Goal: Answer question/provide support: Answer question/provide support

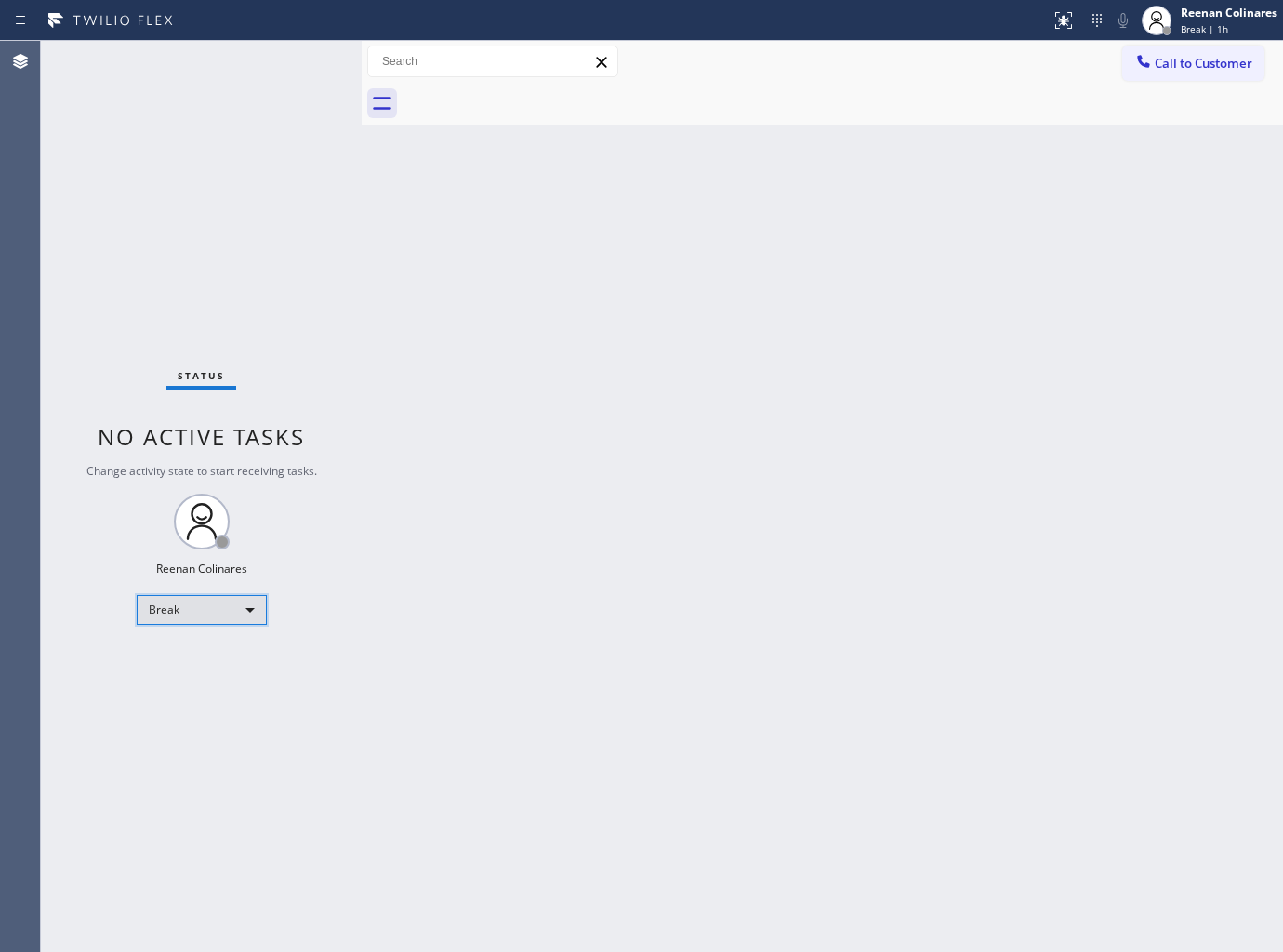
click at [210, 623] on div "Break" at bounding box center [202, 609] width 130 height 30
click at [177, 657] on li "Available" at bounding box center [200, 657] width 126 height 22
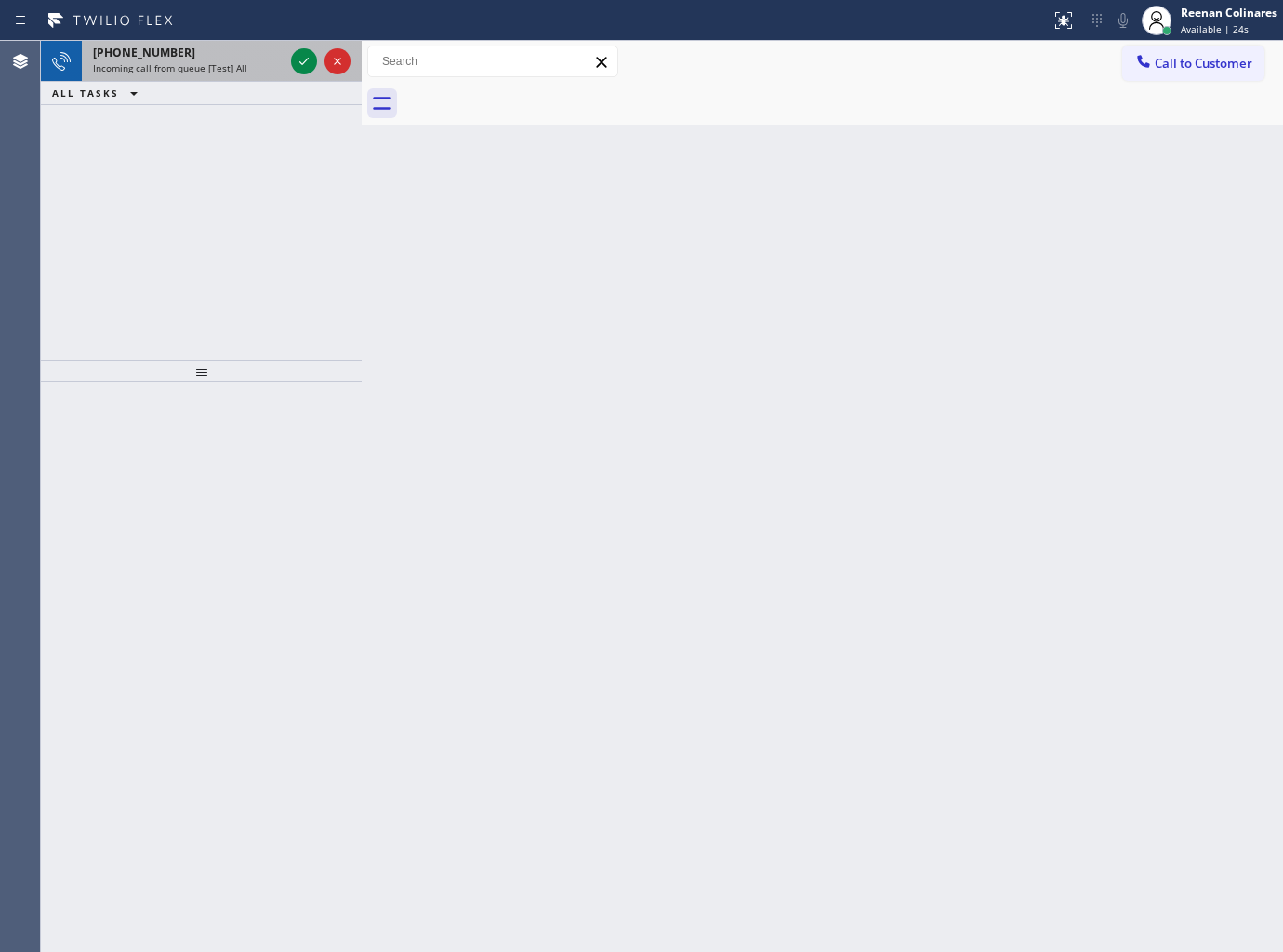
click at [197, 54] on div "[PHONE_NUMBER]" at bounding box center [188, 53] width 190 height 16
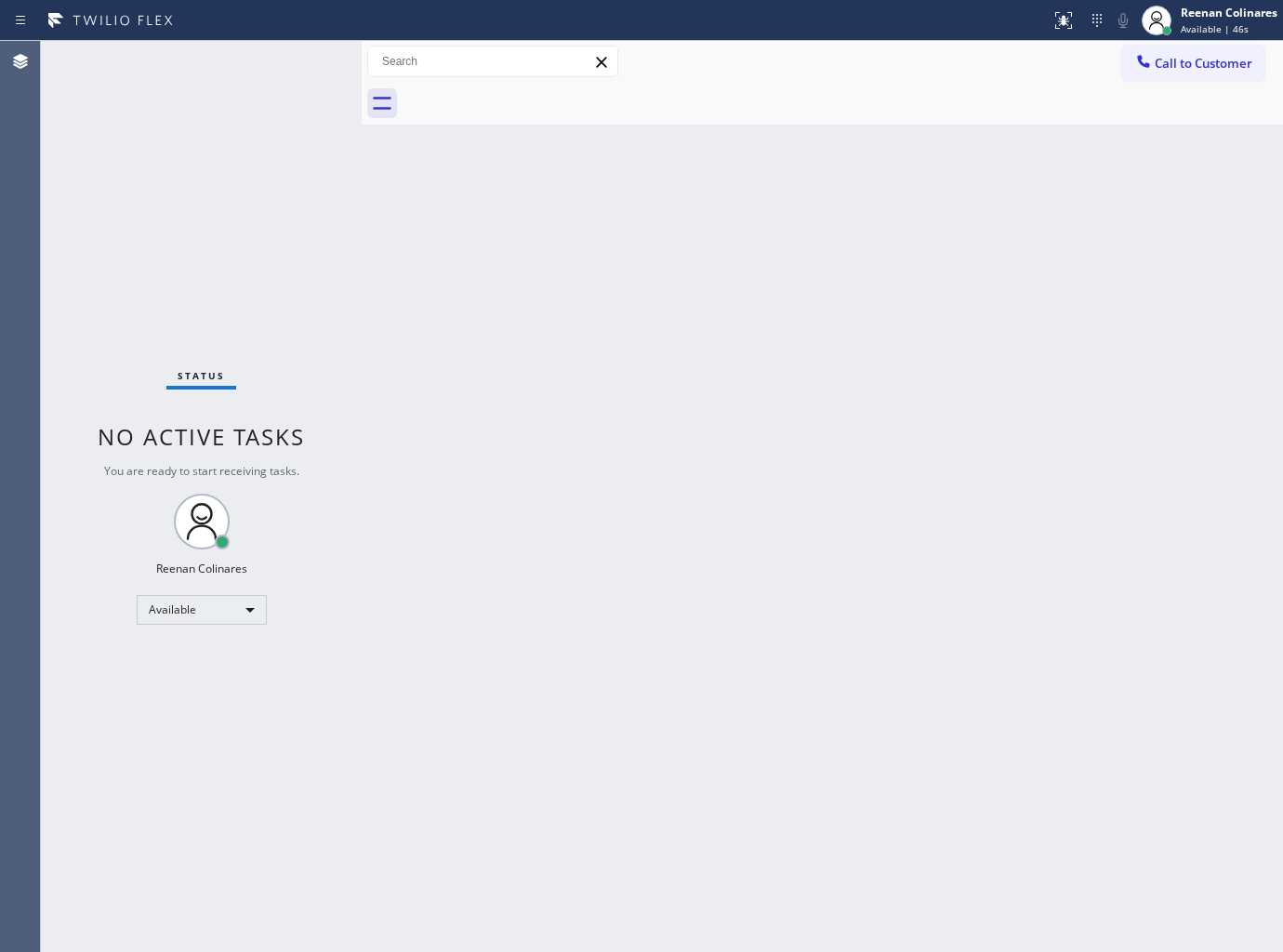
click at [627, 450] on div "Back to Dashboard Change Sender ID Customers Technicians Select a contact Outbo…" at bounding box center [822, 497] width 921 height 911
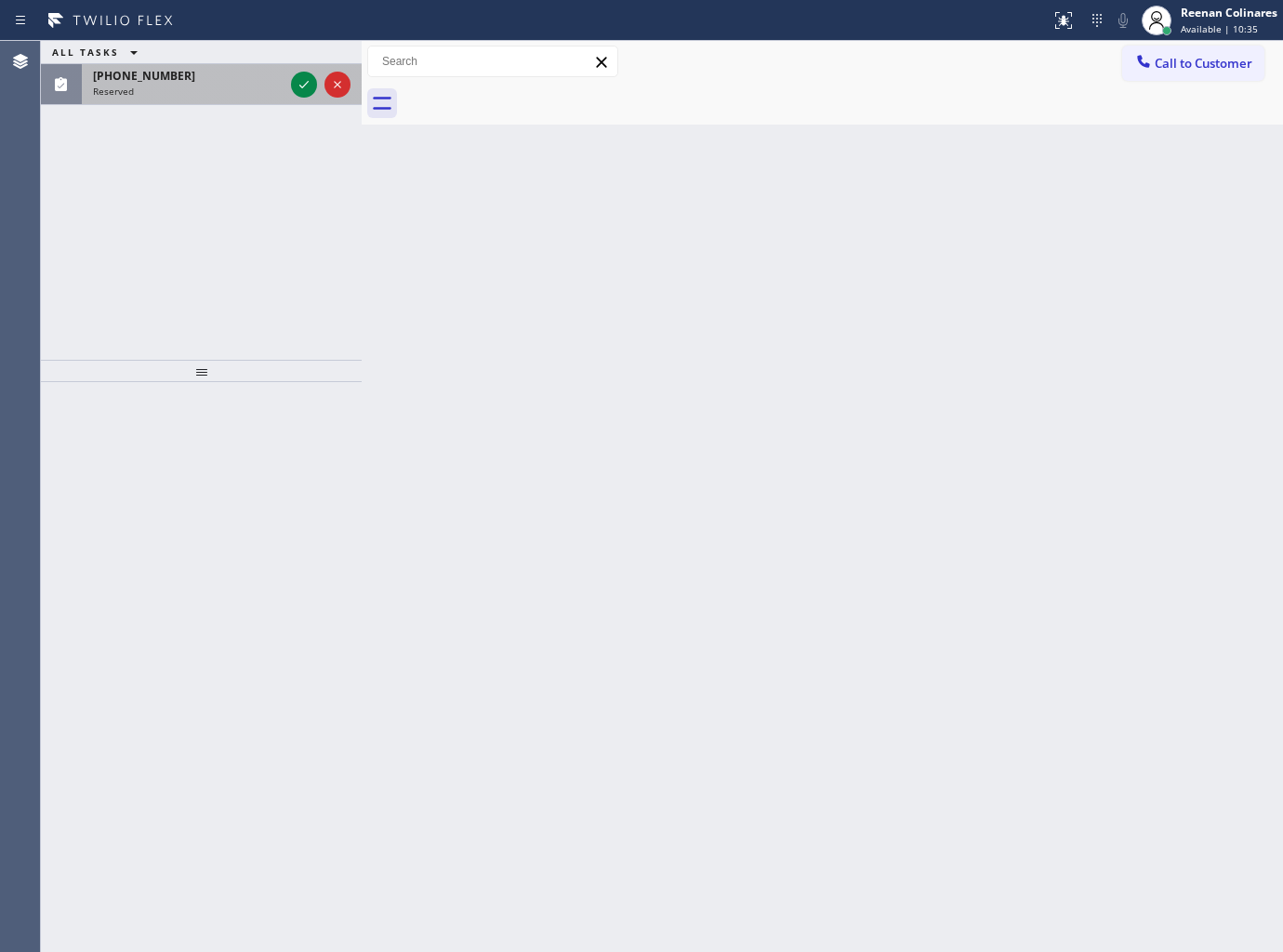
click at [135, 93] on div "Reserved" at bounding box center [188, 91] width 190 height 13
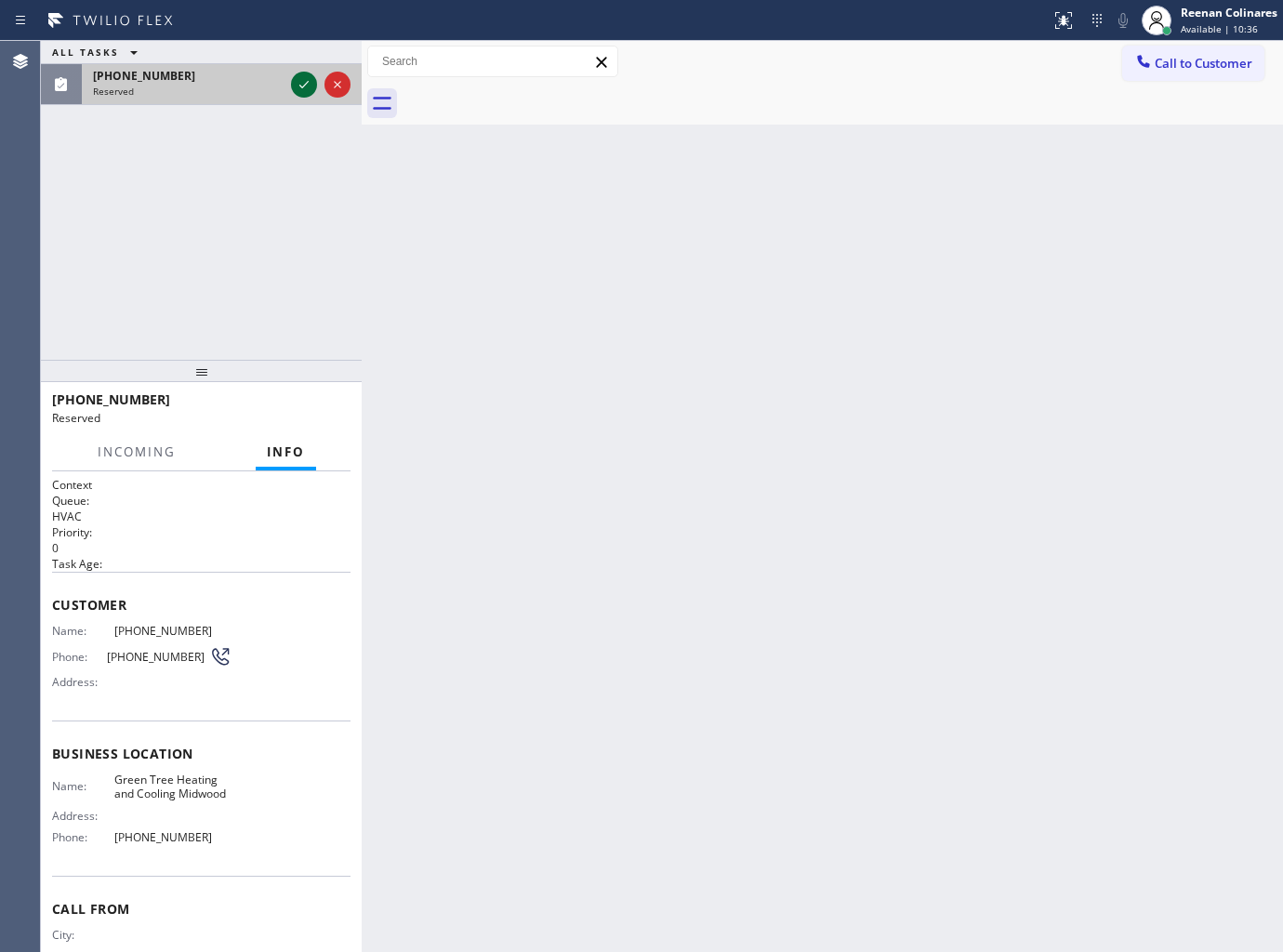
click at [304, 89] on icon at bounding box center [303, 84] width 22 height 22
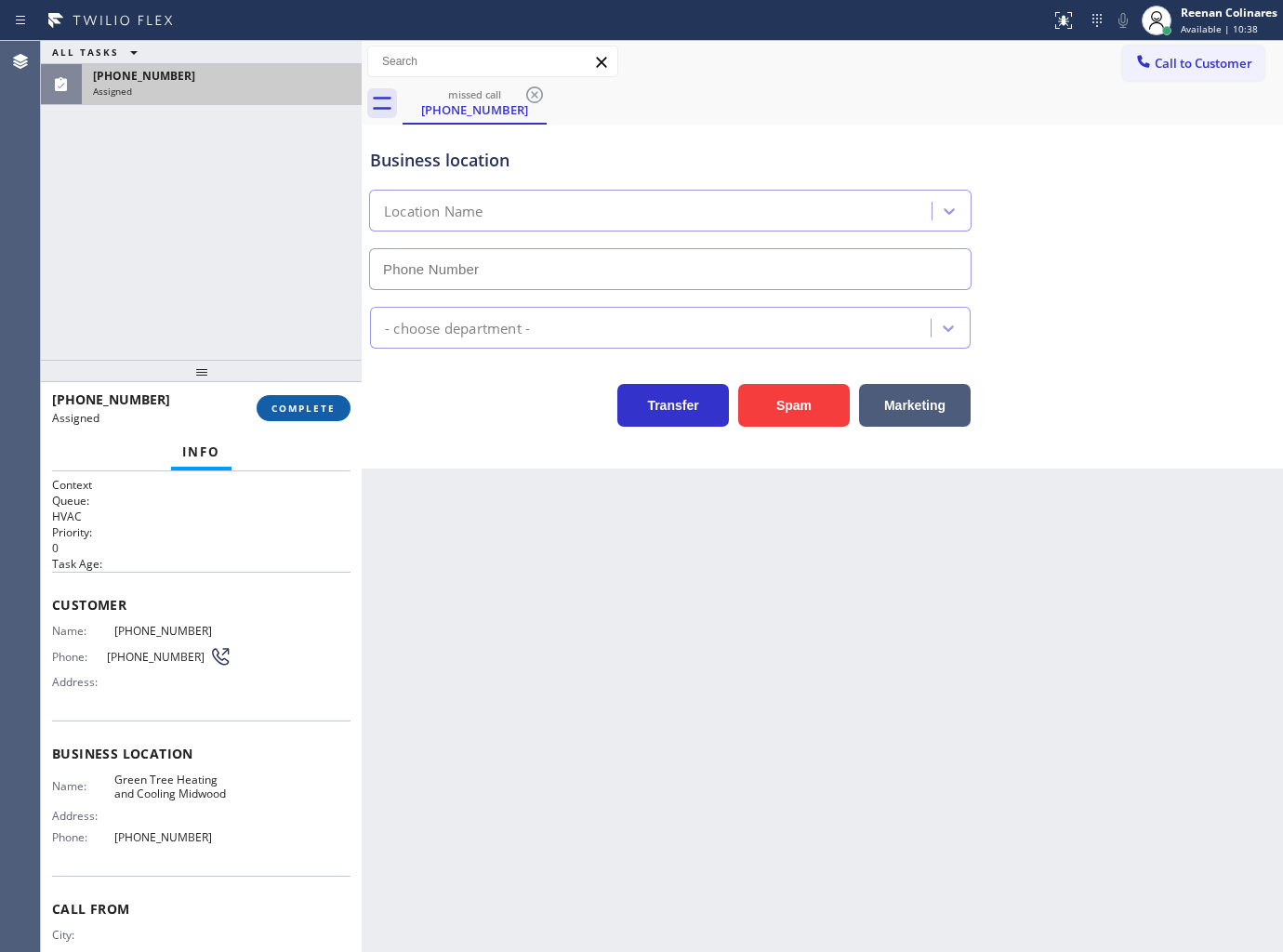
type input "[PHONE_NUMBER]"
click at [328, 411] on span "COMPLETE" at bounding box center [303, 409] width 64 height 13
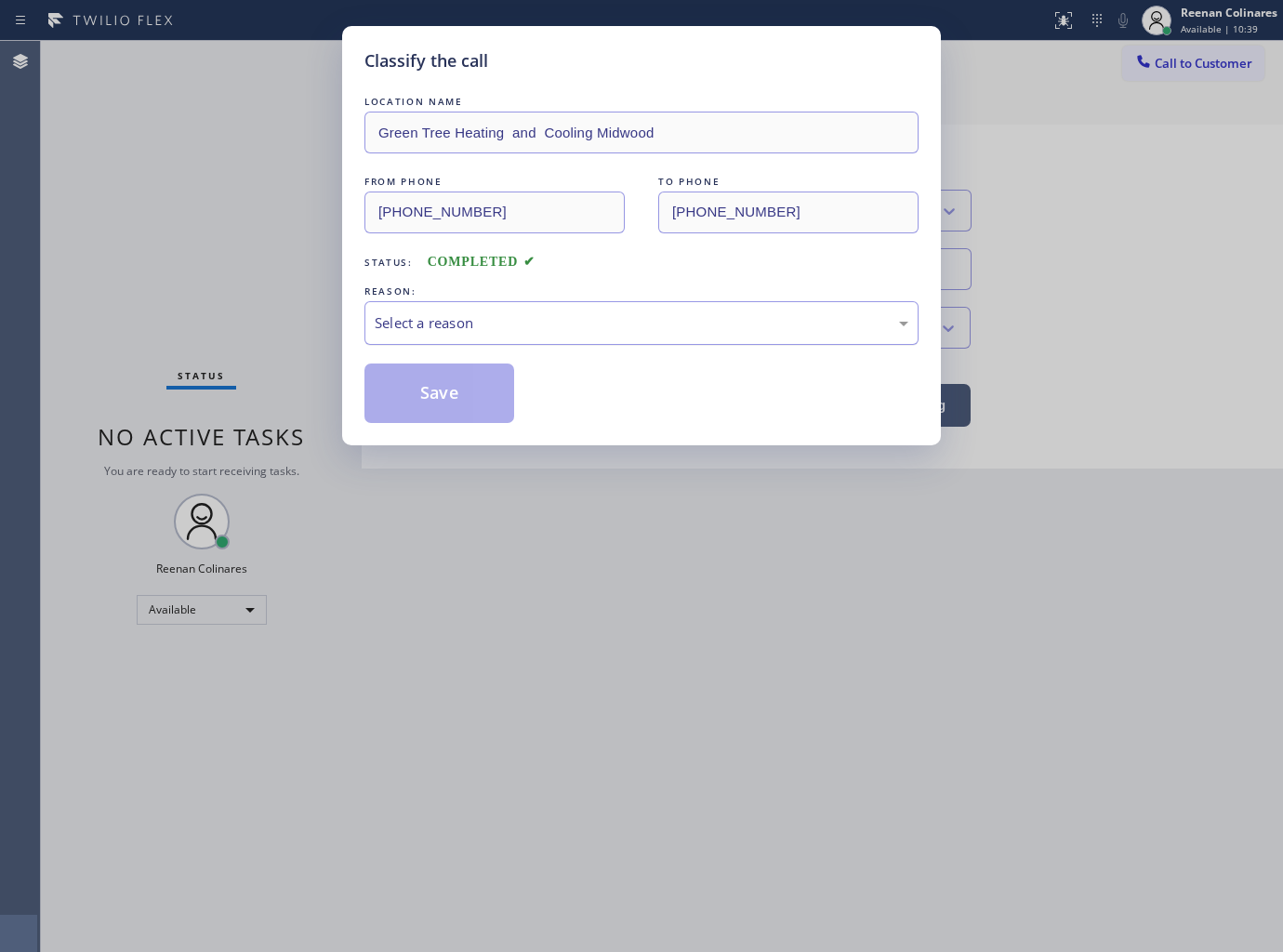
click at [431, 322] on div "Select a reason" at bounding box center [642, 322] width 534 height 21
drag, startPoint x: 425, startPoint y: 394, endPoint x: 193, endPoint y: 235, distance: 281.3
click at [425, 393] on button "Save" at bounding box center [439, 393] width 149 height 59
click at [193, 235] on div "Classify the call LOCATION NAME Green Tree Heating and Cooling Midwood FROM PHO…" at bounding box center [641, 476] width 1283 height 952
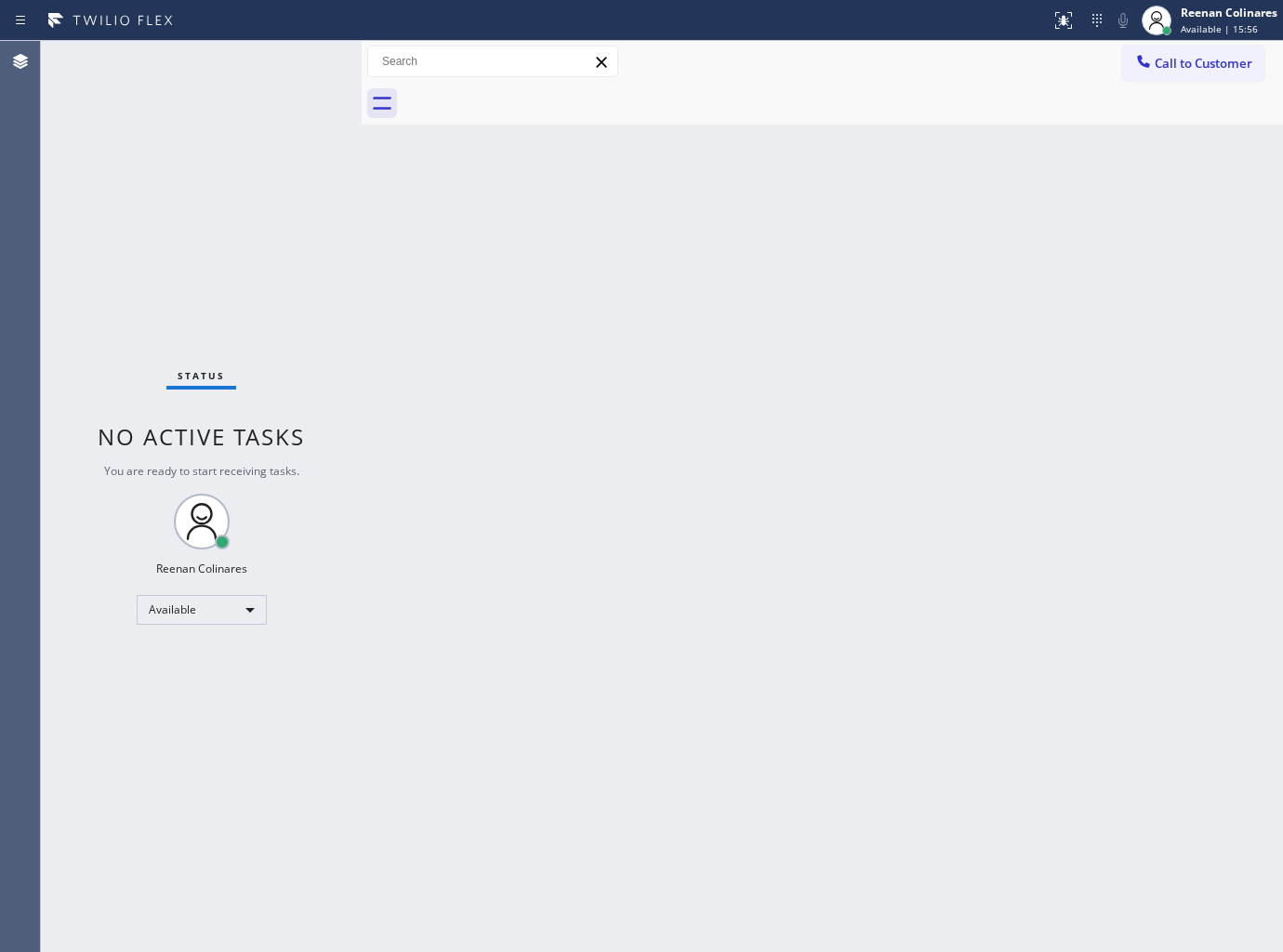
click at [980, 254] on div "Back to Dashboard Change Sender ID Customers Technicians Select a contact Outbo…" at bounding box center [822, 497] width 921 height 911
click at [880, 128] on div "Back to Dashboard Change Sender ID Customers Technicians Select a contact Outbo…" at bounding box center [822, 497] width 921 height 911
click at [193, 67] on div "Status No active tasks You are ready to start receiving tasks. Reenan Colinares…" at bounding box center [201, 497] width 321 height 911
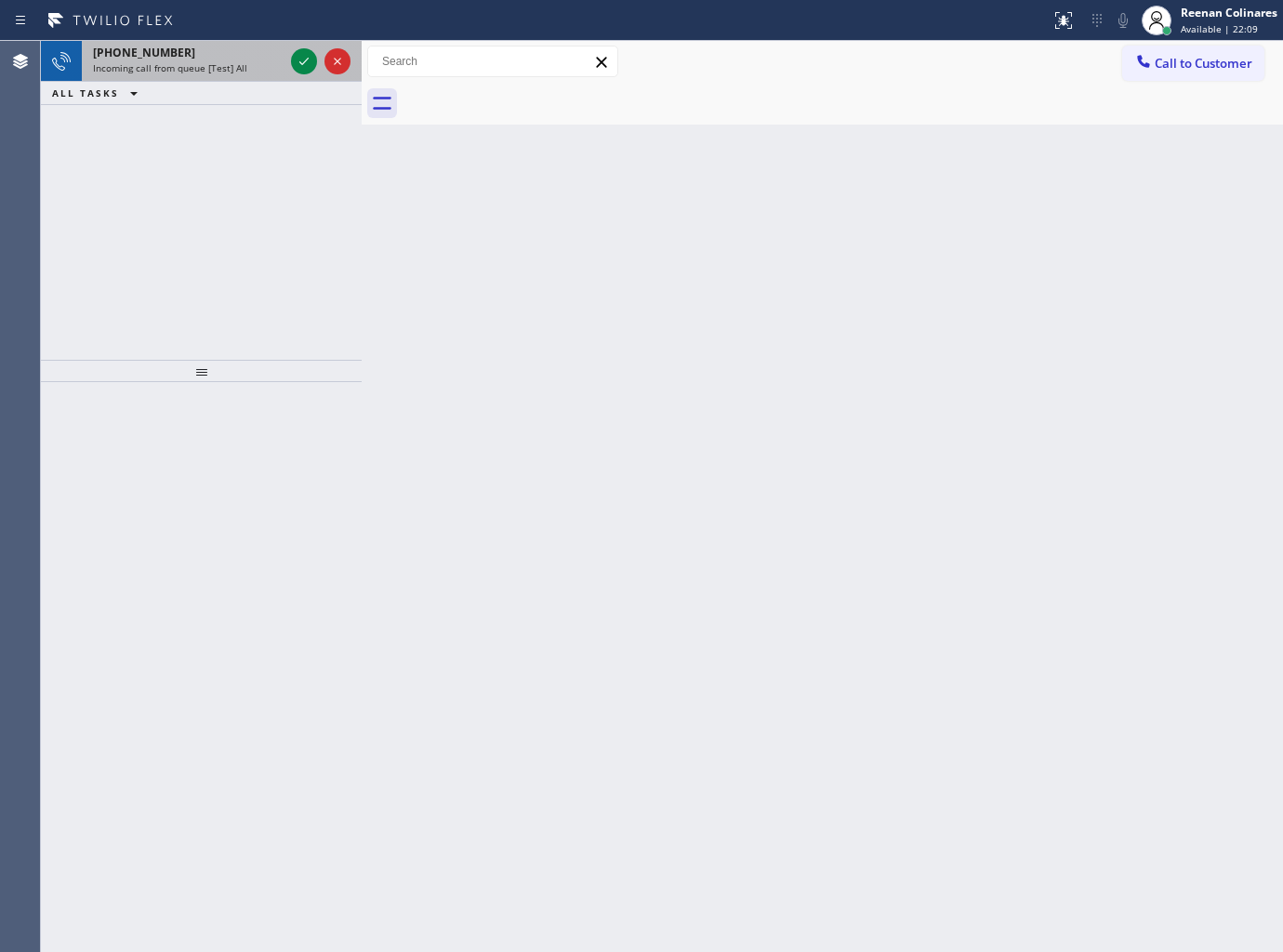
click at [254, 50] on div "[PHONE_NUMBER]" at bounding box center [188, 53] width 190 height 16
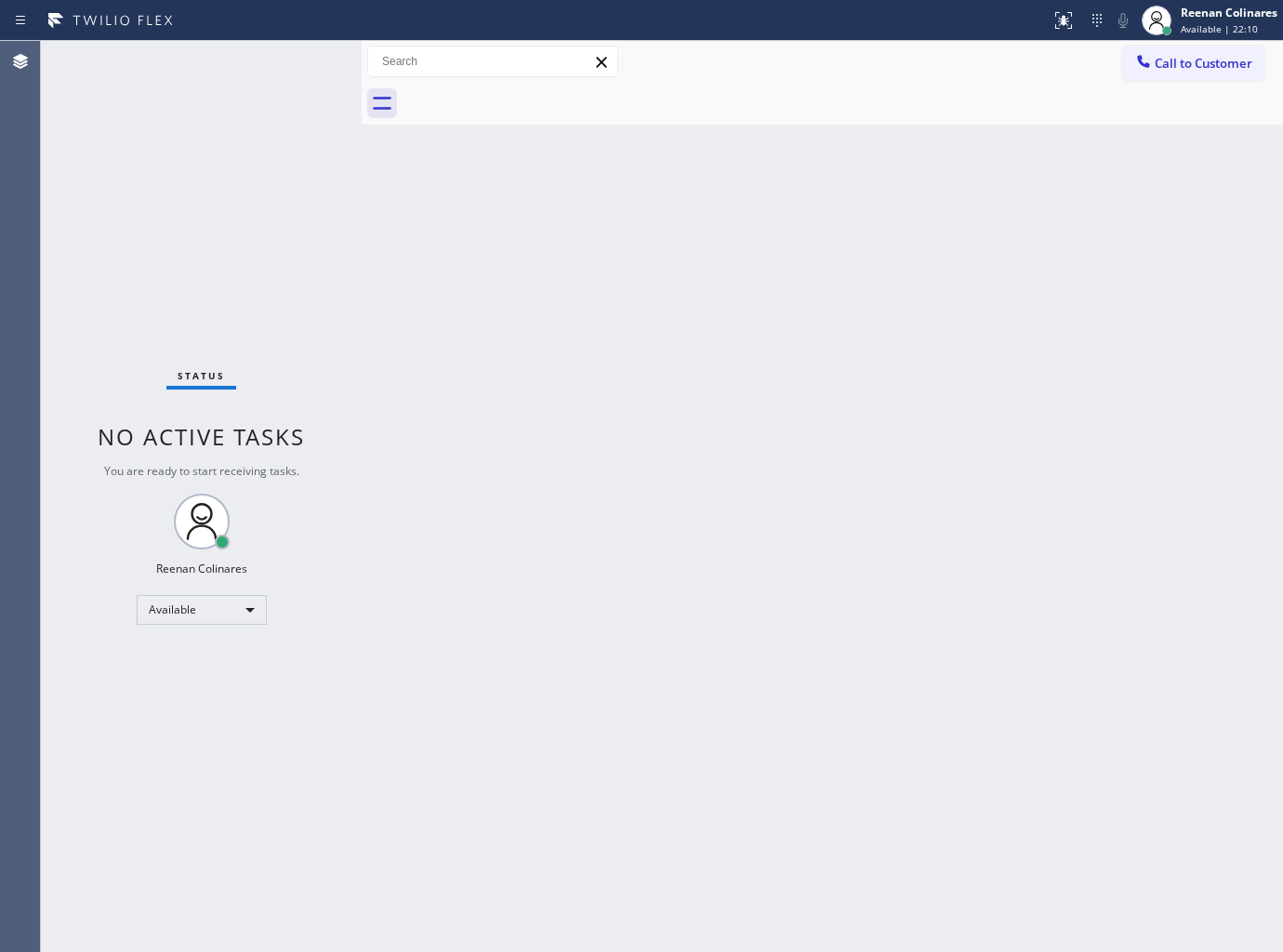
click at [274, 84] on div "Status No active tasks You are ready to start receiving tasks. Reenan Colinares…" at bounding box center [201, 497] width 321 height 911
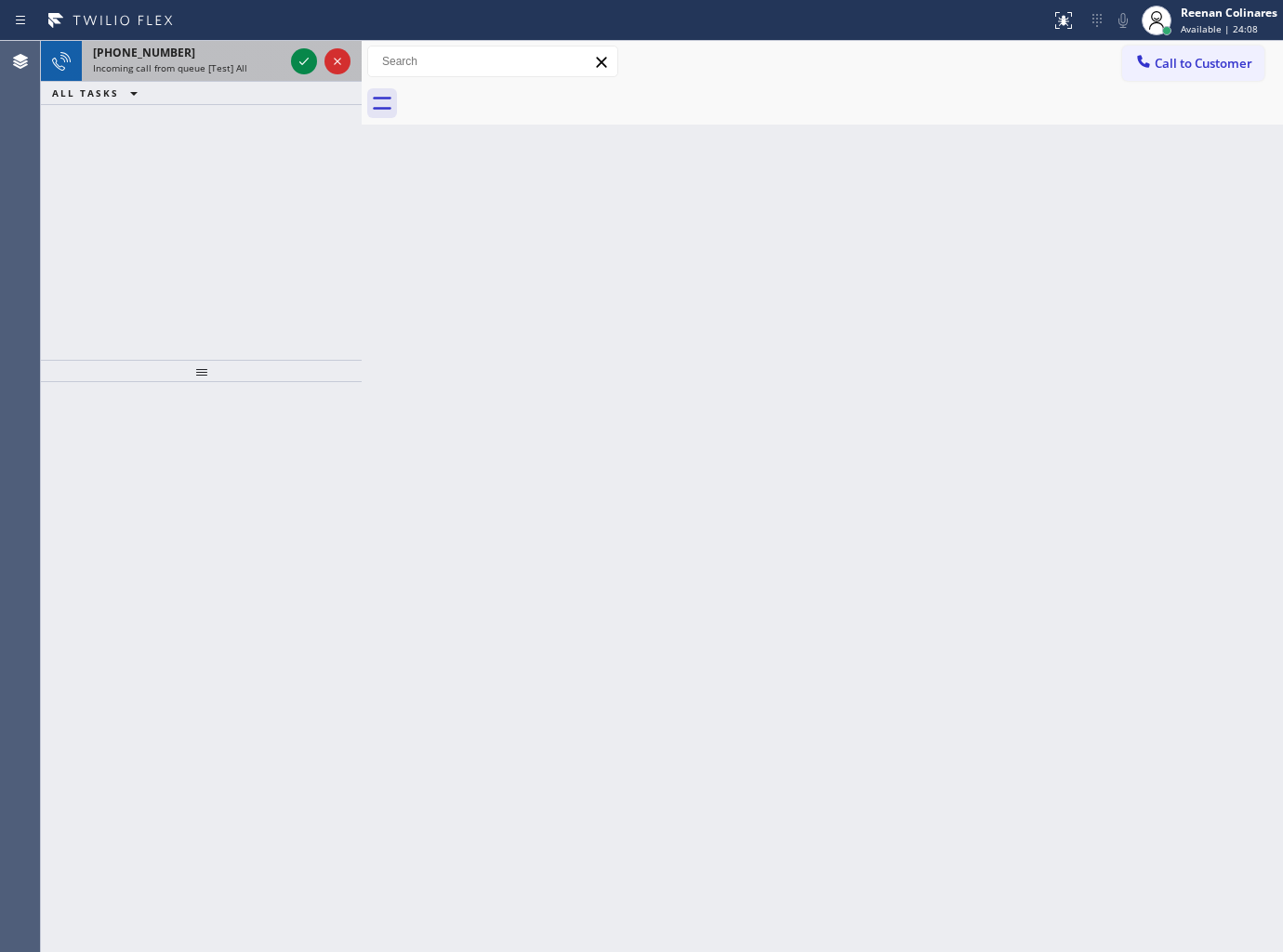
click at [251, 70] on div "Incoming call from queue [Test] All" at bounding box center [188, 68] width 190 height 13
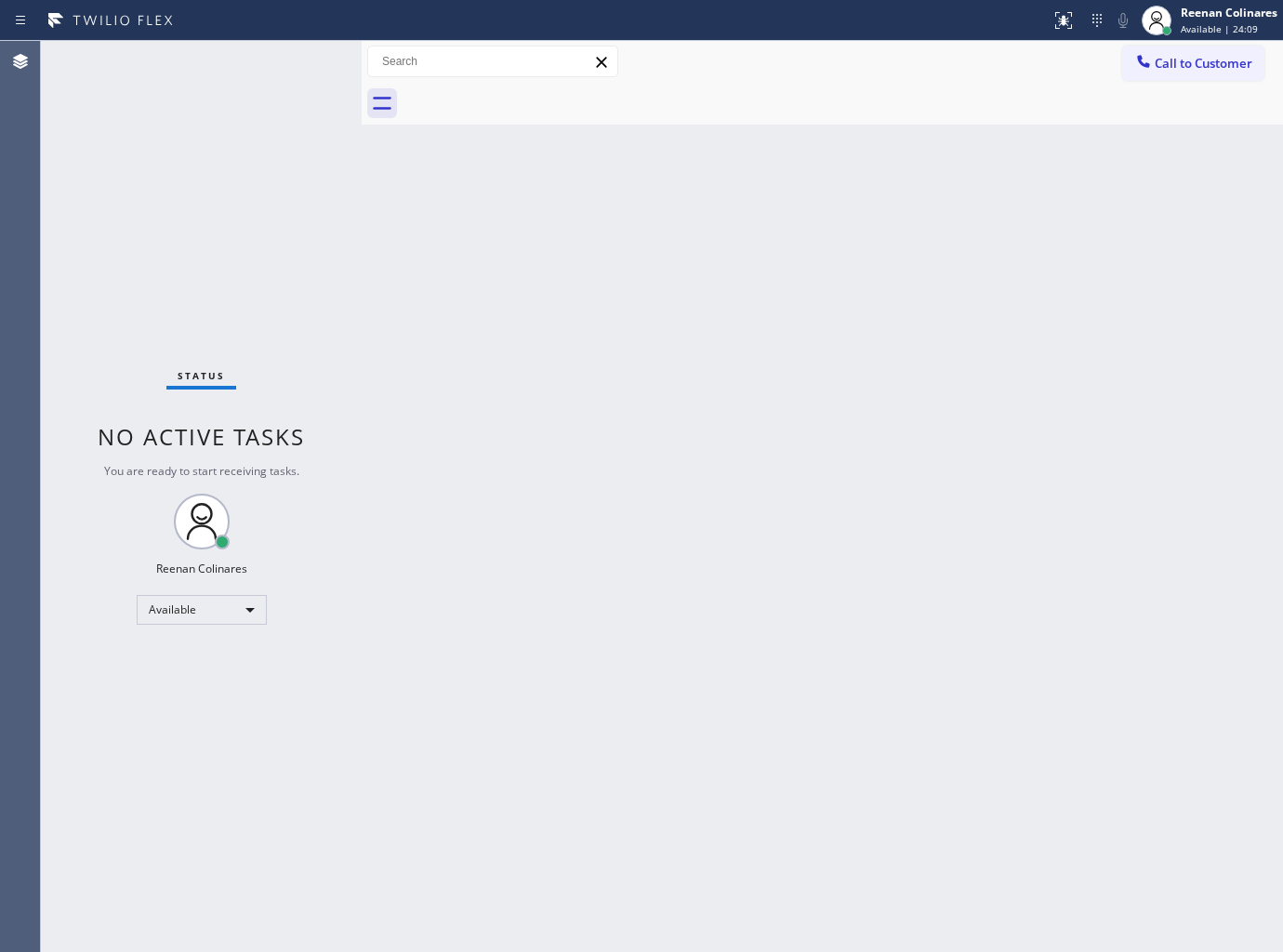
click at [251, 60] on div "Status No active tasks You are ready to start receiving tasks. Reenan Colinares…" at bounding box center [201, 497] width 321 height 911
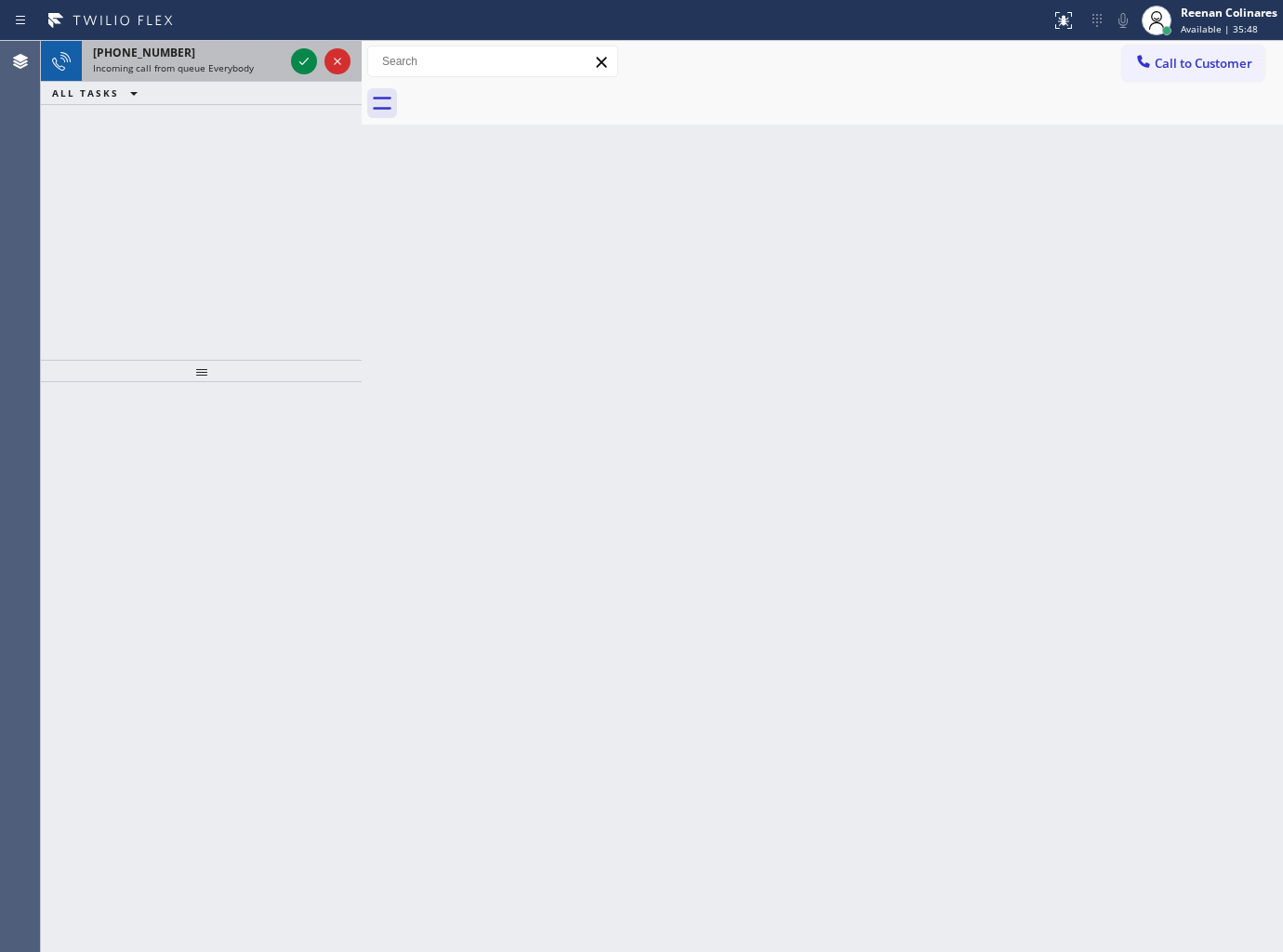
click at [249, 61] on span "Incoming call from queue Everybody" at bounding box center [173, 68] width 161 height 13
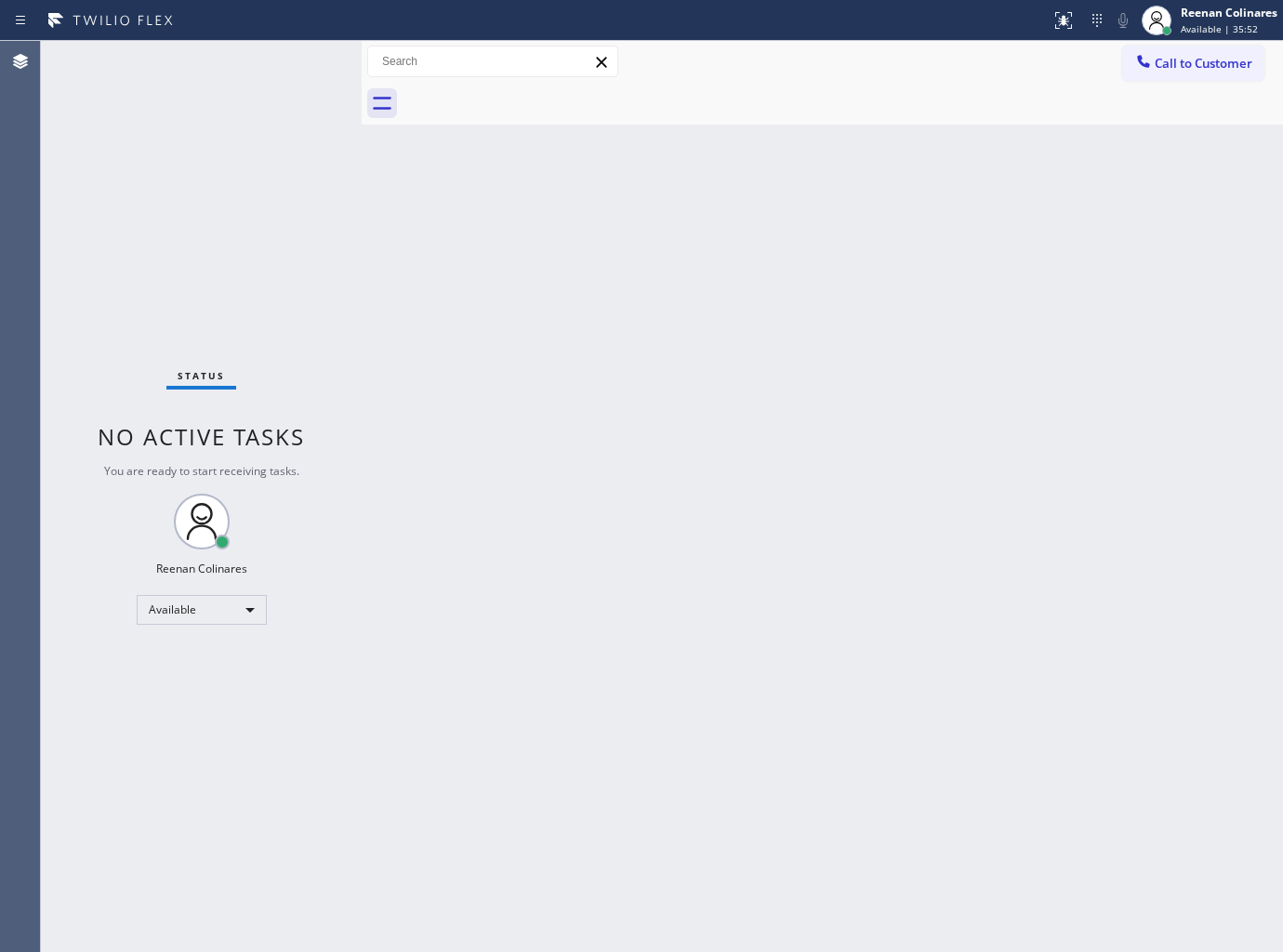
click at [268, 60] on div "Status No active tasks You are ready to start receiving tasks. Reenan Colinares…" at bounding box center [201, 497] width 321 height 911
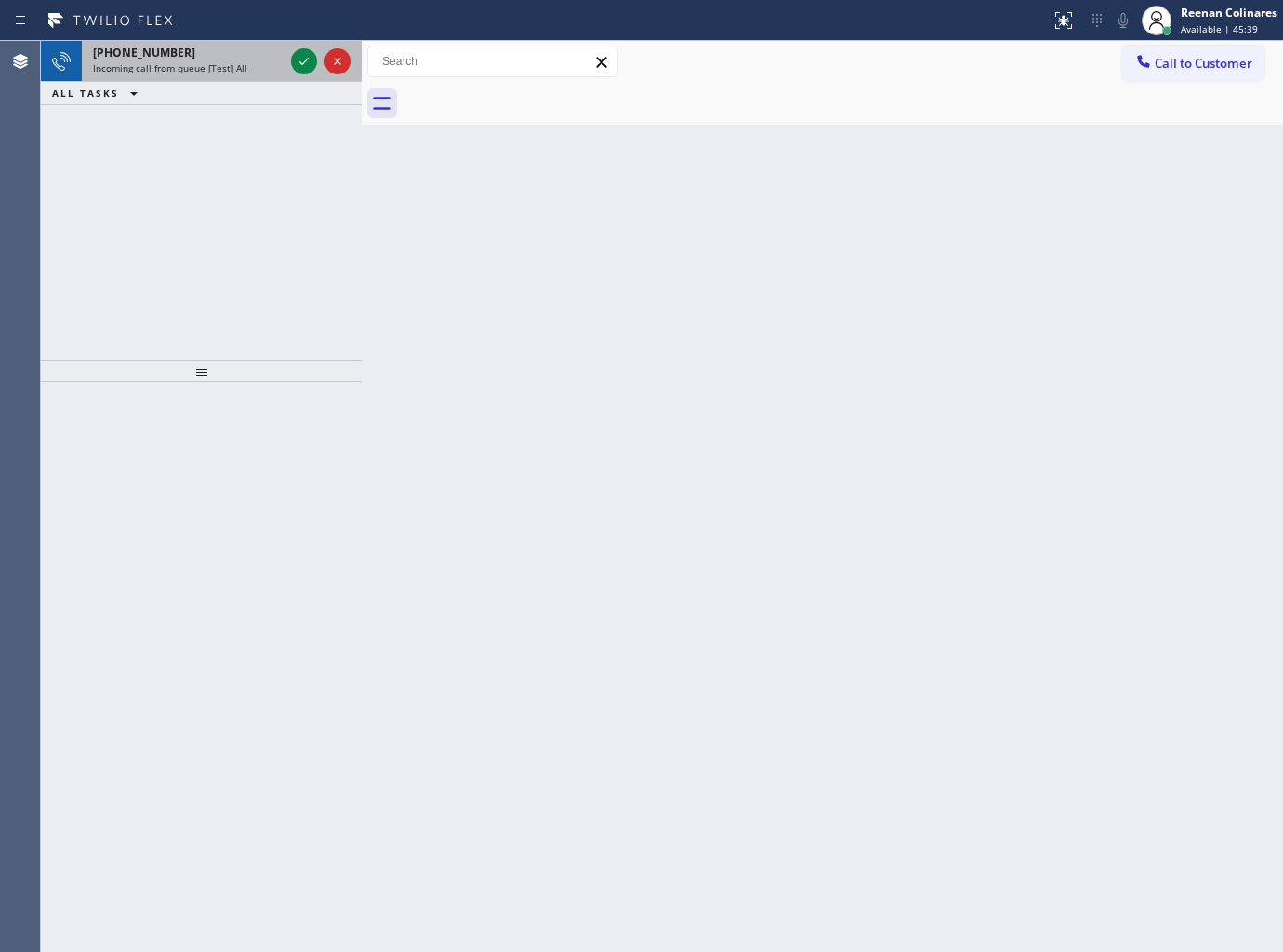
click at [189, 56] on div "[PHONE_NUMBER]" at bounding box center [188, 53] width 190 height 16
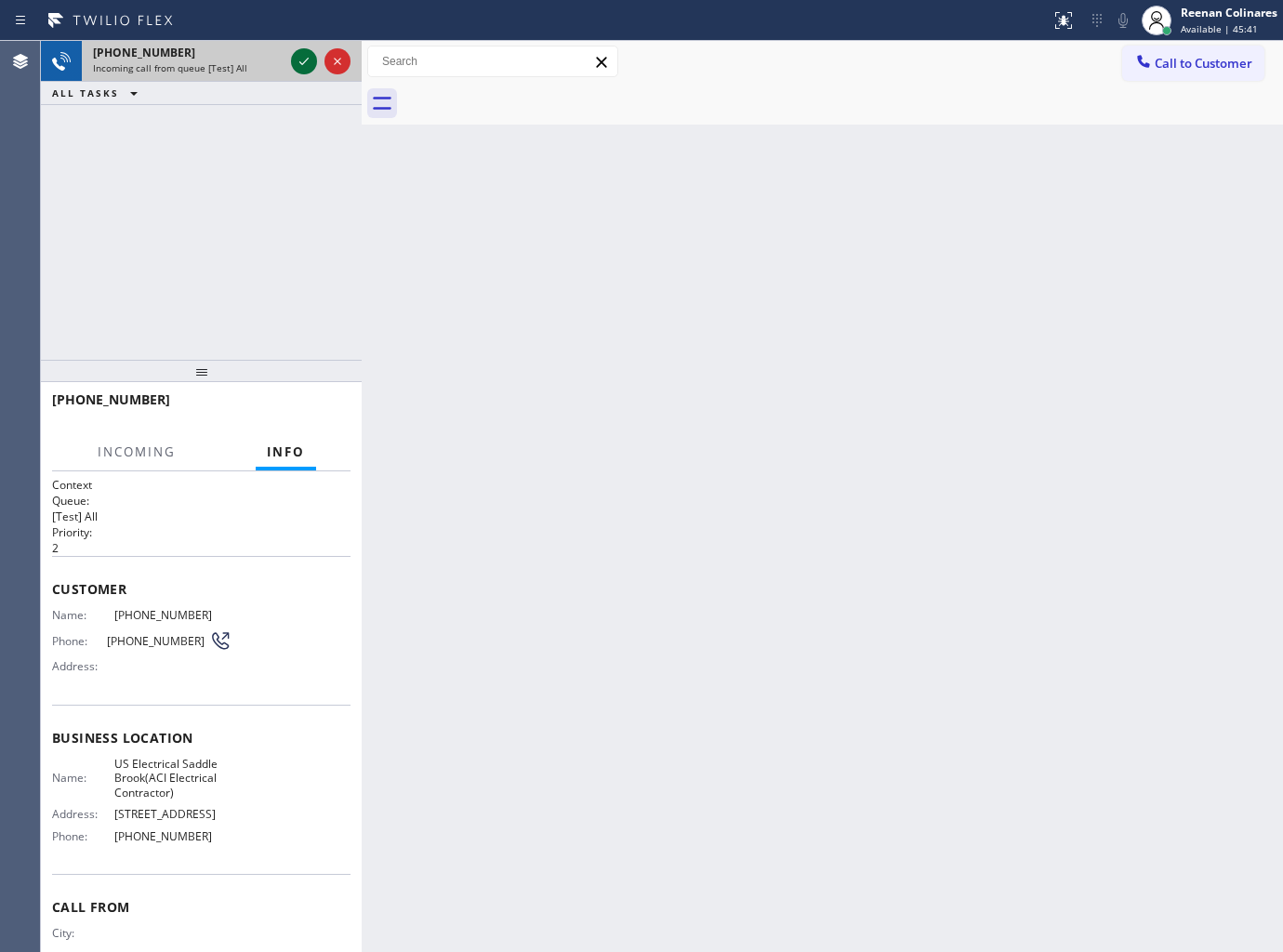
click at [299, 68] on icon at bounding box center [303, 60] width 22 height 22
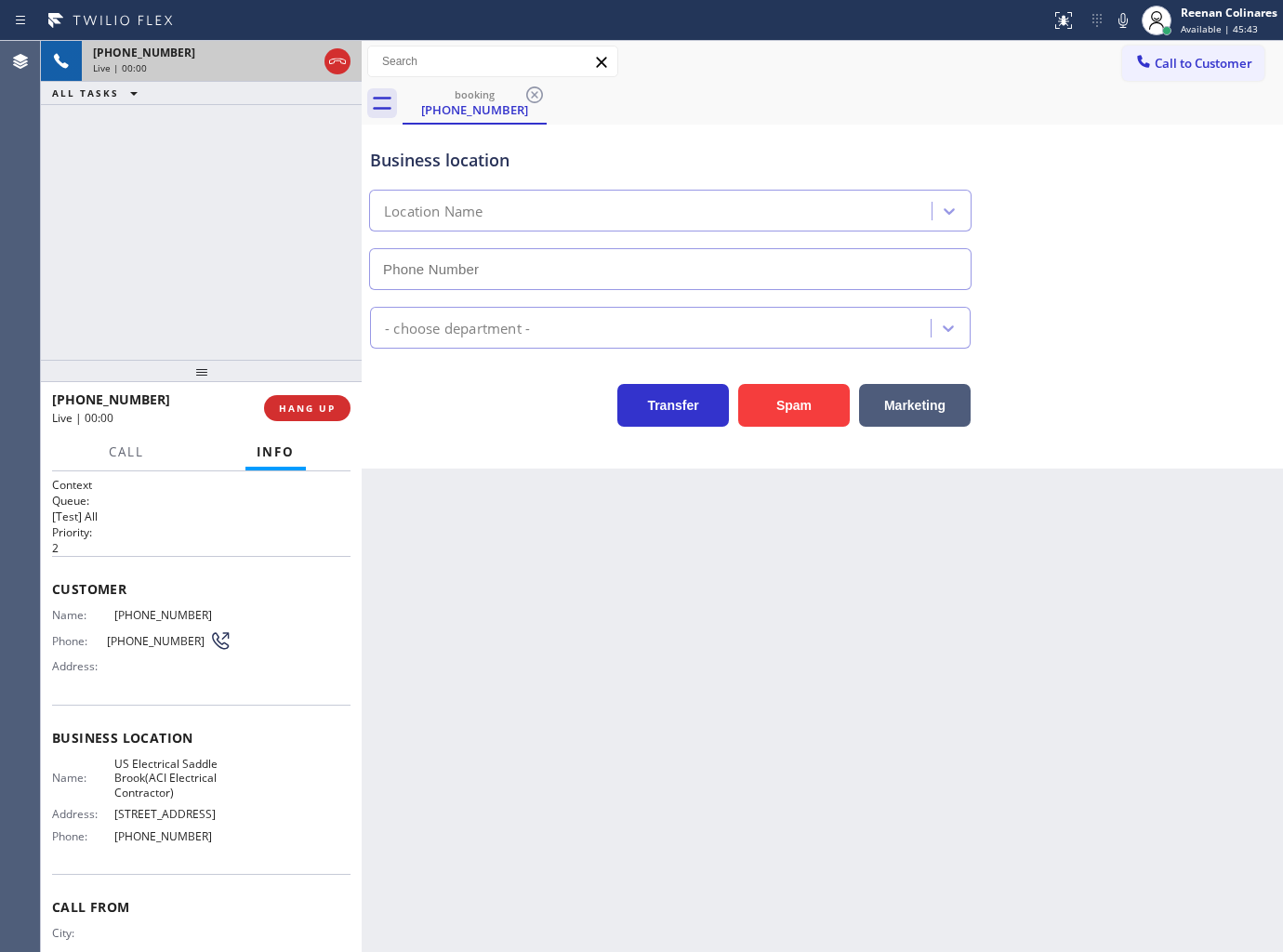
type input "[PHONE_NUMBER]"
drag, startPoint x: 809, startPoint y: 416, endPoint x: 931, endPoint y: 279, distance: 183.4
click at [809, 416] on button "Spam" at bounding box center [794, 405] width 112 height 43
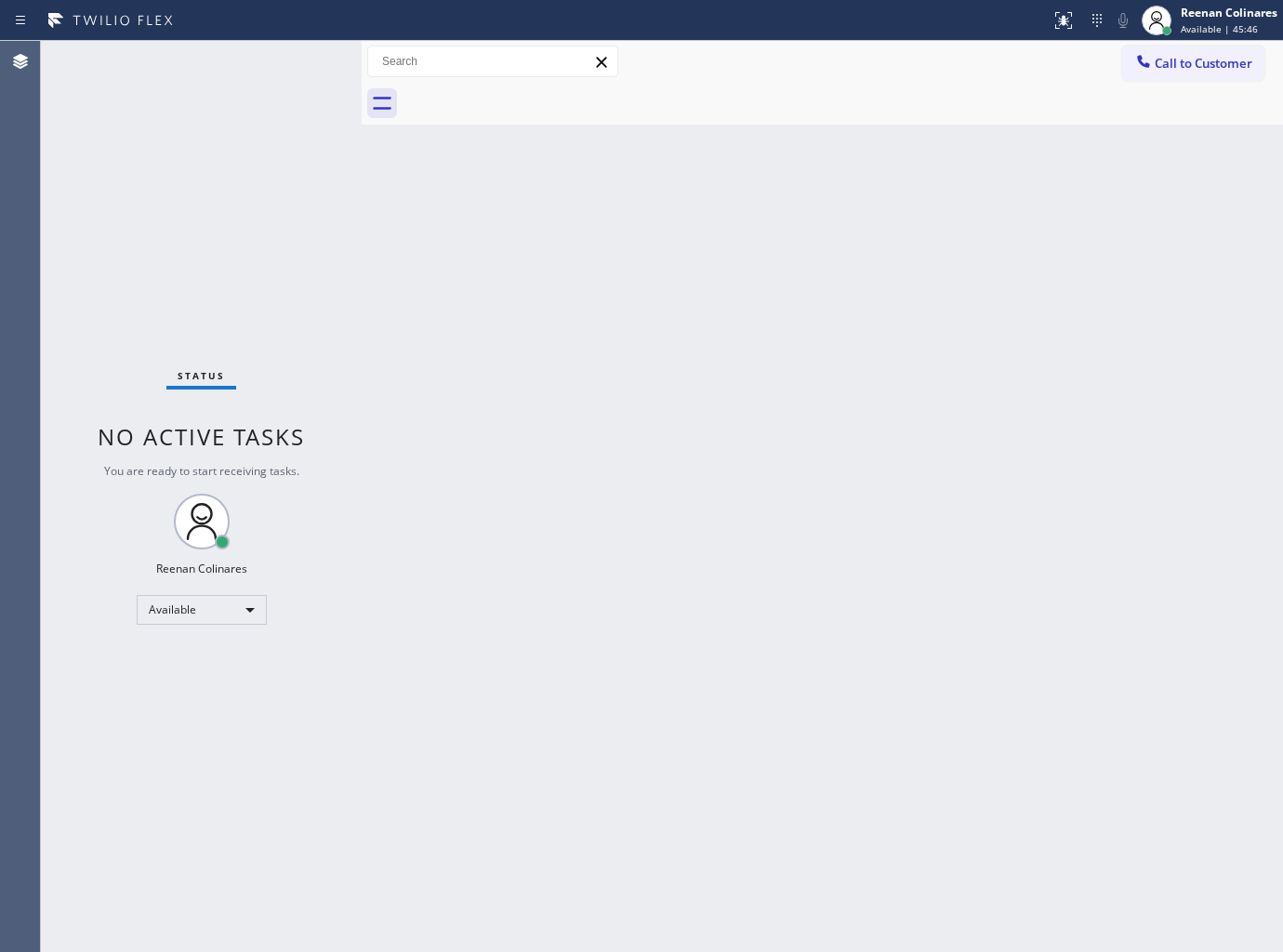
click at [1007, 364] on div "Back to Dashboard Change Sender ID Customers Technicians Select a contact Outbo…" at bounding box center [822, 497] width 921 height 911
click at [260, 65] on div "Status No active tasks You are ready to start receiving tasks. Reenan Colinares…" at bounding box center [201, 497] width 321 height 911
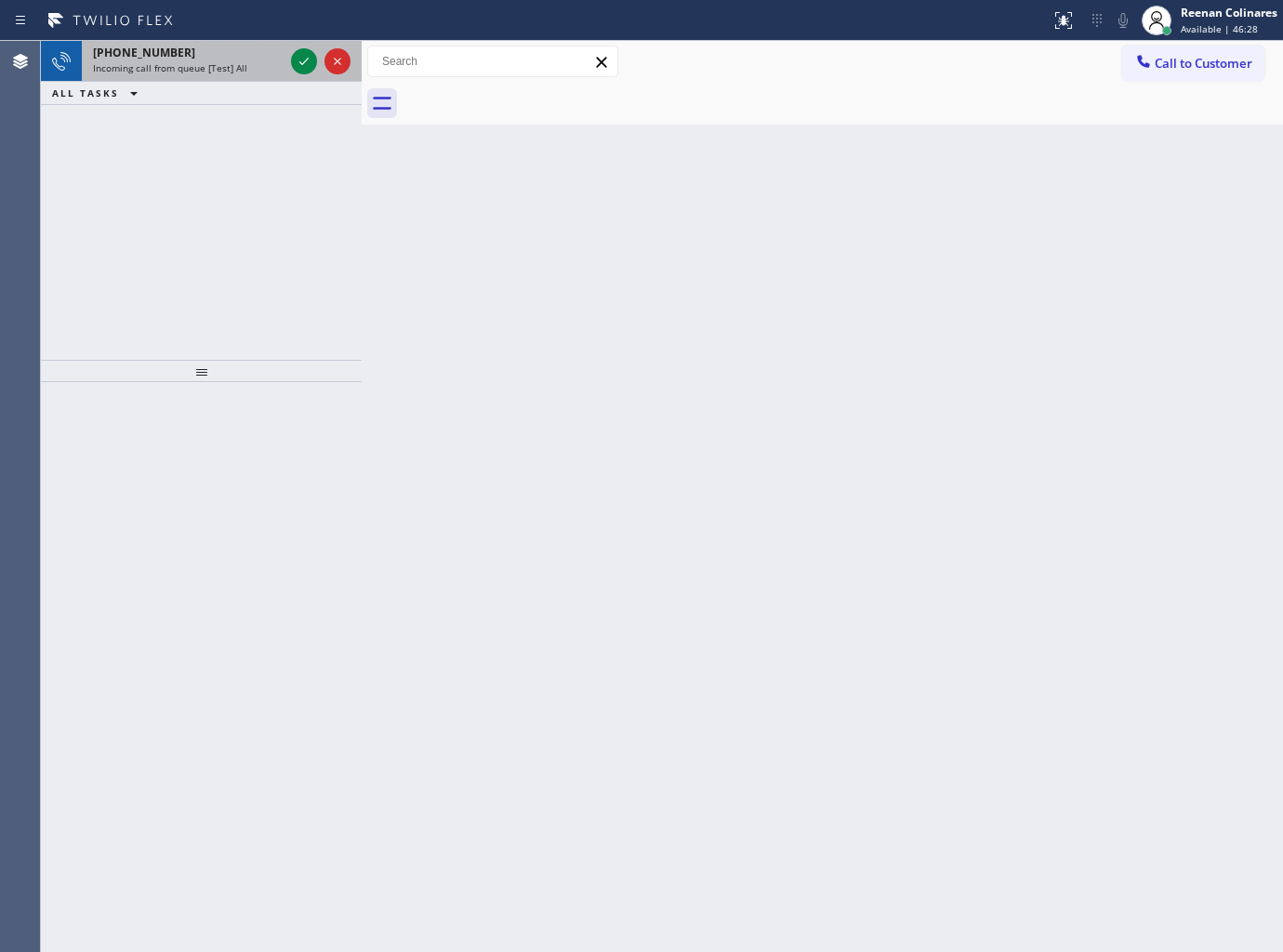
click at [201, 54] on div "[PHONE_NUMBER]" at bounding box center [188, 53] width 190 height 16
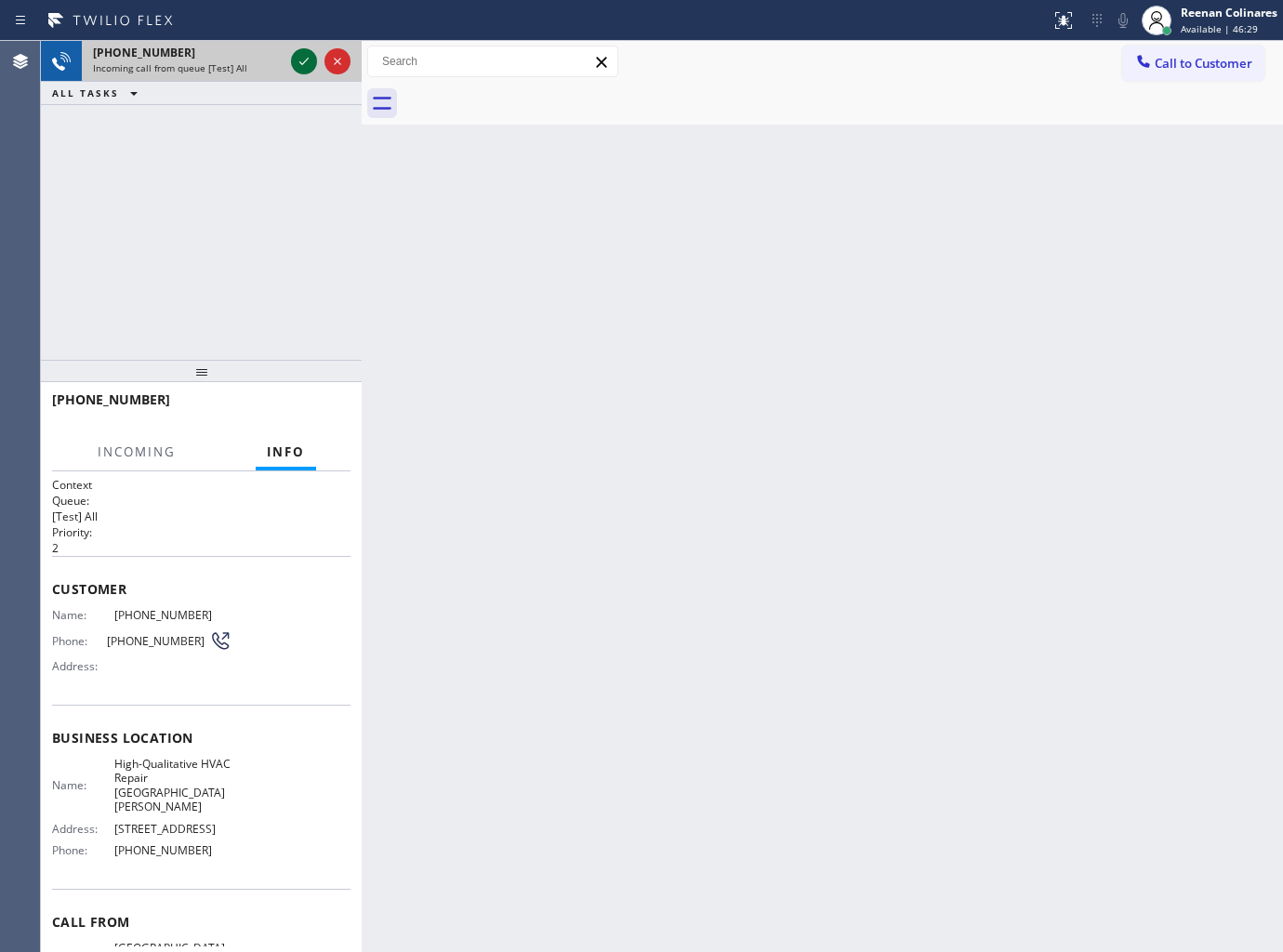
click at [311, 58] on icon at bounding box center [303, 60] width 22 height 22
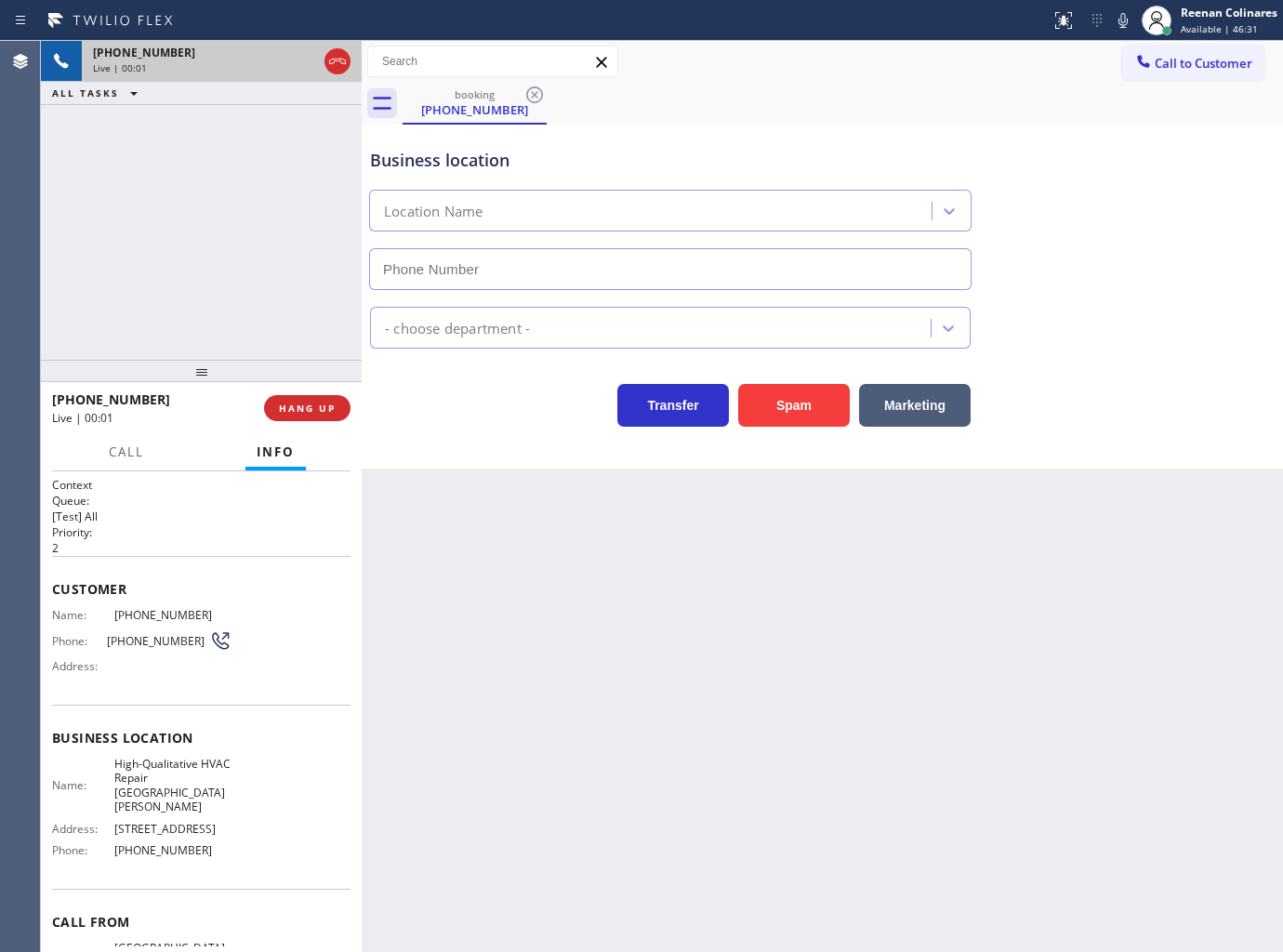
type input "[PHONE_NUMBER]"
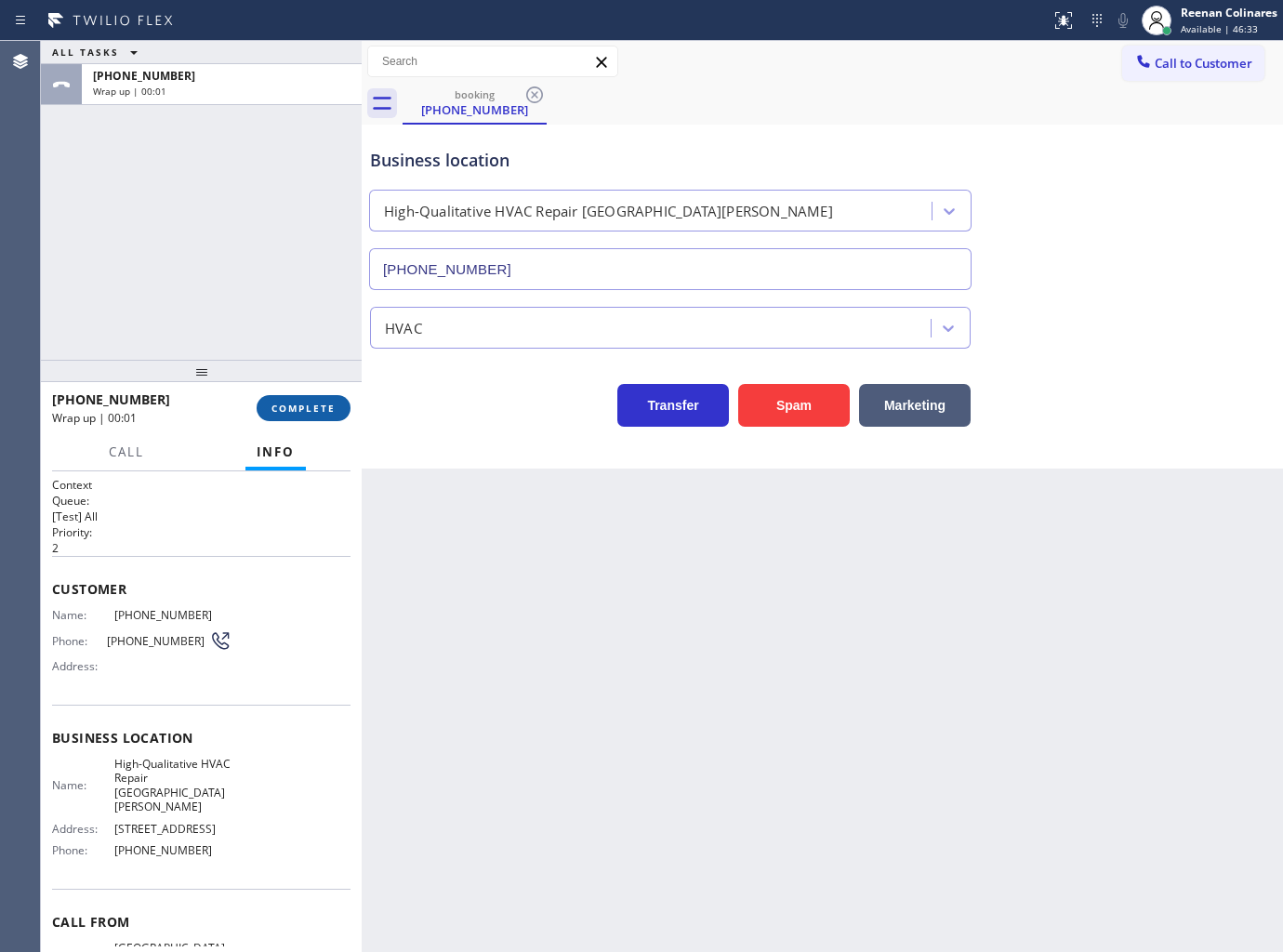
click at [325, 404] on span "COMPLETE" at bounding box center [303, 409] width 64 height 13
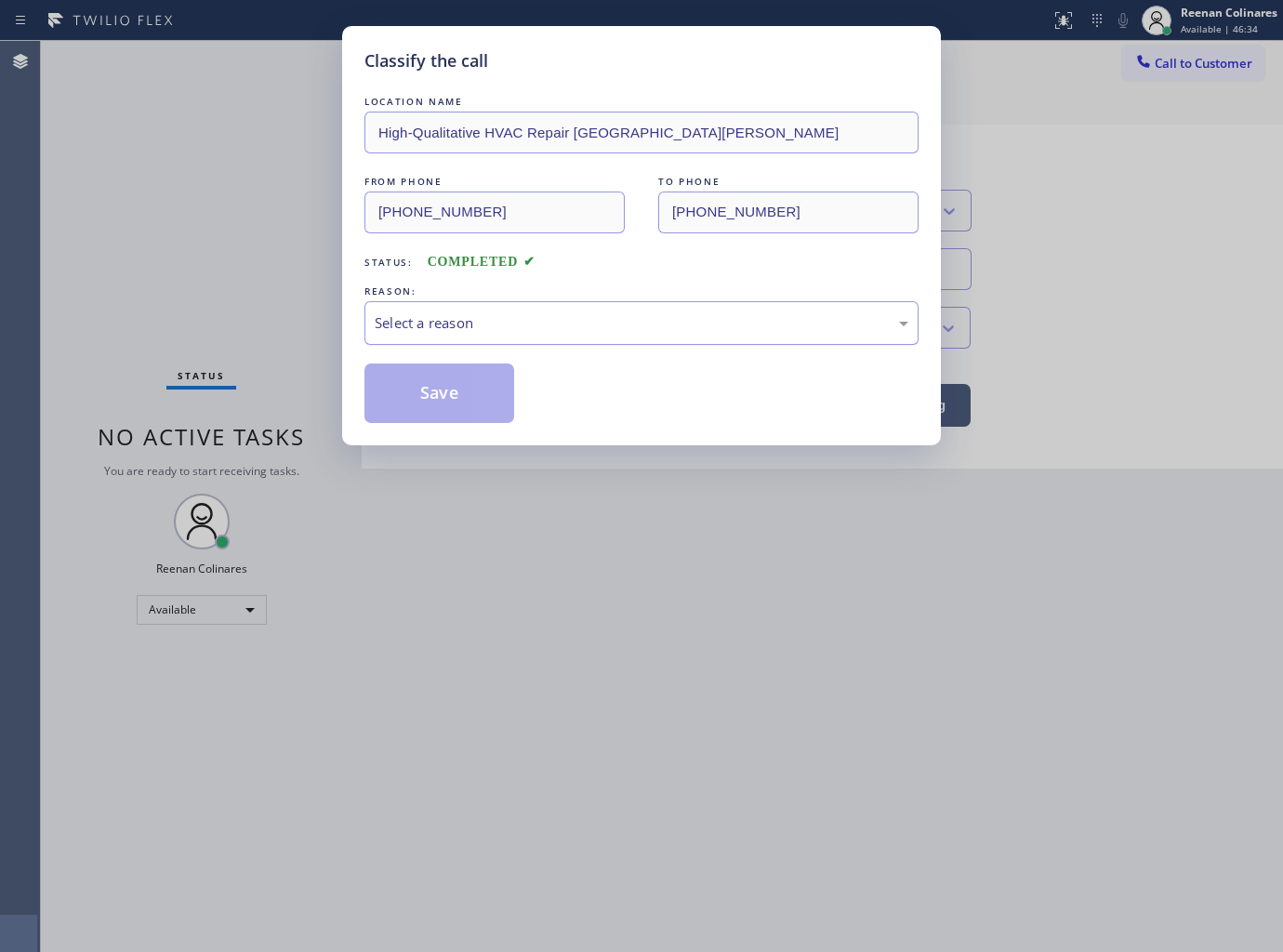
click at [422, 311] on div "Select a reason" at bounding box center [641, 323] width 554 height 44
drag, startPoint x: 437, startPoint y: 391, endPoint x: 1177, endPoint y: 67, distance: 807.8
click at [444, 387] on button "Save" at bounding box center [439, 393] width 149 height 59
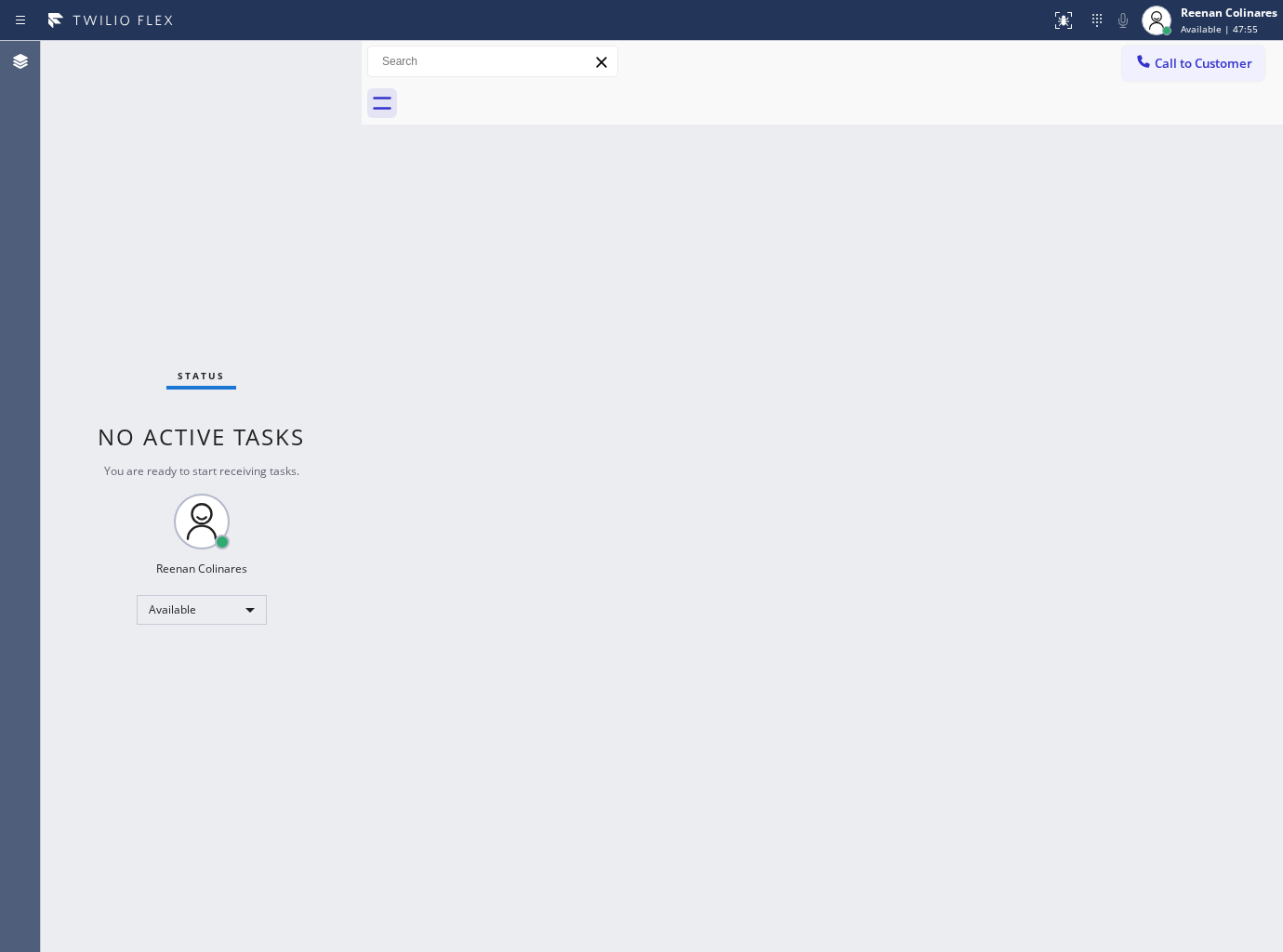
click at [686, 338] on div "Back to Dashboard Change Sender ID Customers Technicians Select a contact Outbo…" at bounding box center [822, 497] width 921 height 911
click at [248, 50] on div "Status No active tasks You are ready to start receiving tasks. Reenan Colinares…" at bounding box center [201, 497] width 321 height 911
click at [589, 420] on div "Back to Dashboard Change Sender ID Customers Technicians Select a contact Outbo…" at bounding box center [822, 497] width 921 height 911
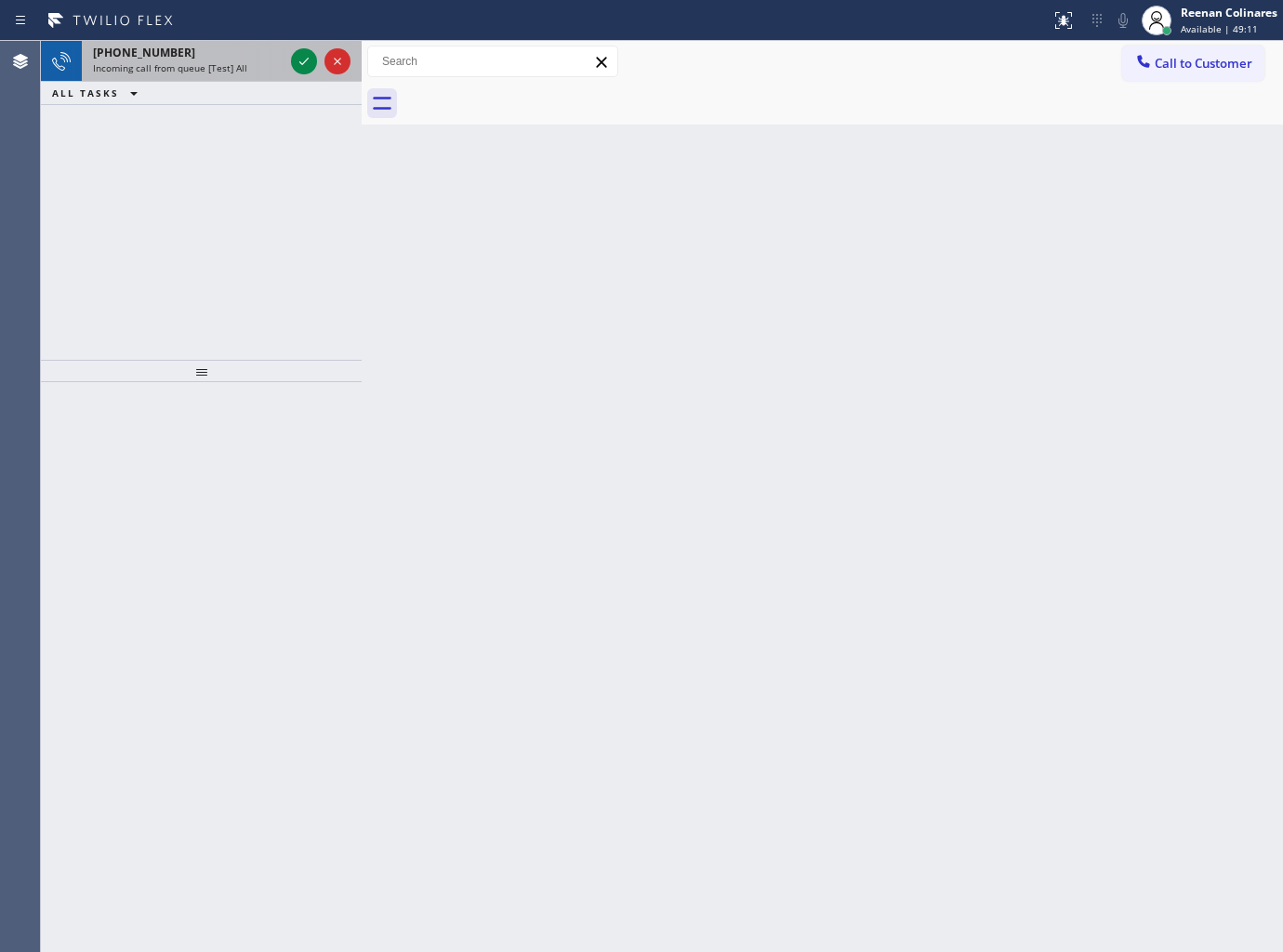
click at [242, 56] on div "[PHONE_NUMBER]" at bounding box center [188, 53] width 190 height 16
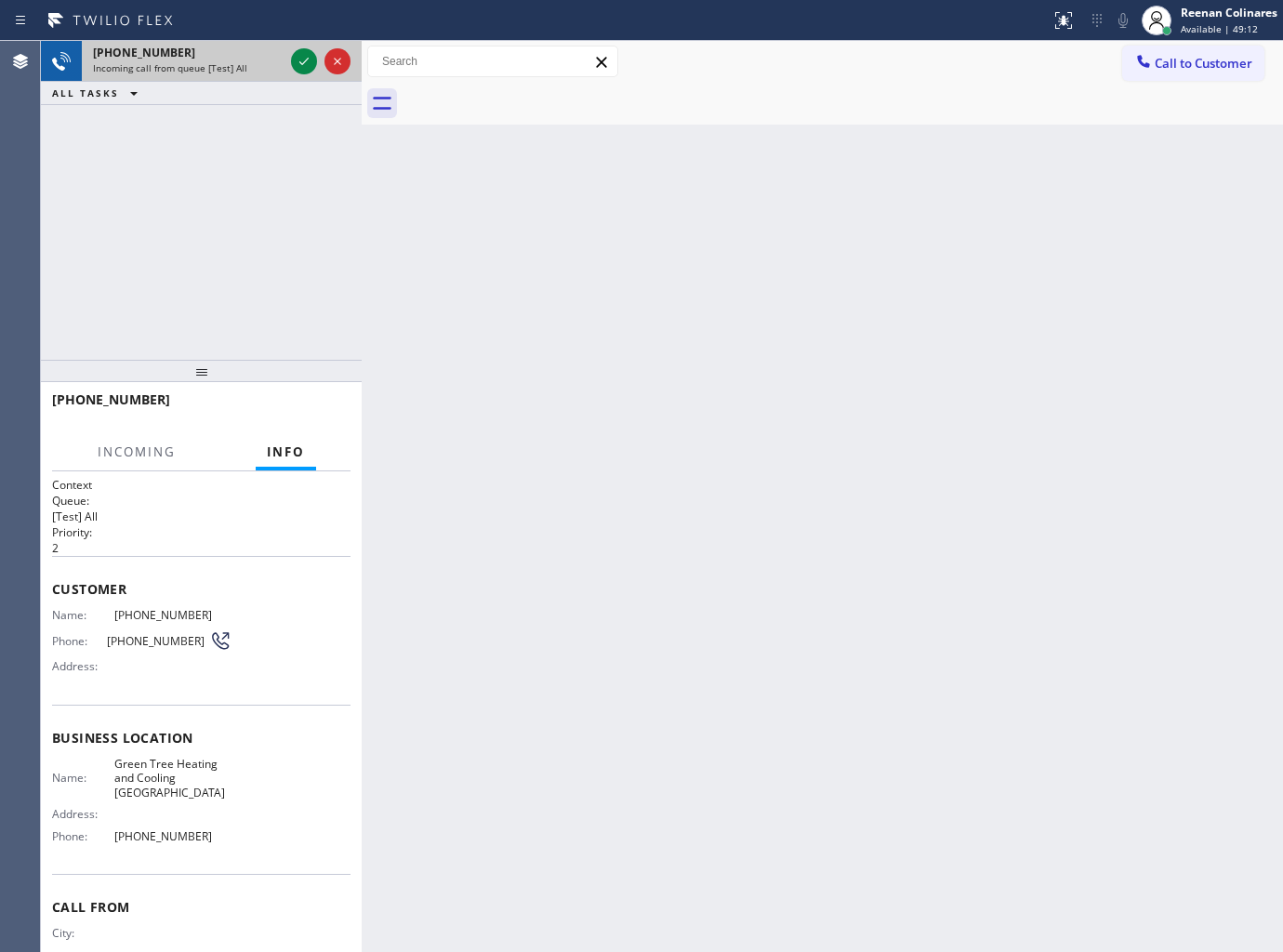
click at [277, 66] on div "Incoming call from queue [Test] All" at bounding box center [188, 68] width 190 height 13
click at [275, 66] on div "Incoming call from queue [Test] All" at bounding box center [188, 68] width 190 height 13
click at [255, 63] on div "Incoming call from queue [Test] All" at bounding box center [188, 68] width 190 height 13
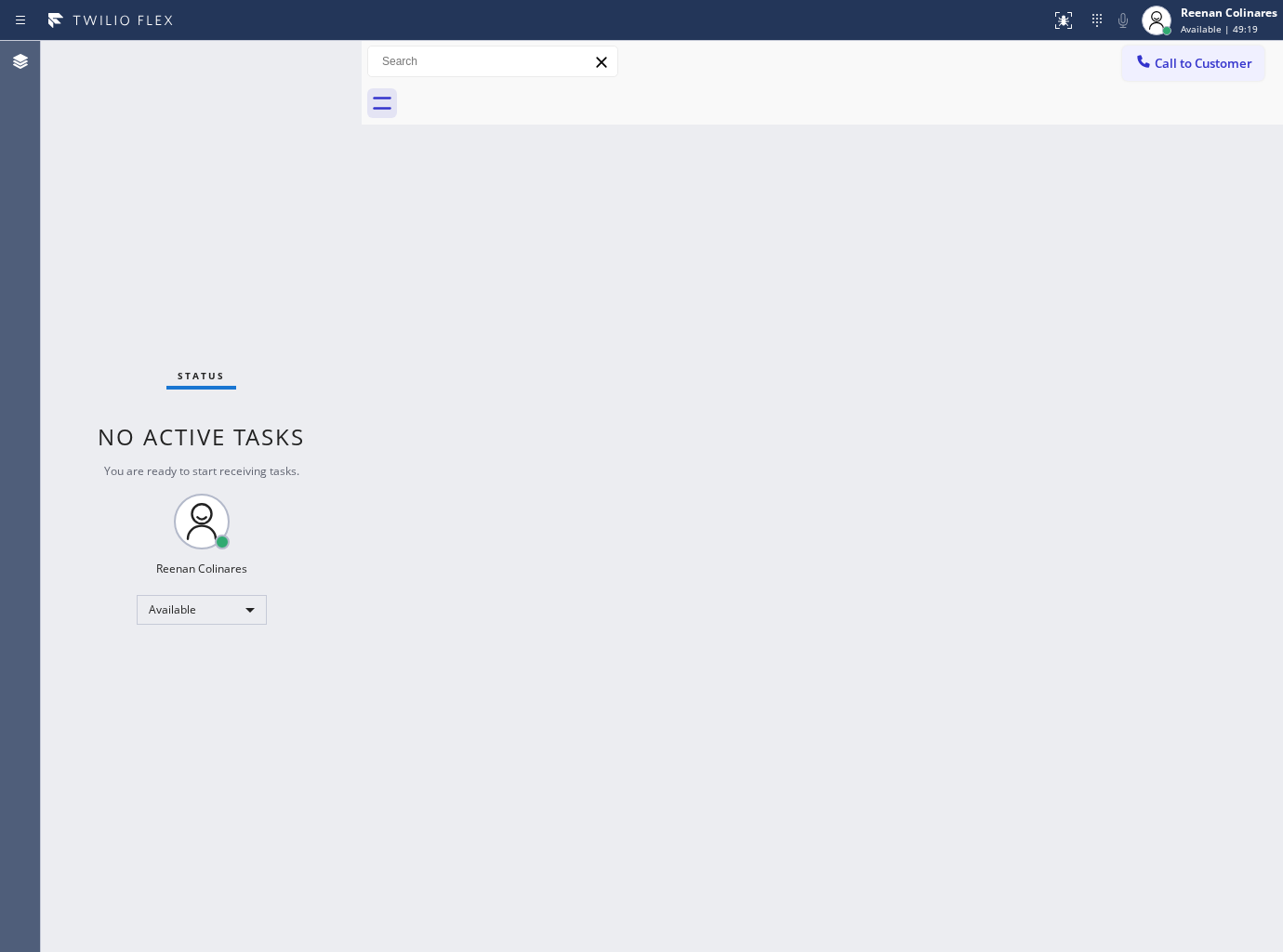
drag, startPoint x: 195, startPoint y: 63, endPoint x: 265, endPoint y: 58, distance: 70.2
click at [266, 58] on div "Status No active tasks You are ready to start receiving tasks. Reenan Colinares…" at bounding box center [201, 497] width 321 height 911
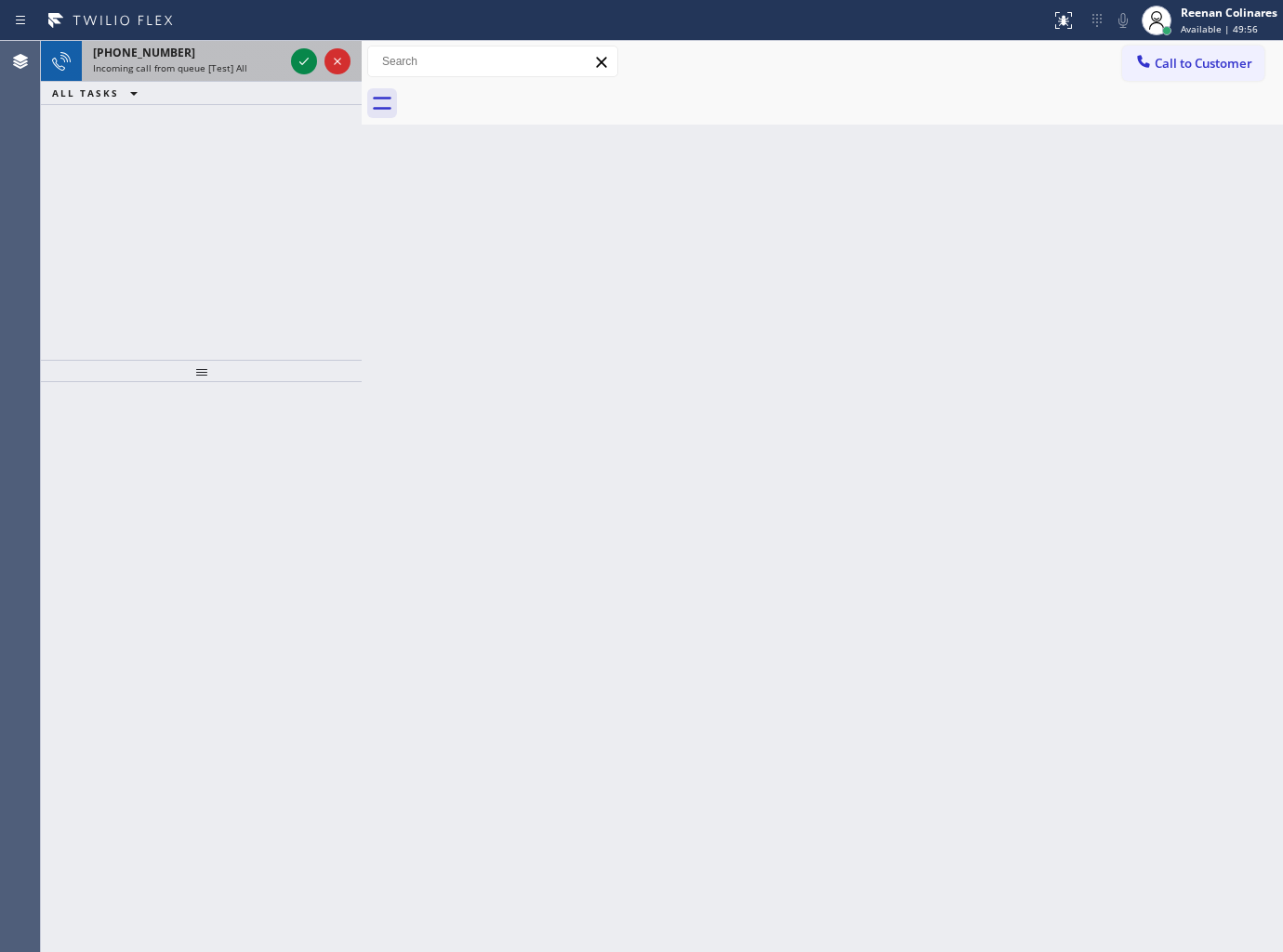
click at [174, 72] on span "Incoming call from queue [Test] All" at bounding box center [169, 68] width 154 height 13
click at [214, 79] on div "[PHONE_NUMBER] Incoming call from queue [Test] All" at bounding box center [185, 61] width 206 height 41
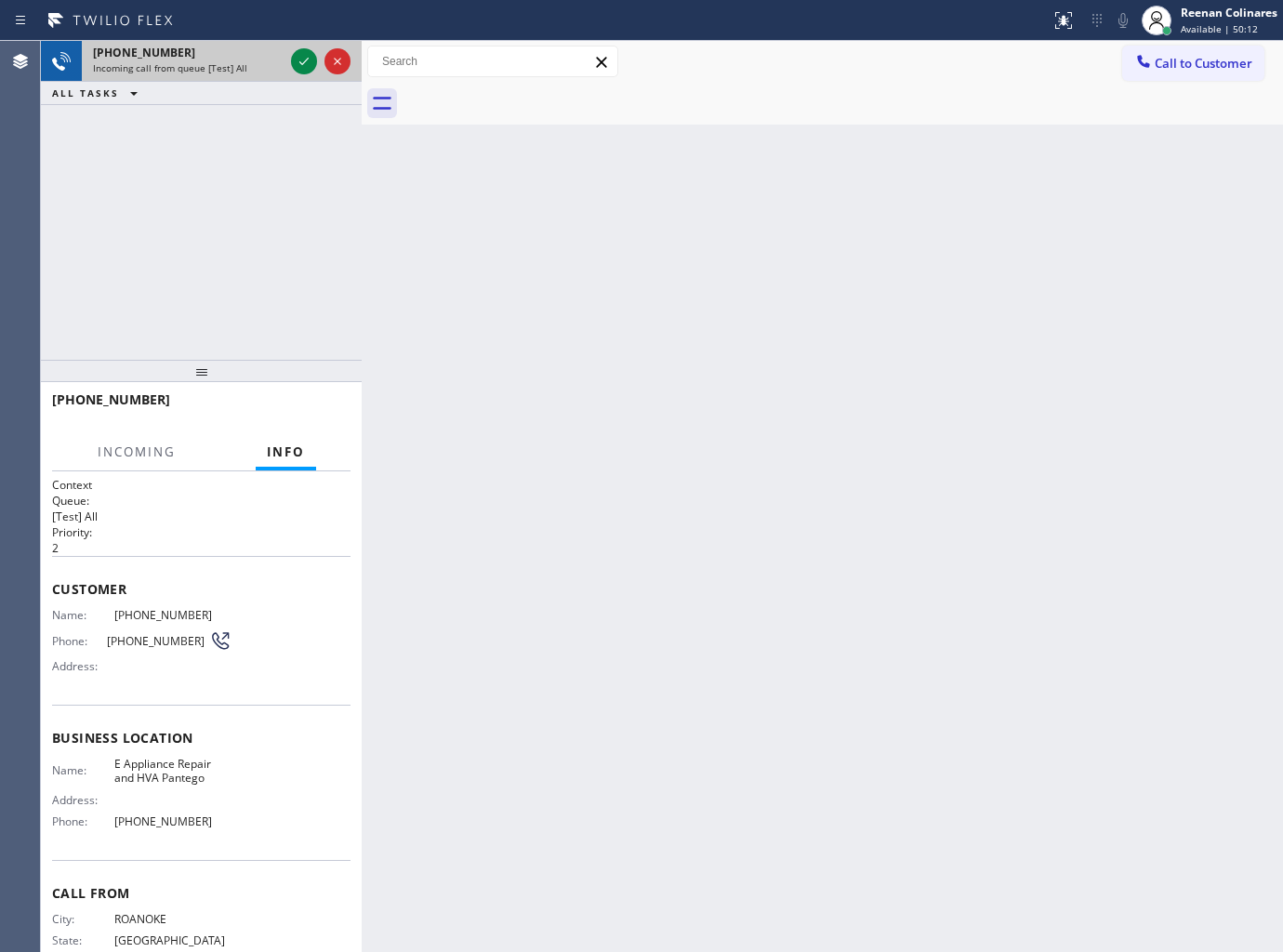
click at [234, 52] on div "[PHONE_NUMBER]" at bounding box center [188, 53] width 190 height 16
click at [243, 58] on div "[PHONE_NUMBER]" at bounding box center [188, 53] width 190 height 16
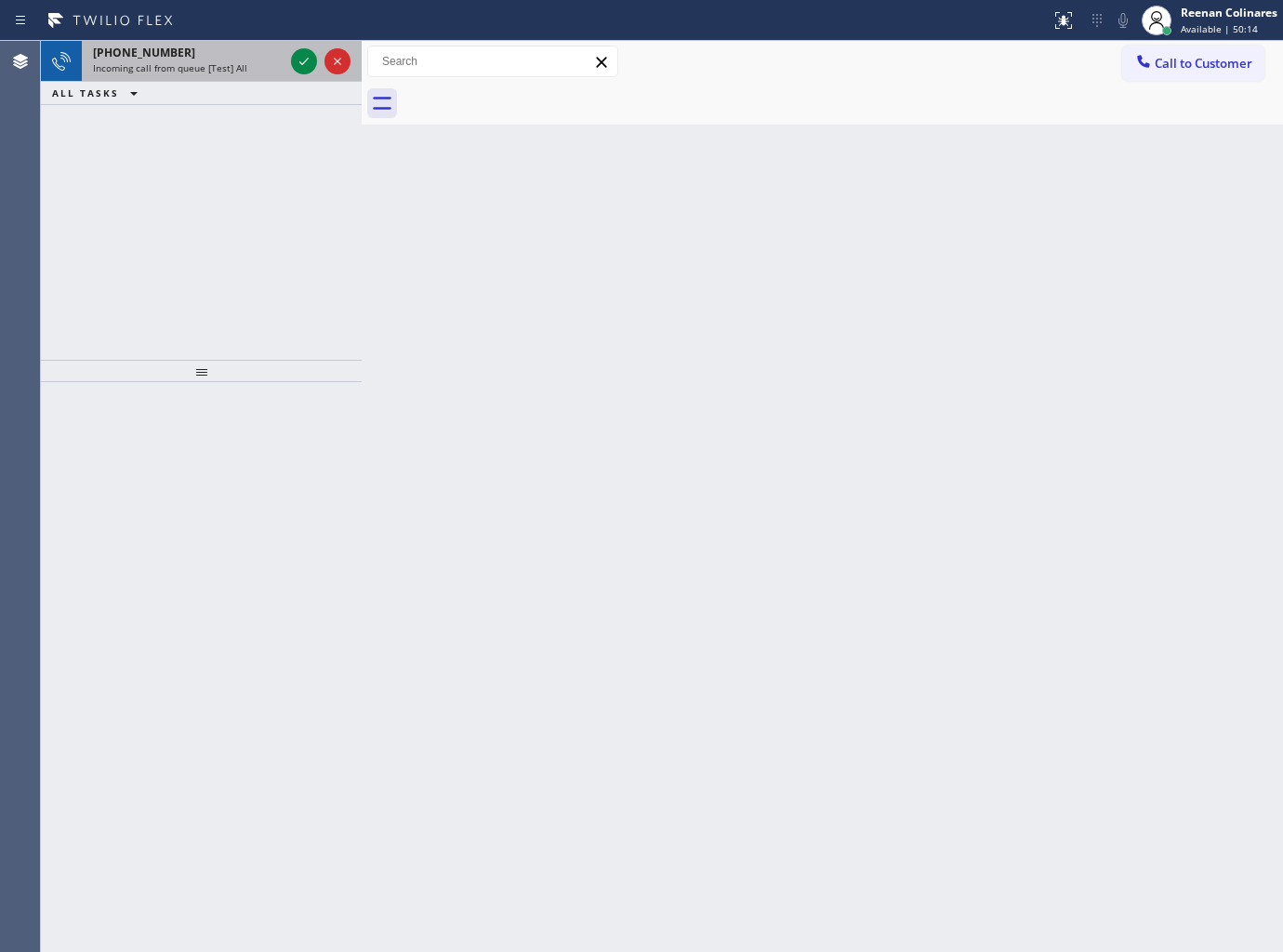
click at [264, 63] on div "Incoming call from queue [Test] All" at bounding box center [188, 68] width 190 height 13
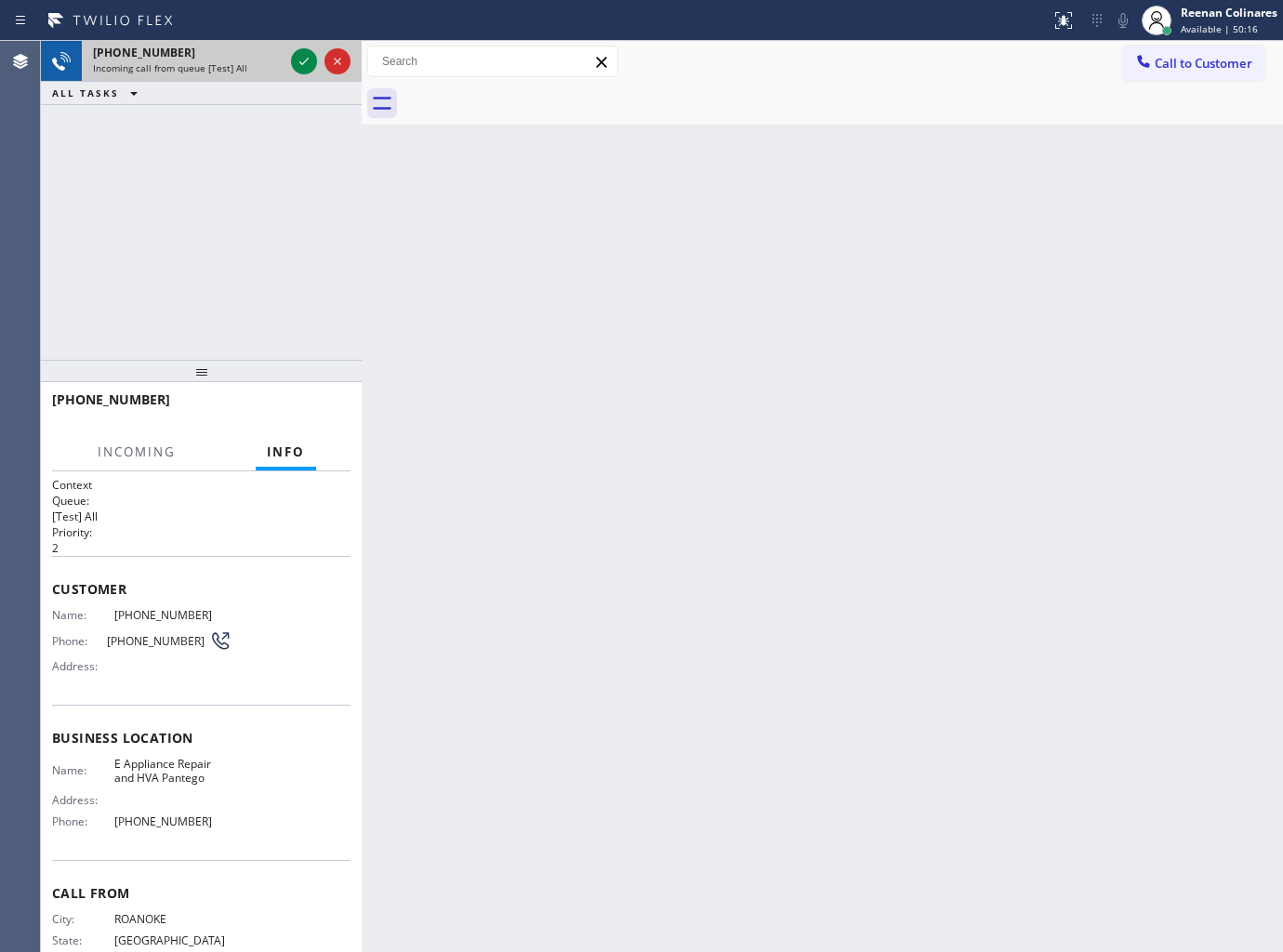
click at [277, 59] on div "[PHONE_NUMBER]" at bounding box center [188, 53] width 190 height 16
click at [268, 70] on div "Incoming call from queue [Test] All" at bounding box center [188, 68] width 190 height 13
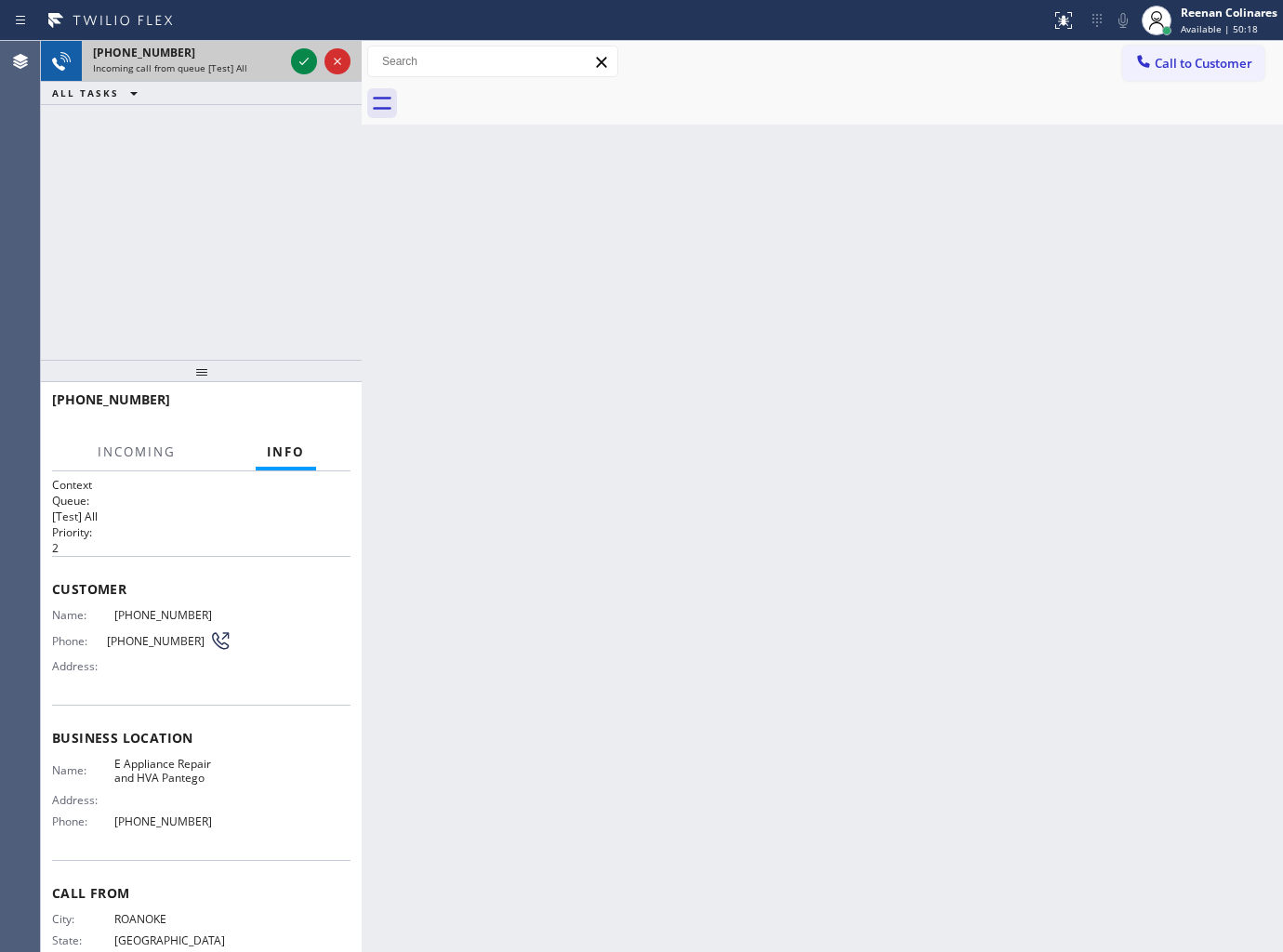
drag, startPoint x: 268, startPoint y: 70, endPoint x: 284, endPoint y: 66, distance: 16.5
click at [276, 70] on div "Incoming call from queue [Test] All" at bounding box center [188, 68] width 190 height 13
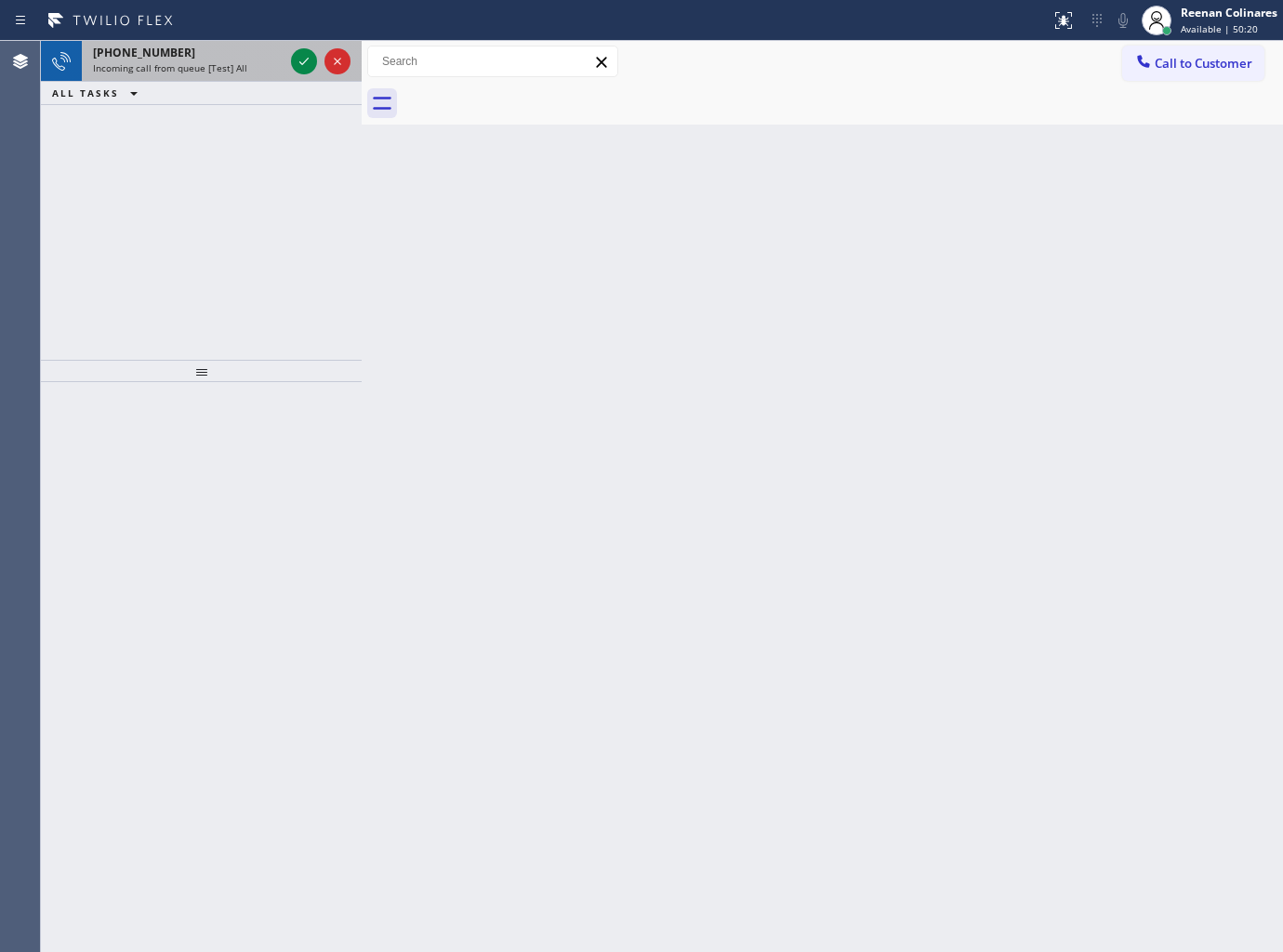
click at [277, 61] on div "Incoming call from queue [Test] All" at bounding box center [188, 68] width 190 height 13
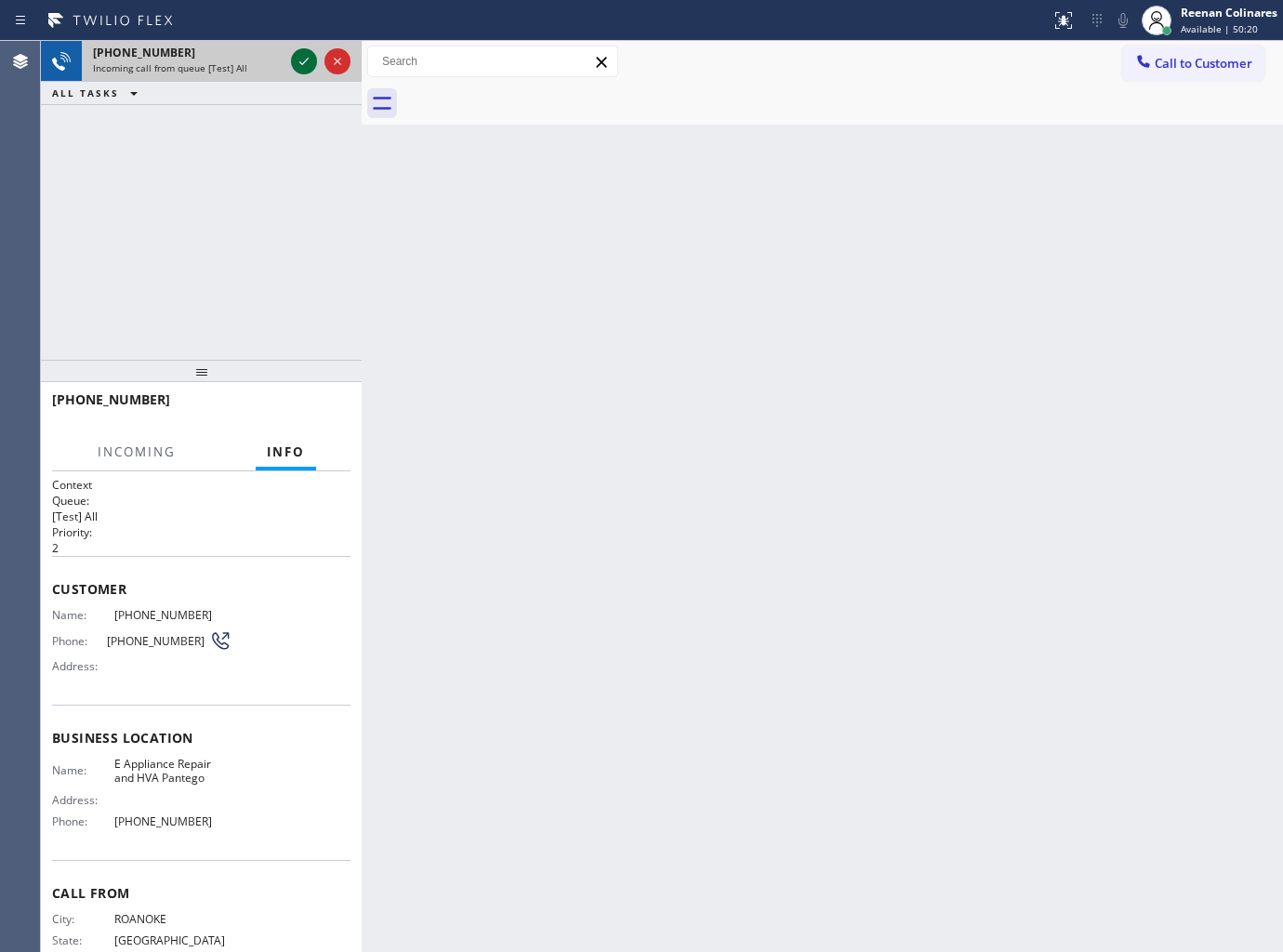
click at [296, 58] on icon at bounding box center [303, 60] width 22 height 22
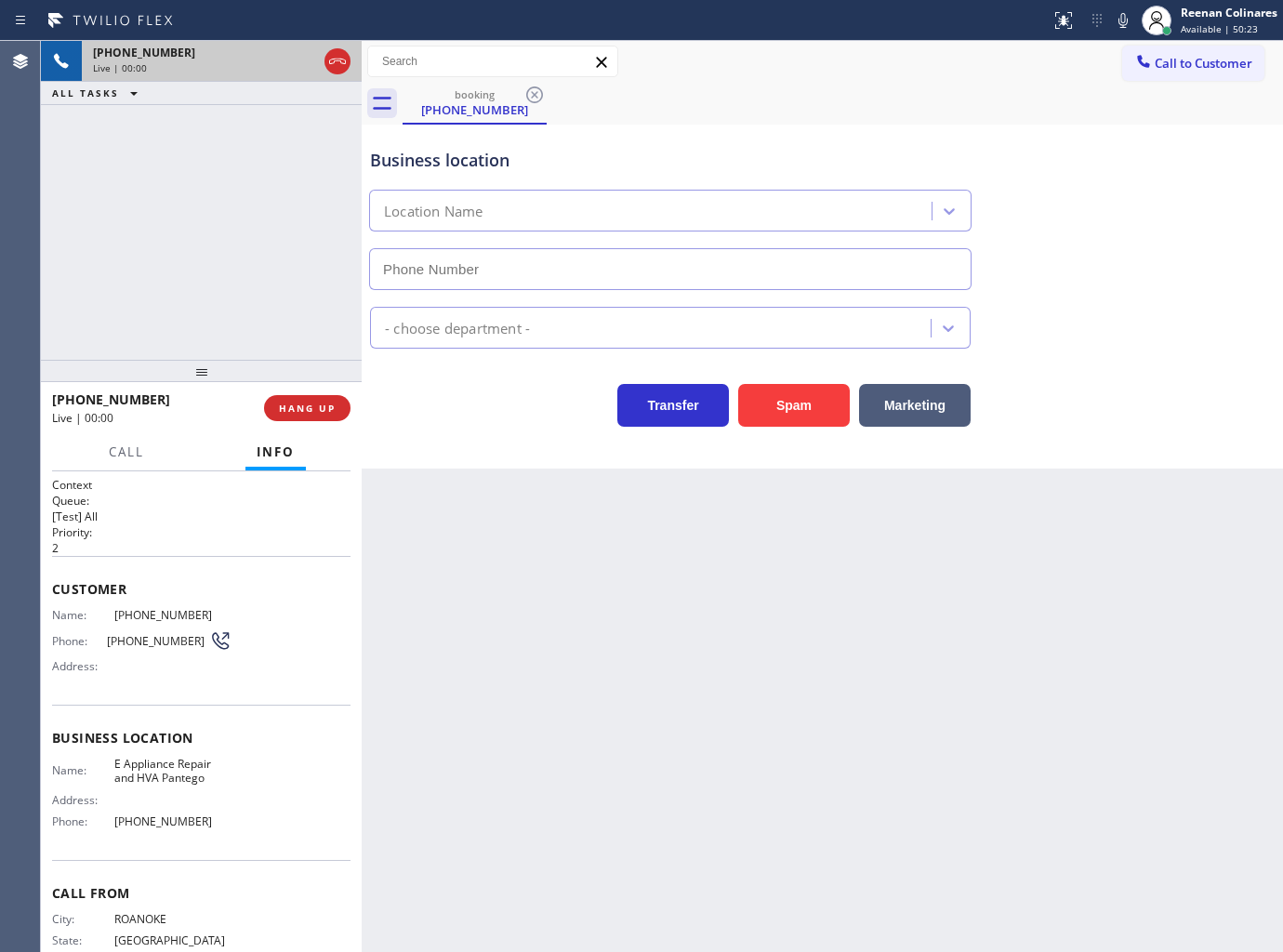
type input "[PHONE_NUMBER]"
click at [781, 395] on button "Spam" at bounding box center [794, 405] width 112 height 43
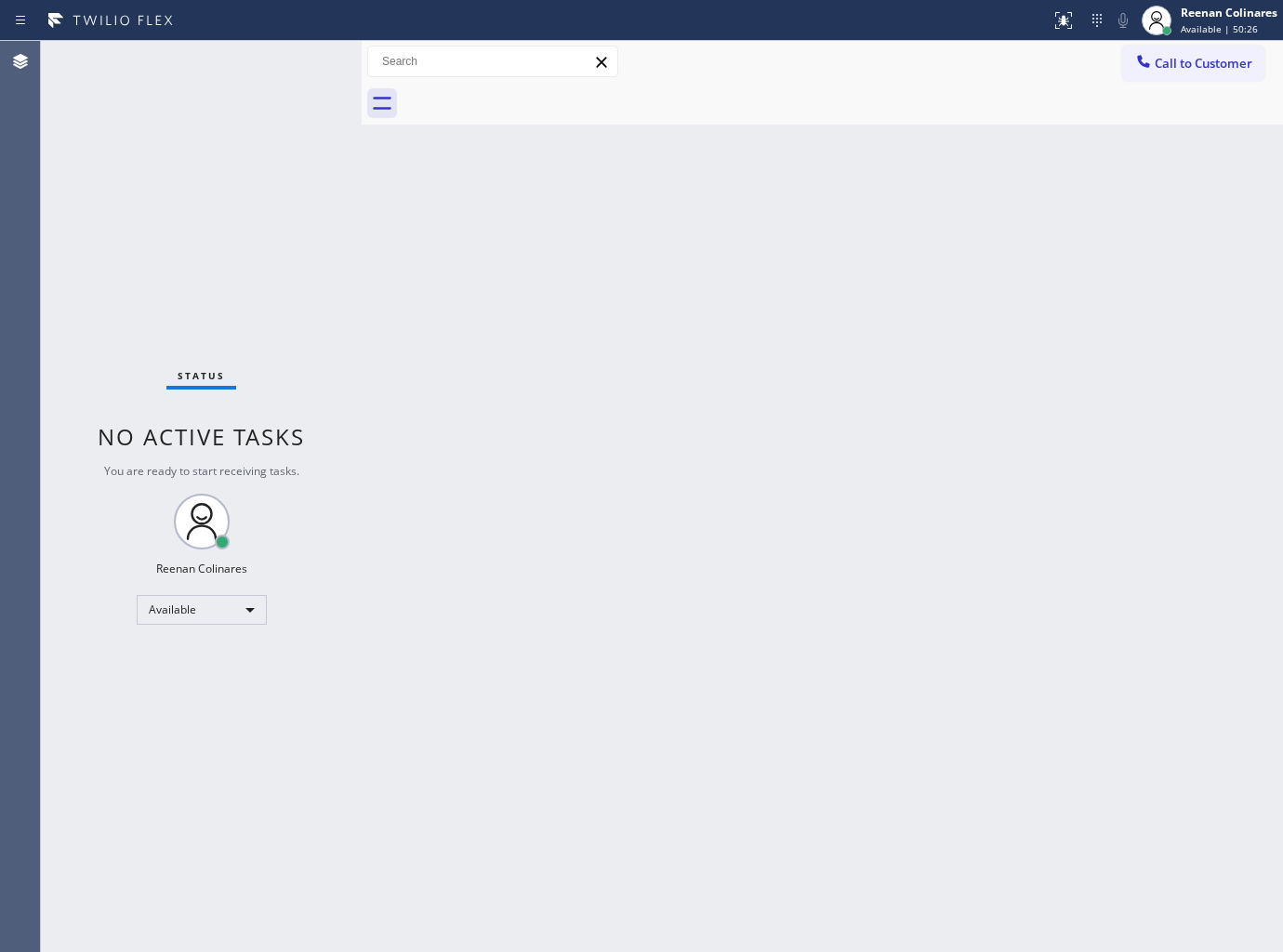
click at [840, 365] on div "Back to Dashboard Change Sender ID Customers Technicians Select a contact Outbo…" at bounding box center [822, 497] width 921 height 911
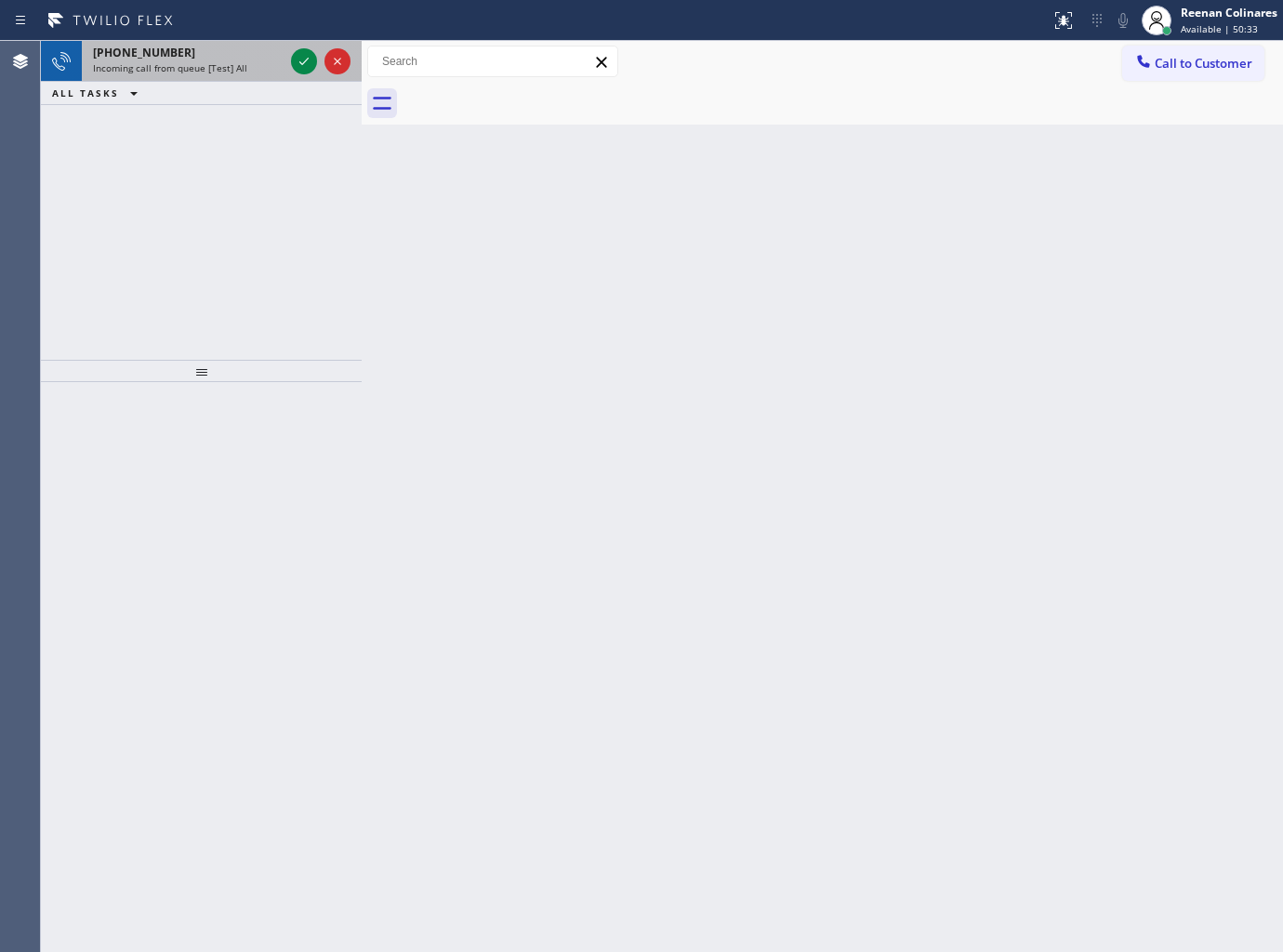
click at [201, 65] on span "Incoming call from queue [Test] All" at bounding box center [169, 68] width 154 height 13
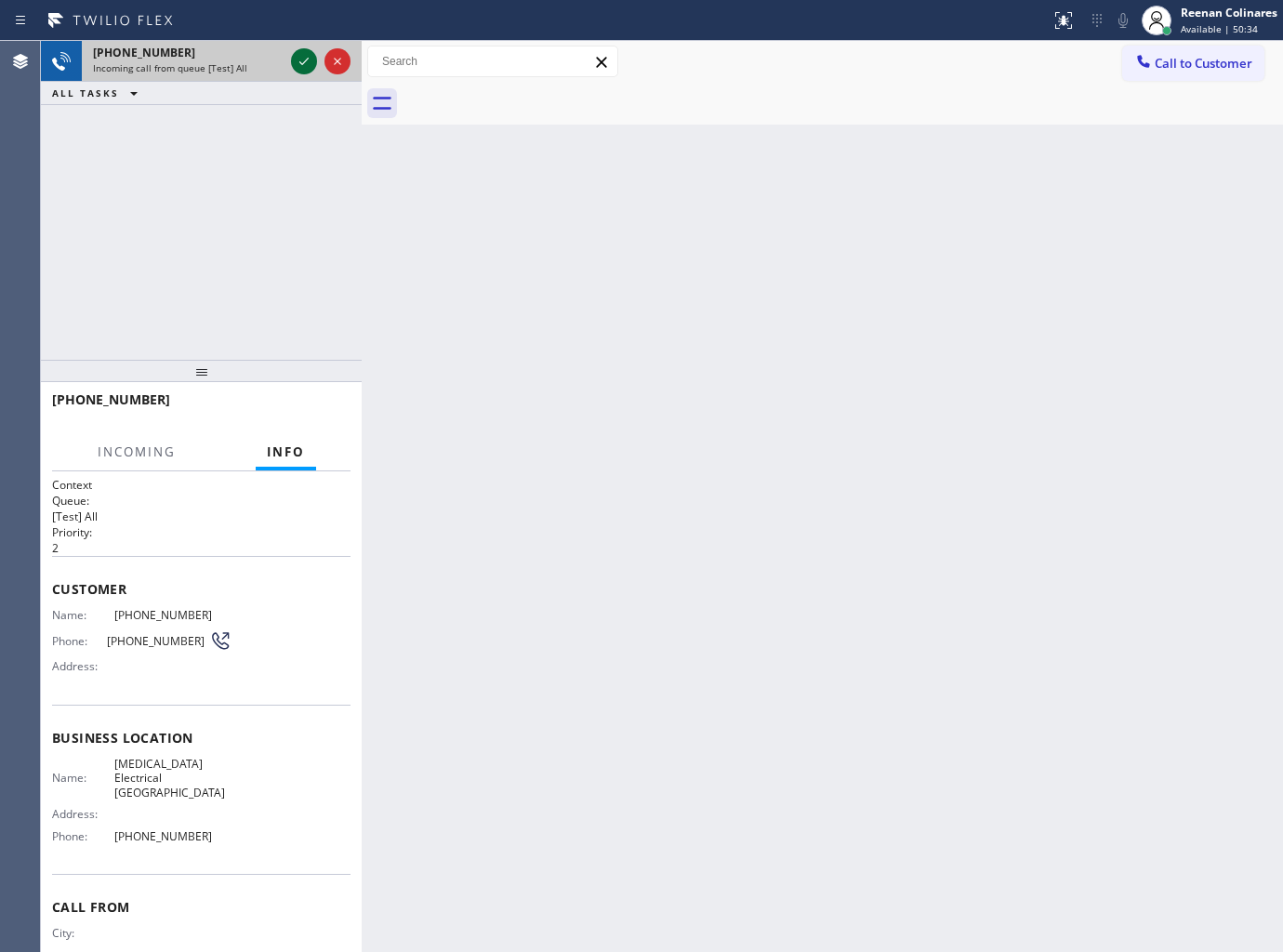
click at [299, 59] on icon at bounding box center [303, 60] width 22 height 22
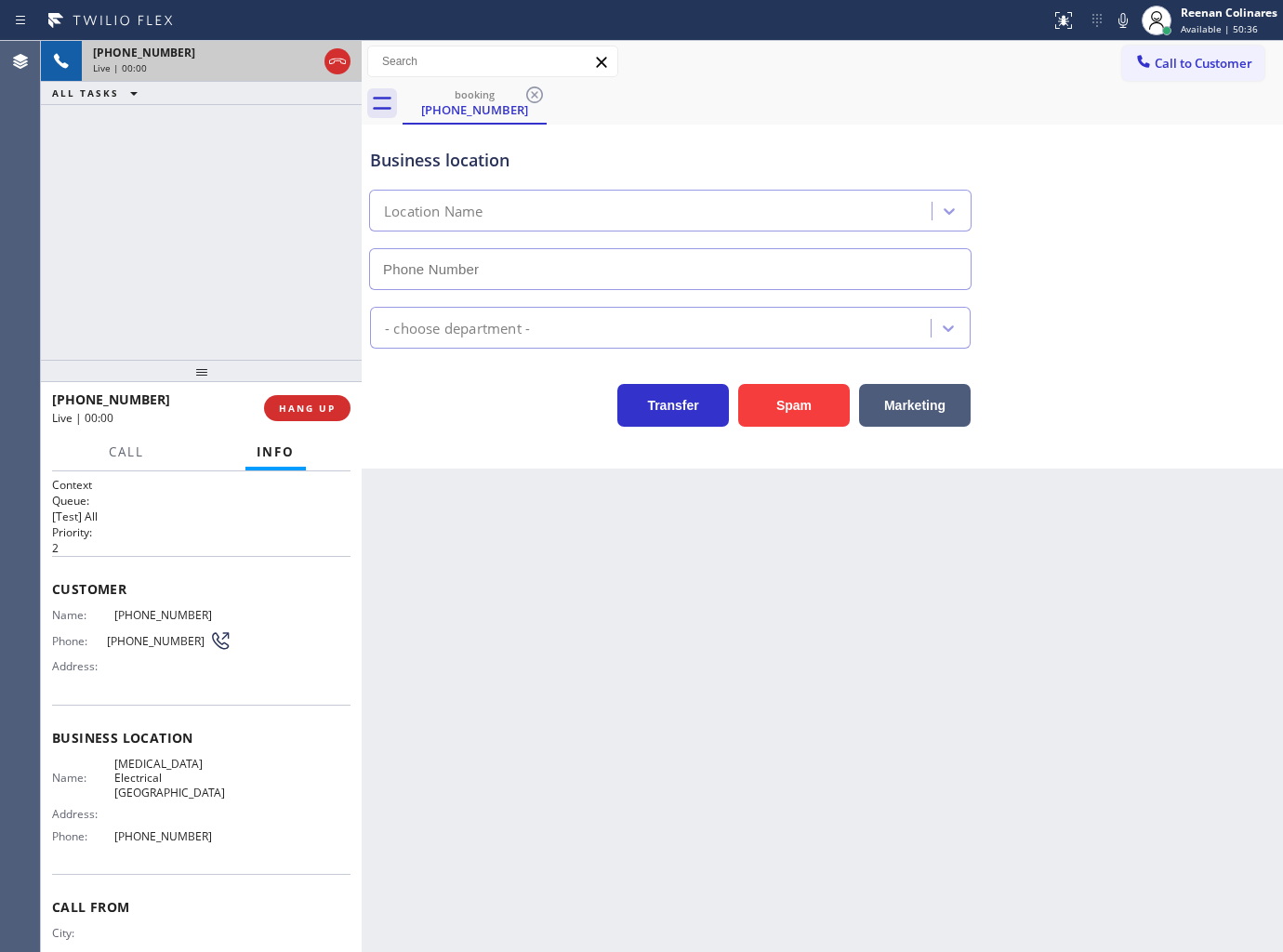
type input "[PHONE_NUMBER]"
click at [1126, 30] on icon at bounding box center [1122, 20] width 22 height 22
click at [309, 406] on span "HANG UP" at bounding box center [306, 409] width 56 height 13
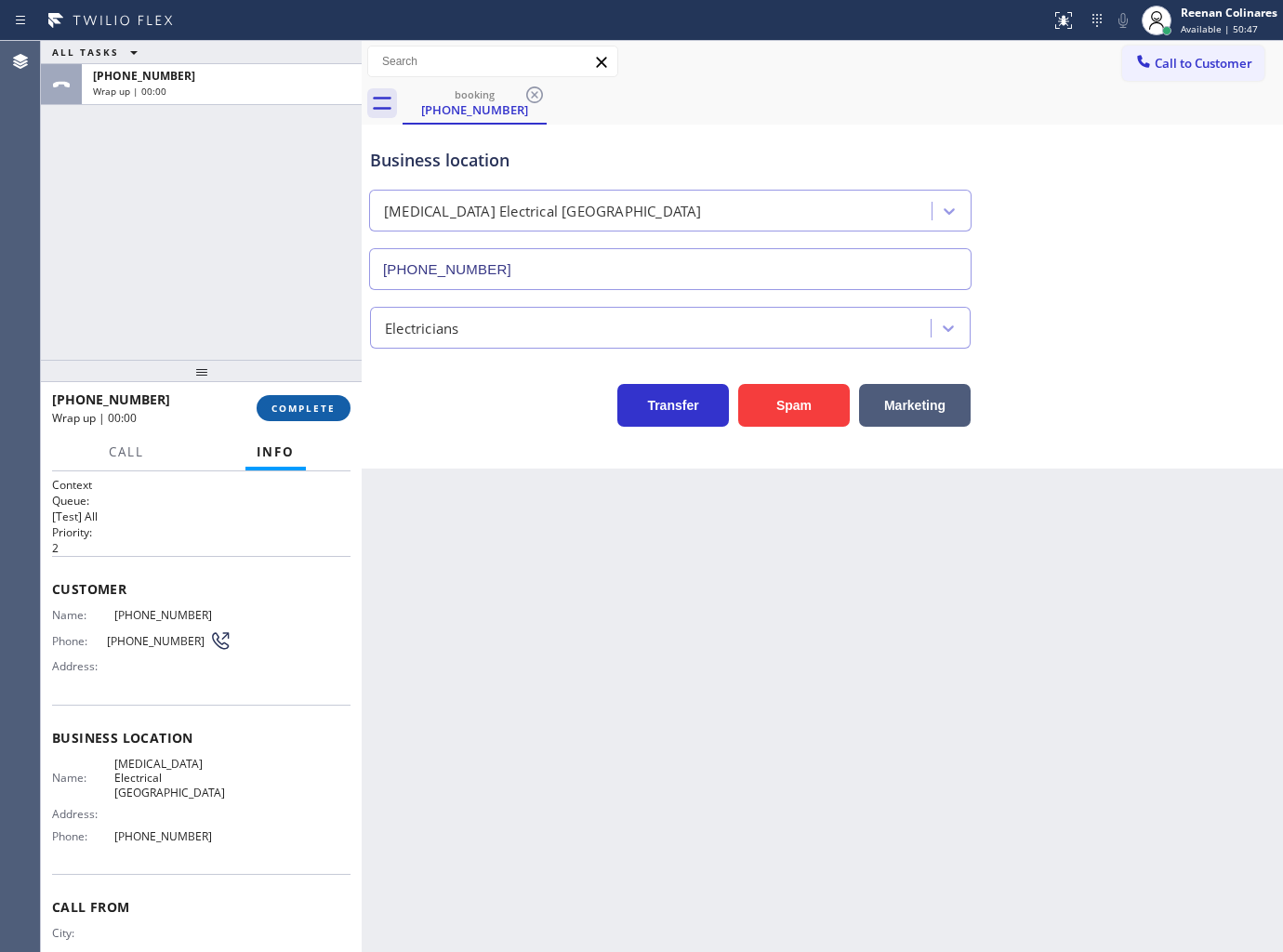
click at [321, 406] on span "COMPLETE" at bounding box center [303, 409] width 64 height 13
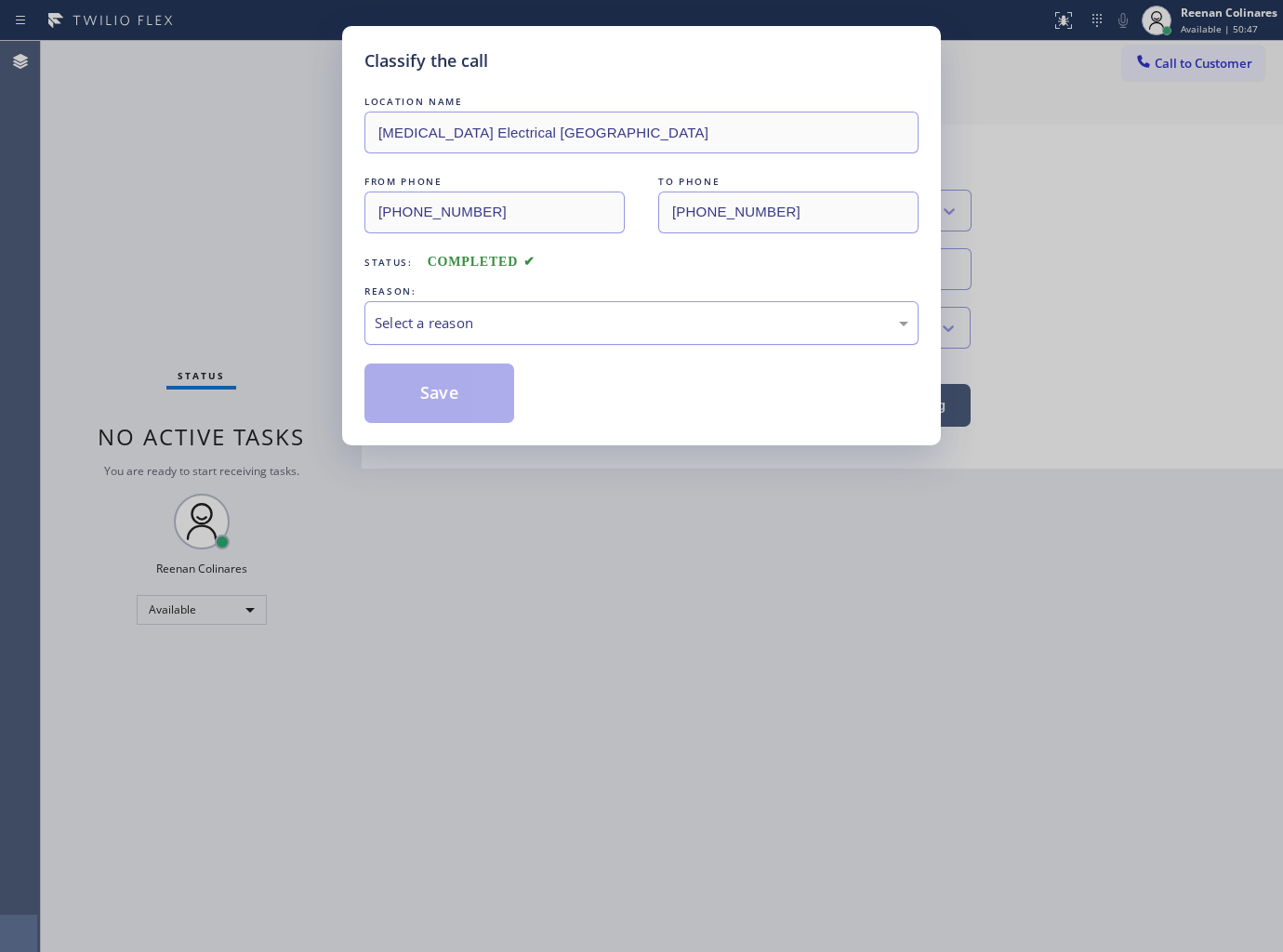
click at [412, 328] on div "Select a reason" at bounding box center [642, 322] width 534 height 21
click at [409, 388] on button "Save" at bounding box center [439, 393] width 149 height 59
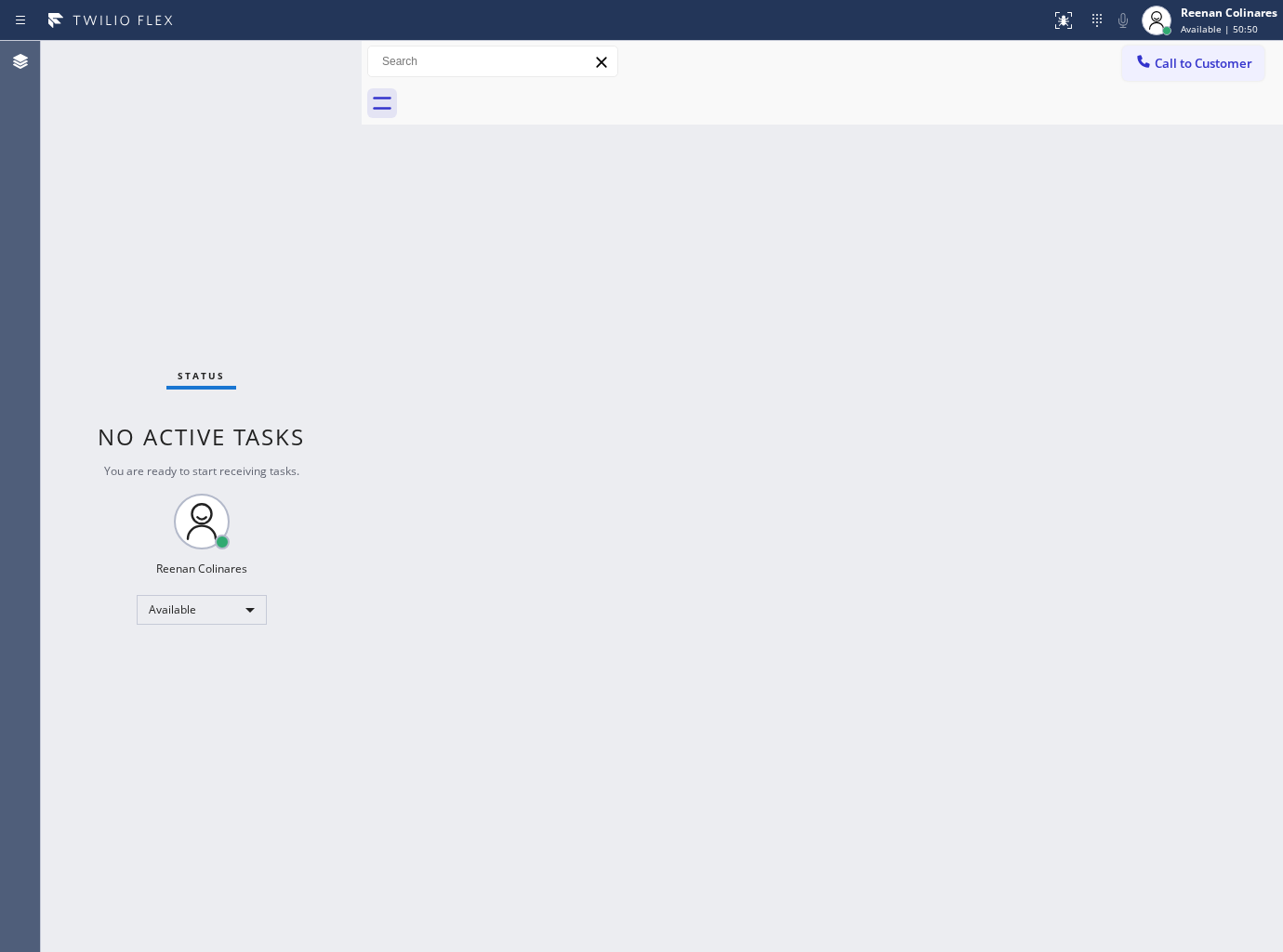
click at [682, 386] on div "Back to Dashboard Change Sender ID Customers Technicians Select a contact Outbo…" at bounding box center [822, 497] width 921 height 911
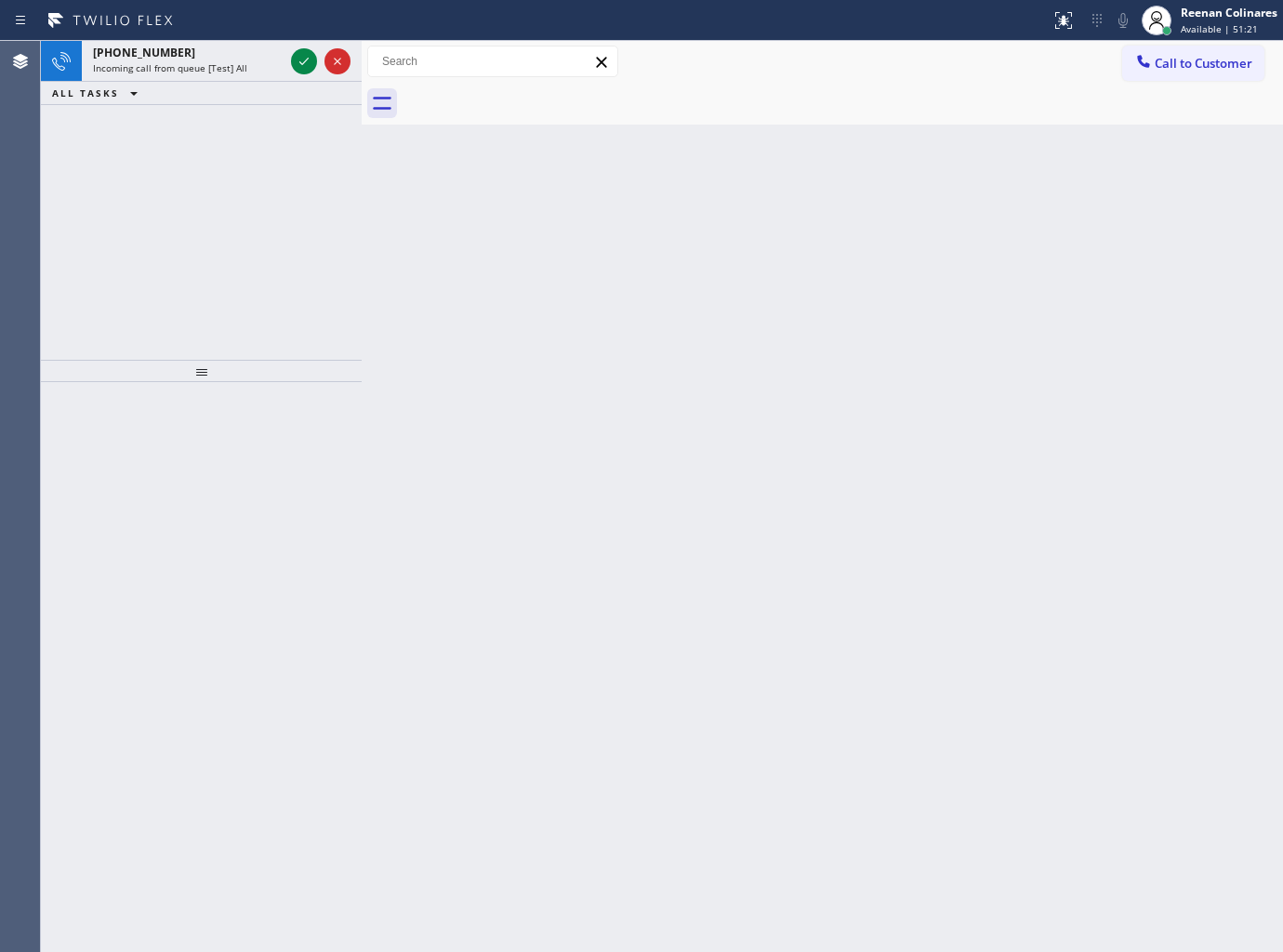
drag, startPoint x: 682, startPoint y: 385, endPoint x: 536, endPoint y: 365, distance: 147.4
drag, startPoint x: 536, startPoint y: 365, endPoint x: 227, endPoint y: 66, distance: 430.0
click at [227, 66] on span "Incoming call from queue [Test] All" at bounding box center [169, 68] width 154 height 13
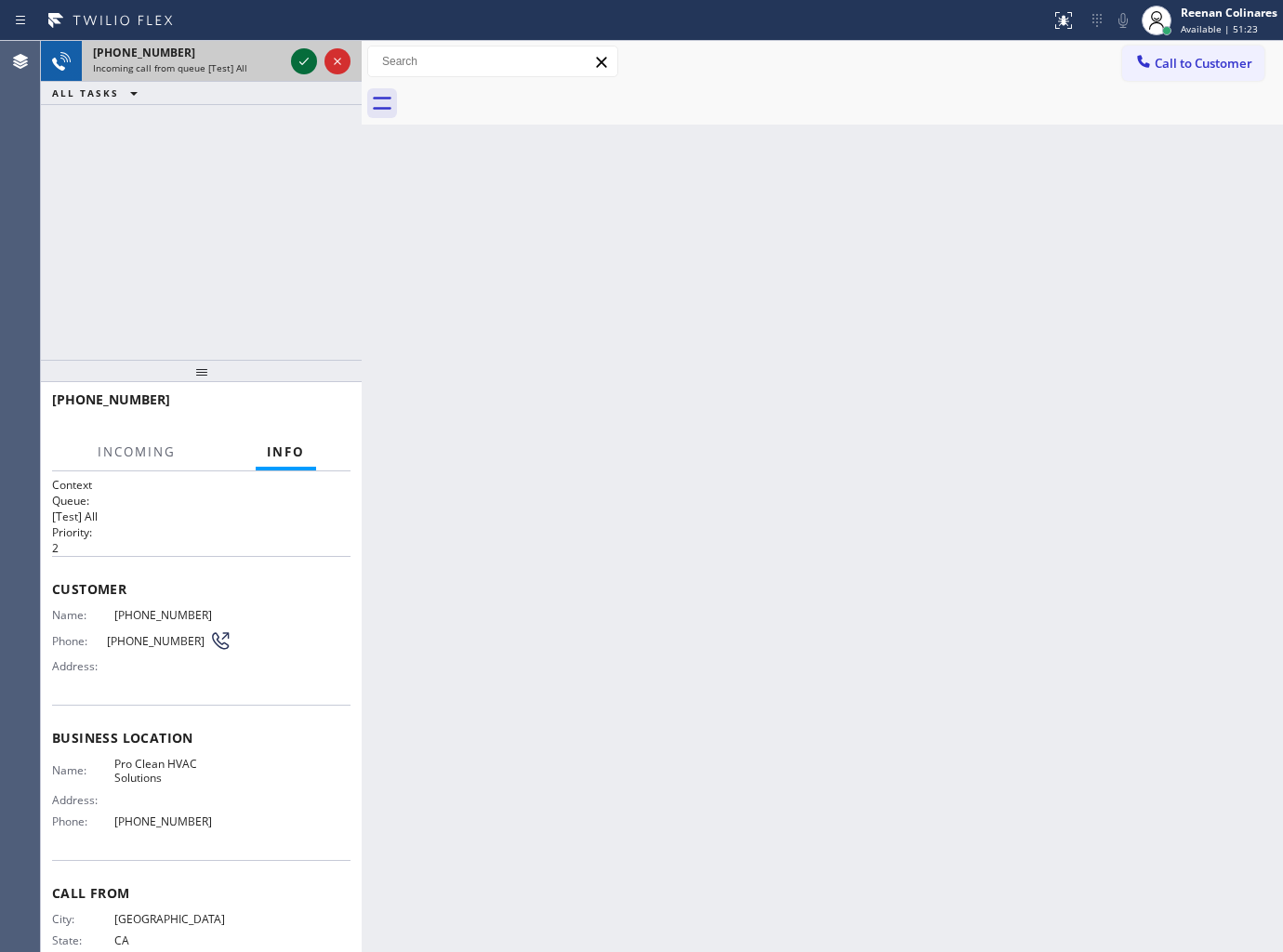
click at [307, 65] on icon at bounding box center [303, 60] width 22 height 22
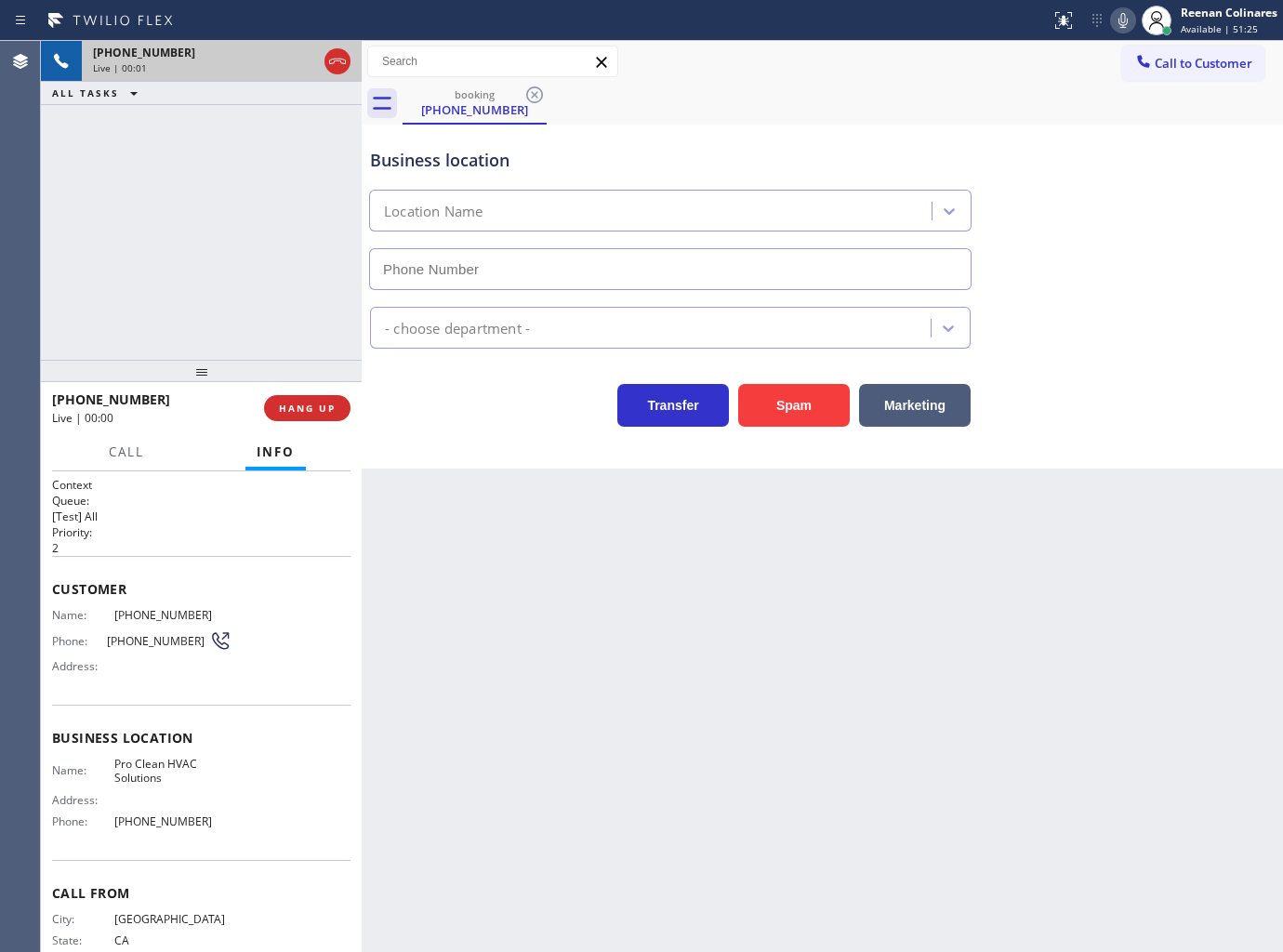
type input "[PHONE_NUMBER]"
drag, startPoint x: 788, startPoint y: 398, endPoint x: 1278, endPoint y: 23, distance: 617.0
click at [796, 398] on button "Spam" at bounding box center [794, 405] width 112 height 43
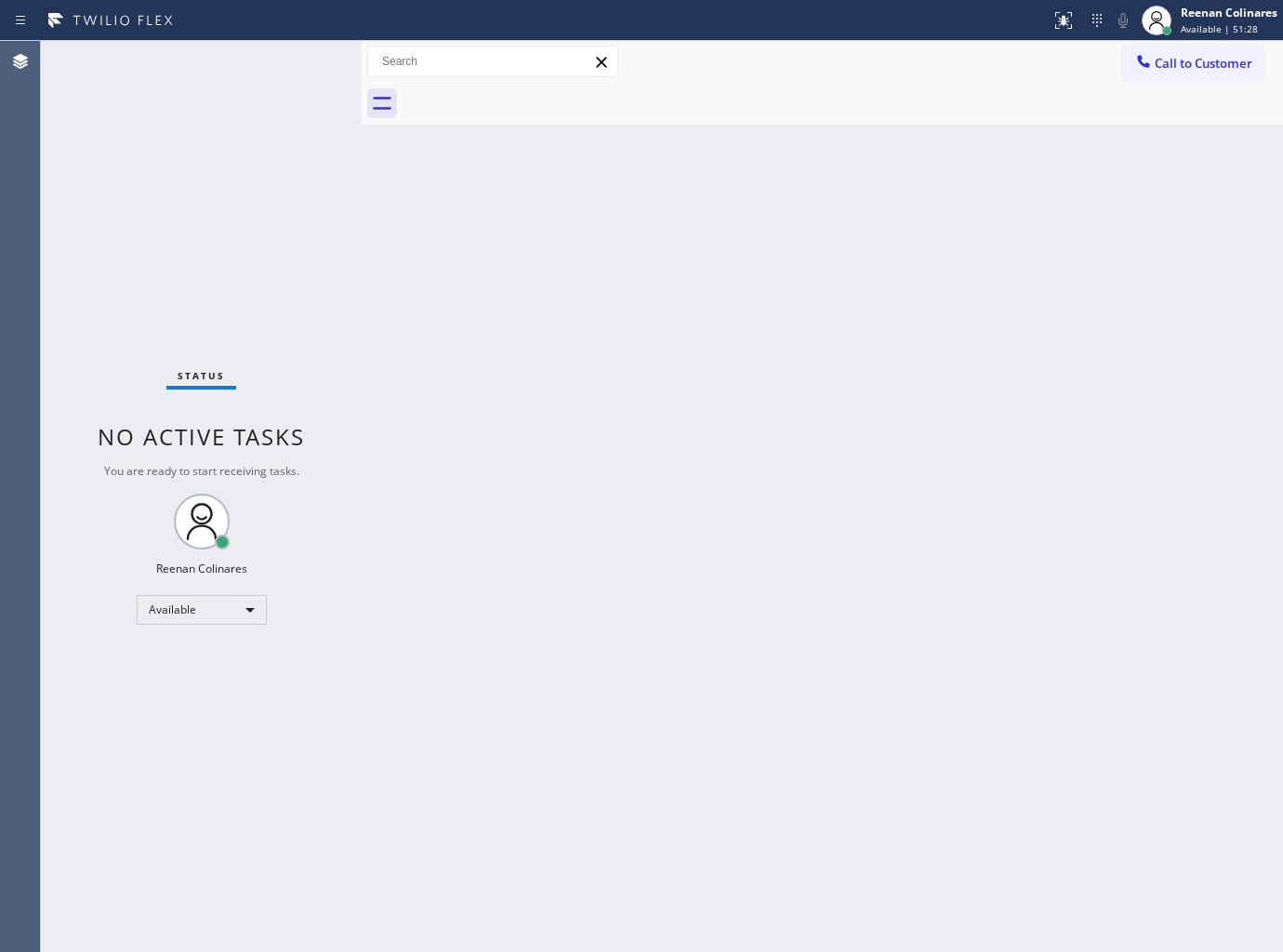
click at [628, 215] on div "Back to Dashboard Change Sender ID Customers Technicians Select a contact Outbo…" at bounding box center [822, 497] width 921 height 911
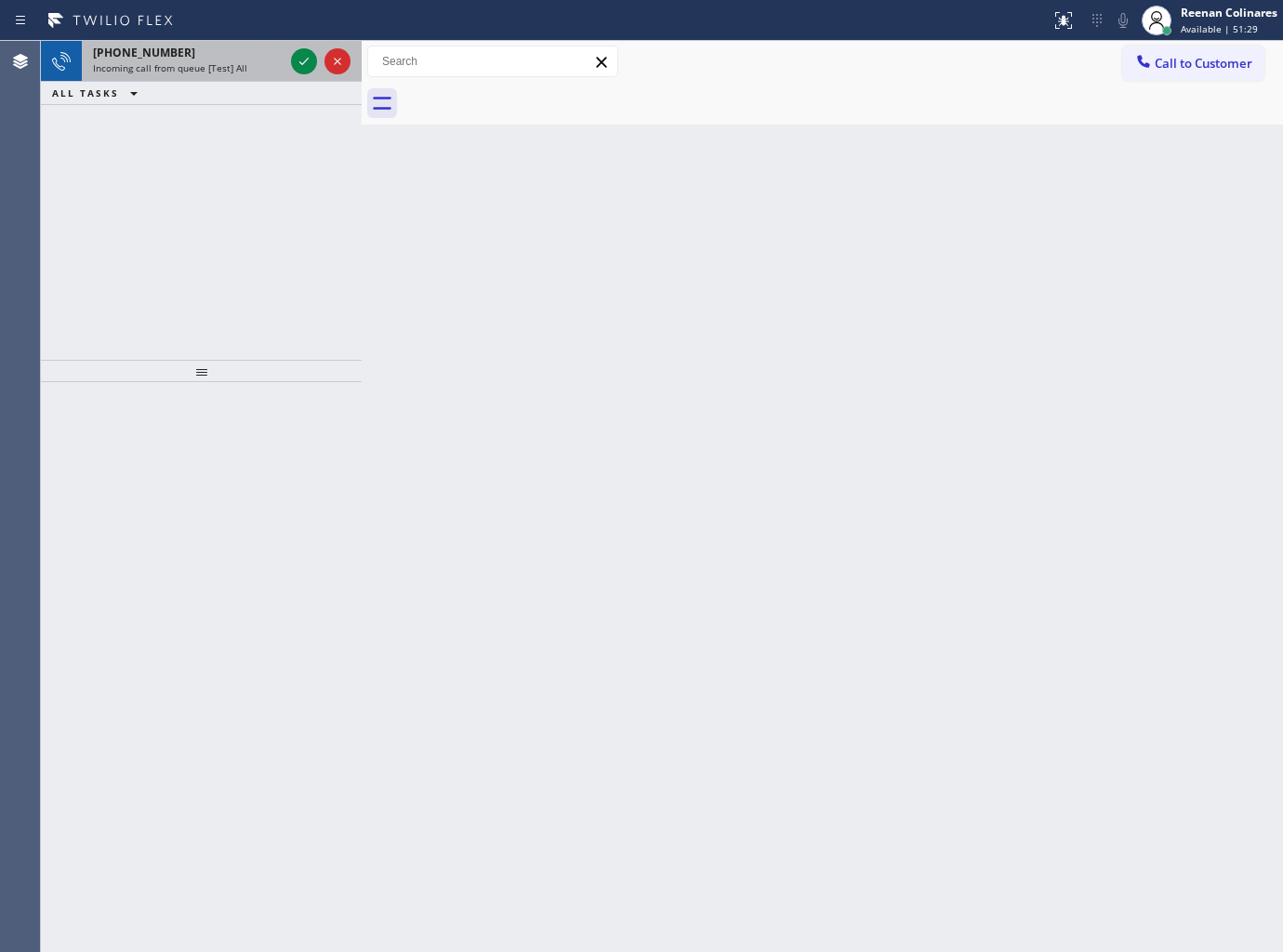
click at [228, 76] on div "[PHONE_NUMBER] Incoming call from queue [Test] All" at bounding box center [185, 61] width 206 height 41
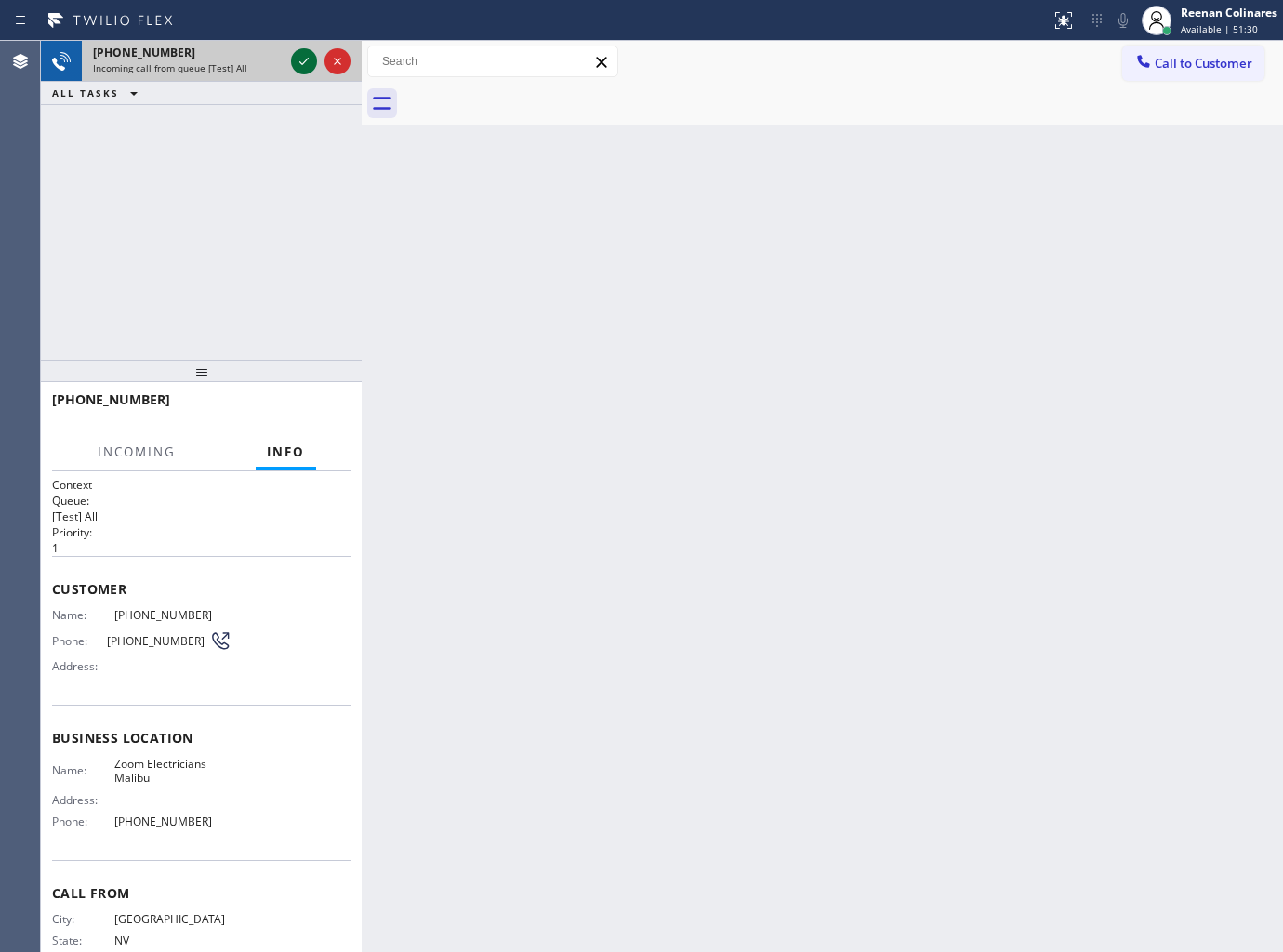
click at [298, 57] on icon at bounding box center [303, 60] width 22 height 22
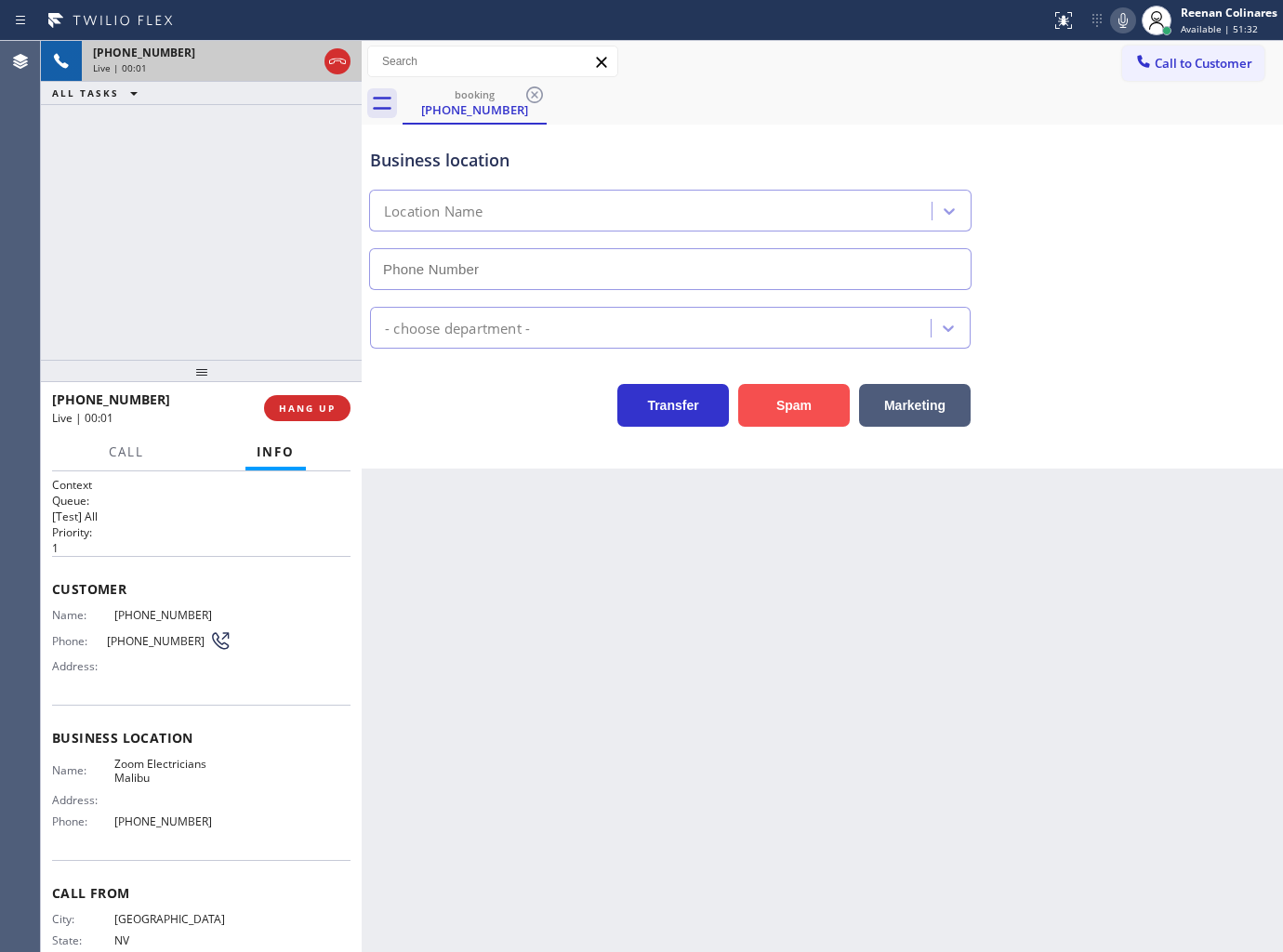
type input "[PHONE_NUMBER]"
click at [1119, 25] on icon at bounding box center [1122, 20] width 22 height 22
click at [118, 467] on div at bounding box center [126, 469] width 57 height 4
click at [126, 461] on button "Call" at bounding box center [126, 453] width 57 height 36
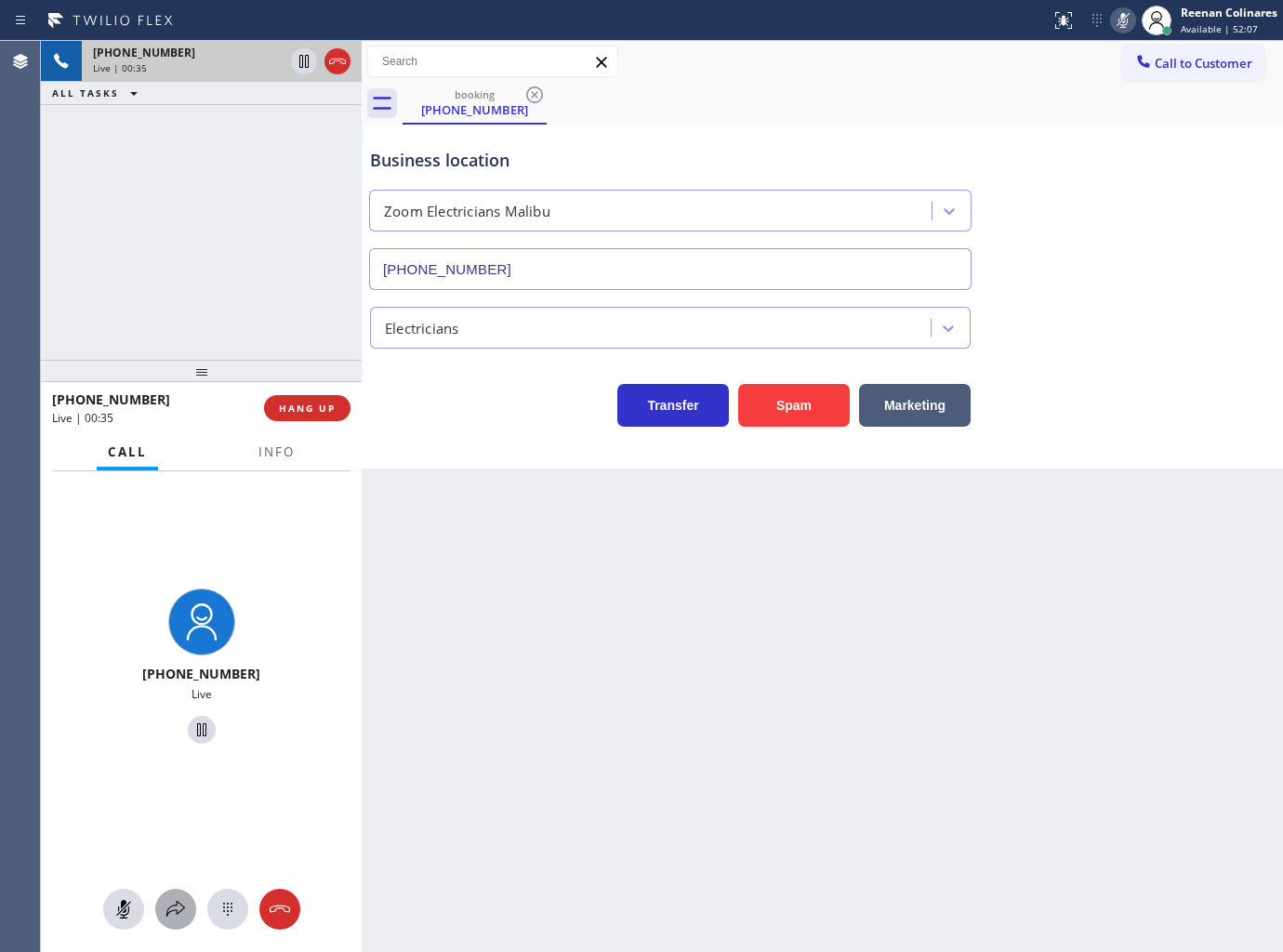
click at [175, 902] on icon at bounding box center [175, 909] width 22 height 22
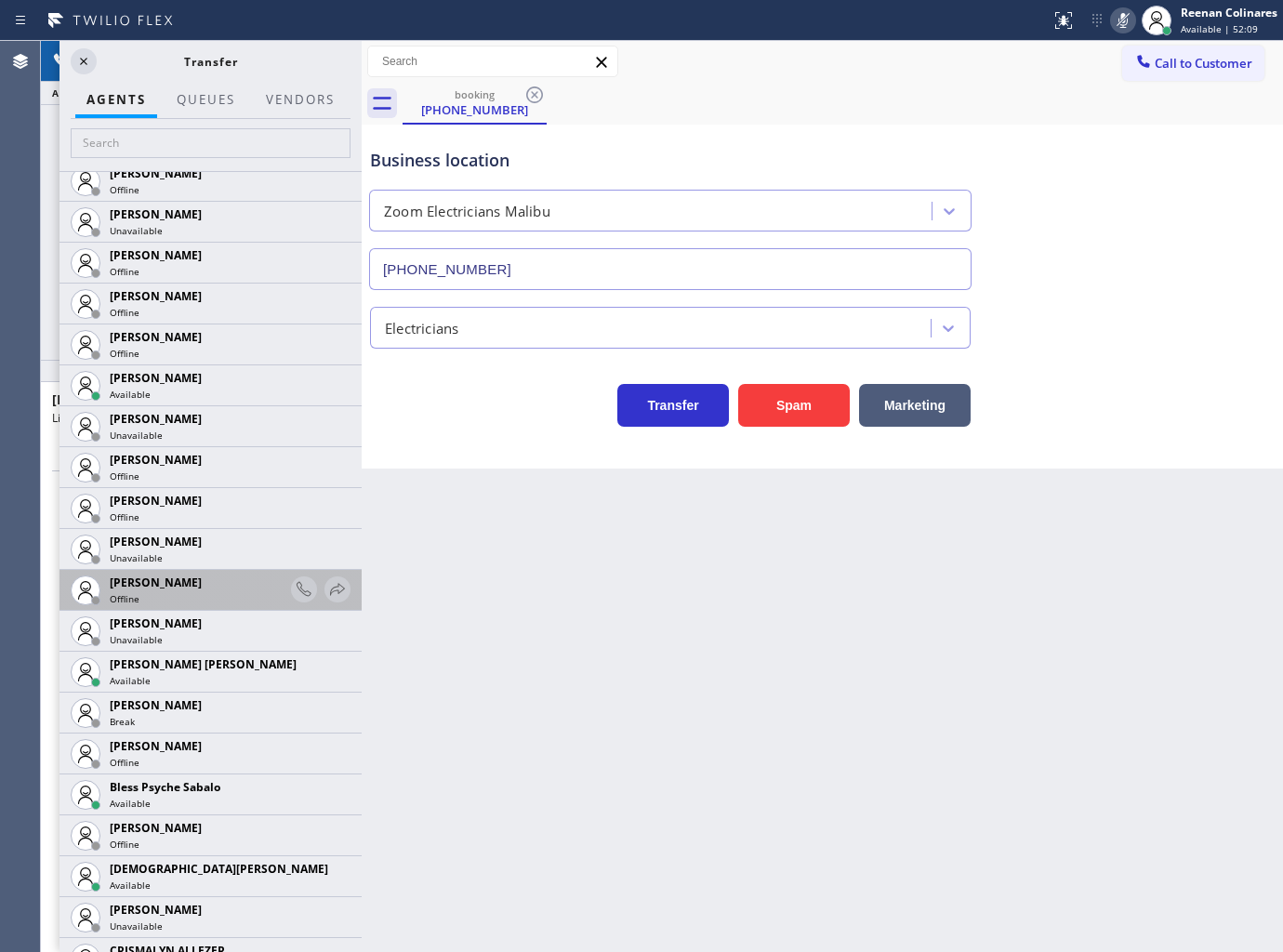
scroll to position [103, 0]
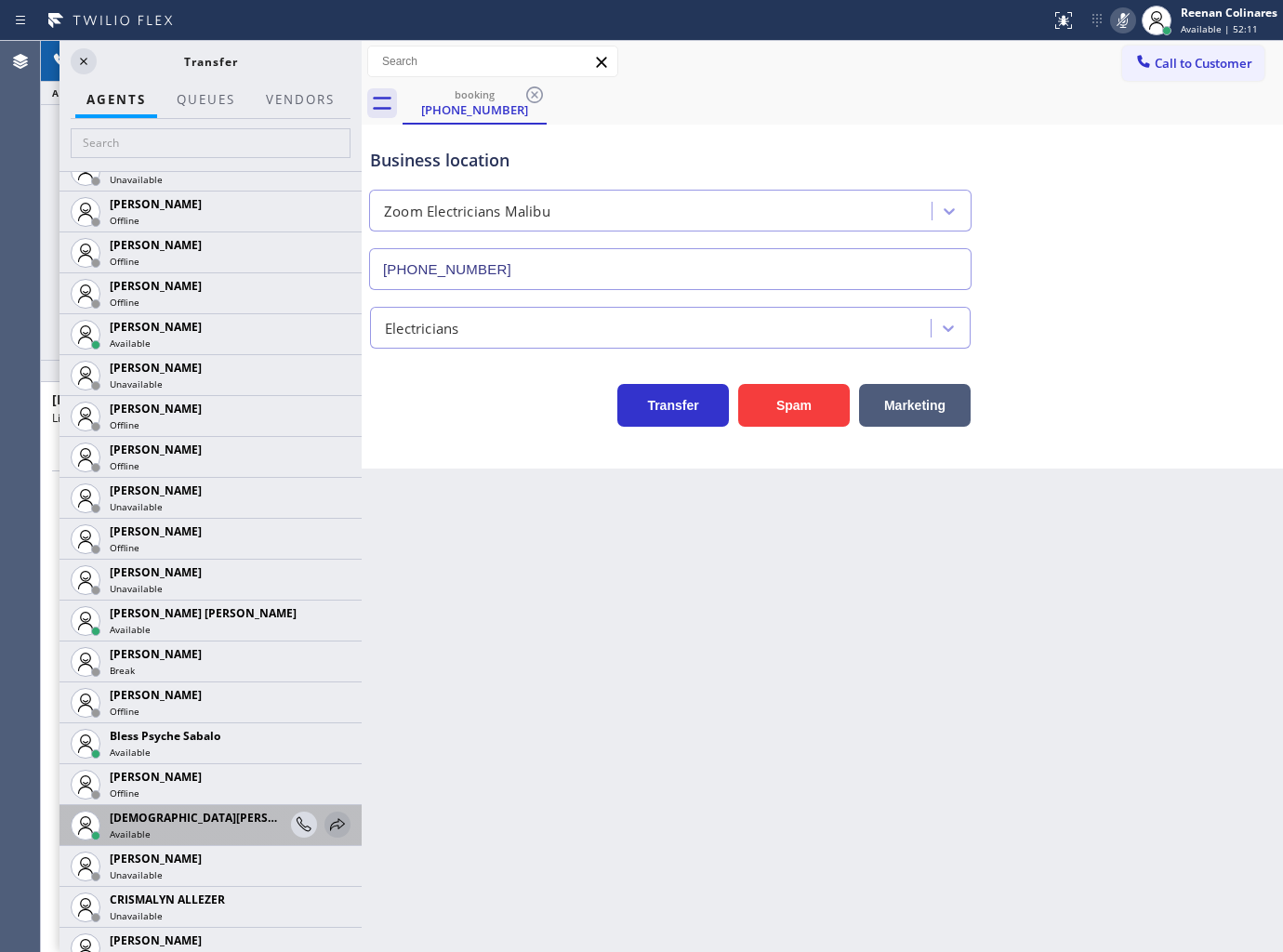
click at [326, 823] on icon at bounding box center [337, 824] width 22 height 22
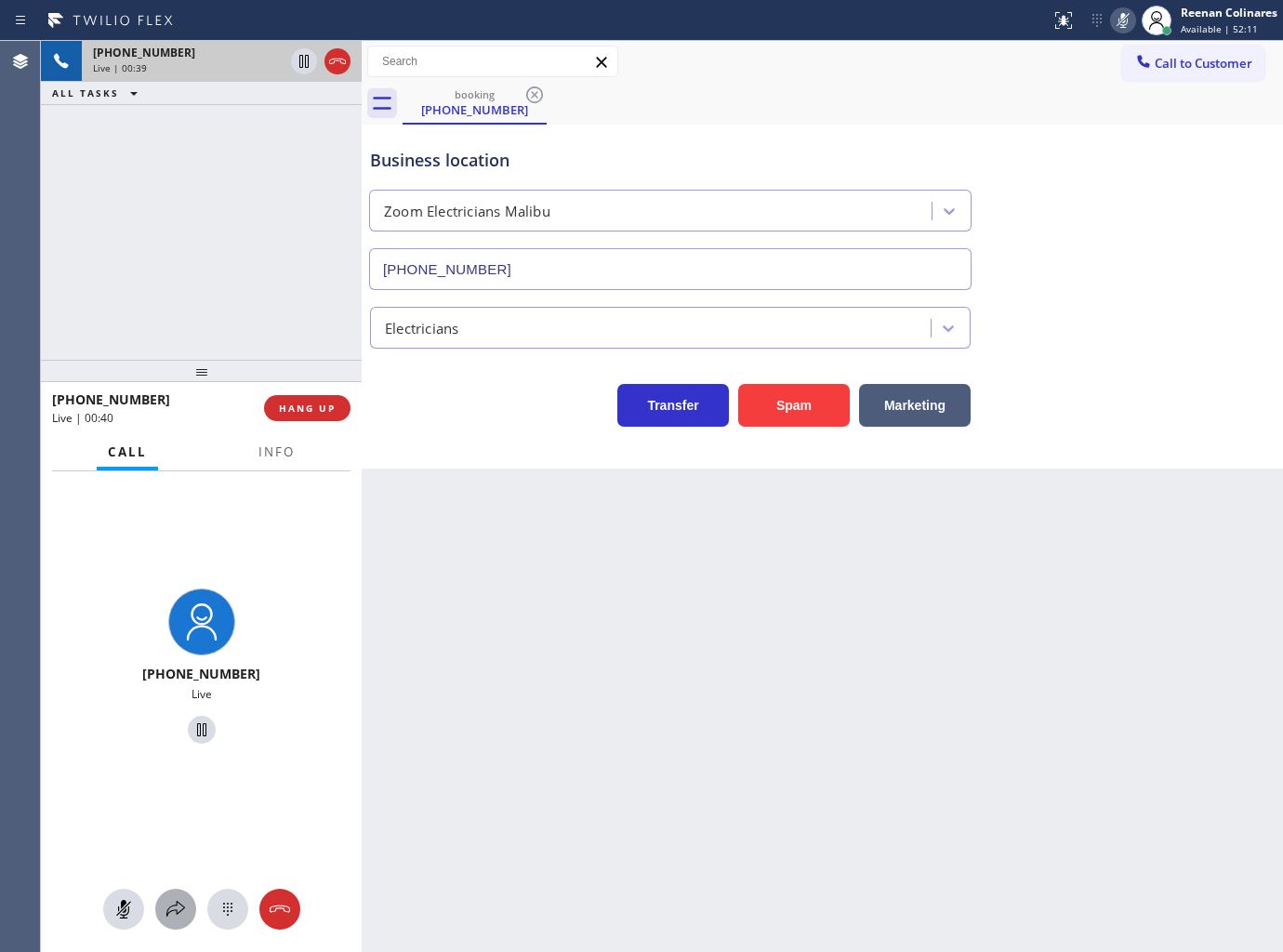
click at [171, 917] on icon at bounding box center [175, 909] width 22 height 22
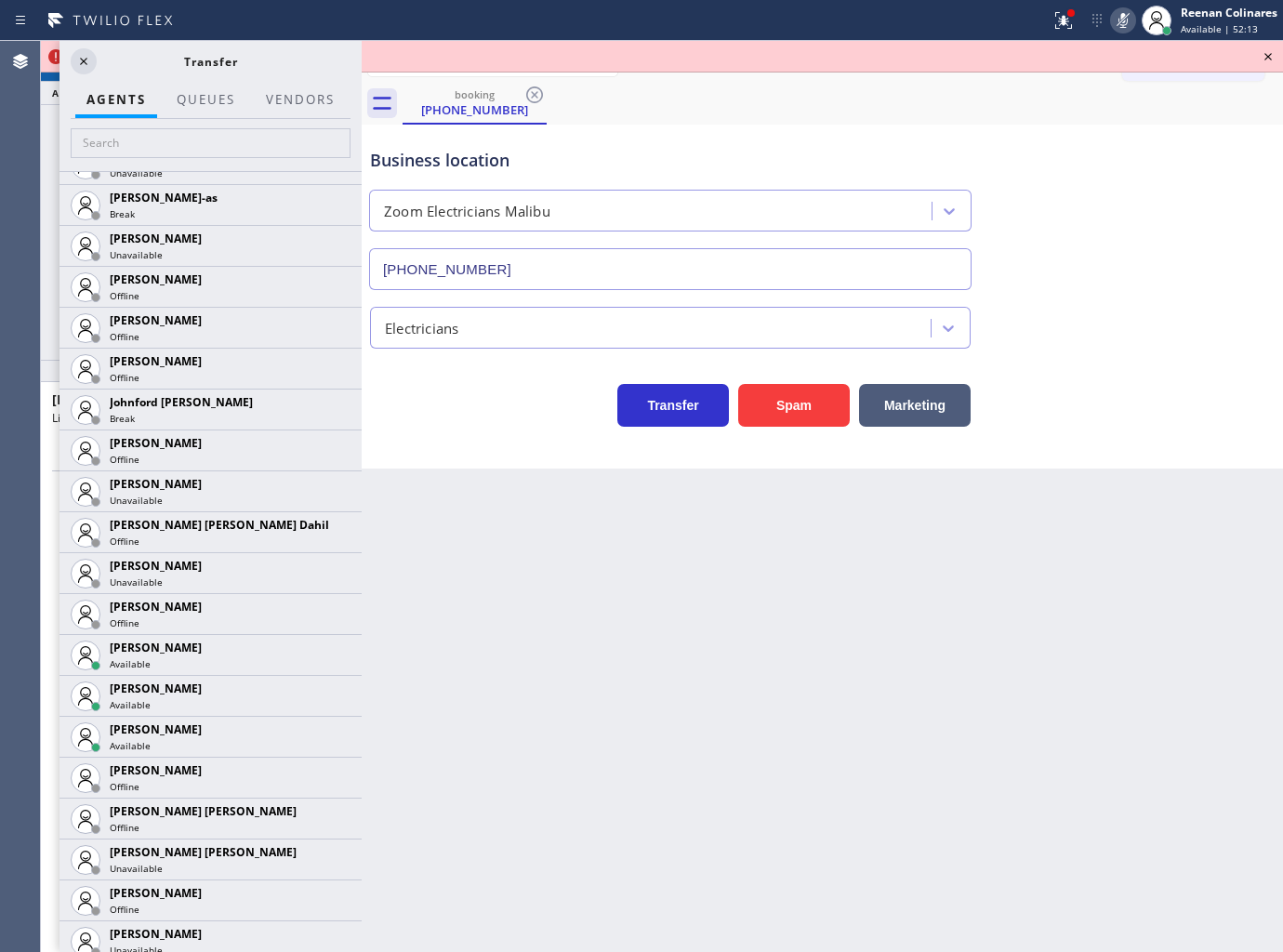
scroll to position [1825, 0]
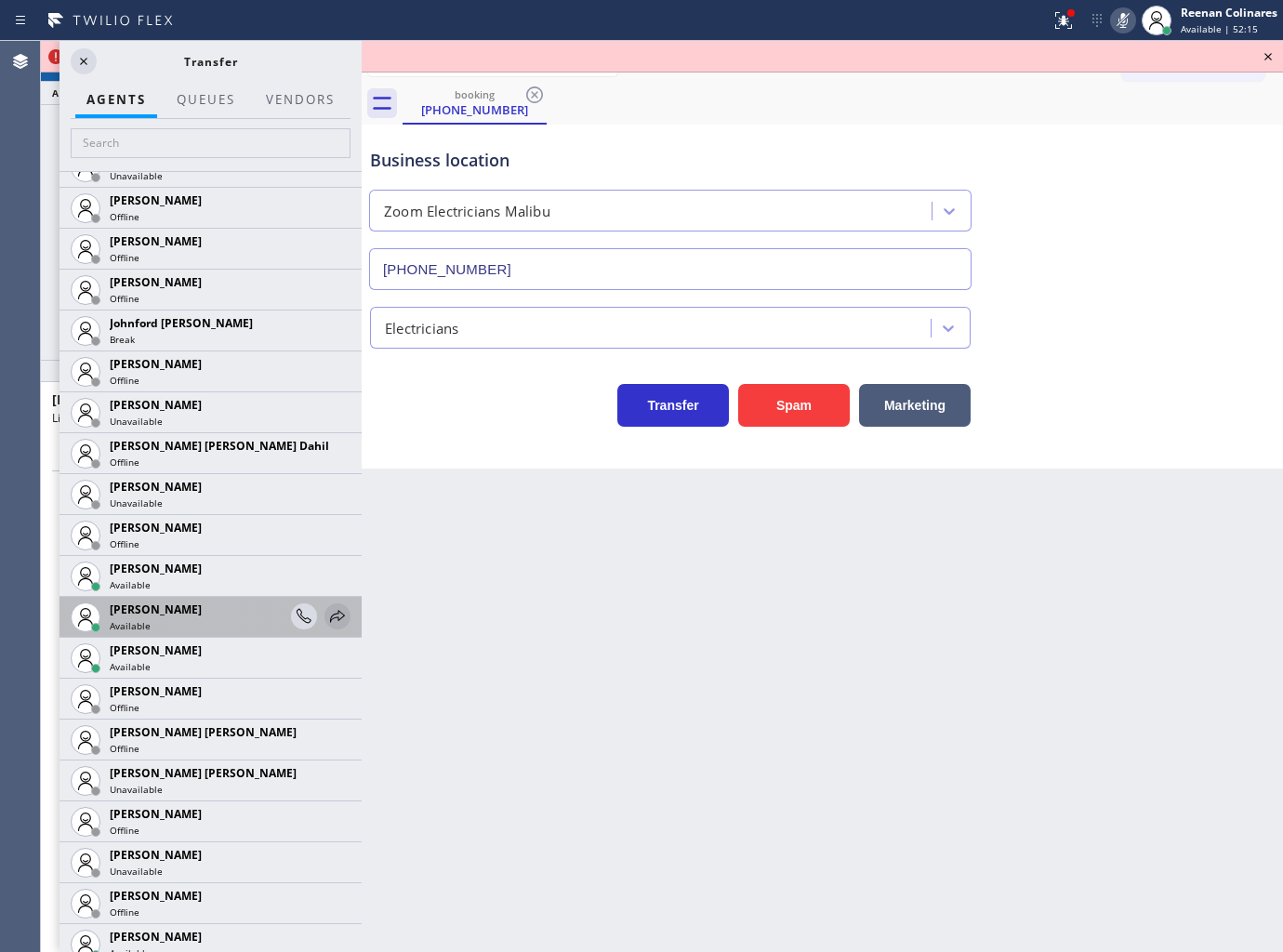
click at [326, 614] on icon at bounding box center [337, 616] width 22 height 22
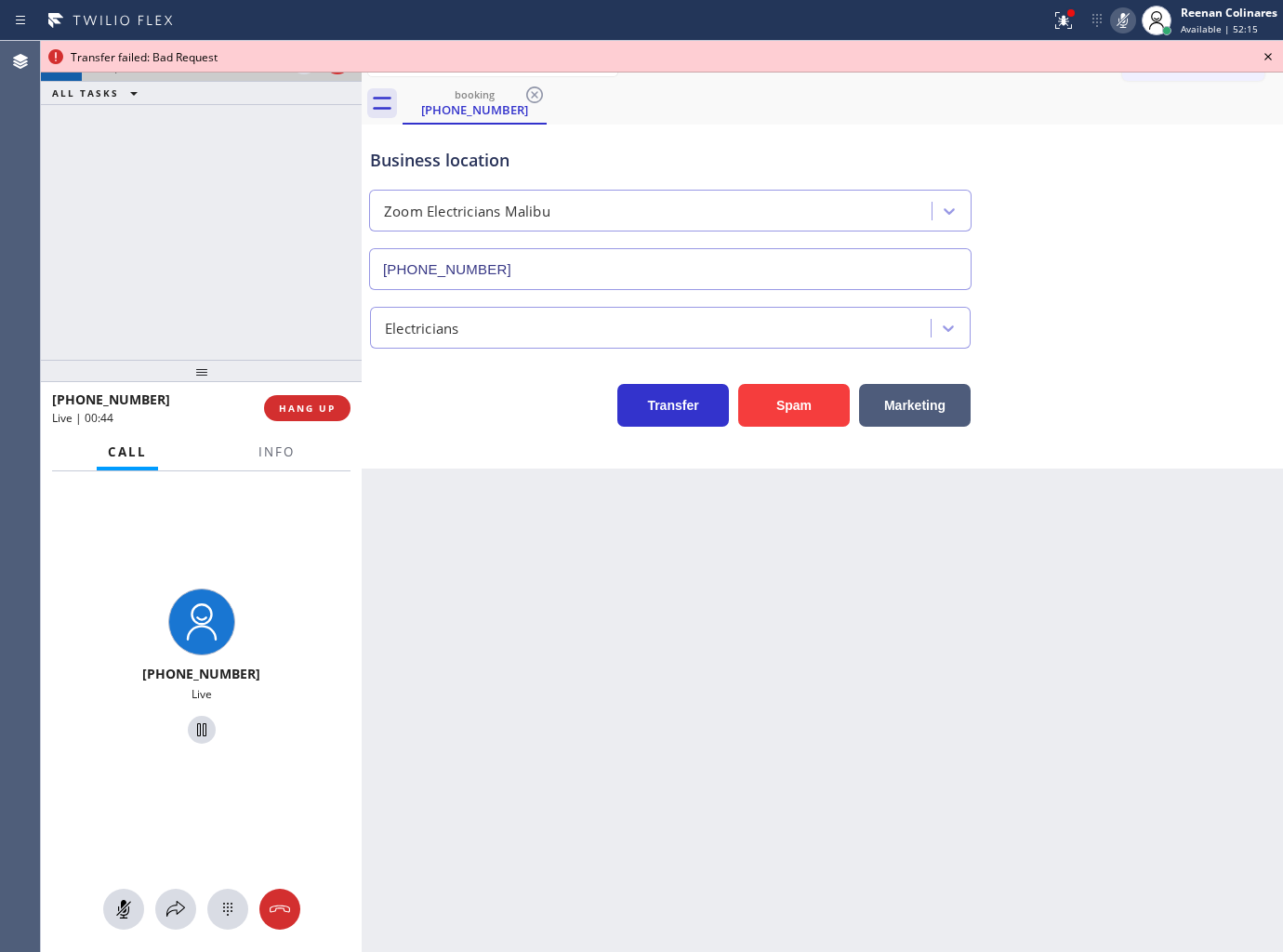
click at [165, 935] on div "[PHONE_NUMBER] Live" at bounding box center [201, 712] width 321 height 481
click at [163, 922] on button at bounding box center [175, 909] width 41 height 41
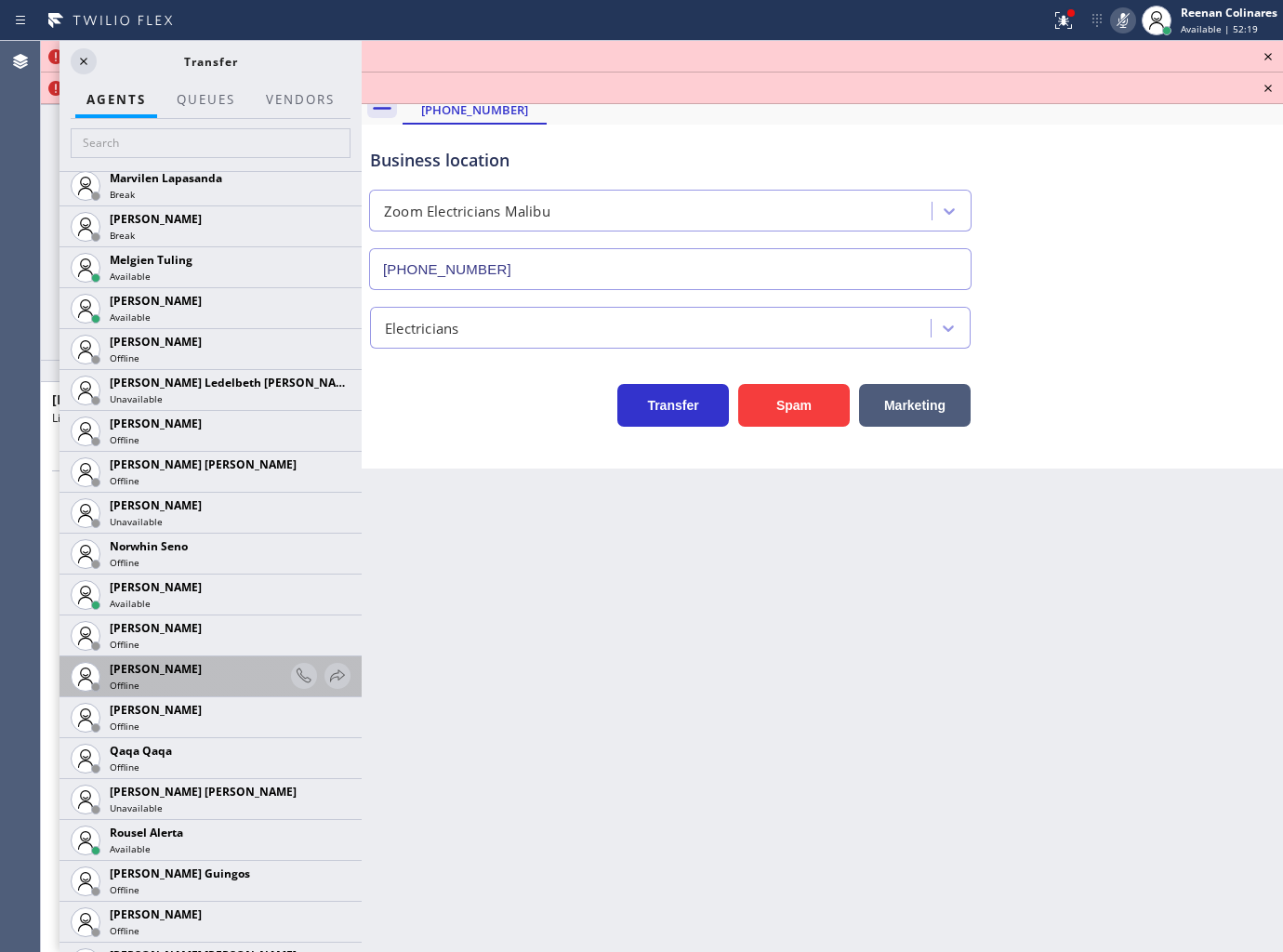
scroll to position [3363, 0]
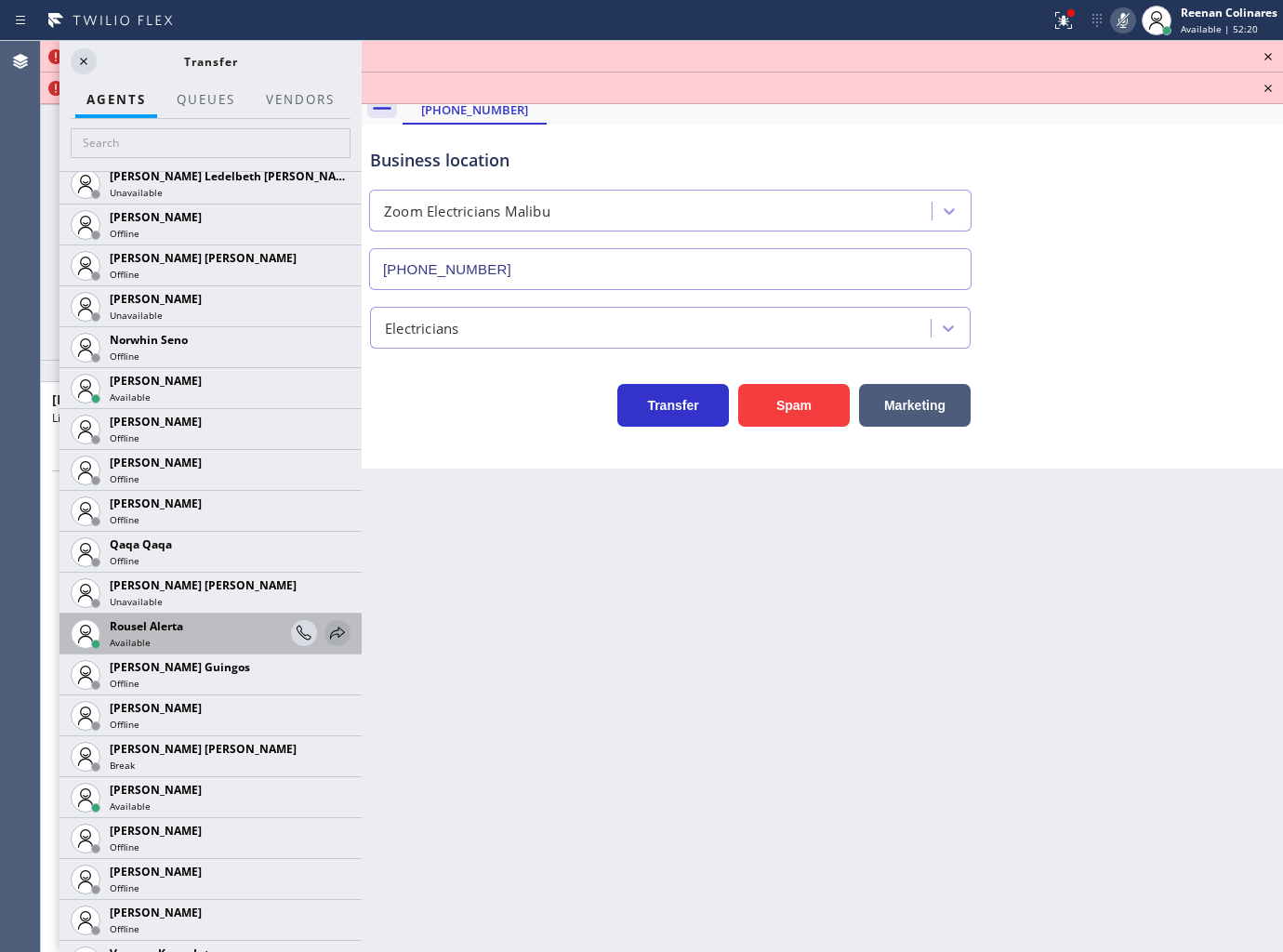
click at [326, 632] on icon at bounding box center [337, 632] width 22 height 22
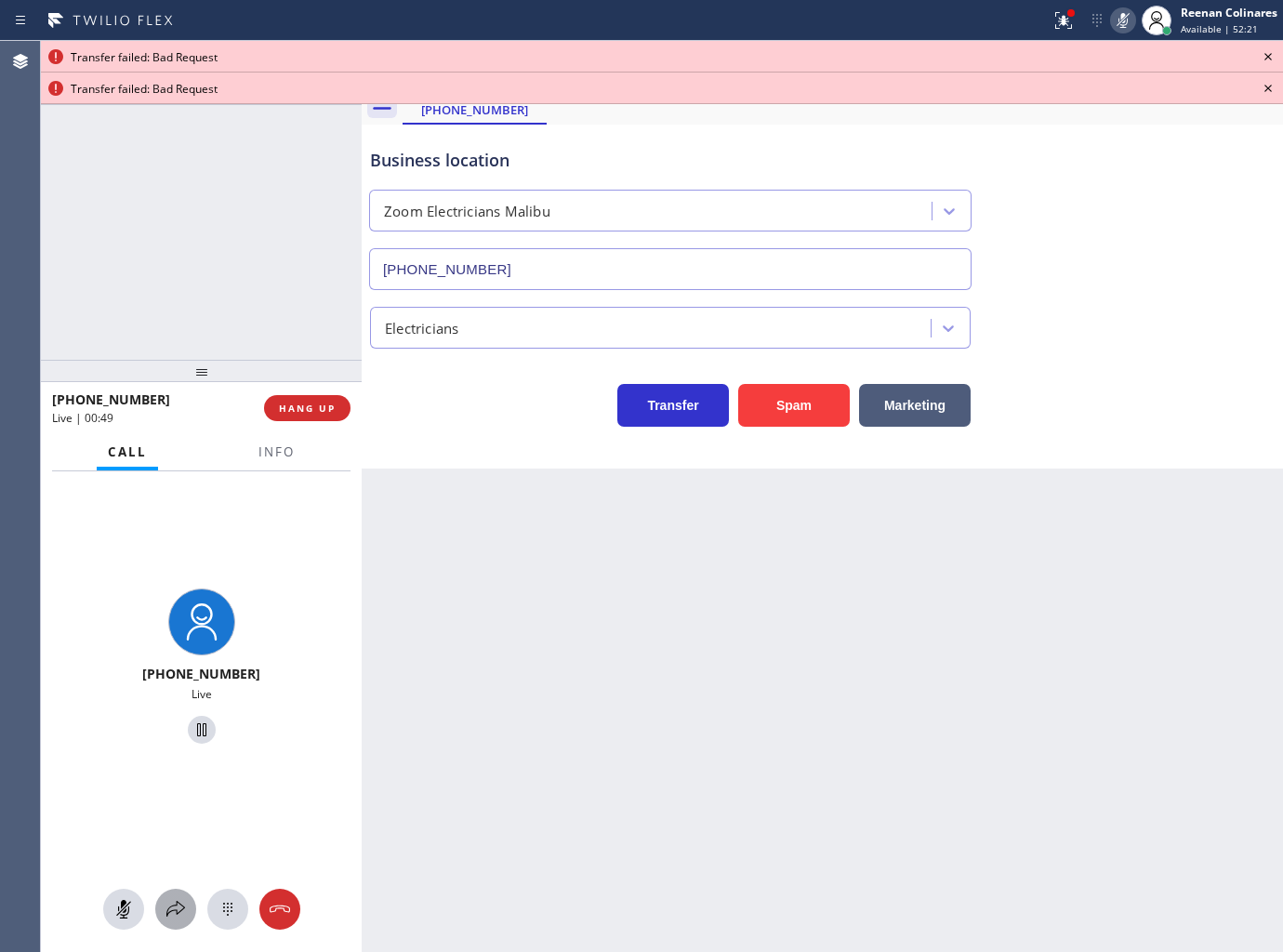
click at [174, 906] on icon at bounding box center [175, 909] width 22 height 22
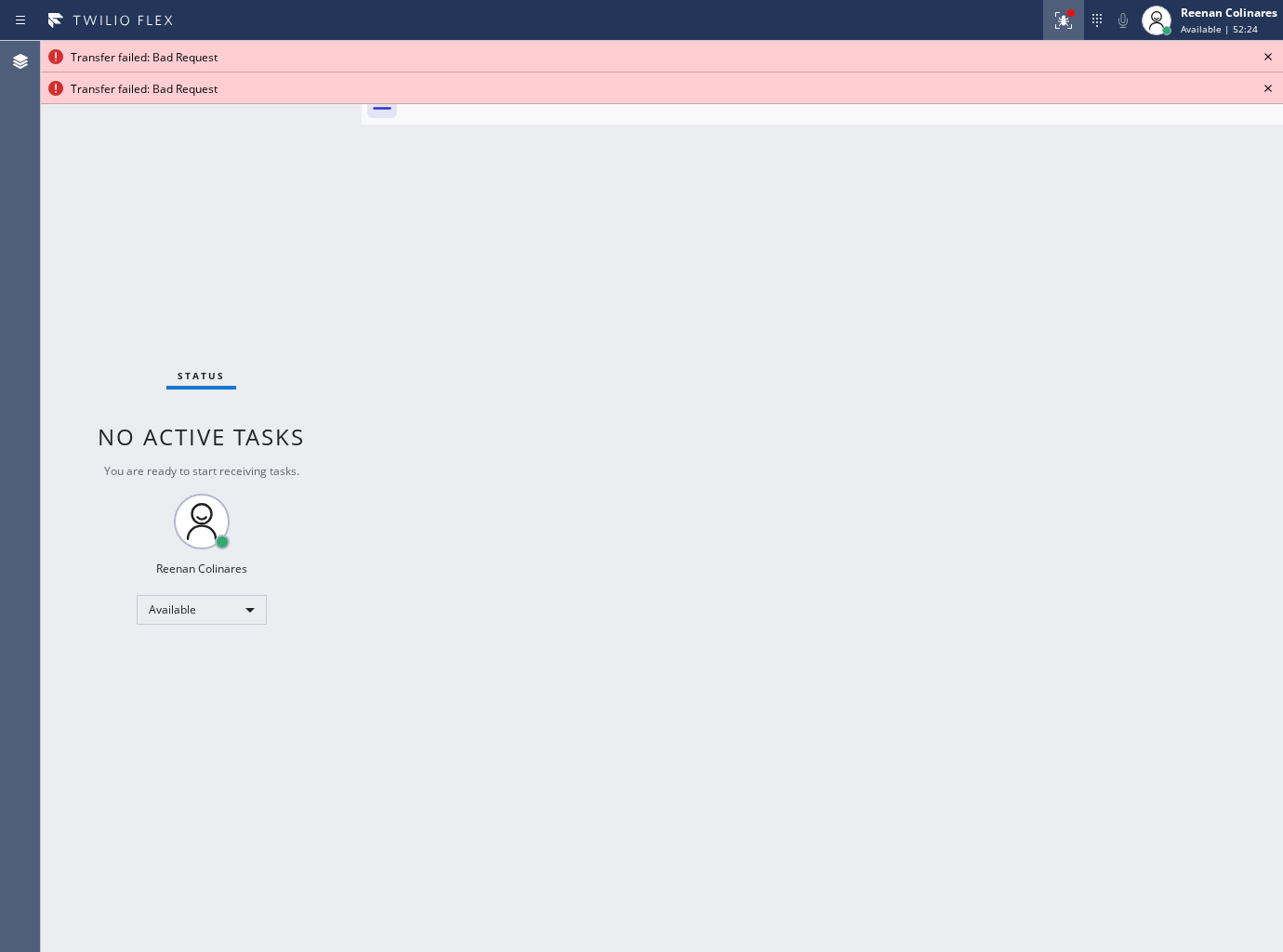
drag, startPoint x: 1054, startPoint y: 18, endPoint x: 1062, endPoint y: 33, distance: 17.0
click at [1054, 18] on icon at bounding box center [1063, 20] width 22 height 22
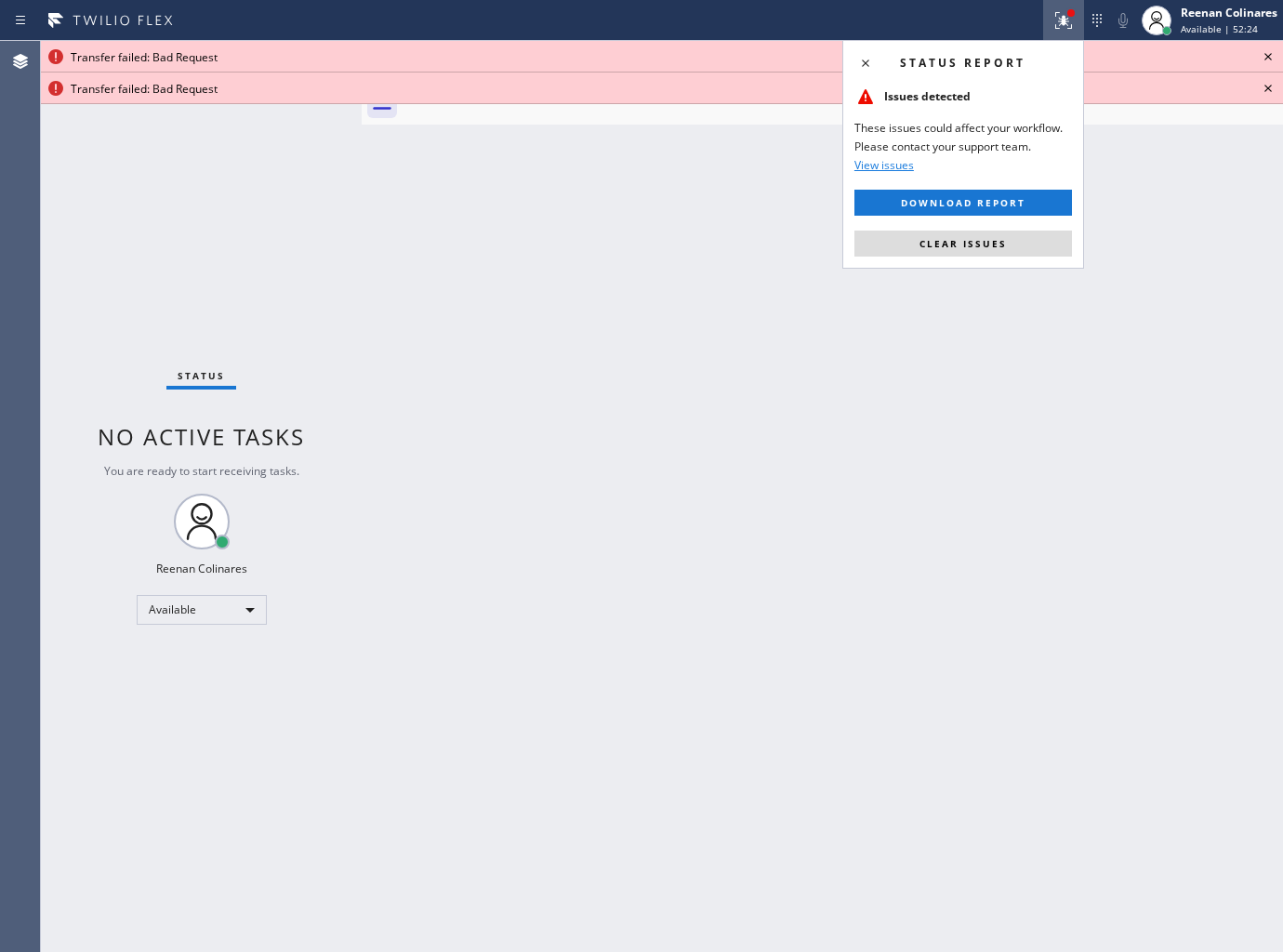
click at [1025, 245] on button "Clear issues" at bounding box center [962, 243] width 217 height 26
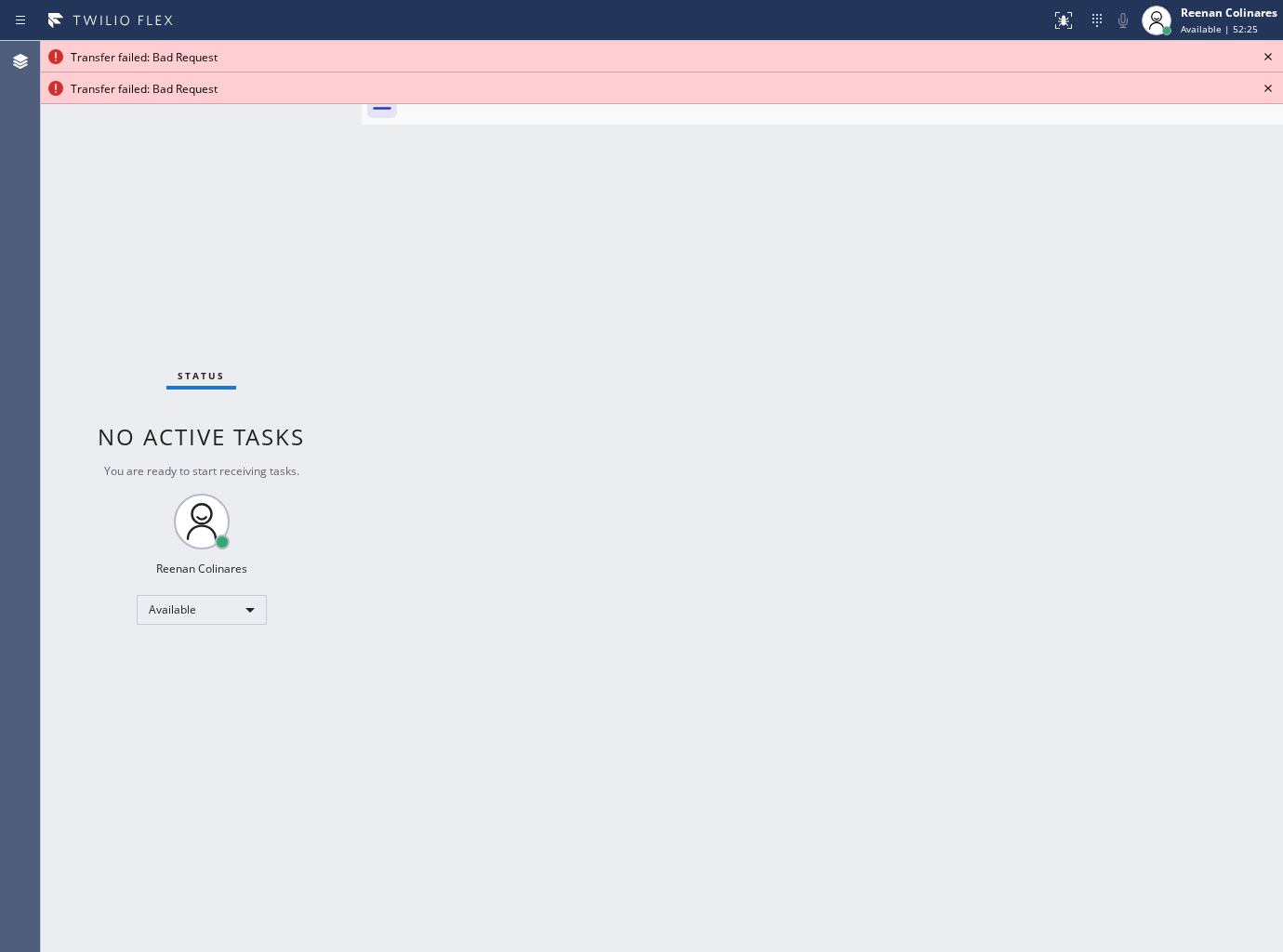
click at [1266, 56] on icon at bounding box center [1268, 56] width 22 height 22
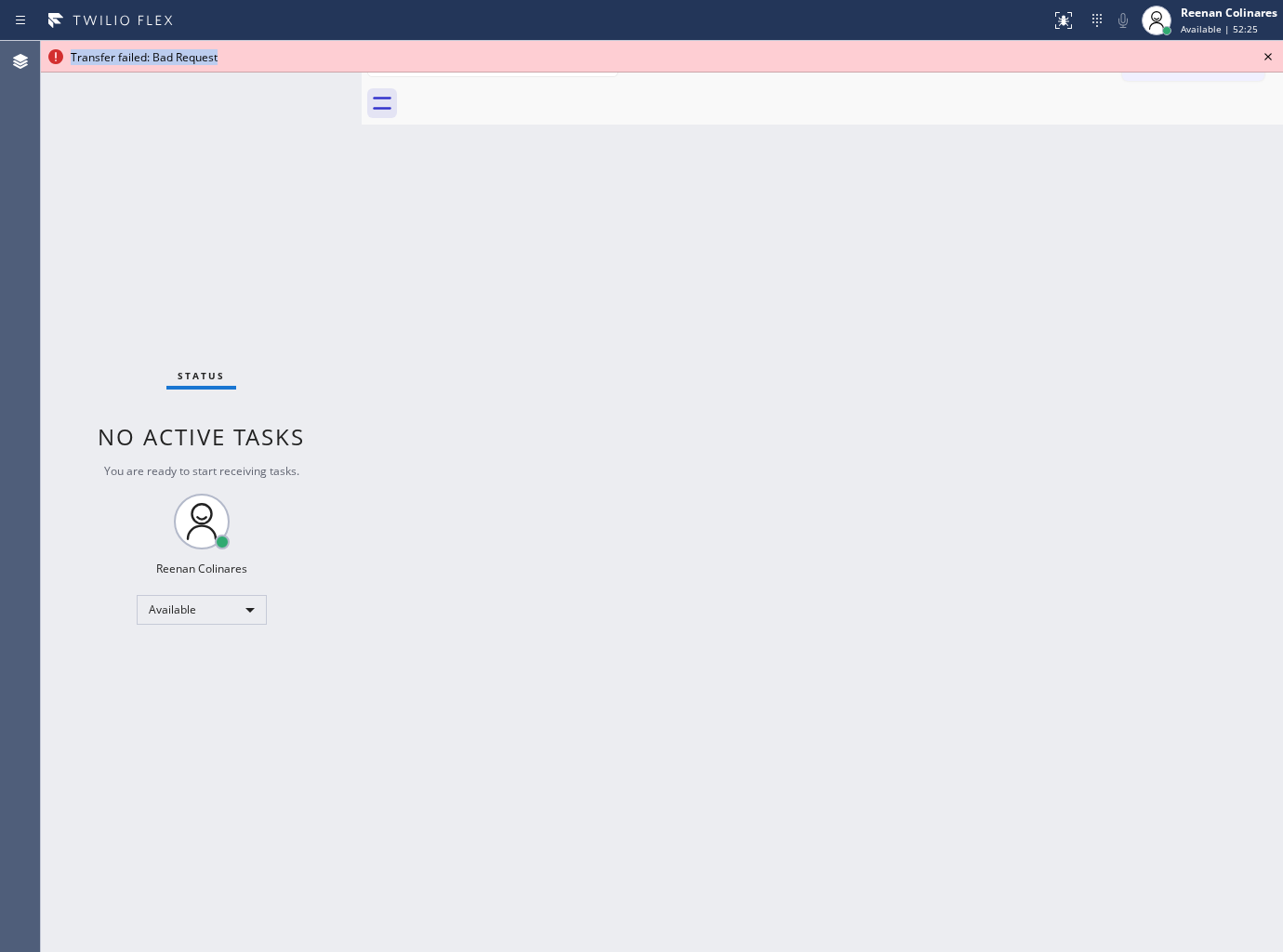
click at [1266, 56] on icon at bounding box center [1268, 56] width 22 height 22
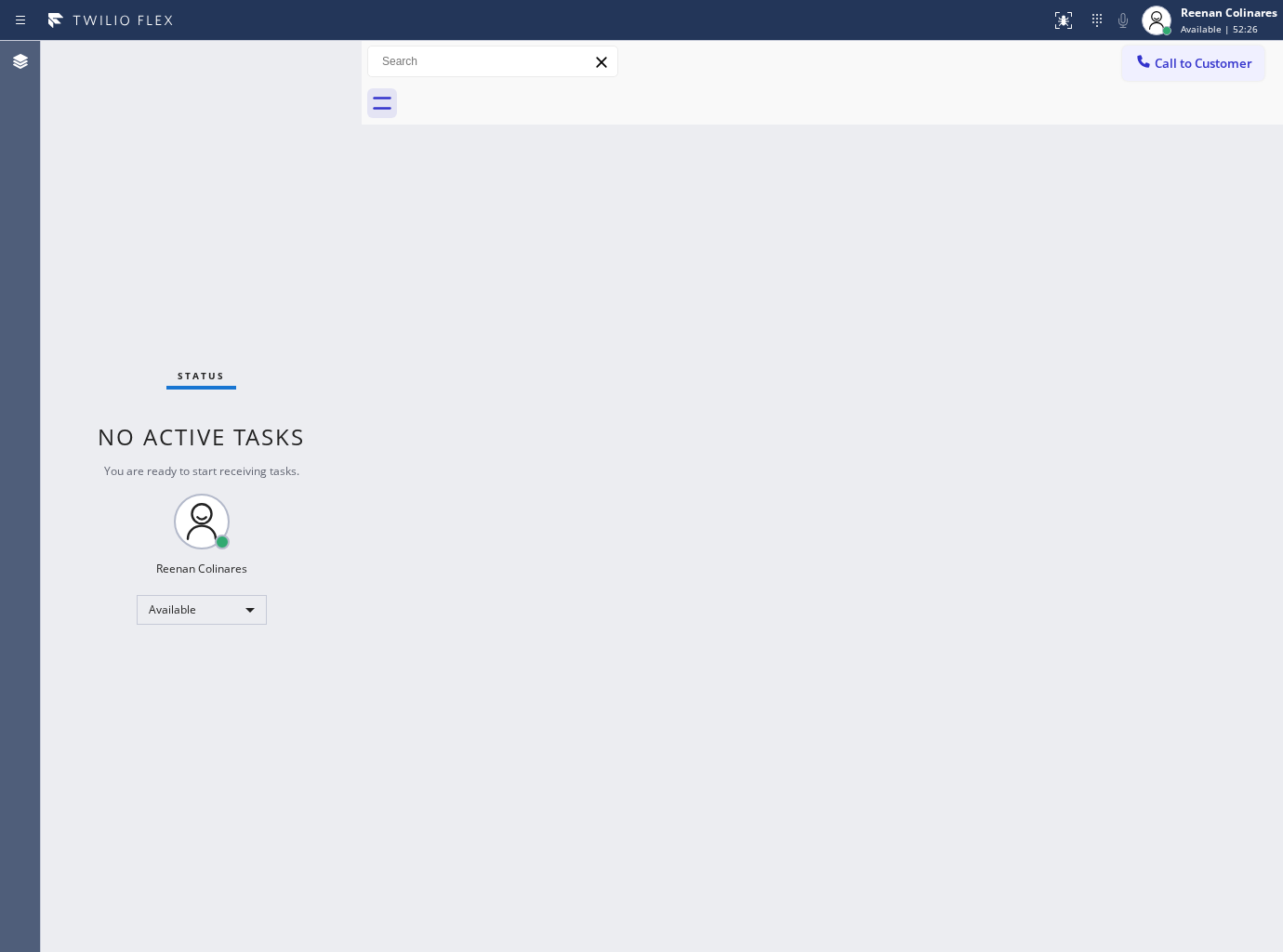
click at [693, 340] on div "Back to Dashboard Change Sender ID Customers Technicians Select a contact Outbo…" at bounding box center [822, 497] width 921 height 911
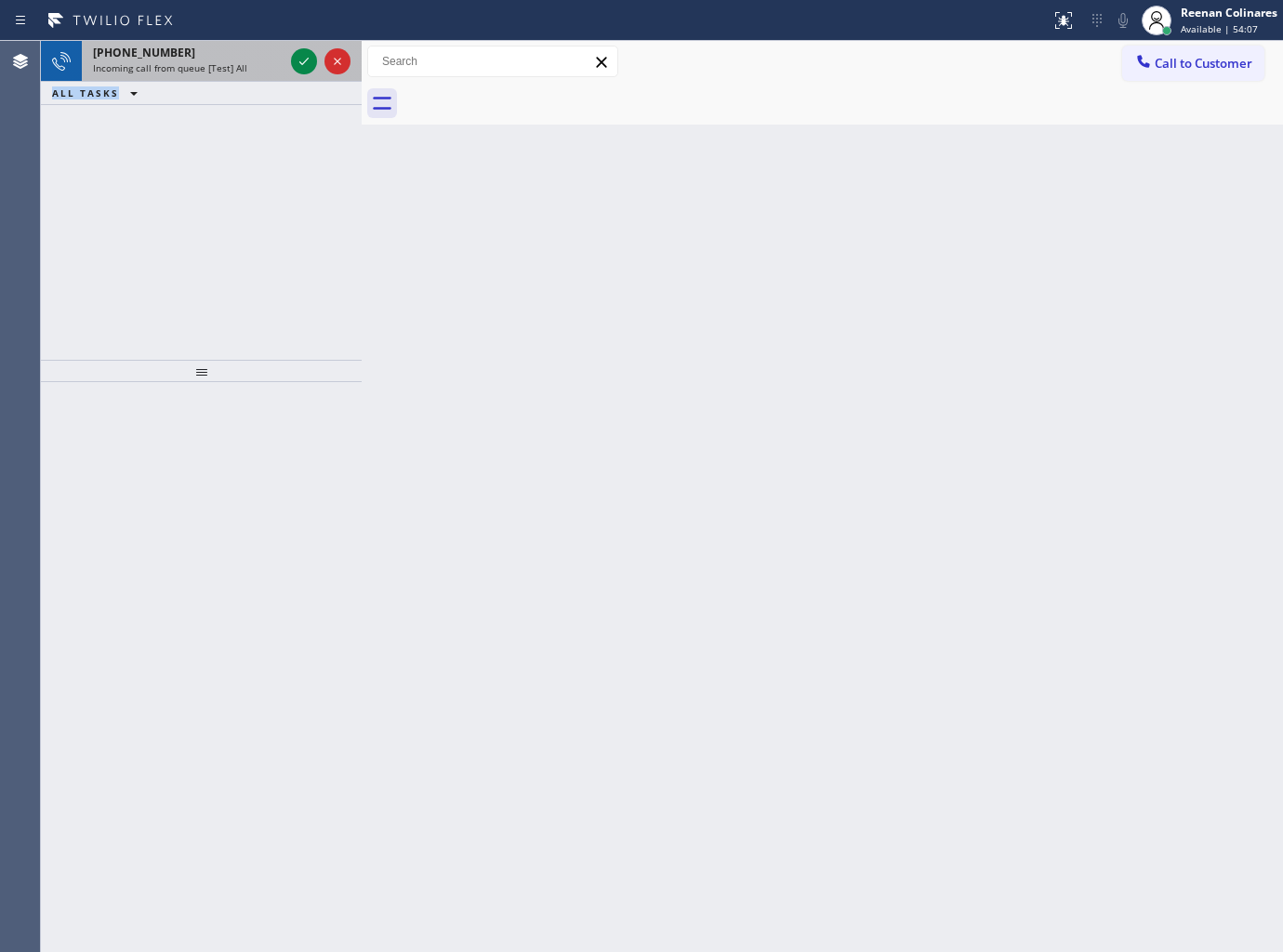
click at [240, 80] on div "[PHONE_NUMBER] Incoming call from queue [Test] All ALL TASKS ALL TASKS ACTIVE T…" at bounding box center [201, 73] width 321 height 64
click at [242, 79] on div "[PHONE_NUMBER] Incoming call from queue [Test] All" at bounding box center [185, 61] width 206 height 41
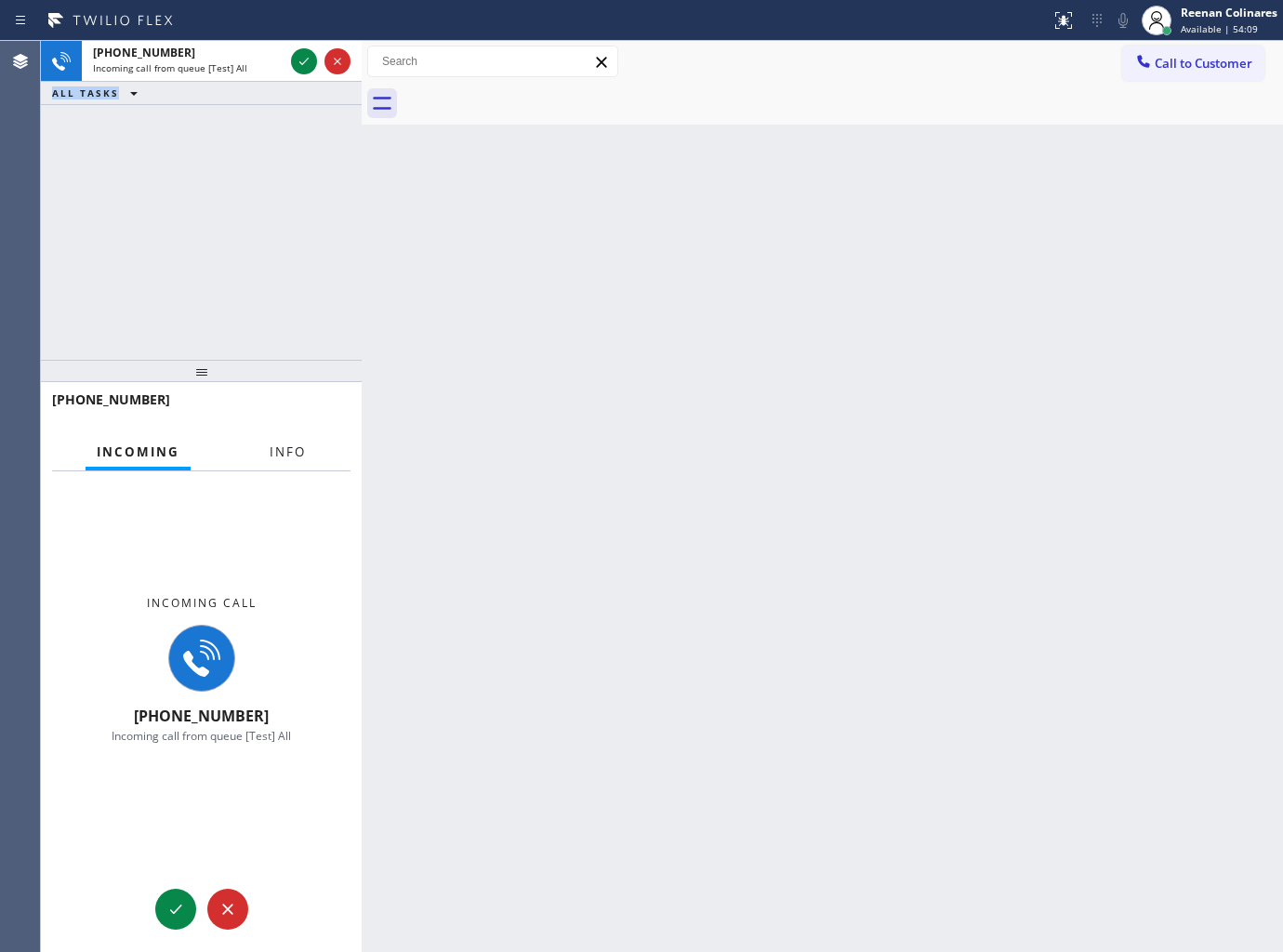
click at [286, 437] on button "Info" at bounding box center [287, 453] width 58 height 36
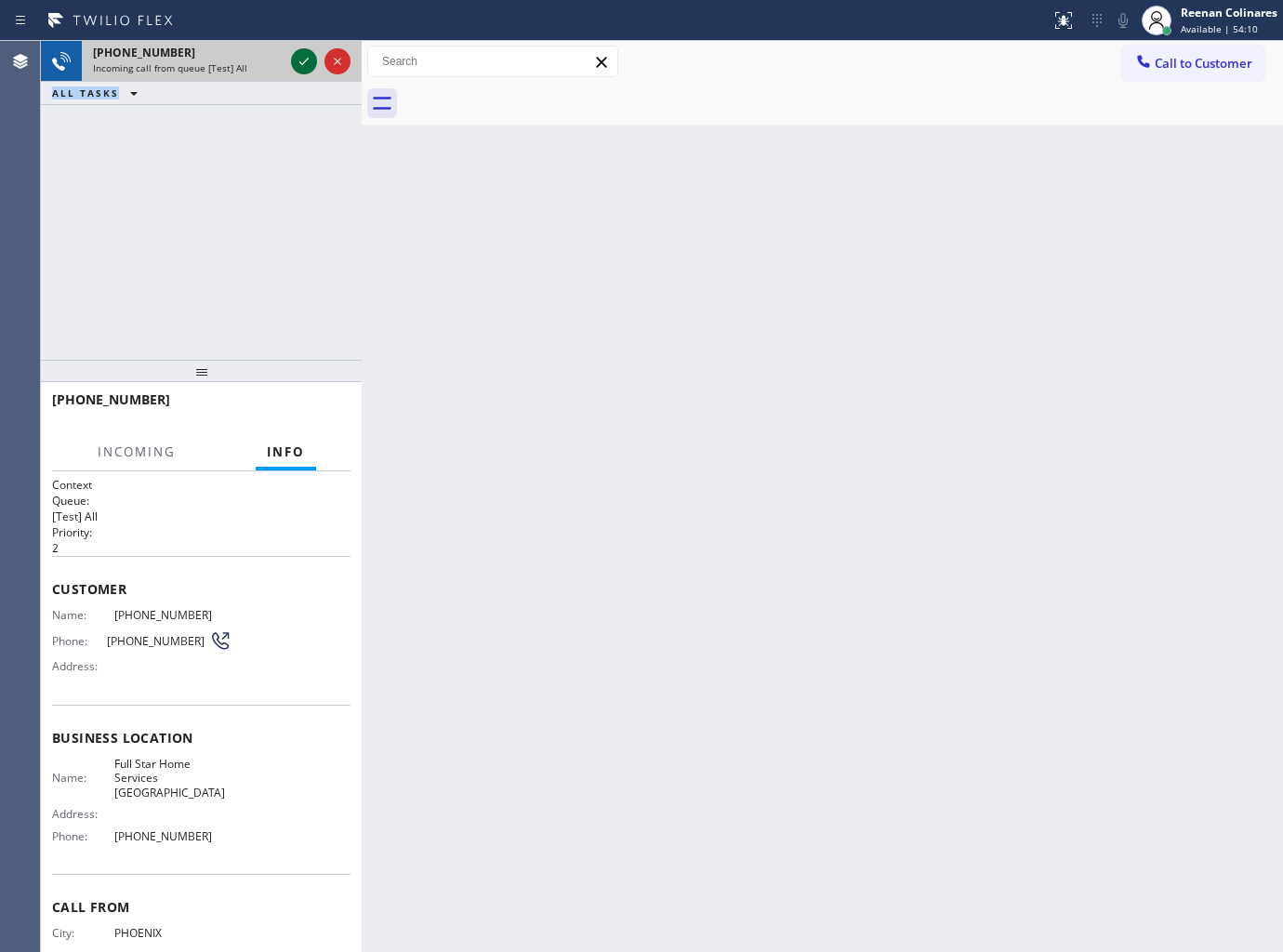
click at [302, 62] on icon at bounding box center [303, 60] width 22 height 22
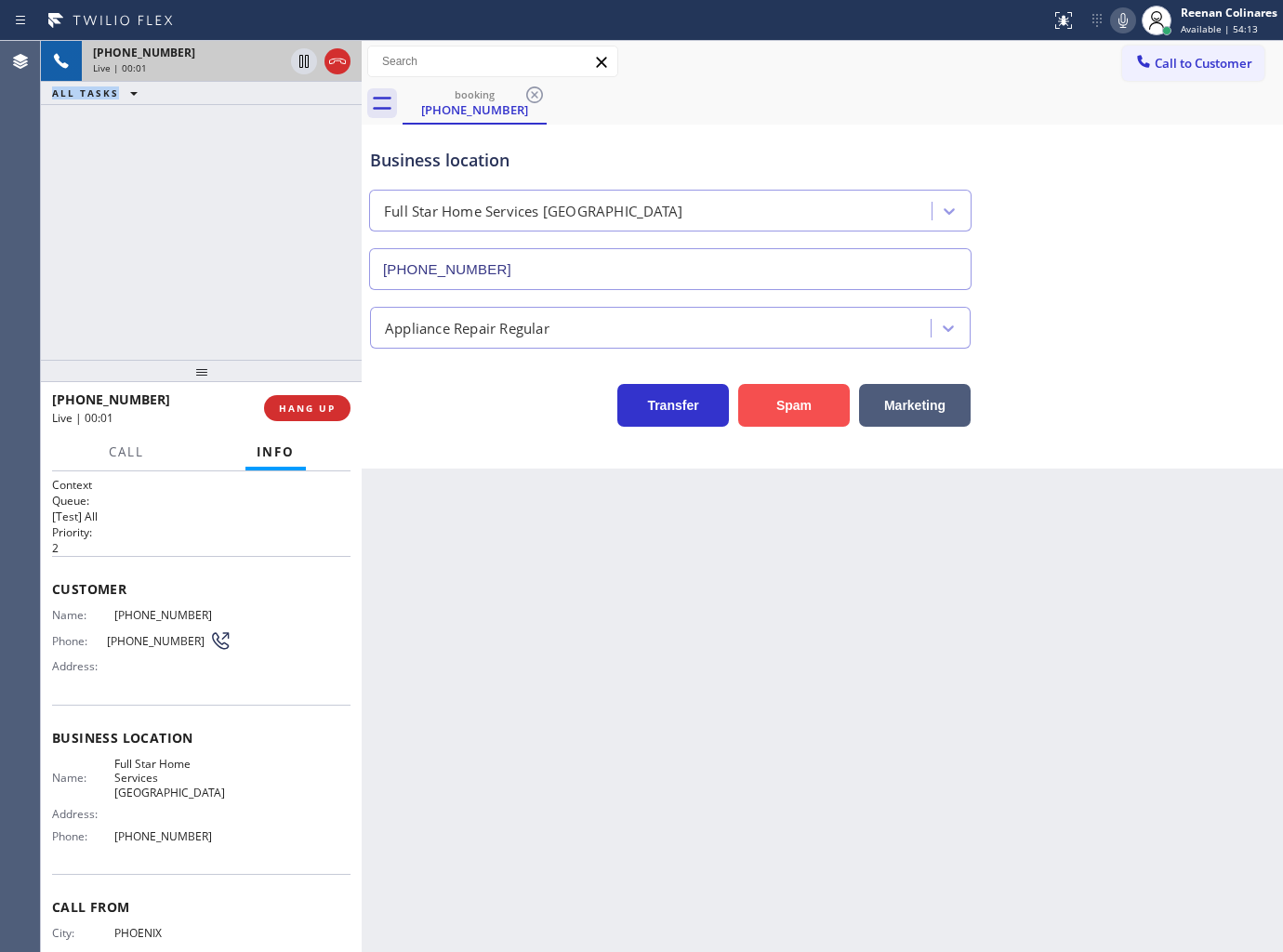
type input "[PHONE_NUMBER]"
click at [761, 414] on button "Spam" at bounding box center [794, 405] width 112 height 43
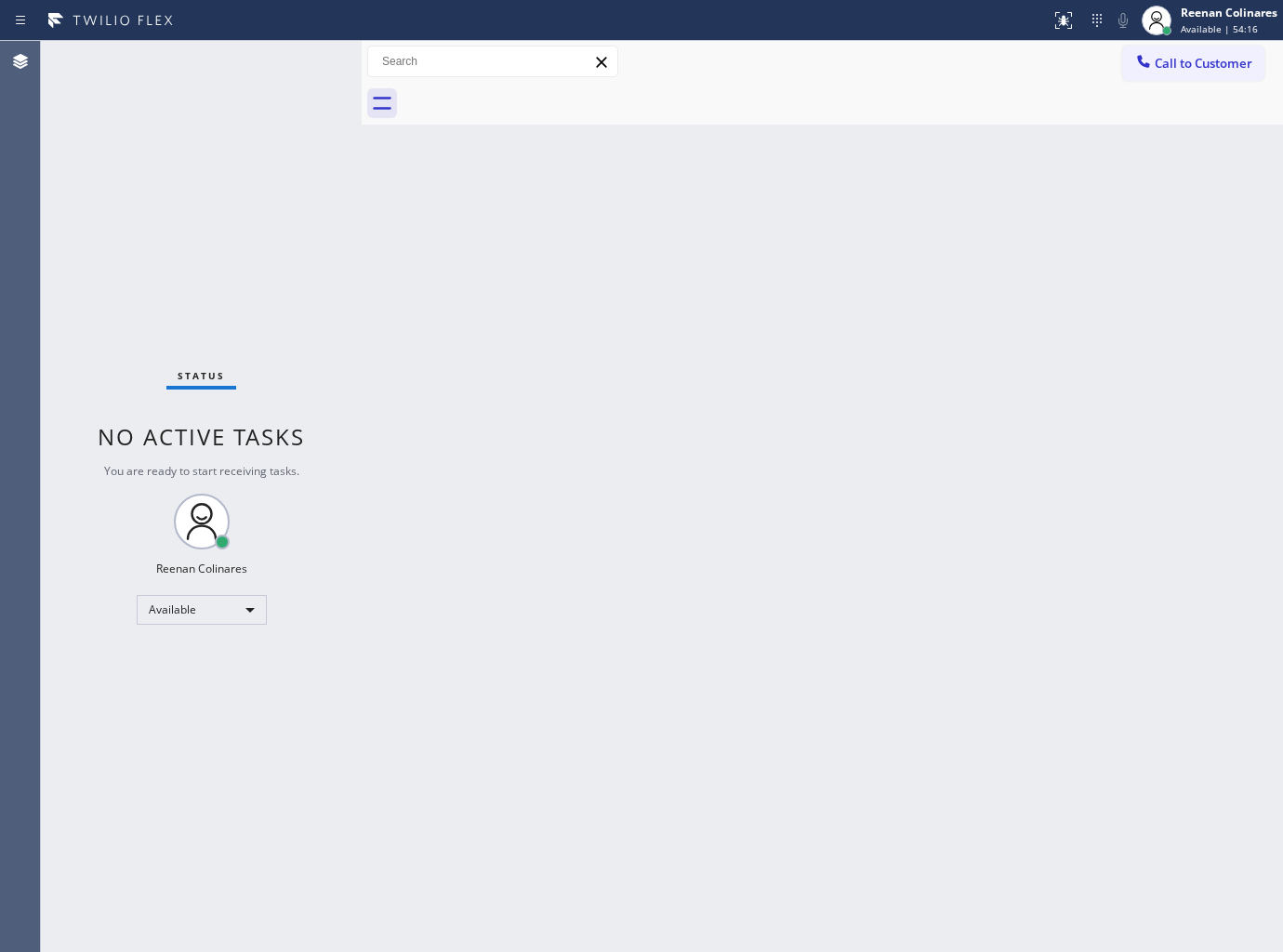
click at [969, 265] on div "Back to Dashboard Change Sender ID Customers Technicians Select a contact Outbo…" at bounding box center [822, 497] width 921 height 911
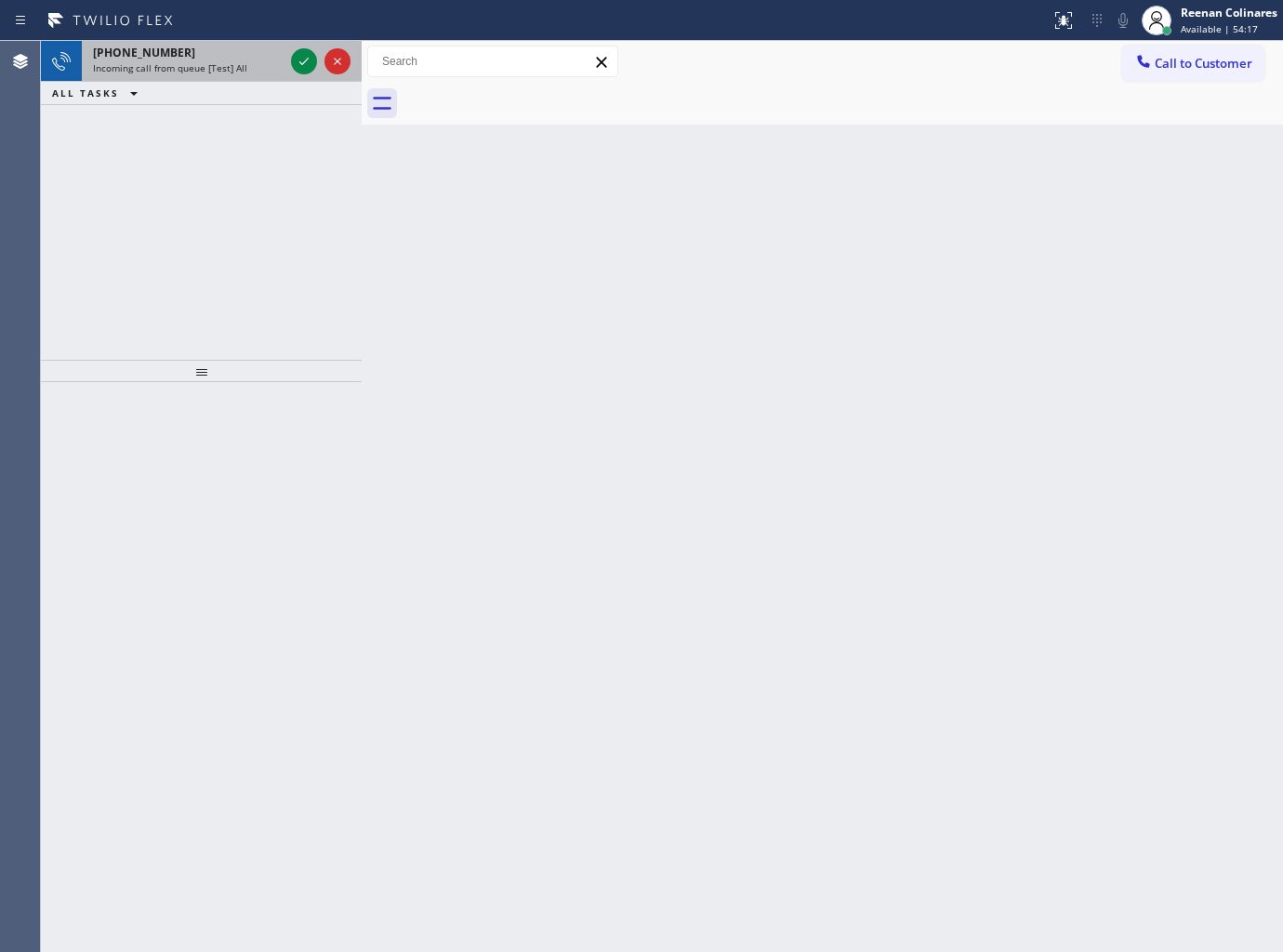
click at [219, 78] on div "[PHONE_NUMBER] Incoming call from queue [Test] All" at bounding box center [185, 61] width 206 height 41
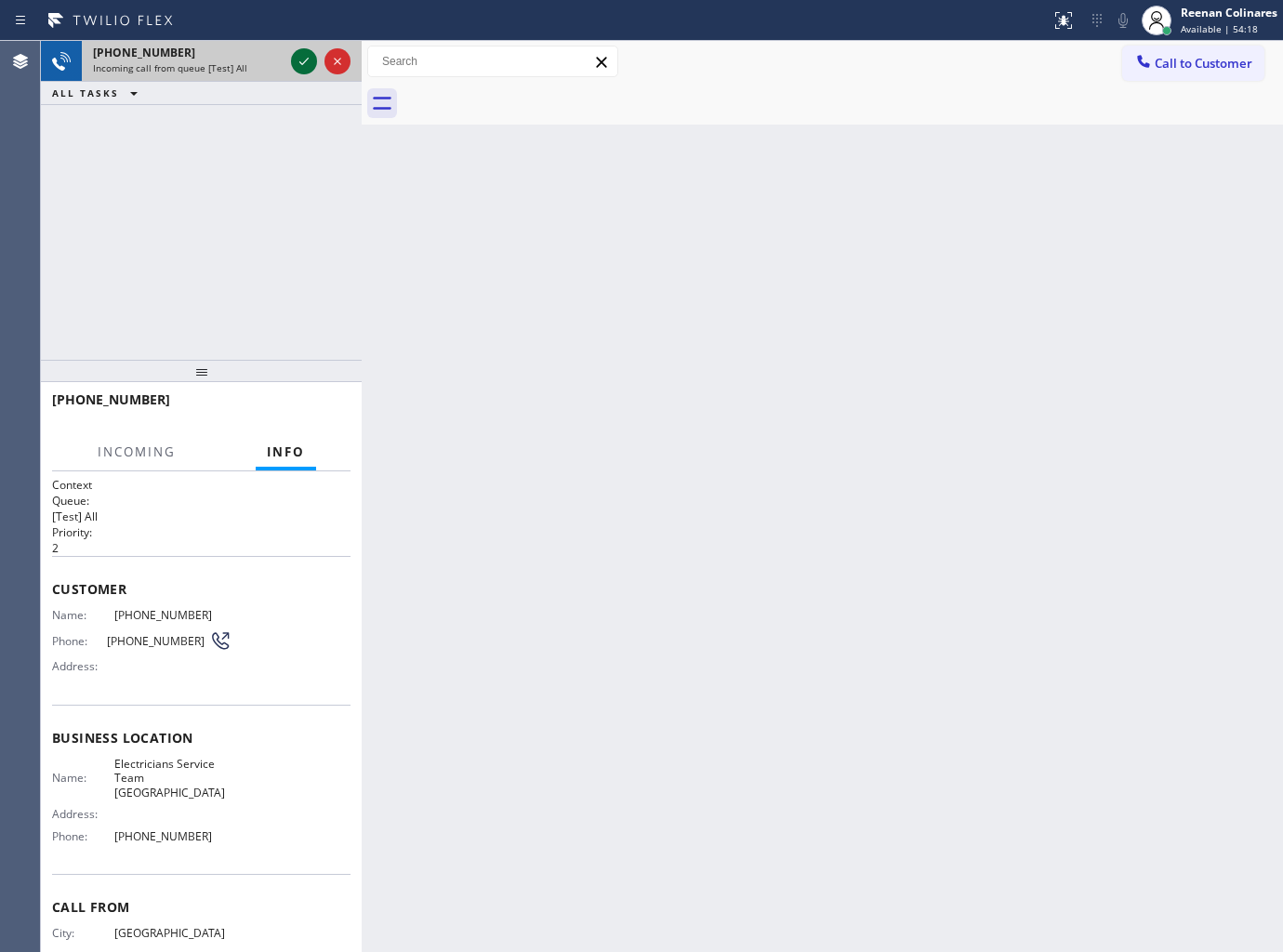
click at [301, 60] on icon at bounding box center [303, 60] width 22 height 22
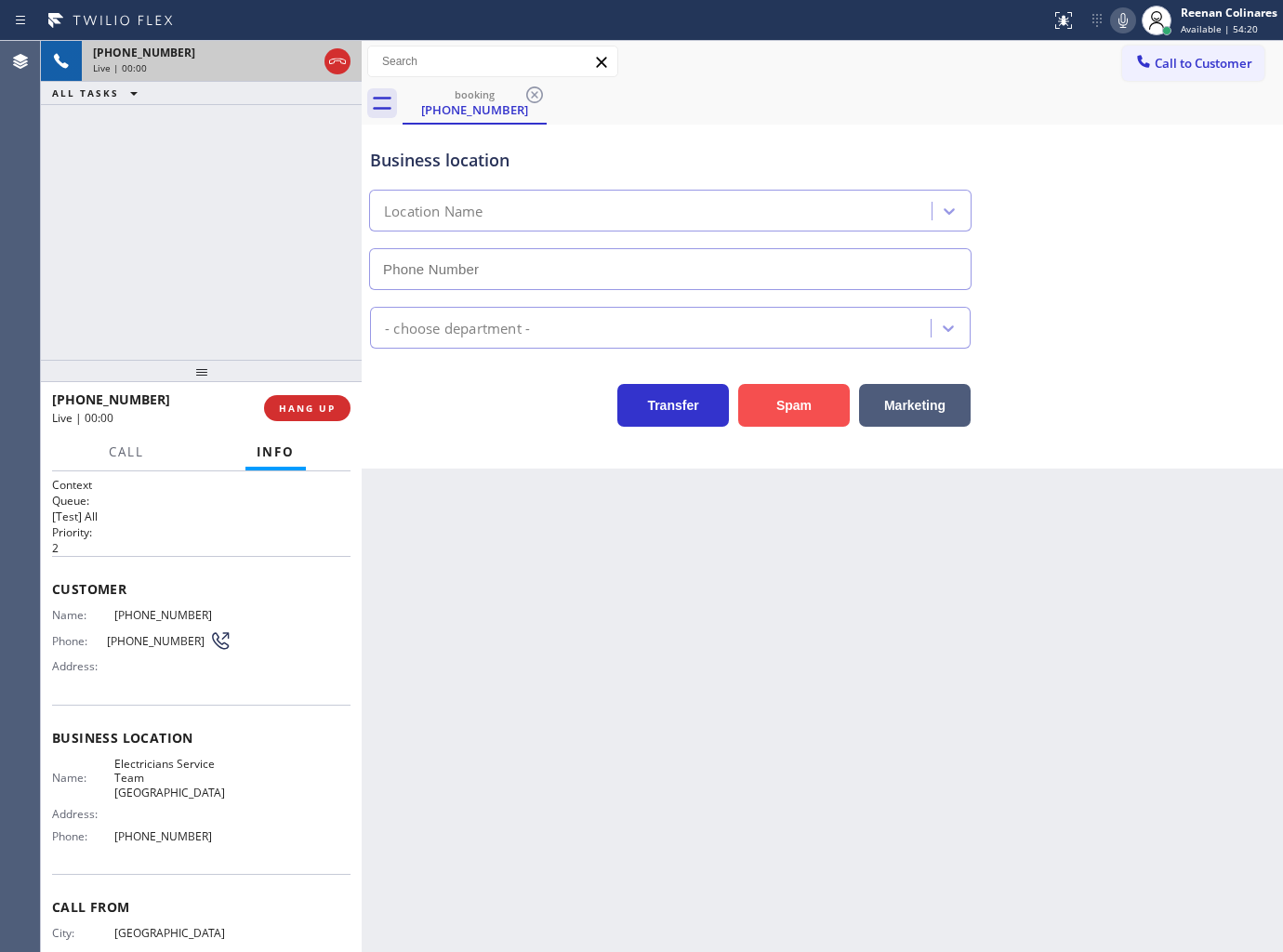
type input "[PHONE_NUMBER]"
click at [779, 407] on button "Spam" at bounding box center [794, 405] width 112 height 43
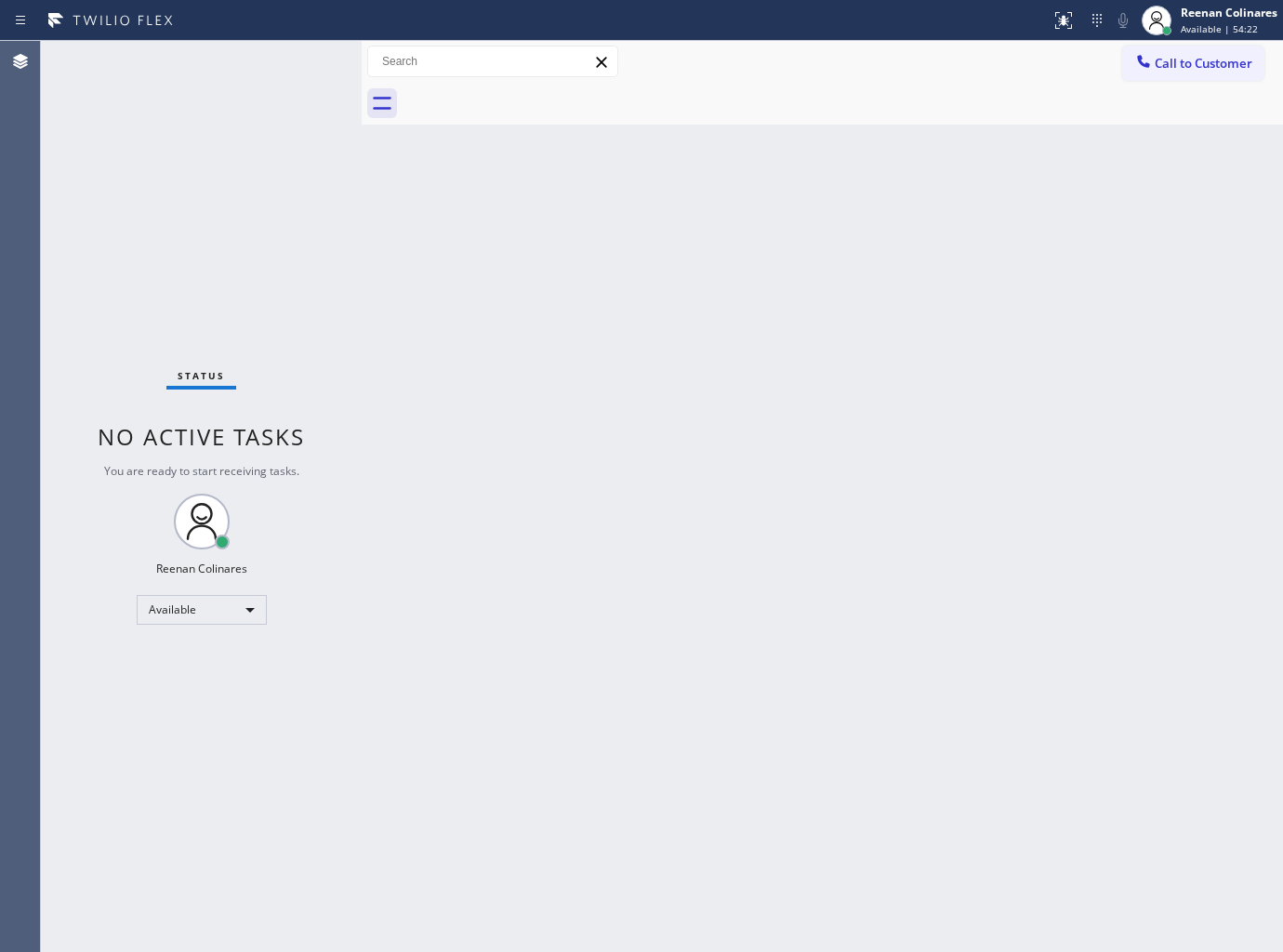
drag, startPoint x: 1014, startPoint y: 289, endPoint x: 962, endPoint y: 270, distance: 55.4
click at [1013, 289] on div "Back to Dashboard Change Sender ID Customers Technicians Select a contact Outbo…" at bounding box center [822, 497] width 921 height 911
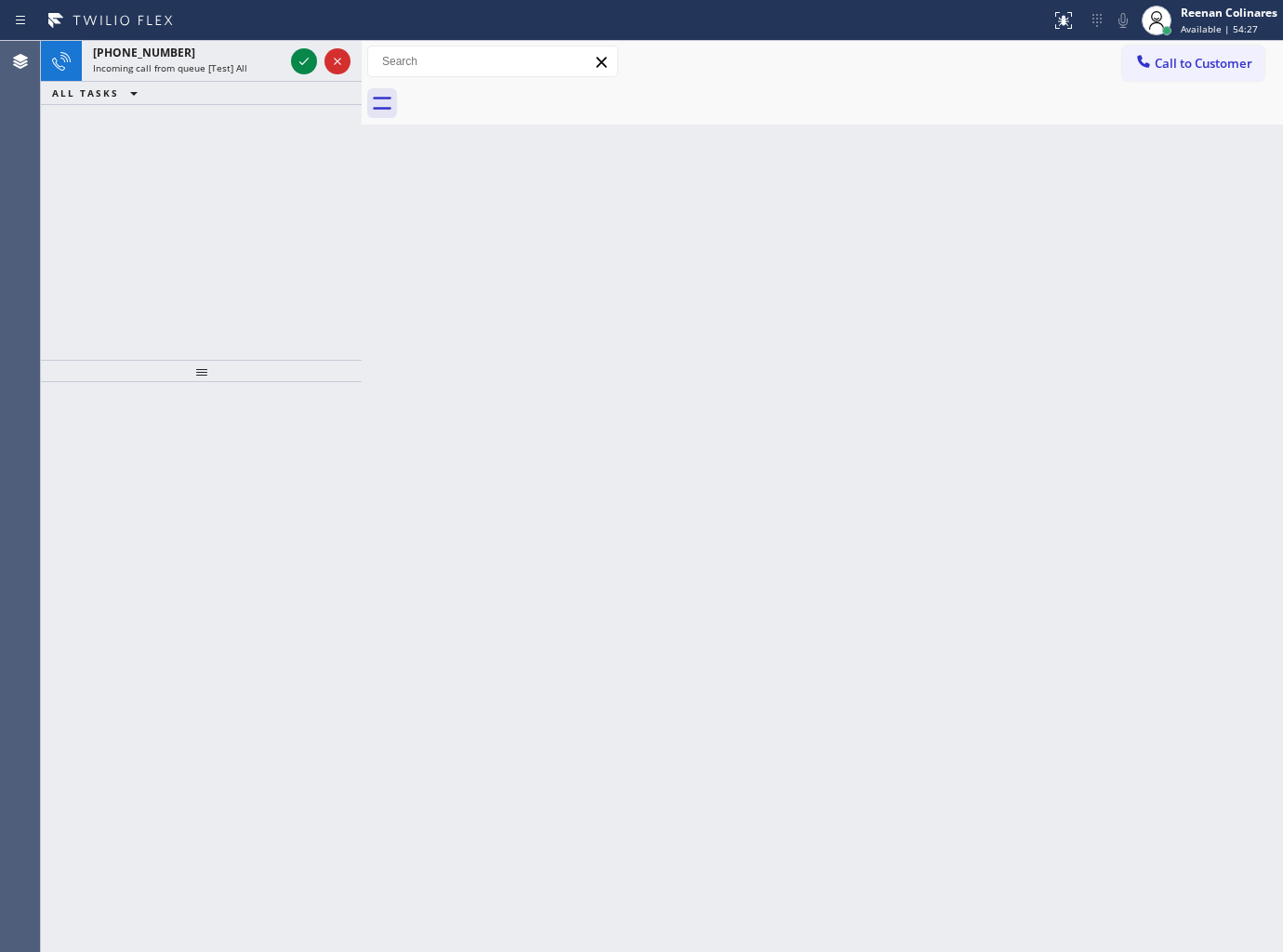
click at [815, 191] on div "Back to Dashboard Change Sender ID Customers Technicians Select a contact Outbo…" at bounding box center [822, 497] width 921 height 911
click at [231, 67] on span "Incoming call from queue [Test] All" at bounding box center [169, 68] width 154 height 13
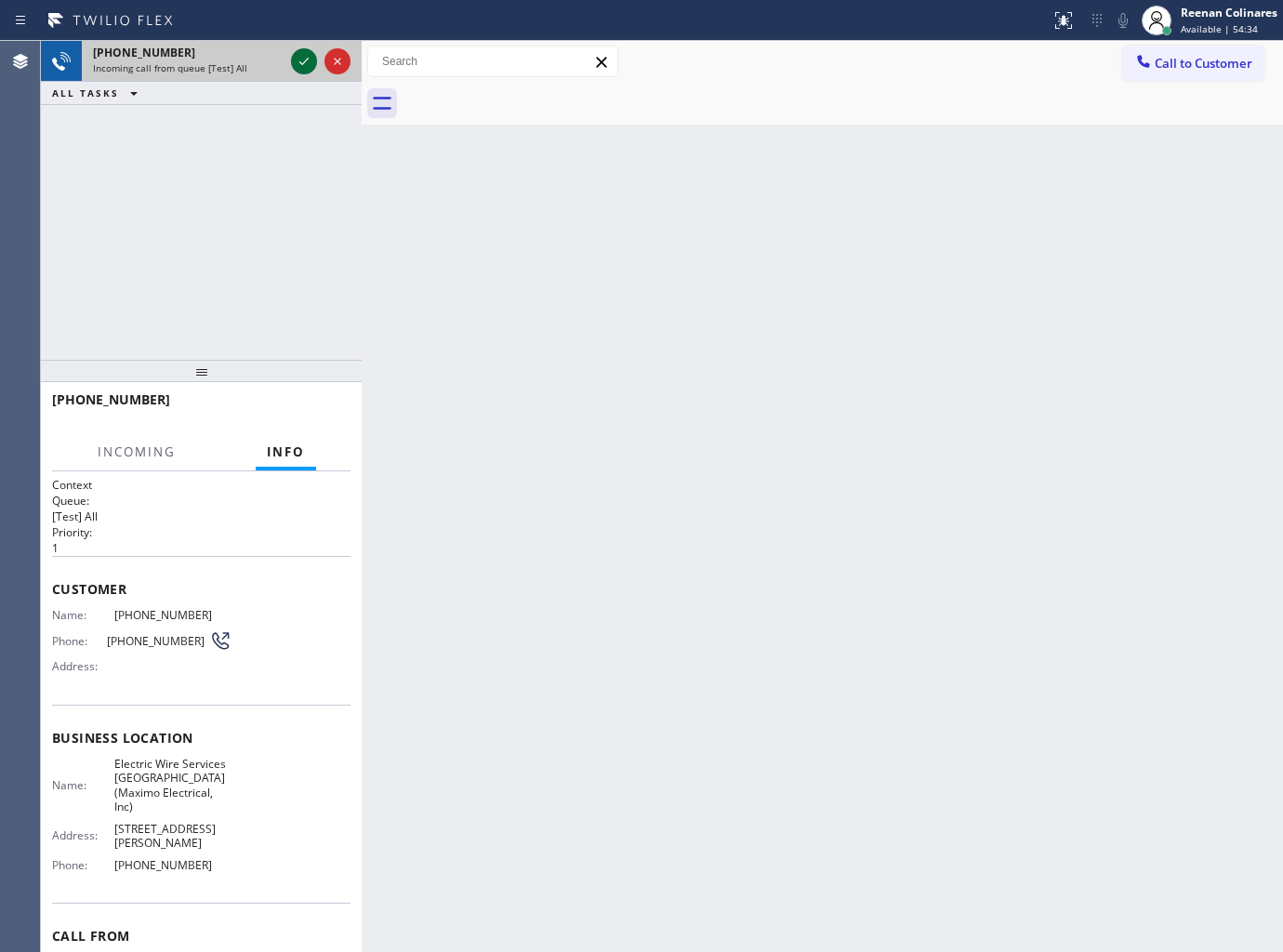
click at [300, 53] on icon at bounding box center [303, 60] width 22 height 22
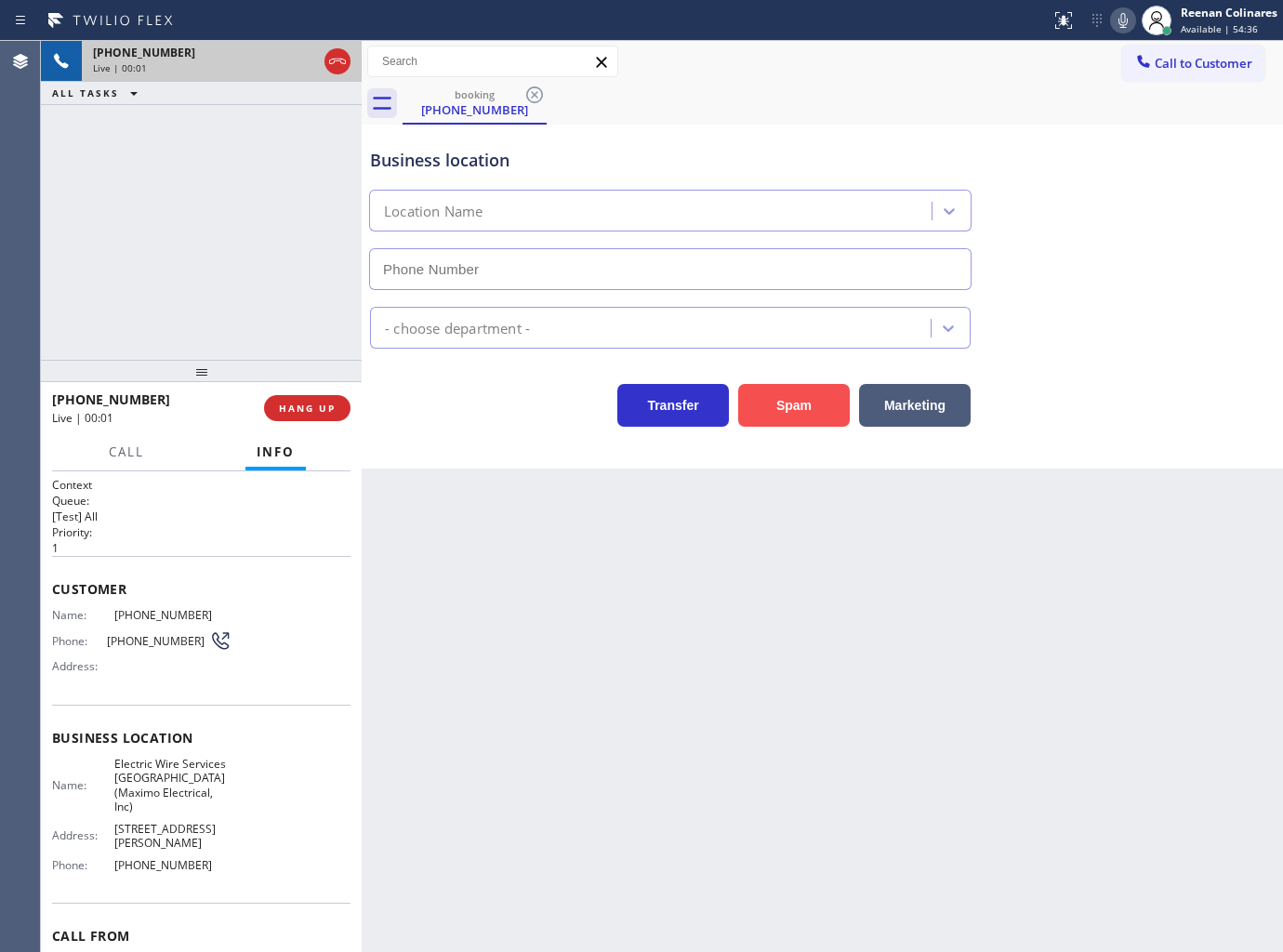
type input "[PHONE_NUMBER]"
click at [810, 413] on button "Spam" at bounding box center [794, 405] width 112 height 43
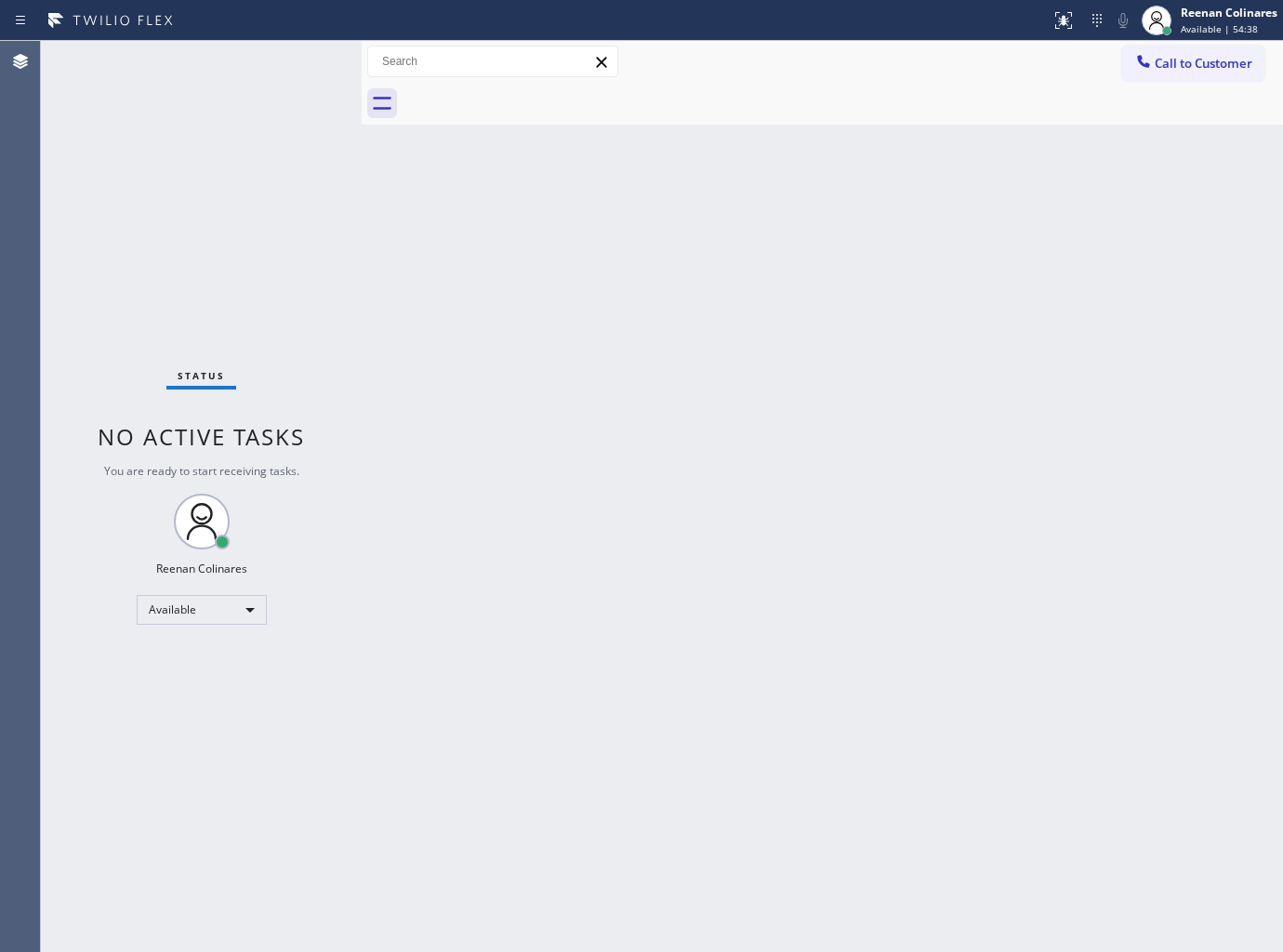
click at [1073, 278] on div "Back to Dashboard Change Sender ID Customers Technicians Select a contact Outbo…" at bounding box center [822, 497] width 921 height 911
click at [183, 58] on div "Status No active tasks You are ready to start receiving tasks. Reenan Colinares…" at bounding box center [201, 497] width 321 height 911
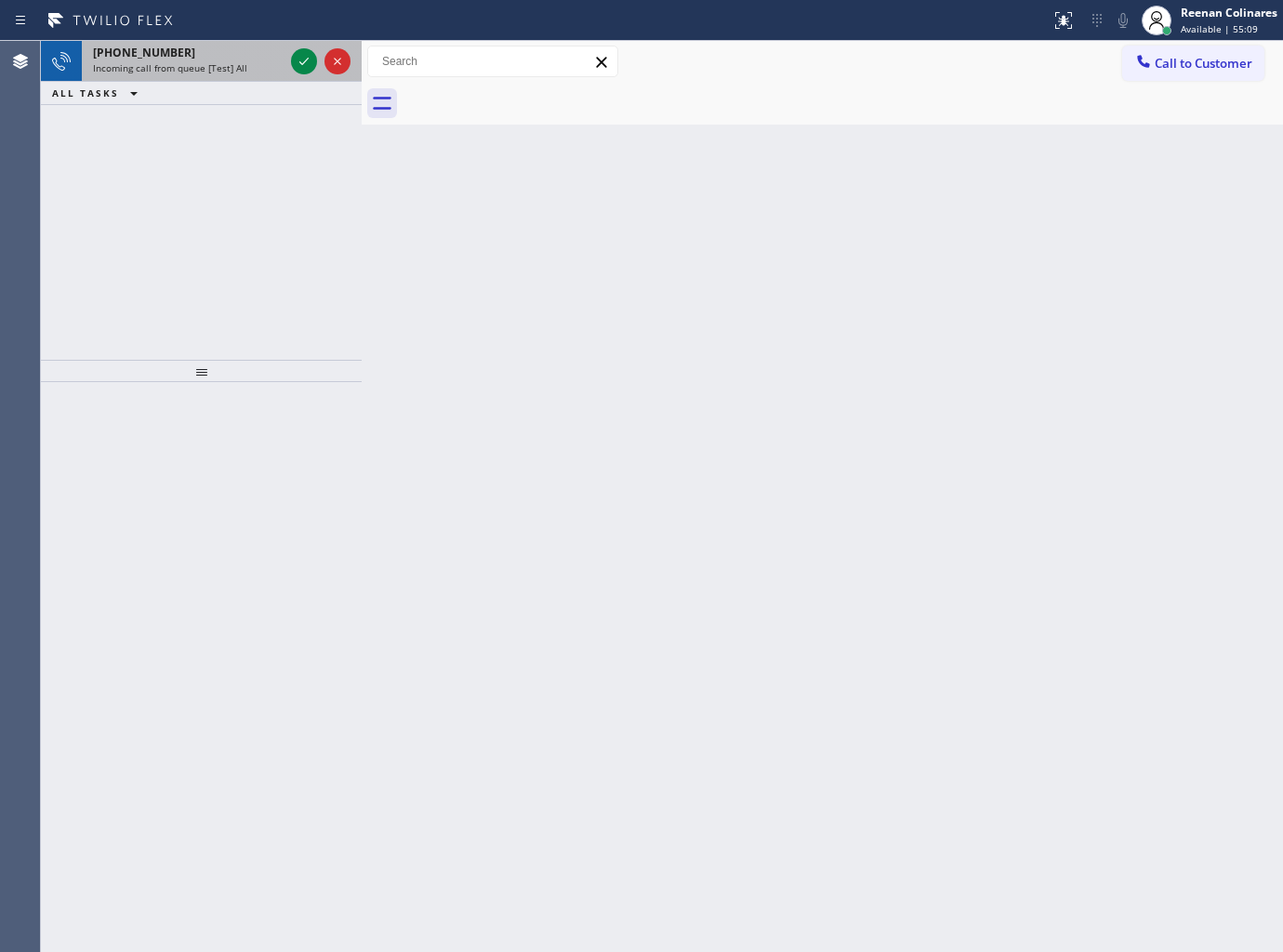
click at [245, 73] on div "Incoming call from queue [Test] All" at bounding box center [188, 68] width 190 height 13
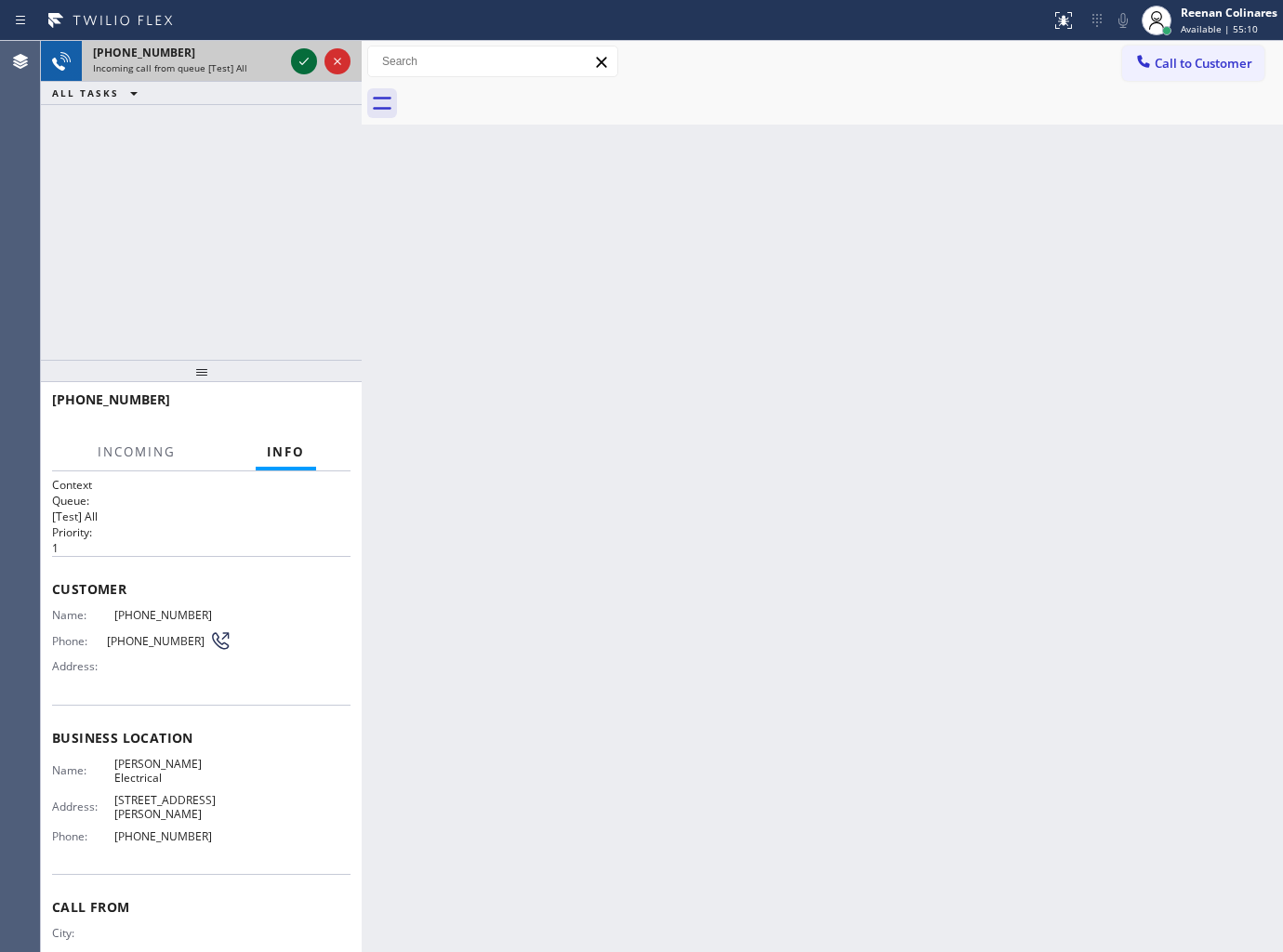
click at [296, 60] on icon at bounding box center [303, 60] width 22 height 22
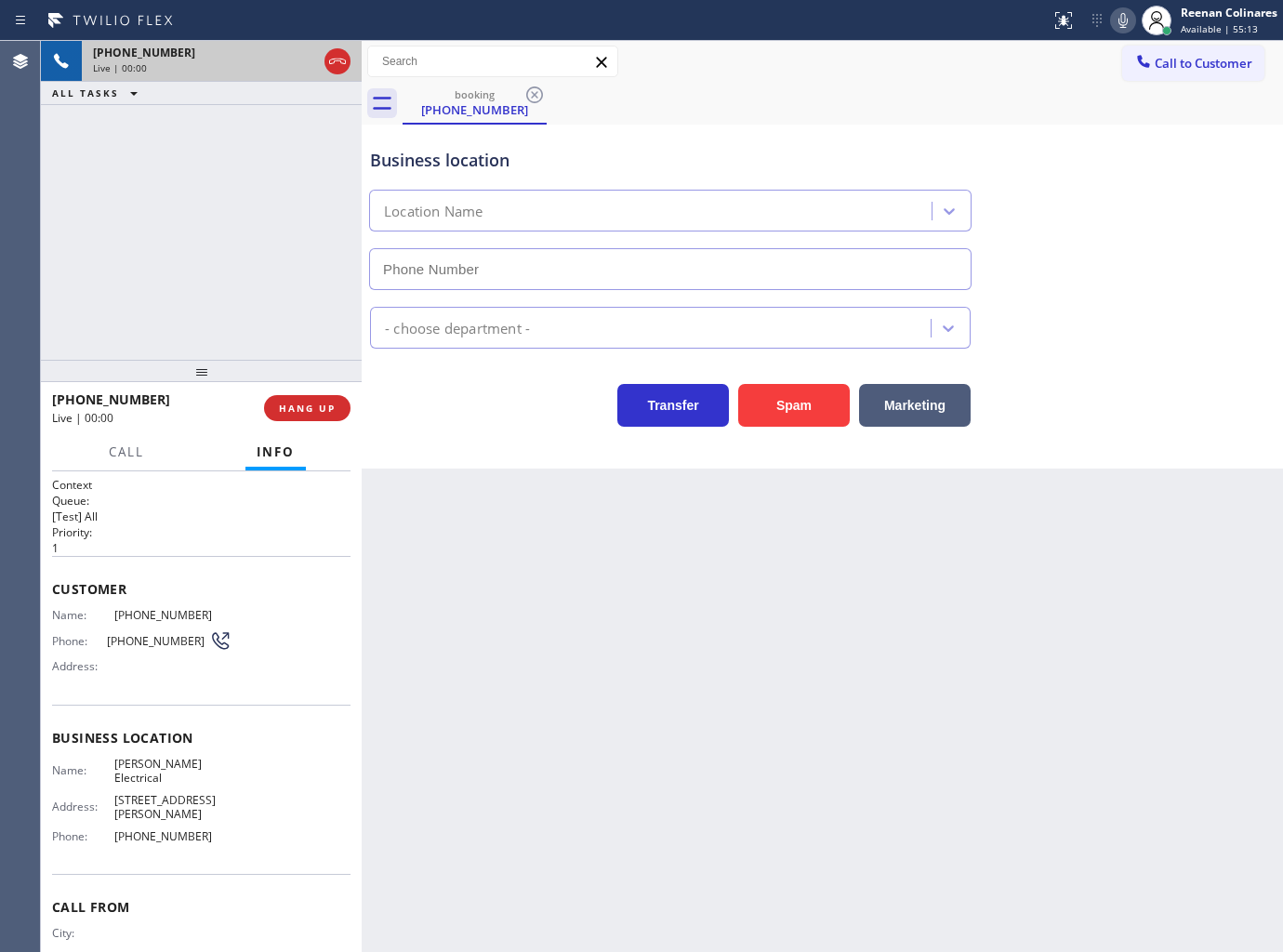
type input "[PHONE_NUMBER]"
click at [794, 408] on button "Spam" at bounding box center [794, 405] width 112 height 43
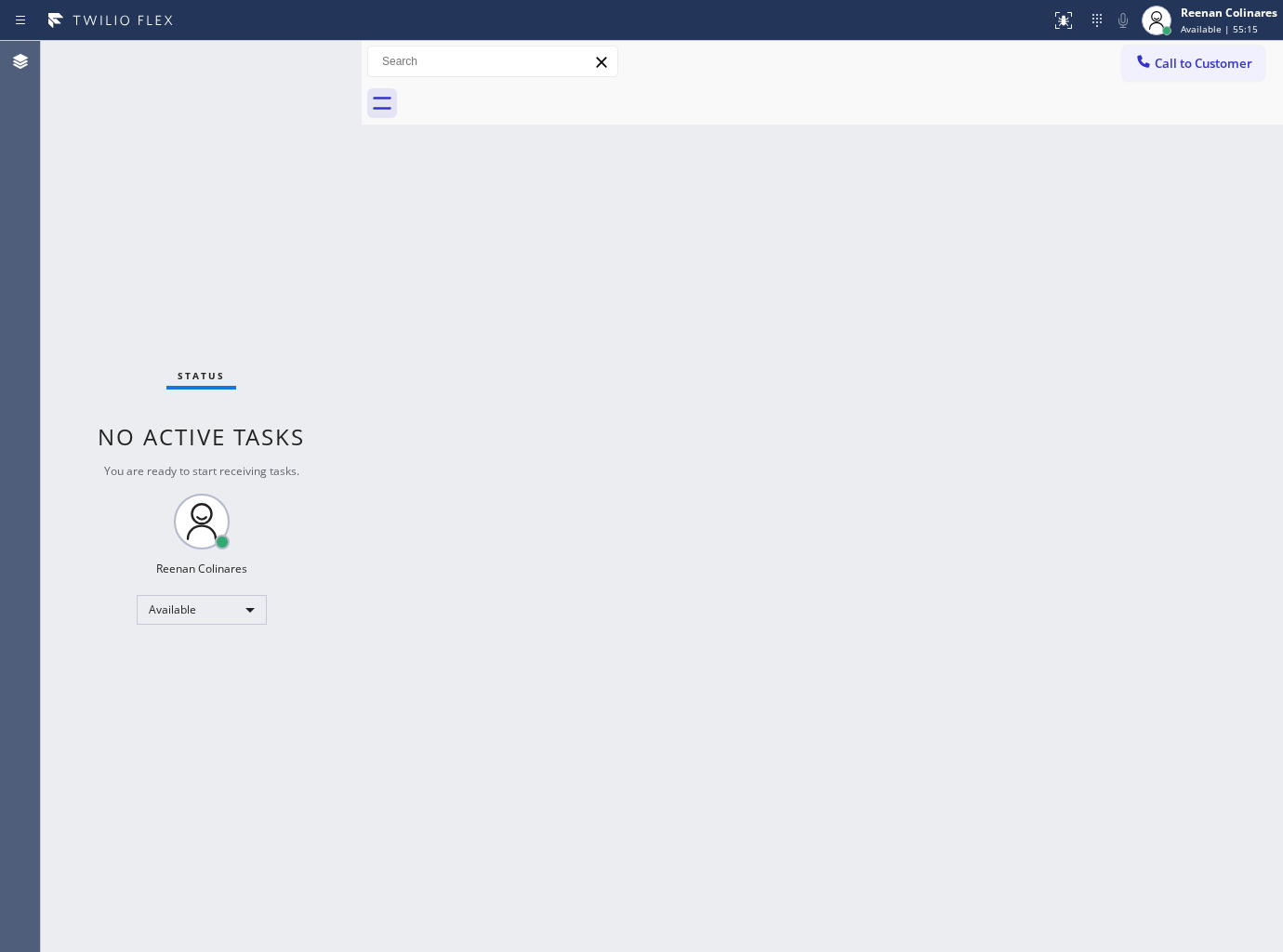
drag, startPoint x: 673, startPoint y: 366, endPoint x: 667, endPoint y: 351, distance: 16.2
click at [673, 365] on div "Back to Dashboard Change Sender ID Customers Technicians Select a contact Outbo…" at bounding box center [822, 497] width 921 height 911
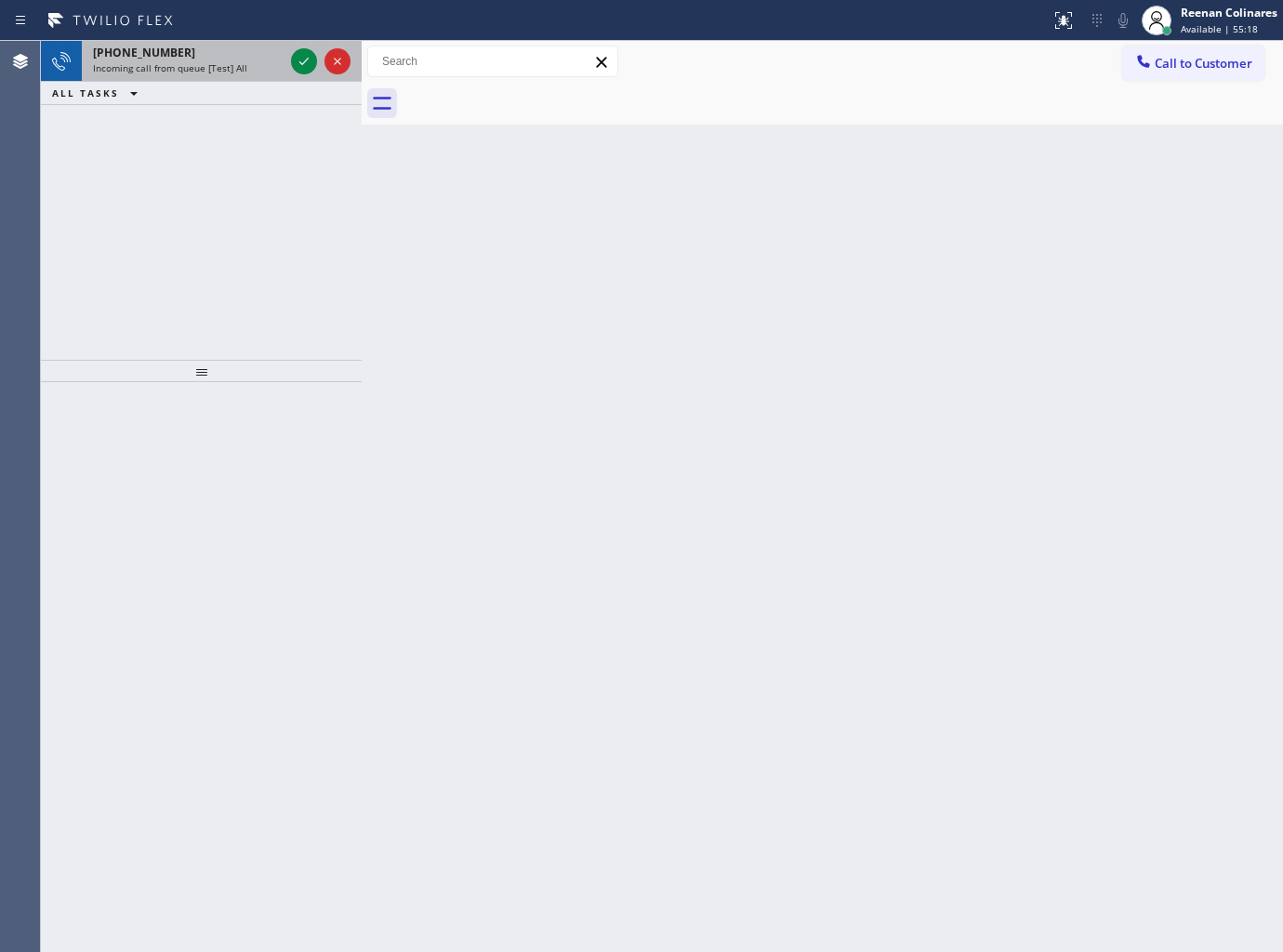
click at [215, 50] on div "[PHONE_NUMBER]" at bounding box center [188, 53] width 190 height 16
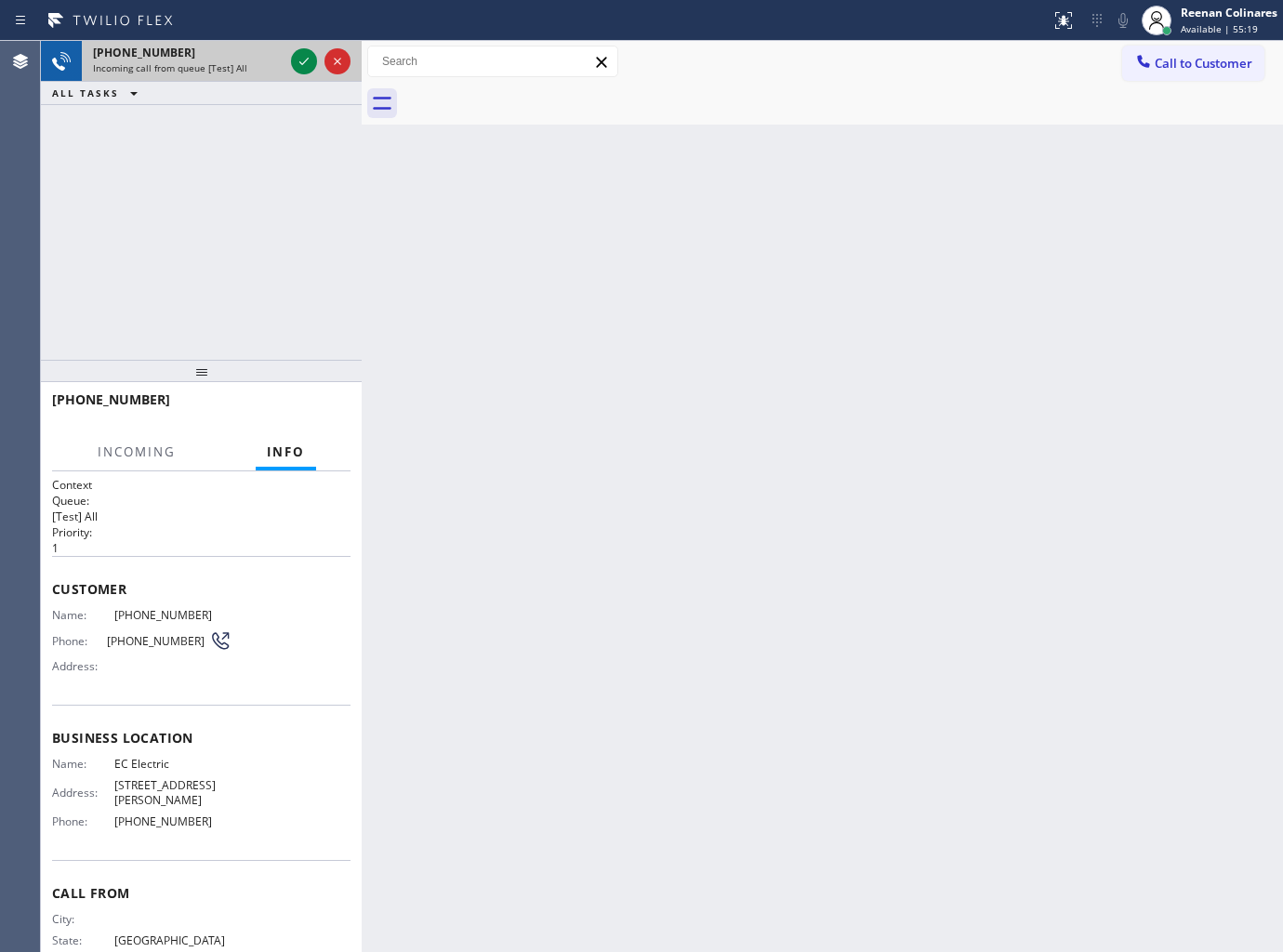
click at [289, 54] on div at bounding box center [321, 61] width 67 height 41
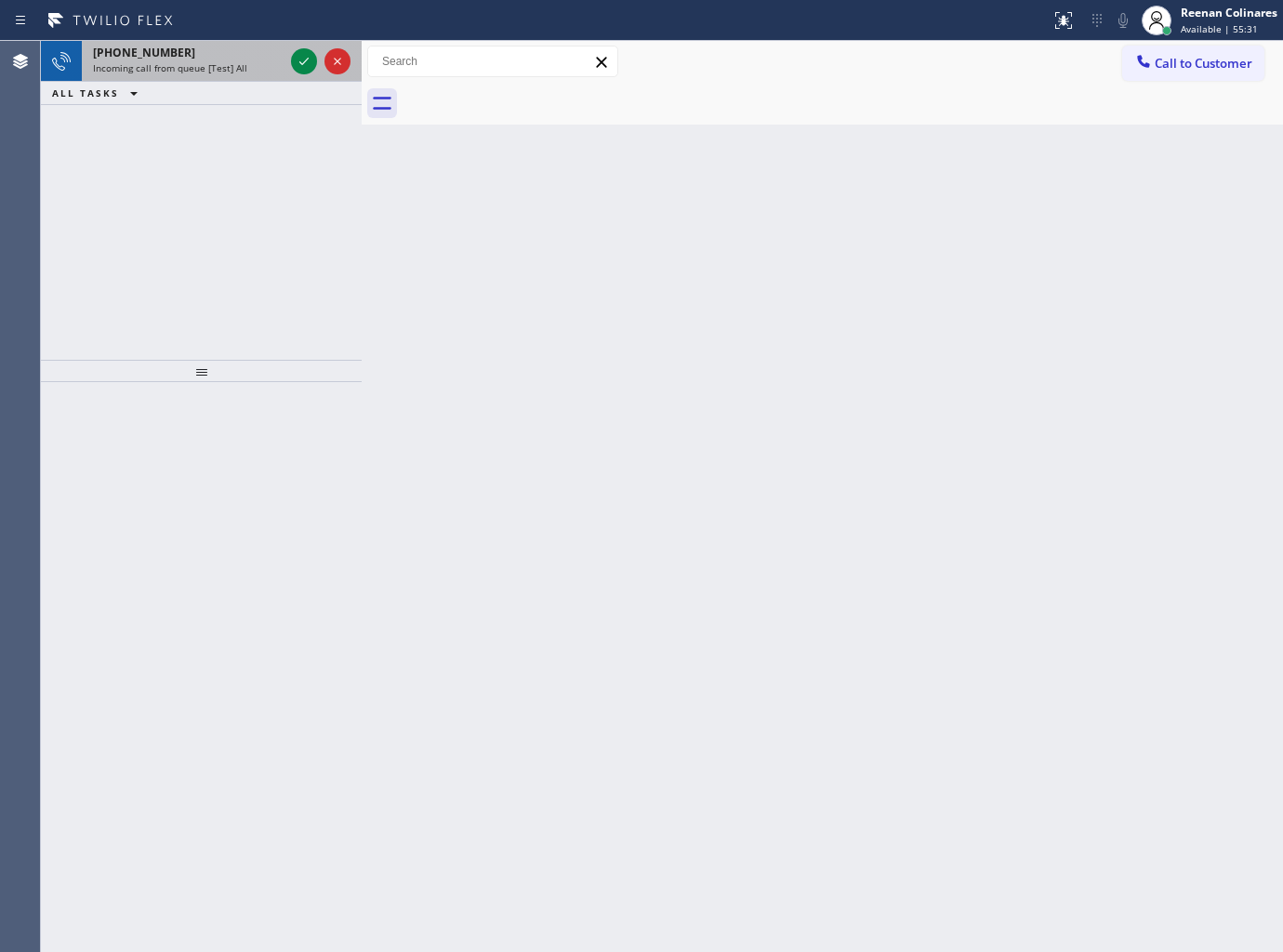
click at [239, 76] on div "[PHONE_NUMBER] Incoming call from queue [Test] All" at bounding box center [185, 61] width 206 height 41
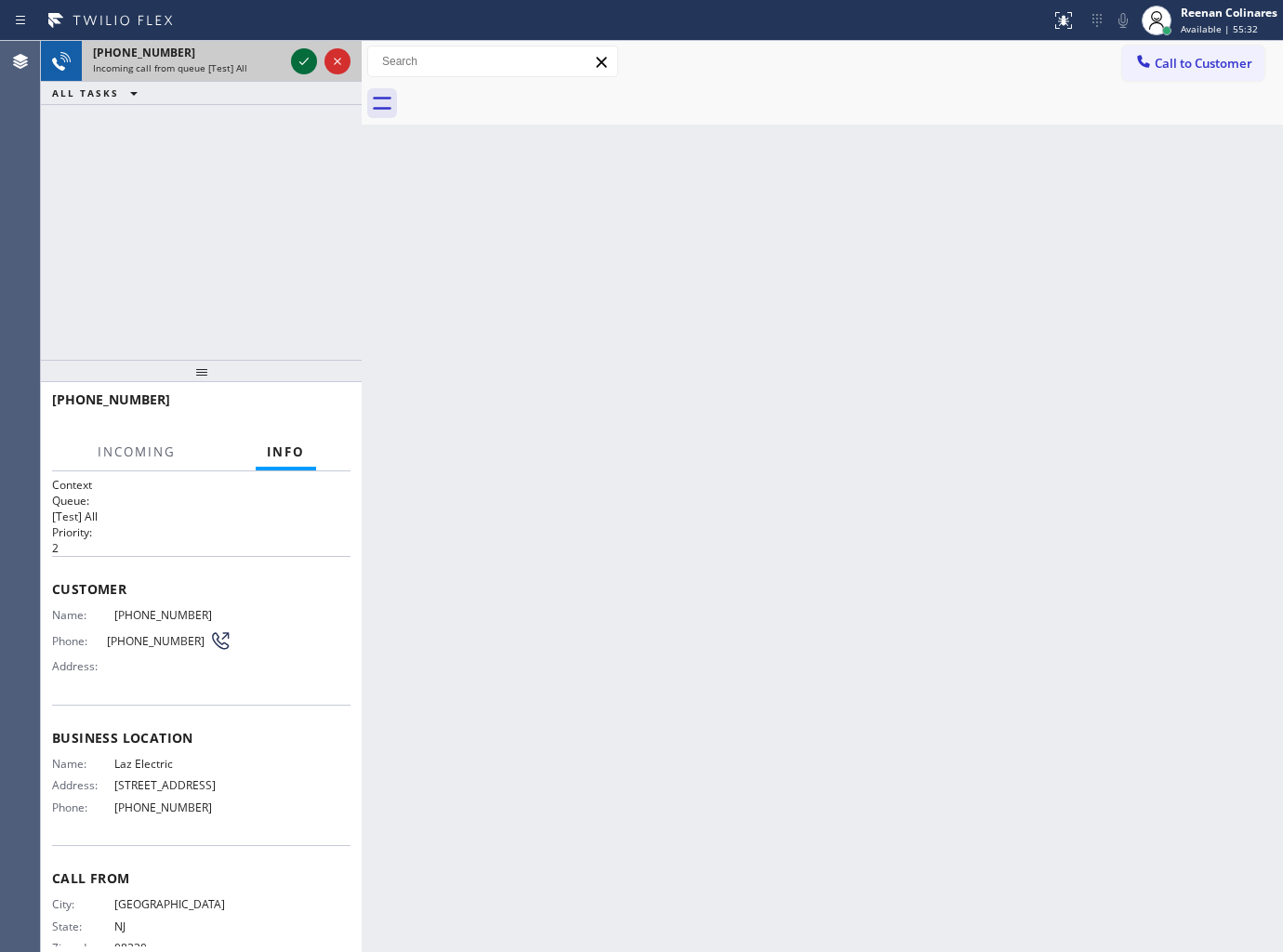
click at [308, 56] on icon at bounding box center [303, 60] width 22 height 22
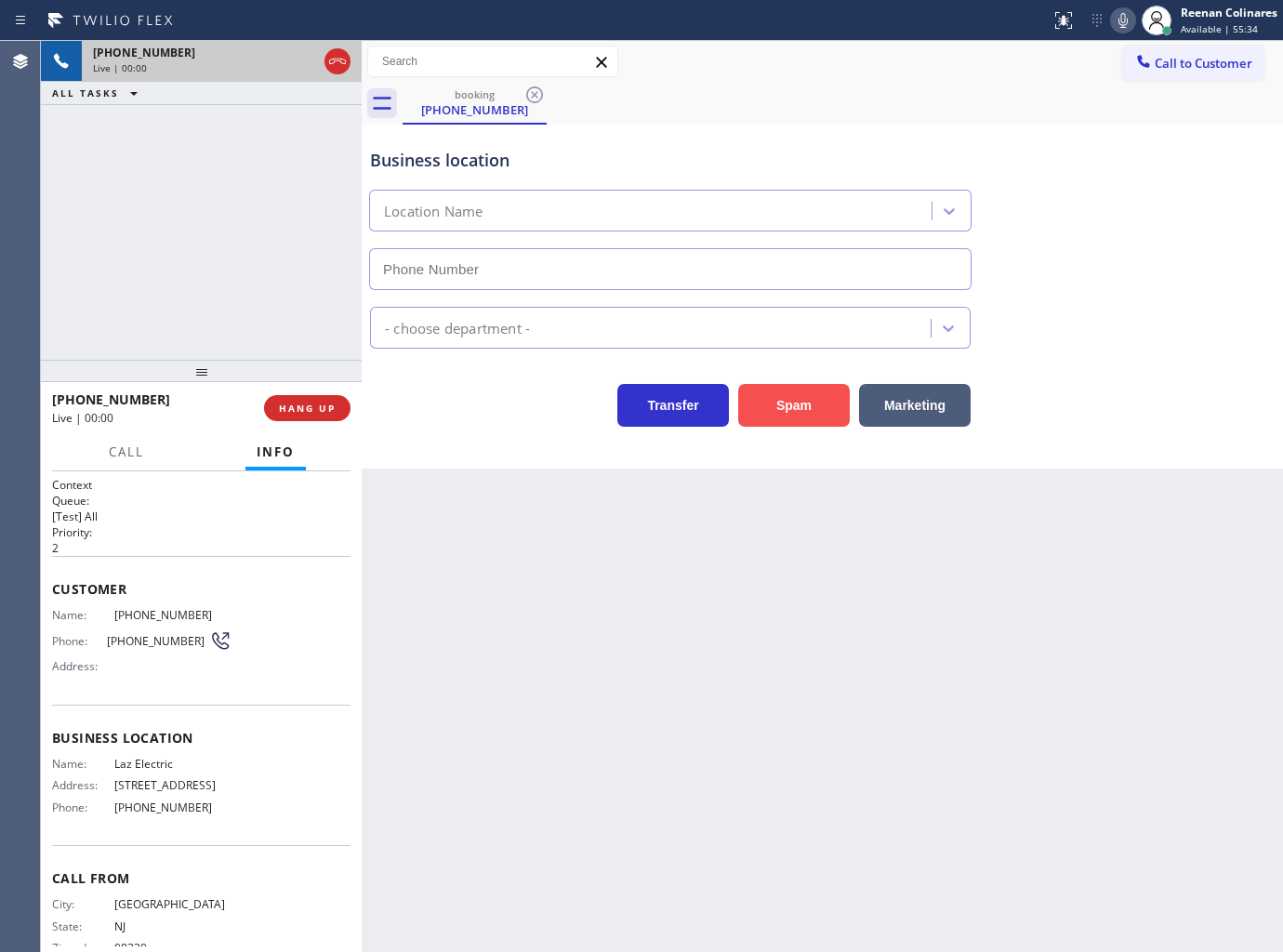
type input "[PHONE_NUMBER]"
click at [792, 400] on button "Spam" at bounding box center [794, 405] width 112 height 43
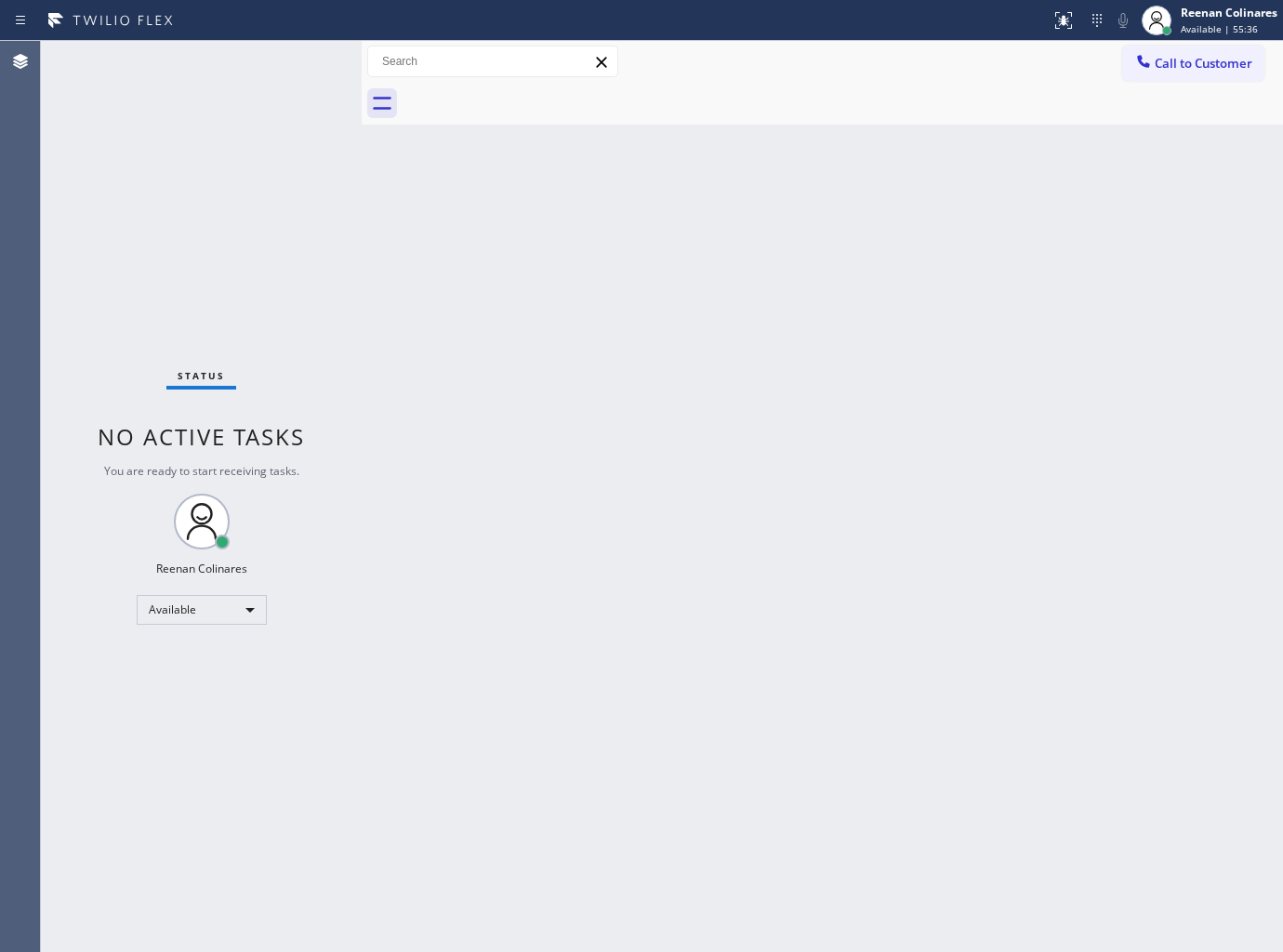
click at [621, 321] on div "Back to Dashboard Change Sender ID Customers Technicians Select a contact Outbo…" at bounding box center [822, 497] width 921 height 911
click at [574, 217] on div "Back to Dashboard Change Sender ID Customers Technicians Select a contact Outbo…" at bounding box center [822, 497] width 921 height 911
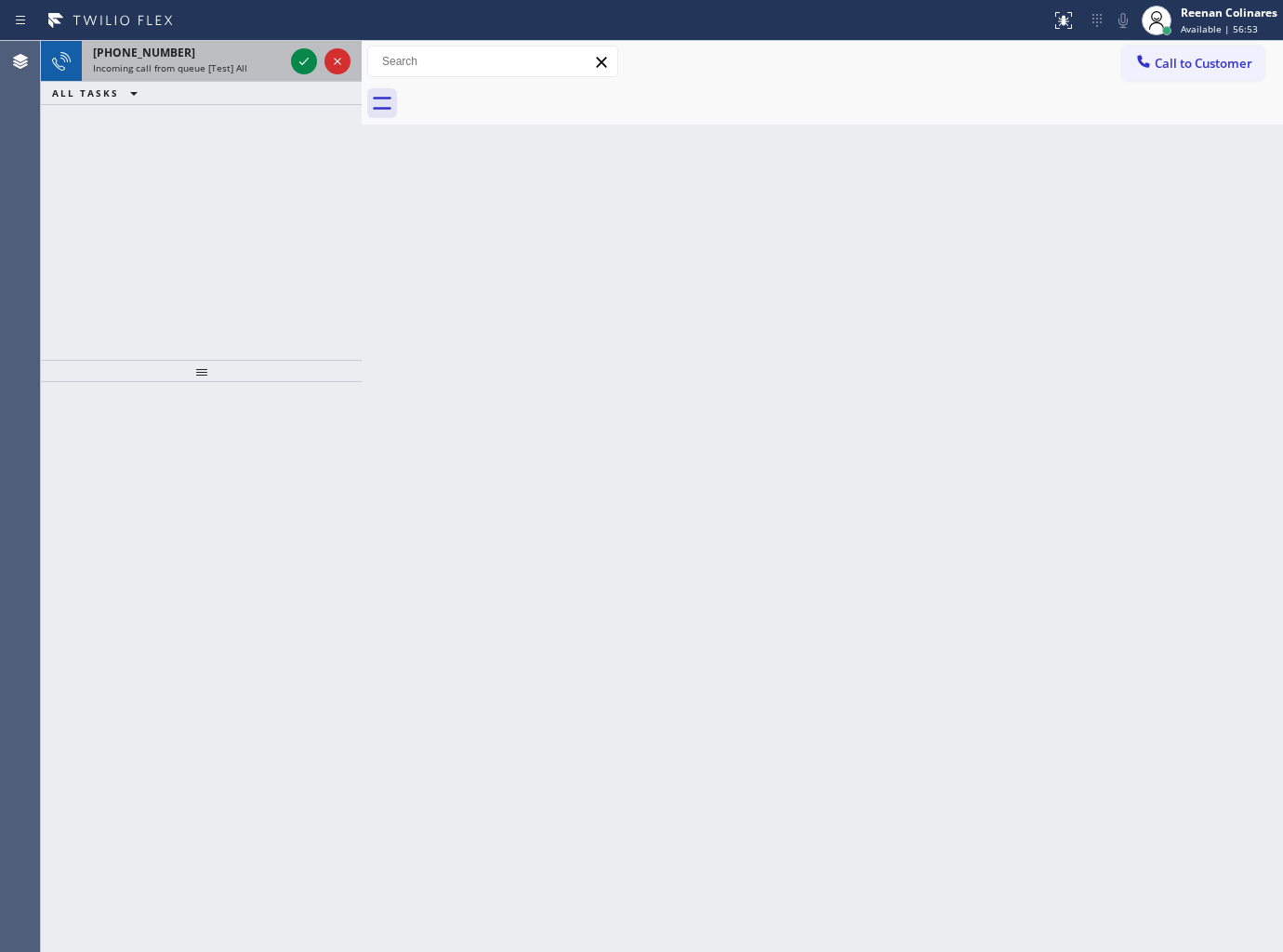
click at [156, 49] on span "[PHONE_NUMBER]" at bounding box center [144, 53] width 102 height 16
click at [220, 55] on div "[PHONE_NUMBER]" at bounding box center [188, 53] width 190 height 16
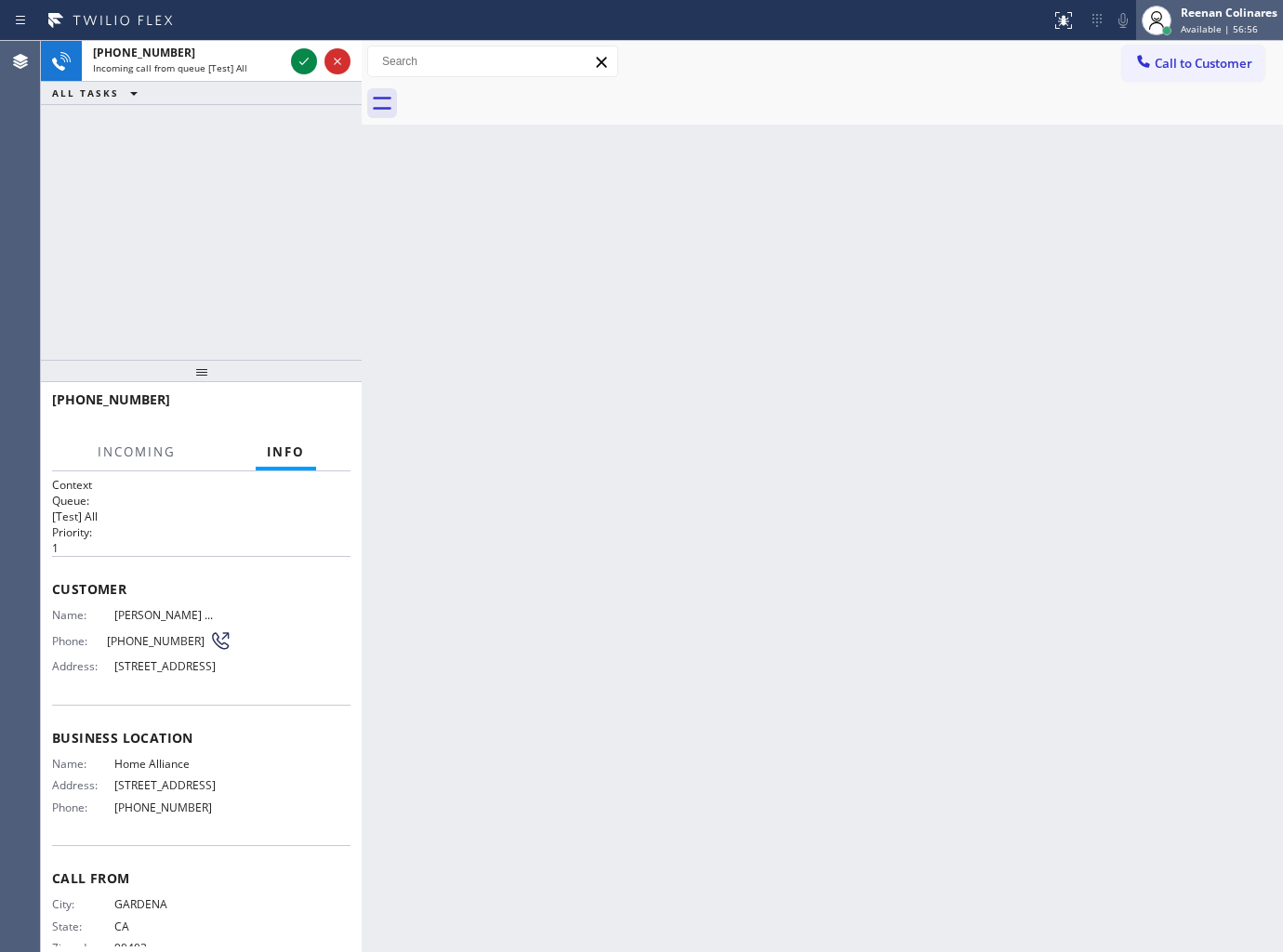
click at [1211, 22] on span "Available | 56:56" at bounding box center [1219, 29] width 77 height 13
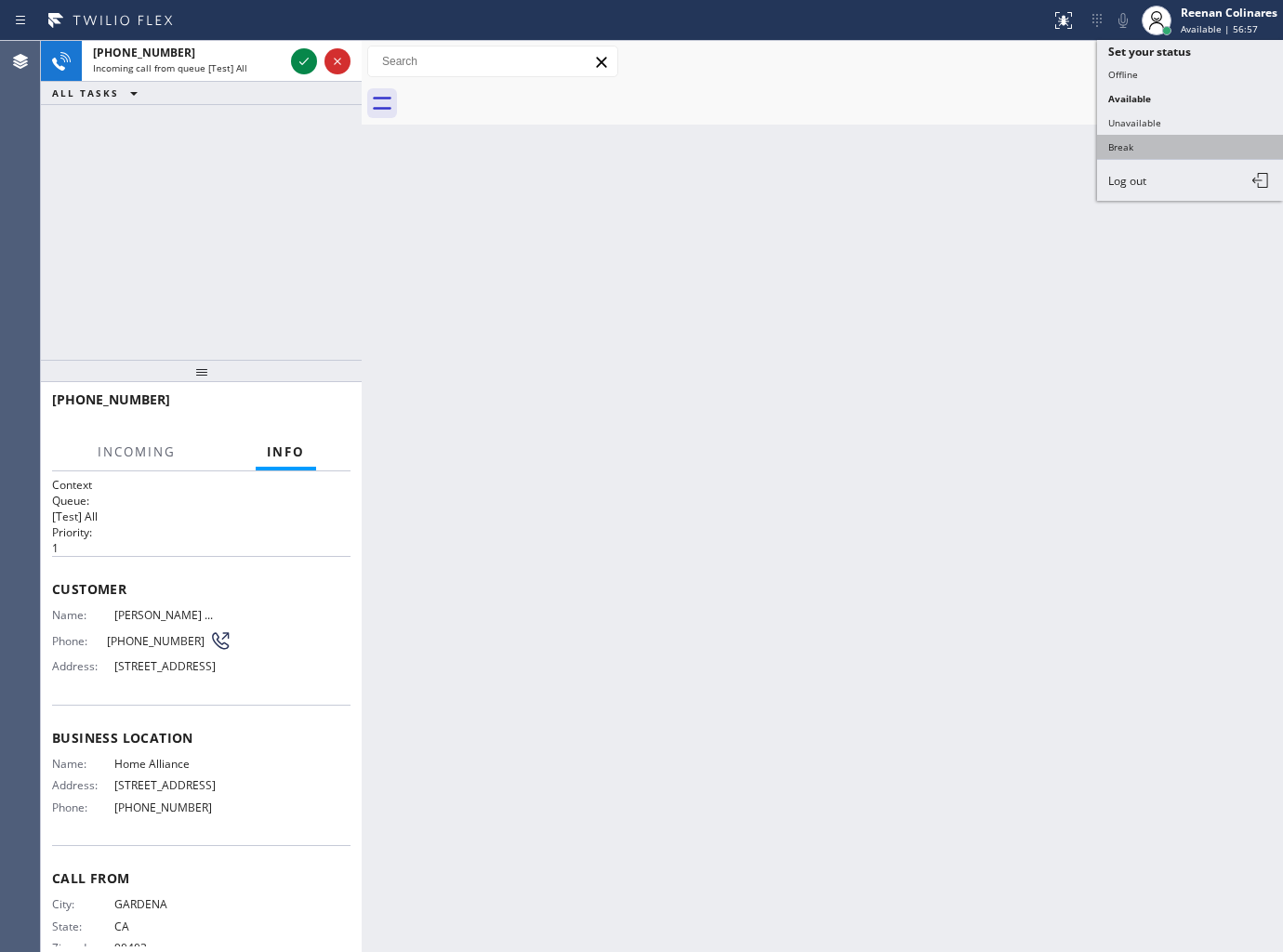
click at [1134, 143] on button "Break" at bounding box center [1190, 146] width 186 height 24
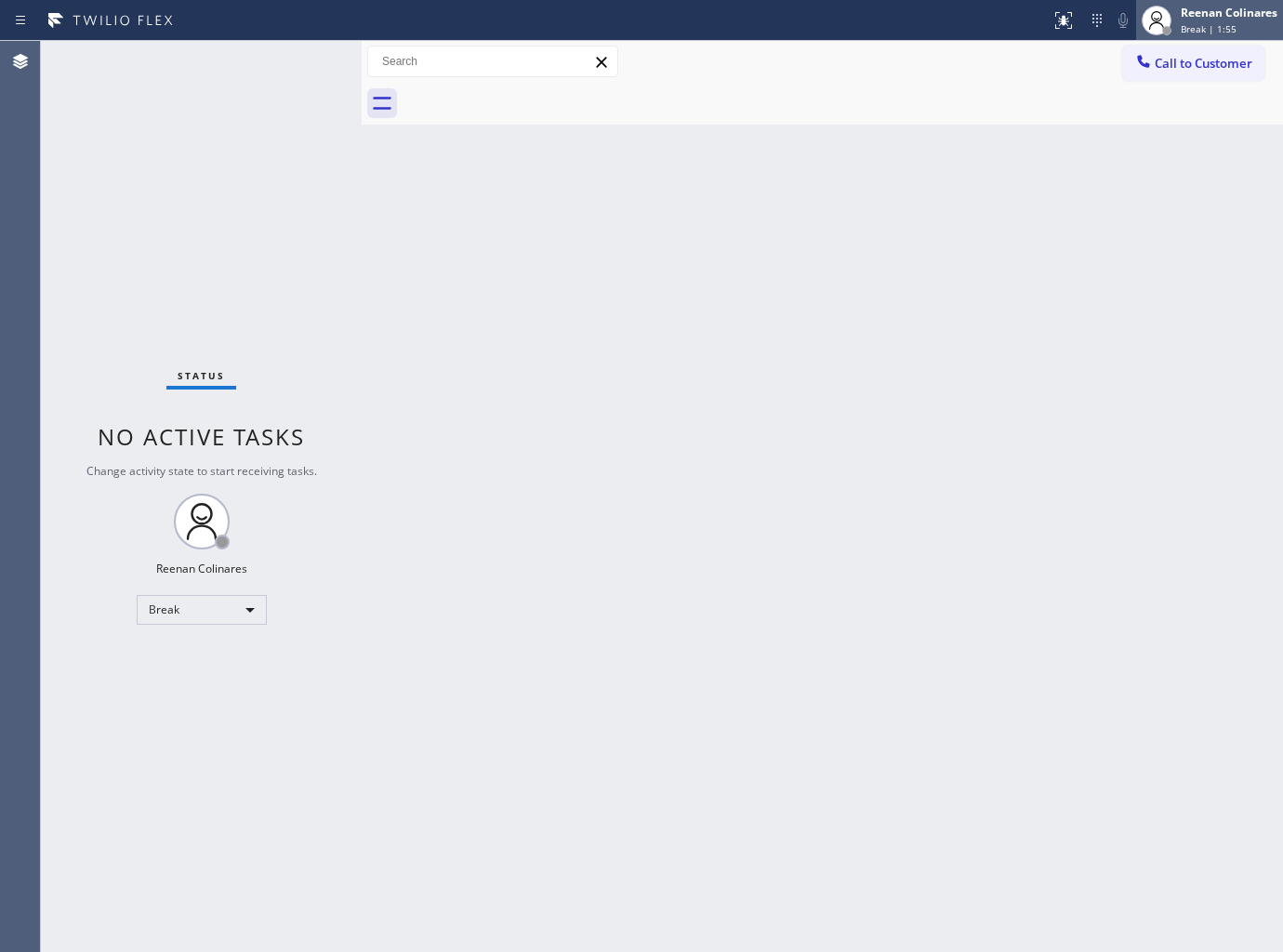
click at [1206, 20] on div "[PERSON_NAME] Break | 1:55" at bounding box center [1229, 20] width 106 height 33
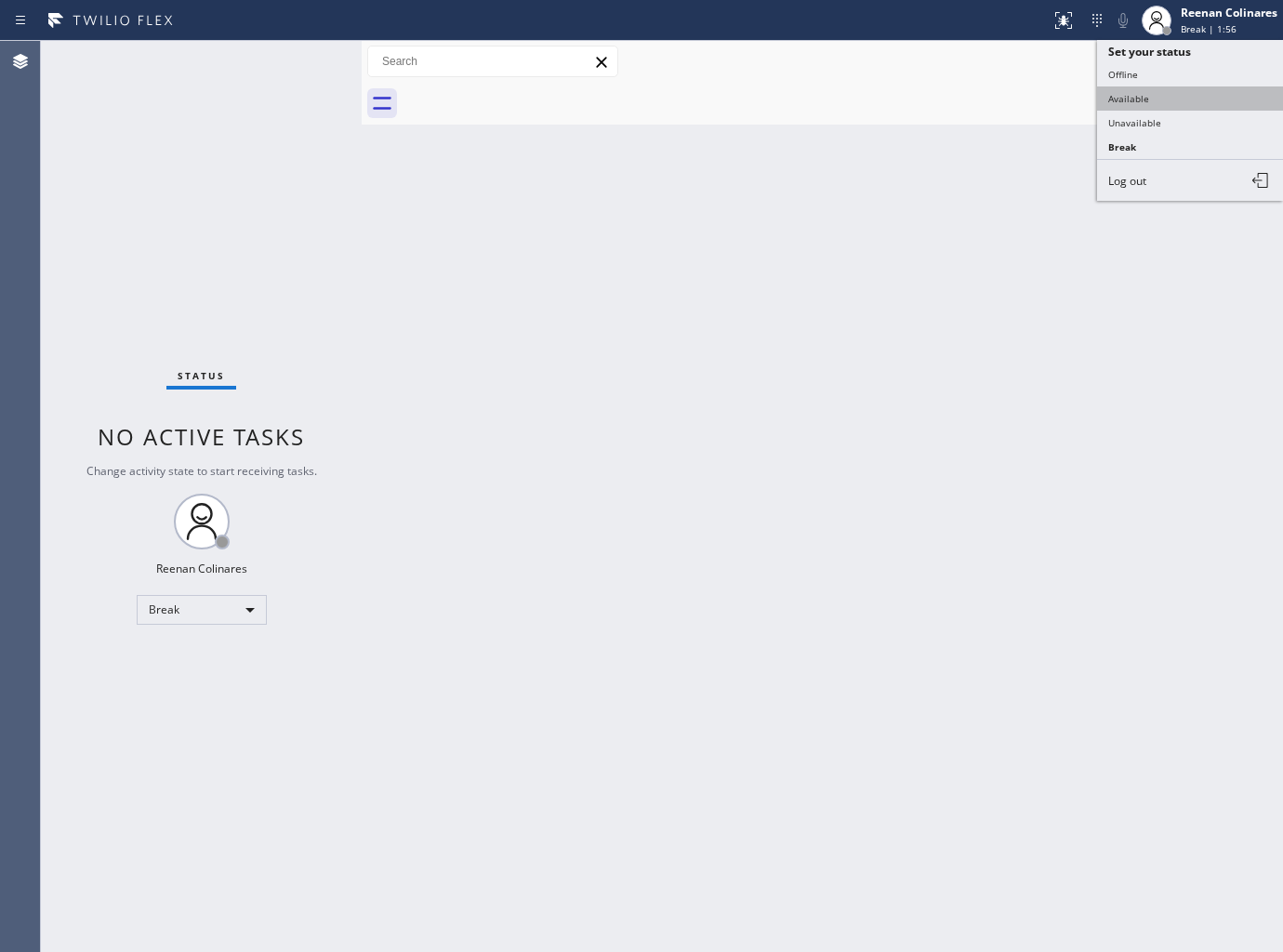
click at [1145, 95] on button "Available" at bounding box center [1190, 98] width 186 height 24
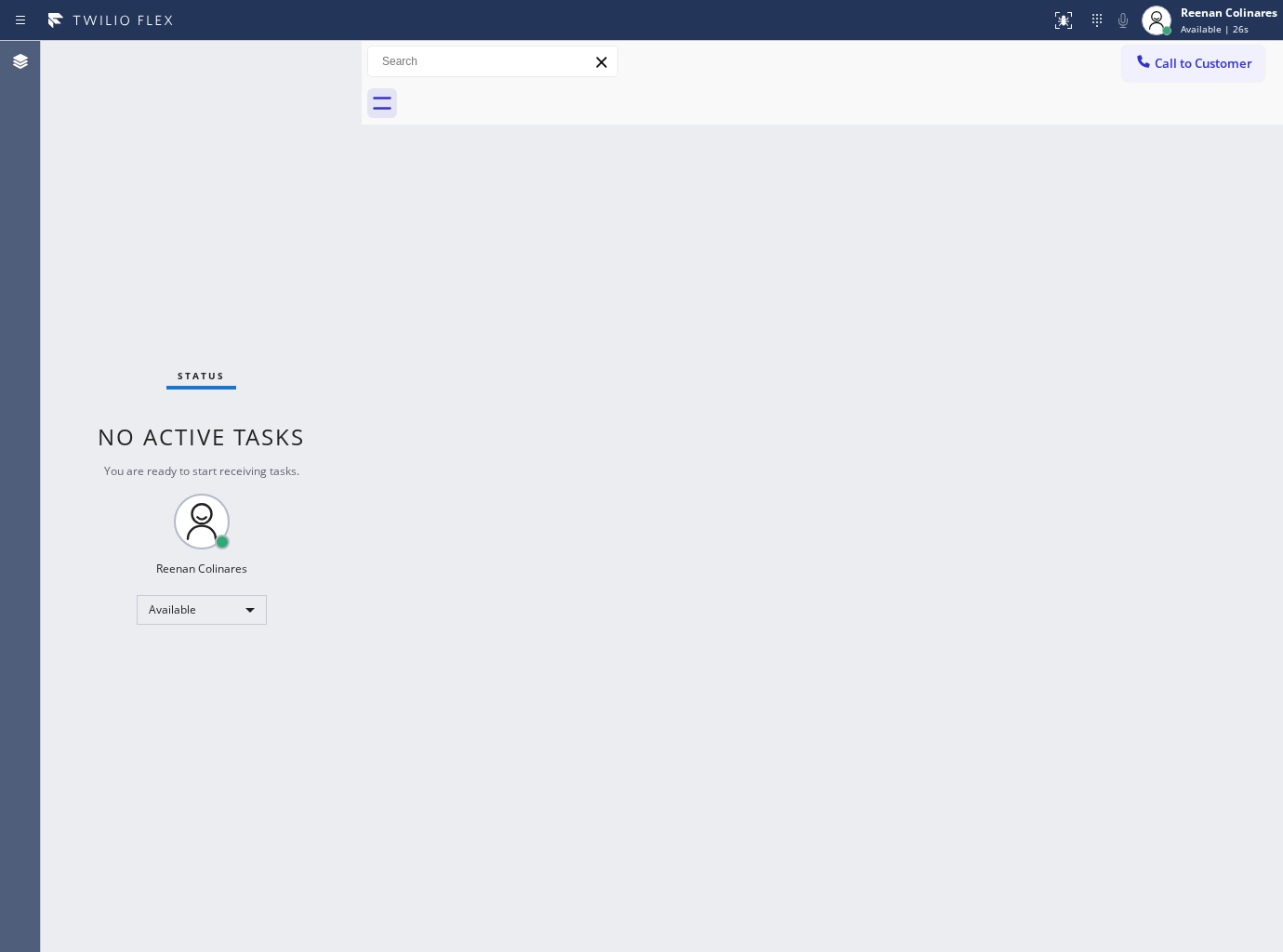
click at [661, 229] on div "Back to Dashboard Change Sender ID Customers Technicians Select a contact Outbo…" at bounding box center [822, 497] width 921 height 911
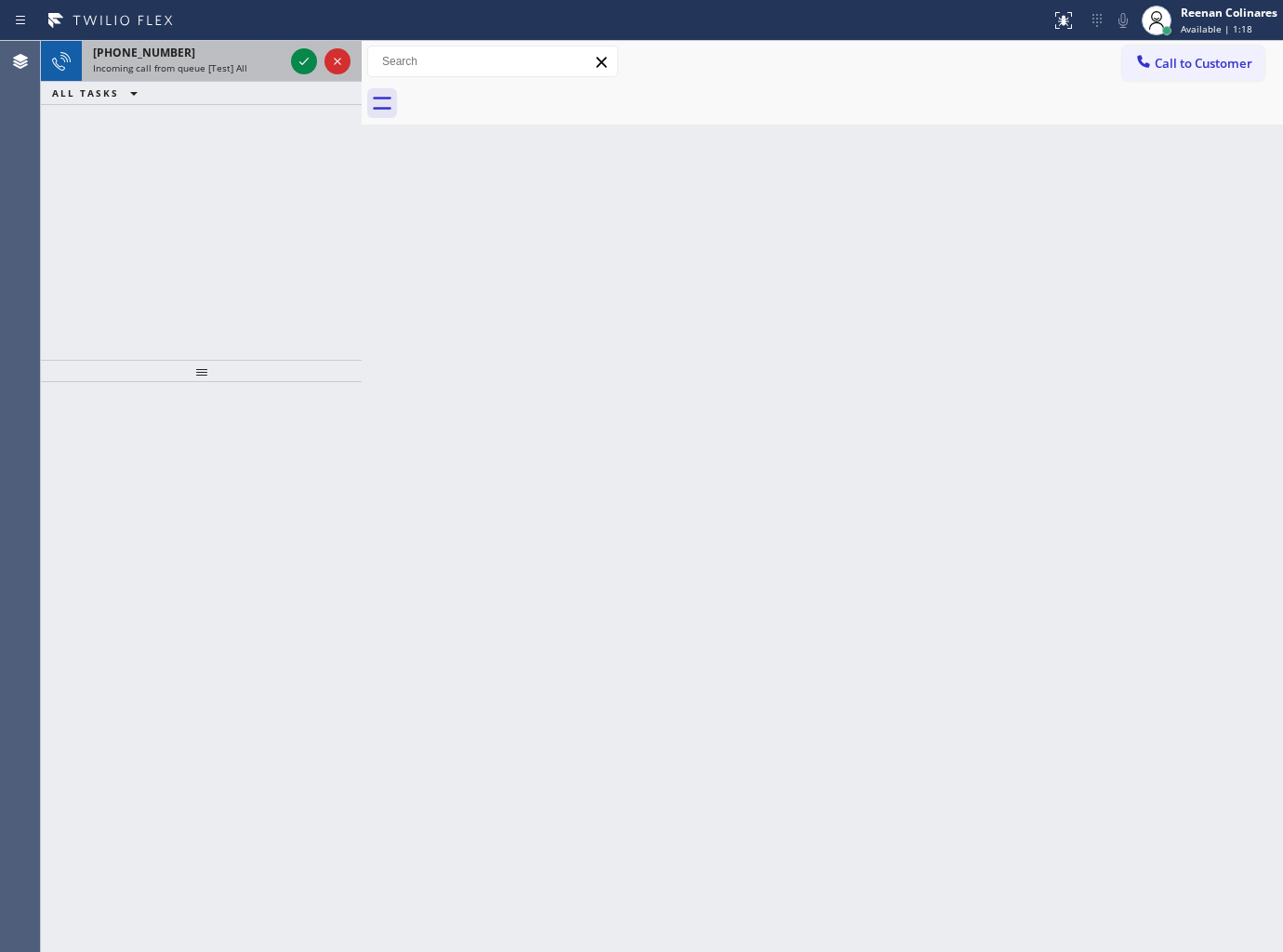
click at [236, 70] on span "Incoming call from queue [Test] All" at bounding box center [169, 68] width 154 height 13
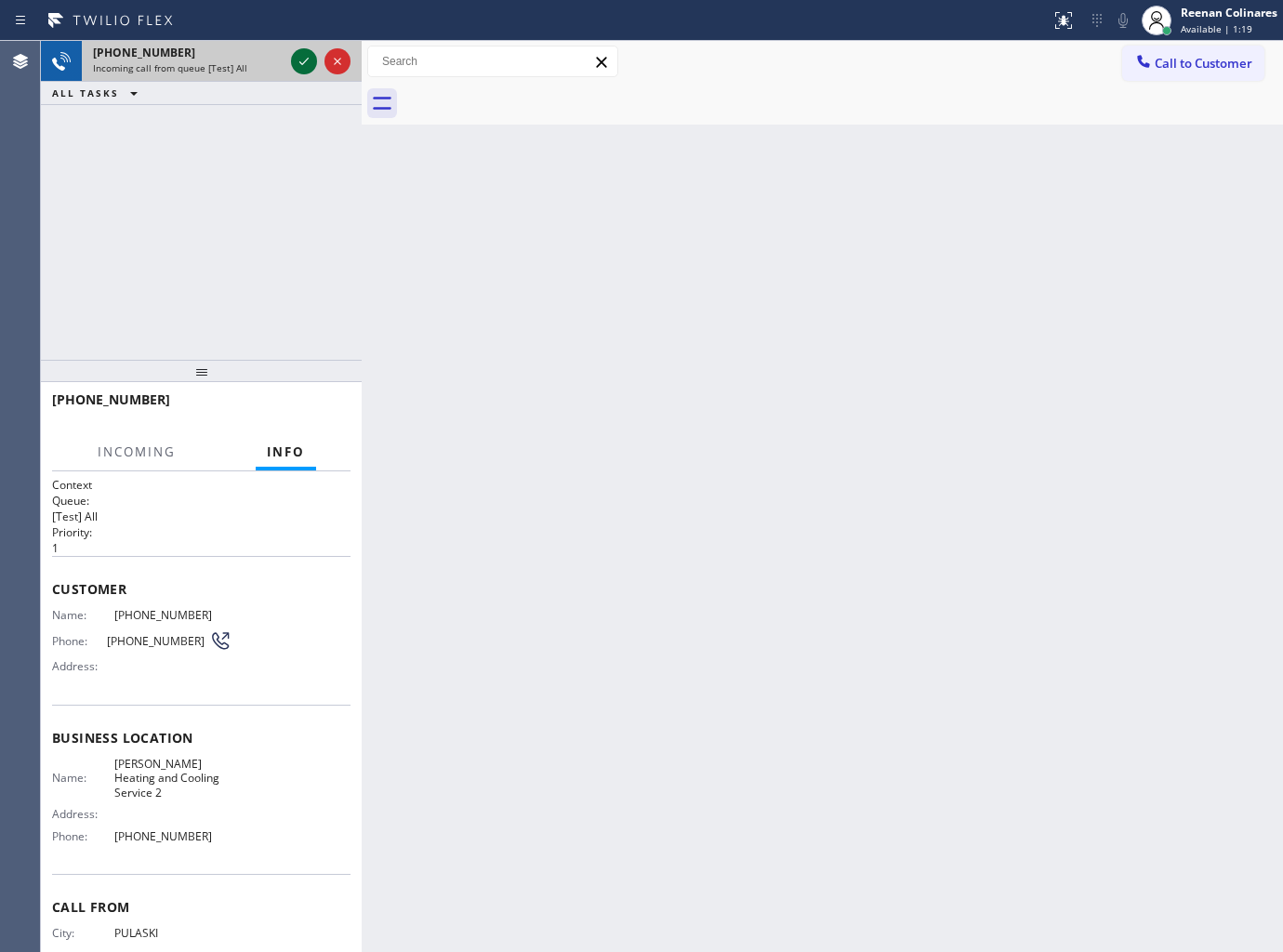
click at [299, 66] on icon at bounding box center [303, 60] width 22 height 22
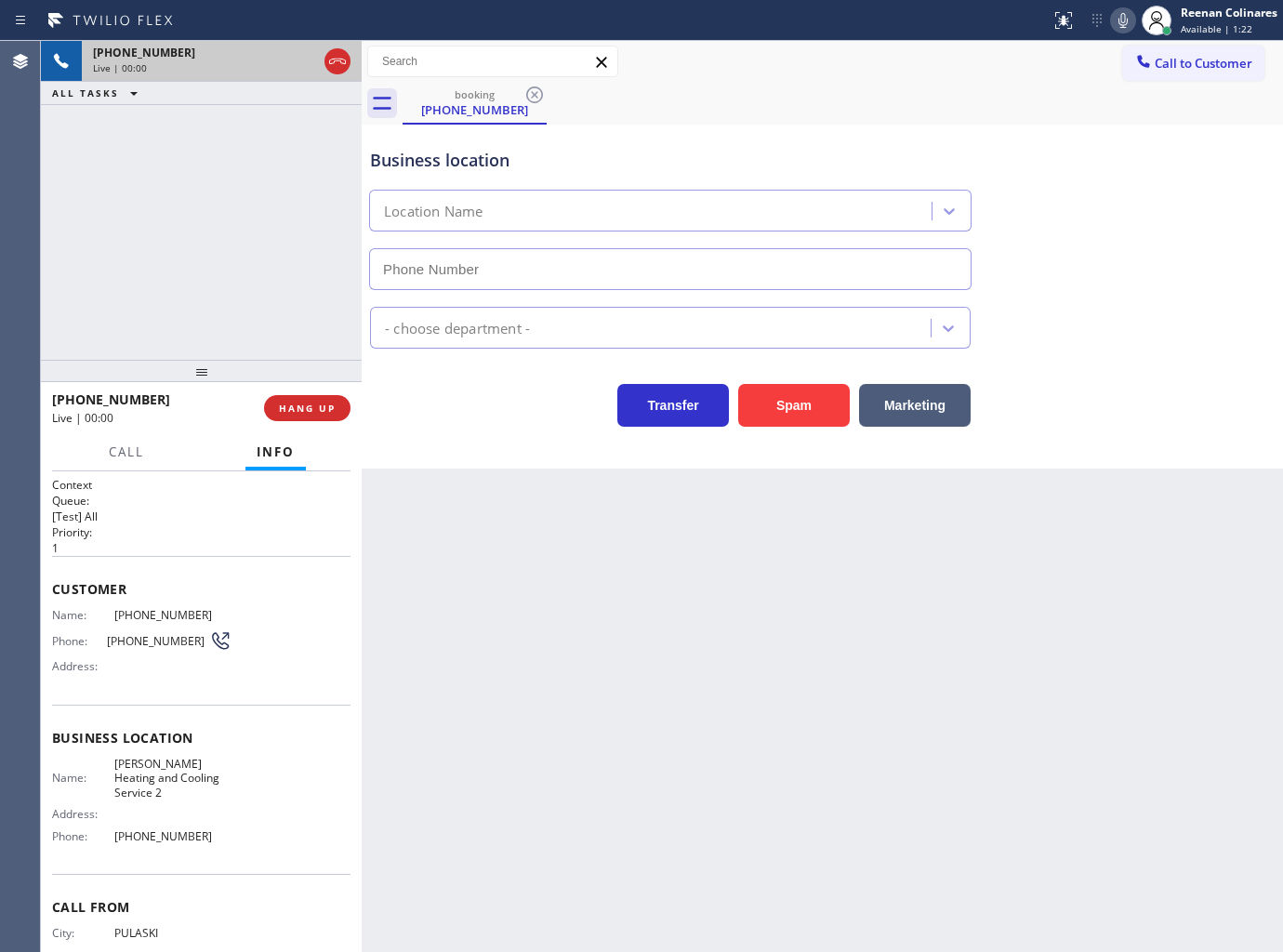
type input "[PHONE_NUMBER]"
drag, startPoint x: 806, startPoint y: 392, endPoint x: 1270, endPoint y: 114, distance: 540.9
click at [806, 391] on button "Spam" at bounding box center [794, 405] width 112 height 43
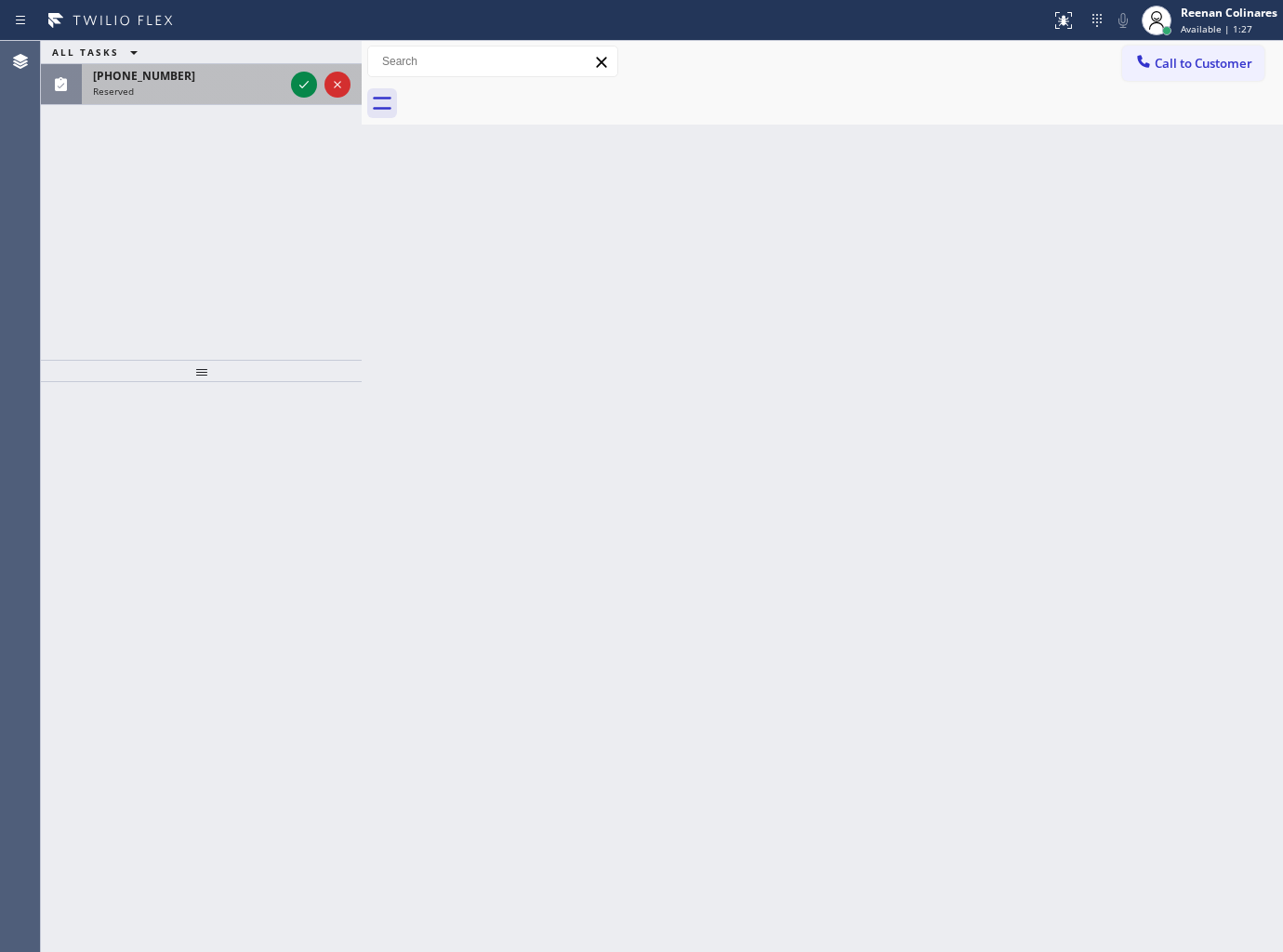
click at [242, 68] on div "[PHONE_NUMBER]" at bounding box center [188, 76] width 190 height 16
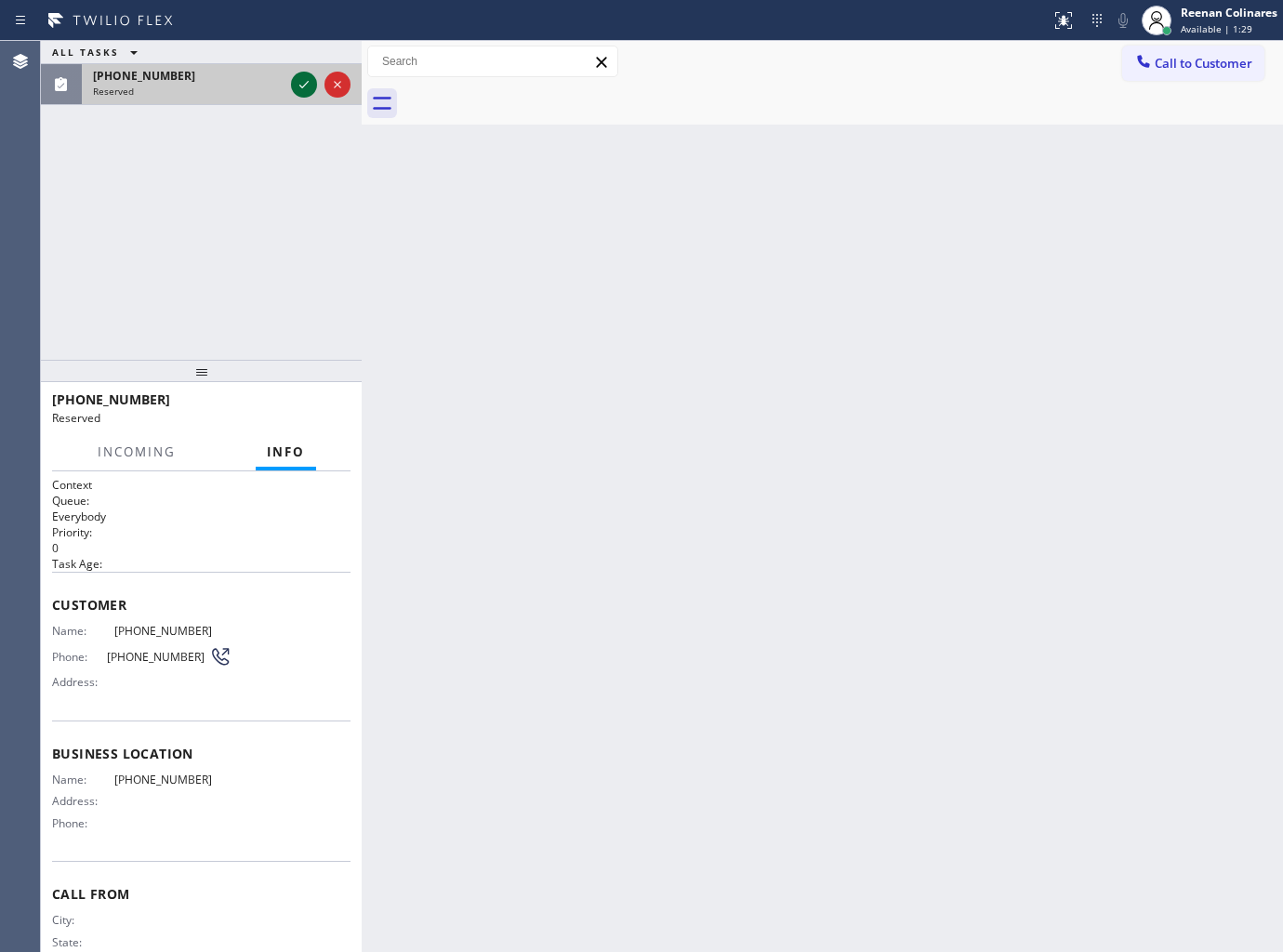
click at [299, 82] on icon at bounding box center [303, 84] width 22 height 22
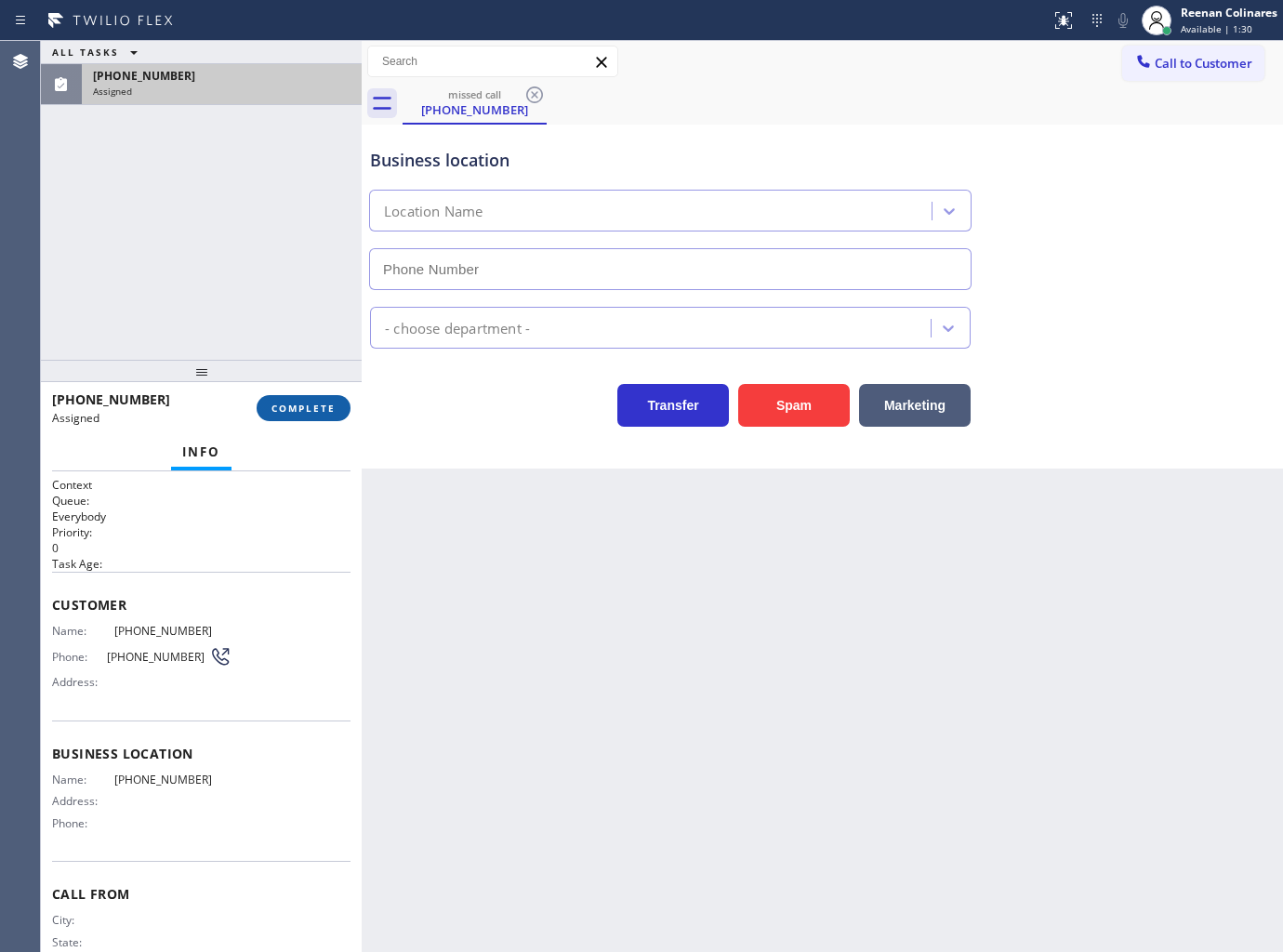
click at [321, 406] on span "COMPLETE" at bounding box center [303, 409] width 64 height 13
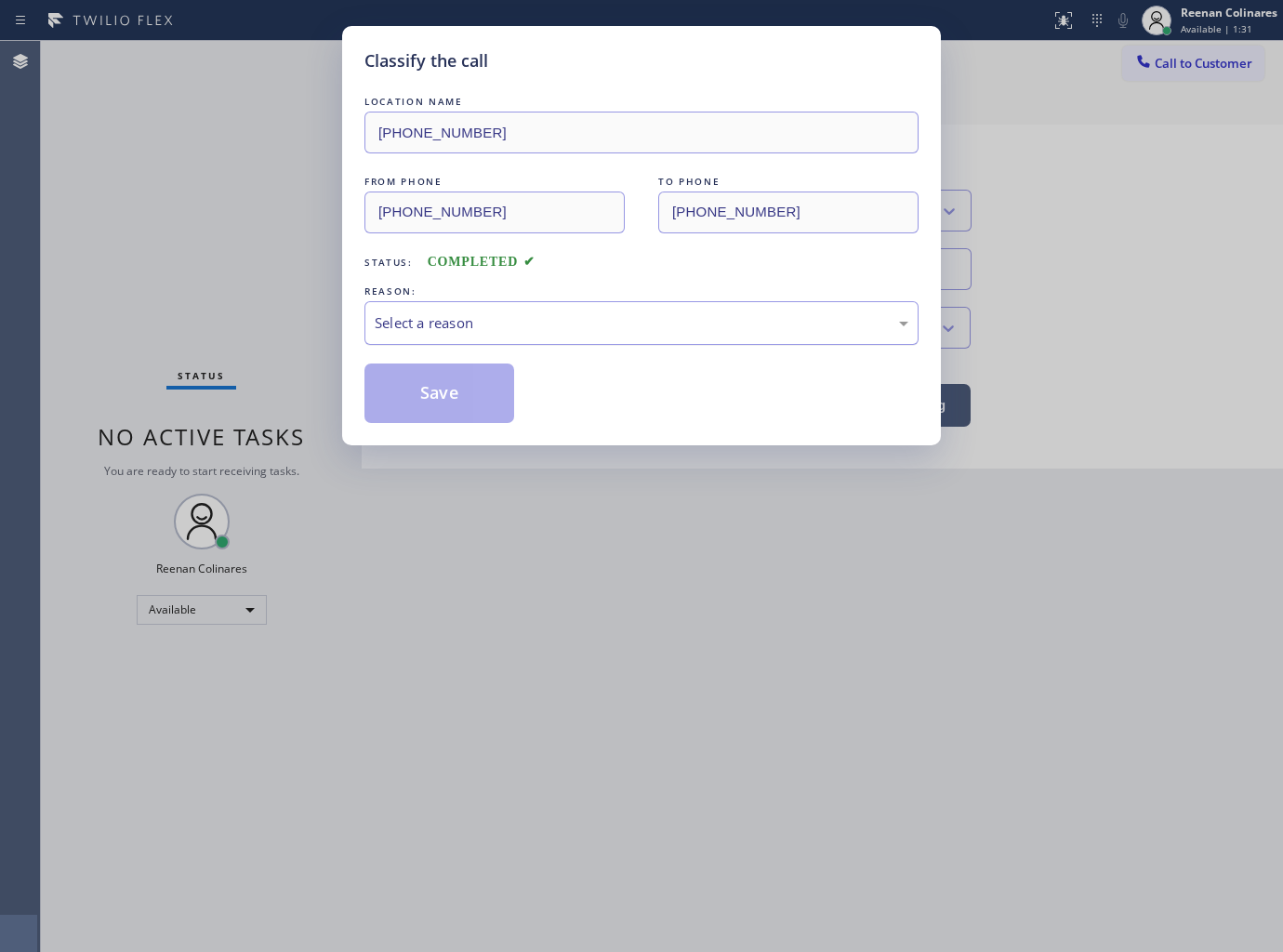
click at [457, 325] on div "Select a reason" at bounding box center [642, 322] width 534 height 21
click at [414, 388] on button "Save" at bounding box center [439, 393] width 149 height 59
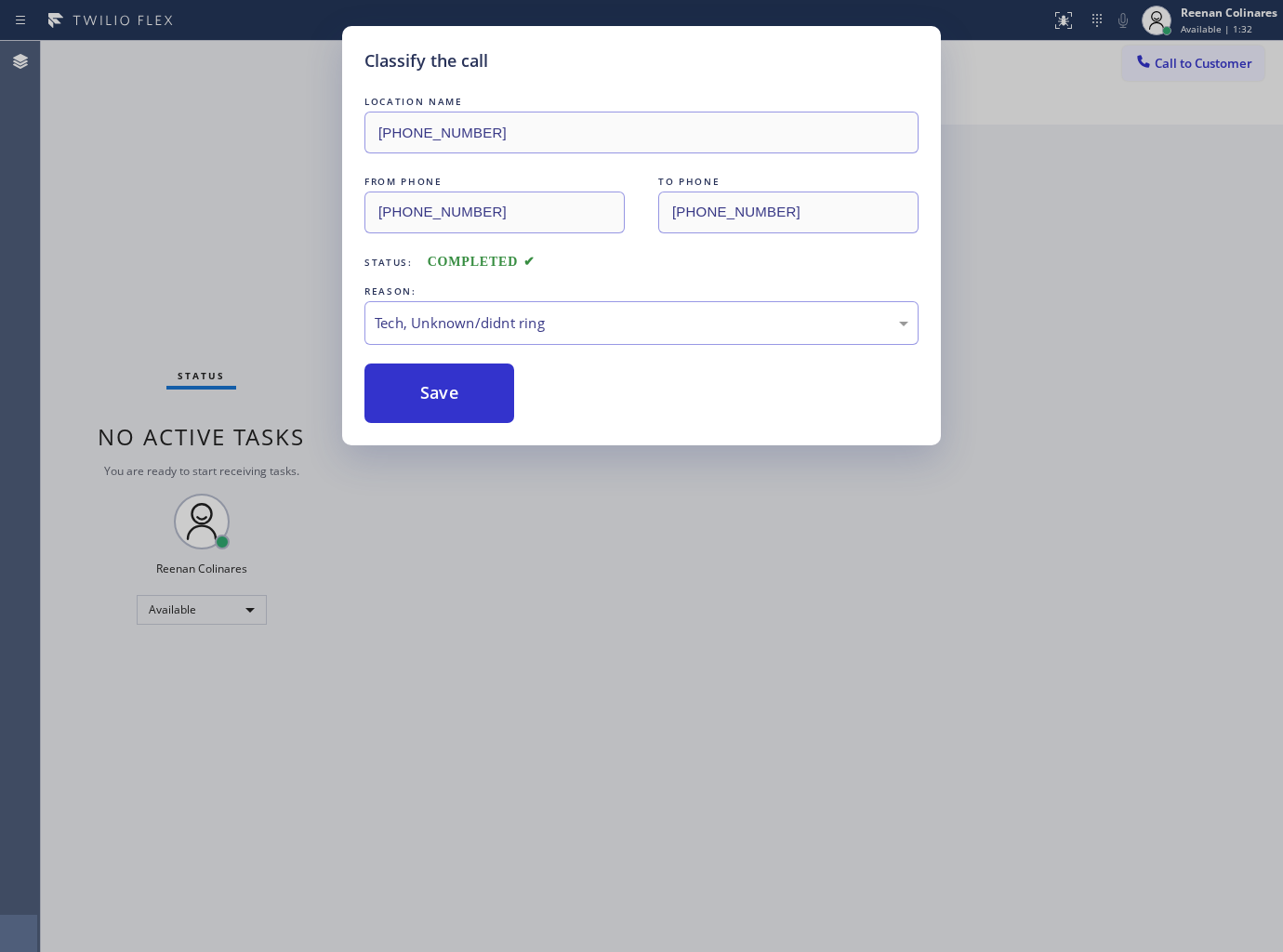
click at [47, 277] on div "Classify the call LOCATION NAME [PHONE_NUMBER] FROM PHONE [PHONE_NUMBER] TO PHO…" at bounding box center [641, 476] width 1283 height 952
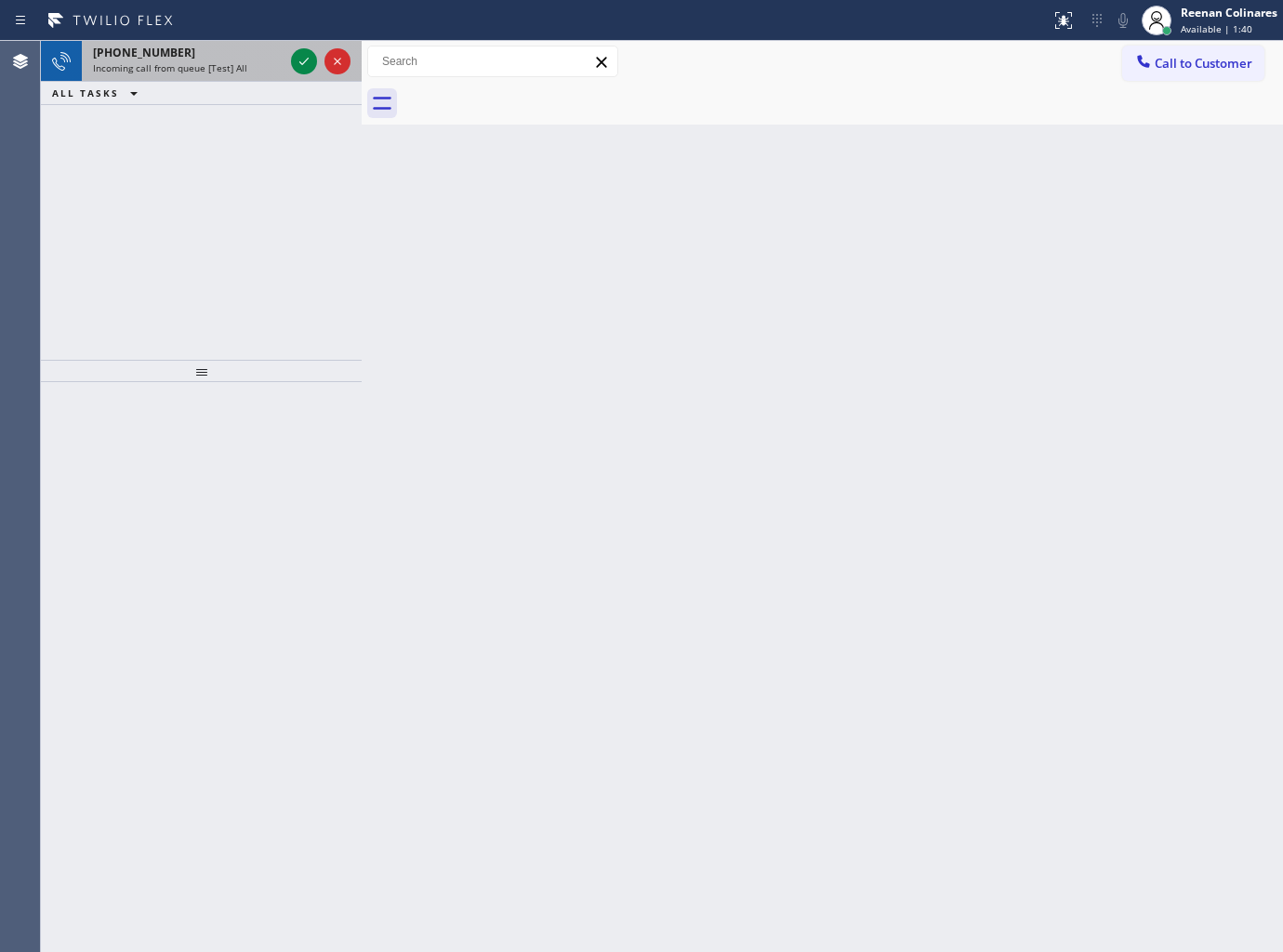
click at [193, 54] on div "[PHONE_NUMBER]" at bounding box center [188, 53] width 190 height 16
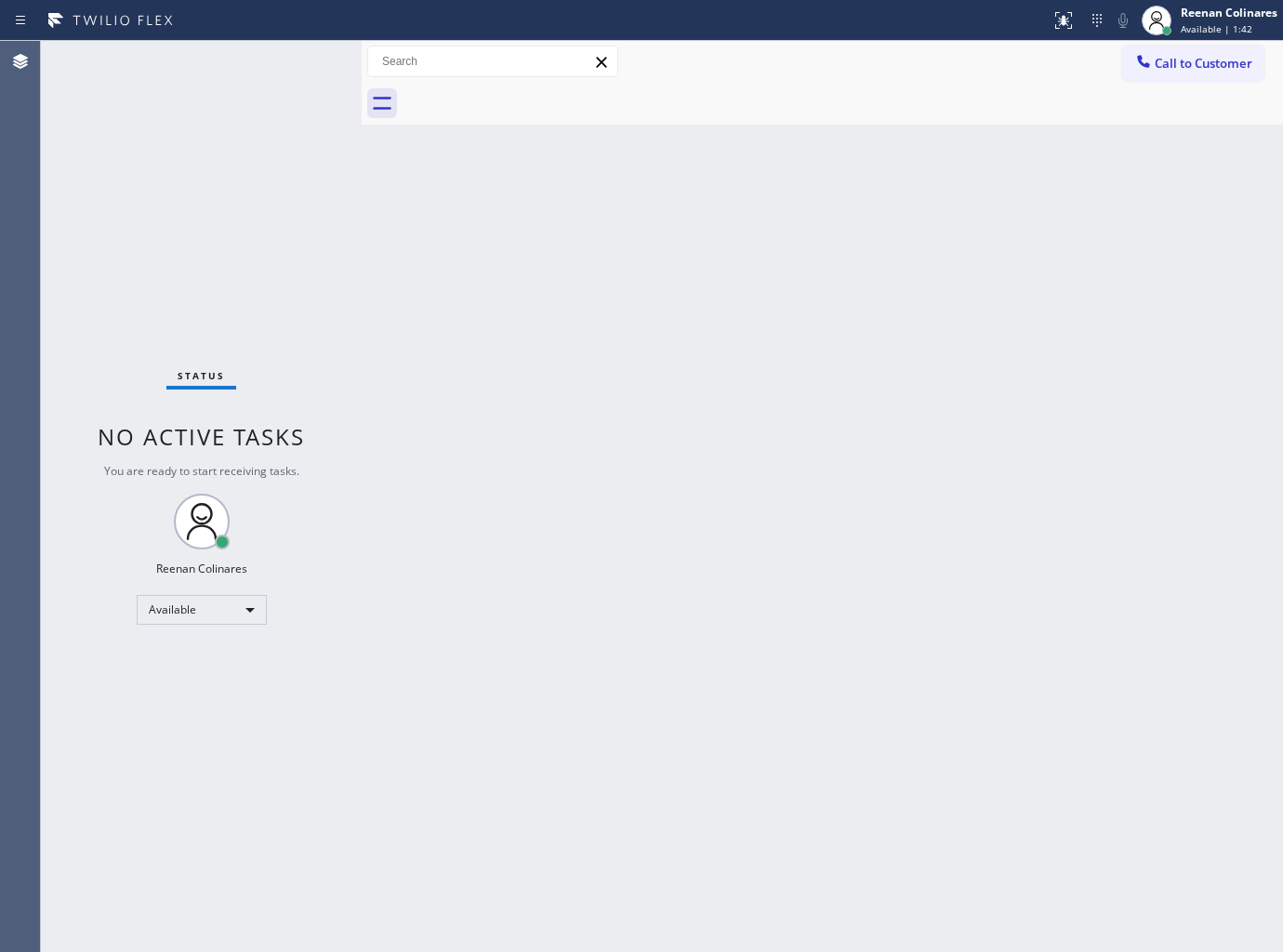
click at [177, 279] on div "Status No active tasks You are ready to start receiving tasks. Reenan Colinares…" at bounding box center [201, 497] width 321 height 911
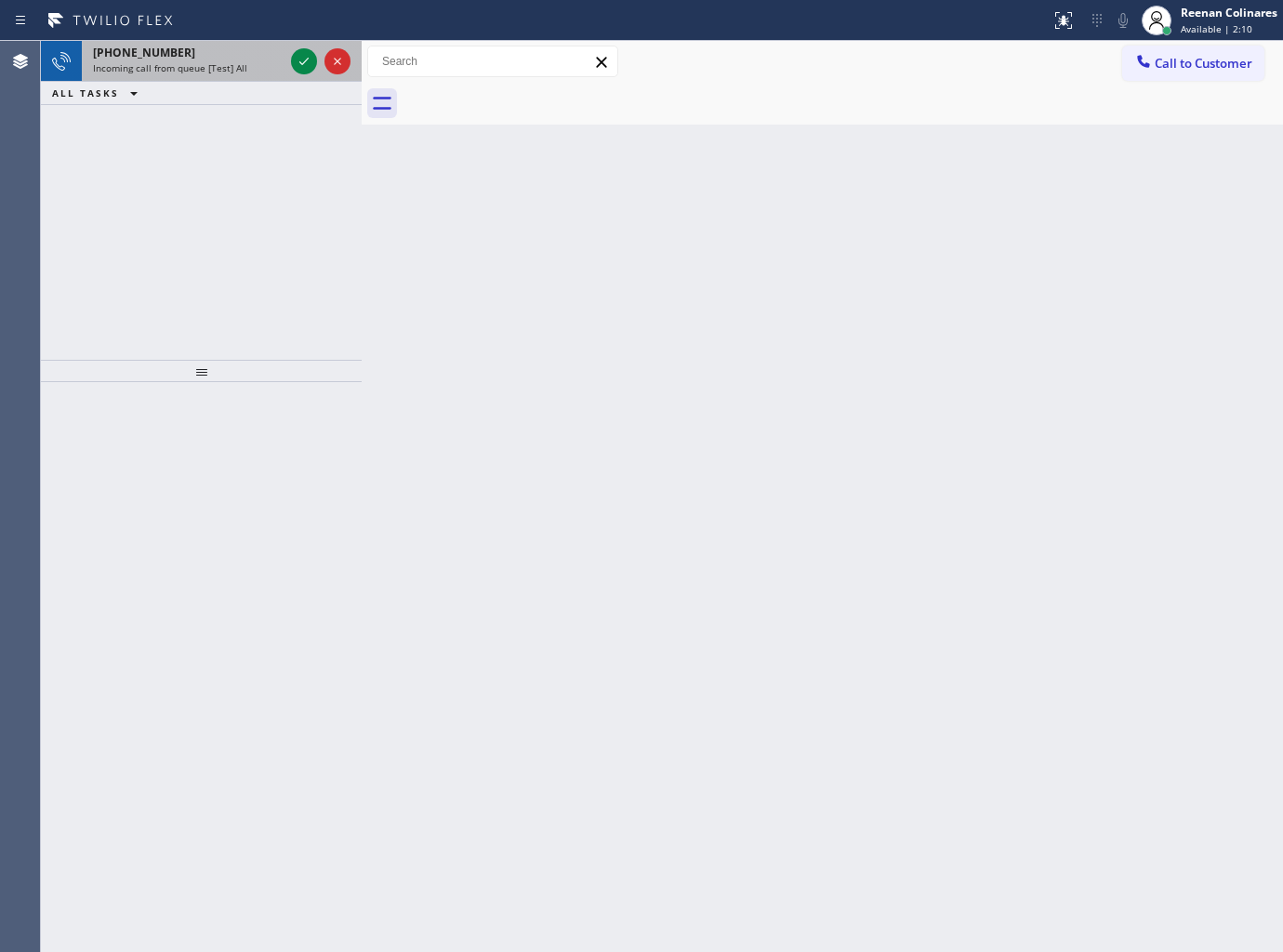
click at [212, 61] on span "Incoming call from queue [Test] All" at bounding box center [169, 68] width 154 height 13
click at [210, 49] on div "[PHONE_NUMBER]" at bounding box center [188, 53] width 190 height 16
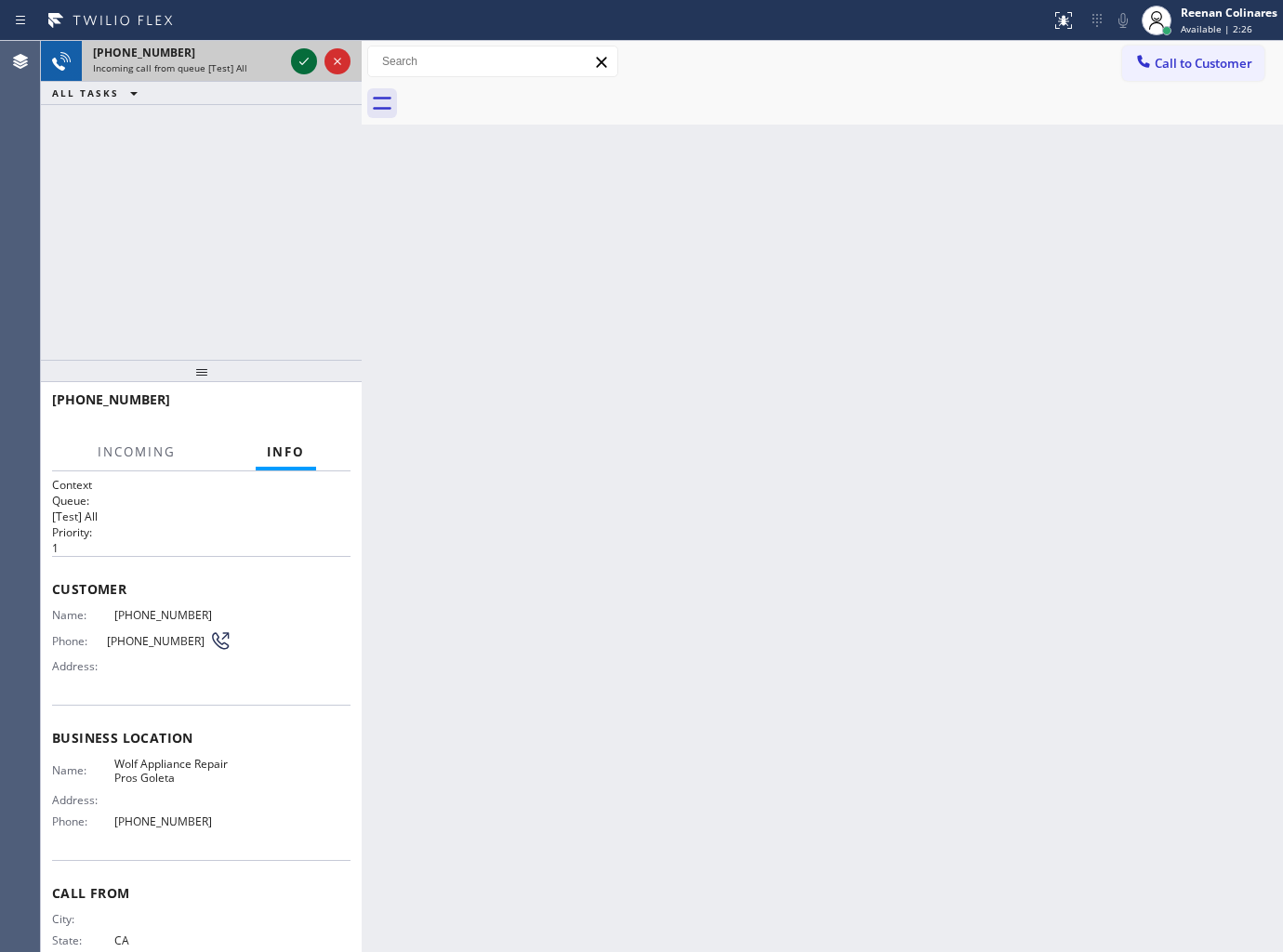
click at [302, 59] on icon at bounding box center [303, 60] width 22 height 22
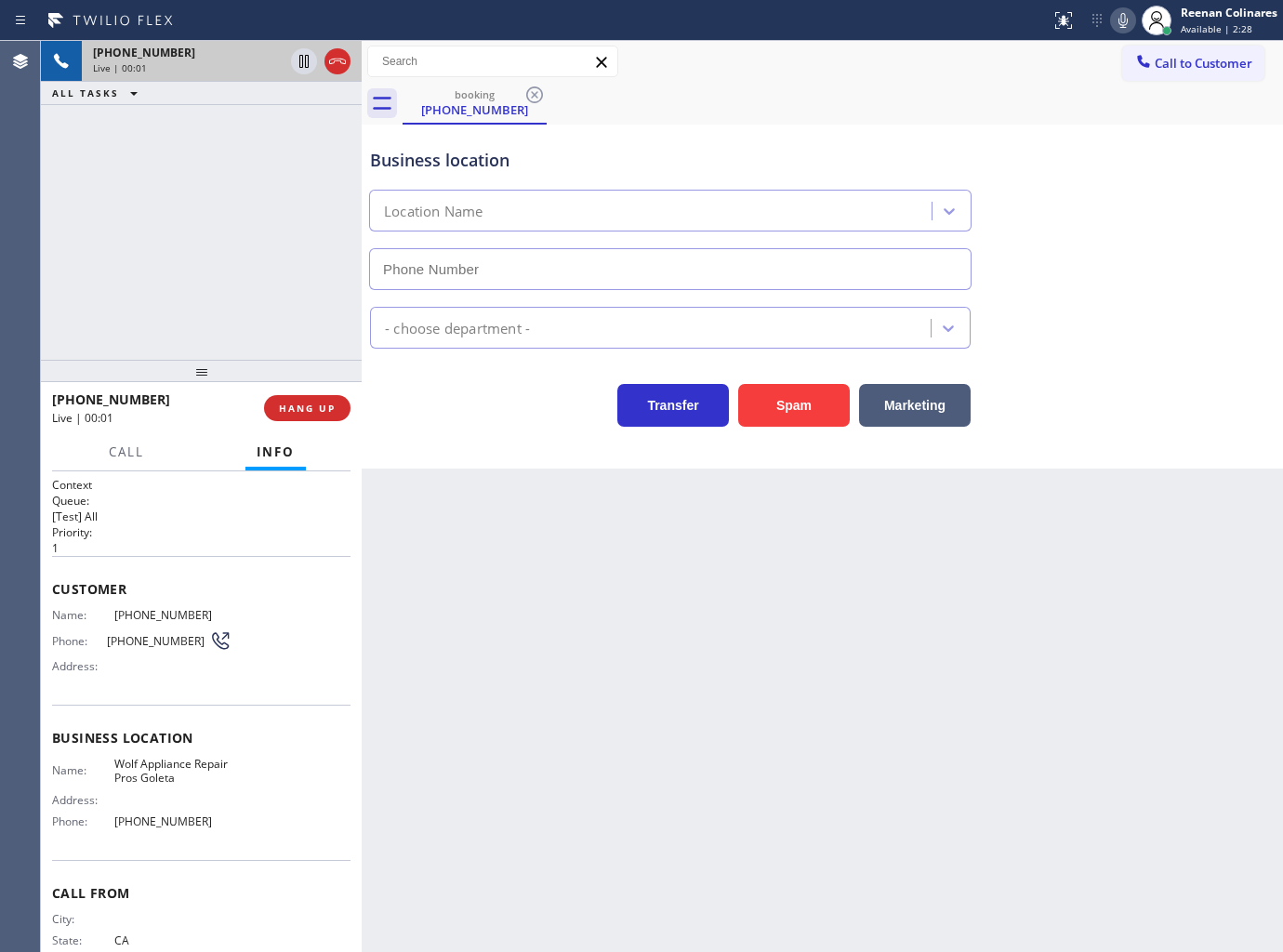
click at [785, 411] on button "Spam" at bounding box center [794, 405] width 112 height 43
type input "[PHONE_NUMBER]"
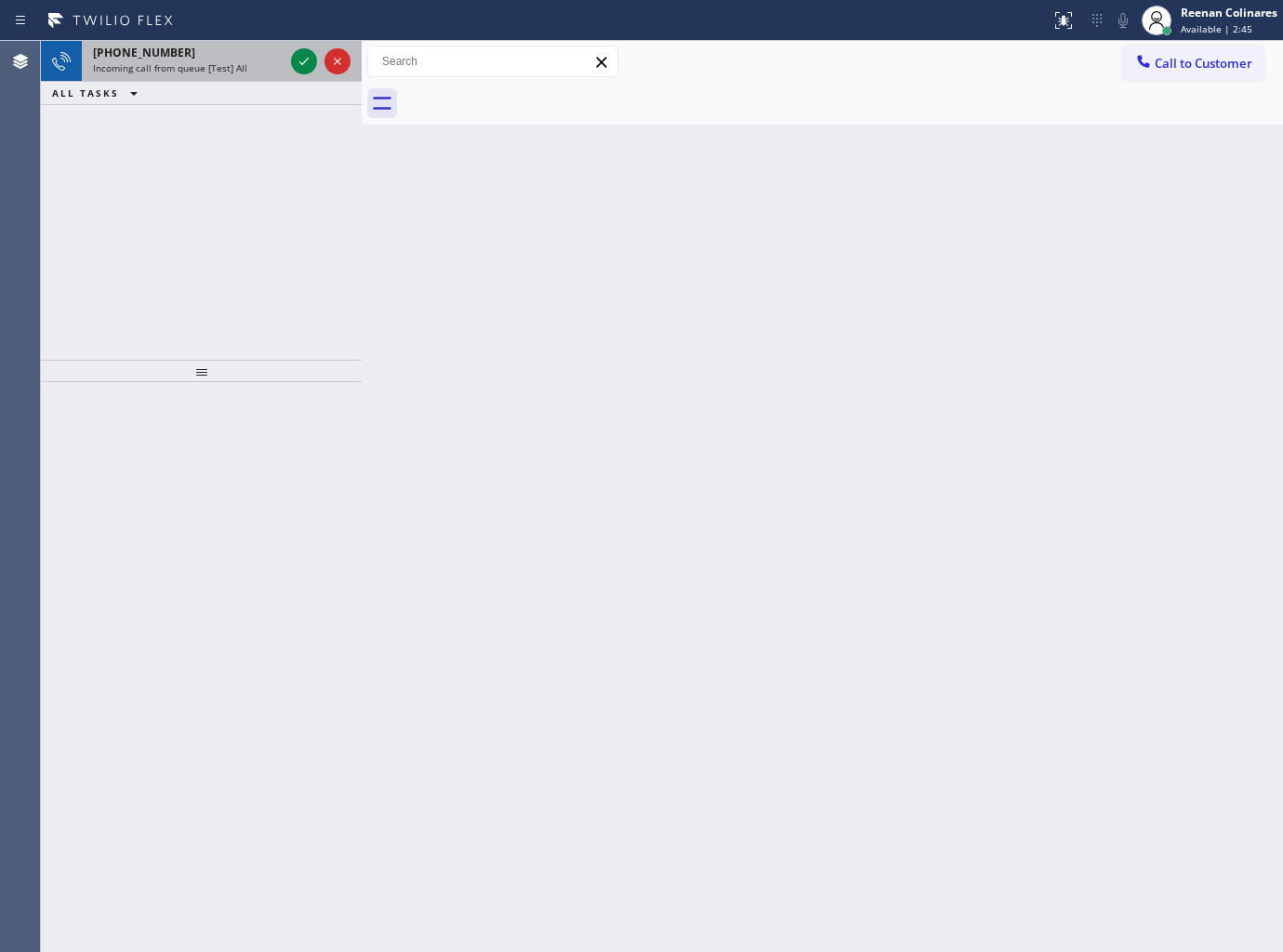
click at [210, 52] on div "[PHONE_NUMBER]" at bounding box center [188, 53] width 190 height 16
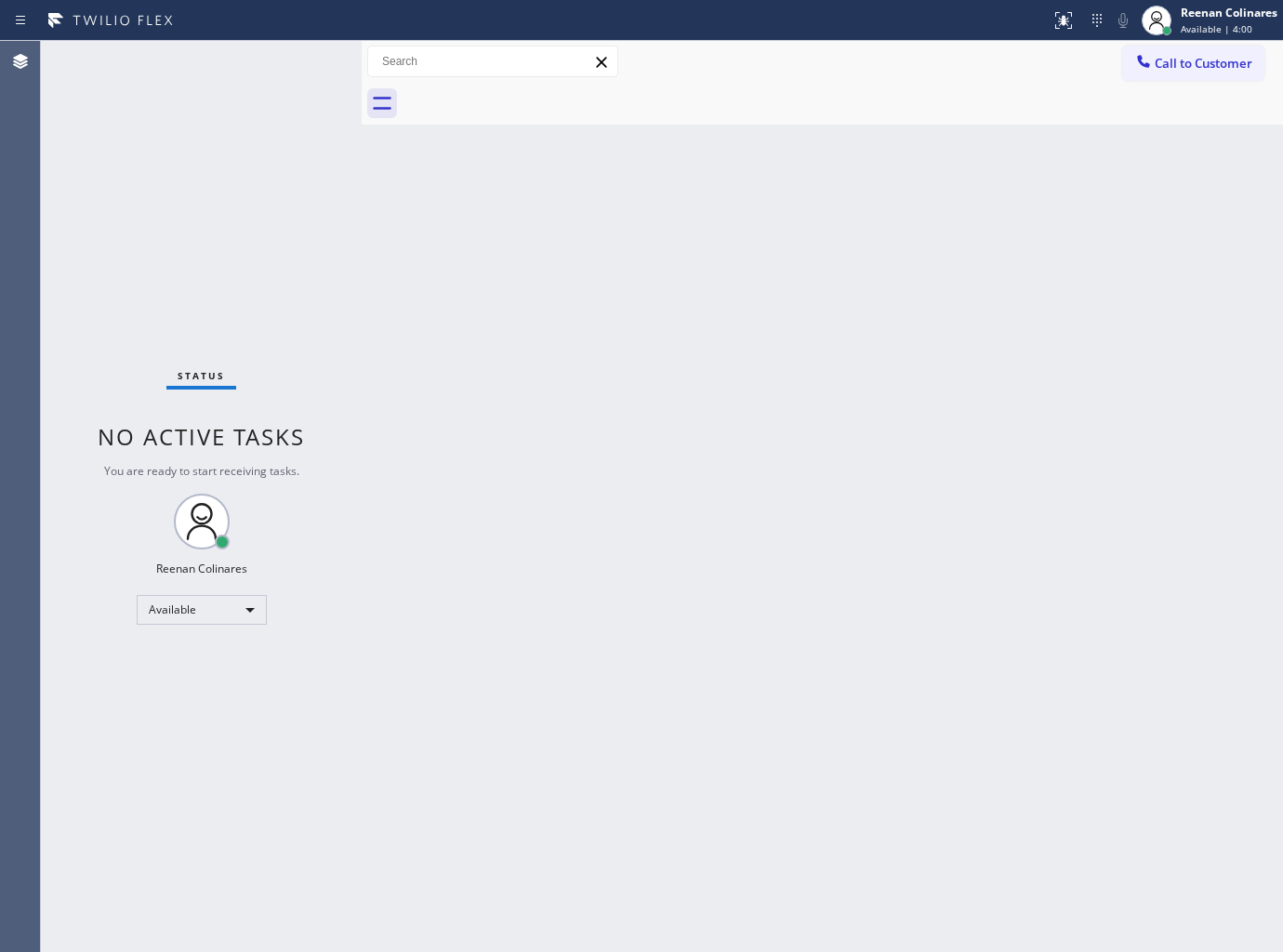
click at [219, 70] on div "Status No active tasks You are ready to start receiving tasks. Reenan Colinares…" at bounding box center [201, 497] width 321 height 911
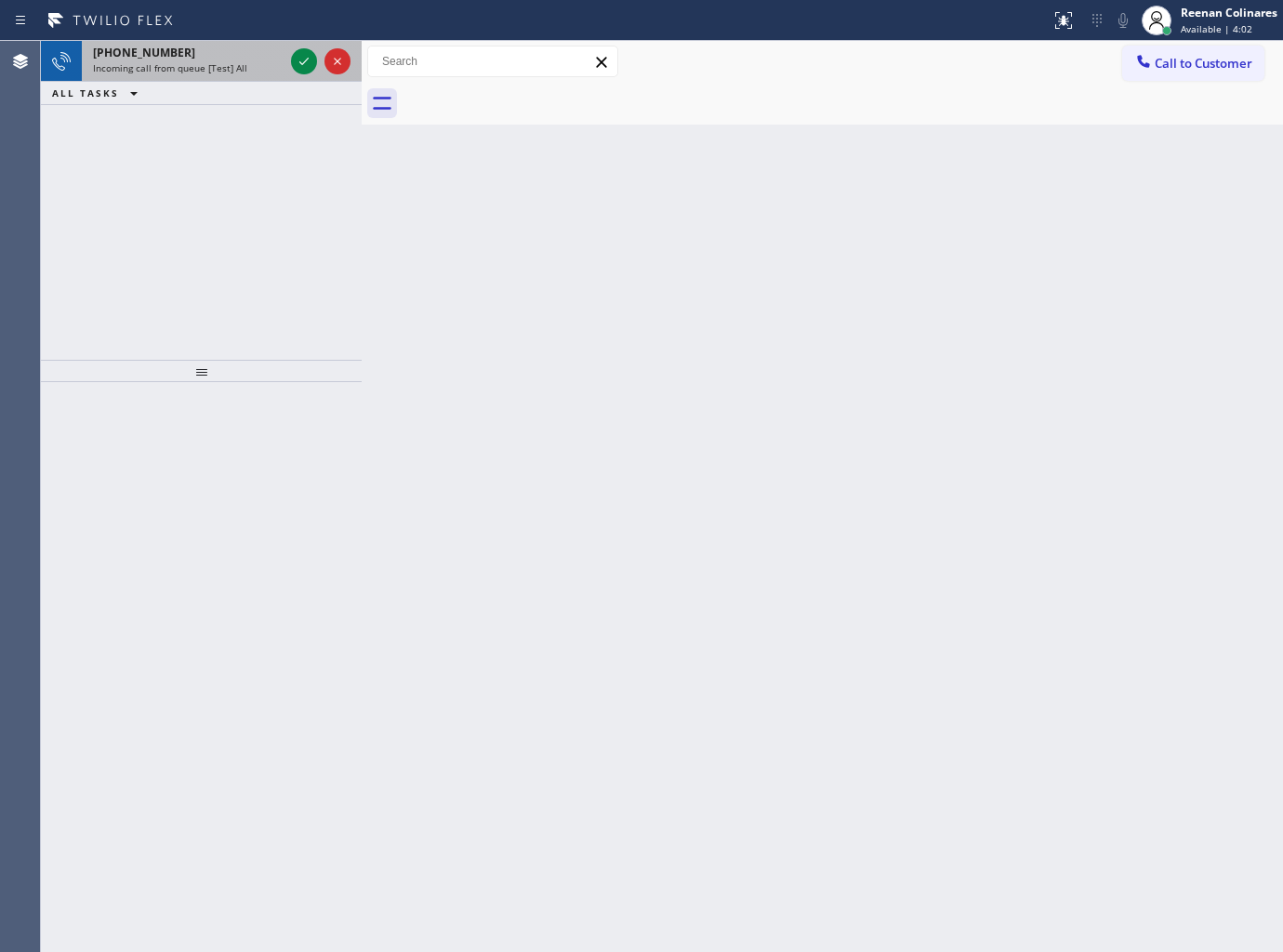
click at [232, 54] on div "[PHONE_NUMBER]" at bounding box center [188, 53] width 190 height 16
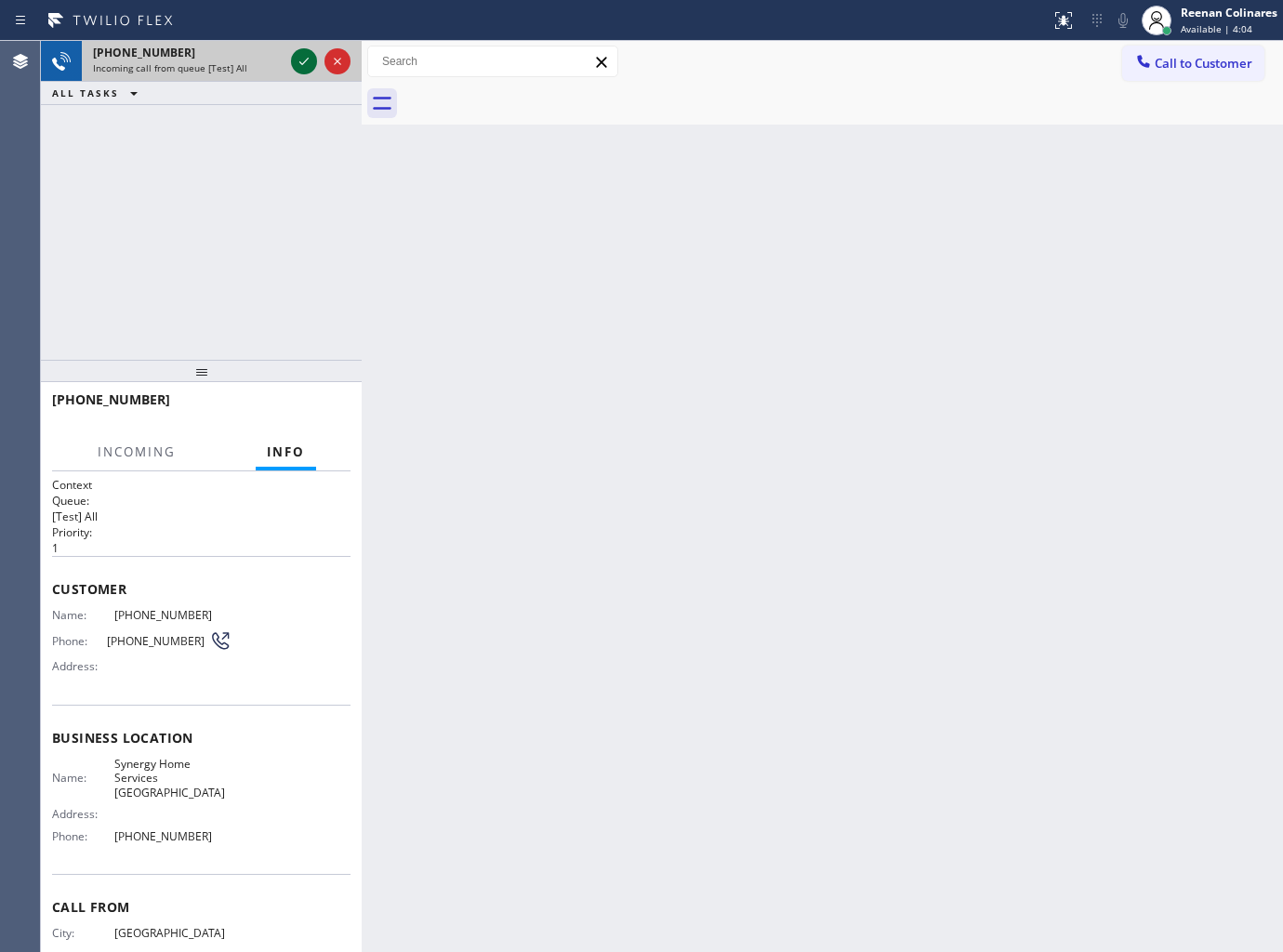
click at [303, 59] on icon at bounding box center [303, 60] width 22 height 22
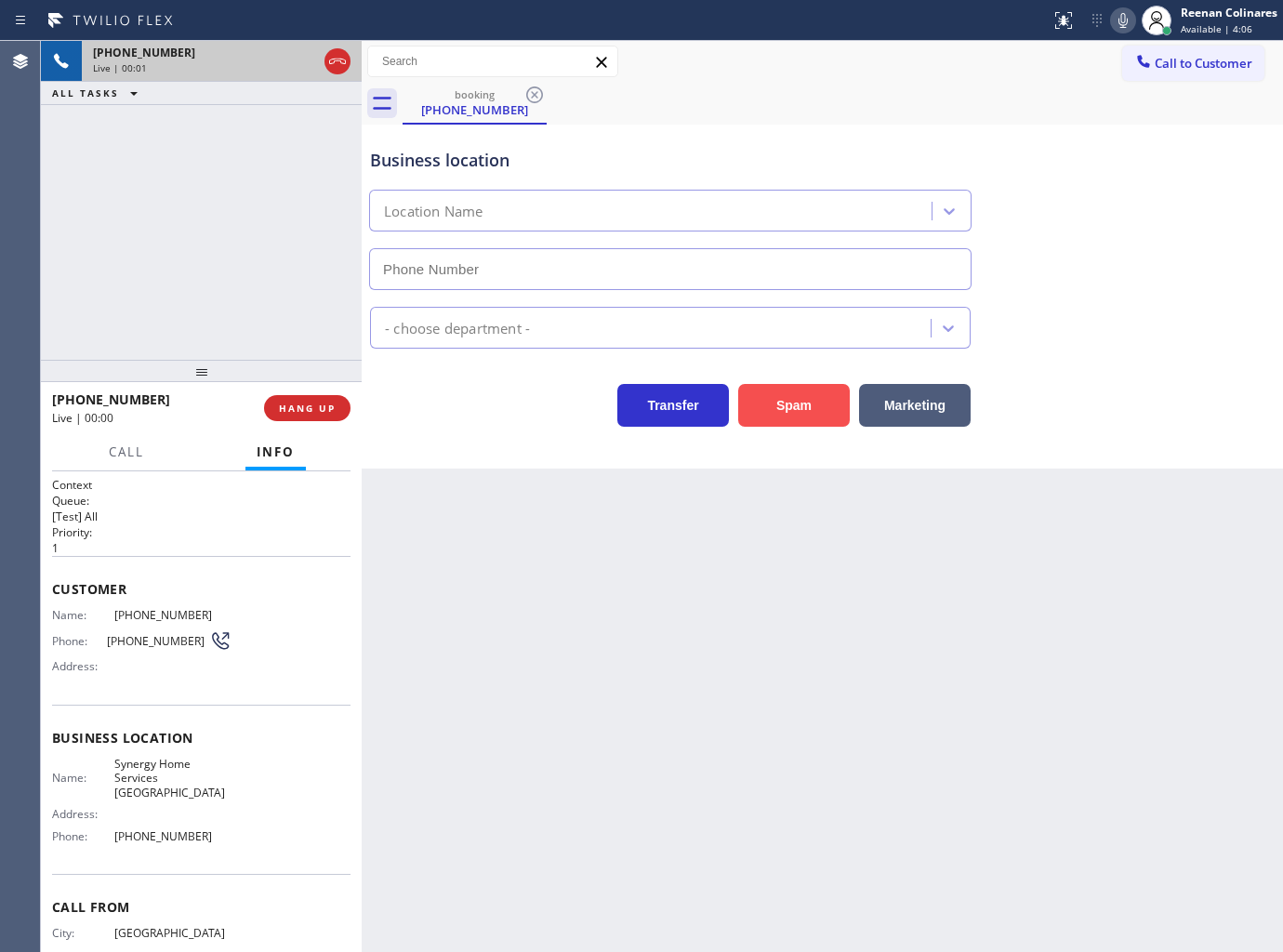
type input "[PHONE_NUMBER]"
click at [1125, 26] on icon at bounding box center [1123, 21] width 10 height 15
click at [1125, 24] on icon at bounding box center [1122, 20] width 22 height 22
click at [344, 403] on button "HANG UP" at bounding box center [307, 408] width 86 height 26
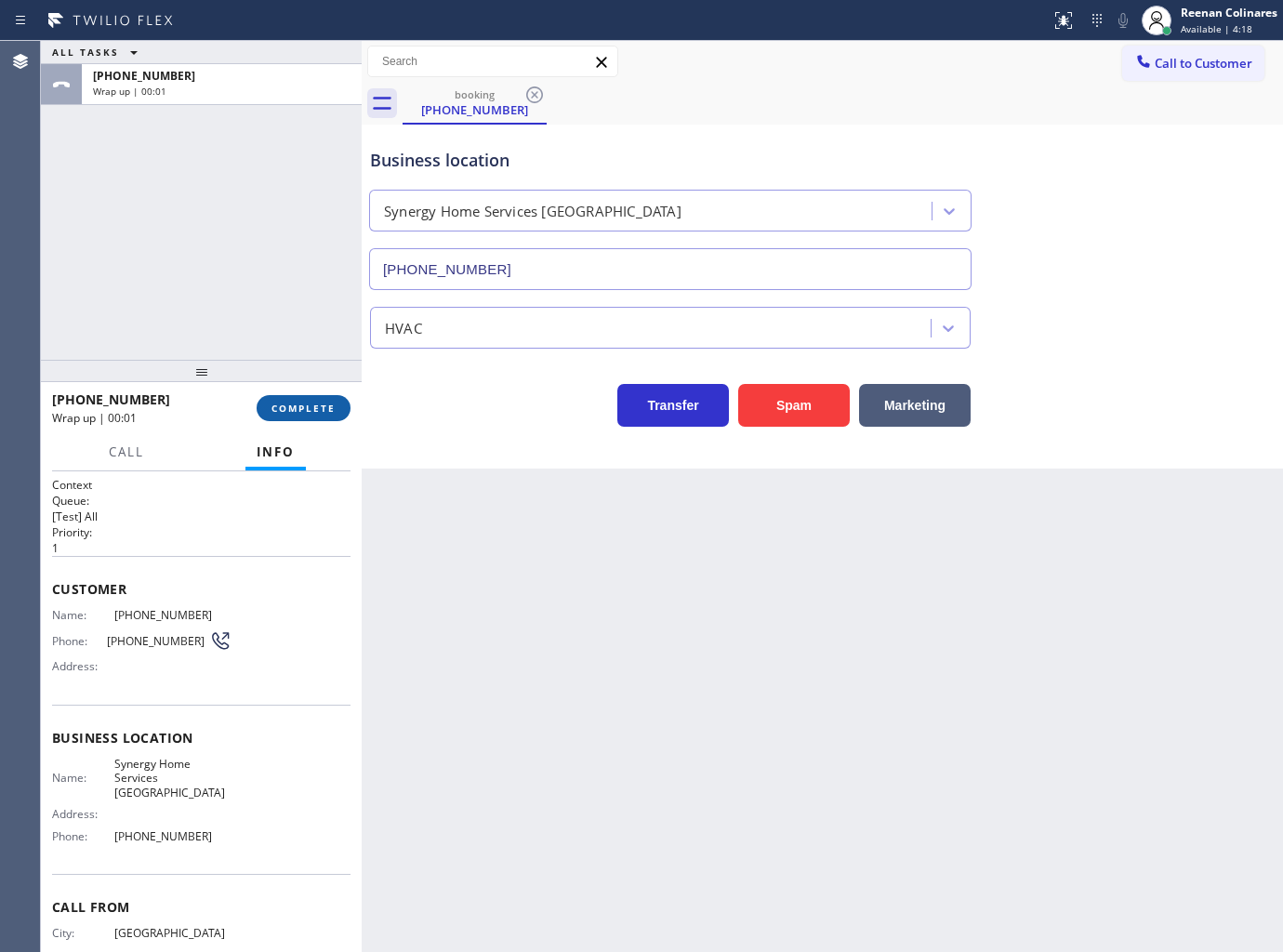
click at [344, 403] on button "COMPLETE" at bounding box center [303, 408] width 94 height 26
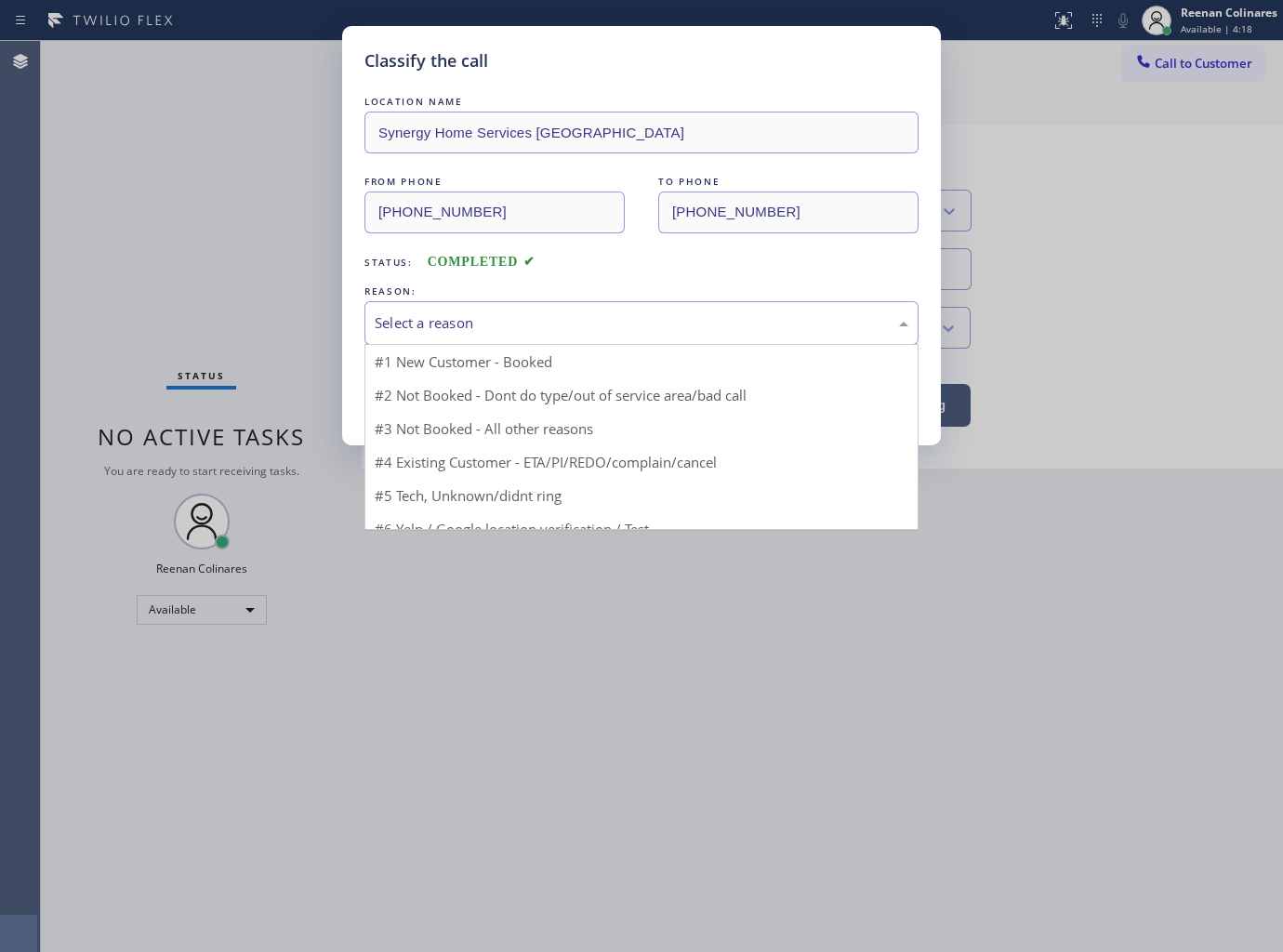
click at [419, 336] on div "Select a reason" at bounding box center [641, 323] width 554 height 44
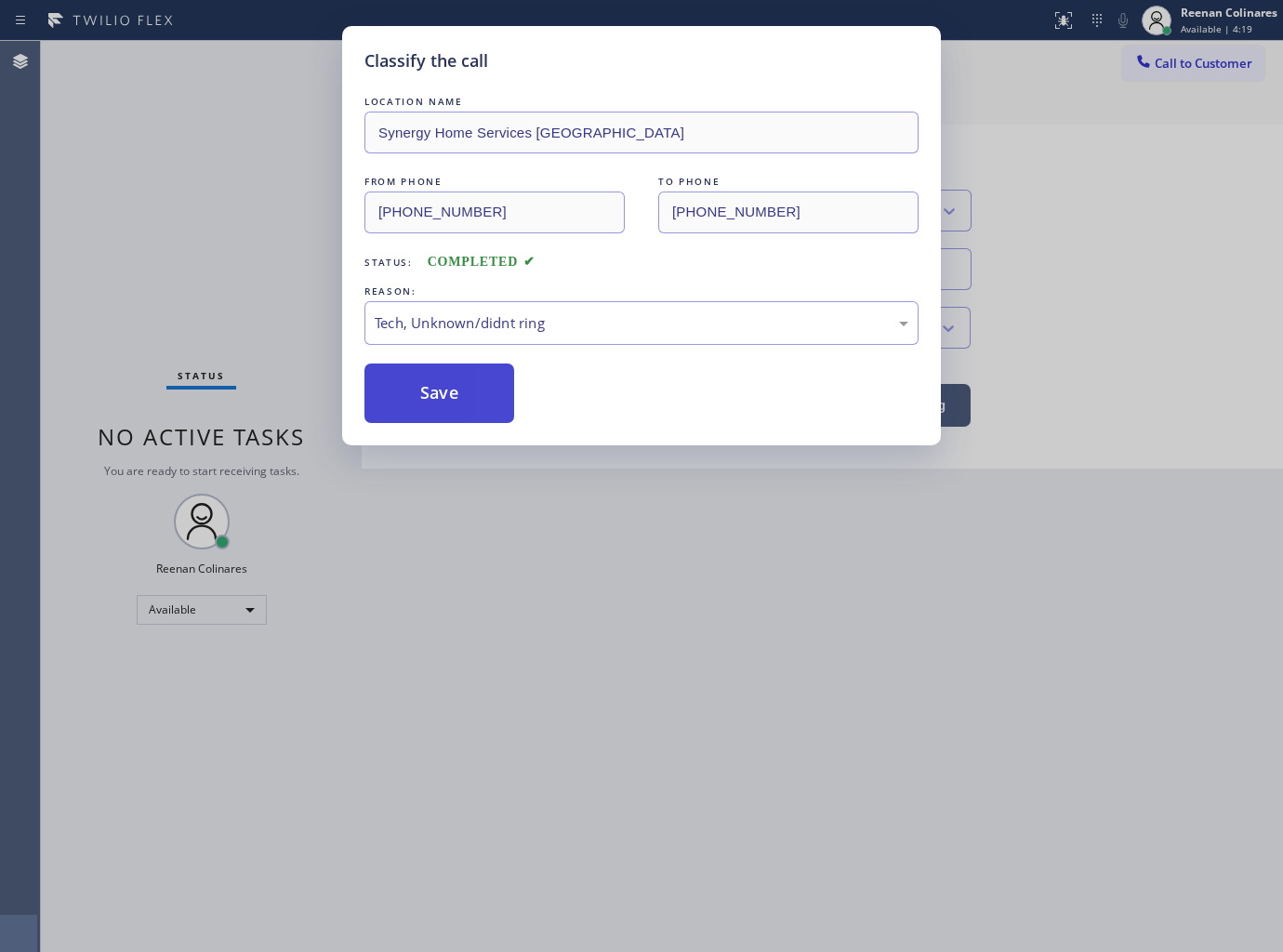
click at [418, 402] on button "Save" at bounding box center [439, 393] width 149 height 59
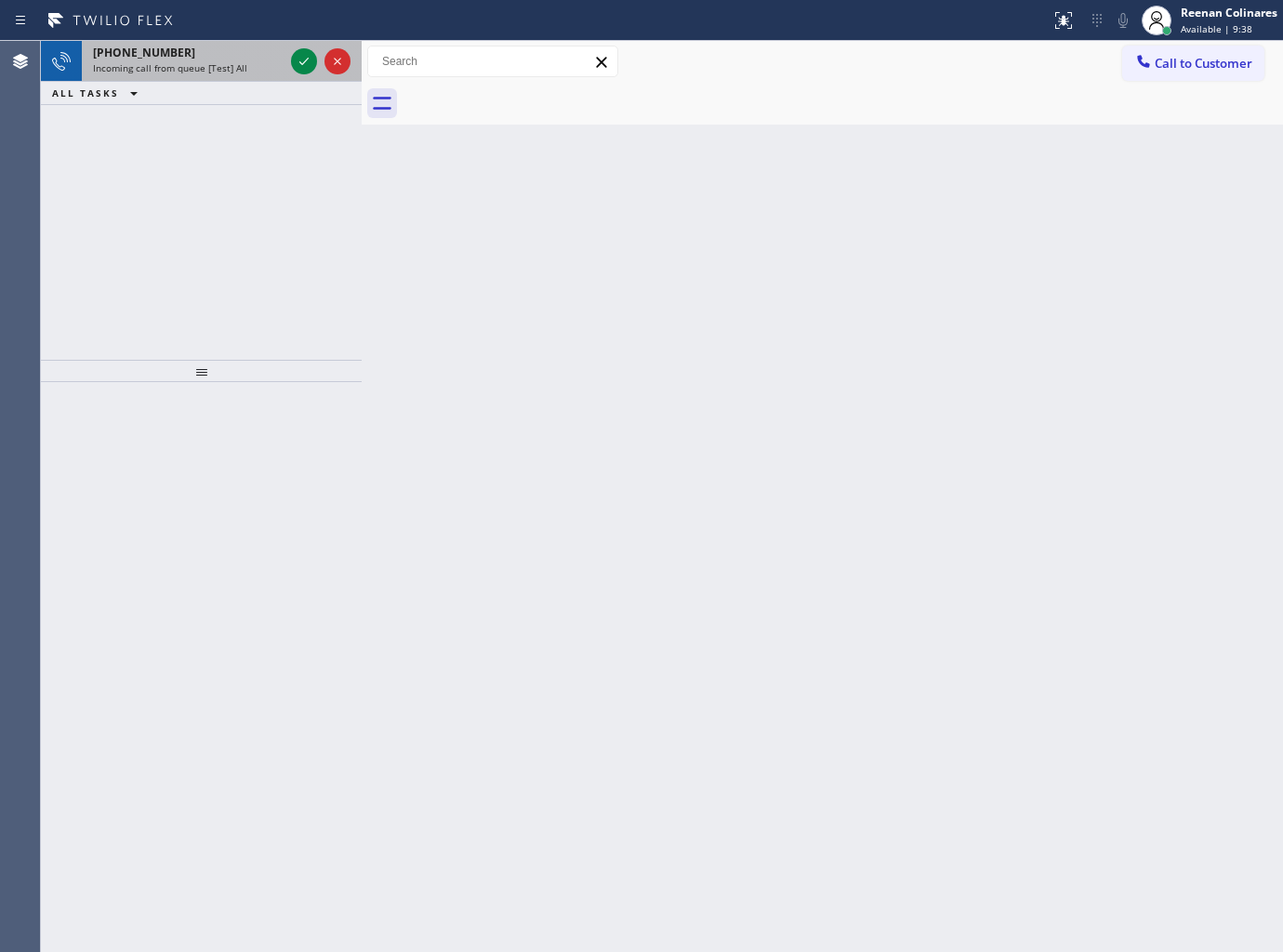
click at [205, 59] on div "[PHONE_NUMBER]" at bounding box center [188, 53] width 190 height 16
click at [212, 66] on span "Incoming call from queue [Test] All" at bounding box center [169, 68] width 154 height 13
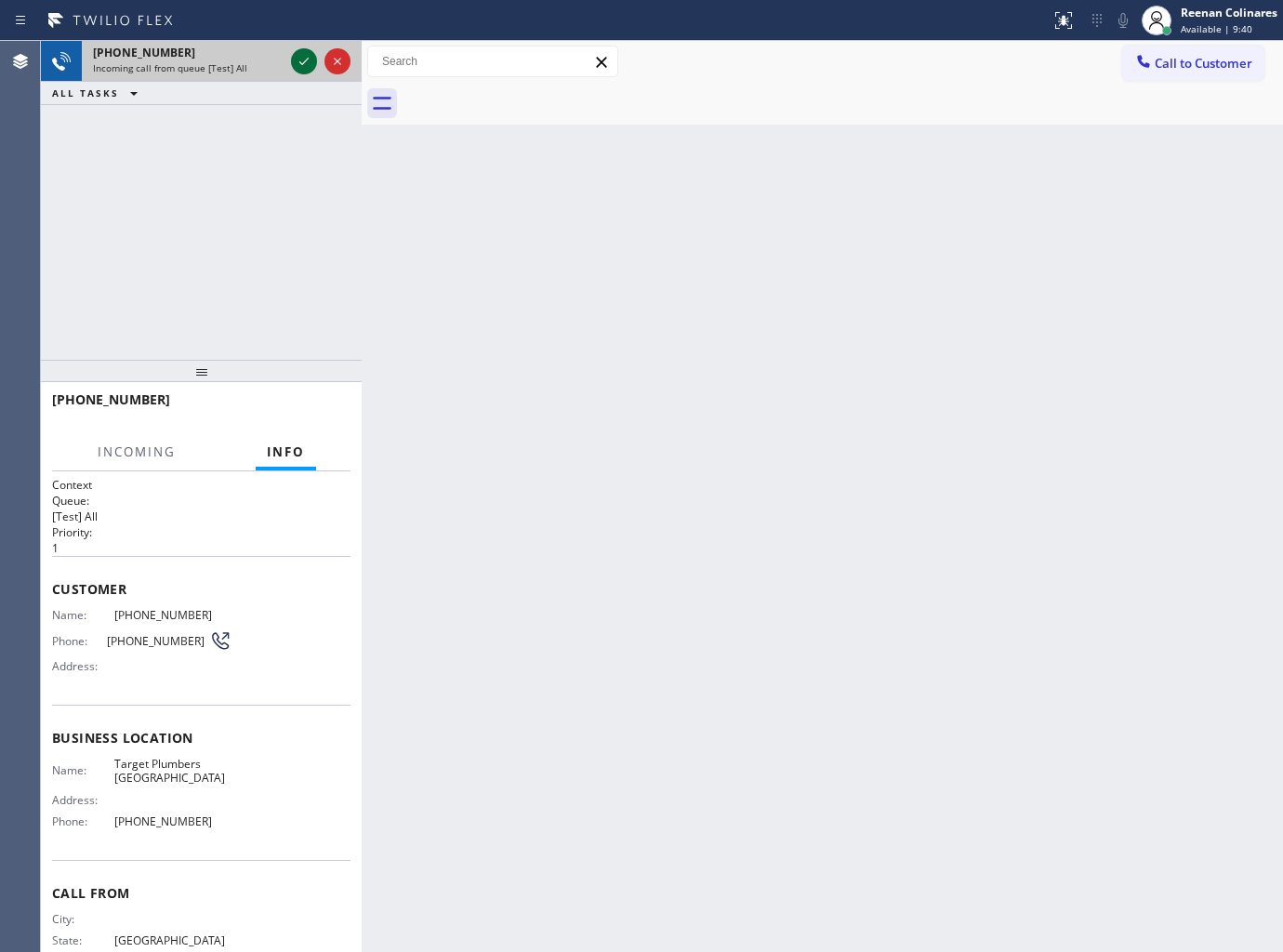
click at [293, 60] on icon at bounding box center [303, 60] width 22 height 22
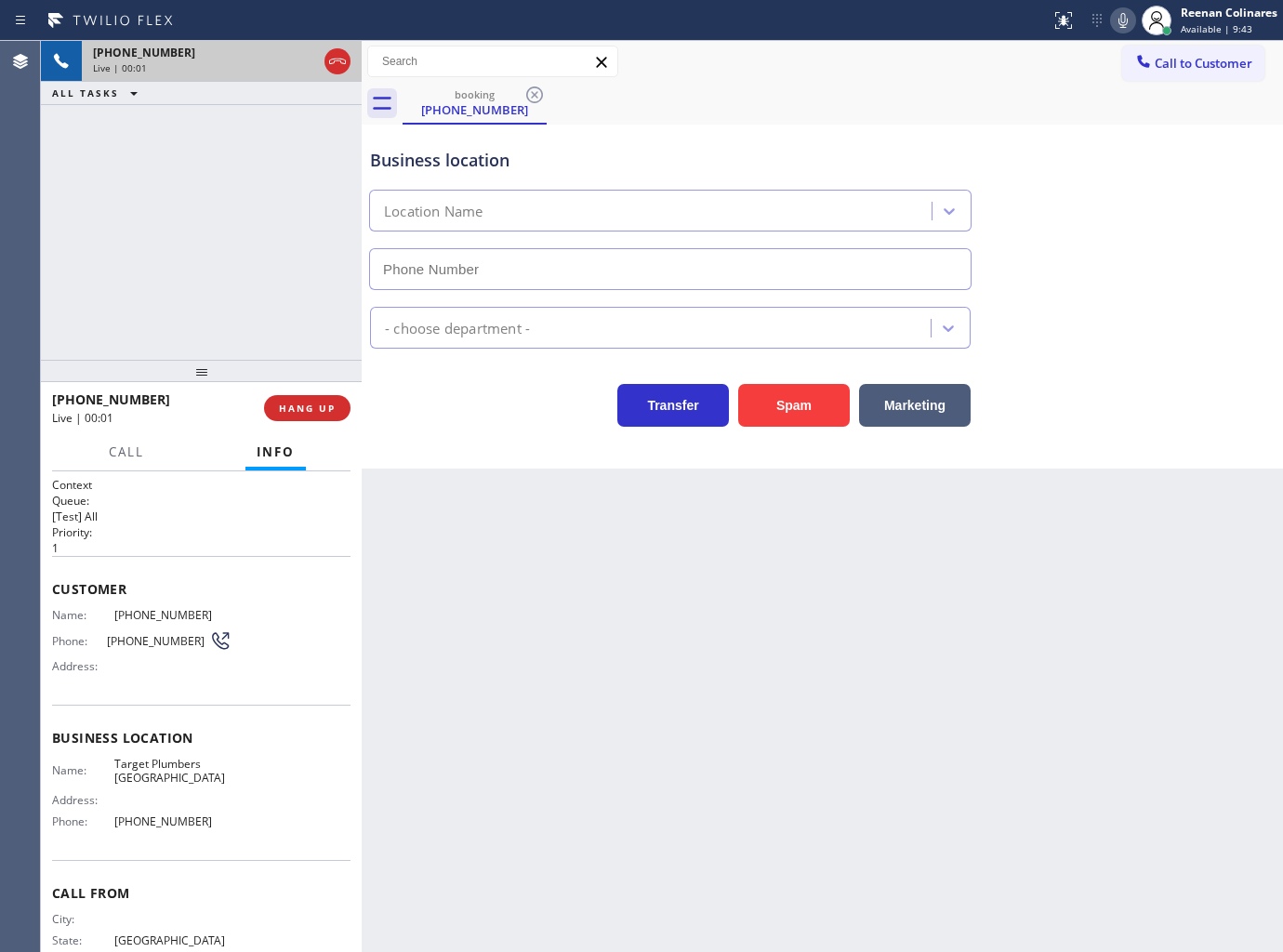
type input "[PHONE_NUMBER]"
click at [1126, 21] on icon at bounding box center [1122, 20] width 22 height 22
click at [1122, 19] on rect at bounding box center [1123, 19] width 13 height 13
click at [338, 400] on button "HANG UP" at bounding box center [307, 408] width 86 height 26
click at [322, 400] on button "HANG UP" at bounding box center [307, 408] width 86 height 26
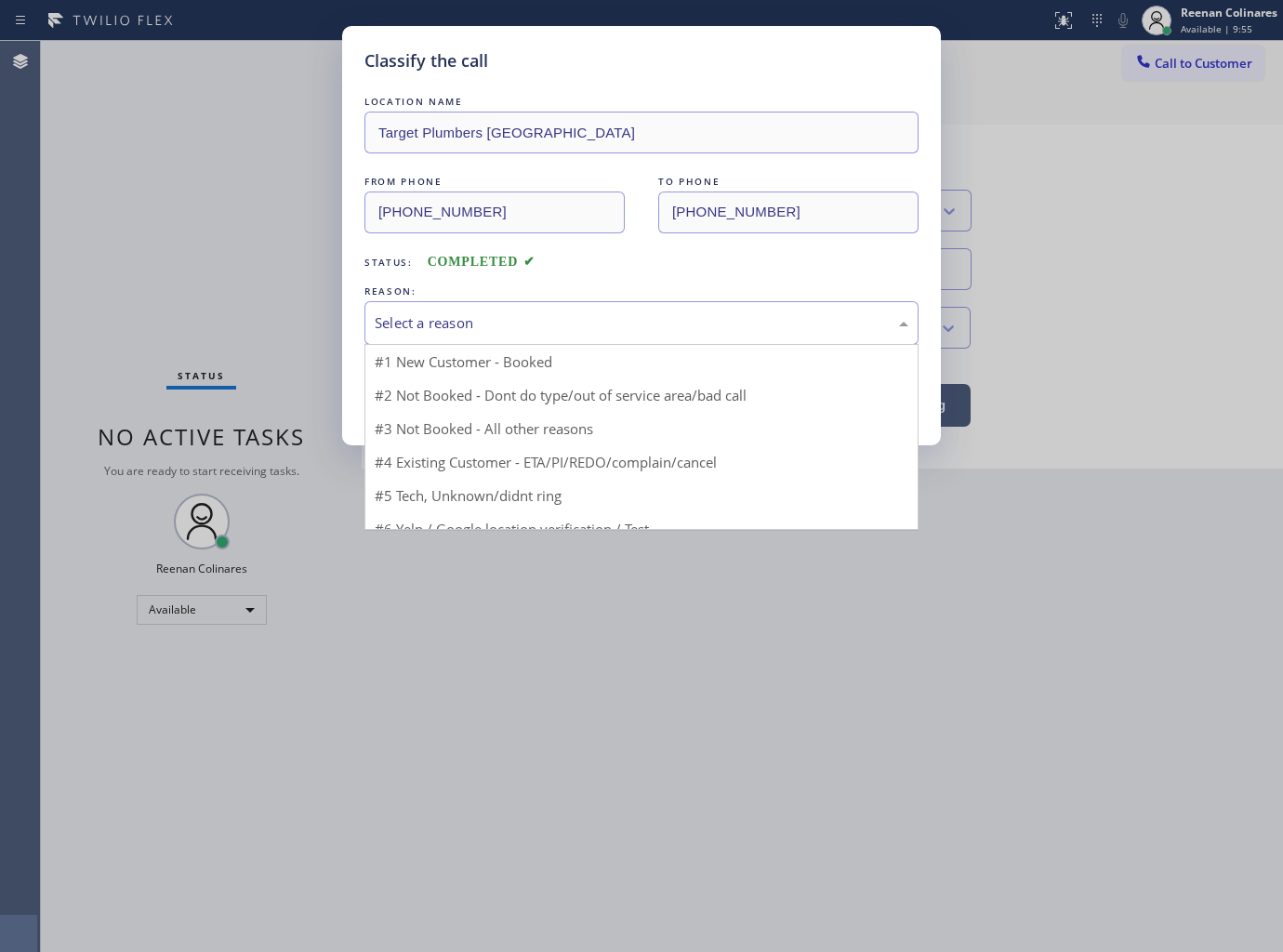
click at [435, 326] on div "Select a reason" at bounding box center [642, 322] width 534 height 21
drag, startPoint x: 396, startPoint y: 469, endPoint x: 410, endPoint y: 446, distance: 26.9
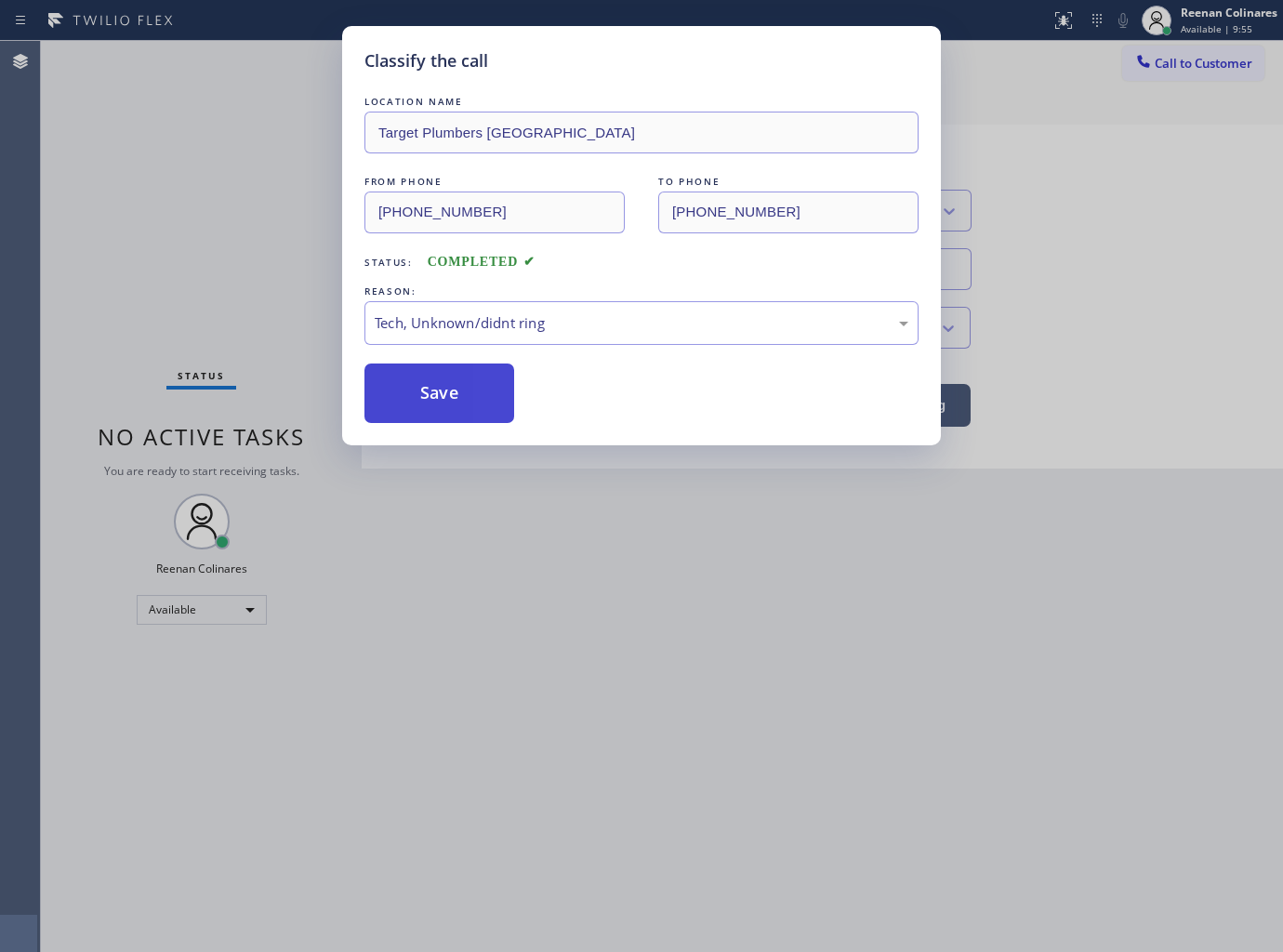
click at [433, 403] on button "Save" at bounding box center [439, 393] width 149 height 59
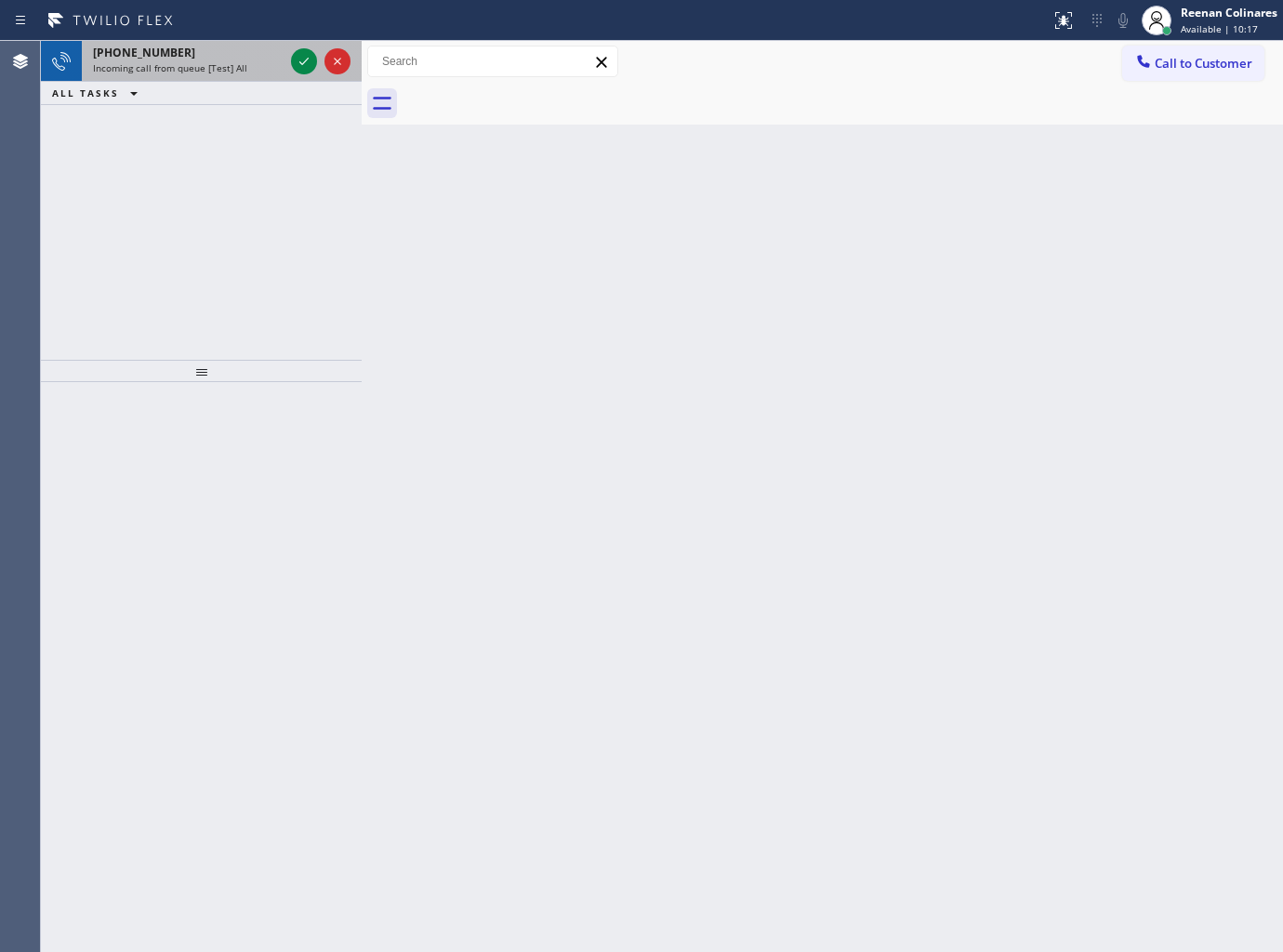
click at [208, 67] on span "Incoming call from queue [Test] All" at bounding box center [169, 68] width 154 height 13
click at [210, 54] on div "[PHONE_NUMBER]" at bounding box center [188, 53] width 190 height 16
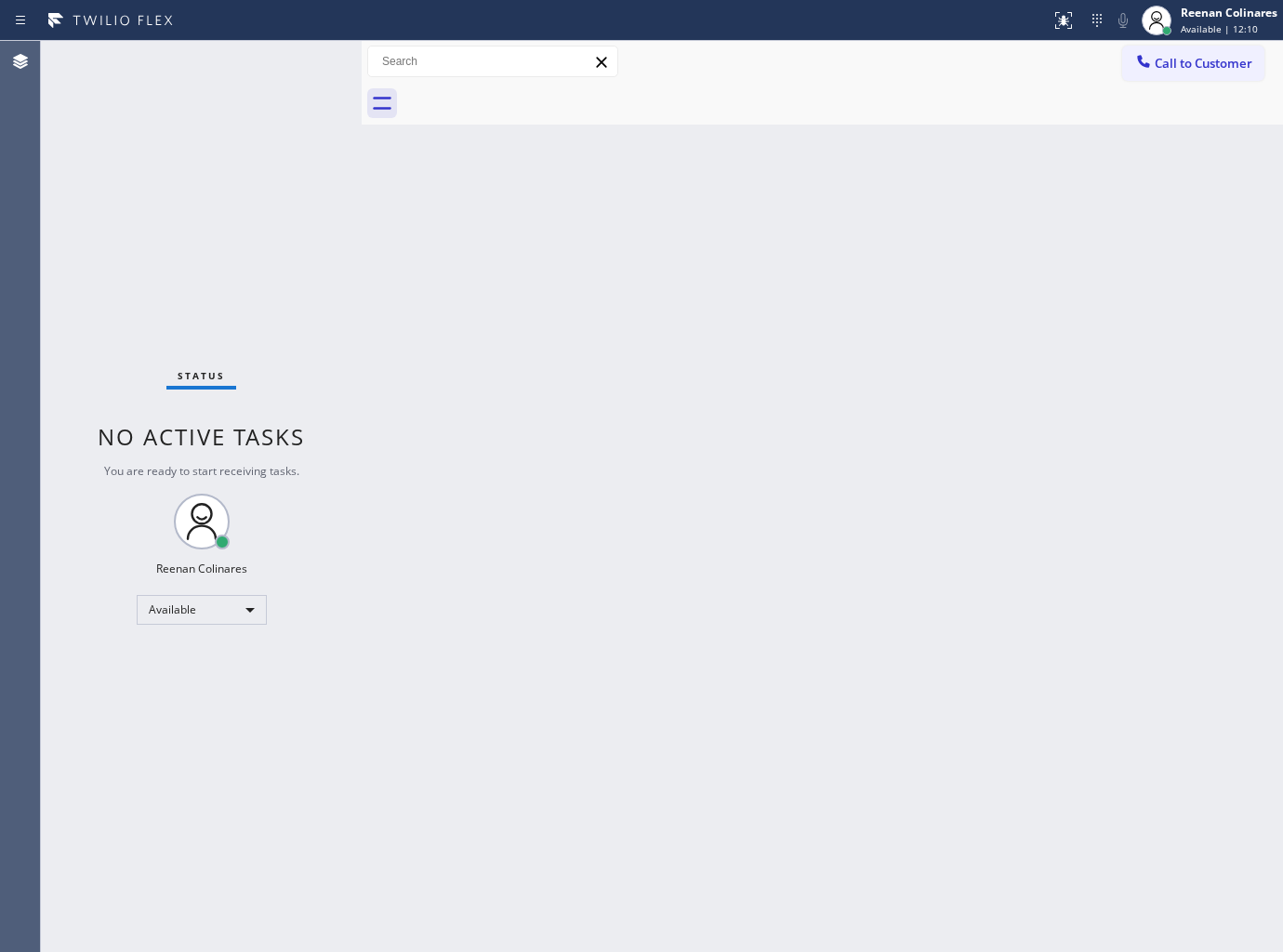
click at [260, 76] on div "Status No active tasks You are ready to start receiving tasks. Reenan Colinares…" at bounding box center [201, 497] width 321 height 911
click at [260, 75] on div "Status No active tasks You are ready to start receiving tasks. Reenan Colinares…" at bounding box center [201, 497] width 321 height 911
click at [255, 72] on div "Status No active tasks You are ready to start receiving tasks. Reenan Colinares…" at bounding box center [201, 497] width 321 height 911
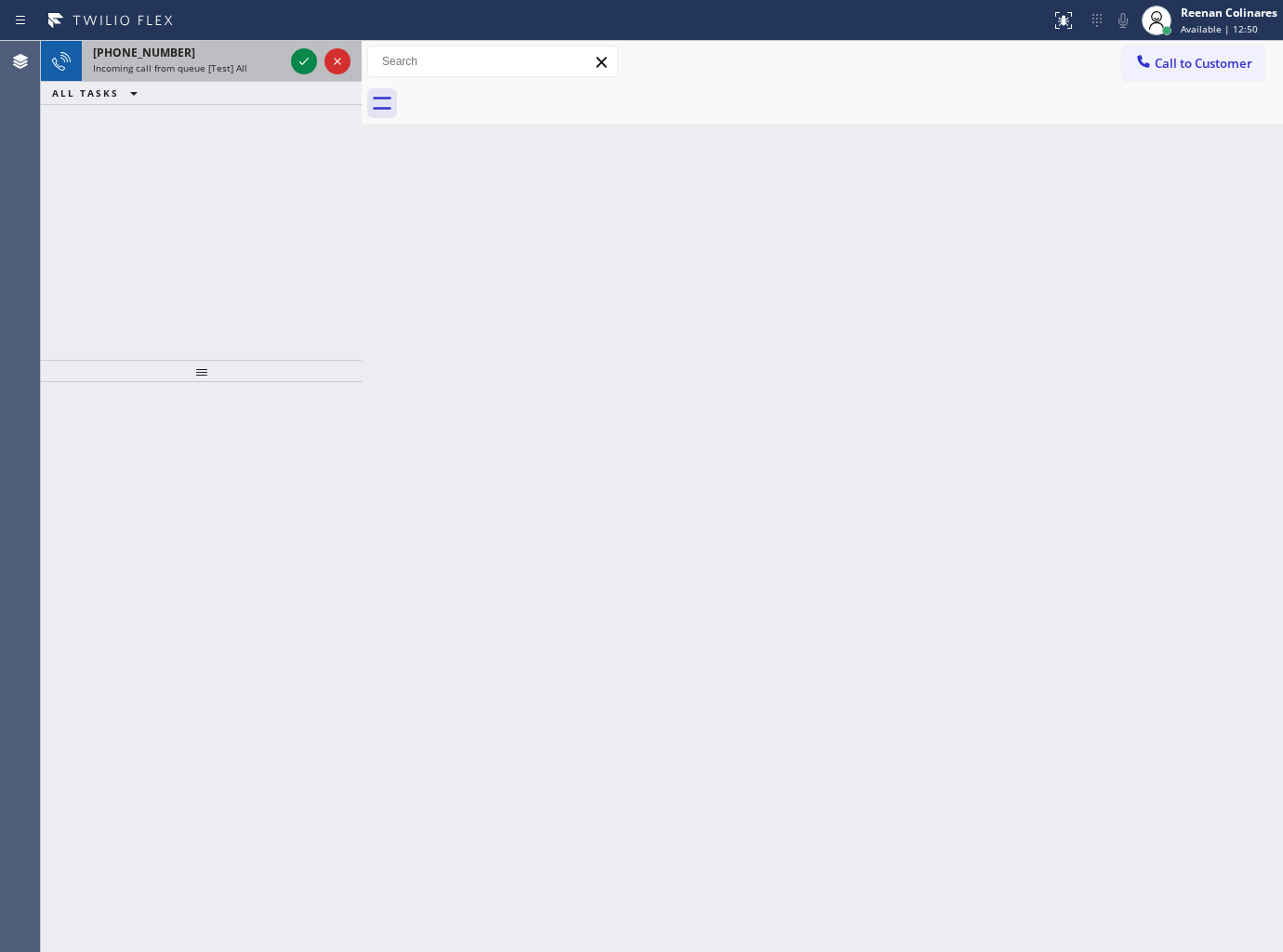
click at [189, 53] on div "[PHONE_NUMBER]" at bounding box center [188, 53] width 190 height 16
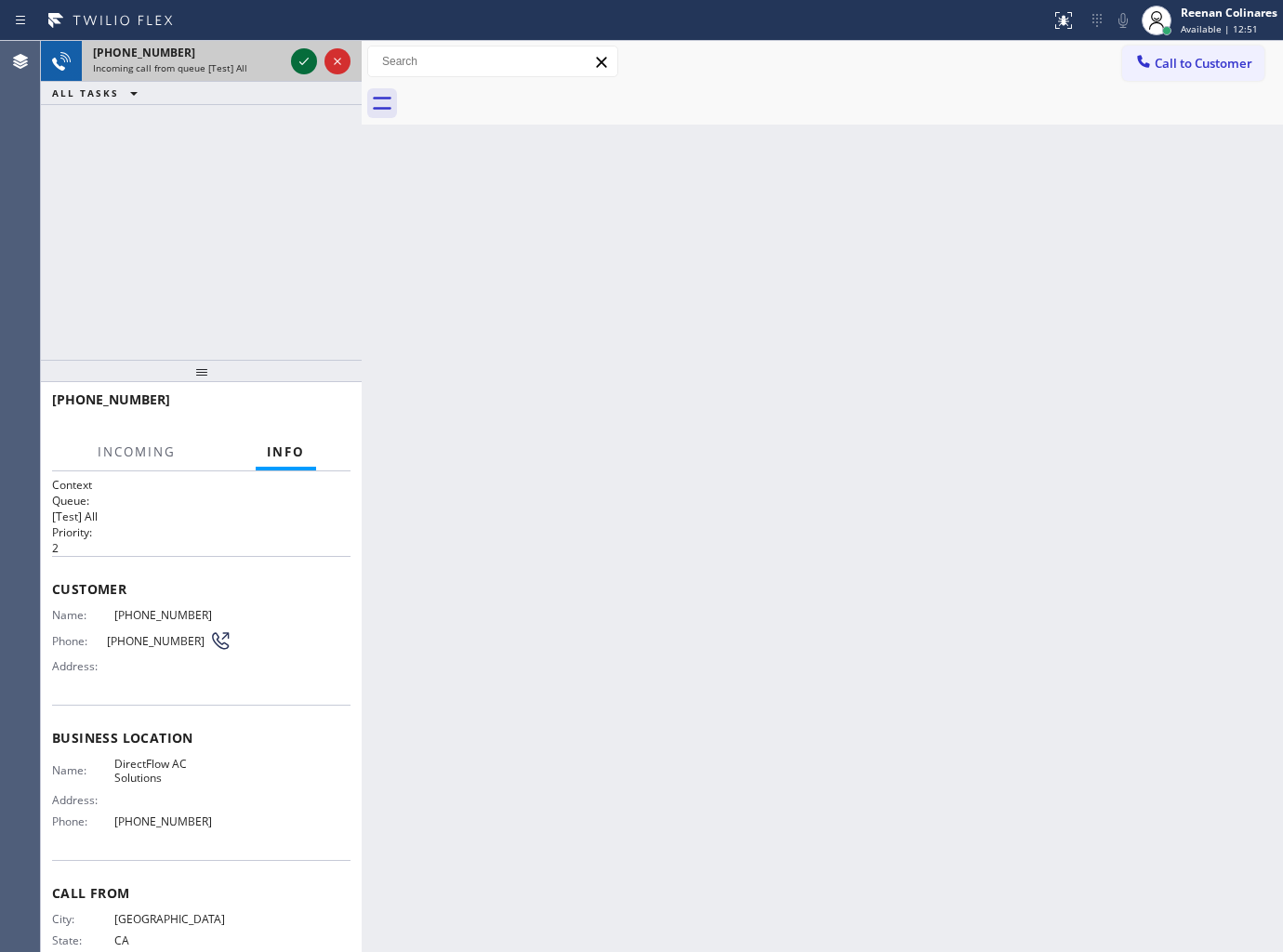
click at [299, 63] on icon at bounding box center [303, 60] width 22 height 22
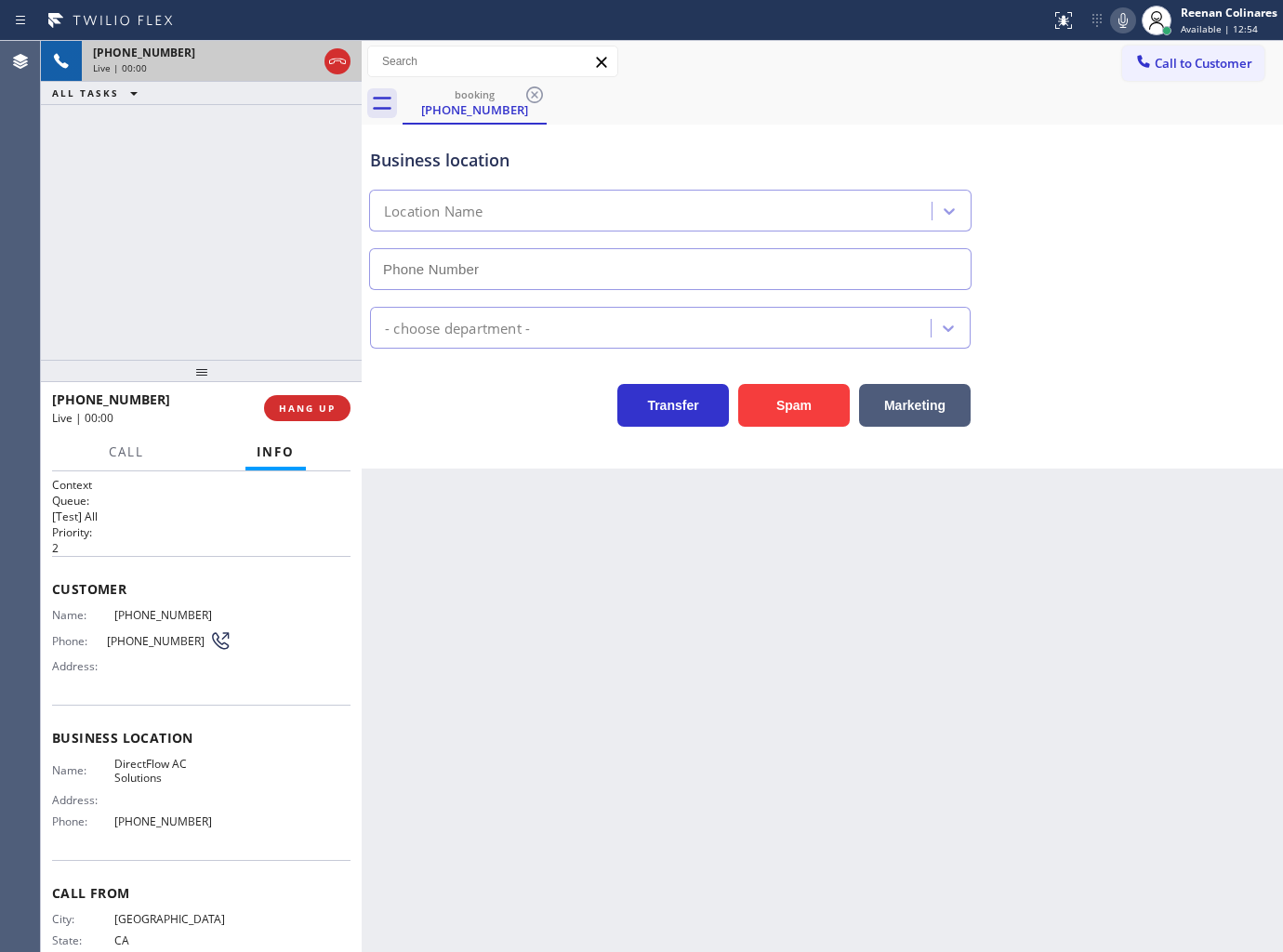
type input "[PHONE_NUMBER]"
click at [805, 419] on button "Spam" at bounding box center [794, 405] width 112 height 43
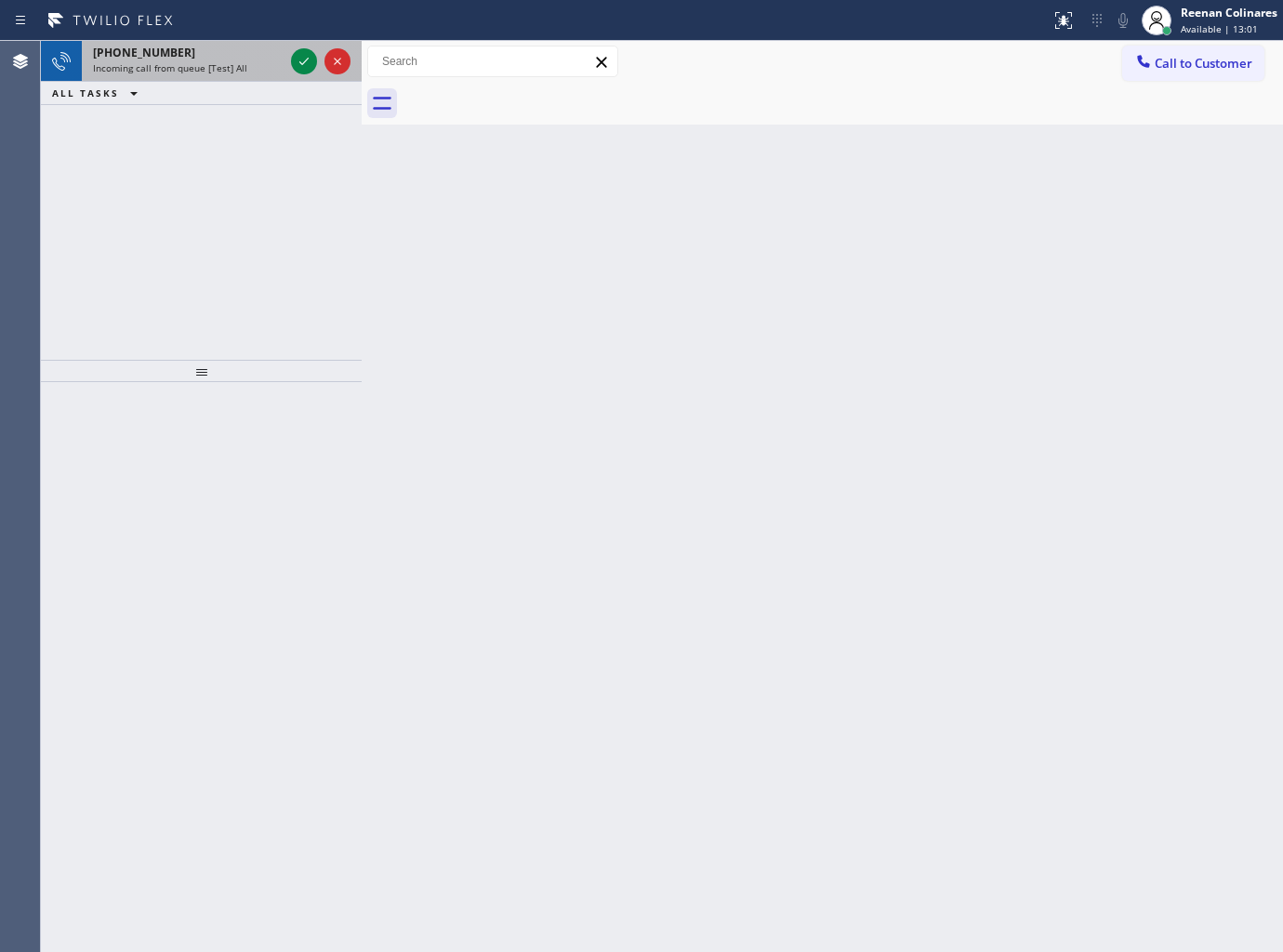
click at [190, 69] on span "Incoming call from queue [Test] All" at bounding box center [169, 68] width 154 height 13
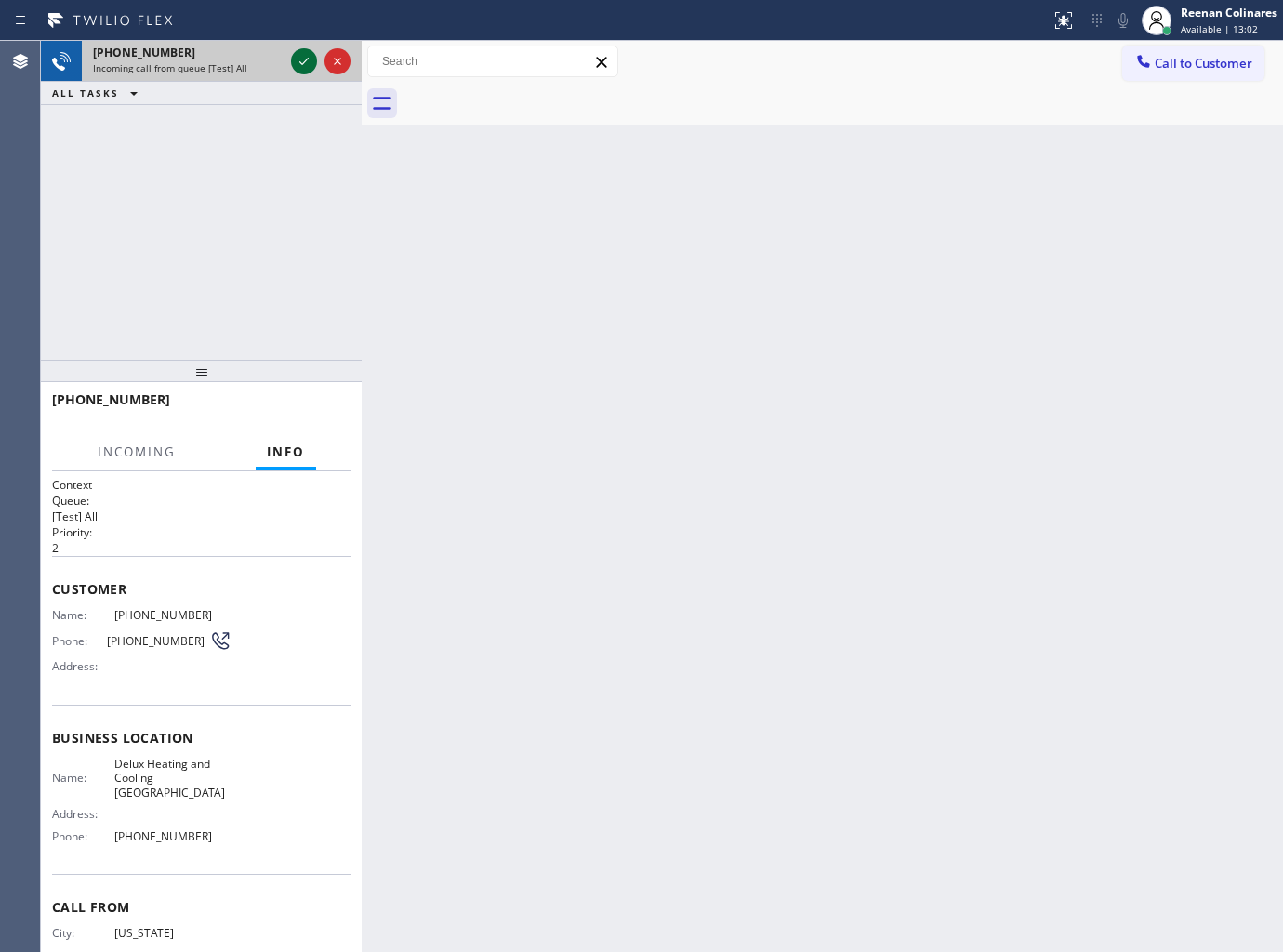
click at [301, 61] on icon at bounding box center [303, 60] width 22 height 22
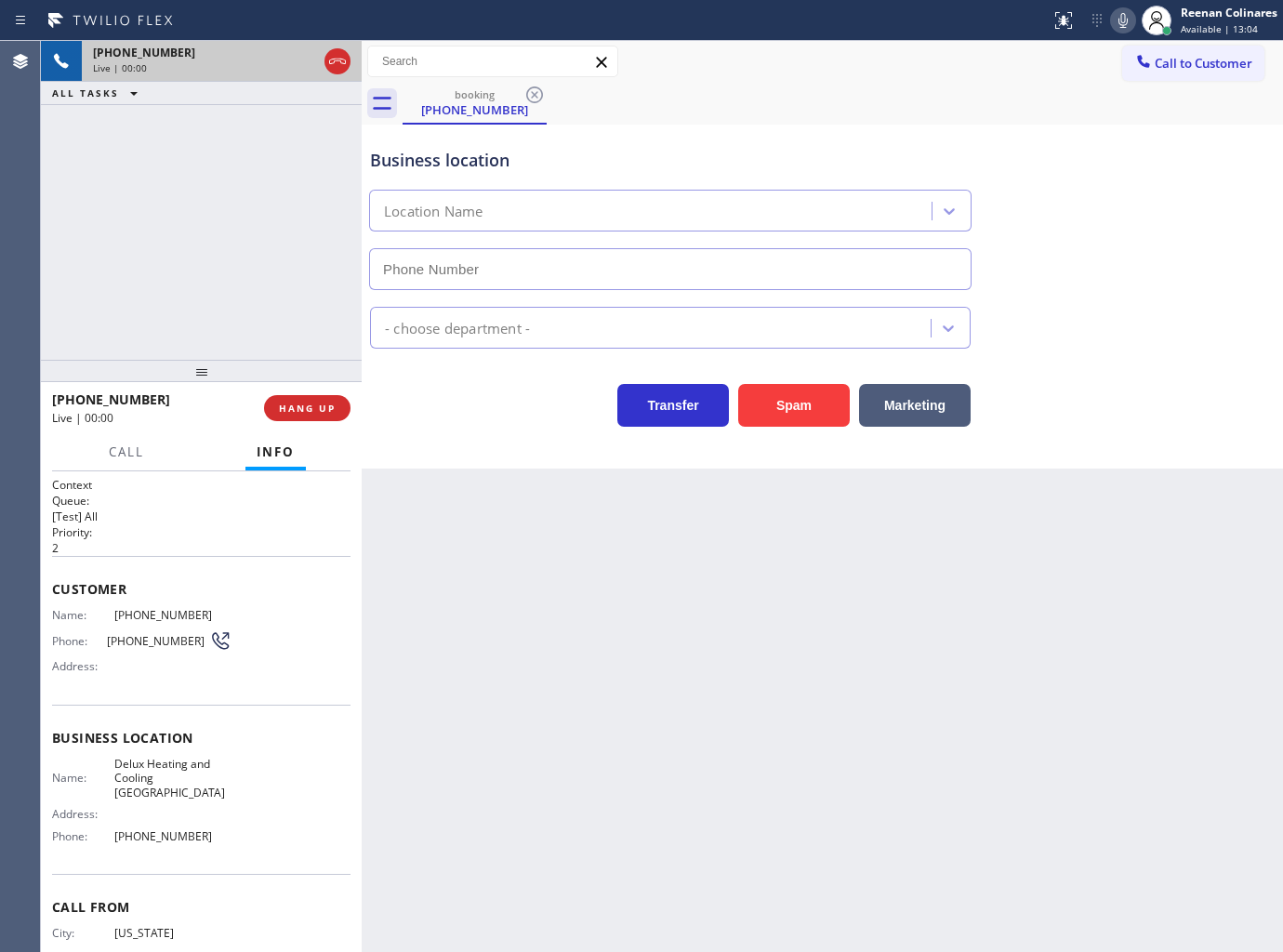
type input "[PHONE_NUMBER]"
click at [751, 412] on button "Spam" at bounding box center [794, 405] width 112 height 43
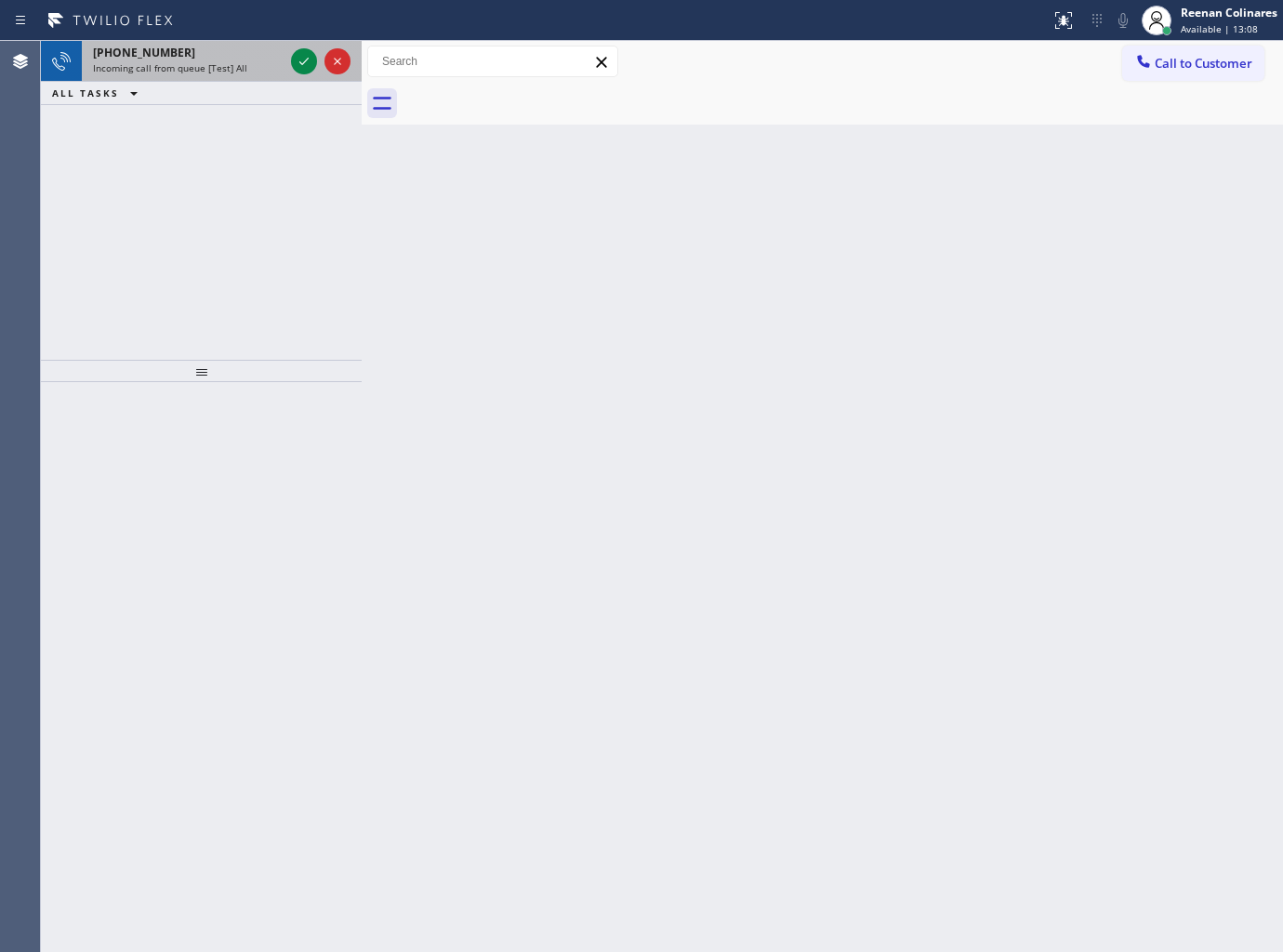
drag, startPoint x: 245, startPoint y: 68, endPoint x: 305, endPoint y: 44, distance: 64.6
click at [248, 67] on div "Incoming call from queue [Test] All" at bounding box center [188, 68] width 190 height 13
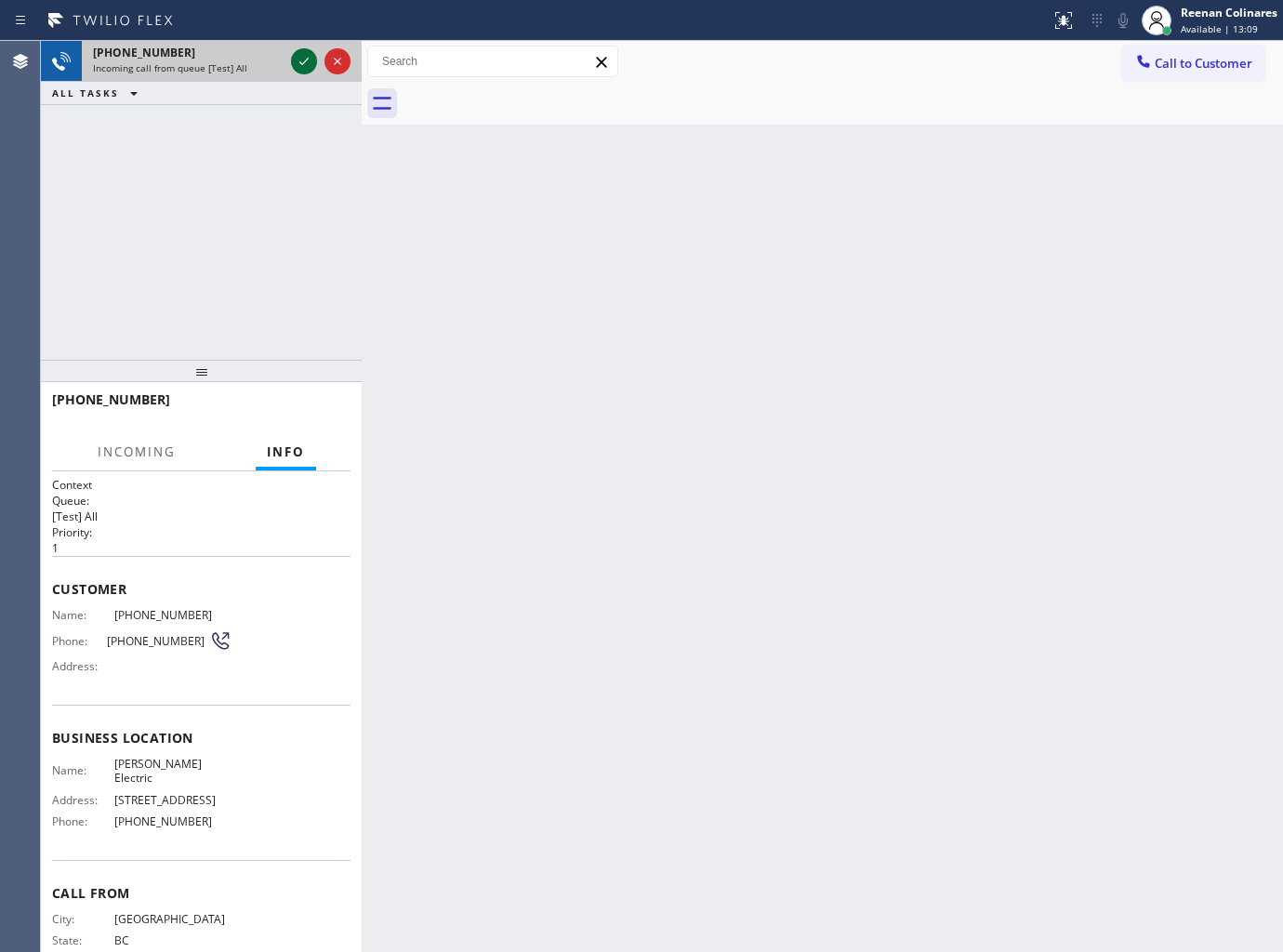
click at [302, 52] on icon at bounding box center [303, 60] width 22 height 22
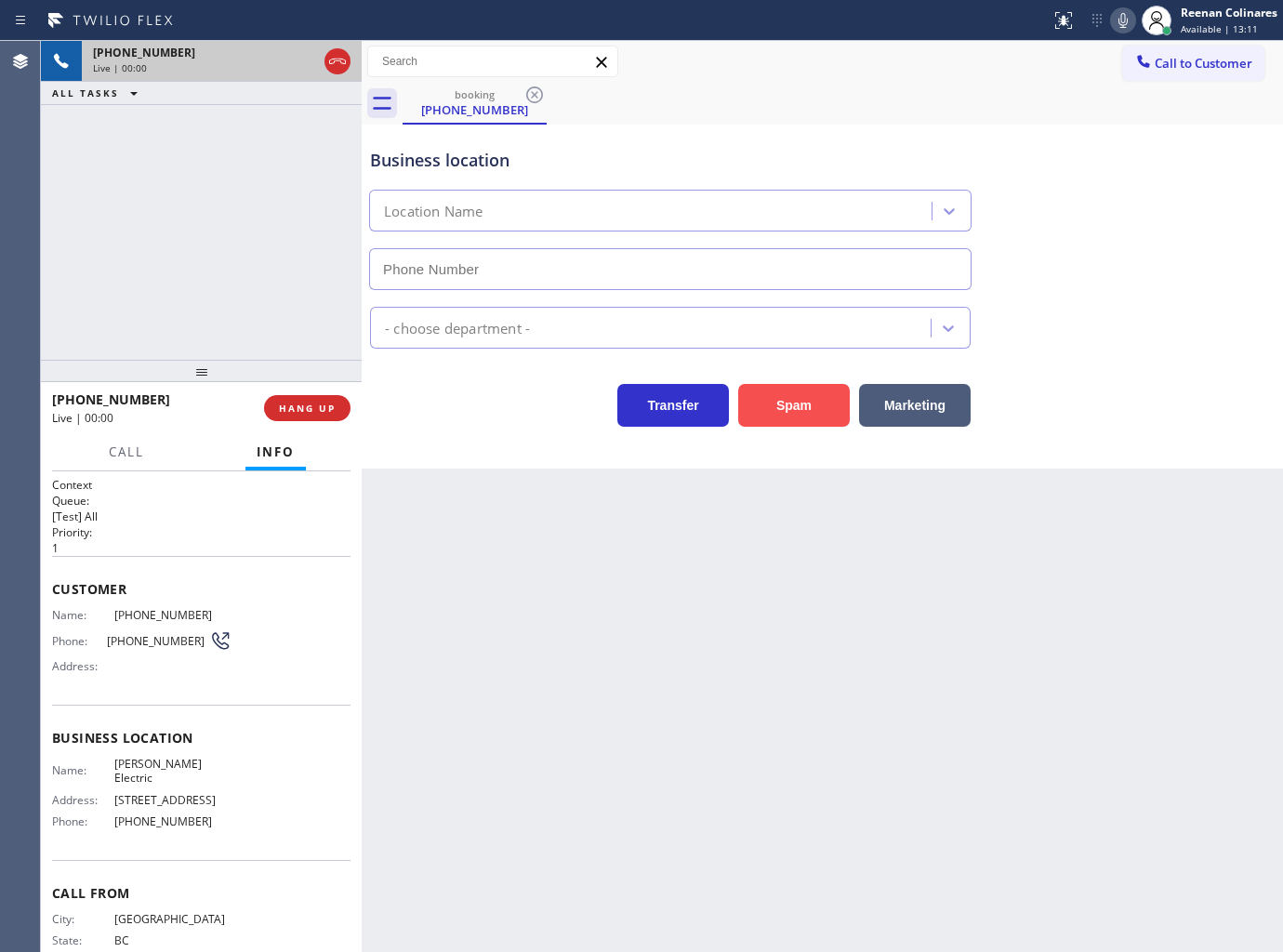
type input "[PHONE_NUMBER]"
click at [1122, 30] on icon at bounding box center [1122, 20] width 22 height 22
click at [923, 407] on button "Marketing" at bounding box center [915, 405] width 112 height 43
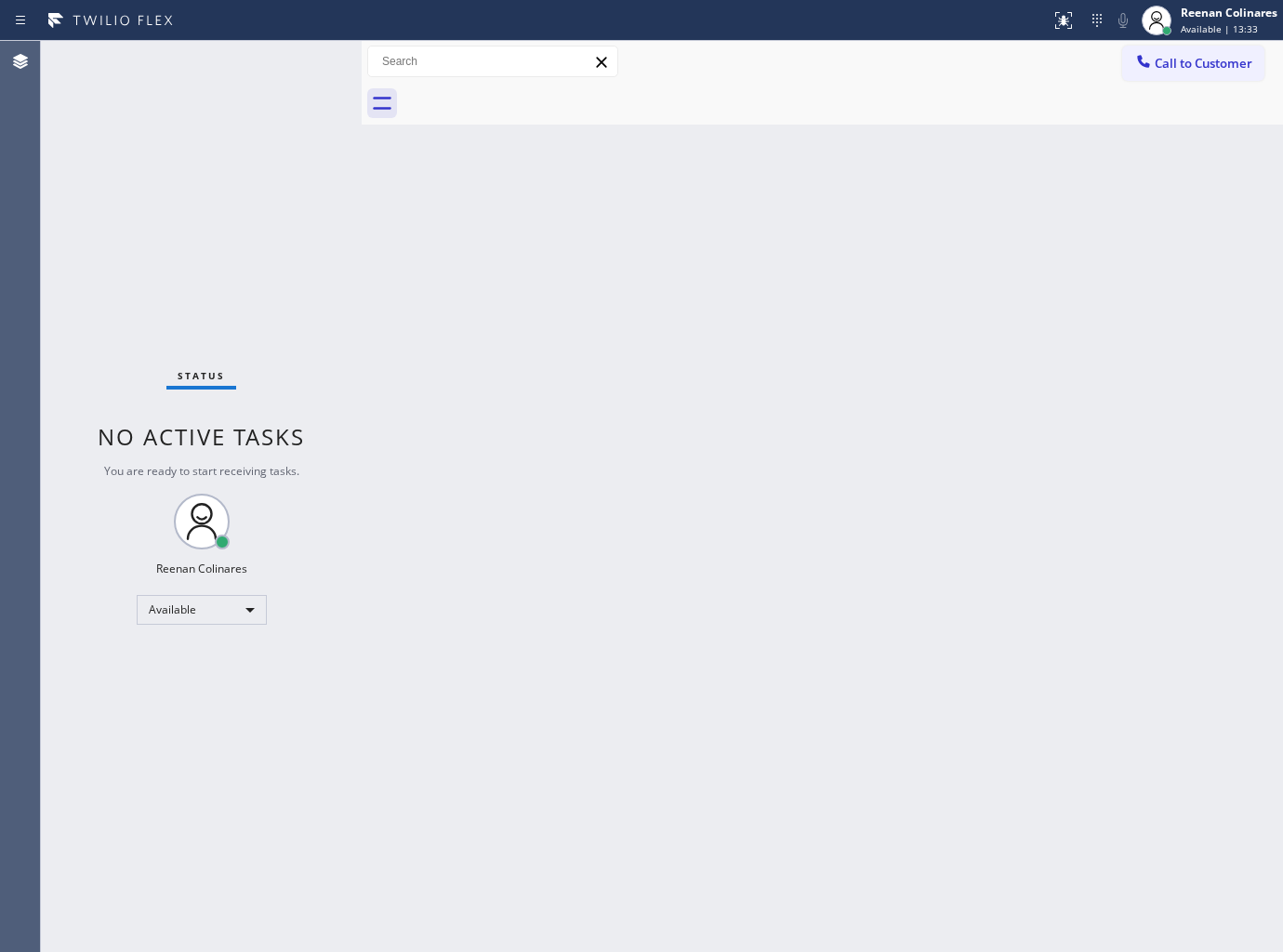
drag, startPoint x: 1097, startPoint y: 304, endPoint x: 1075, endPoint y: 284, distance: 29.7
click at [1095, 302] on div "Back to Dashboard Change Sender ID Customers Technicians Select a contact Outbo…" at bounding box center [822, 497] width 921 height 911
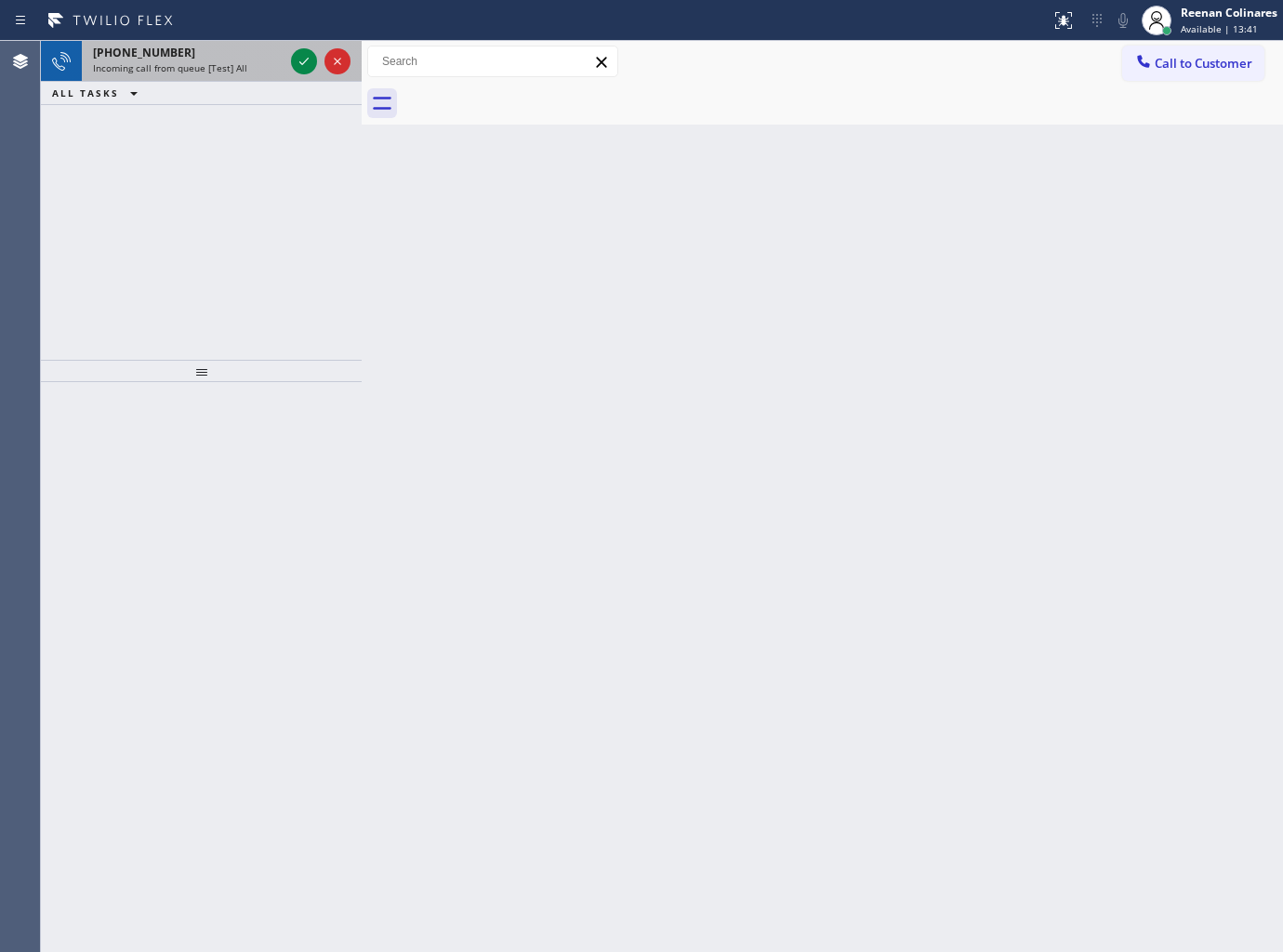
click at [254, 72] on div "Incoming call from queue [Test] All" at bounding box center [188, 68] width 190 height 13
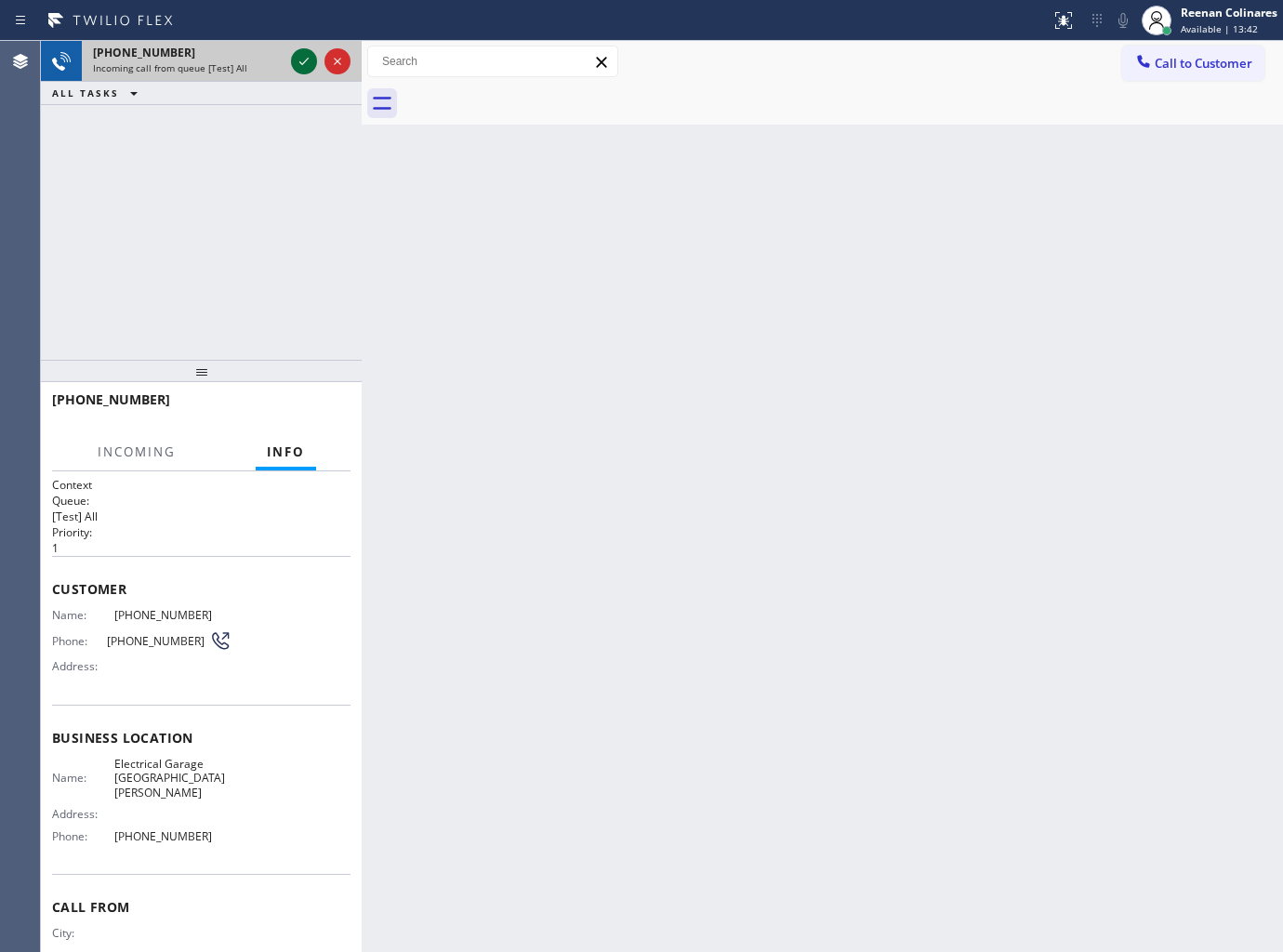
click at [299, 53] on icon at bounding box center [303, 60] width 22 height 22
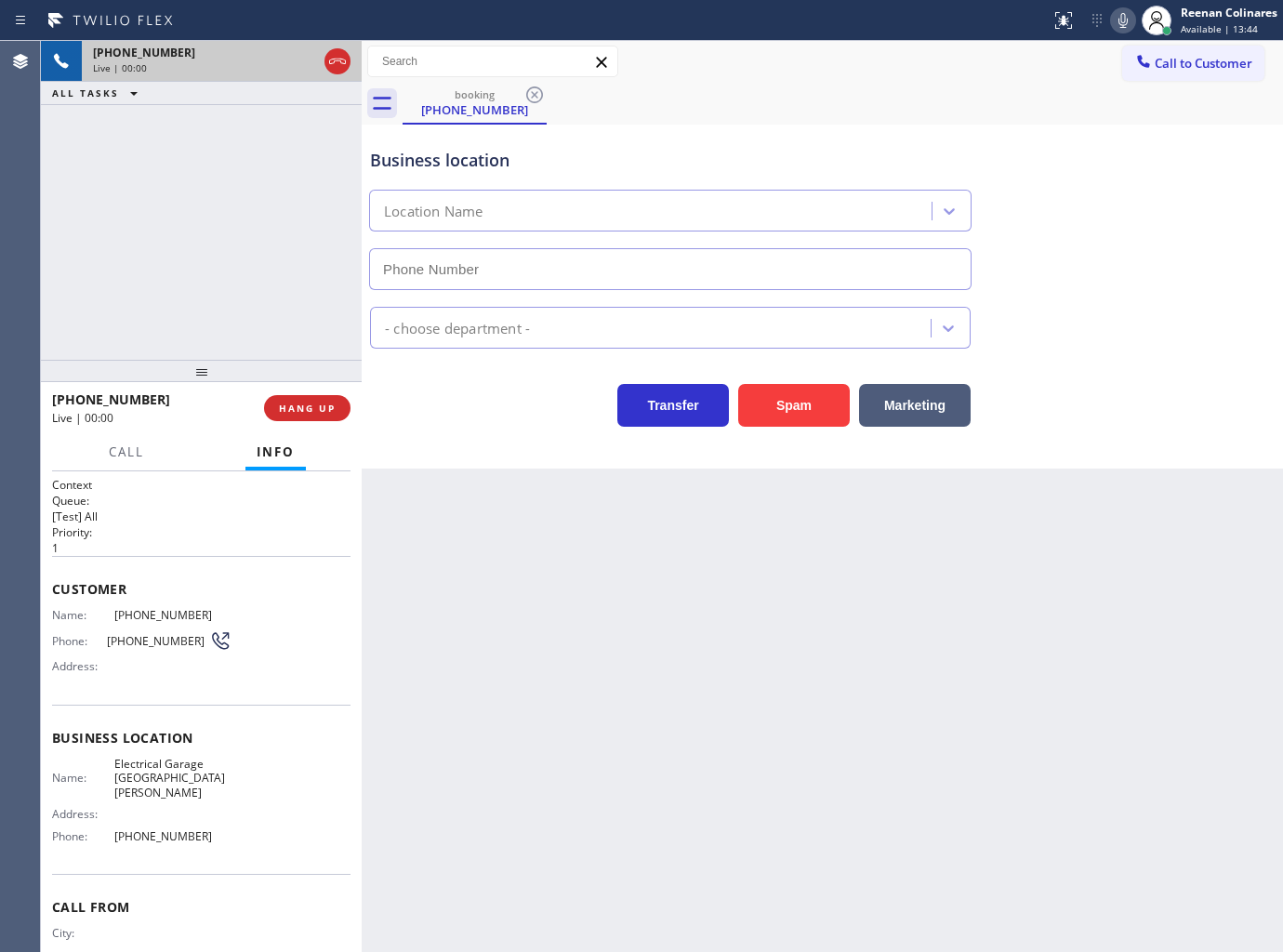
type input "[PHONE_NUMBER]"
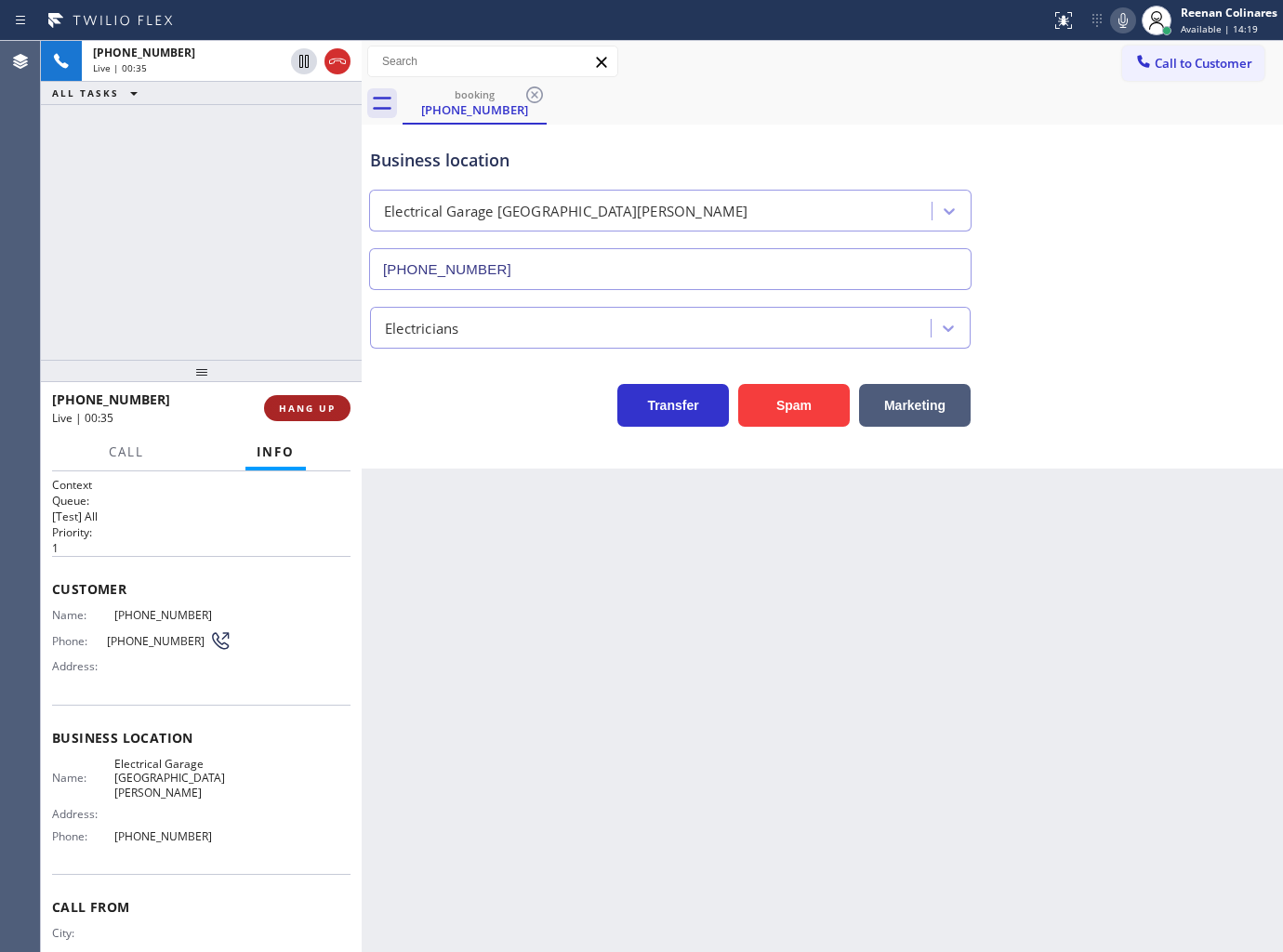
click at [303, 402] on span "HANG UP" at bounding box center [306, 409] width 56 height 13
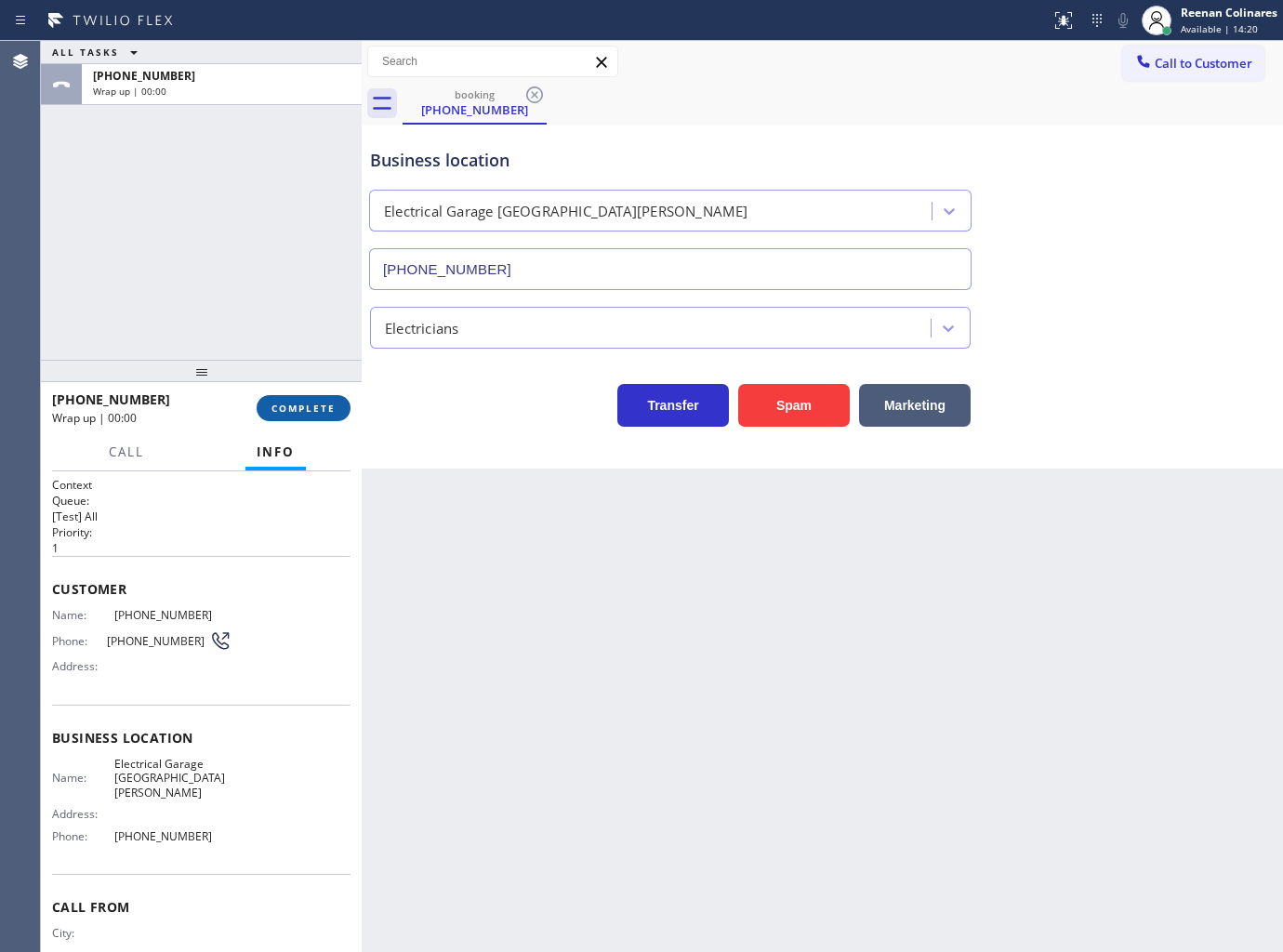
click at [303, 402] on span "COMPLETE" at bounding box center [303, 409] width 64 height 13
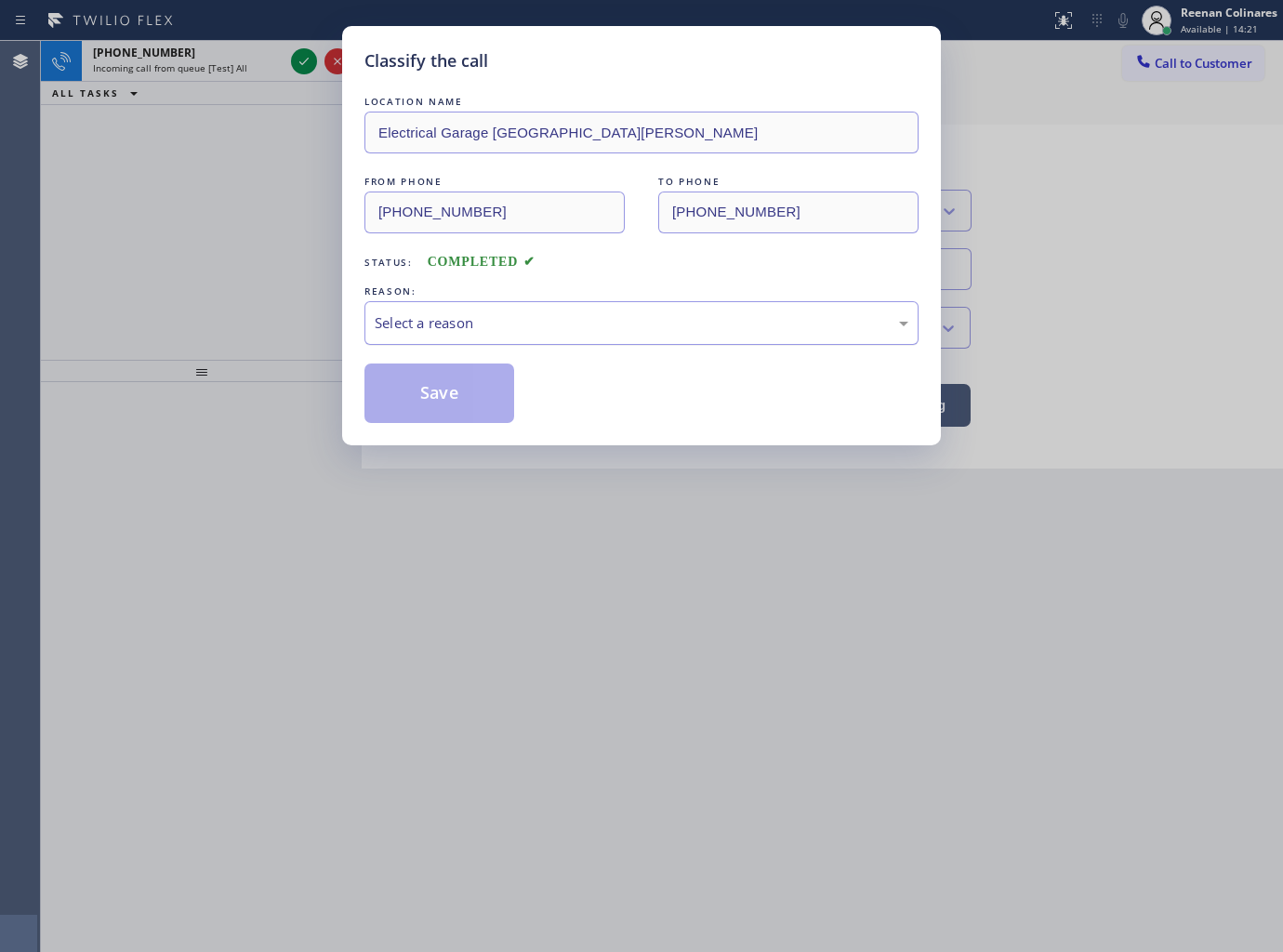
click at [434, 319] on div "Select a reason" at bounding box center [642, 322] width 534 height 21
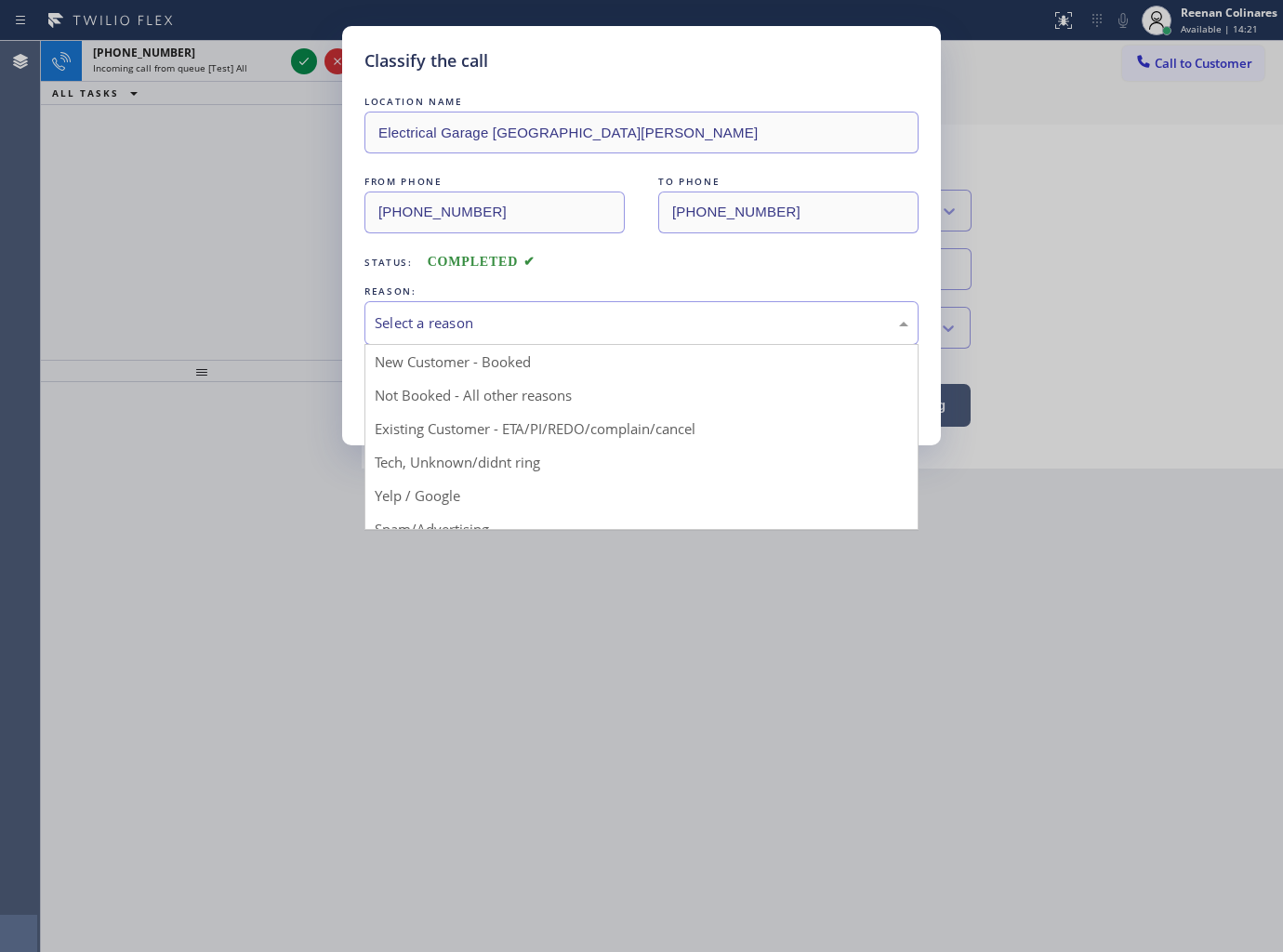
drag, startPoint x: 410, startPoint y: 457, endPoint x: 410, endPoint y: 443, distance: 14.0
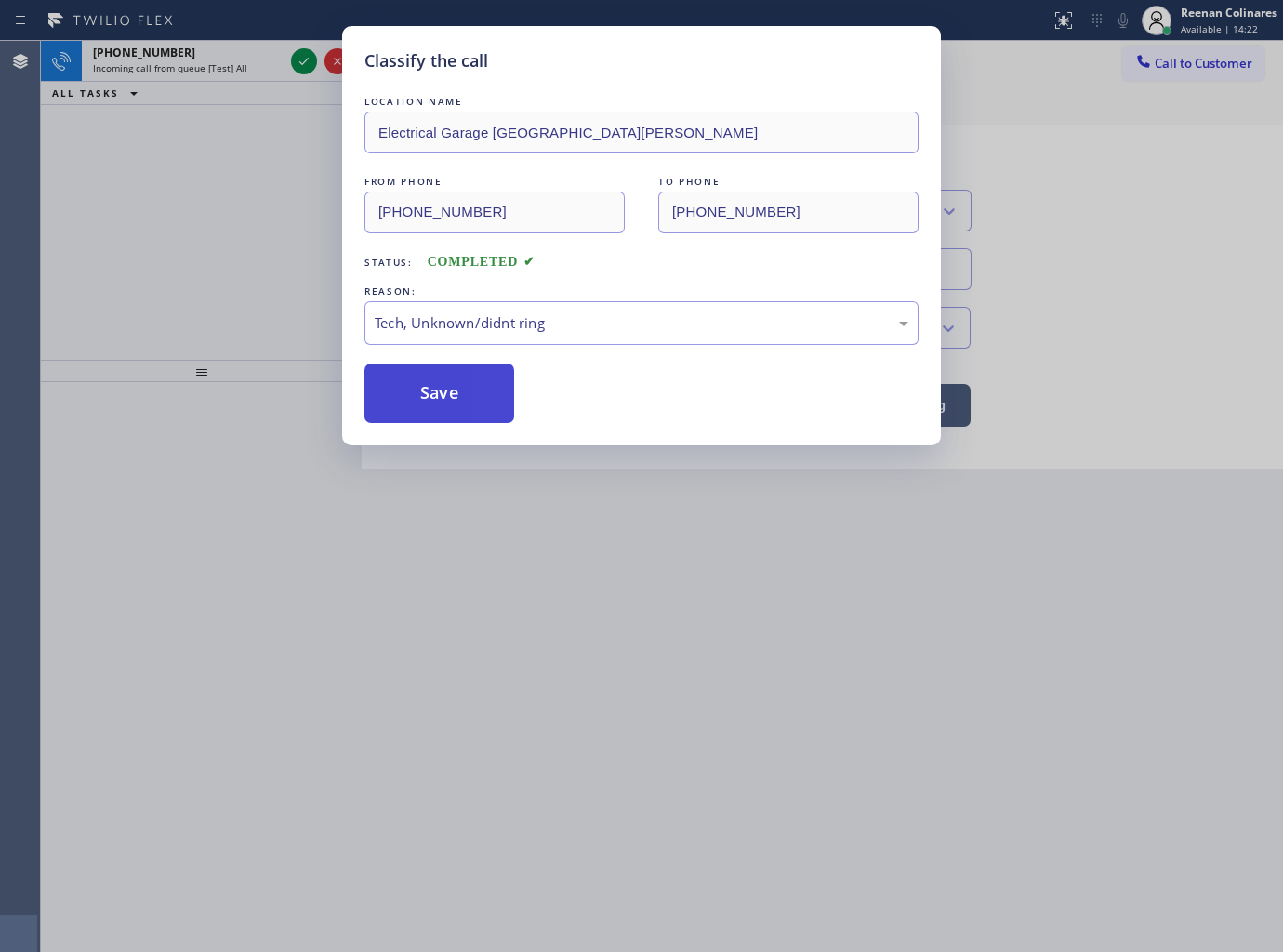
click at [422, 392] on button "Save" at bounding box center [439, 393] width 149 height 59
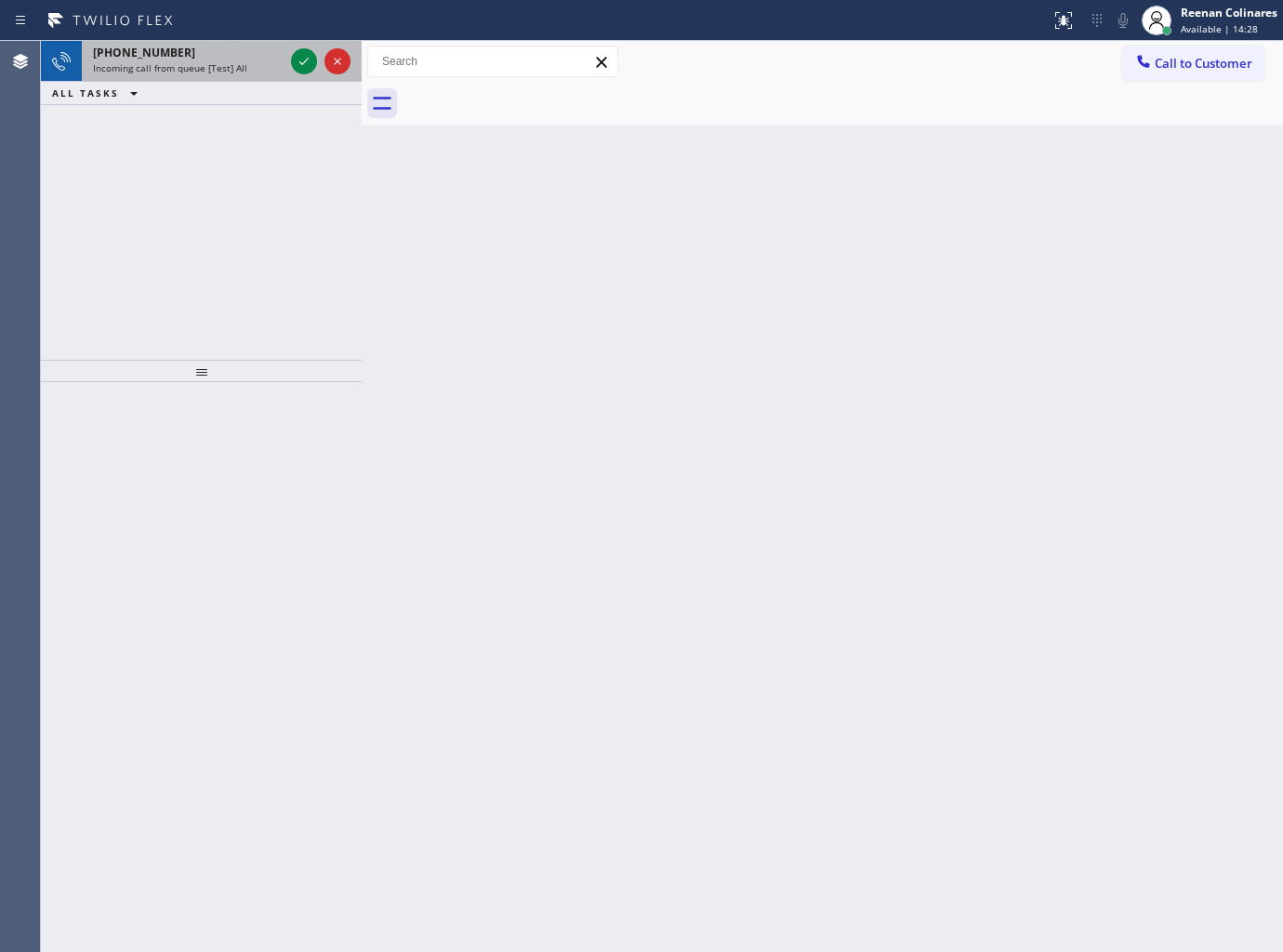
click at [251, 79] on div "[PHONE_NUMBER] Incoming call from queue [Test] All" at bounding box center [185, 61] width 206 height 41
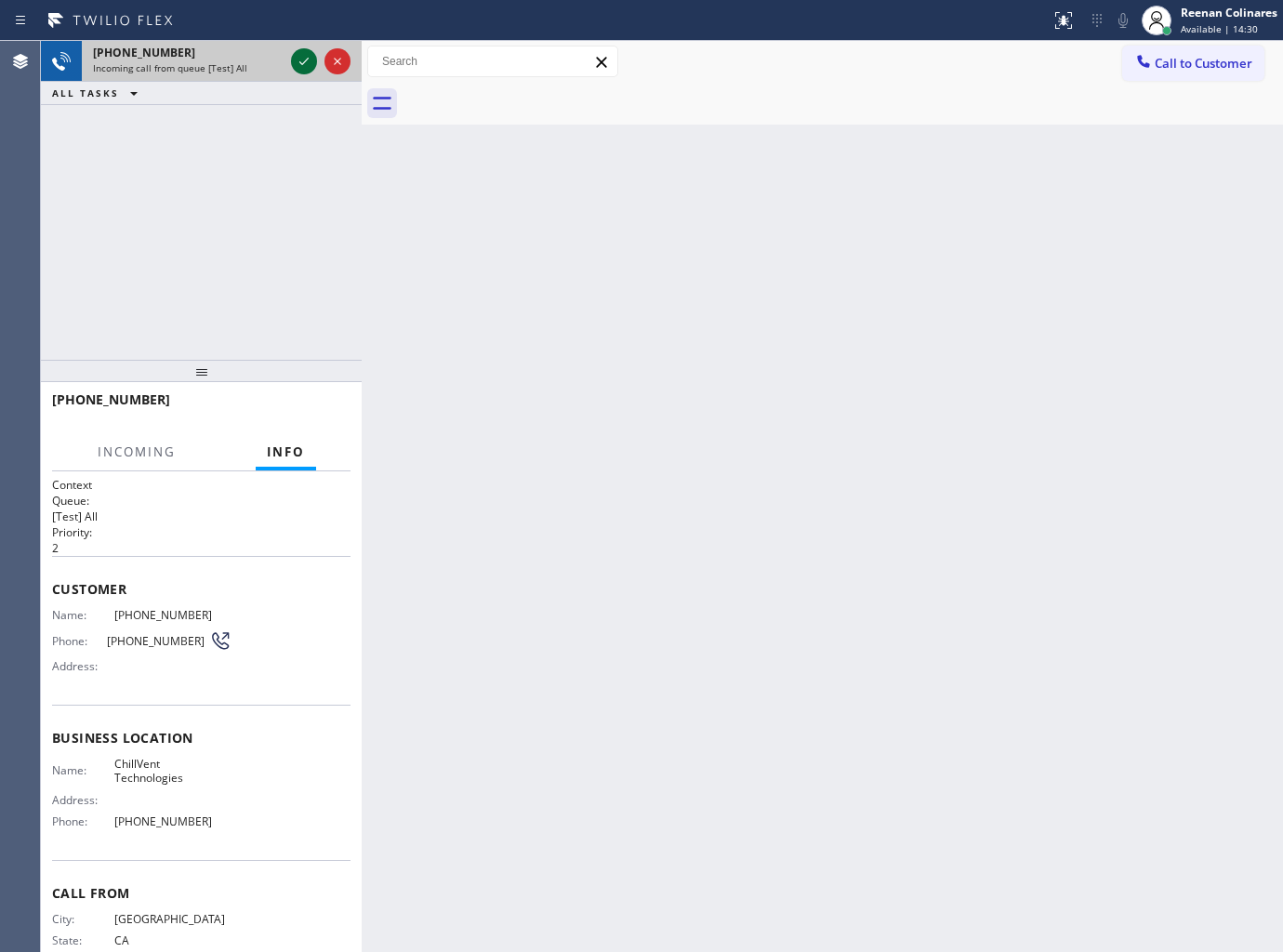
click at [298, 55] on icon at bounding box center [303, 60] width 22 height 22
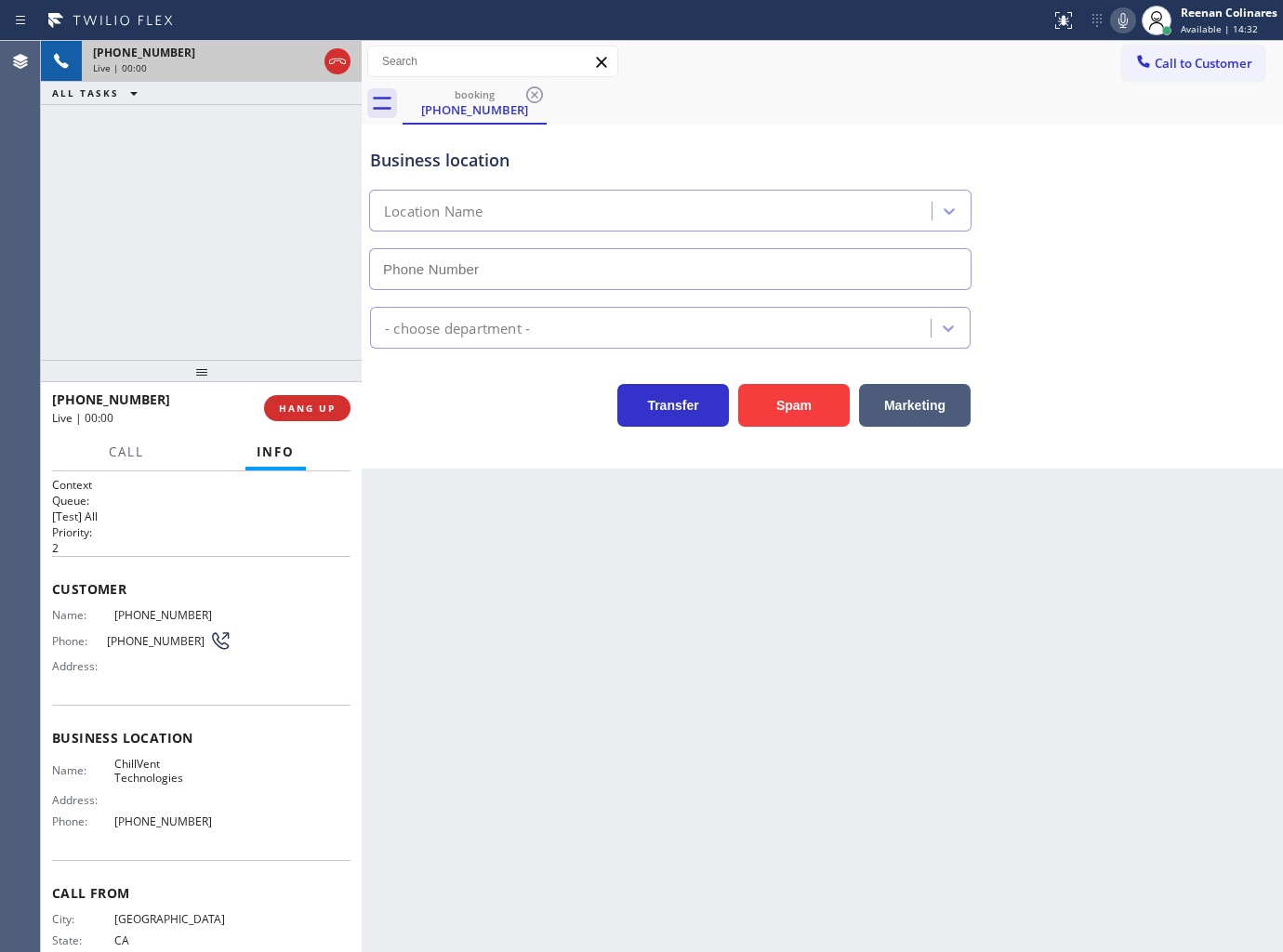
type input "[PHONE_NUMBER]"
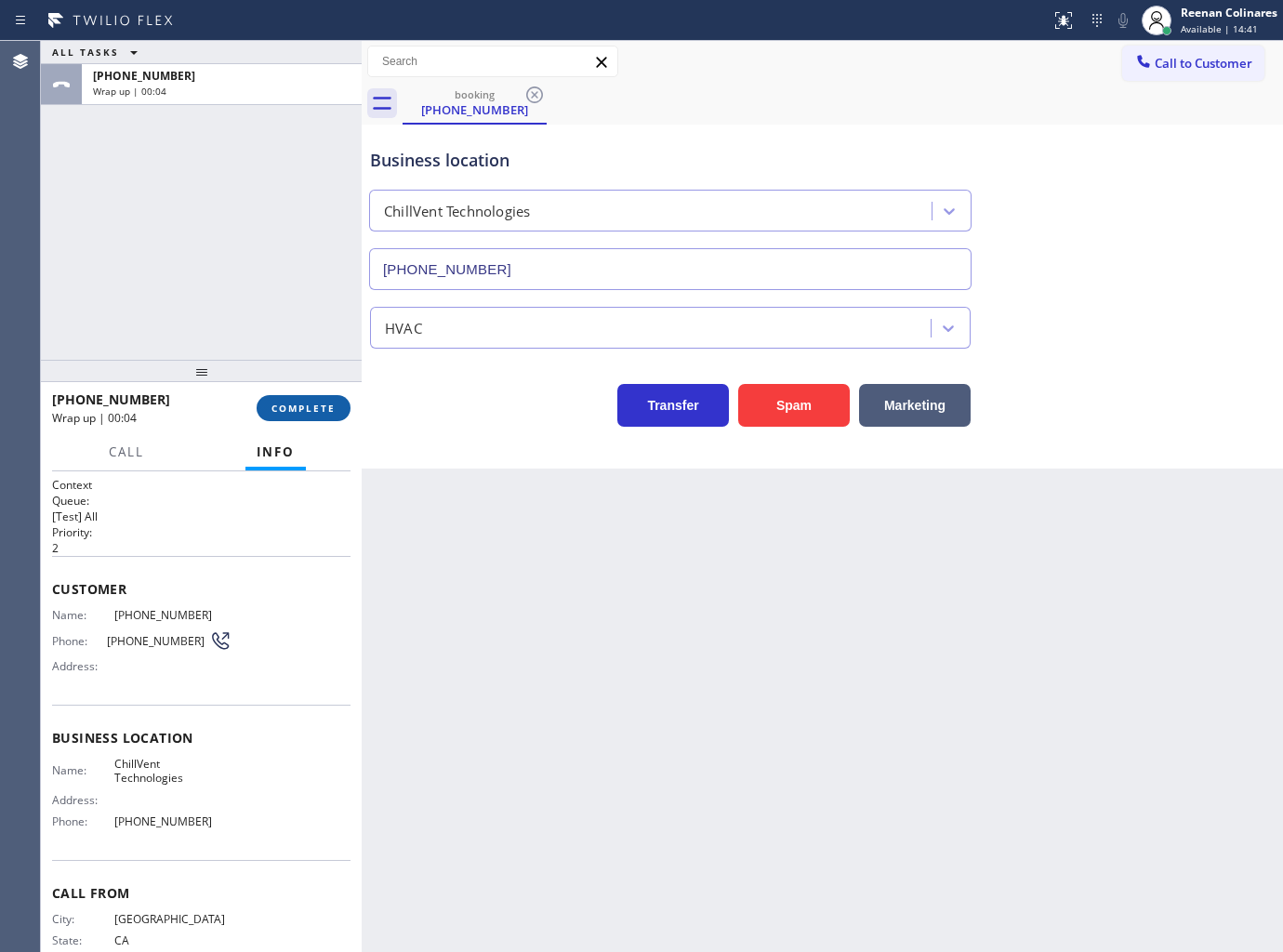
click at [286, 414] on button "COMPLETE" at bounding box center [303, 408] width 94 height 26
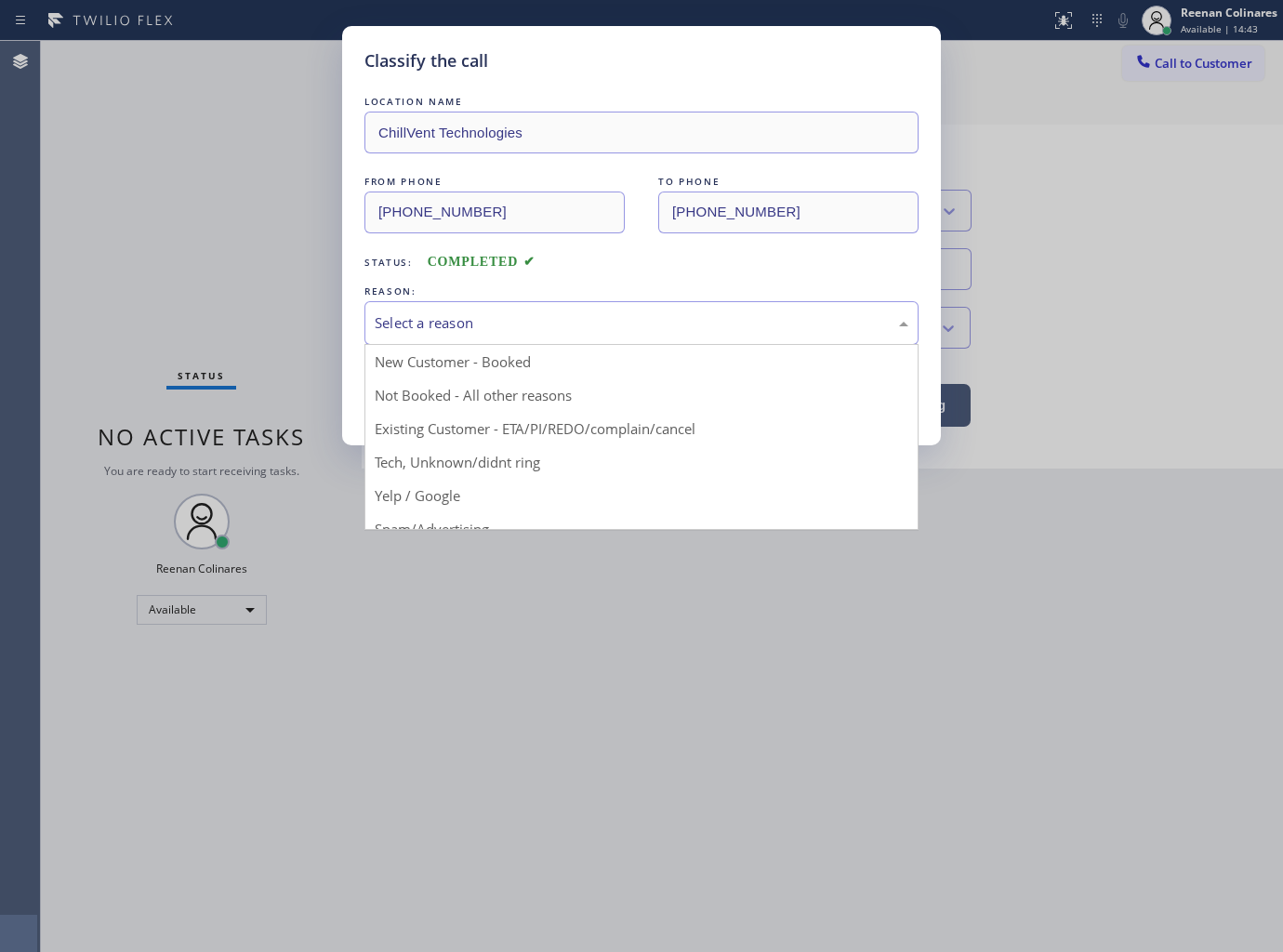
click at [500, 323] on div "Select a reason" at bounding box center [642, 322] width 534 height 21
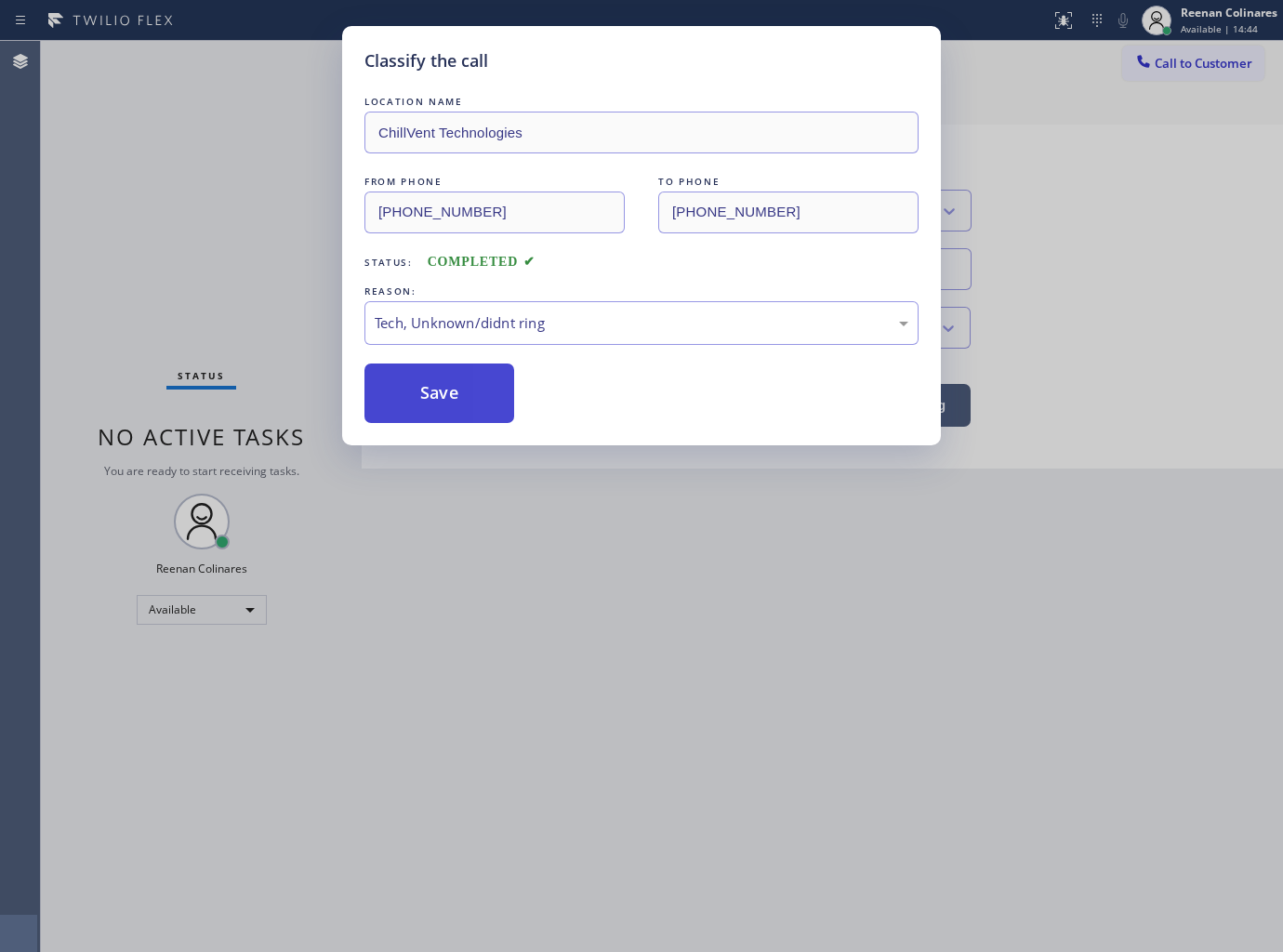
click at [429, 402] on button "Save" at bounding box center [439, 393] width 149 height 59
click at [266, 351] on div "Classify the call LOCATION NAME ChillVent Technologies FROM PHONE [PHONE_NUMBER…" at bounding box center [641, 476] width 1283 height 952
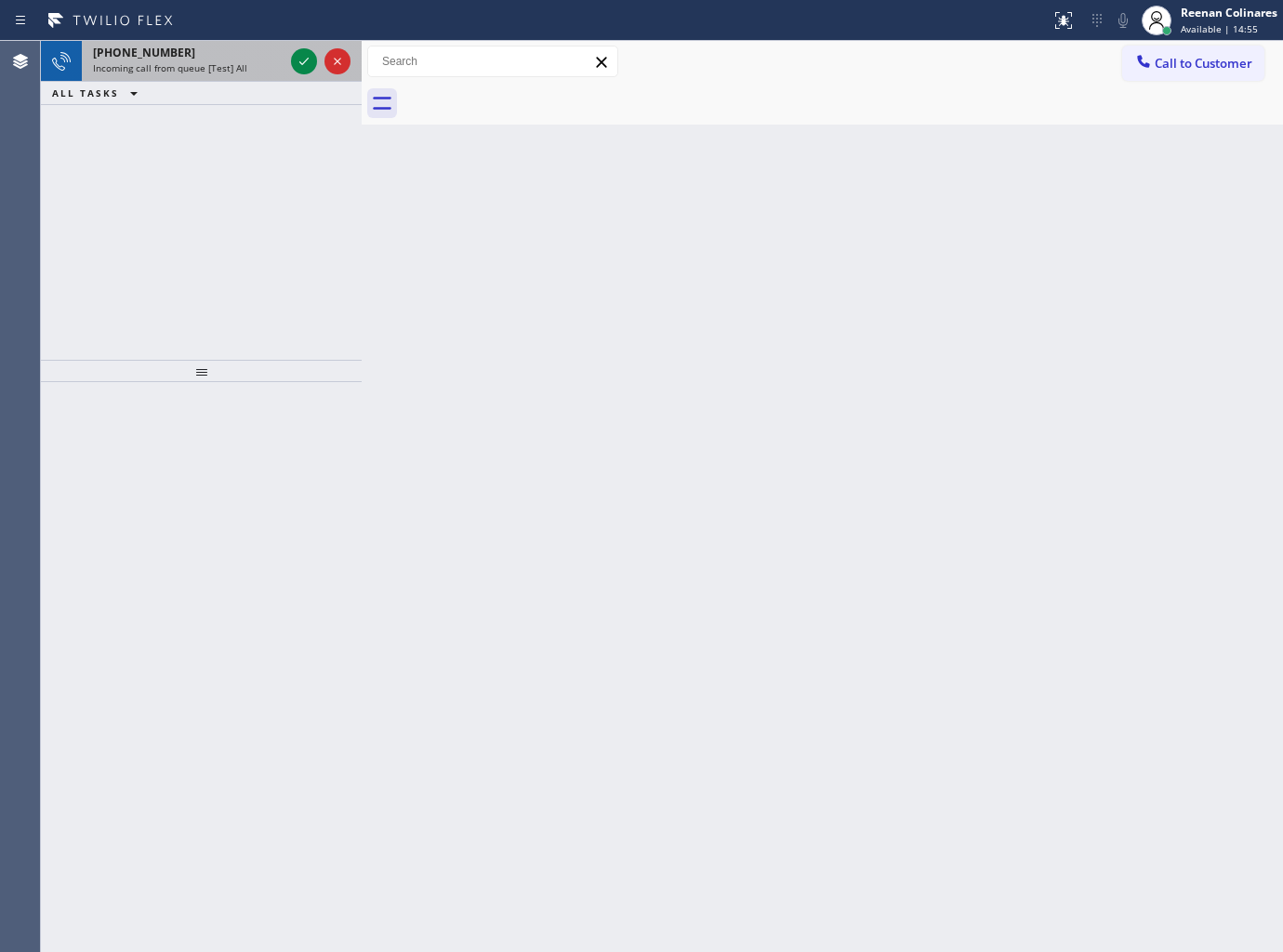
click at [267, 73] on div "Incoming call from queue [Test] All" at bounding box center [188, 68] width 190 height 13
click at [1228, 13] on div "Reenan Colinares" at bounding box center [1228, 12] width 97 height 16
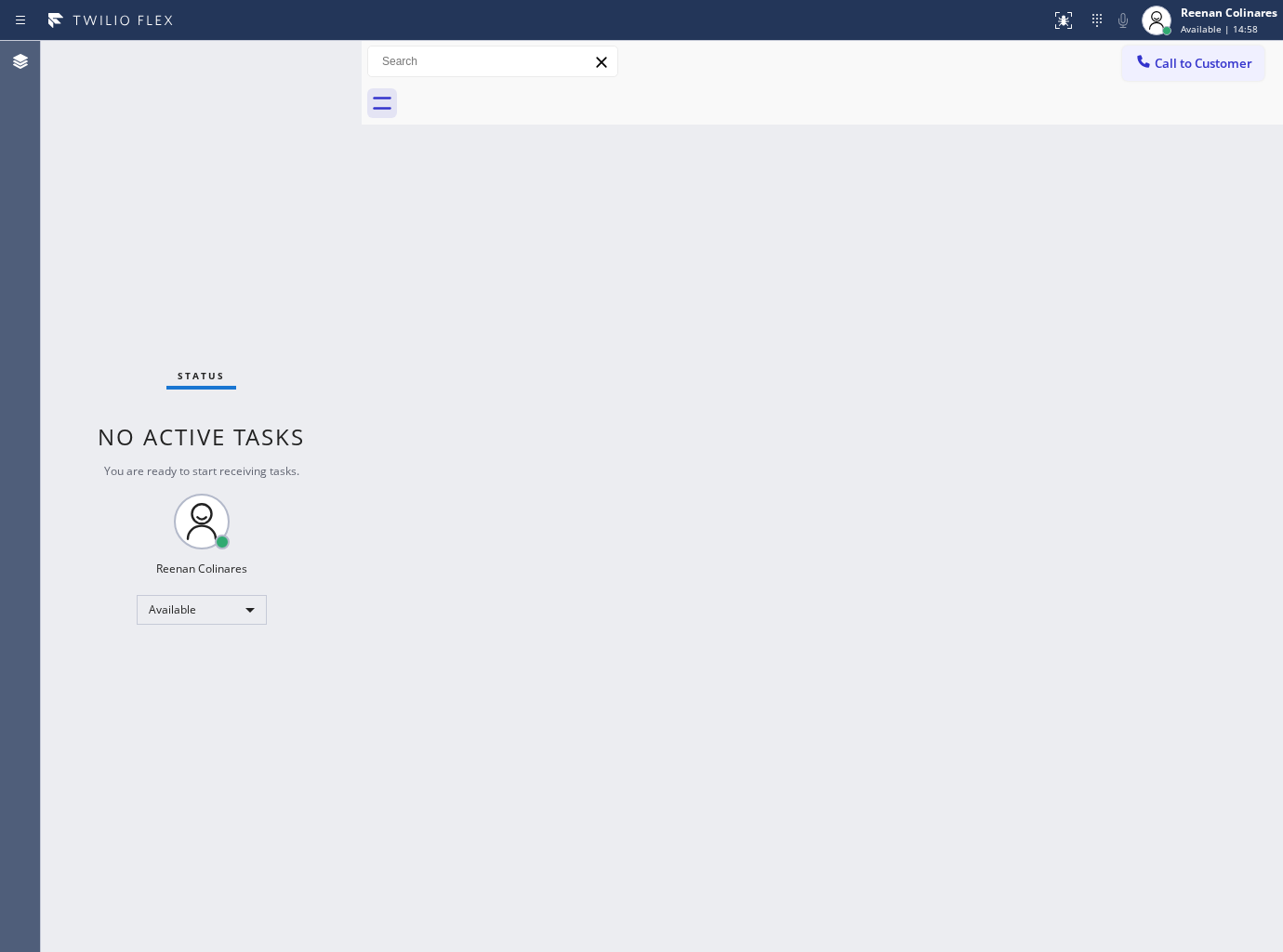
click at [100, 65] on div "Status No active tasks You are ready to start receiving tasks. Reenan Colinares…" at bounding box center [201, 497] width 321 height 911
click at [221, 61] on div "Status No active tasks You are ready to start receiving tasks. Reenan Colinares…" at bounding box center [201, 497] width 321 height 911
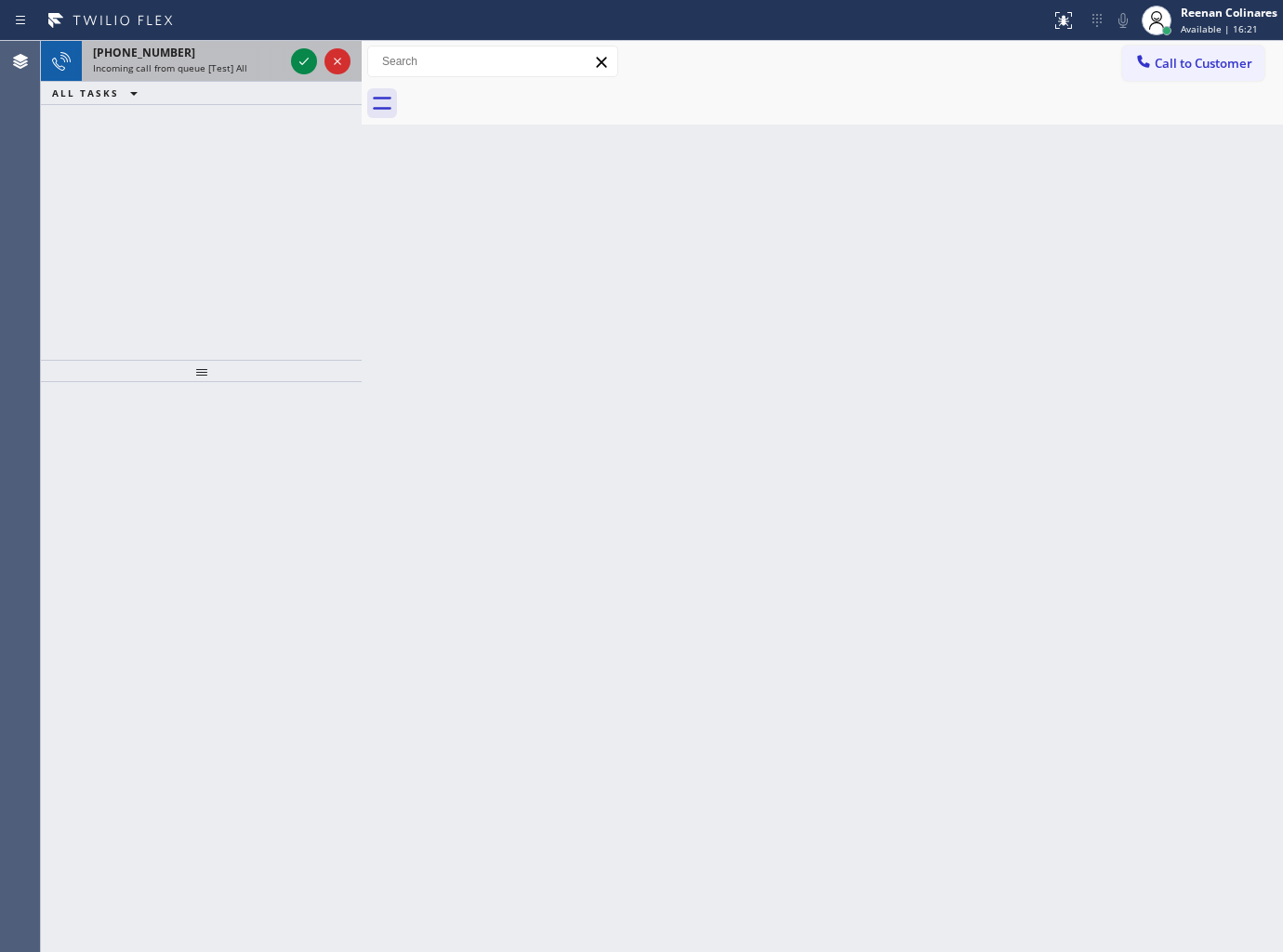
click at [251, 56] on div "[PHONE_NUMBER]" at bounding box center [188, 53] width 190 height 16
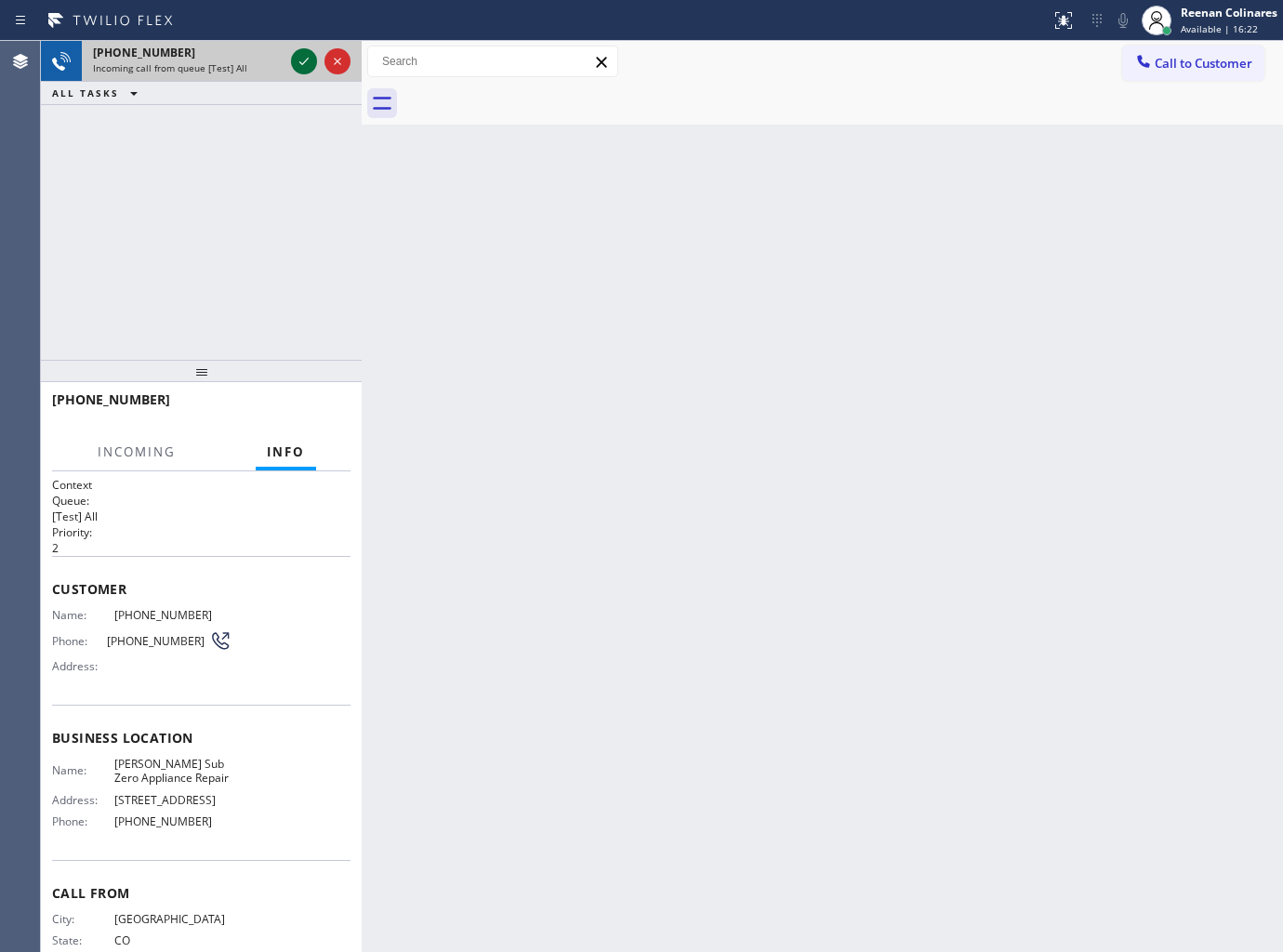
click at [300, 59] on icon at bounding box center [303, 60] width 22 height 22
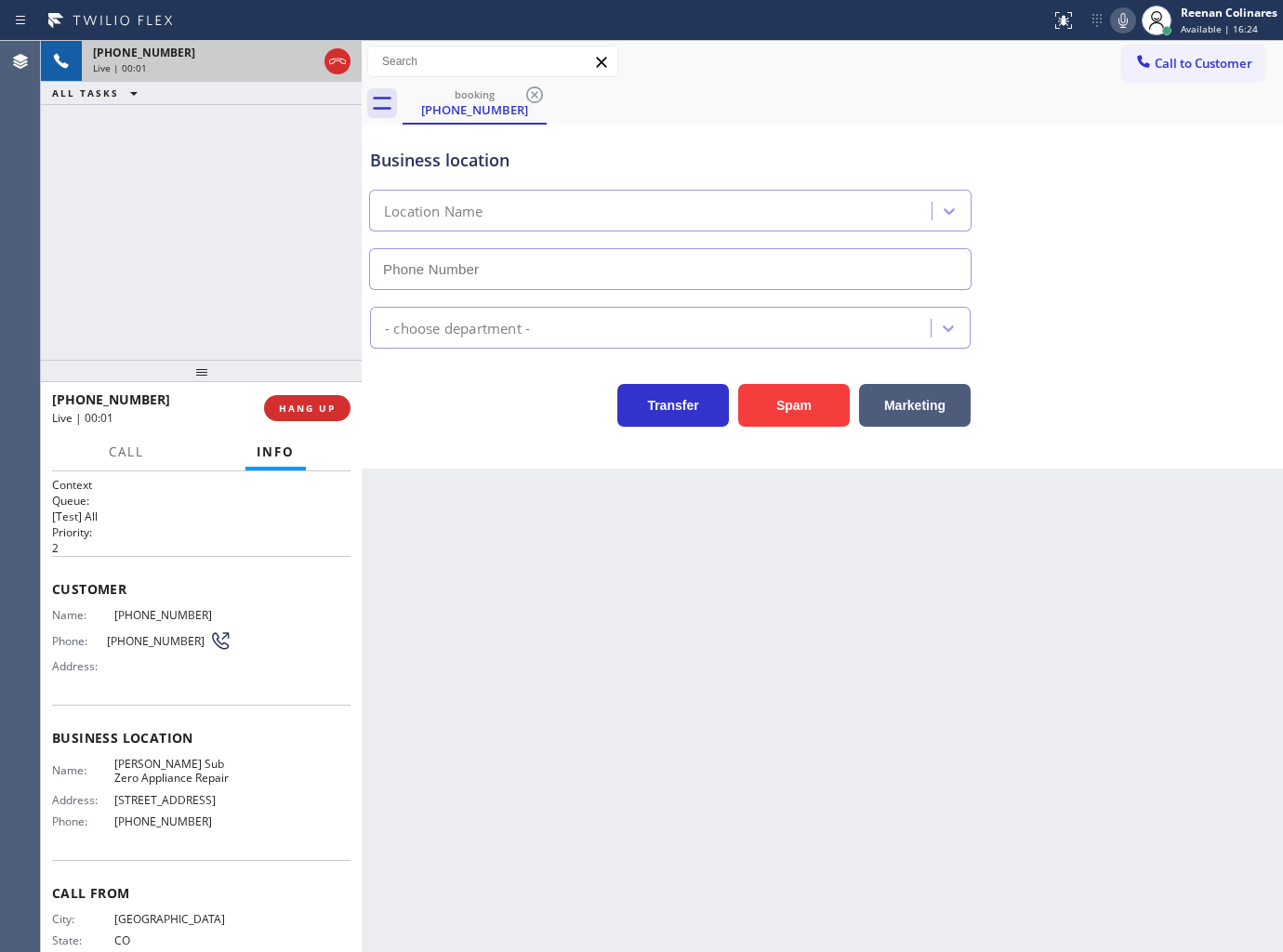
type input "[PHONE_NUMBER]"
click at [1118, 19] on icon at bounding box center [1123, 21] width 10 height 15
click at [1116, 15] on icon at bounding box center [1122, 20] width 22 height 22
click at [1119, 16] on icon at bounding box center [1122, 20] width 22 height 22
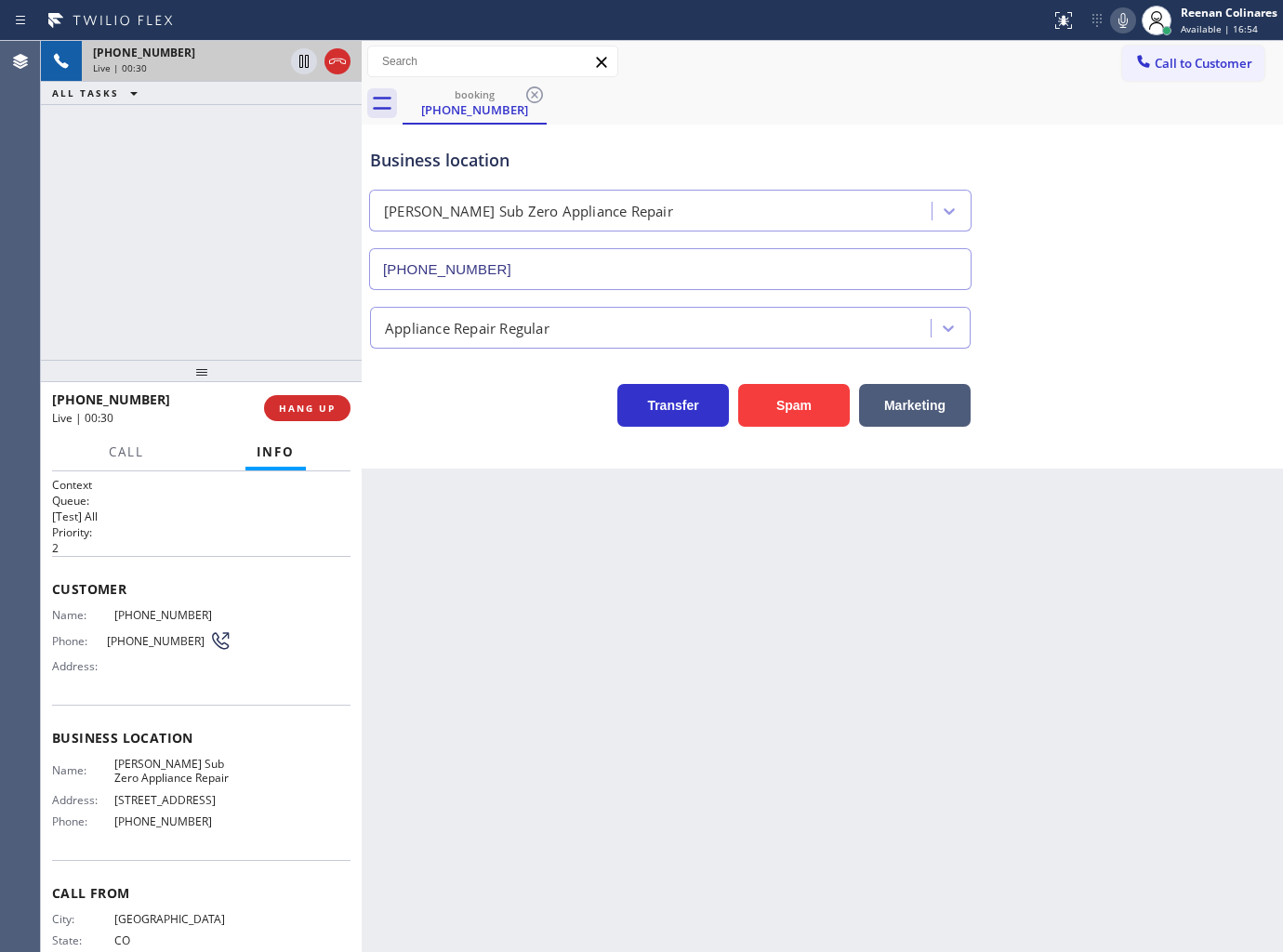
click at [1121, 26] on icon at bounding box center [1123, 21] width 10 height 15
click at [936, 397] on button "Marketing" at bounding box center [915, 405] width 112 height 43
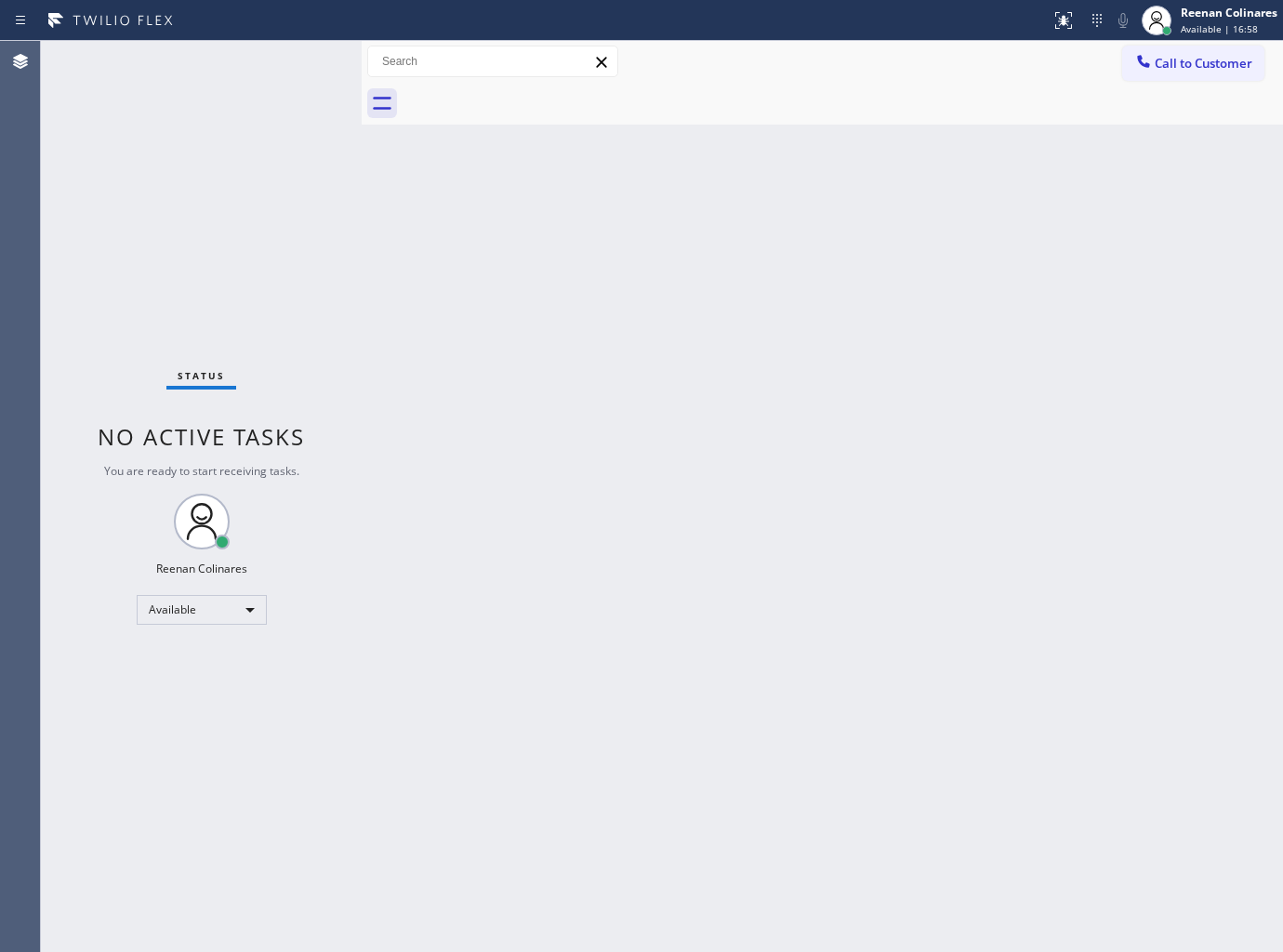
click at [812, 304] on div "Back to Dashboard Change Sender ID Customers Technicians Select a contact Outbo…" at bounding box center [822, 497] width 921 height 911
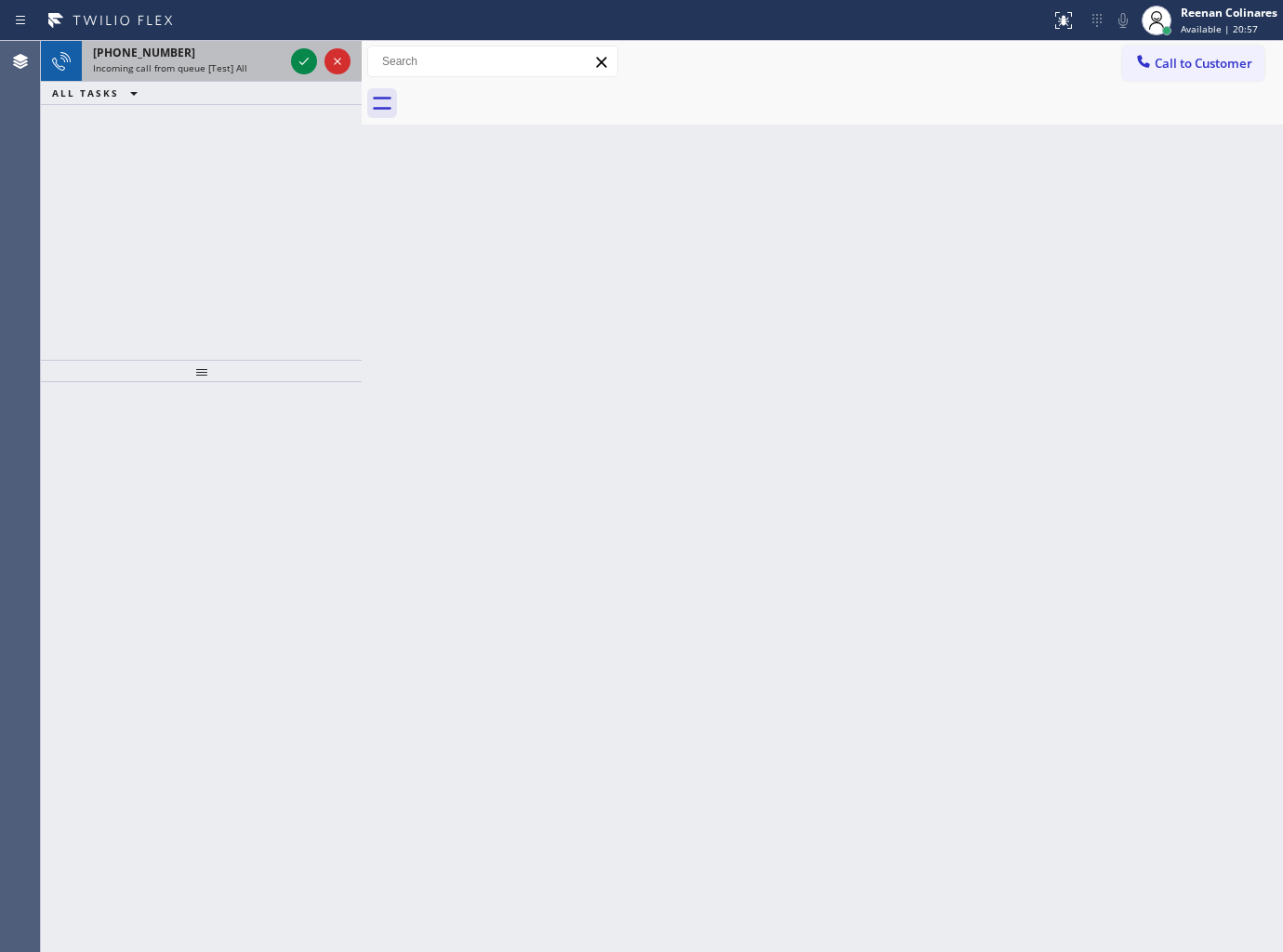
click at [240, 52] on div "[PHONE_NUMBER]" at bounding box center [188, 53] width 190 height 16
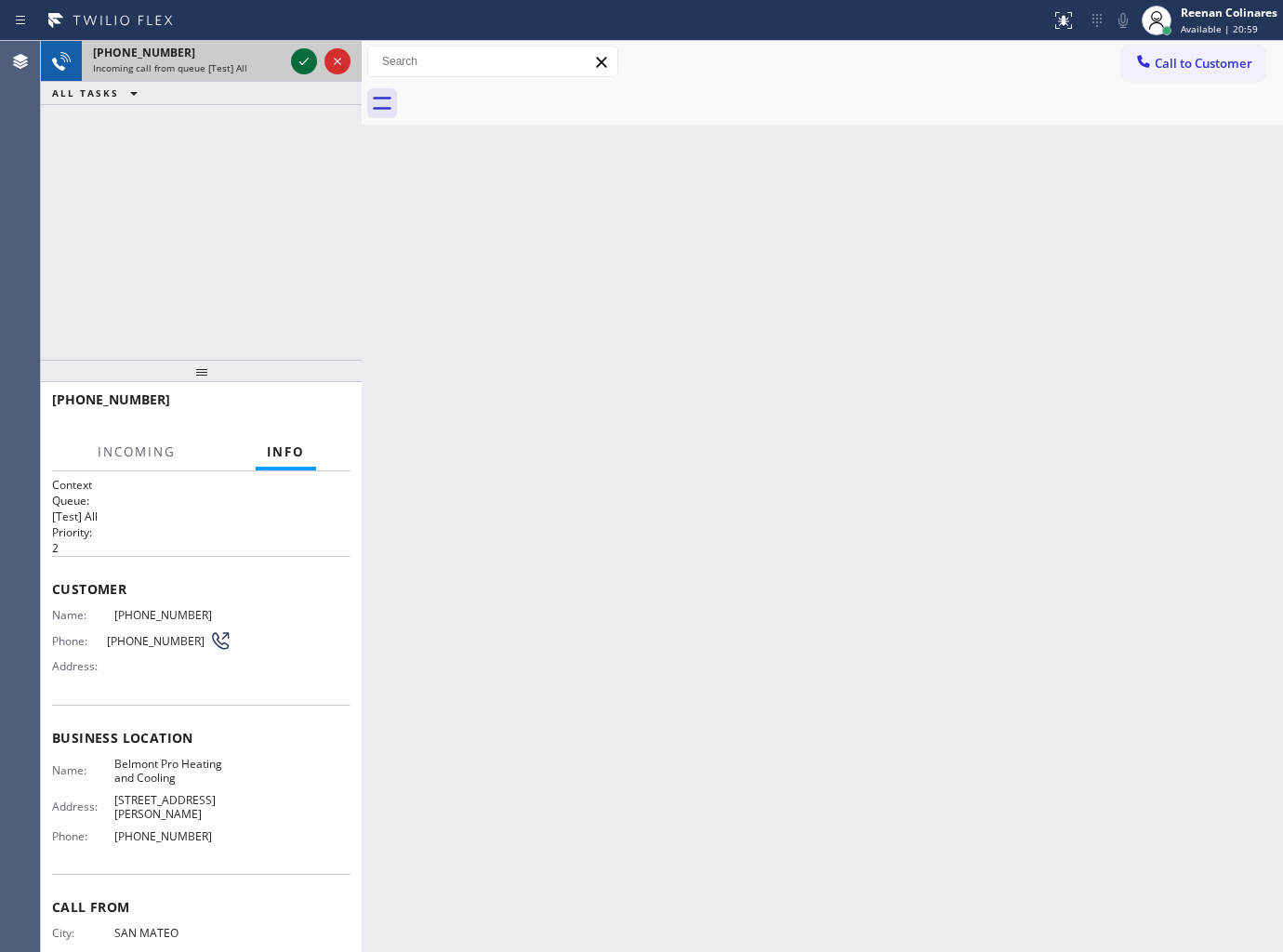
click at [304, 59] on icon at bounding box center [303, 60] width 22 height 22
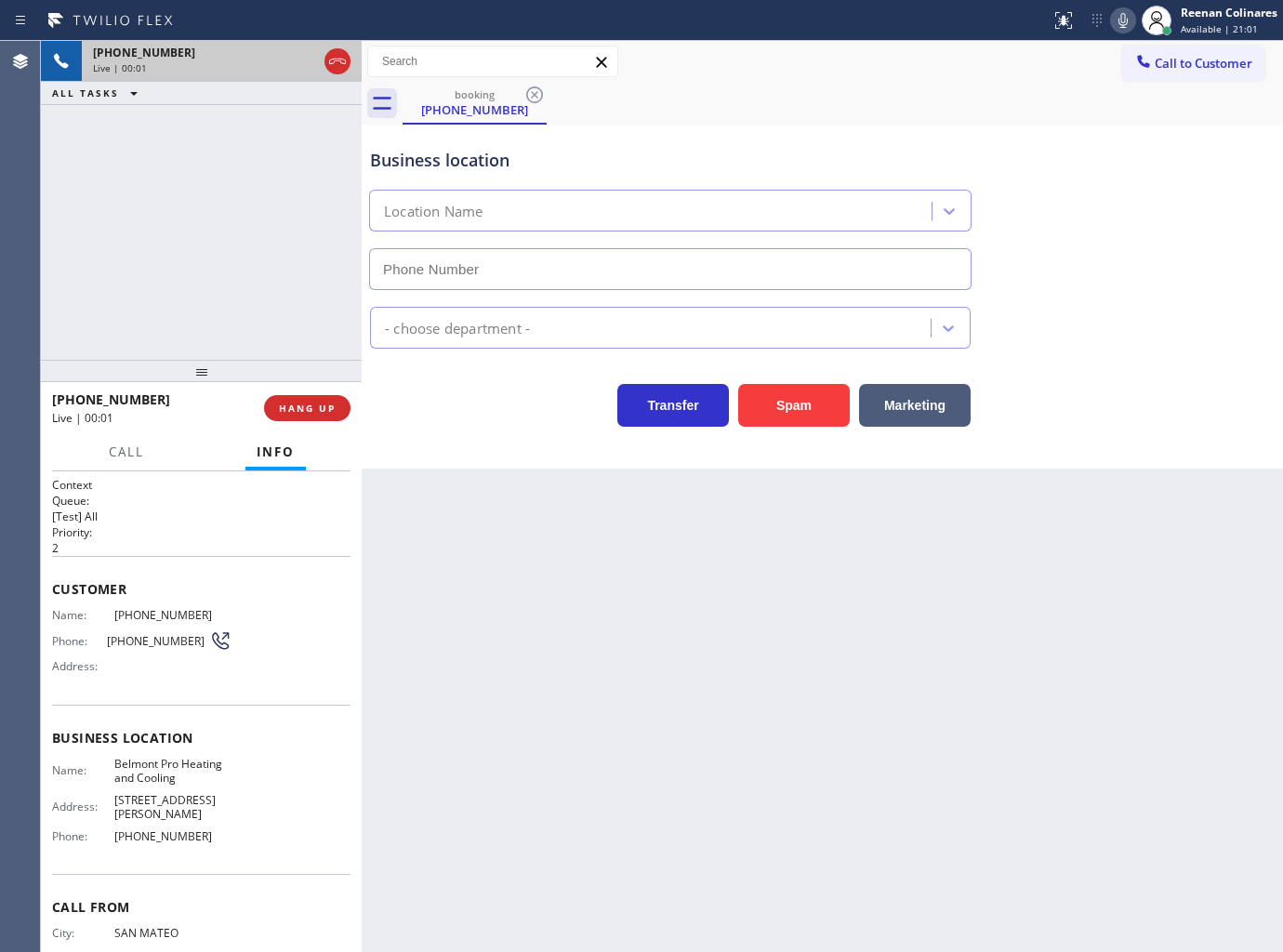
type input "[PHONE_NUMBER]"
click at [1119, 24] on icon at bounding box center [1122, 20] width 22 height 22
click at [1120, 19] on icon at bounding box center [1122, 20] width 22 height 22
click at [337, 400] on button "HANG UP" at bounding box center [307, 408] width 86 height 26
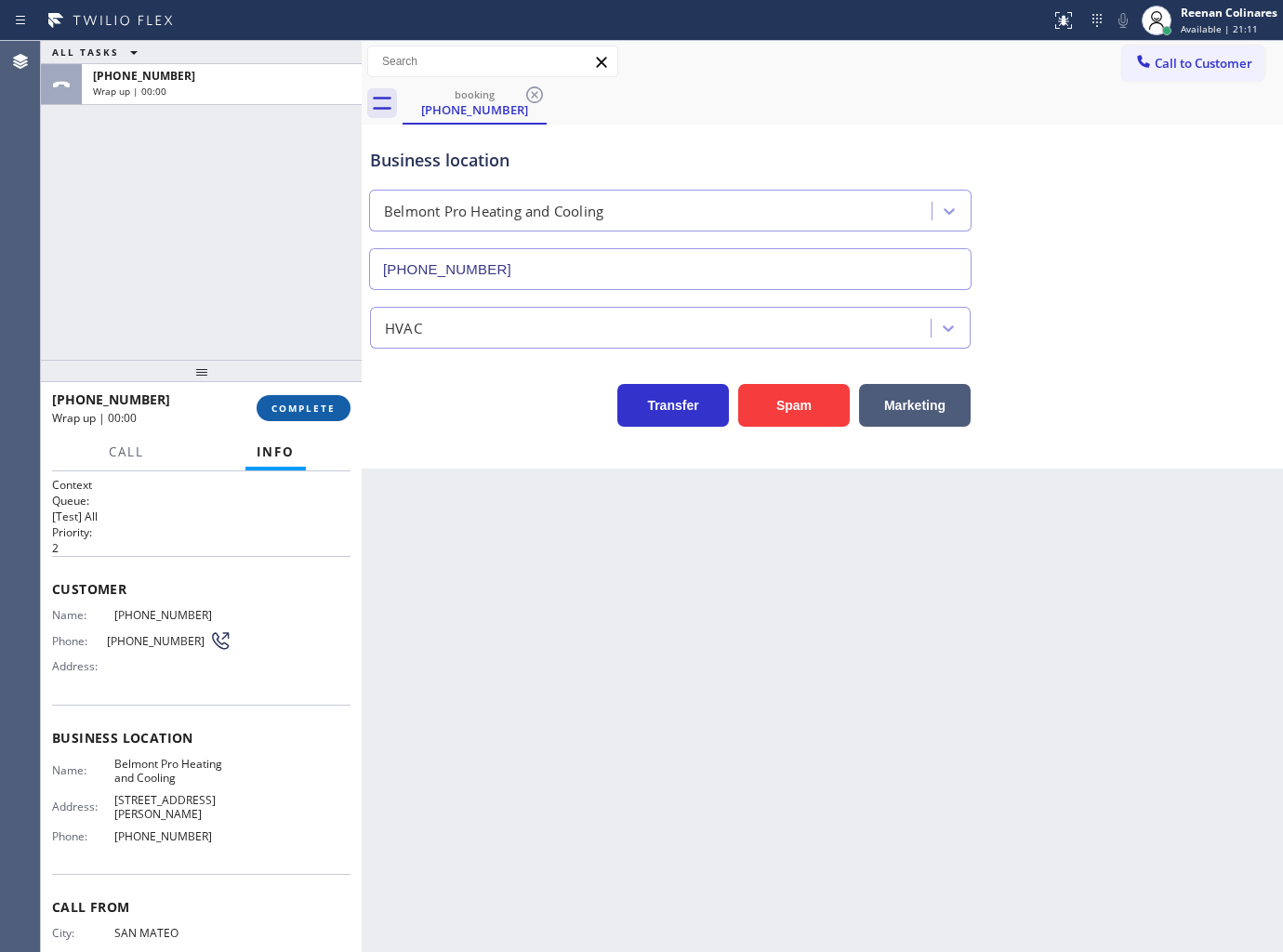
click at [337, 400] on button "COMPLETE" at bounding box center [303, 408] width 94 height 26
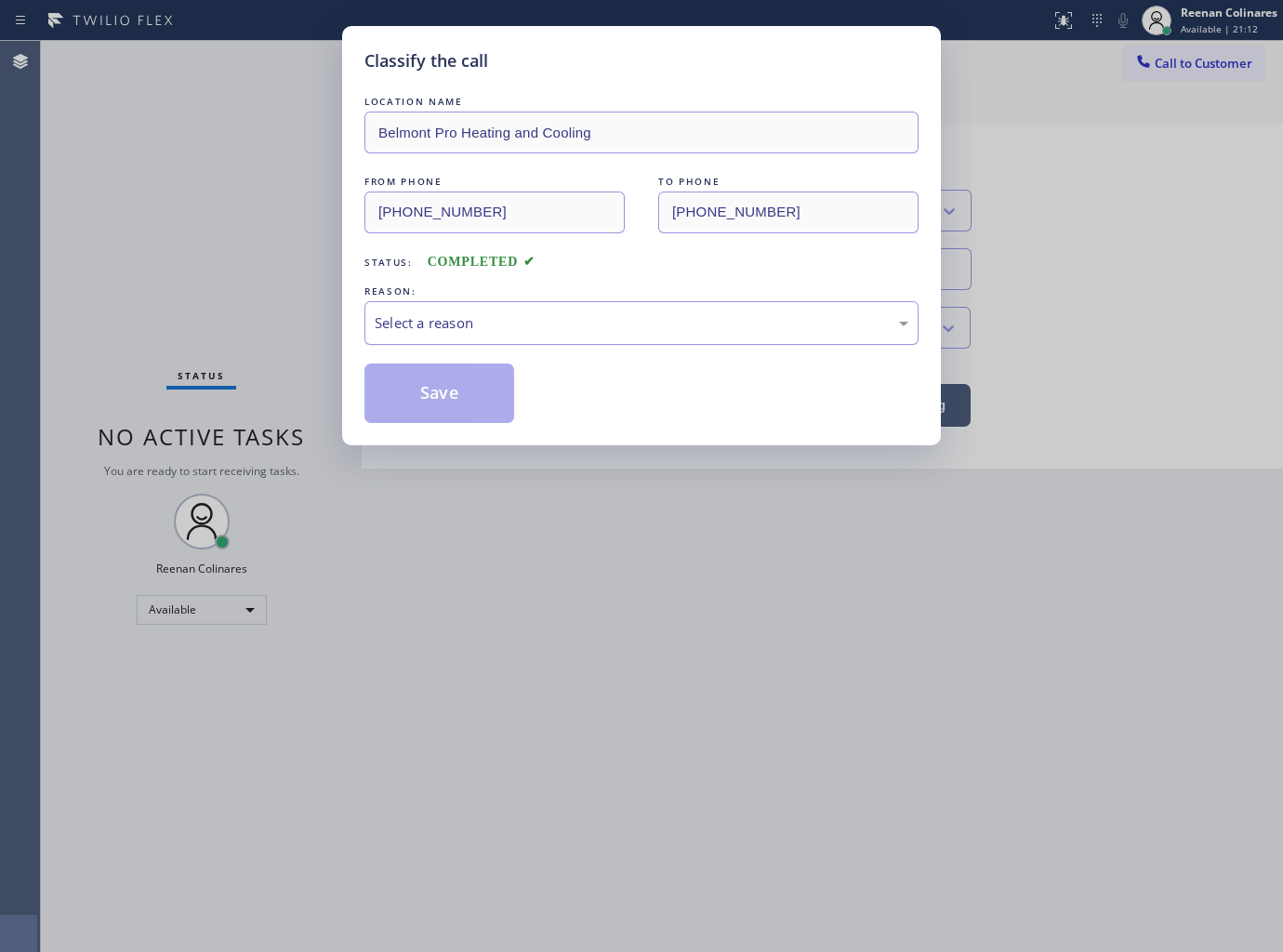
click at [443, 327] on div "Select a reason" at bounding box center [642, 322] width 534 height 21
click at [437, 401] on button "Save" at bounding box center [439, 393] width 149 height 59
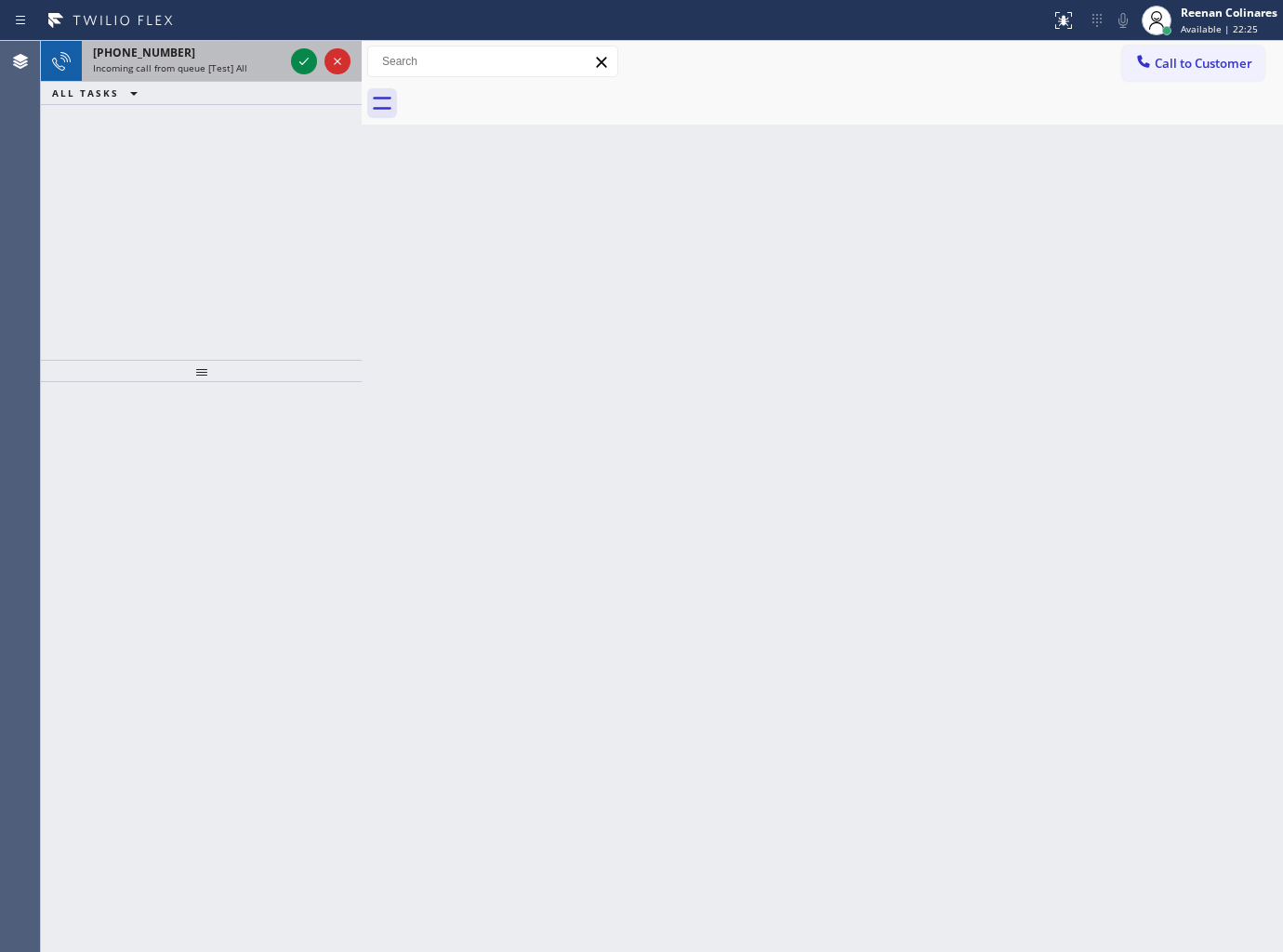
click at [210, 77] on div "[PHONE_NUMBER] Incoming call from queue [Test] All" at bounding box center [185, 61] width 206 height 41
click at [256, 71] on div "Incoming call from queue [Test] All" at bounding box center [188, 68] width 190 height 13
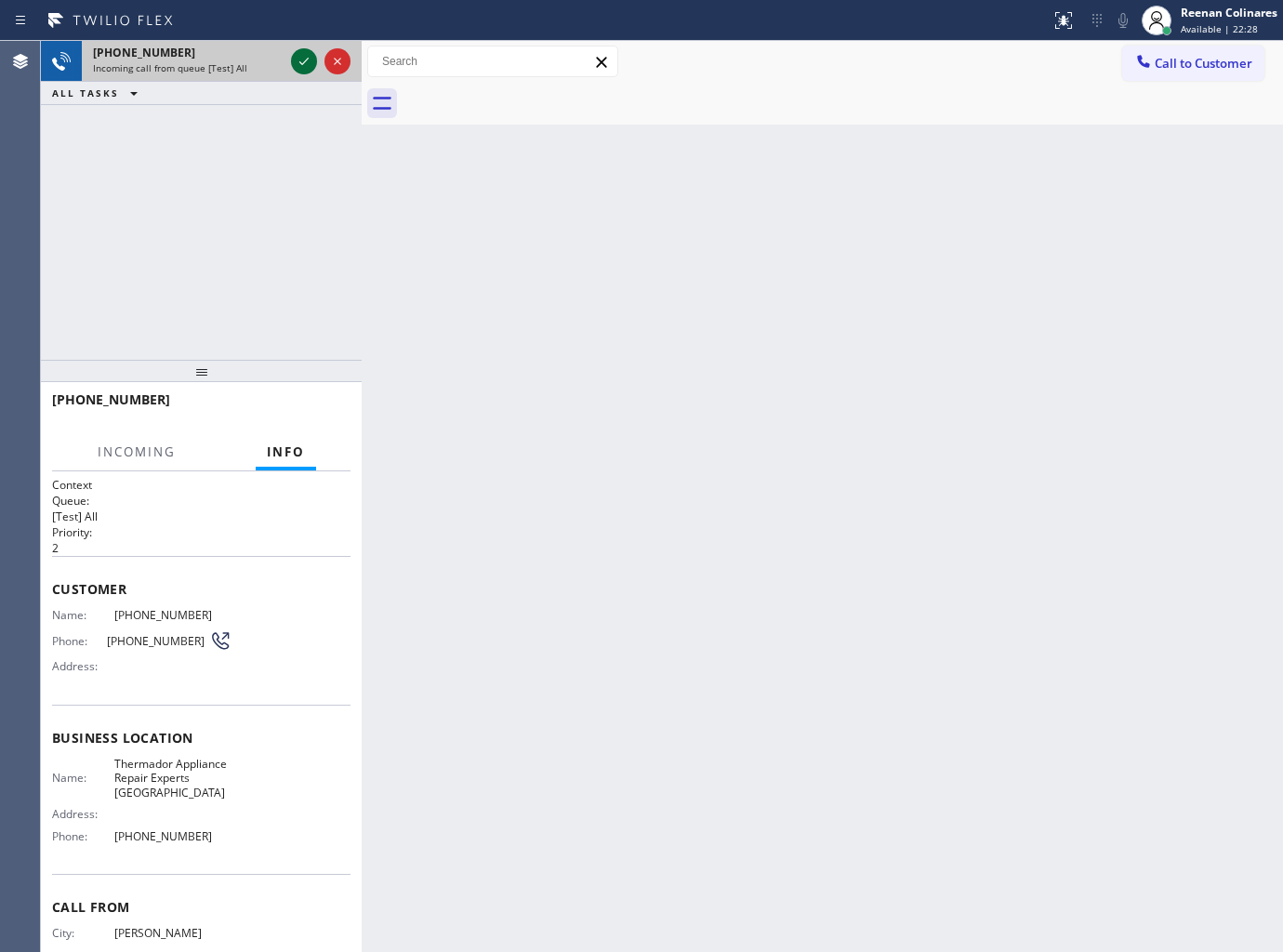
click at [299, 62] on icon at bounding box center [303, 60] width 22 height 22
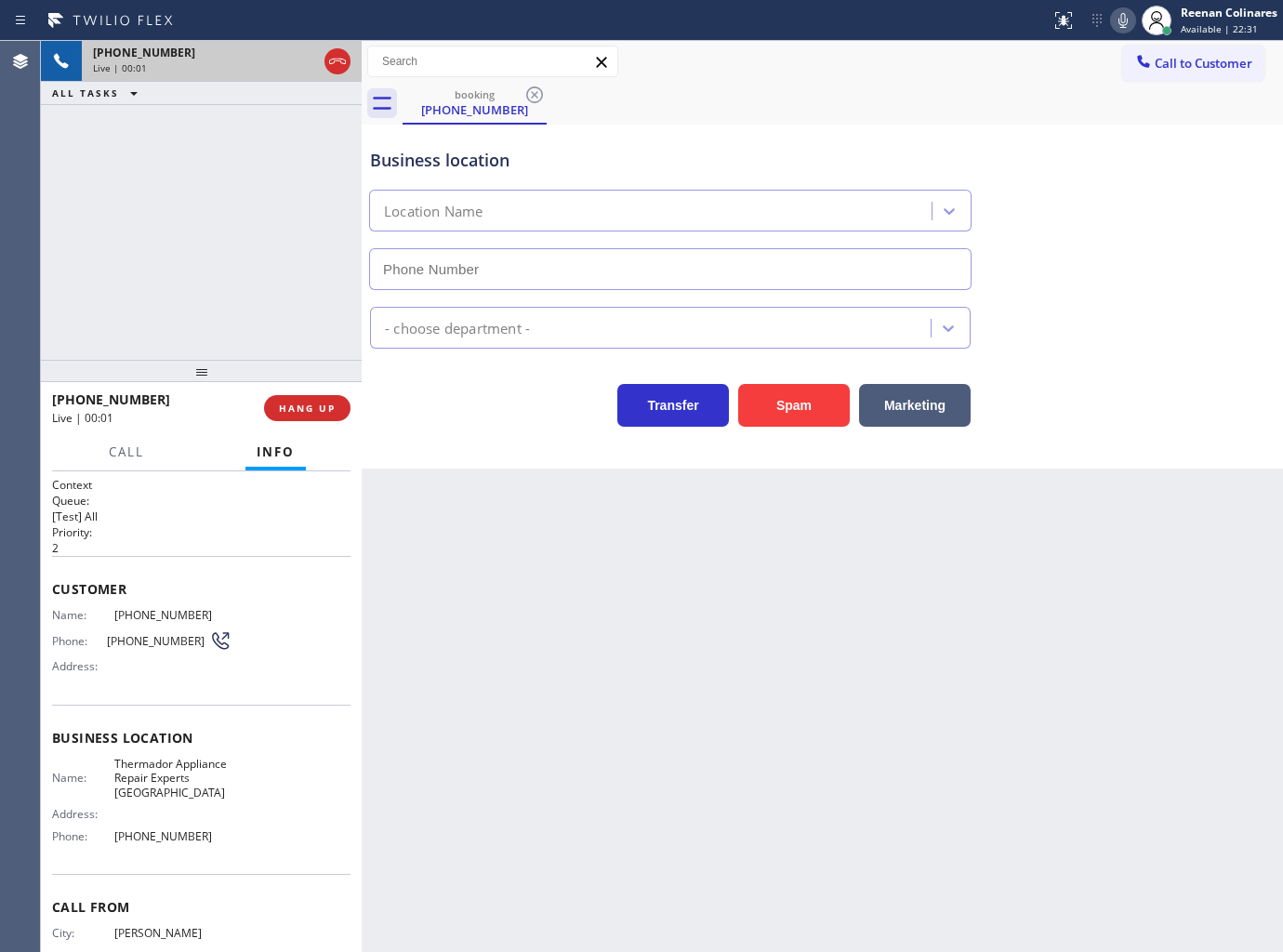
type input "[PHONE_NUMBER]"
click at [1117, 22] on icon at bounding box center [1122, 20] width 22 height 22
click at [1130, 23] on icon at bounding box center [1122, 20] width 22 height 22
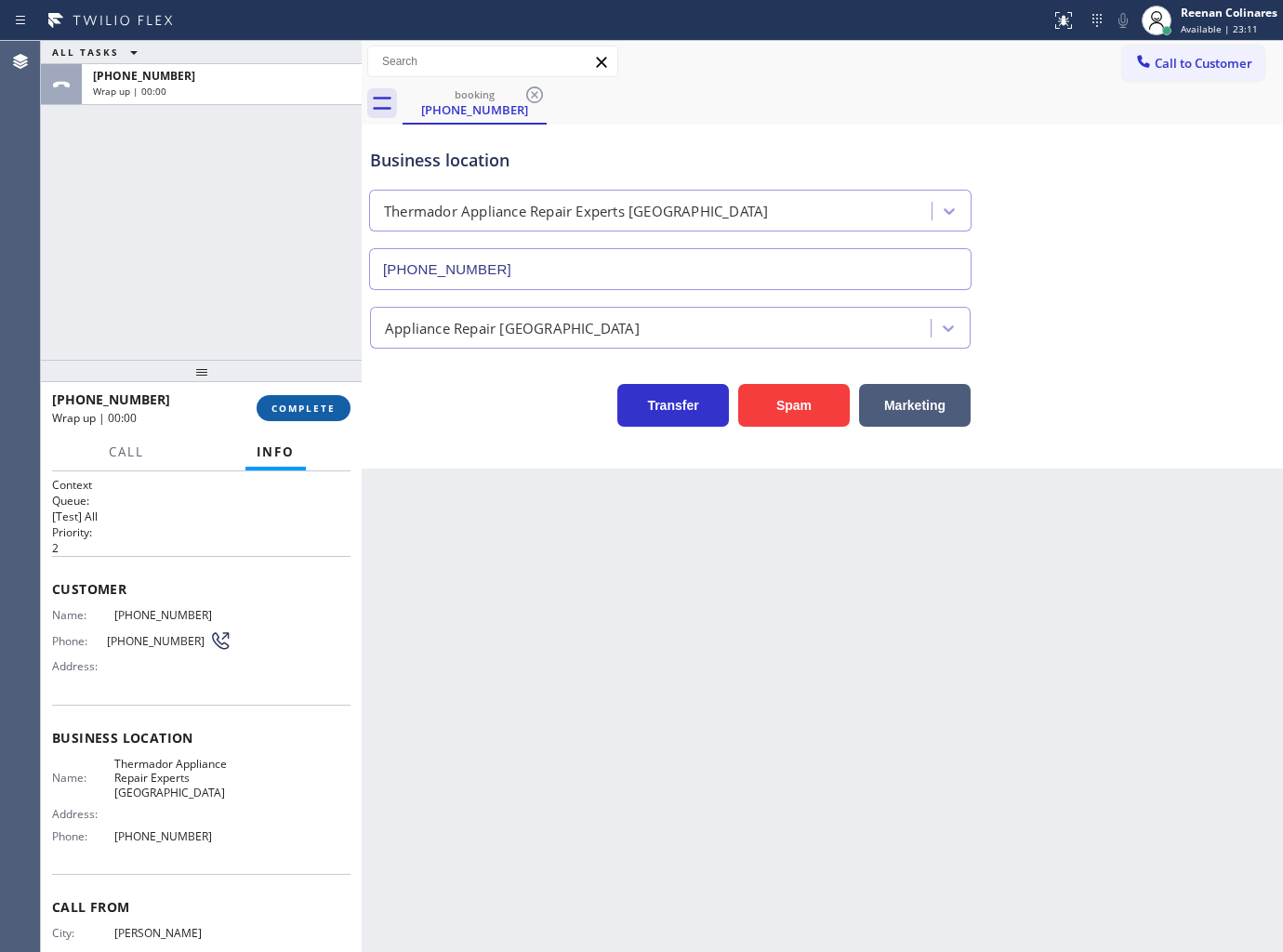
click at [328, 404] on span "COMPLETE" at bounding box center [303, 409] width 64 height 13
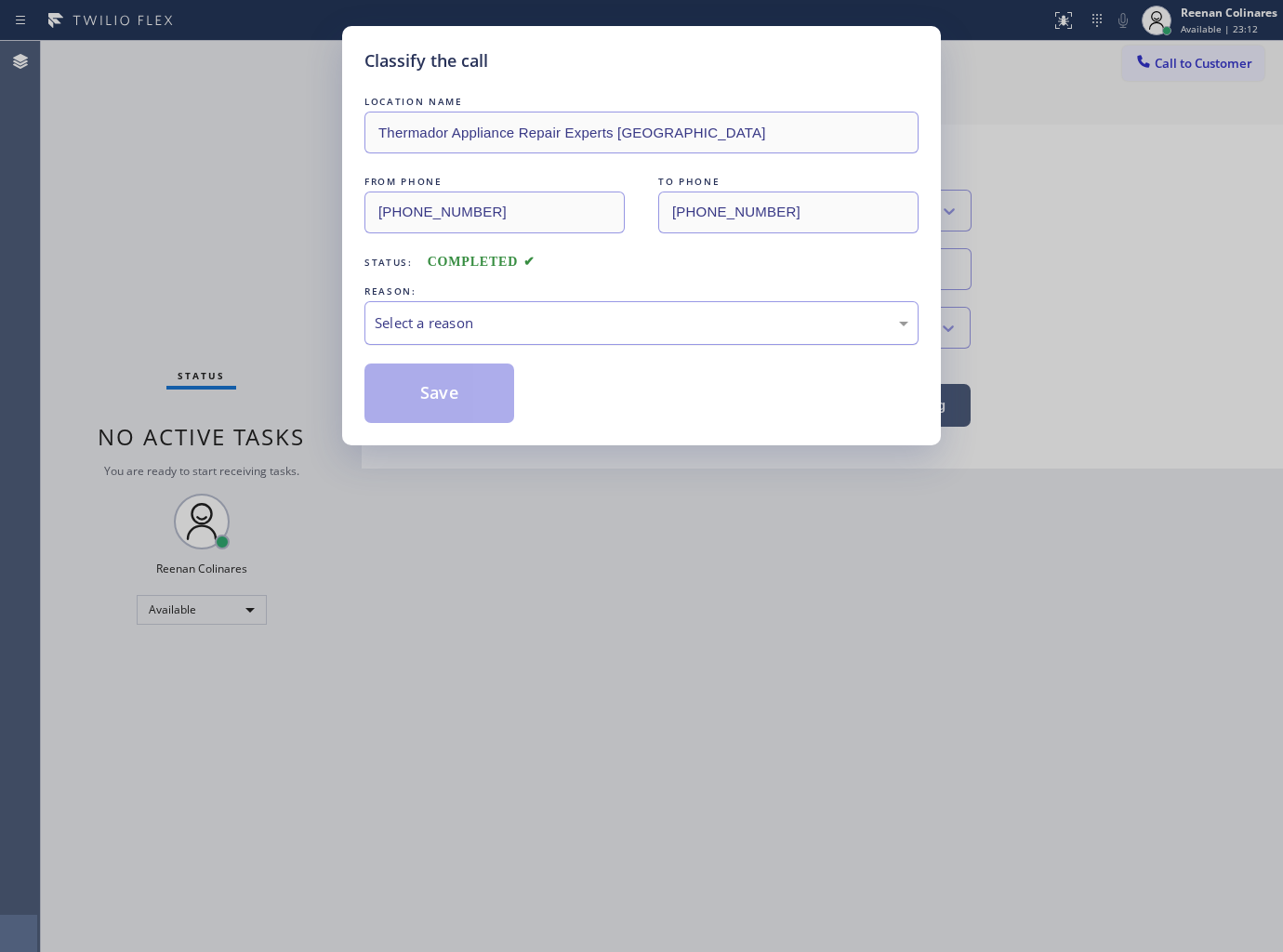
click at [412, 313] on div "Select a reason" at bounding box center [642, 322] width 534 height 21
click at [411, 394] on button "Save" at bounding box center [439, 393] width 149 height 59
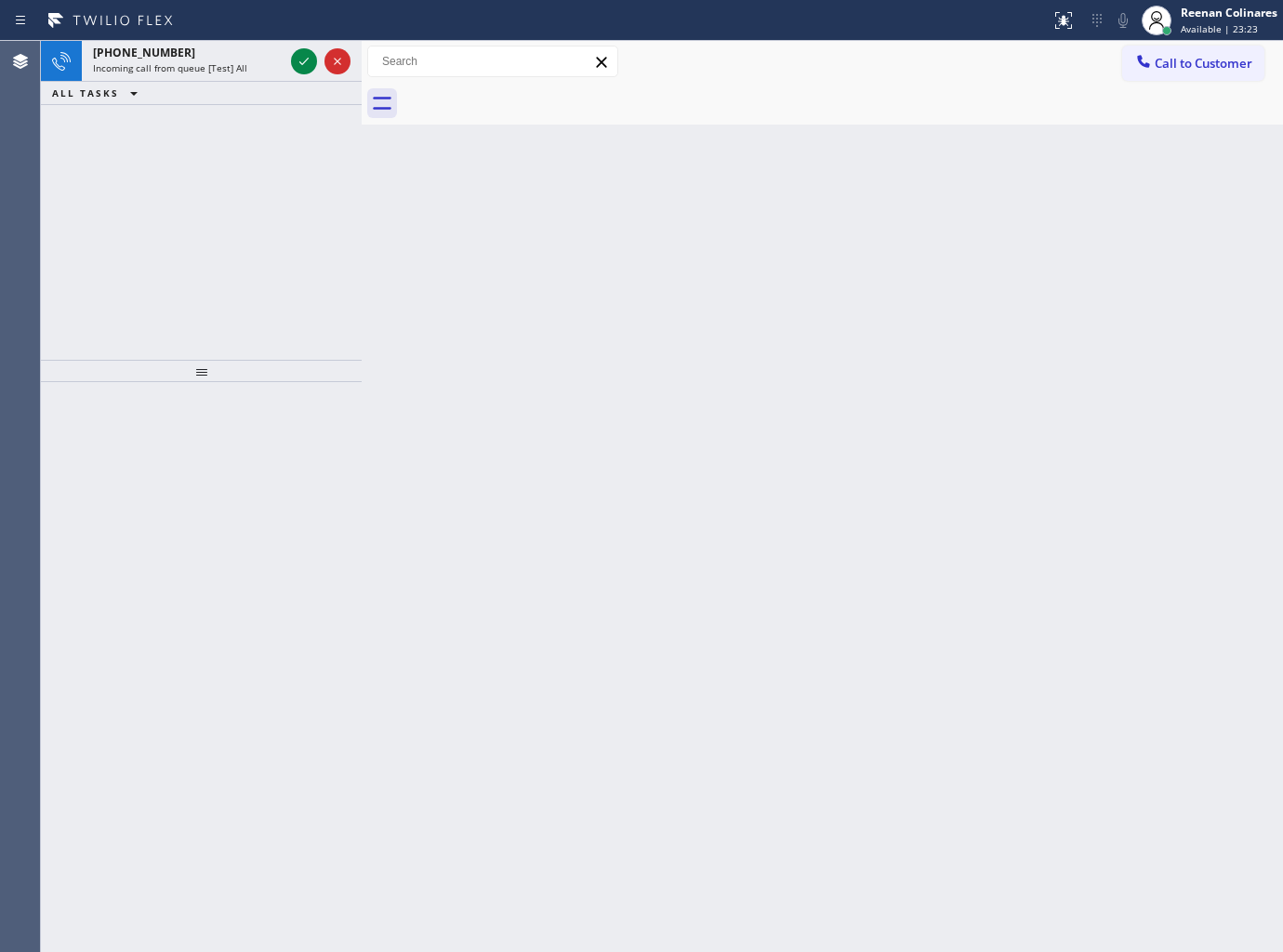
click at [1057, 430] on div "Back to Dashboard Change Sender ID Customers Technicians Select a contact Outbo…" at bounding box center [822, 497] width 921 height 911
click at [233, 49] on div "[PHONE_NUMBER]" at bounding box center [188, 53] width 190 height 16
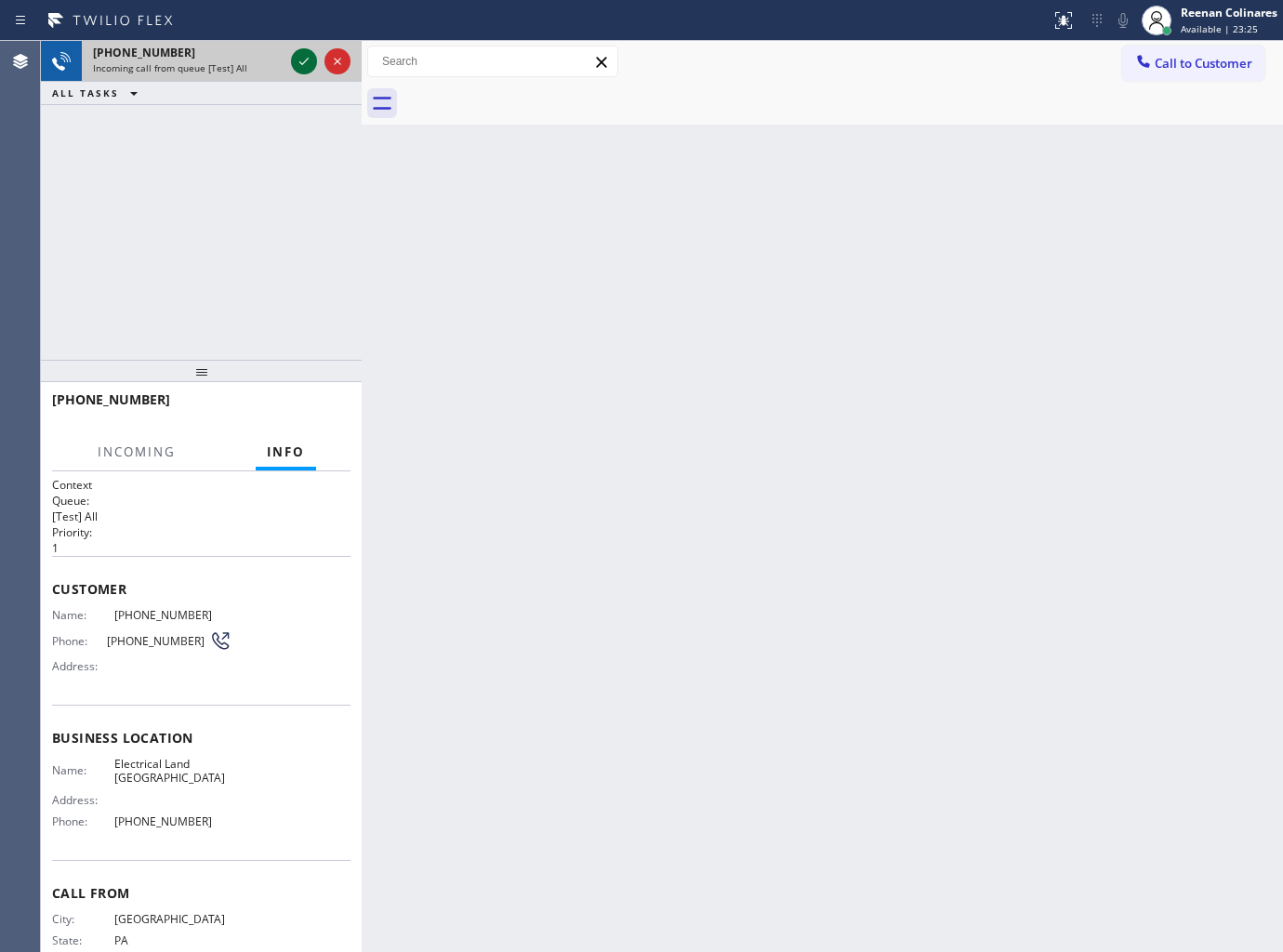
click at [299, 57] on icon at bounding box center [303, 60] width 22 height 22
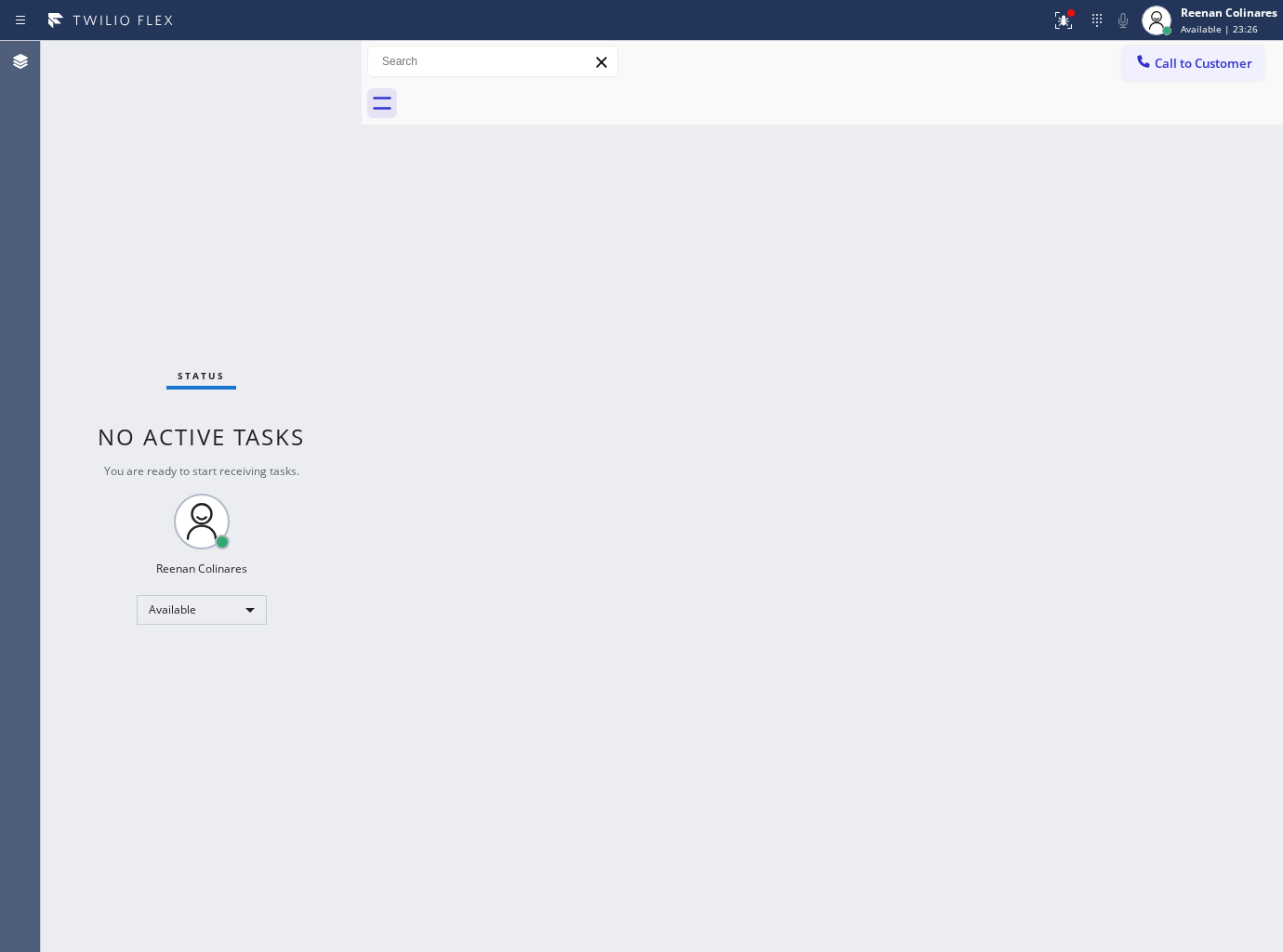
click at [248, 214] on div "Status No active tasks You are ready to start receiving tasks. Reenan Colinares…" at bounding box center [201, 497] width 321 height 911
click at [1065, 21] on icon at bounding box center [1061, 19] width 11 height 13
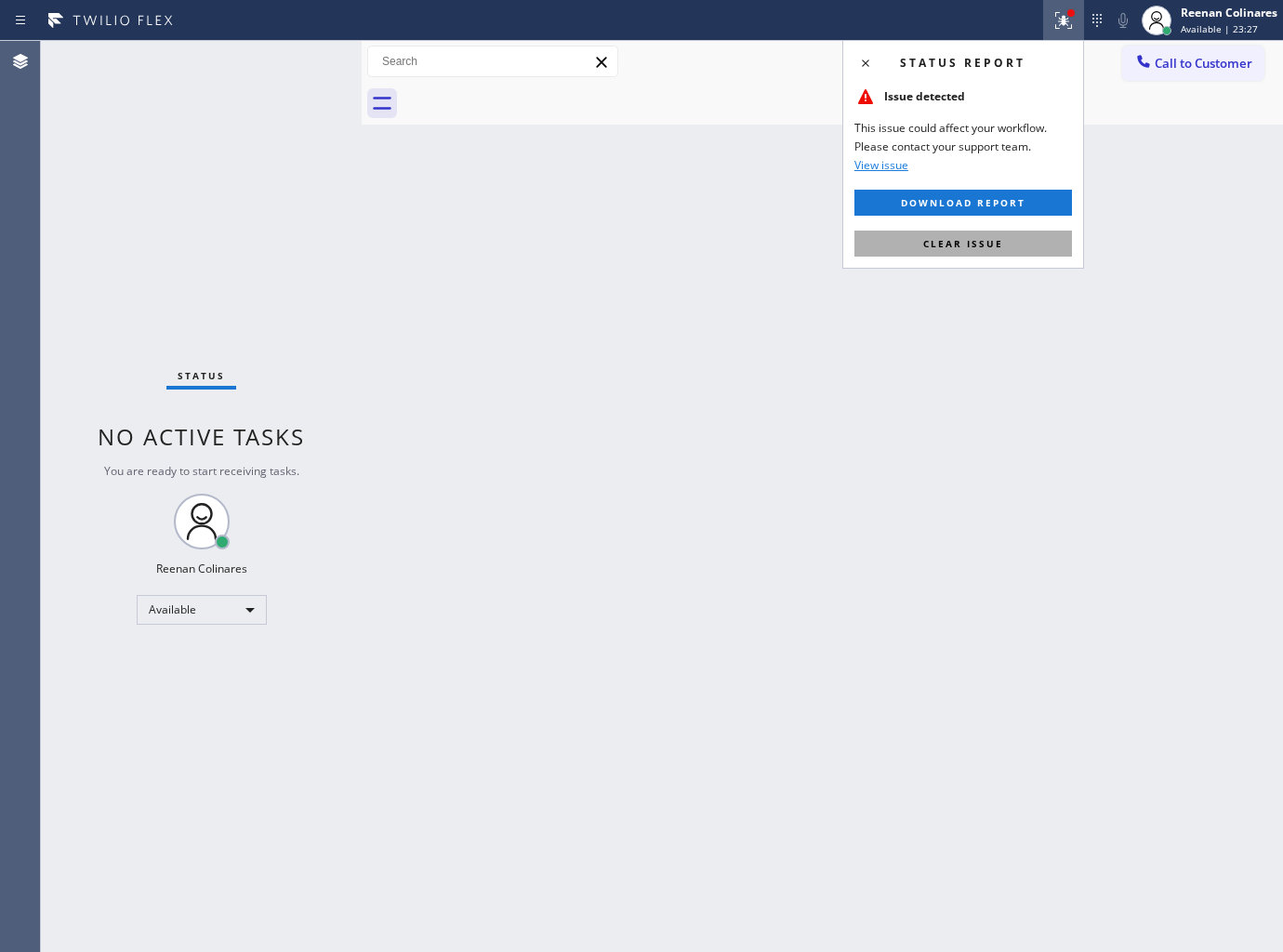
click at [950, 247] on span "Clear issue" at bounding box center [963, 244] width 80 height 13
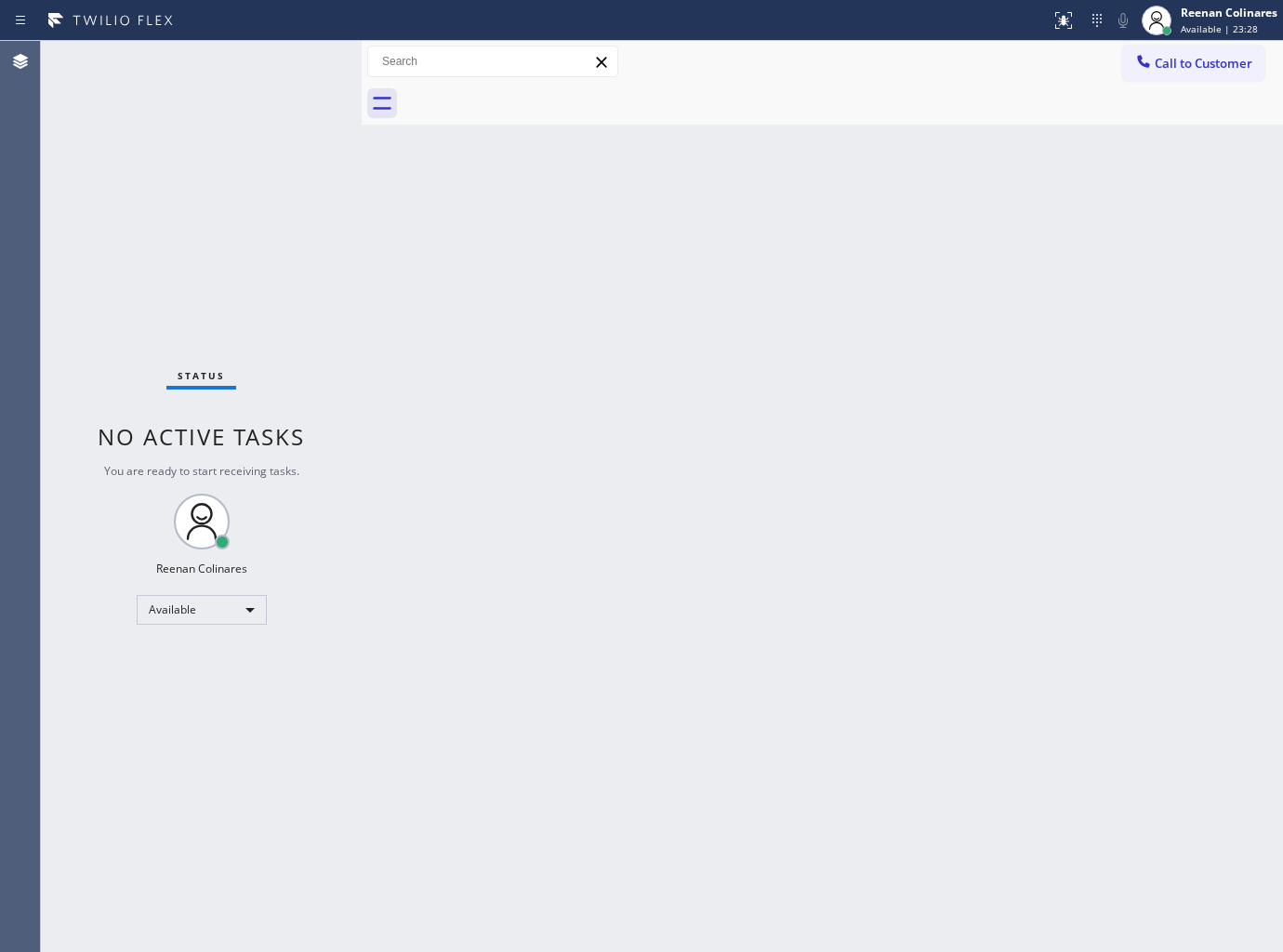
click at [568, 343] on div "Back to Dashboard Change Sender ID Customers Technicians Select a contact Outbo…" at bounding box center [822, 497] width 921 height 911
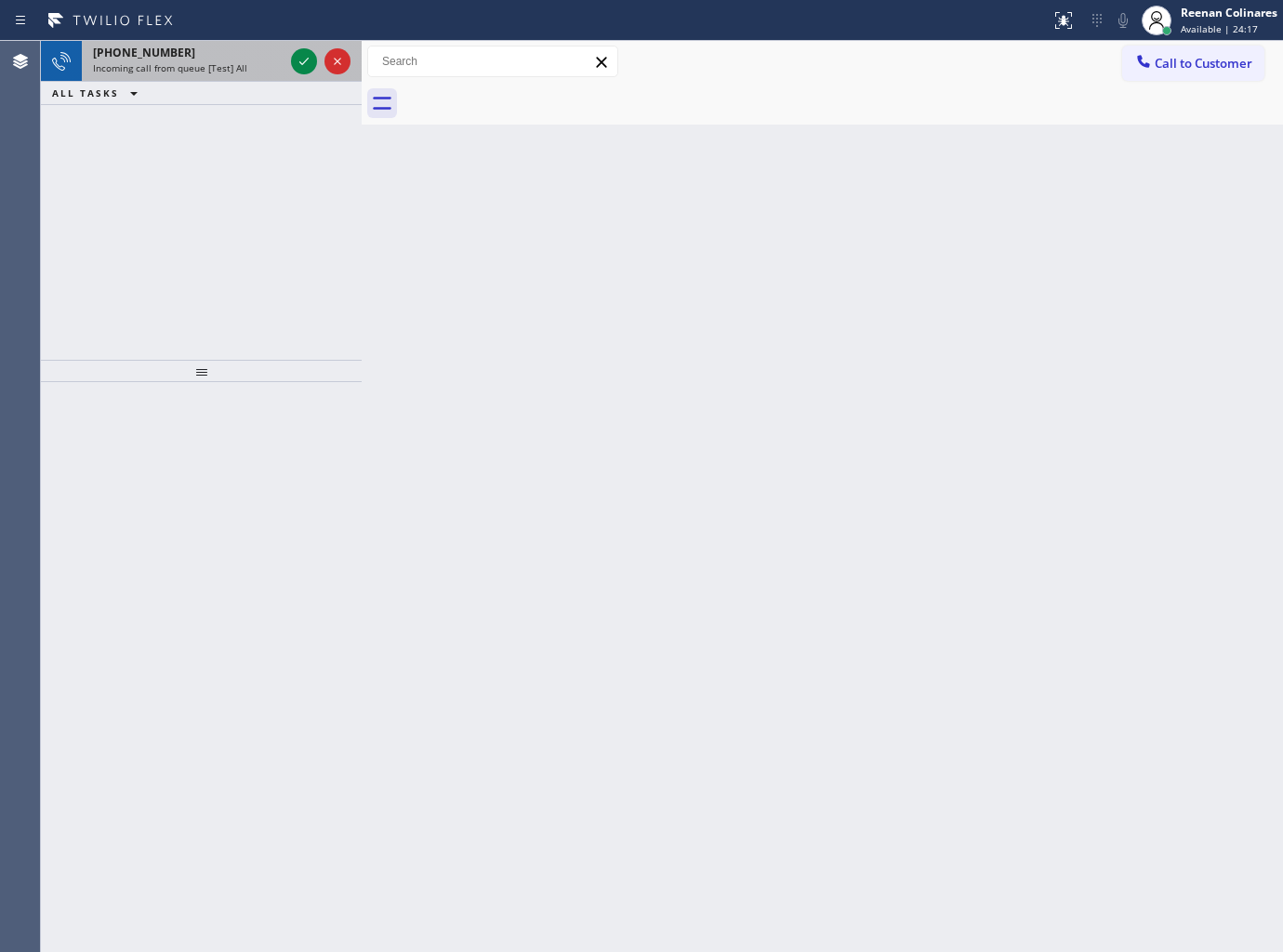
drag, startPoint x: 221, startPoint y: 67, endPoint x: 261, endPoint y: 53, distance: 42.4
click at [224, 67] on span "Incoming call from queue [Test] All" at bounding box center [169, 68] width 154 height 13
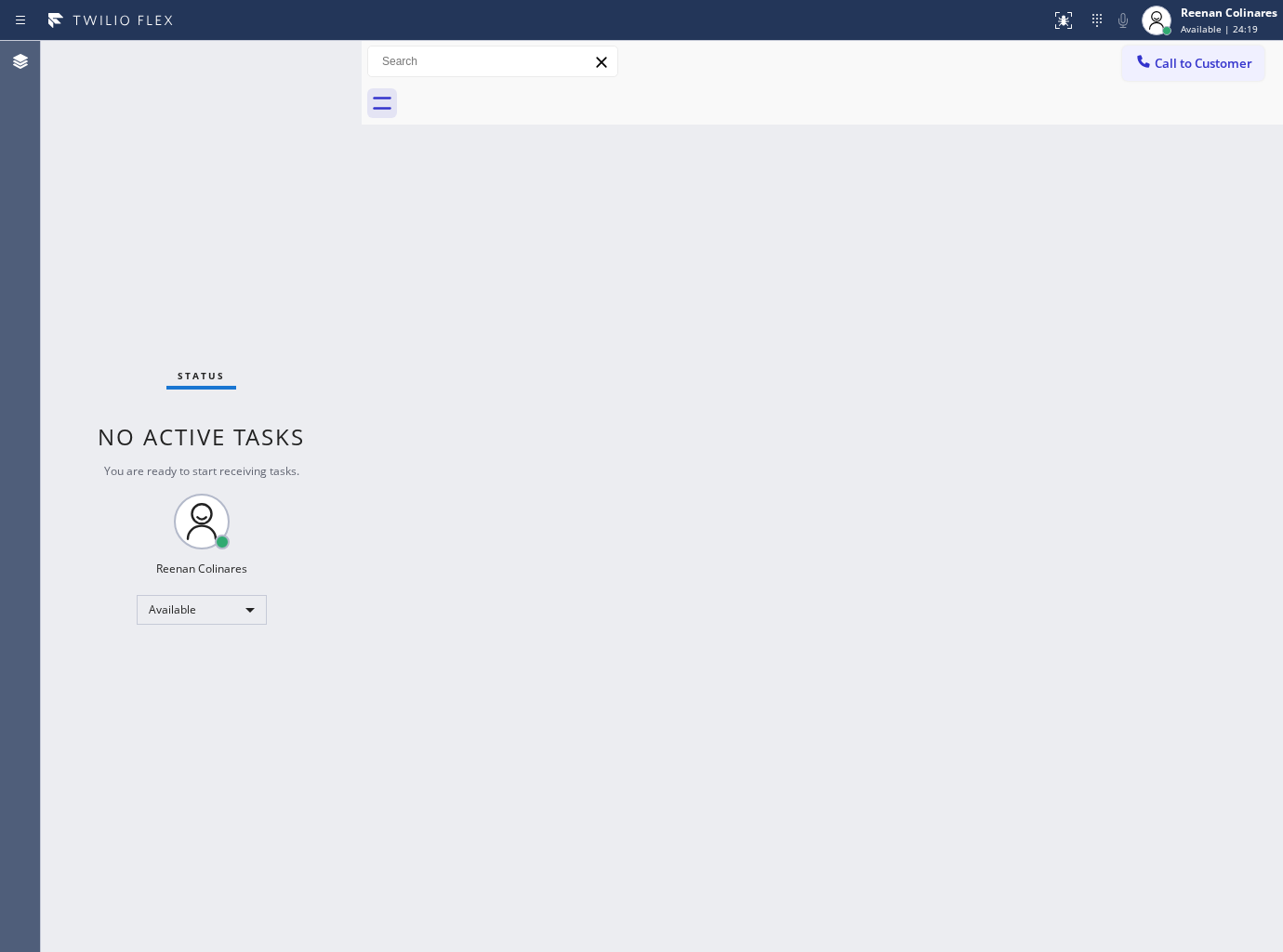
click at [249, 66] on div "Status No active tasks You are ready to start receiving tasks. Reenan Colinares…" at bounding box center [201, 497] width 321 height 911
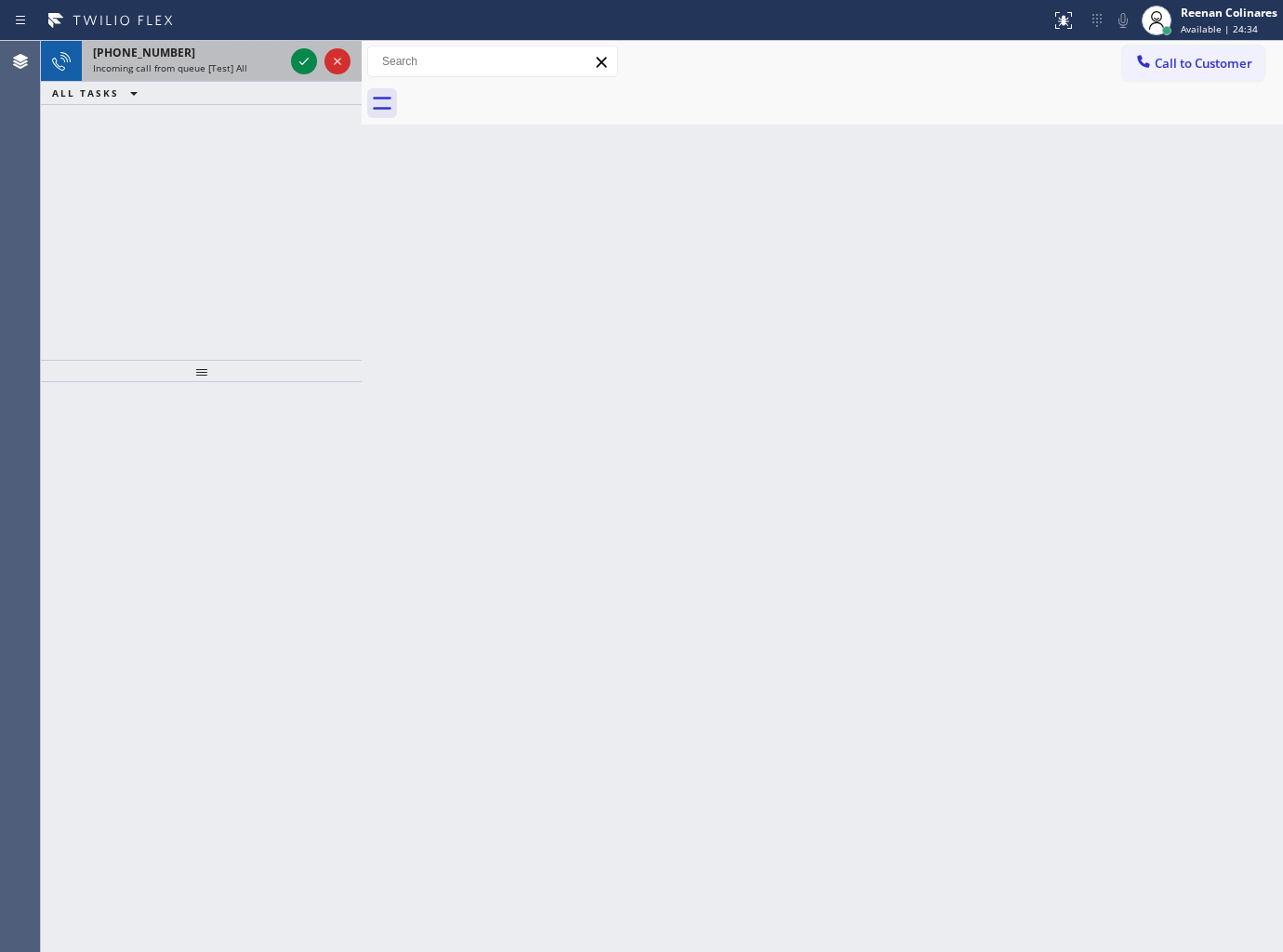
click at [246, 65] on div "Incoming call from queue [Test] All" at bounding box center [188, 68] width 190 height 13
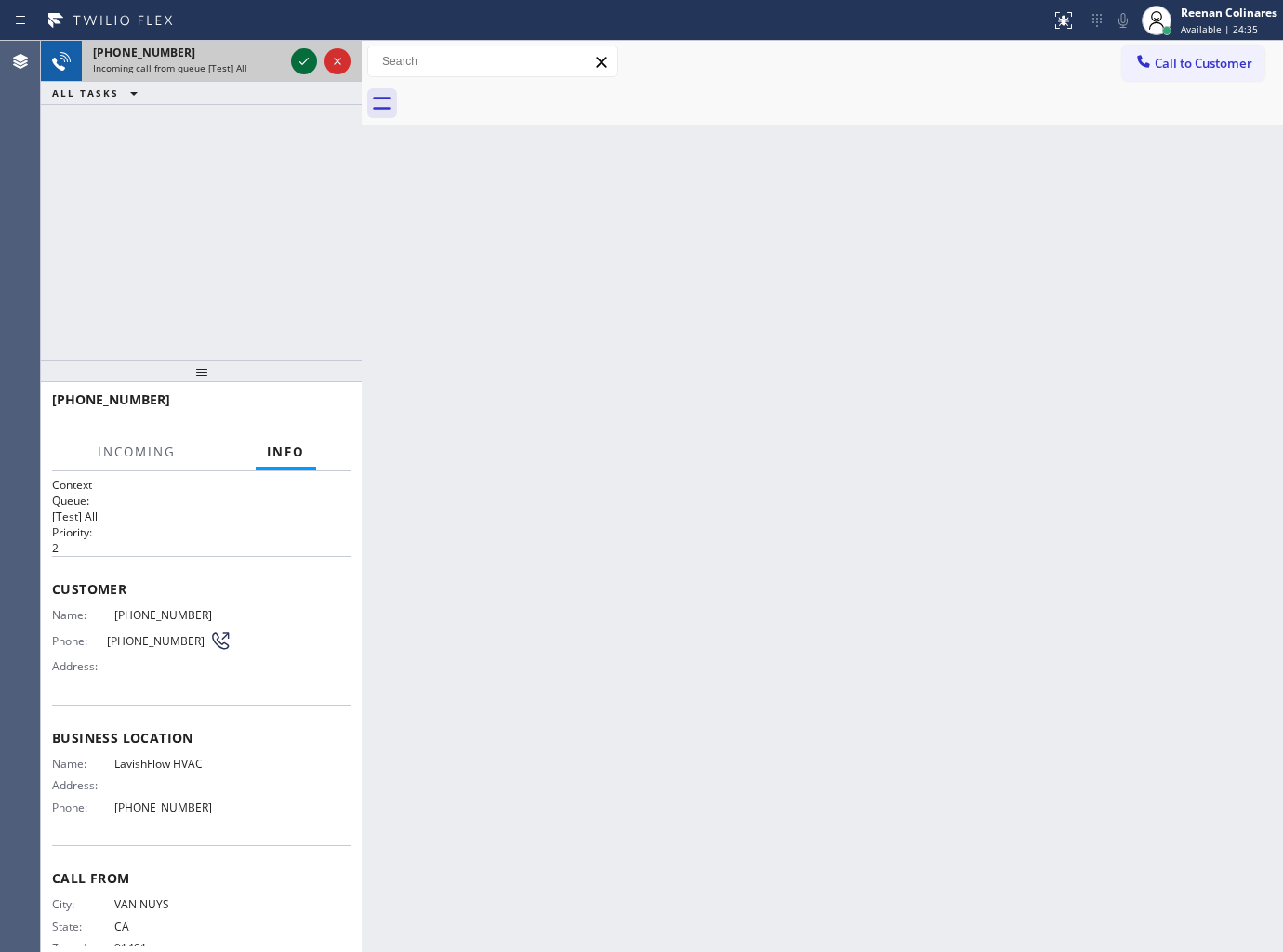
click at [294, 59] on icon at bounding box center [303, 60] width 22 height 22
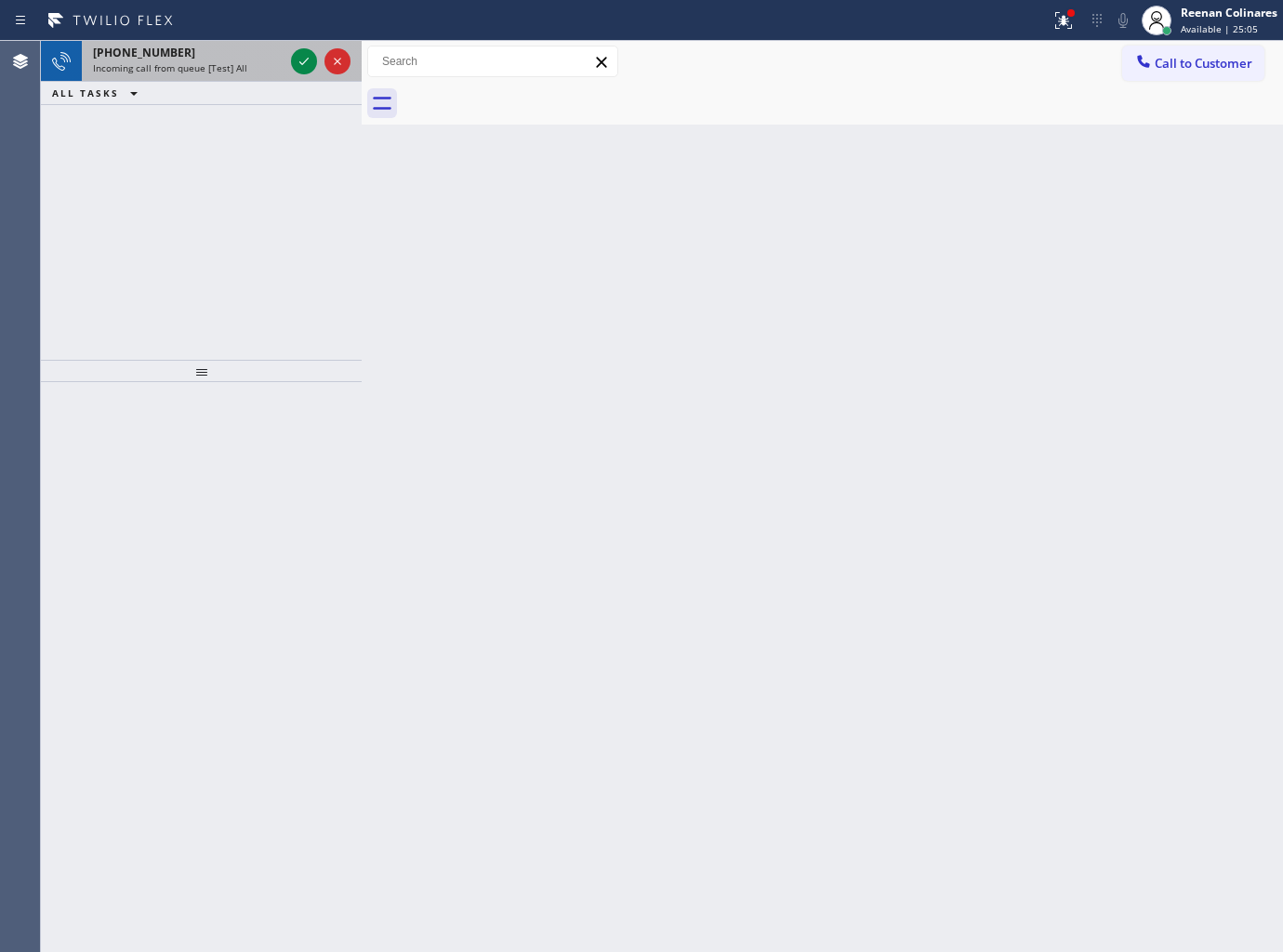
click at [192, 54] on div "[PHONE_NUMBER]" at bounding box center [188, 53] width 190 height 16
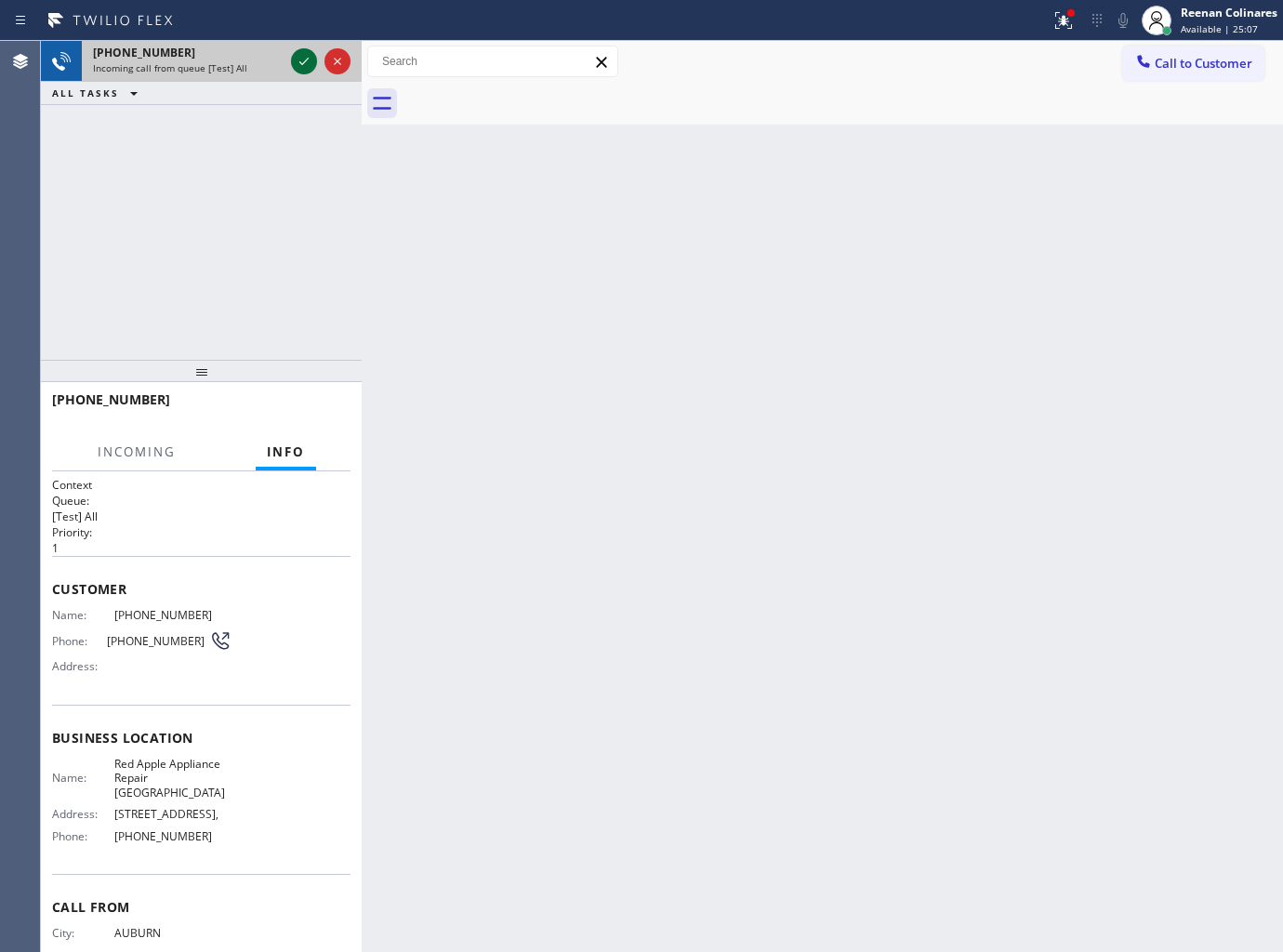
click at [299, 58] on icon at bounding box center [303, 60] width 22 height 22
click at [1066, 18] on icon at bounding box center [1063, 20] width 16 height 16
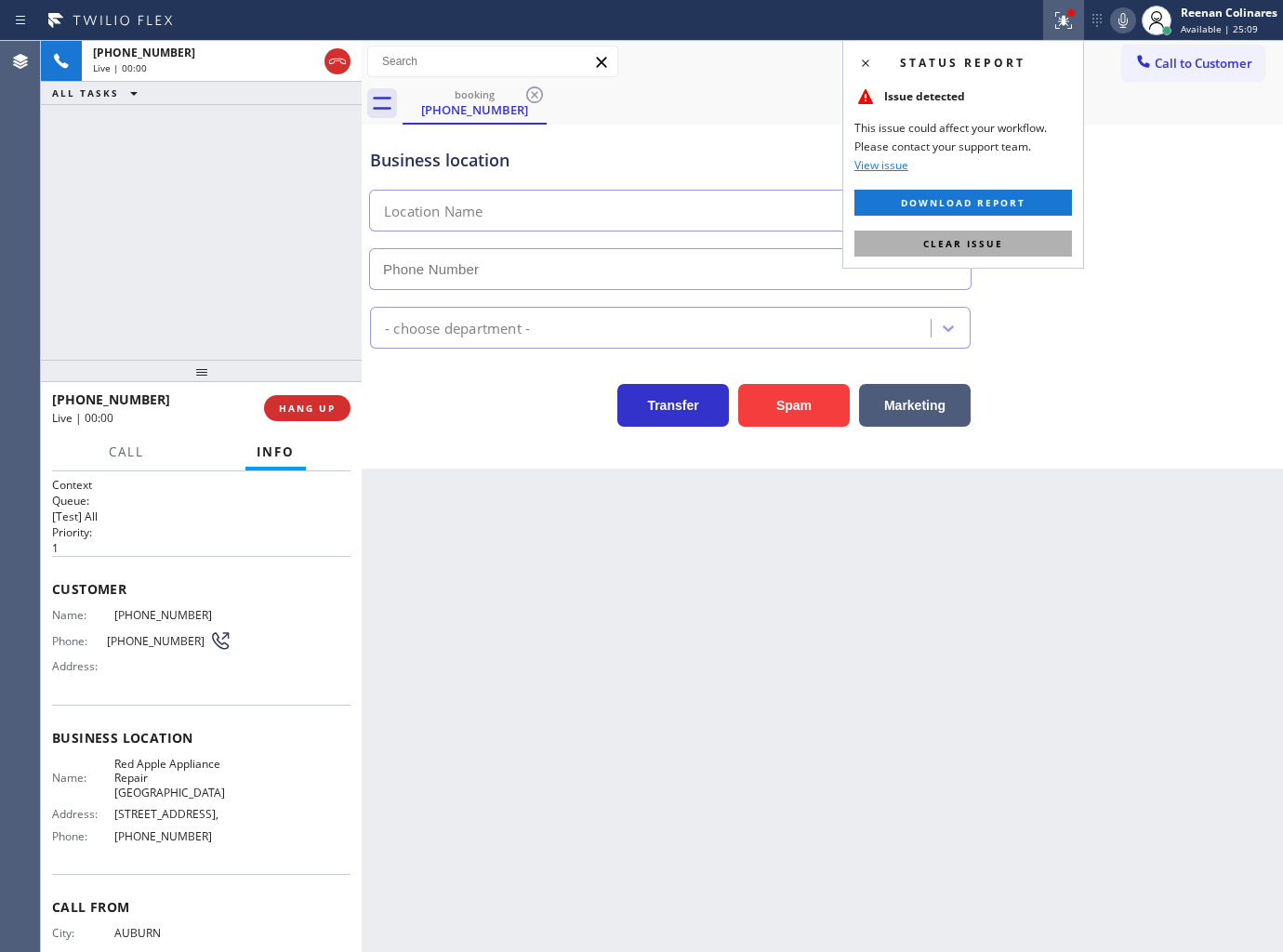
click at [968, 234] on button "Clear issue" at bounding box center [962, 243] width 217 height 26
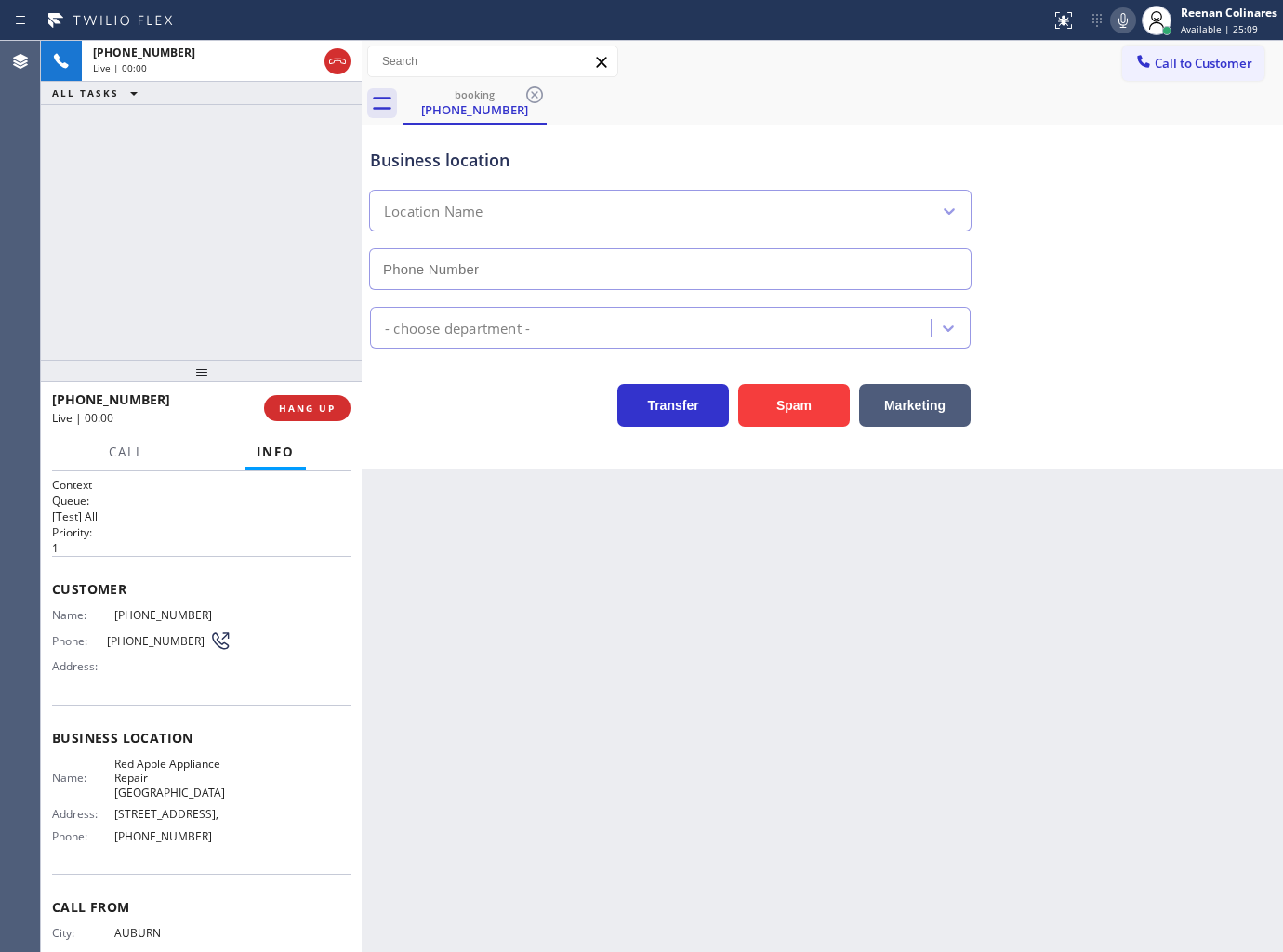
type input "[PHONE_NUMBER]"
click at [328, 411] on span "HANG UP" at bounding box center [306, 409] width 56 height 13
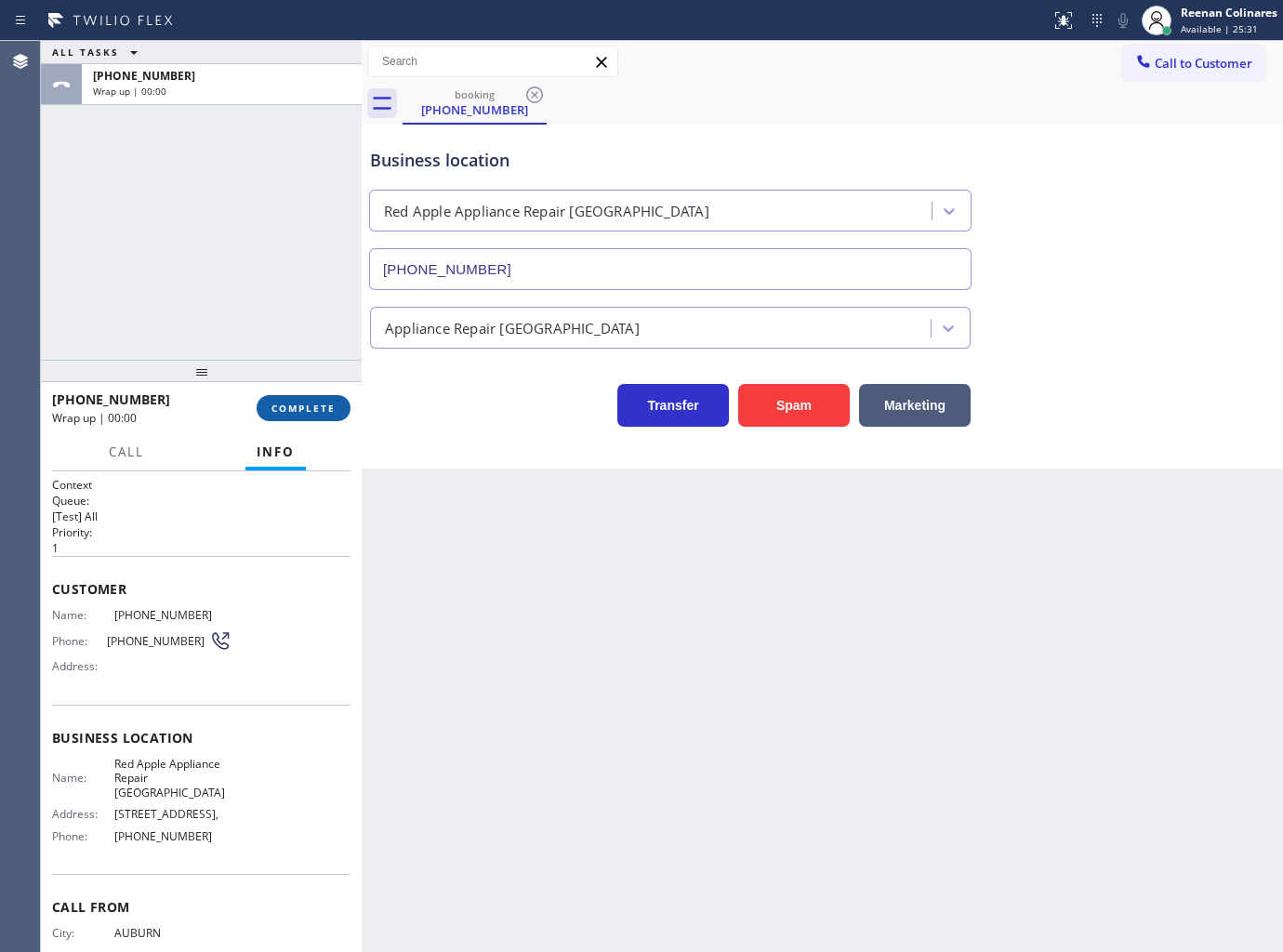
click at [328, 411] on span "COMPLETE" at bounding box center [303, 409] width 64 height 13
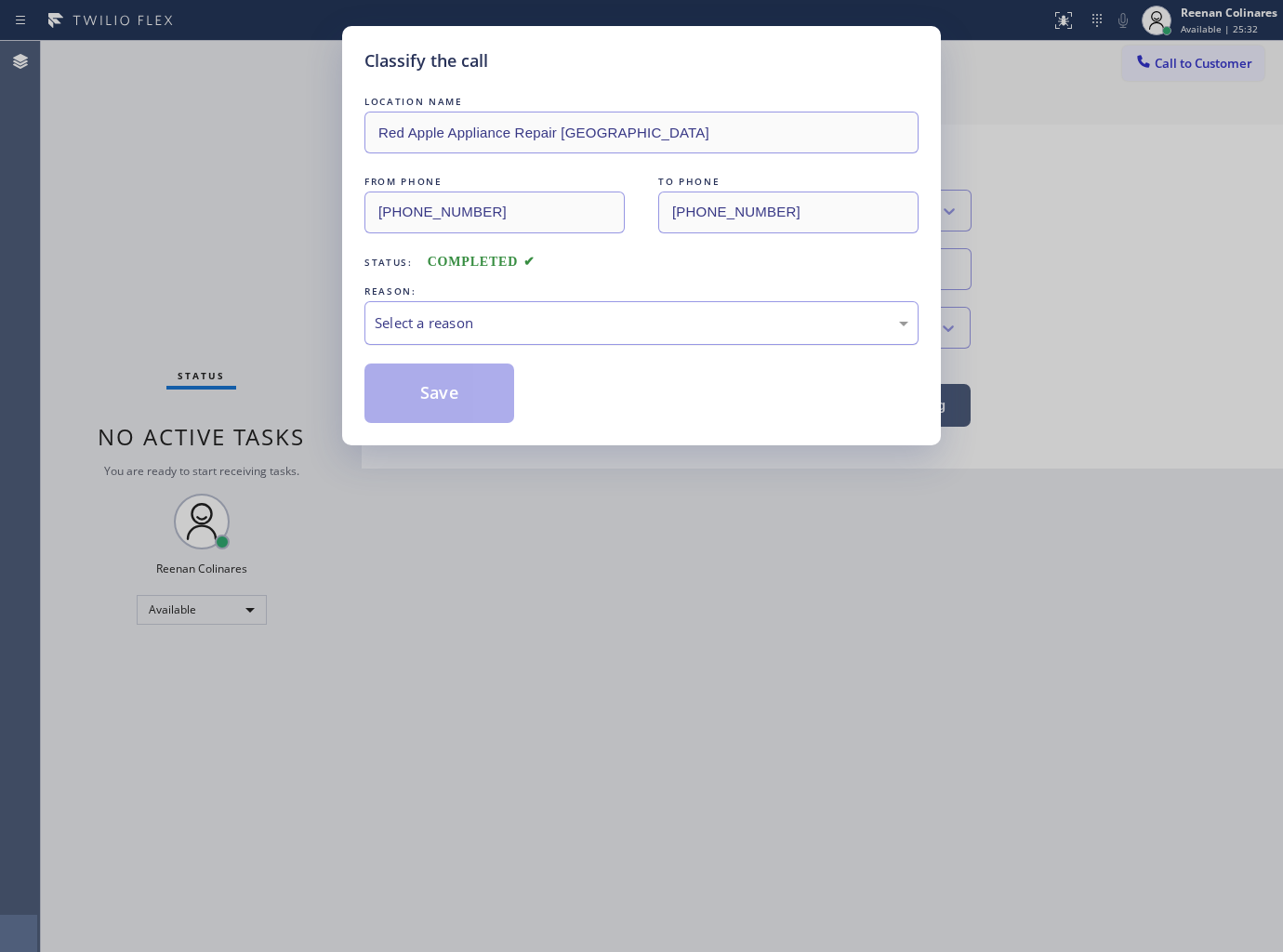
click at [421, 320] on div "Select a reason" at bounding box center [642, 322] width 534 height 21
click at [414, 394] on button "Save" at bounding box center [439, 393] width 149 height 59
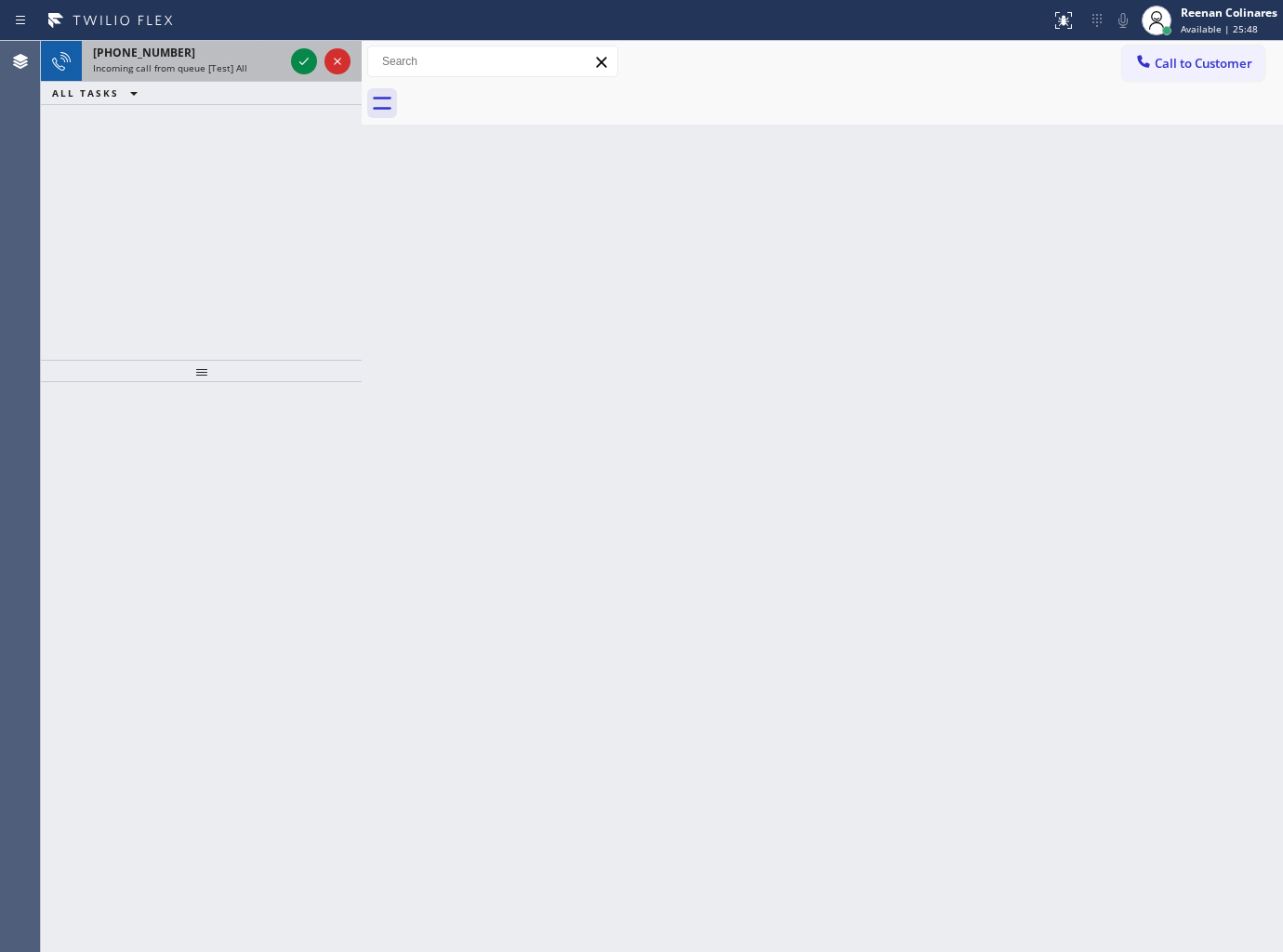
click at [212, 69] on span "Incoming call from queue [Test] All" at bounding box center [169, 68] width 154 height 13
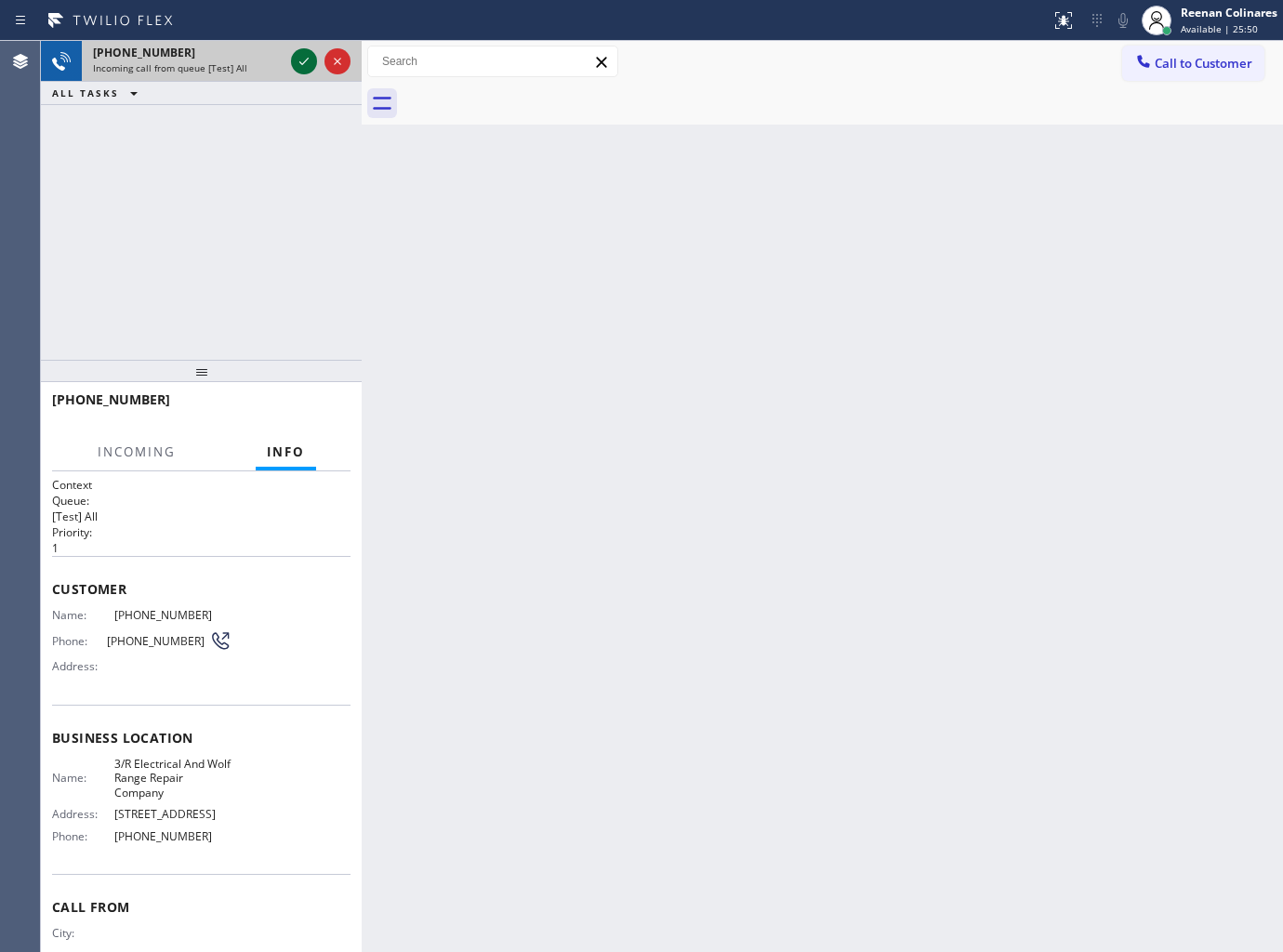
click at [299, 58] on icon at bounding box center [303, 60] width 22 height 22
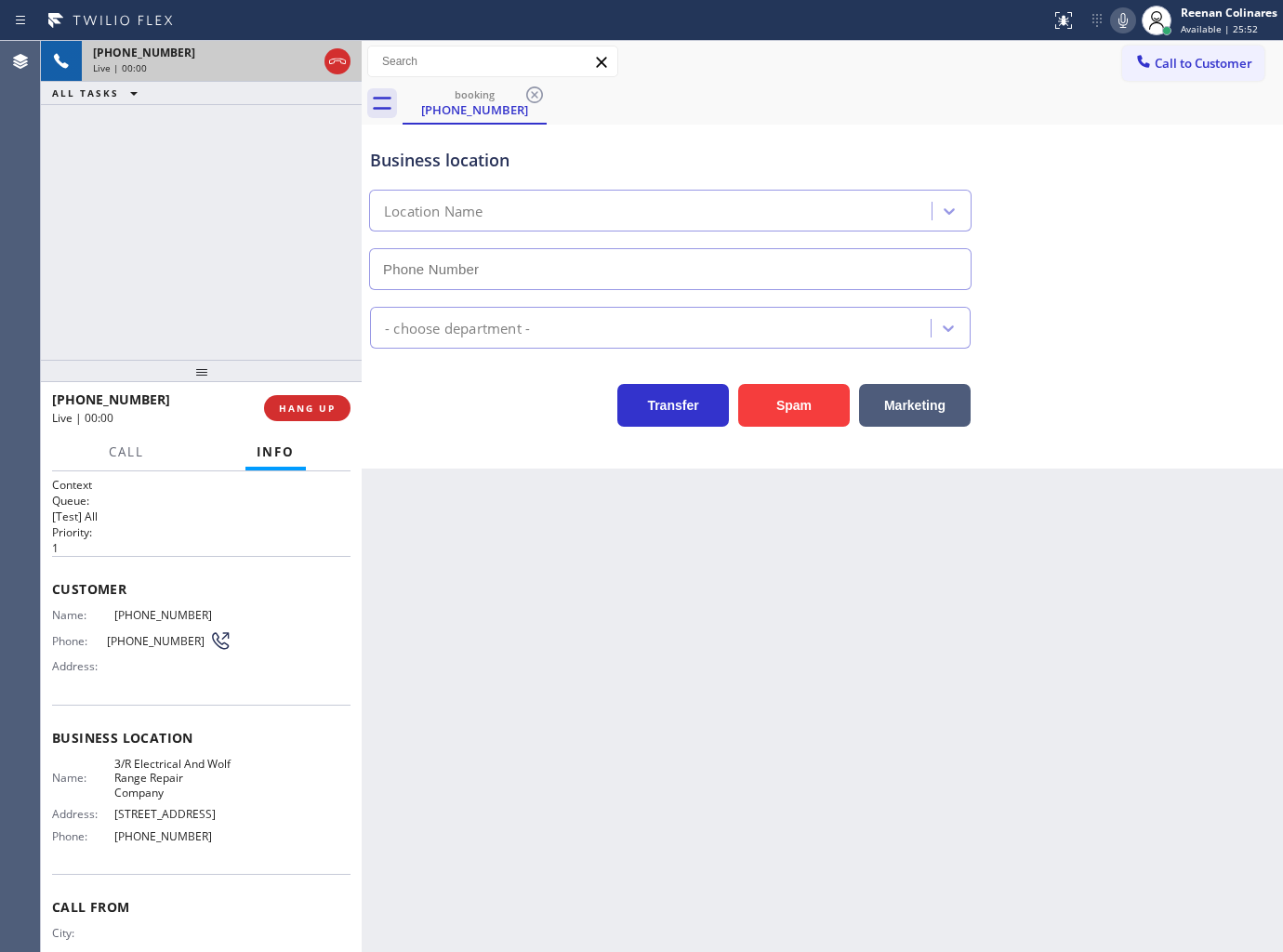
type input "[PHONE_NUMBER]"
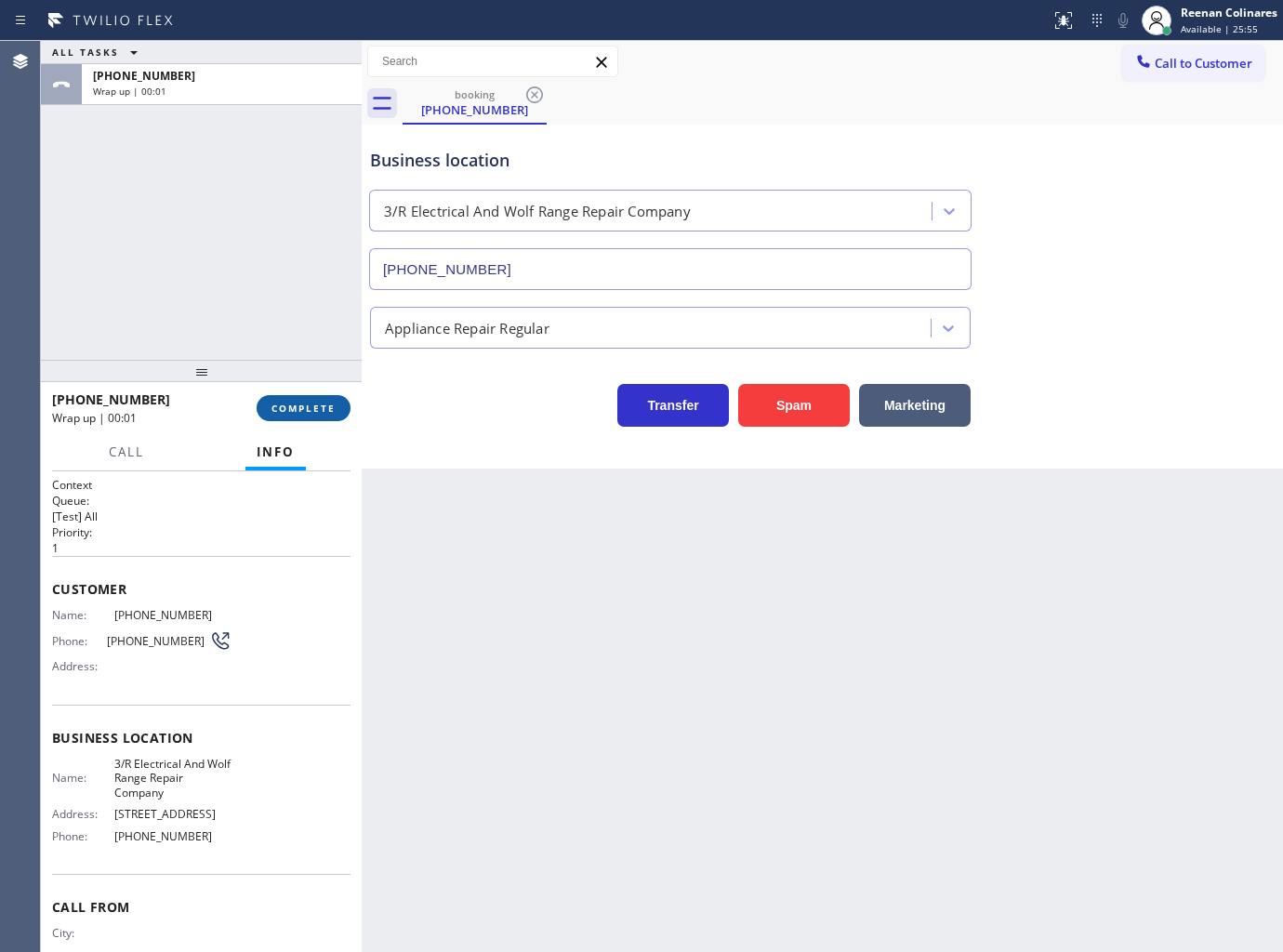
click at [338, 412] on button "COMPLETE" at bounding box center [303, 408] width 94 height 26
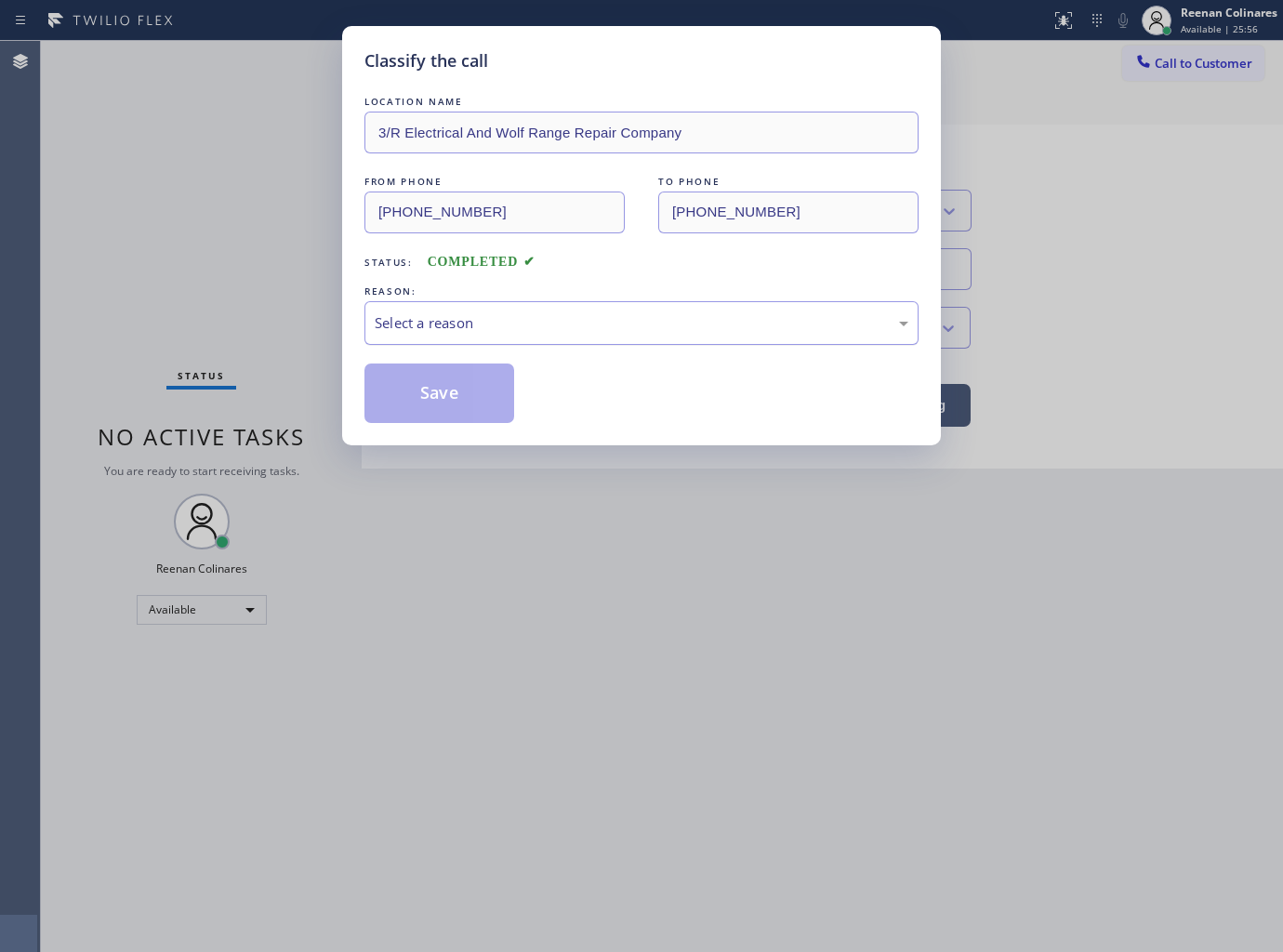
click at [431, 321] on div "Select a reason" at bounding box center [642, 322] width 534 height 21
drag, startPoint x: 416, startPoint y: 376, endPoint x: 1253, endPoint y: 107, distance: 879.2
click at [418, 376] on button "Save" at bounding box center [439, 393] width 149 height 59
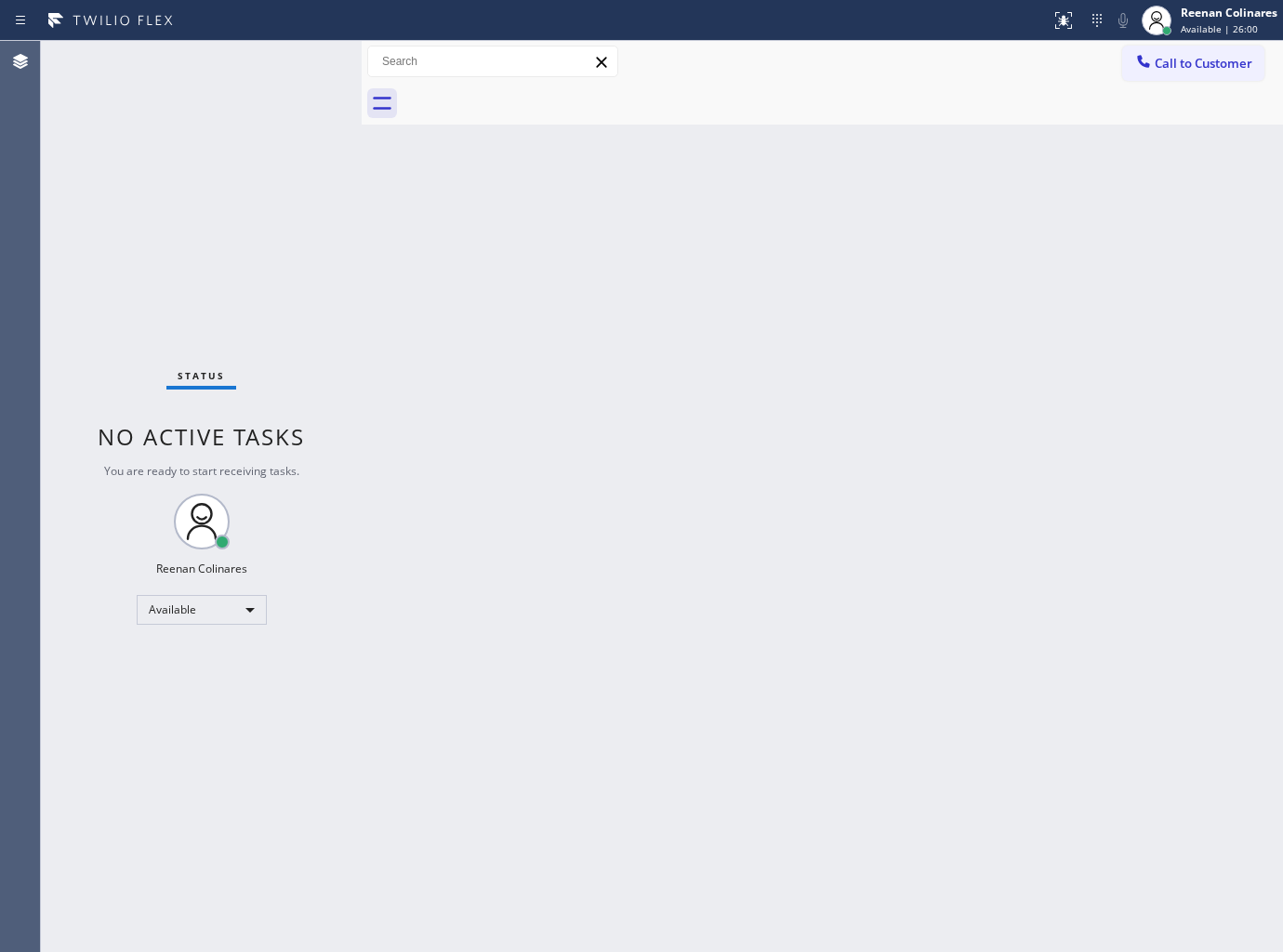
click at [654, 348] on div "Back to Dashboard Change Sender ID Customers Technicians Select a contact Outbo…" at bounding box center [822, 497] width 921 height 911
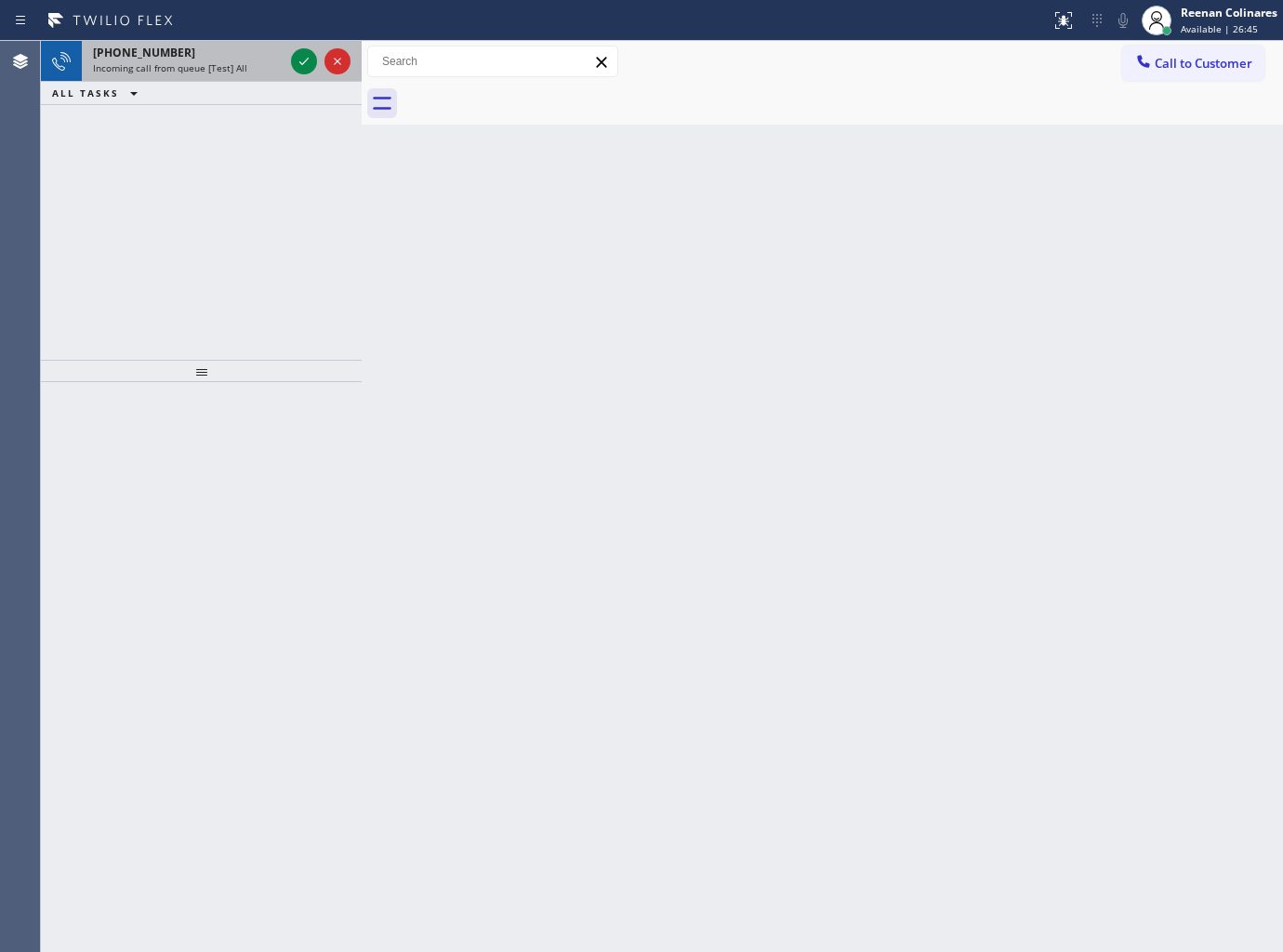
click at [213, 68] on span "Incoming call from queue [Test] All" at bounding box center [169, 68] width 154 height 13
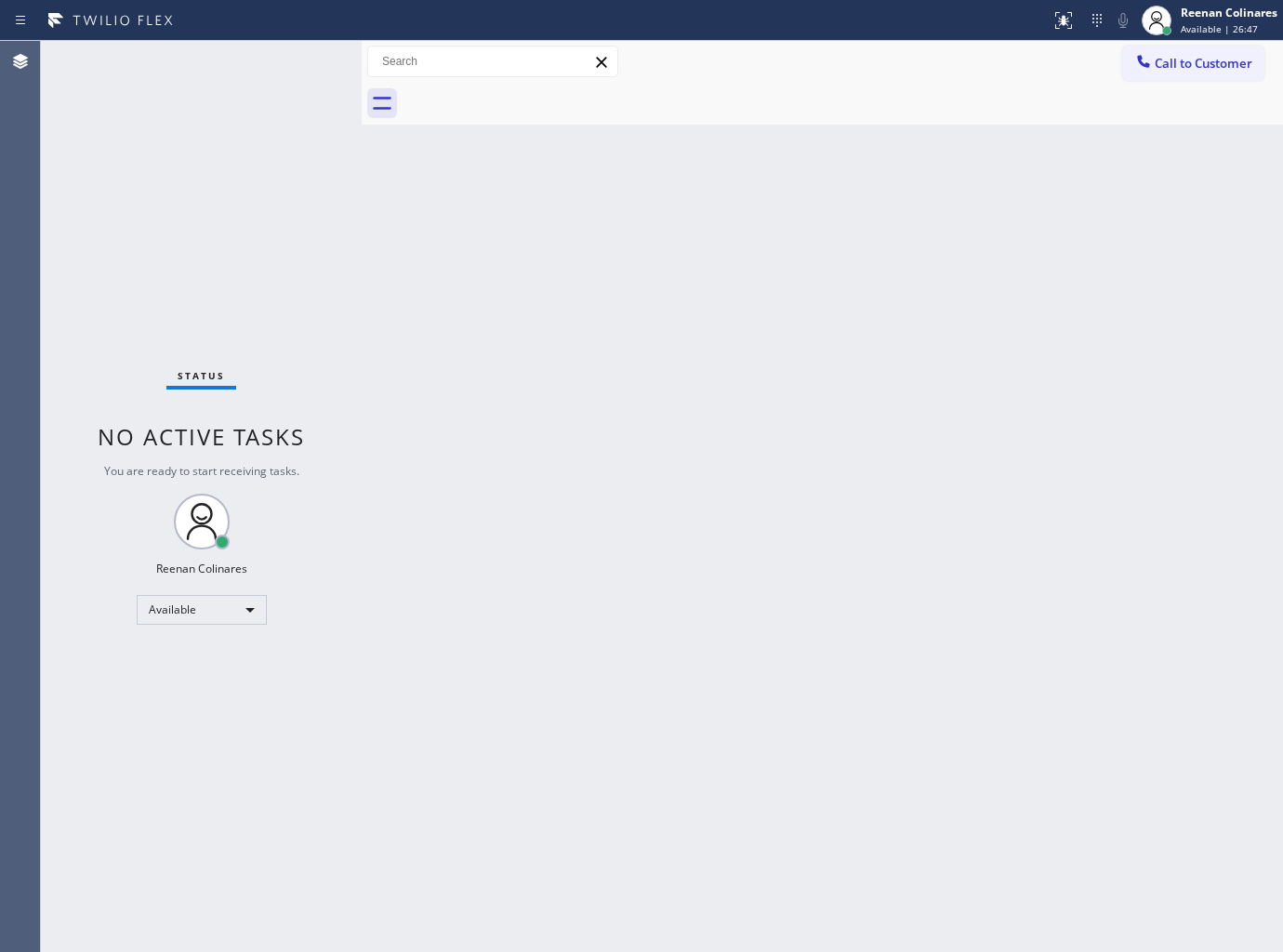
click at [244, 70] on div "Status No active tasks You are ready to start receiving tasks. Reenan Colinares…" at bounding box center [201, 497] width 321 height 911
click at [582, 517] on div "Back to Dashboard Change Sender ID Customers Technicians Select a contact Outbo…" at bounding box center [822, 497] width 921 height 911
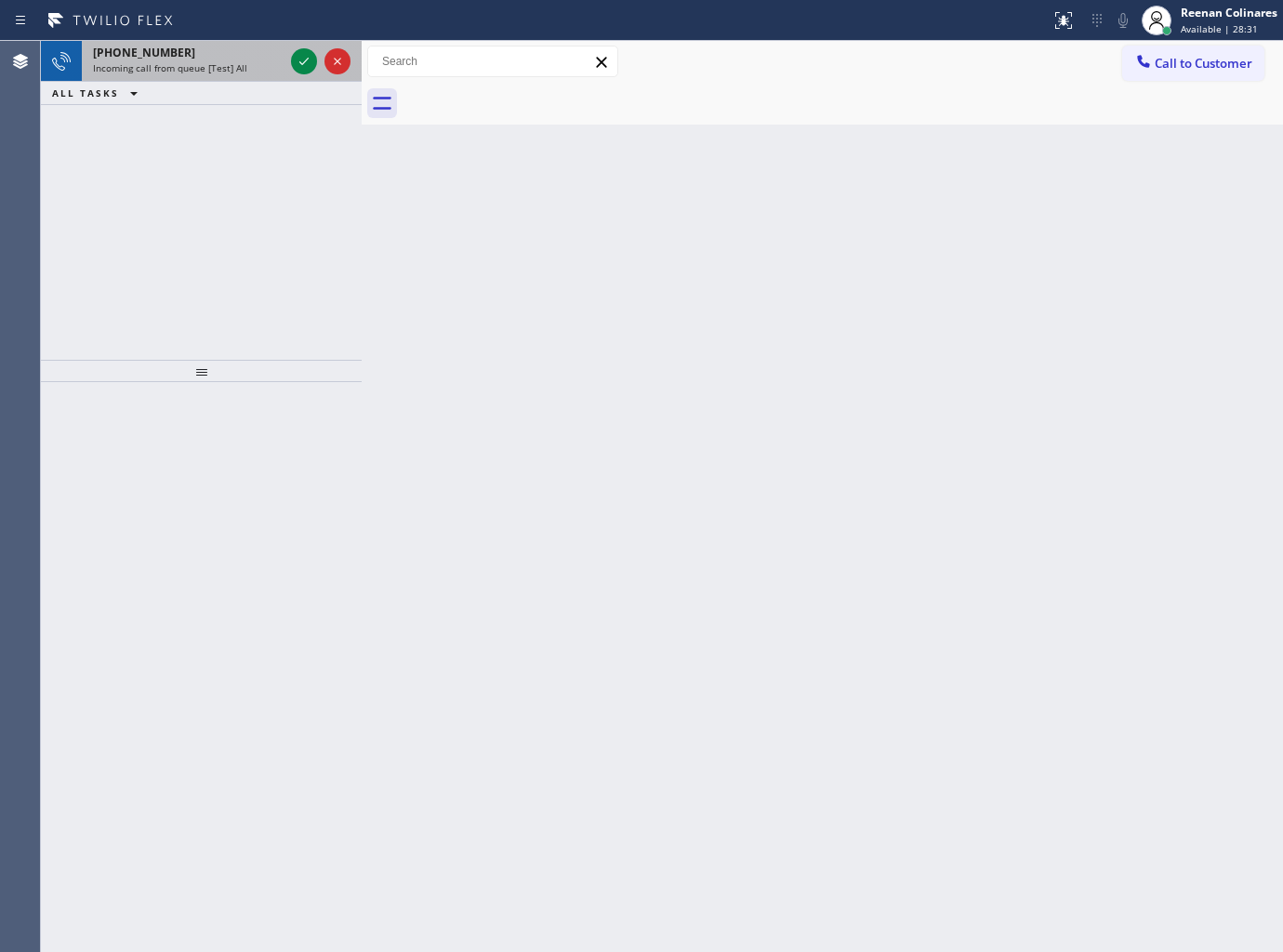
click at [211, 53] on div "[PHONE_NUMBER]" at bounding box center [188, 53] width 190 height 16
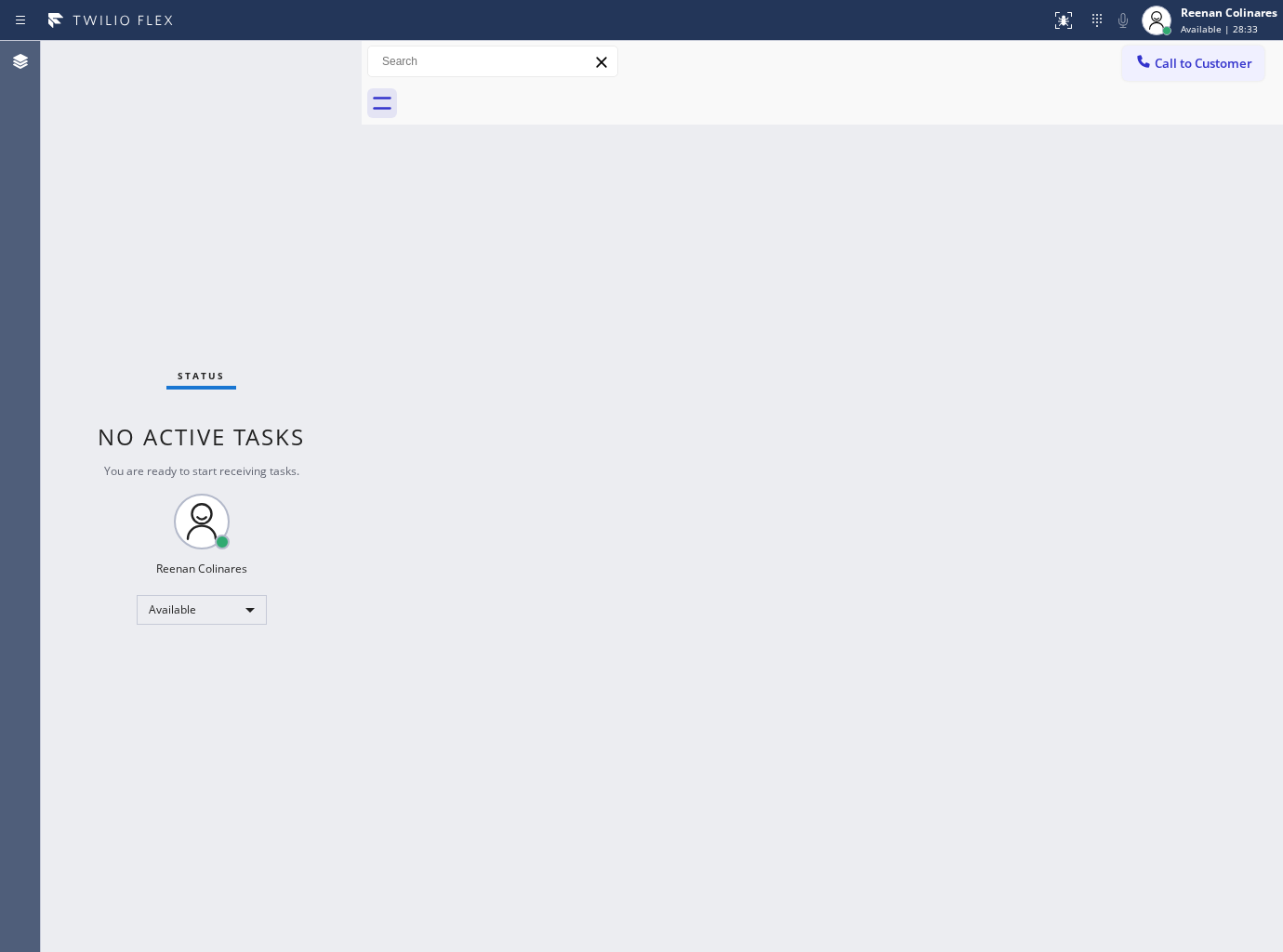
click at [246, 71] on div "Status No active tasks You are ready to start receiving tasks. Reenan Colinares…" at bounding box center [201, 497] width 321 height 911
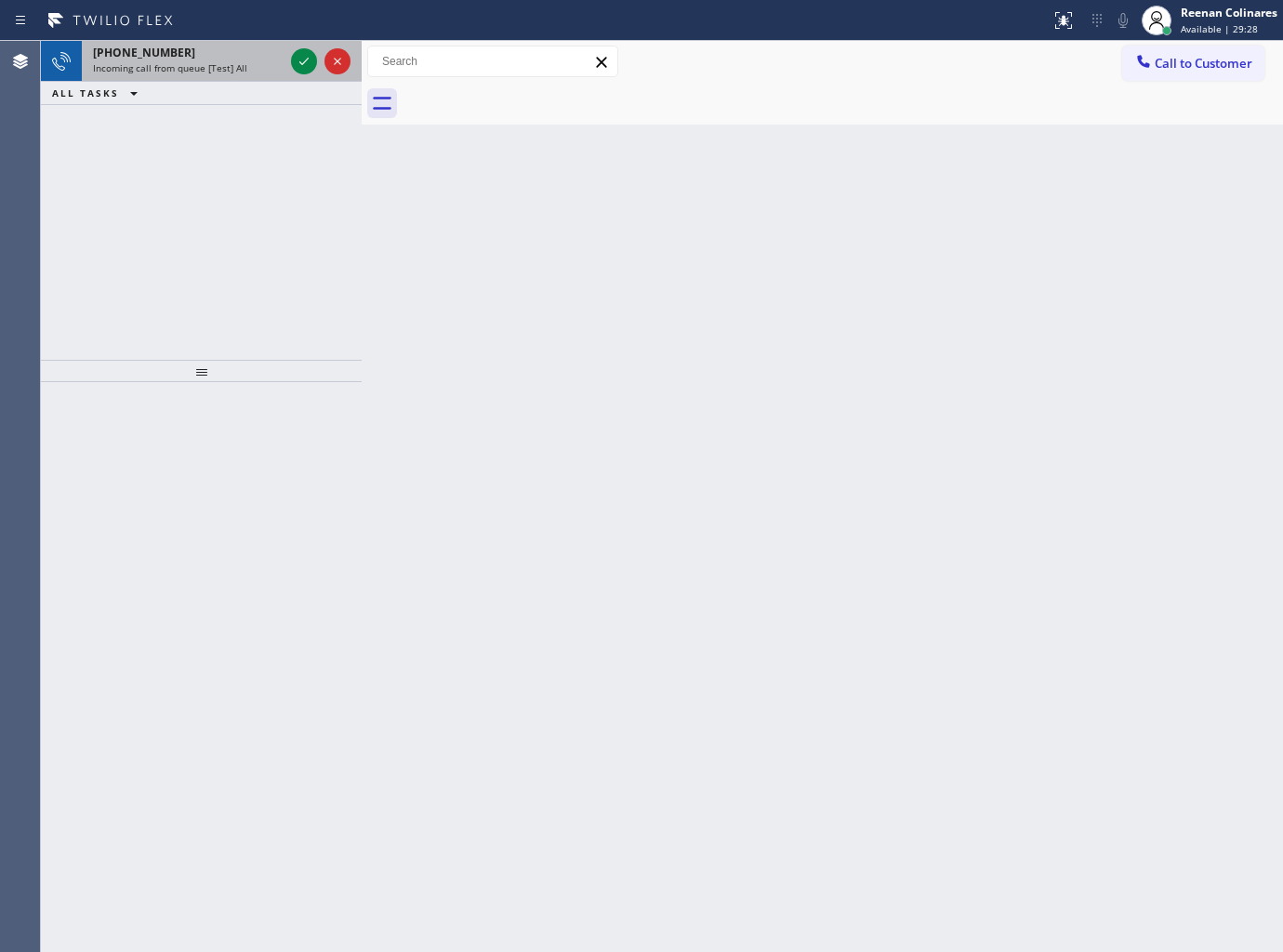
click at [255, 54] on div "[PHONE_NUMBER]" at bounding box center [188, 53] width 190 height 16
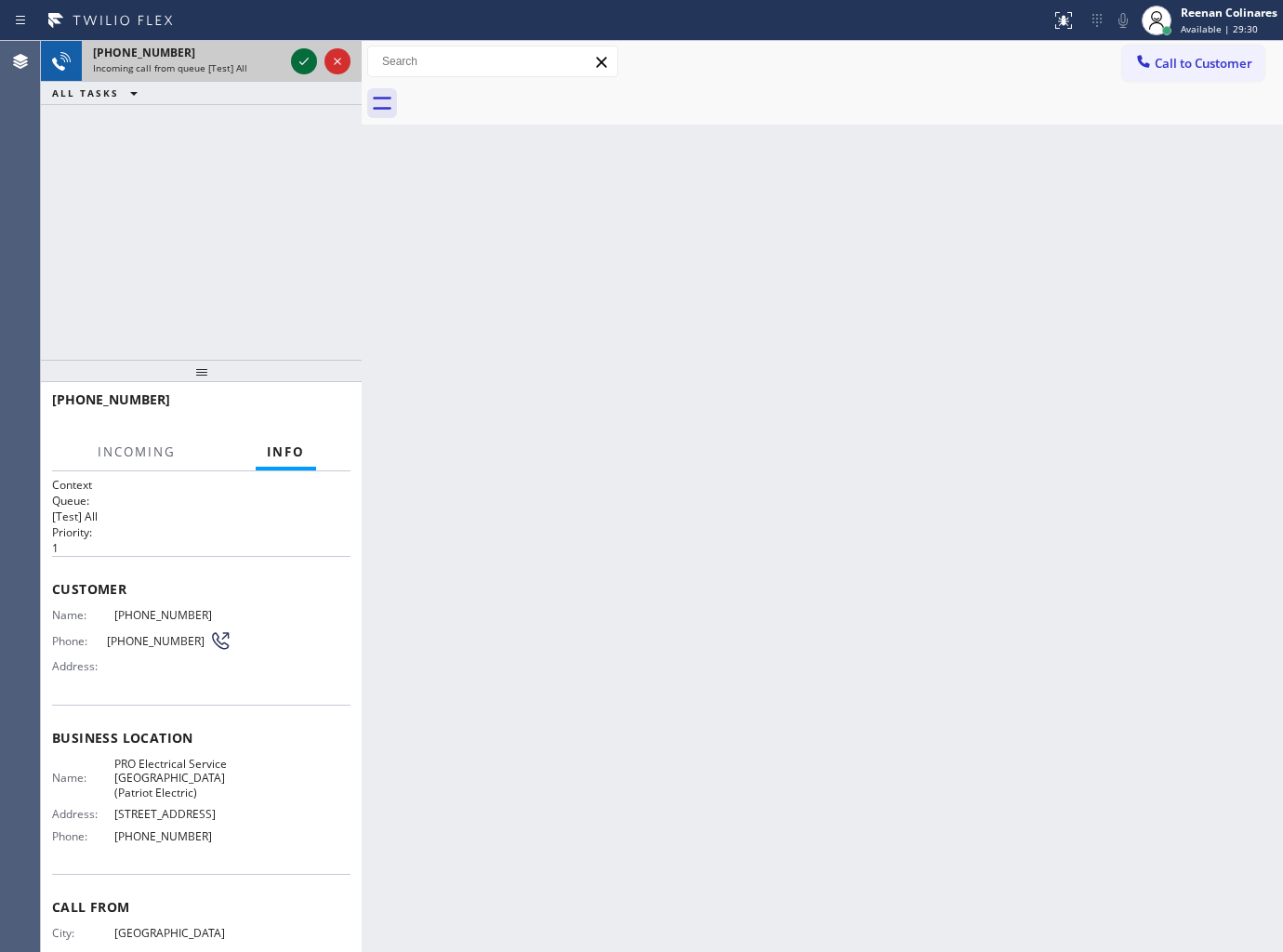
click at [295, 54] on icon at bounding box center [303, 60] width 22 height 22
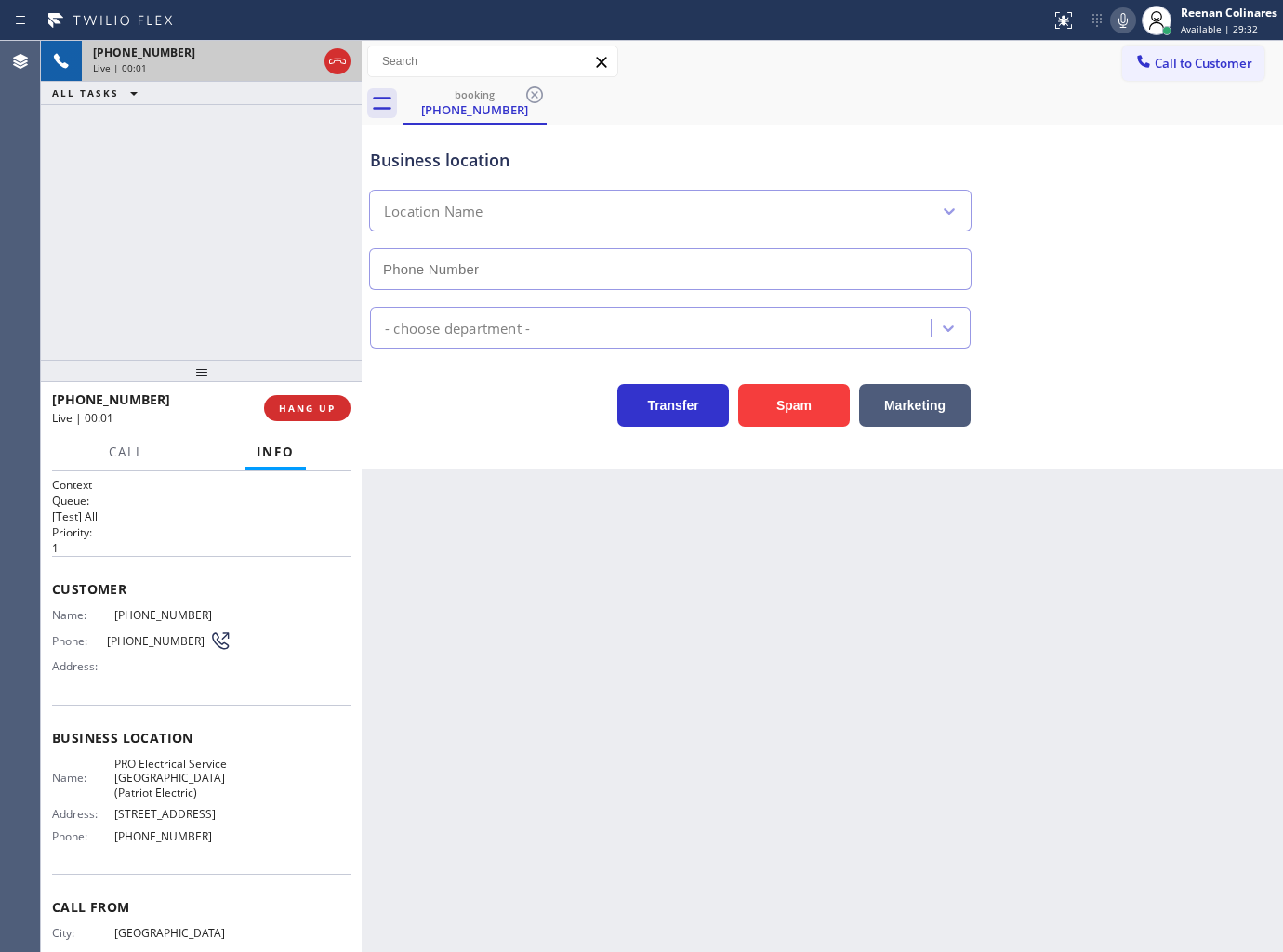
type input "[PHONE_NUMBER]"
click at [1116, 26] on icon at bounding box center [1122, 20] width 22 height 22
click at [1112, 26] on icon at bounding box center [1122, 20] width 22 height 22
click at [1120, 18] on icon at bounding box center [1123, 21] width 10 height 15
click at [894, 402] on button "Marketing" at bounding box center [915, 405] width 112 height 43
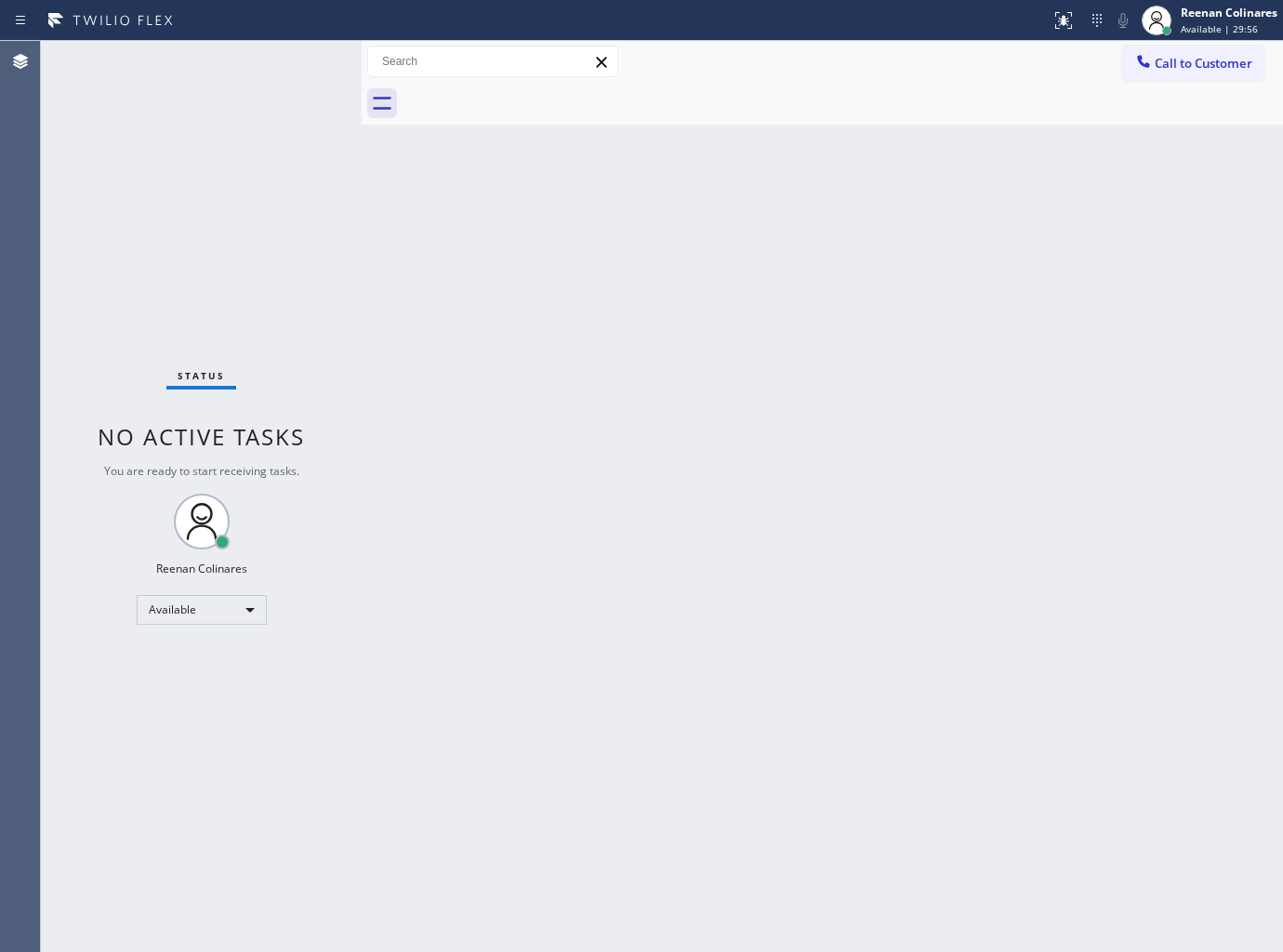
click at [630, 541] on div "Back to Dashboard Change Sender ID Customers Technicians Select a contact Outbo…" at bounding box center [822, 497] width 921 height 911
click at [236, 61] on div "Status No active tasks You are ready to start receiving tasks. Reenan Colinares…" at bounding box center [201, 497] width 321 height 911
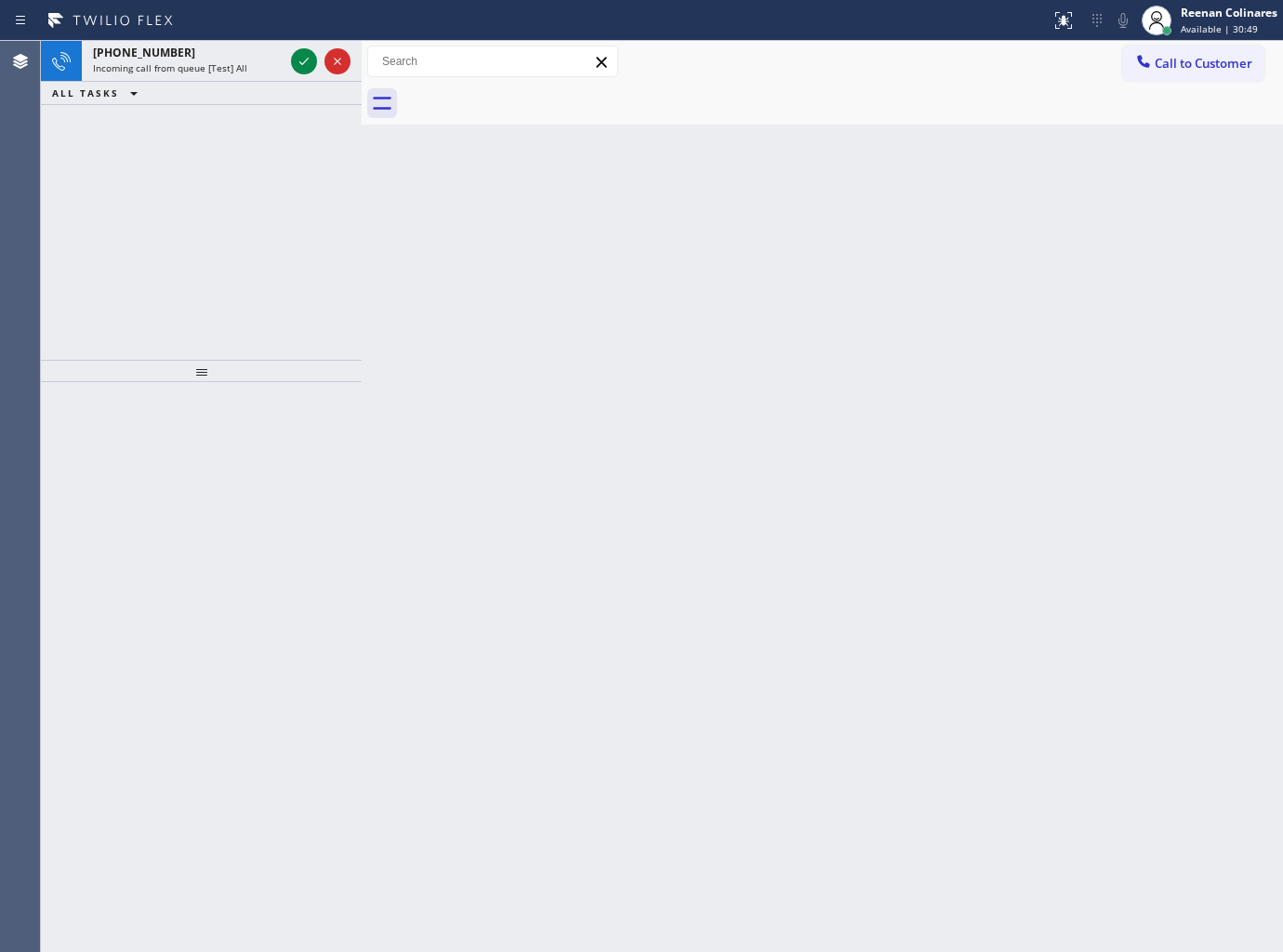
click at [236, 61] on span "Incoming call from queue [Test] All" at bounding box center [169, 68] width 154 height 13
click at [240, 65] on span "Incoming call from queue [Test] All" at bounding box center [169, 68] width 154 height 13
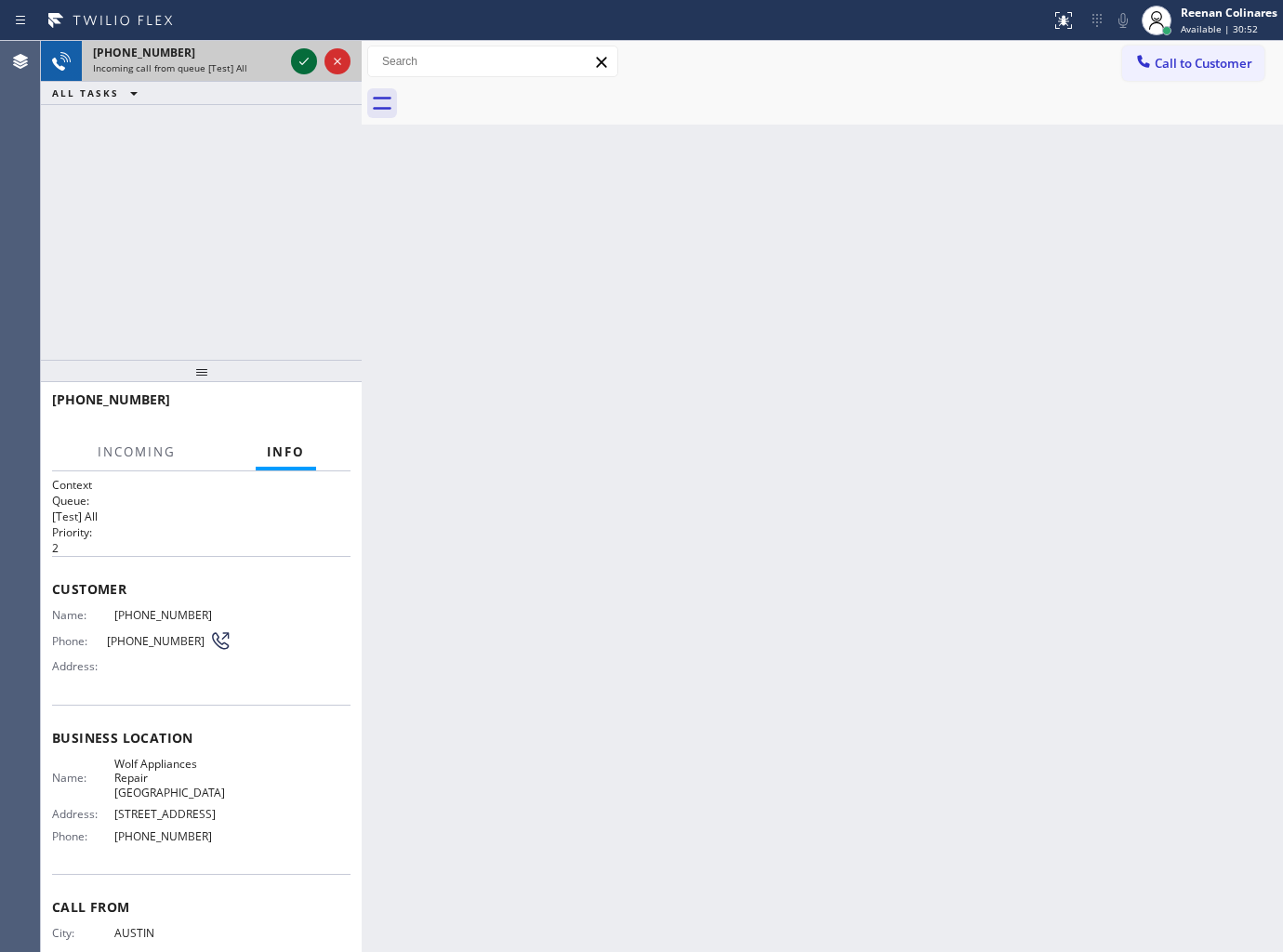
click at [299, 60] on icon at bounding box center [303, 60] width 22 height 22
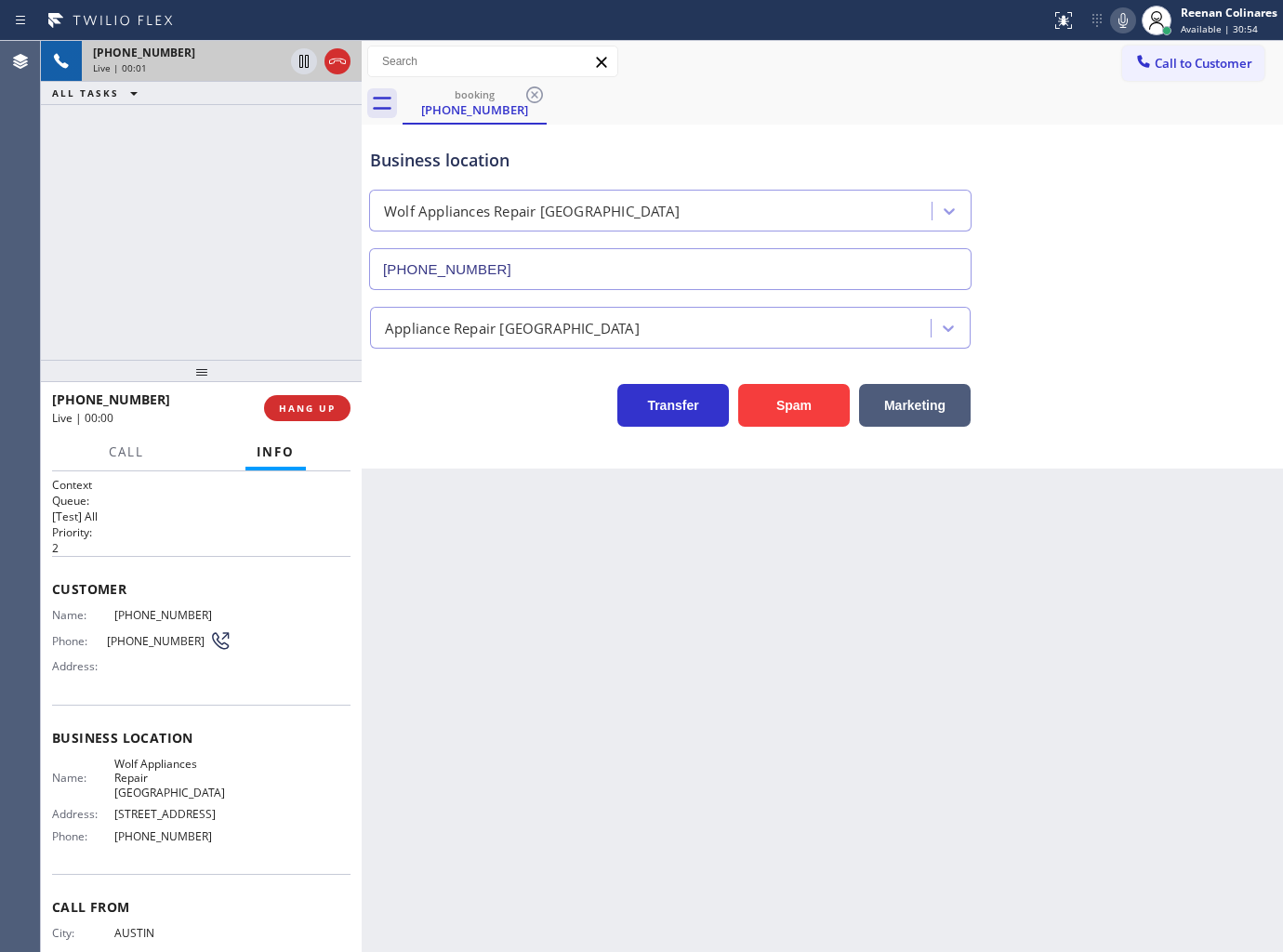
type input "[PHONE_NUMBER]"
click at [1118, 29] on icon at bounding box center [1122, 20] width 22 height 22
click at [1122, 22] on icon at bounding box center [1122, 20] width 22 height 22
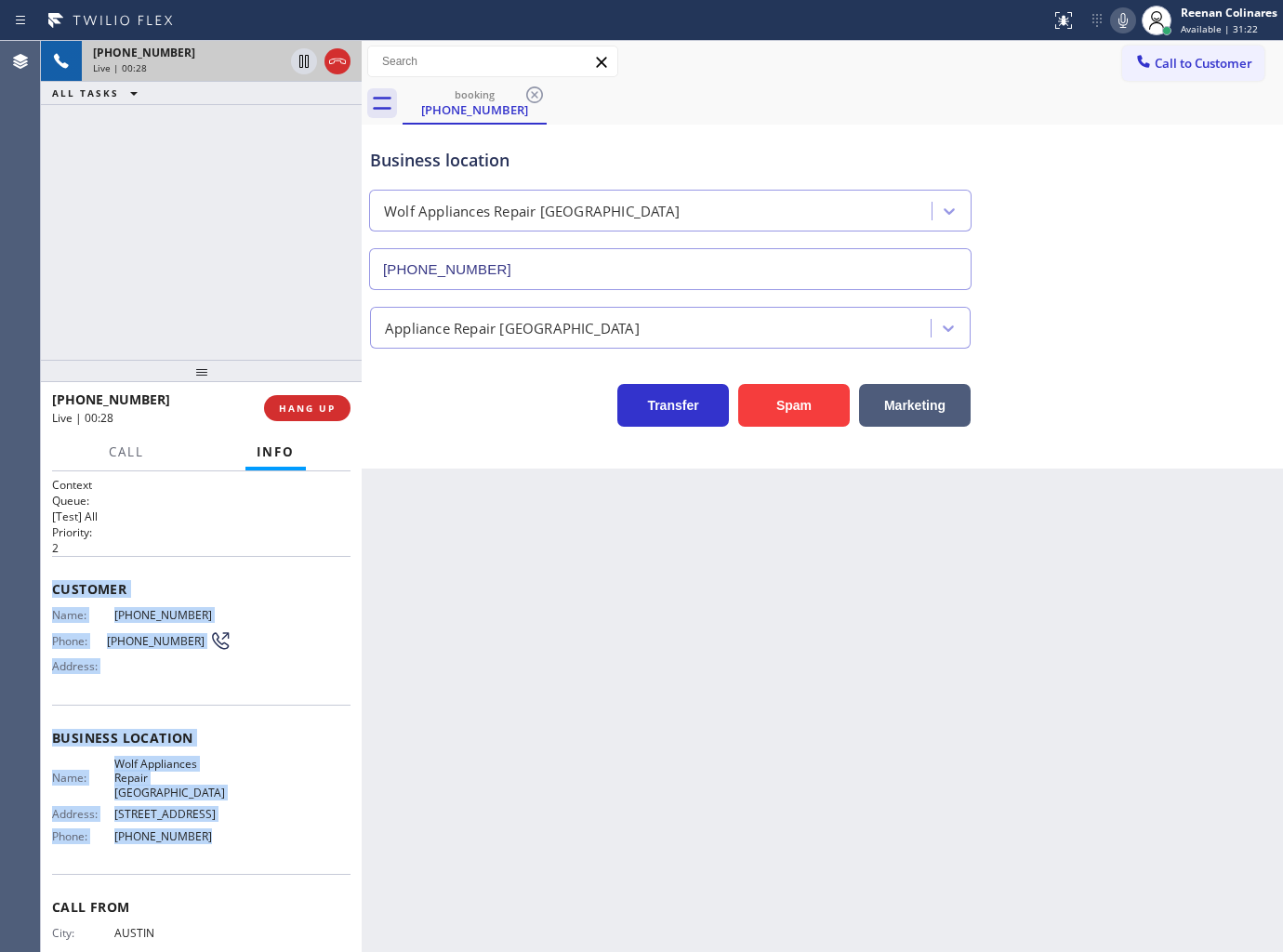
drag, startPoint x: 49, startPoint y: 577, endPoint x: 244, endPoint y: 826, distance: 316.3
click at [244, 826] on div "Context Queue: [Test] All Priority: 2 Customer Name: [PHONE_NUMBER] Phone: [PHO…" at bounding box center [201, 712] width 321 height 481
copy div "Customer Name: [PHONE_NUMBER] Phone: [PHONE_NUMBER] Address: Business location …"
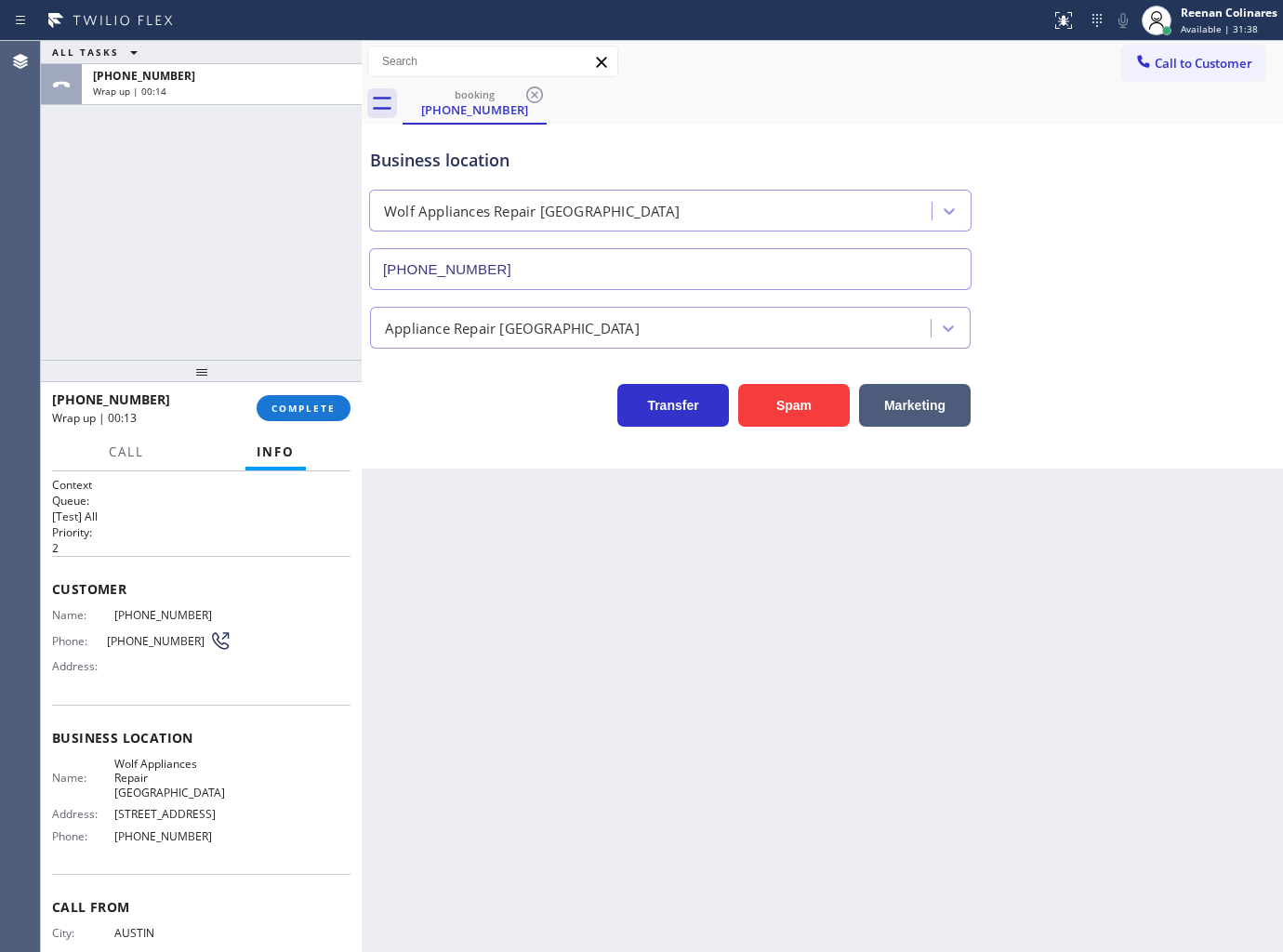
click at [862, 103] on div "booking [PHONE_NUMBER]" at bounding box center [843, 103] width 880 height 42
click at [295, 407] on span "COMPLETE" at bounding box center [303, 409] width 64 height 13
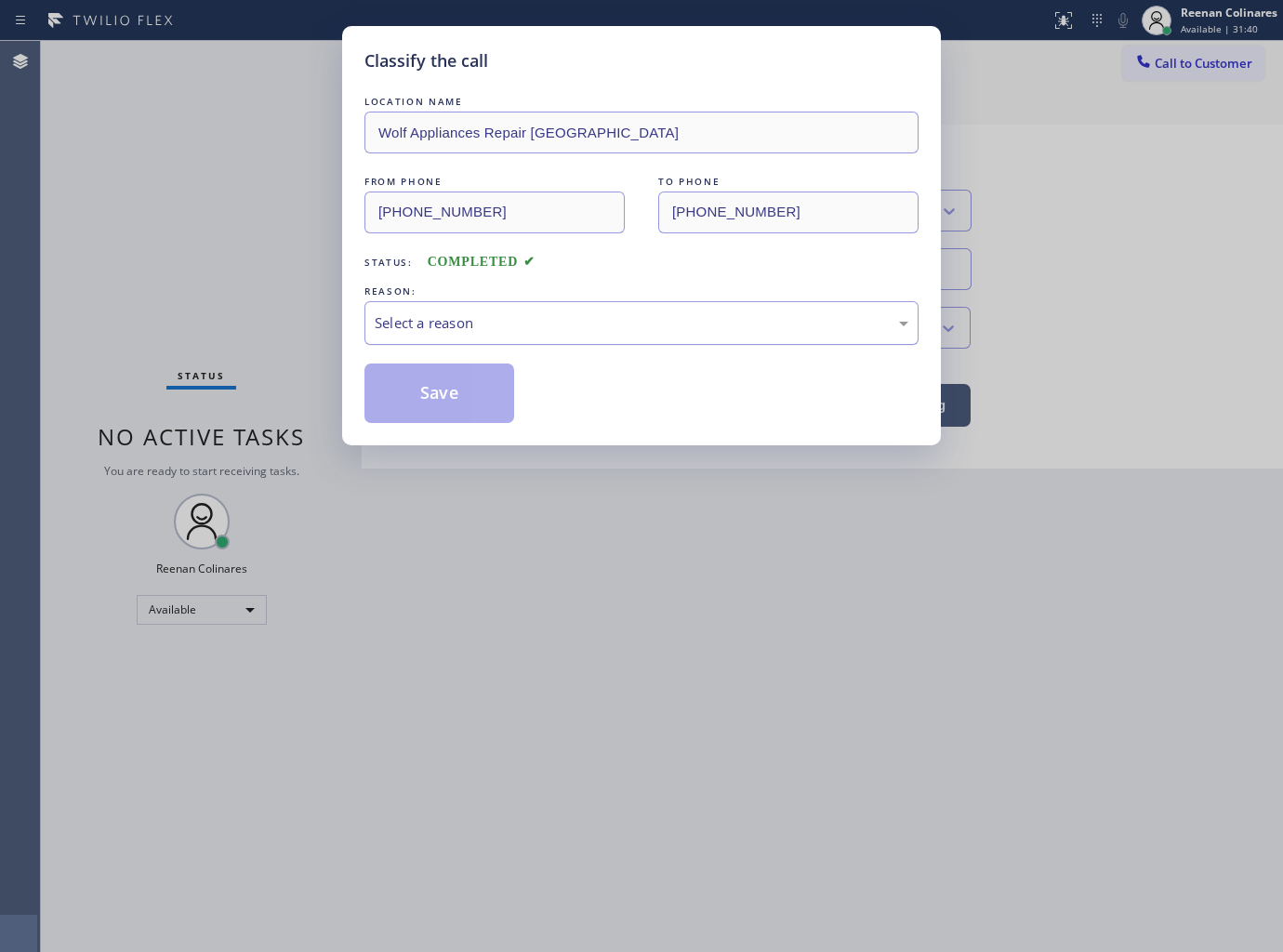
click at [453, 303] on div "Select a reason" at bounding box center [641, 323] width 554 height 44
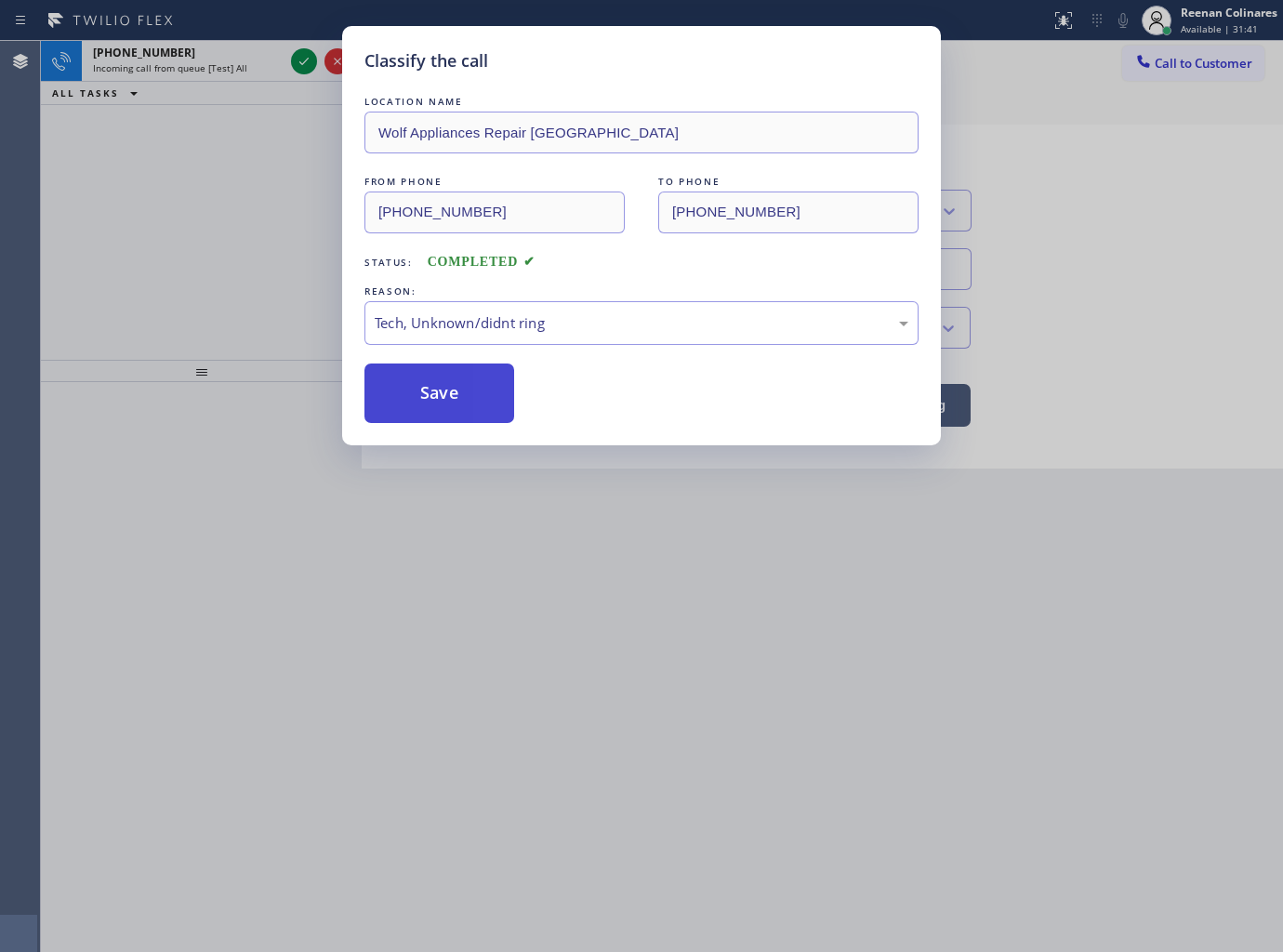
click at [423, 408] on button "Save" at bounding box center [439, 393] width 149 height 59
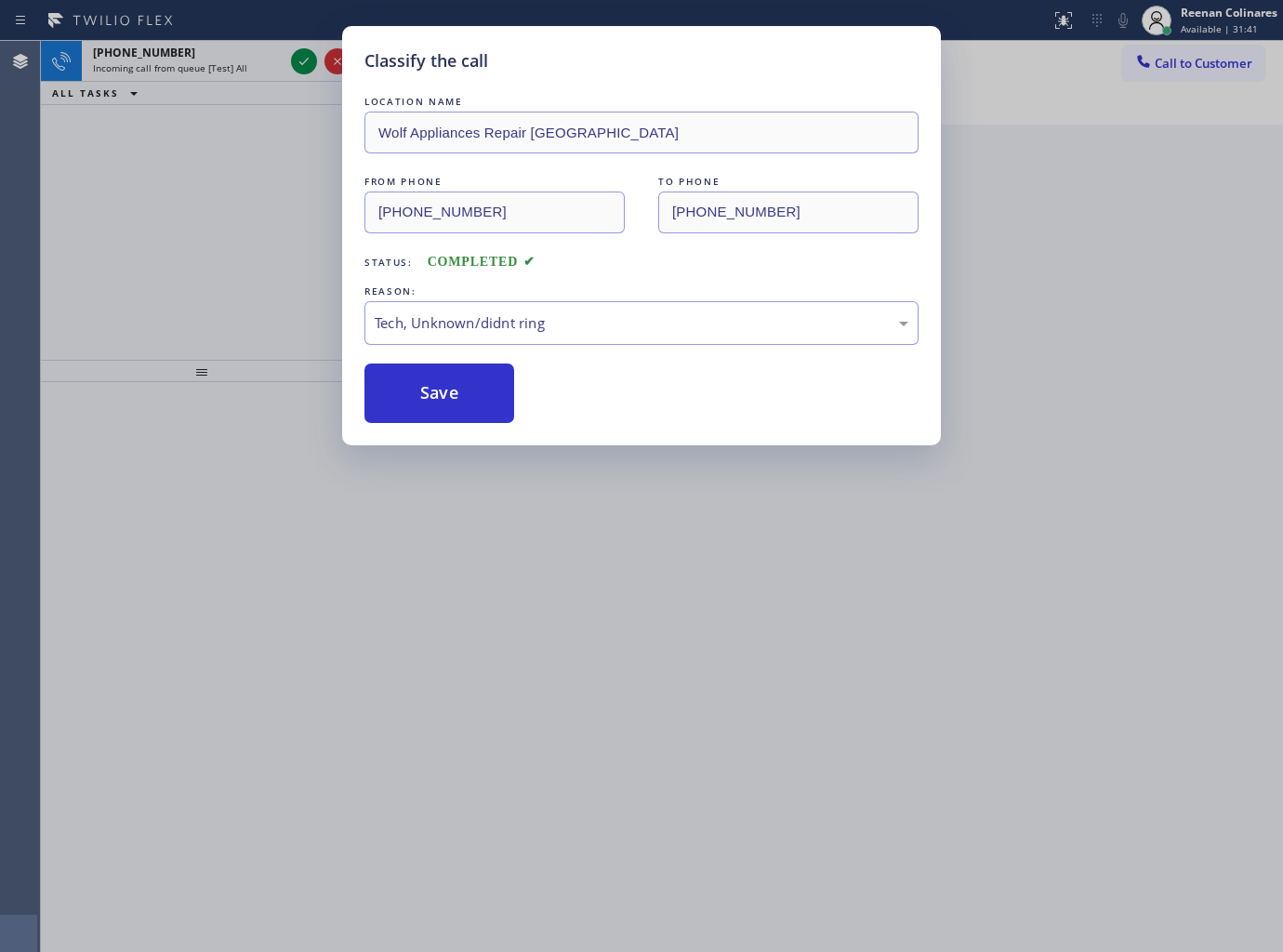
click at [152, 239] on div "Classify the call LOCATION NAME Wolf Appliances Repair Austin FROM PHONE [PHONE…" at bounding box center [641, 476] width 1283 height 952
click at [184, 66] on div "Classify the call LOCATION NAME Wolf Appliances Repair Austin FROM PHONE [PHONE…" at bounding box center [641, 476] width 1283 height 952
click at [184, 66] on div "Classify the call LOCATION NAME Bayside Top HVAC FROM PHONE [PHONE_NUMBER] TO P…" at bounding box center [662, 497] width 1242 height 911
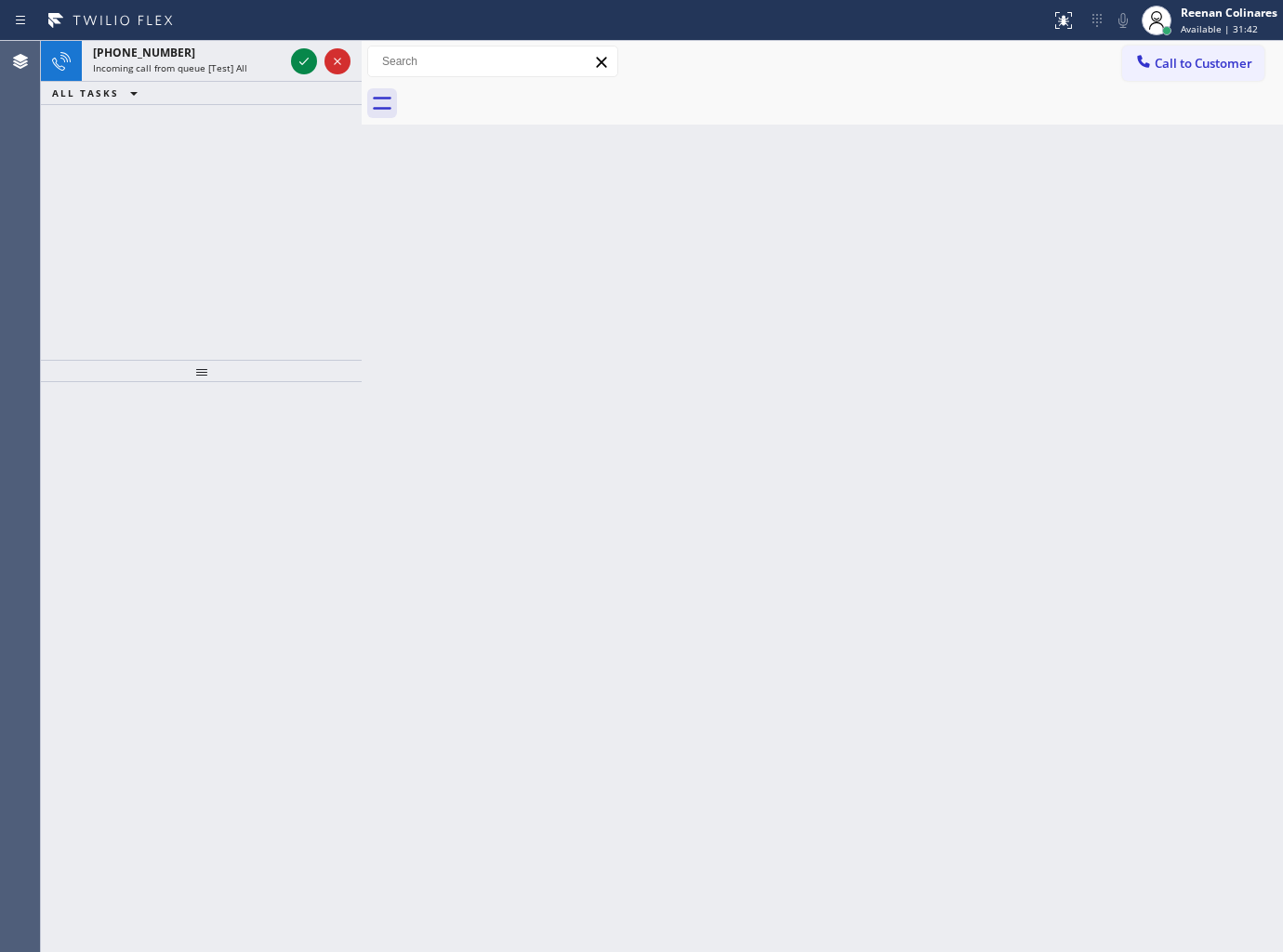
click at [184, 66] on span "Incoming call from queue [Test] All" at bounding box center [169, 68] width 154 height 13
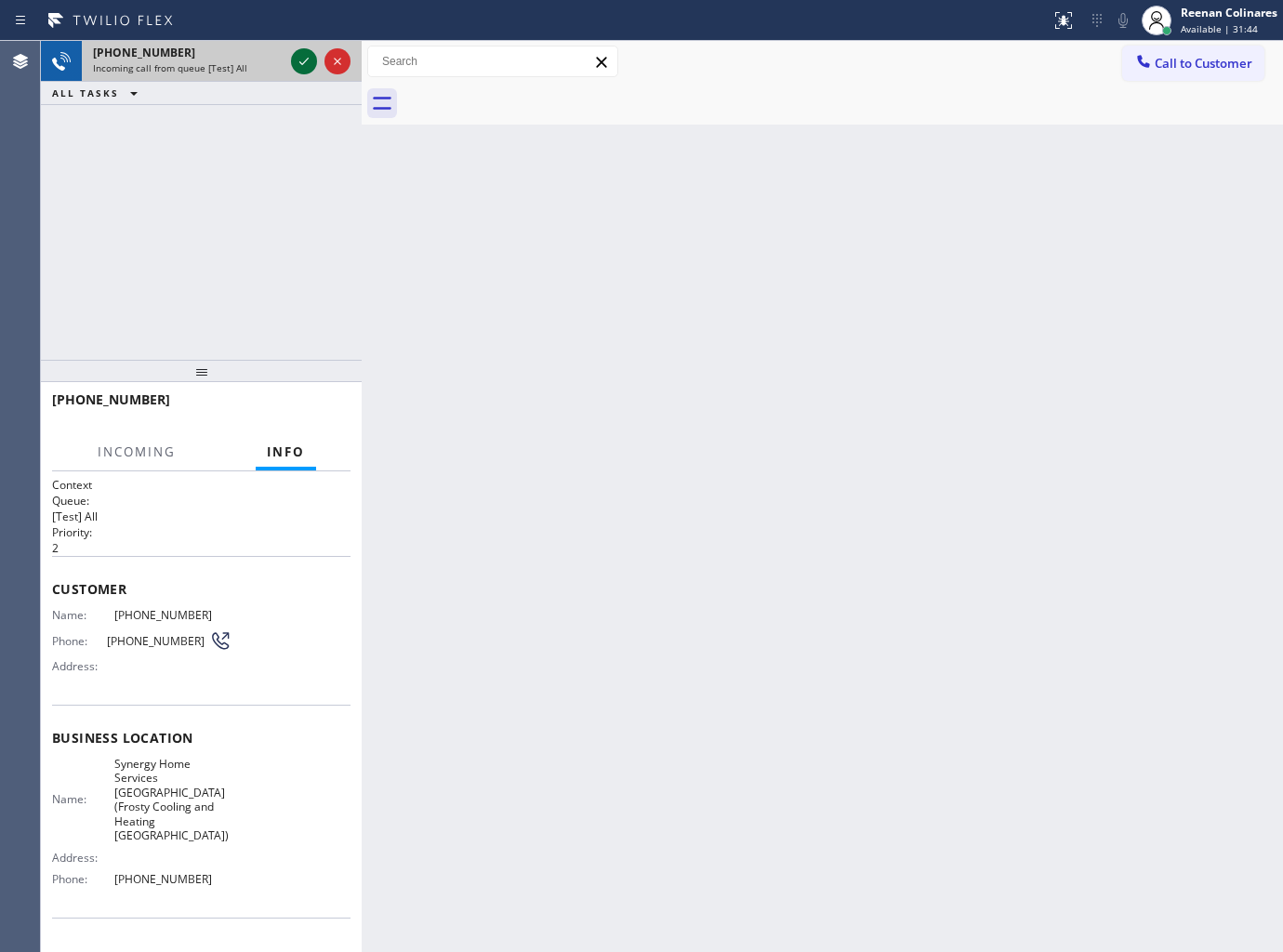
click at [302, 63] on icon at bounding box center [304, 61] width 10 height 8
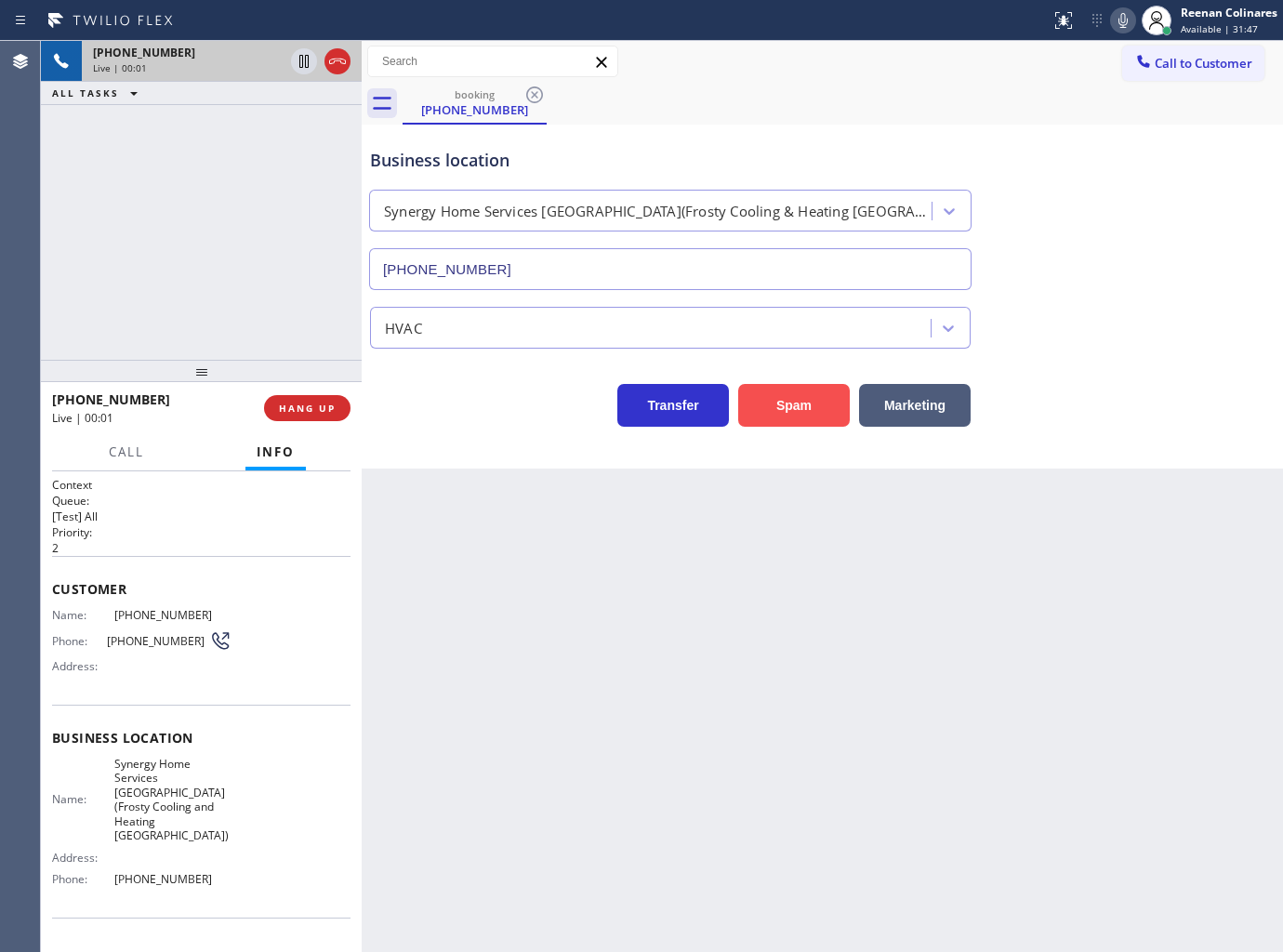
type input "[PHONE_NUMBER]"
click at [814, 413] on button "Spam" at bounding box center [794, 405] width 112 height 43
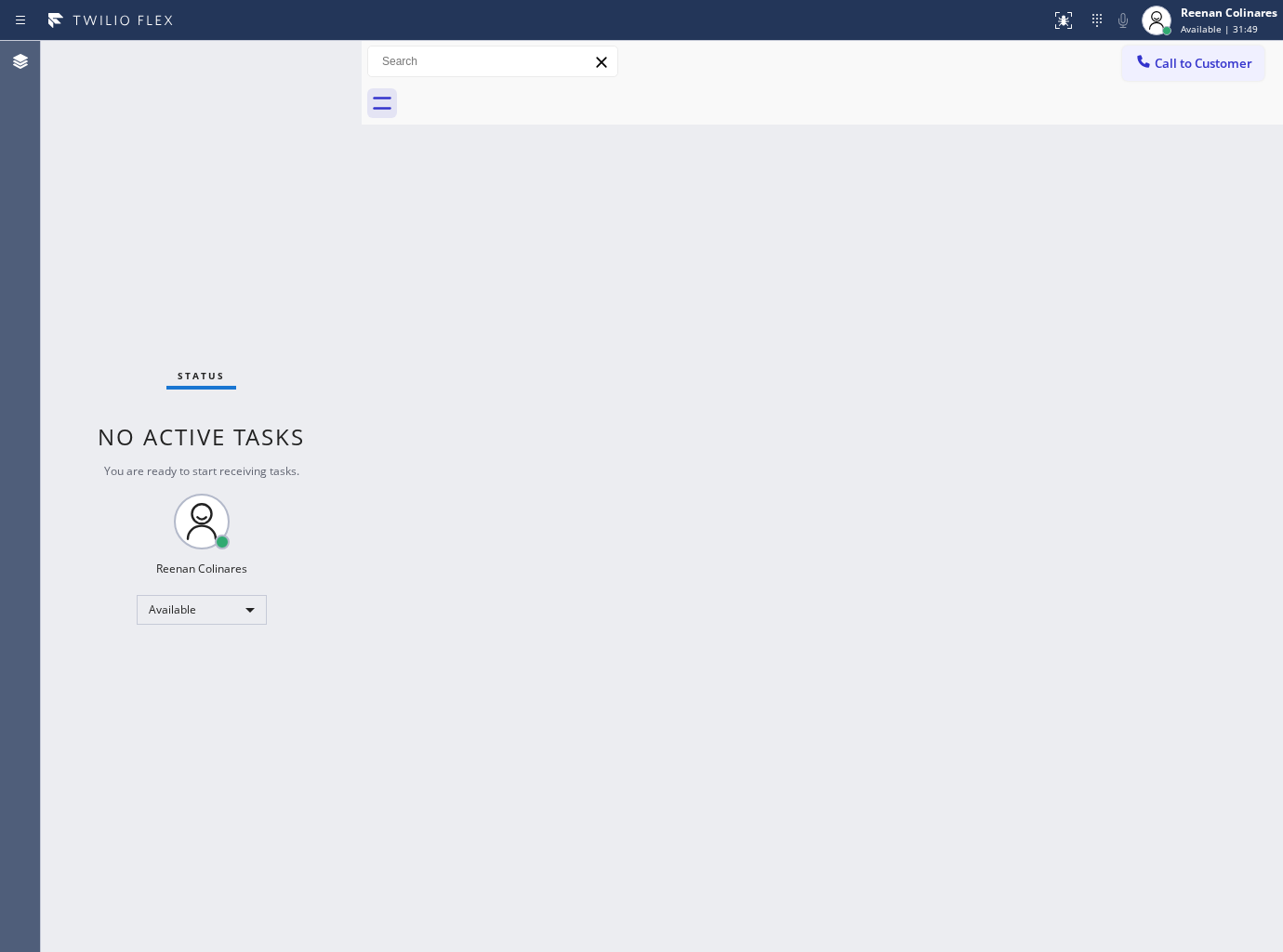
click at [573, 407] on div "Back to Dashboard Change Sender ID Customers Technicians Select a contact Outbo…" at bounding box center [822, 497] width 921 height 911
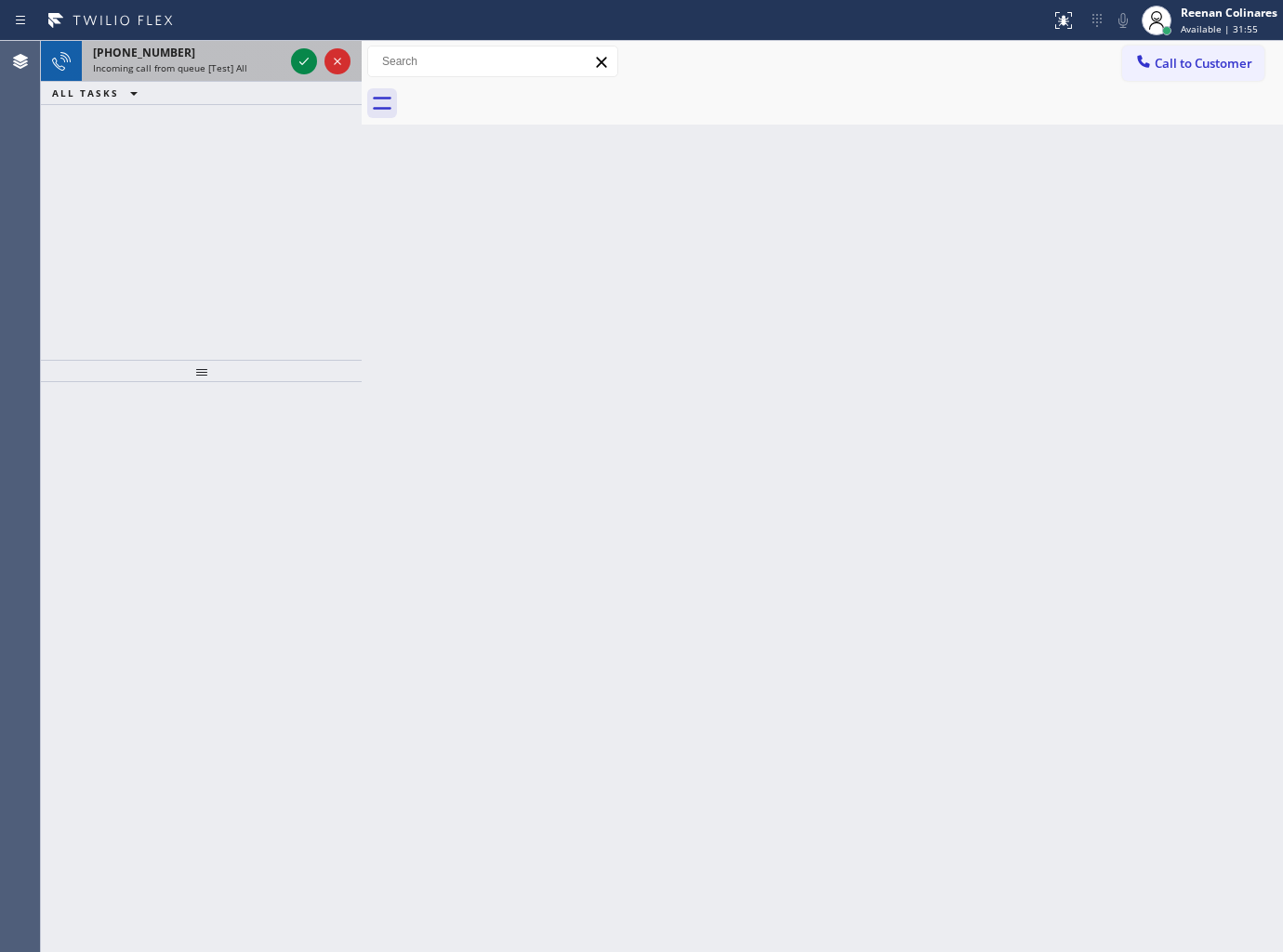
click at [229, 59] on div "[PHONE_NUMBER]" at bounding box center [188, 53] width 190 height 16
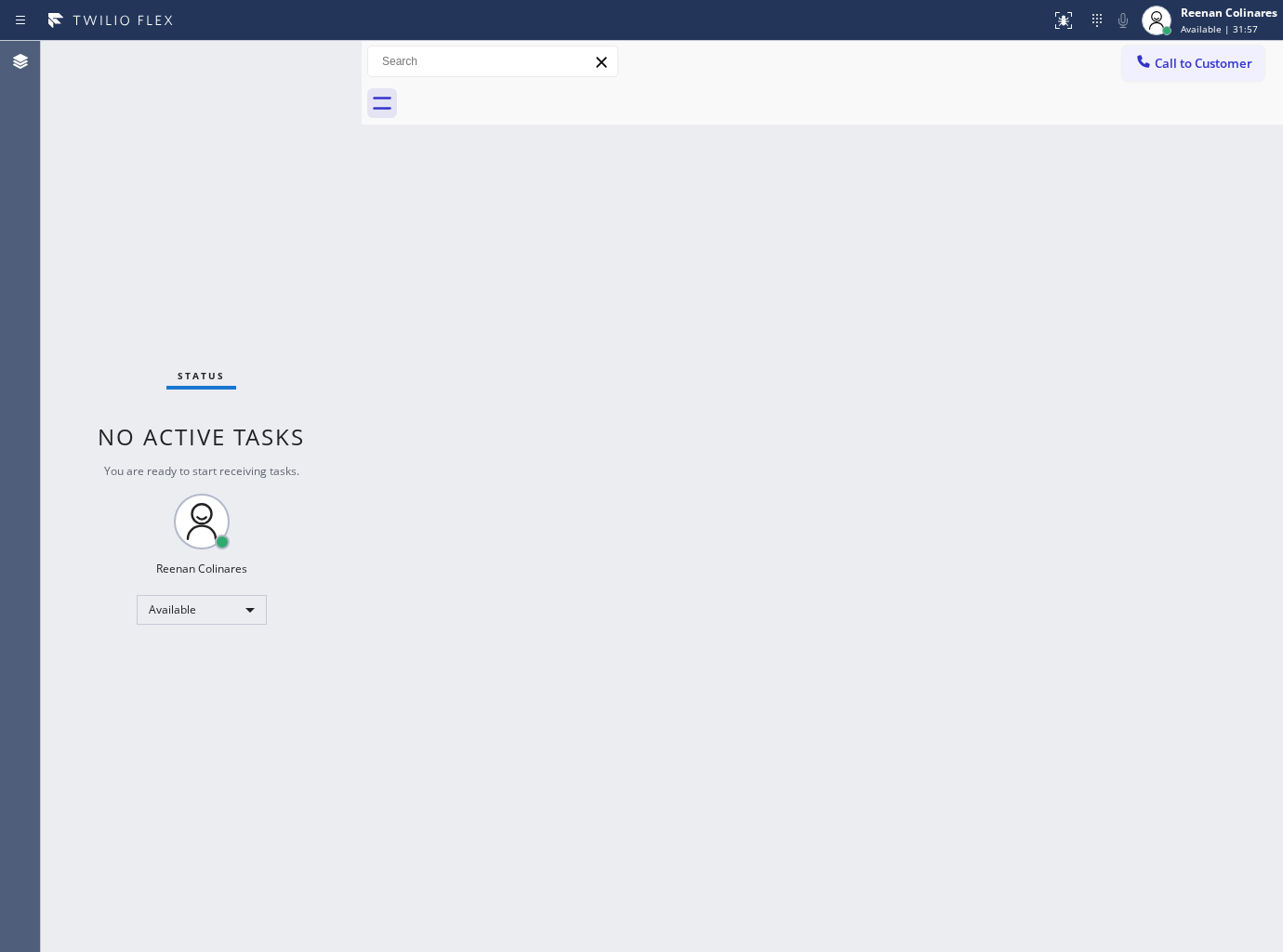
click at [218, 71] on div "Status No active tasks You are ready to start receiving tasks. Reenan Colinares…" at bounding box center [201, 497] width 321 height 911
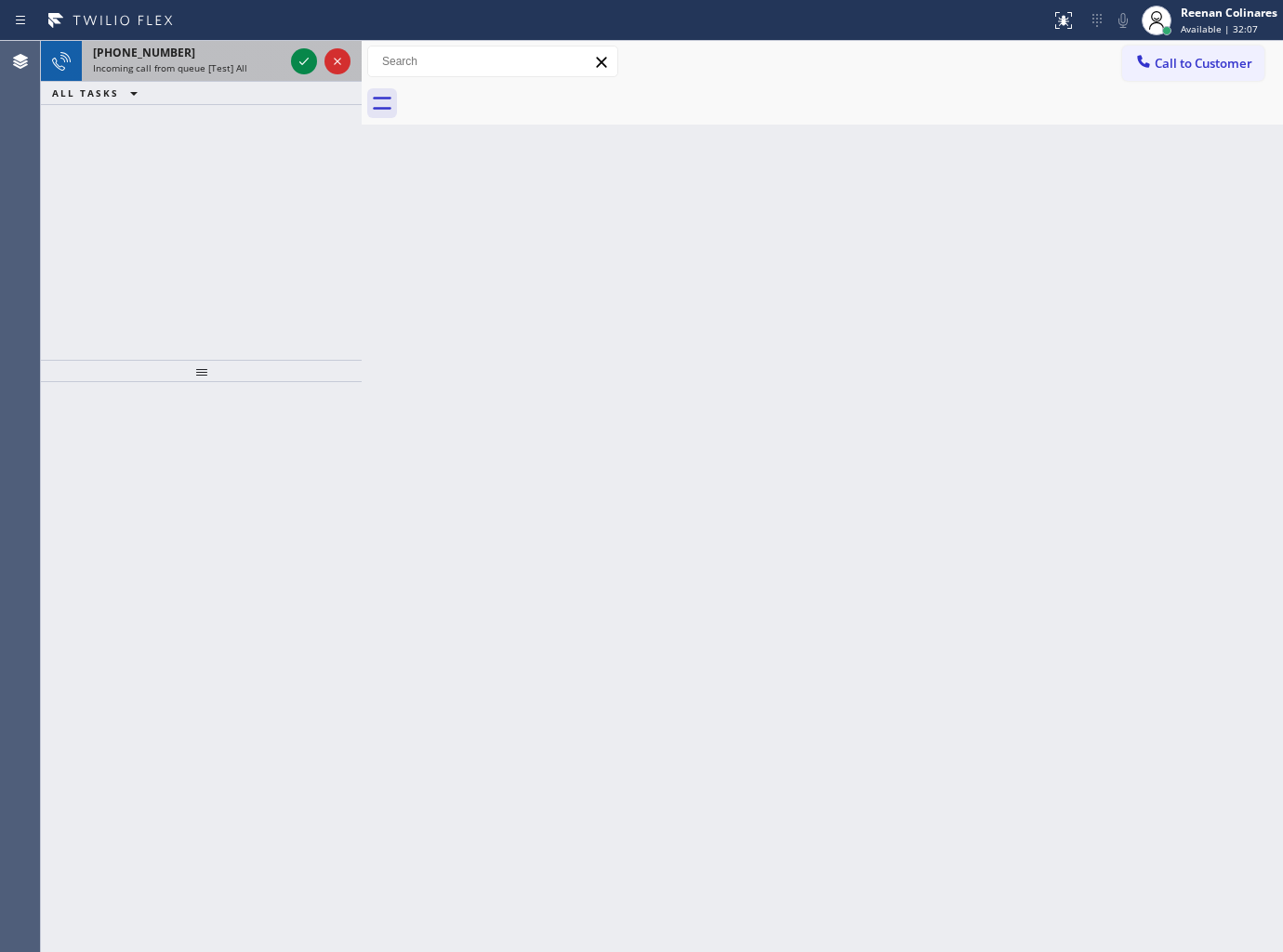
click at [182, 47] on div "[PHONE_NUMBER]" at bounding box center [188, 53] width 190 height 16
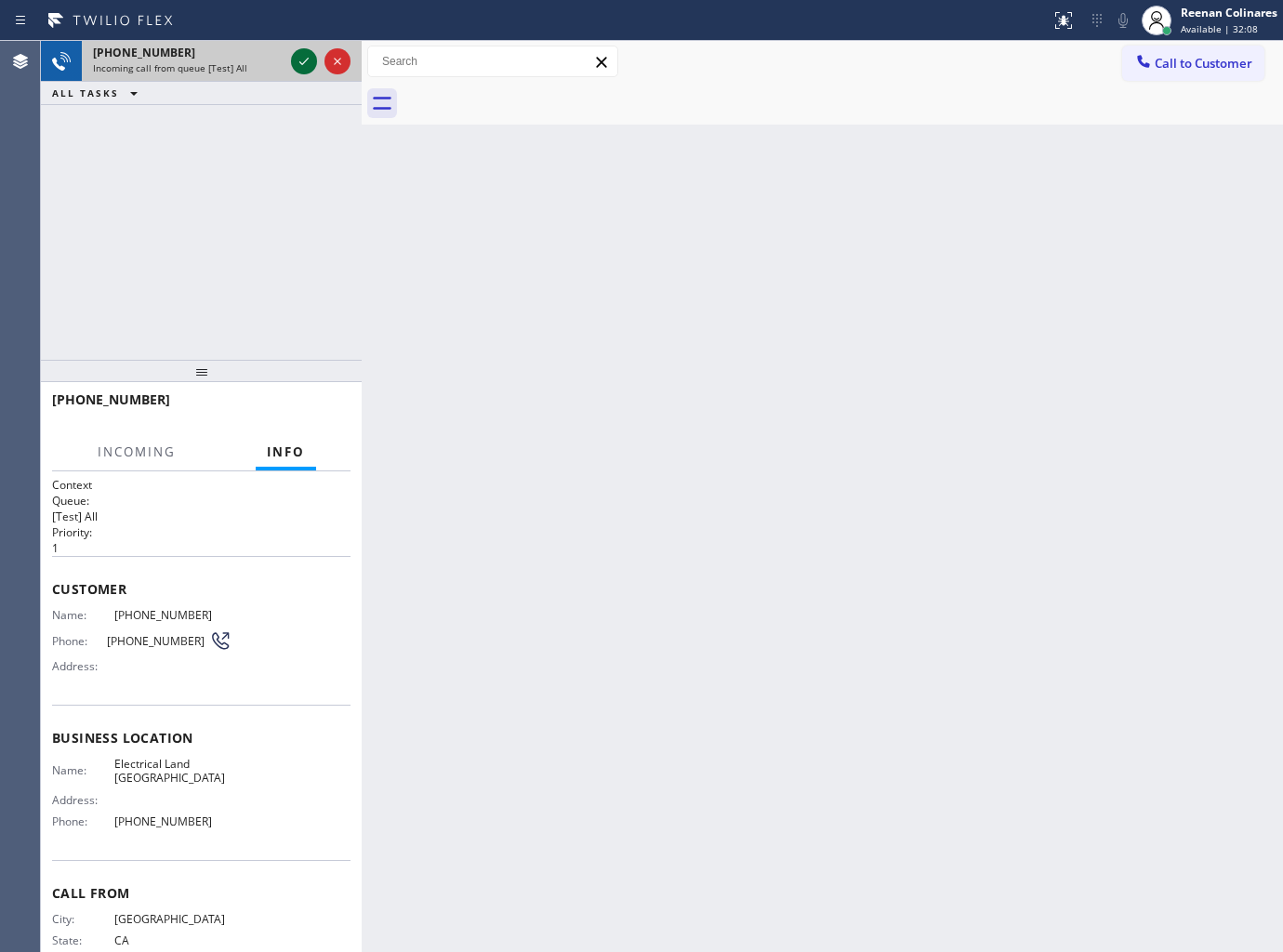
click at [299, 55] on icon at bounding box center [303, 60] width 22 height 22
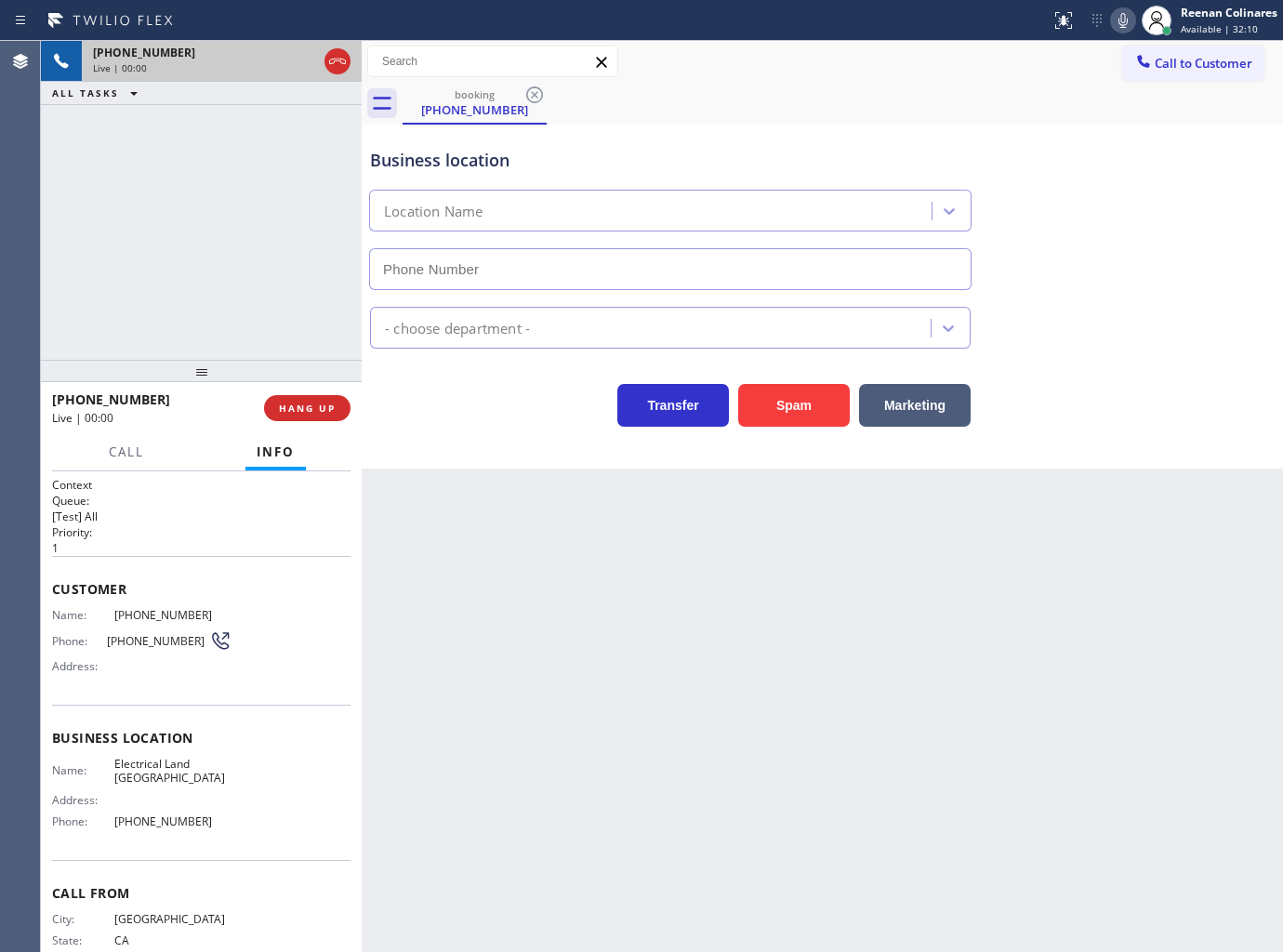
type input "[PHONE_NUMBER]"
click at [1122, 22] on icon at bounding box center [1122, 20] width 22 height 22
click at [1121, 12] on icon at bounding box center [1122, 20] width 22 height 22
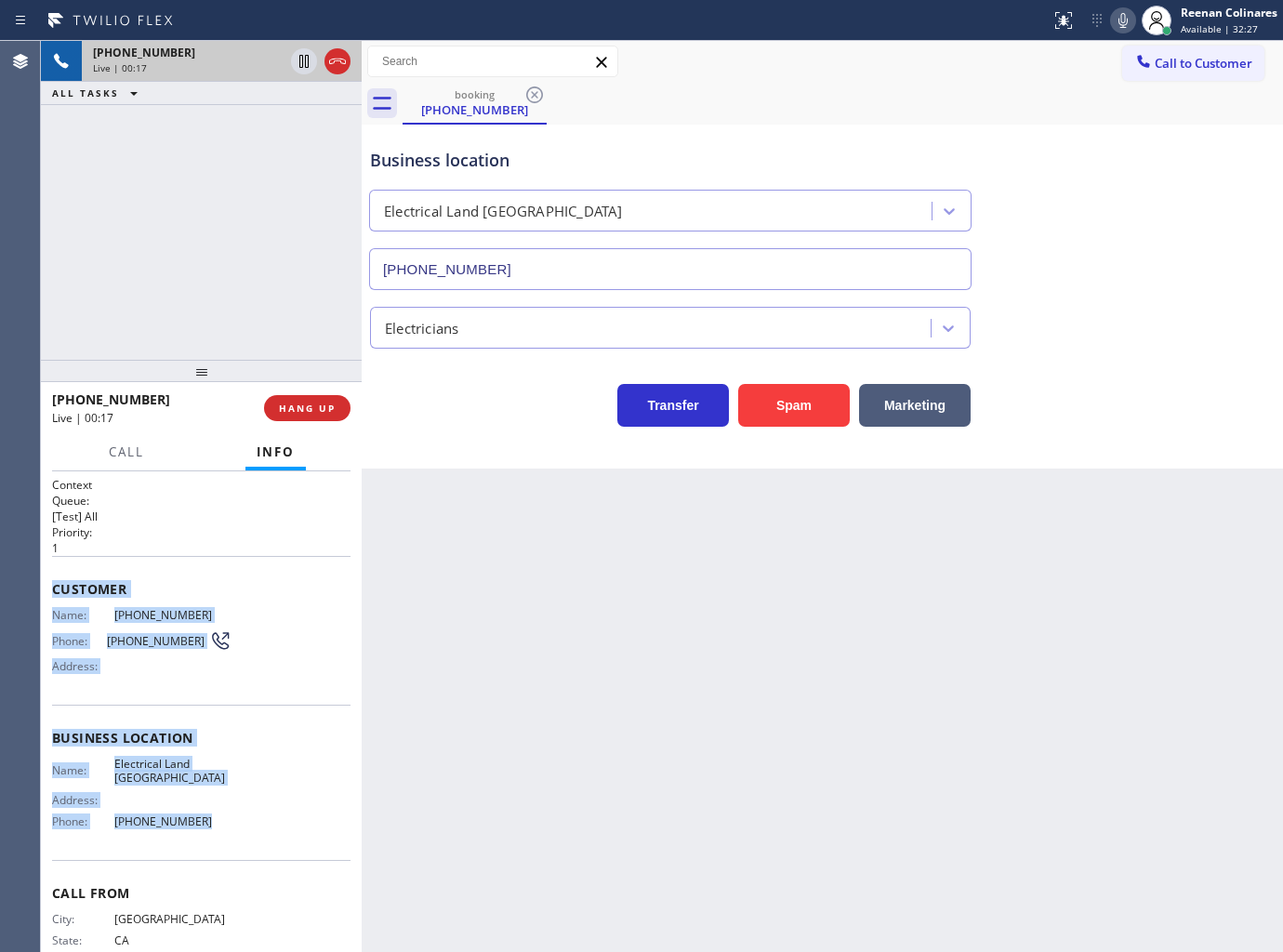
drag, startPoint x: 158, startPoint y: 731, endPoint x: 229, endPoint y: 819, distance: 113.1
click at [229, 819] on div "Context Queue: [Test] All Priority: 1 Customer Name: [PHONE_NUMBER] Phone: [PHO…" at bounding box center [201, 712] width 321 height 481
copy div "Customer Name: [PHONE_NUMBER] Phone: [PHONE_NUMBER] Address: Business location …"
click at [1127, 18] on icon at bounding box center [1123, 21] width 10 height 15
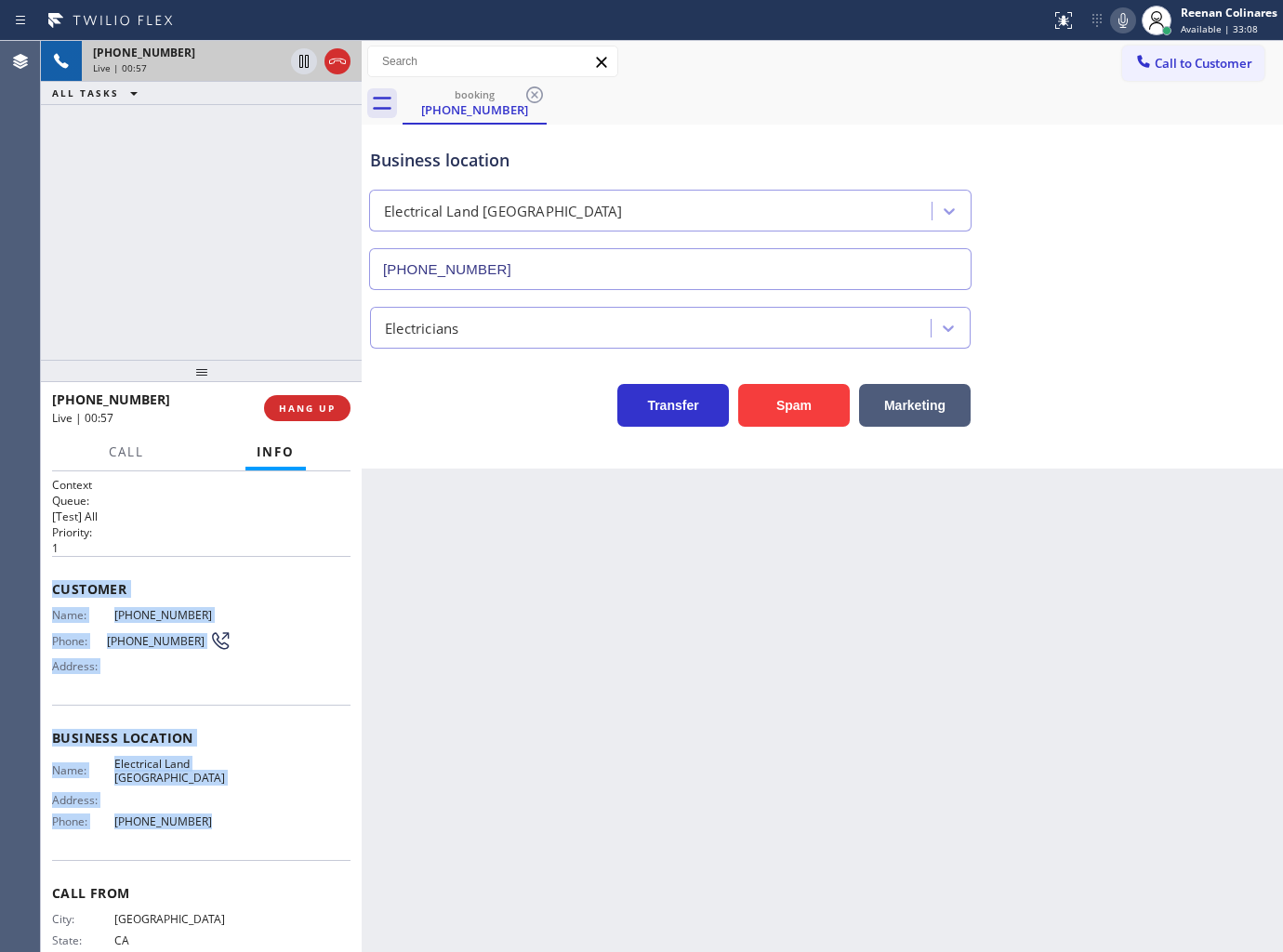
click at [1114, 12] on icon at bounding box center [1122, 20] width 22 height 22
click at [125, 452] on span "Call" at bounding box center [126, 451] width 35 height 16
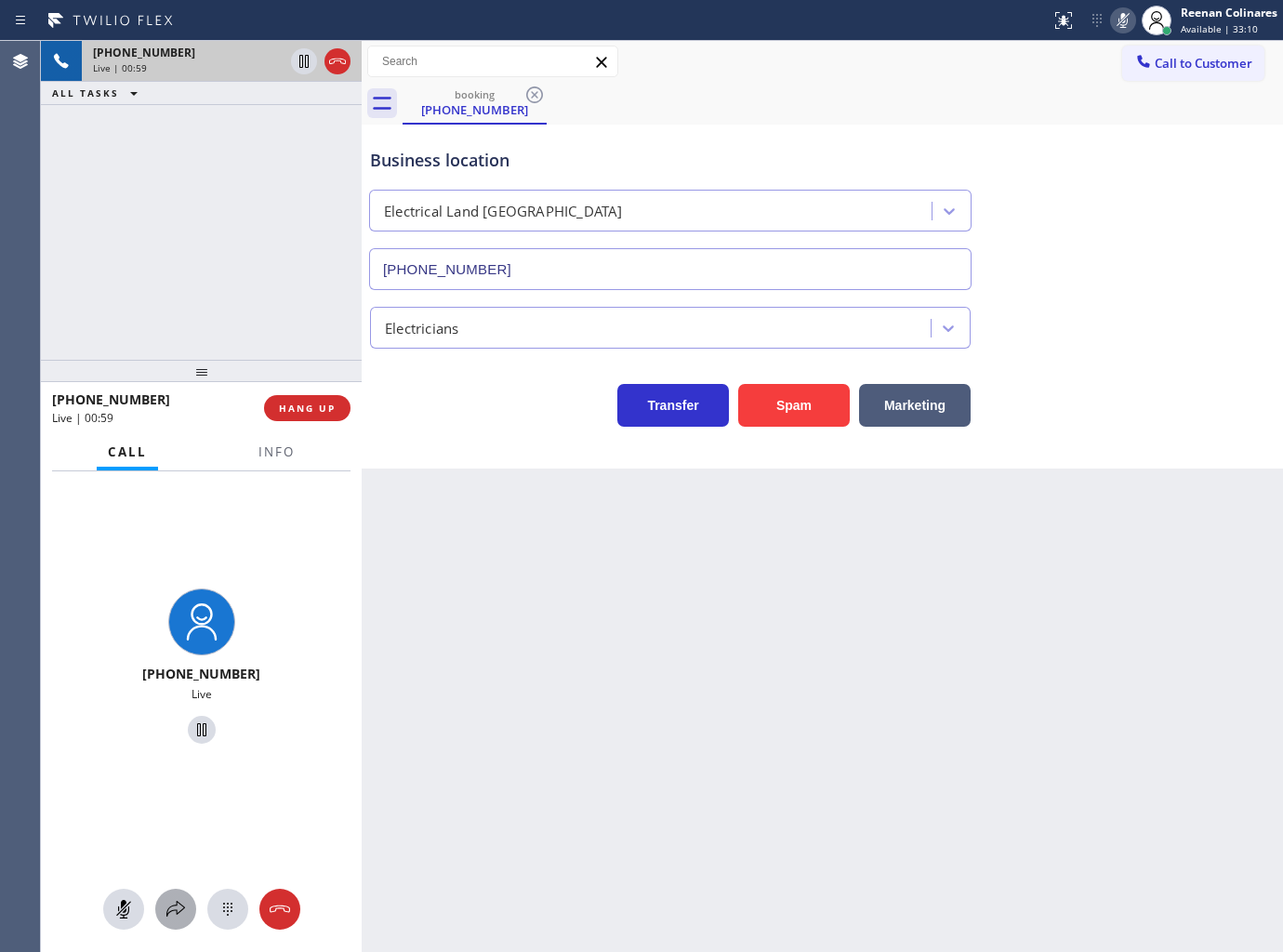
click at [182, 900] on icon at bounding box center [175, 909] width 22 height 22
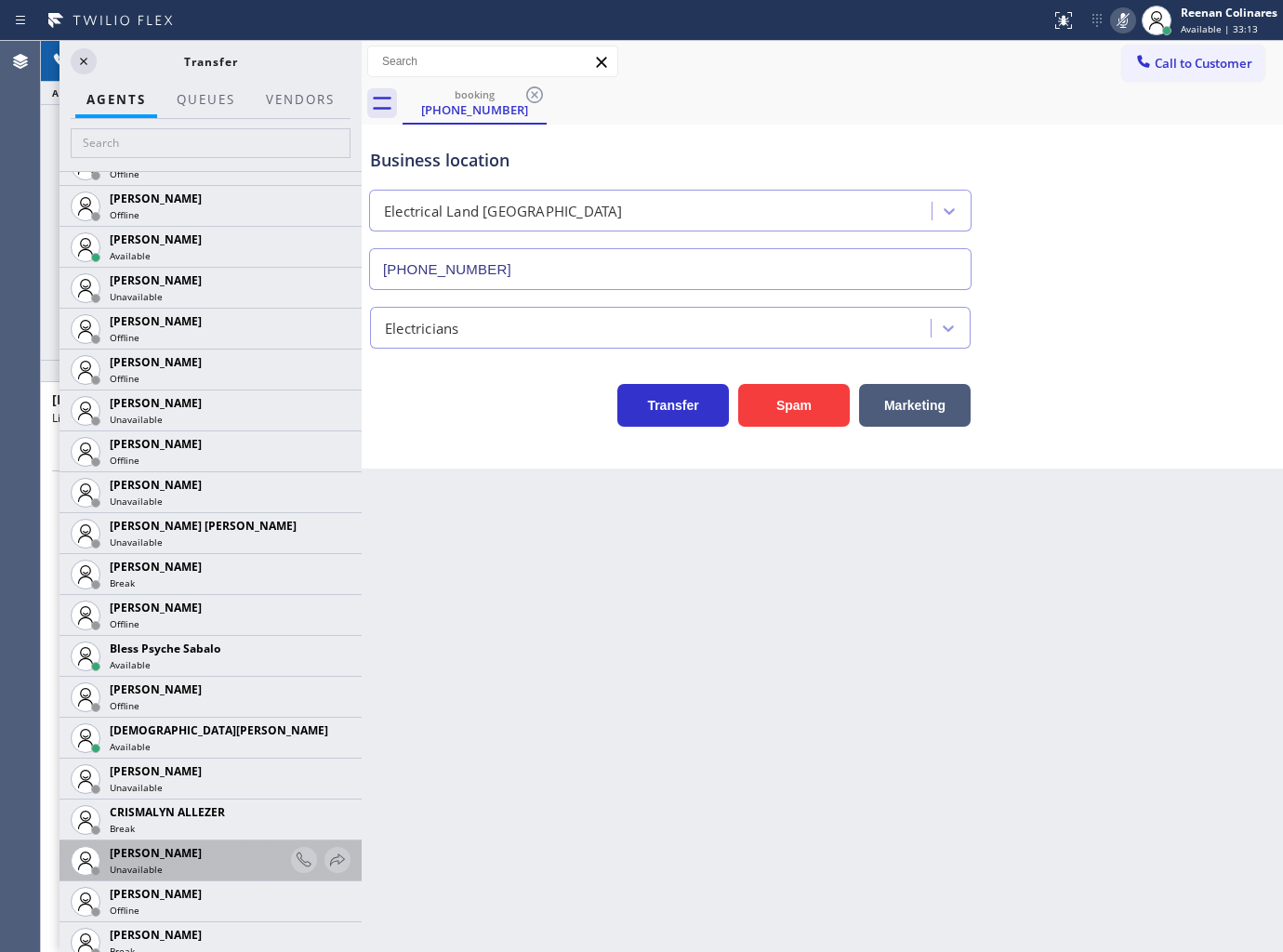
scroll to position [310, 0]
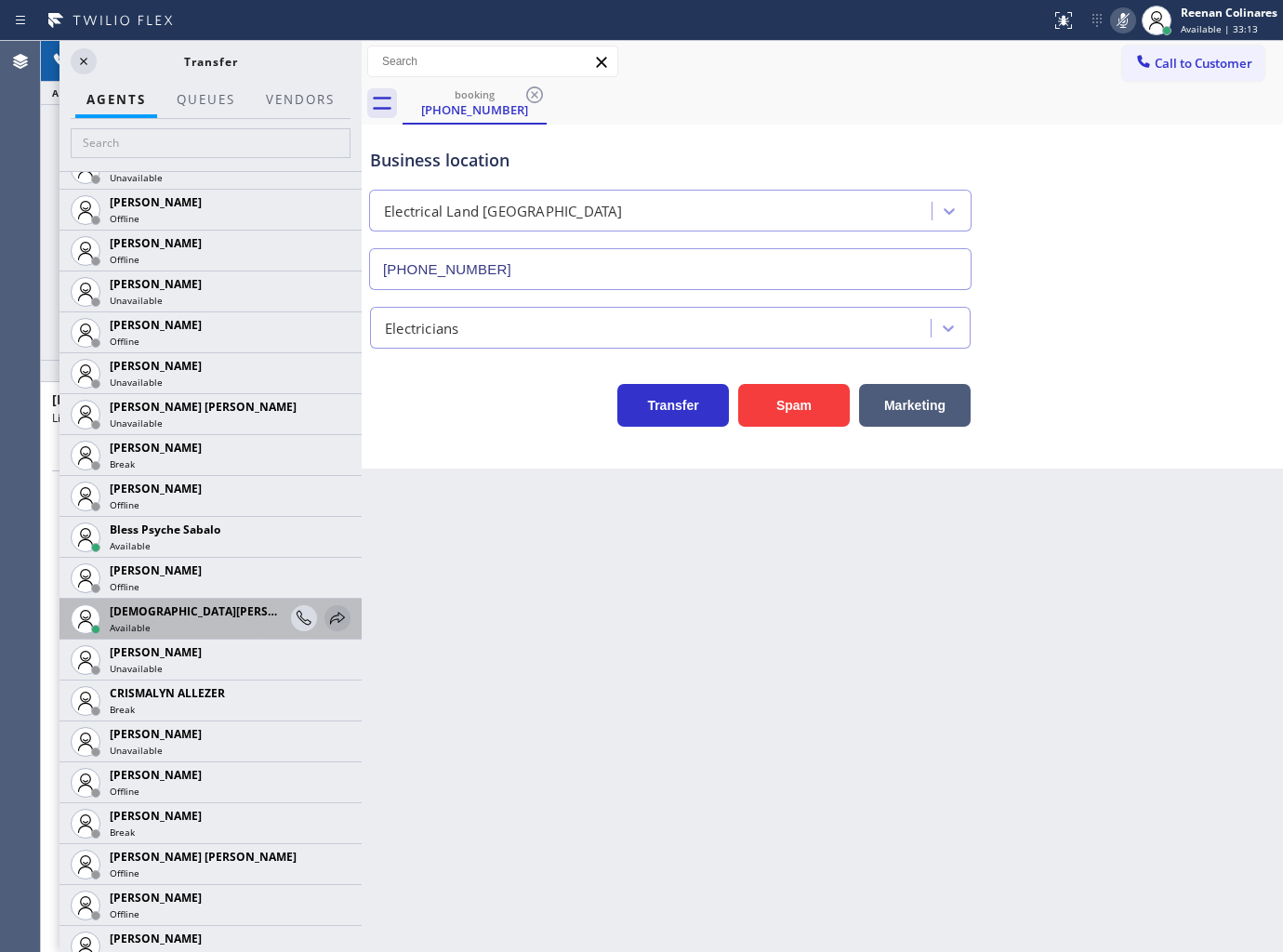
click at [329, 618] on icon at bounding box center [337, 617] width 22 height 22
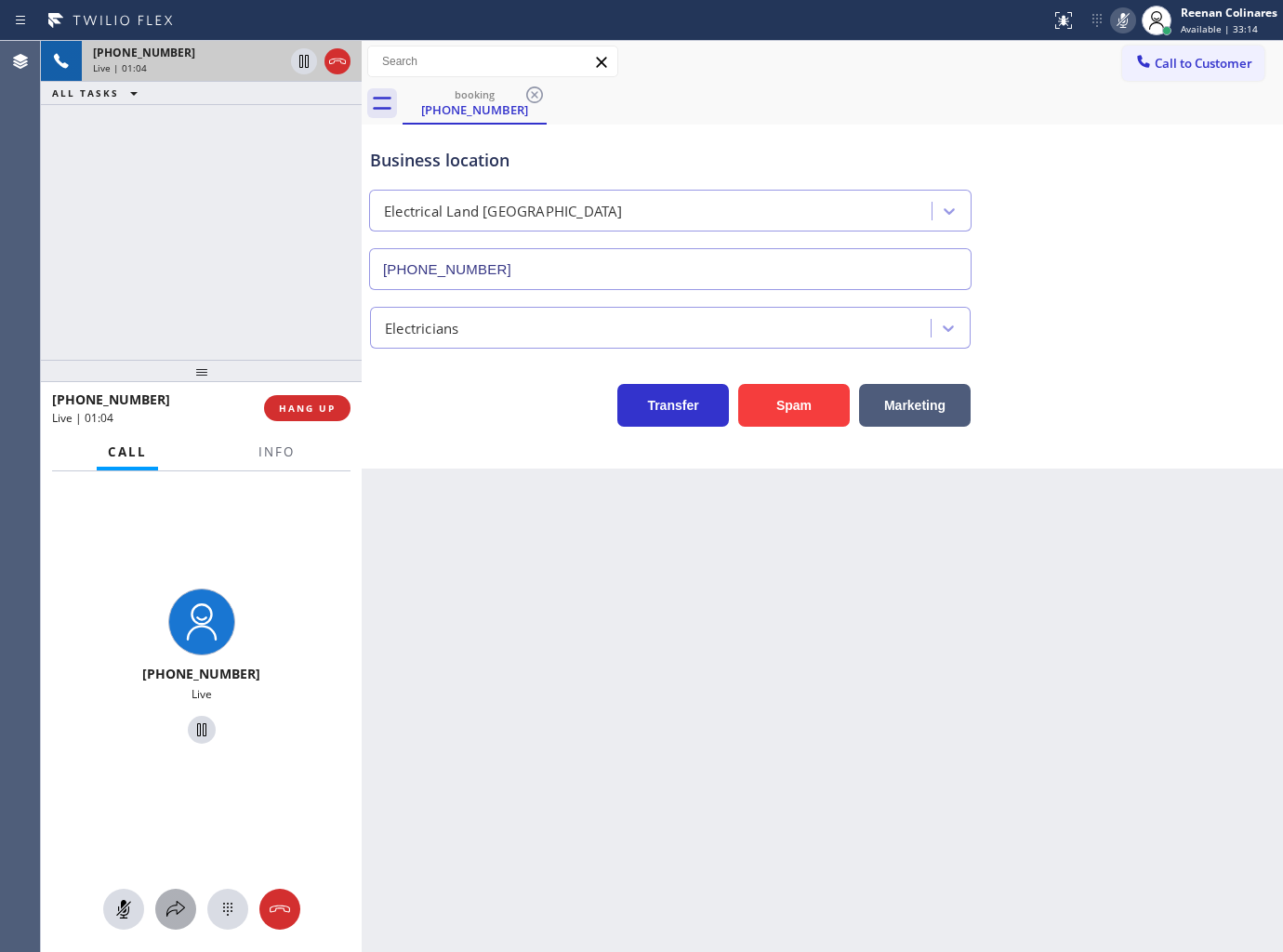
click at [170, 895] on button at bounding box center [175, 909] width 41 height 41
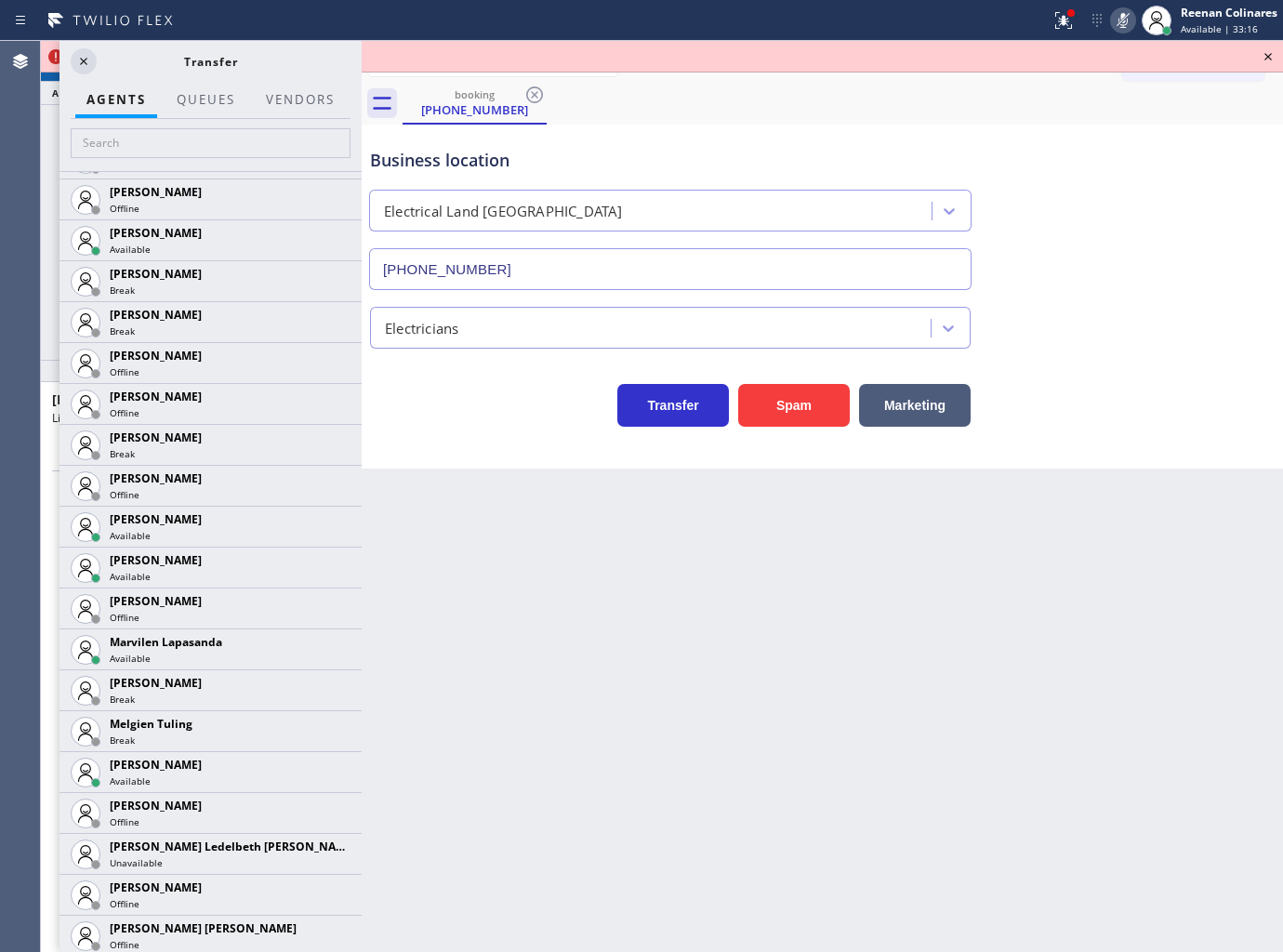
scroll to position [2758, 0]
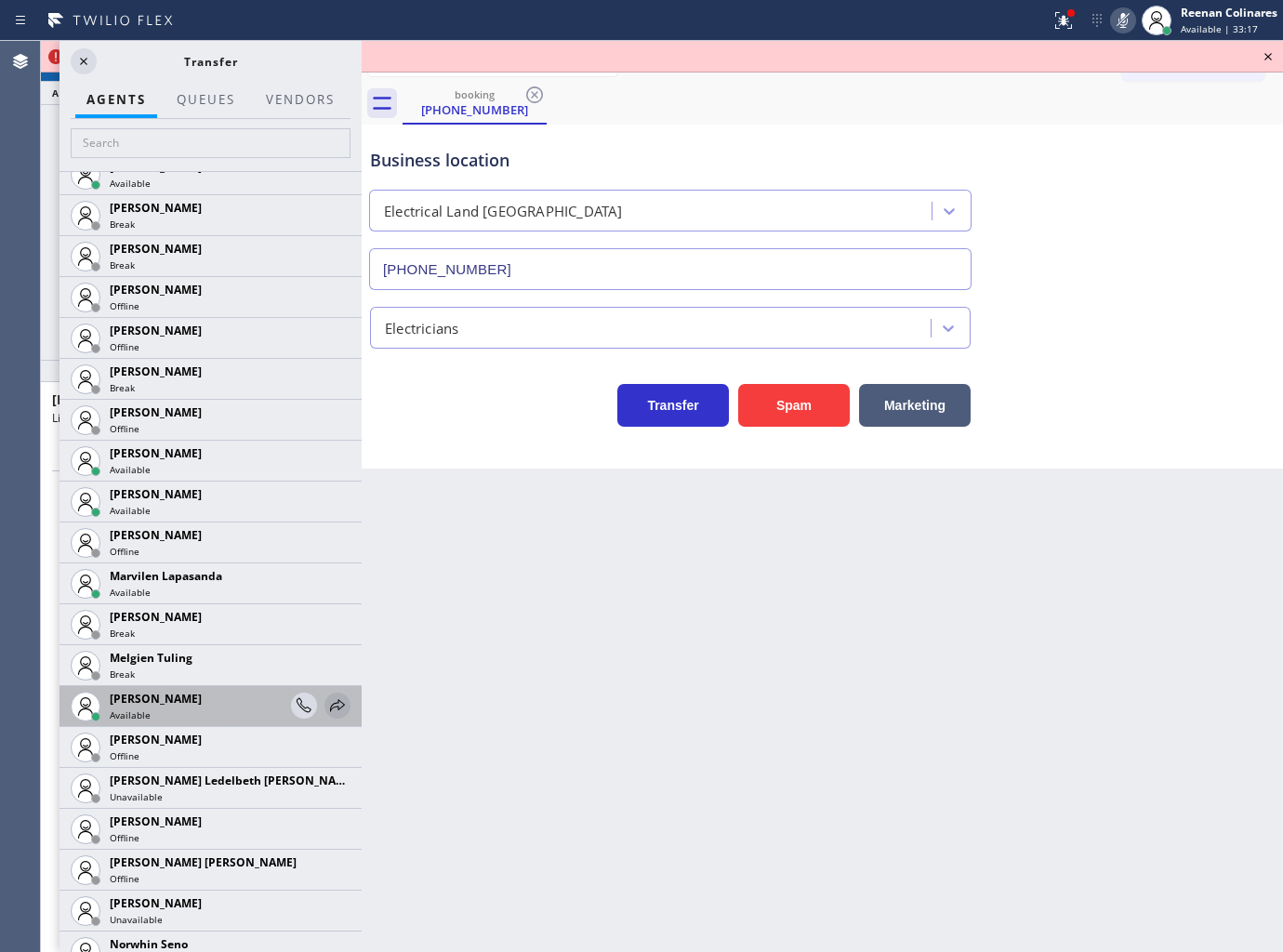
click at [326, 701] on icon at bounding box center [337, 705] width 22 height 22
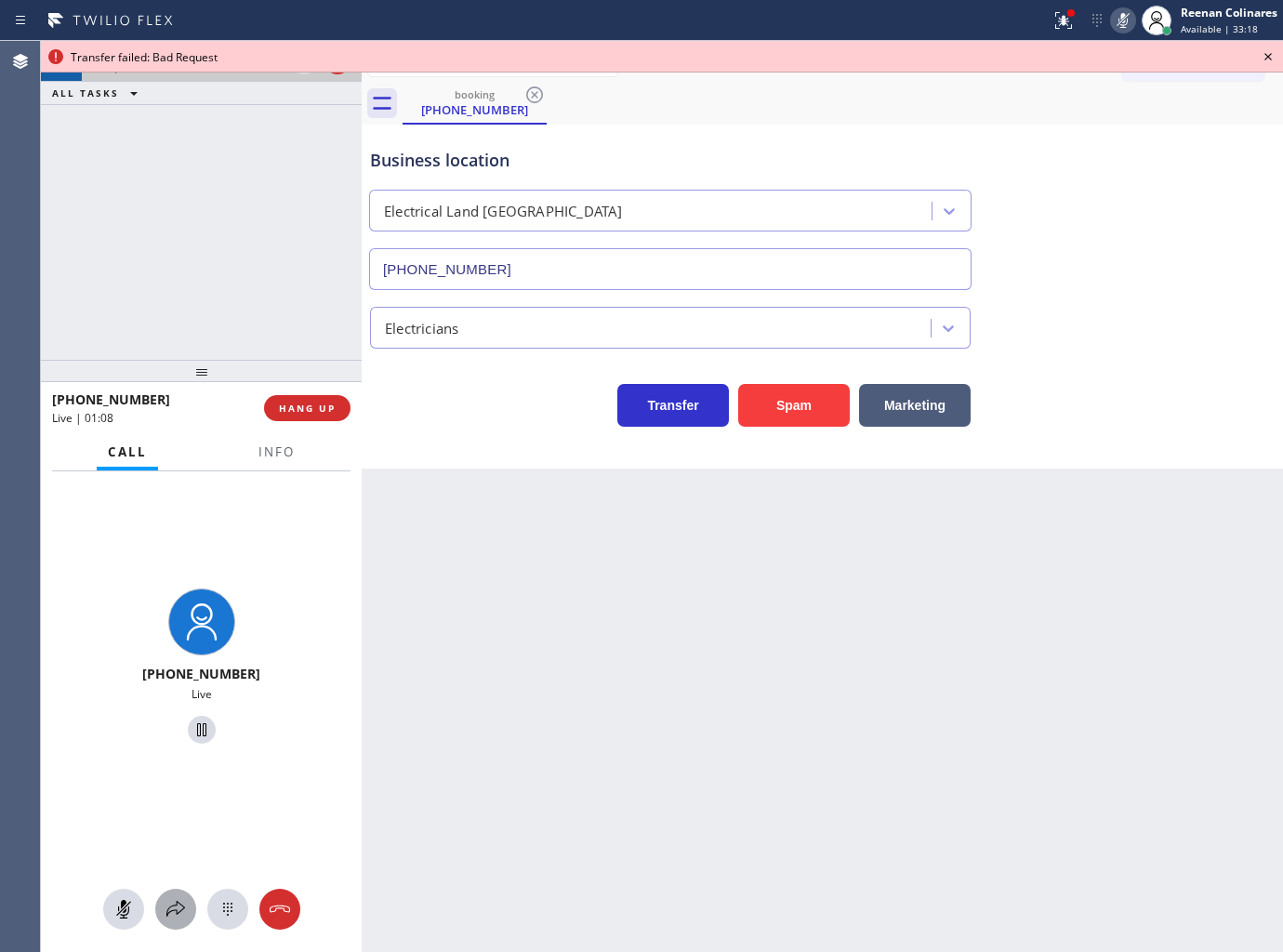
click at [173, 912] on icon at bounding box center [175, 909] width 22 height 22
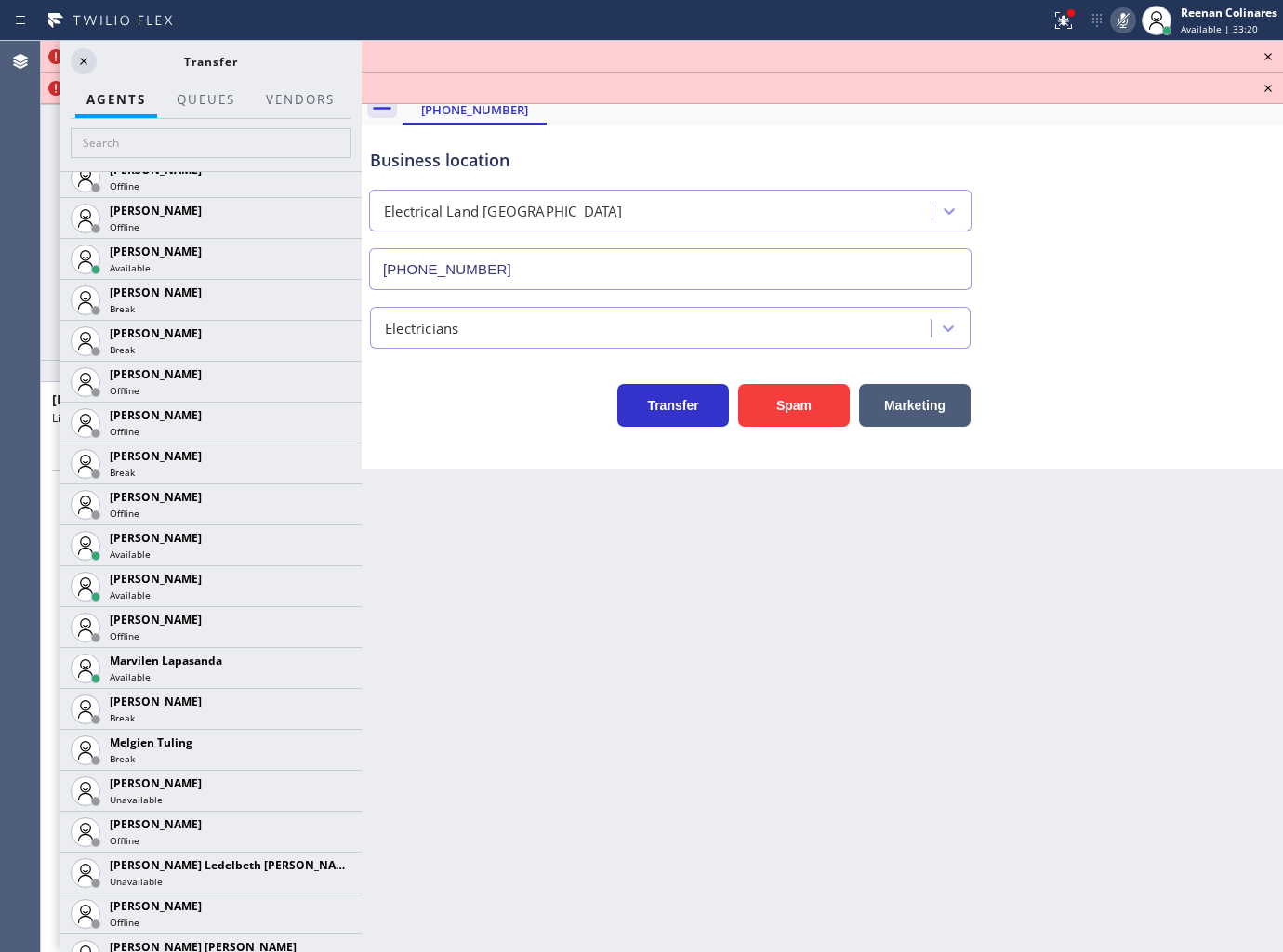
scroll to position [3138, 0]
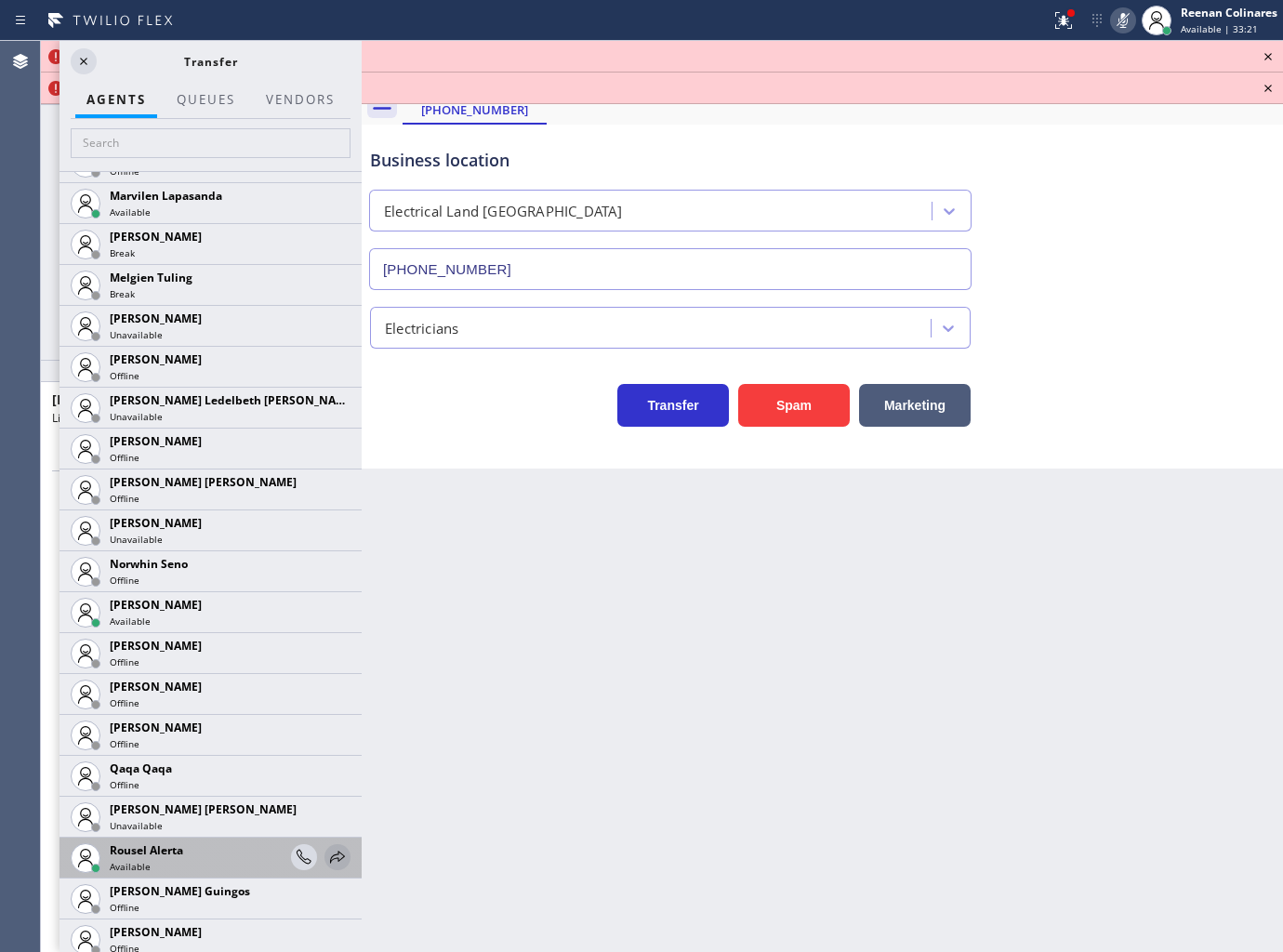
click at [326, 855] on icon at bounding box center [337, 856] width 22 height 22
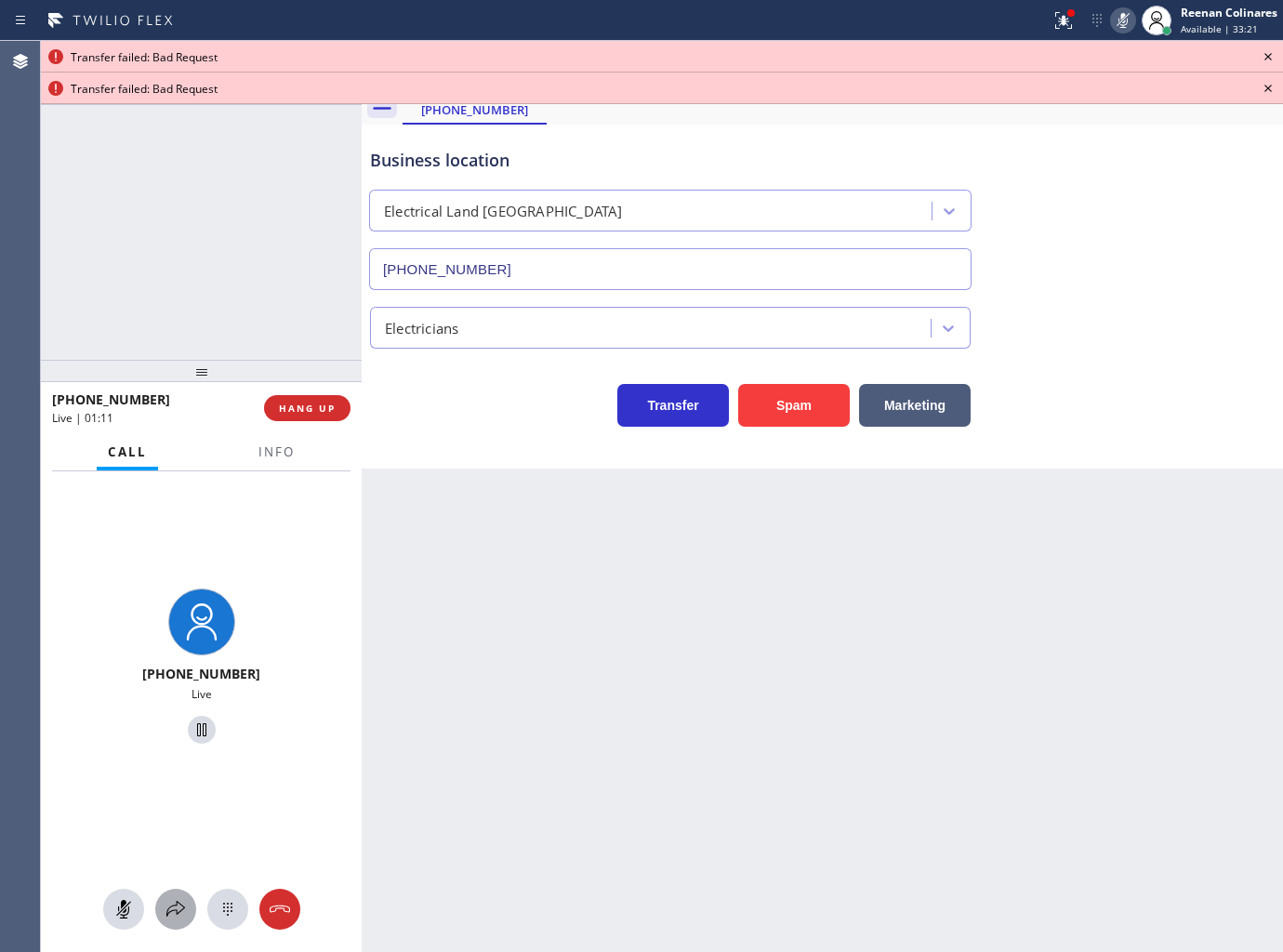
click at [165, 909] on icon at bounding box center [175, 909] width 22 height 22
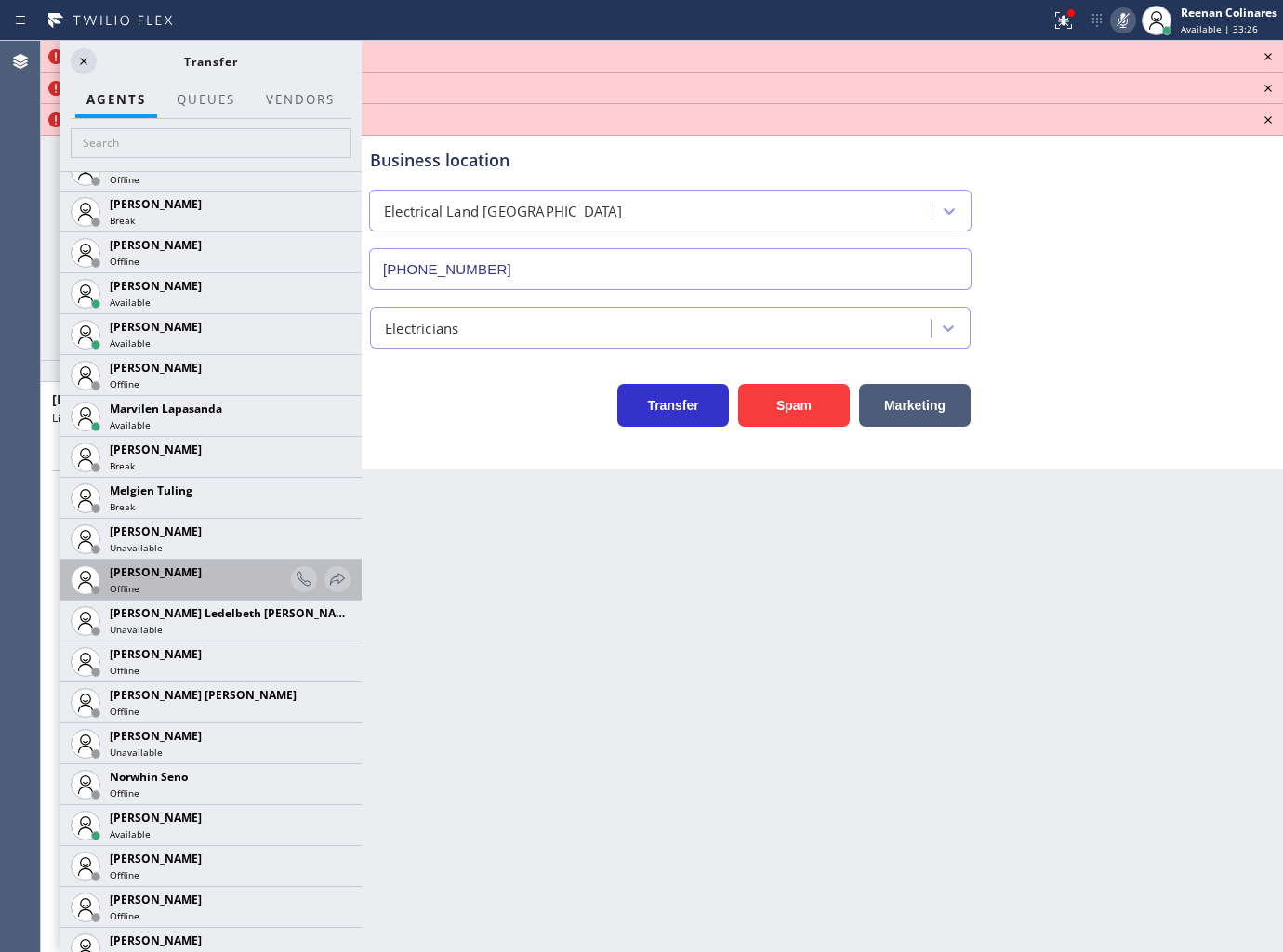
scroll to position [2916, 0]
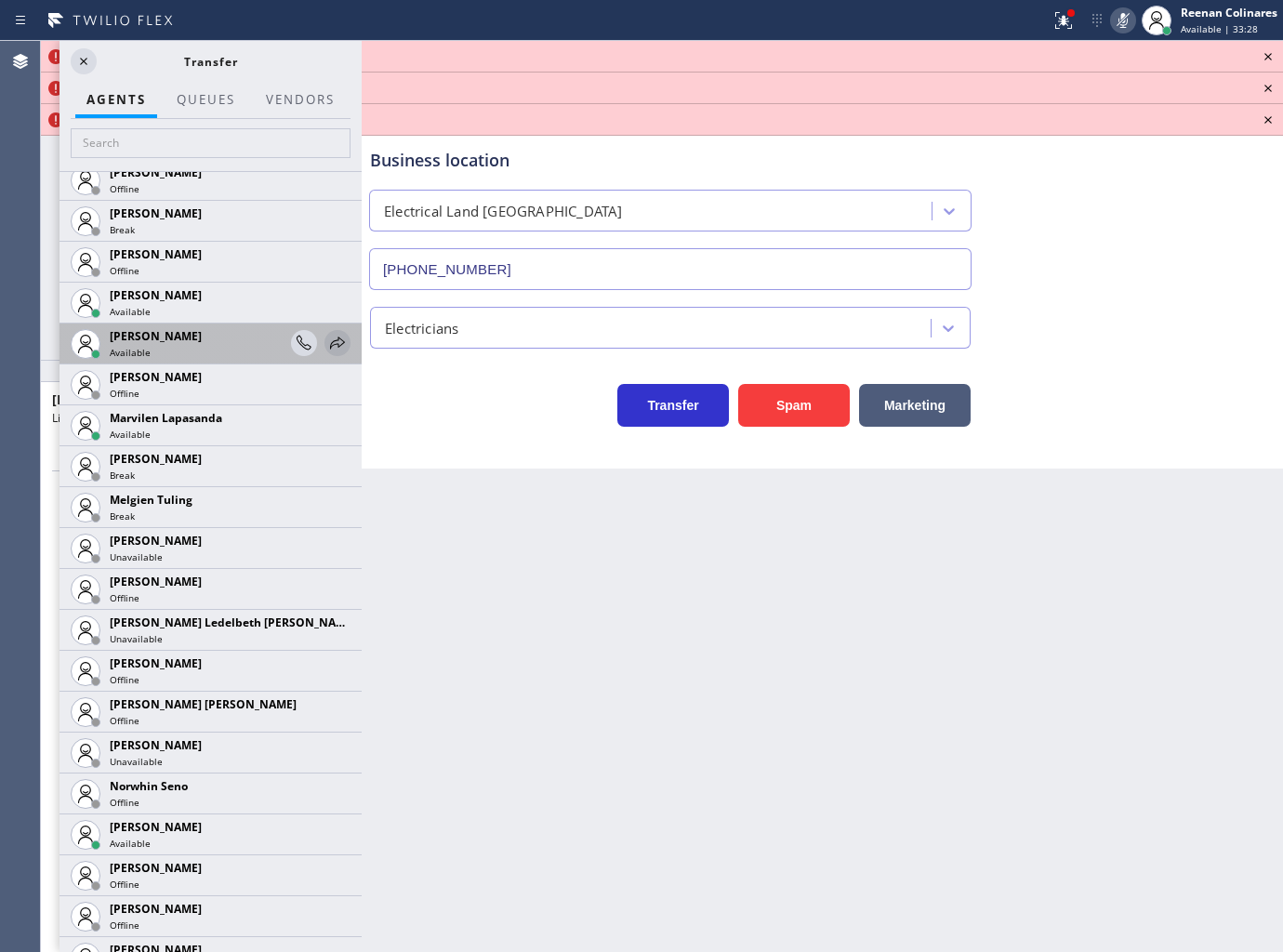
click at [326, 339] on icon at bounding box center [337, 343] width 22 height 22
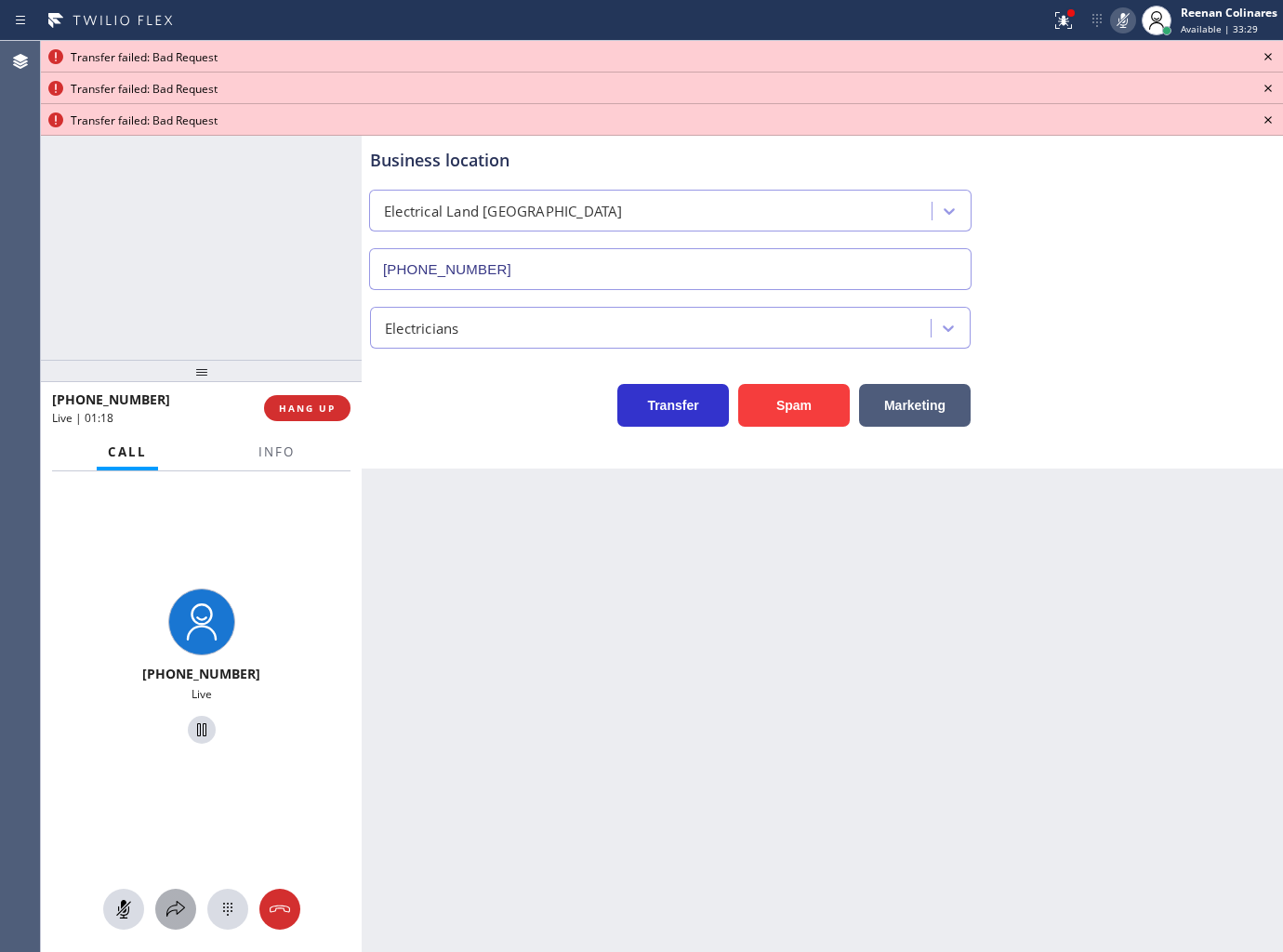
click at [178, 895] on button at bounding box center [175, 909] width 41 height 41
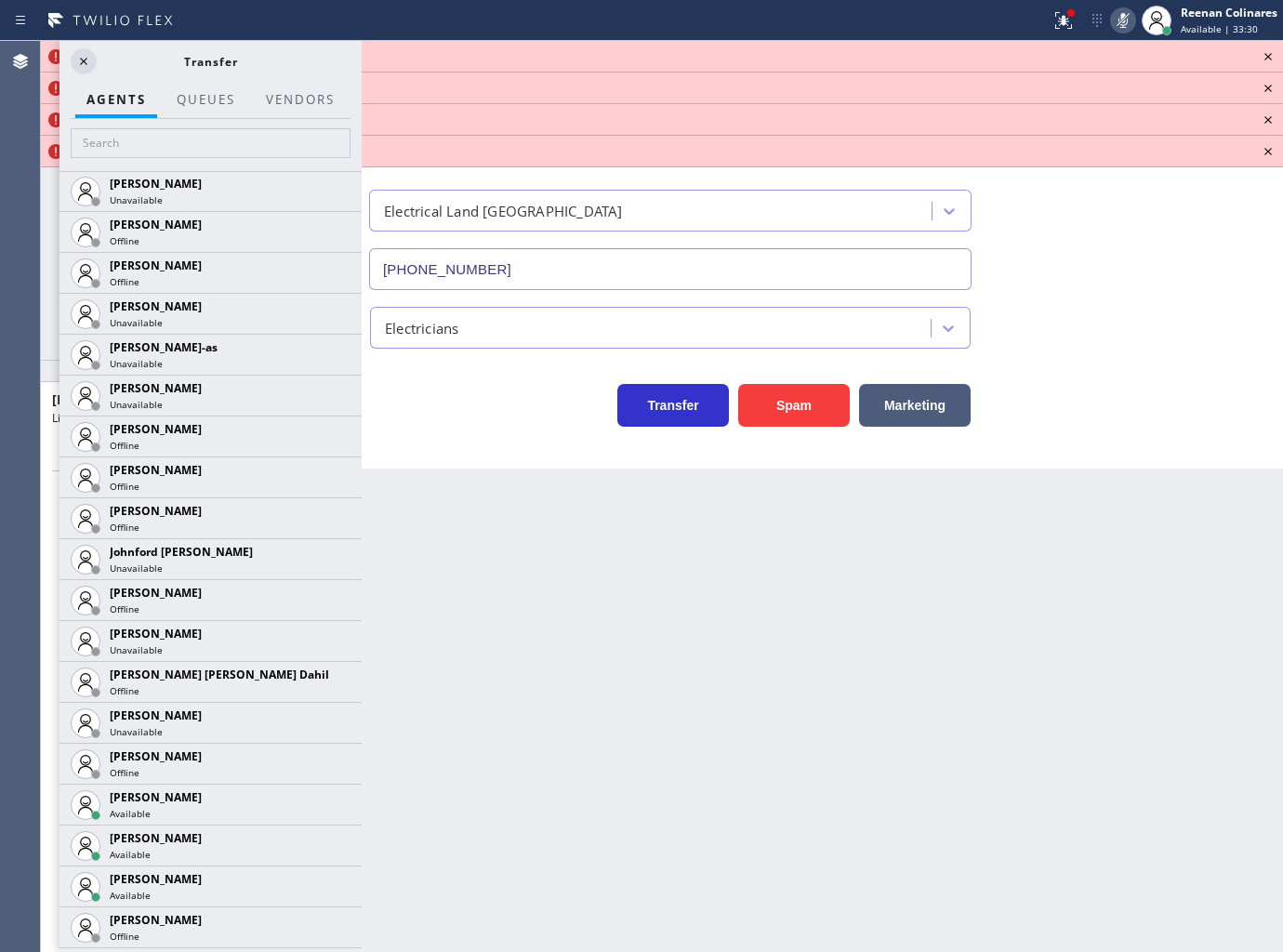
scroll to position [1722, 0]
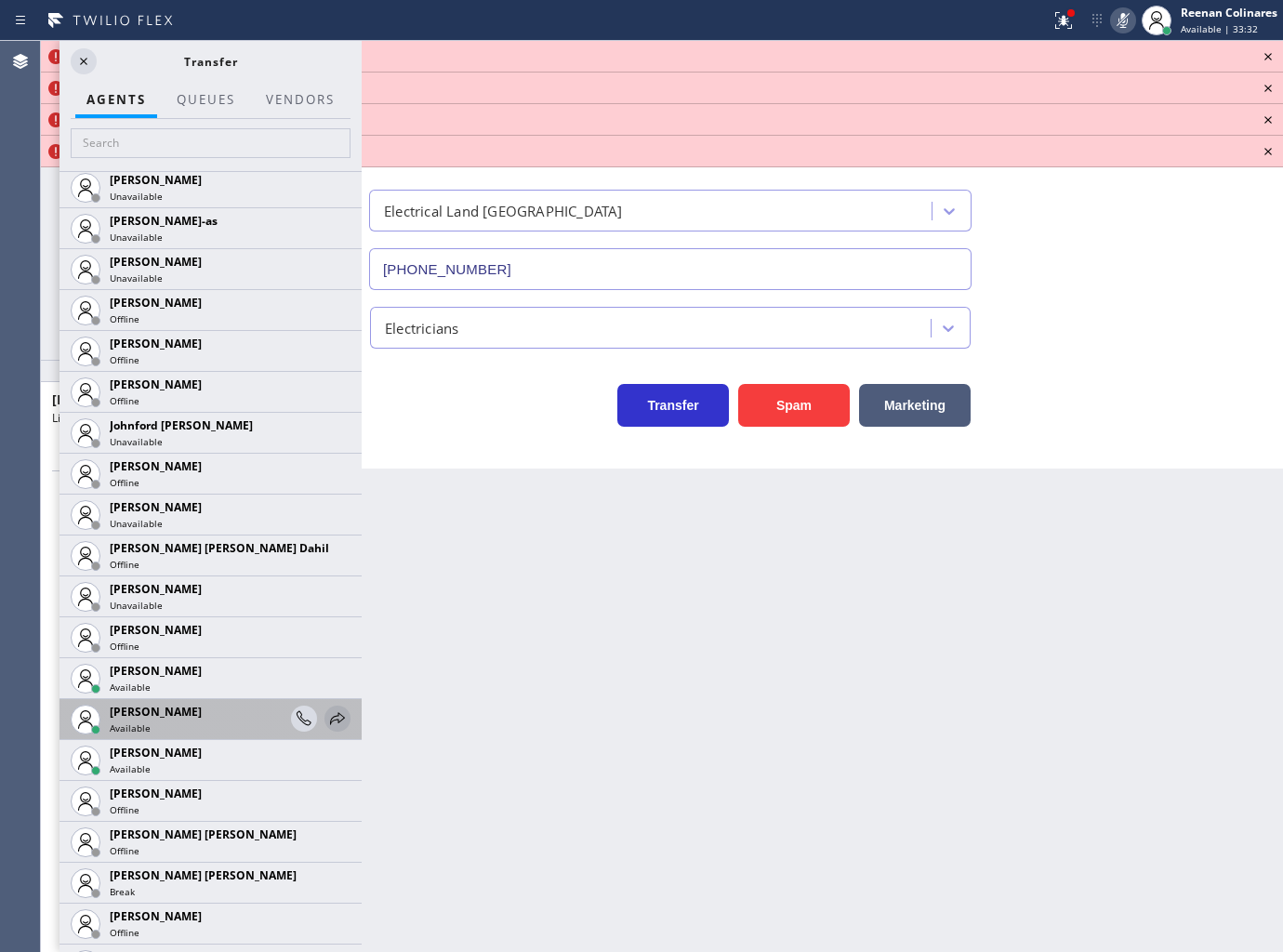
click at [330, 714] on icon at bounding box center [338, 718] width 15 height 12
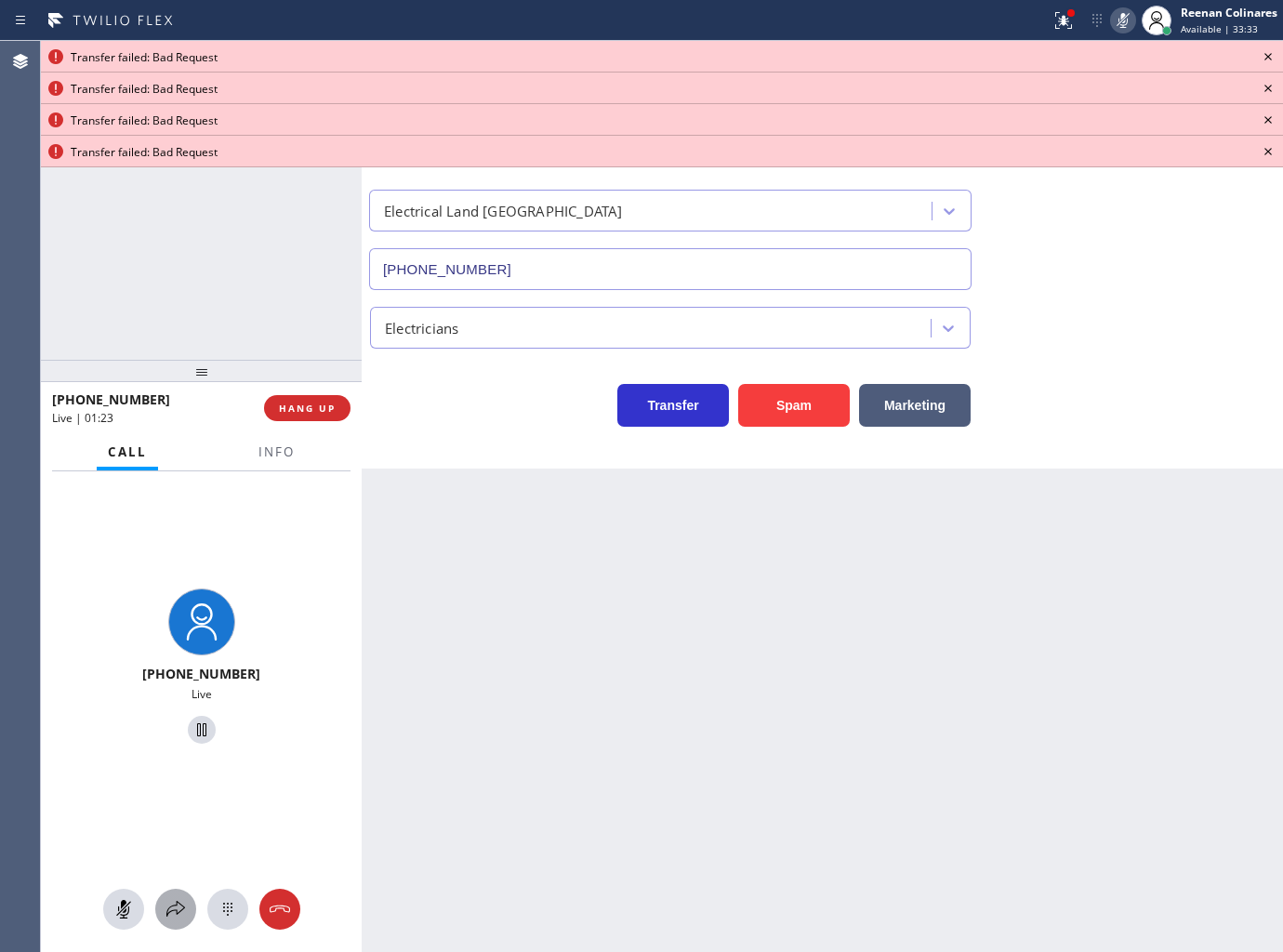
click at [178, 914] on icon at bounding box center [175, 909] width 22 height 22
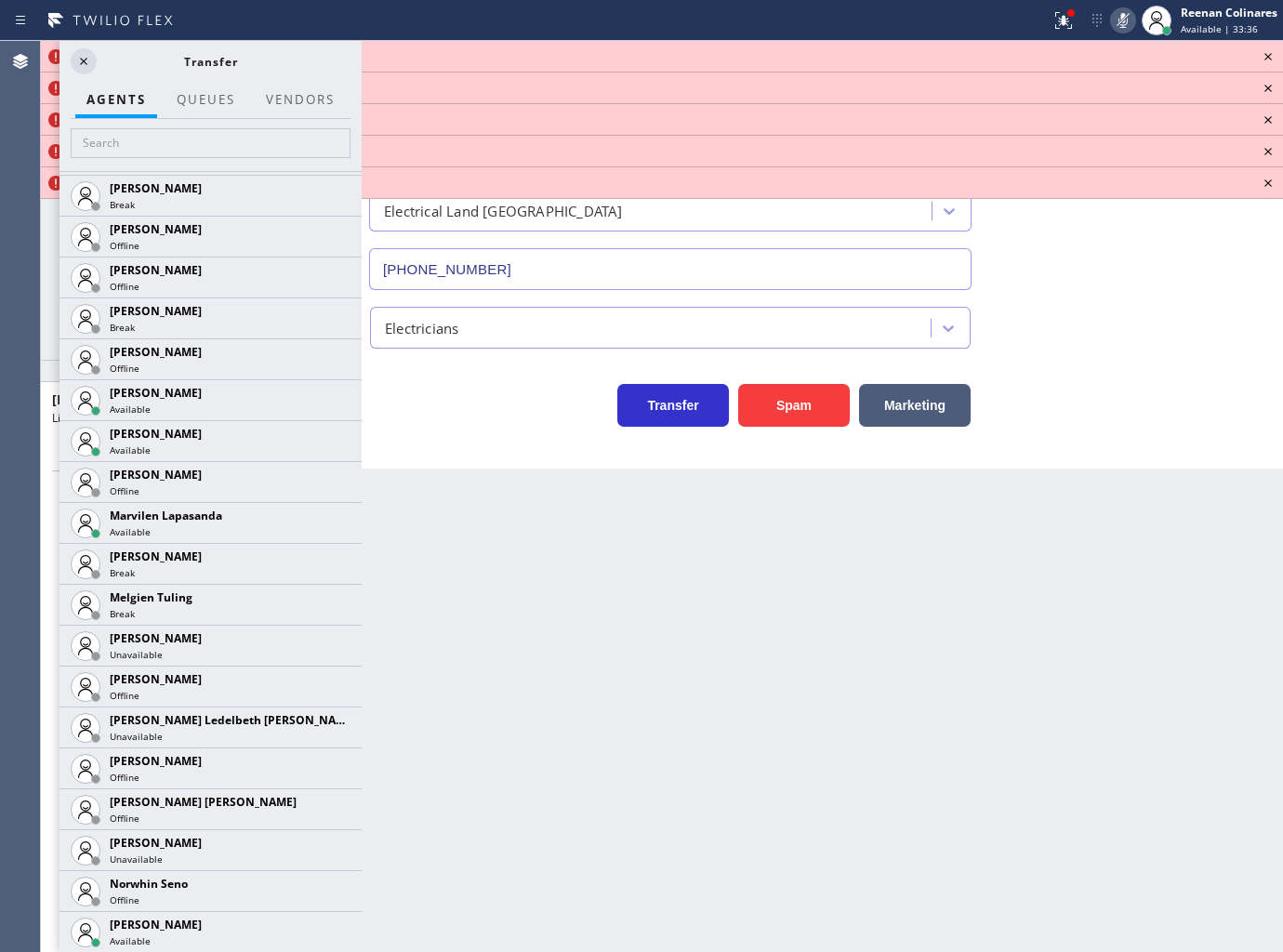
scroll to position [3199, 0]
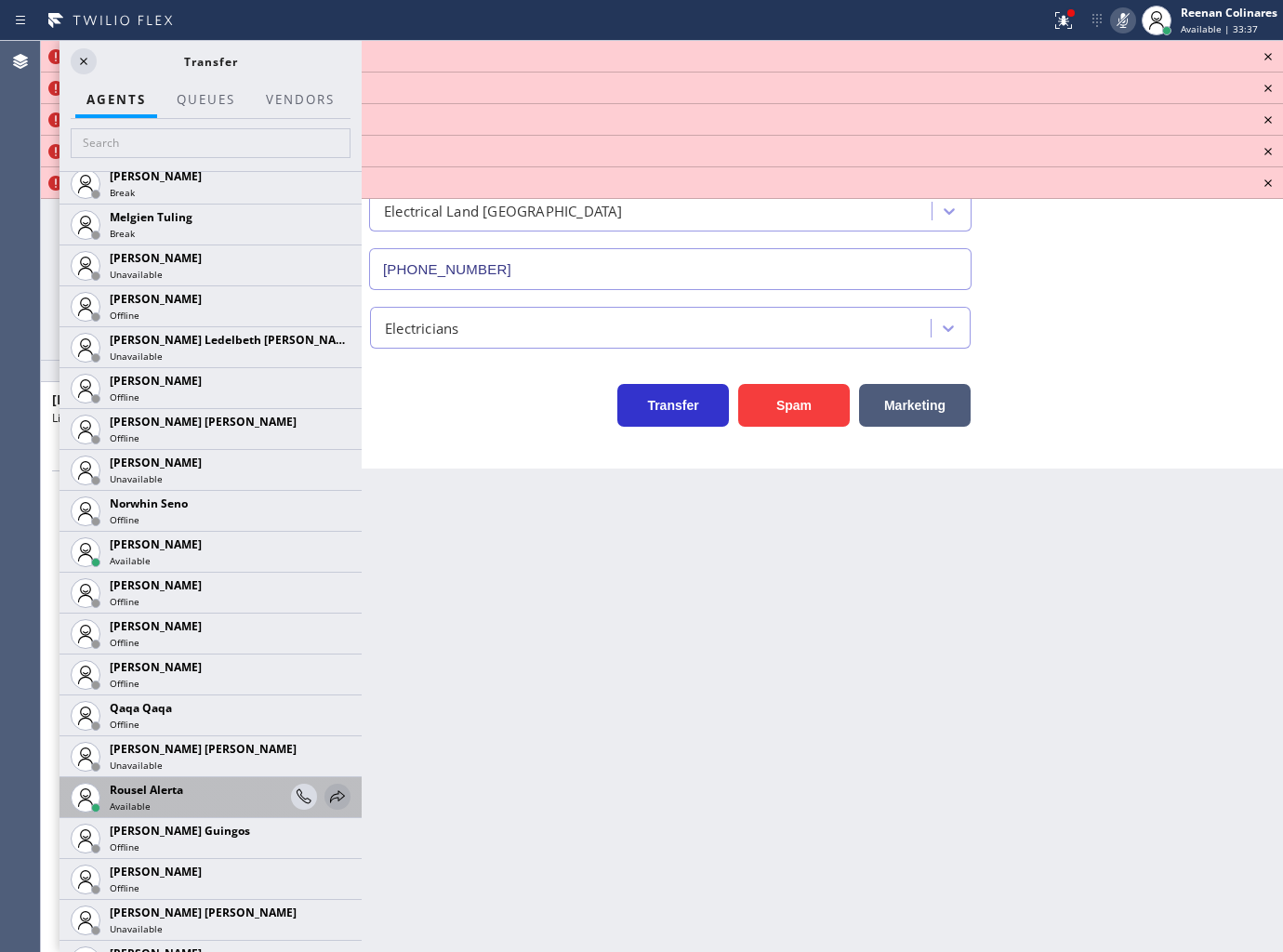
click at [330, 800] on icon at bounding box center [338, 796] width 15 height 12
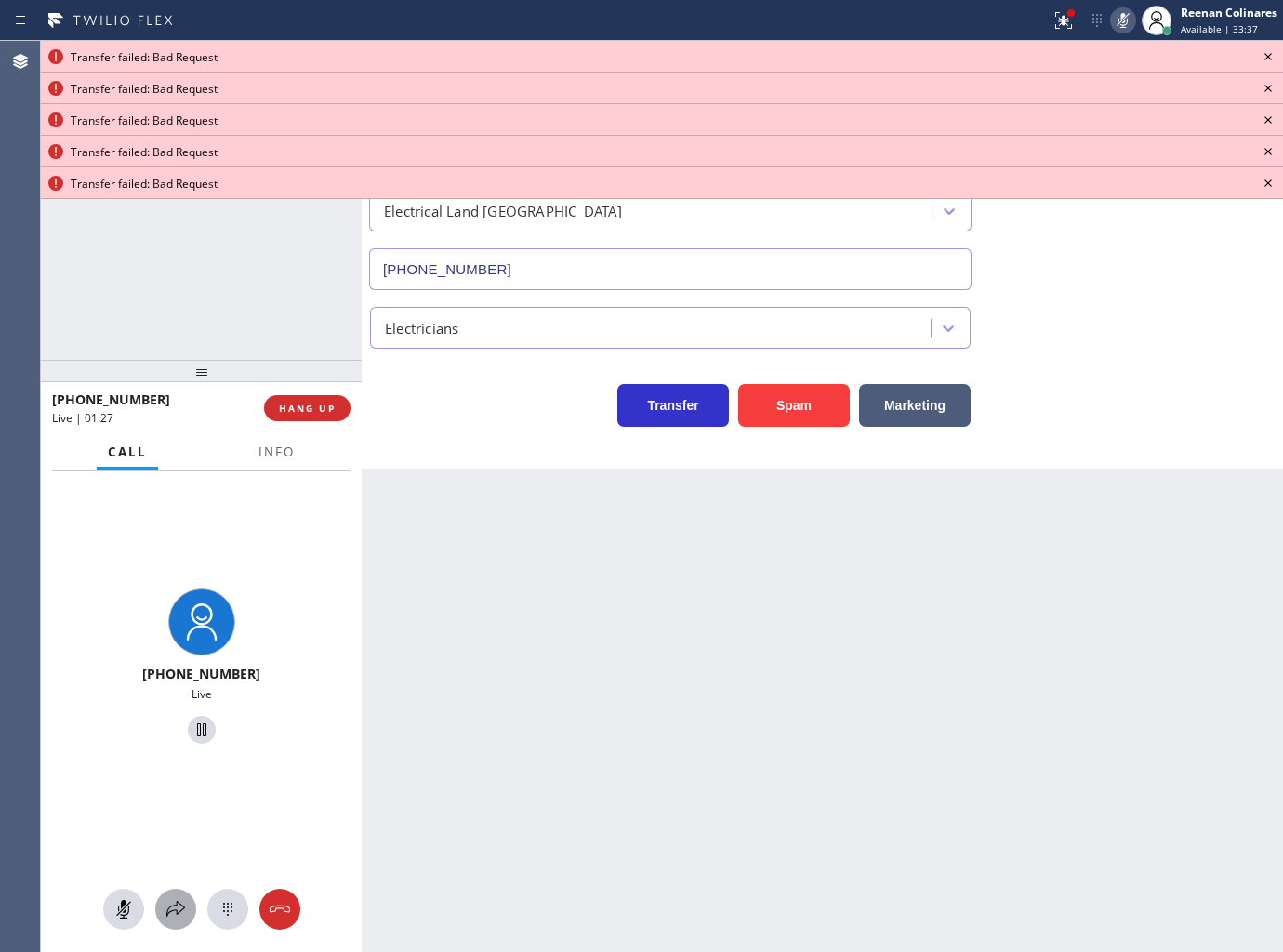
click at [163, 902] on div at bounding box center [175, 909] width 41 height 22
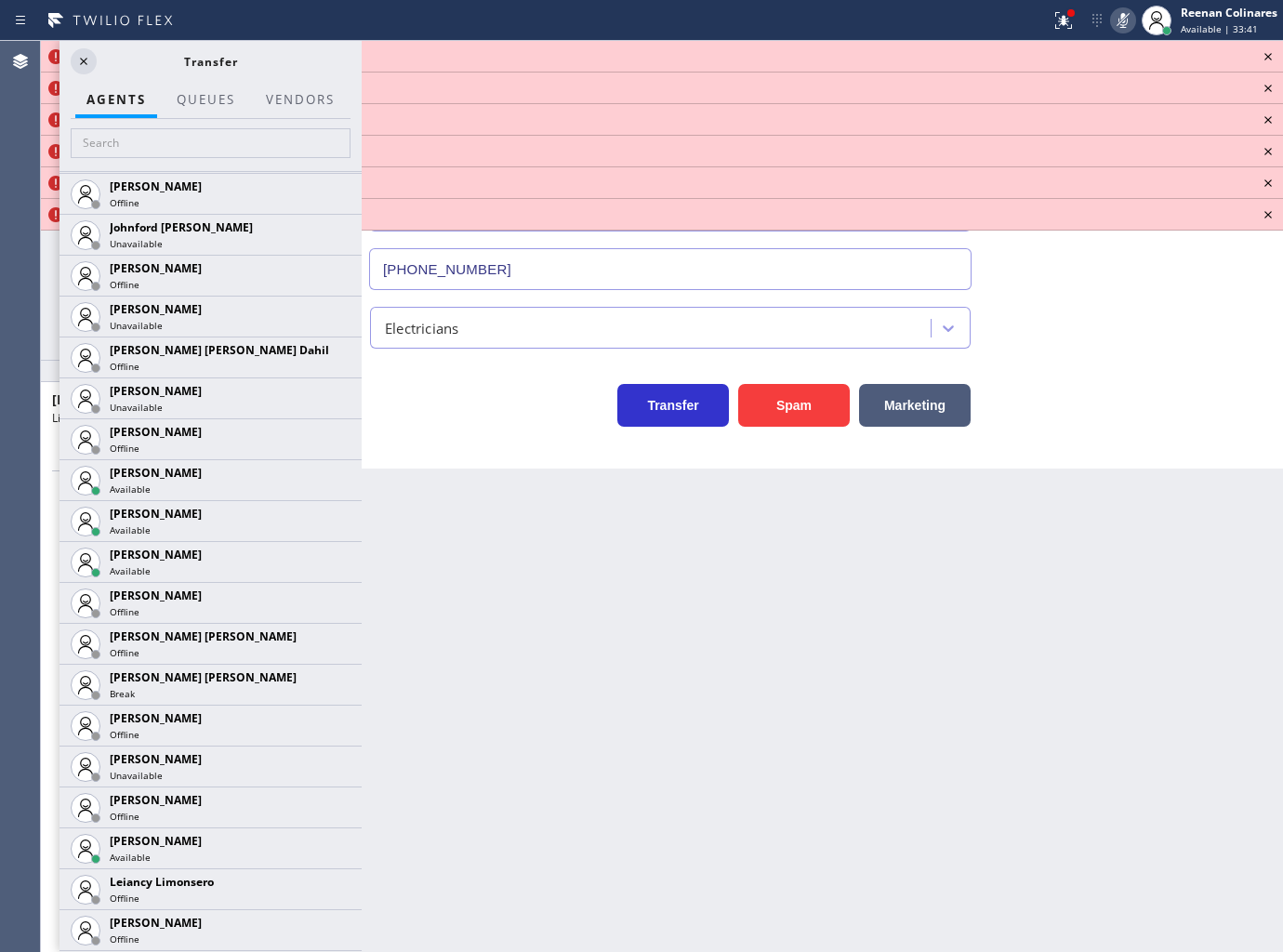
scroll to position [2133, 0]
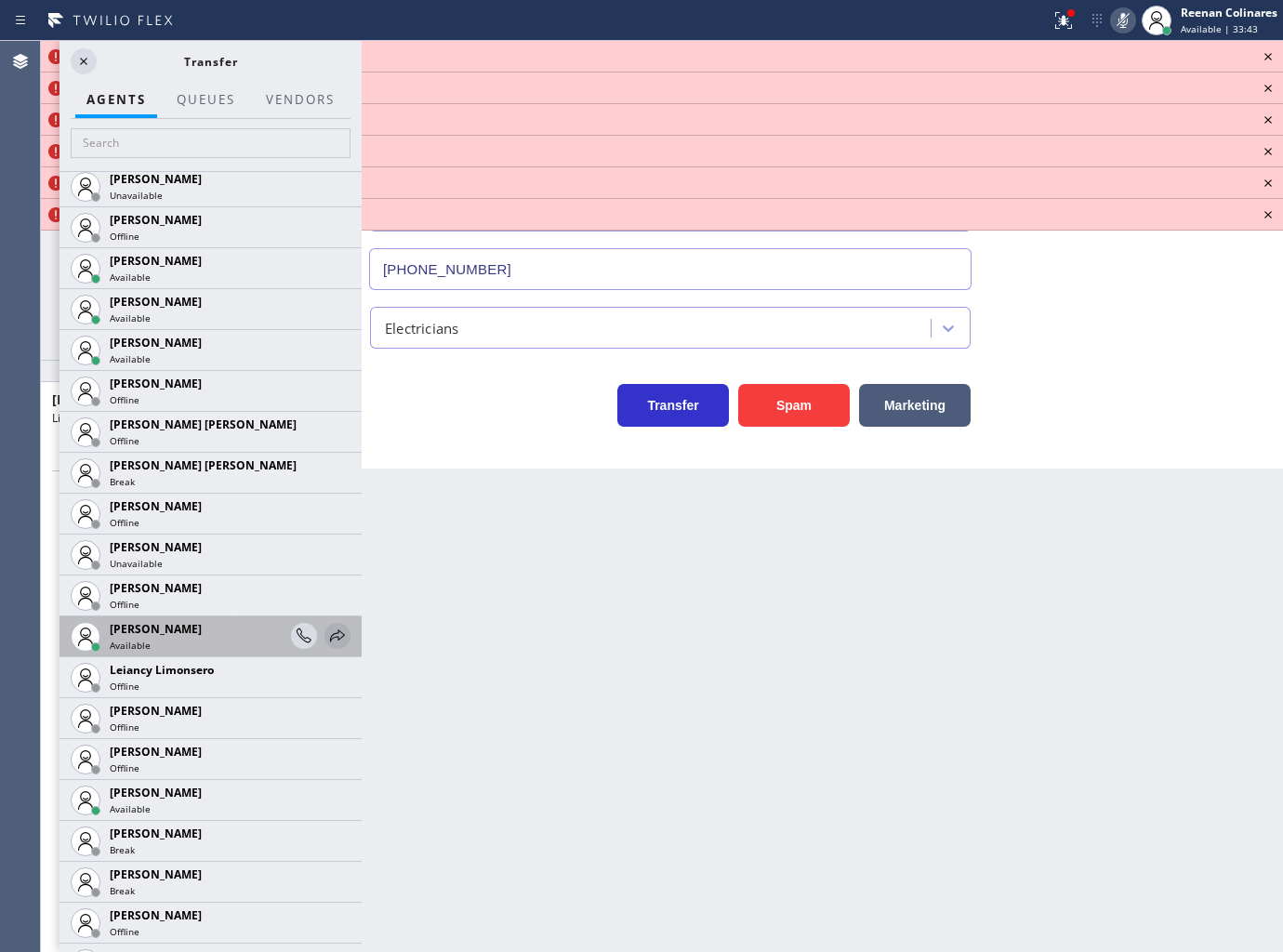
click at [326, 631] on icon at bounding box center [337, 635] width 22 height 22
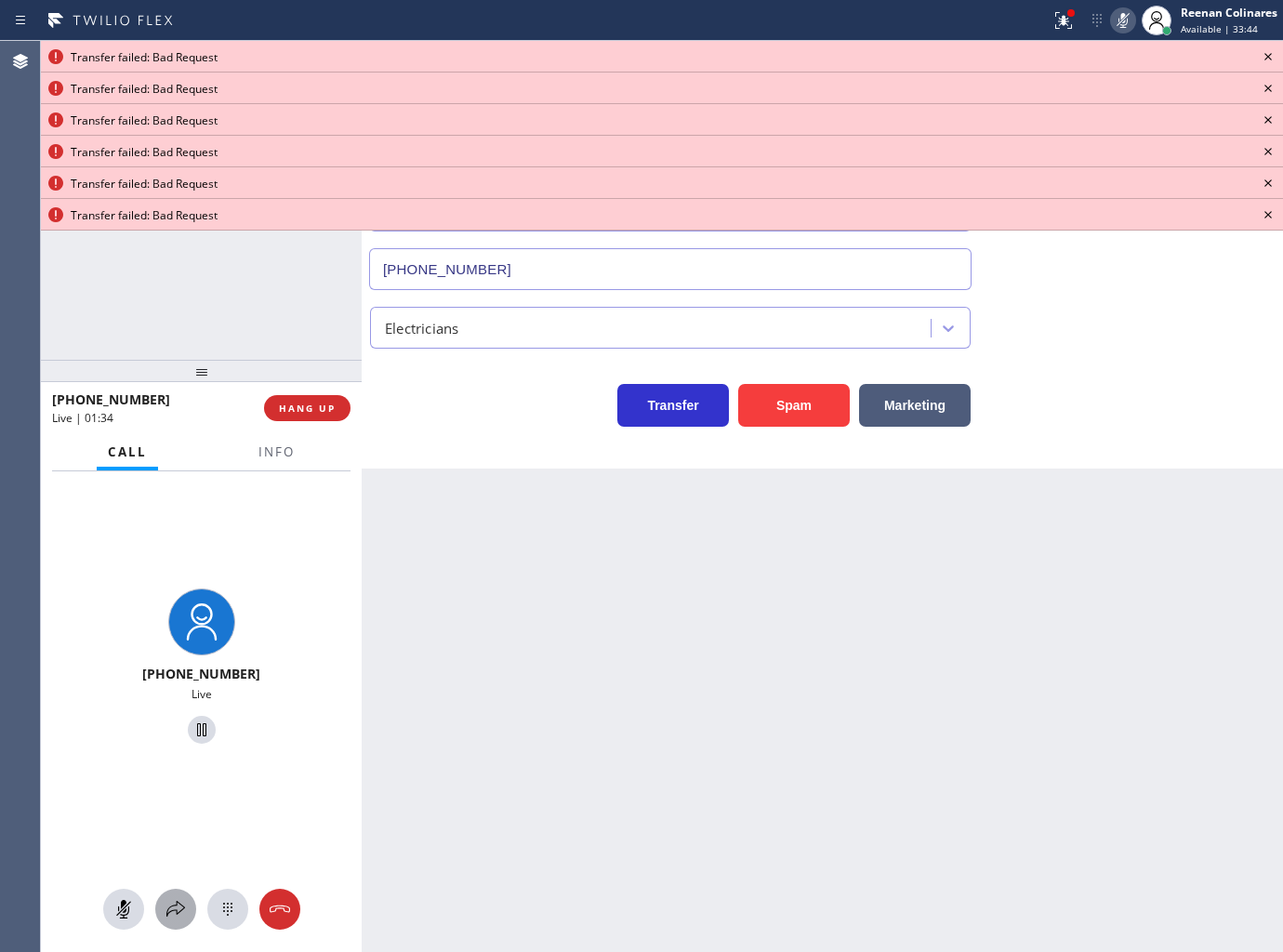
click at [169, 902] on icon at bounding box center [175, 909] width 22 height 22
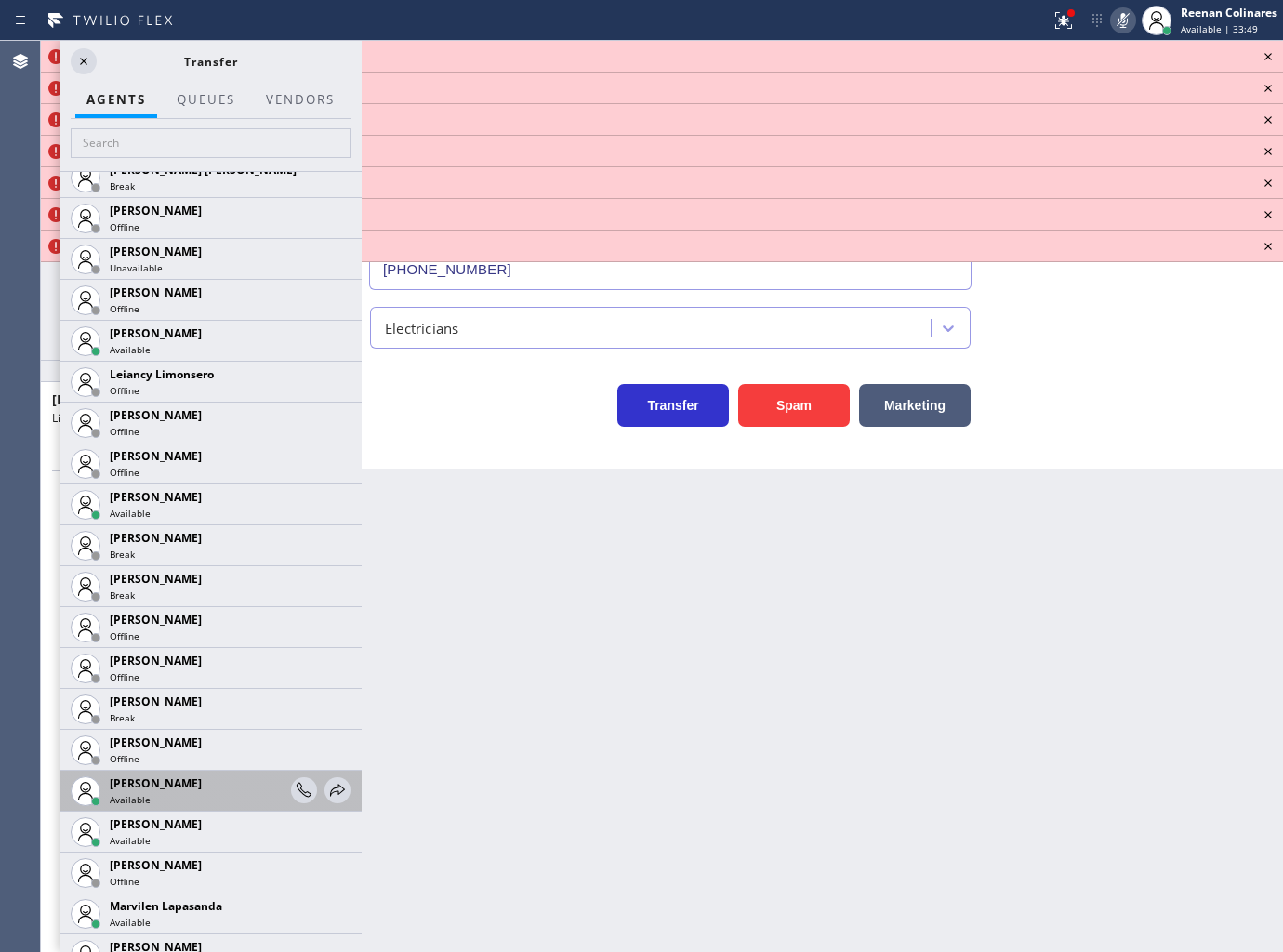
scroll to position [2293, 0]
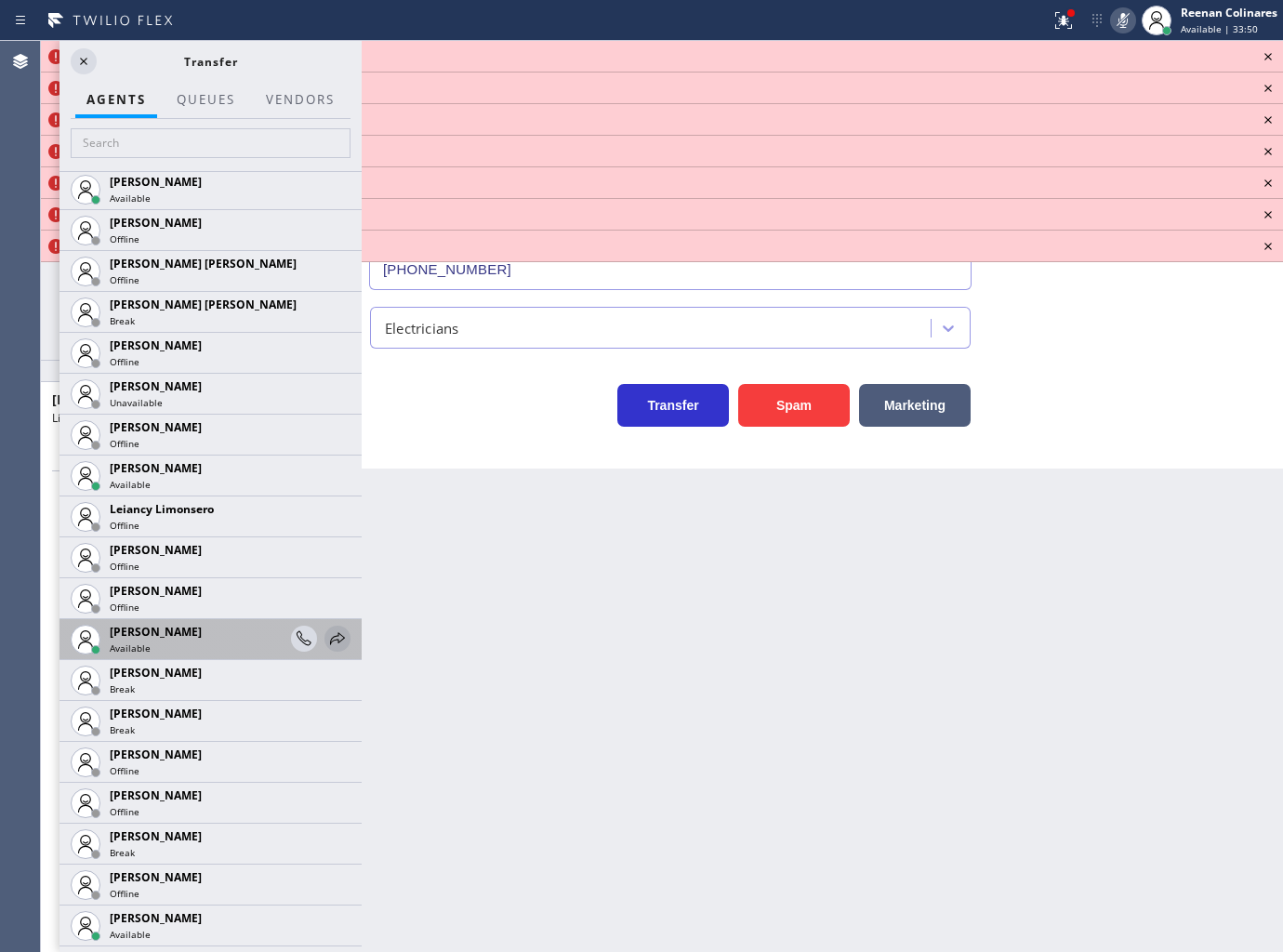
click at [330, 638] on icon at bounding box center [338, 638] width 15 height 12
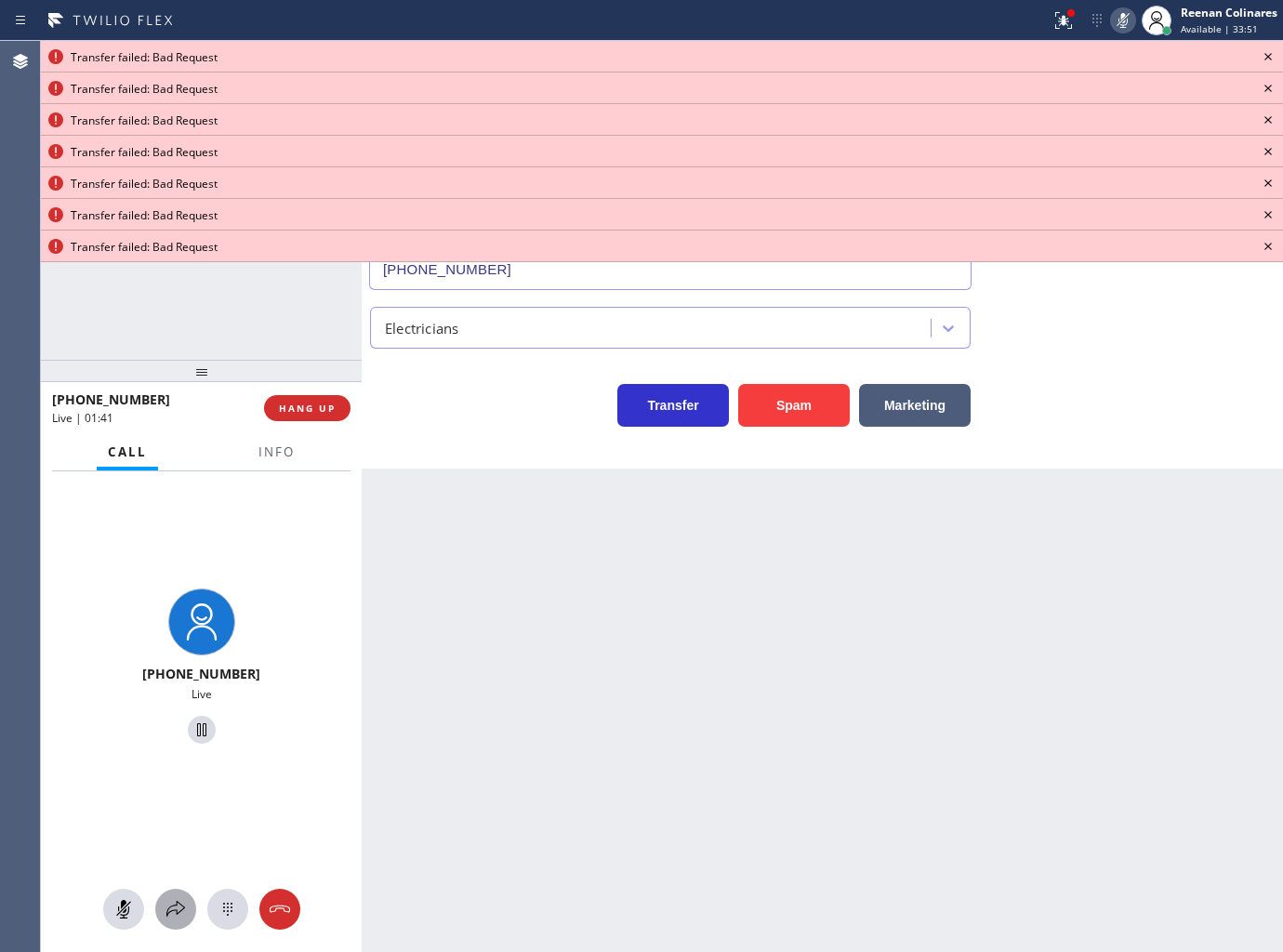
click at [180, 914] on icon at bounding box center [175, 909] width 22 height 22
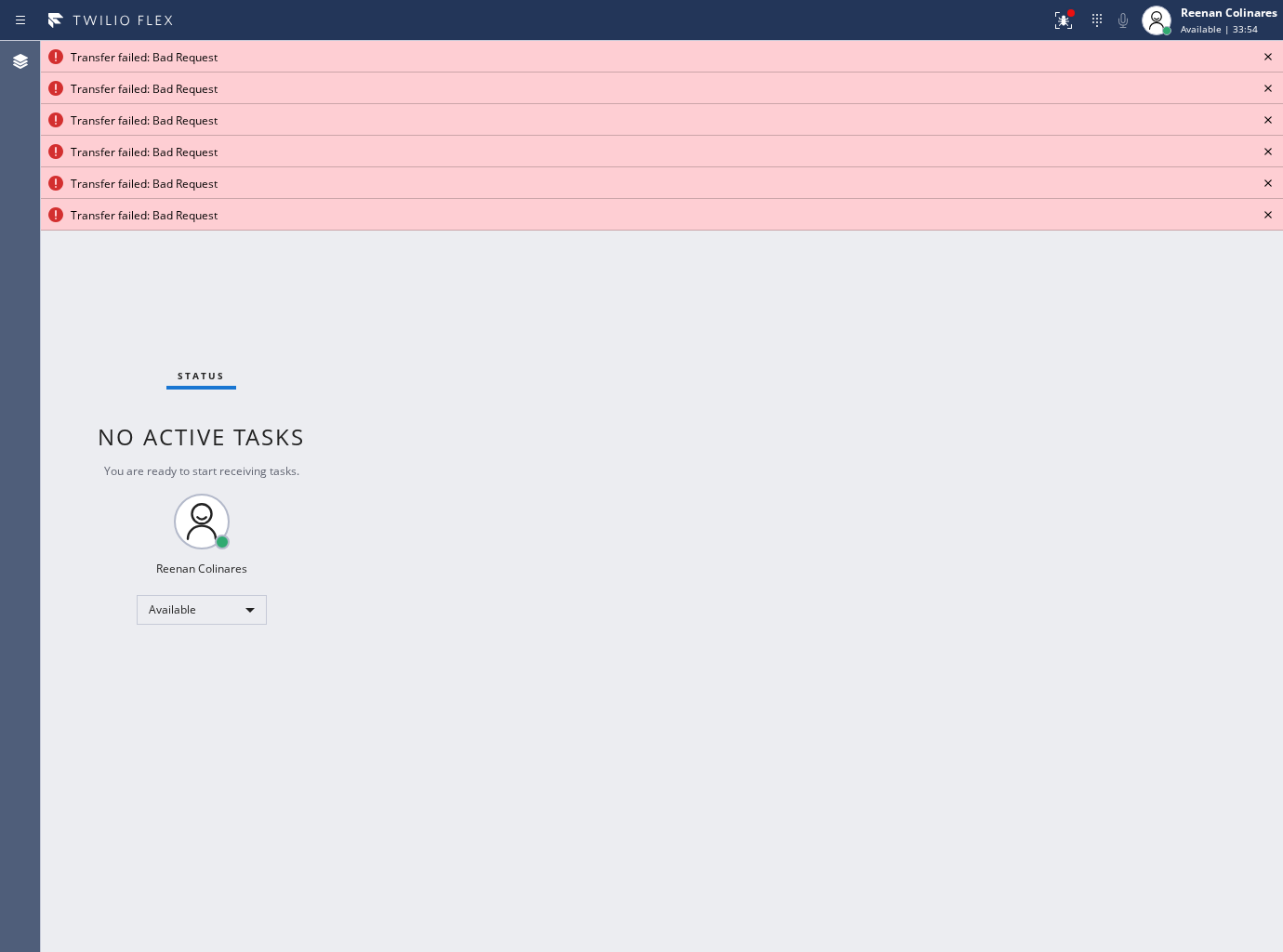
click at [1269, 49] on icon at bounding box center [1268, 56] width 22 height 22
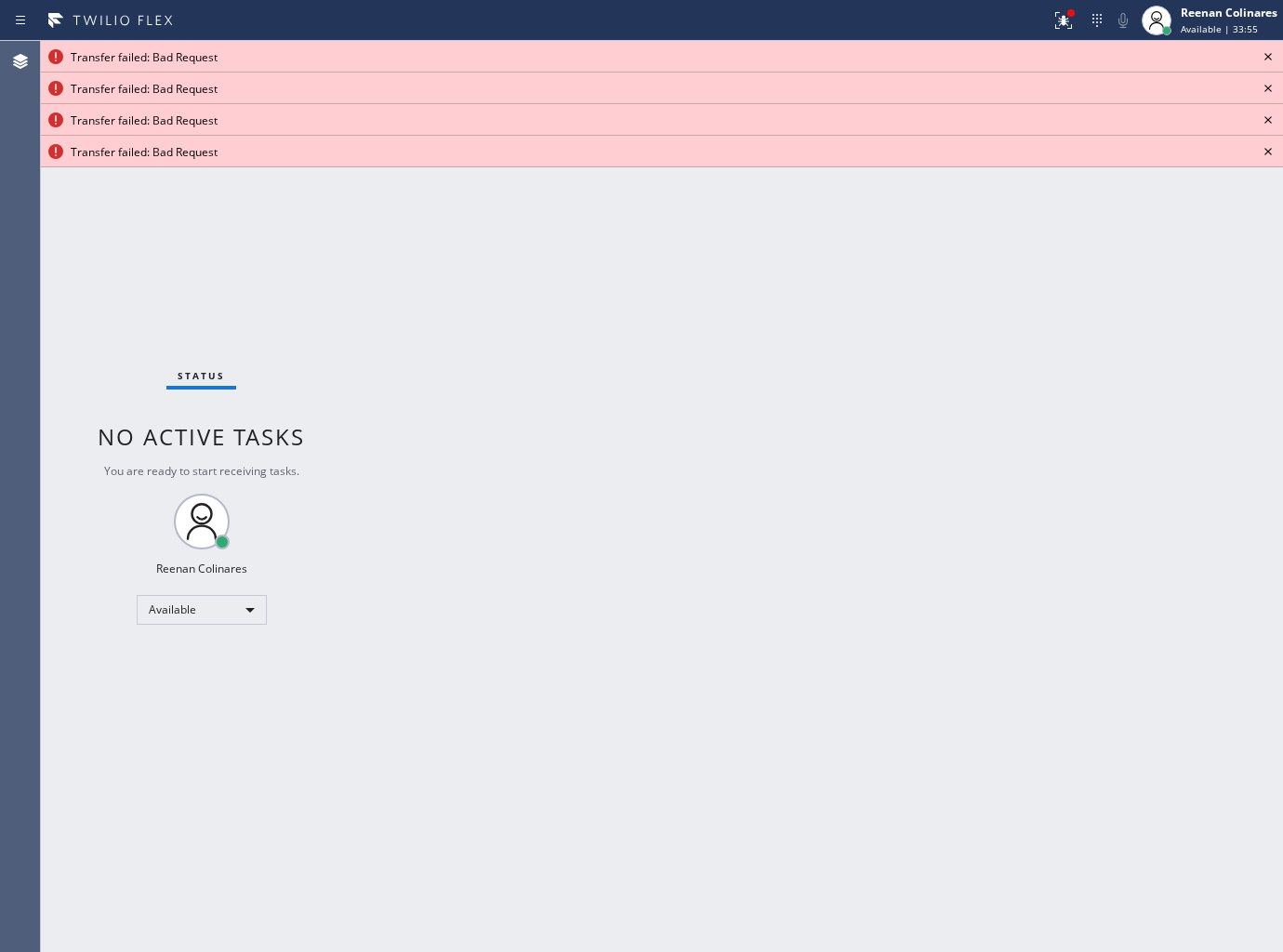
click at [1269, 49] on icon at bounding box center [1268, 56] width 22 height 22
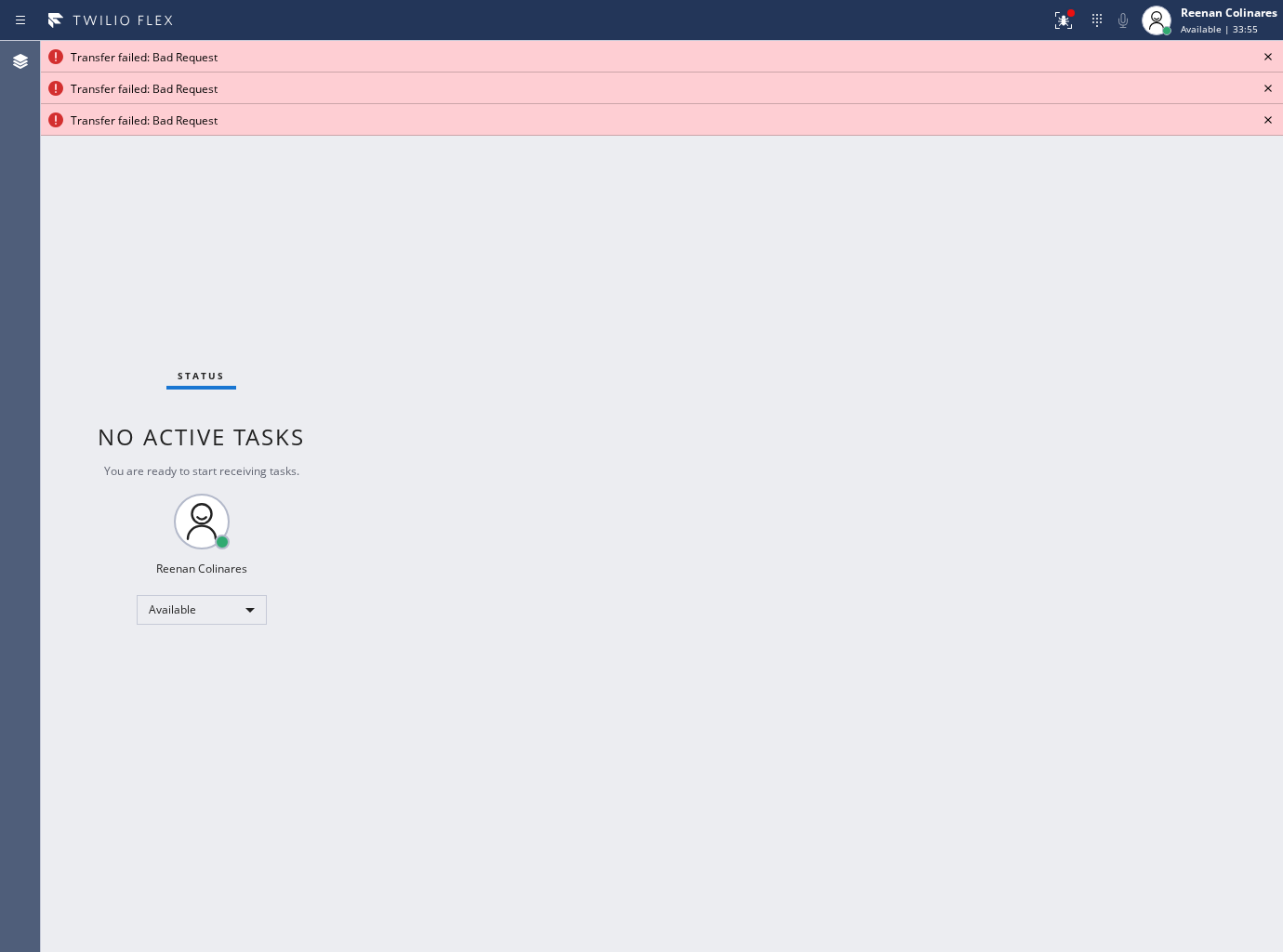
click at [1269, 49] on icon at bounding box center [1268, 56] width 22 height 22
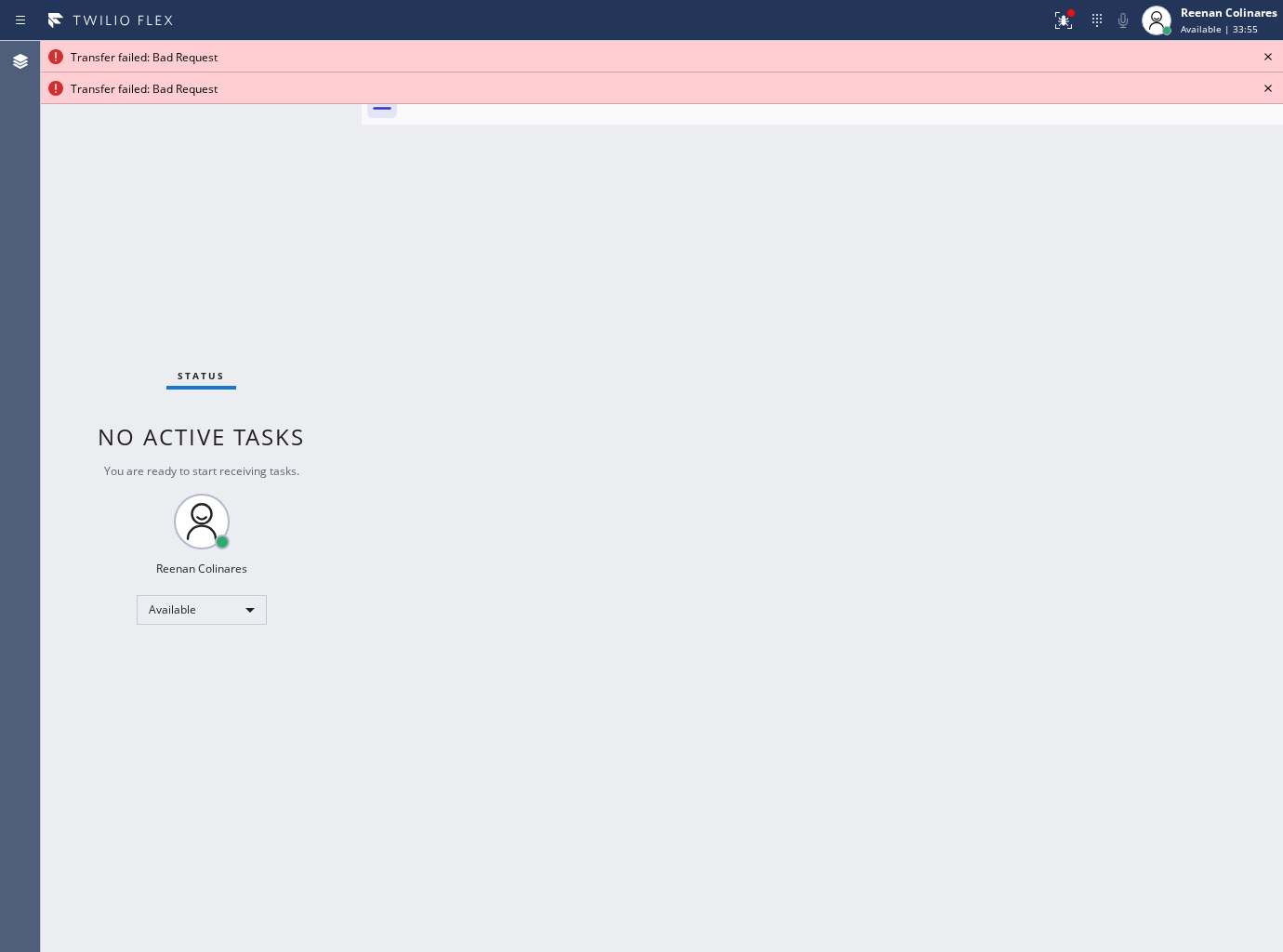
click at [1269, 49] on icon at bounding box center [1268, 56] width 22 height 22
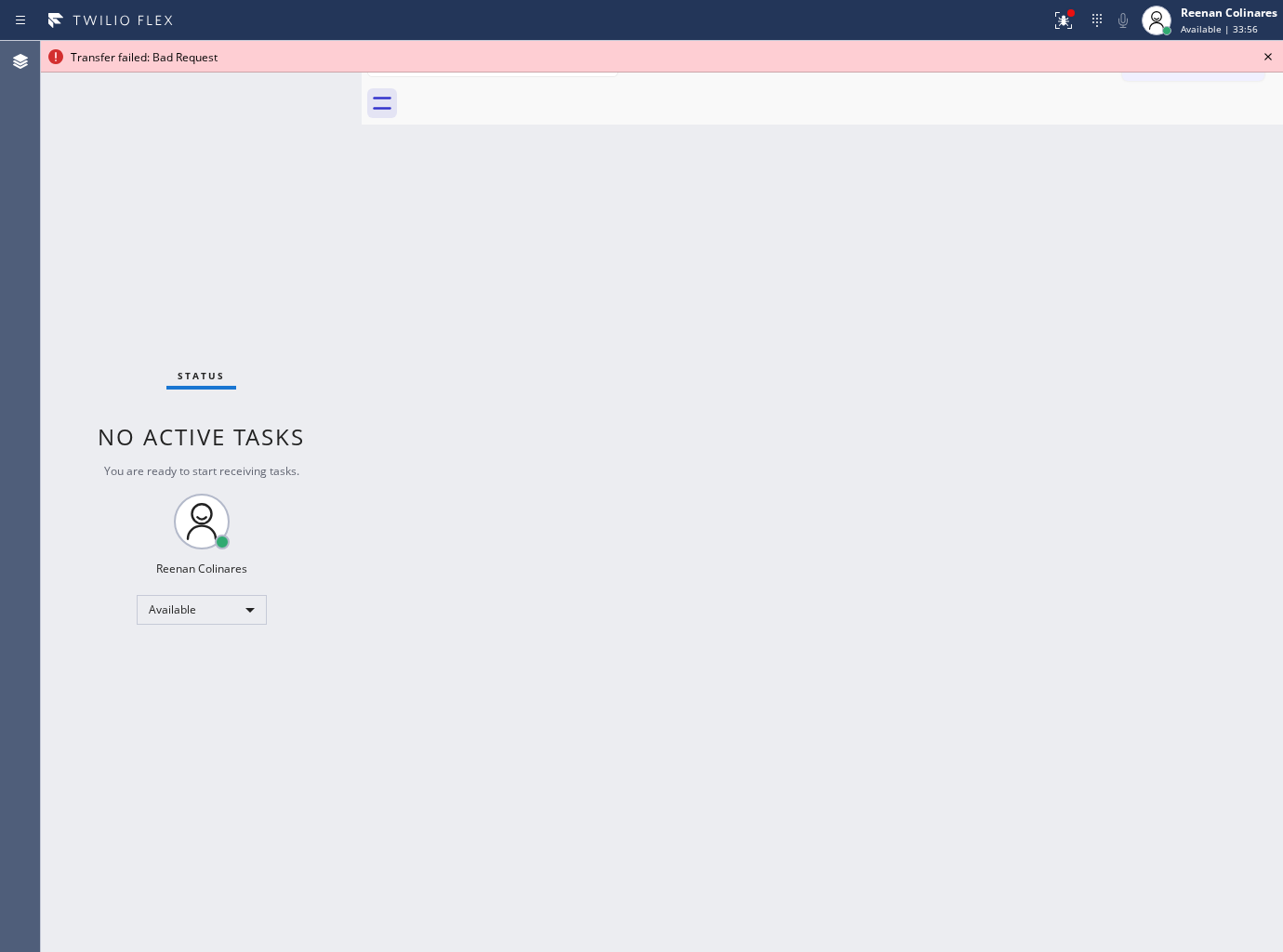
click at [1269, 49] on icon at bounding box center [1268, 56] width 22 height 22
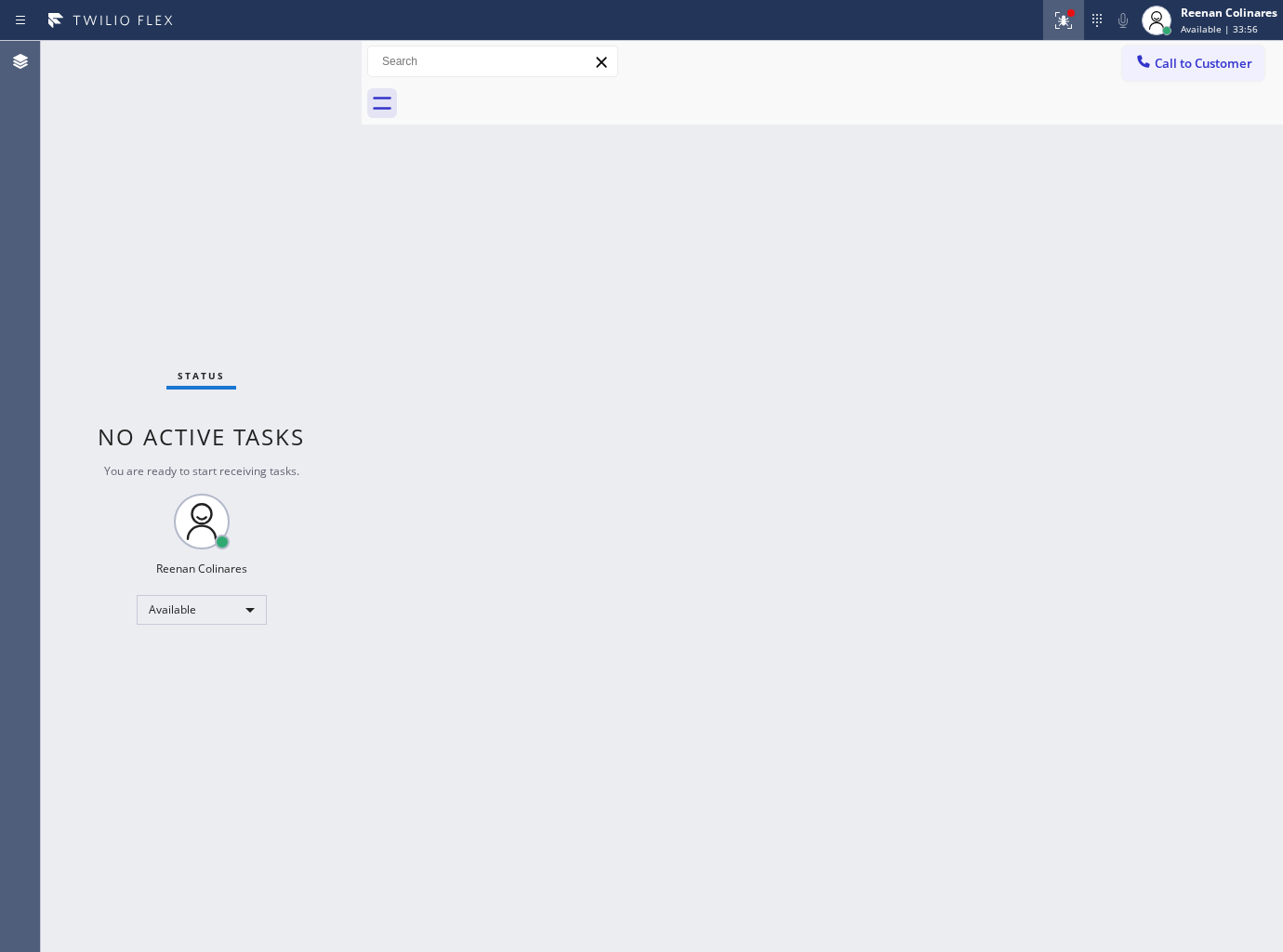
click at [1061, 22] on icon at bounding box center [1063, 20] width 22 height 22
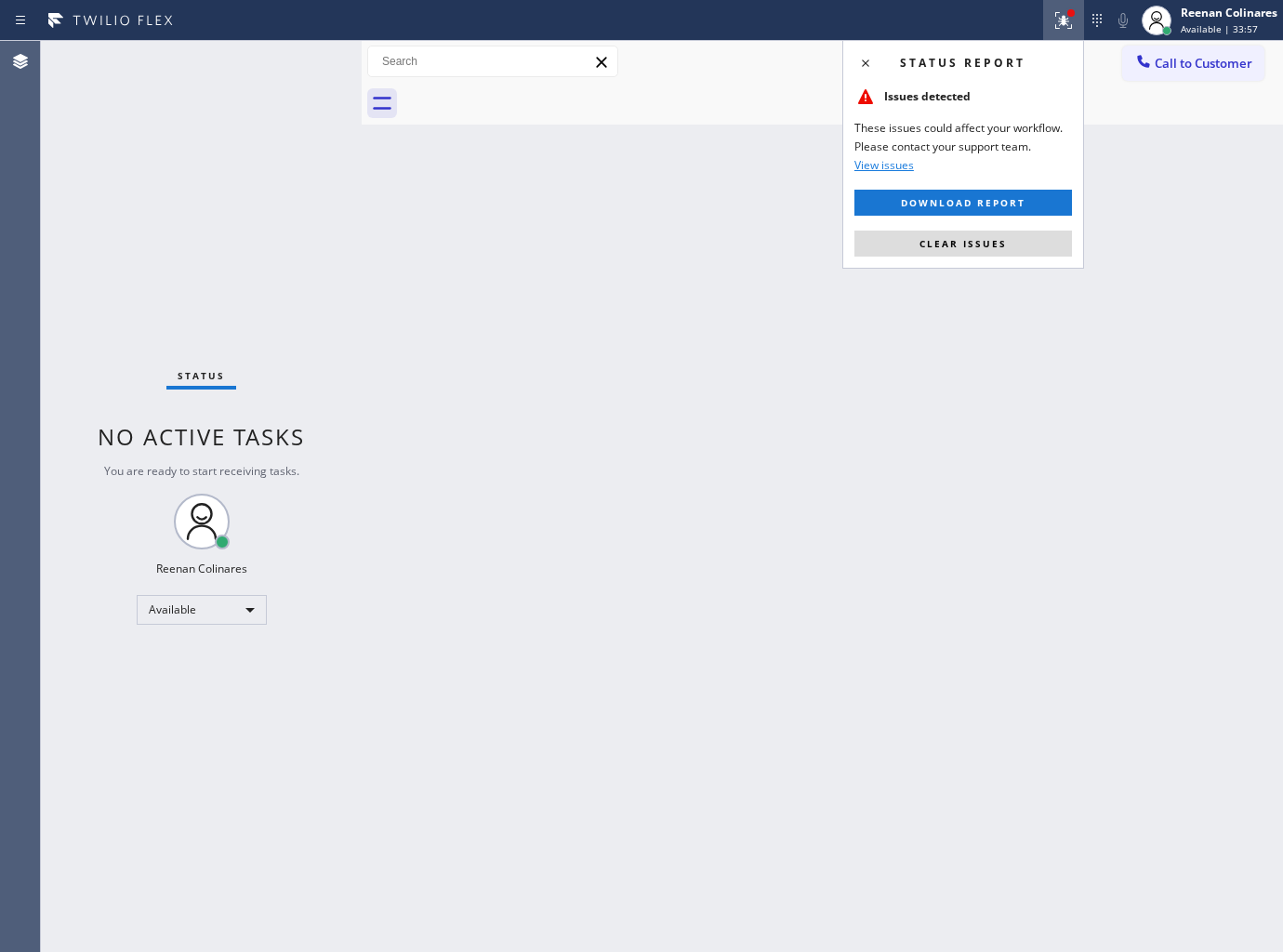
click at [1048, 246] on button "Clear issues" at bounding box center [962, 243] width 217 height 26
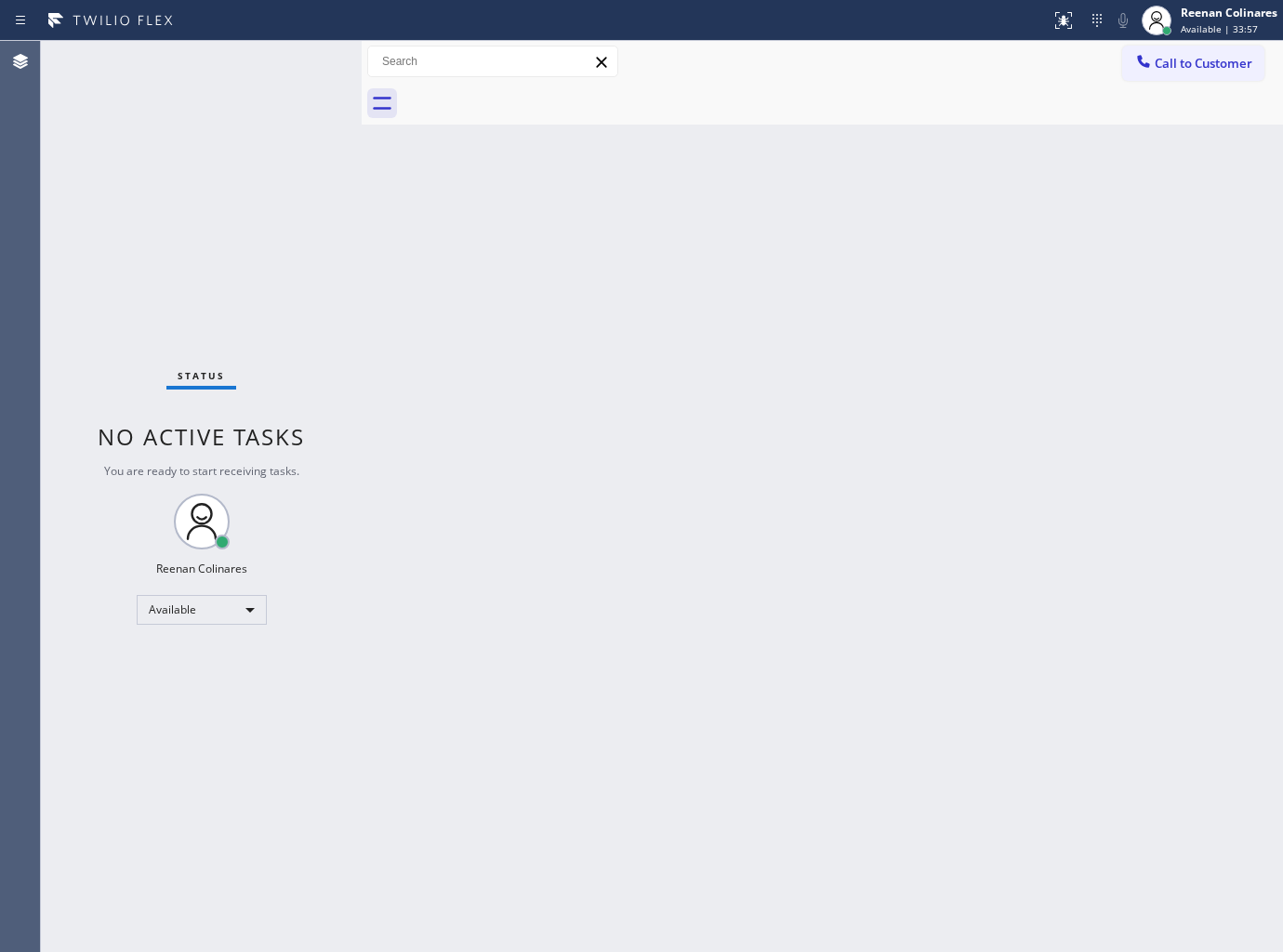
click at [1036, 440] on div "Back to Dashboard Change Sender ID Customers Technicians Select a contact Outbo…" at bounding box center [822, 497] width 921 height 911
click at [959, 773] on div "Back to Dashboard Change Sender ID Customers Technicians Select a contact Outbo…" at bounding box center [822, 497] width 921 height 911
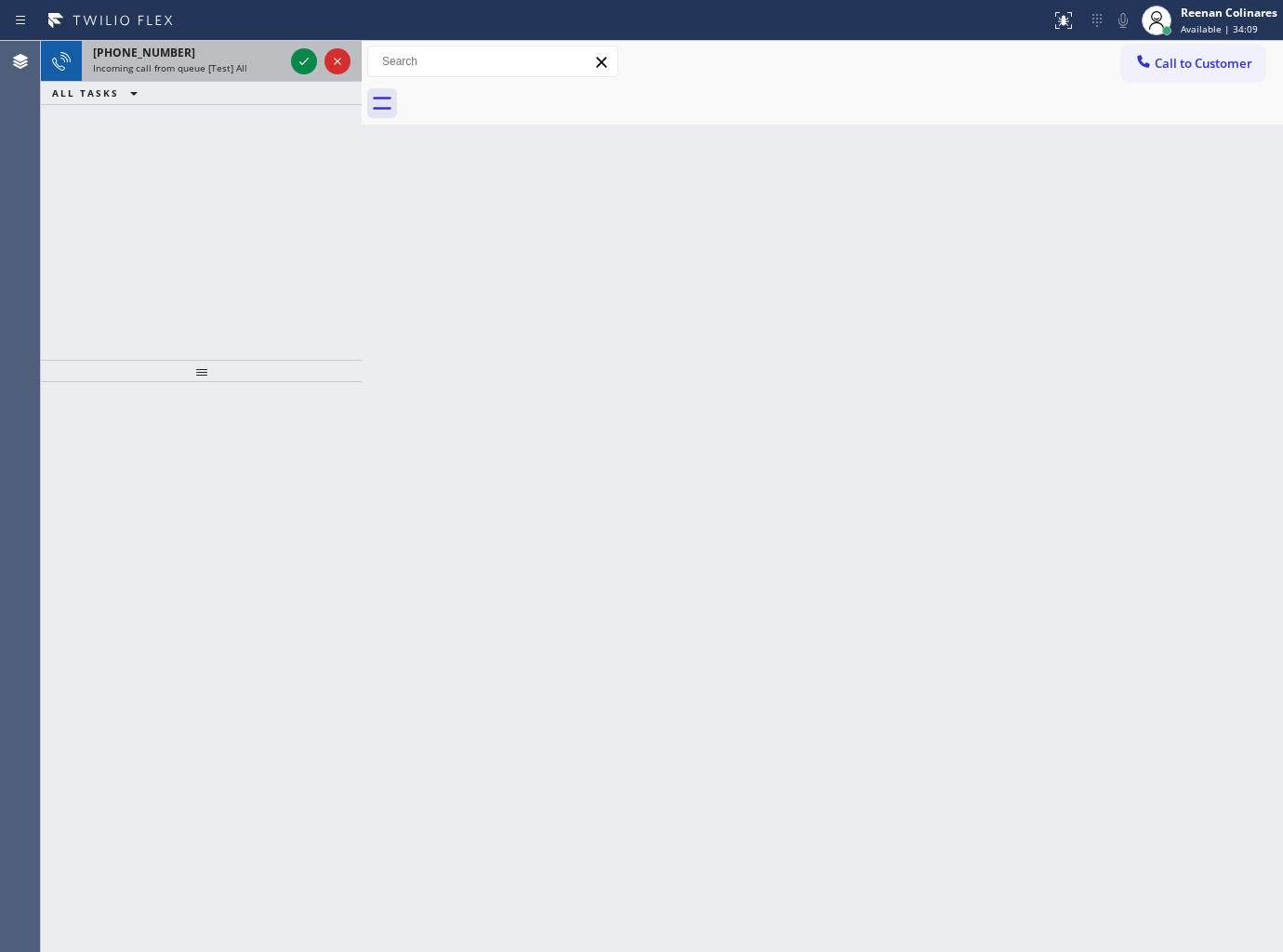
click at [277, 51] on div "[PHONE_NUMBER]" at bounding box center [188, 53] width 190 height 16
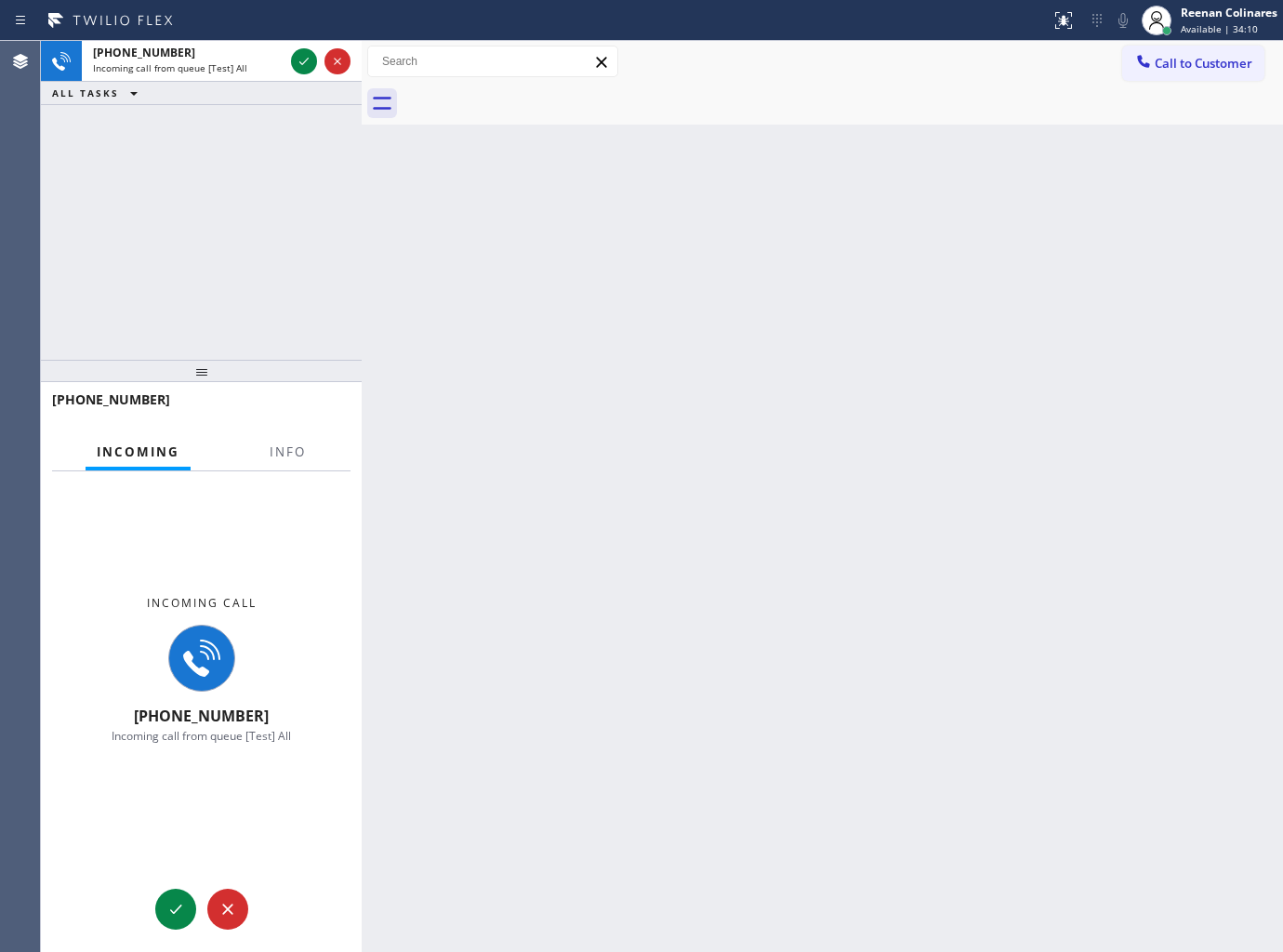
click at [288, 483] on div "Incoming call [PHONE_NUMBER] Incoming call from queue [Test] All" at bounding box center [201, 670] width 321 height 396
click at [284, 462] on button "Info" at bounding box center [287, 453] width 58 height 36
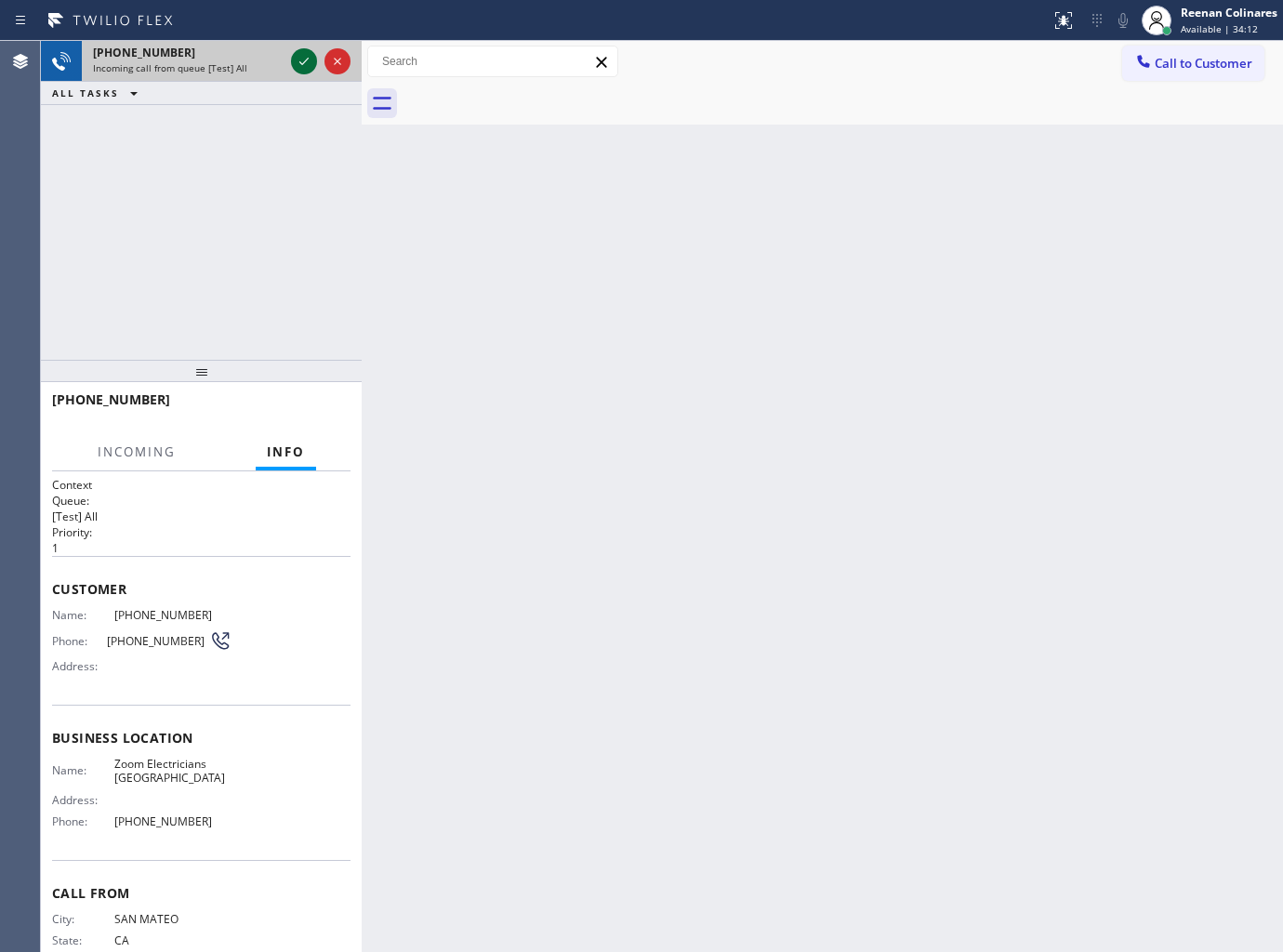
click at [304, 59] on icon at bounding box center [303, 60] width 22 height 22
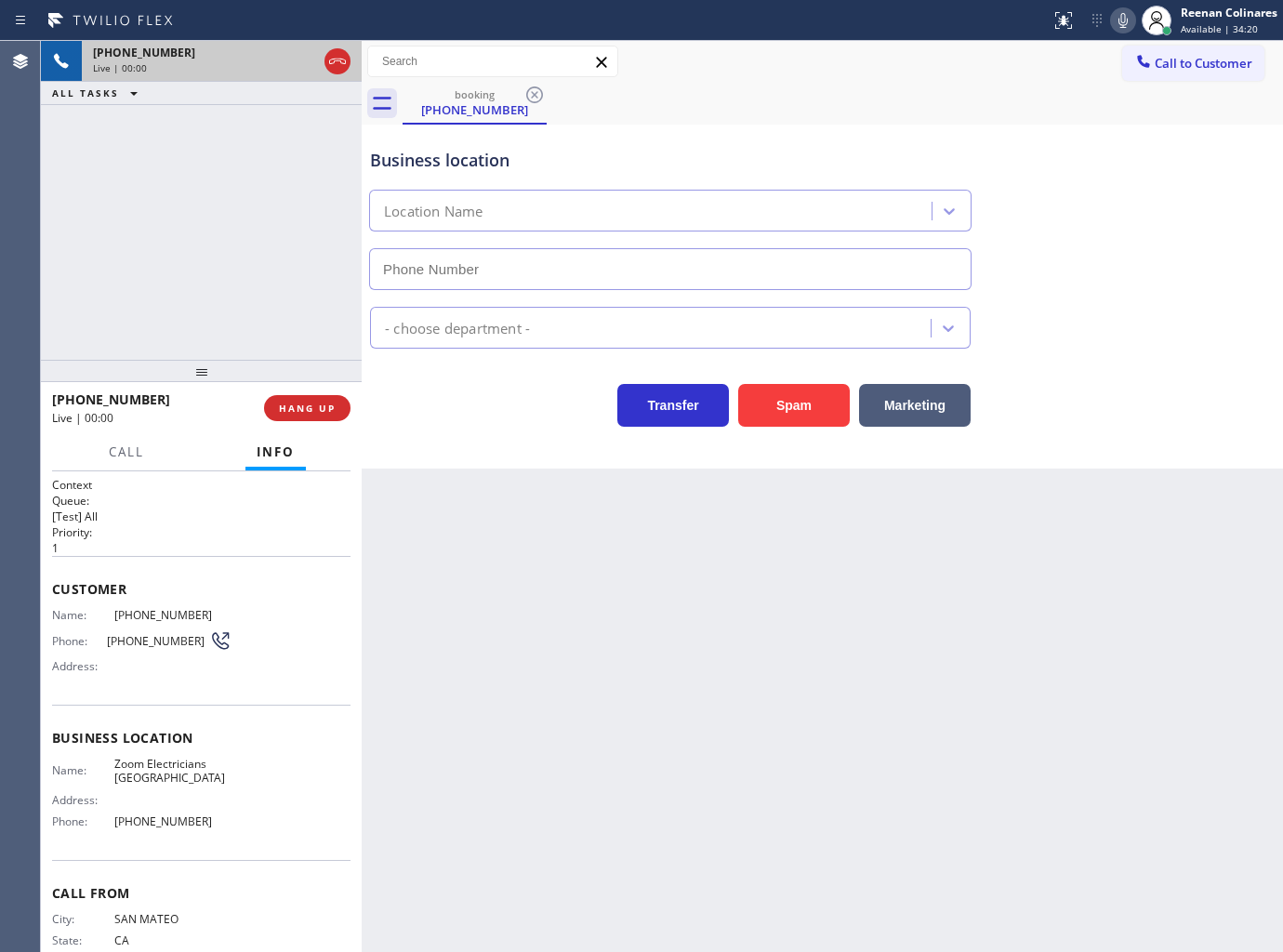
type input "[PHONE_NUMBER]"
click at [844, 103] on div "booking [PHONE_NUMBER]" at bounding box center [843, 103] width 880 height 42
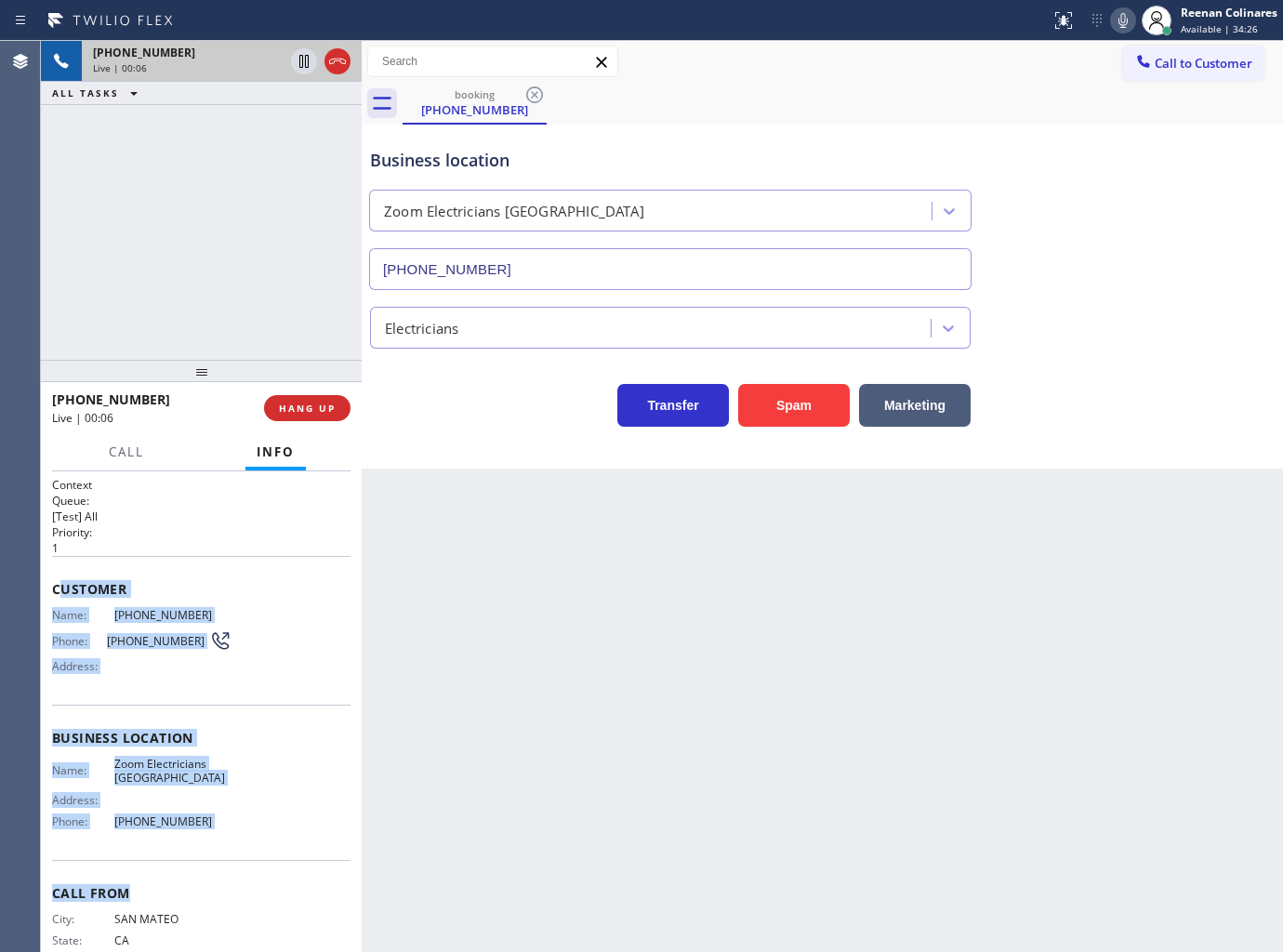
copy div "ustomer Name: [PHONE_NUMBER] Phone: [PHONE_NUMBER] Address: Business location N…"
drag, startPoint x: 56, startPoint y: 582, endPoint x: 274, endPoint y: 849, distance: 344.7
click at [240, 852] on div "Context Queue: [Test] All Priority: 1 Customer Name: [PHONE_NUMBER] Phone: [PHO…" at bounding box center [201, 738] width 299 height 523
click at [1119, 21] on icon at bounding box center [1122, 20] width 22 height 22
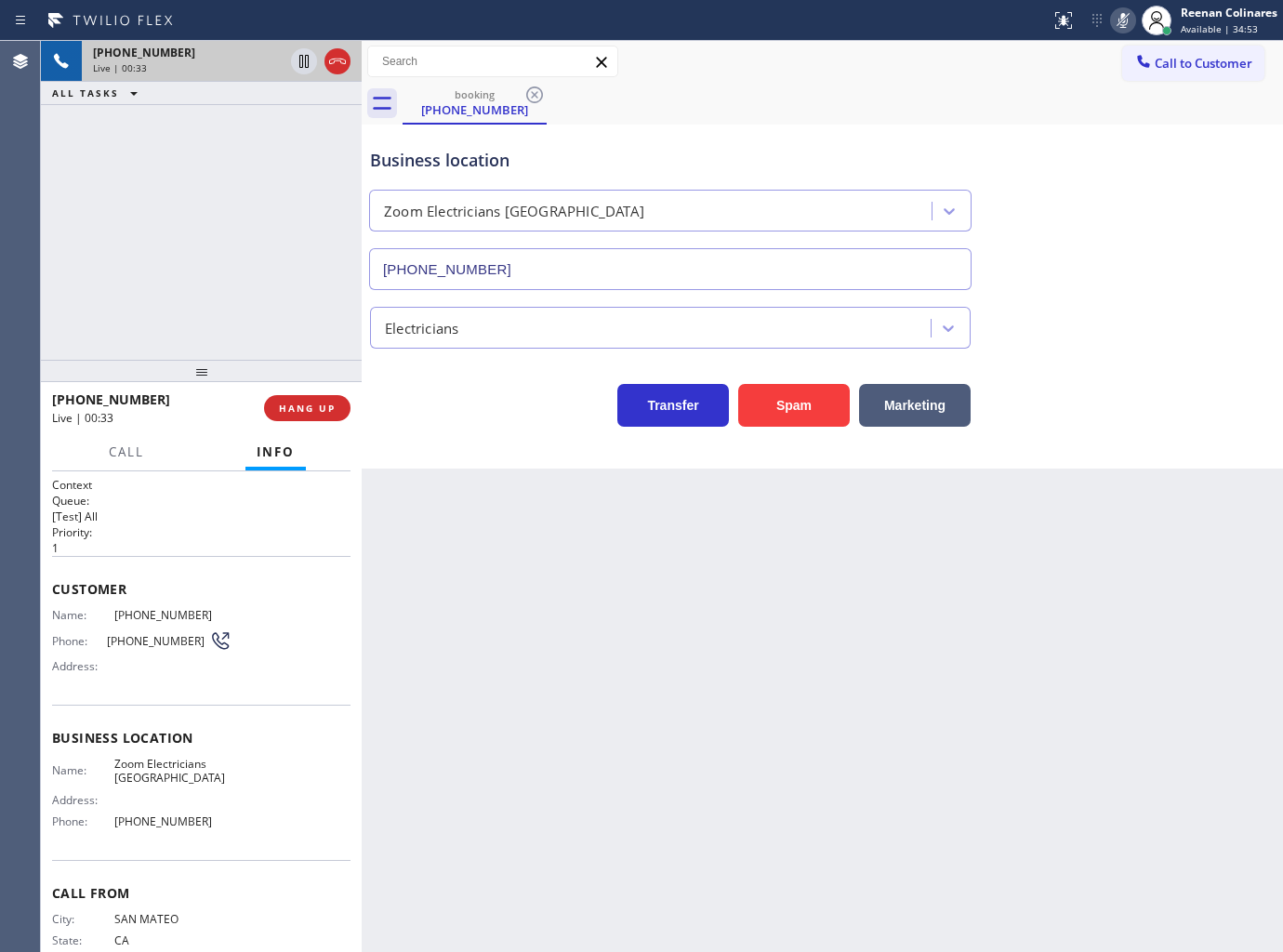
click at [126, 467] on div at bounding box center [126, 469] width 57 height 4
click at [130, 455] on span "Call" at bounding box center [126, 451] width 35 height 16
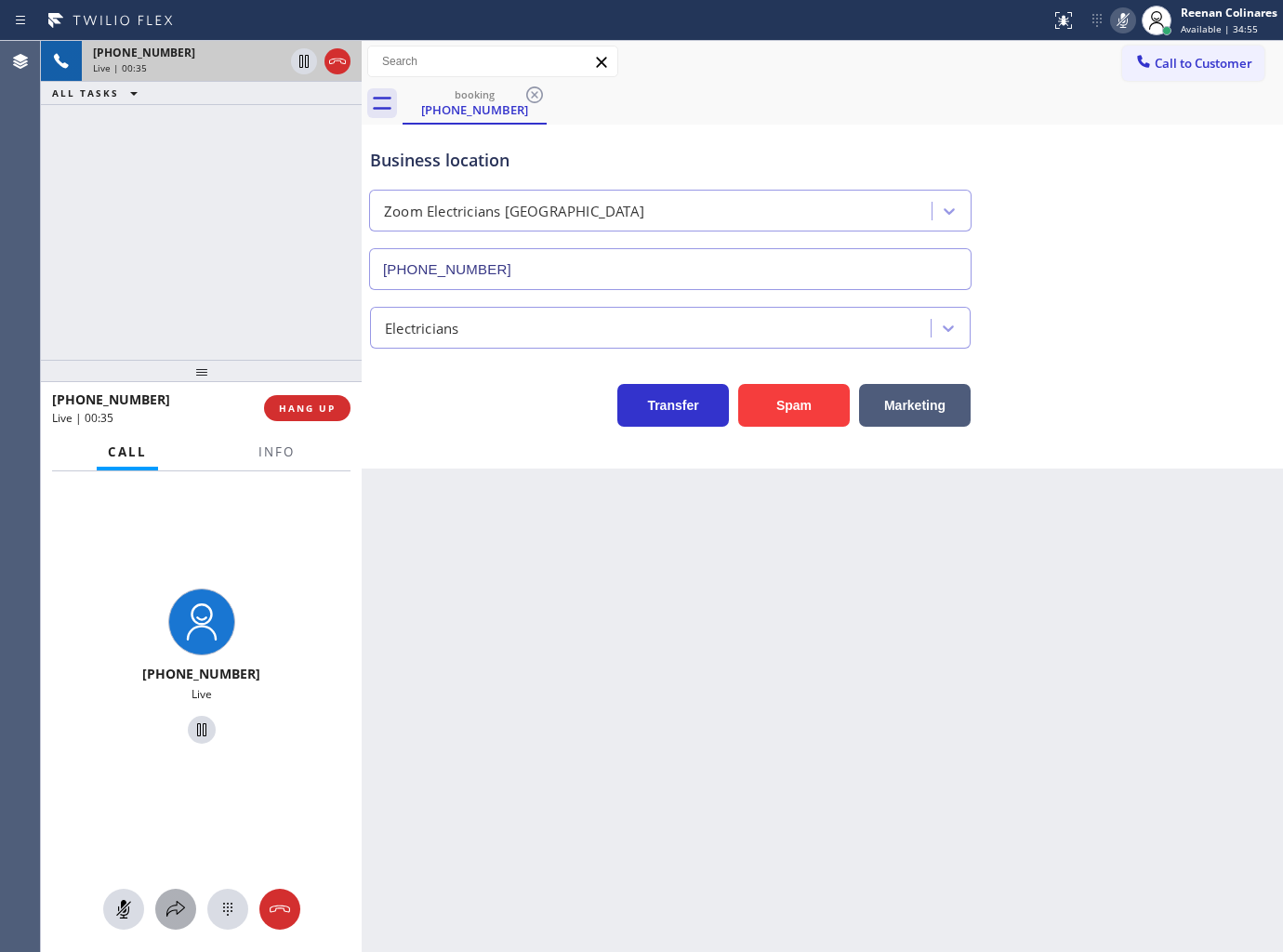
click at [179, 913] on icon at bounding box center [175, 909] width 18 height 16
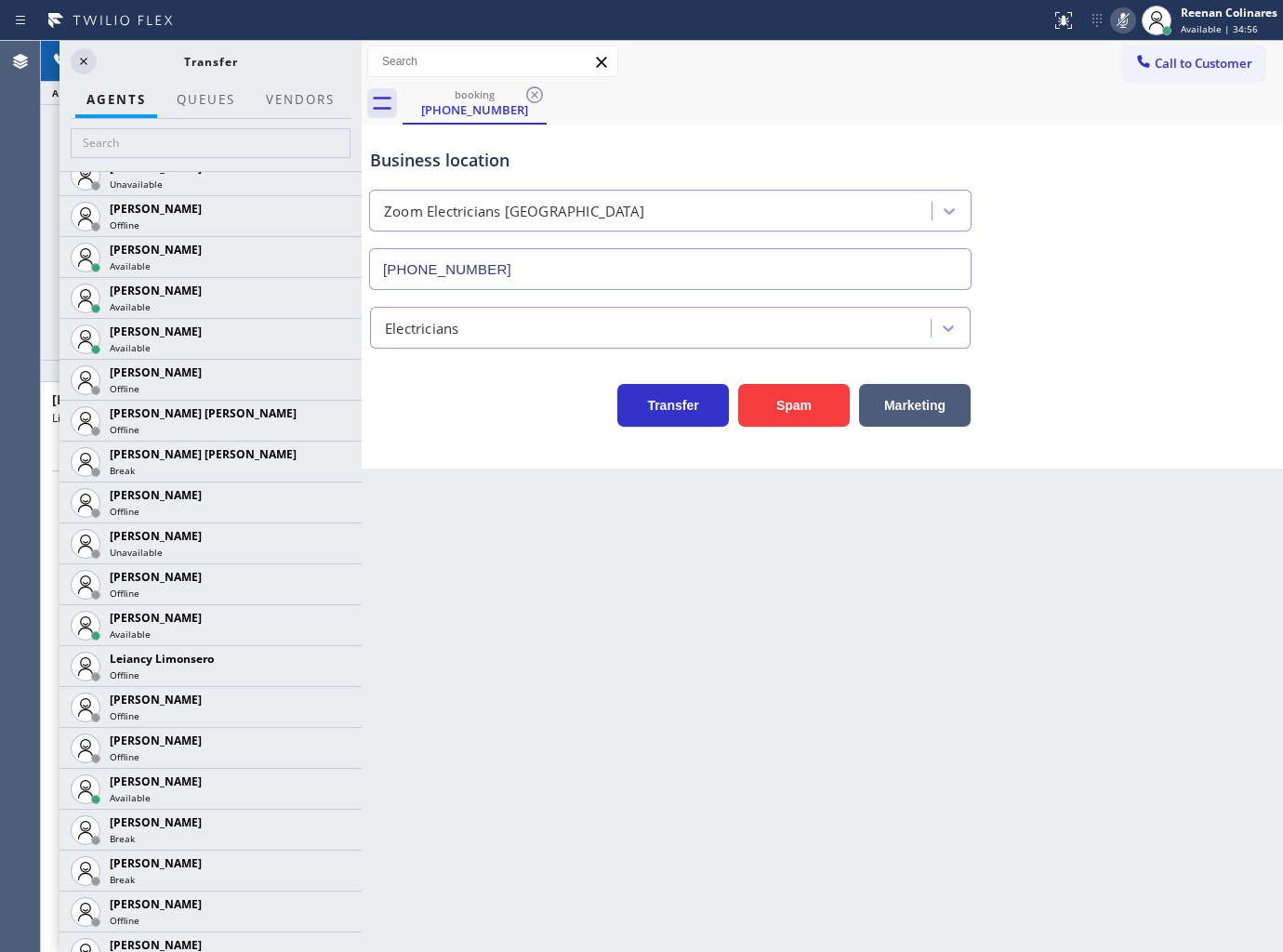
scroll to position [2235, 0]
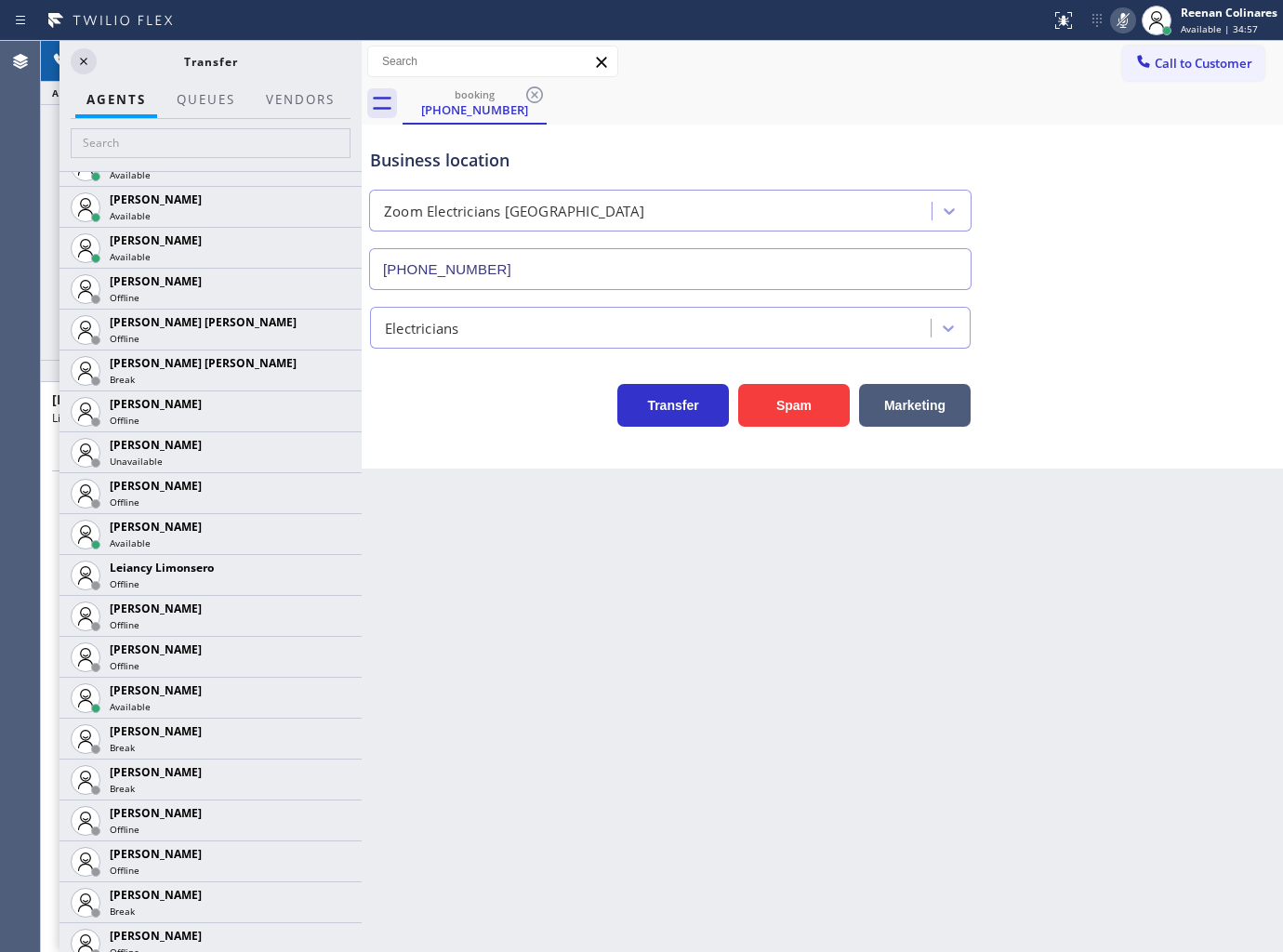
click at [0, 0] on icon at bounding box center [0, 0] width 0 height 0
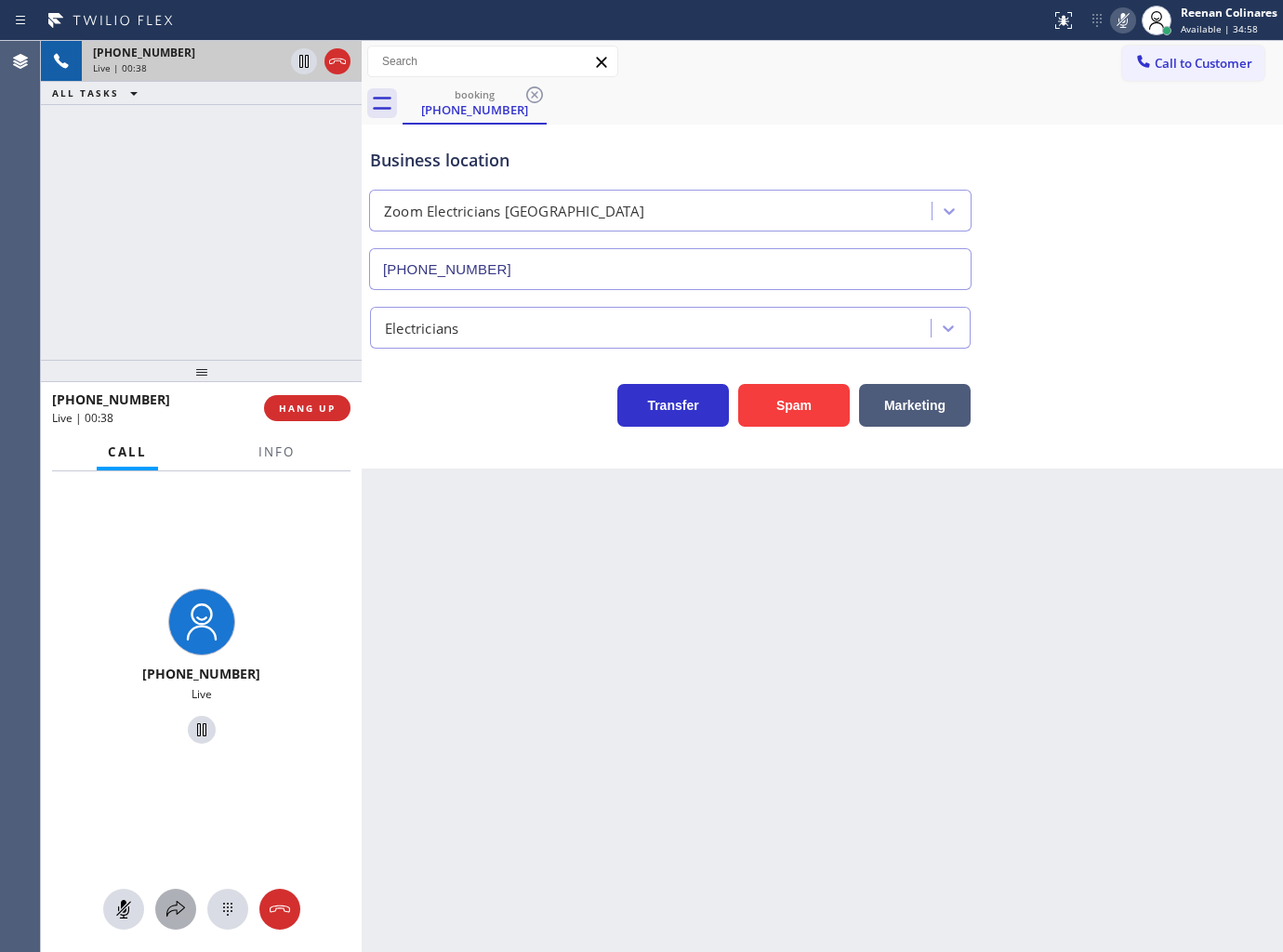
click at [181, 905] on icon at bounding box center [175, 909] width 18 height 16
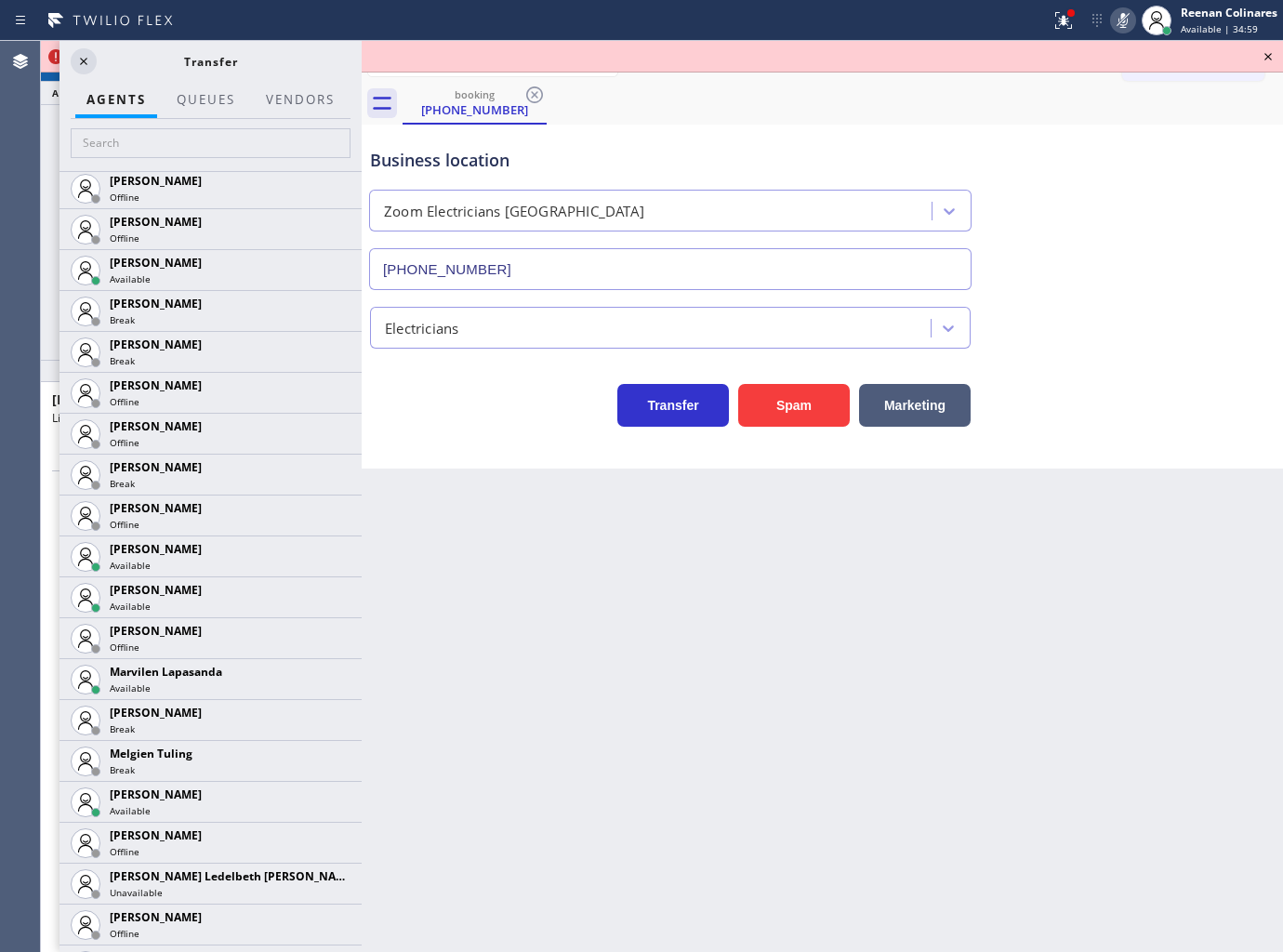
scroll to position [2674, 0]
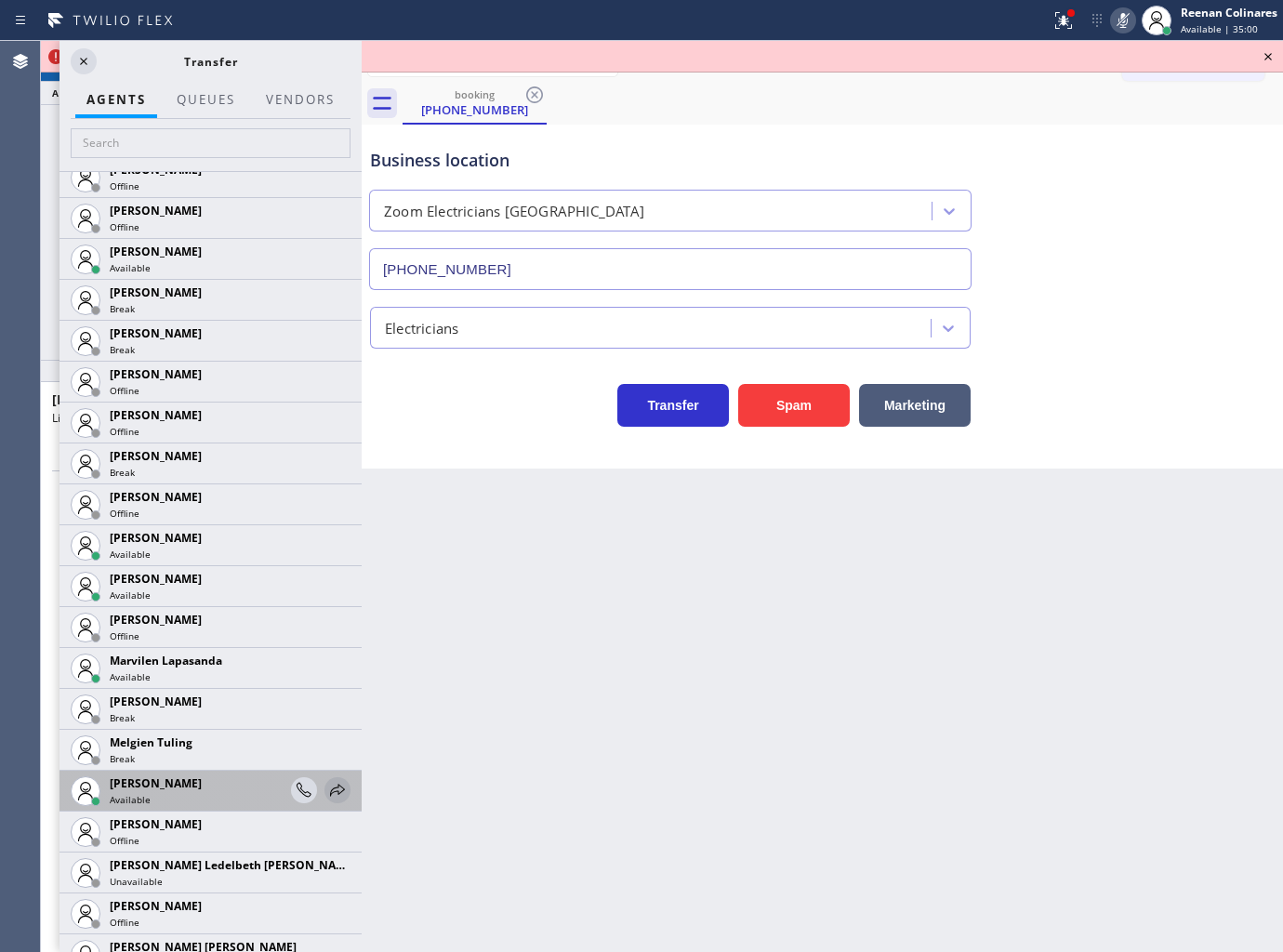
click at [324, 801] on button at bounding box center [337, 789] width 26 height 26
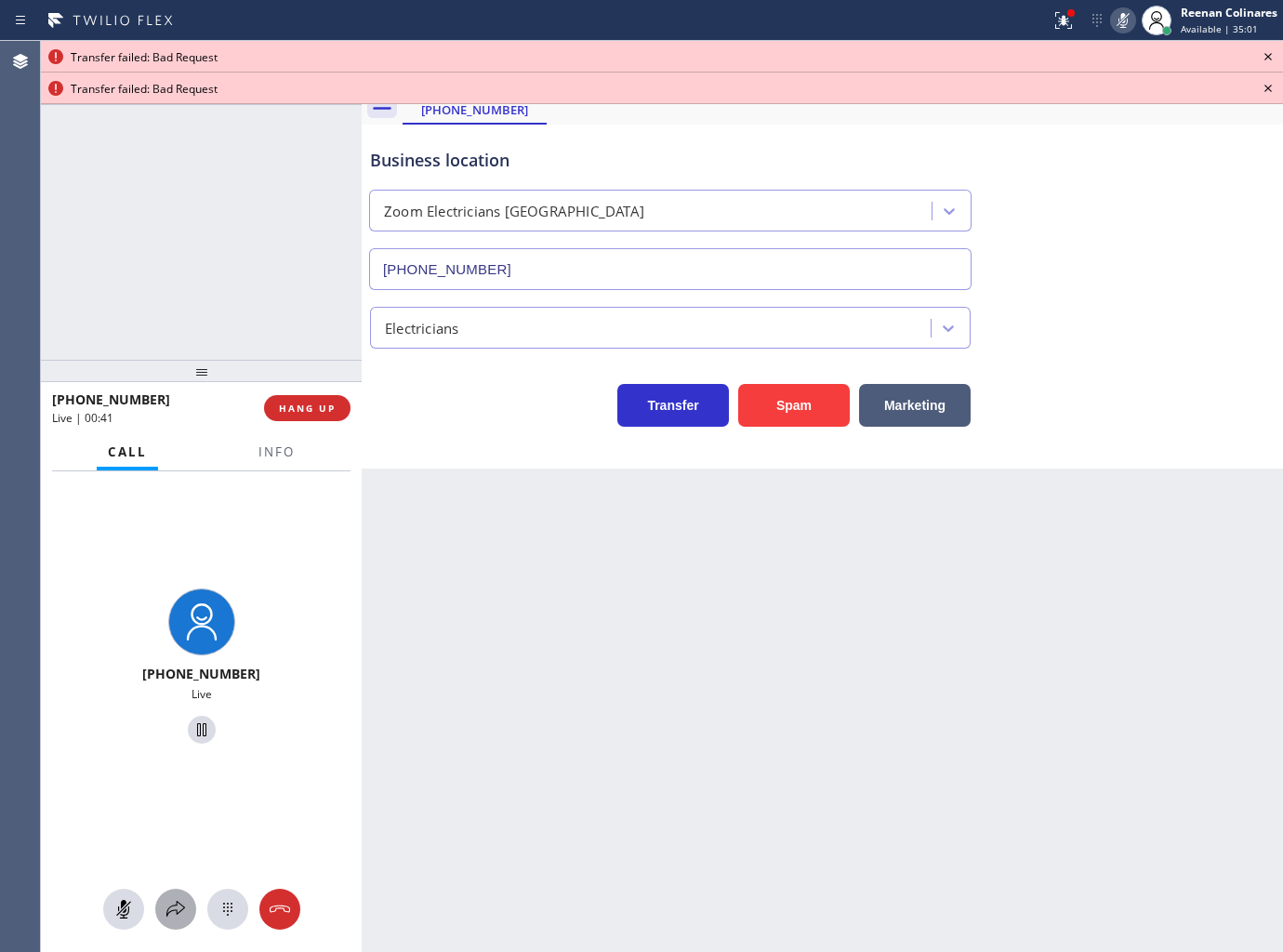
click at [177, 912] on icon at bounding box center [175, 909] width 18 height 16
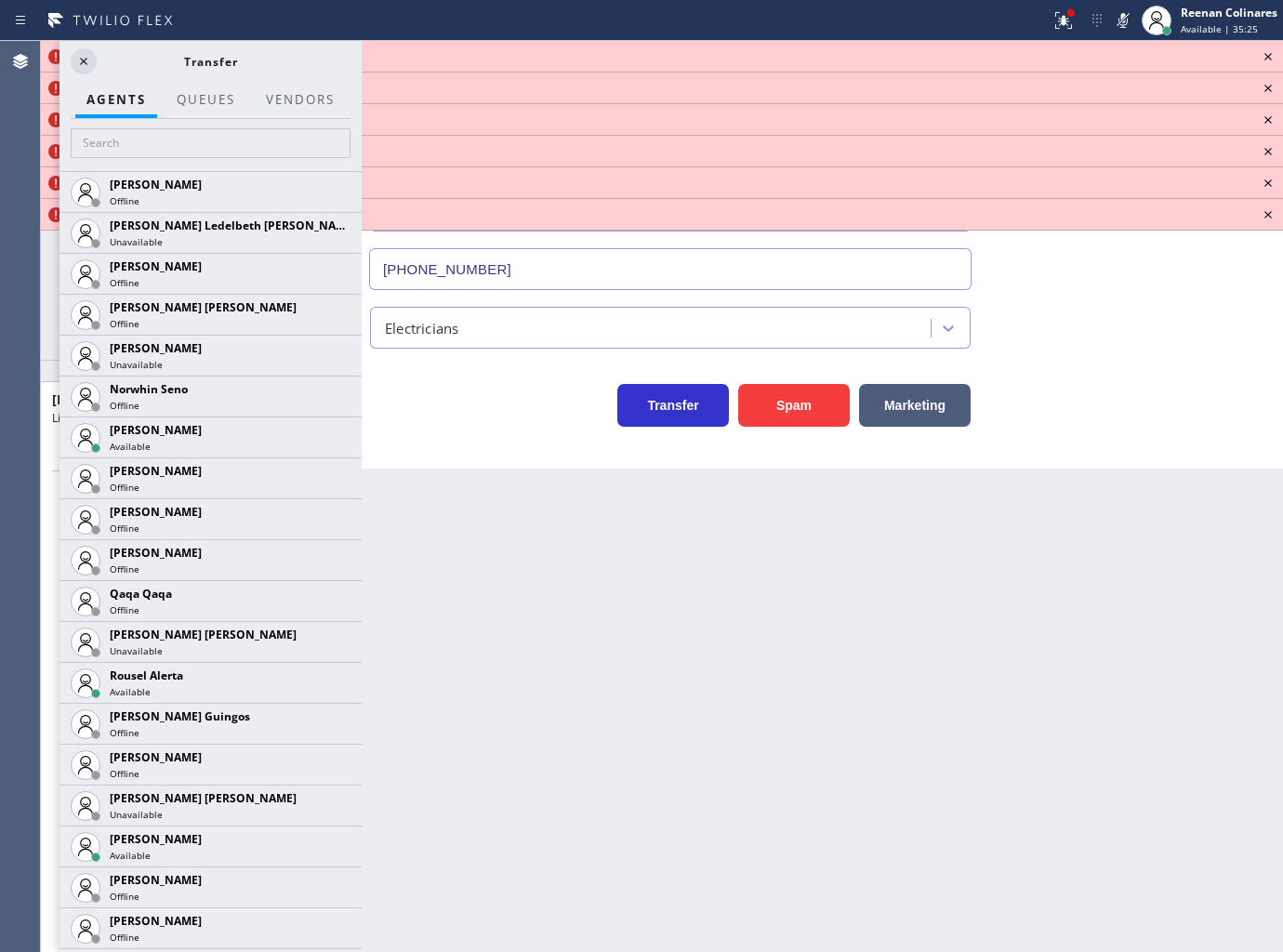
scroll to position [3361, 0]
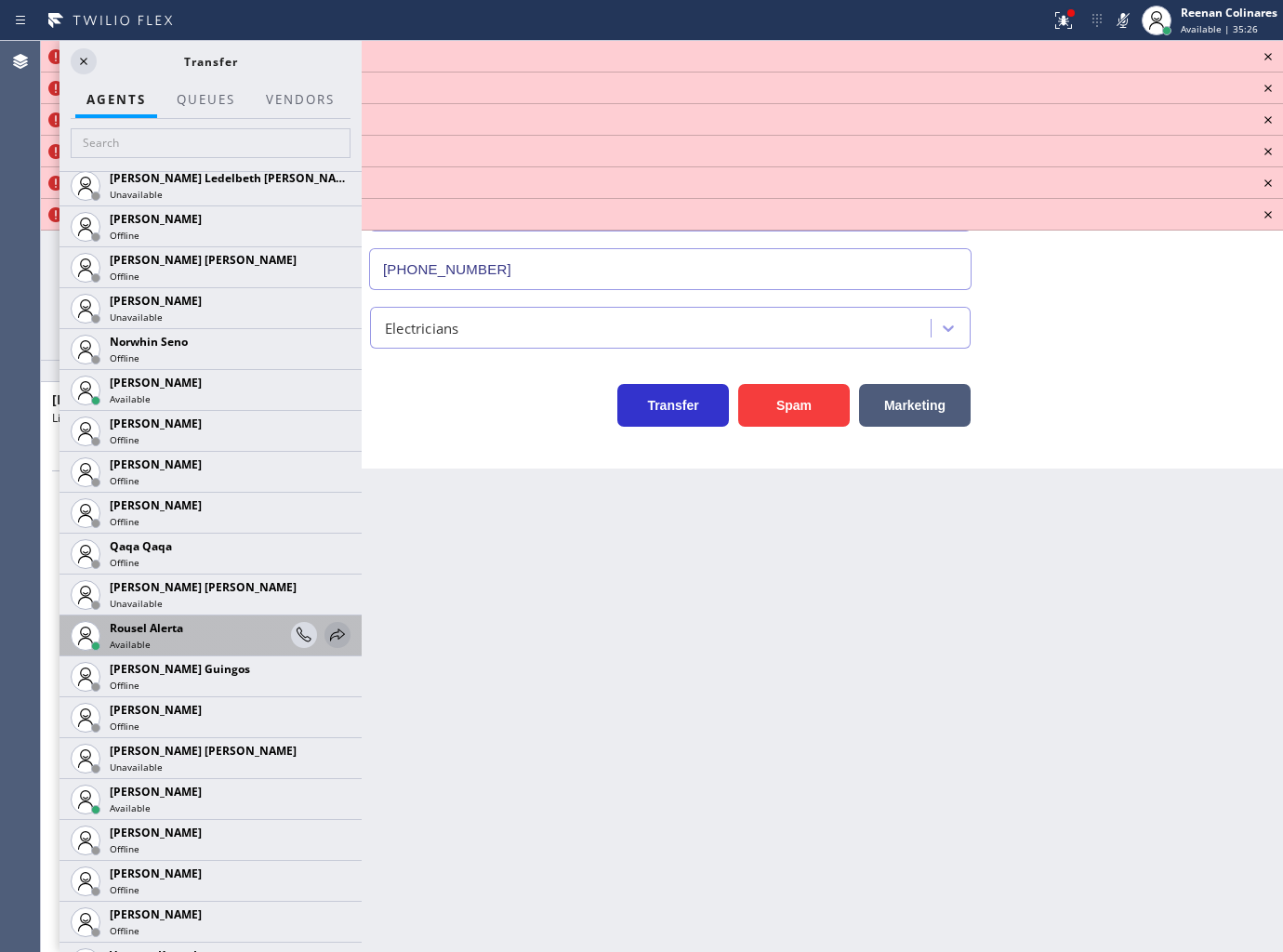
click at [326, 637] on icon at bounding box center [337, 634] width 22 height 22
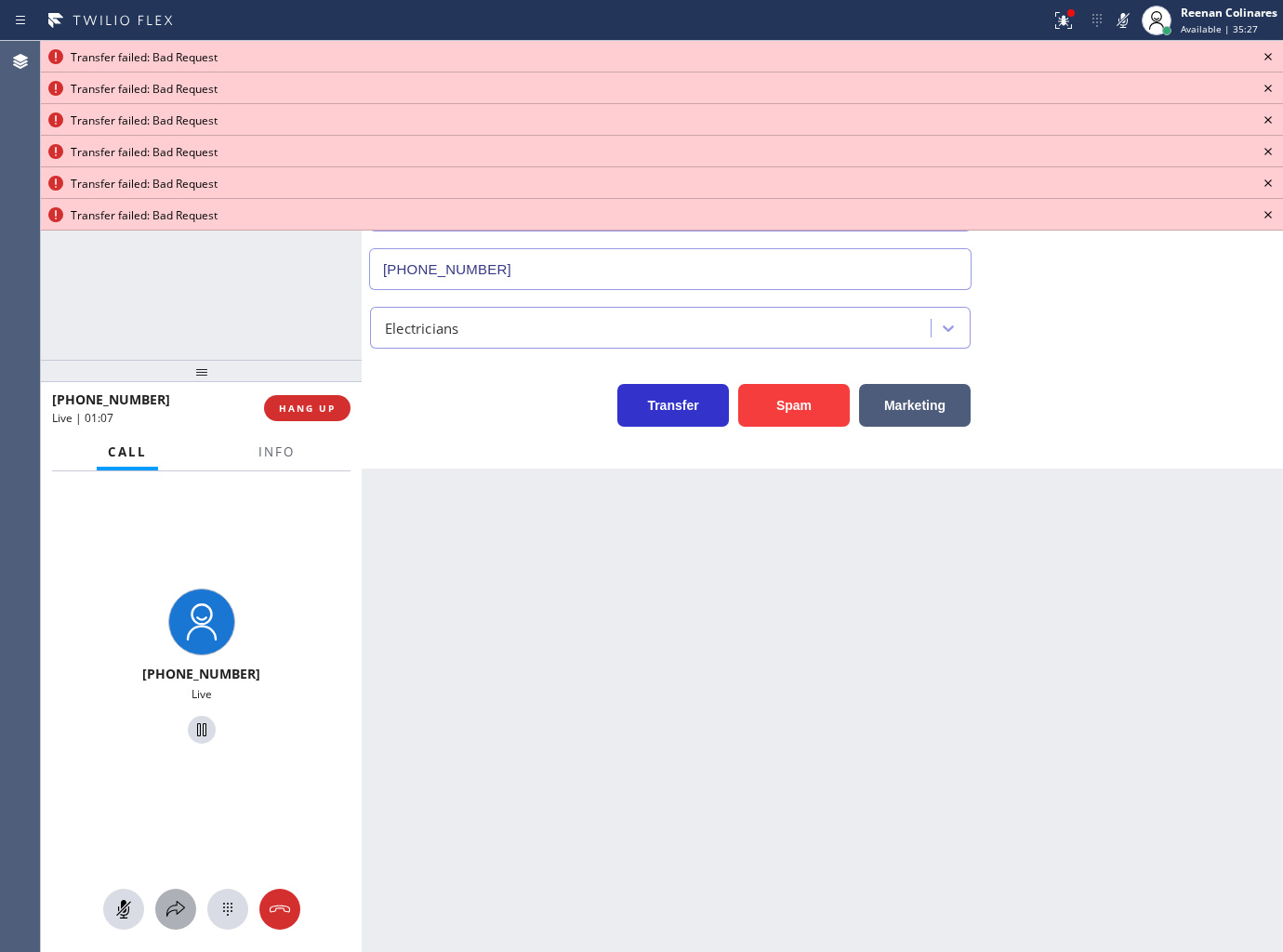
click at [175, 905] on icon at bounding box center [175, 909] width 18 height 16
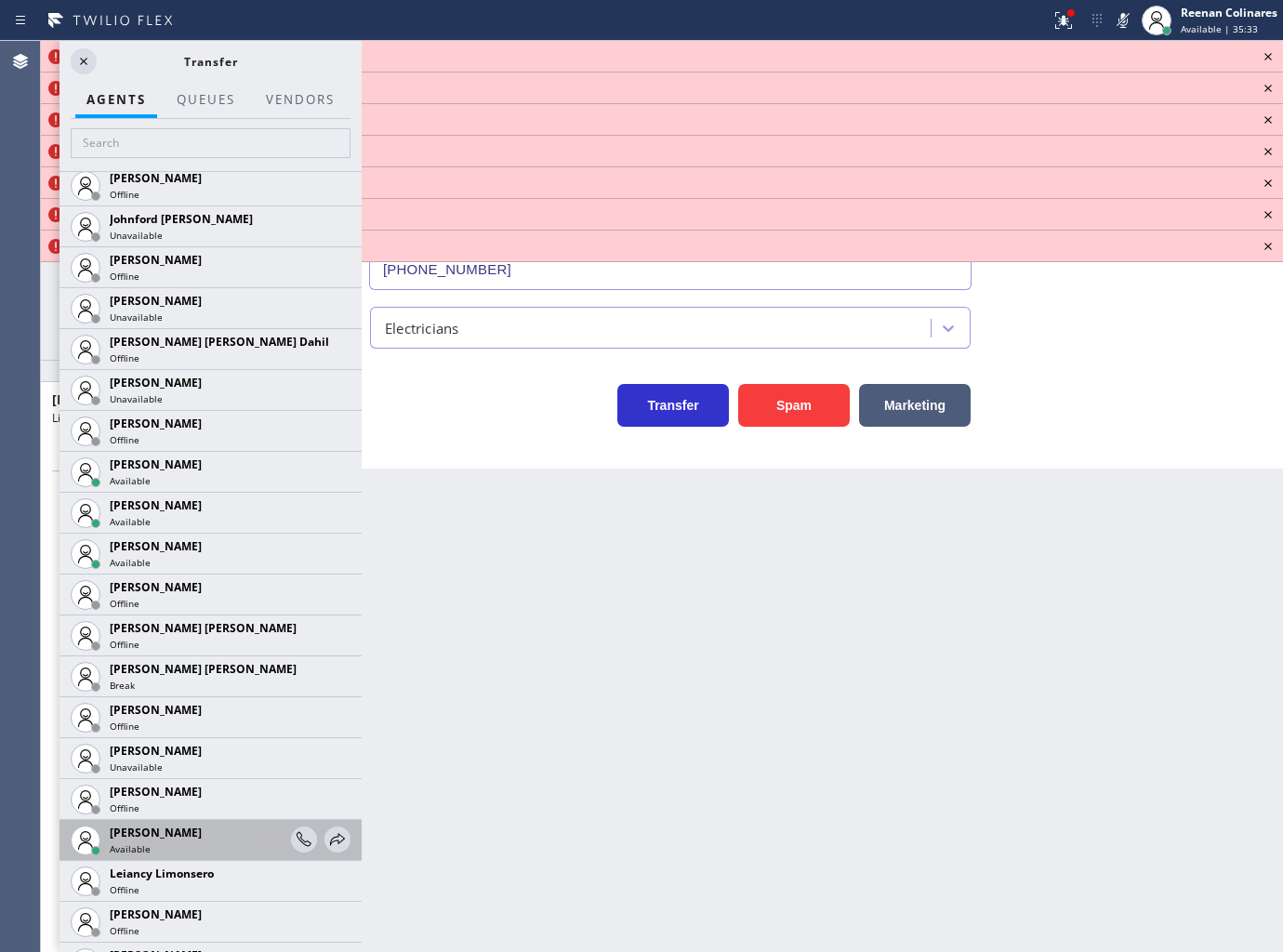
scroll to position [2239, 0]
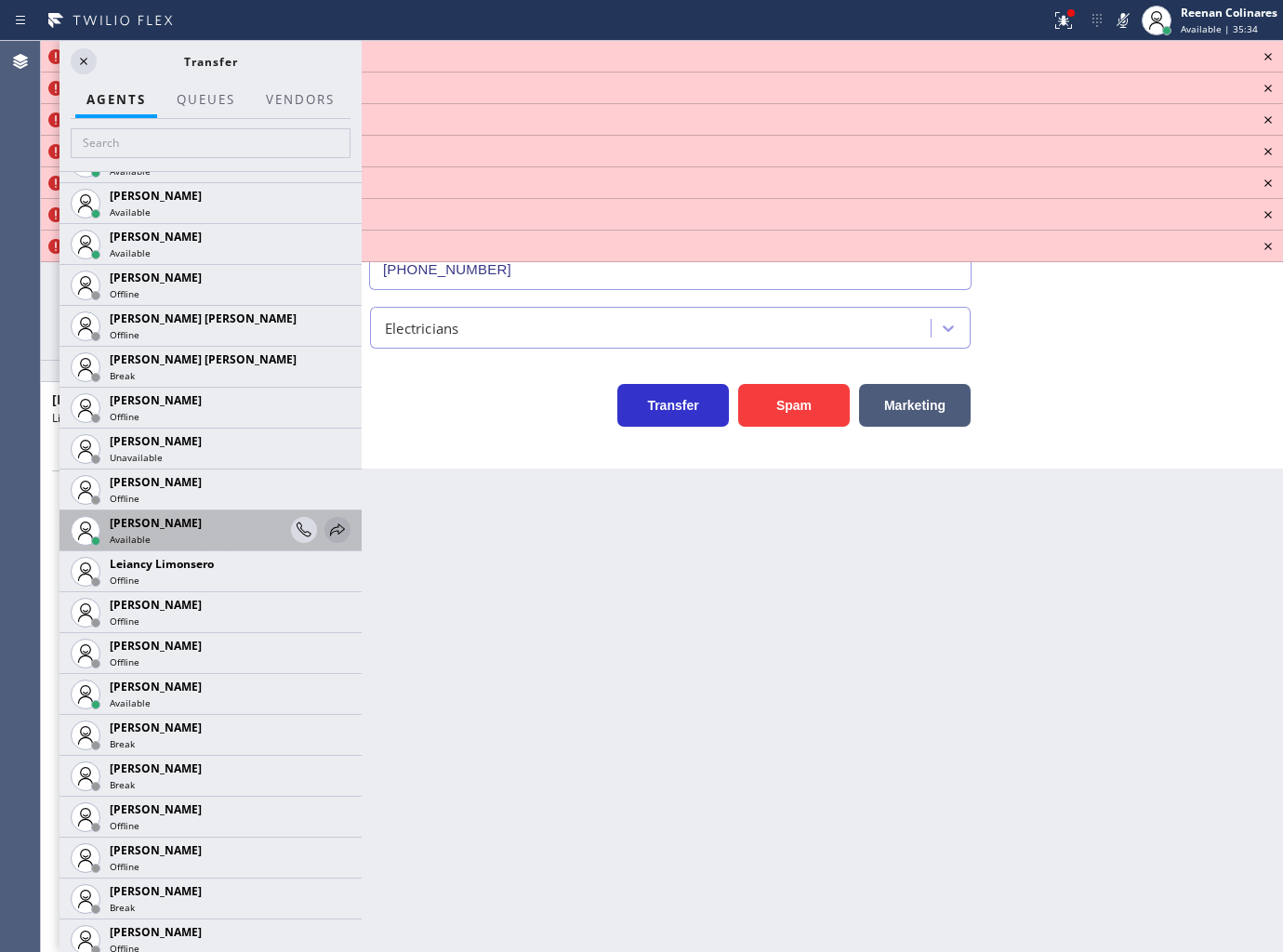
click at [330, 530] on icon at bounding box center [337, 529] width 22 height 22
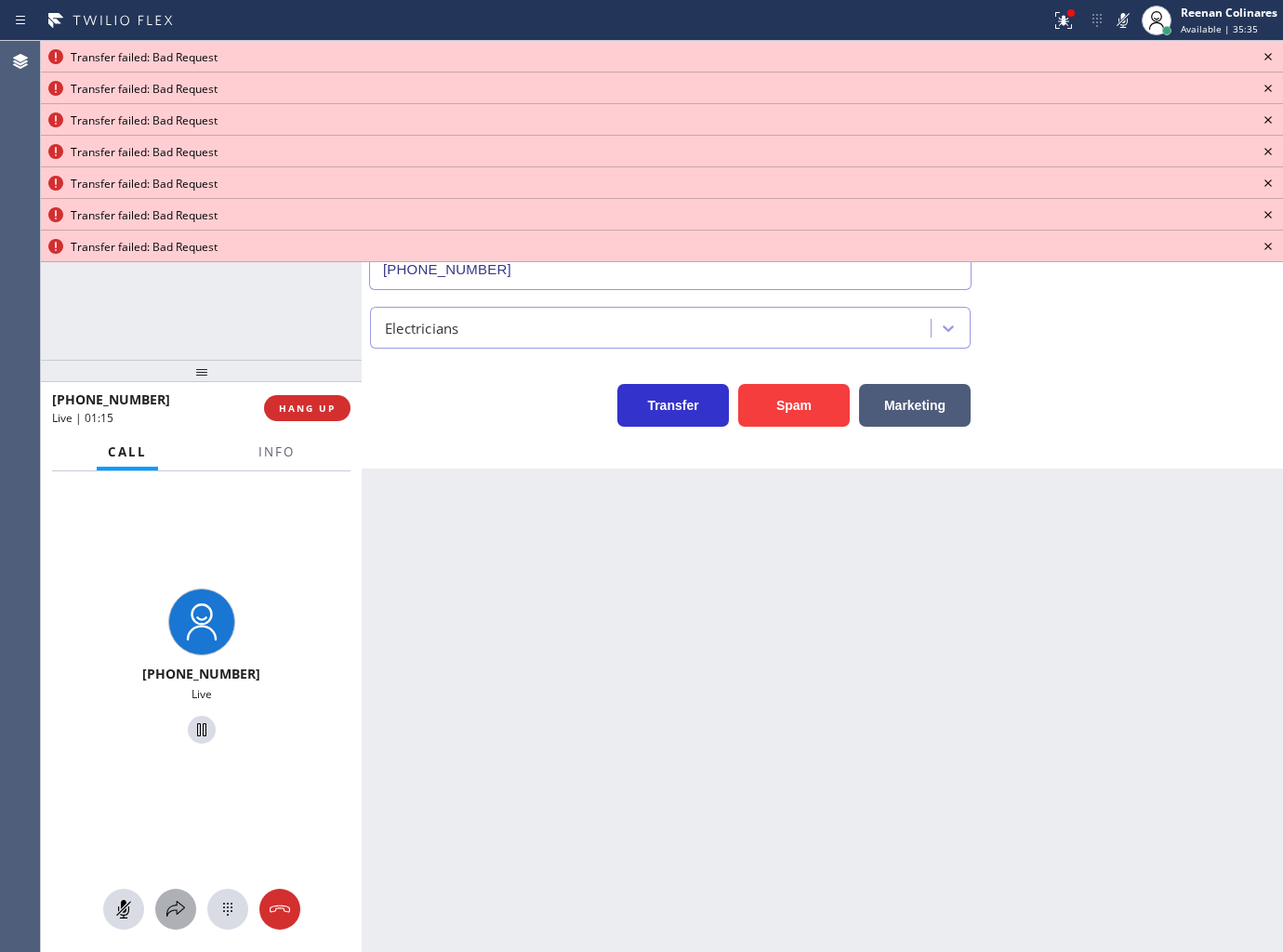
click at [178, 916] on icon at bounding box center [175, 909] width 22 height 22
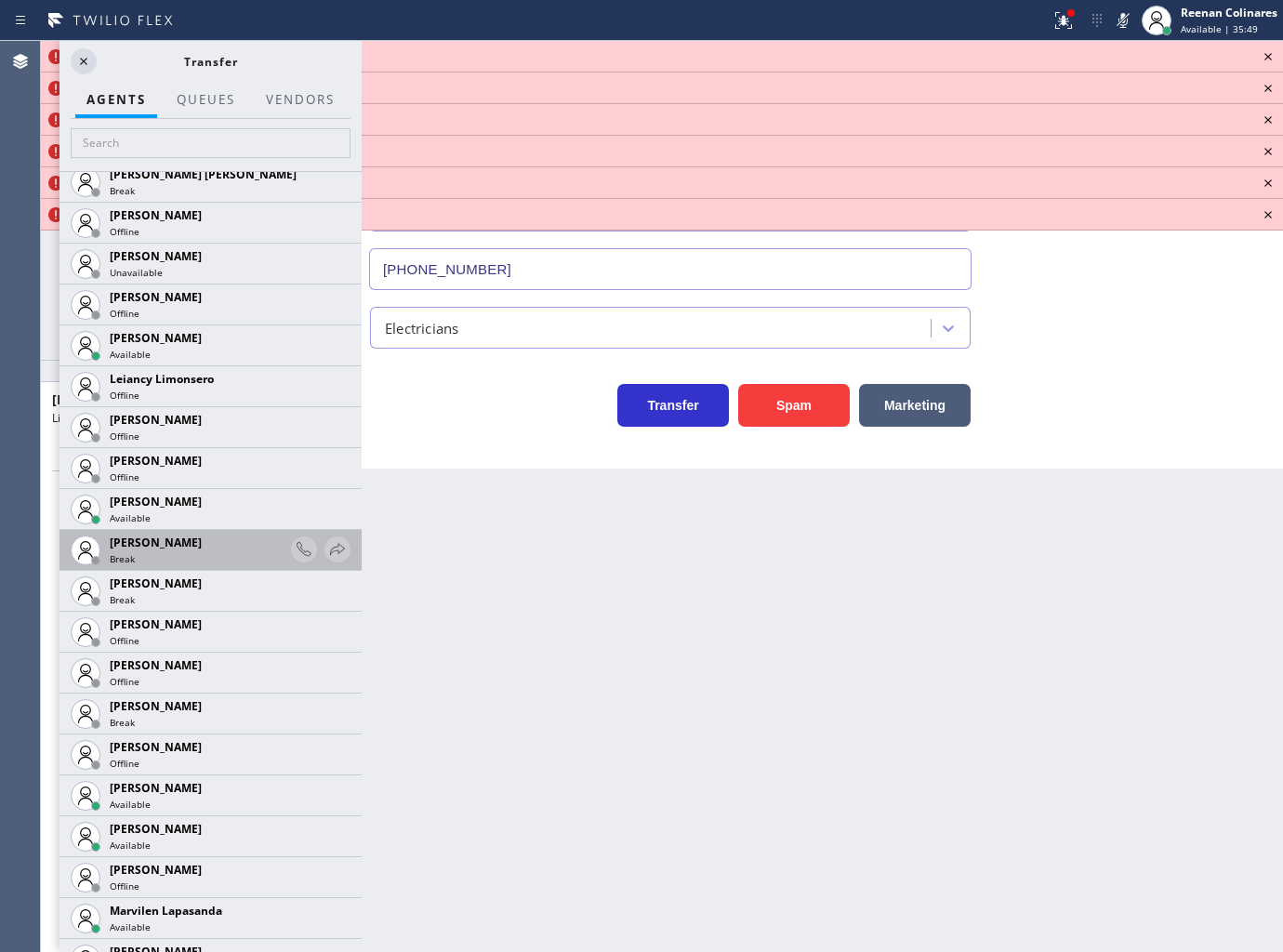
scroll to position [2581, 0]
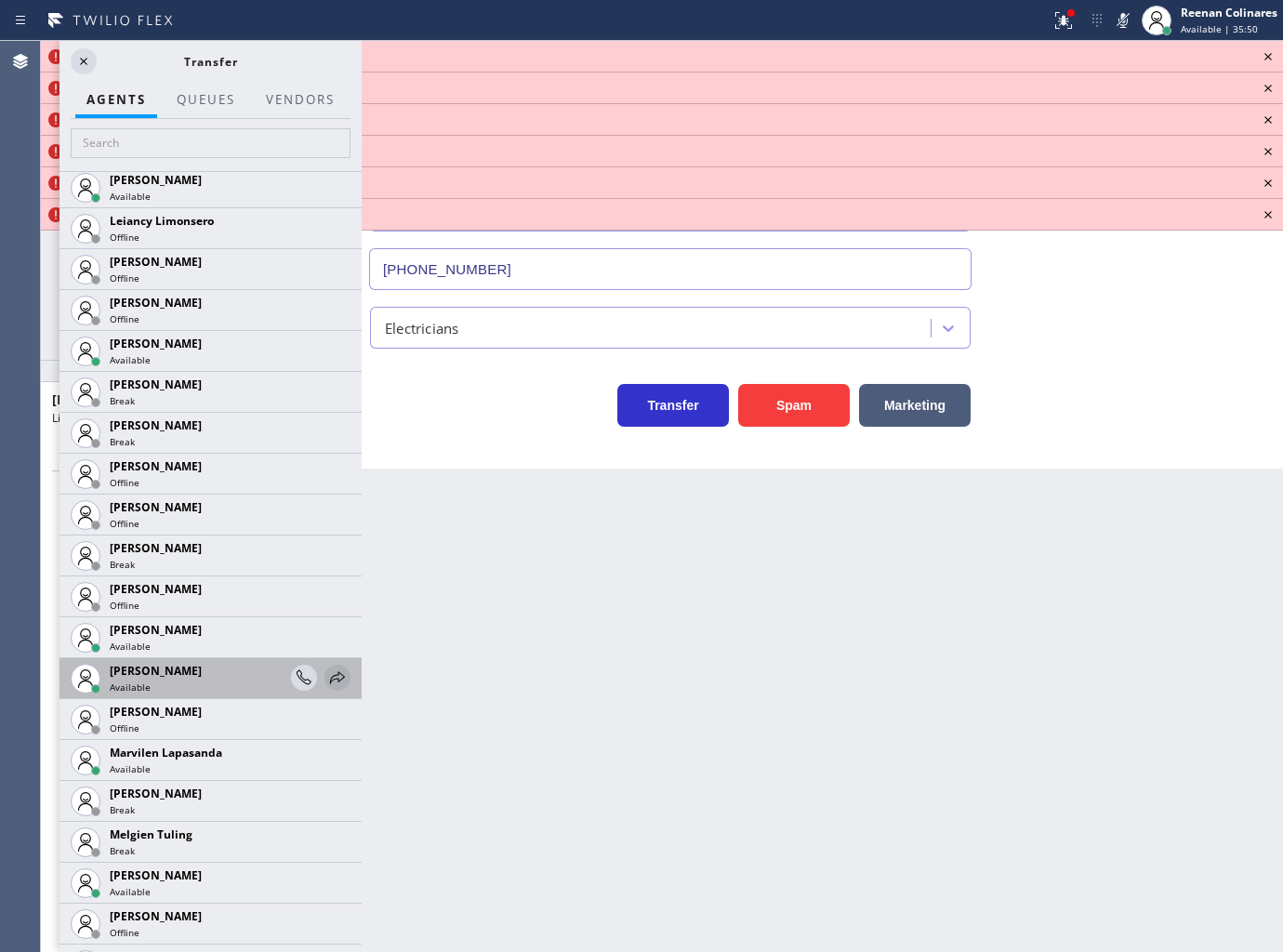
click at [326, 678] on icon at bounding box center [337, 677] width 22 height 22
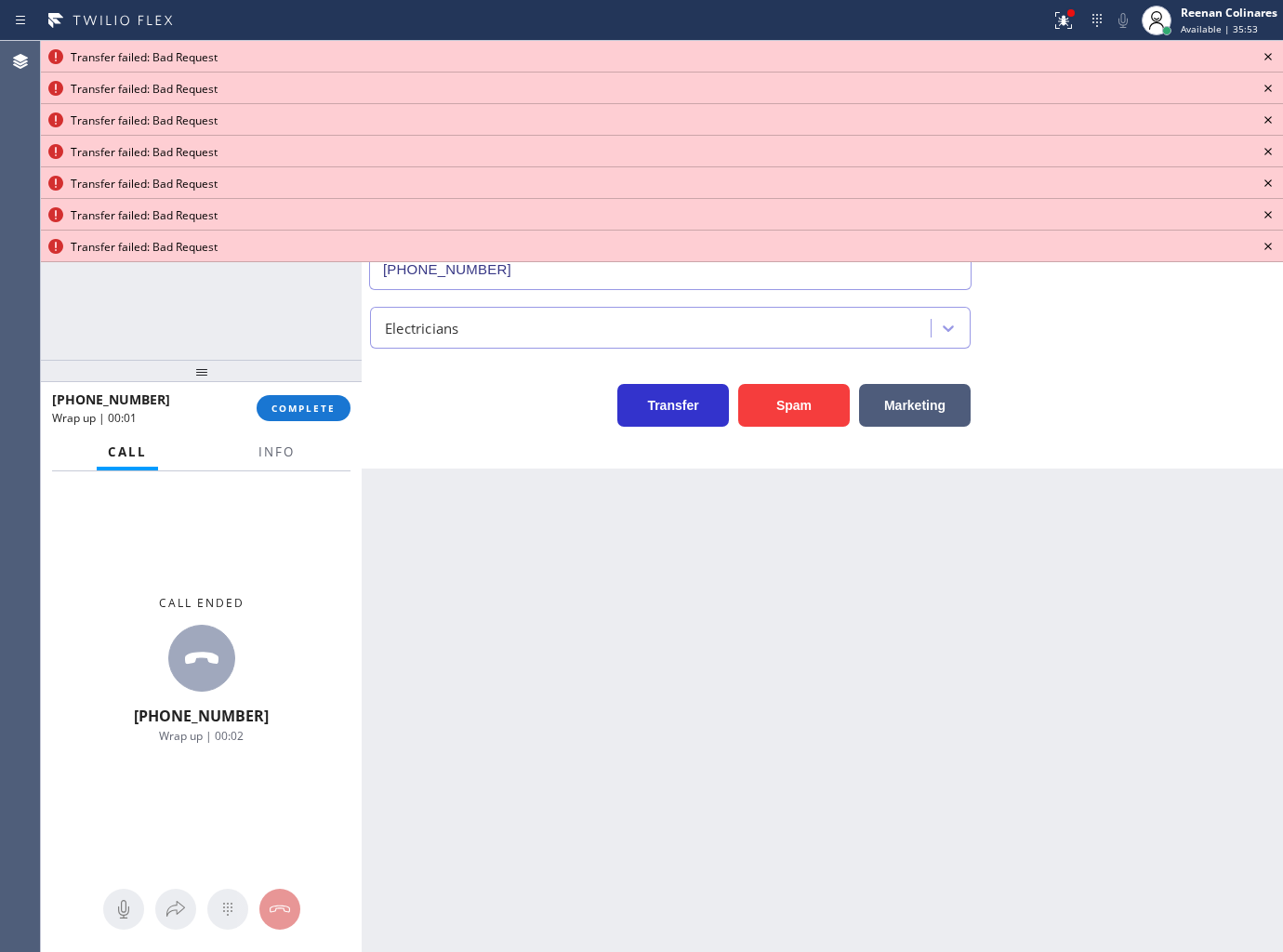
click at [1271, 52] on icon at bounding box center [1268, 56] width 22 height 22
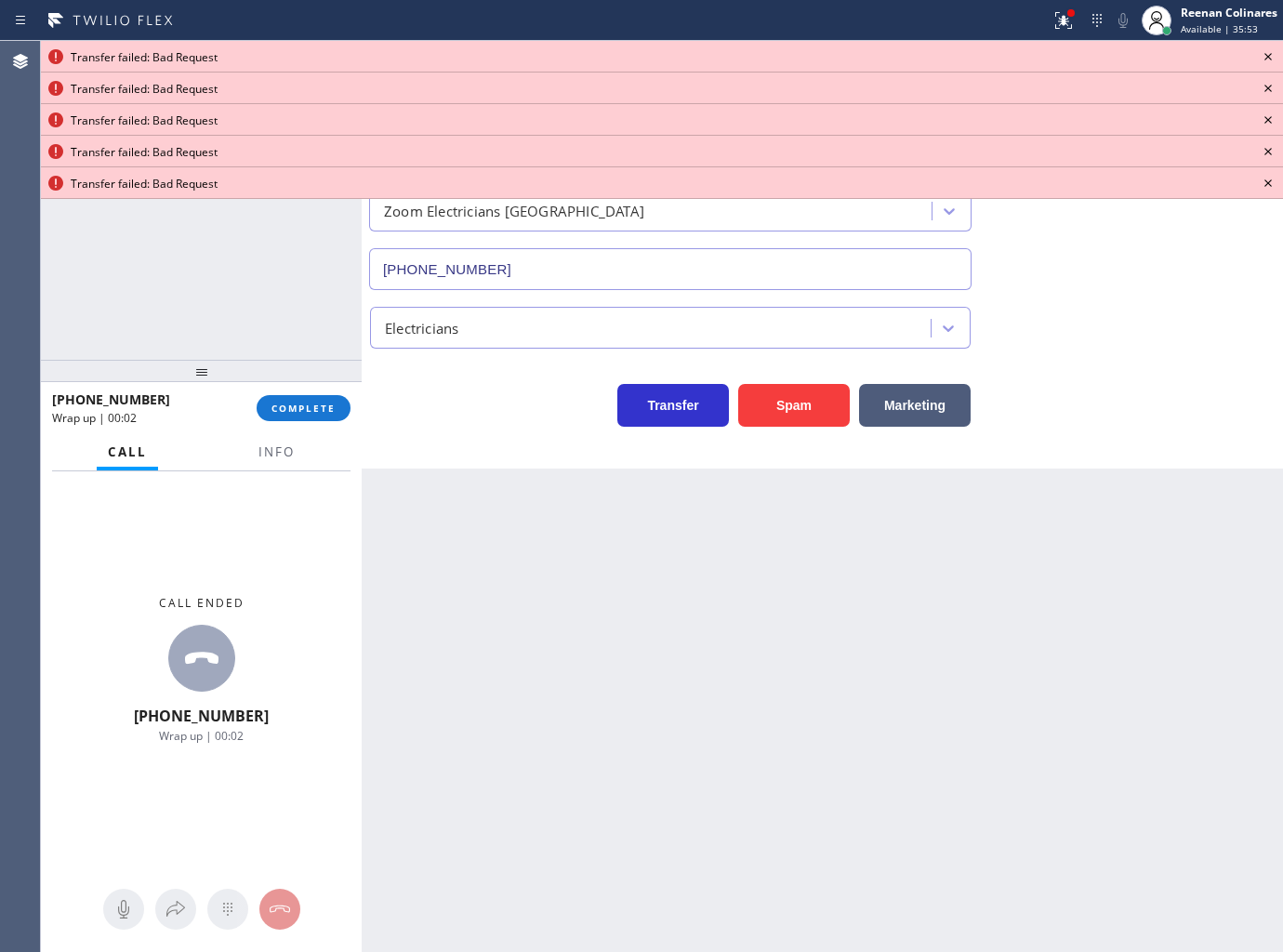
click at [1271, 52] on icon at bounding box center [1268, 56] width 22 height 22
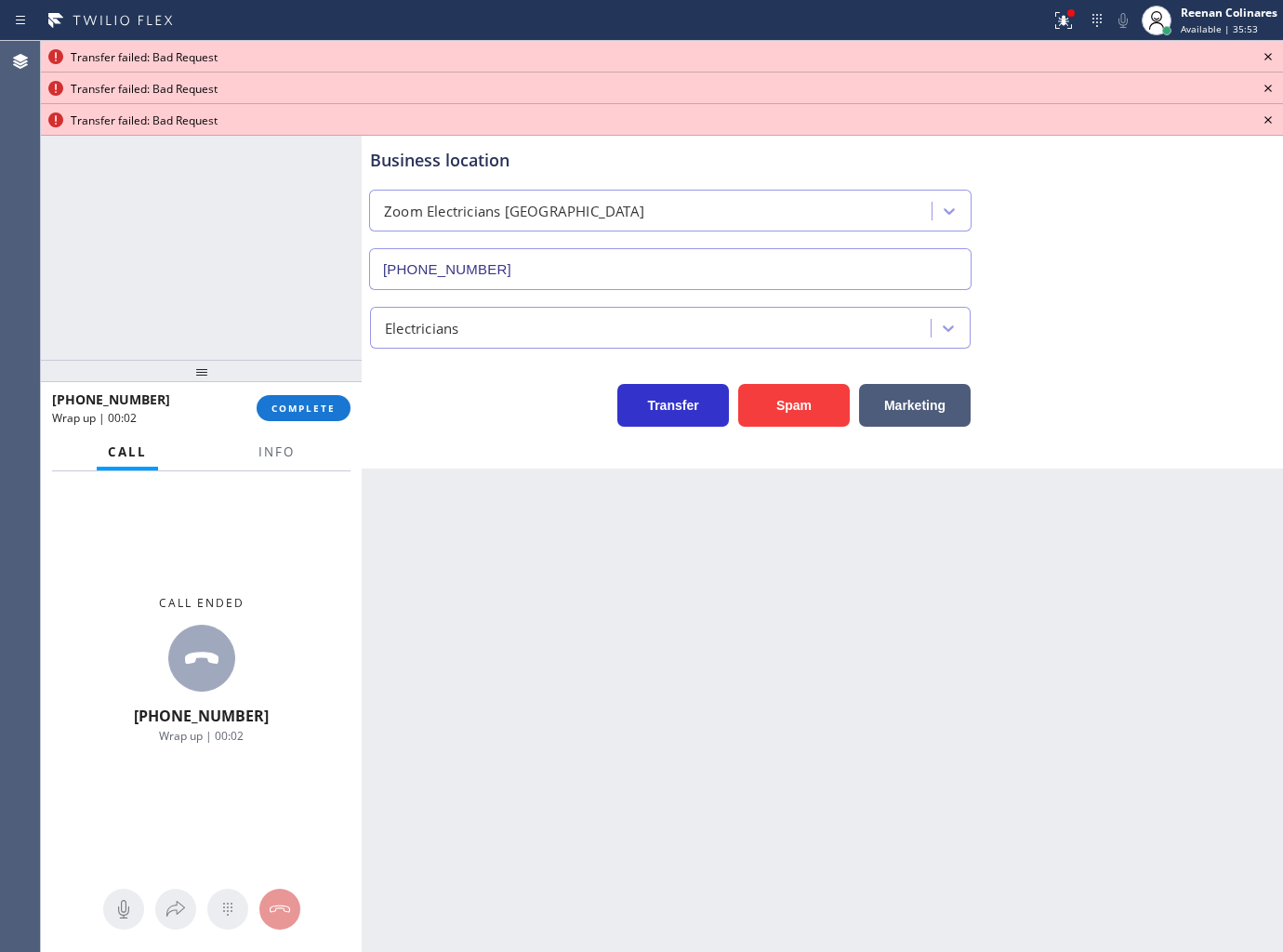
click at [1271, 52] on icon at bounding box center [1268, 56] width 22 height 22
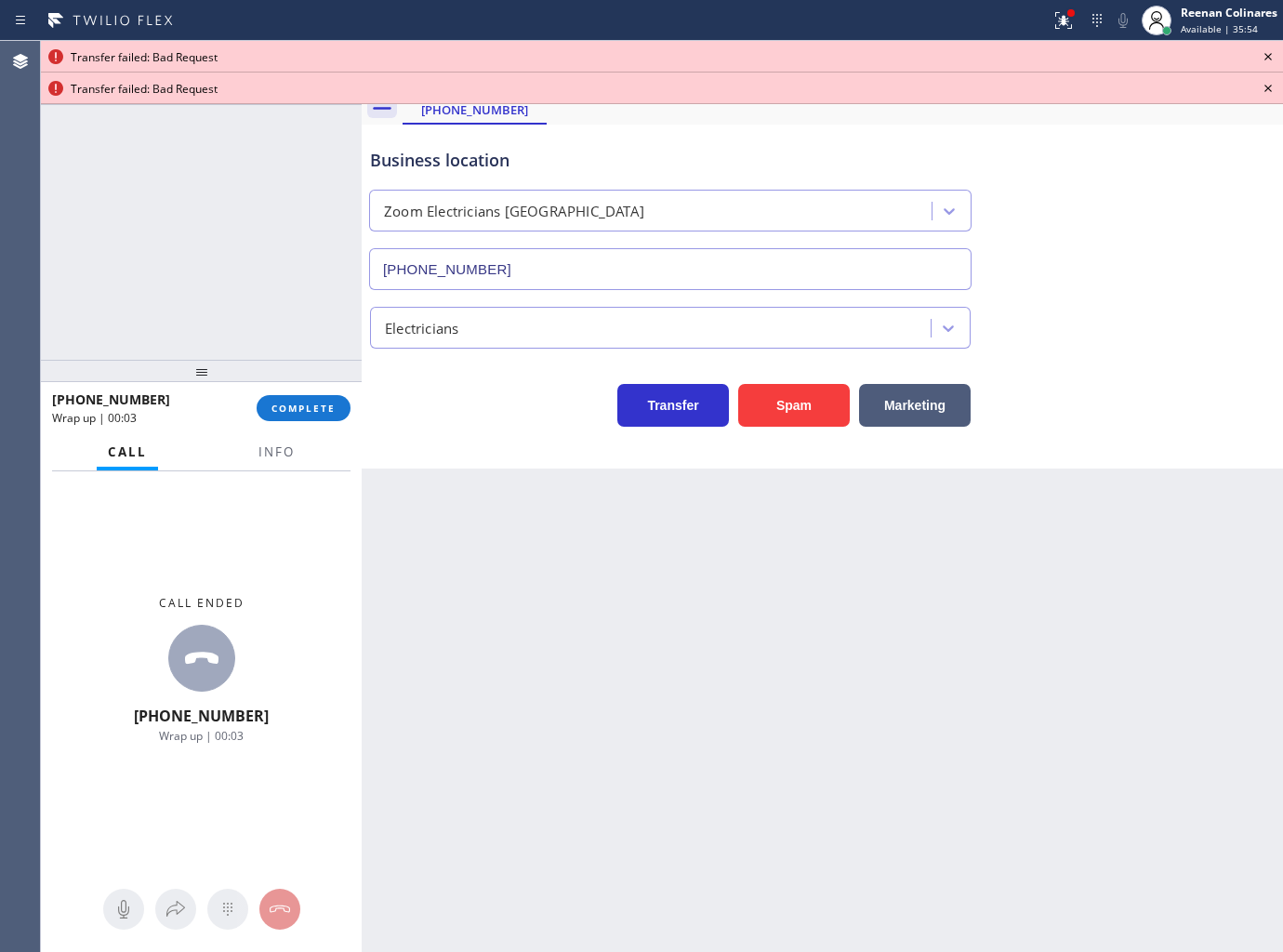
click at [1271, 52] on icon at bounding box center [1268, 56] width 22 height 22
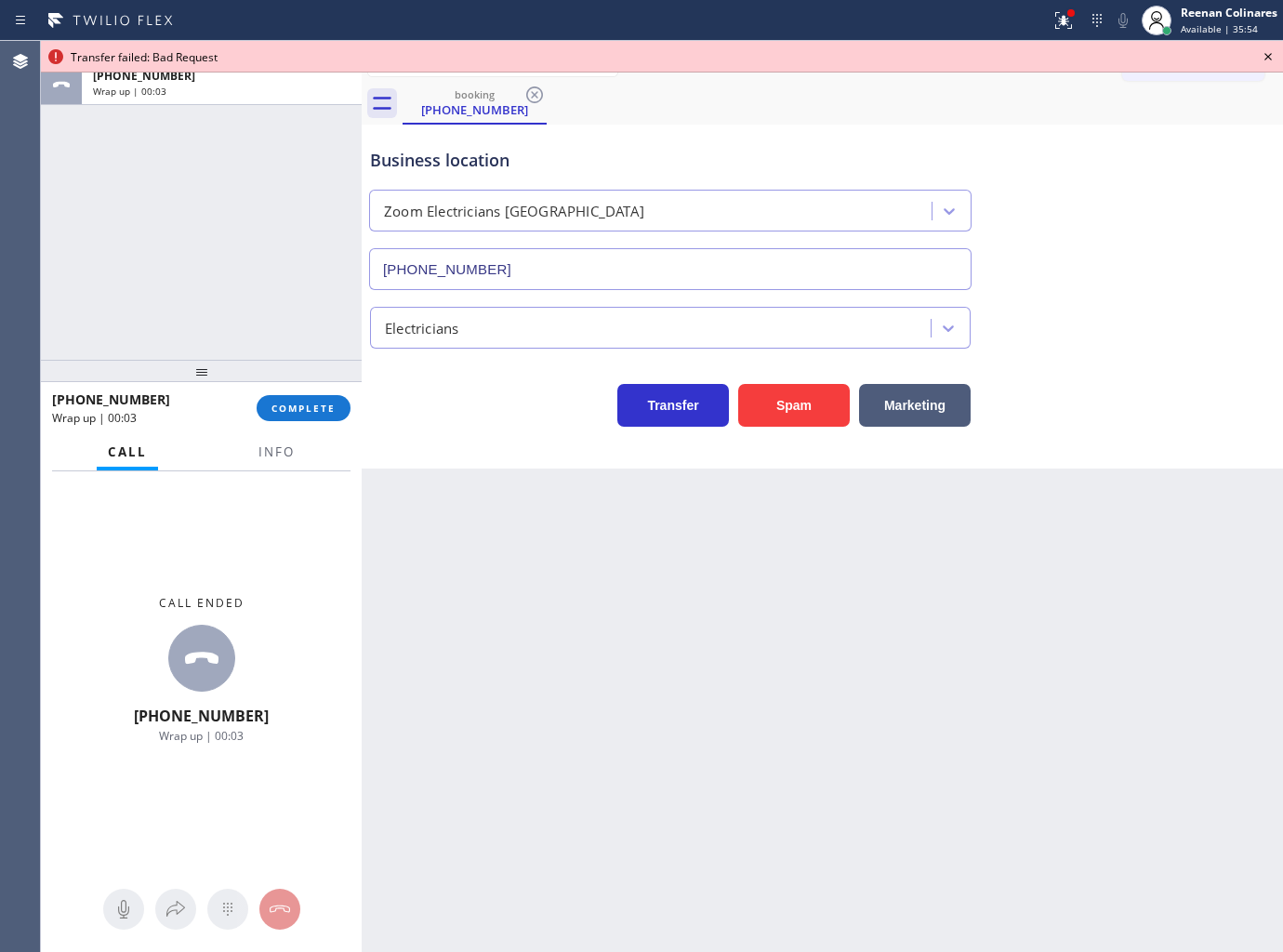
click at [1271, 52] on icon at bounding box center [1268, 56] width 22 height 22
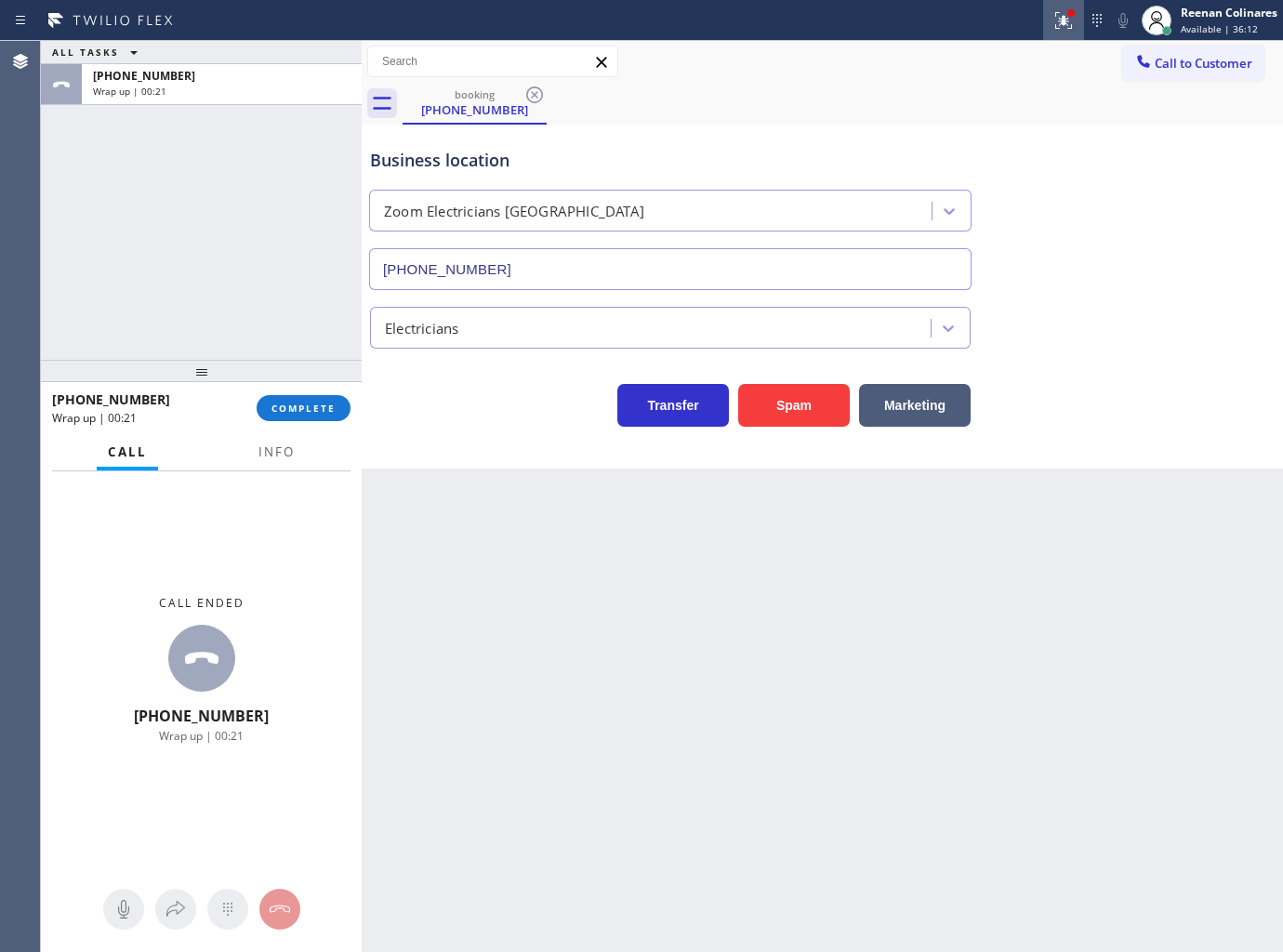
click at [1054, 13] on icon at bounding box center [1063, 20] width 22 height 22
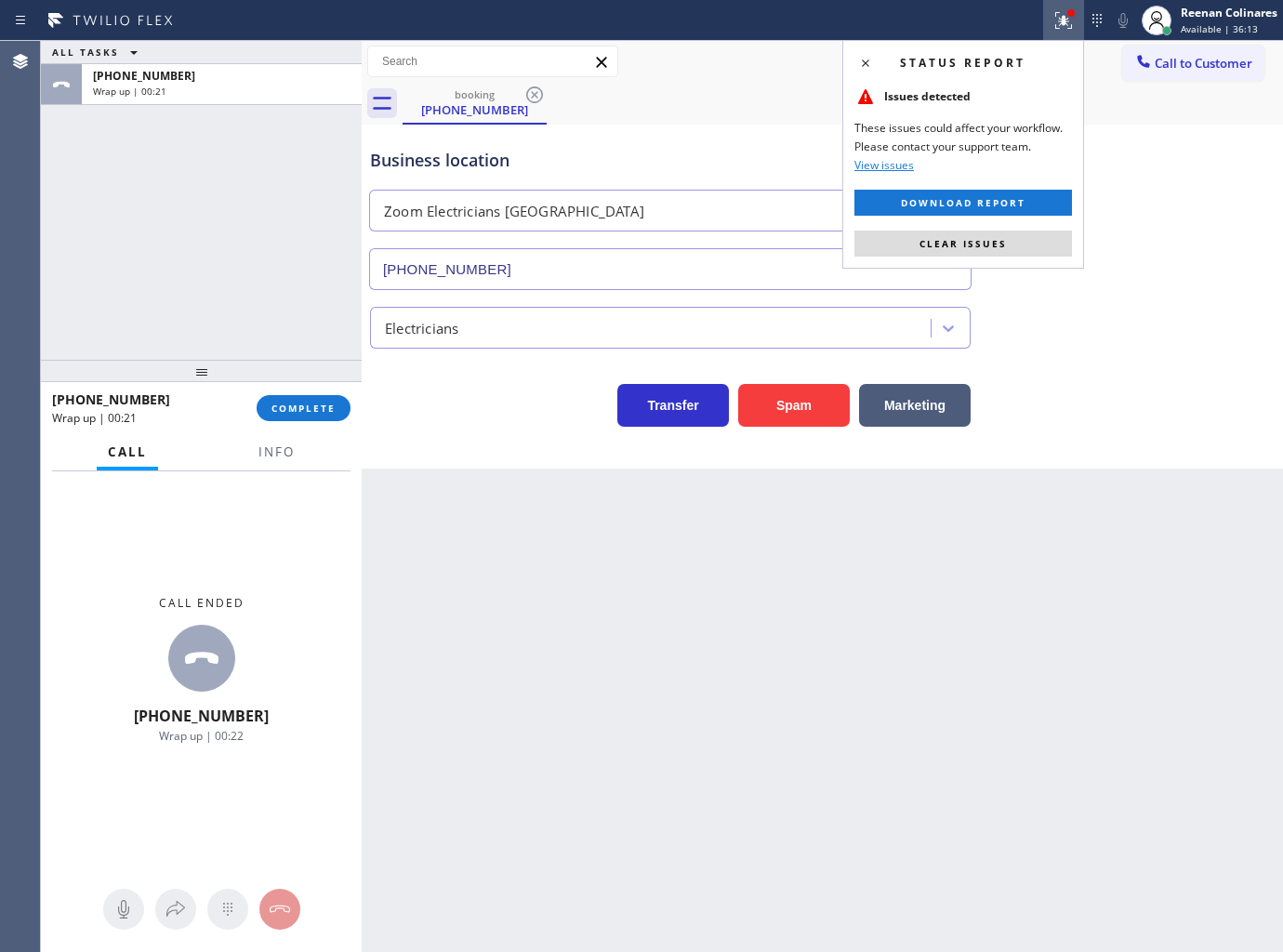
click at [996, 249] on span "Clear issues" at bounding box center [962, 244] width 87 height 13
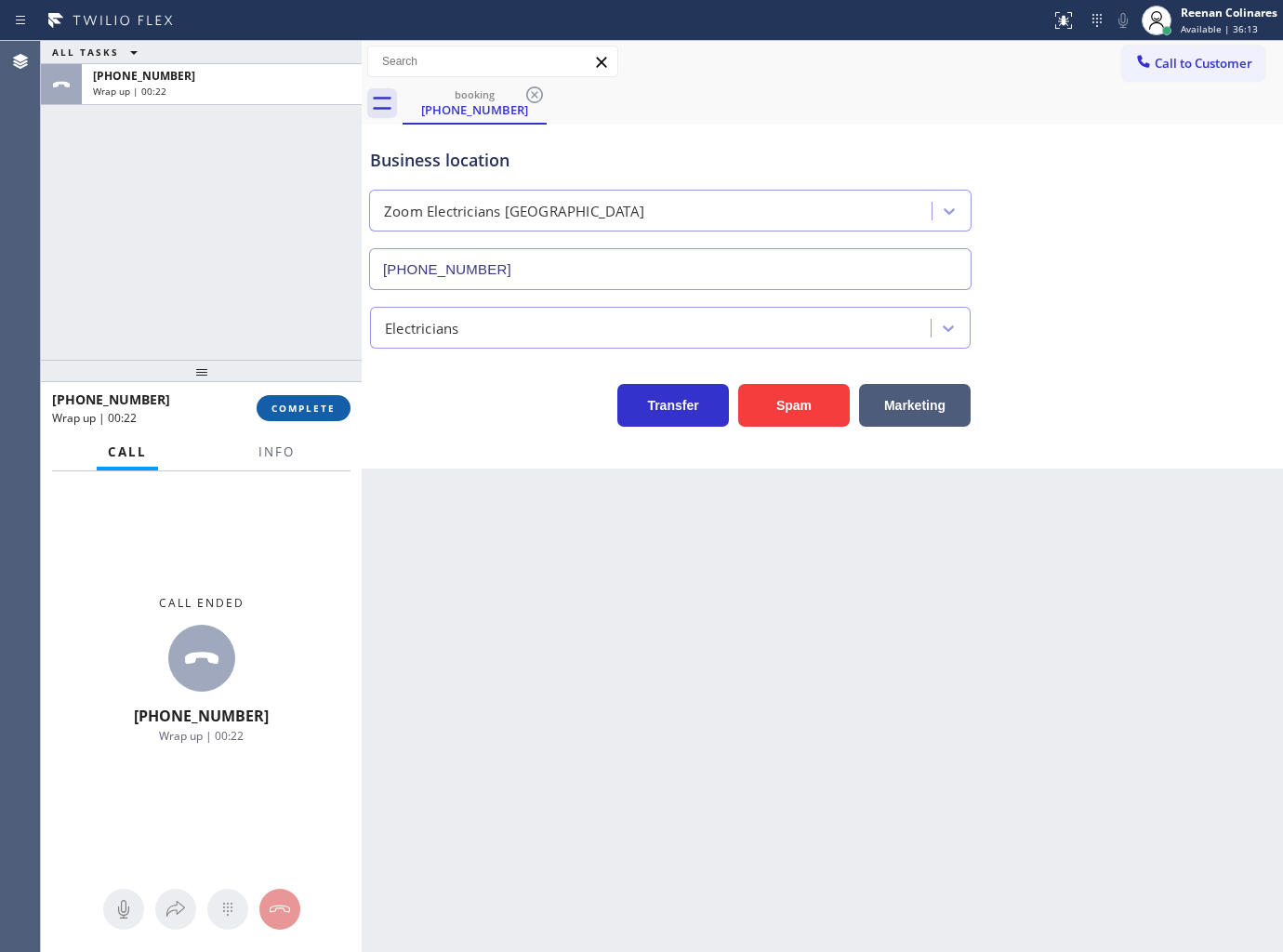
click at [298, 408] on span "COMPLETE" at bounding box center [303, 409] width 64 height 13
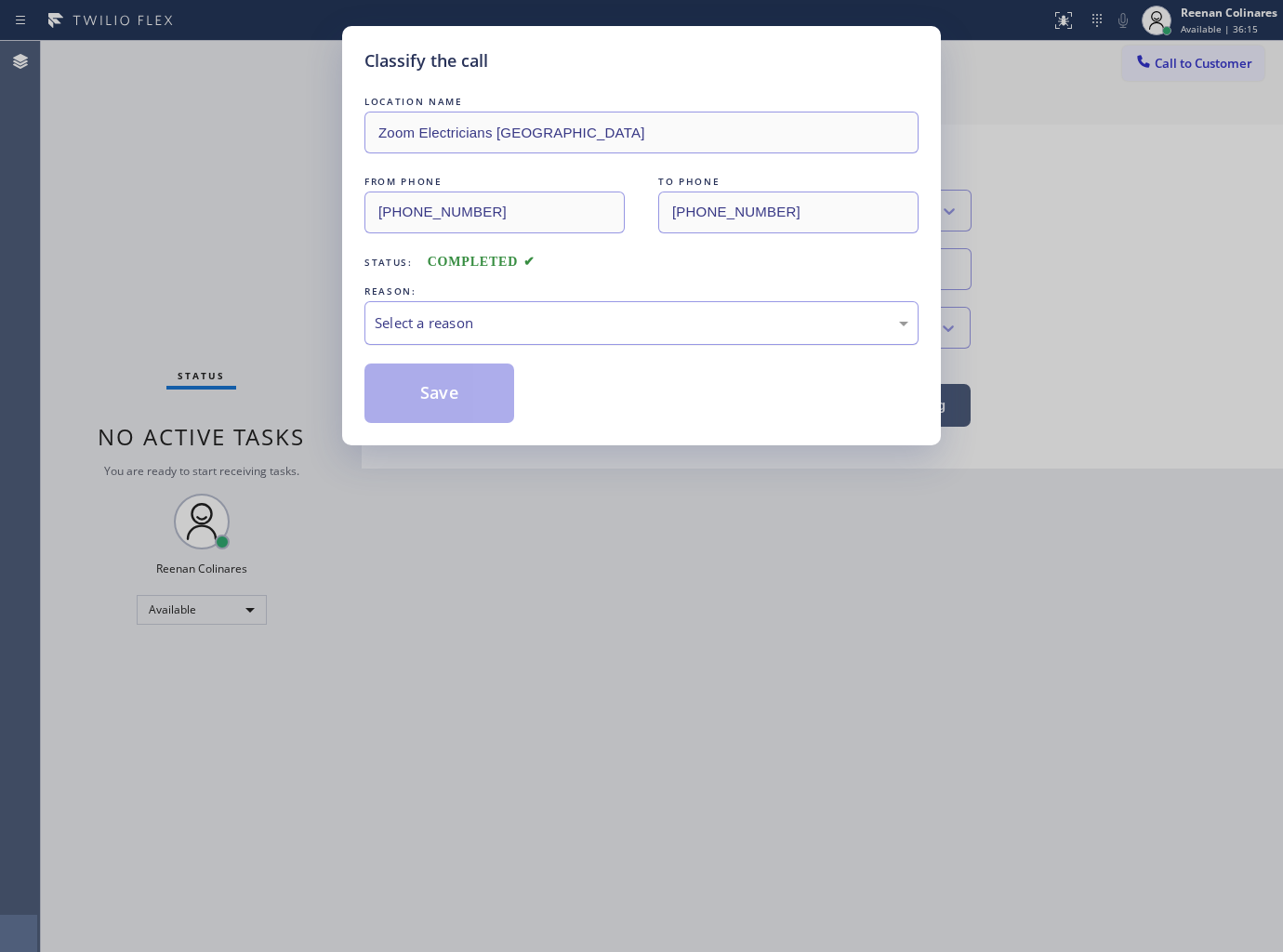
click at [448, 310] on div "Select a reason" at bounding box center [641, 323] width 554 height 44
click at [428, 408] on button "Save" at bounding box center [439, 393] width 149 height 59
click at [61, 275] on div "Classify the call LOCATION NAME Zoom Electricians San Francisco FROM PHONE (650…" at bounding box center [641, 476] width 1283 height 952
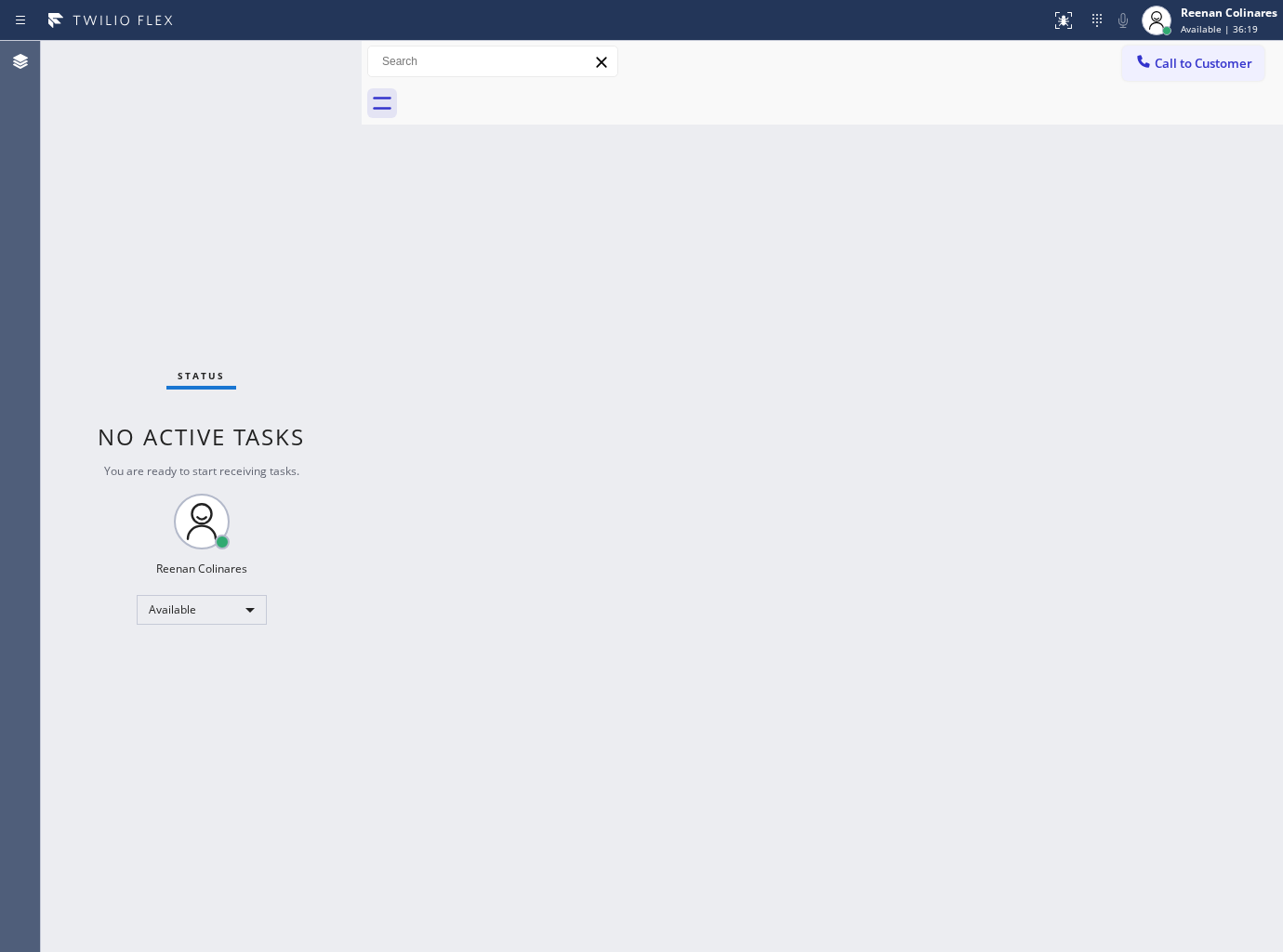
drag, startPoint x: 700, startPoint y: 373, endPoint x: 699, endPoint y: 385, distance: 12.0
click at [699, 385] on div "Back to Dashboard Change Sender ID Customers Technicians Select a contact Outbo…" at bounding box center [822, 497] width 921 height 911
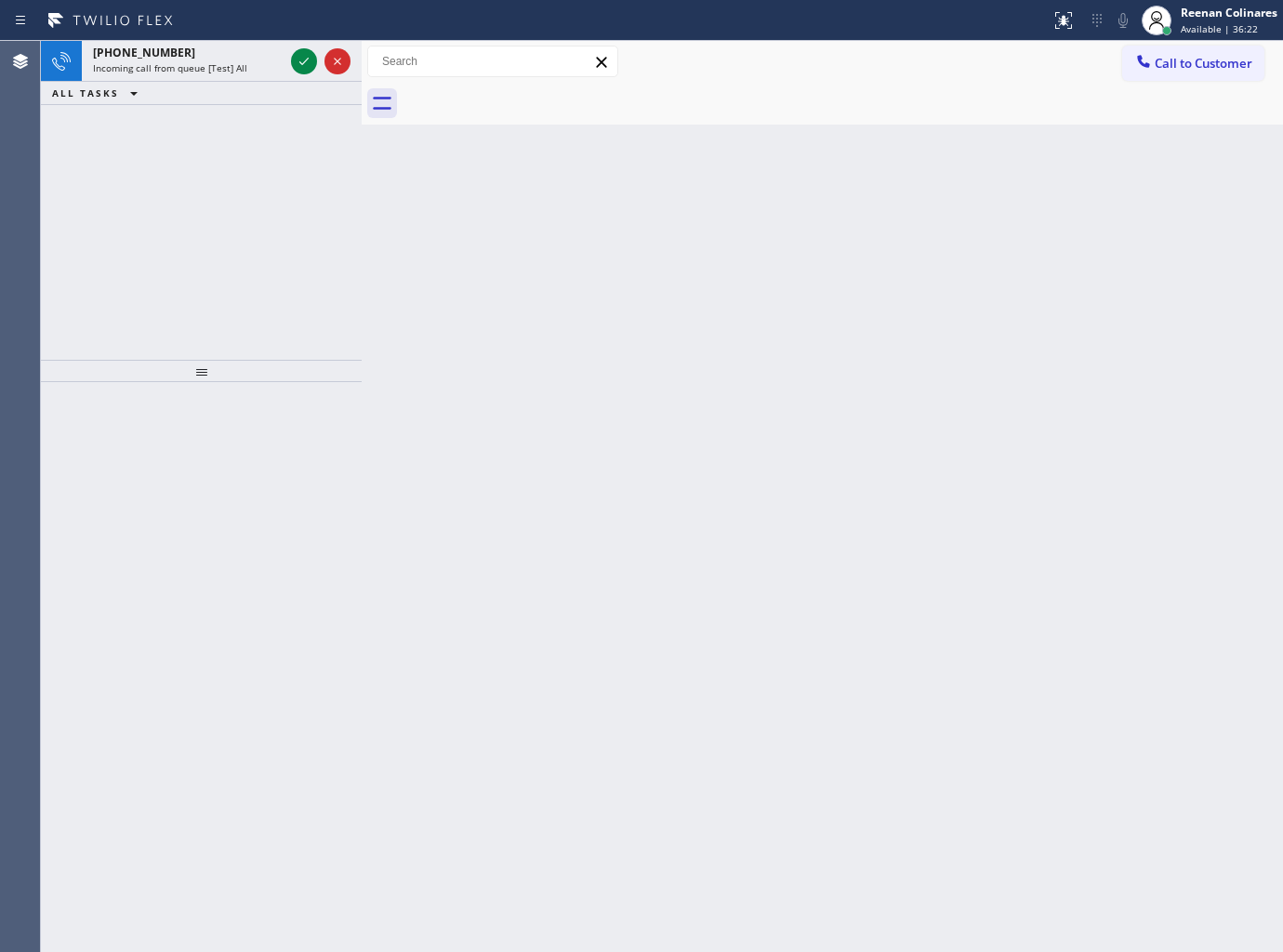
click at [228, 34] on div "Status report No issues detected If you experience an issue, please download th…" at bounding box center [641, 20] width 1283 height 41
click at [244, 52] on div "+12012771745" at bounding box center [188, 53] width 190 height 16
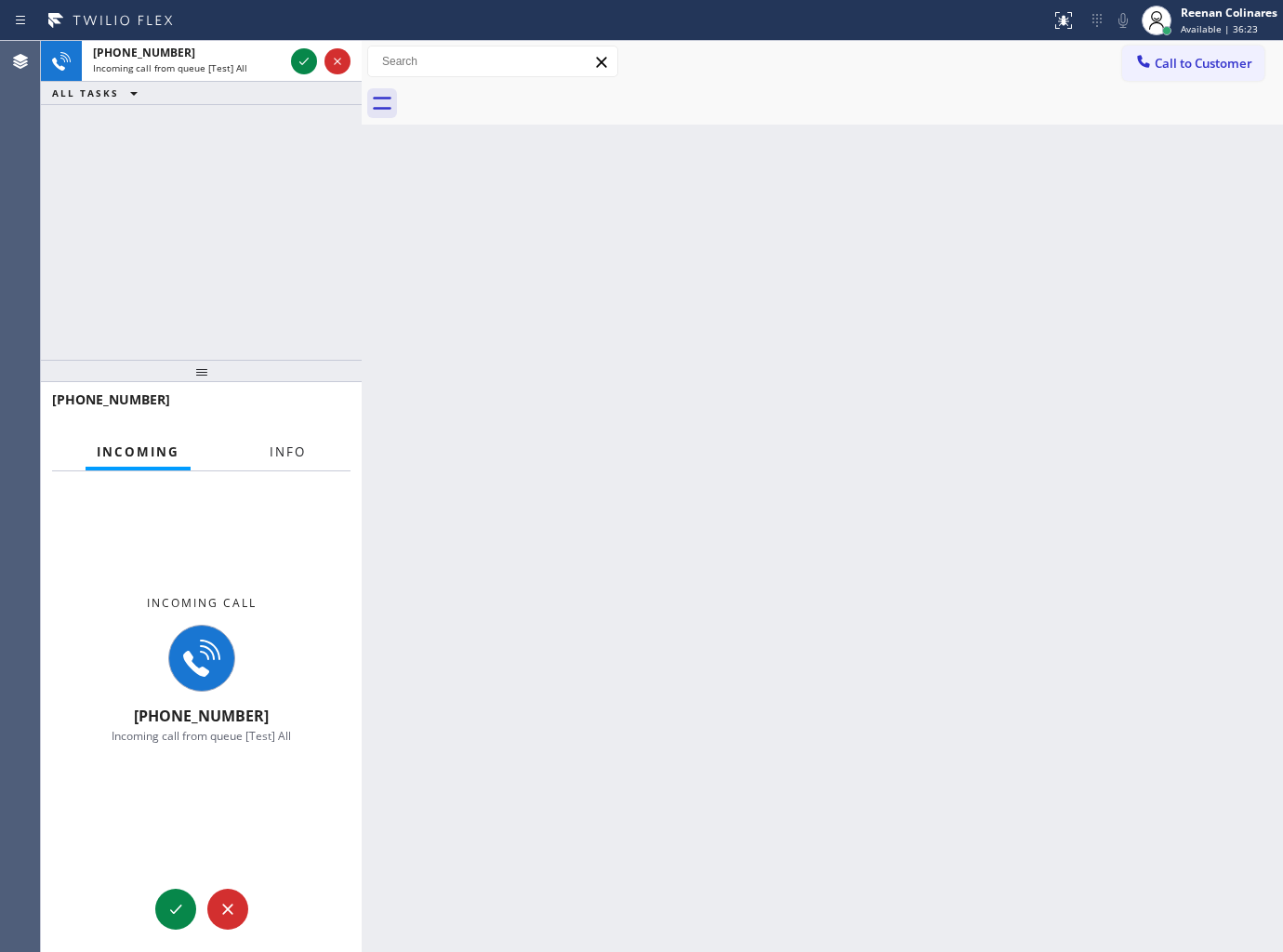
click at [296, 444] on span "Info" at bounding box center [288, 451] width 36 height 16
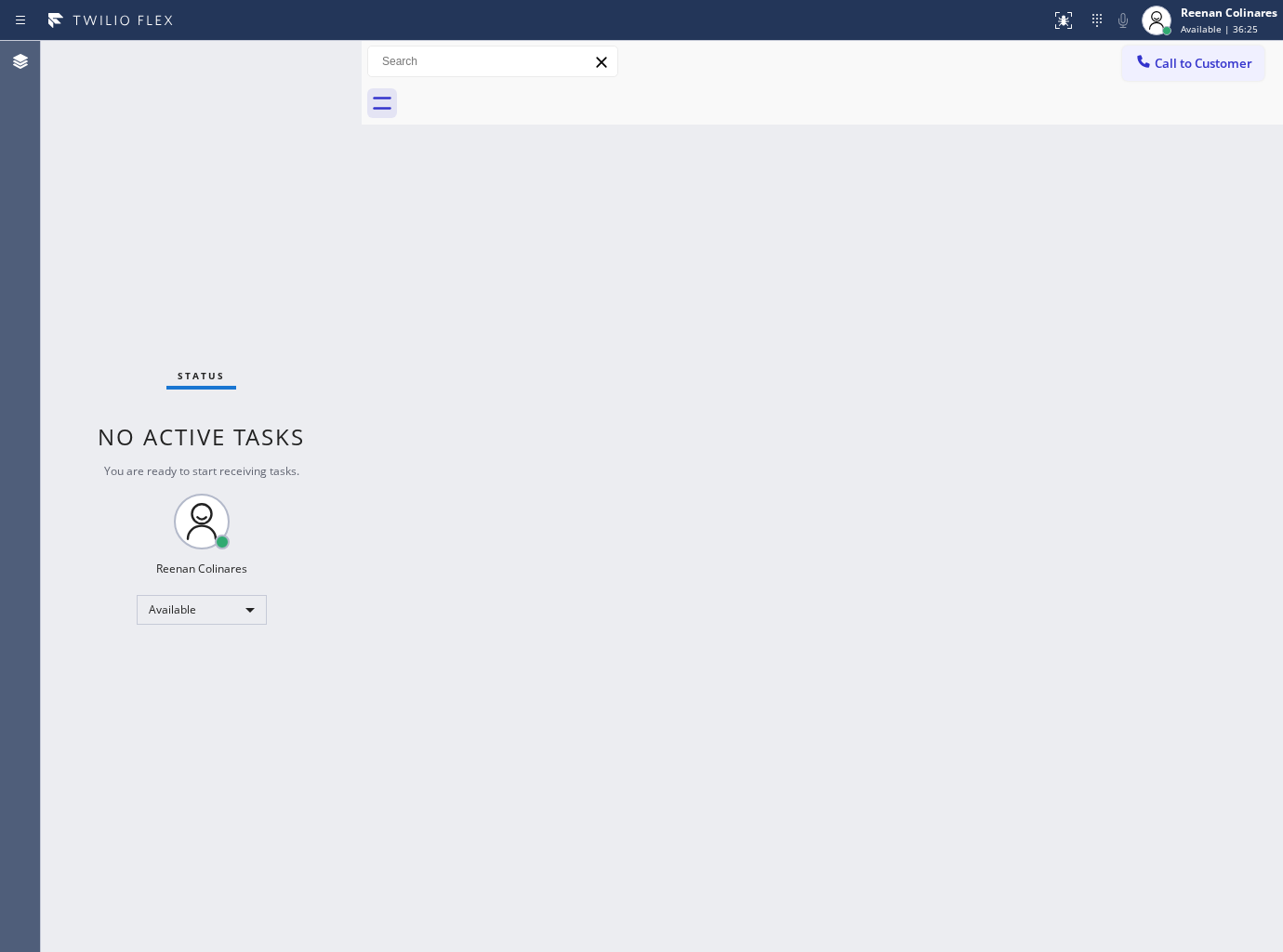
click at [242, 59] on div "Status No active tasks You are ready to start receiving tasks. Reenan Colinares…" at bounding box center [201, 497] width 321 height 911
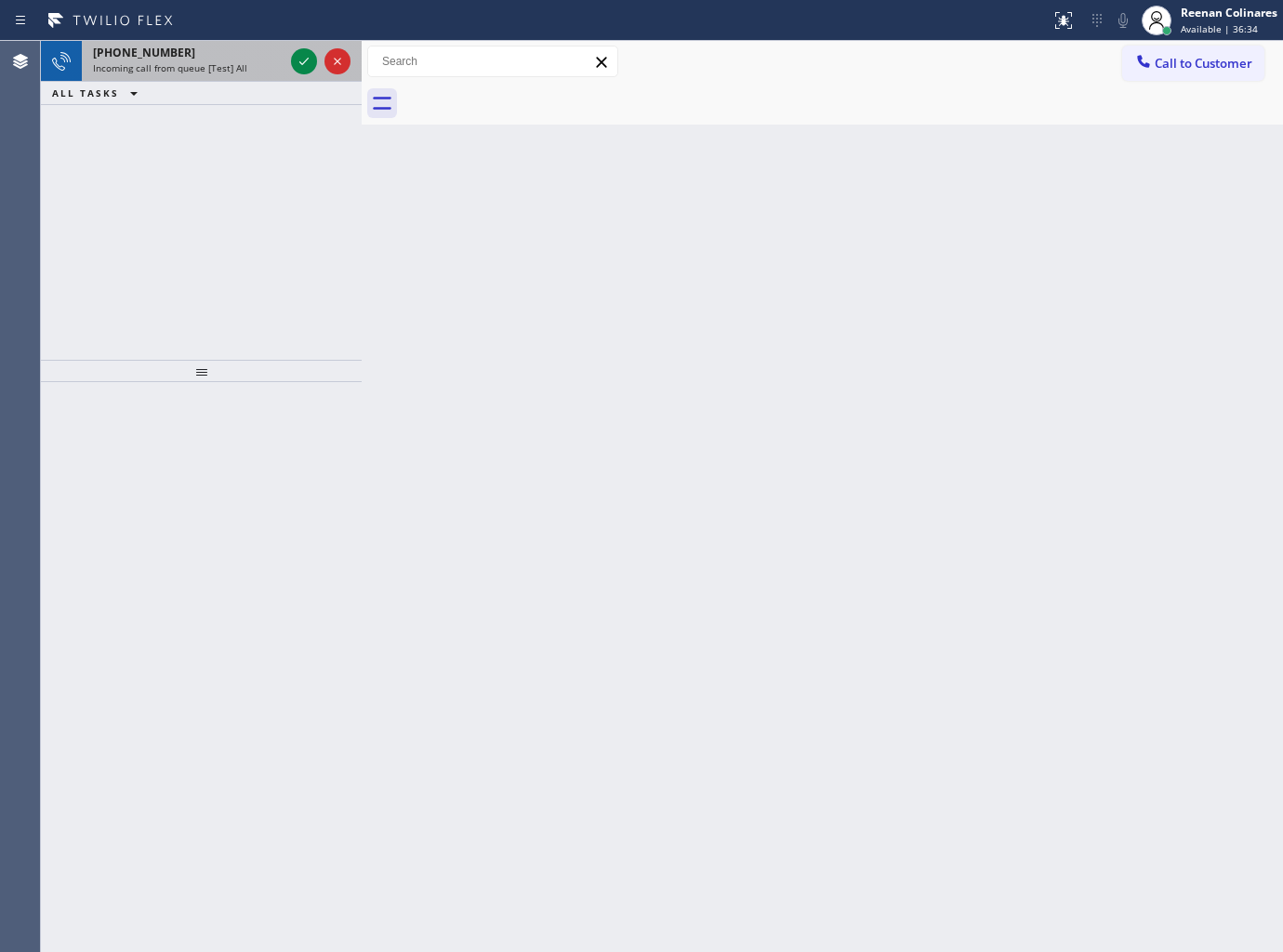
click at [187, 58] on div "+18059577277" at bounding box center [188, 53] width 190 height 16
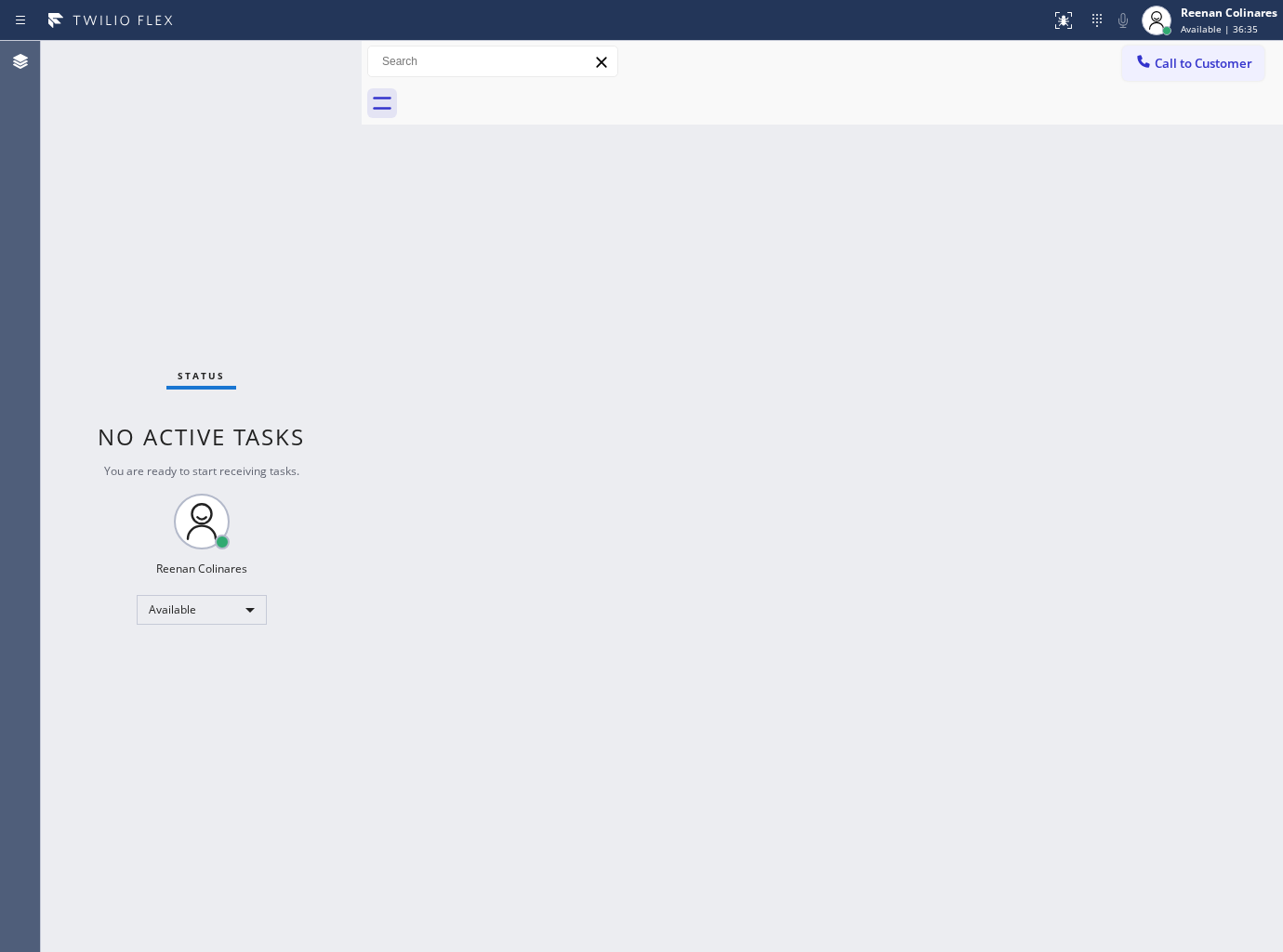
click at [224, 83] on div "Status No active tasks You are ready to start receiving tasks. Reenan Colinares…" at bounding box center [201, 497] width 321 height 911
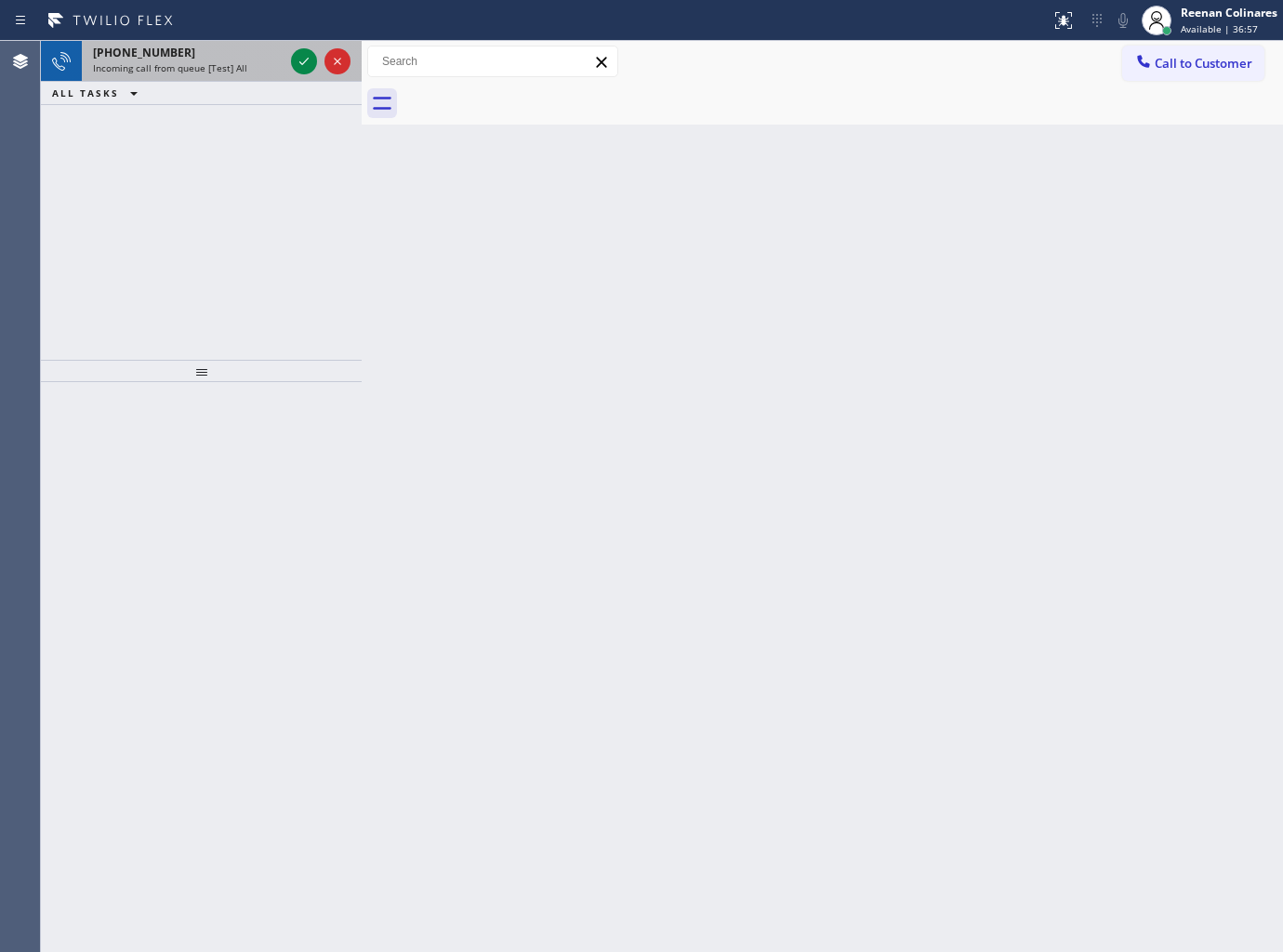
click at [213, 63] on span "Incoming call from queue [Test] All" at bounding box center [169, 68] width 154 height 13
click at [193, 47] on div "+12526465453" at bounding box center [188, 53] width 190 height 16
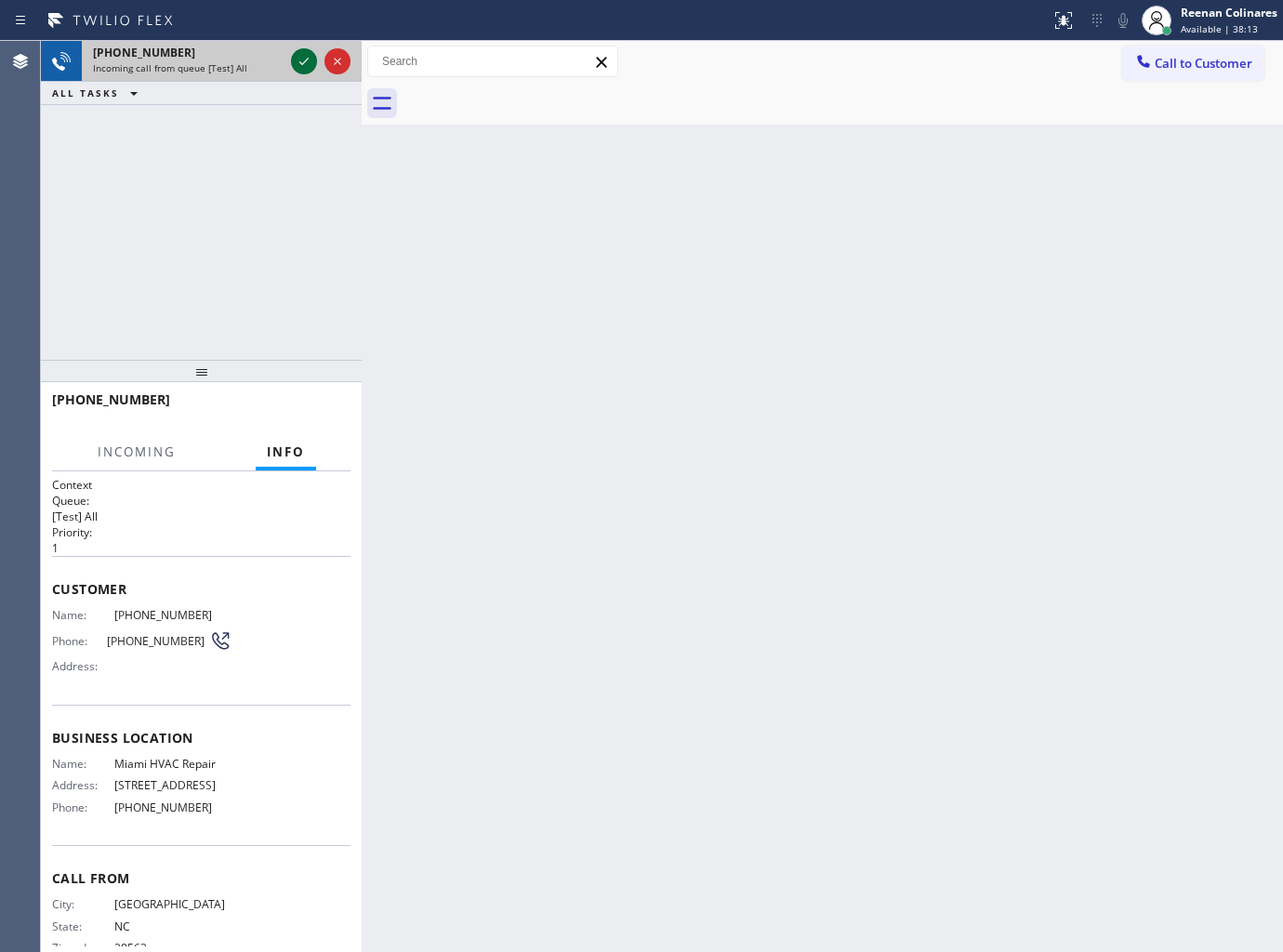
click at [299, 57] on icon at bounding box center [303, 60] width 22 height 22
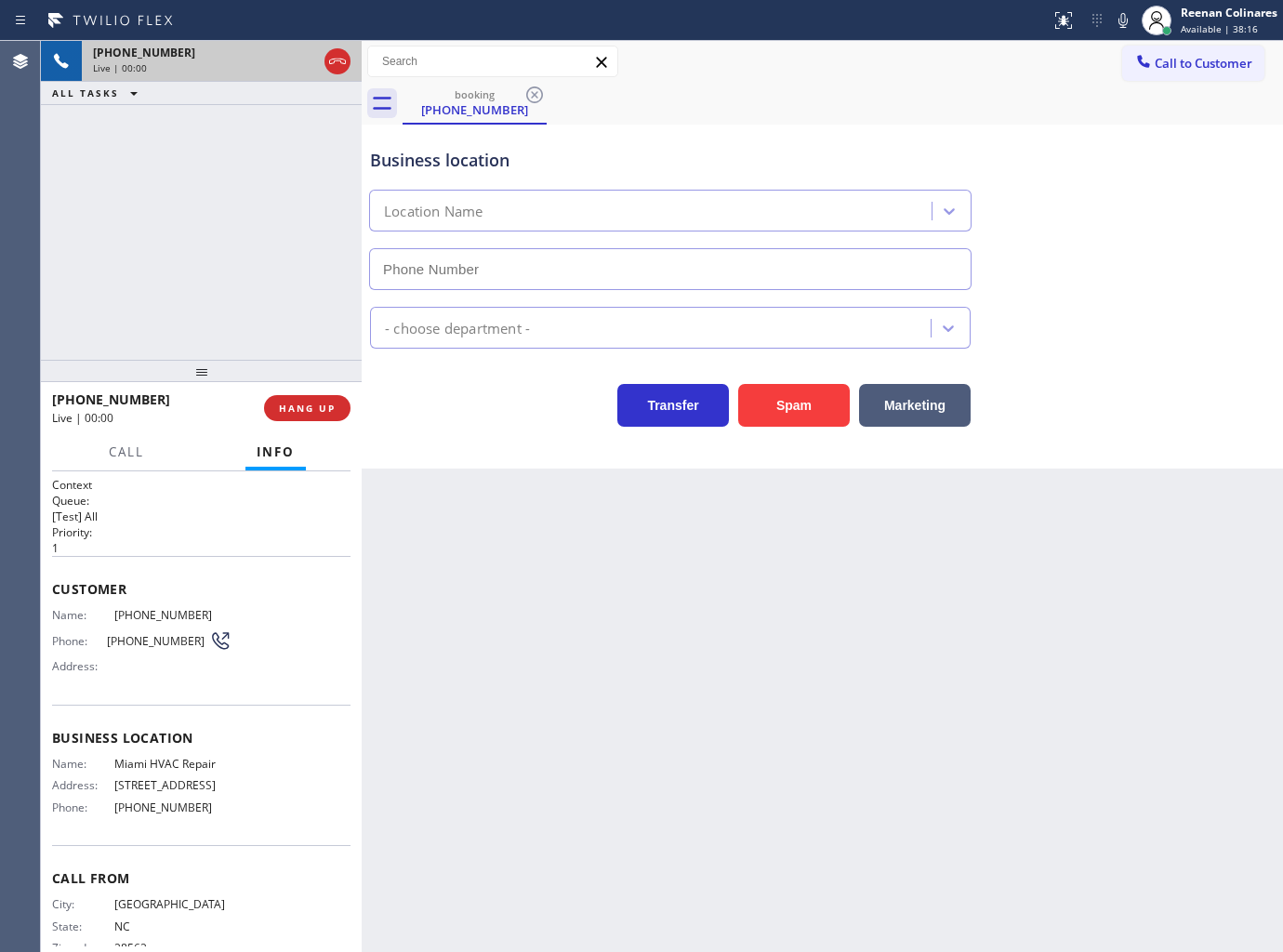
type input "(305) 912-2291"
click at [1130, 21] on icon at bounding box center [1122, 20] width 22 height 22
click at [1118, 24] on icon at bounding box center [1122, 20] width 22 height 22
click at [1132, 12] on icon at bounding box center [1122, 20] width 22 height 22
click at [1122, 16] on icon at bounding box center [1123, 21] width 10 height 15
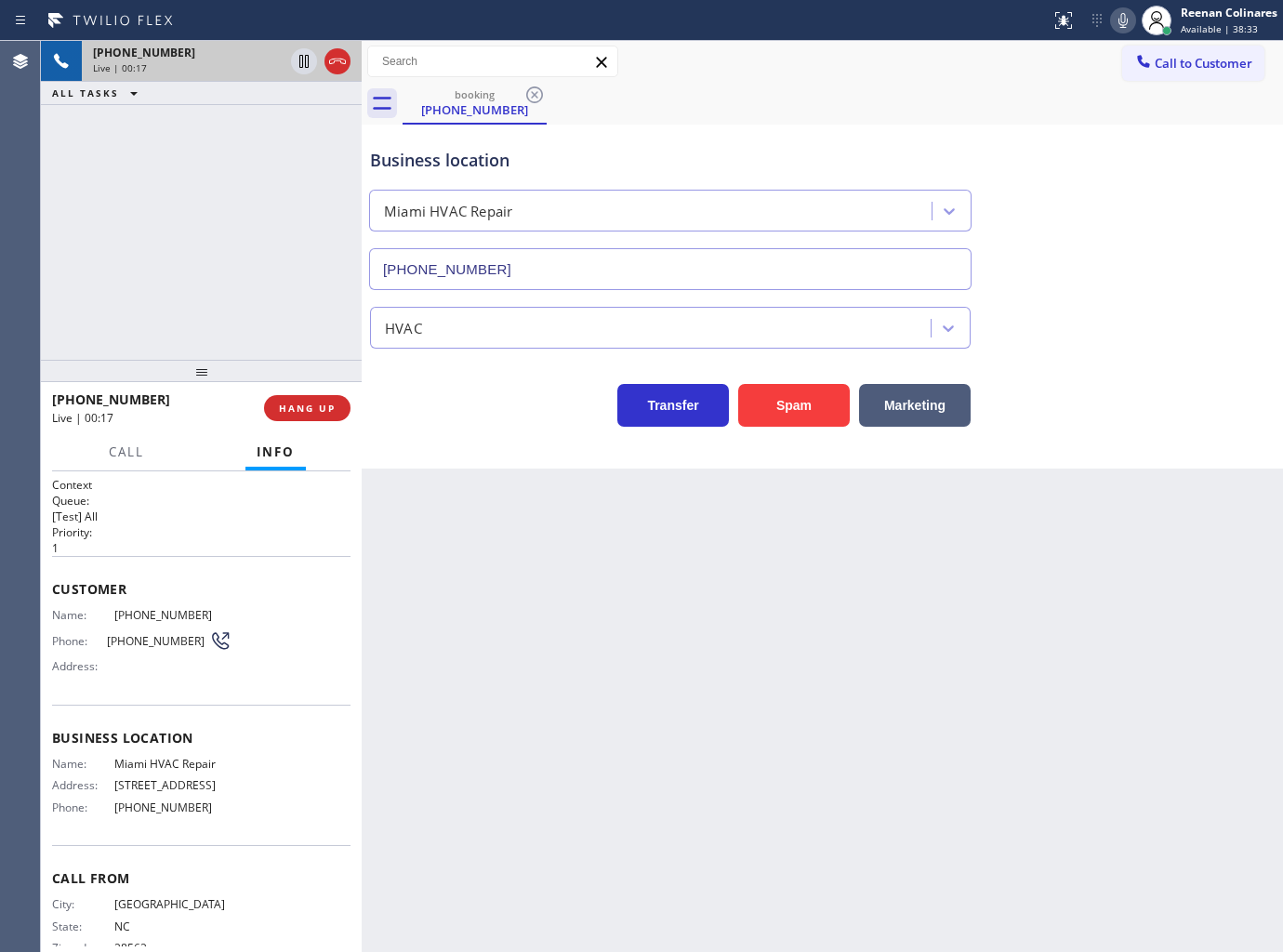
click at [1120, 25] on icon at bounding box center [1122, 20] width 22 height 22
drag, startPoint x: 942, startPoint y: 410, endPoint x: 969, endPoint y: 392, distance: 32.4
click at [943, 410] on button "Marketing" at bounding box center [915, 405] width 112 height 43
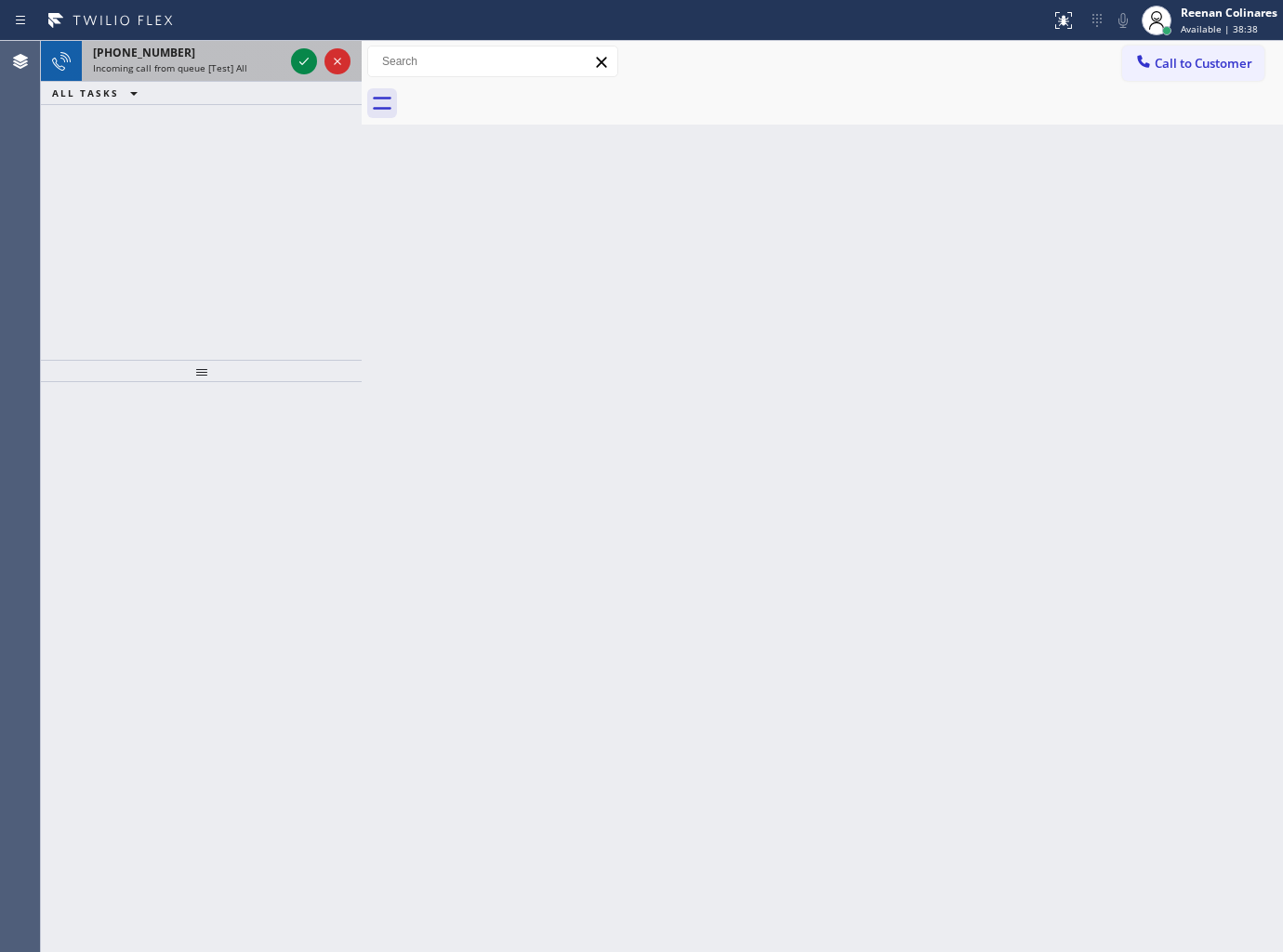
click at [258, 71] on div "Incoming call from queue [Test] All" at bounding box center [188, 68] width 190 height 13
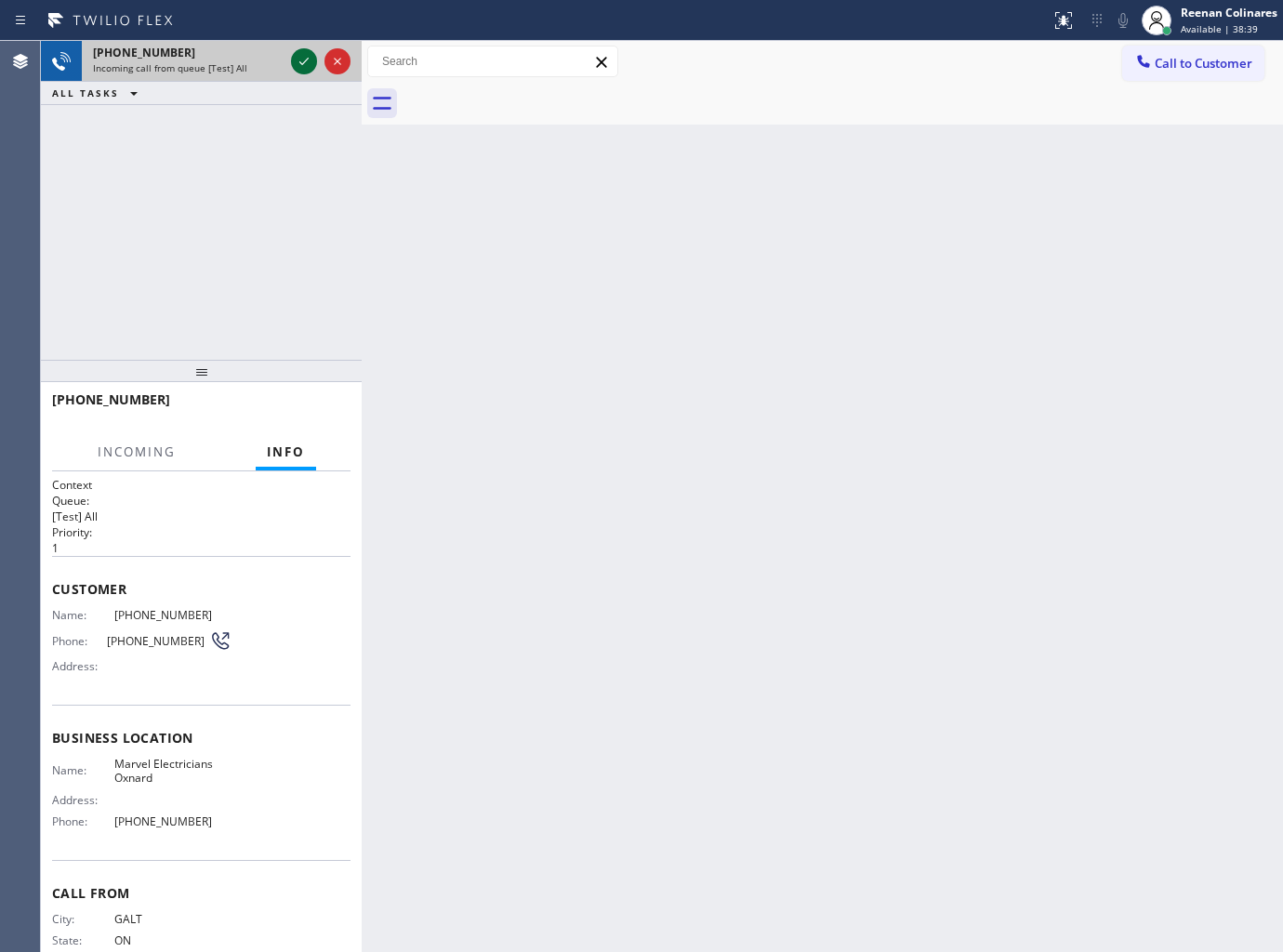
click at [300, 60] on icon at bounding box center [303, 60] width 22 height 22
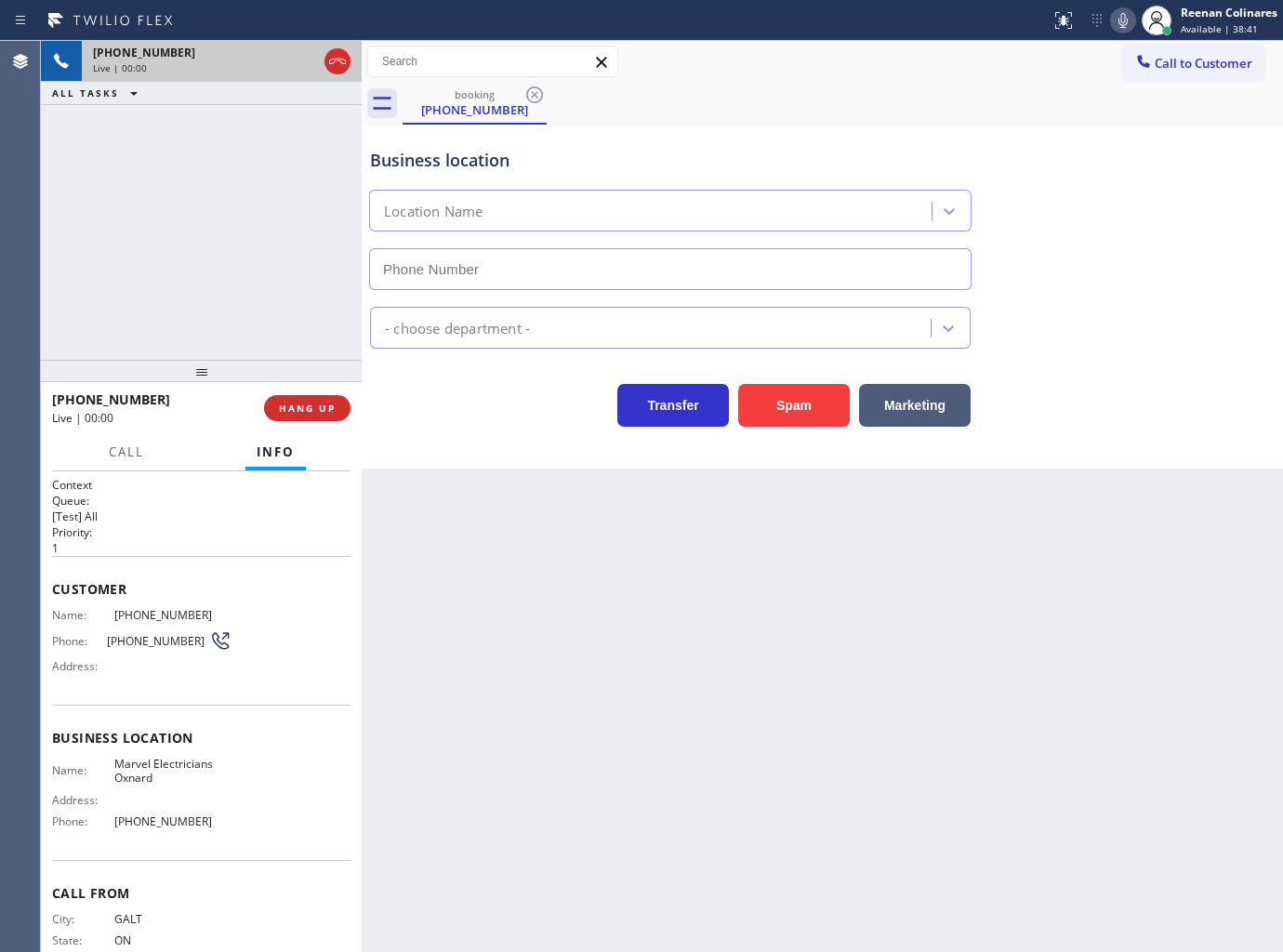
type input "(805) 464-3703"
click at [1131, 28] on icon at bounding box center [1122, 20] width 22 height 22
click at [1120, 16] on icon at bounding box center [1123, 21] width 10 height 15
click at [331, 406] on span "HANG UP" at bounding box center [306, 409] width 56 height 13
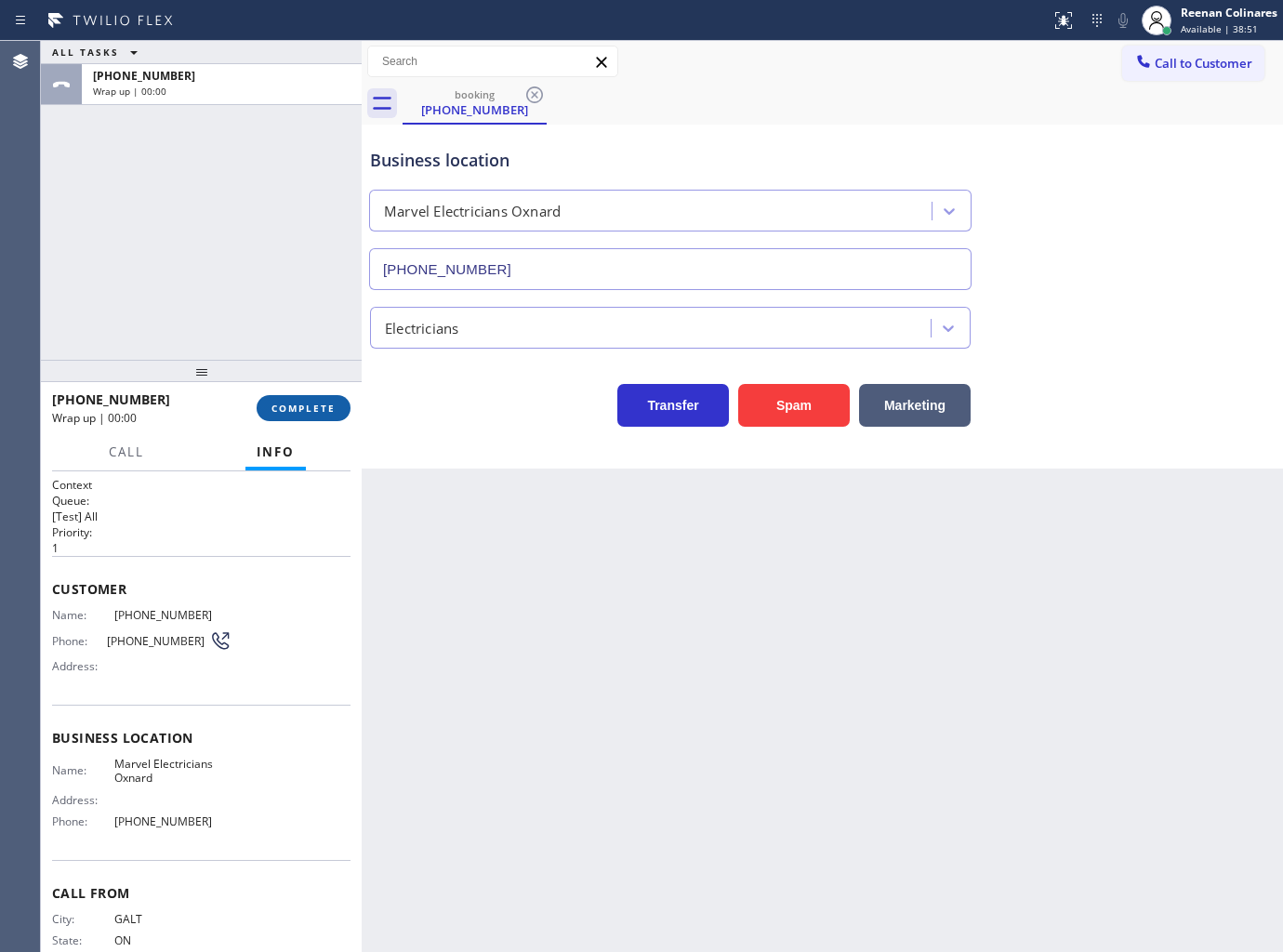
click at [337, 407] on button "COMPLETE" at bounding box center [303, 408] width 94 height 26
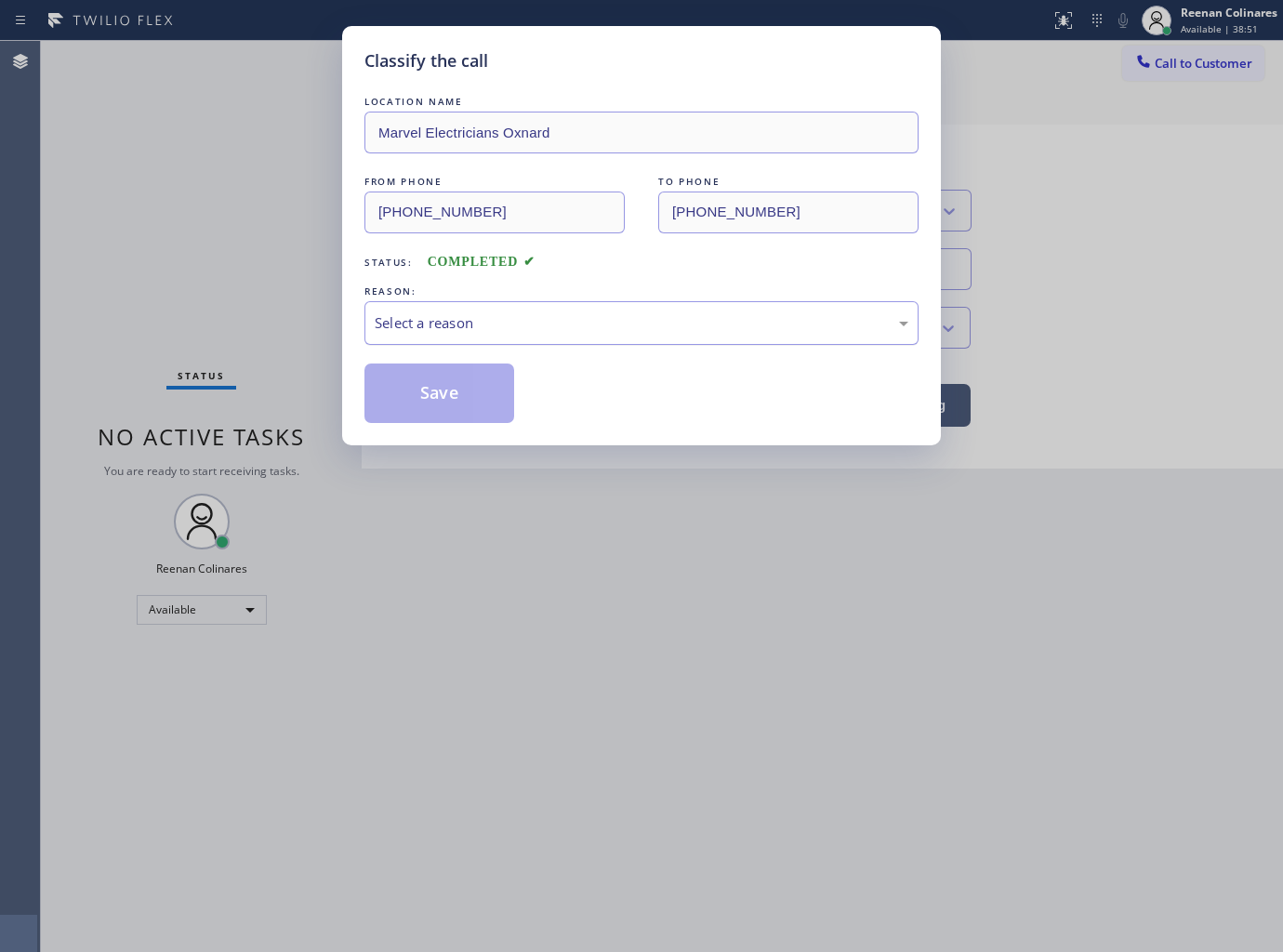
click at [442, 312] on div "Select a reason" at bounding box center [642, 322] width 534 height 21
click at [431, 419] on button "Save" at bounding box center [439, 393] width 149 height 59
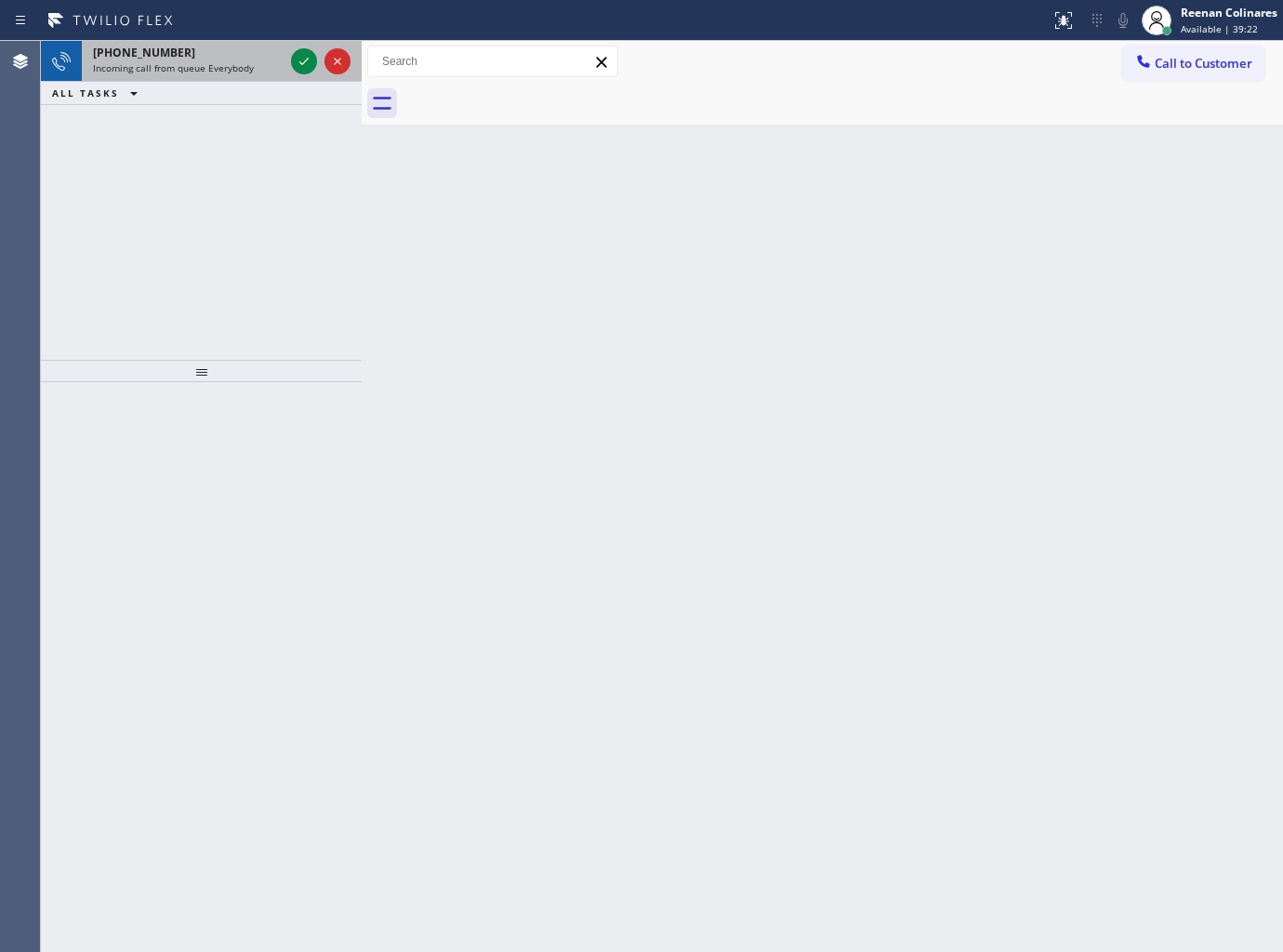
click at [200, 72] on span "Incoming call from queue Everybody" at bounding box center [173, 68] width 161 height 13
click at [195, 68] on span "Incoming call from queue [Test] All" at bounding box center [169, 68] width 154 height 13
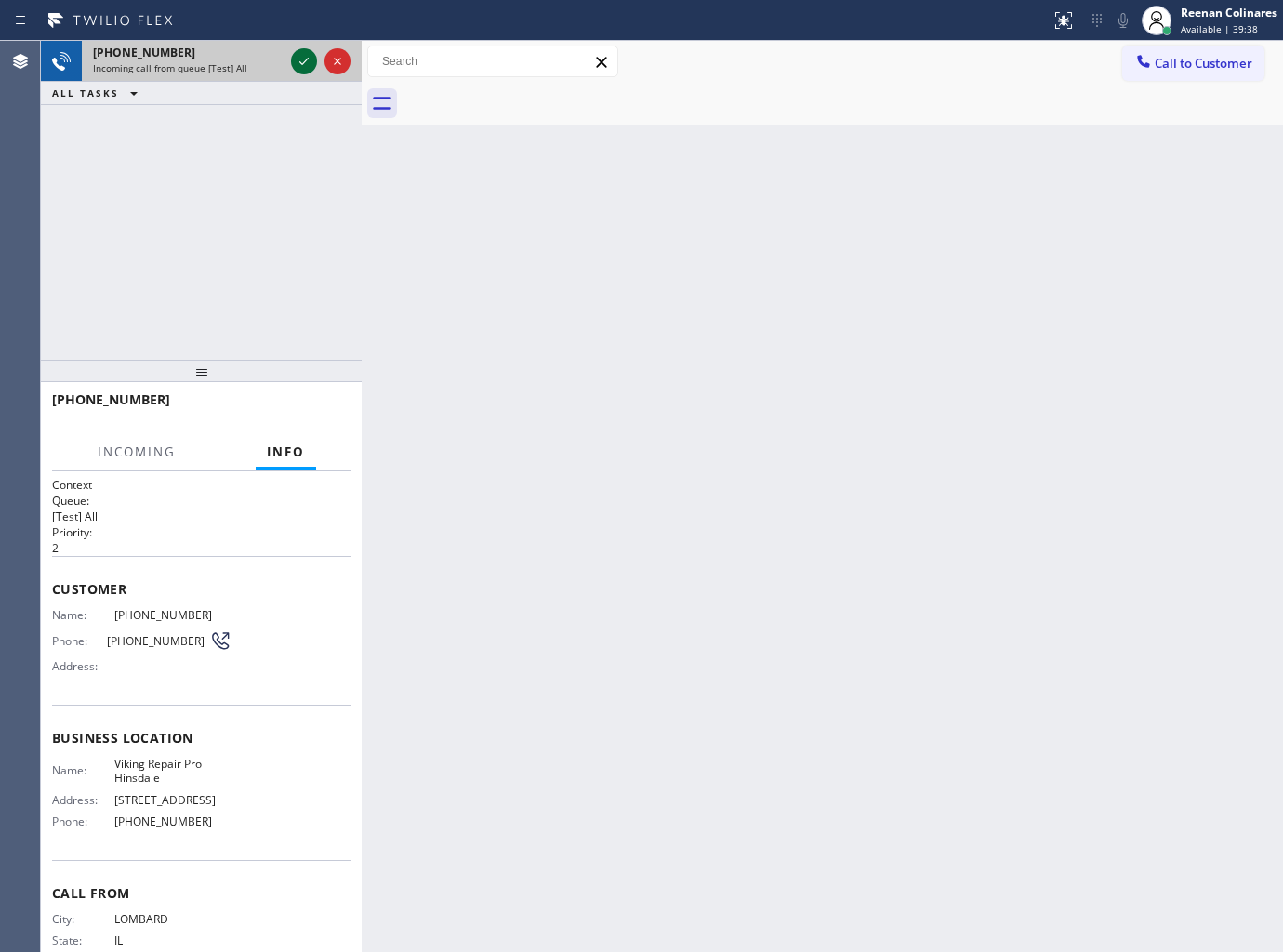
click at [301, 59] on icon at bounding box center [303, 60] width 22 height 22
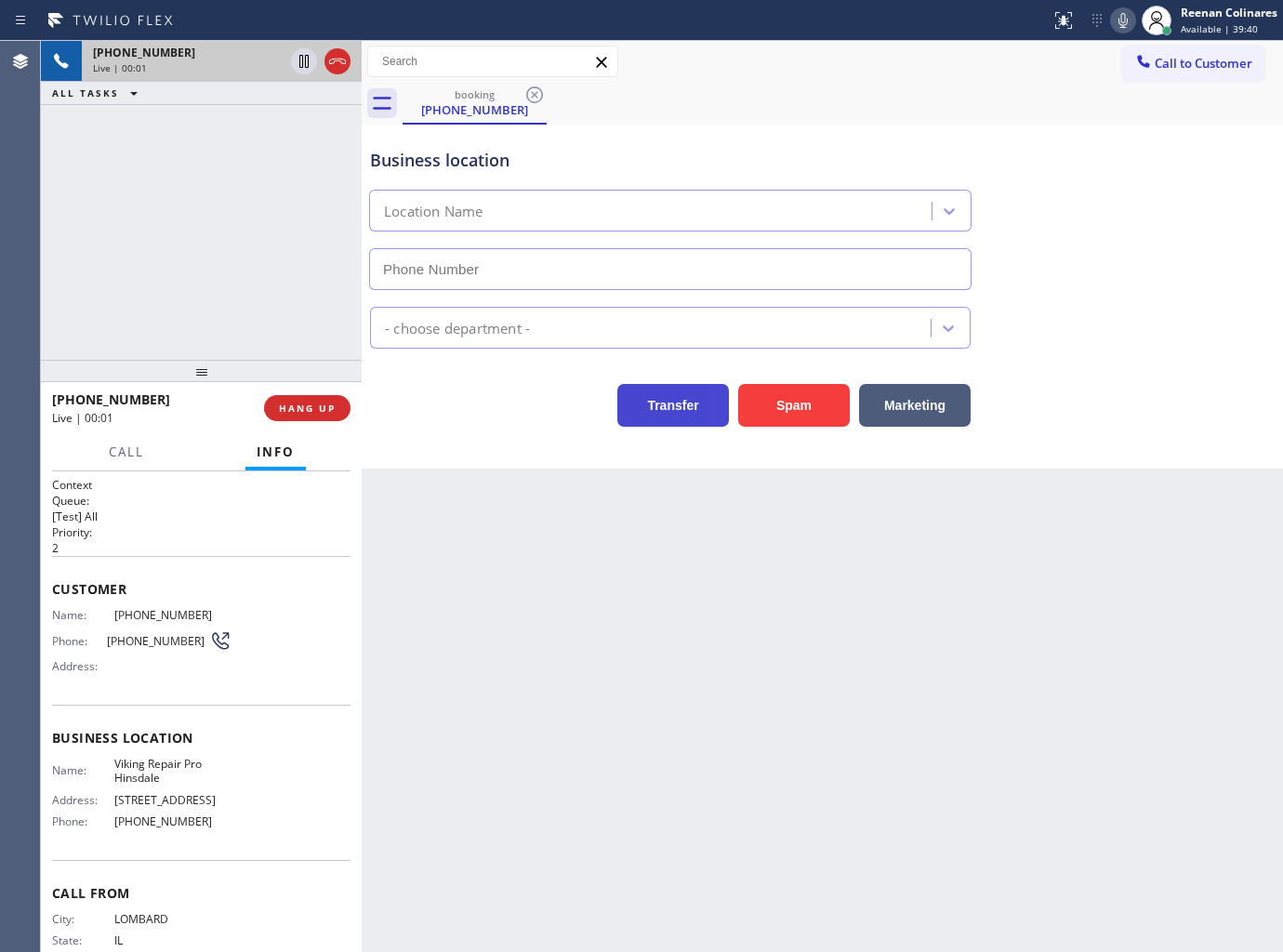
type input "(630) 523-0508"
click at [792, 406] on button "Spam" at bounding box center [794, 405] width 112 height 43
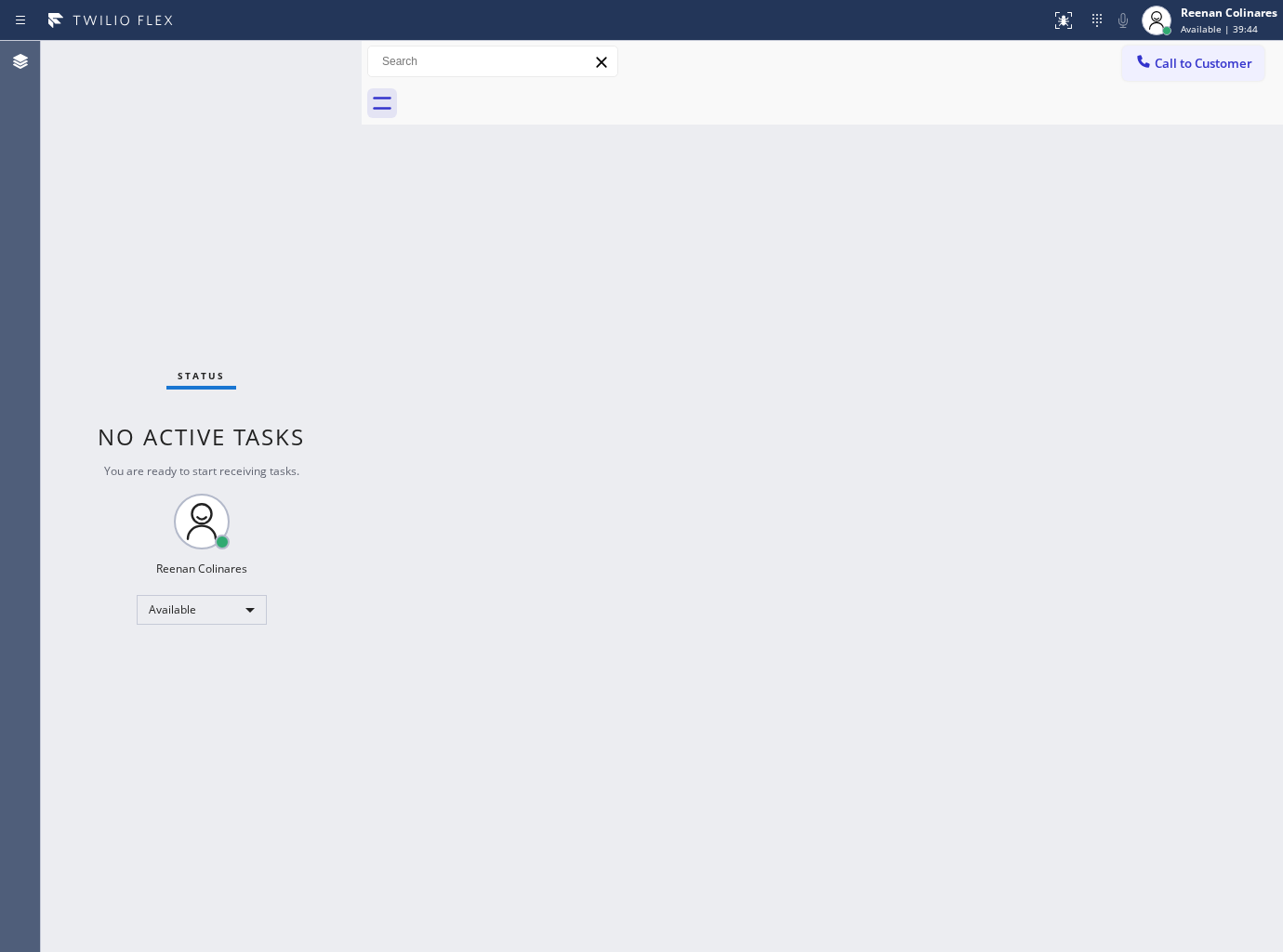
click at [627, 641] on div "Back to Dashboard Change Sender ID Customers Technicians Select a contact Outbo…" at bounding box center [822, 497] width 921 height 911
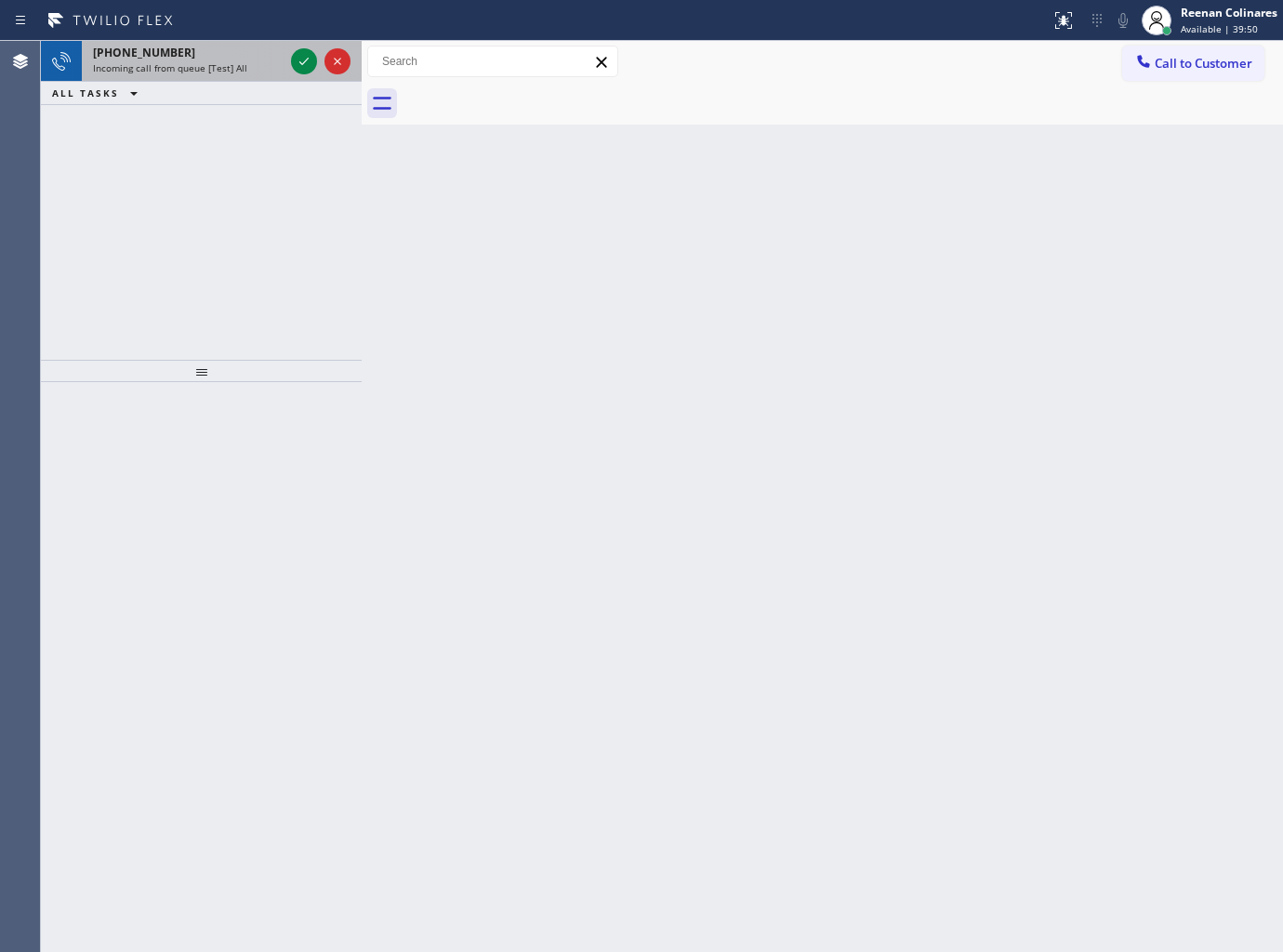
click at [223, 77] on div "+15102722853 Incoming call from queue [Test] All" at bounding box center [185, 61] width 206 height 41
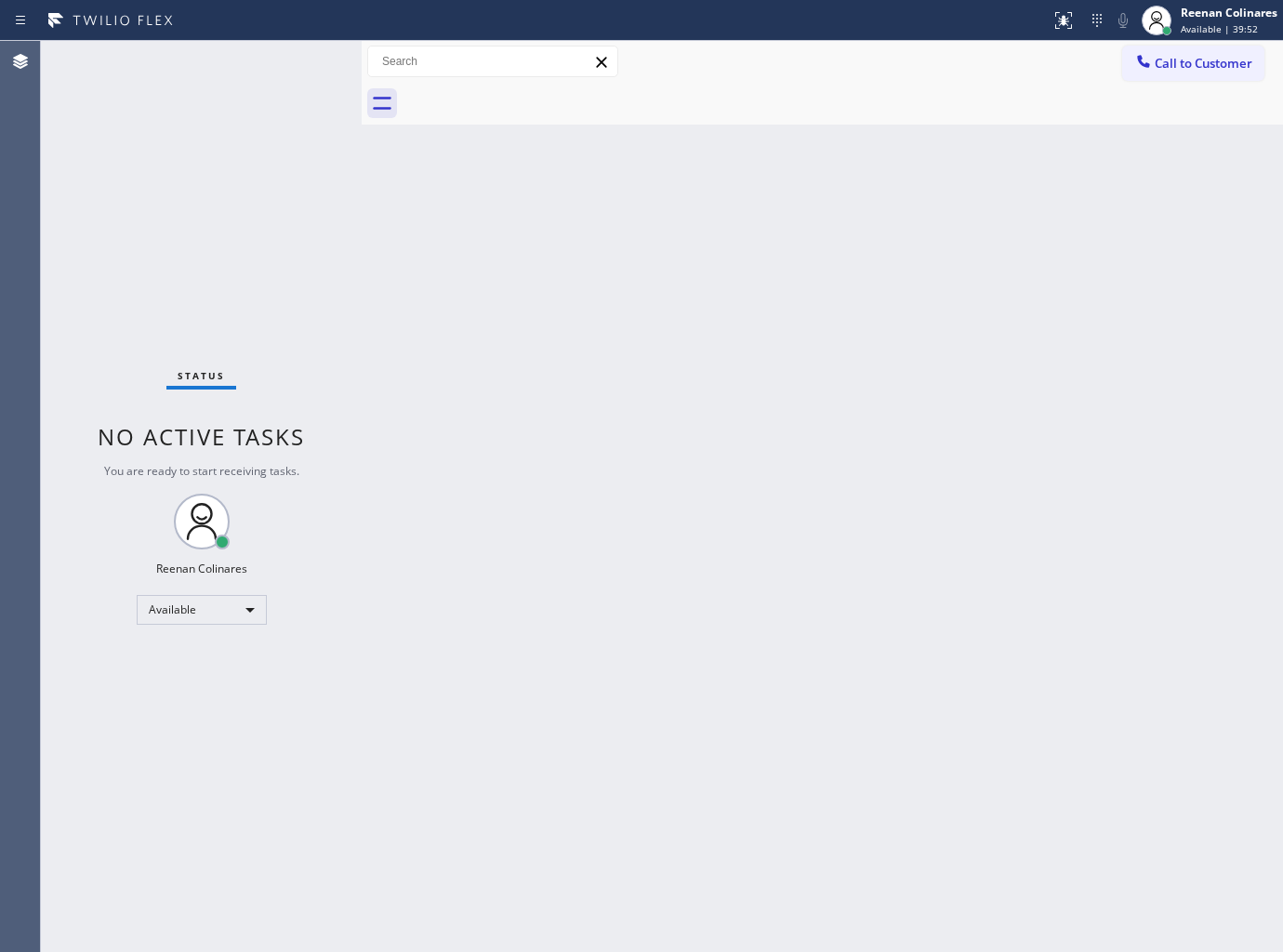
click at [254, 114] on div "Status No active tasks You are ready to start receiving tasks. Reenan Colinares…" at bounding box center [201, 497] width 321 height 911
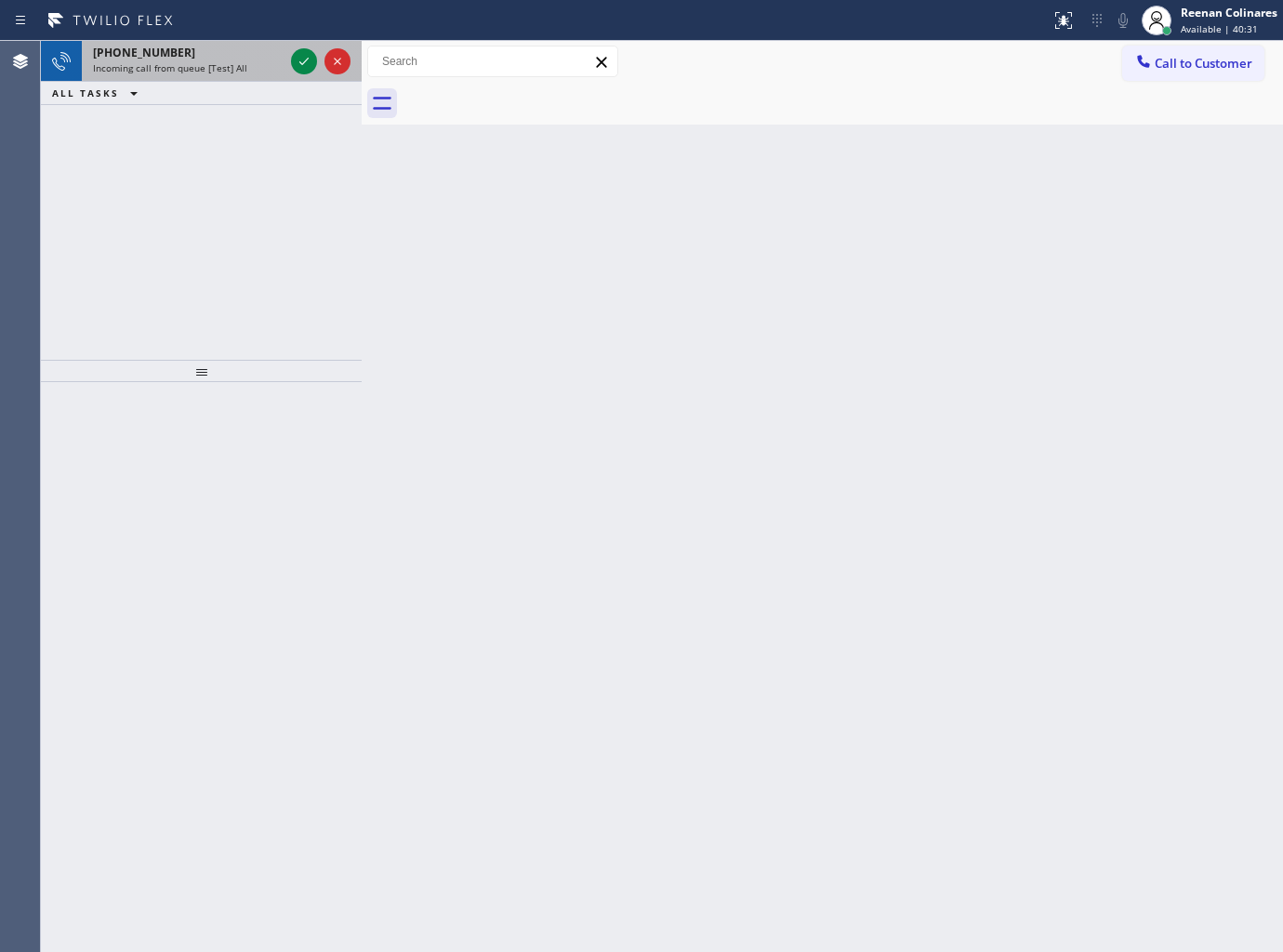
click at [202, 63] on span "Incoming call from queue [Test] All" at bounding box center [169, 68] width 154 height 13
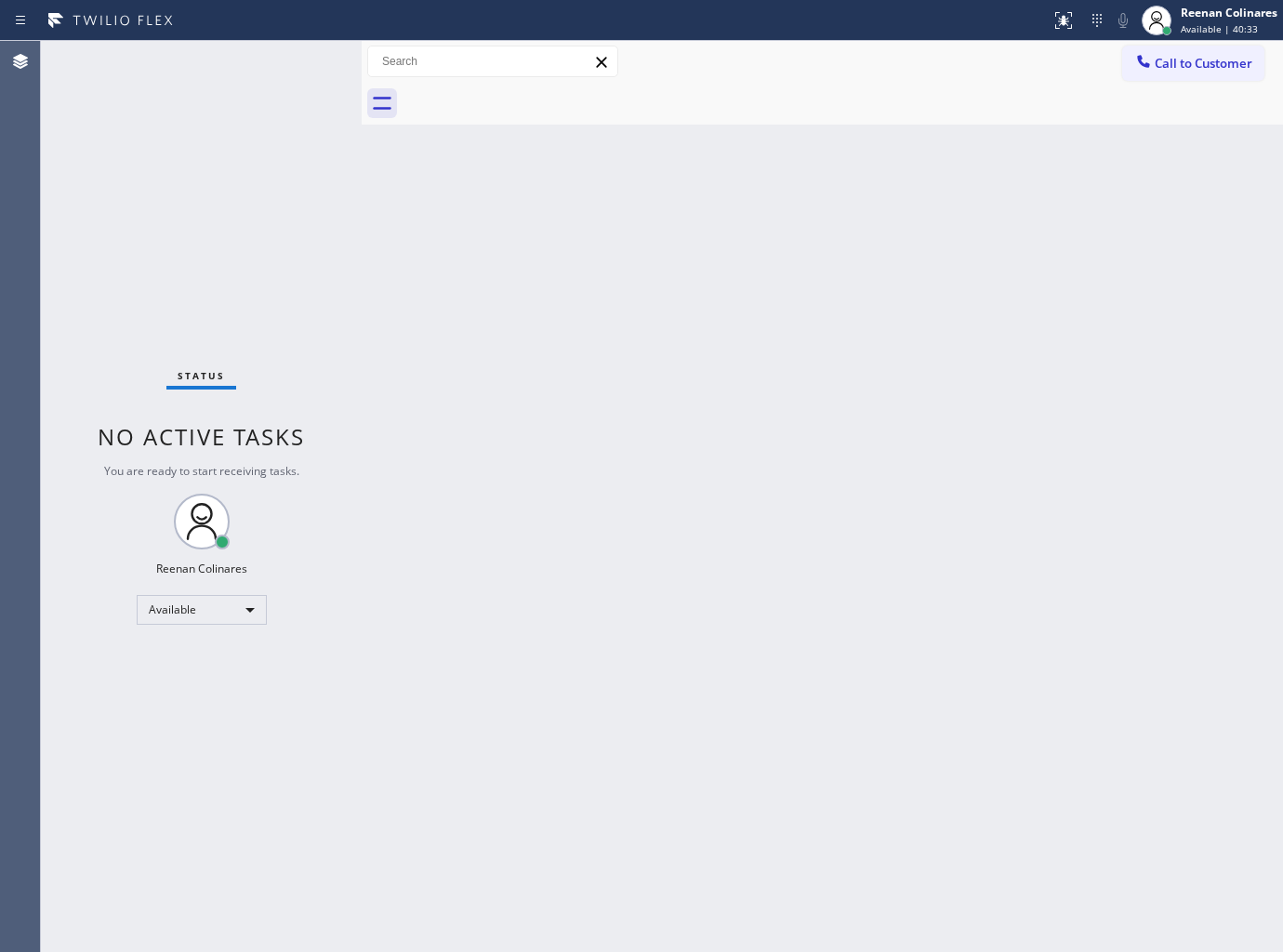
click at [304, 58] on div "Status No active tasks You are ready to start receiving tasks. Reenan Colinares…" at bounding box center [201, 497] width 321 height 911
click at [256, 68] on div "Status No active tasks You are ready to start receiving tasks. Reenan Colinares…" at bounding box center [201, 497] width 321 height 911
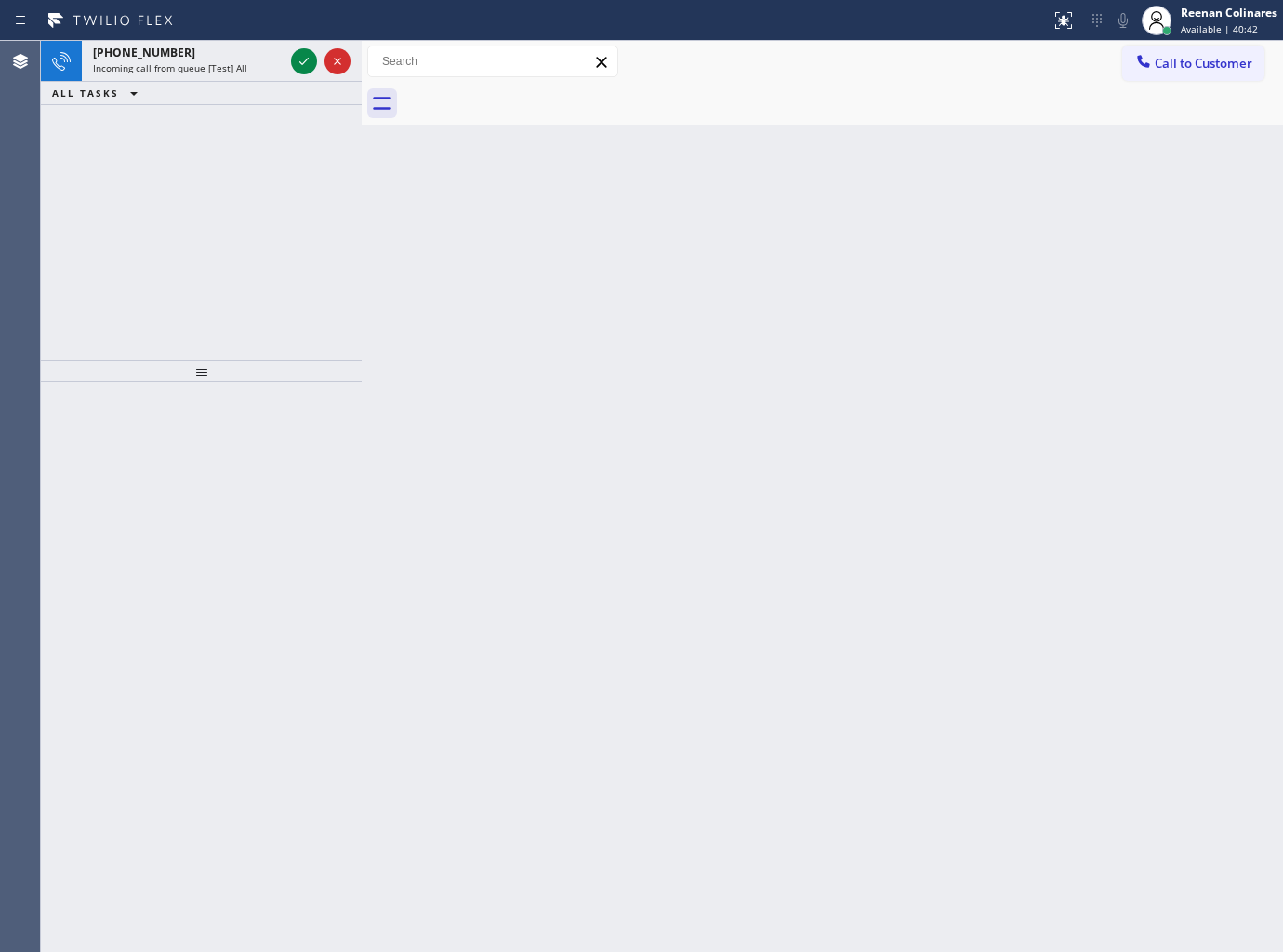
click at [256, 68] on div "Incoming call from queue [Test] All" at bounding box center [188, 68] width 190 height 13
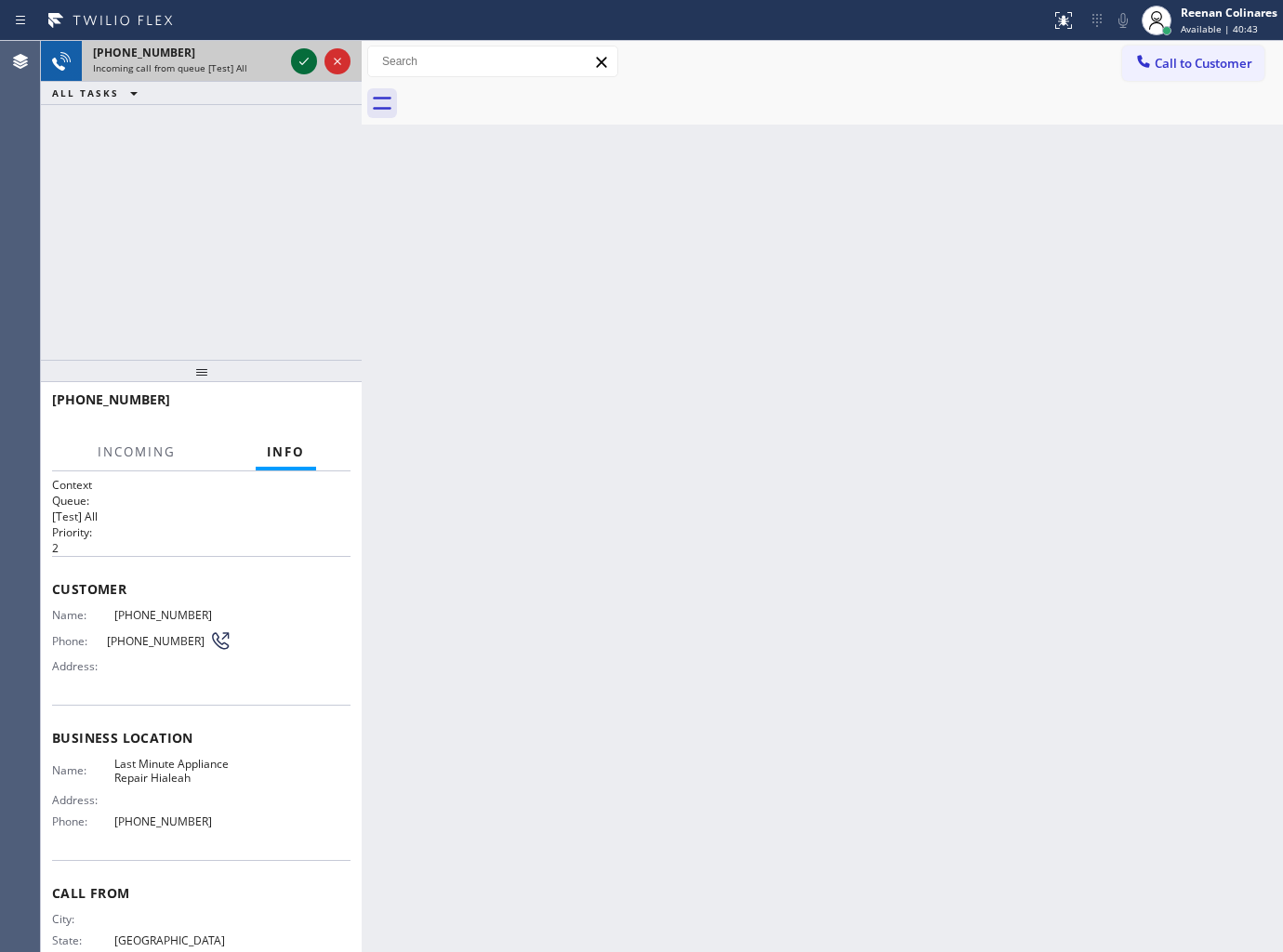
click at [298, 66] on icon at bounding box center [303, 60] width 22 height 22
click at [298, 73] on div at bounding box center [321, 61] width 67 height 41
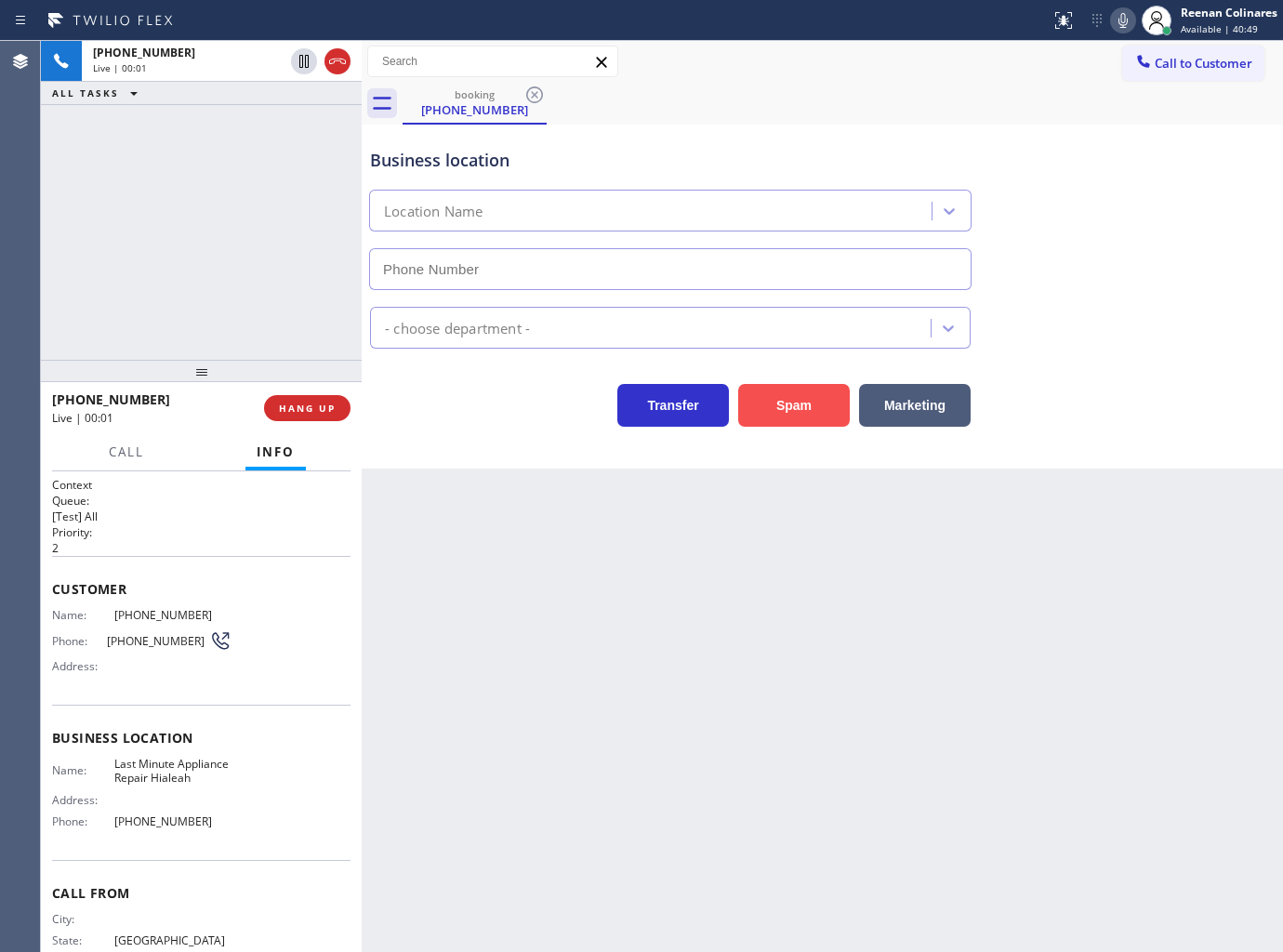
click at [776, 407] on button "Spam" at bounding box center [794, 405] width 112 height 43
type input "(786) 305-6077"
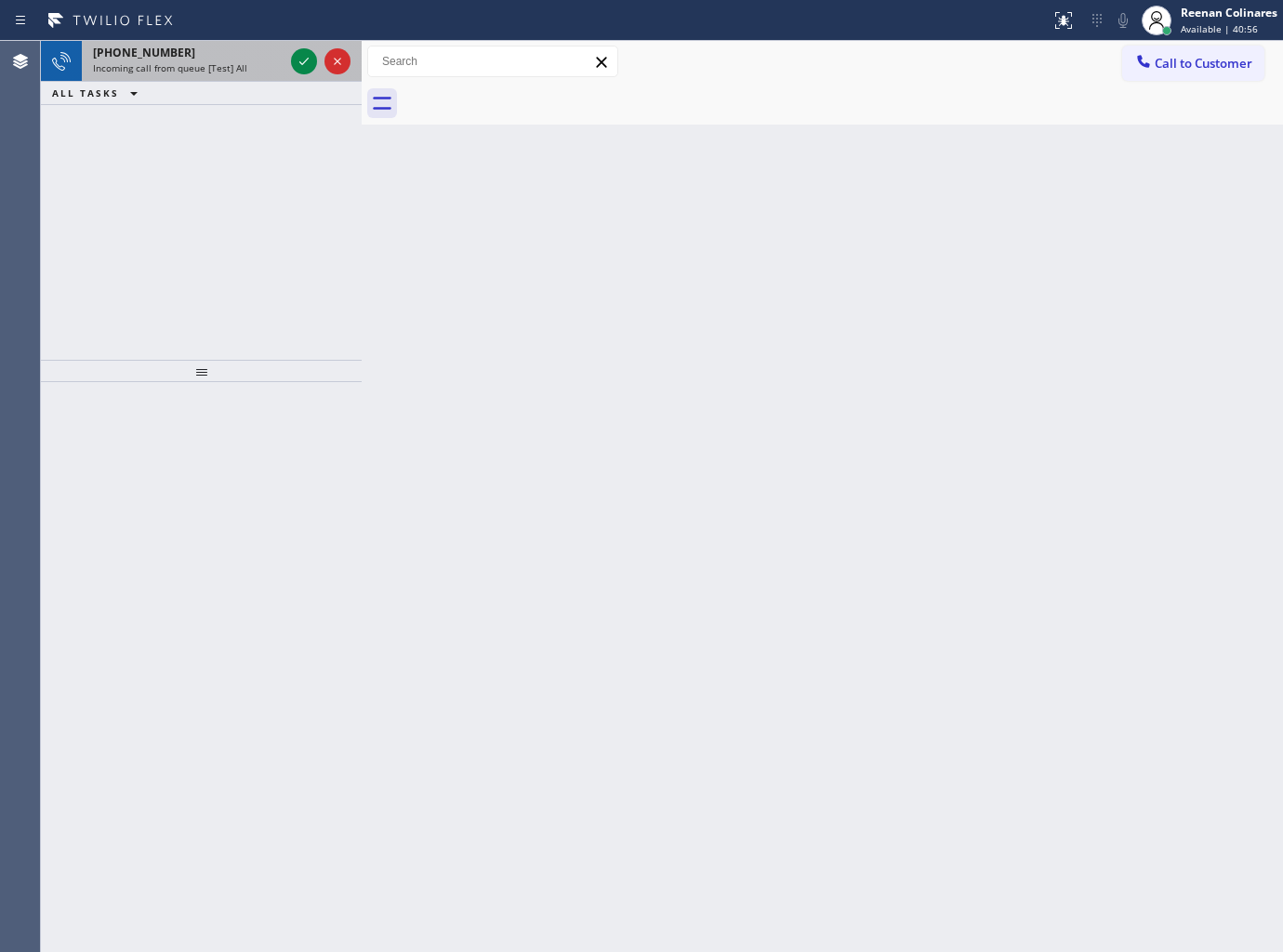
click at [208, 57] on div "+16576780398" at bounding box center [188, 53] width 190 height 16
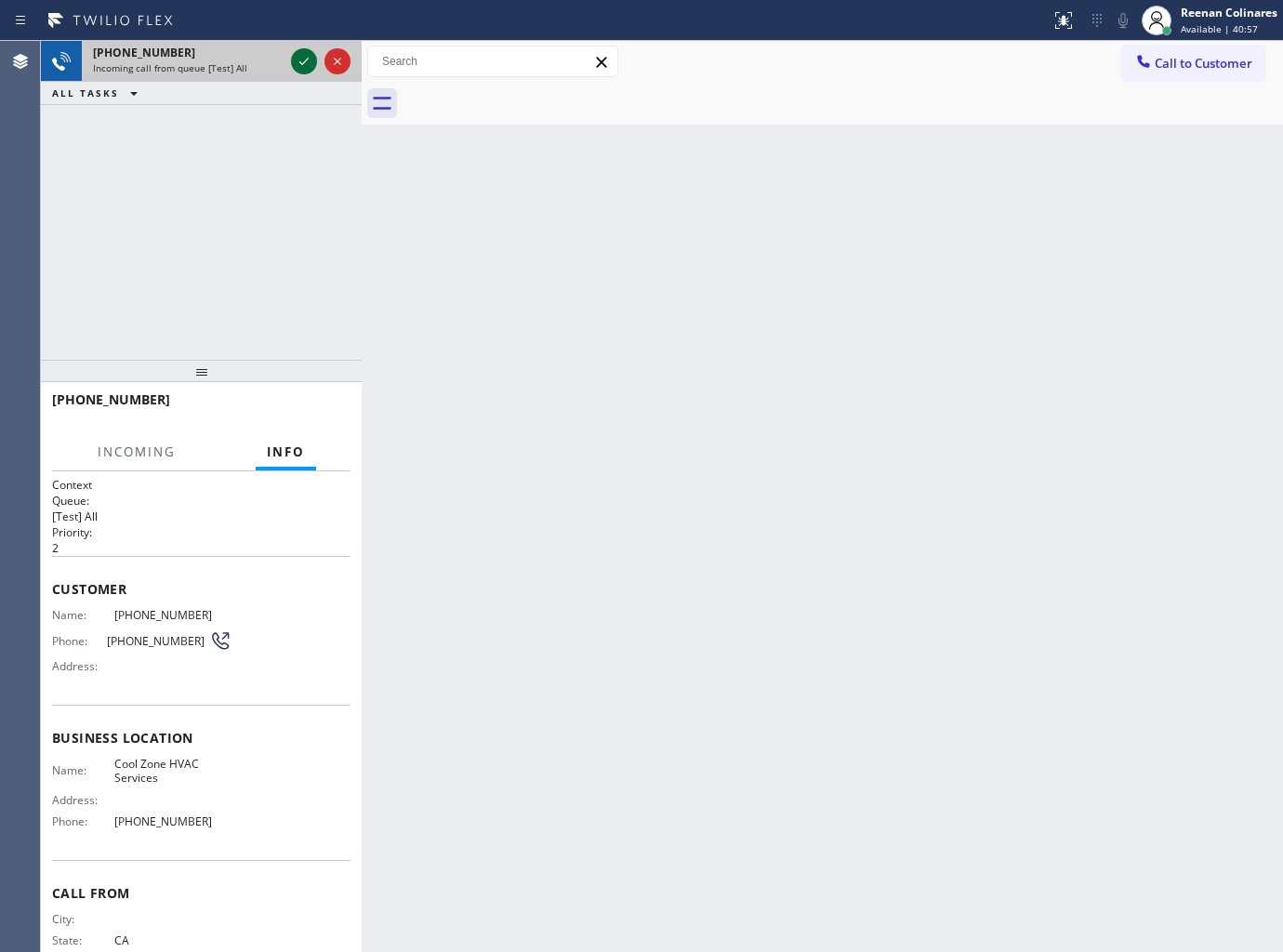
click at [301, 60] on icon at bounding box center [303, 60] width 22 height 22
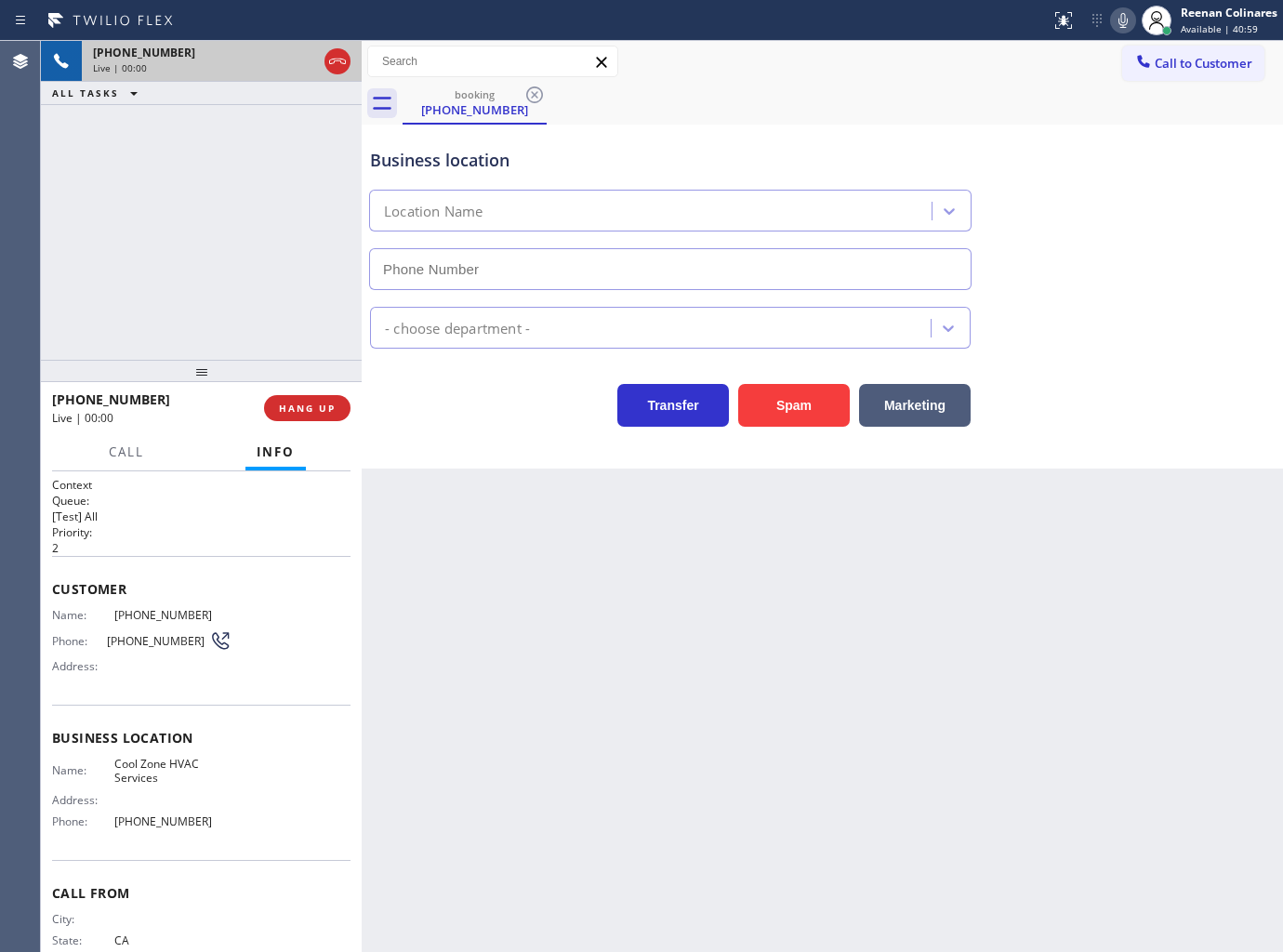
type input "(657) 553-3068"
click at [785, 414] on button "Spam" at bounding box center [794, 405] width 112 height 43
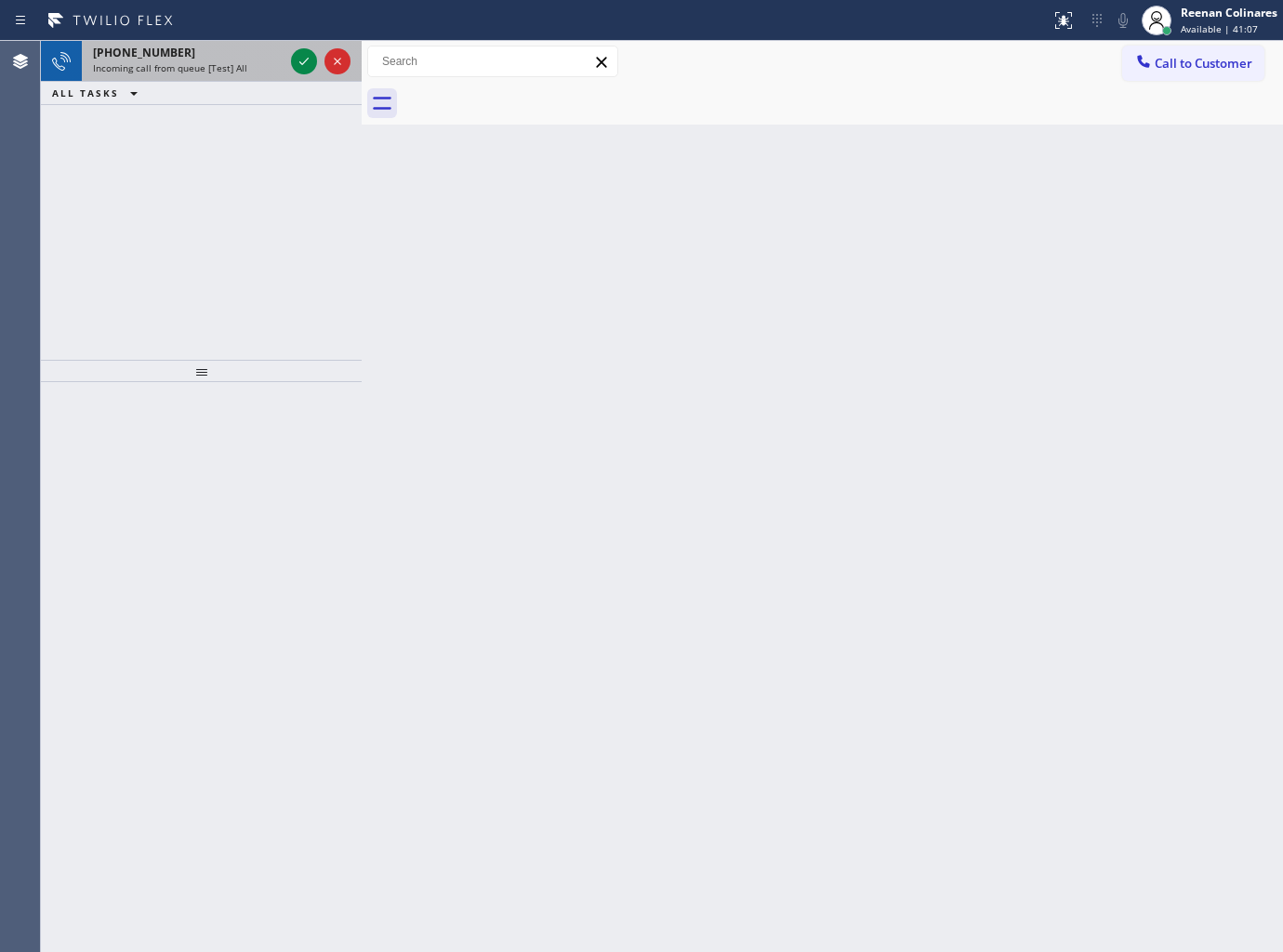
click at [209, 54] on div "[PHONE_NUMBER]" at bounding box center [188, 53] width 190 height 16
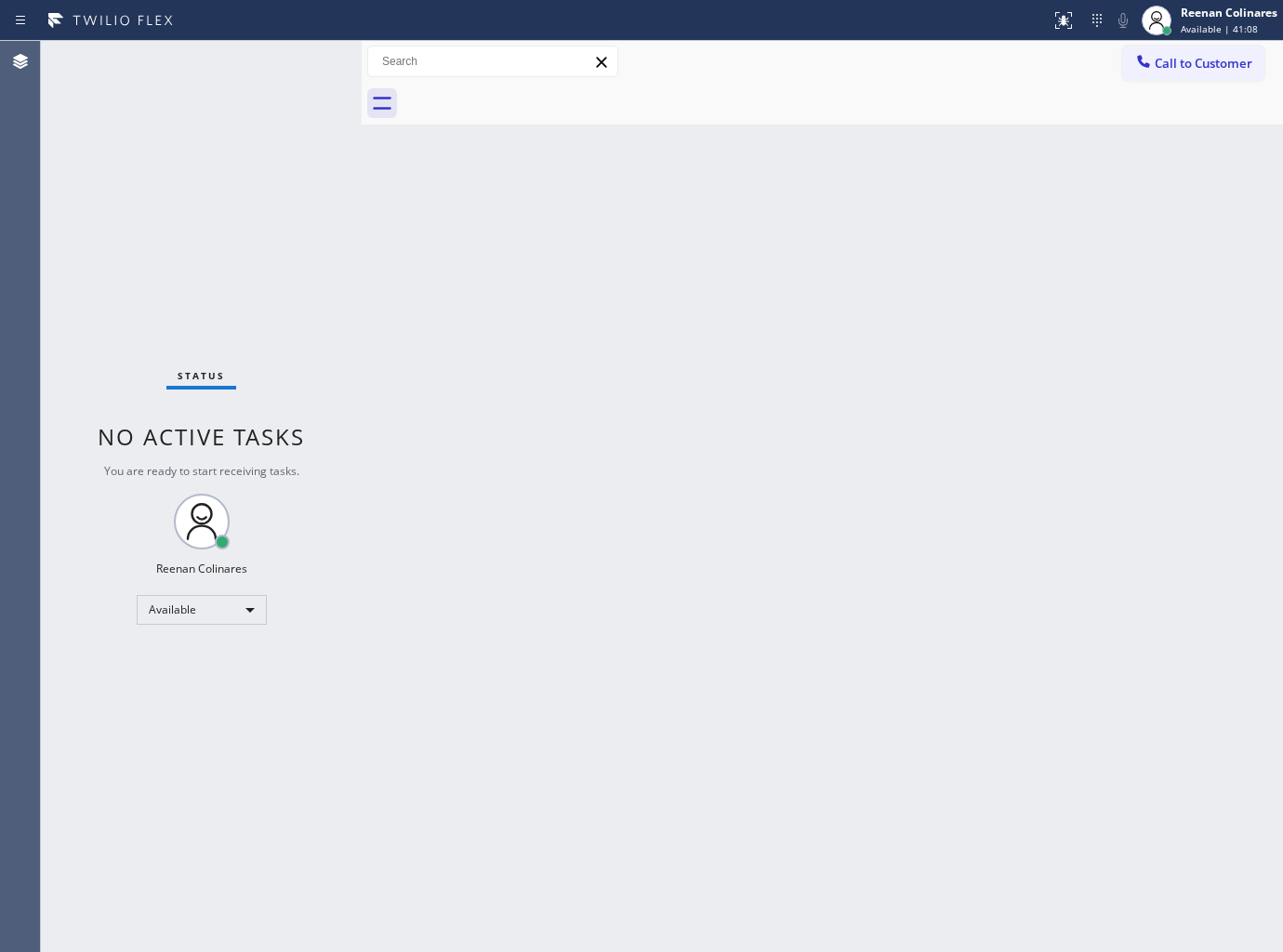
click at [233, 65] on div "Status No active tasks You are ready to start receiving tasks. Reenan Colinares…" at bounding box center [201, 497] width 321 height 911
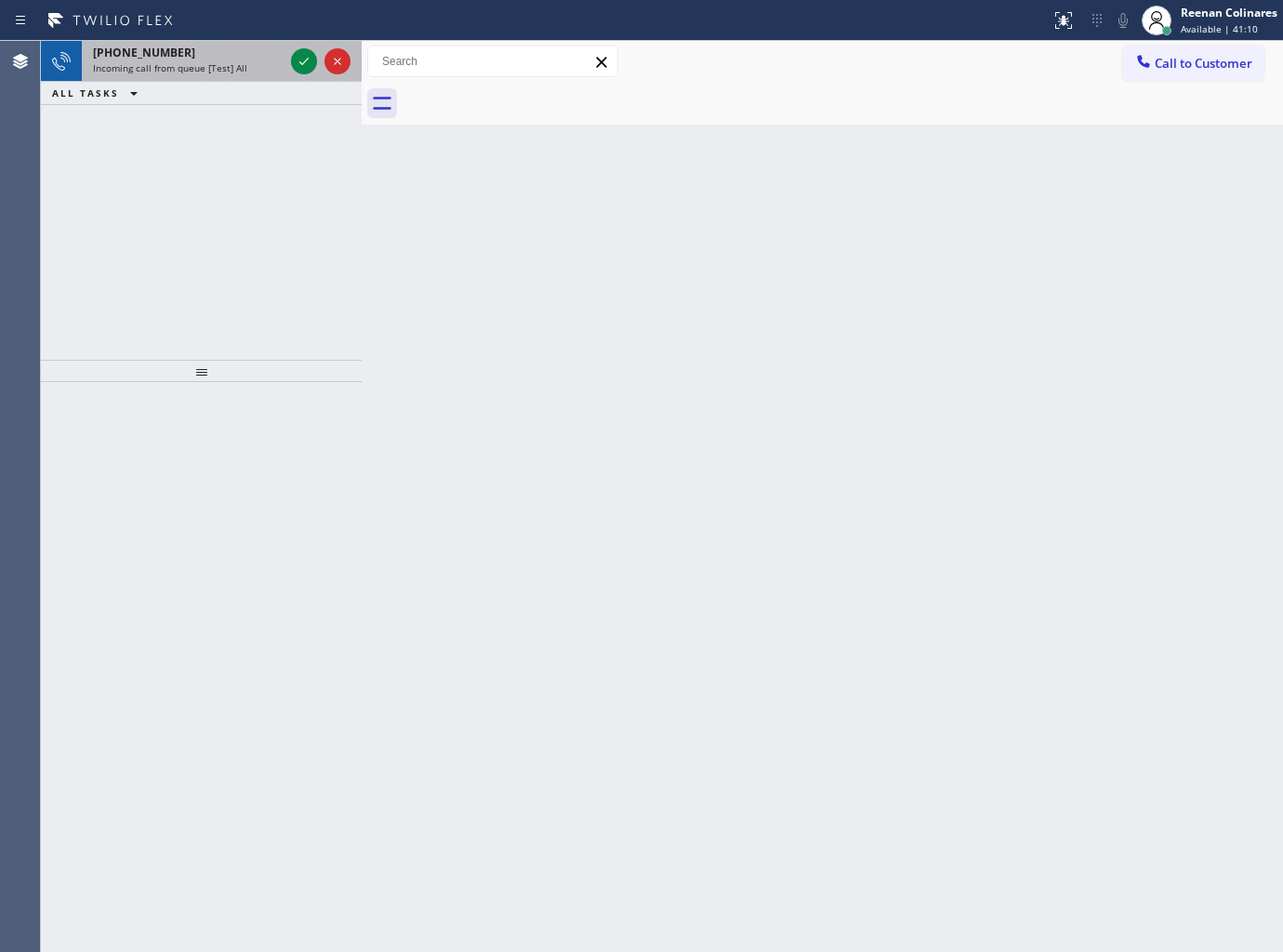
click at [231, 52] on div "+19146725021" at bounding box center [188, 53] width 190 height 16
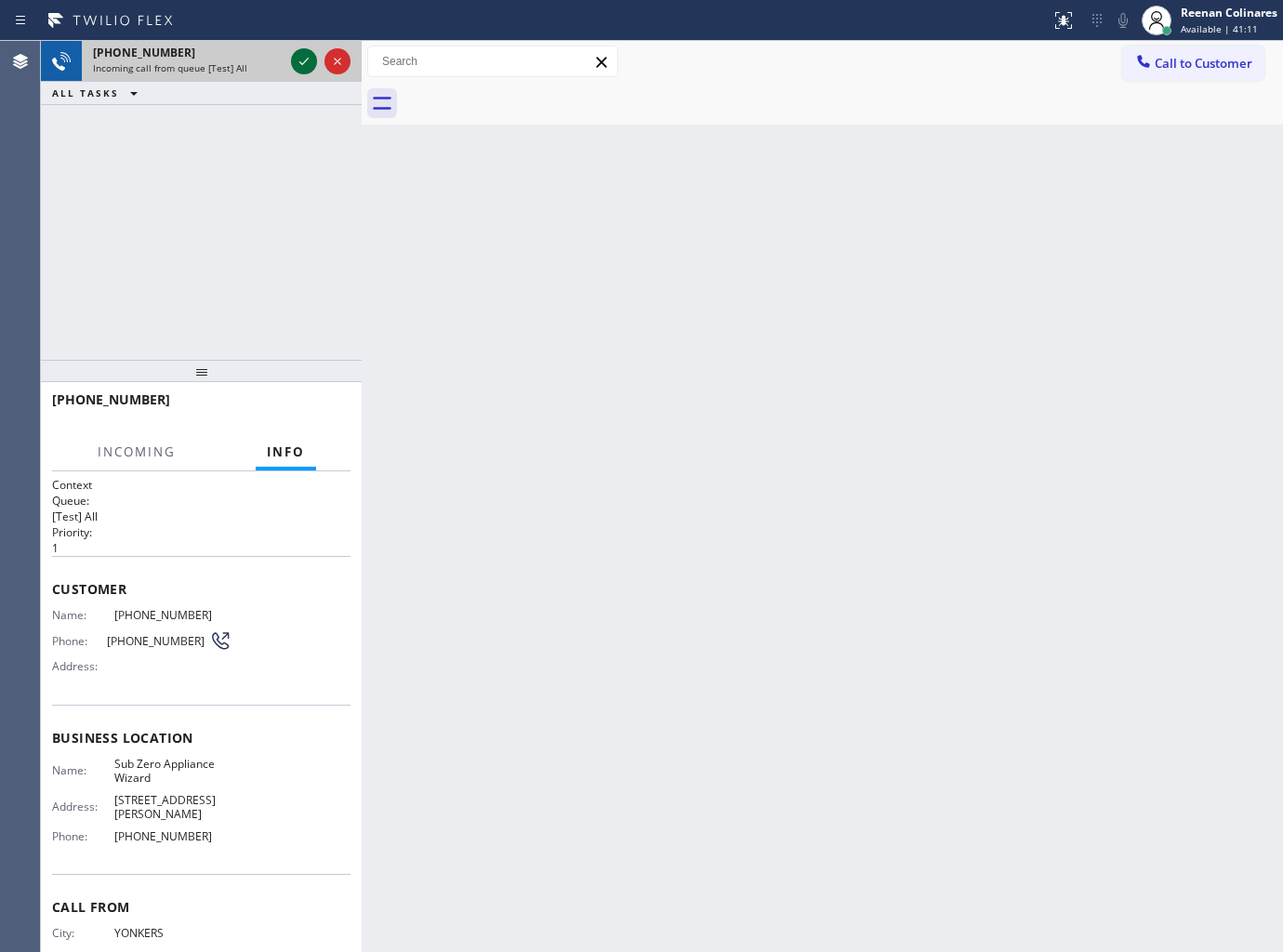
click at [299, 62] on icon at bounding box center [303, 60] width 22 height 22
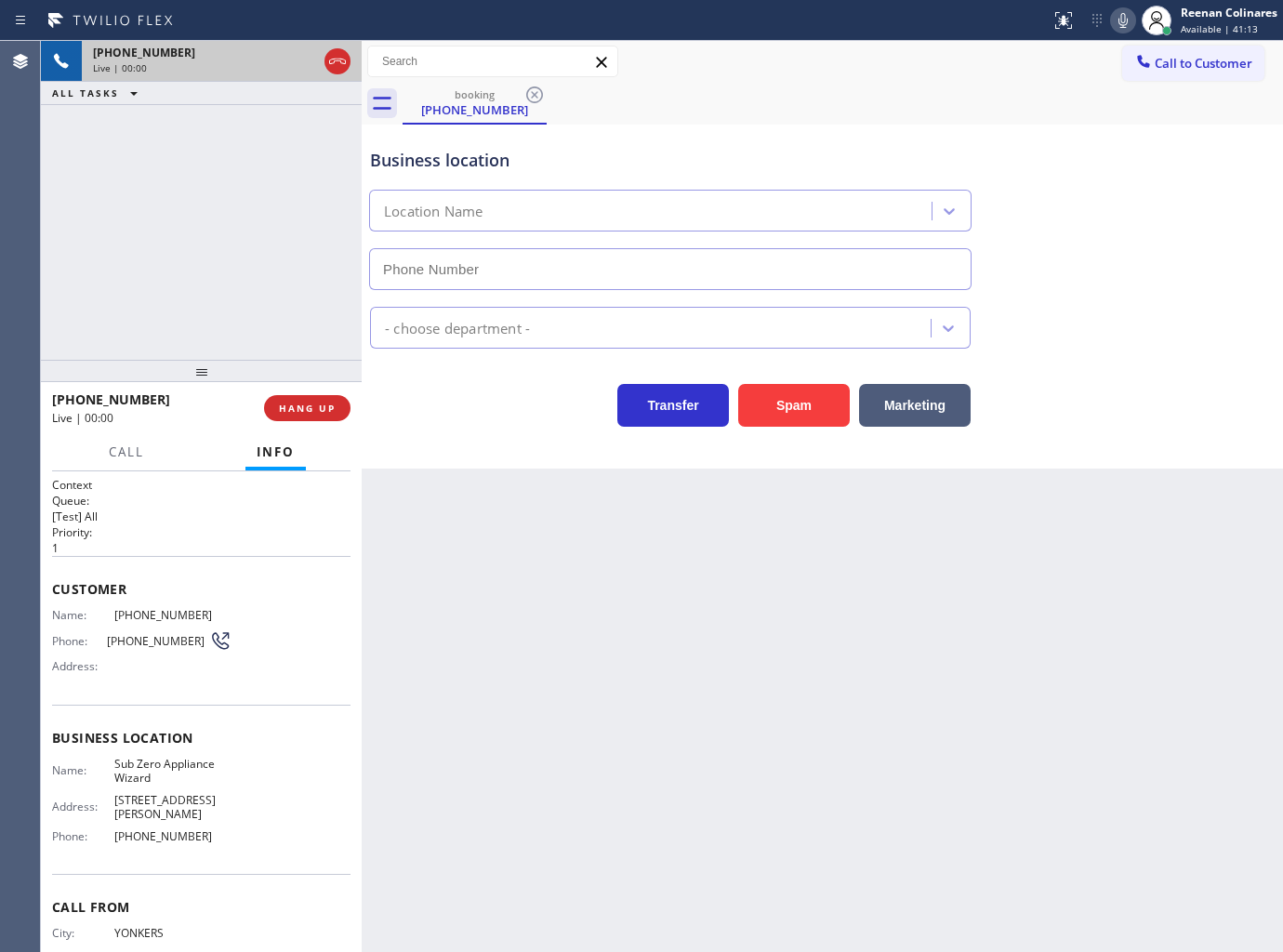
type input "(602) 313-1762"
click at [1120, 28] on icon at bounding box center [1122, 20] width 22 height 22
click at [1118, 24] on icon at bounding box center [1122, 20] width 22 height 22
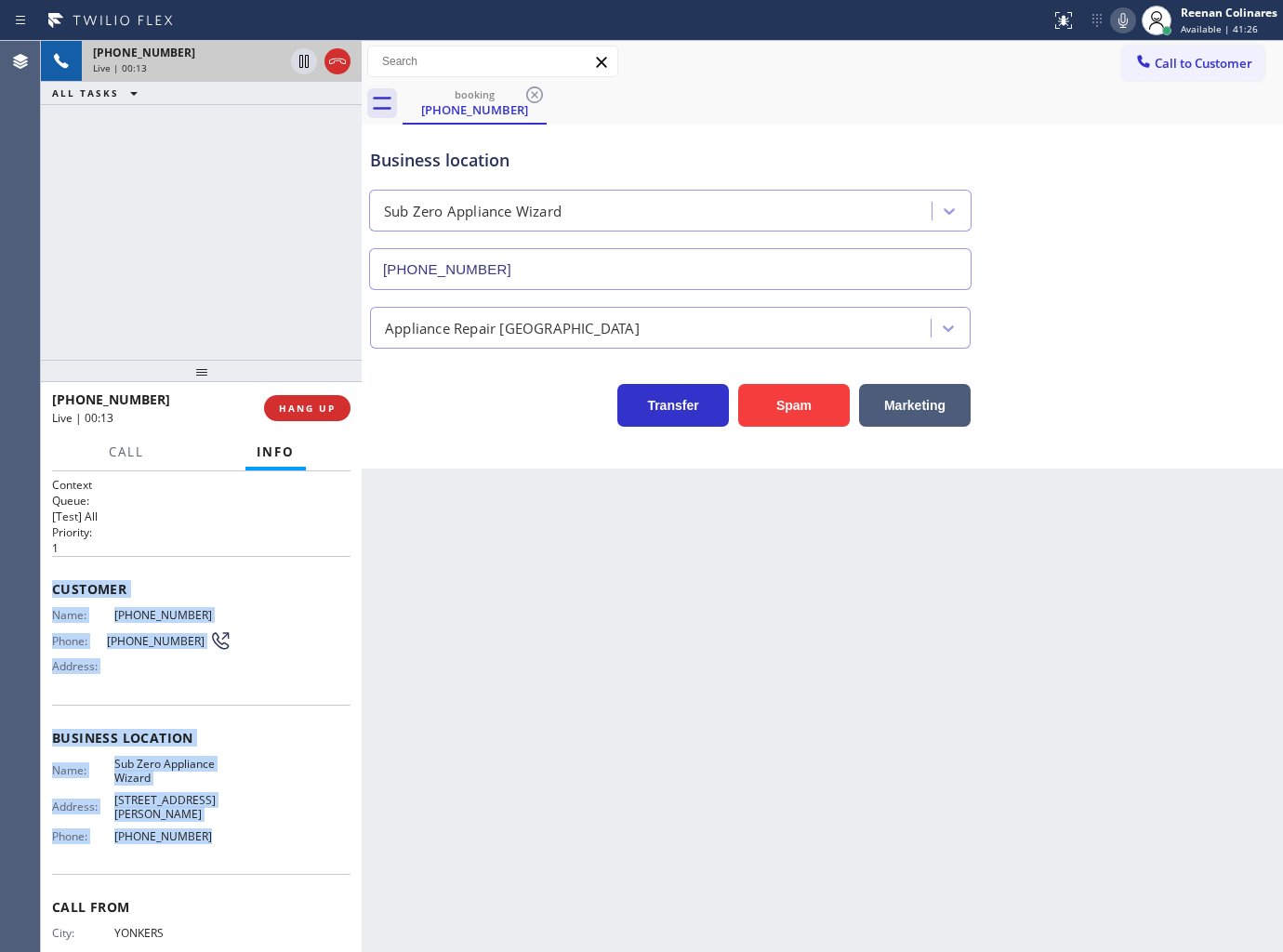
drag, startPoint x: 53, startPoint y: 587, endPoint x: 275, endPoint y: 840, distance: 336.6
click at [275, 840] on div "Context Queue: [Test] All Priority: 1 Customer Name: (914) 672-5021 Phone: (914…" at bounding box center [201, 745] width 299 height 539
copy div "Customer Name: (914) 672-5021 Phone: (914) 672-5021 Address: Business location …"
click at [1119, 12] on icon at bounding box center [1122, 20] width 22 height 22
click at [1122, 23] on icon at bounding box center [1122, 20] width 22 height 22
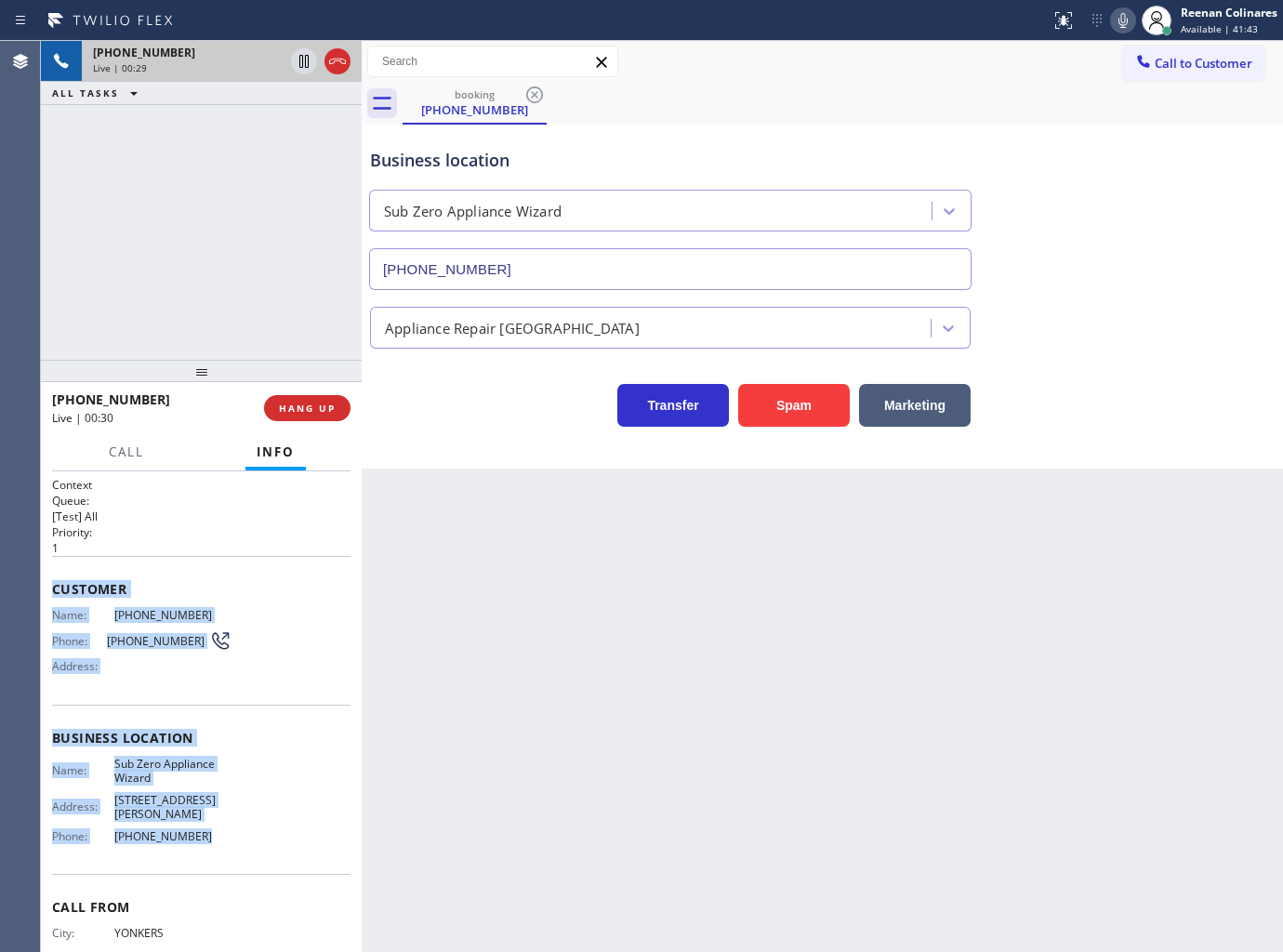
click at [1126, 18] on icon at bounding box center [1122, 20] width 22 height 22
click at [130, 454] on span "Call" at bounding box center [126, 451] width 35 height 16
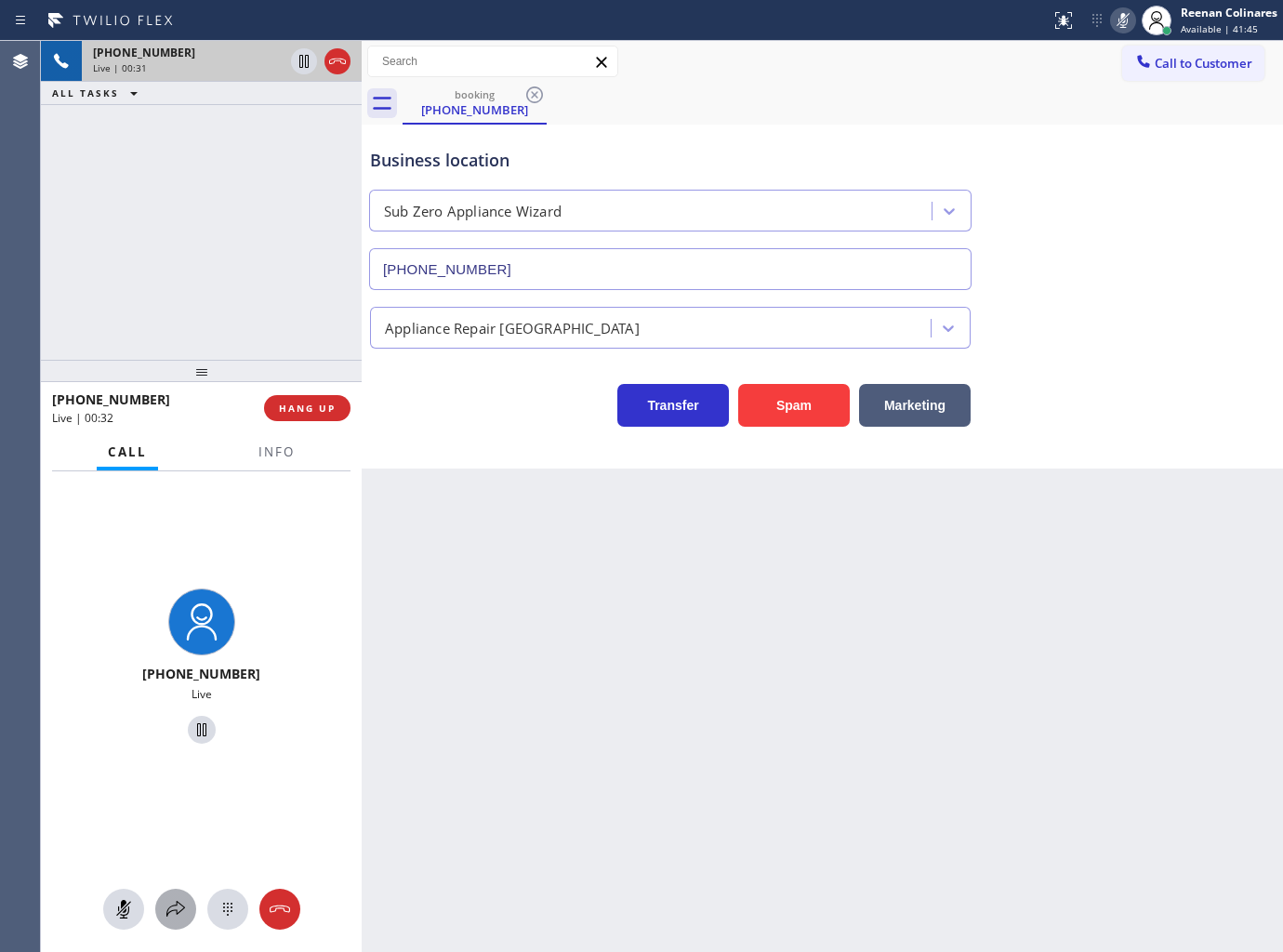
click at [171, 918] on icon at bounding box center [175, 909] width 22 height 22
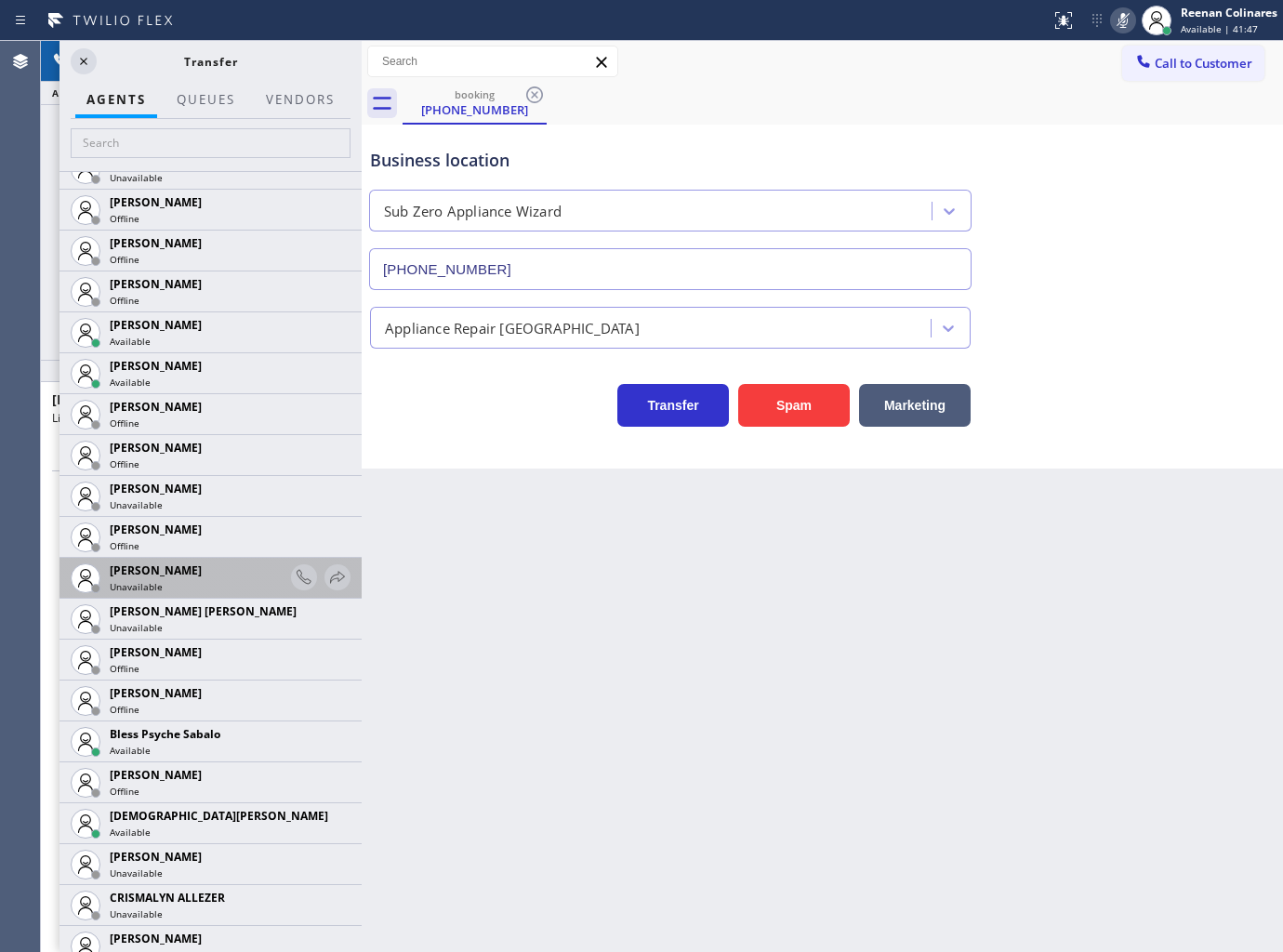
scroll to position [207, 0]
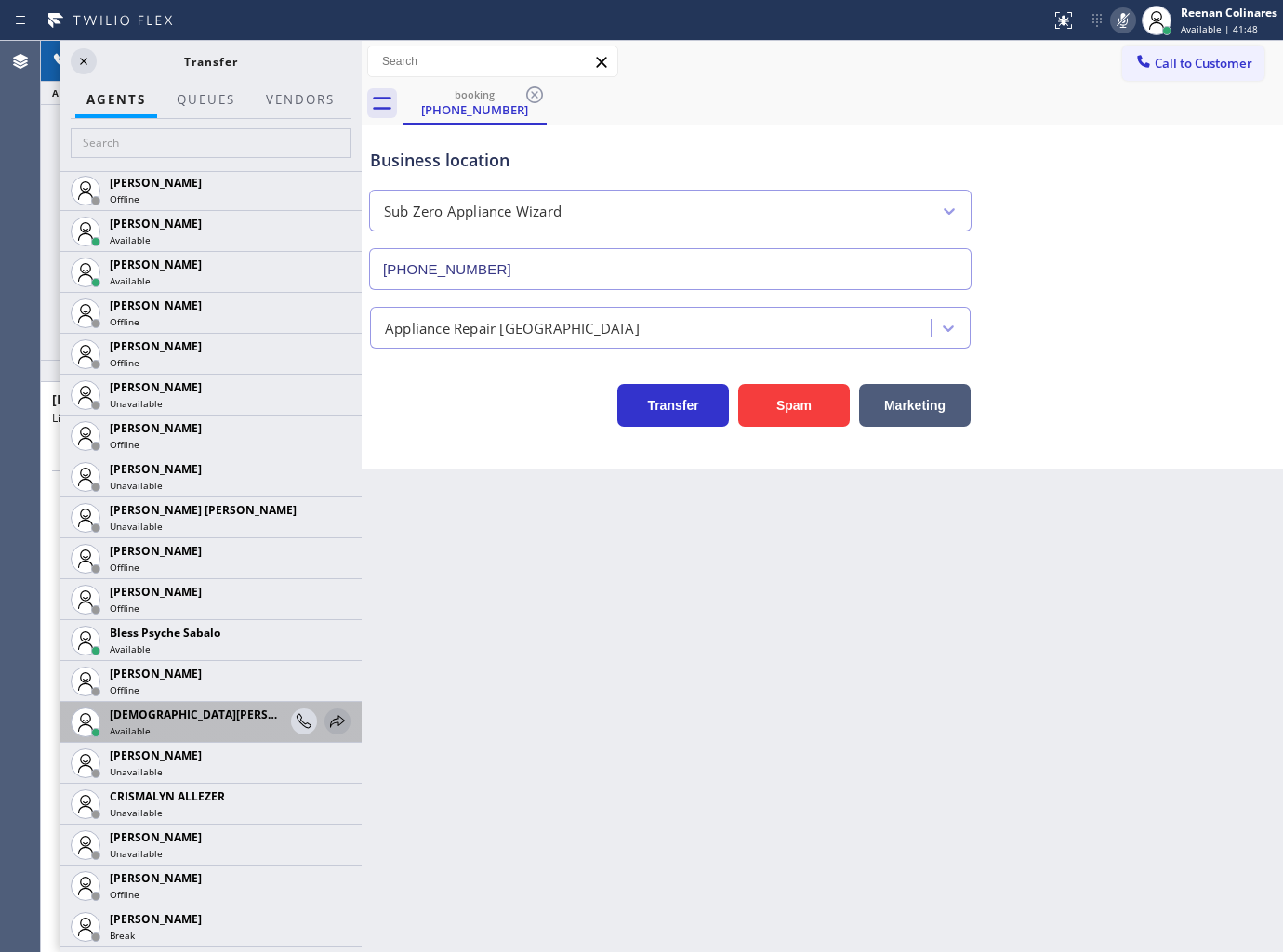
click at [326, 720] on icon at bounding box center [337, 720] width 22 height 22
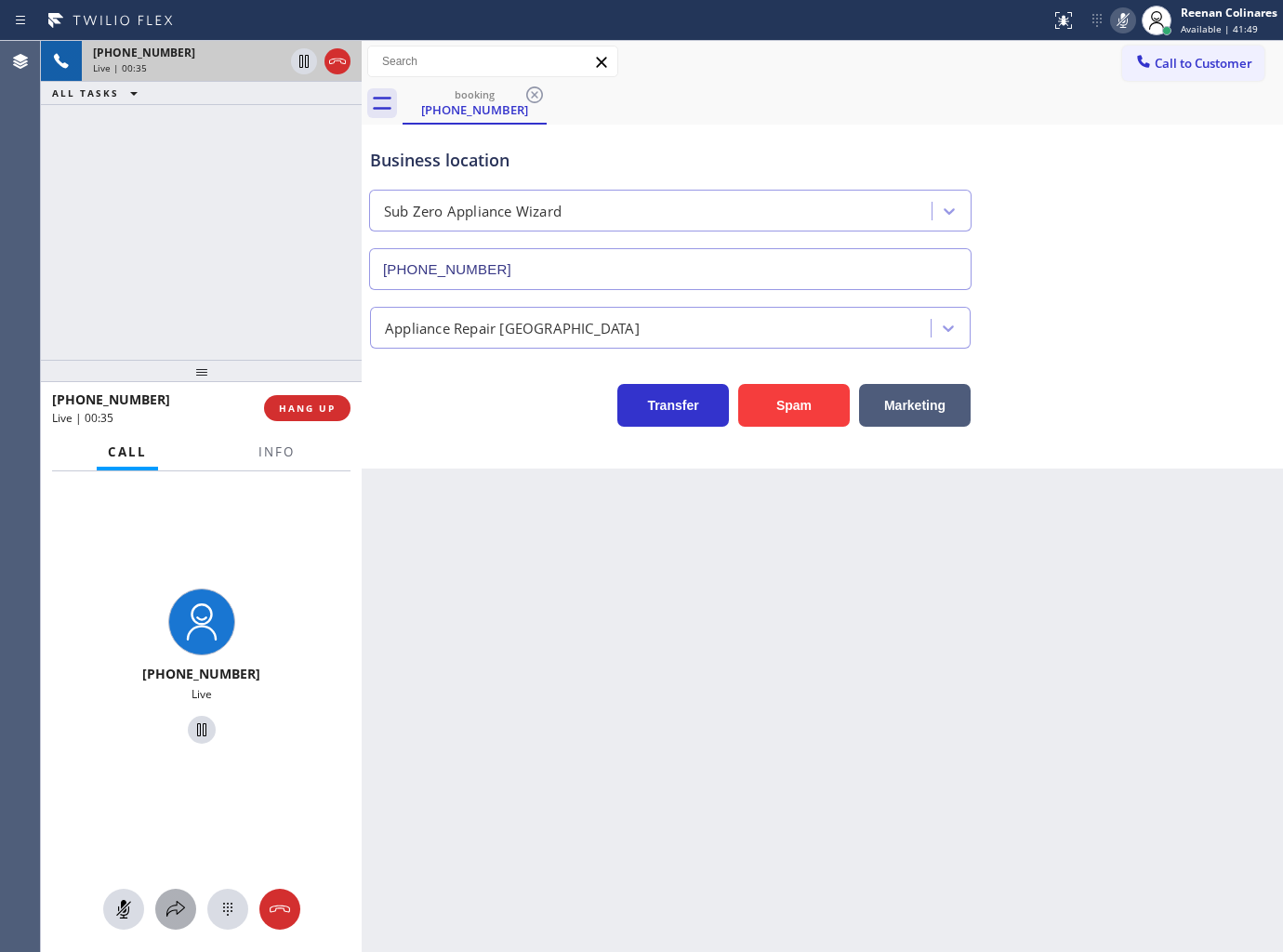
click at [179, 912] on icon at bounding box center [175, 909] width 18 height 16
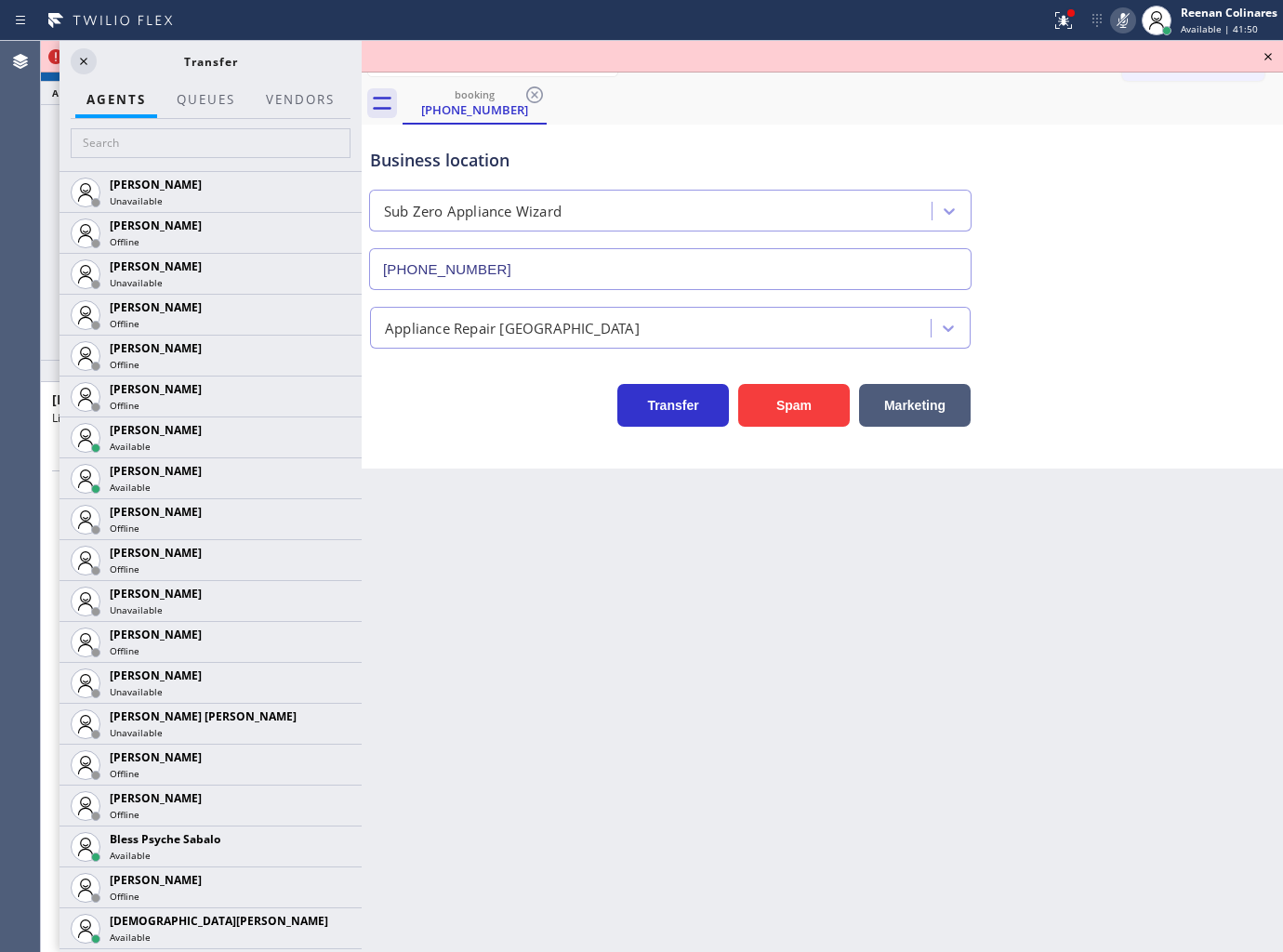
scroll to position [2644, 0]
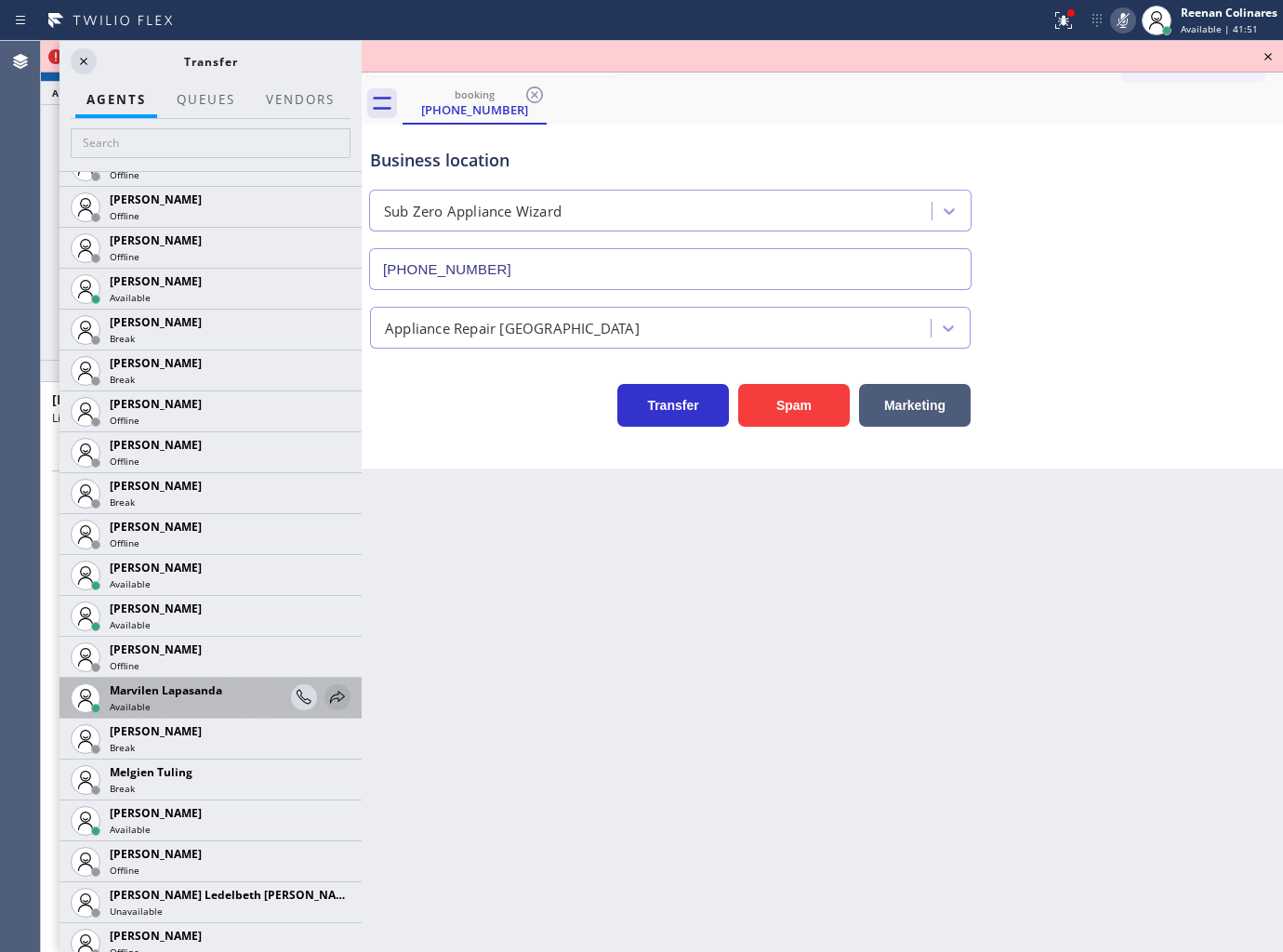
click at [326, 695] on icon at bounding box center [337, 697] width 22 height 22
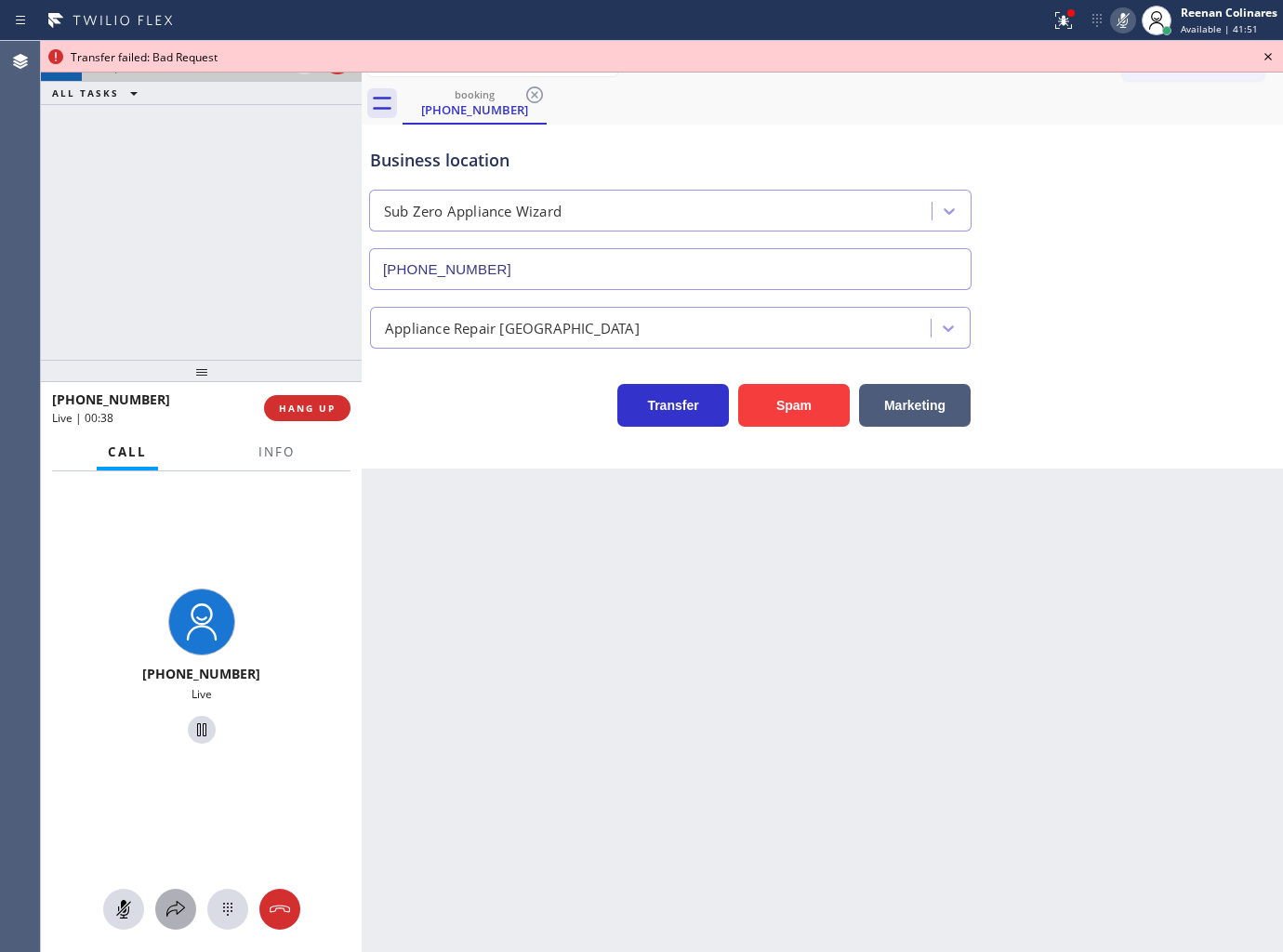
click at [177, 918] on icon at bounding box center [175, 909] width 22 height 22
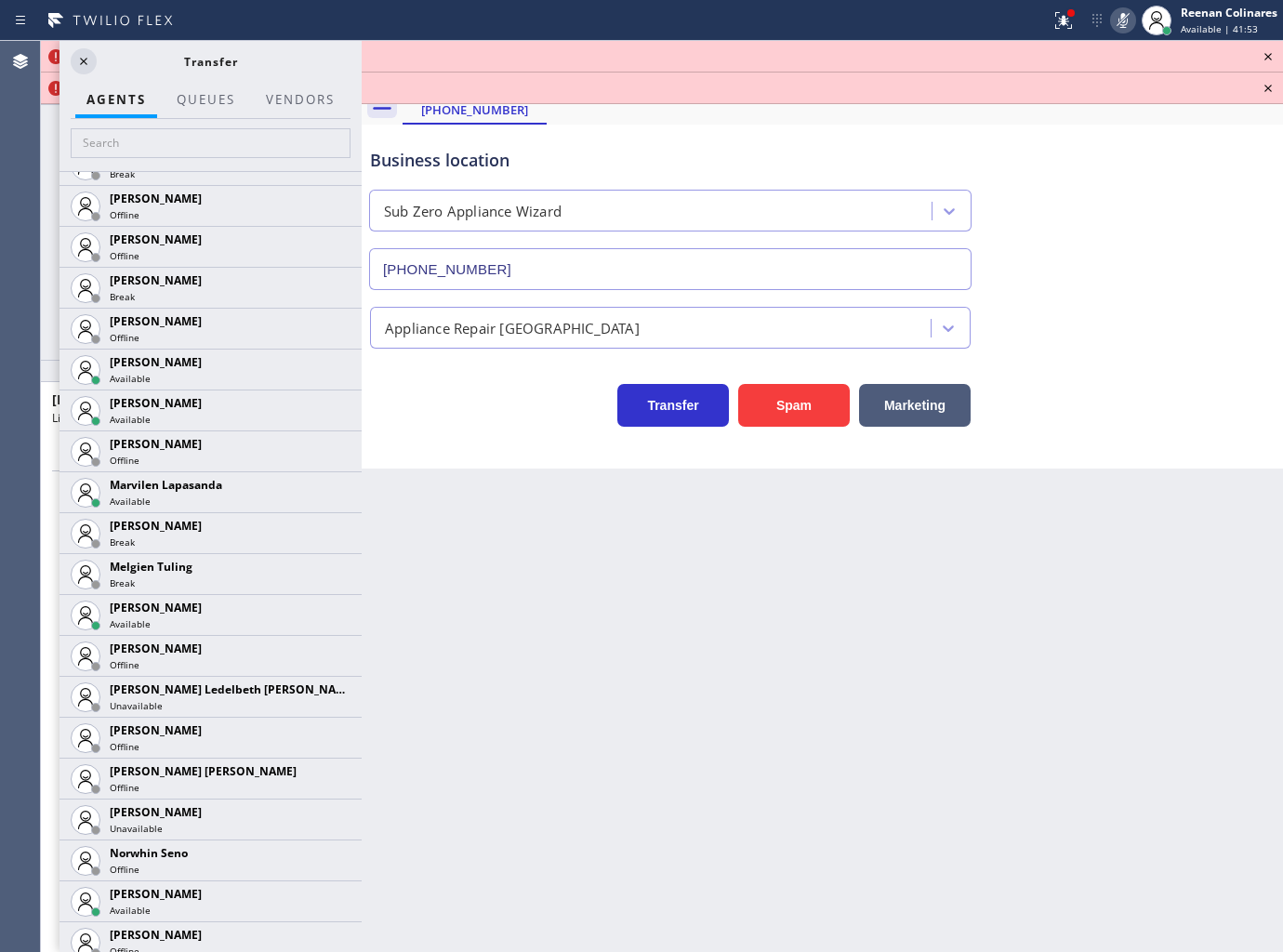
scroll to position [2904, 0]
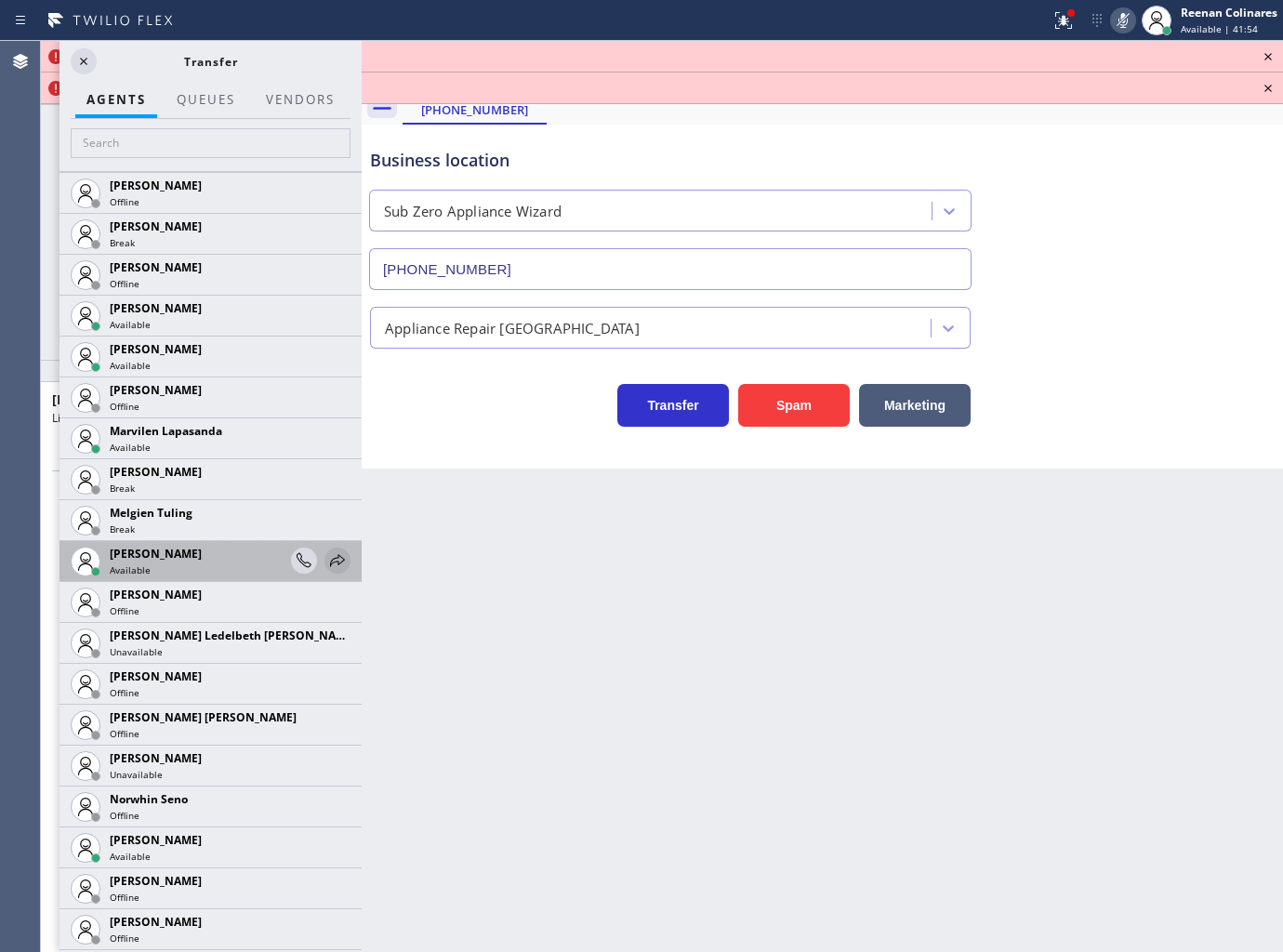
click at [330, 562] on icon at bounding box center [338, 560] width 15 height 12
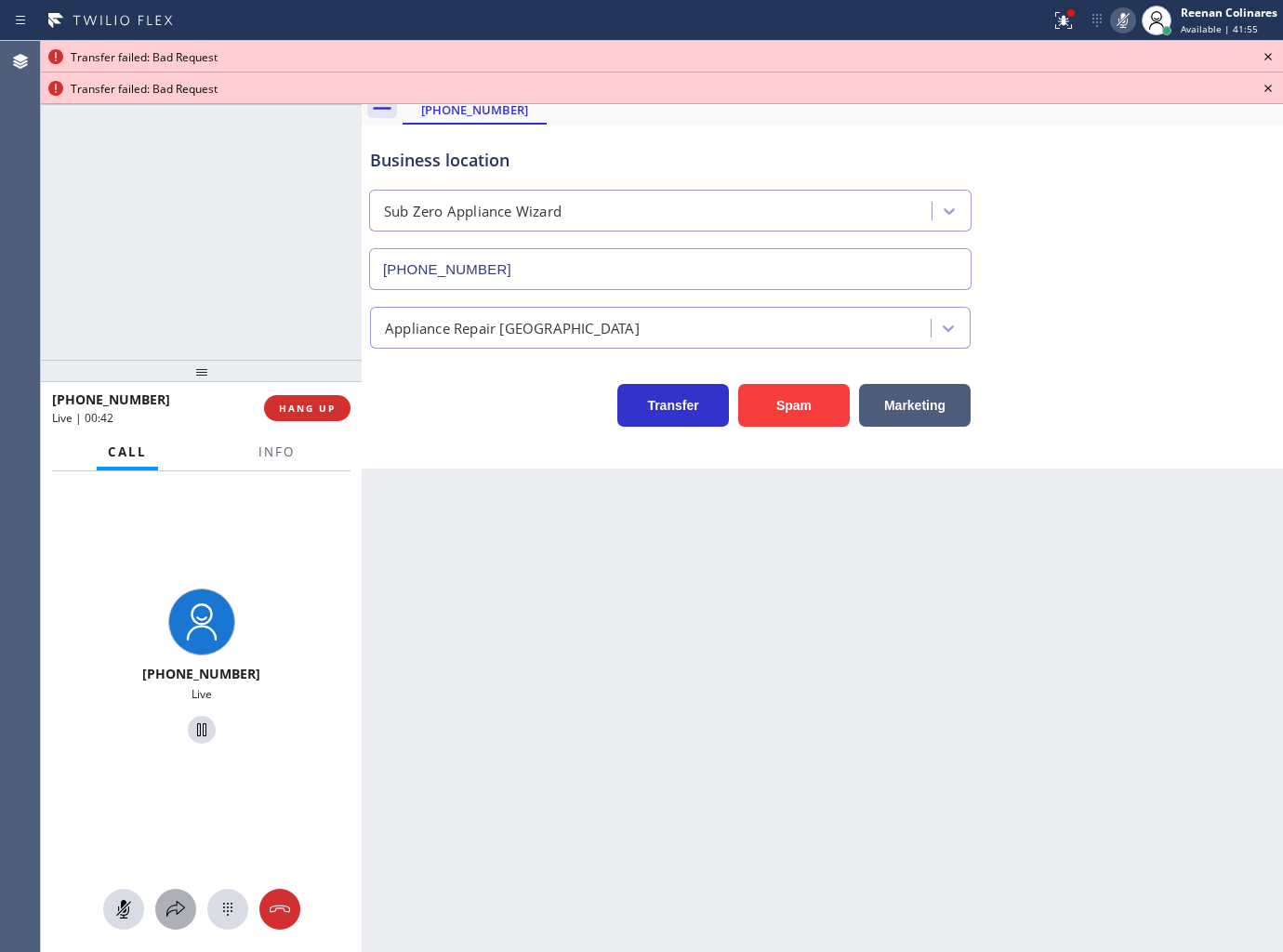
click at [174, 904] on icon at bounding box center [175, 909] width 22 height 22
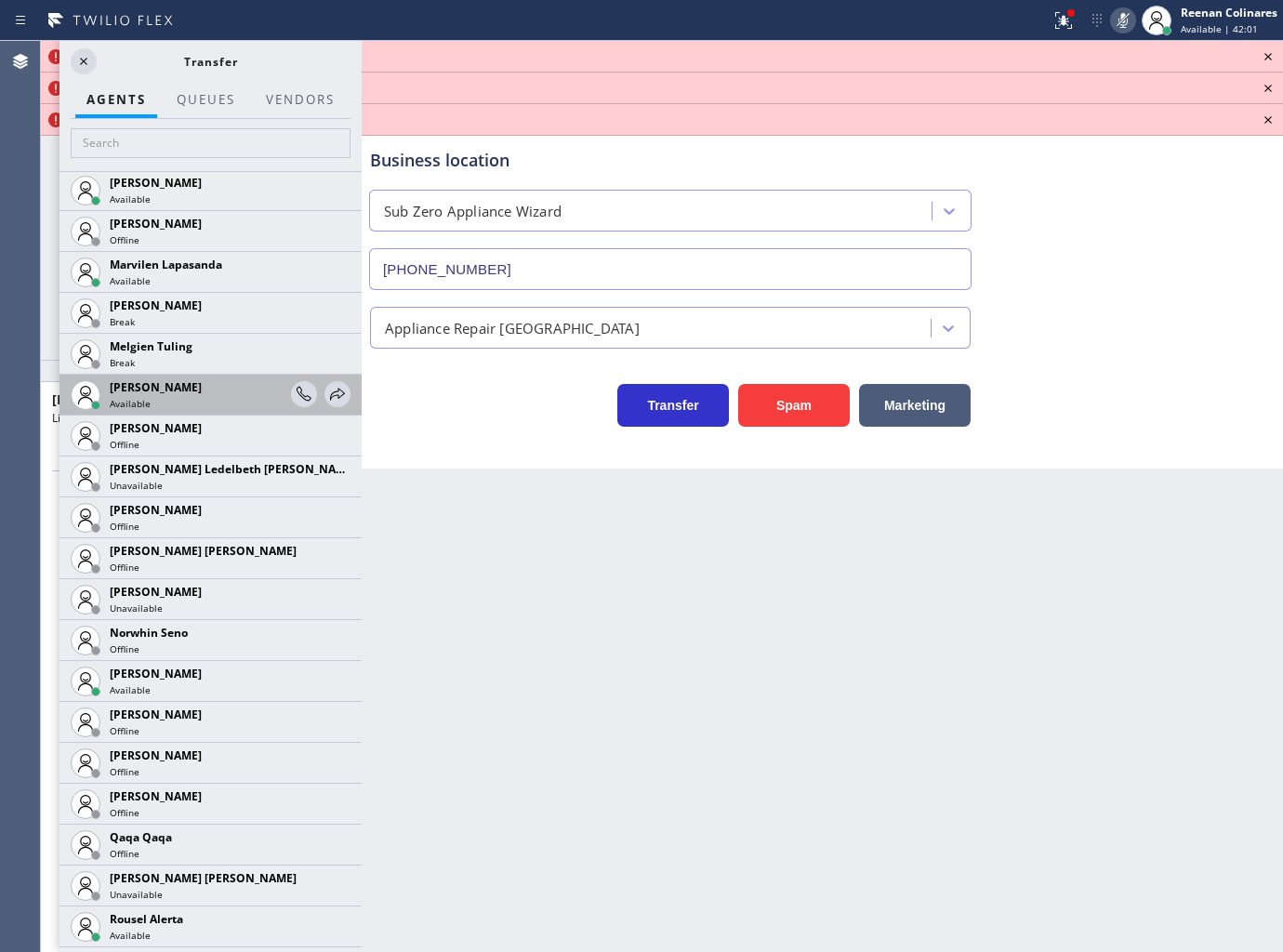
scroll to position [2831, 0]
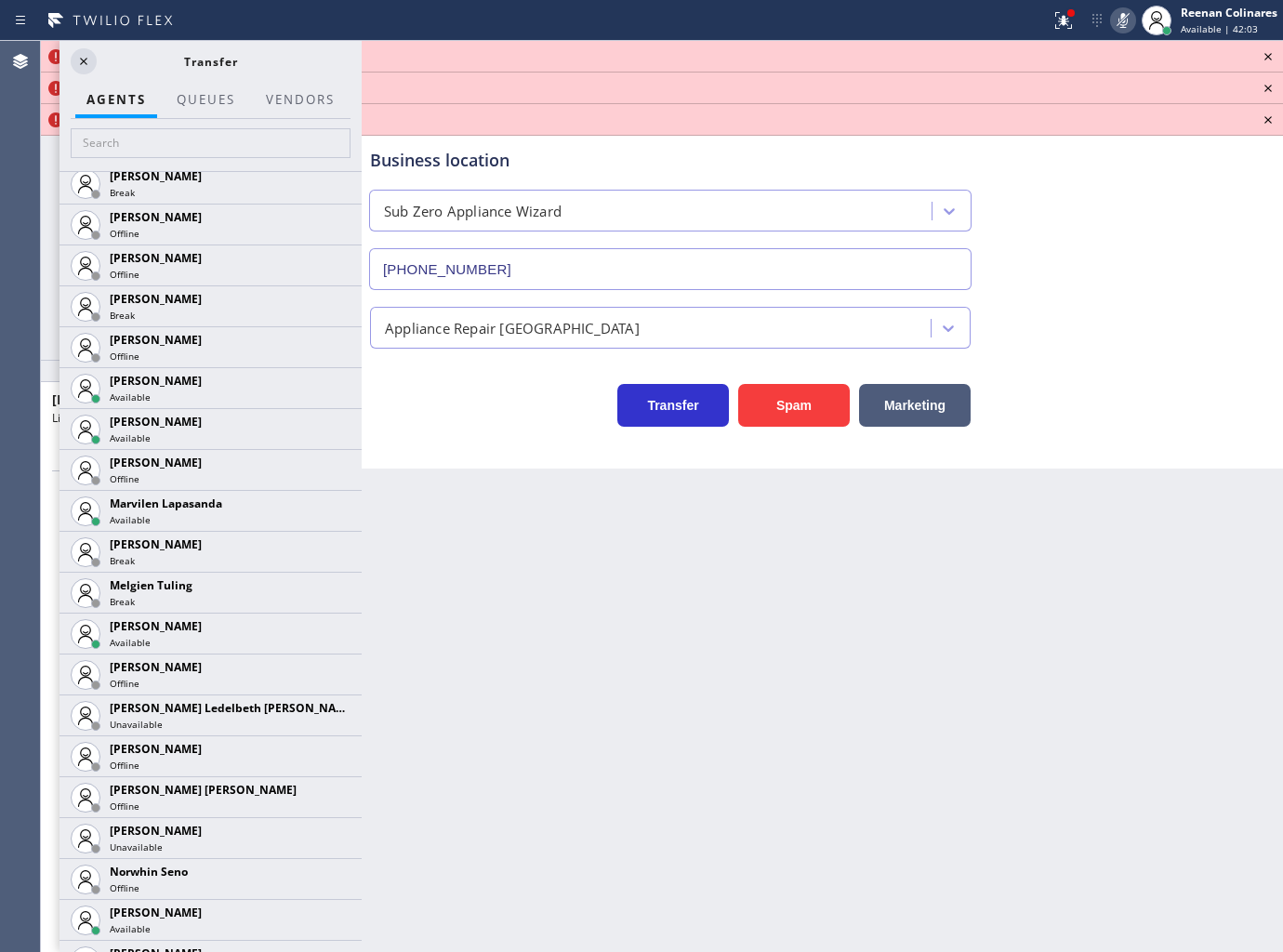
click at [0, 0] on icon at bounding box center [0, 0] width 0 height 0
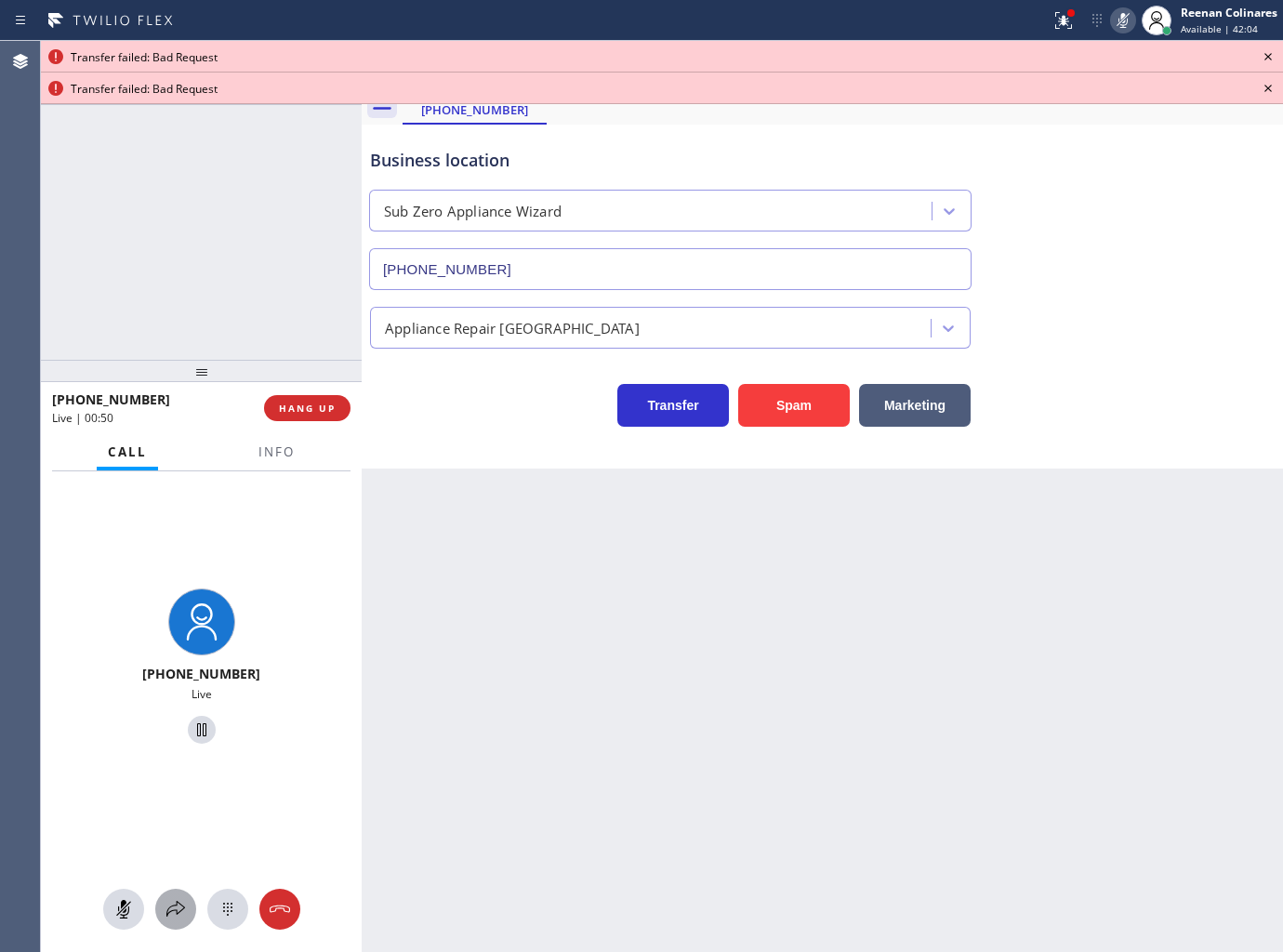
click at [168, 899] on icon at bounding box center [175, 909] width 22 height 22
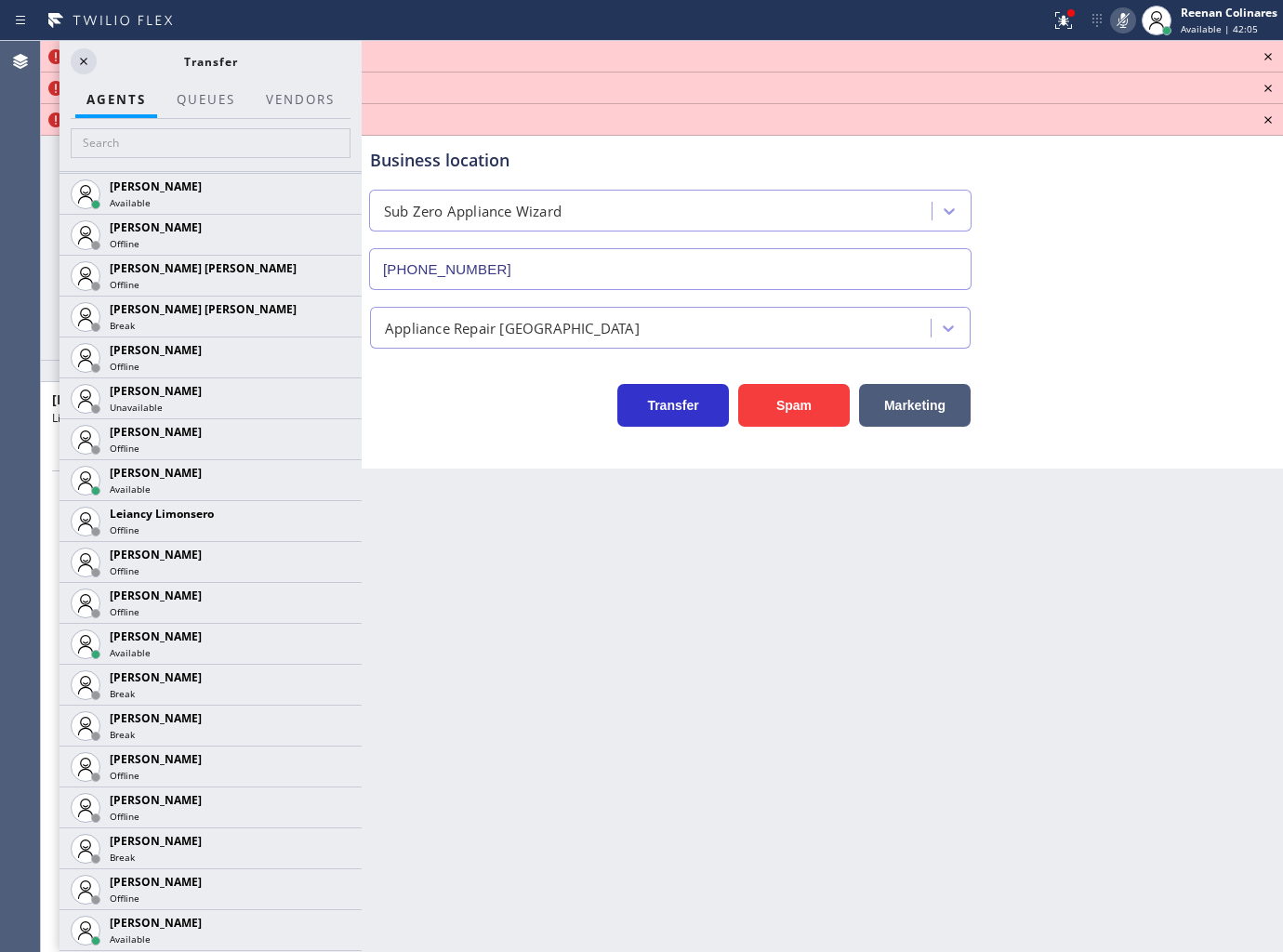
scroll to position [2512, 0]
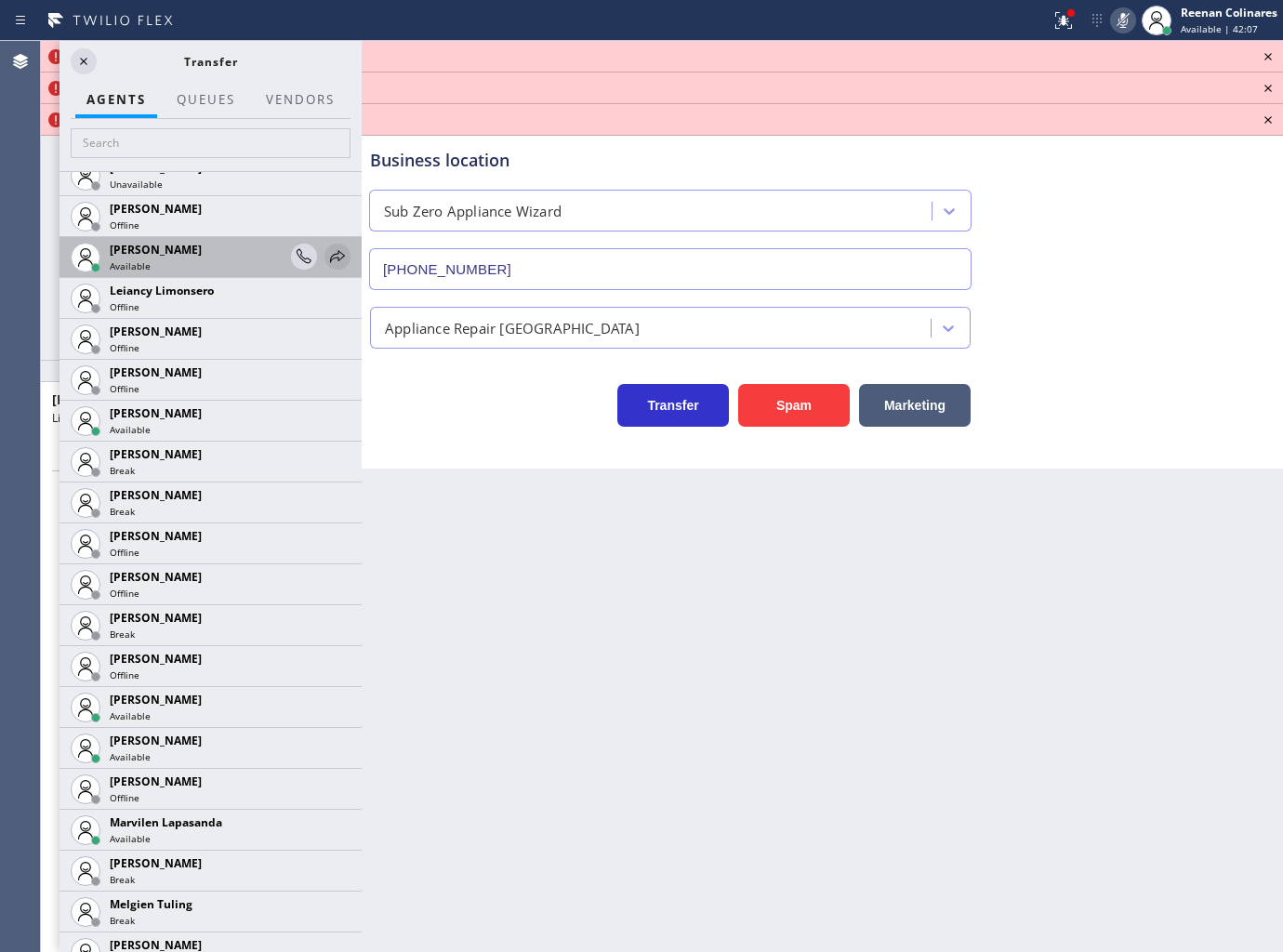
click at [327, 252] on icon at bounding box center [337, 256] width 22 height 22
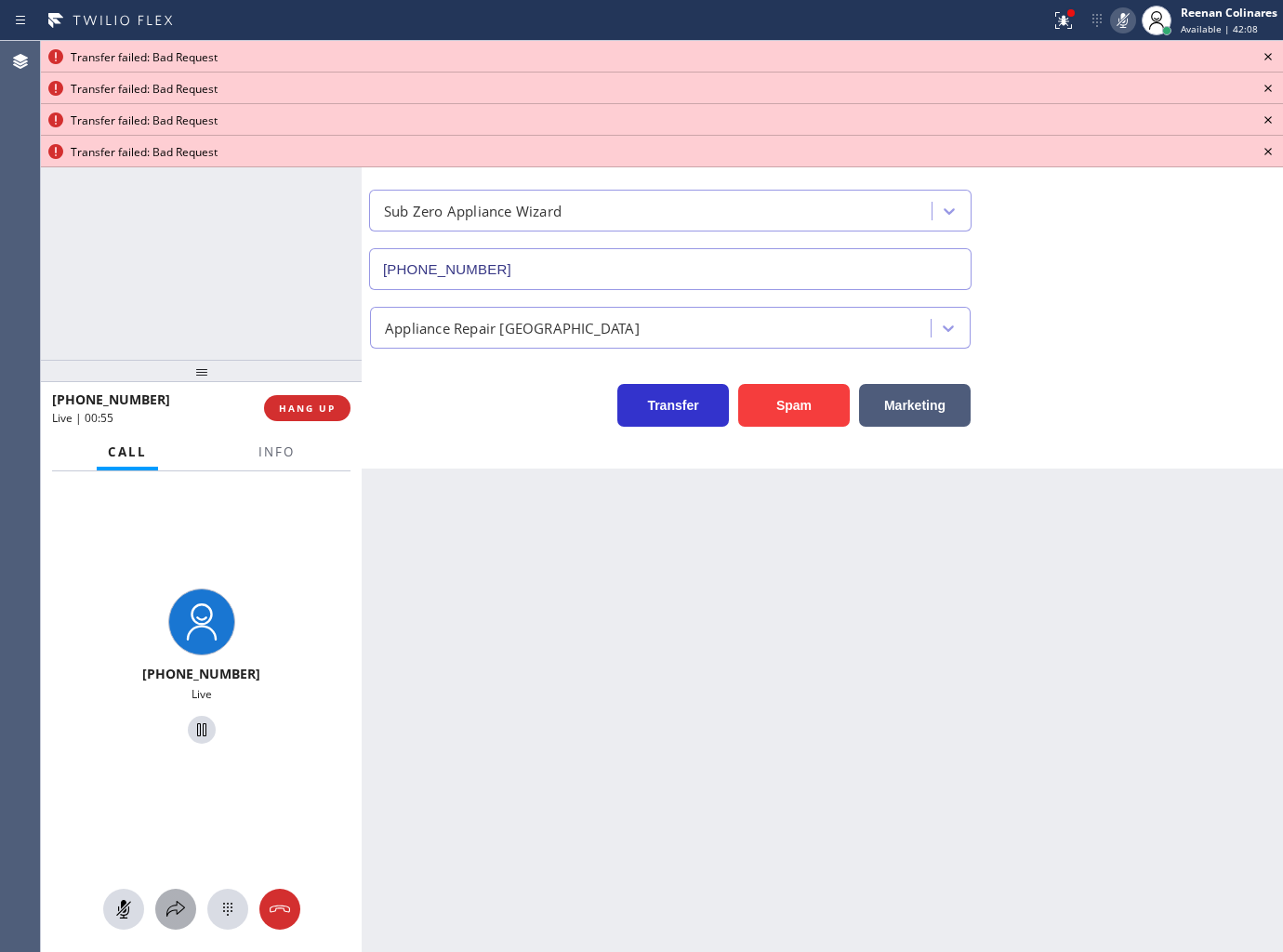
click at [167, 900] on icon at bounding box center [175, 909] width 22 height 22
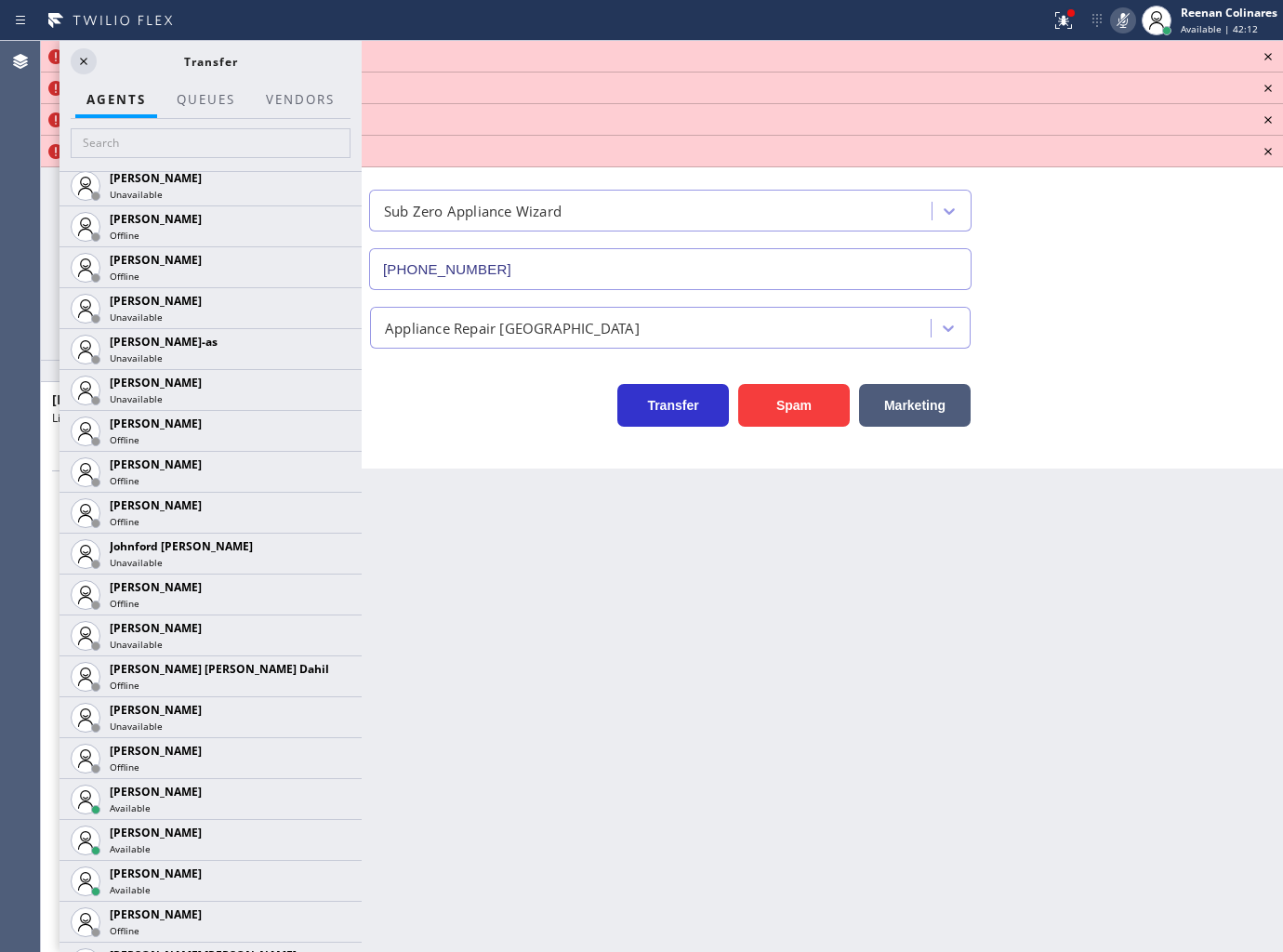
scroll to position [1837, 0]
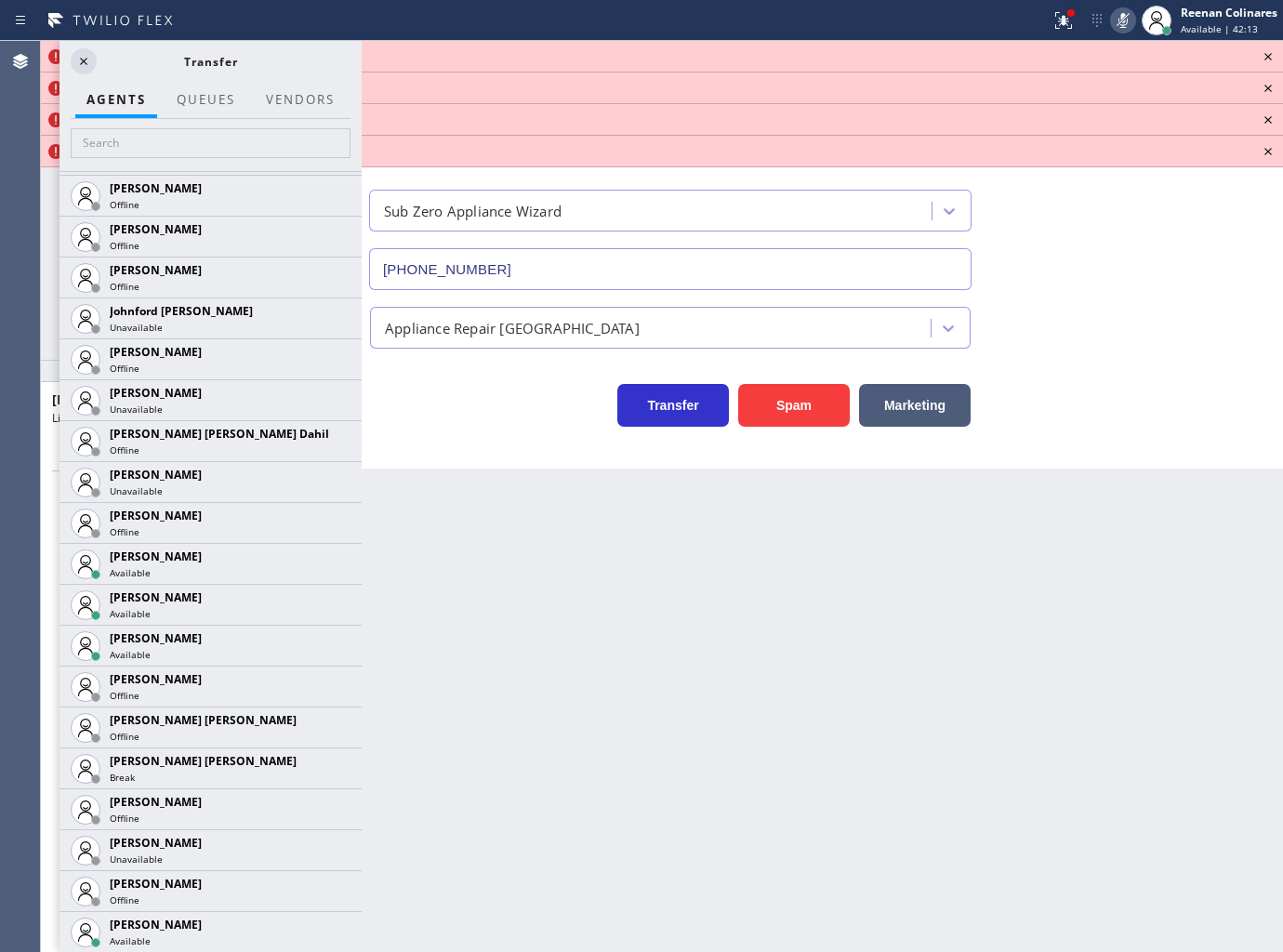
drag, startPoint x: 322, startPoint y: 601, endPoint x: 327, endPoint y: 576, distance: 25.5
click at [0, 0] on icon at bounding box center [0, 0] width 0 height 0
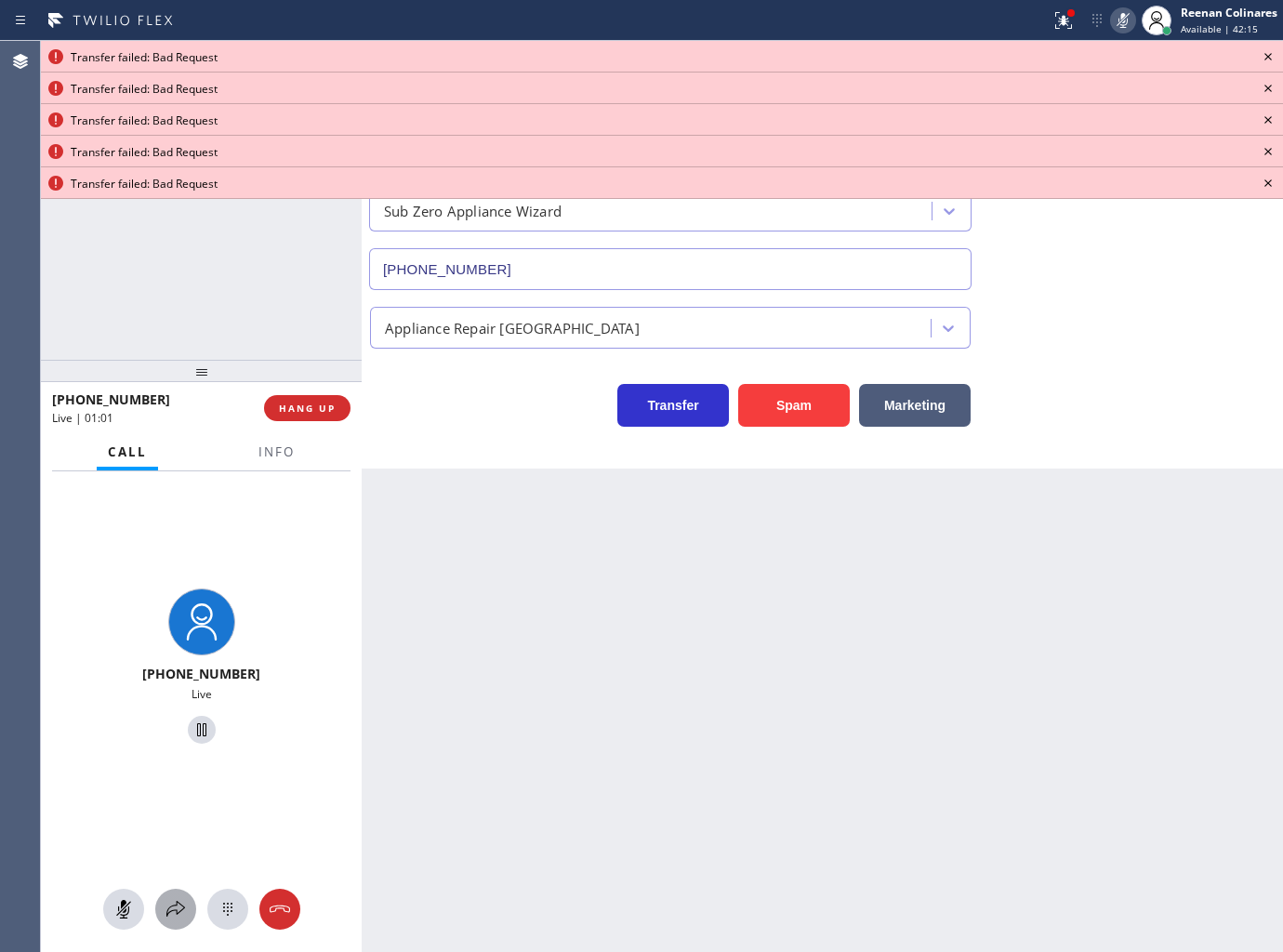
click at [165, 904] on icon at bounding box center [175, 909] width 22 height 22
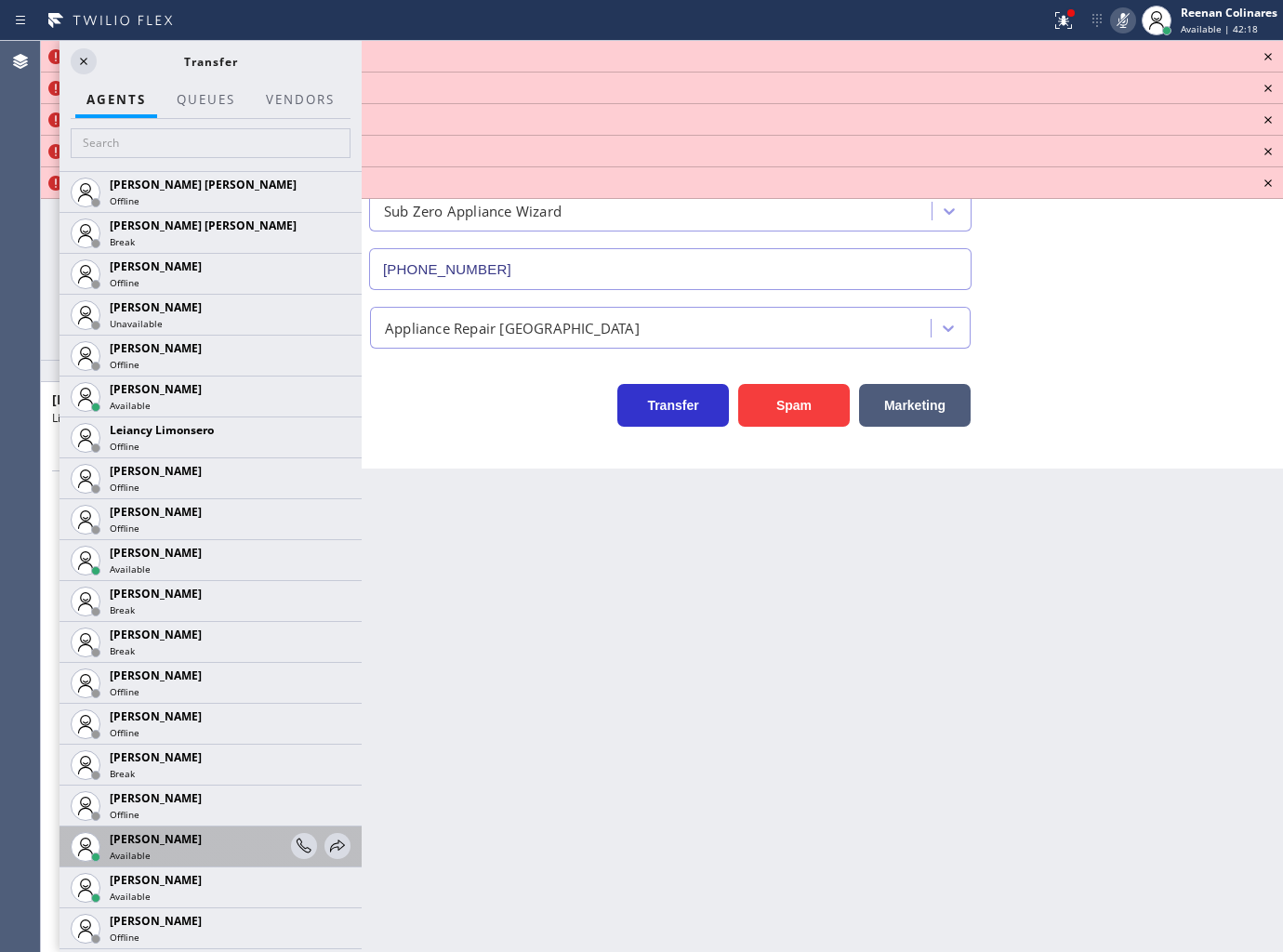
scroll to position [2562, 0]
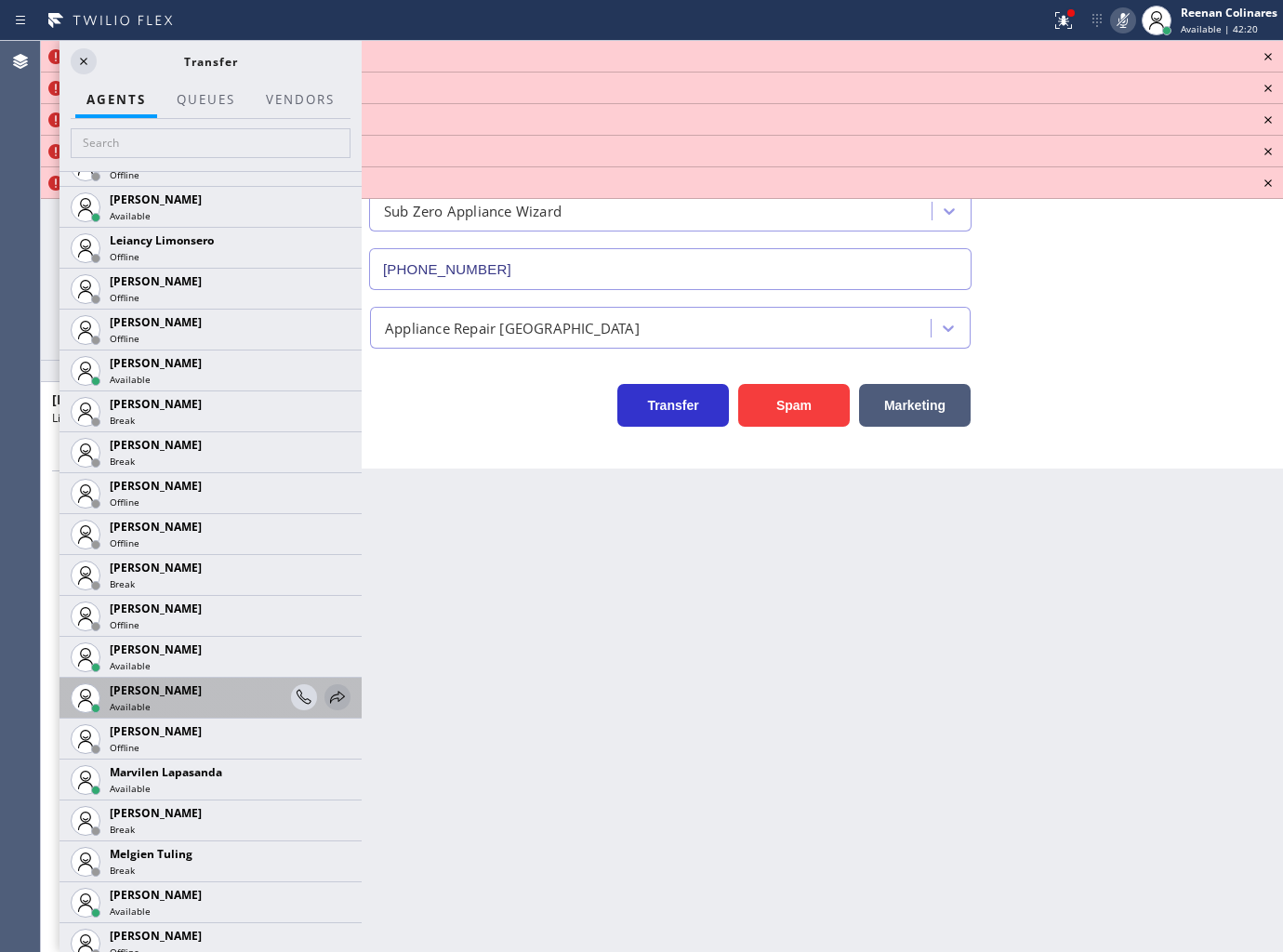
click at [326, 699] on icon at bounding box center [337, 697] width 22 height 22
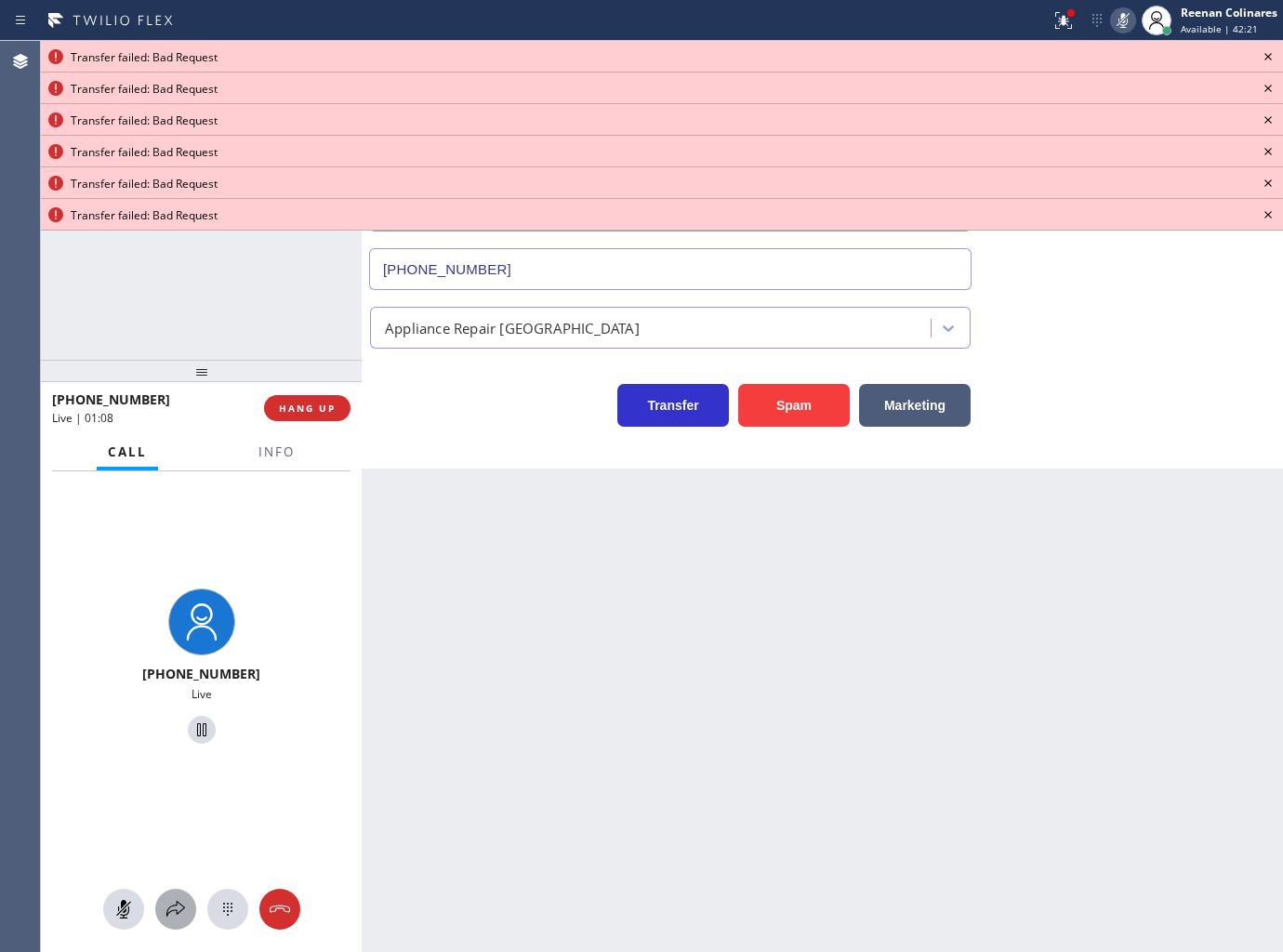
click at [175, 898] on icon at bounding box center [175, 909] width 22 height 22
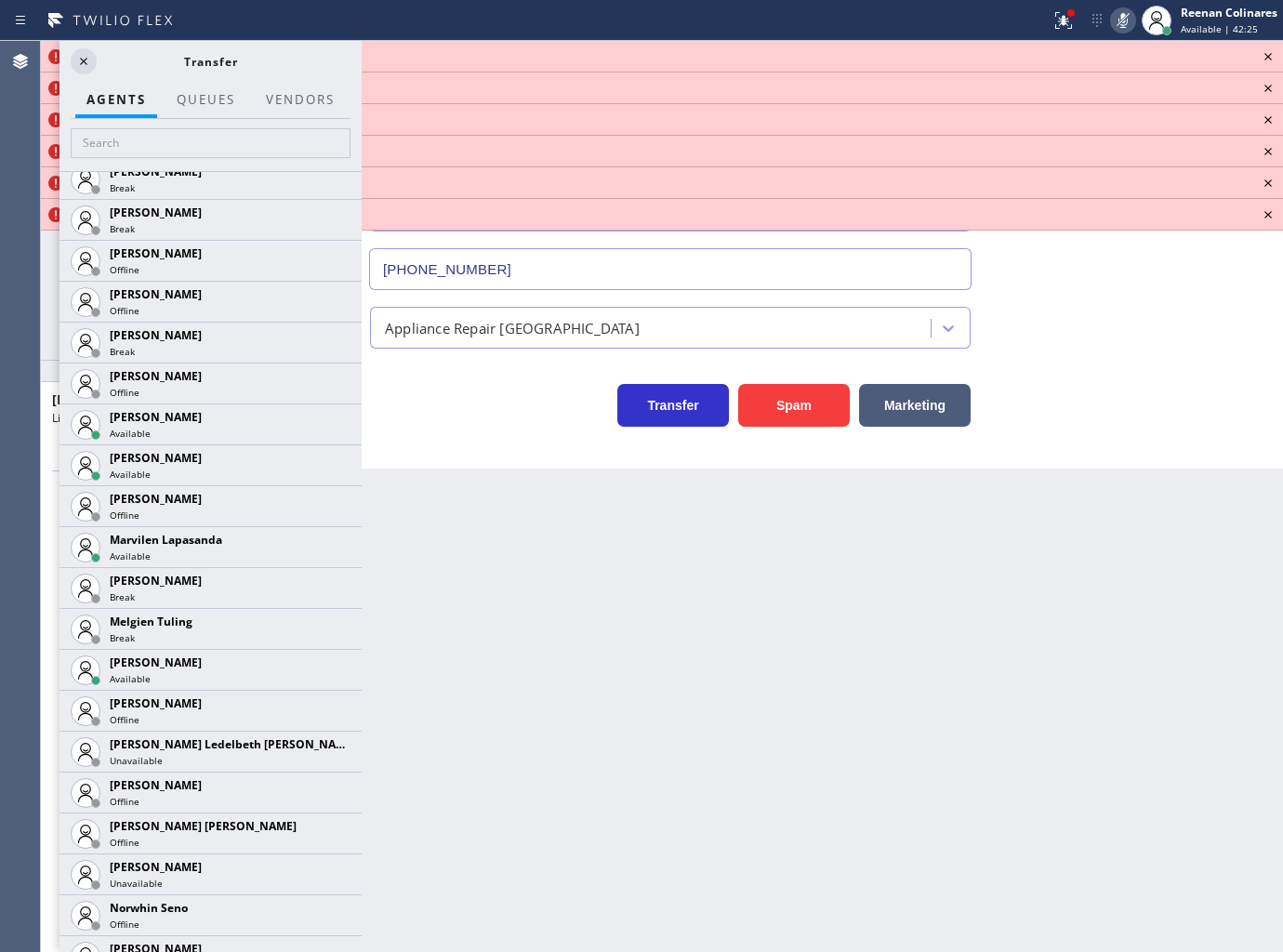
scroll to position [2801, 0]
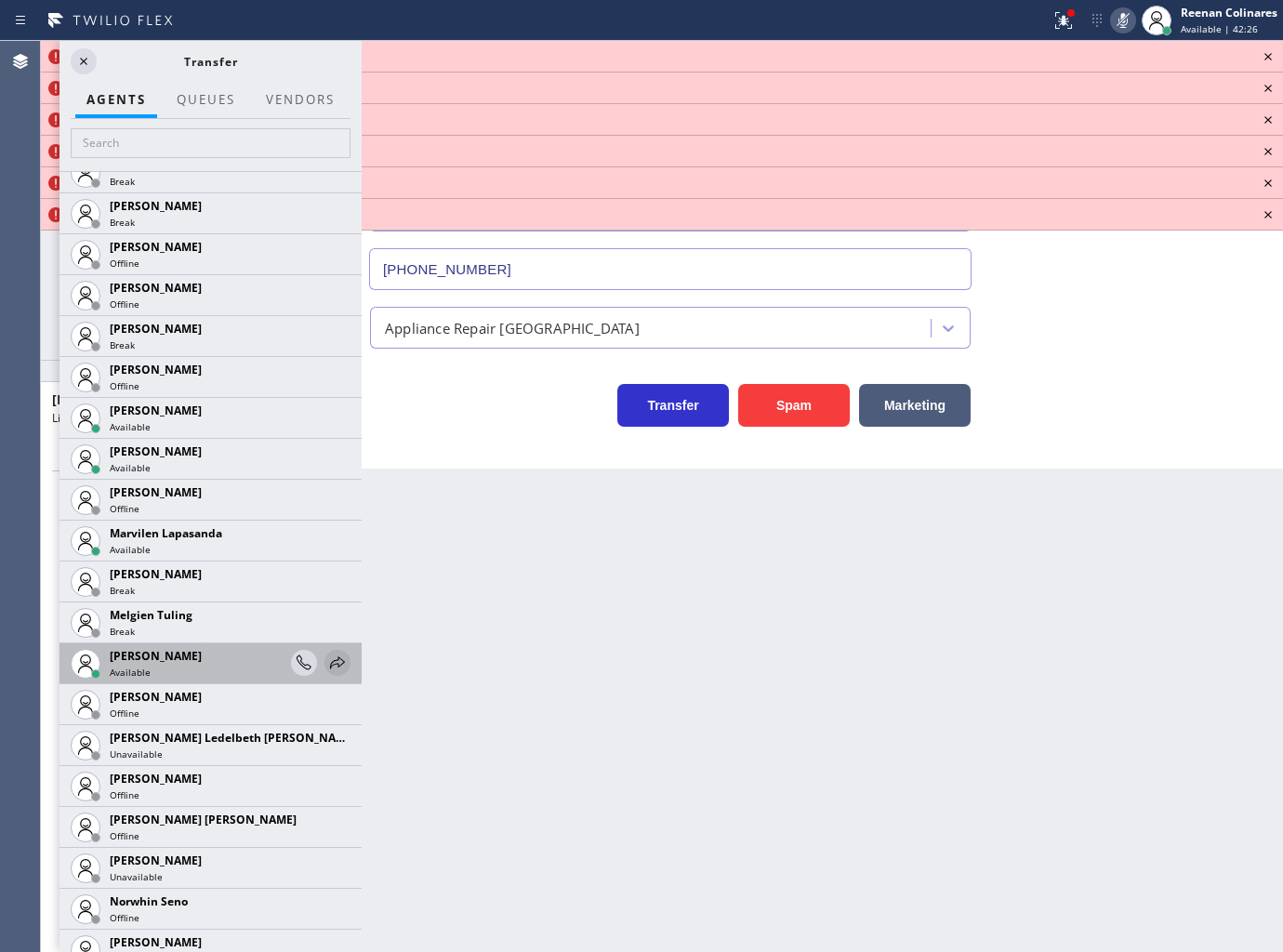
click at [329, 666] on icon at bounding box center [337, 662] width 22 height 22
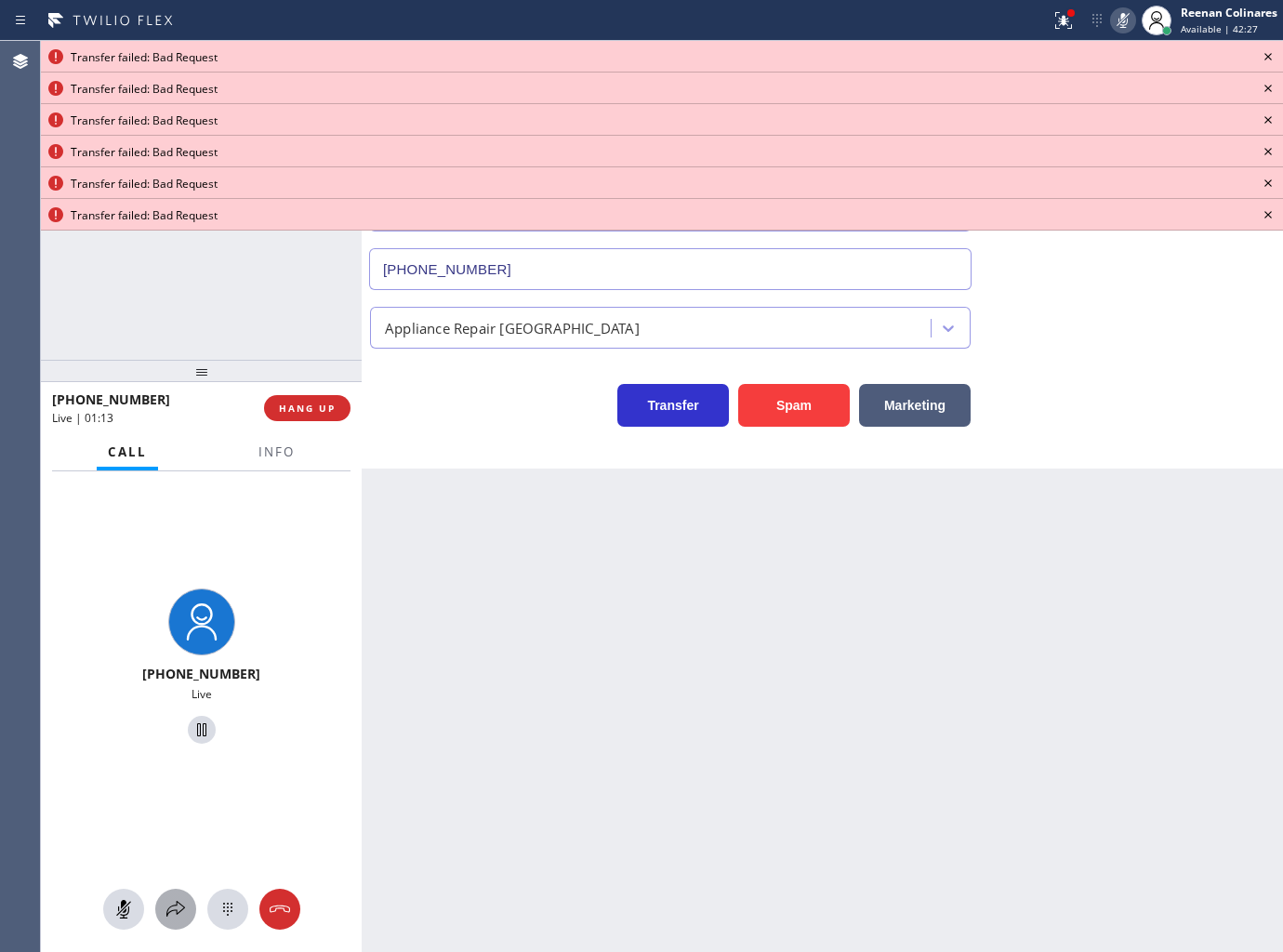
click at [171, 907] on icon at bounding box center [175, 909] width 22 height 22
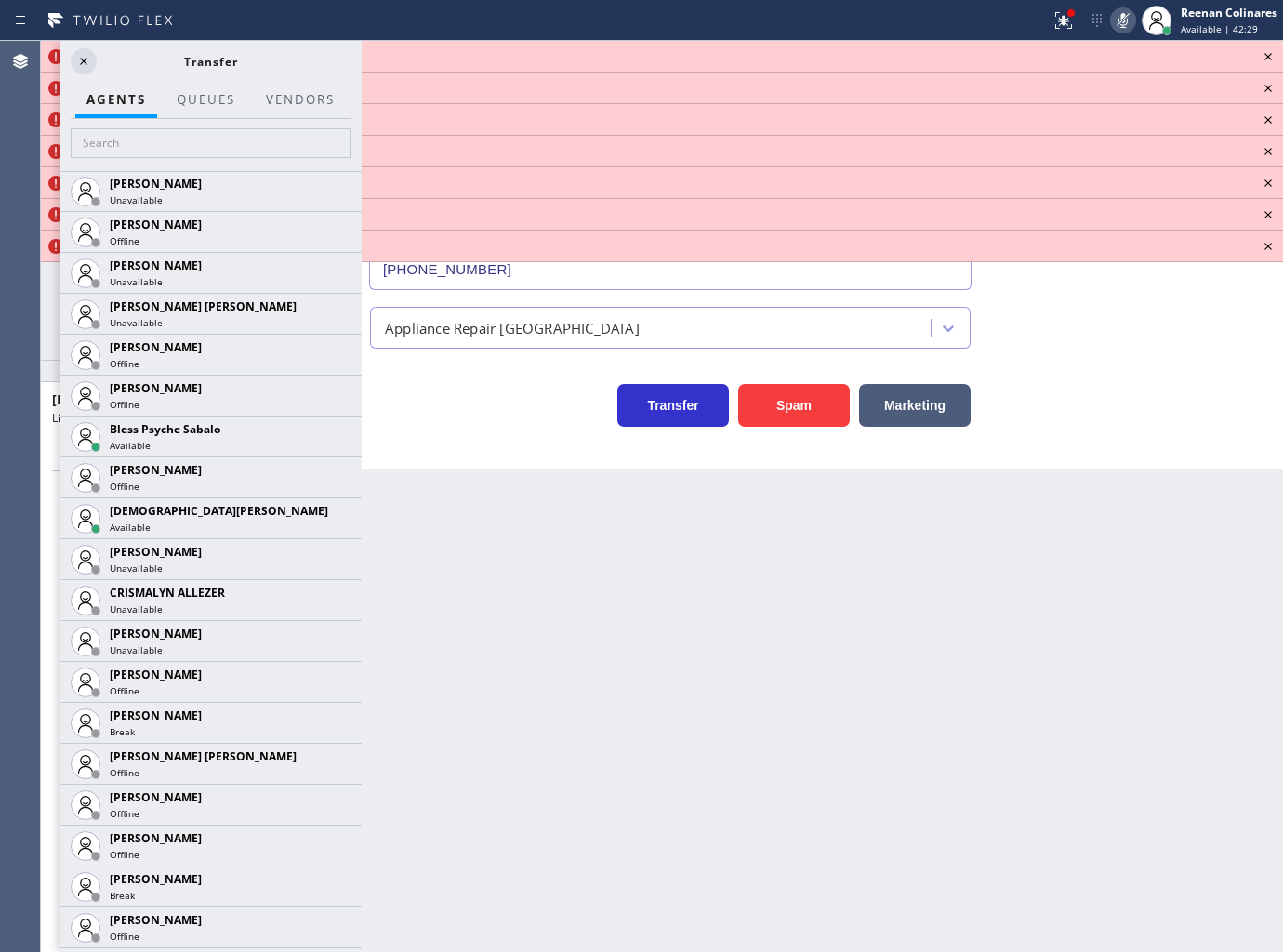
scroll to position [433, 0]
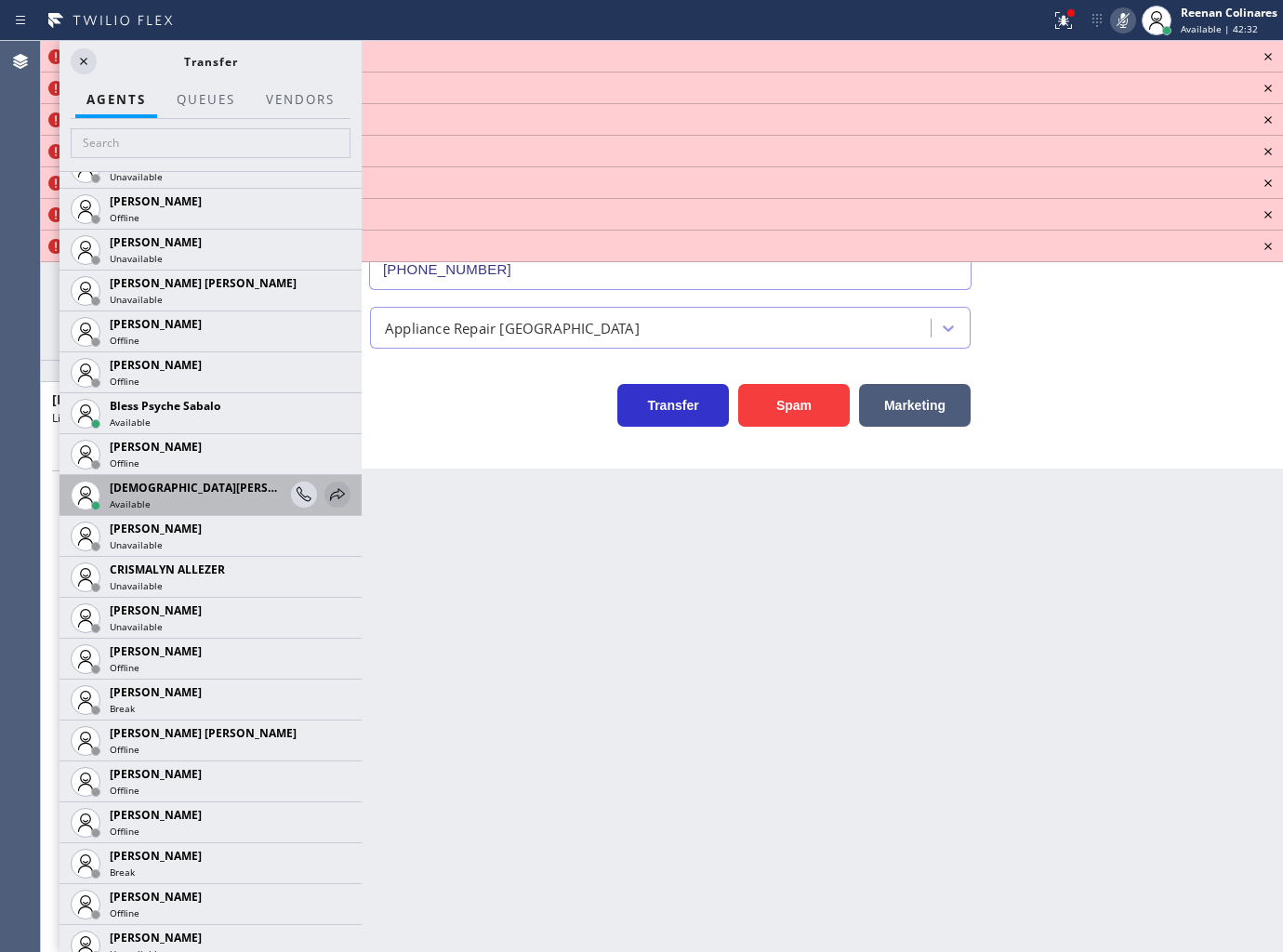
click at [326, 496] on icon at bounding box center [337, 494] width 22 height 22
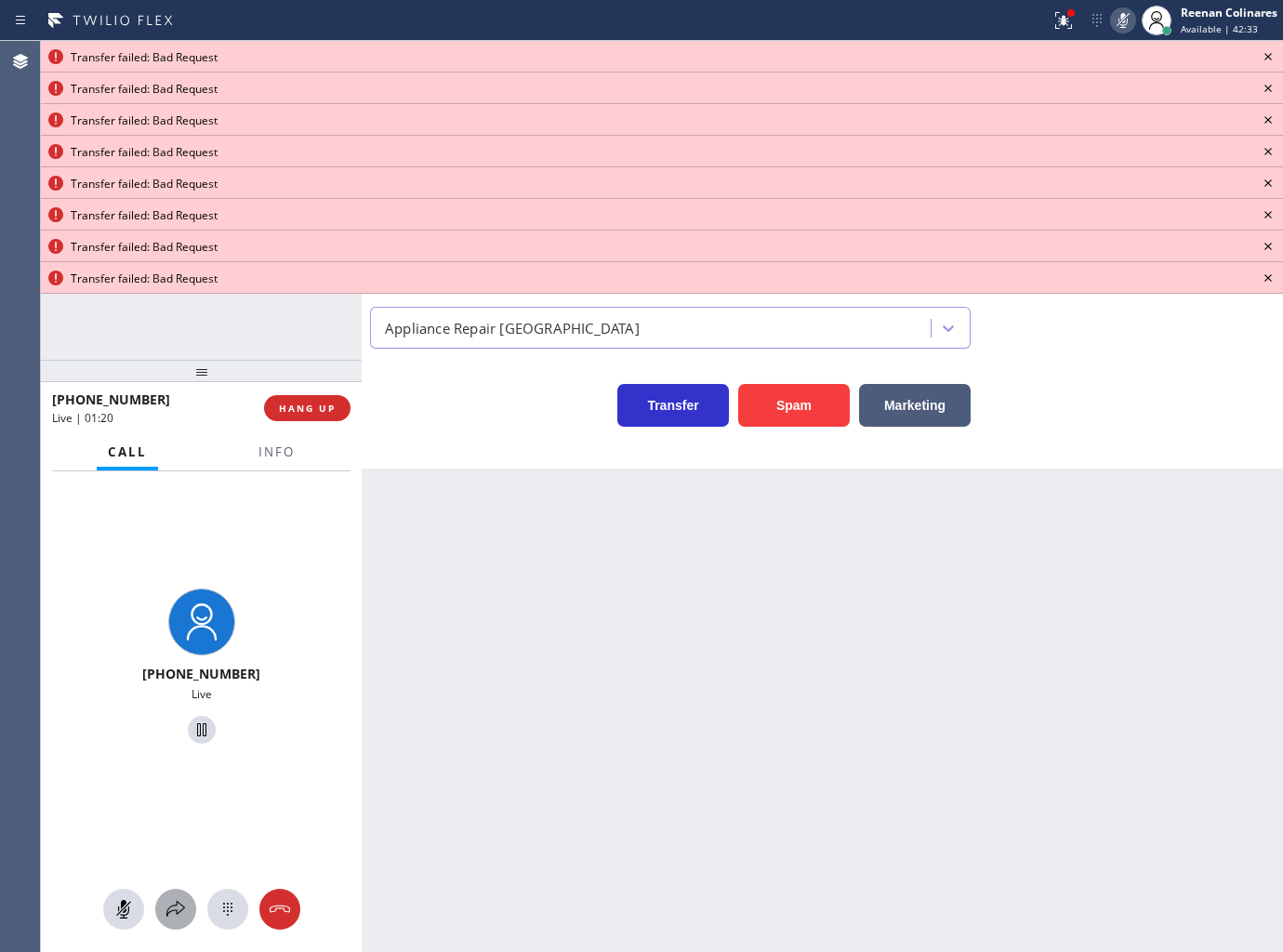
click at [177, 906] on icon at bounding box center [175, 909] width 22 height 22
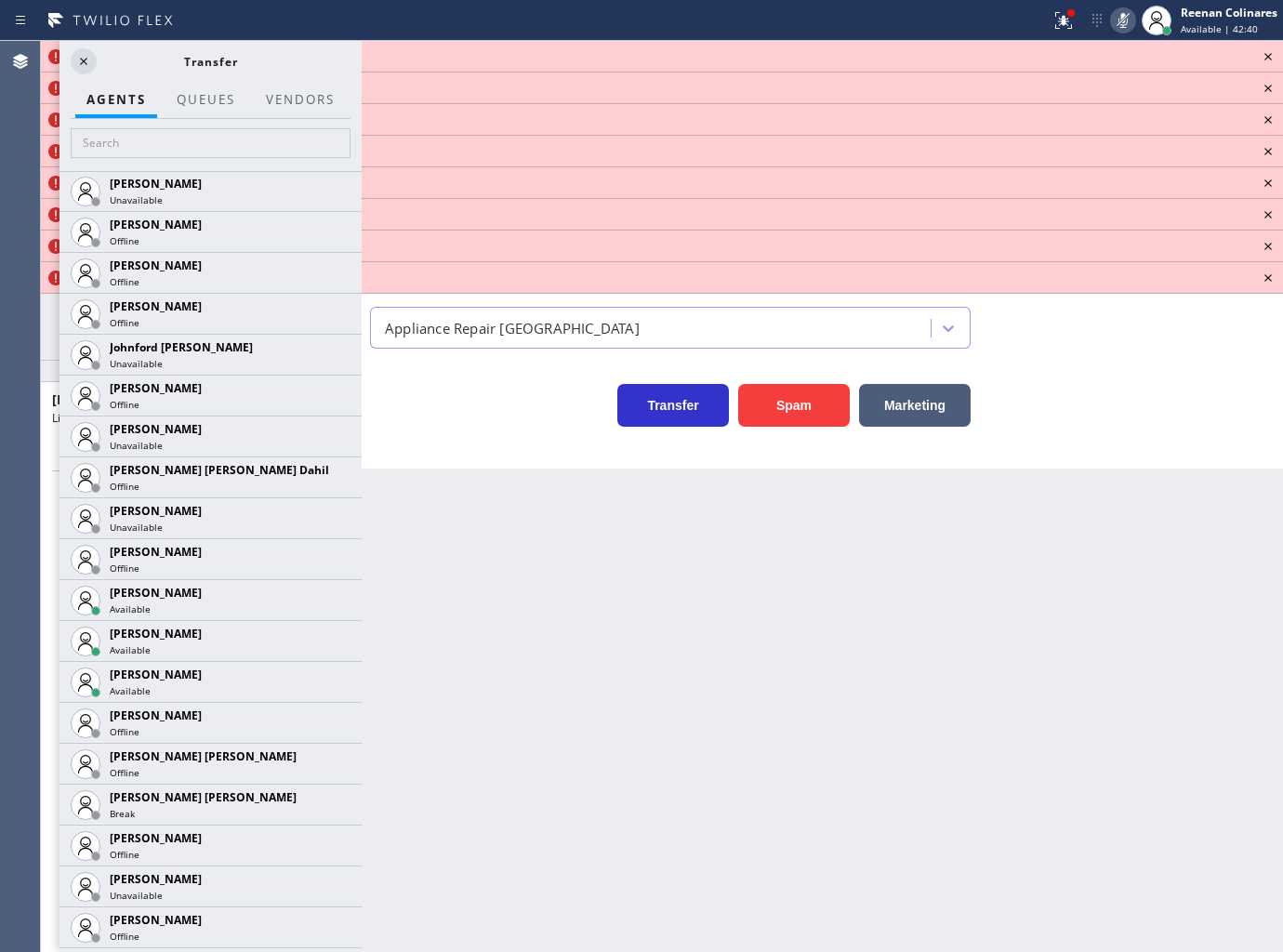
scroll to position [1807, 0]
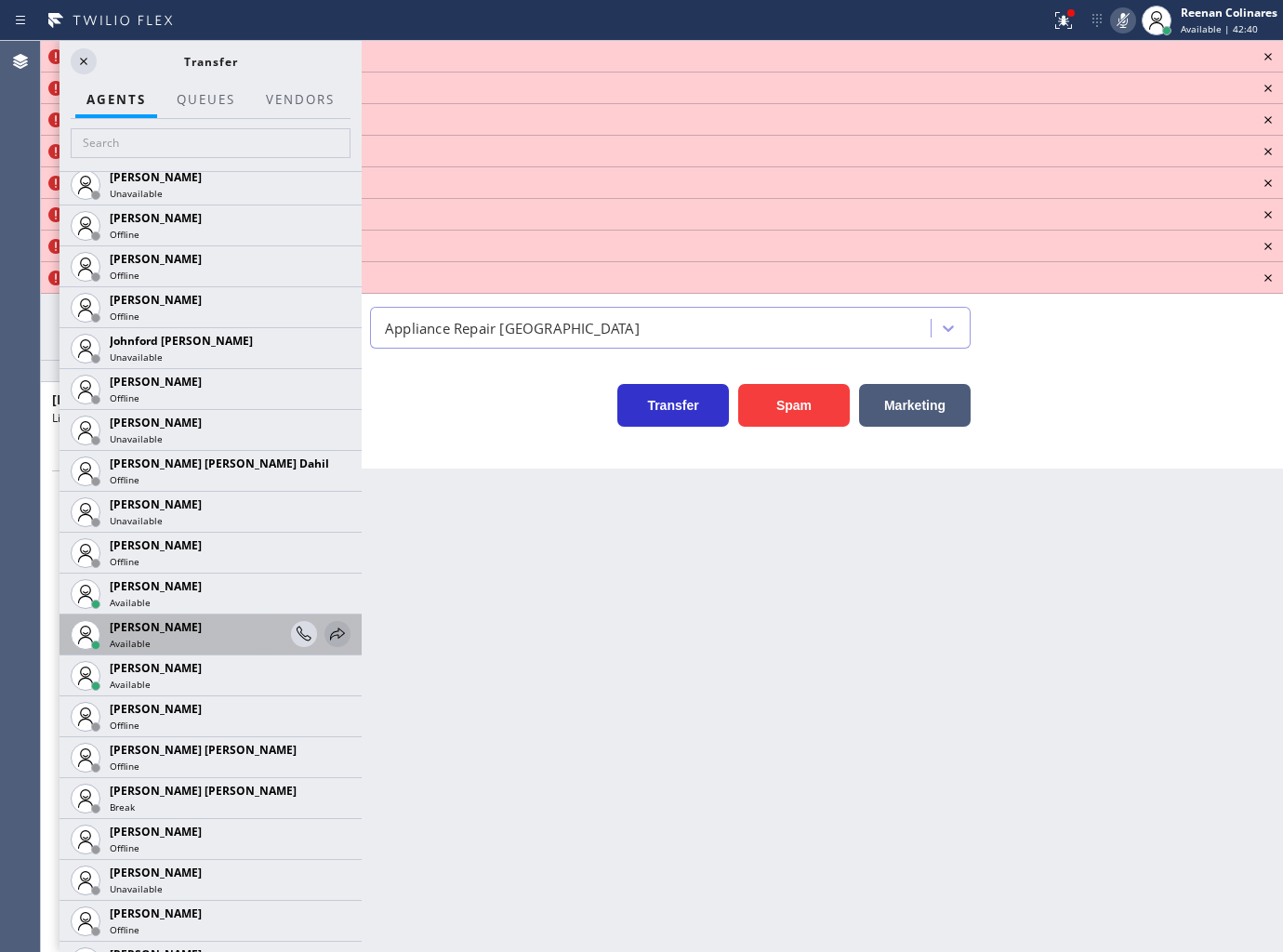
click at [329, 635] on icon at bounding box center [337, 633] width 22 height 22
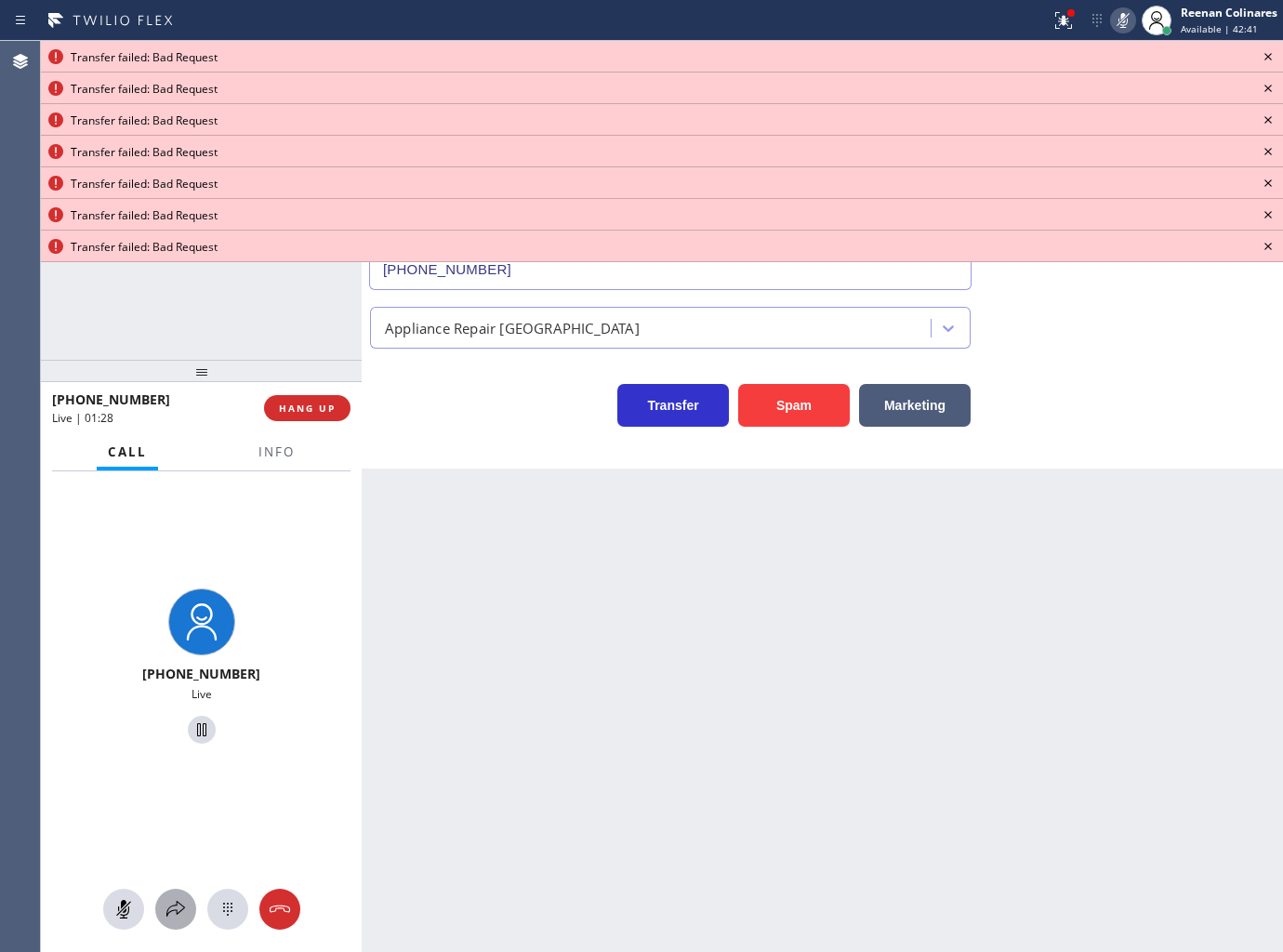
click at [174, 907] on icon at bounding box center [175, 909] width 22 height 22
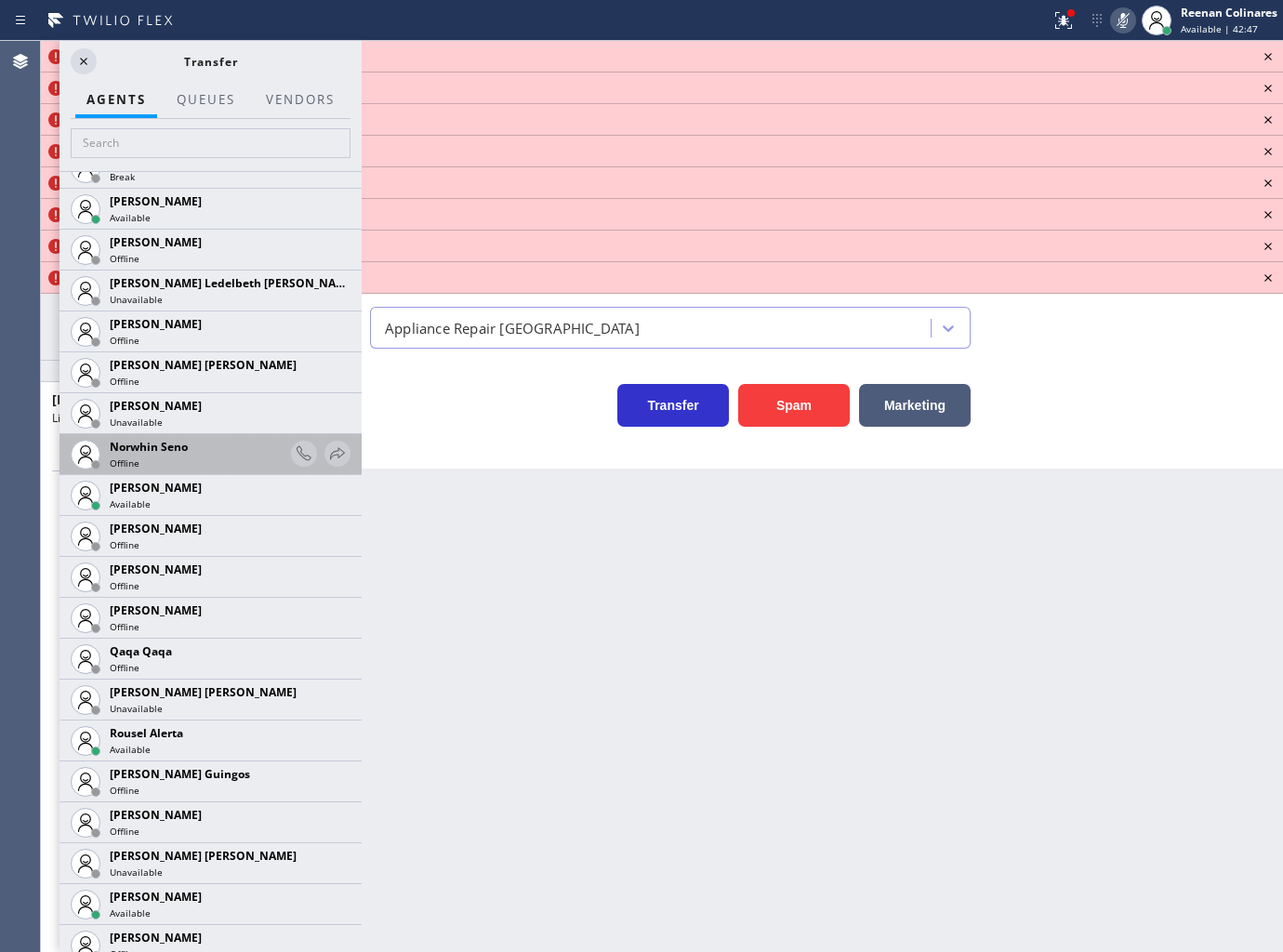
scroll to position [3258, 0]
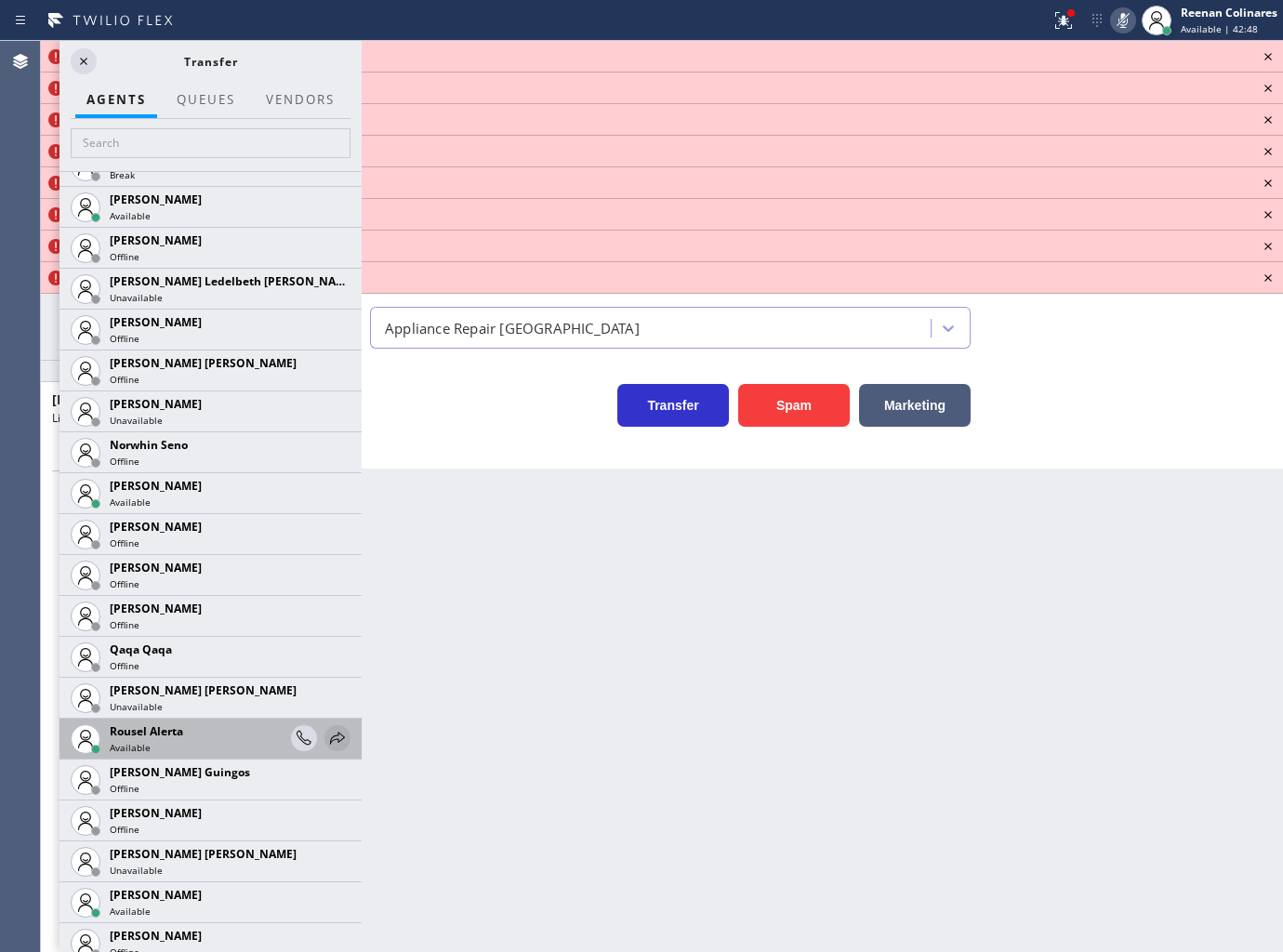
click at [326, 735] on icon at bounding box center [337, 738] width 22 height 22
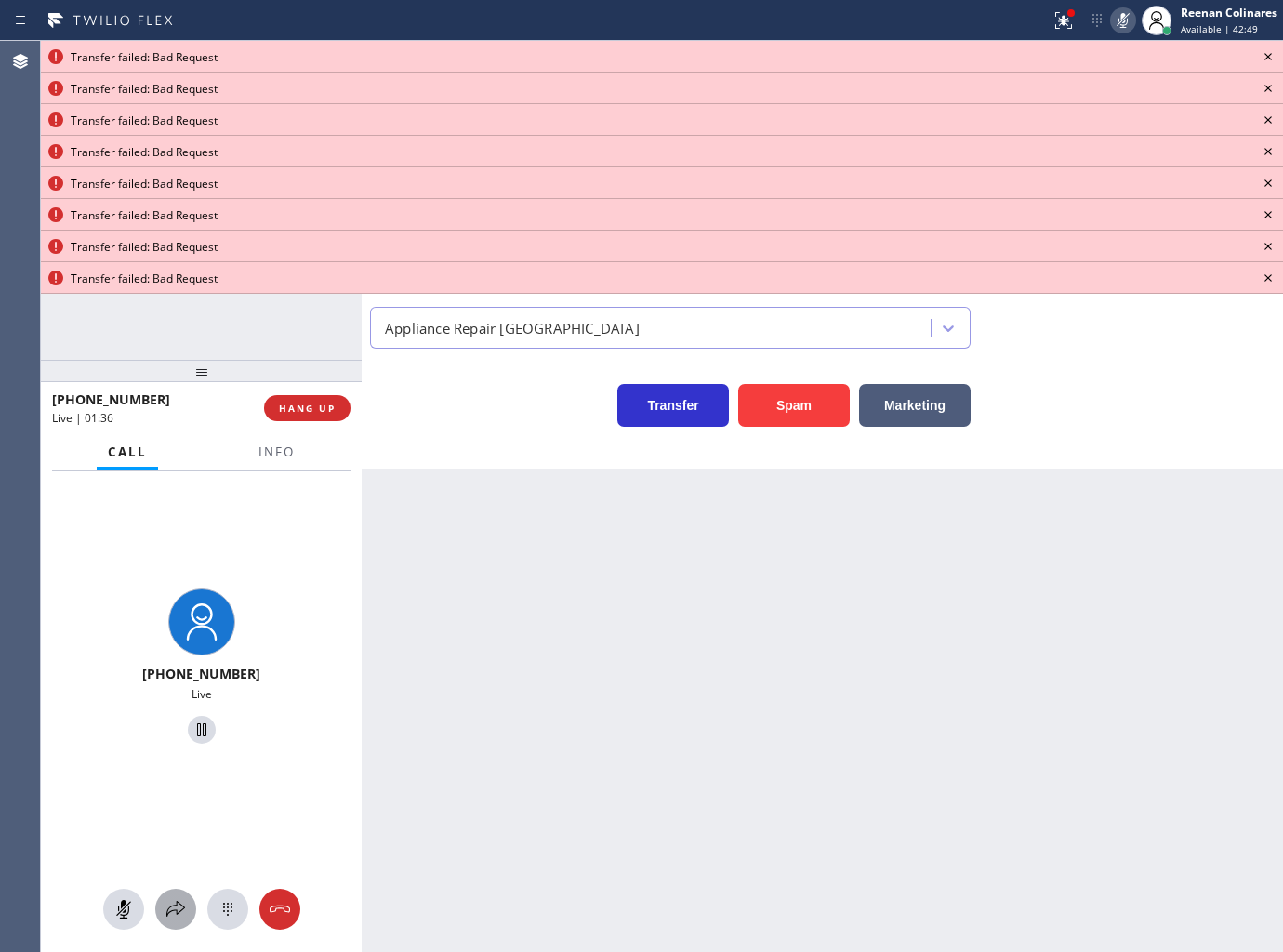
click at [177, 903] on icon at bounding box center [175, 909] width 18 height 16
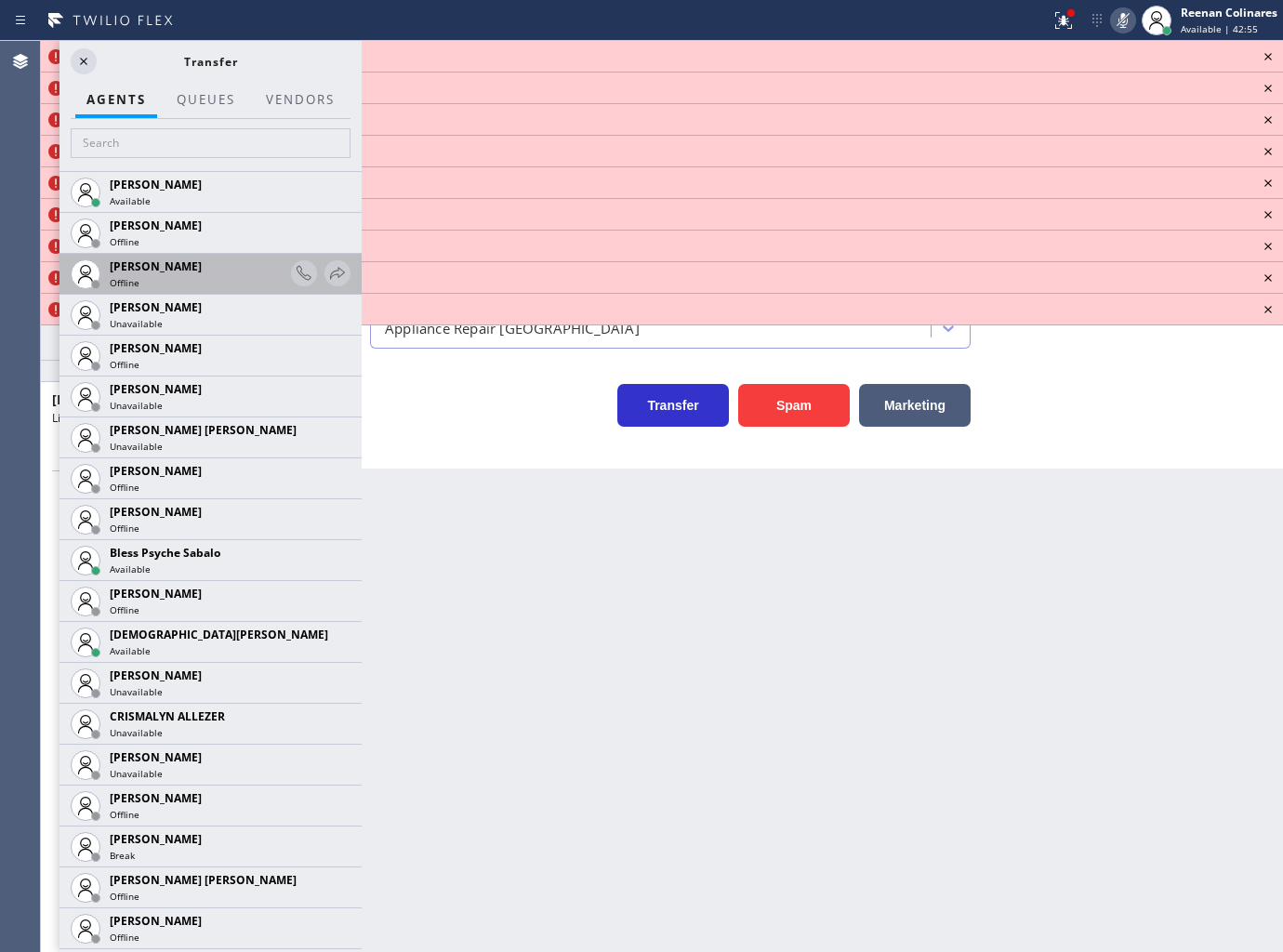
scroll to position [310, 0]
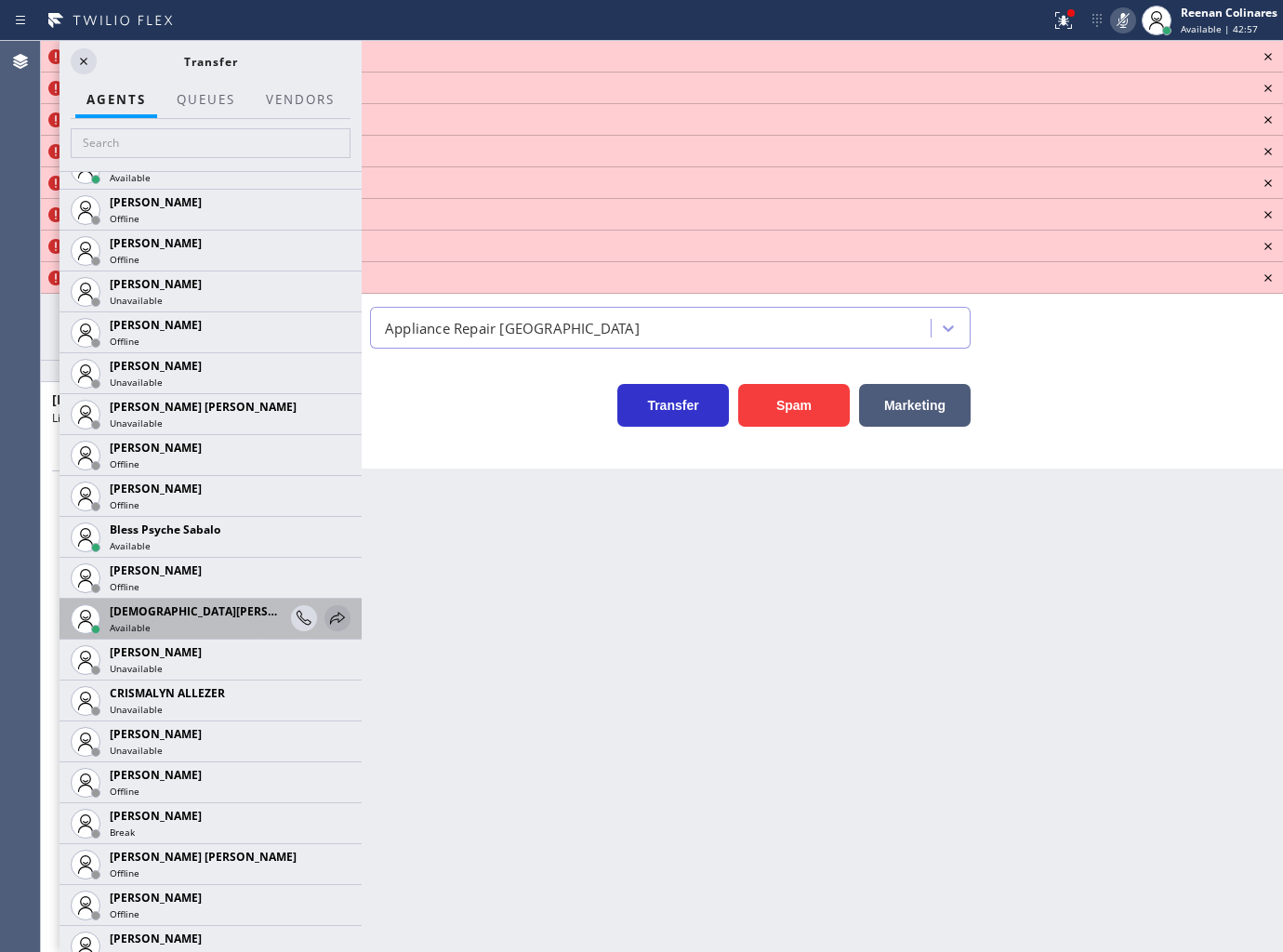
click at [326, 618] on icon at bounding box center [337, 617] width 22 height 22
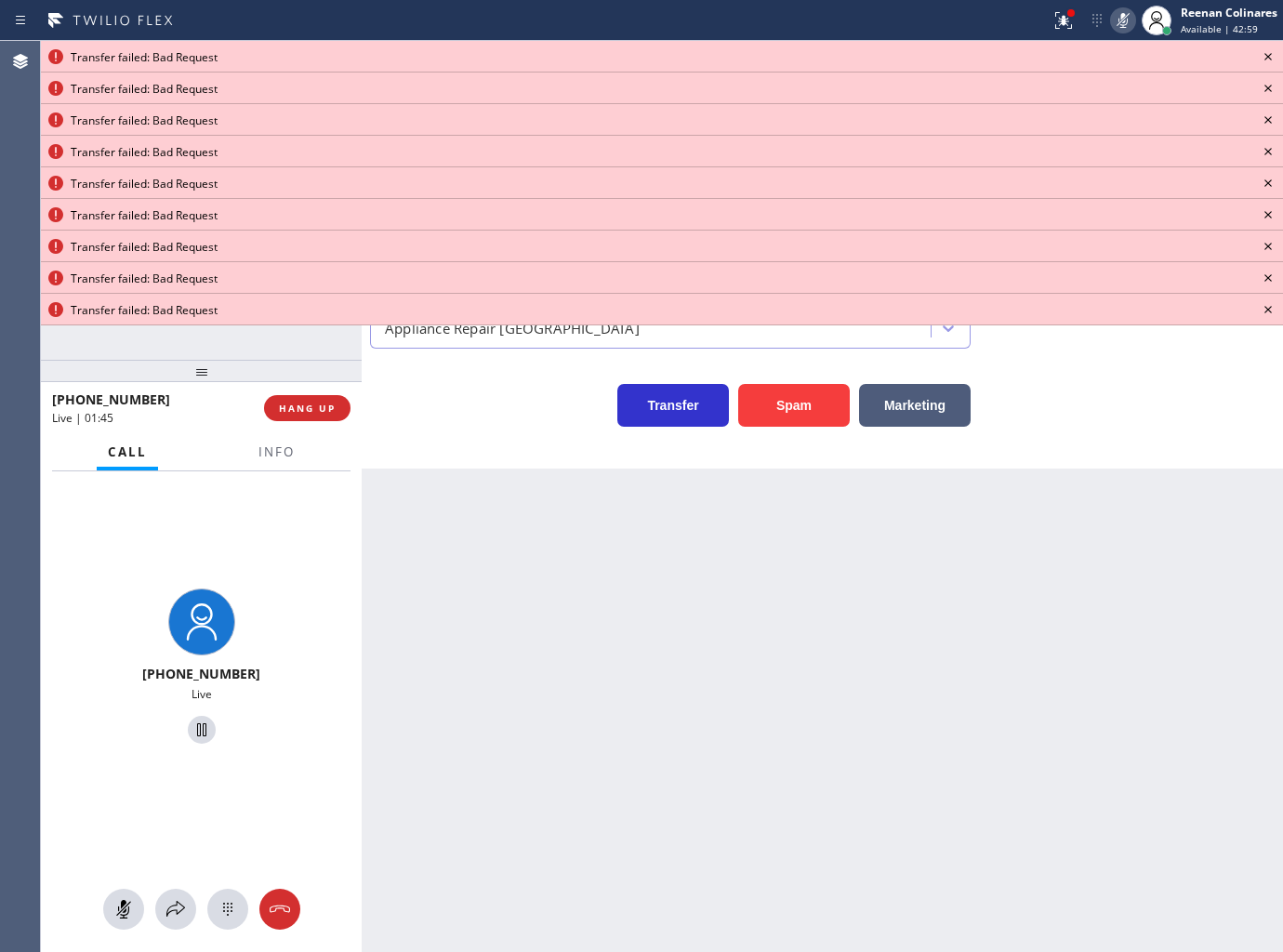
click at [1270, 56] on icon at bounding box center [1268, 56] width 22 height 22
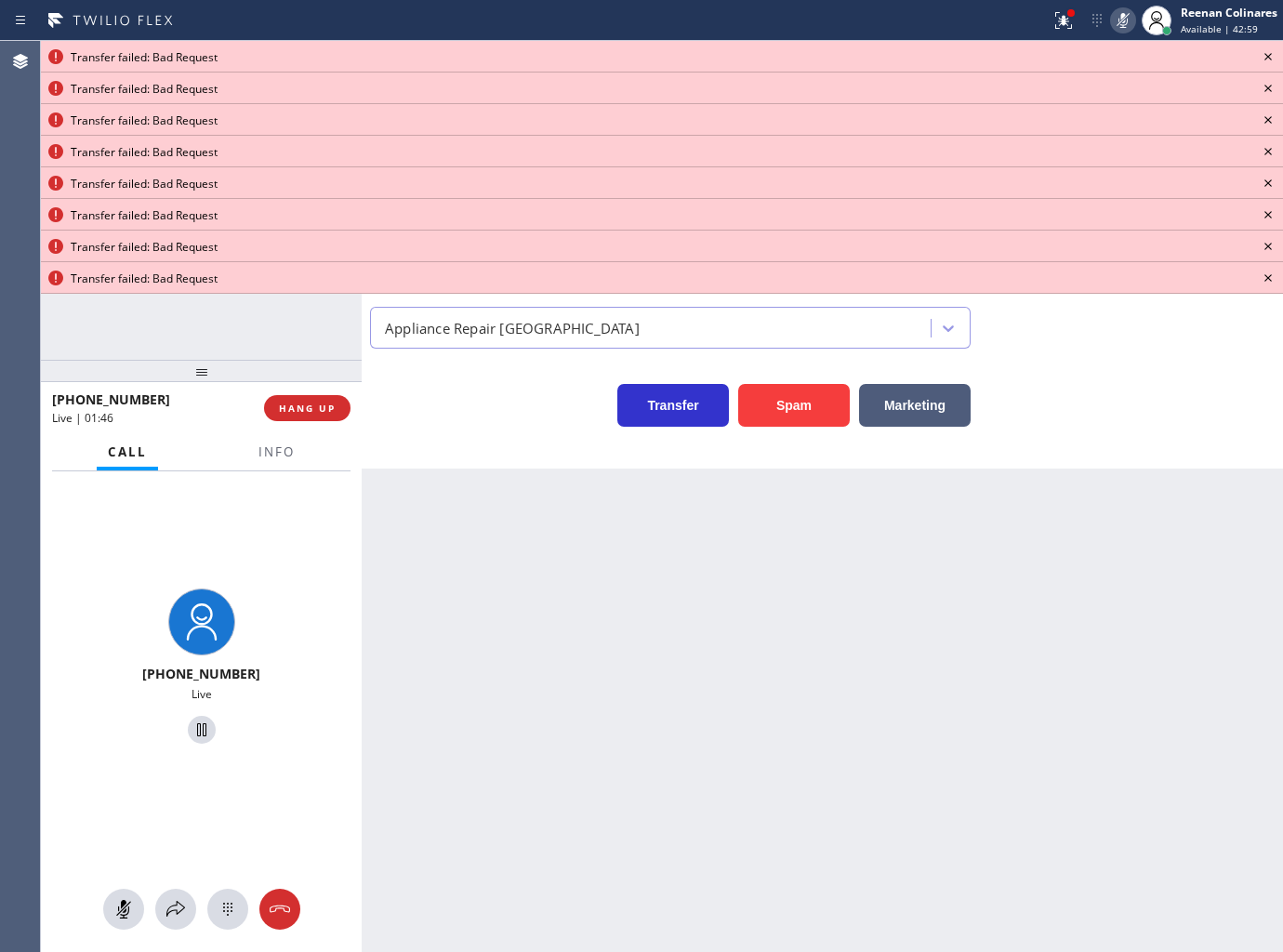
click at [1270, 56] on icon at bounding box center [1268, 56] width 22 height 22
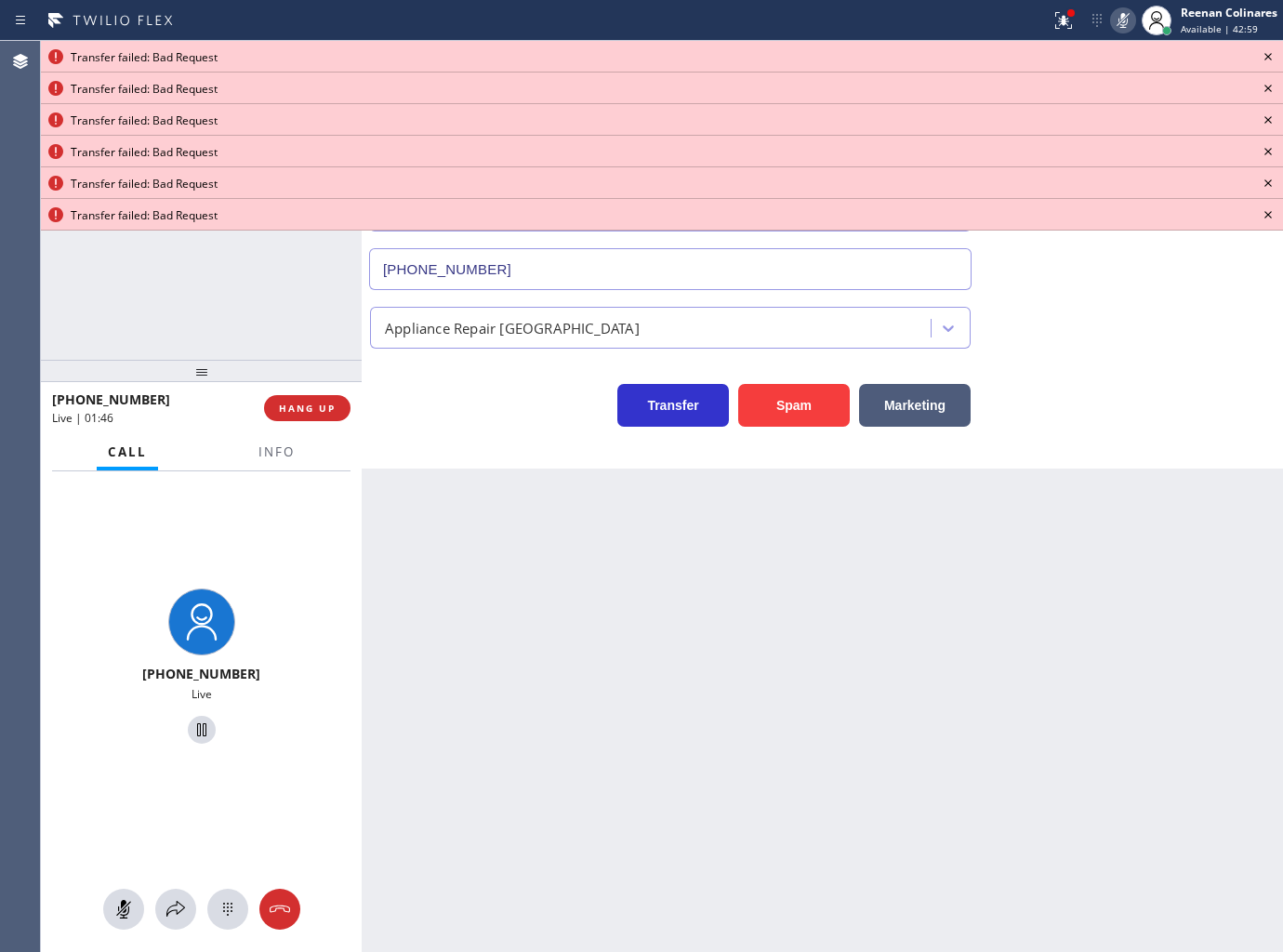
click at [1270, 56] on icon at bounding box center [1268, 56] width 22 height 22
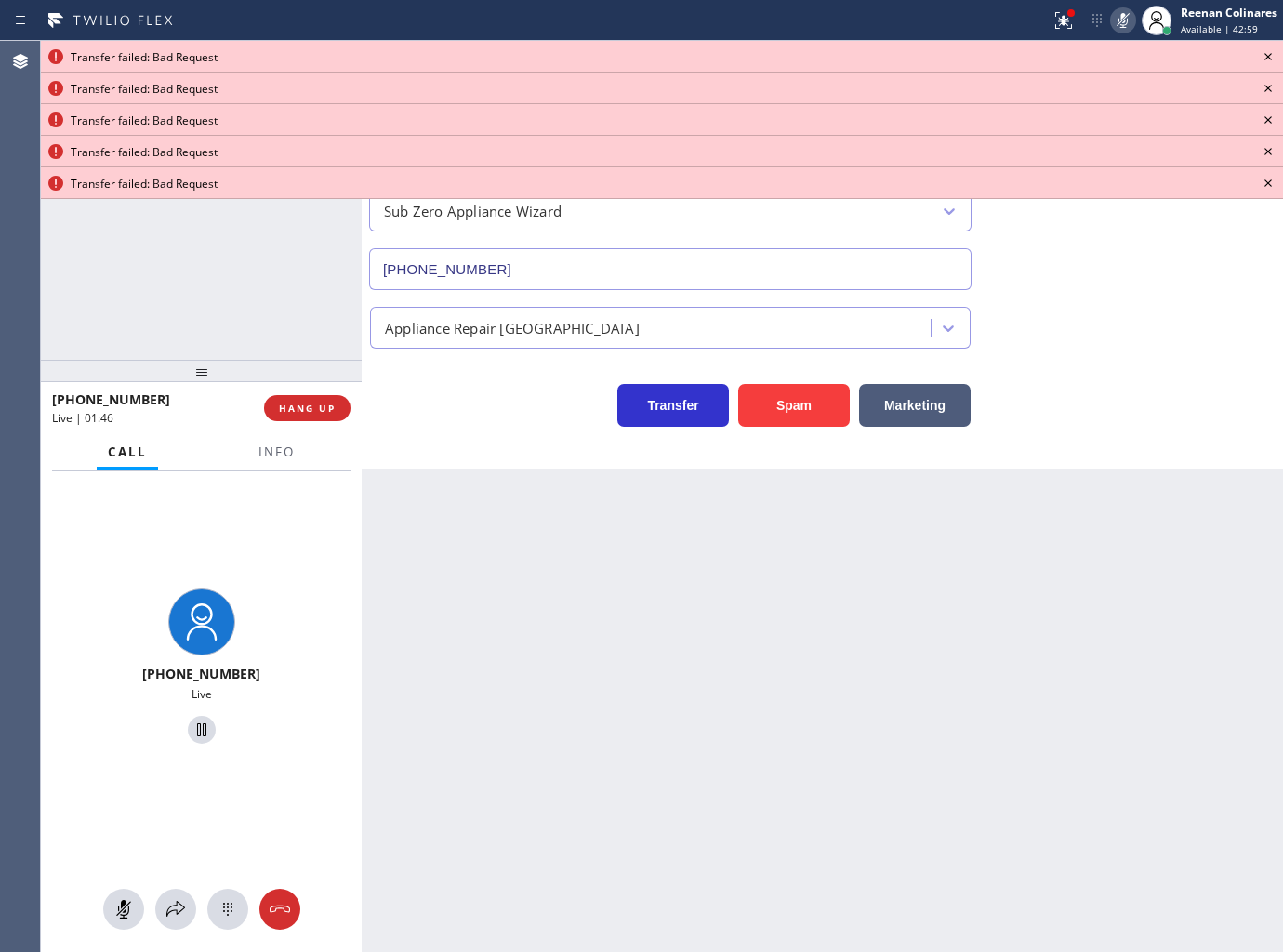
click at [1270, 56] on icon at bounding box center [1268, 56] width 22 height 22
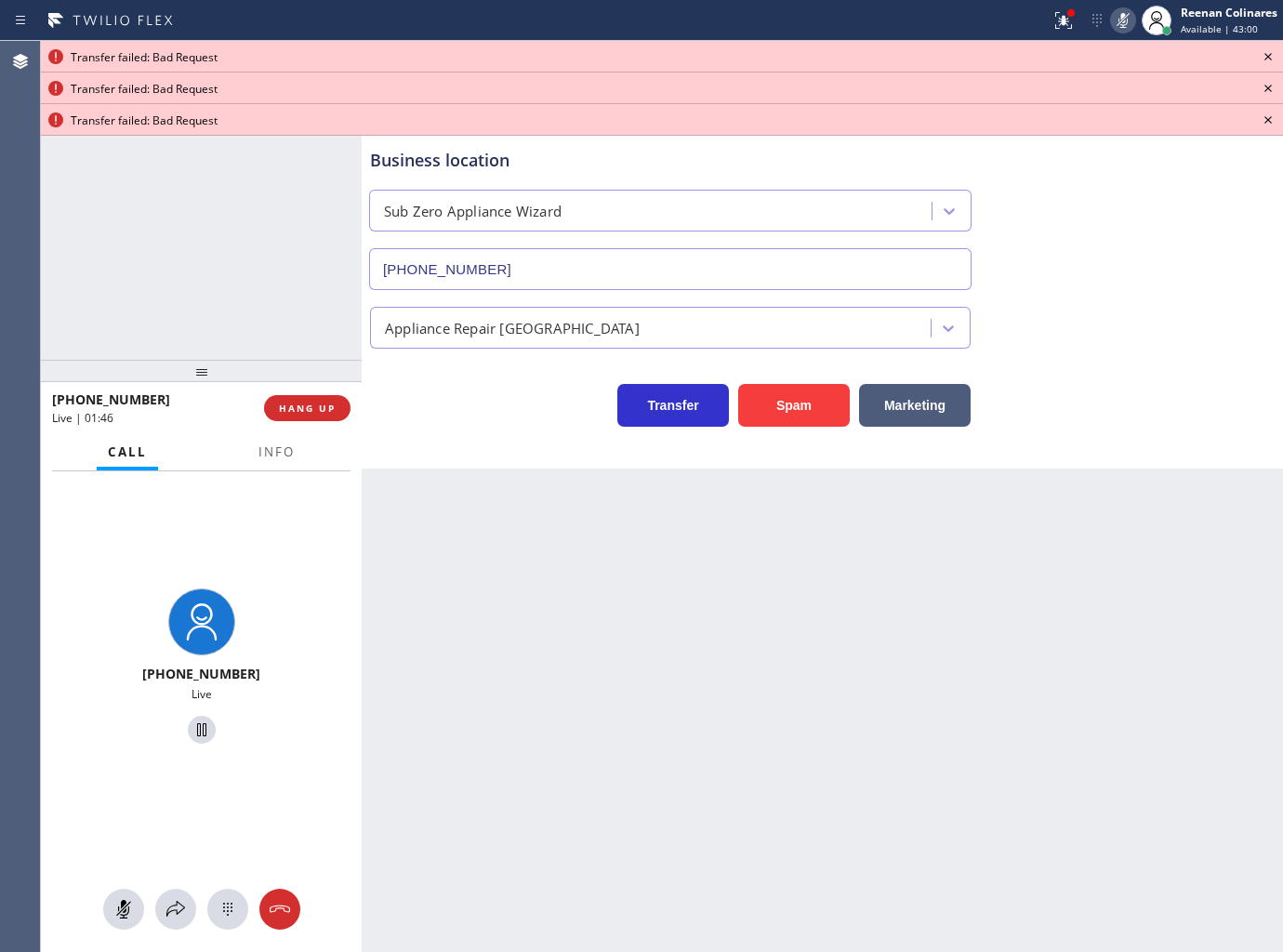
click at [1270, 56] on icon at bounding box center [1268, 56] width 22 height 22
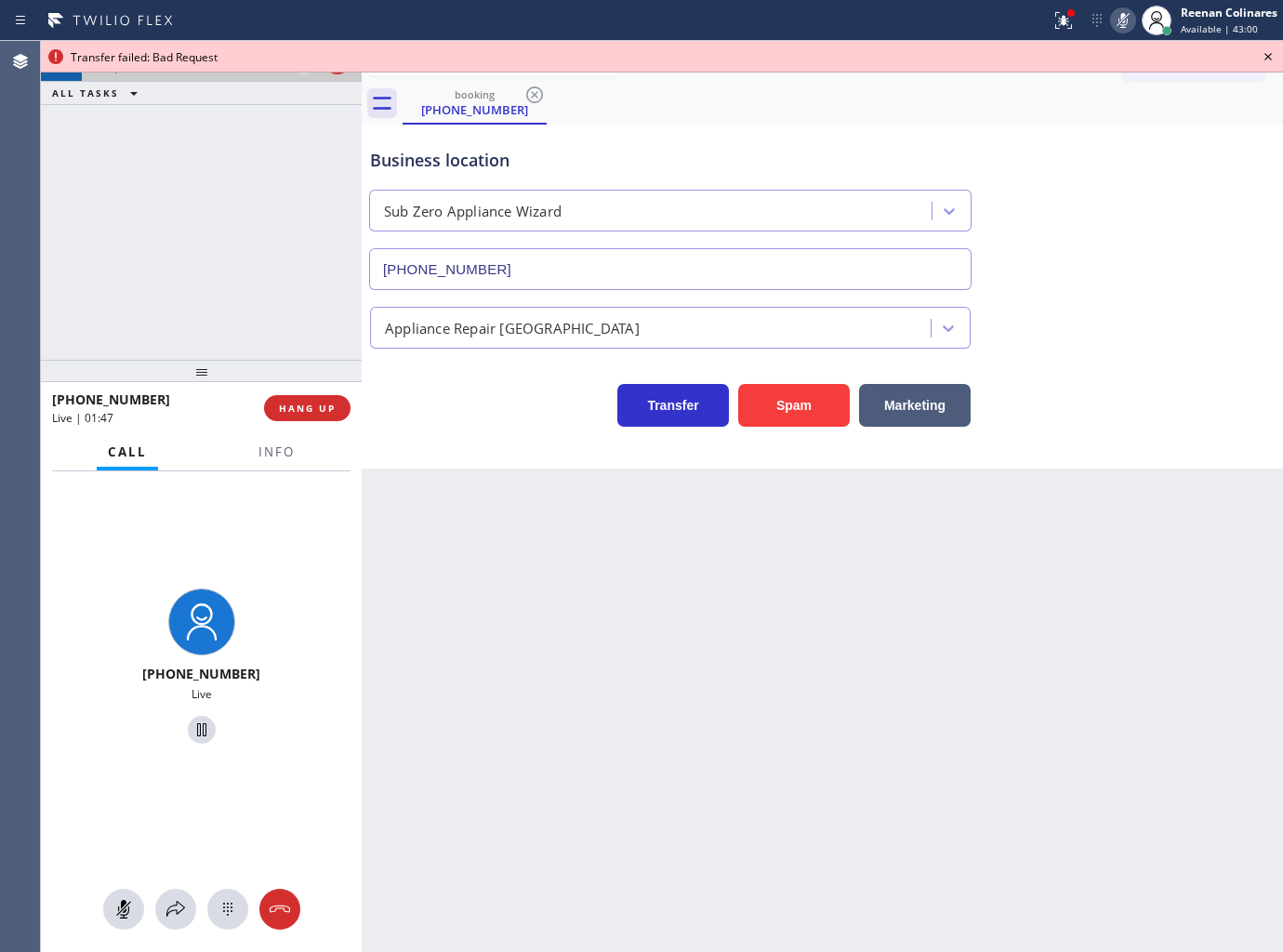
click at [1270, 56] on icon at bounding box center [1268, 56] width 22 height 22
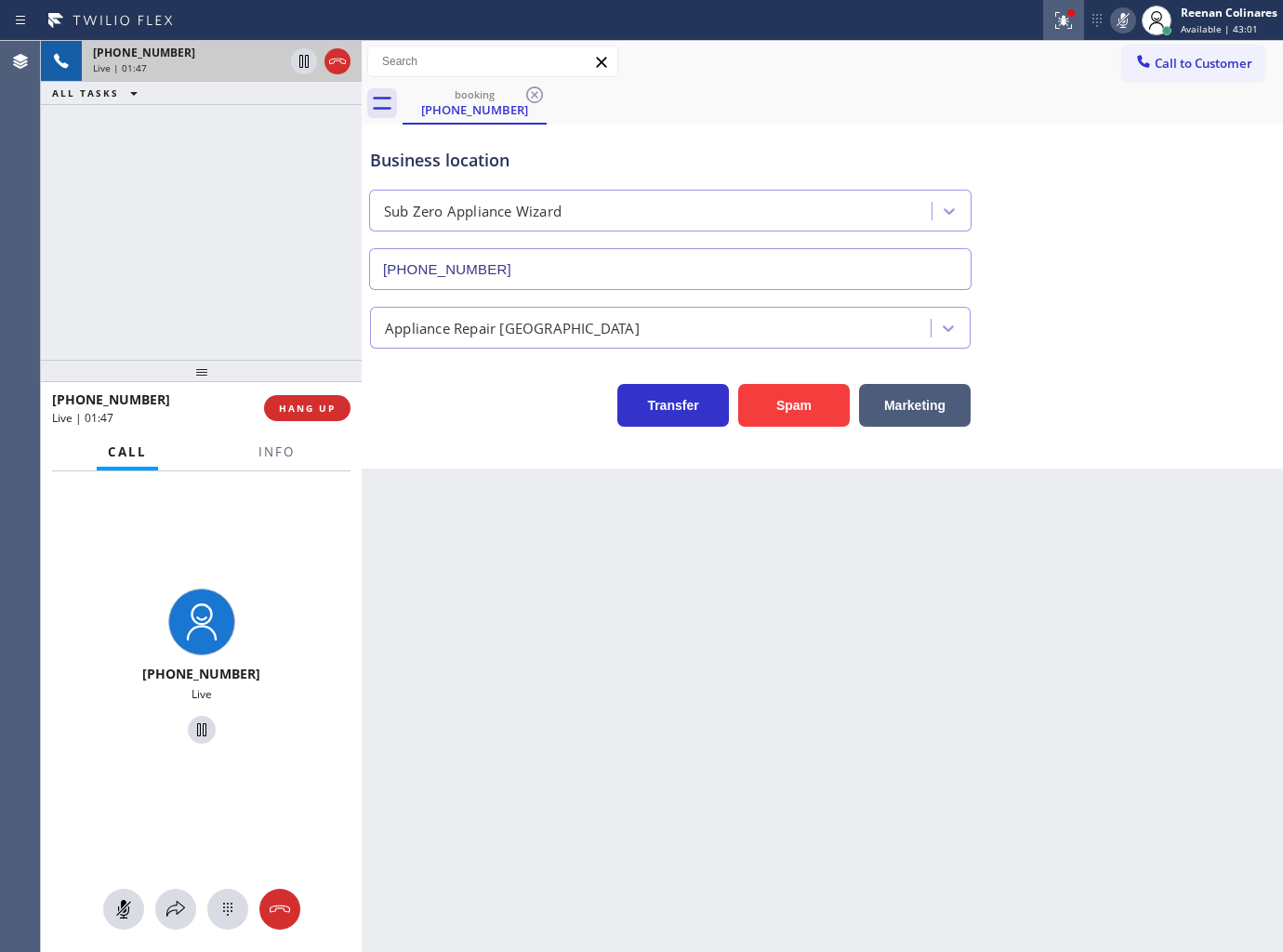
click at [1066, 28] on icon at bounding box center [1063, 20] width 22 height 22
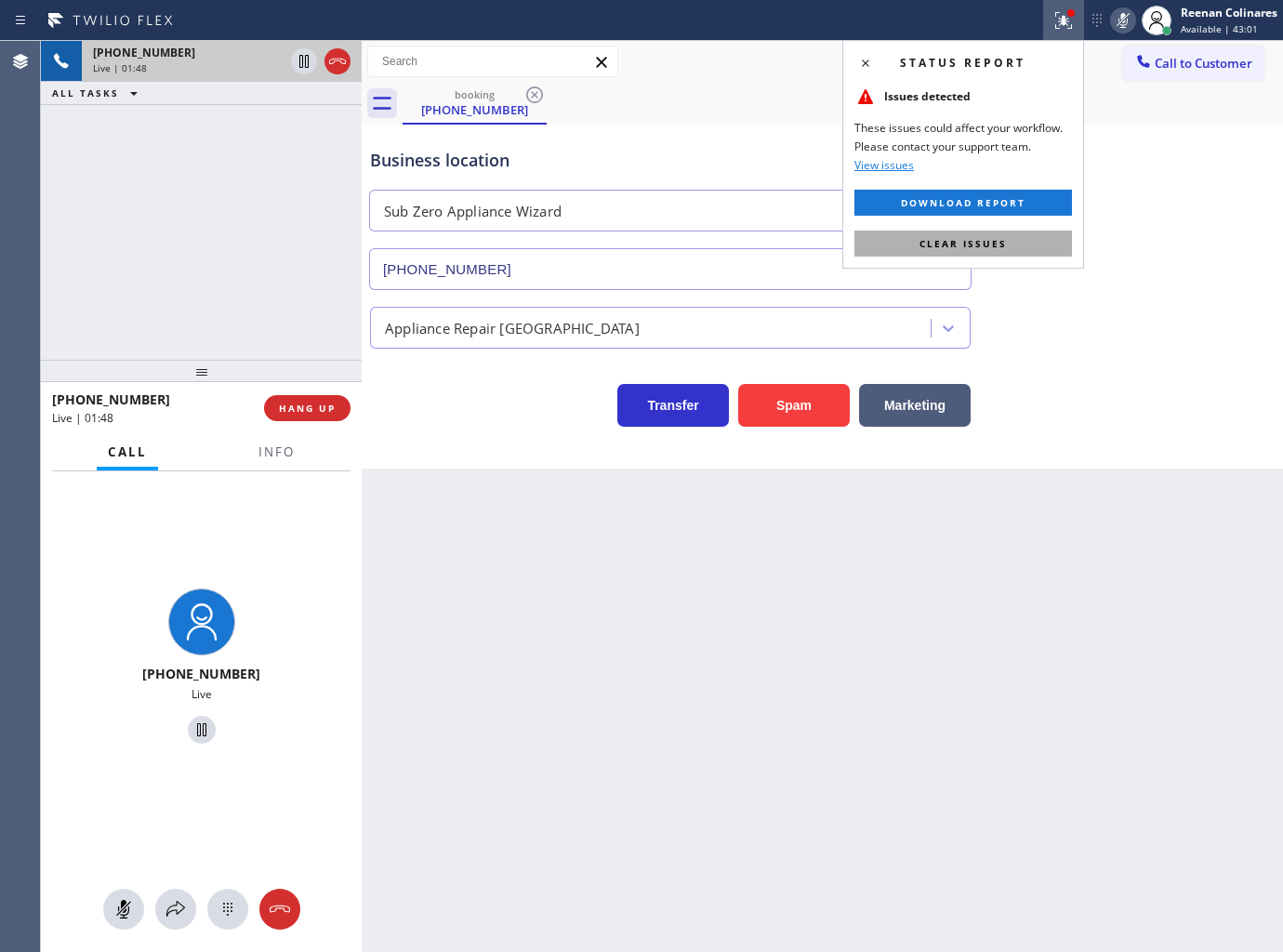
drag, startPoint x: 985, startPoint y: 245, endPoint x: 331, endPoint y: 495, distance: 700.2
click at [984, 245] on span "Clear issues" at bounding box center [962, 244] width 87 height 13
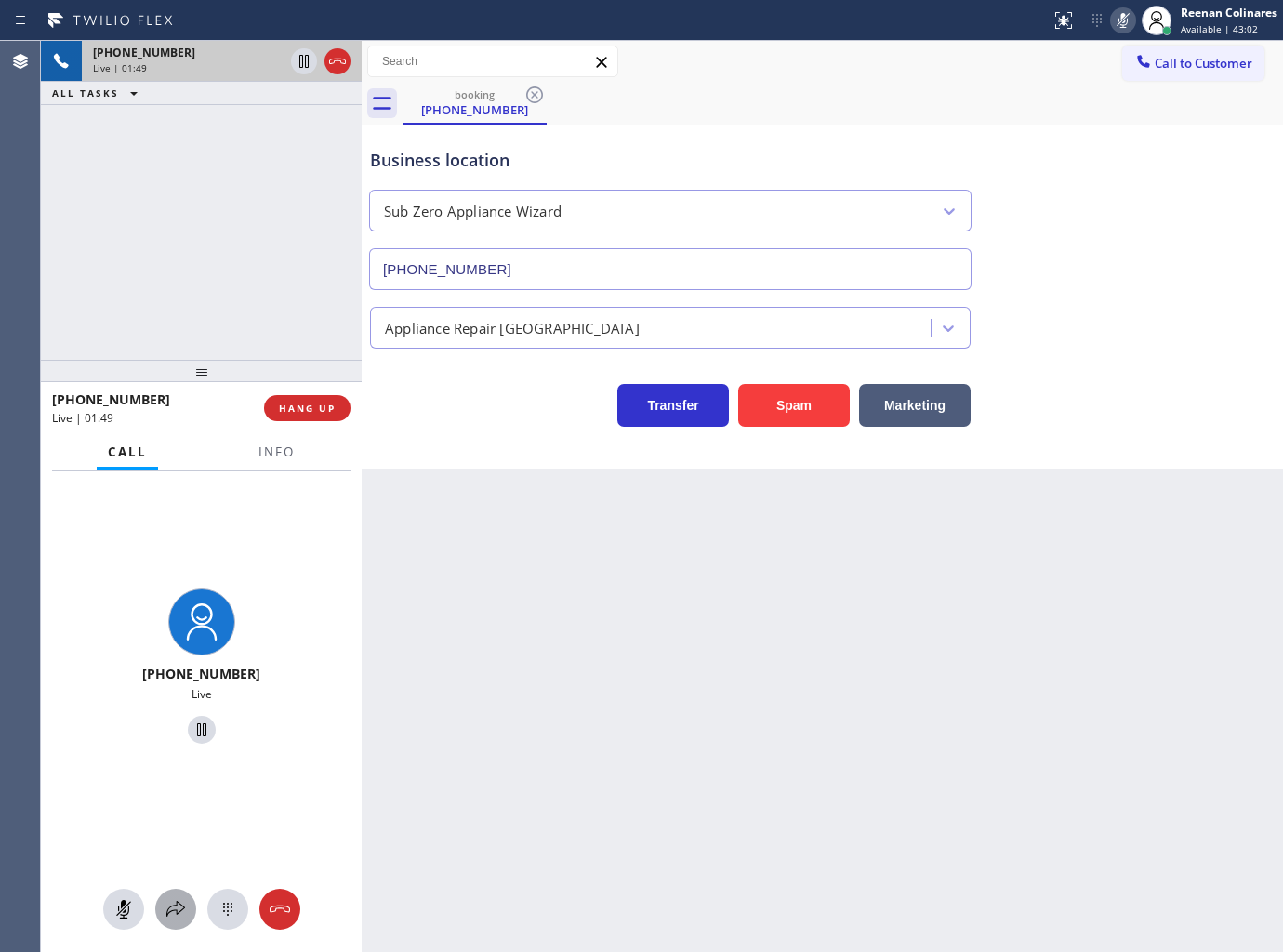
click at [177, 916] on icon at bounding box center [175, 909] width 22 height 22
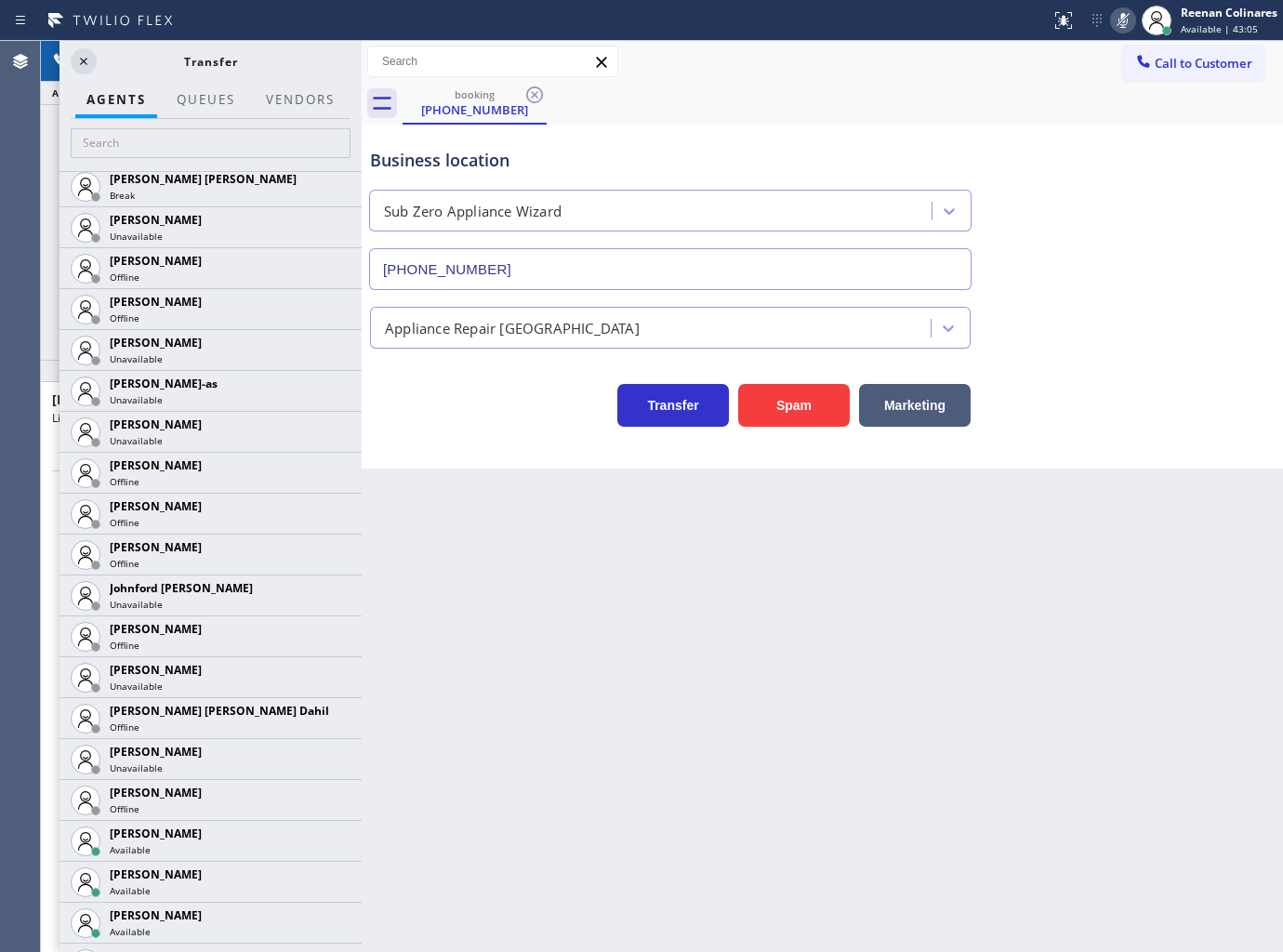
scroll to position [1934, 0]
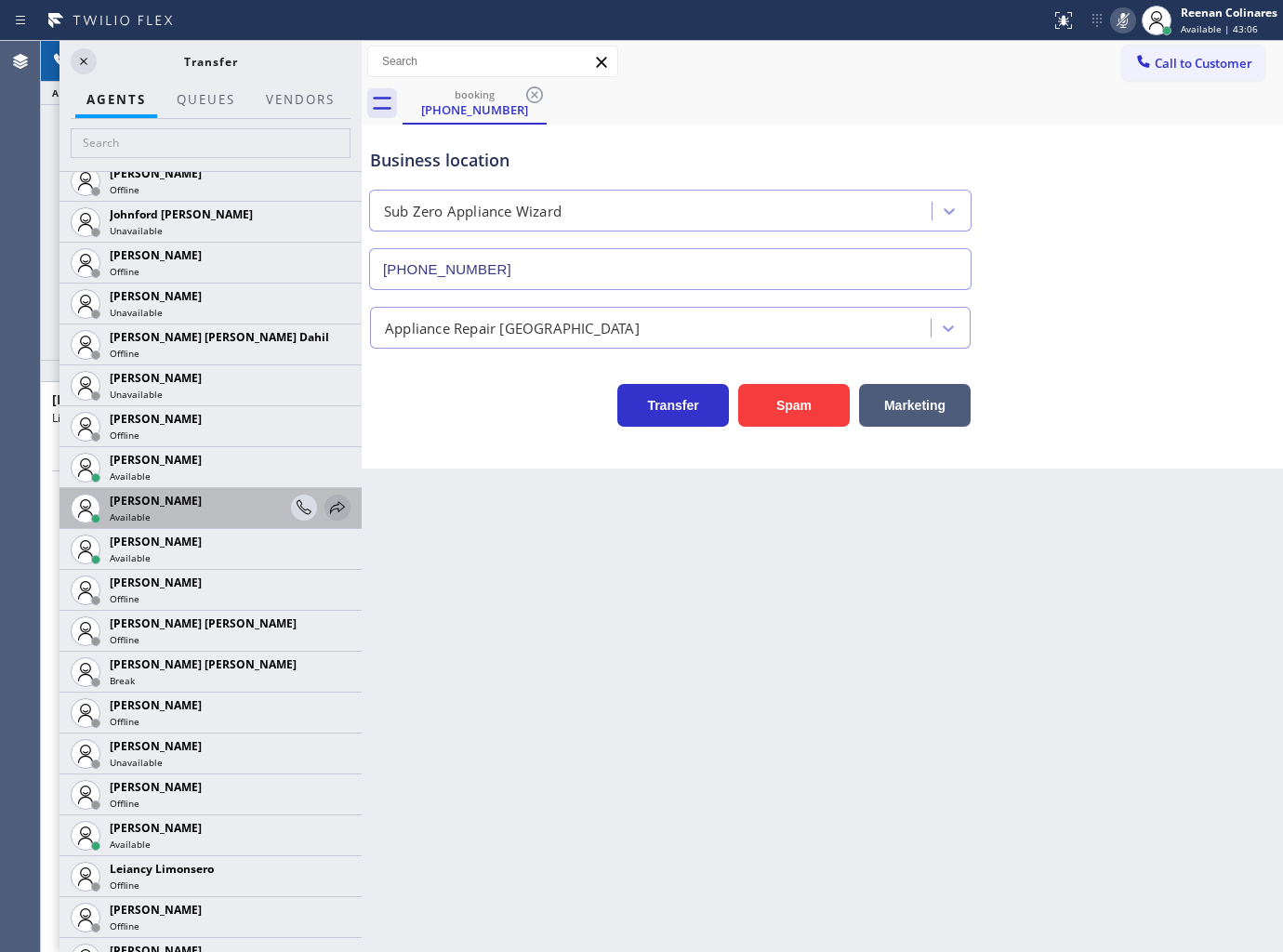
click at [326, 504] on icon at bounding box center [337, 507] width 22 height 22
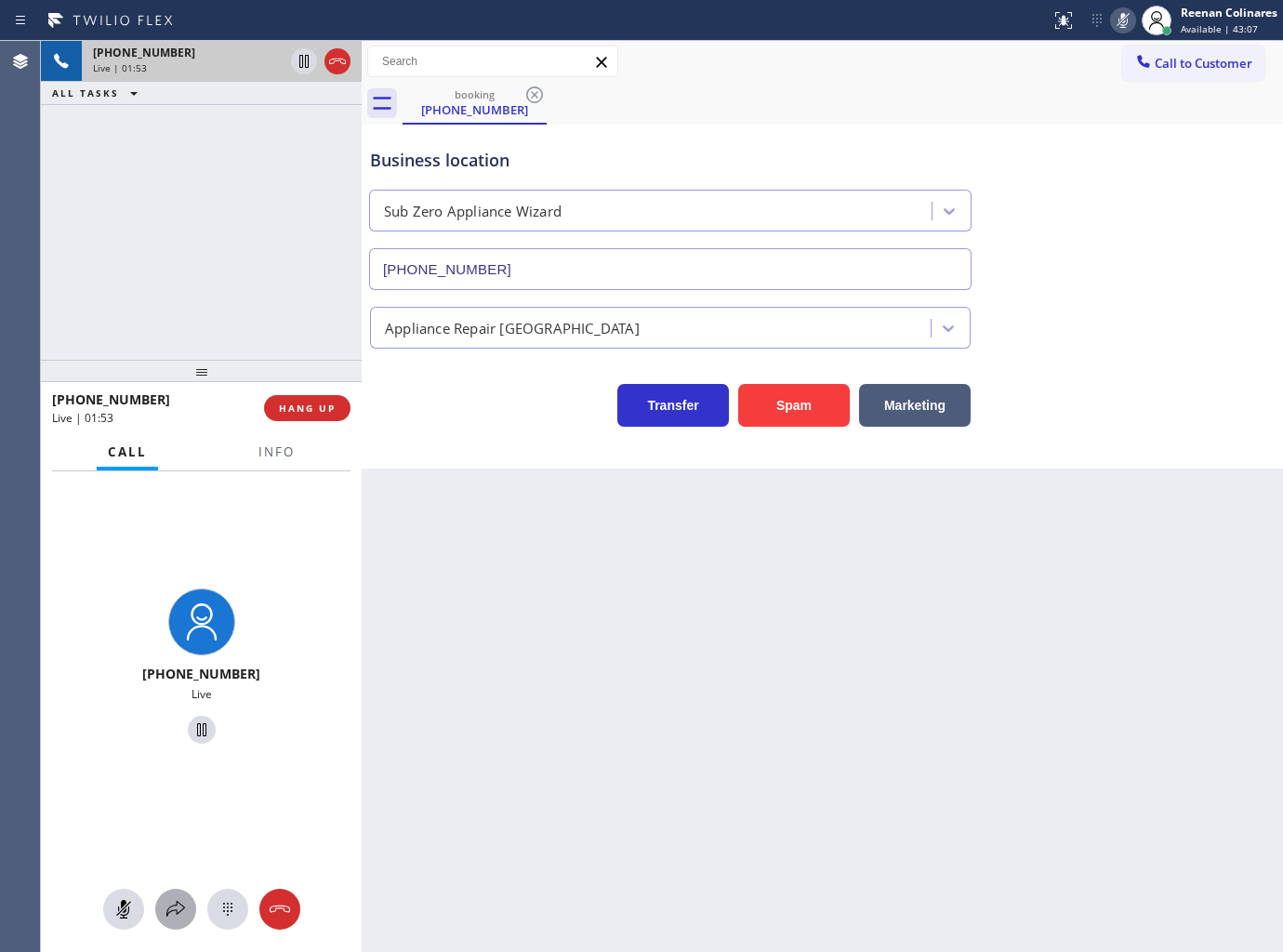
click at [155, 920] on div at bounding box center [175, 909] width 41 height 22
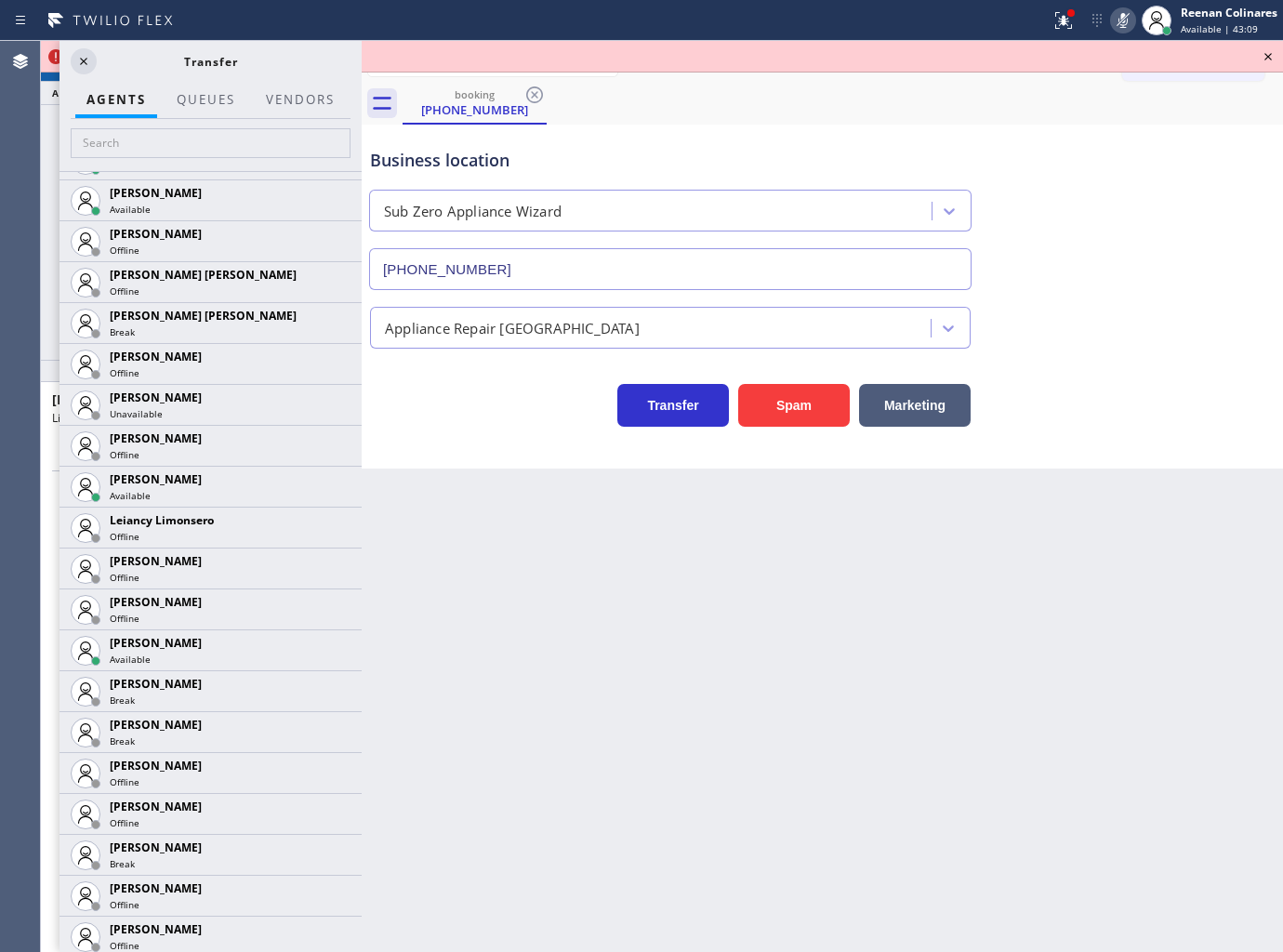
scroll to position [2325, 0]
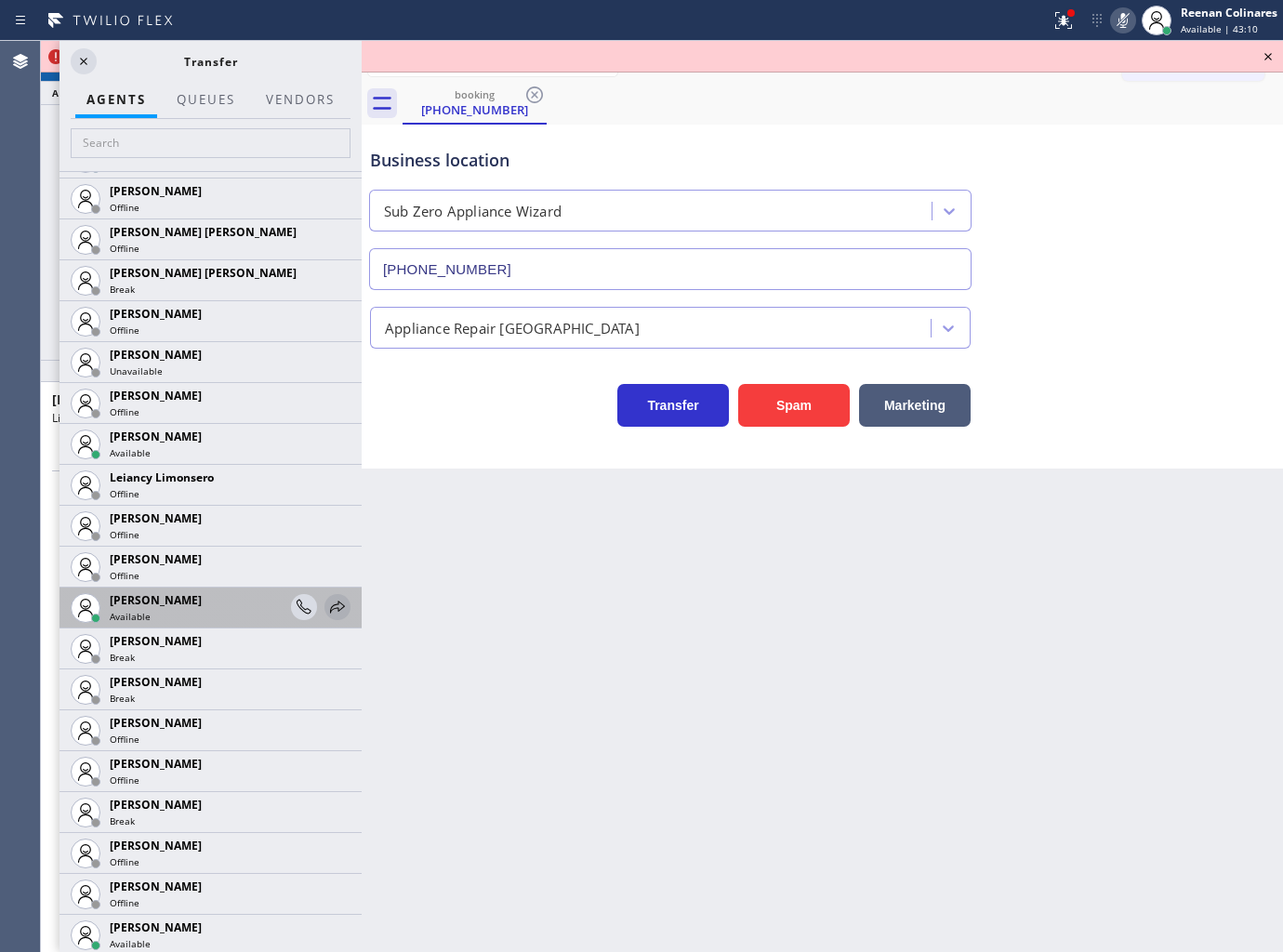
click at [330, 606] on icon at bounding box center [338, 607] width 15 height 12
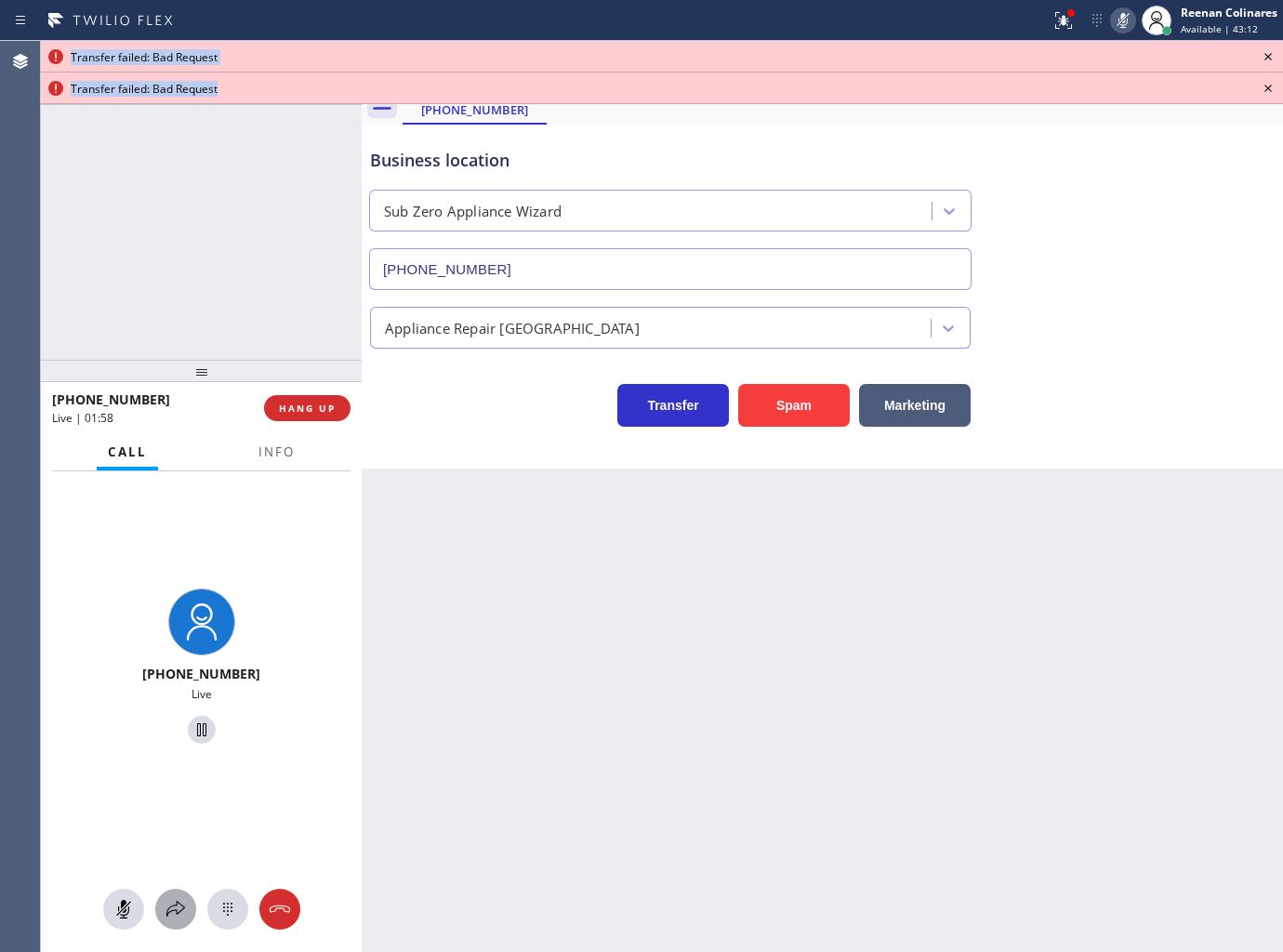
click at [166, 908] on icon at bounding box center [175, 909] width 22 height 22
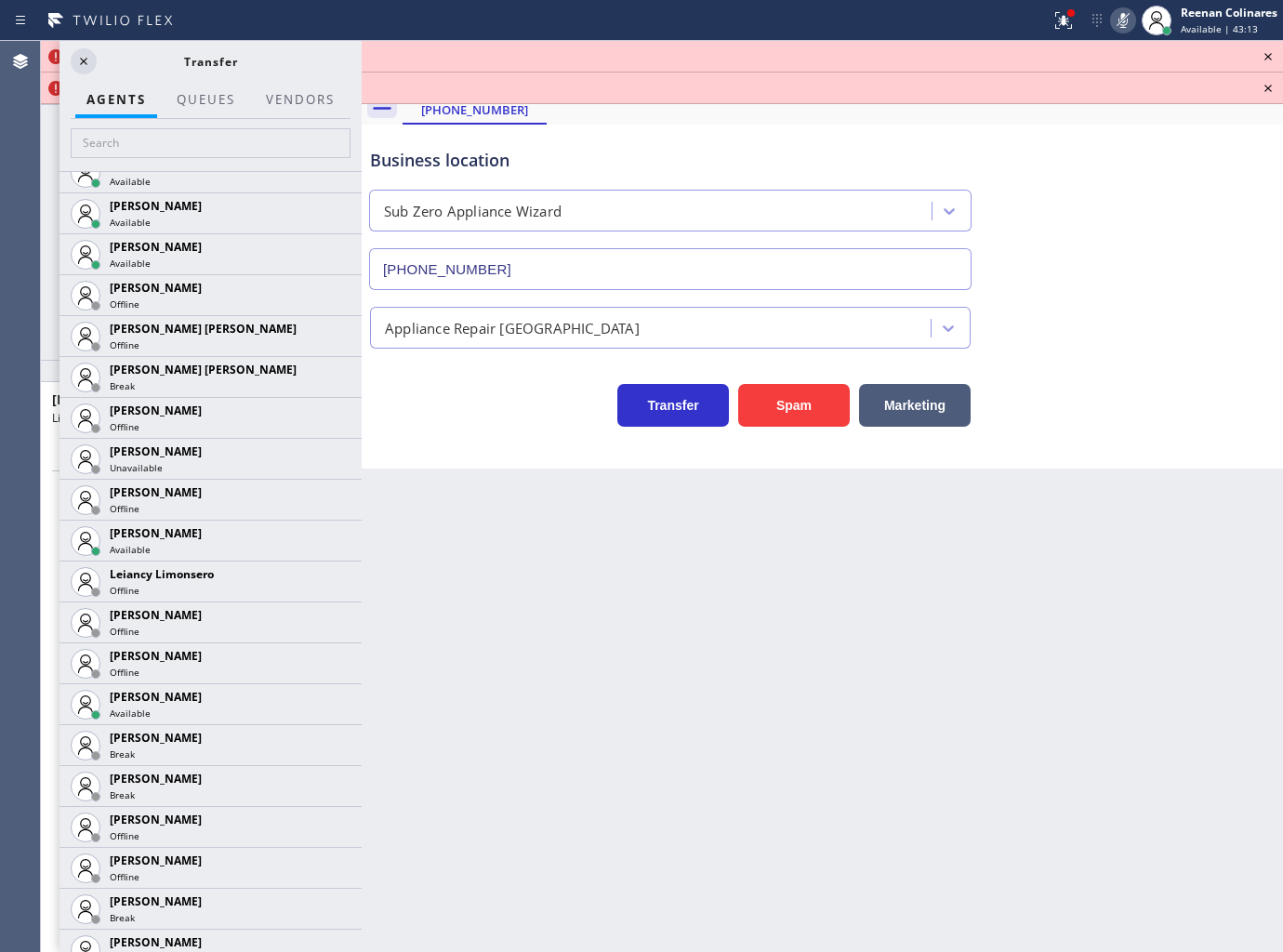
scroll to position [2259, 0]
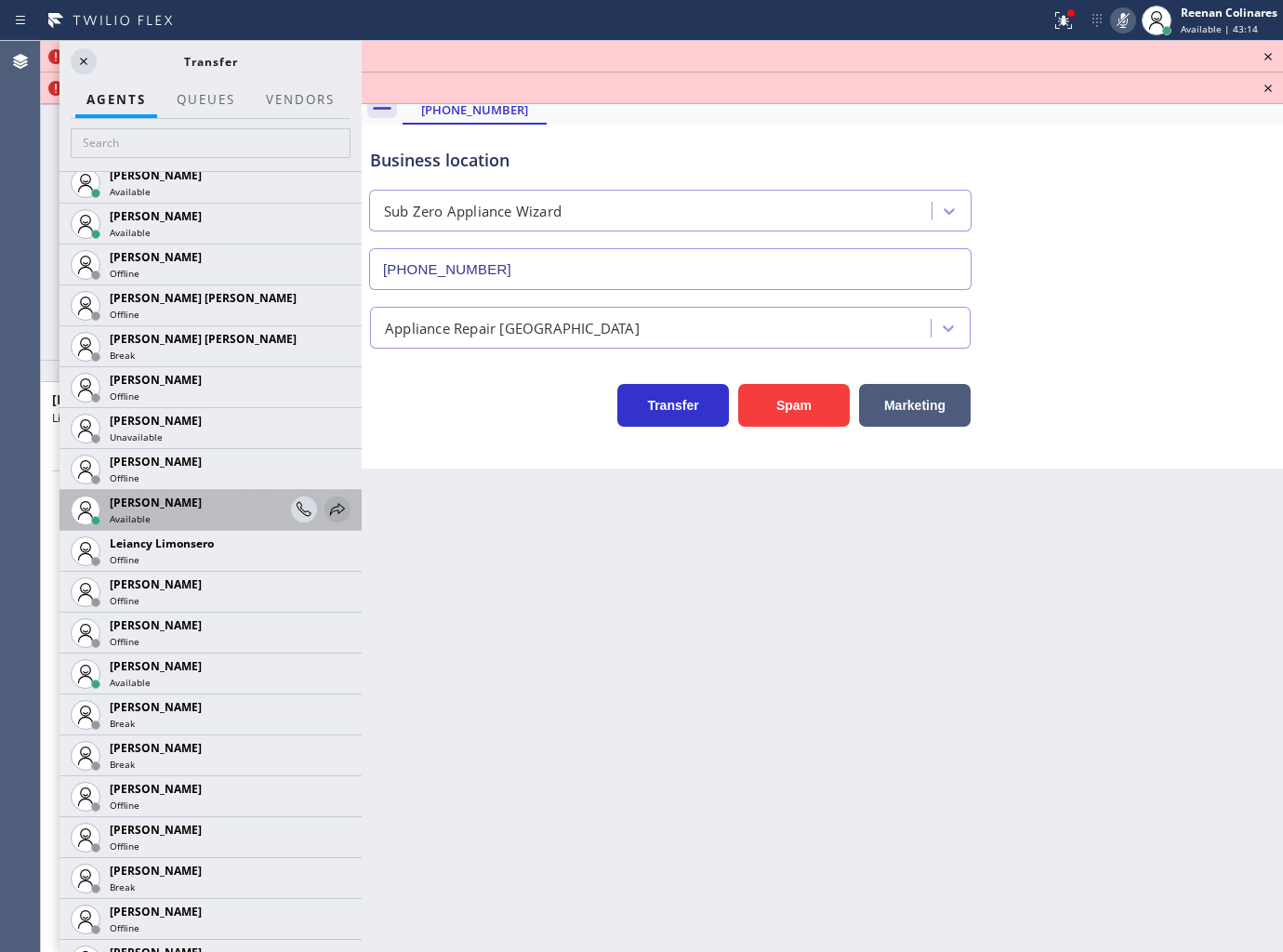
click at [326, 502] on icon at bounding box center [337, 509] width 22 height 22
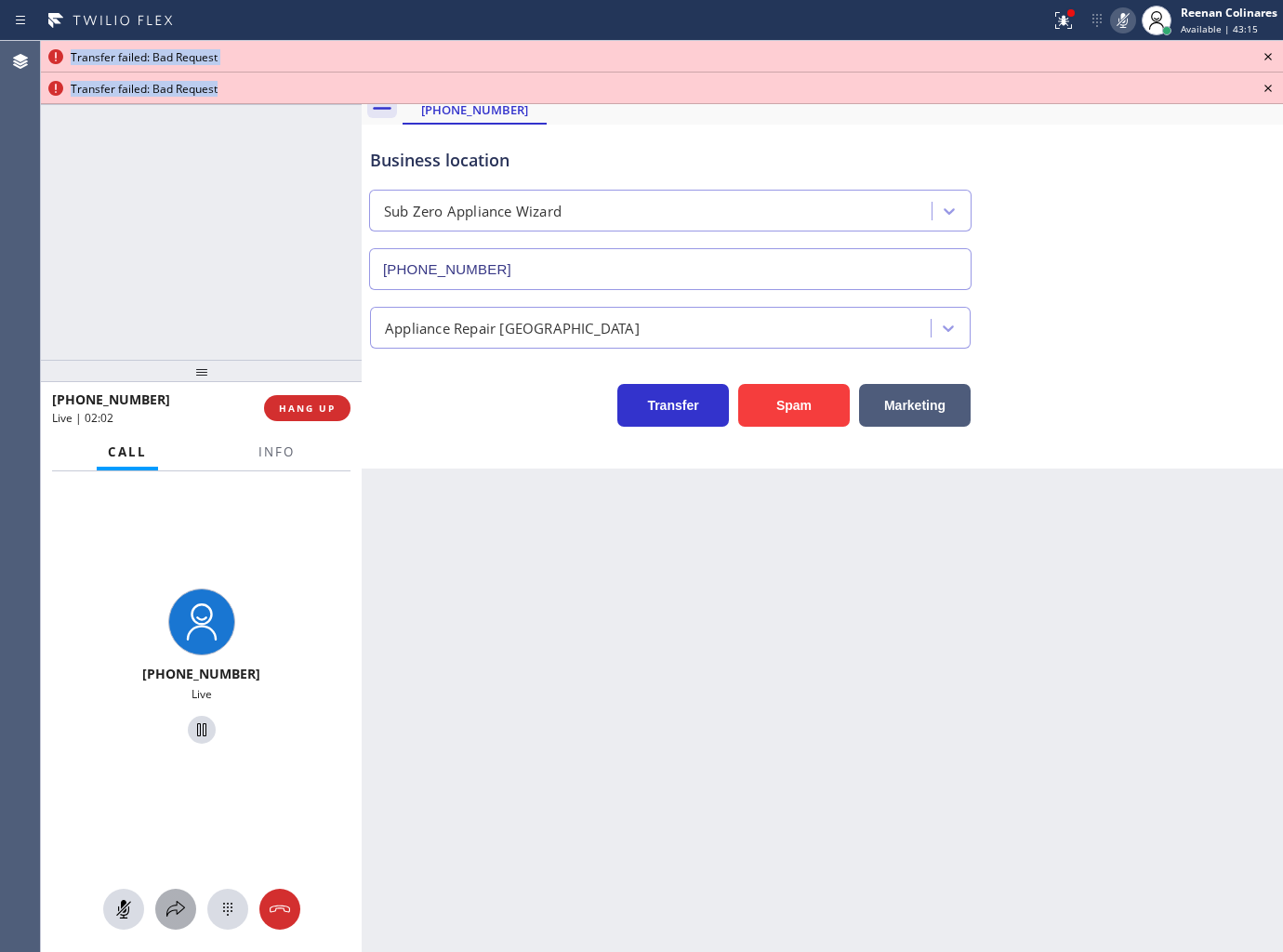
click at [171, 920] on icon at bounding box center [175, 909] width 22 height 22
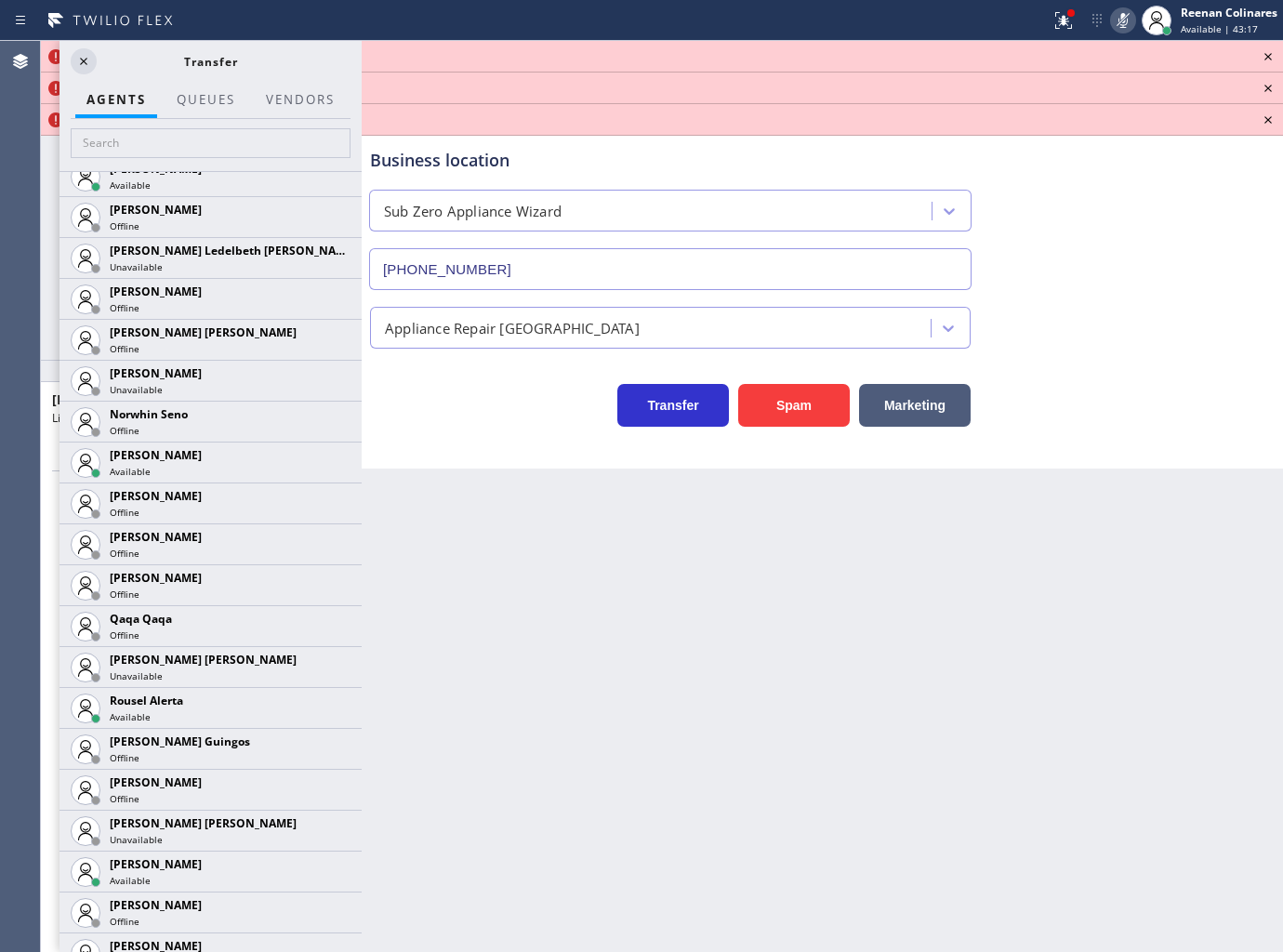
scroll to position [3295, 0]
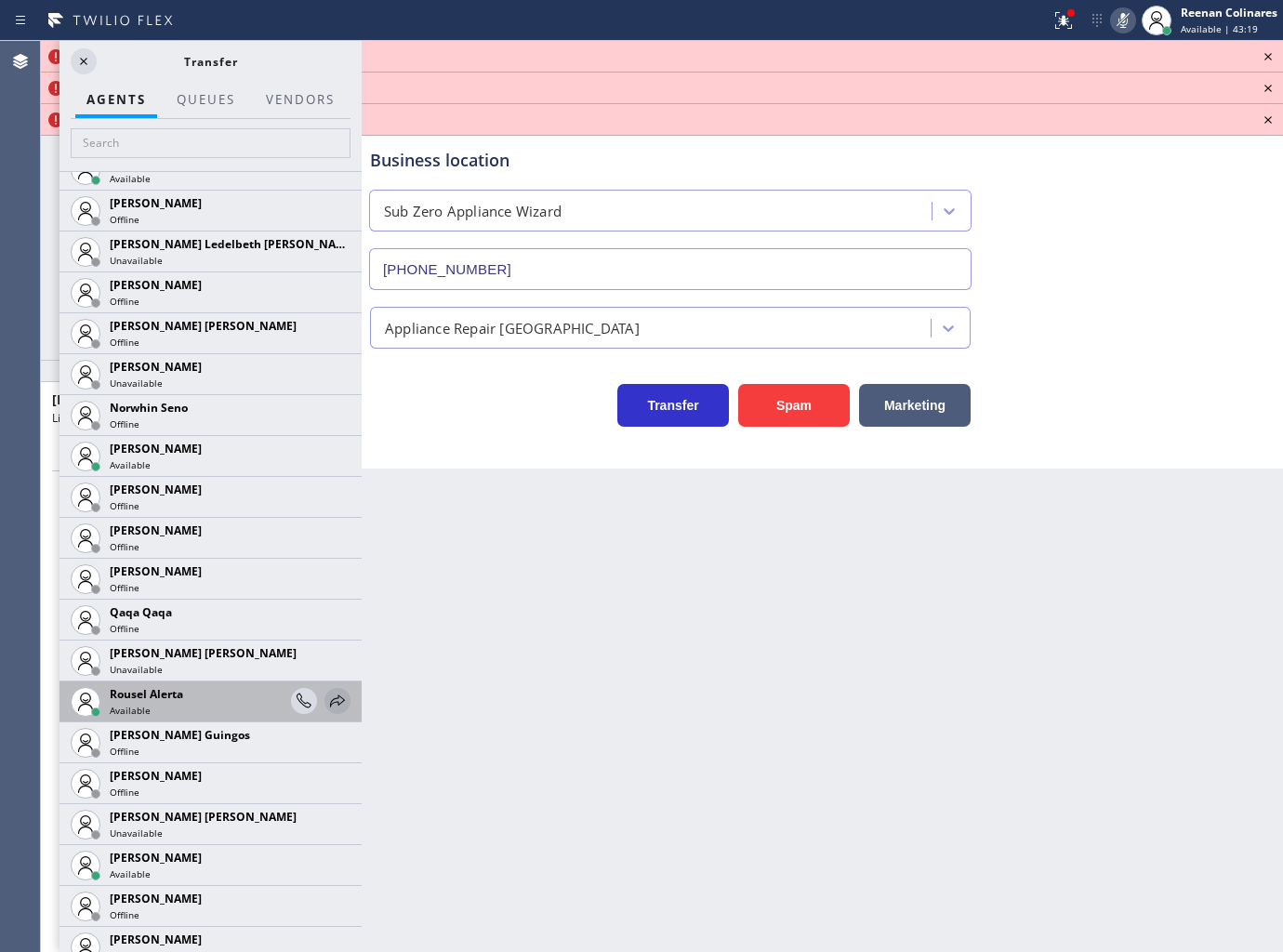
click at [326, 703] on icon at bounding box center [337, 700] width 22 height 22
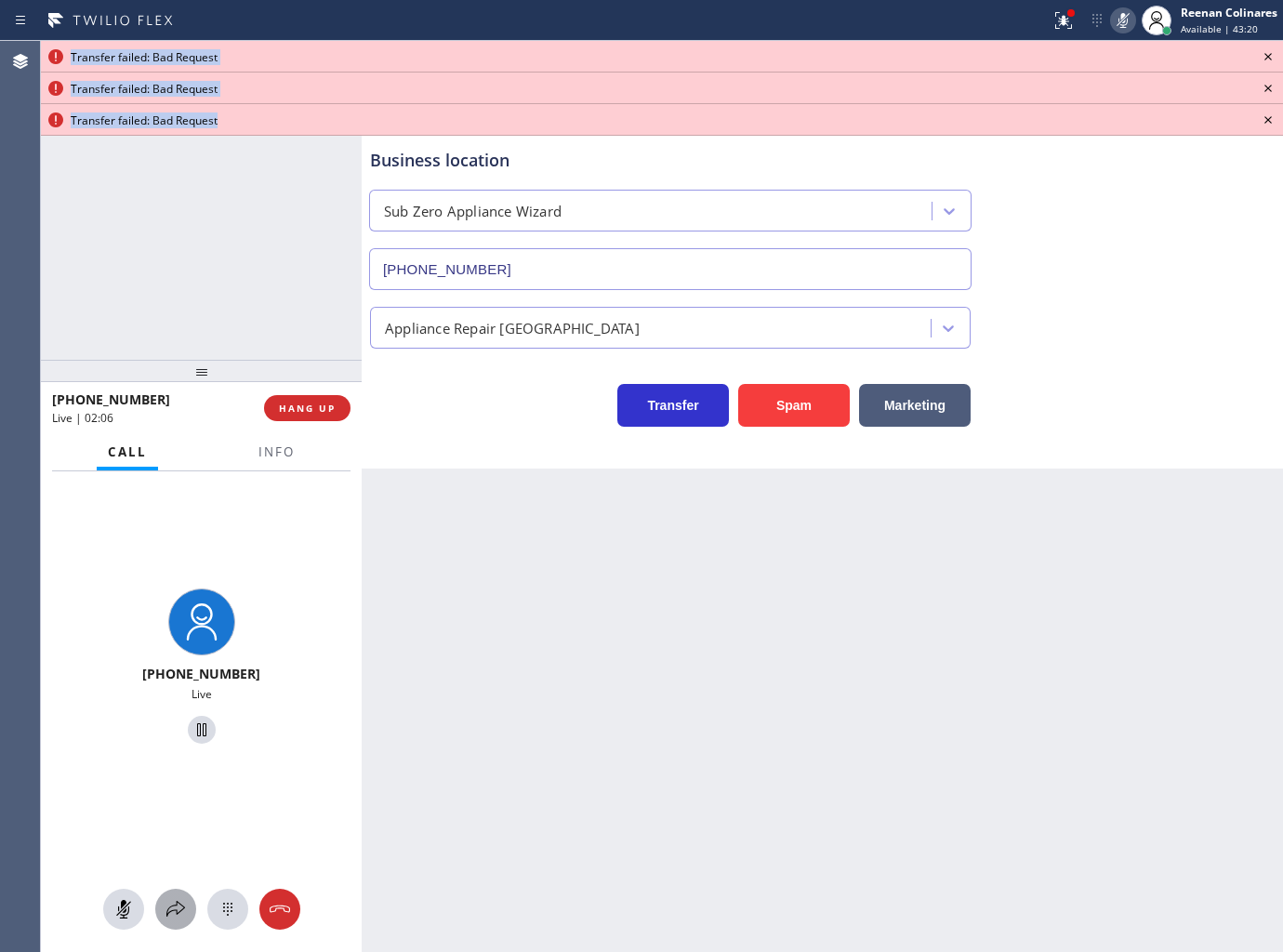
click at [165, 909] on icon at bounding box center [175, 909] width 22 height 22
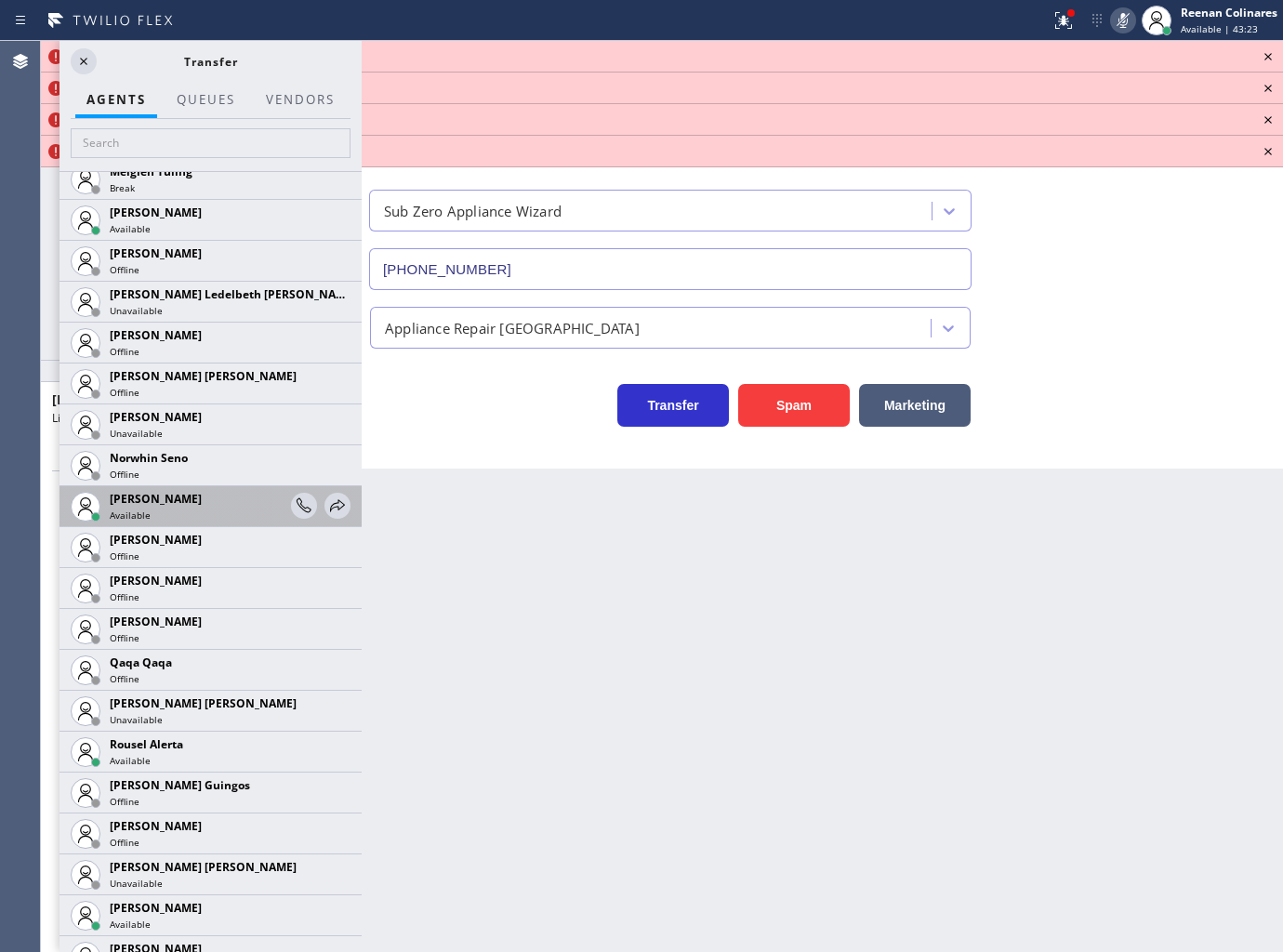
scroll to position [2831, 0]
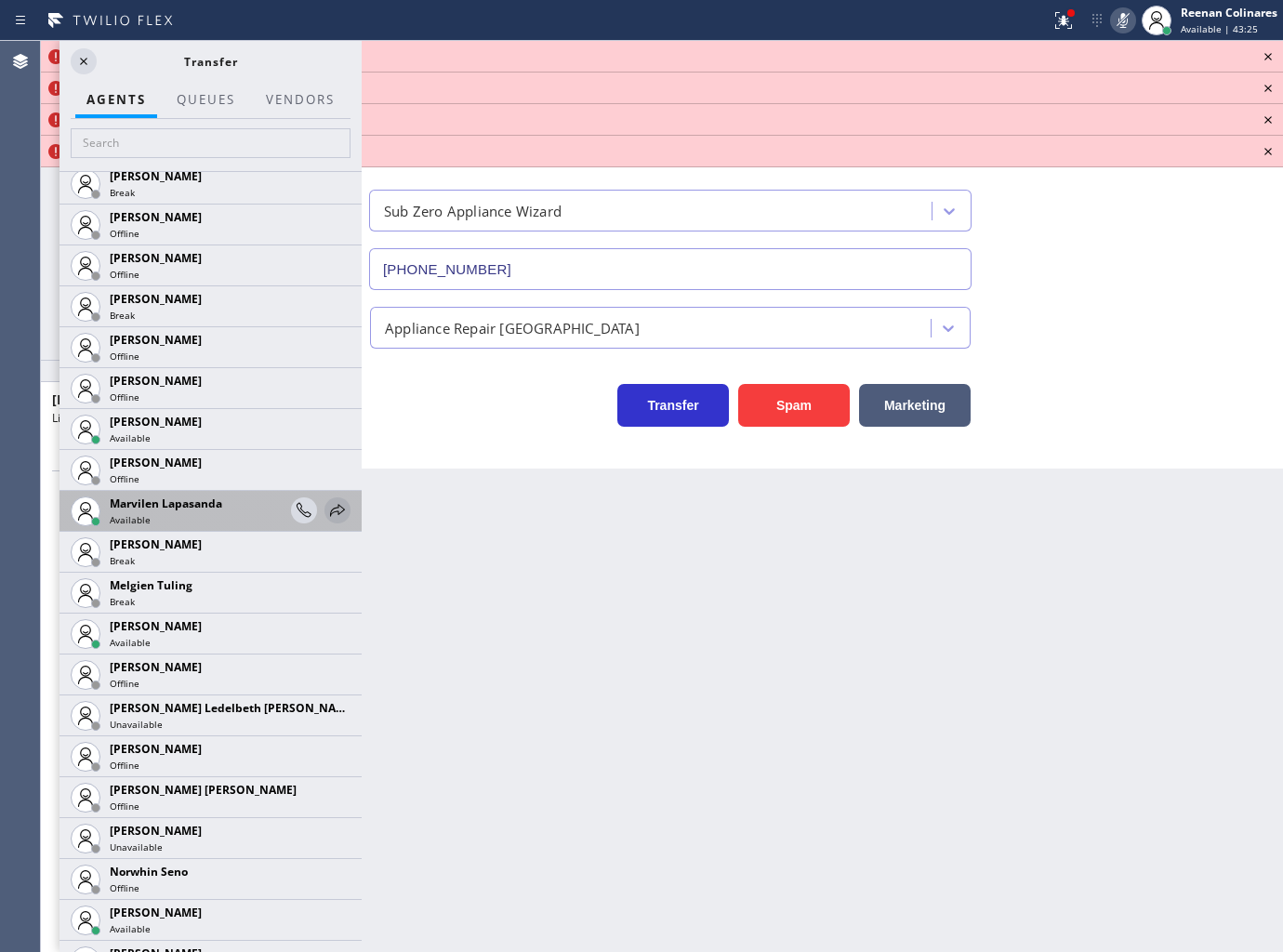
click at [326, 508] on icon at bounding box center [337, 510] width 22 height 22
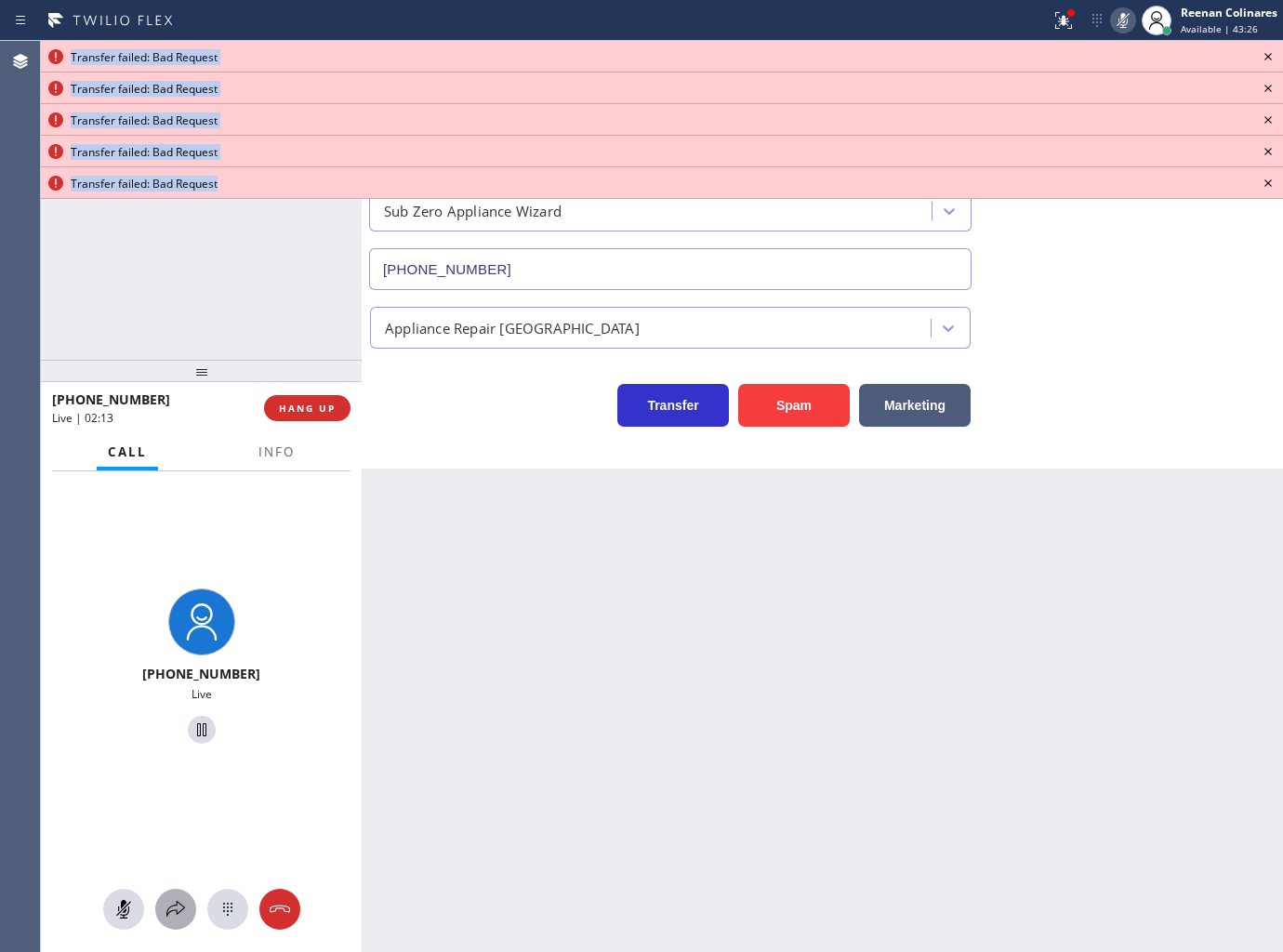
click at [179, 895] on button at bounding box center [175, 909] width 41 height 41
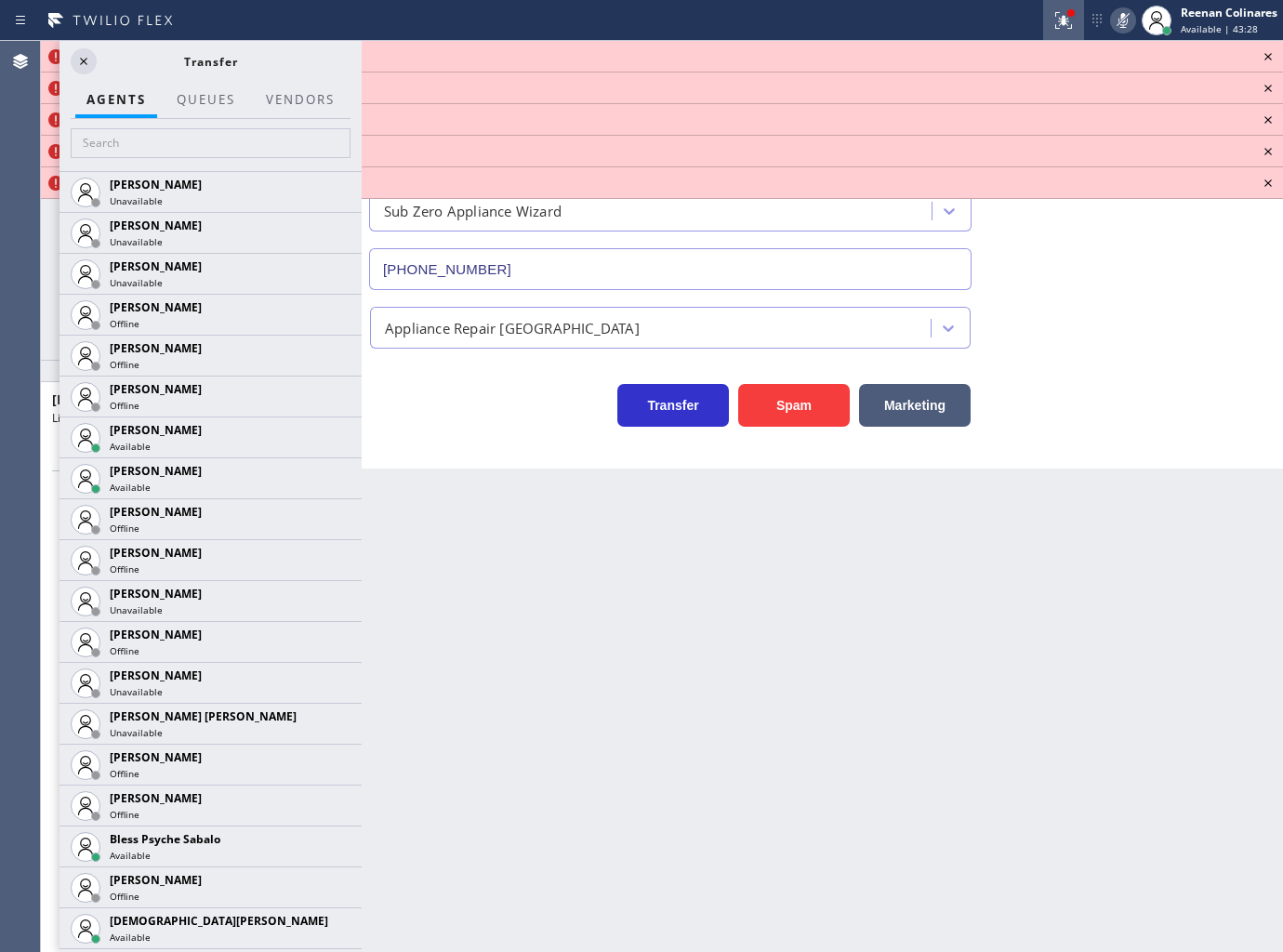
click at [1055, 24] on icon at bounding box center [1063, 20] width 22 height 22
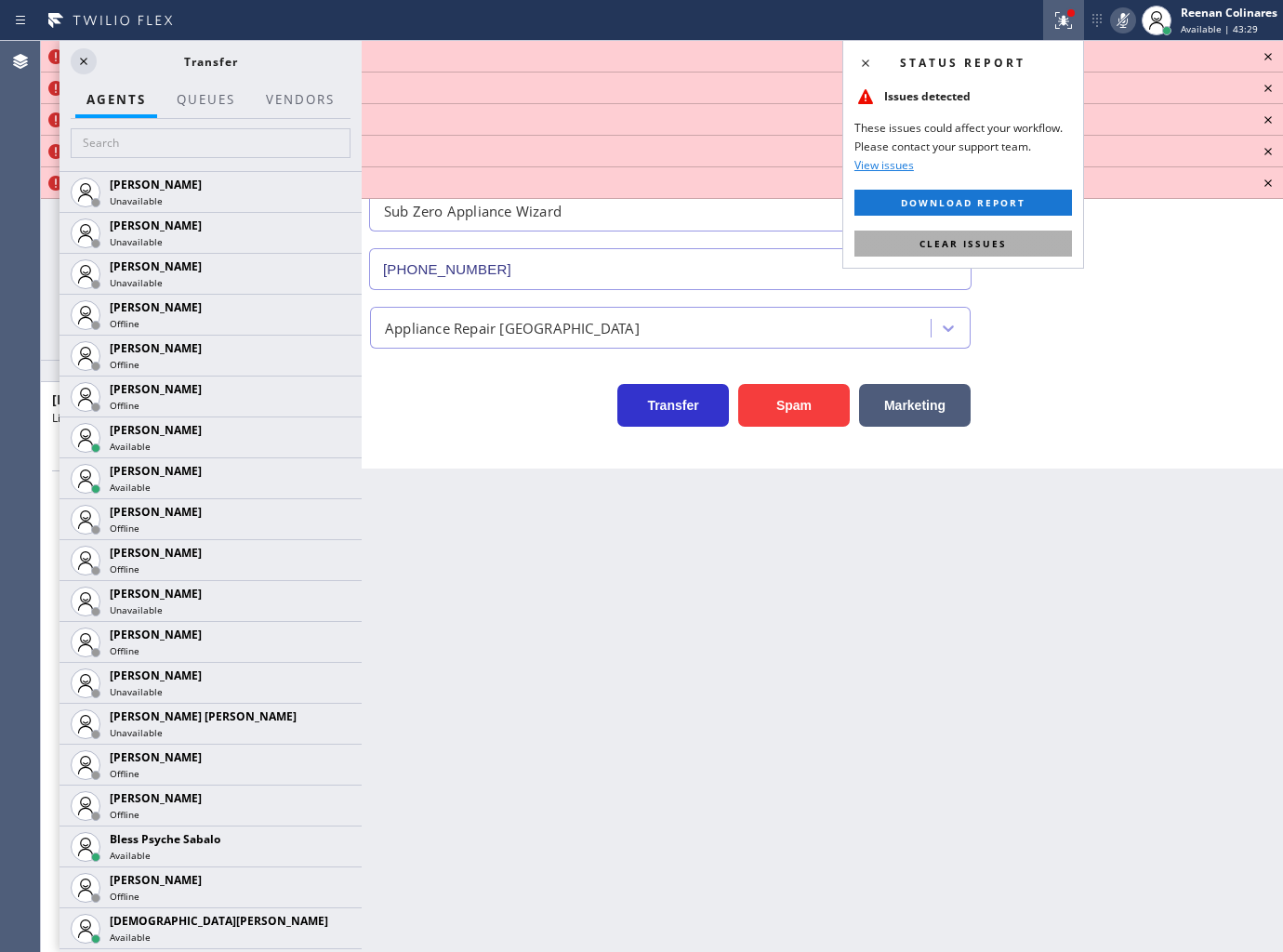
drag, startPoint x: 1024, startPoint y: 245, endPoint x: 1106, endPoint y: 56, distance: 206.0
click at [1025, 242] on button "Clear issues" at bounding box center [962, 243] width 217 height 26
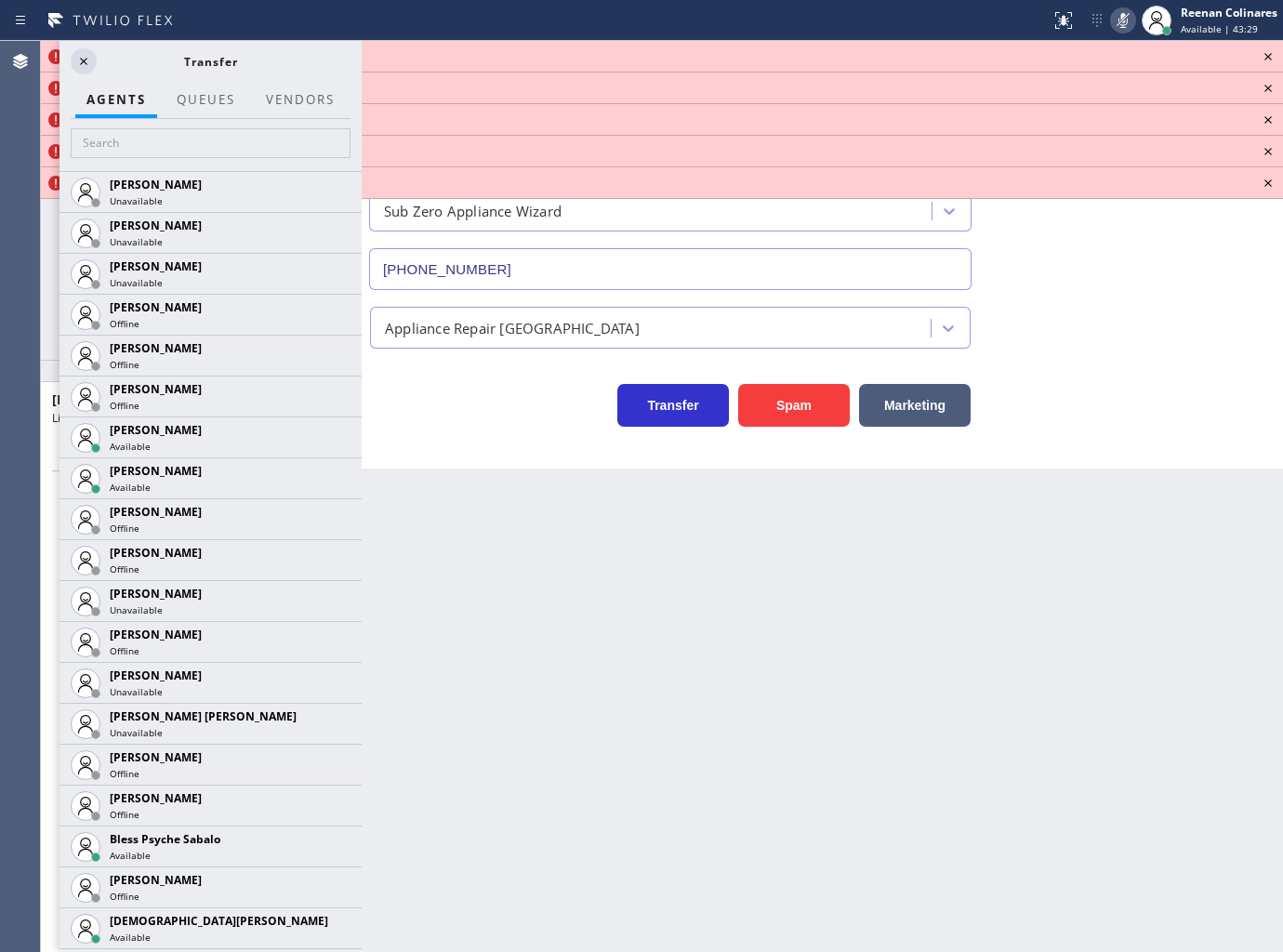
click at [1119, 15] on icon at bounding box center [1122, 20] width 22 height 22
click at [87, 57] on icon at bounding box center [83, 60] width 22 height 22
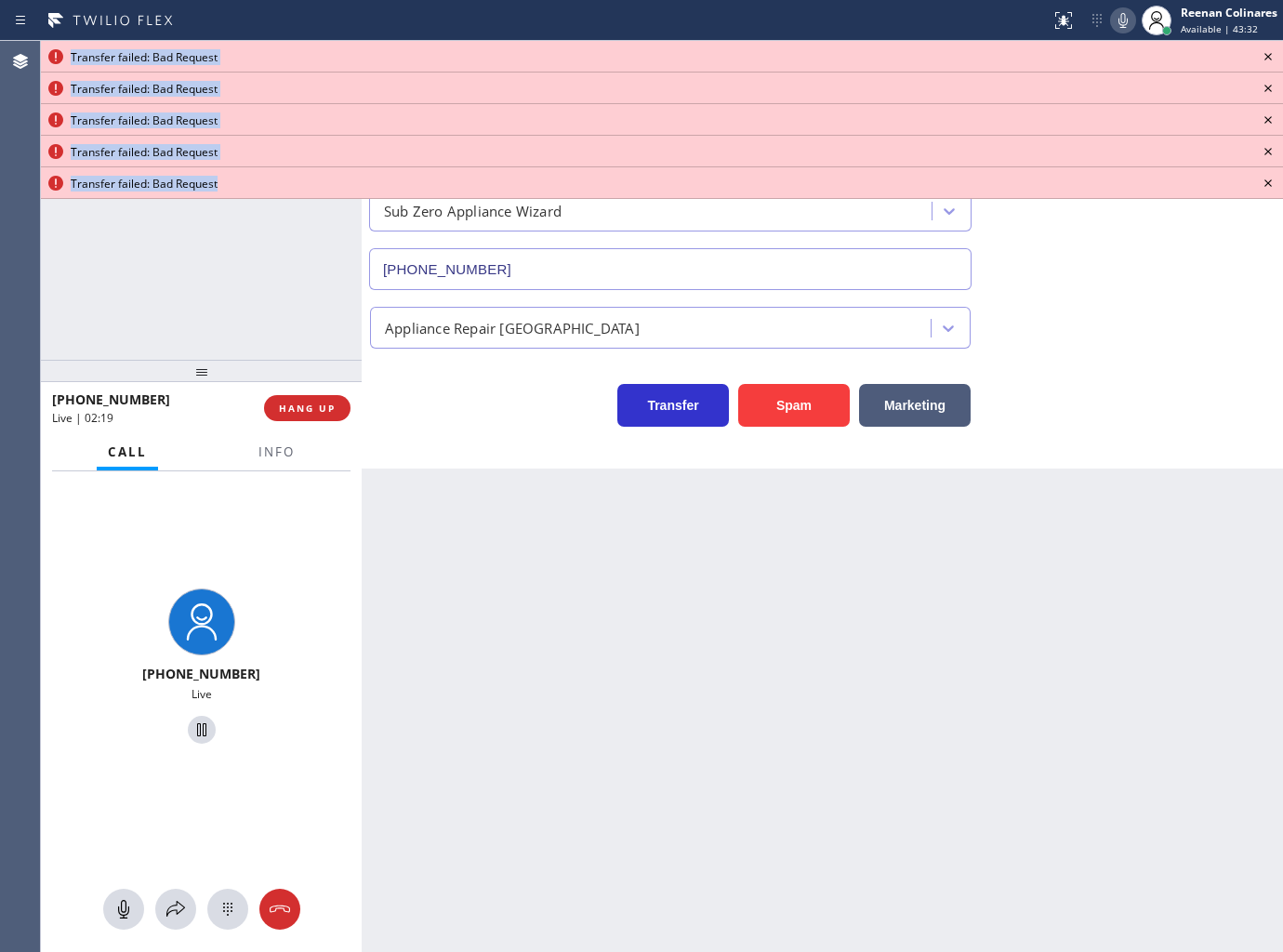
click at [1269, 57] on icon at bounding box center [1268, 56] width 8 height 8
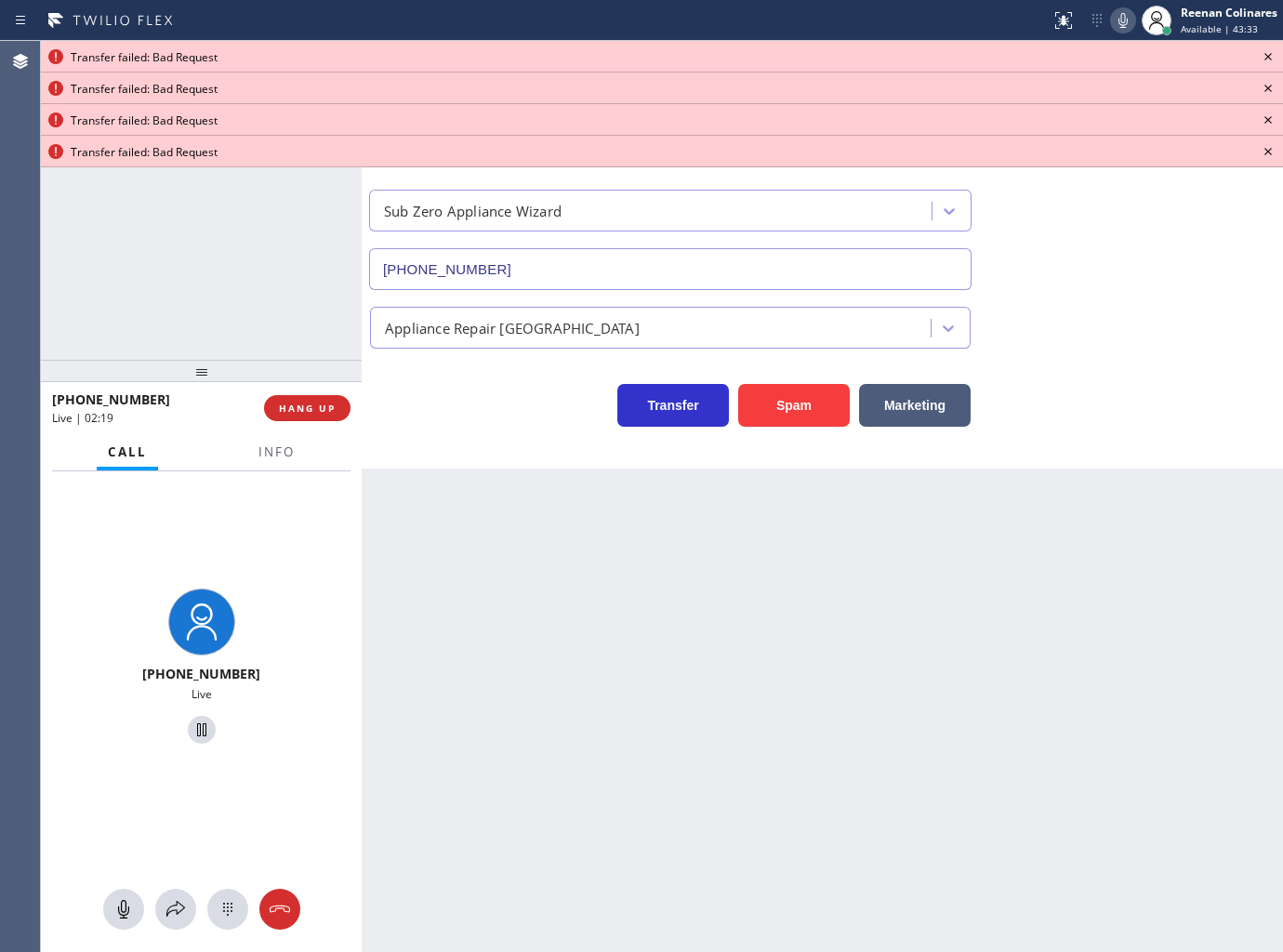
click at [1269, 57] on icon at bounding box center [1268, 56] width 8 height 8
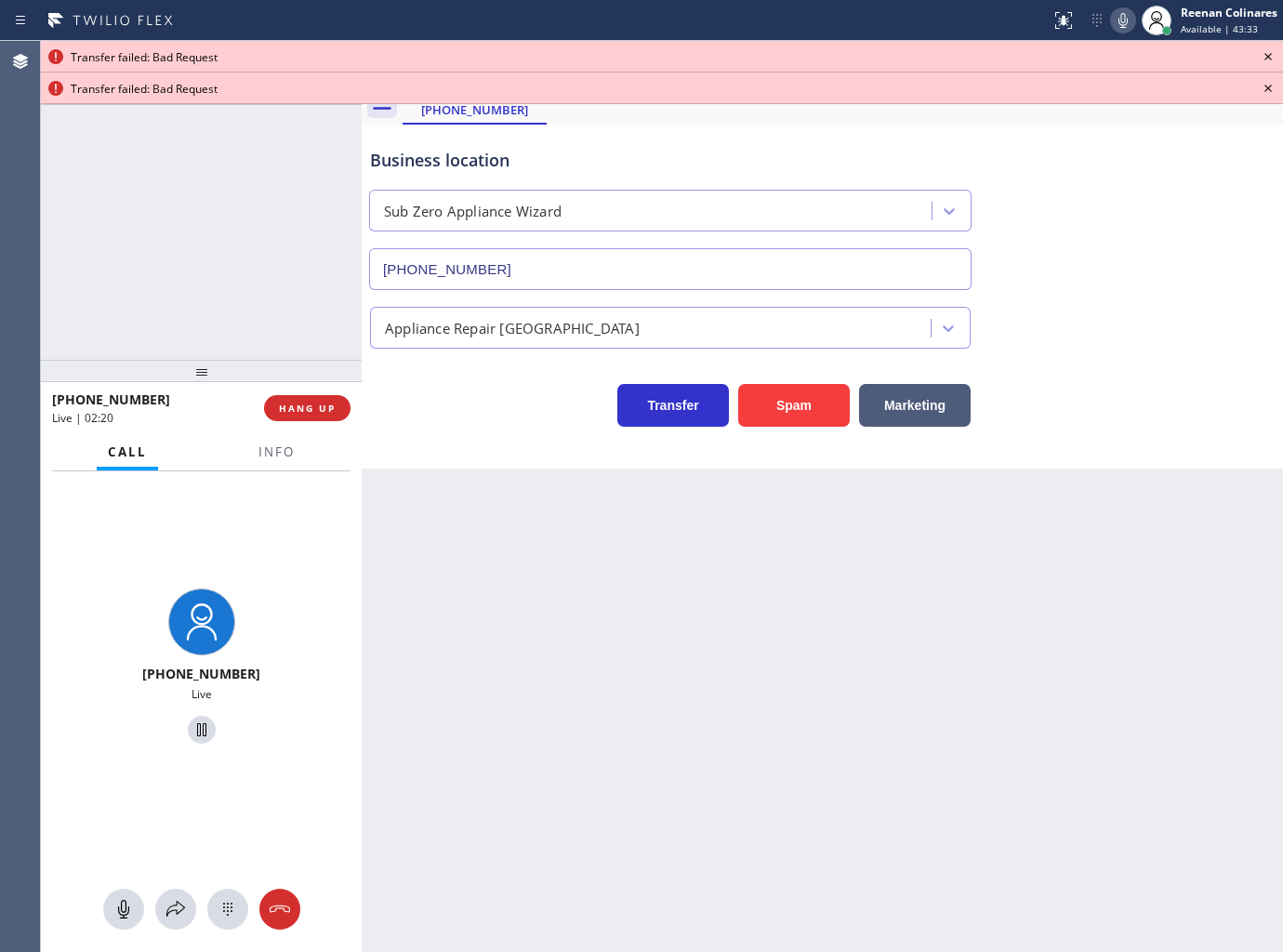
click at [1269, 57] on icon at bounding box center [1268, 56] width 8 height 8
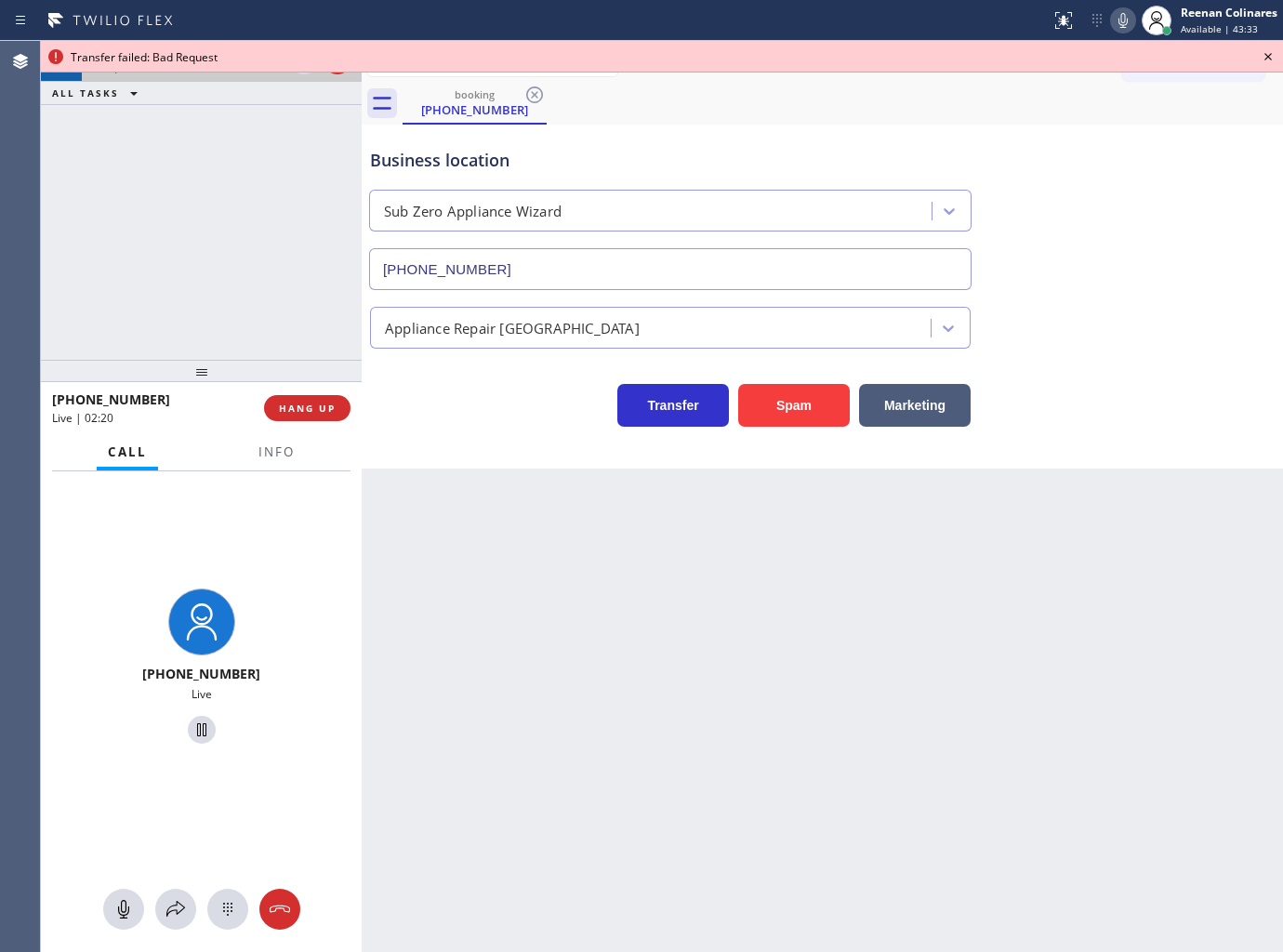
click at [1269, 57] on icon at bounding box center [1268, 56] width 8 height 8
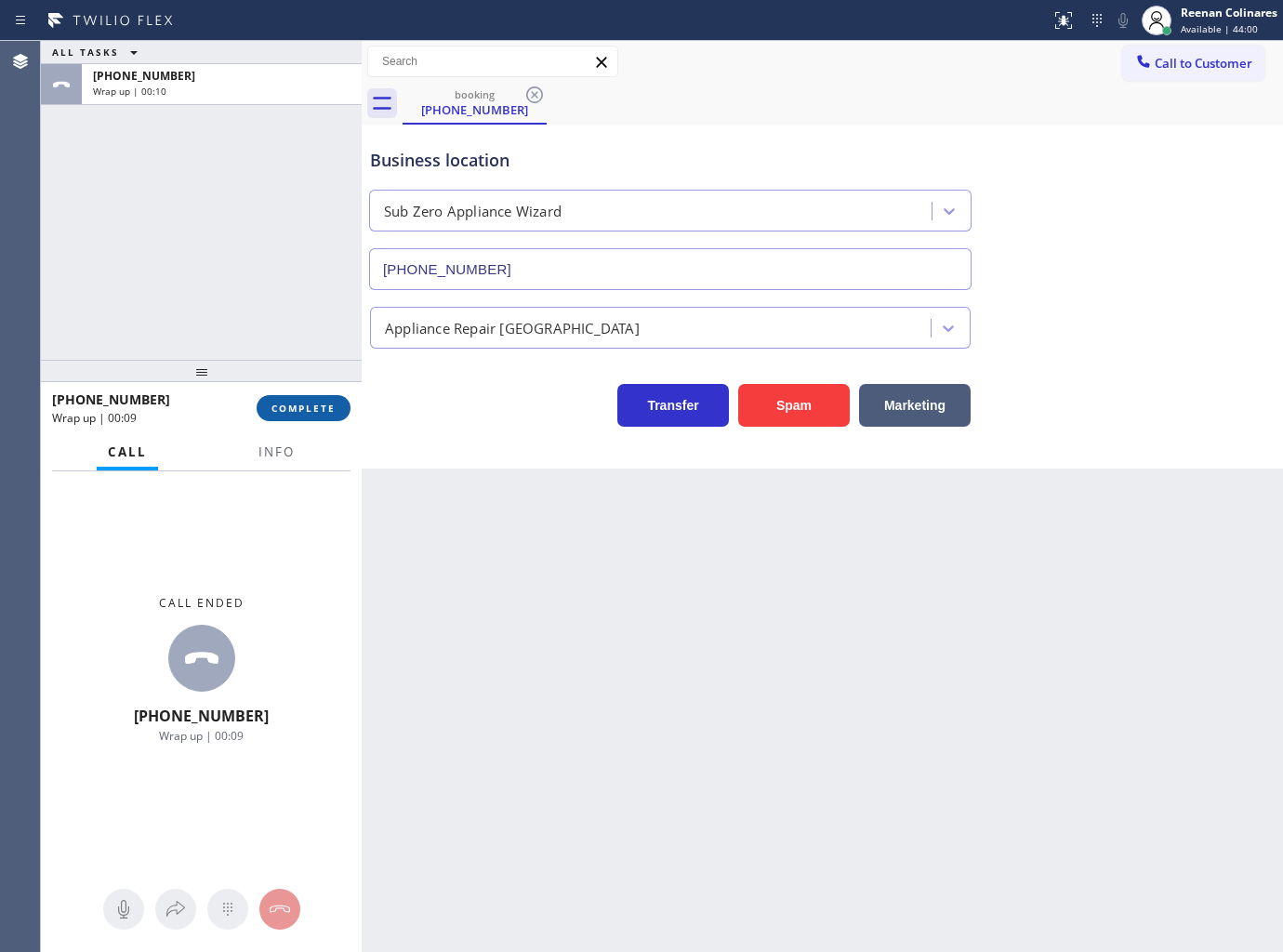
click at [331, 398] on button "COMPLETE" at bounding box center [303, 408] width 94 height 26
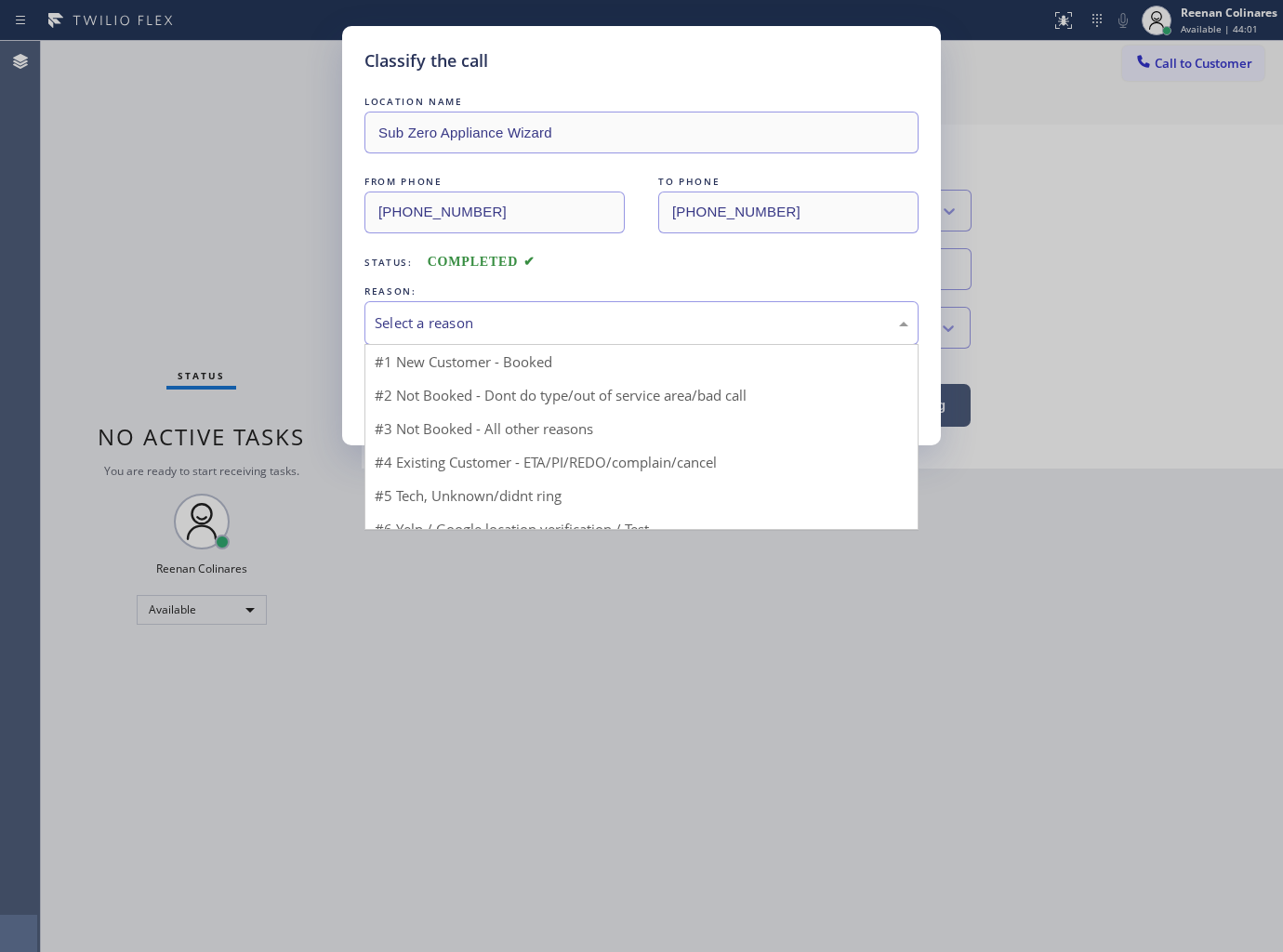
click at [434, 321] on div "Select a reason" at bounding box center [642, 322] width 534 height 21
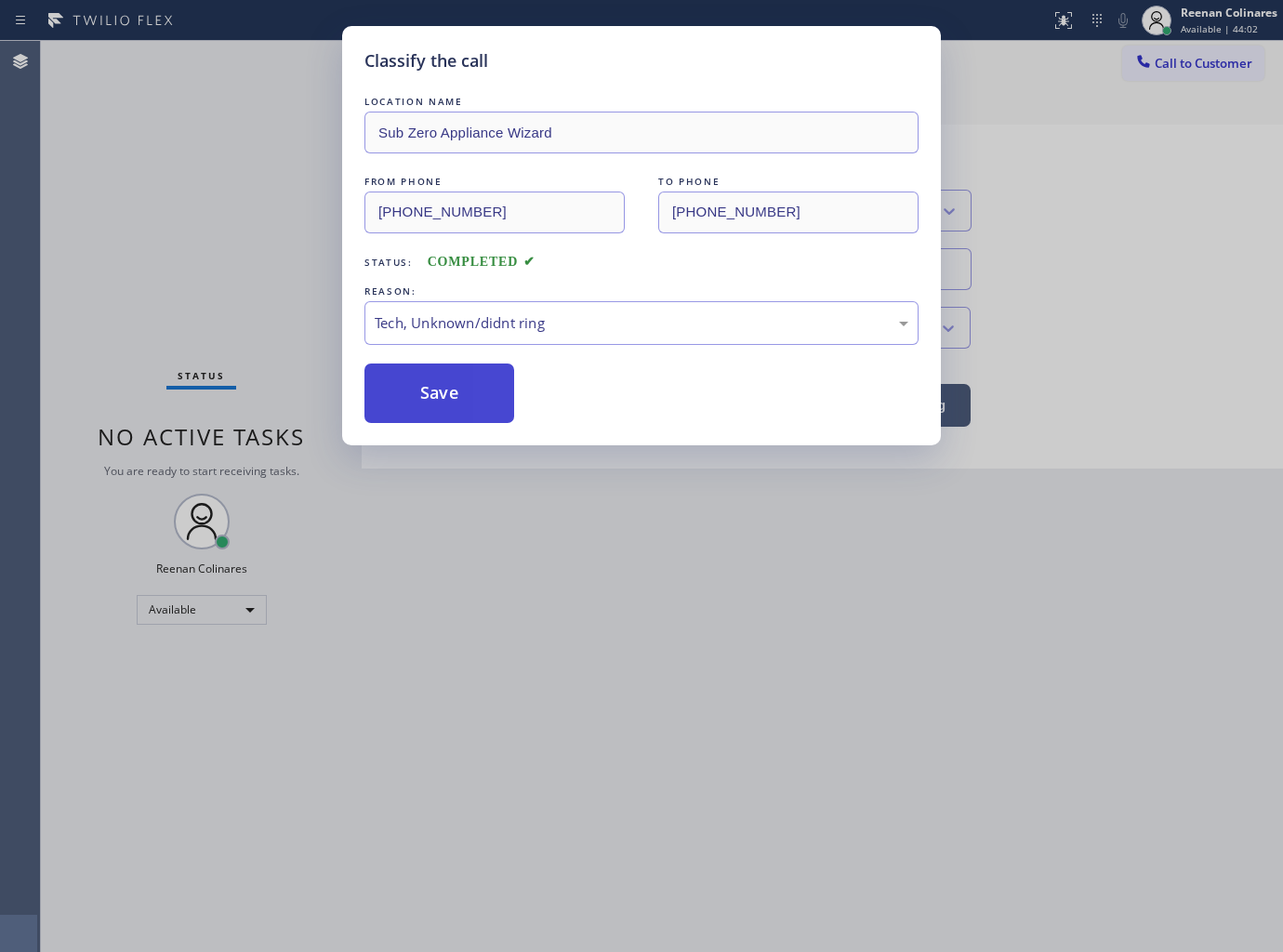
click at [424, 392] on button "Save" at bounding box center [439, 393] width 149 height 59
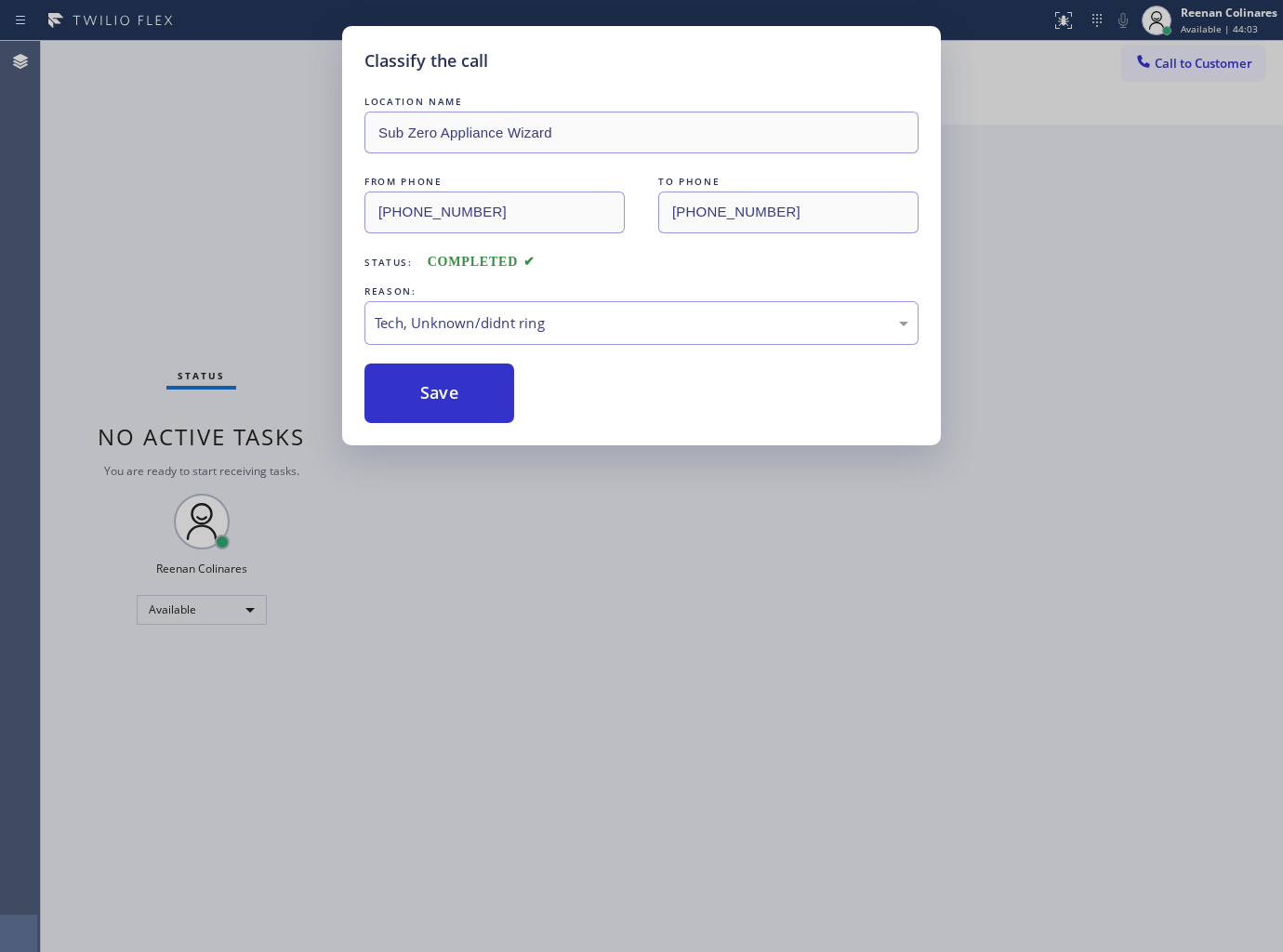
click at [181, 255] on div "Classify the call LOCATION NAME Sub Zero Appliance Wizard FROM PHONE (914) 672-…" at bounding box center [641, 476] width 1283 height 952
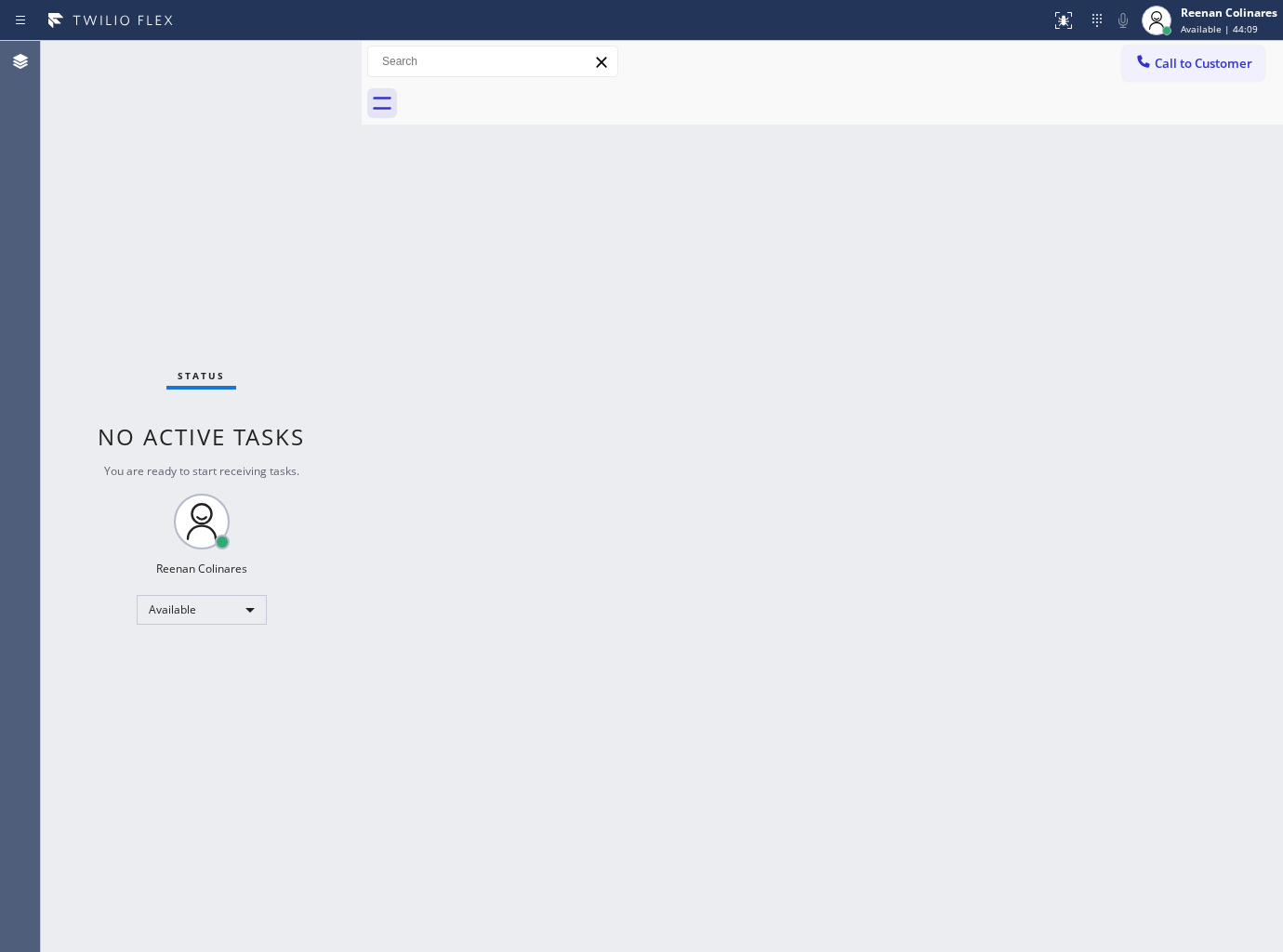
click at [581, 342] on div "Back to Dashboard Change Sender ID Customers Technicians Select a contact Outbo…" at bounding box center [822, 497] width 921 height 911
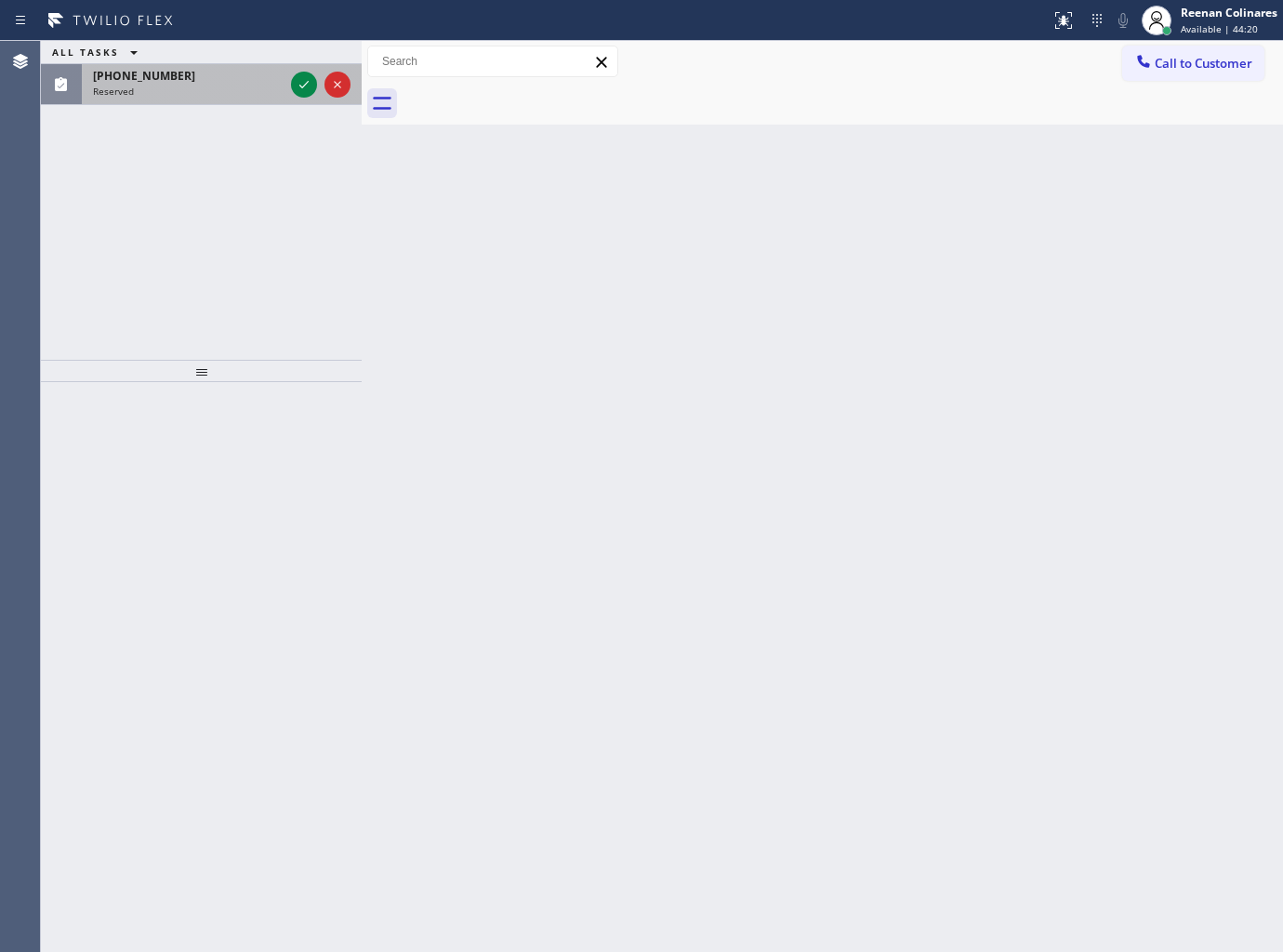
click at [211, 84] on div "Reserved" at bounding box center [188, 91] width 190 height 13
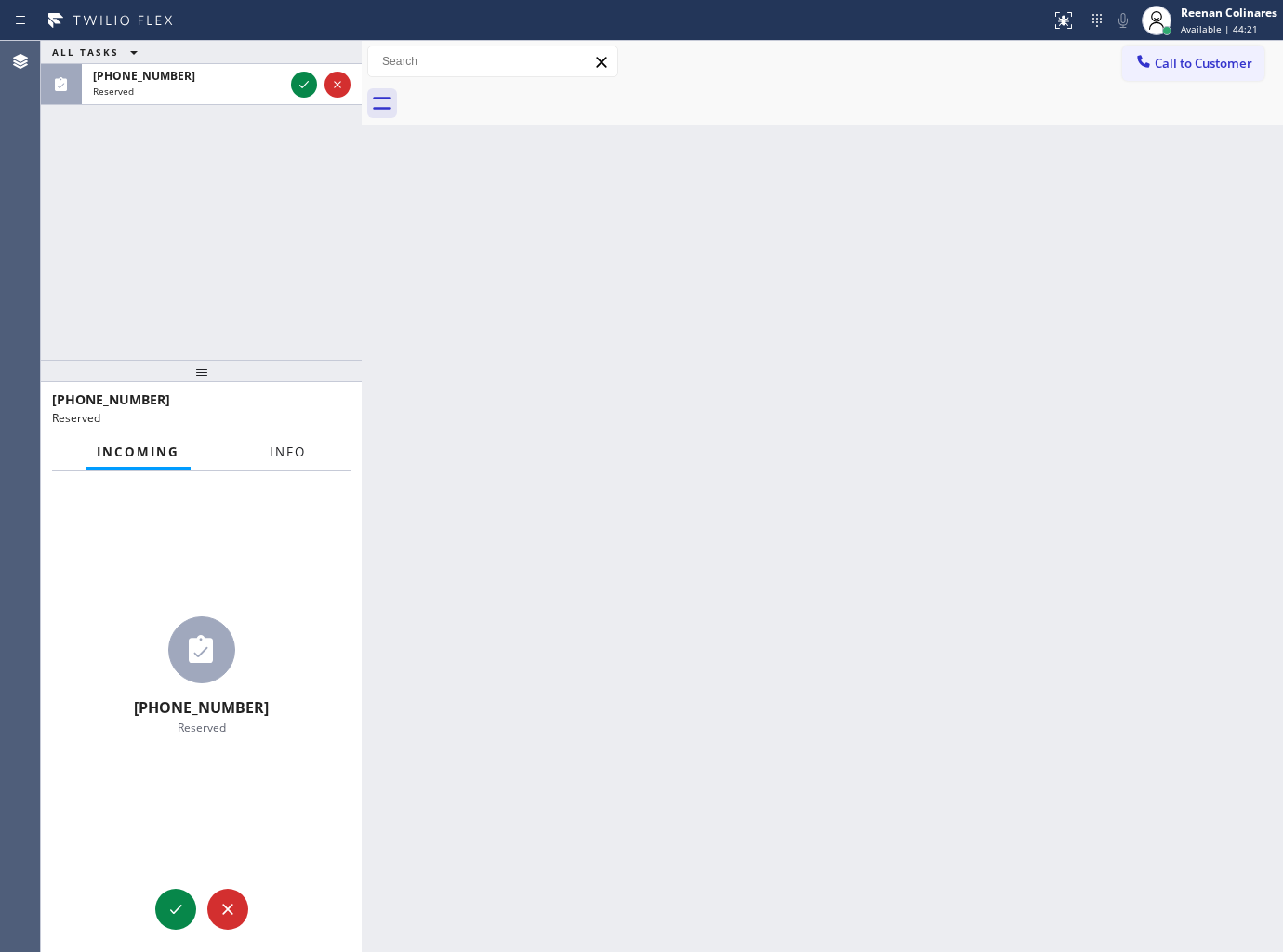
click at [303, 454] on span "Info" at bounding box center [288, 451] width 36 height 16
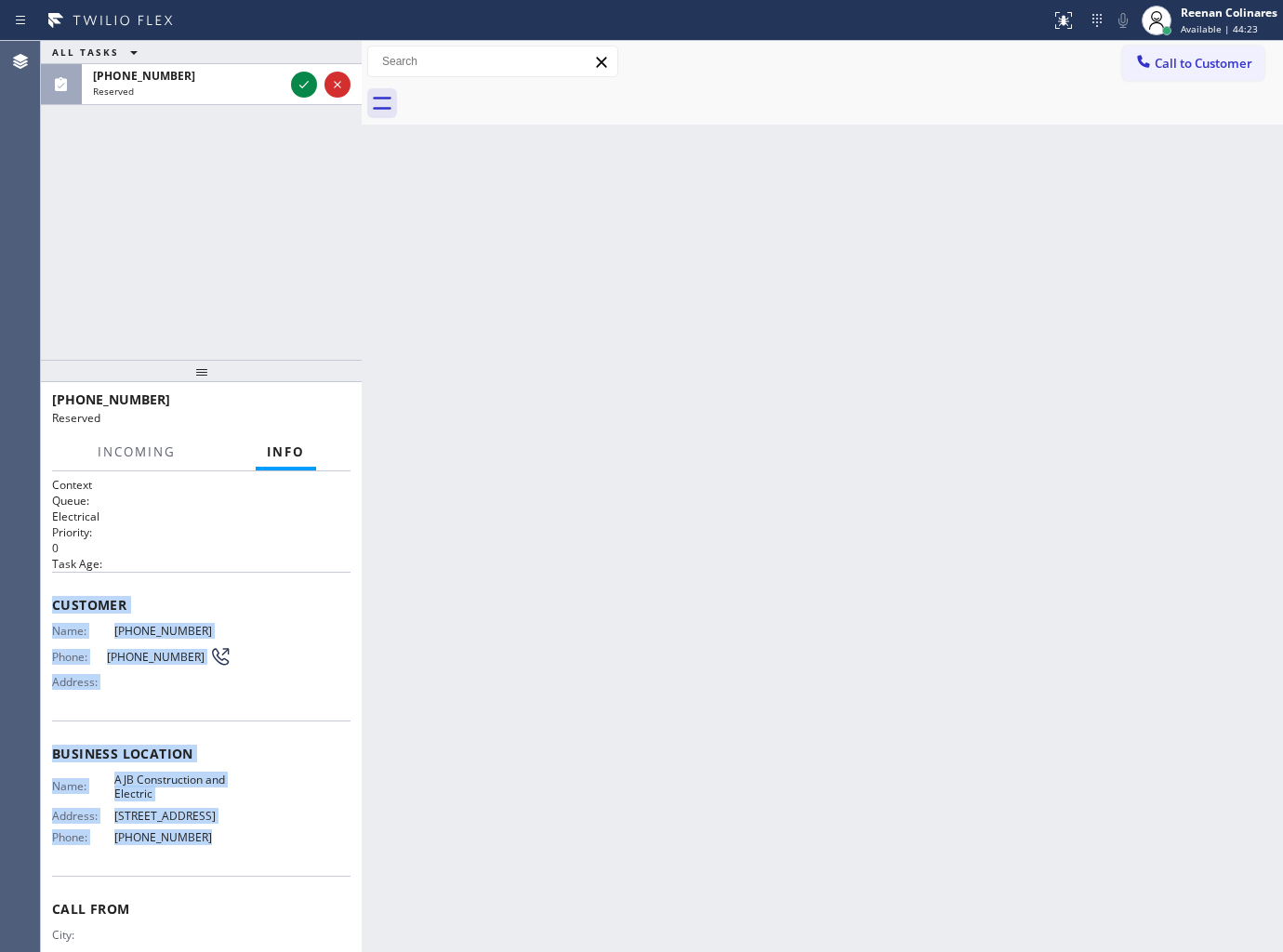
drag, startPoint x: 212, startPoint y: 841, endPoint x: 342, endPoint y: 877, distance: 134.9
click at [231, 865] on div "Context Queue: Electrical Priority: 0 Task Age: Customer Name: (551) 233-5245 P…" at bounding box center [201, 746] width 299 height 540
click at [289, 78] on div at bounding box center [321, 84] width 67 height 41
click at [302, 83] on icon at bounding box center [303, 84] width 22 height 22
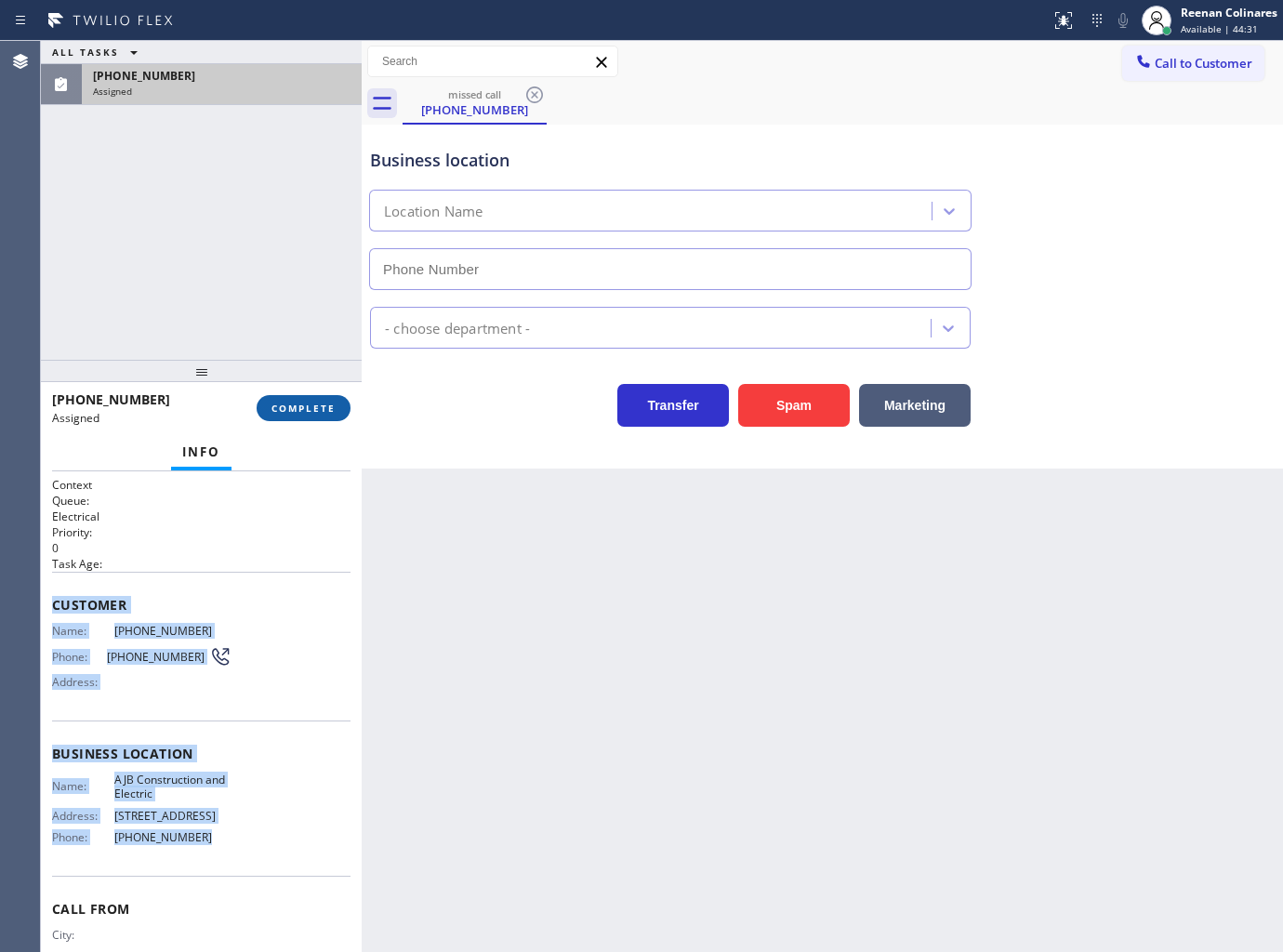
type input "(908) 774-8246"
click at [305, 403] on span "COMPLETE" at bounding box center [303, 409] width 64 height 13
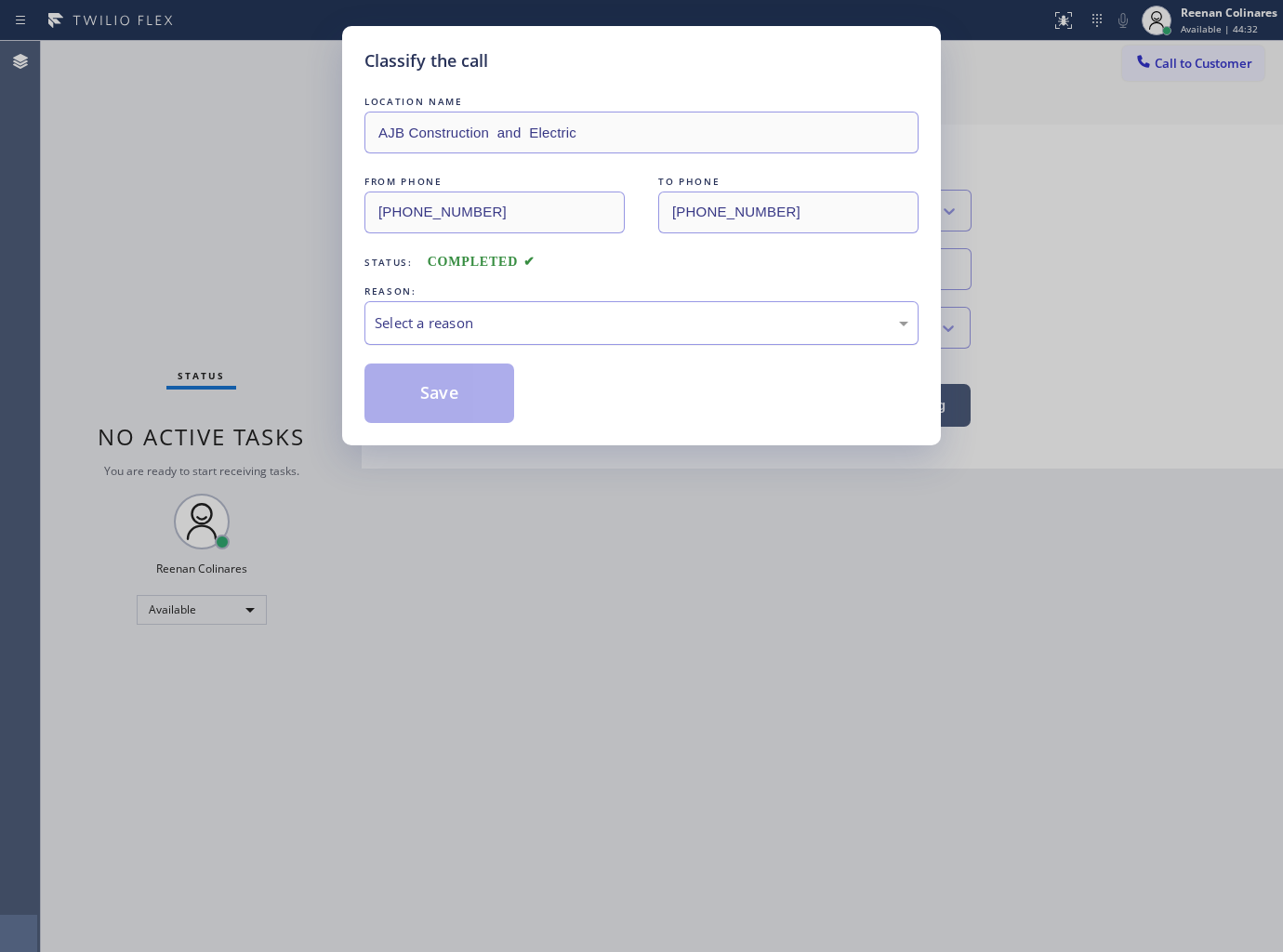
click at [401, 327] on div "Select a reason" at bounding box center [642, 322] width 534 height 21
click at [406, 397] on button "Save" at bounding box center [439, 393] width 149 height 59
click at [21, 187] on div "Classify the call LOCATION NAME AJB Construction and Electric FROM PHONE (551) …" at bounding box center [641, 476] width 1283 height 952
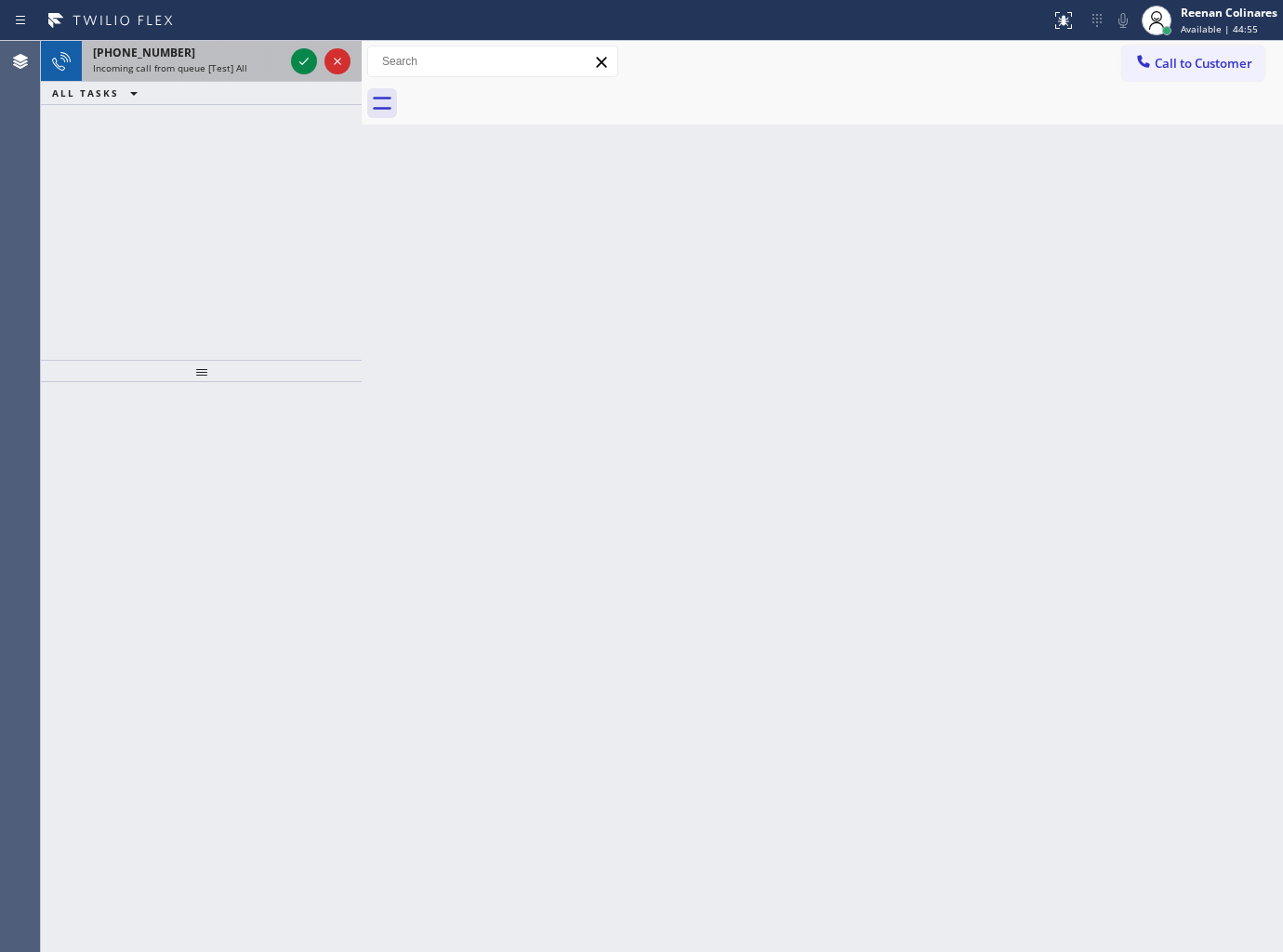
click at [212, 73] on span "Incoming call from queue [Test] All" at bounding box center [169, 68] width 154 height 13
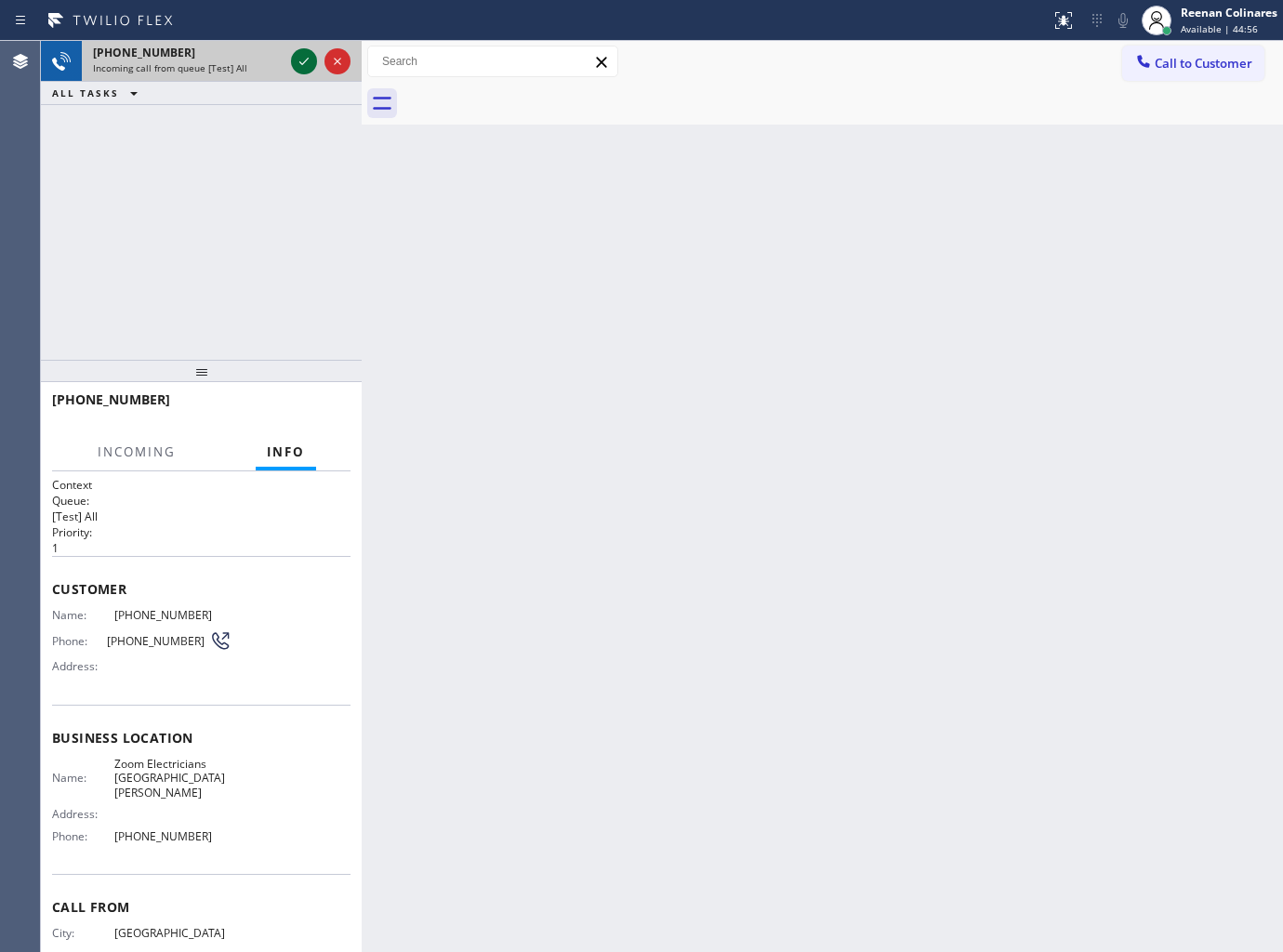
click at [304, 57] on icon at bounding box center [303, 60] width 22 height 22
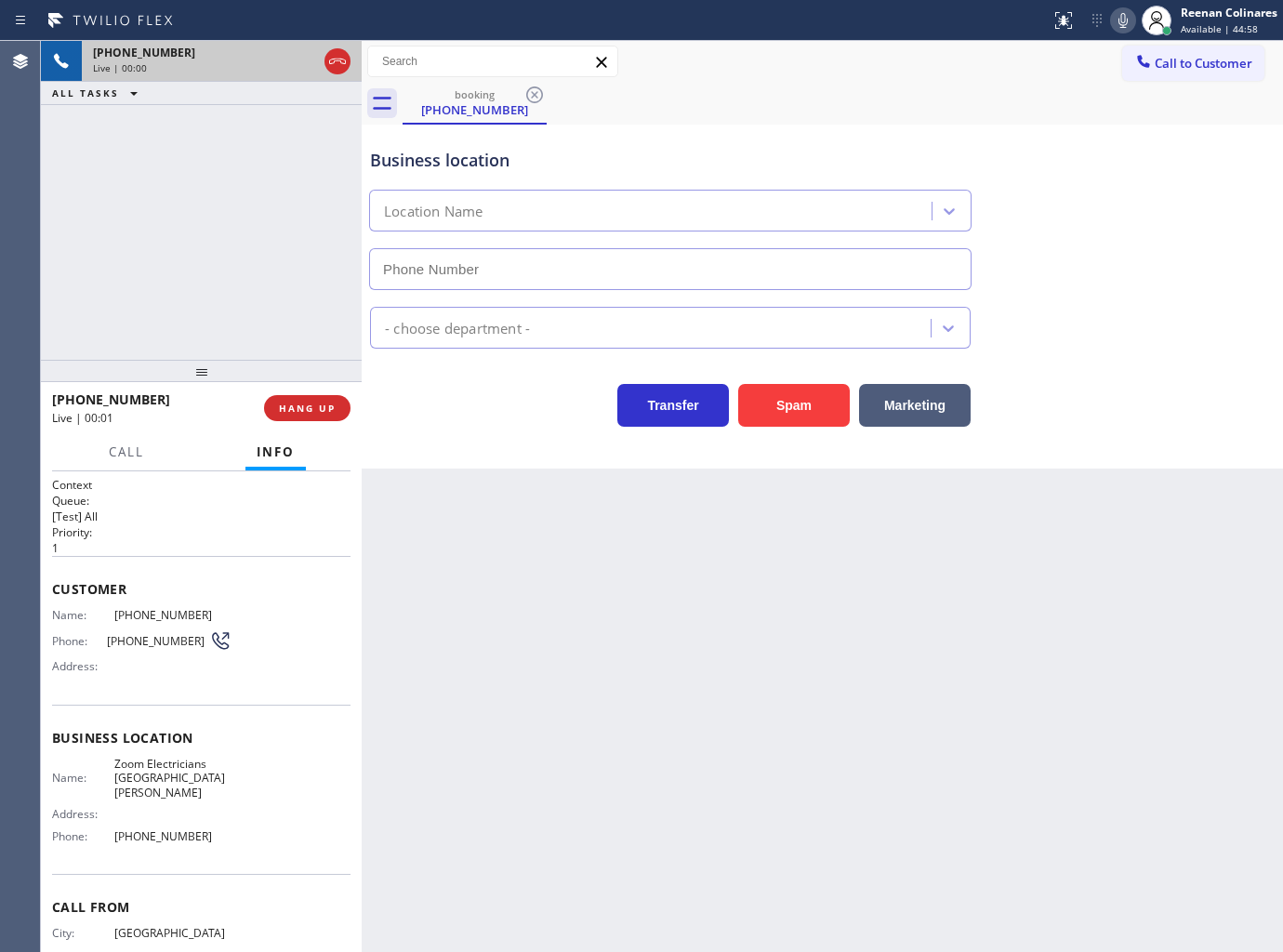
type input "(310) 388-4067"
click at [1118, 30] on icon at bounding box center [1122, 20] width 22 height 22
click at [1121, 15] on icon at bounding box center [1123, 21] width 10 height 15
click at [331, 402] on span "HANG UP" at bounding box center [306, 409] width 56 height 13
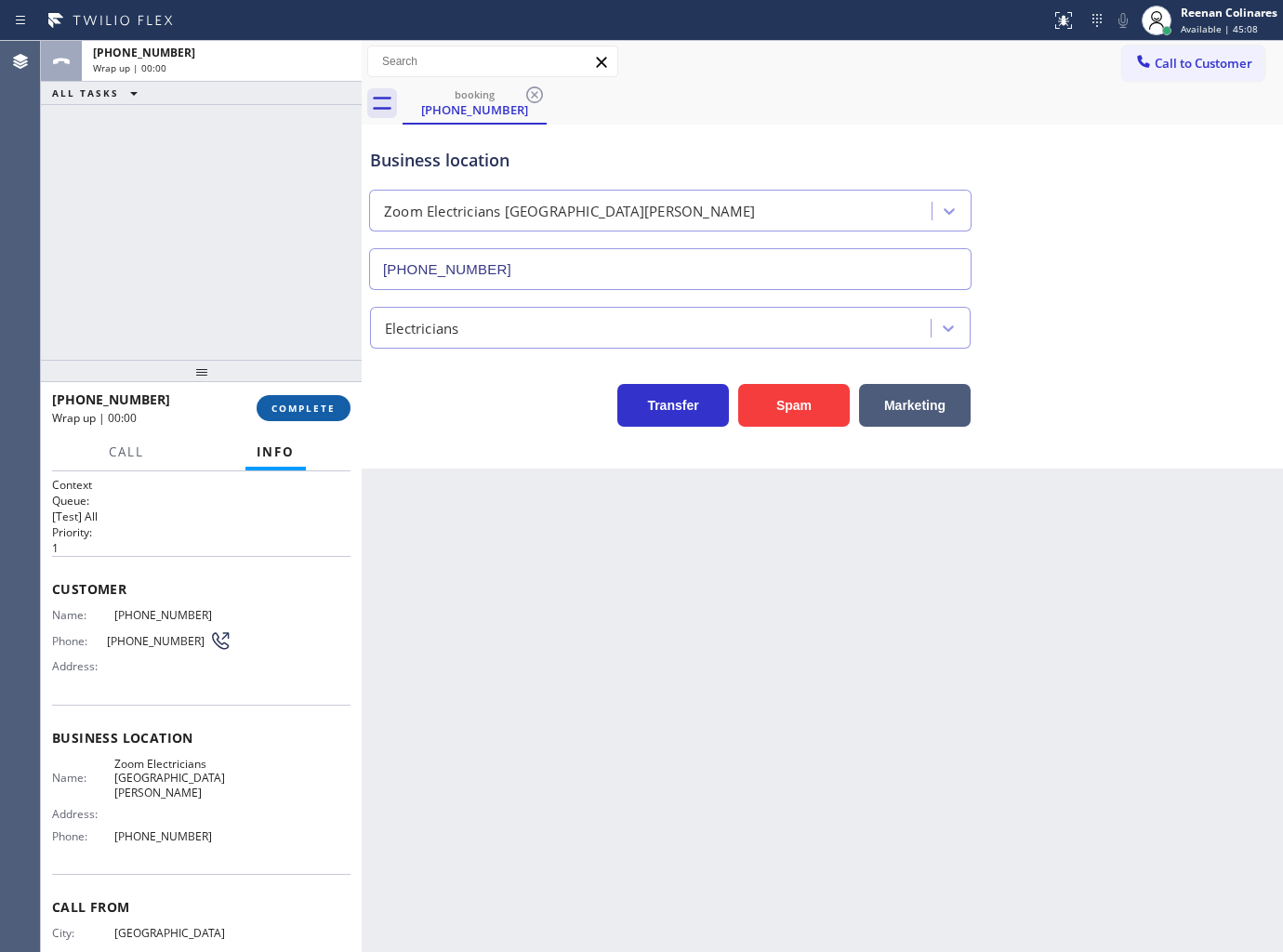
click at [331, 402] on span "COMPLETE" at bounding box center [303, 409] width 64 height 13
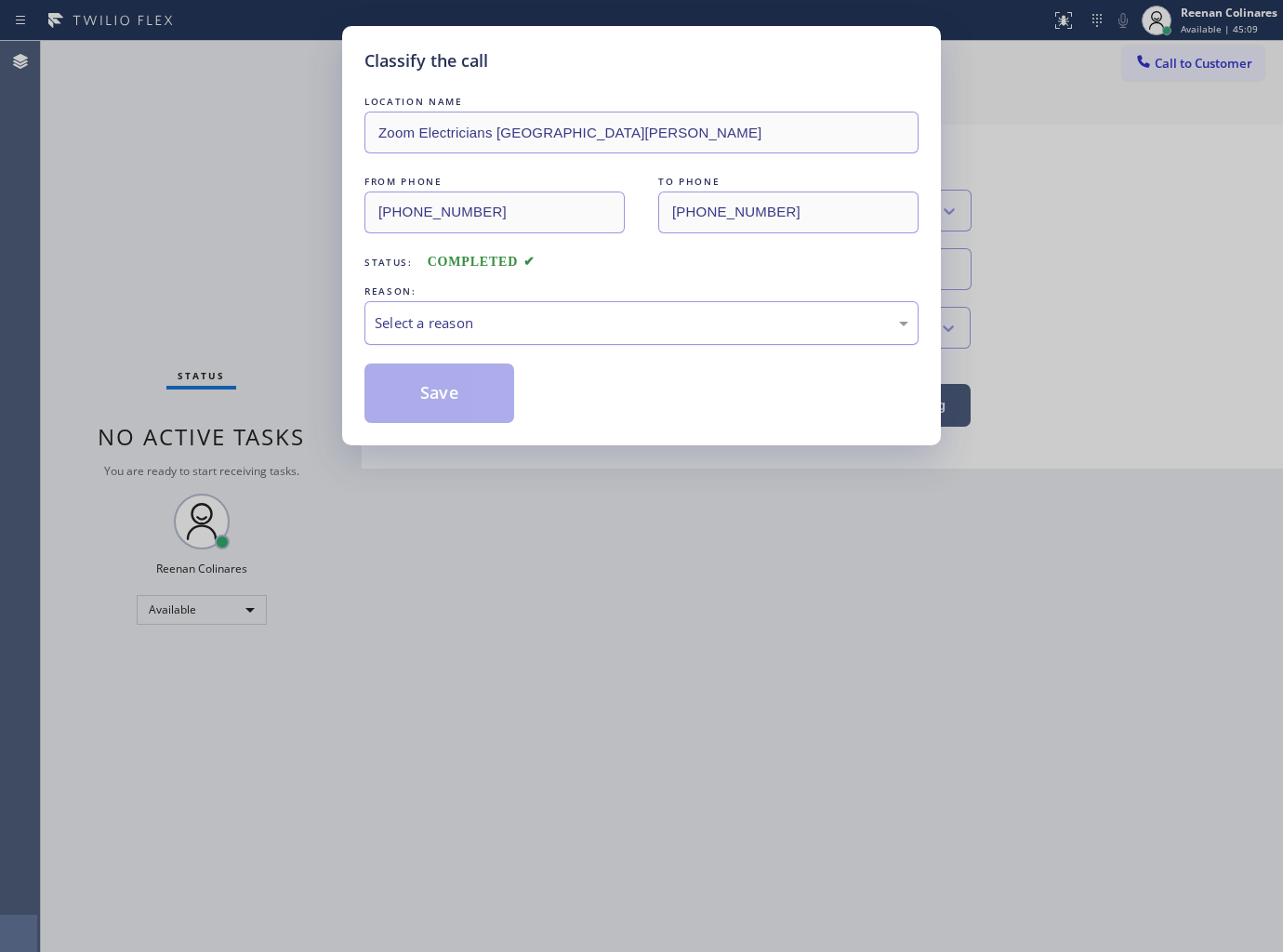
click at [396, 322] on div "Select a reason" at bounding box center [642, 322] width 534 height 21
click at [414, 390] on button "Save" at bounding box center [439, 393] width 149 height 59
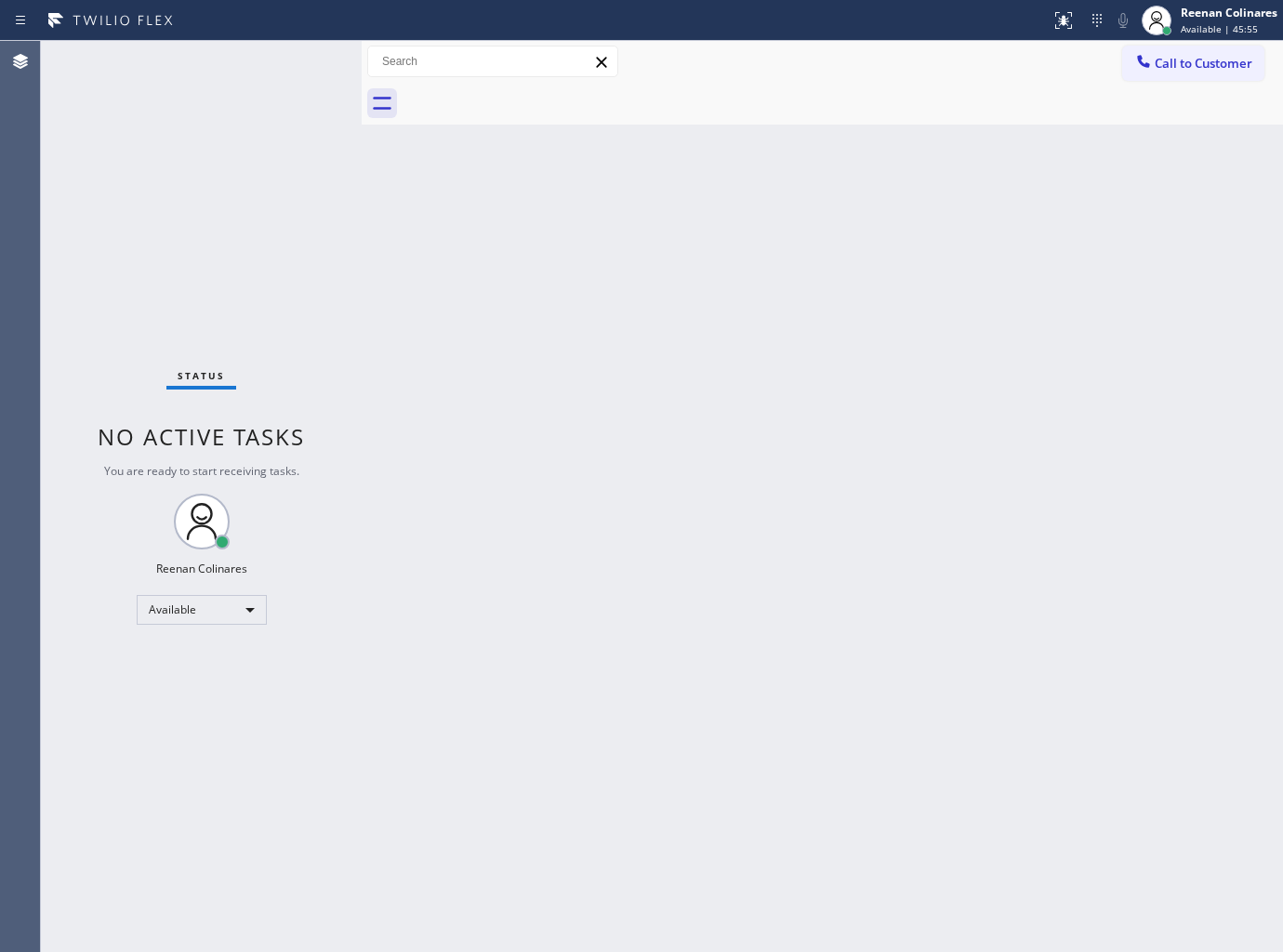
click at [225, 78] on div "Status No active tasks You are ready to start receiving tasks. Reenan Colinares…" at bounding box center [201, 497] width 321 height 911
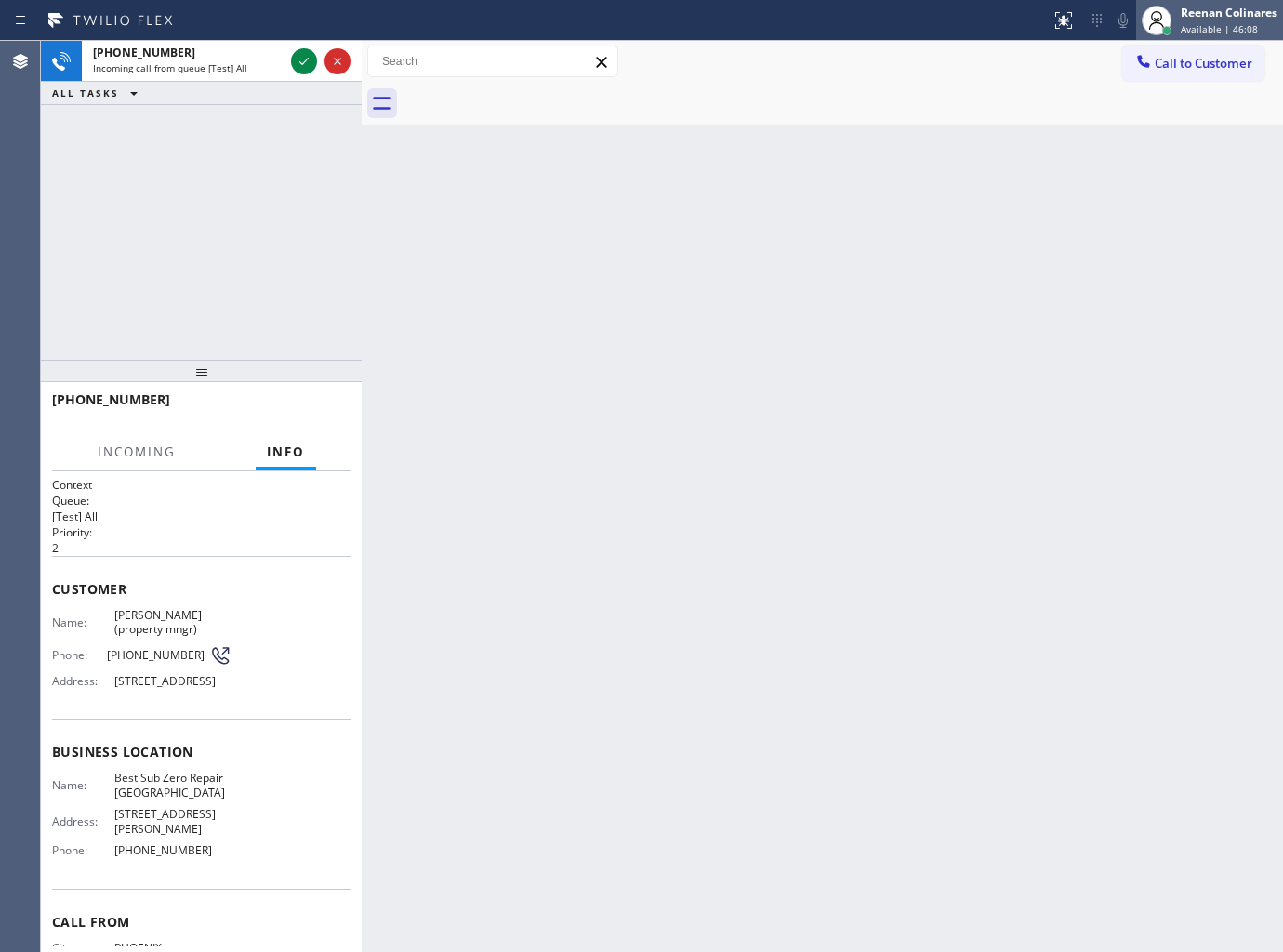
click at [1216, 19] on div "Reenan Colinares" at bounding box center [1228, 12] width 97 height 16
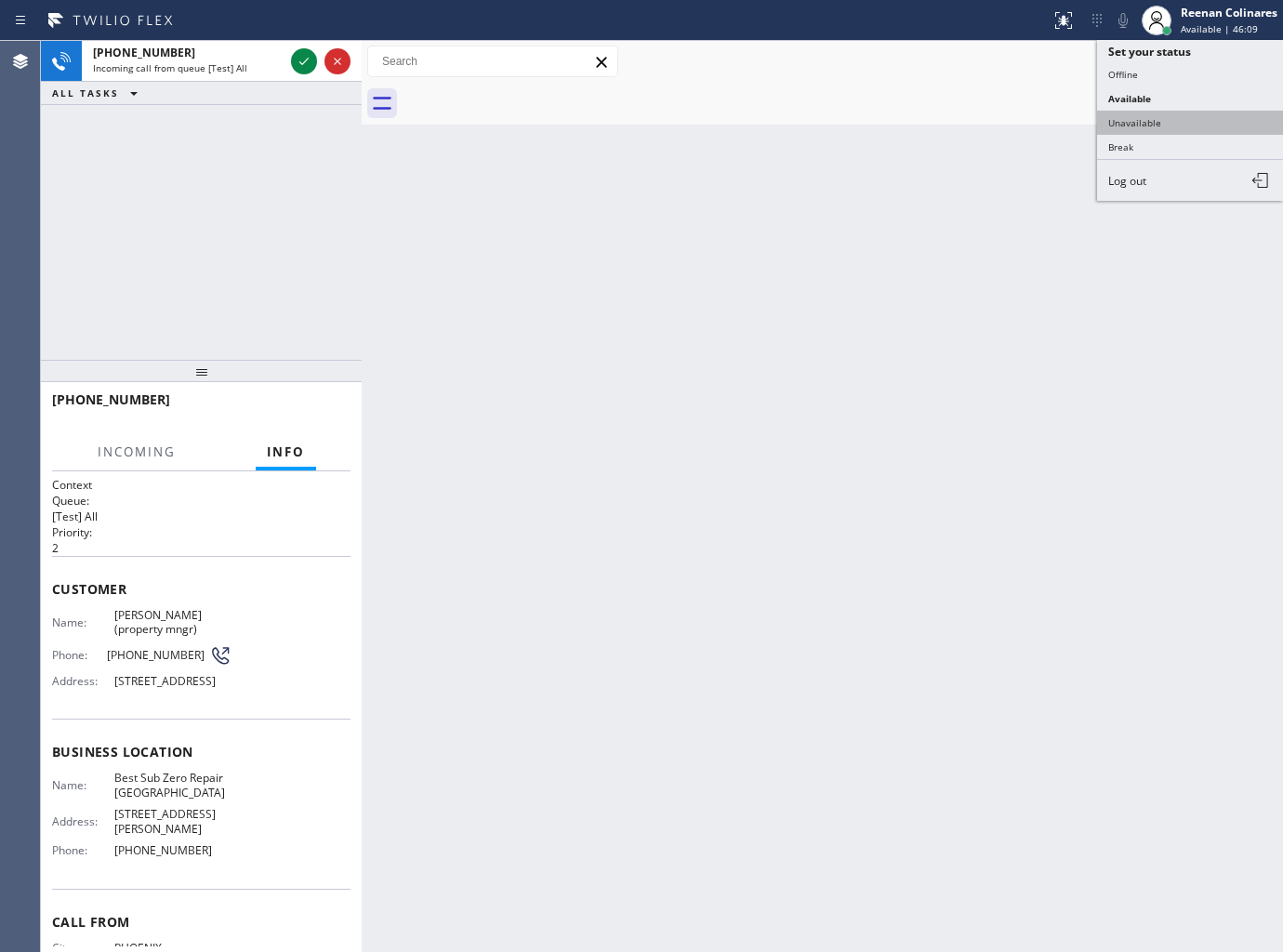
click at [1136, 122] on button "Unavailable" at bounding box center [1190, 122] width 186 height 24
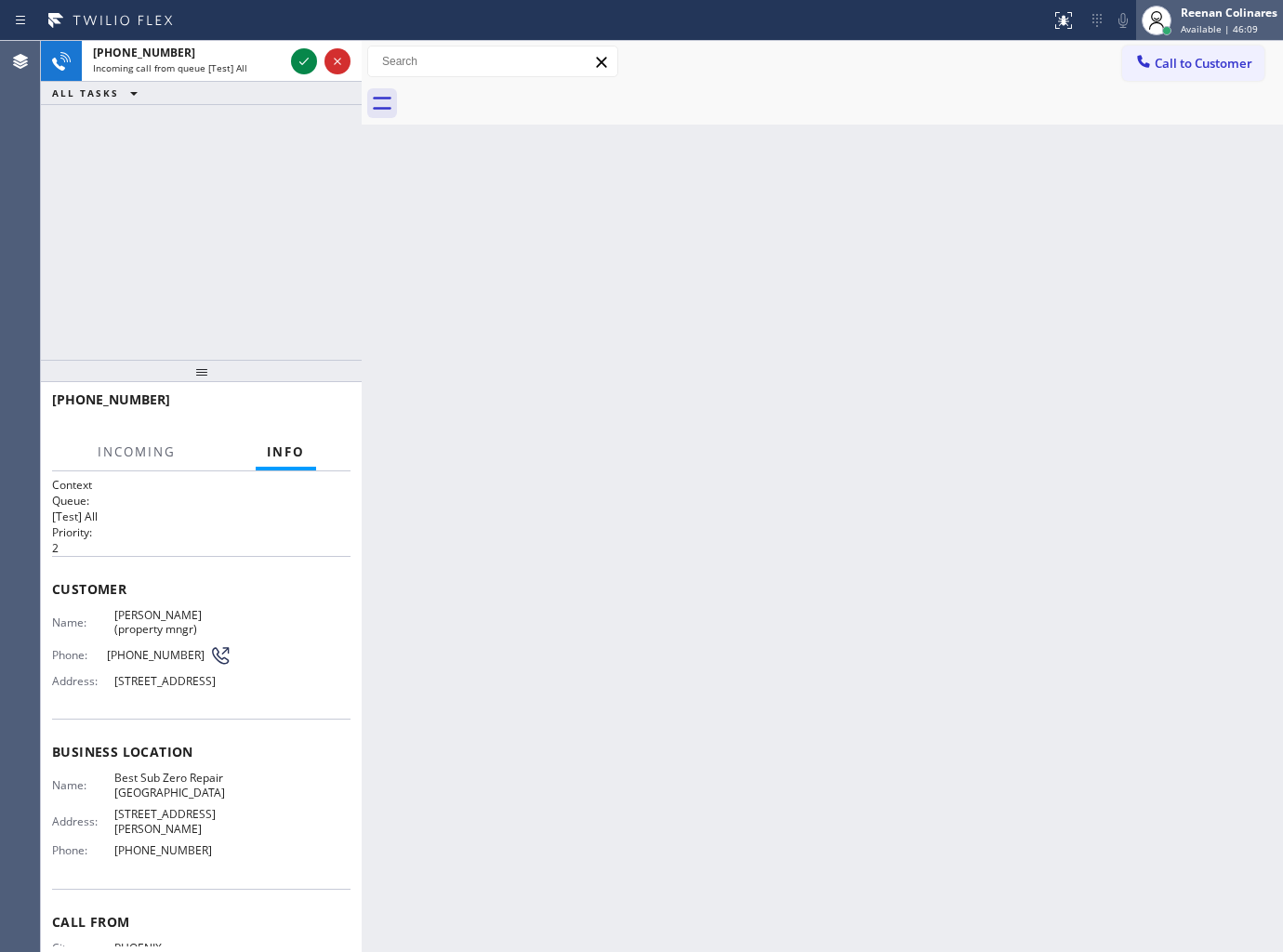
click at [1212, 34] on span "Available | 46:09" at bounding box center [1219, 29] width 77 height 13
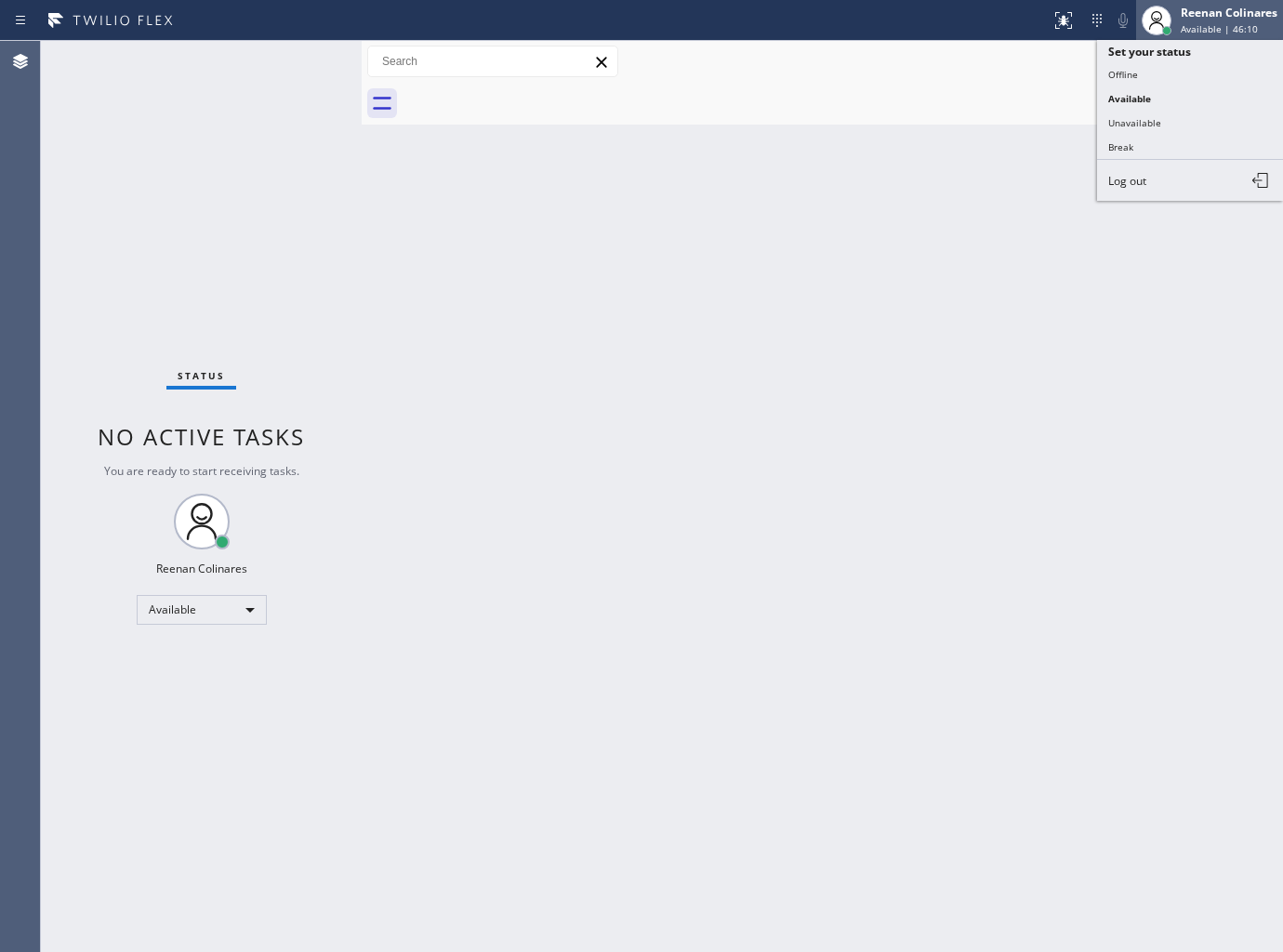
click at [1208, 19] on div "Reenan Colinares" at bounding box center [1228, 12] width 97 height 16
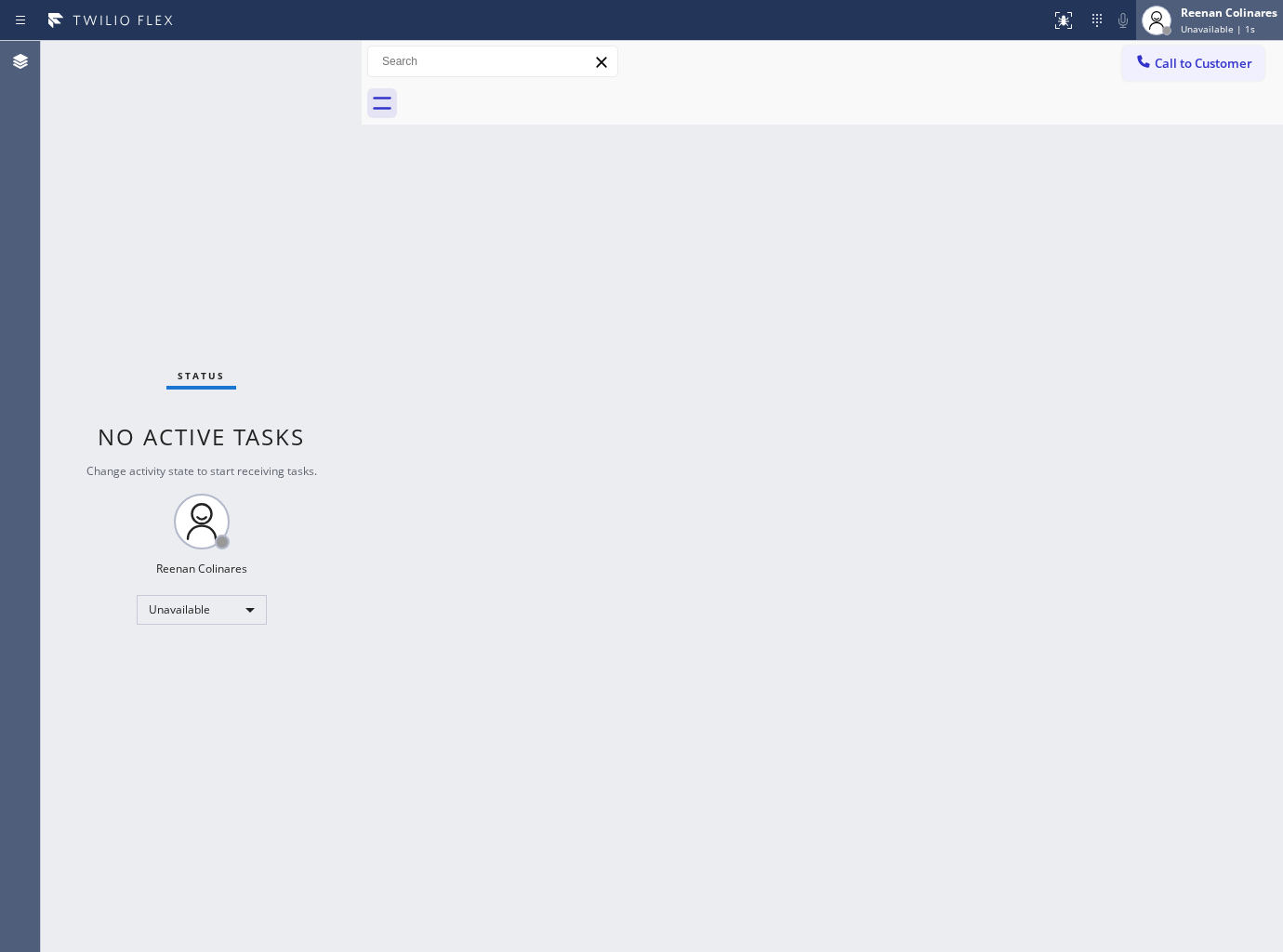
click at [1213, 16] on div "Reenan Colinares" at bounding box center [1228, 12] width 97 height 16
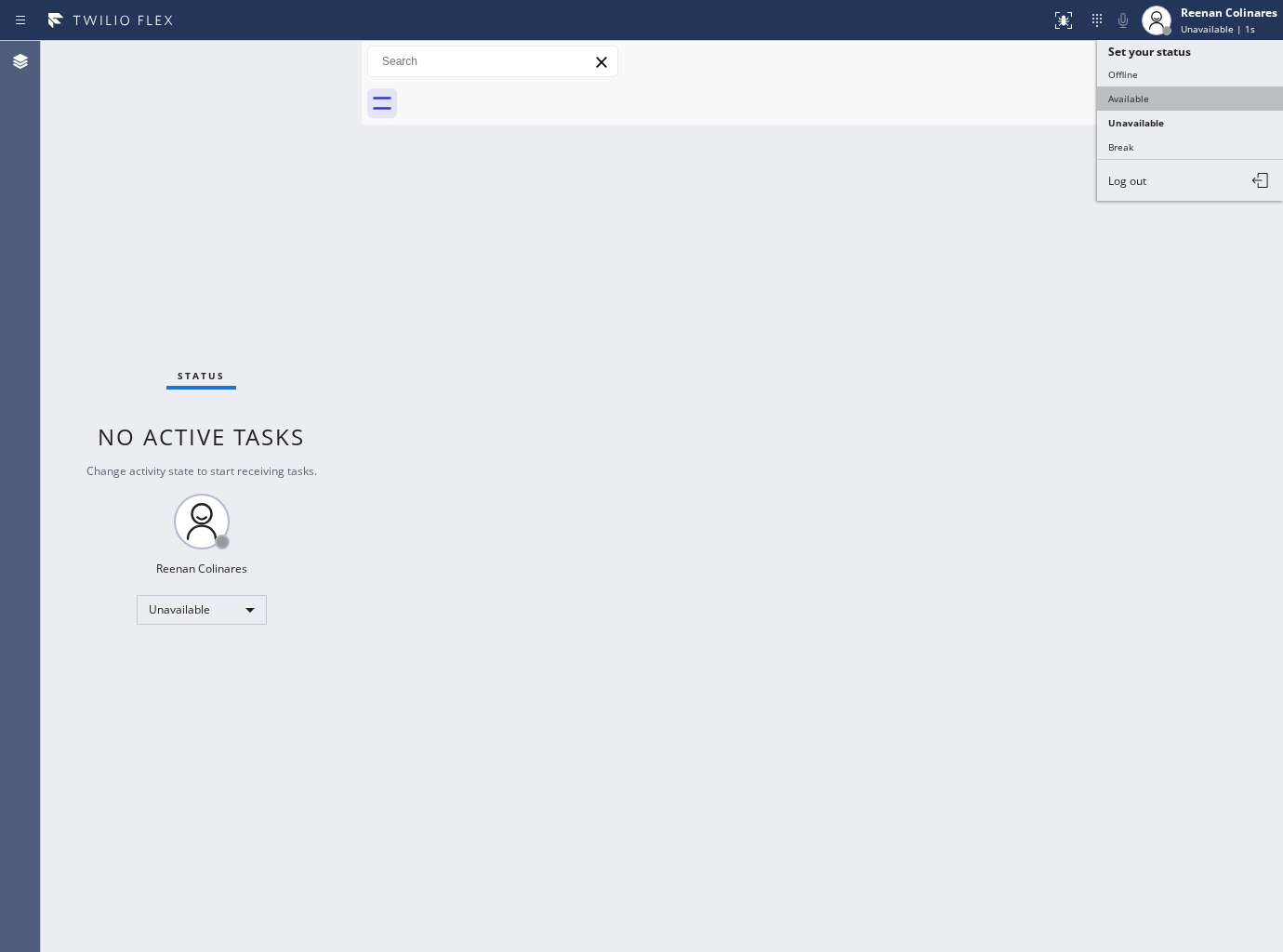
click at [1148, 93] on button "Available" at bounding box center [1190, 98] width 186 height 24
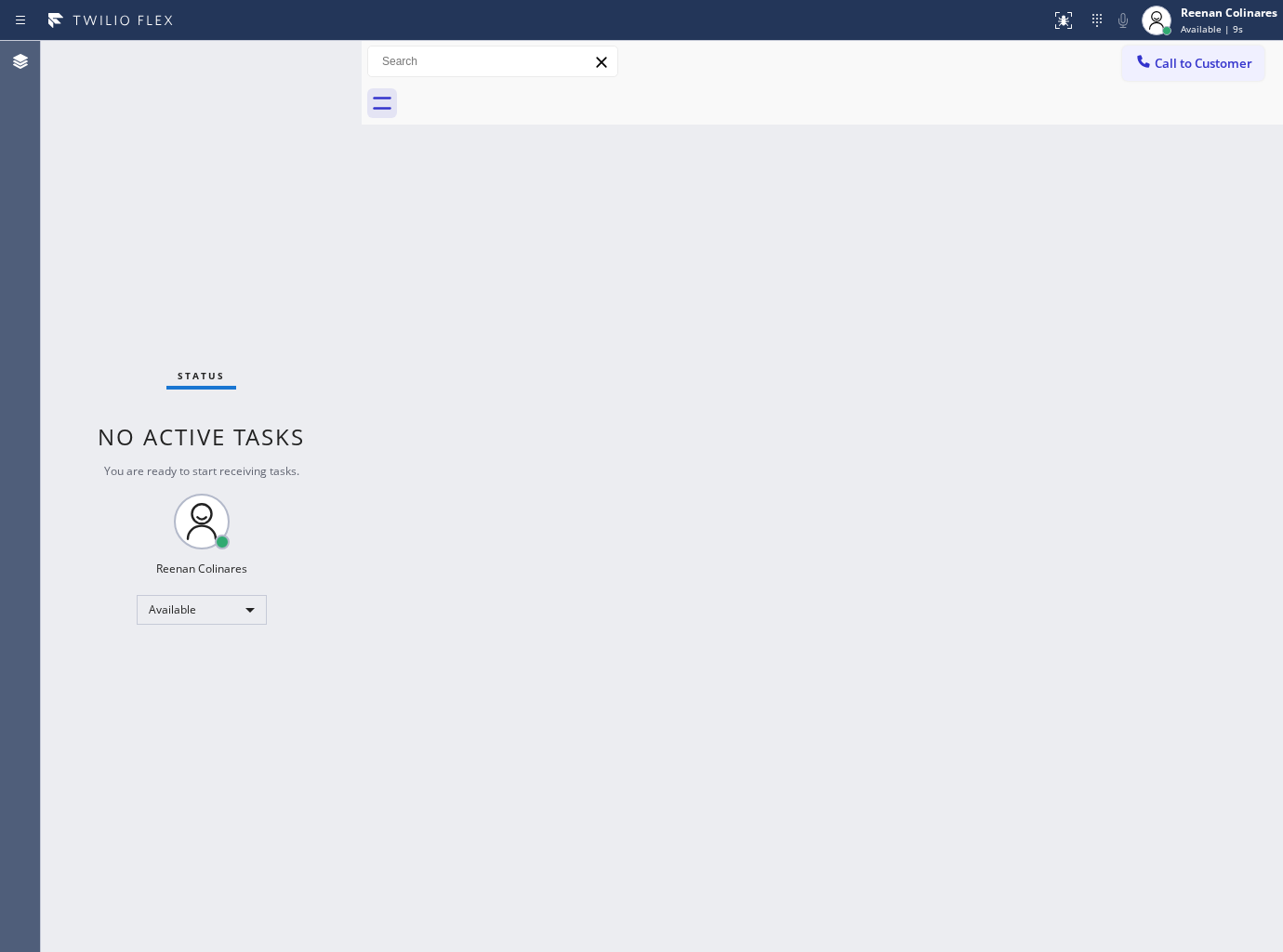
click at [743, 310] on div "Back to Dashboard Change Sender ID Customers Technicians Select a contact Outbo…" at bounding box center [822, 497] width 921 height 911
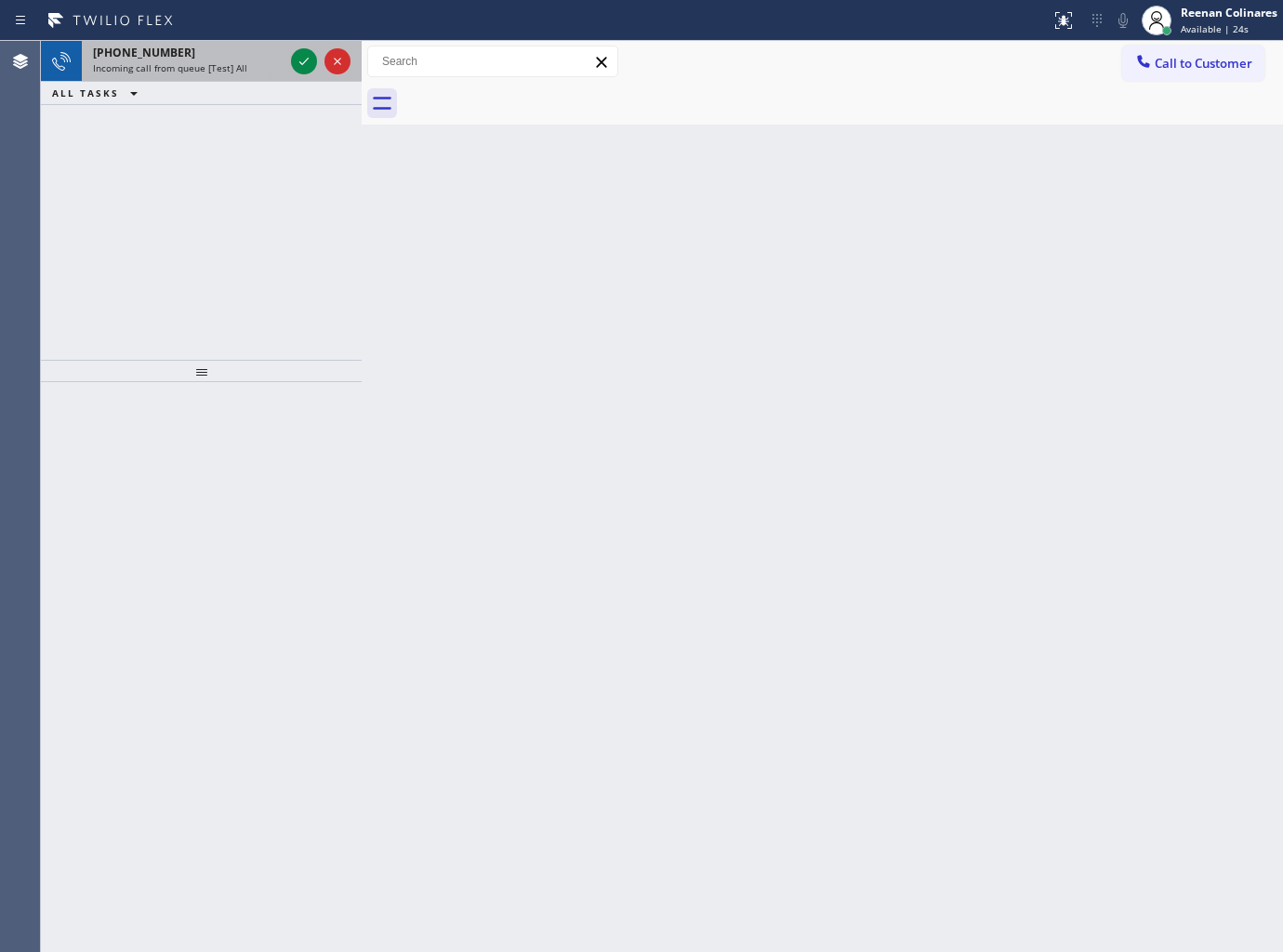
click at [273, 65] on div "Incoming call from queue [Test] All" at bounding box center [188, 68] width 190 height 13
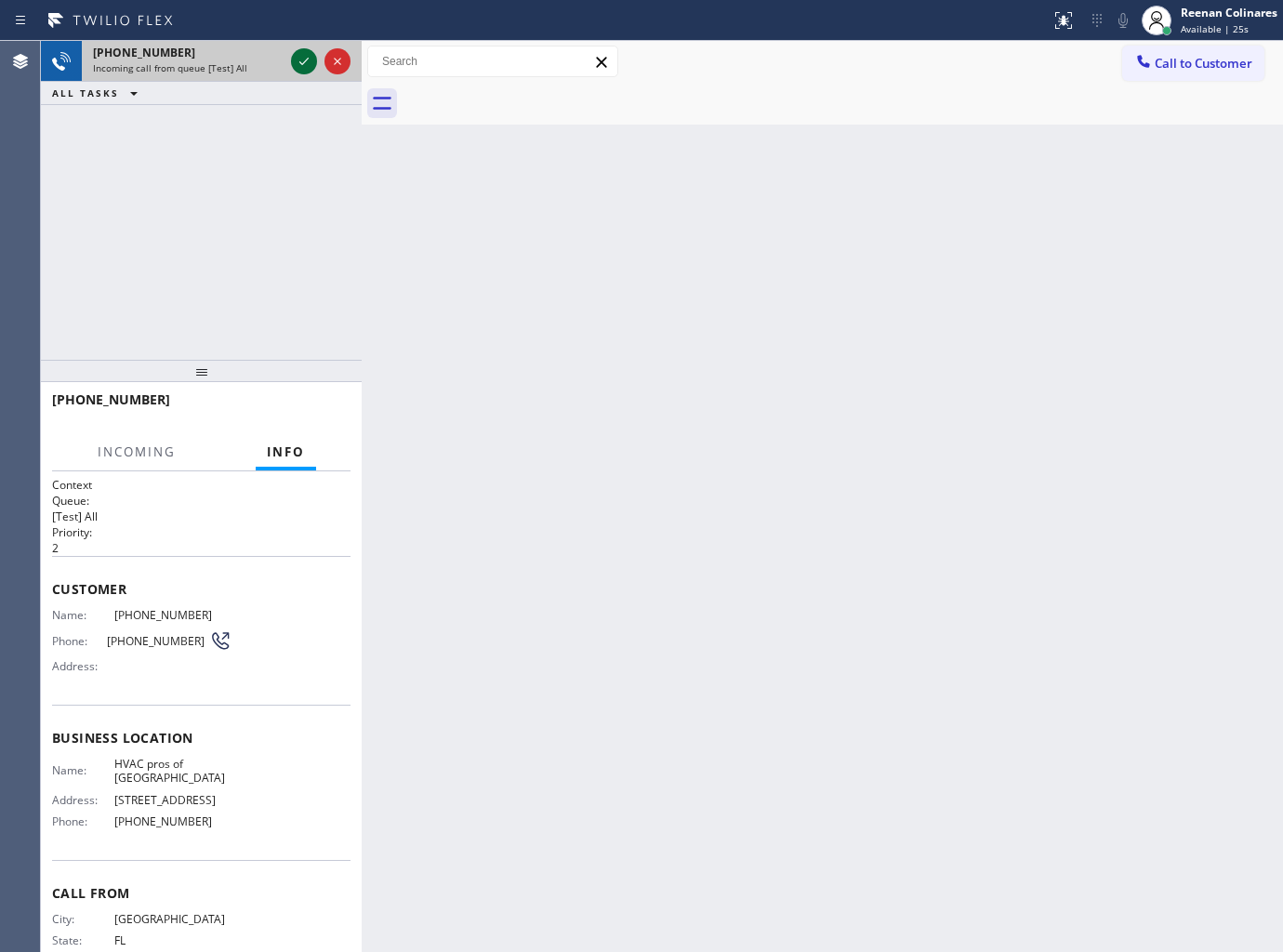
click at [302, 61] on icon at bounding box center [303, 60] width 22 height 22
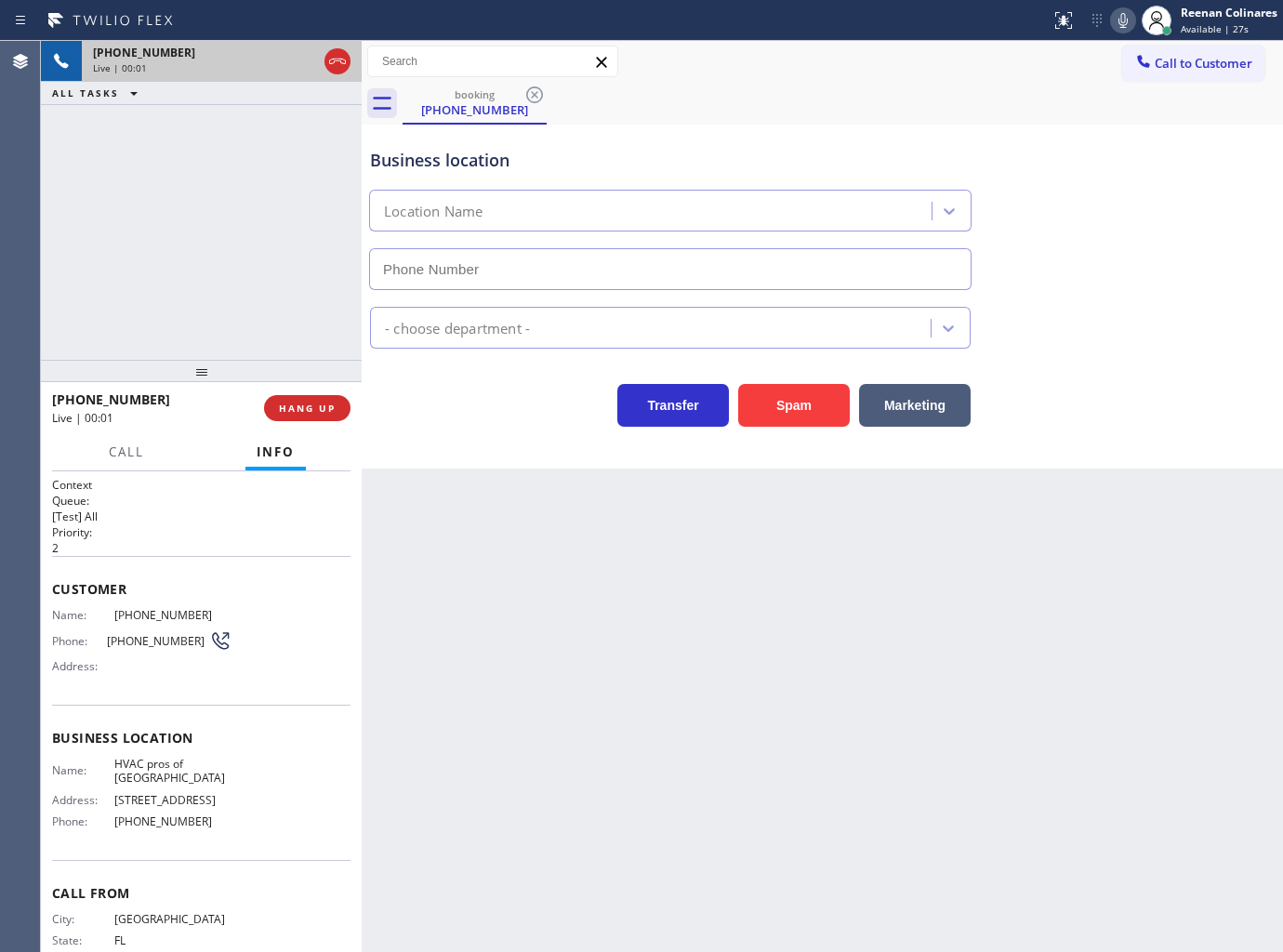
type input "(305) 699-6896"
click at [1126, 16] on icon at bounding box center [1122, 20] width 22 height 22
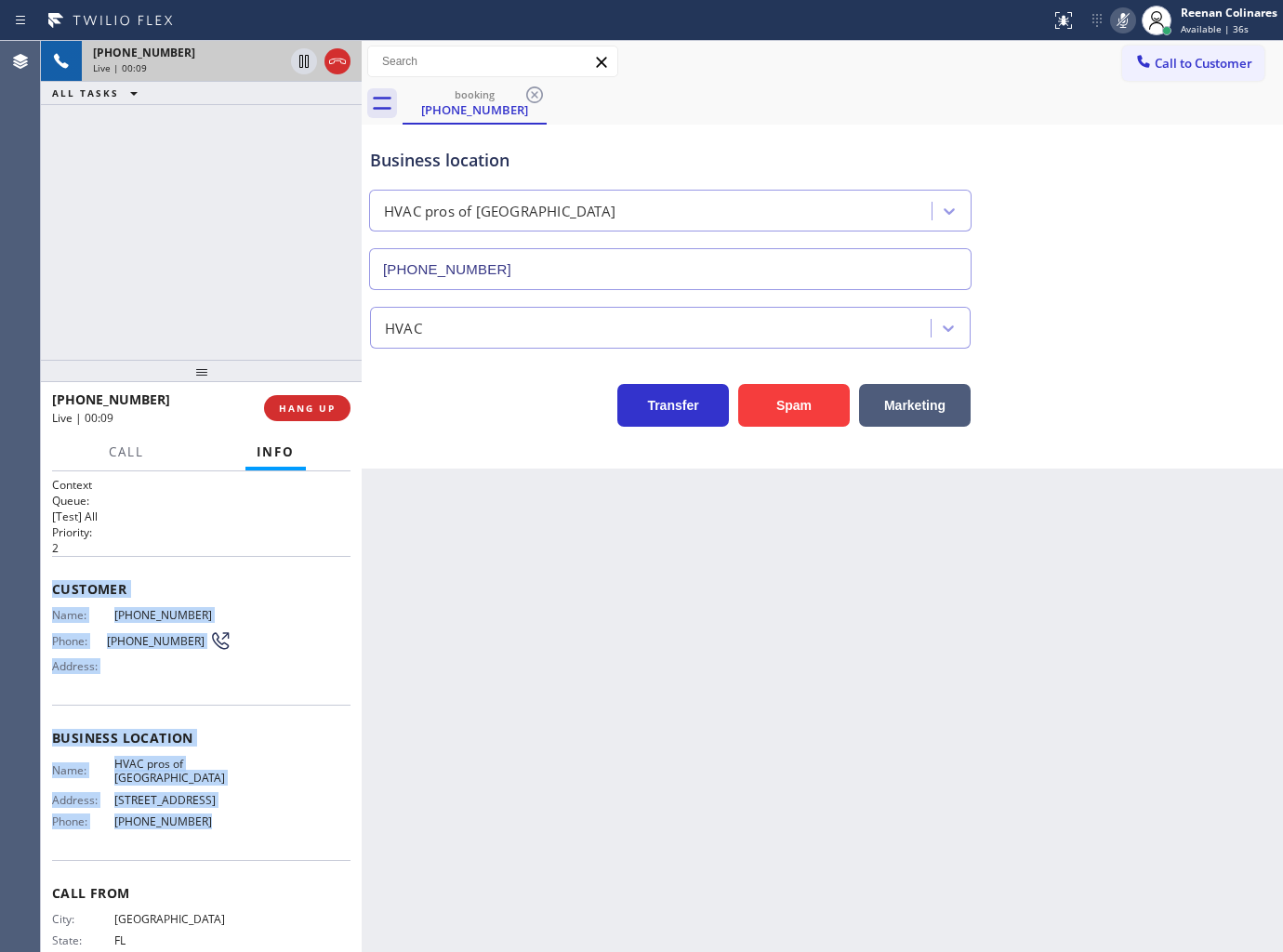
drag, startPoint x: 62, startPoint y: 595, endPoint x: 236, endPoint y: 801, distance: 269.7
click at [236, 801] on div "Context Queue: [Test] All Priority: 2 Customer Name: (786) 908-5986 Phone: (786…" at bounding box center [201, 712] width 321 height 481
click at [1120, 12] on icon at bounding box center [1122, 20] width 22 height 22
click at [1117, 21] on icon at bounding box center [1122, 20] width 22 height 22
click at [122, 463] on button "Call" at bounding box center [126, 453] width 57 height 36
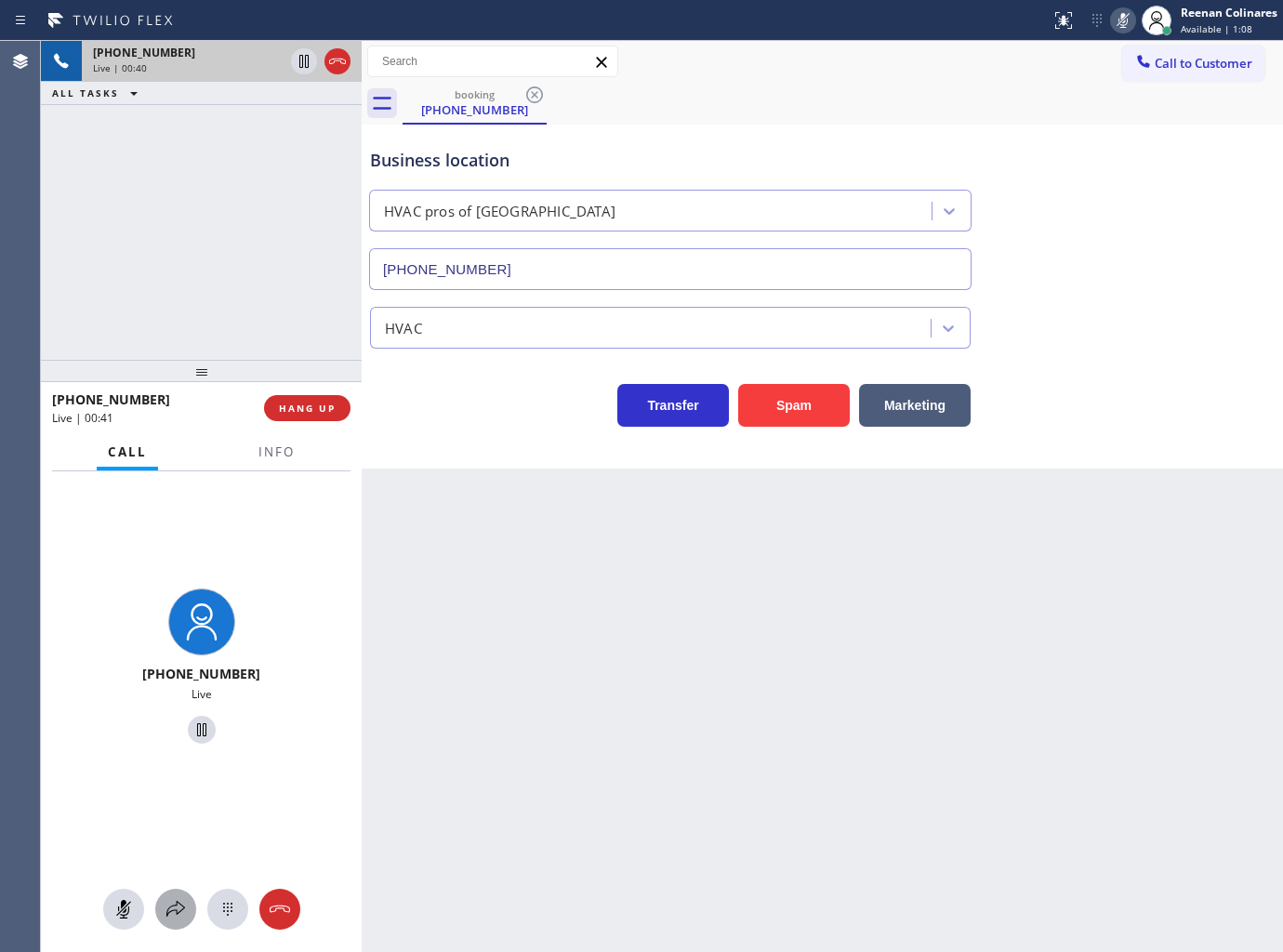
click at [182, 907] on icon at bounding box center [175, 909] width 22 height 22
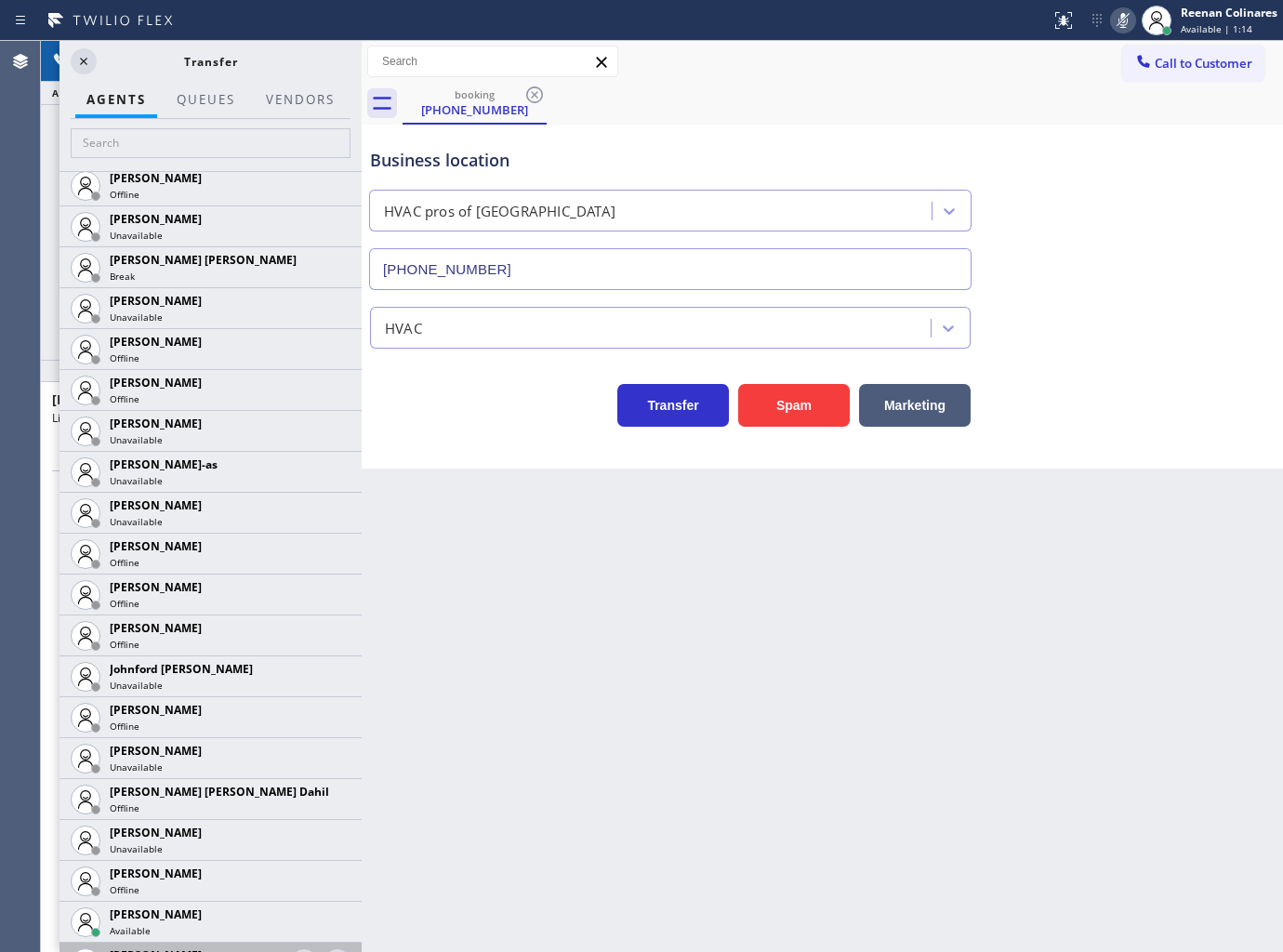
scroll to position [1859, 0]
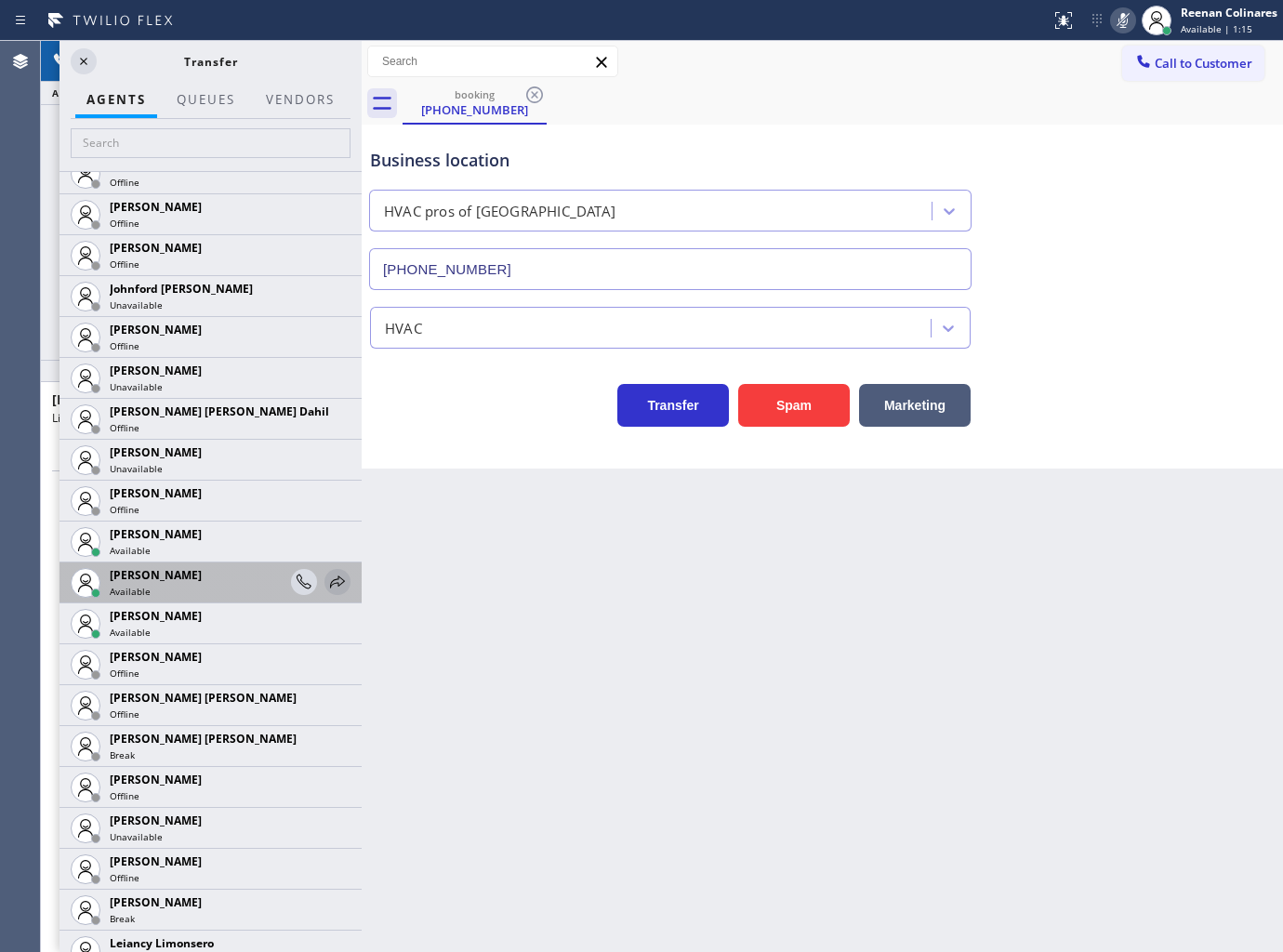
click at [330, 579] on icon at bounding box center [338, 581] width 15 height 12
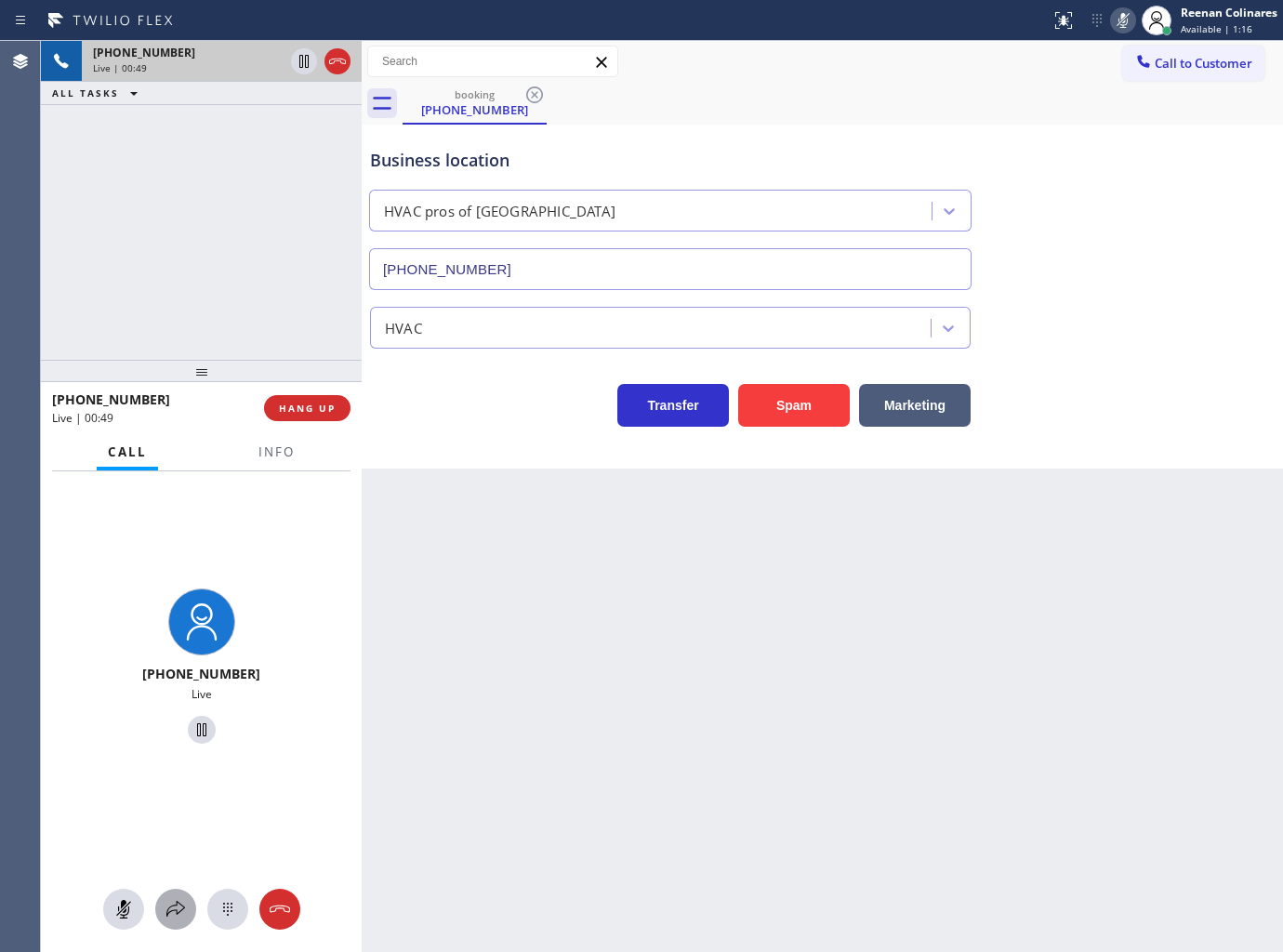
click at [173, 919] on icon at bounding box center [175, 909] width 22 height 22
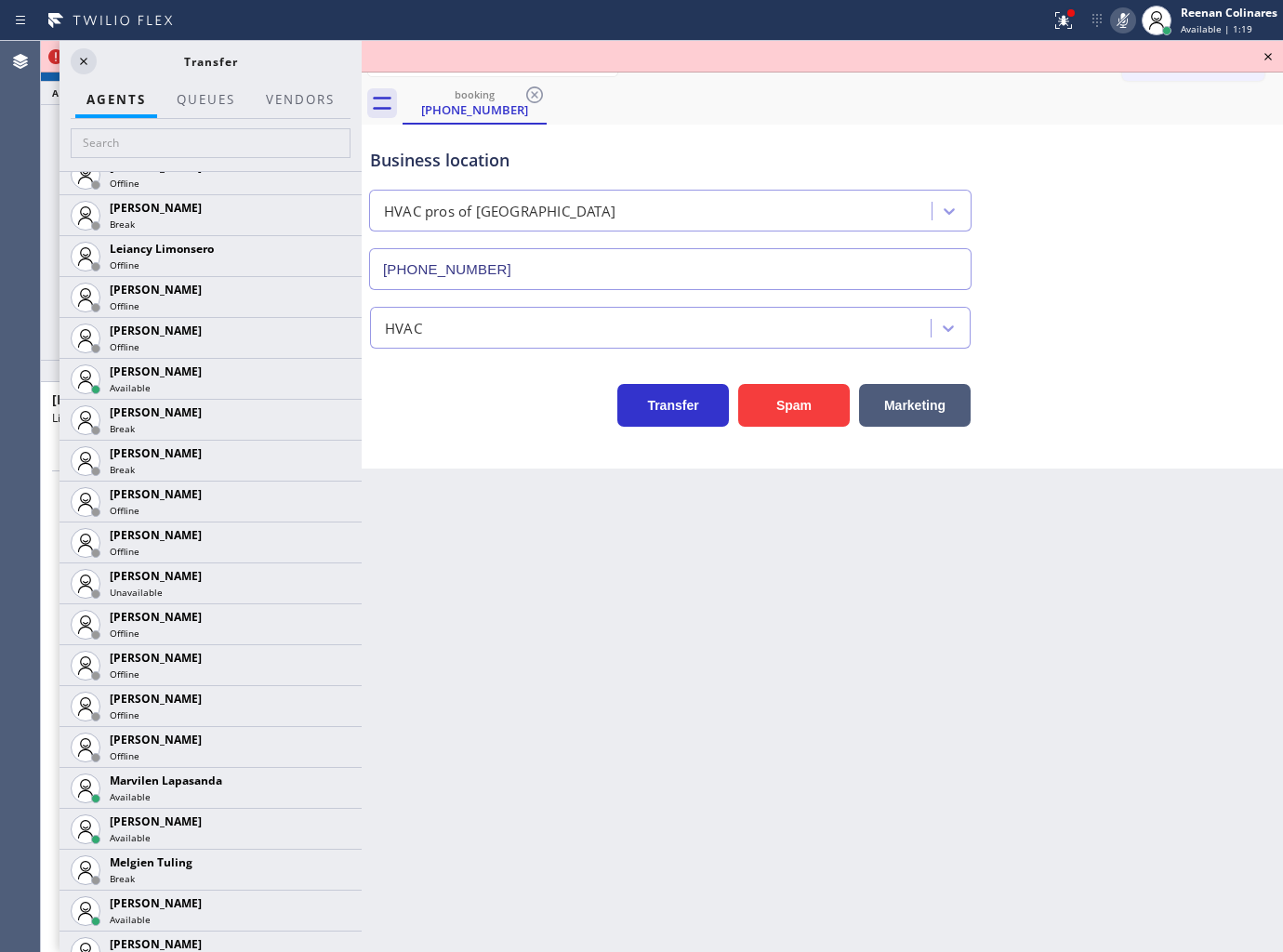
scroll to position [2590, 0]
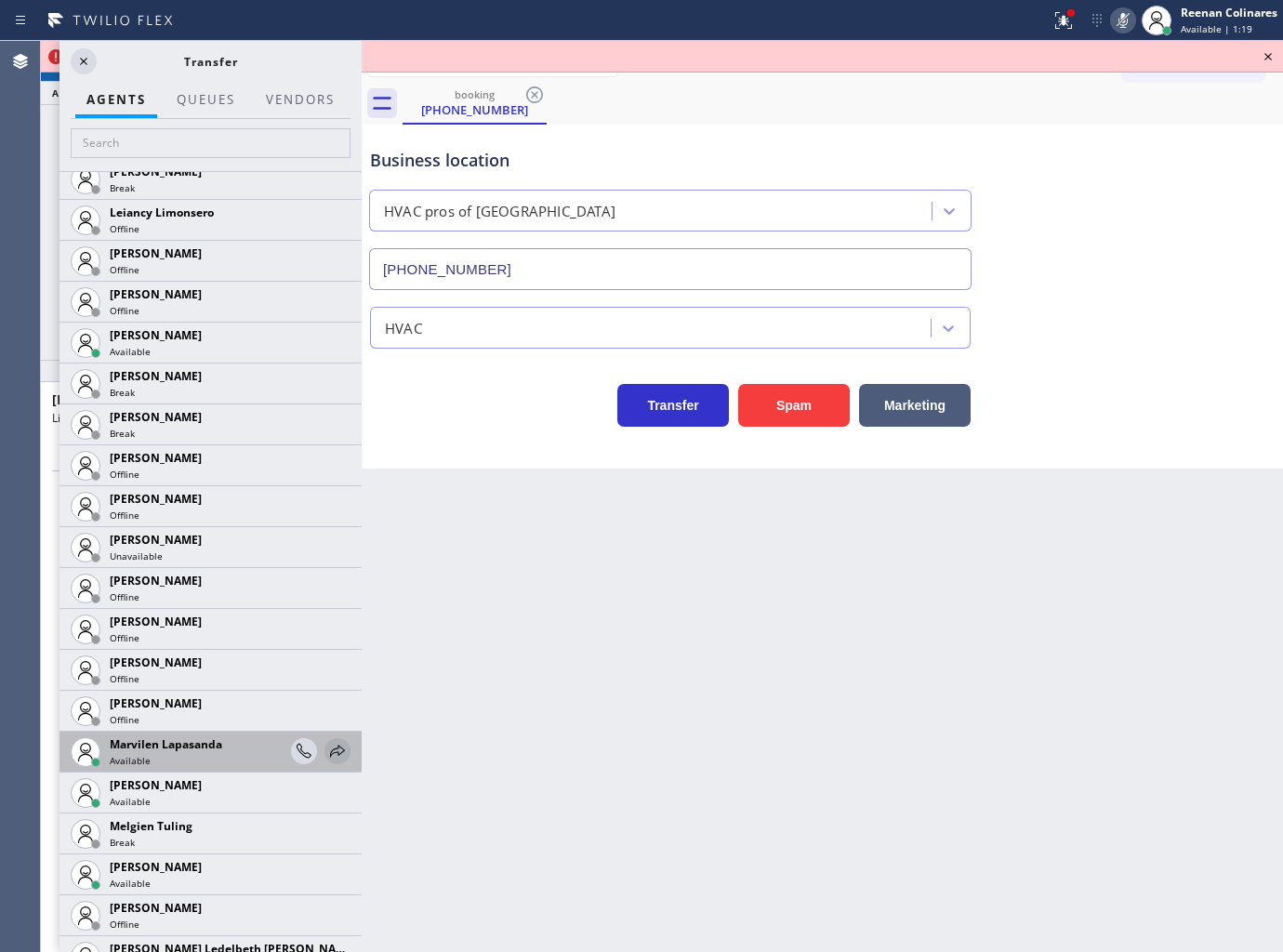
click at [326, 741] on icon at bounding box center [337, 750] width 22 height 22
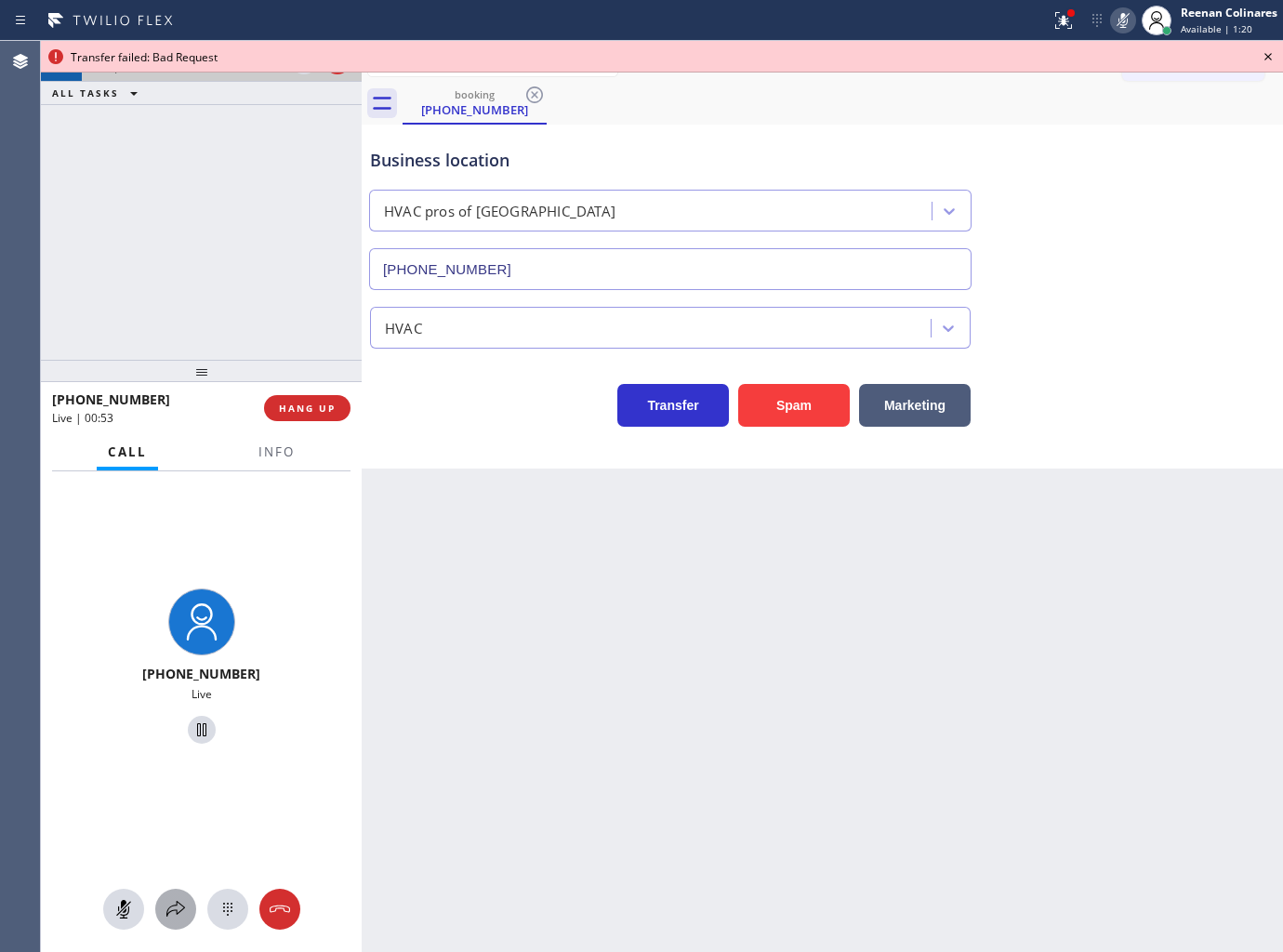
click at [179, 911] on icon at bounding box center [175, 909] width 22 height 22
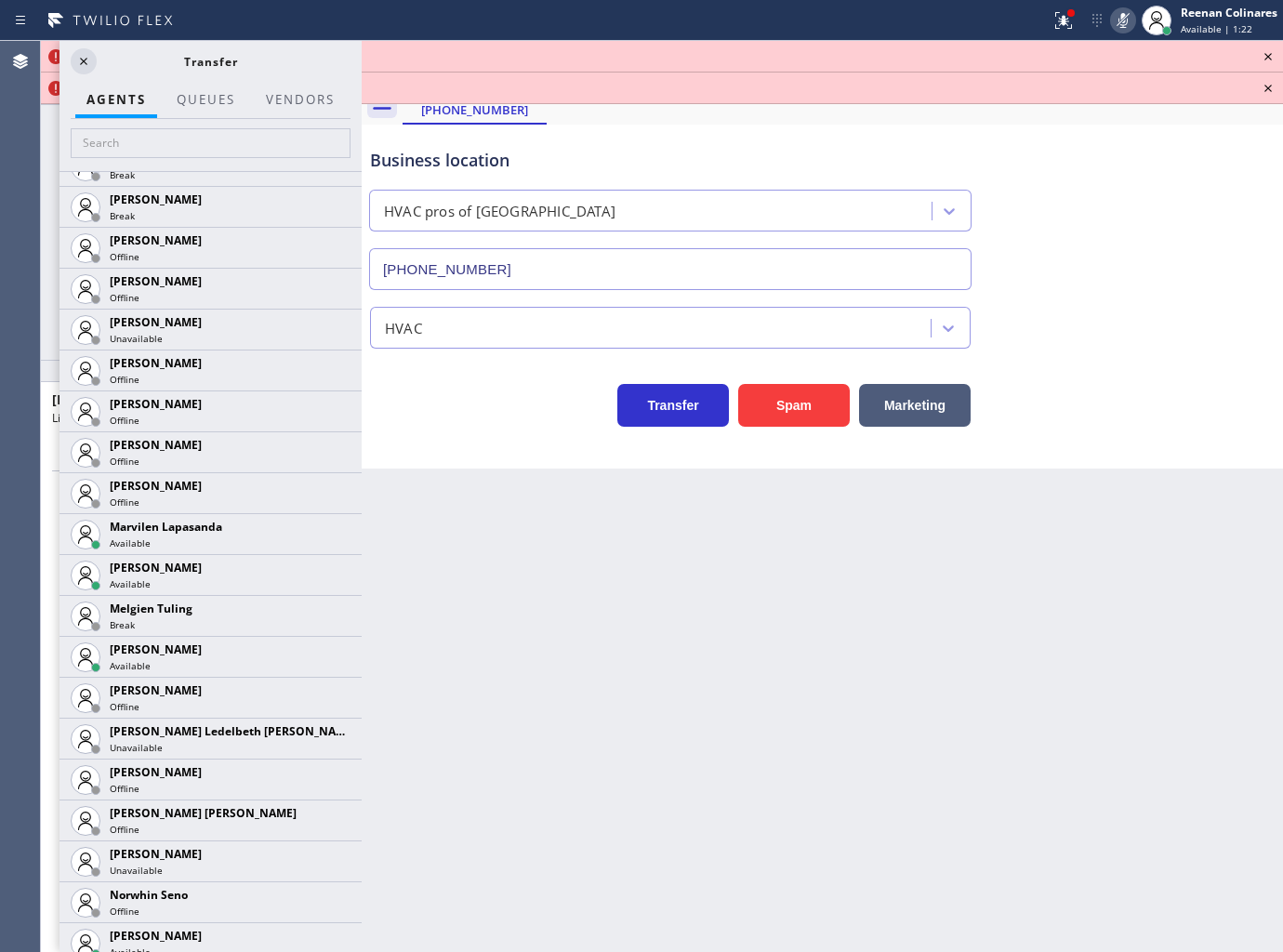
scroll to position [2843, 0]
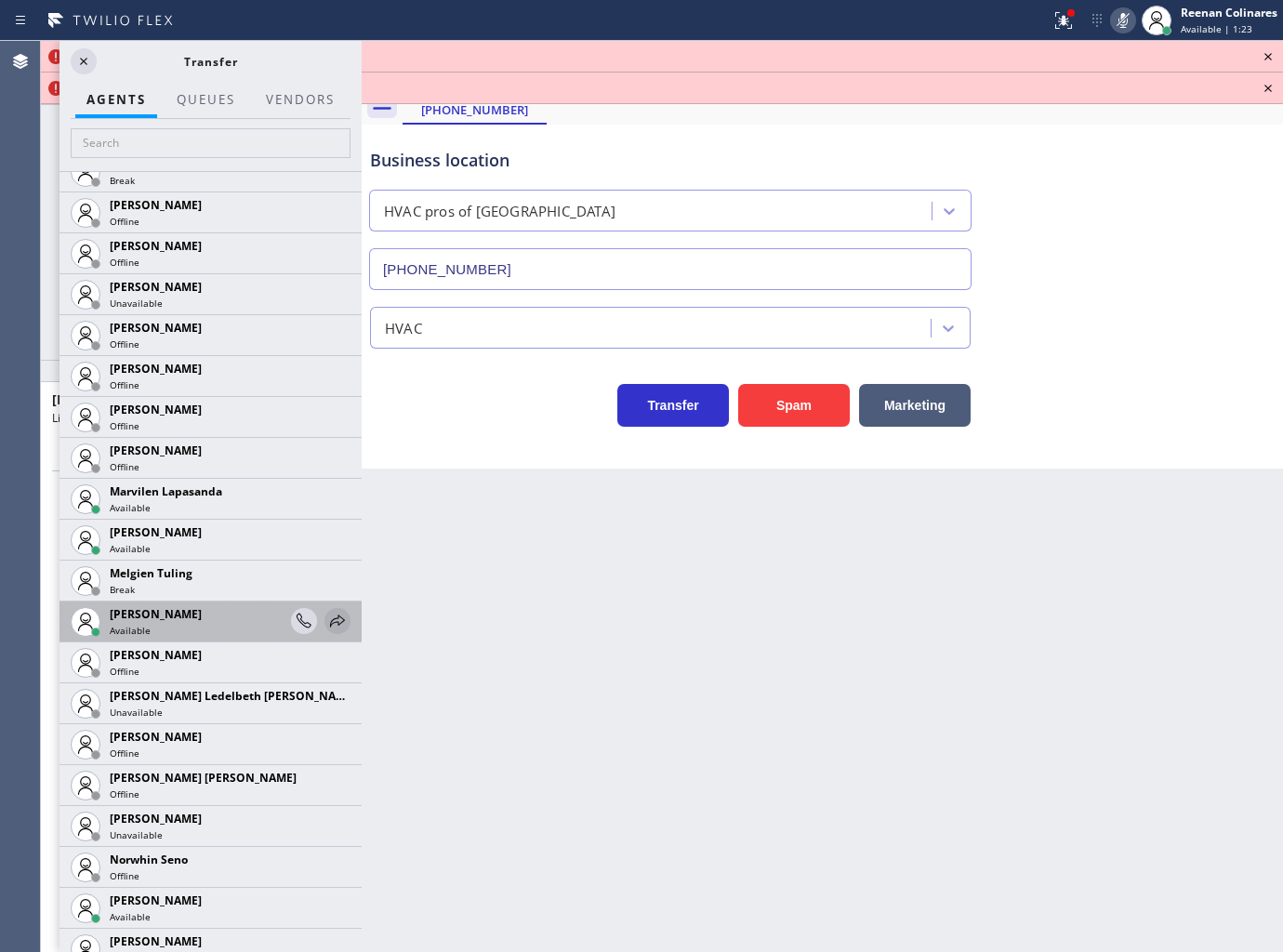
click at [326, 627] on icon at bounding box center [337, 620] width 22 height 22
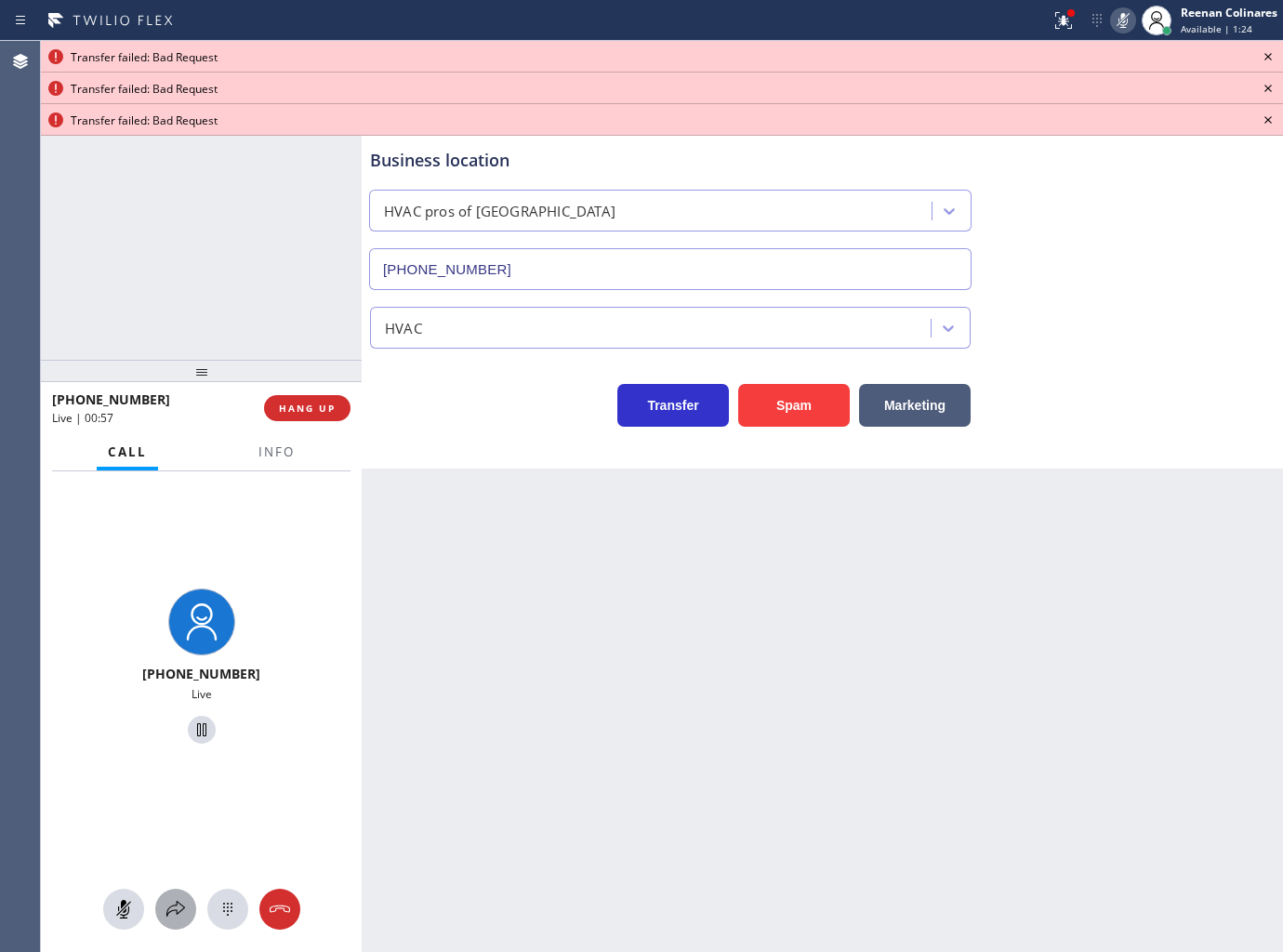
click at [171, 913] on icon at bounding box center [175, 909] width 22 height 22
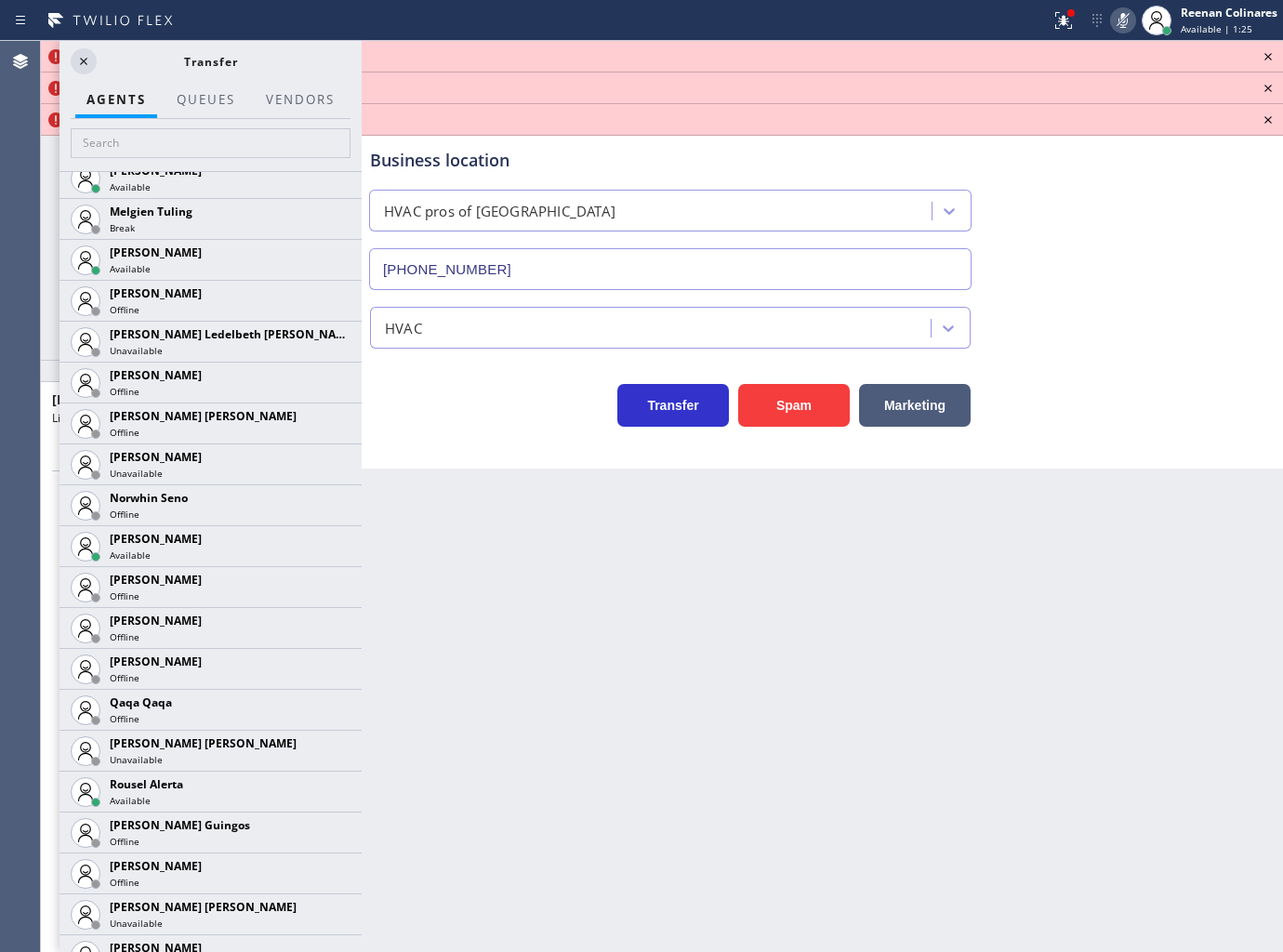
scroll to position [3222, 0]
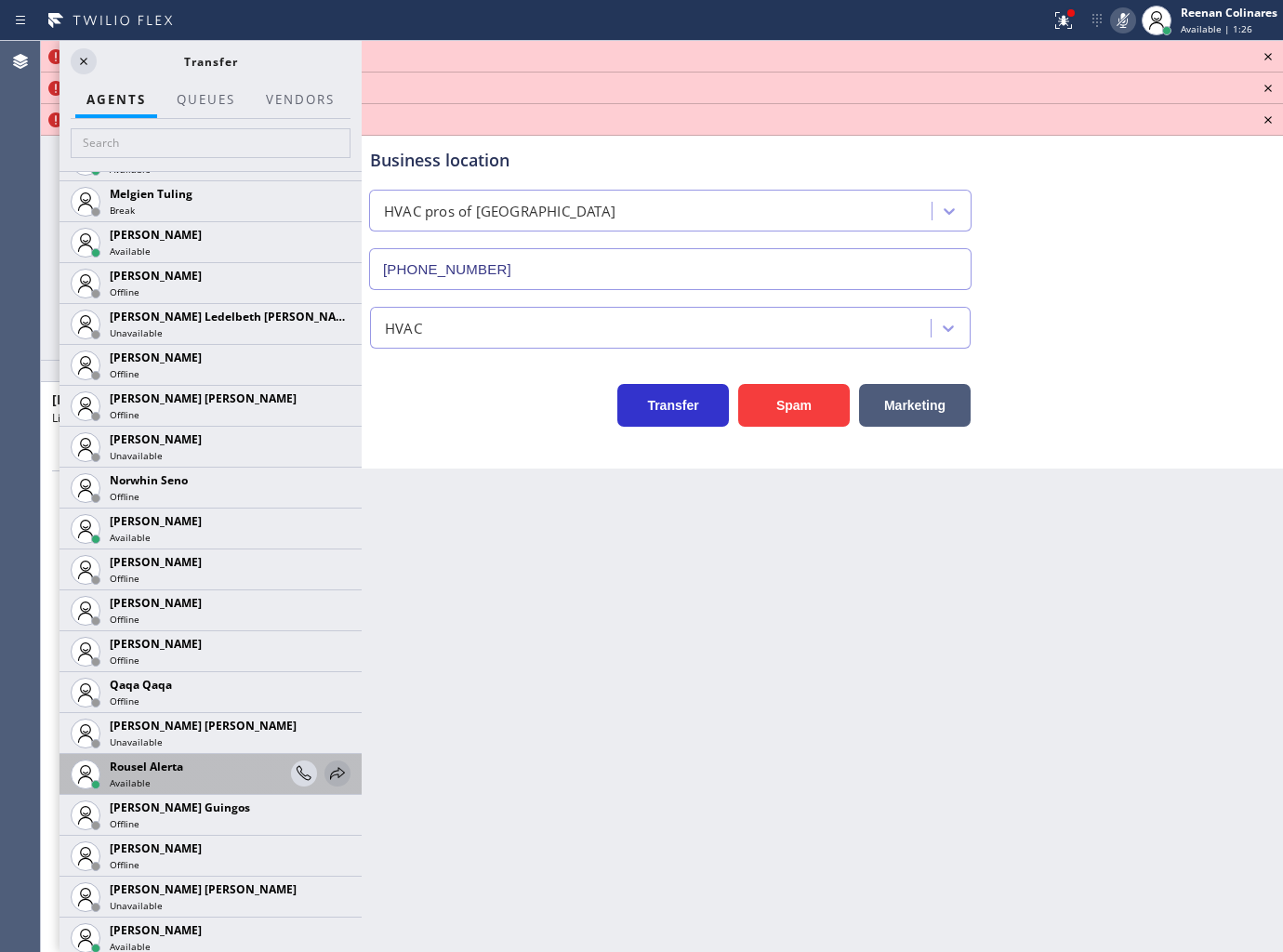
click at [326, 766] on icon at bounding box center [337, 773] width 22 height 22
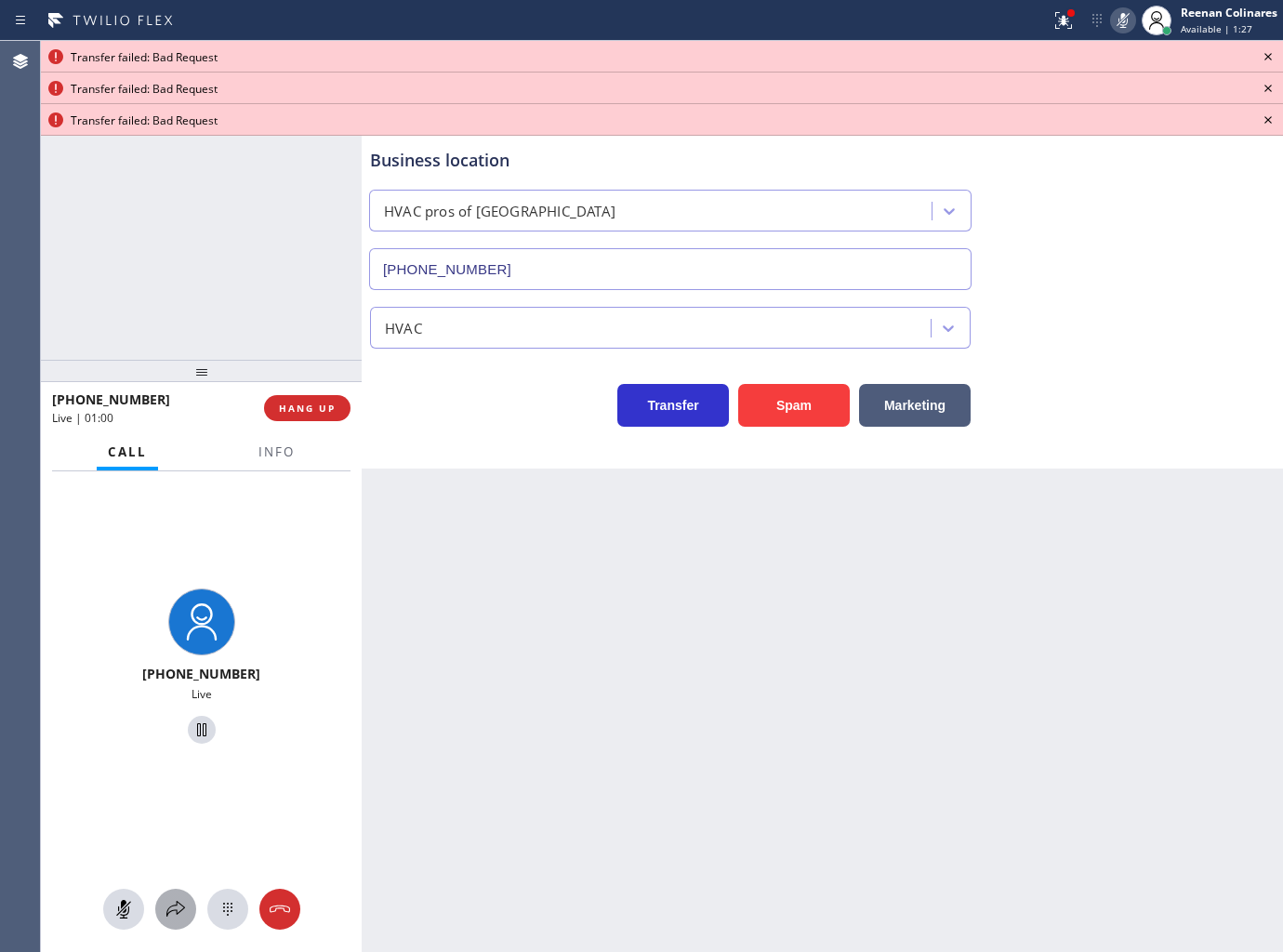
click at [179, 911] on icon at bounding box center [175, 909] width 22 height 22
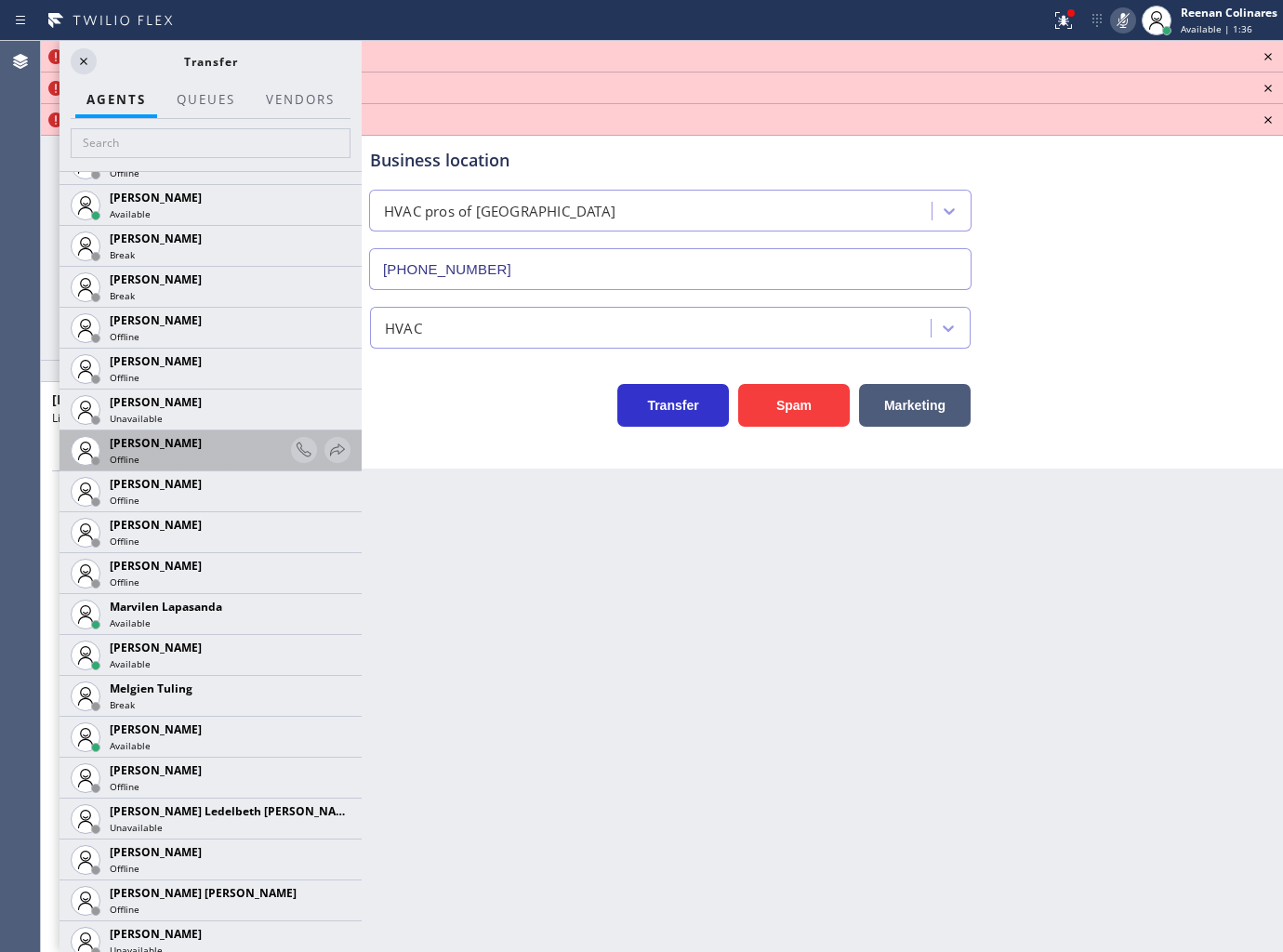
scroll to position [2624, 0]
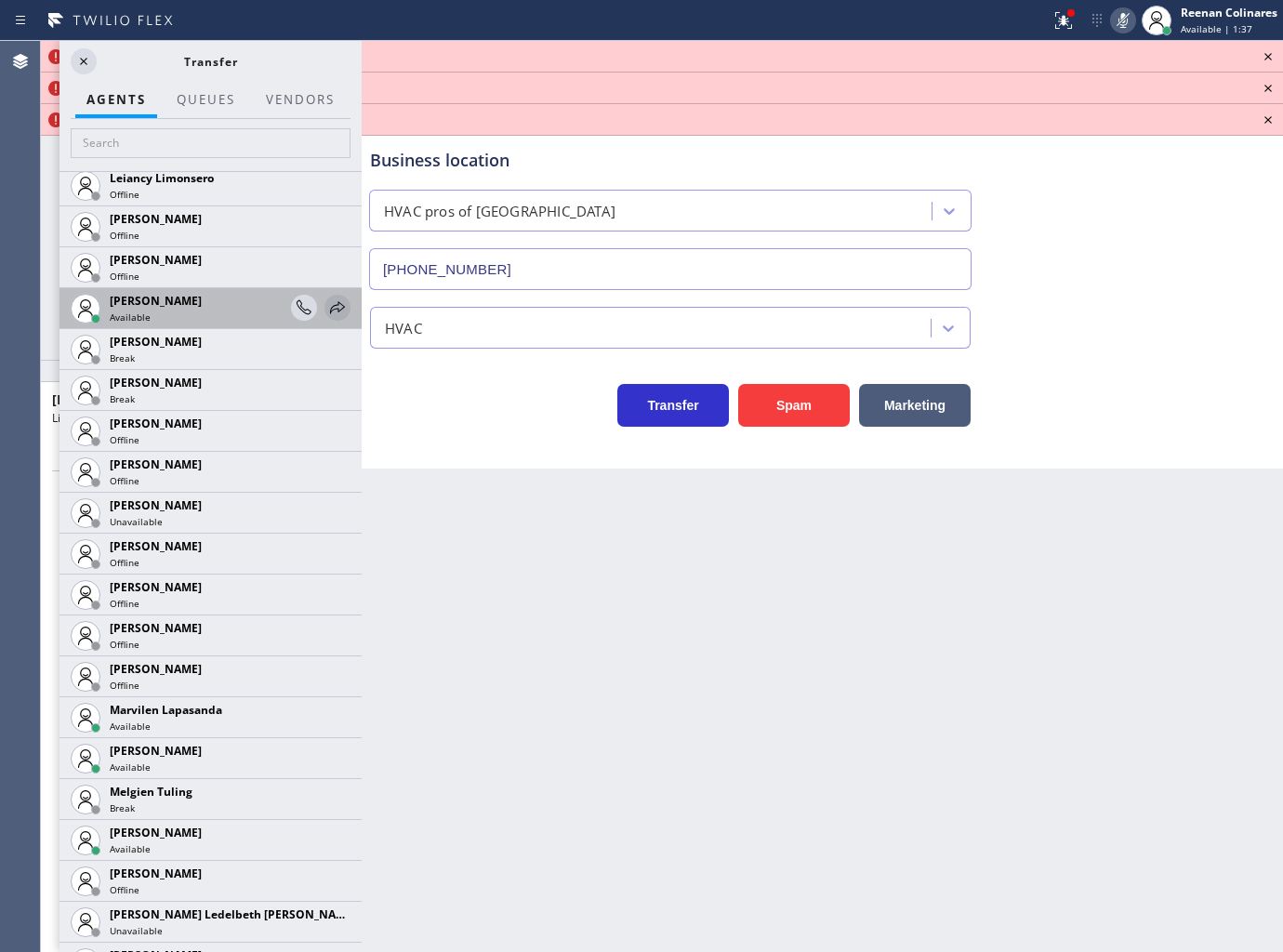
click at [326, 302] on icon at bounding box center [337, 307] width 22 height 22
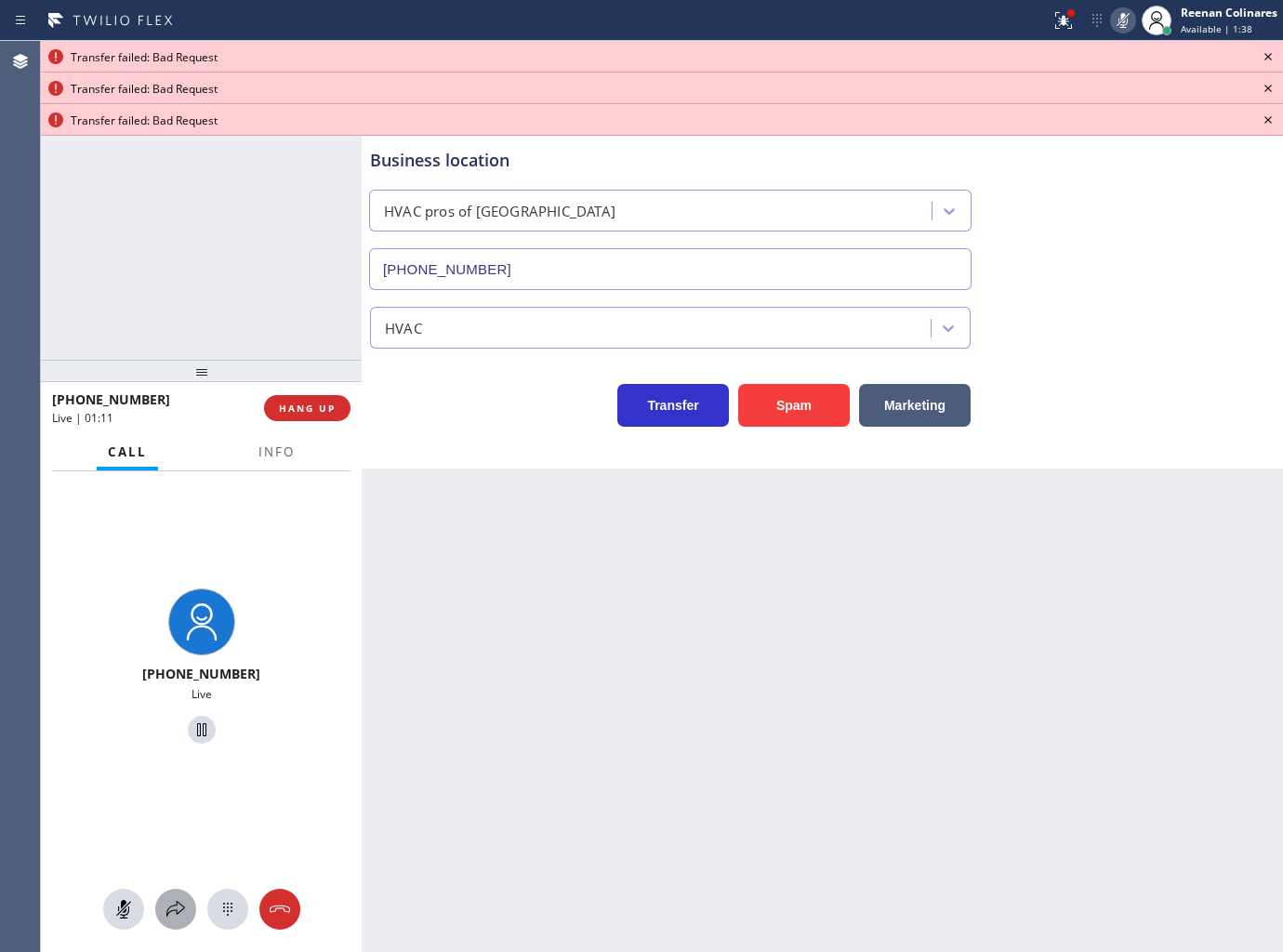
click at [172, 899] on icon at bounding box center [175, 909] width 22 height 22
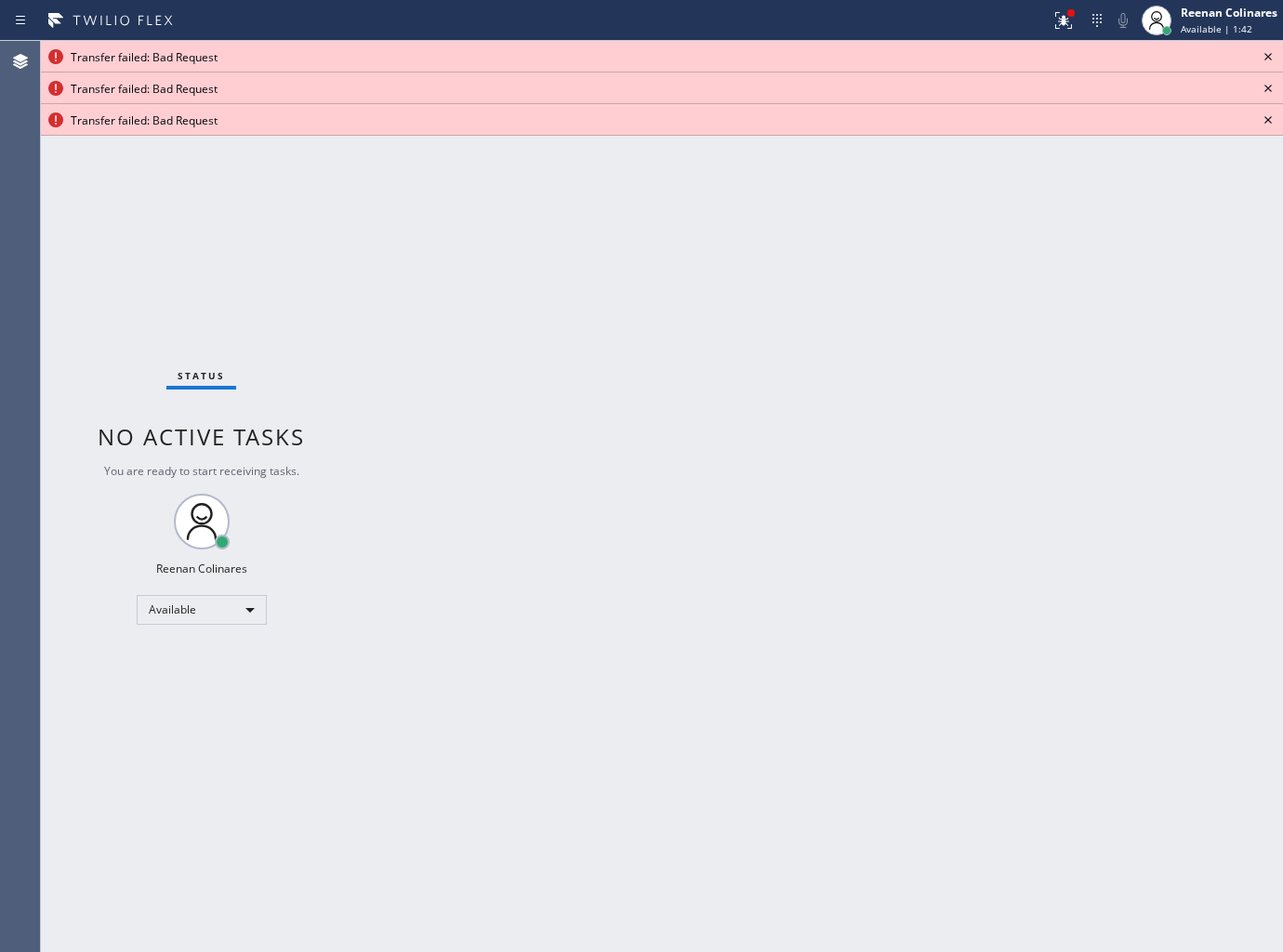
click at [1052, 15] on icon at bounding box center [1063, 20] width 22 height 22
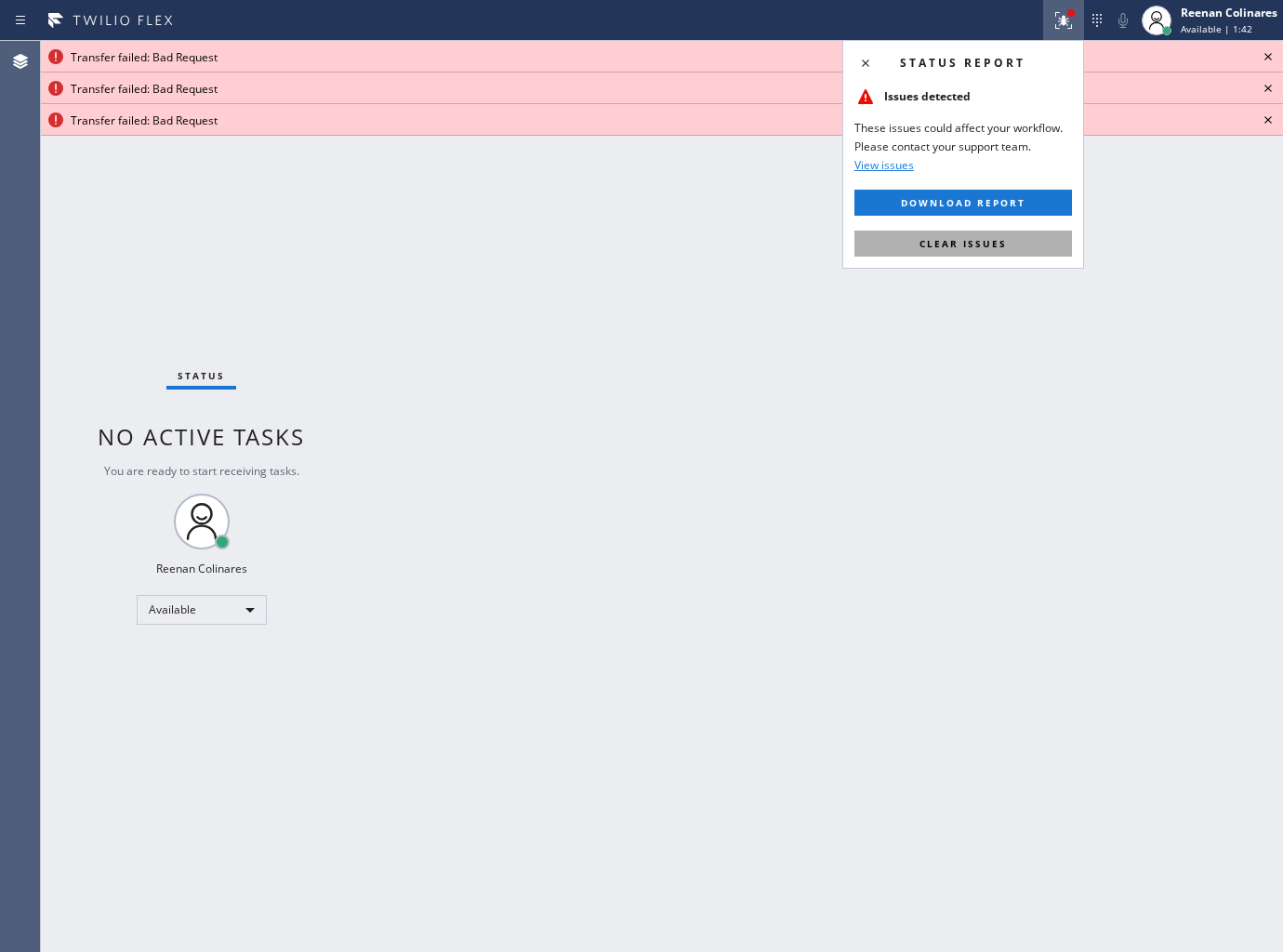
click at [1015, 247] on button "Clear issues" at bounding box center [962, 243] width 217 height 26
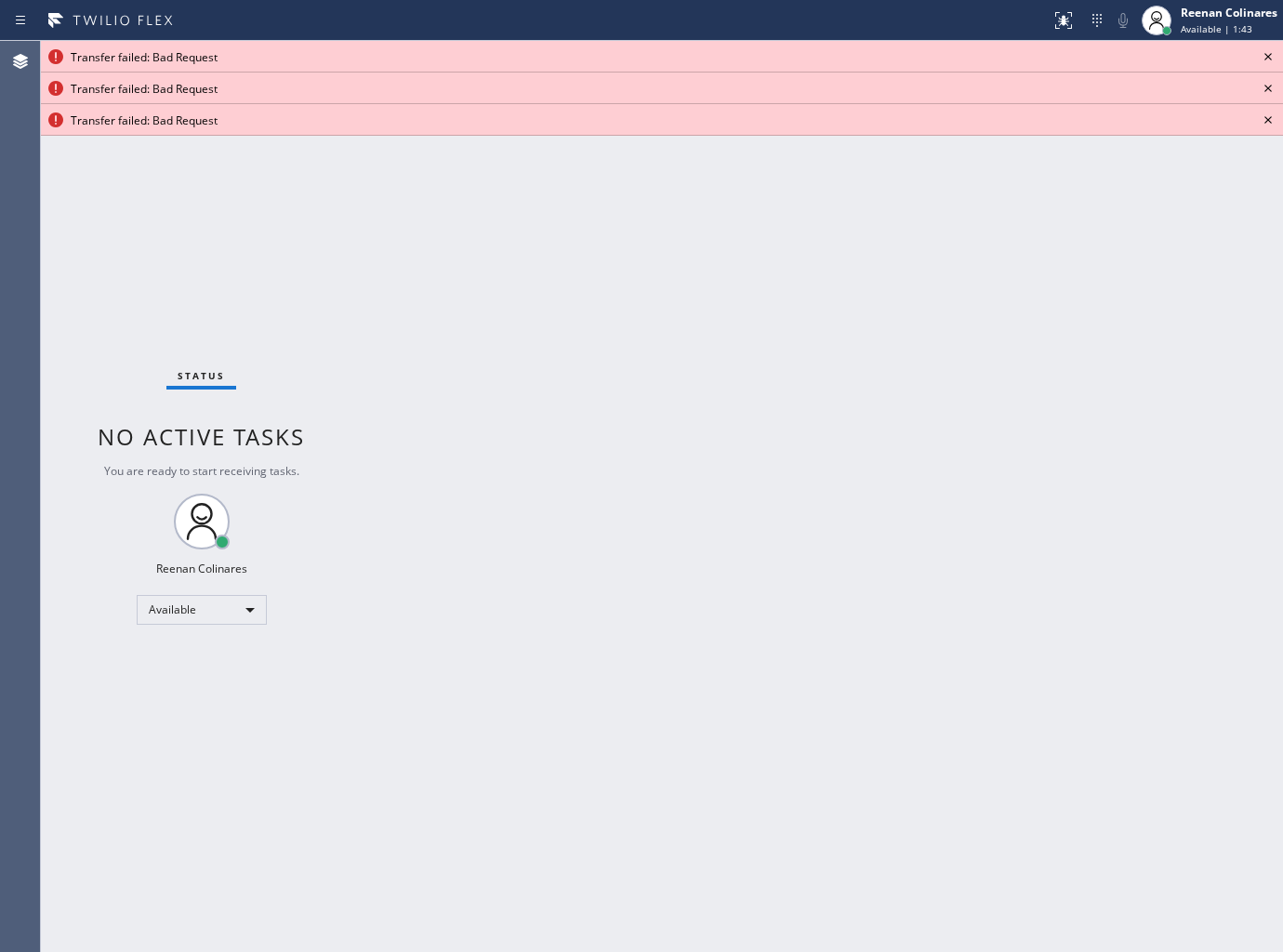
click at [1263, 55] on icon at bounding box center [1268, 56] width 22 height 22
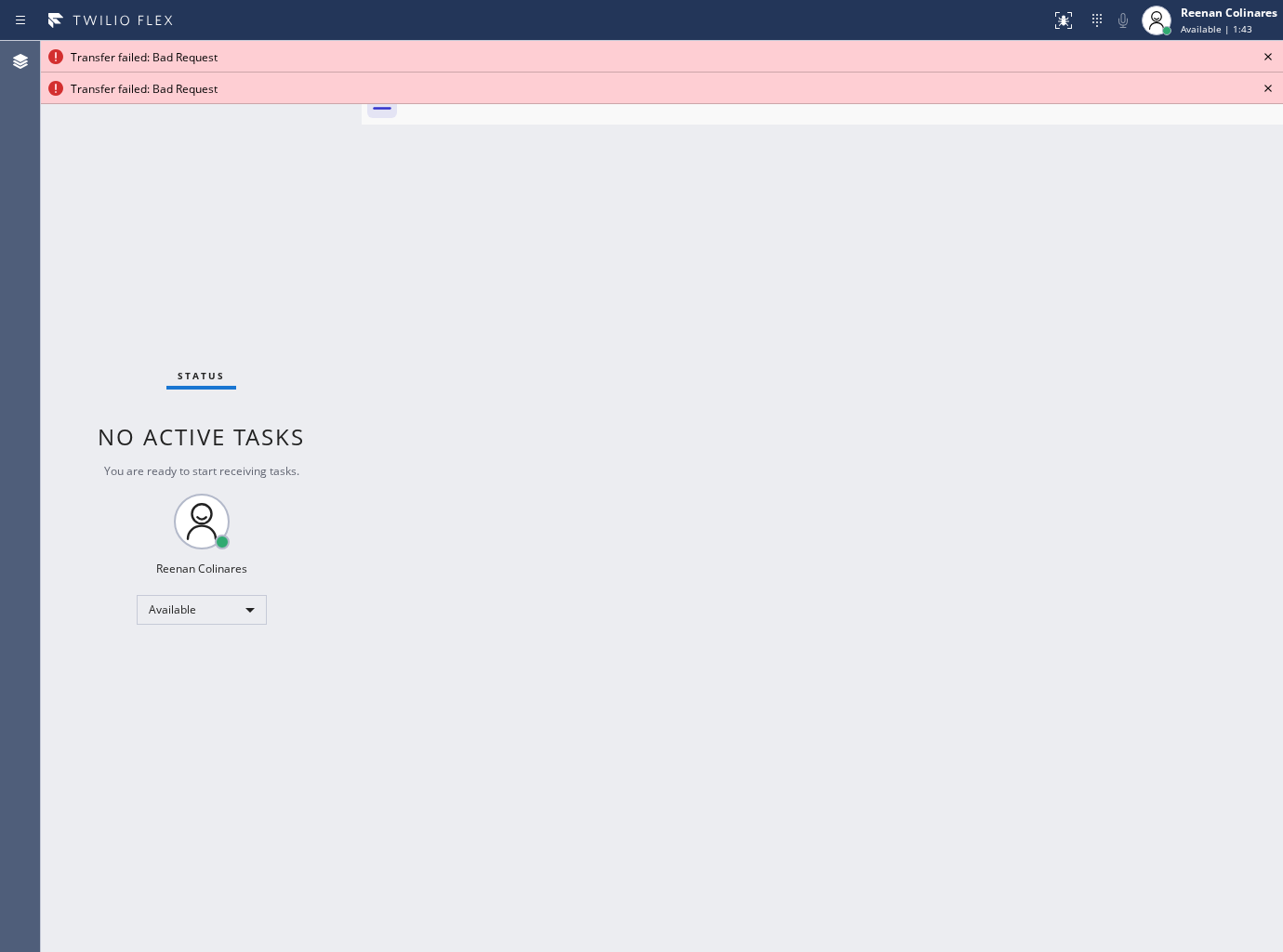
click at [1262, 56] on icon at bounding box center [1268, 56] width 22 height 22
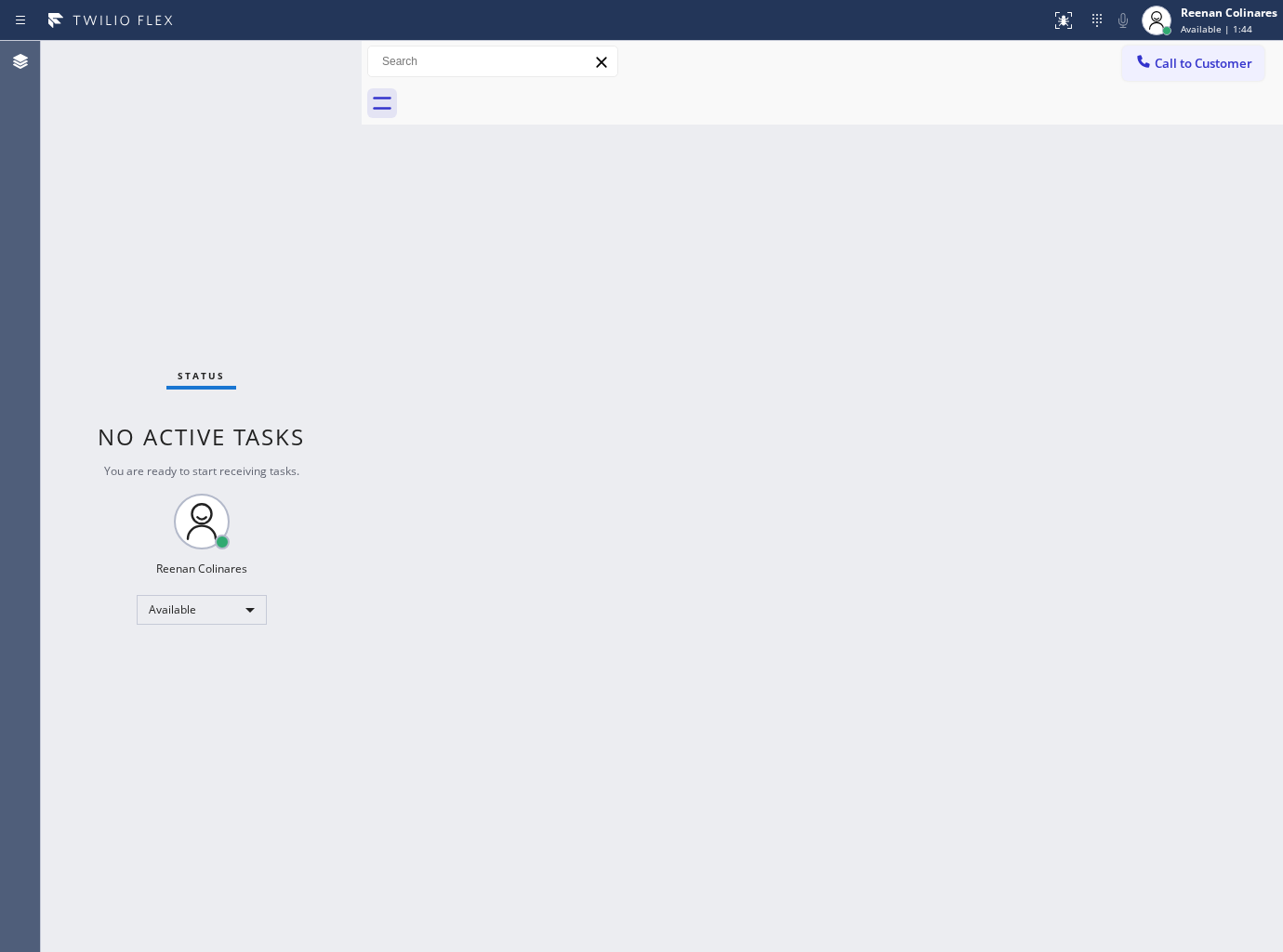
drag, startPoint x: 1082, startPoint y: 693, endPoint x: 1132, endPoint y: 767, distance: 89.3
click at [1095, 704] on div "Back to Dashboard Change Sender ID Customers Technicians Select a contact Outbo…" at bounding box center [822, 497] width 921 height 911
click at [1042, 676] on div "Back to Dashboard Change Sender ID Customers Technicians Select a contact Outbo…" at bounding box center [822, 497] width 921 height 911
click at [673, 548] on div "Back to Dashboard Change Sender ID Customers Technicians Select a contact Outbo…" at bounding box center [822, 497] width 921 height 911
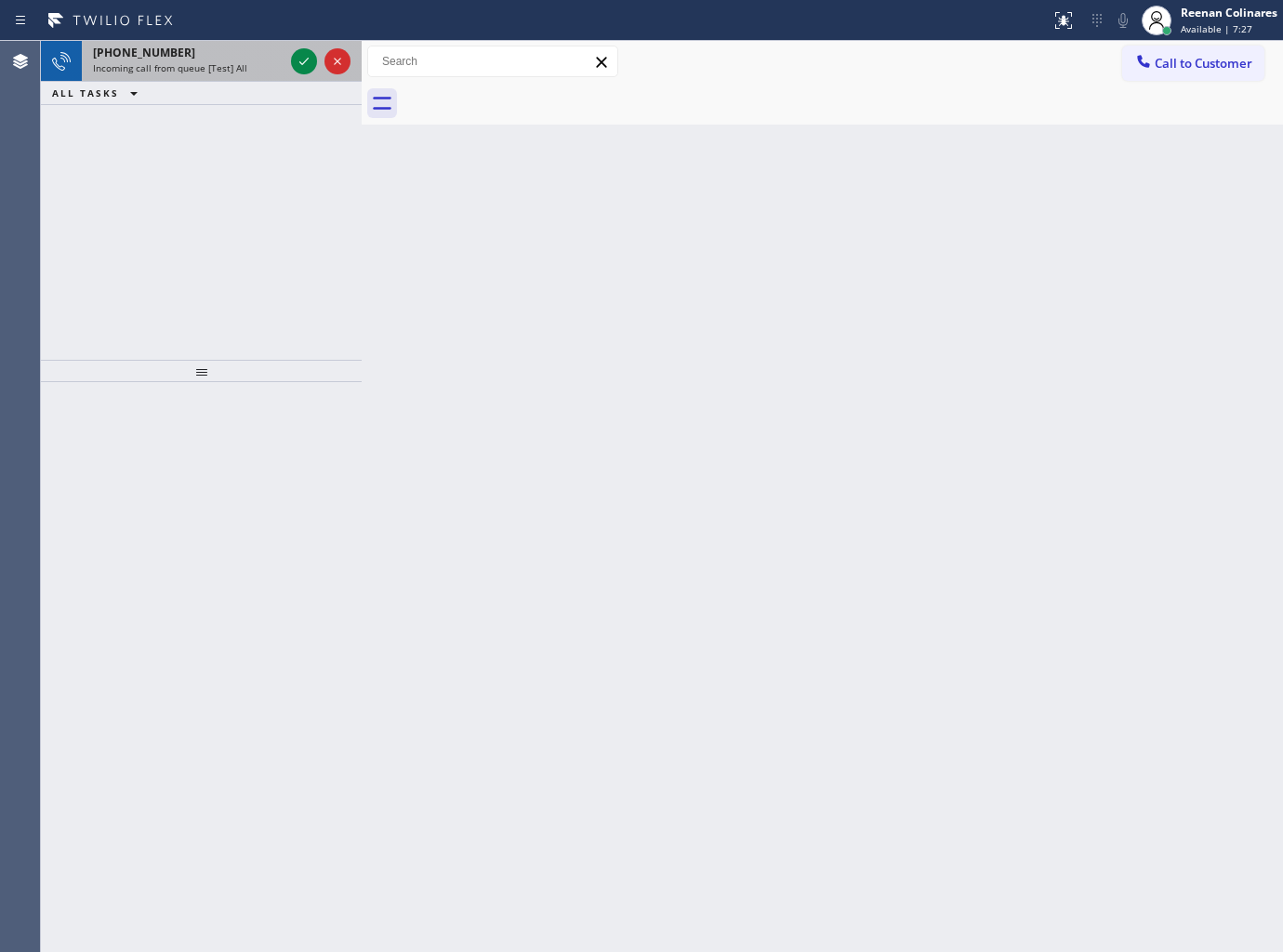
click at [217, 68] on span "Incoming call from queue [Test] All" at bounding box center [169, 68] width 154 height 13
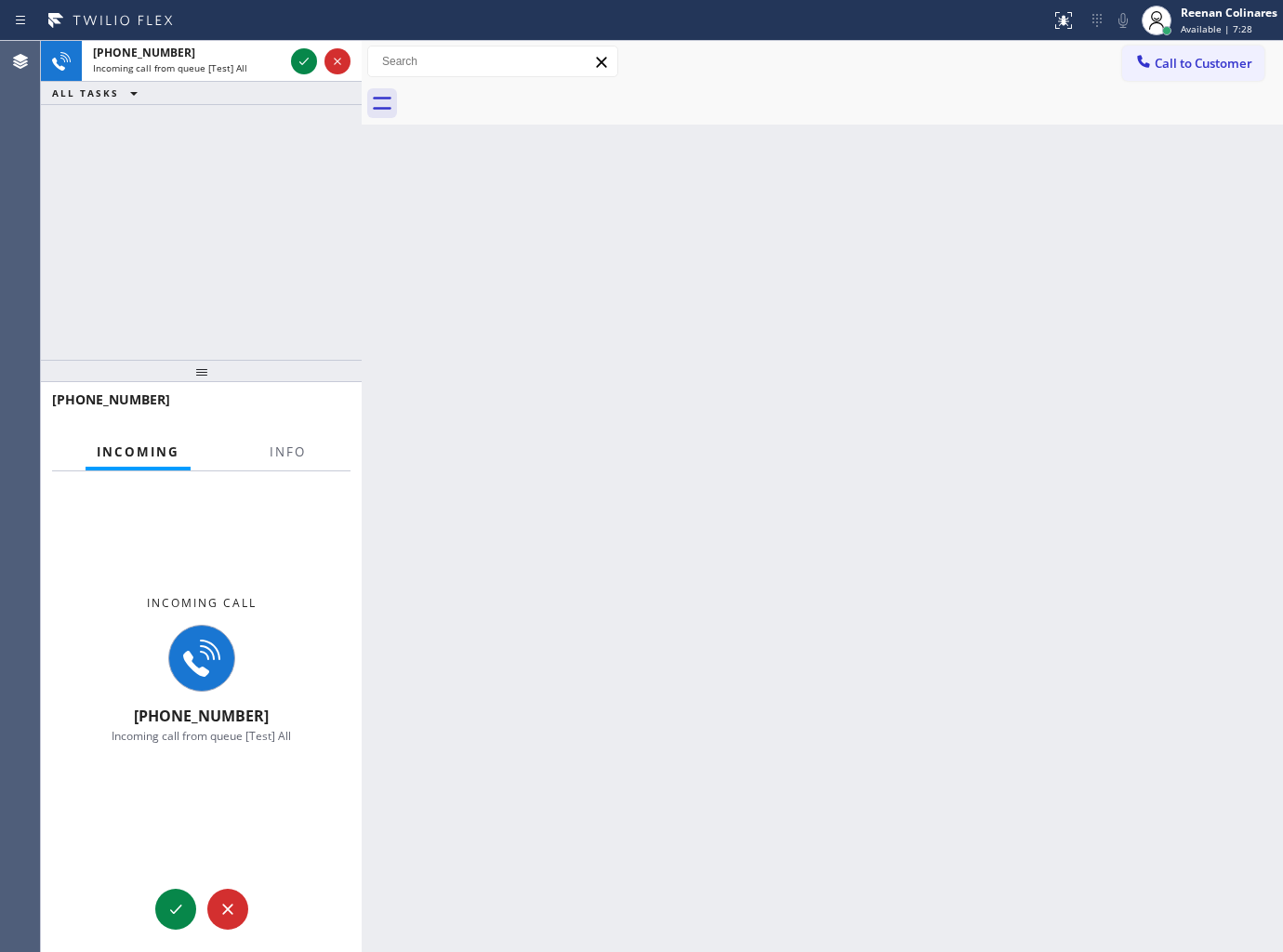
click at [277, 424] on div at bounding box center [194, 418] width 285 height 16
click at [288, 450] on span "Info" at bounding box center [288, 451] width 36 height 16
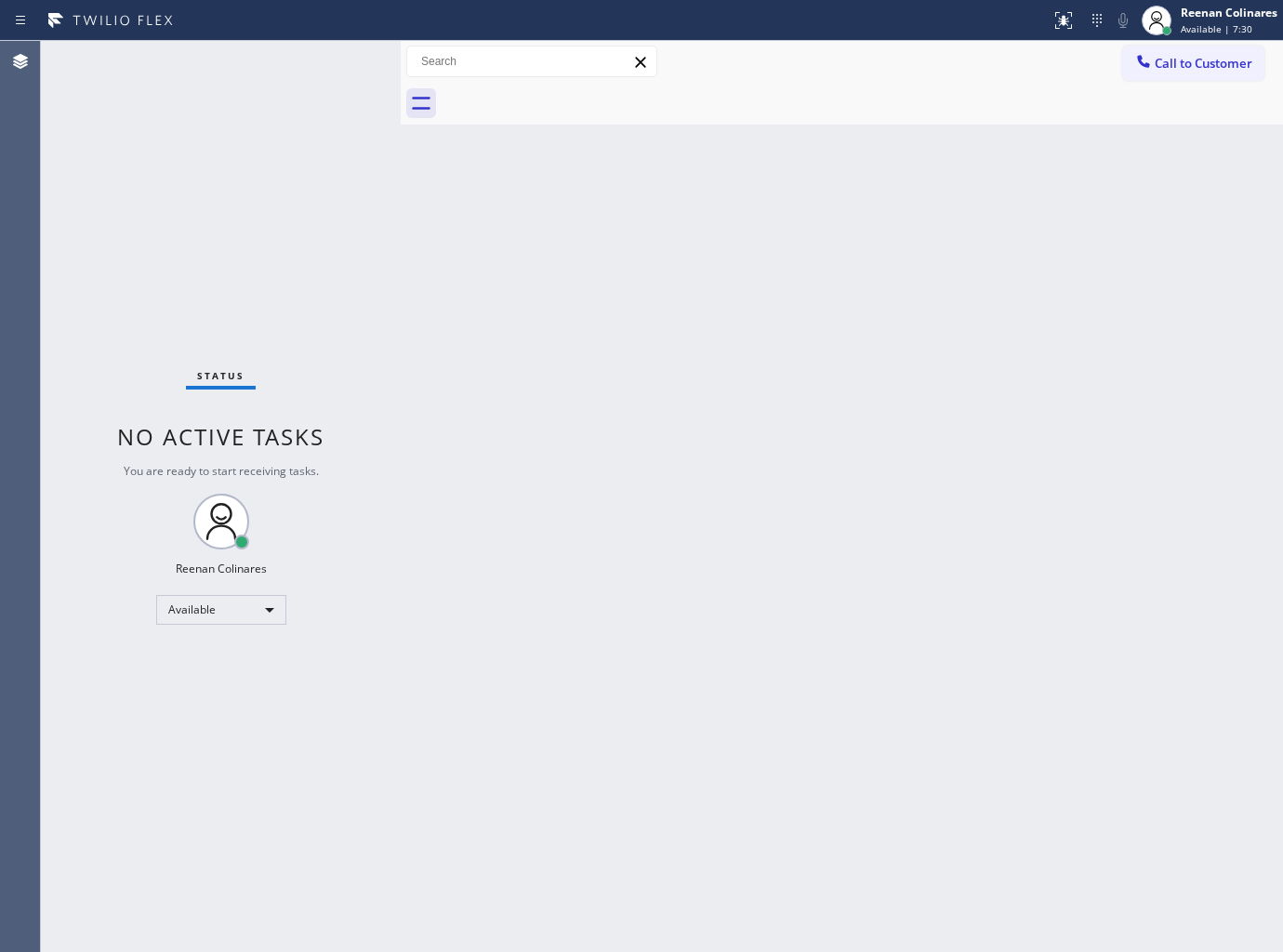
drag, startPoint x: 361, startPoint y: 61, endPoint x: 400, endPoint y: 62, distance: 39.0
click at [401, 62] on div at bounding box center [401, 497] width 0 height 911
click at [290, 180] on div "Status No active tasks You are ready to start receiving tasks. Reenan Colinares…" at bounding box center [221, 497] width 360 height 911
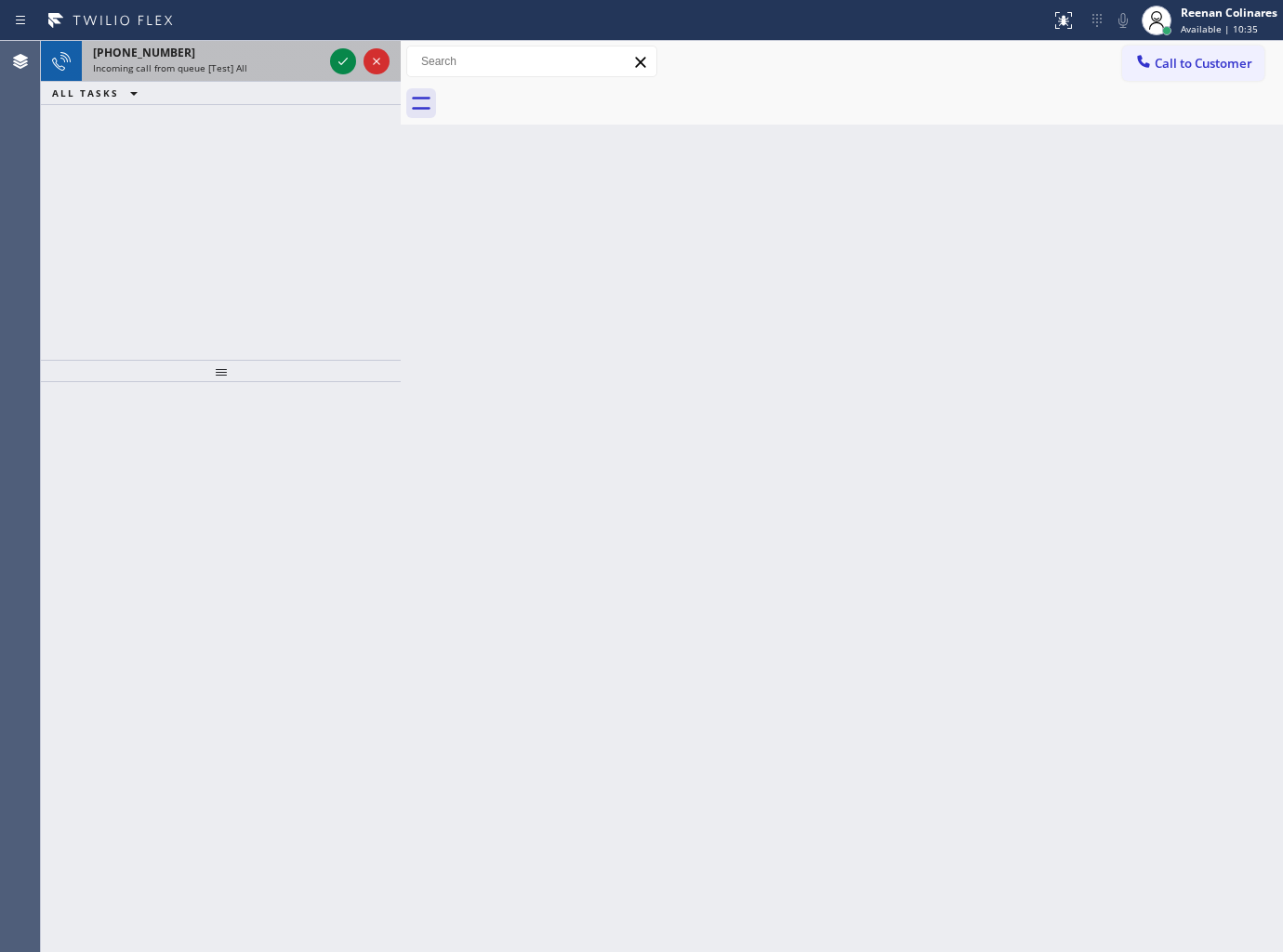
click at [184, 65] on span "Incoming call from queue [Test] All" at bounding box center [169, 68] width 154 height 13
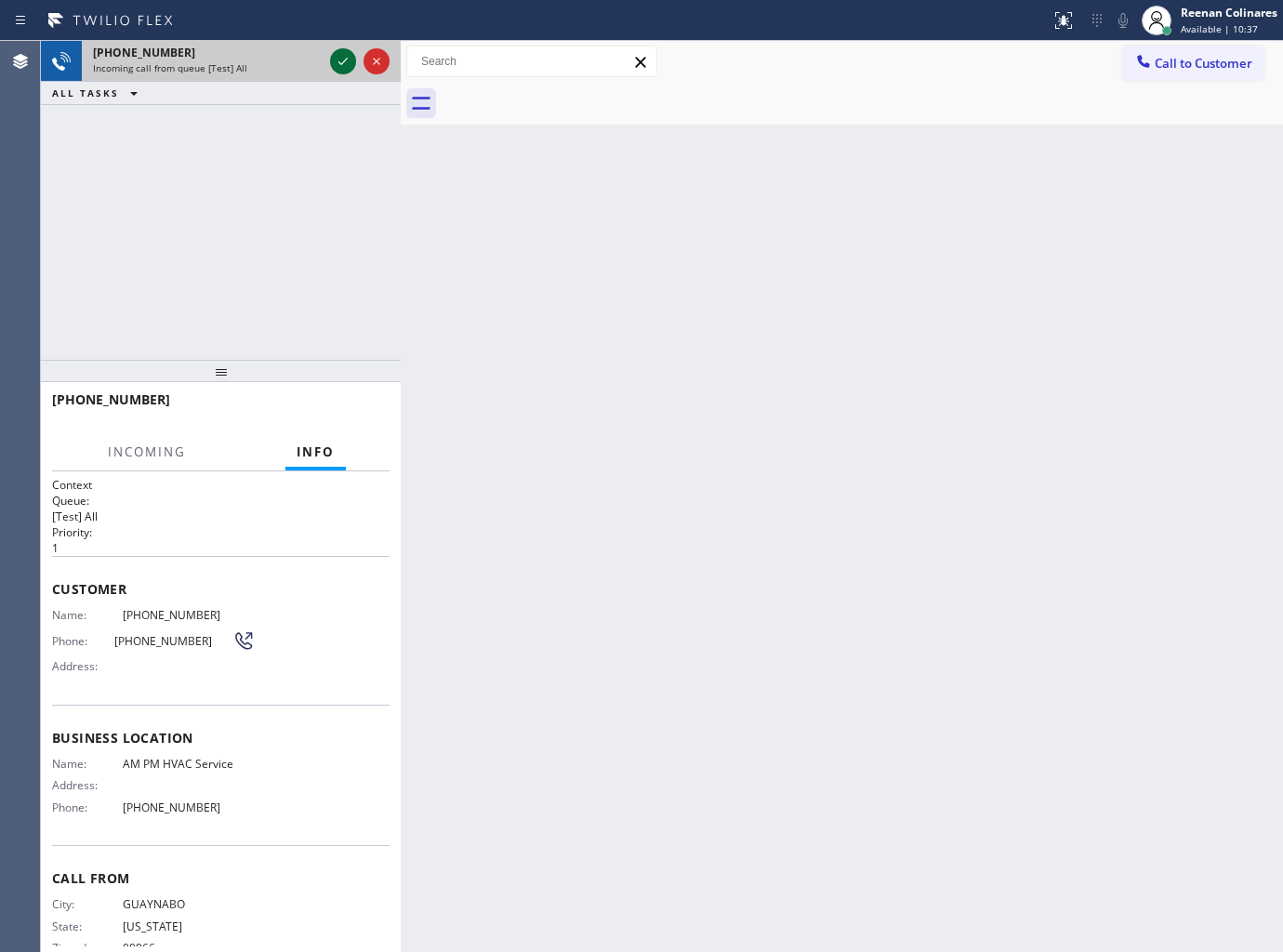
click at [337, 56] on icon at bounding box center [343, 60] width 22 height 22
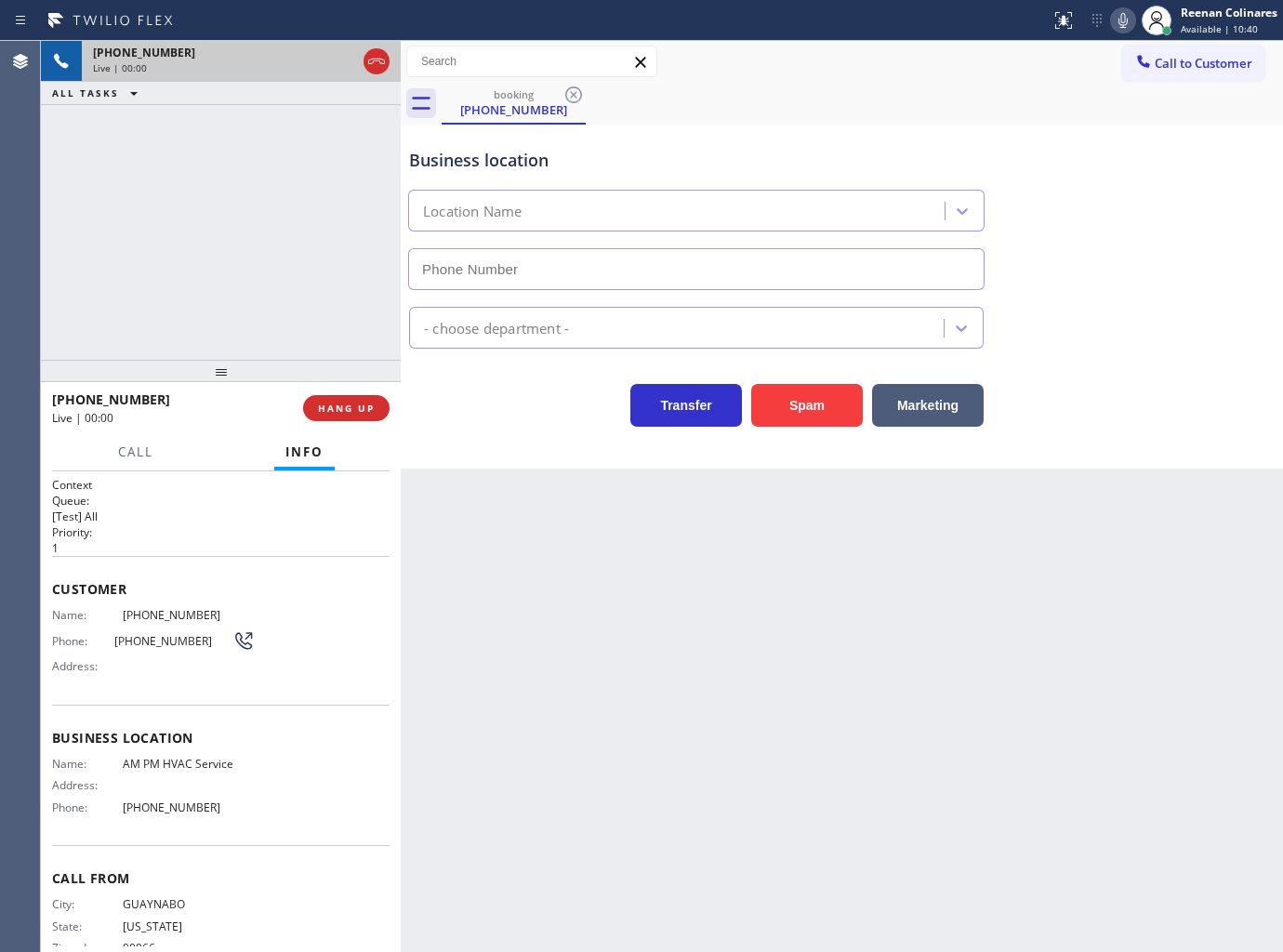
type input "(844) 410-1125"
click at [1119, 13] on icon at bounding box center [1122, 20] width 22 height 22
click at [1119, 15] on icon at bounding box center [1122, 20] width 22 height 22
click at [1120, 18] on icon at bounding box center [1123, 21] width 10 height 15
click at [934, 415] on button "Marketing" at bounding box center [927, 405] width 112 height 43
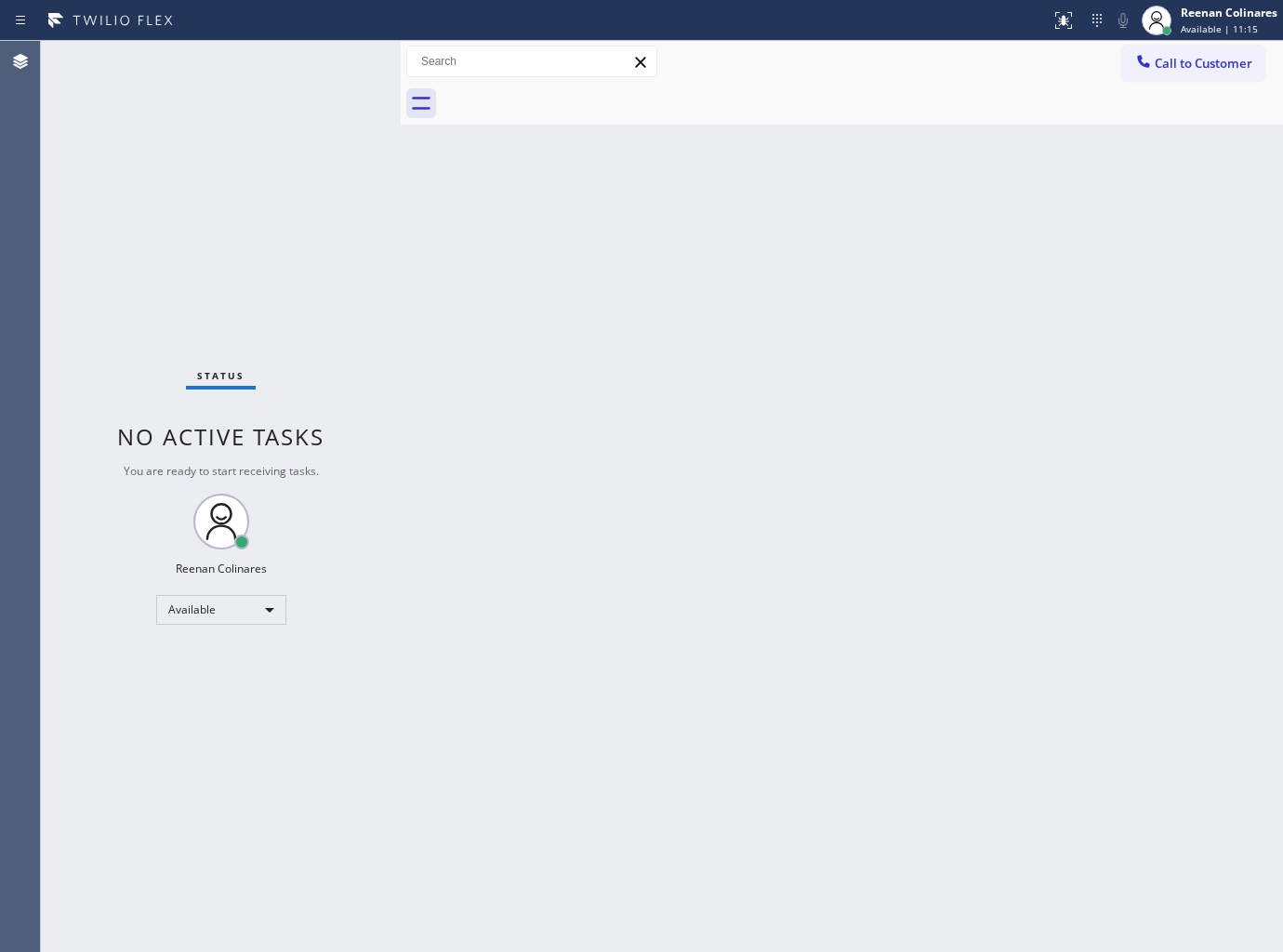
click at [719, 279] on div "Back to Dashboard Change Sender ID Customers Technicians Select a contact Outbo…" at bounding box center [842, 497] width 882 height 911
click at [1223, 35] on div "Reenan Colinares Available | 18:45" at bounding box center [1229, 20] width 106 height 33
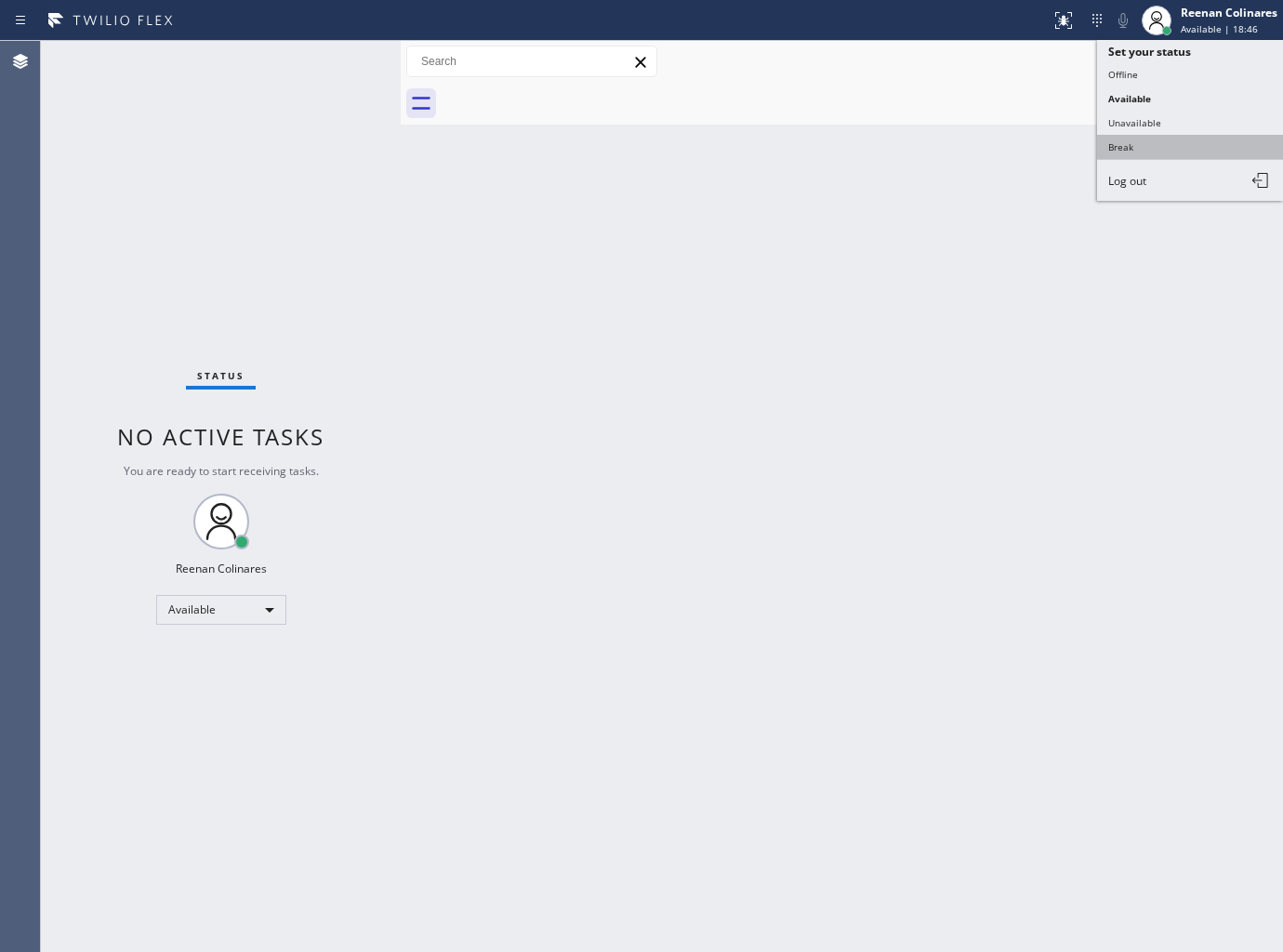
click at [1111, 138] on button "Break" at bounding box center [1190, 146] width 186 height 24
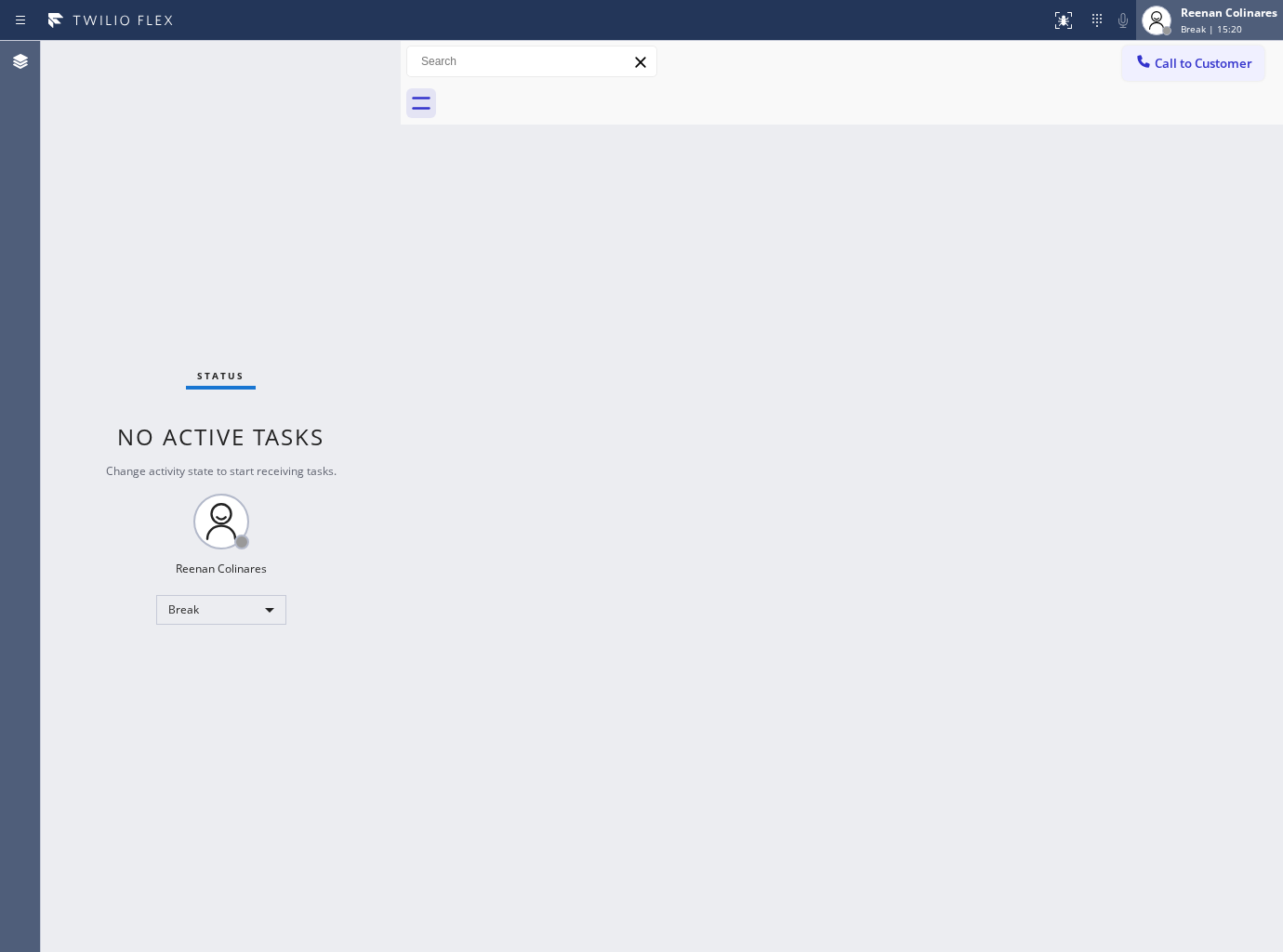
click at [1212, 22] on span "Break | 15:20" at bounding box center [1211, 29] width 61 height 13
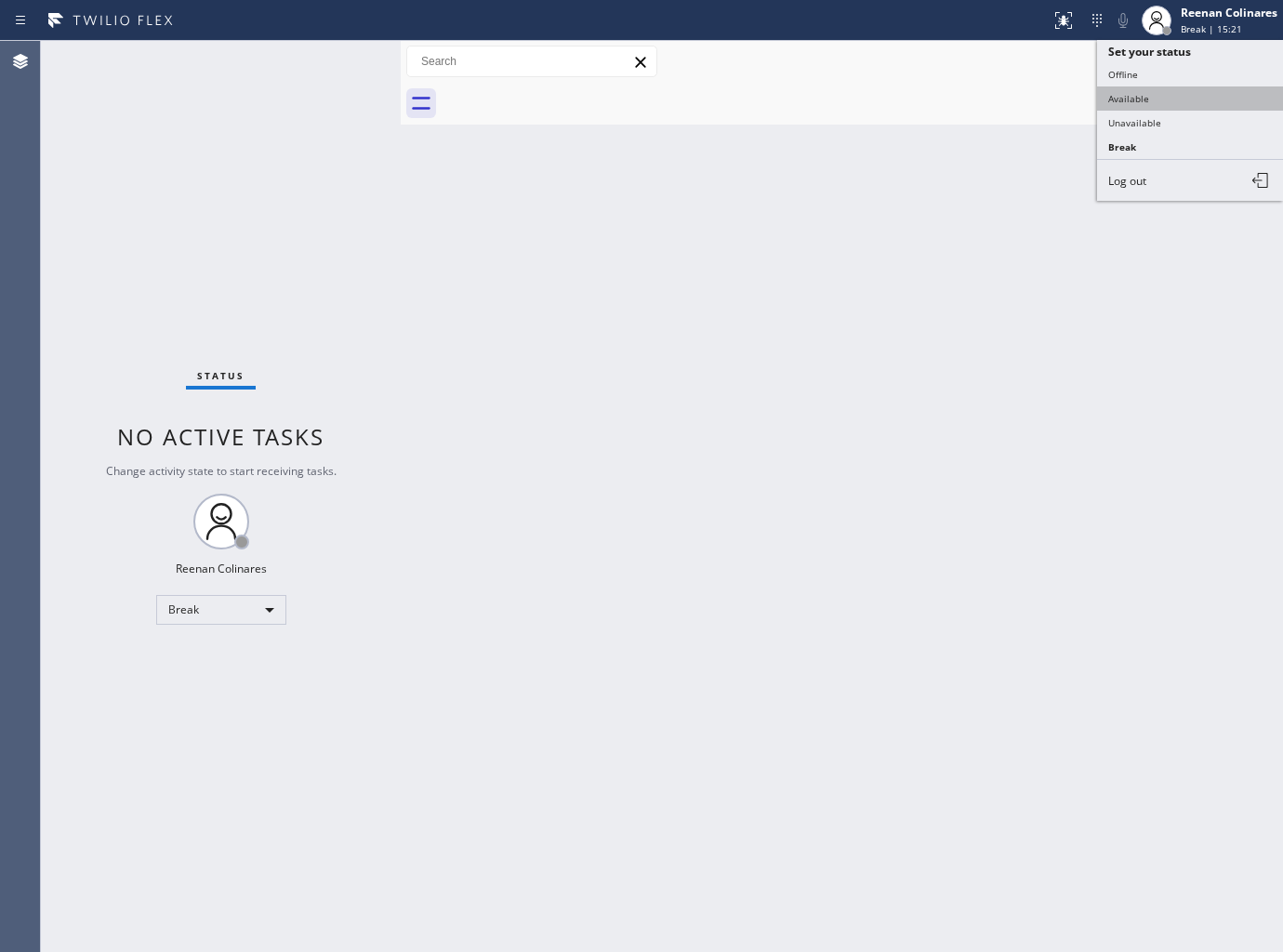
click at [1139, 91] on button "Available" at bounding box center [1190, 98] width 186 height 24
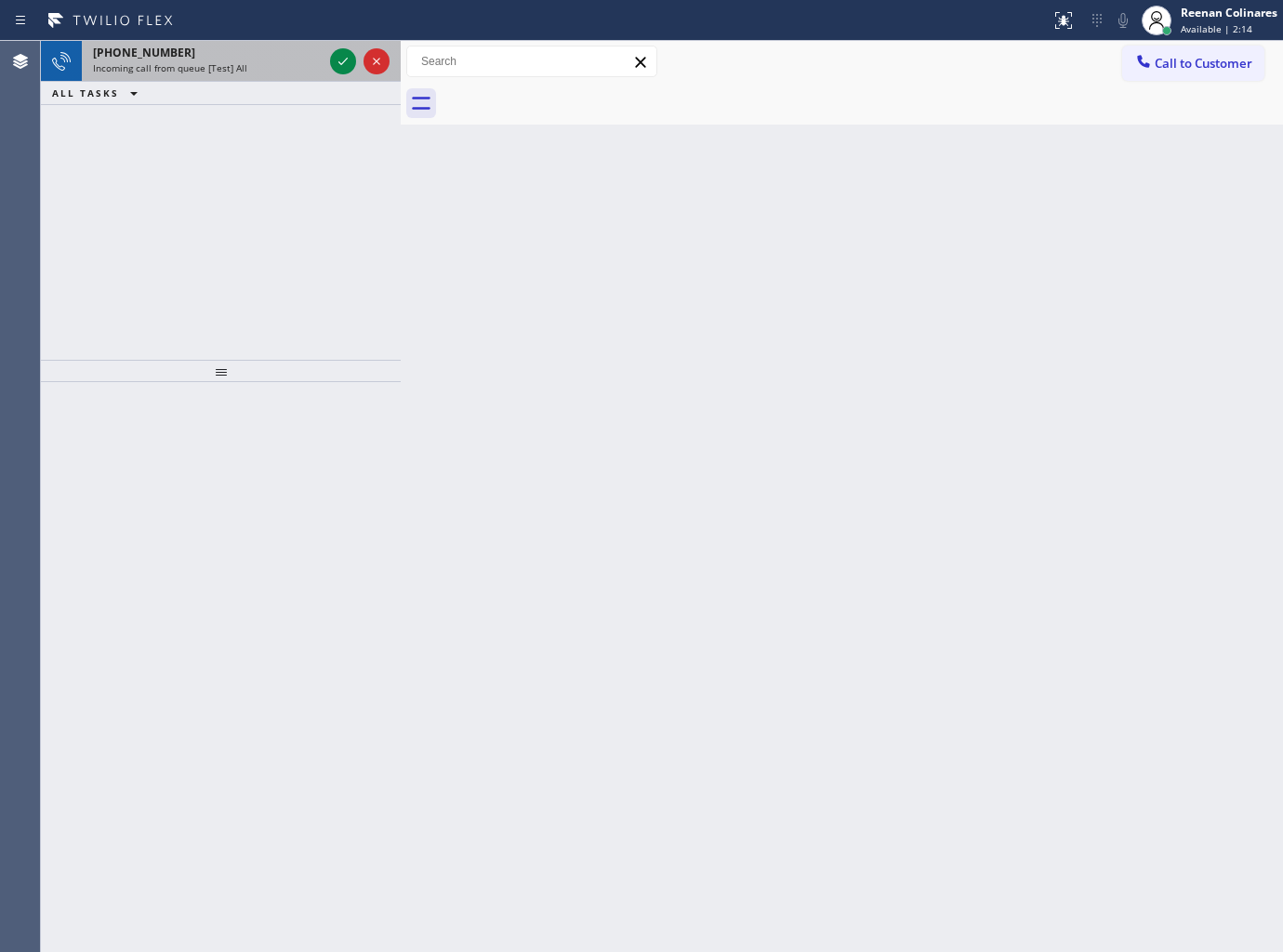
click at [260, 56] on div "[PHONE_NUMBER]" at bounding box center [208, 53] width 230 height 16
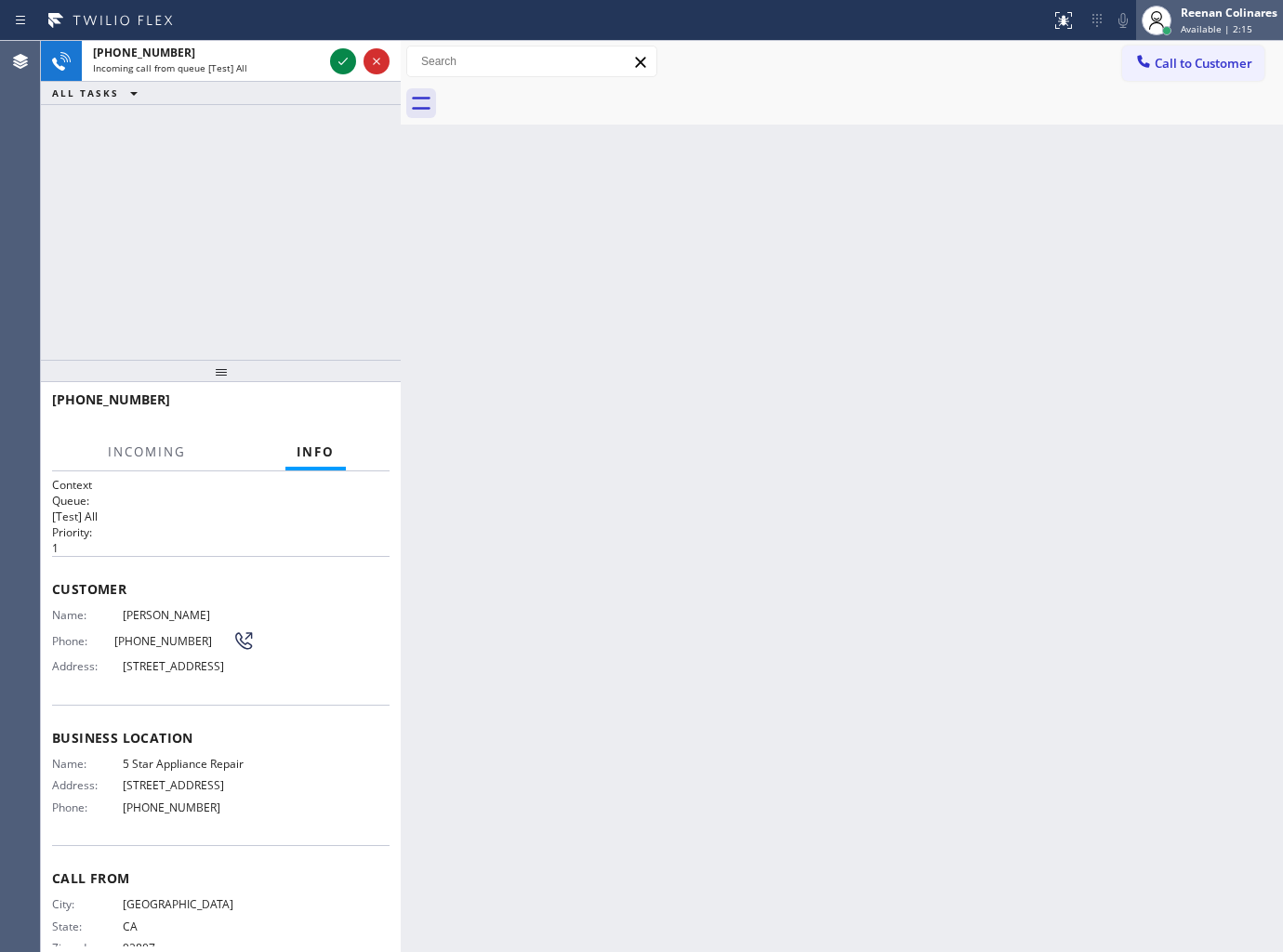
click at [1214, 14] on div "Reenan Colinares" at bounding box center [1228, 12] width 97 height 16
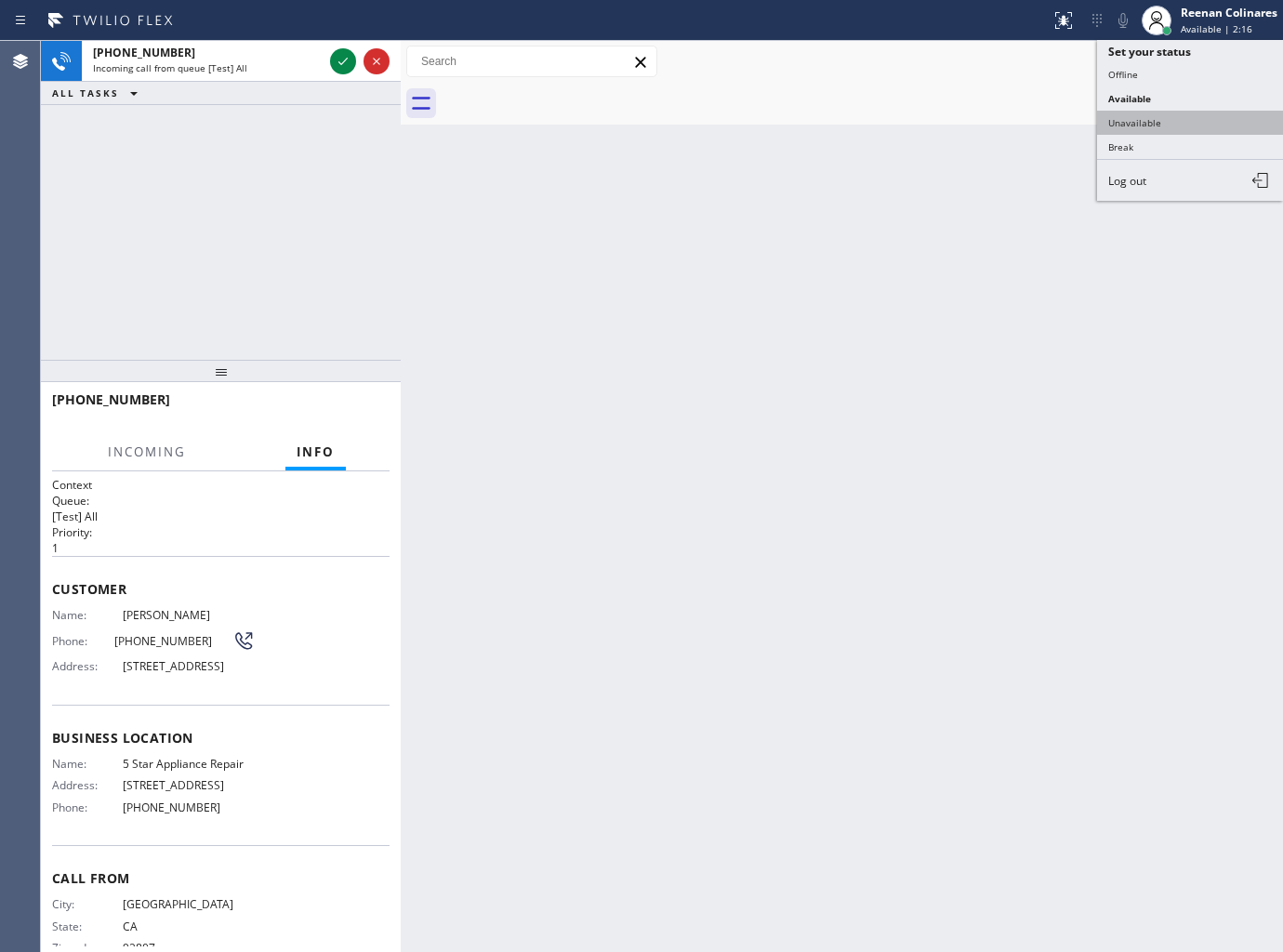
click at [1147, 118] on button "Unavailable" at bounding box center [1190, 122] width 186 height 24
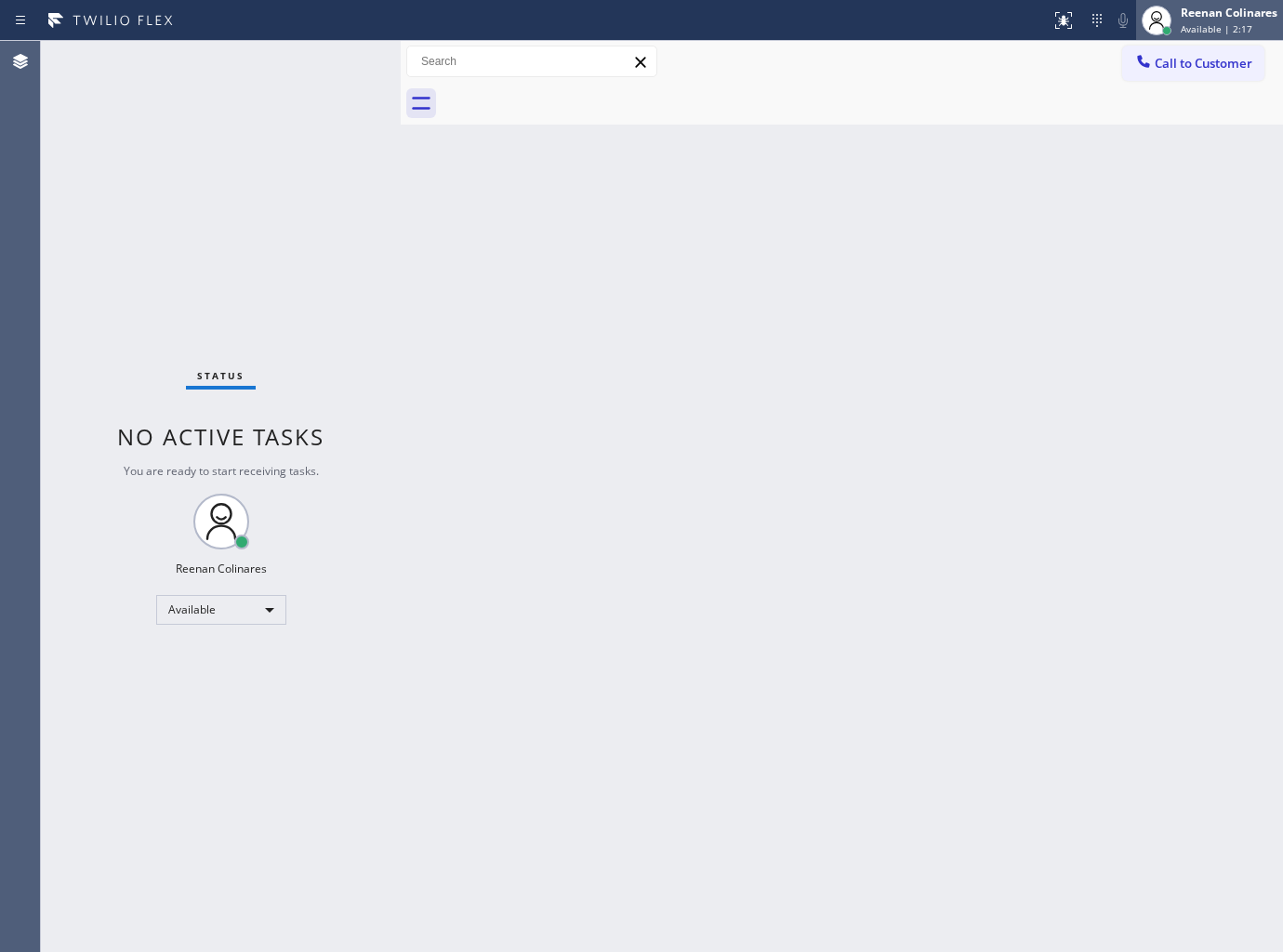
click at [1193, 23] on span "Available | 2:17" at bounding box center [1216, 29] width 72 height 13
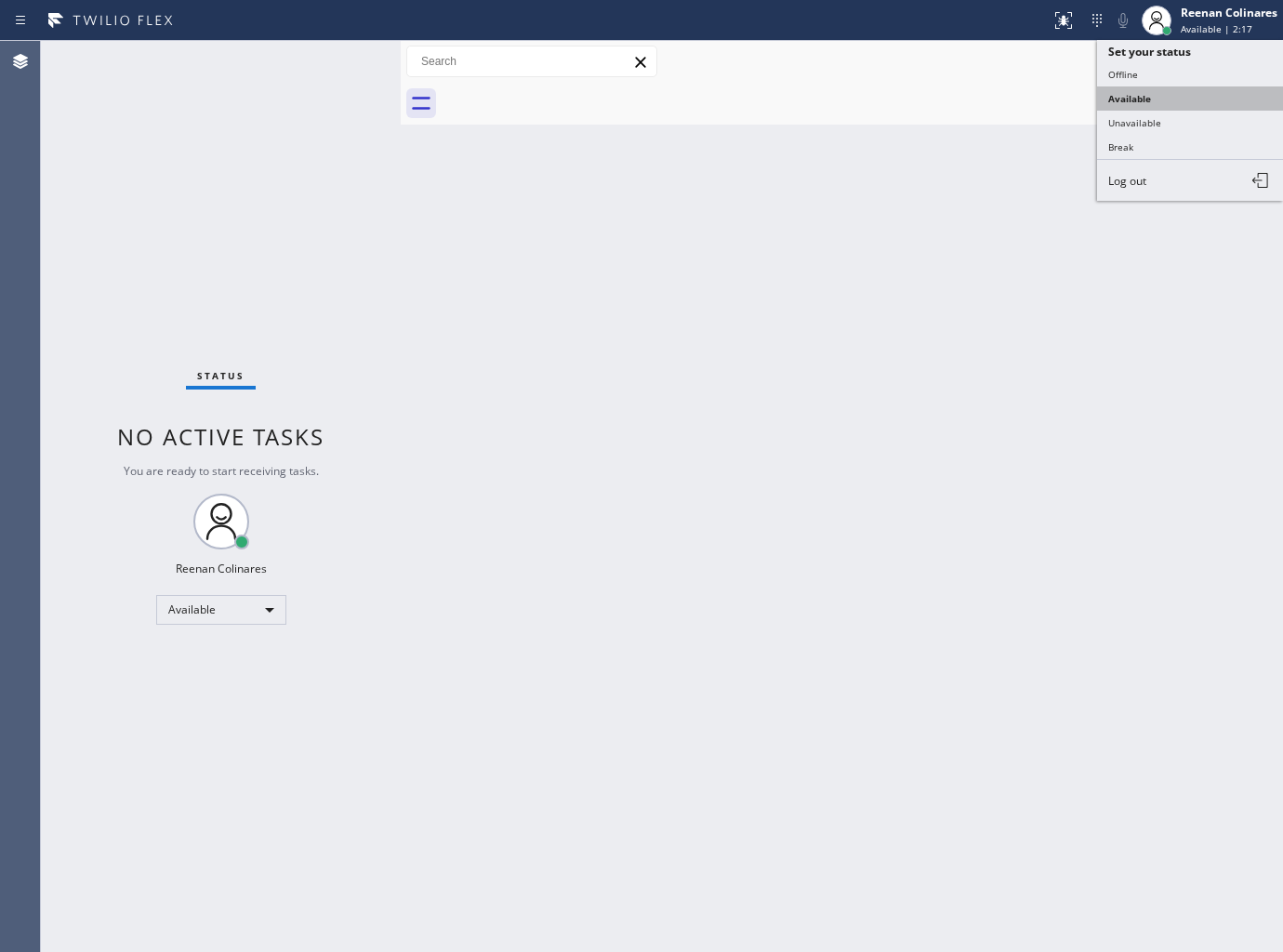
click at [1156, 93] on button "Available" at bounding box center [1190, 98] width 186 height 24
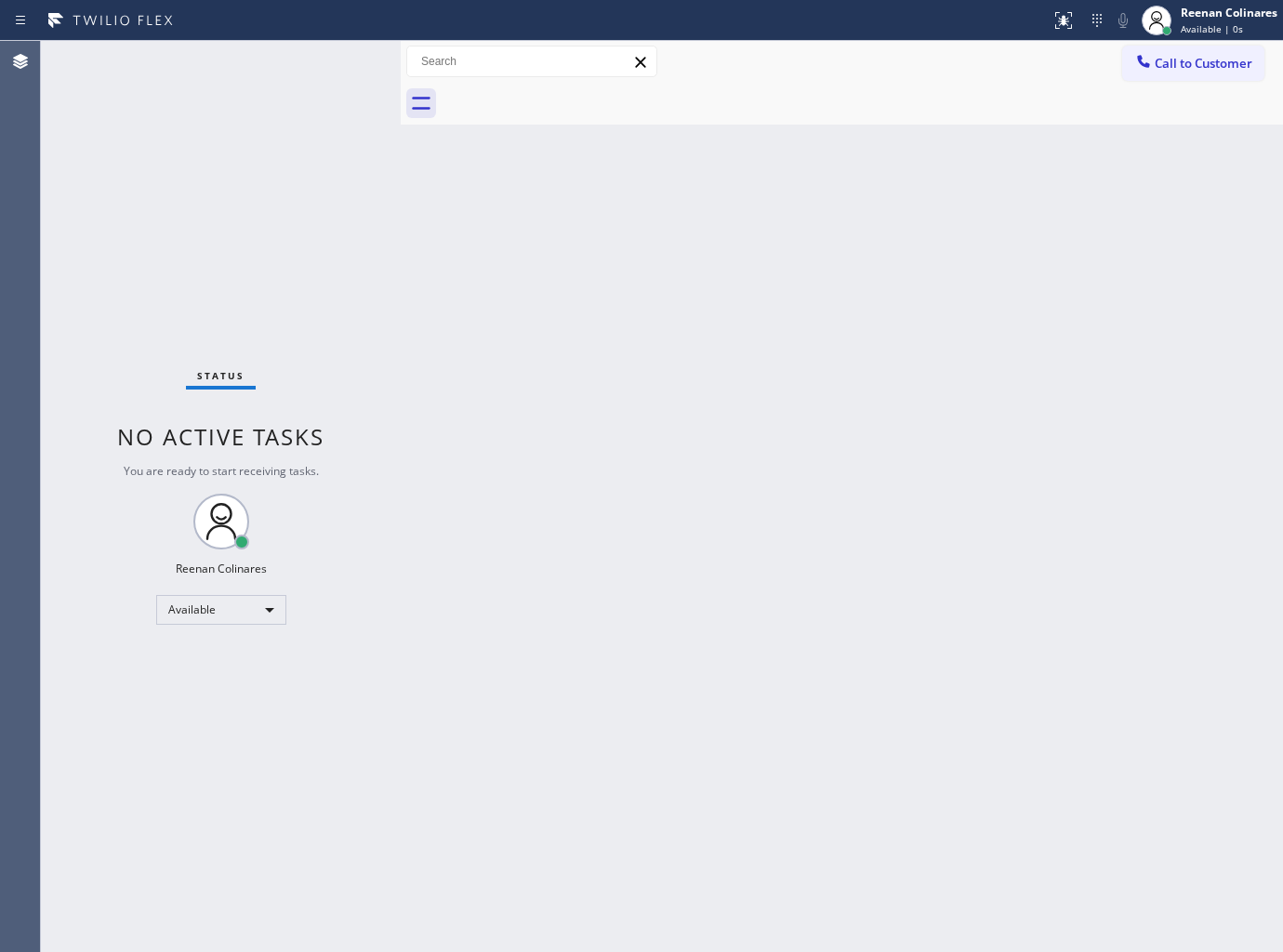
click at [693, 256] on div "Back to Dashboard Change Sender ID Customers Technicians Select a contact Outbo…" at bounding box center [842, 497] width 882 height 911
click at [232, 60] on div "Status No active tasks You are ready to start receiving tasks. Reenan Colinares…" at bounding box center [221, 497] width 360 height 911
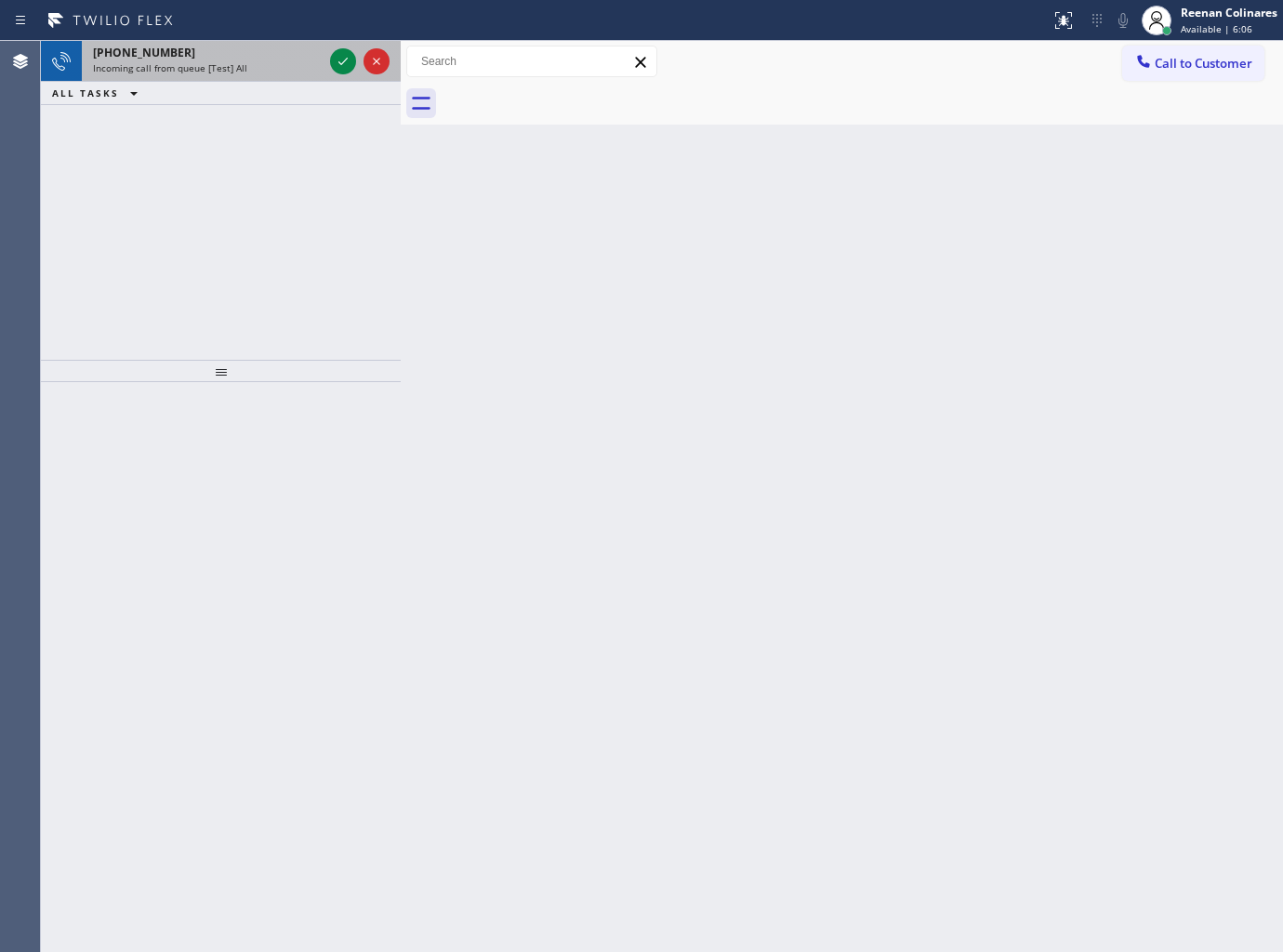
click at [245, 63] on div "Incoming call from queue [Test] All" at bounding box center [208, 68] width 230 height 13
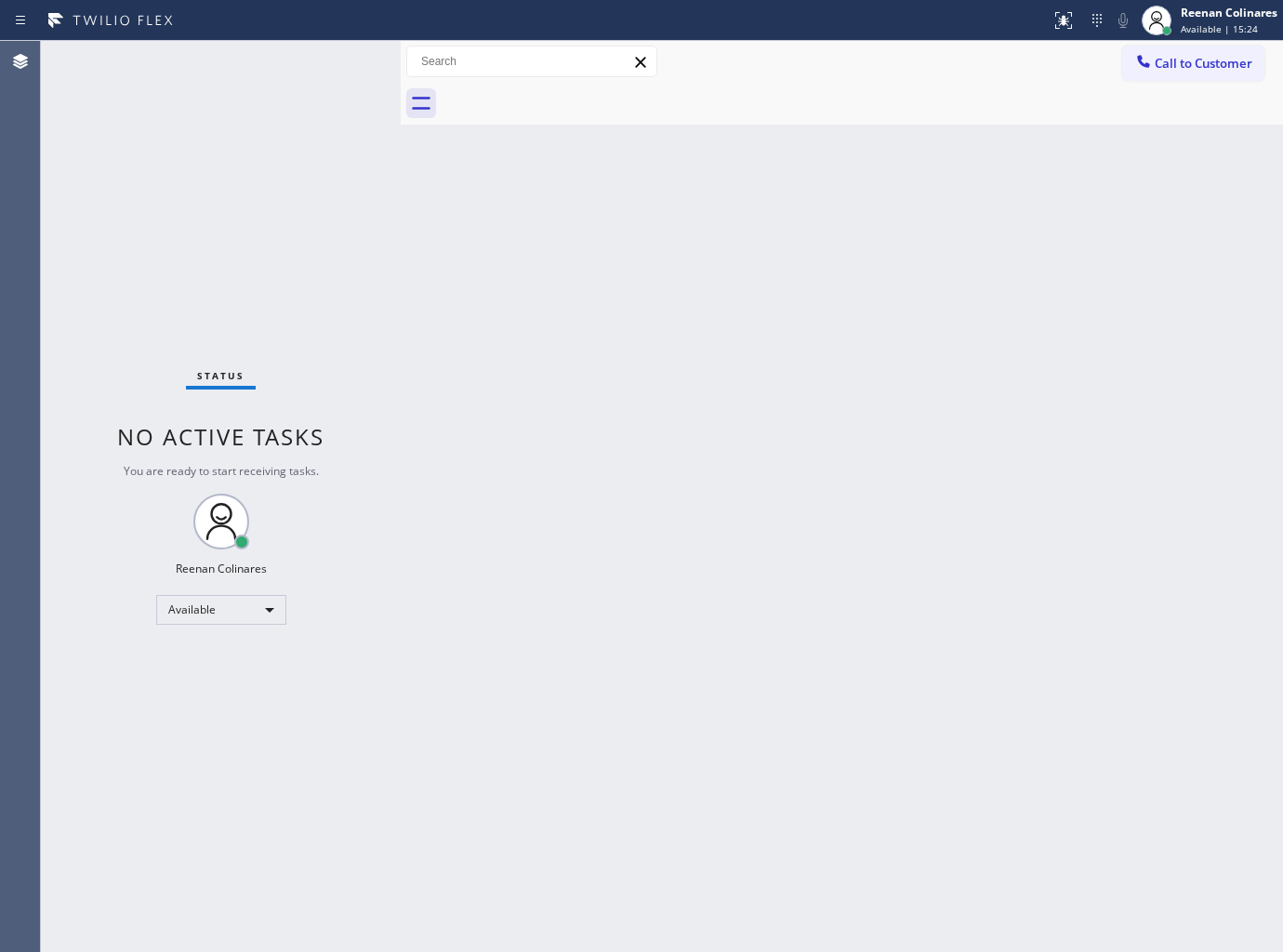
click at [756, 358] on div "Back to Dashboard Change Sender ID Customers Technicians Select a contact Outbo…" at bounding box center [842, 497] width 882 height 911
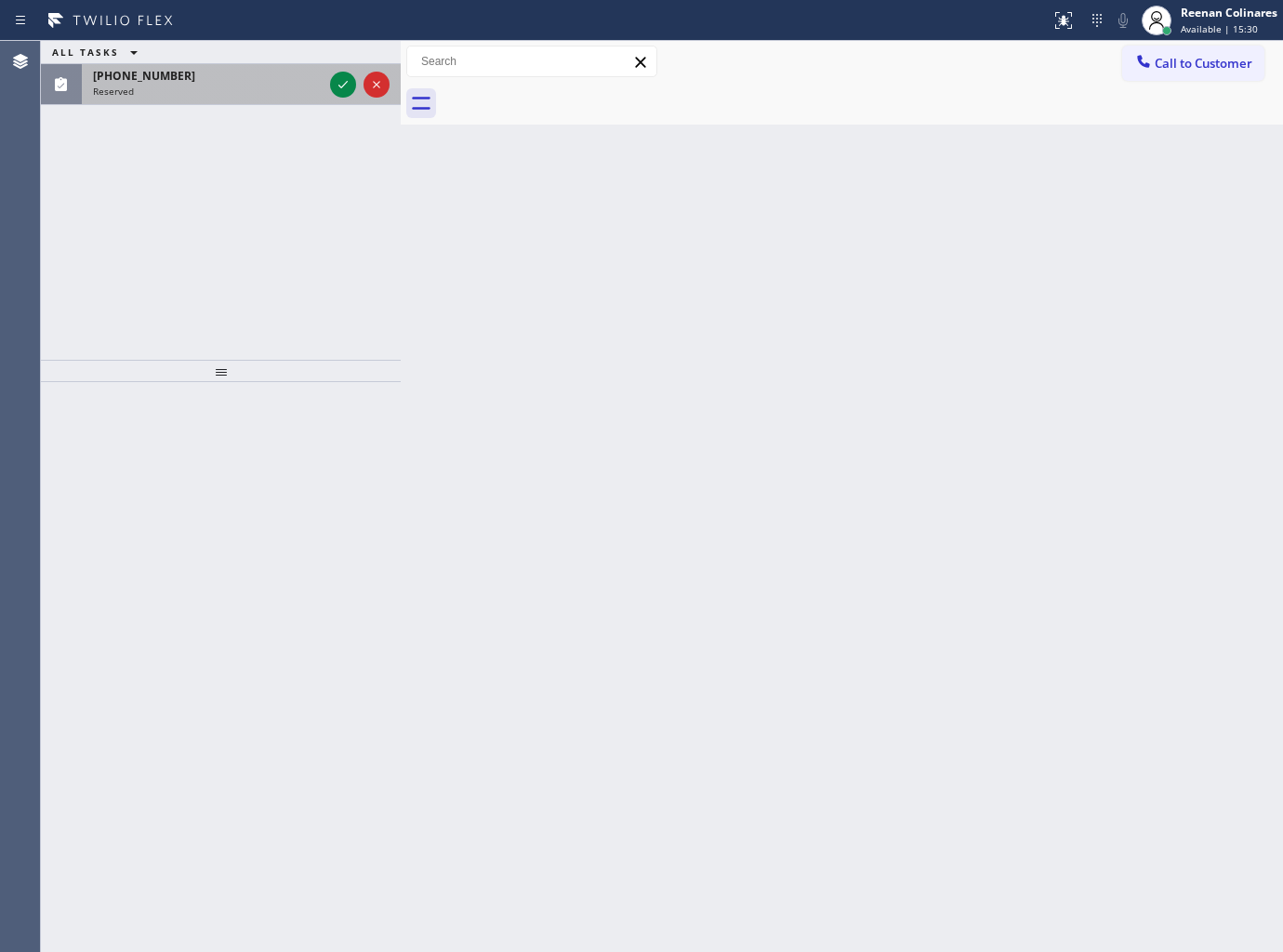
click at [249, 82] on div "(949) 201-2995" at bounding box center [208, 76] width 230 height 16
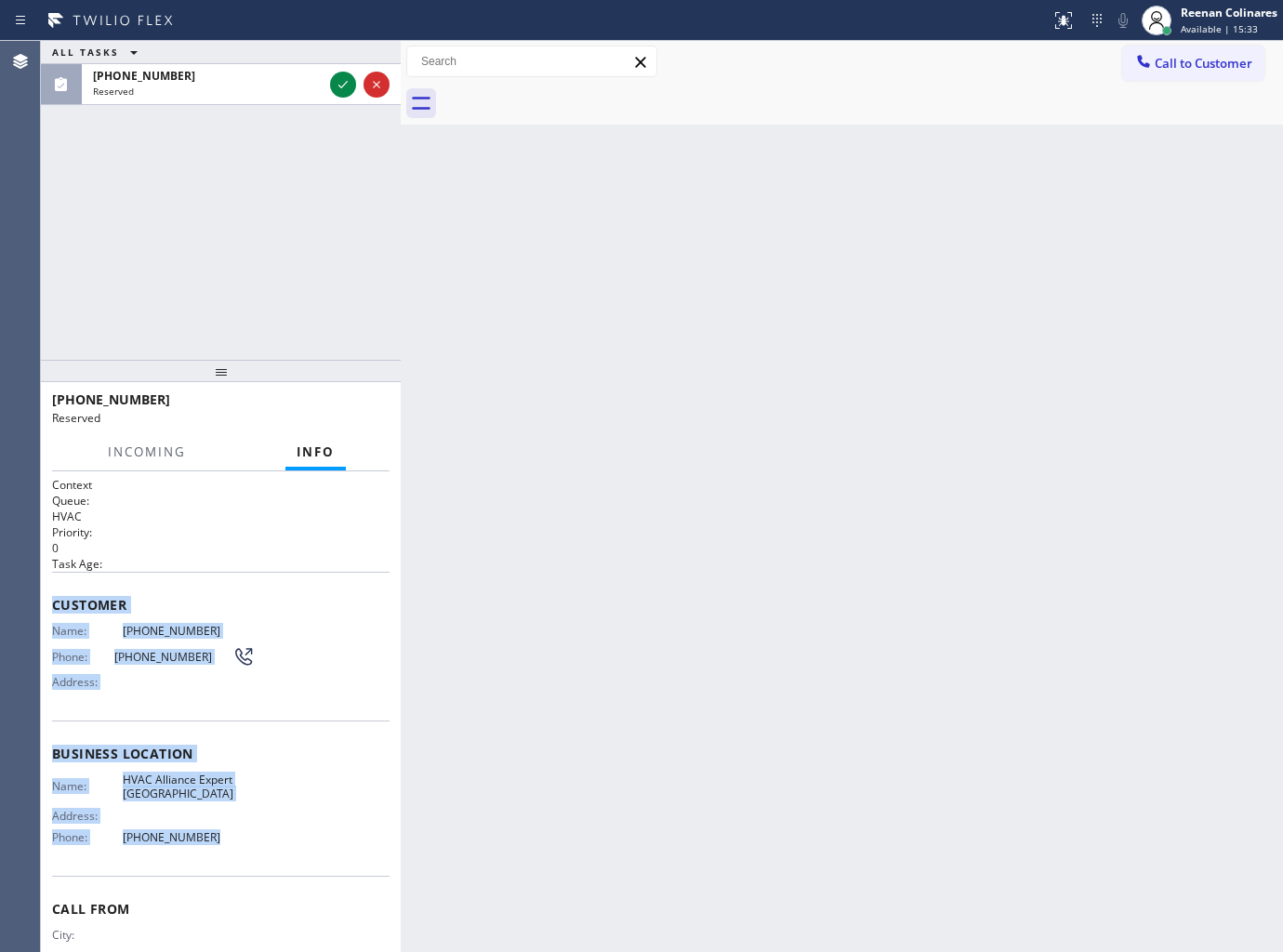
drag, startPoint x: 82, startPoint y: 629, endPoint x: 617, endPoint y: 902, distance: 600.6
click at [277, 841] on div "Context Queue: HVAC Priority: 0 Task Age: Customer Name: (949) 201-2995 Phone: …" at bounding box center [221, 712] width 360 height 481
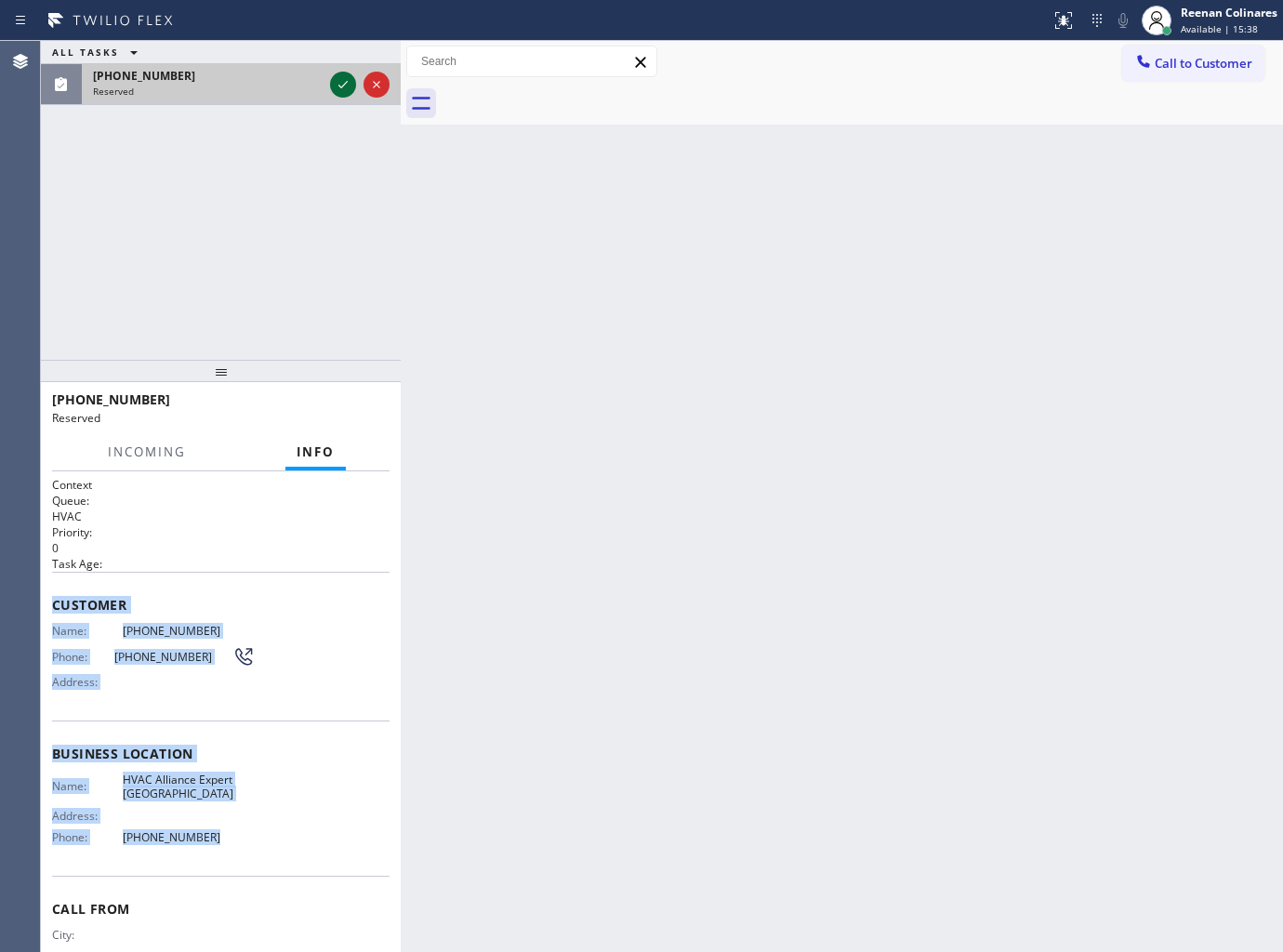
click at [332, 80] on icon at bounding box center [343, 84] width 22 height 22
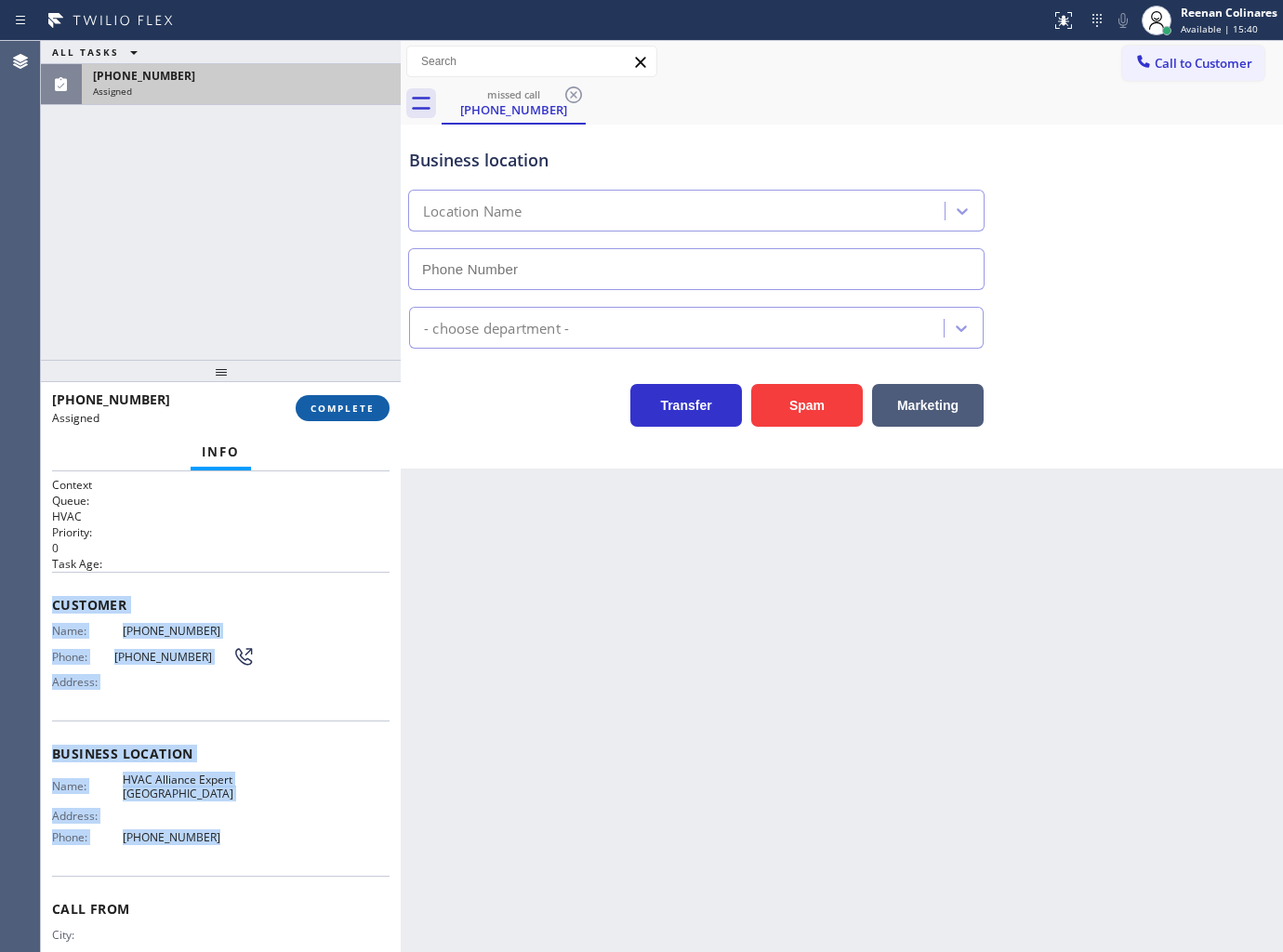
type input "(949) 894-4988"
click at [348, 413] on span "COMPLETE" at bounding box center [343, 409] width 64 height 13
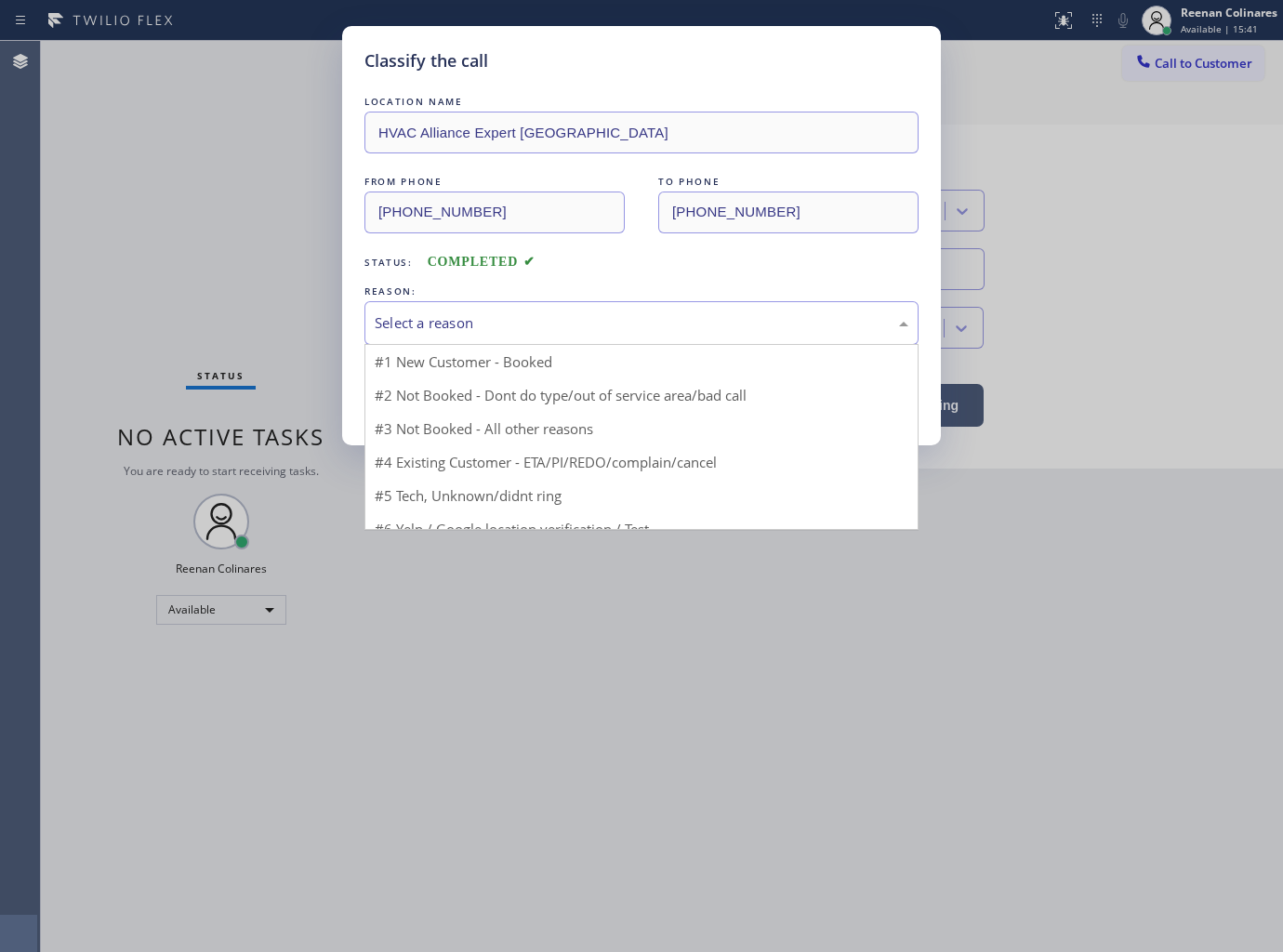
click at [465, 332] on div "Select a reason" at bounding box center [642, 322] width 534 height 21
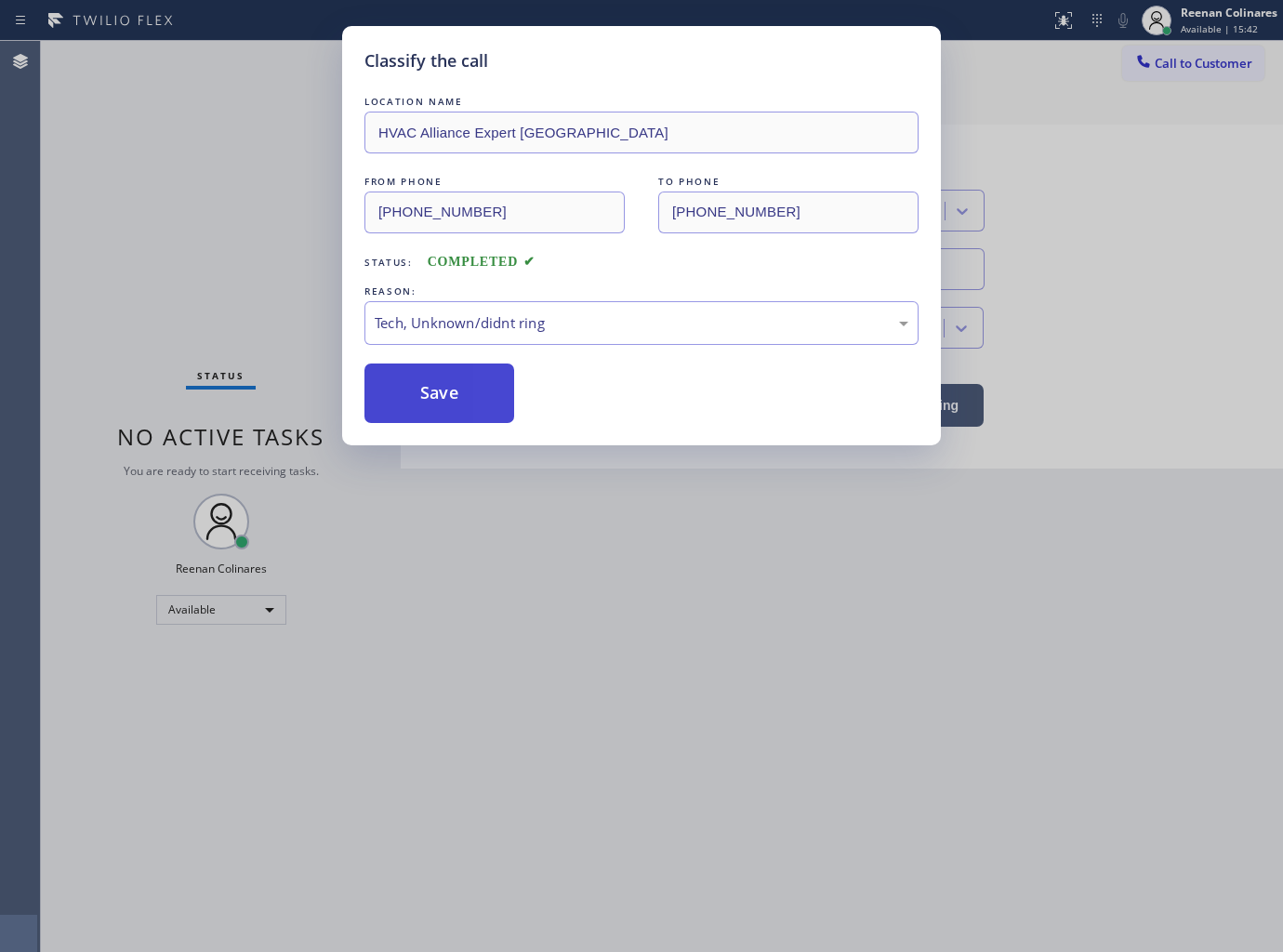
click at [423, 400] on button "Save" at bounding box center [439, 393] width 149 height 59
click at [122, 320] on div "Classify the call LOCATION NAME HVAC Alliance Expert San Clemente FROM PHONE (9…" at bounding box center [641, 476] width 1283 height 952
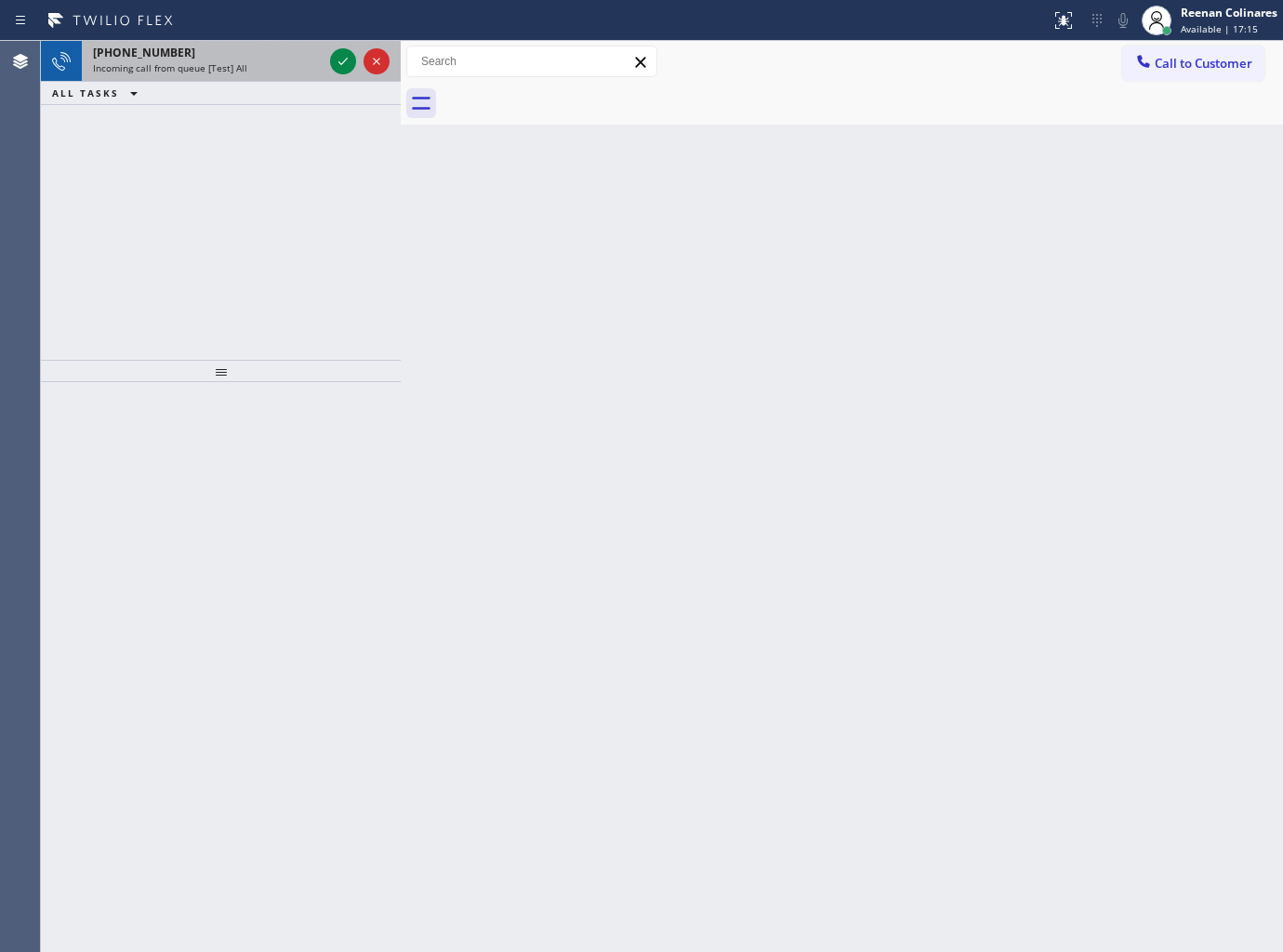
click at [248, 61] on div "Incoming call from queue [Test] All" at bounding box center [208, 68] width 230 height 13
click at [257, 78] on div "+16506440938 Incoming call from queue [Test] All" at bounding box center [205, 61] width 245 height 41
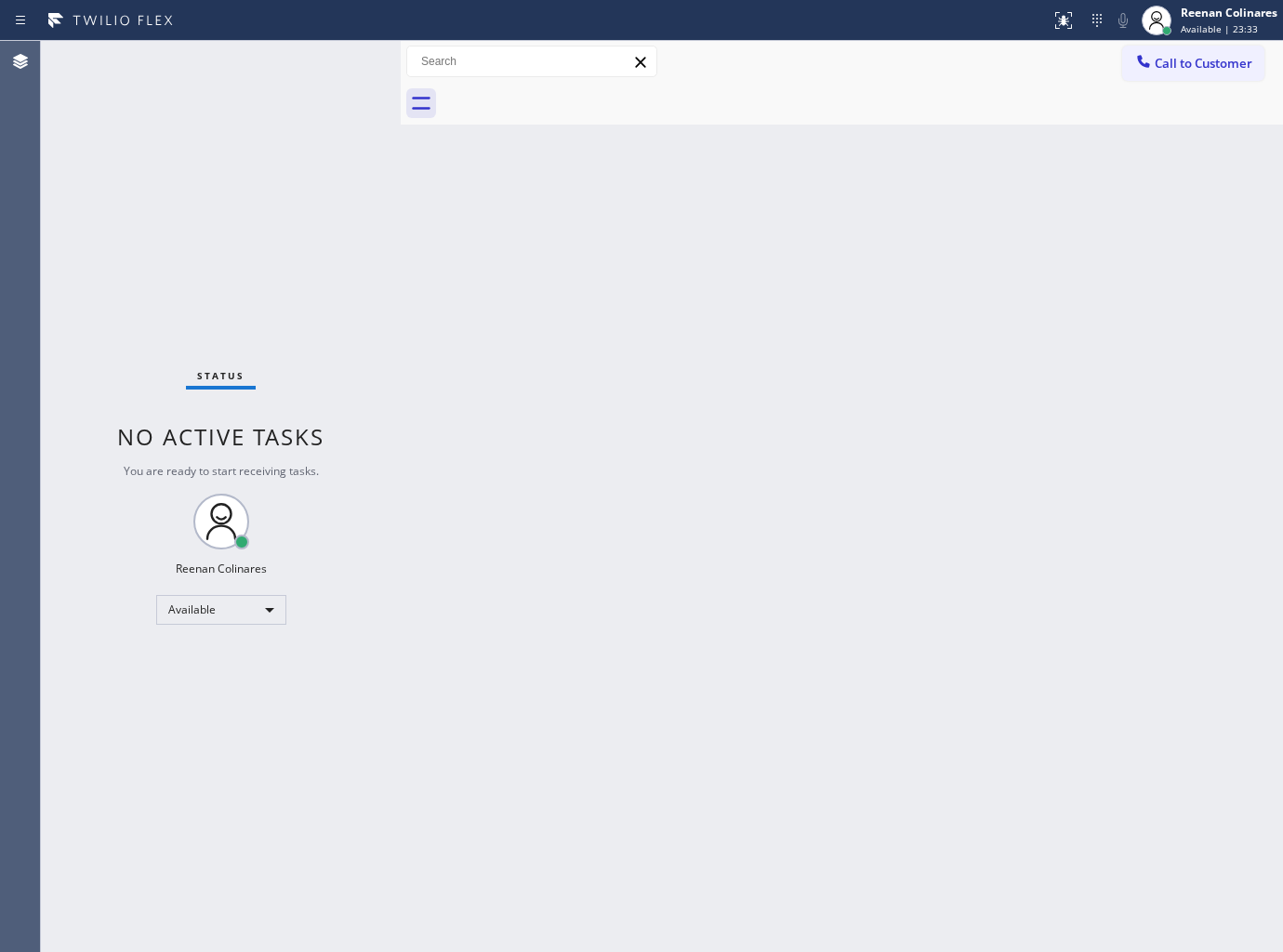
click at [256, 60] on div "Status No active tasks You are ready to start receiving tasks. Reenan Colinares…" at bounding box center [221, 497] width 360 height 911
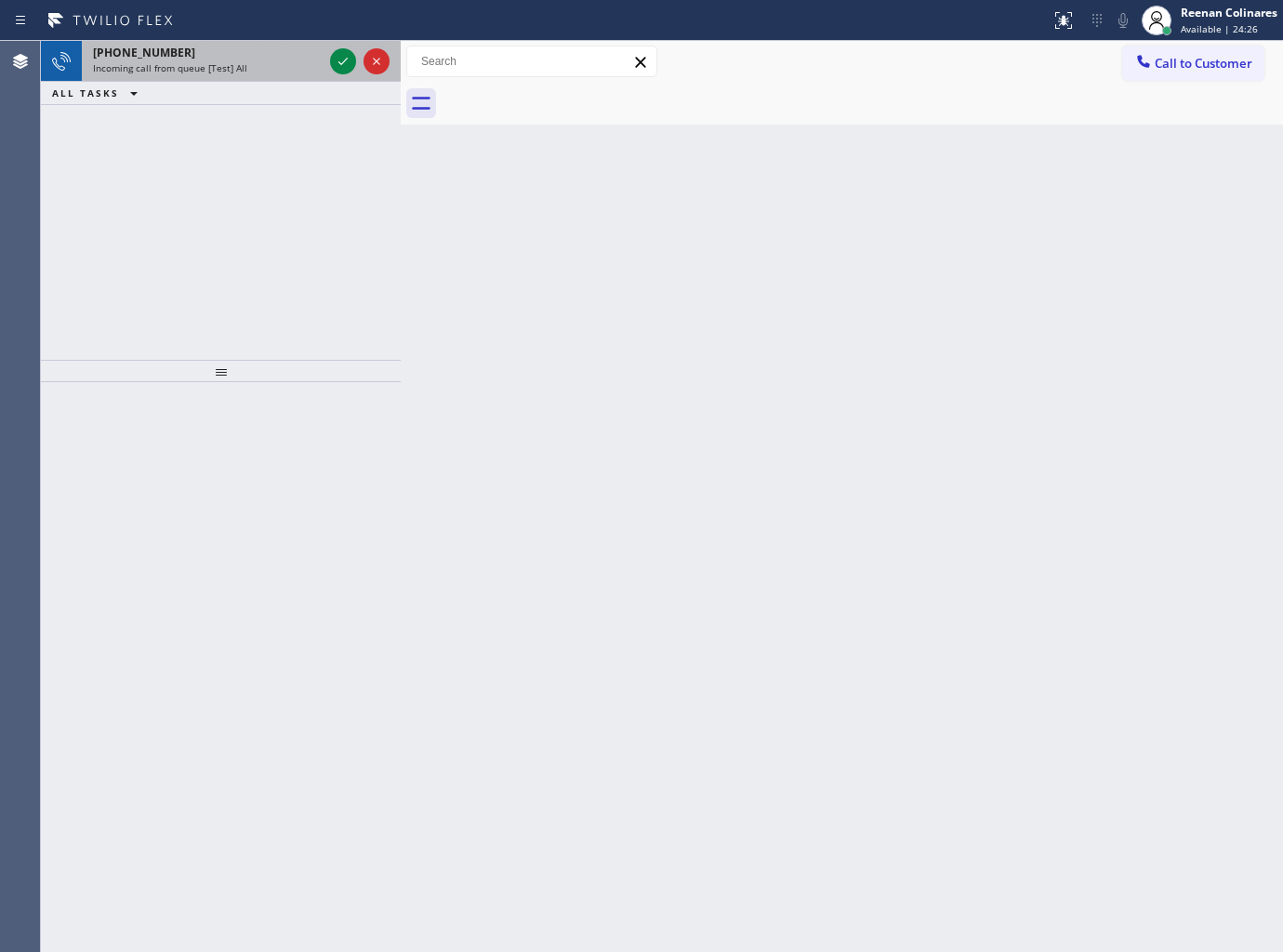
click at [237, 77] on div "+15105293020 Incoming call from queue [Test] All" at bounding box center [205, 61] width 245 height 41
click at [242, 73] on span "Incoming call from queue [Test] All" at bounding box center [169, 68] width 154 height 13
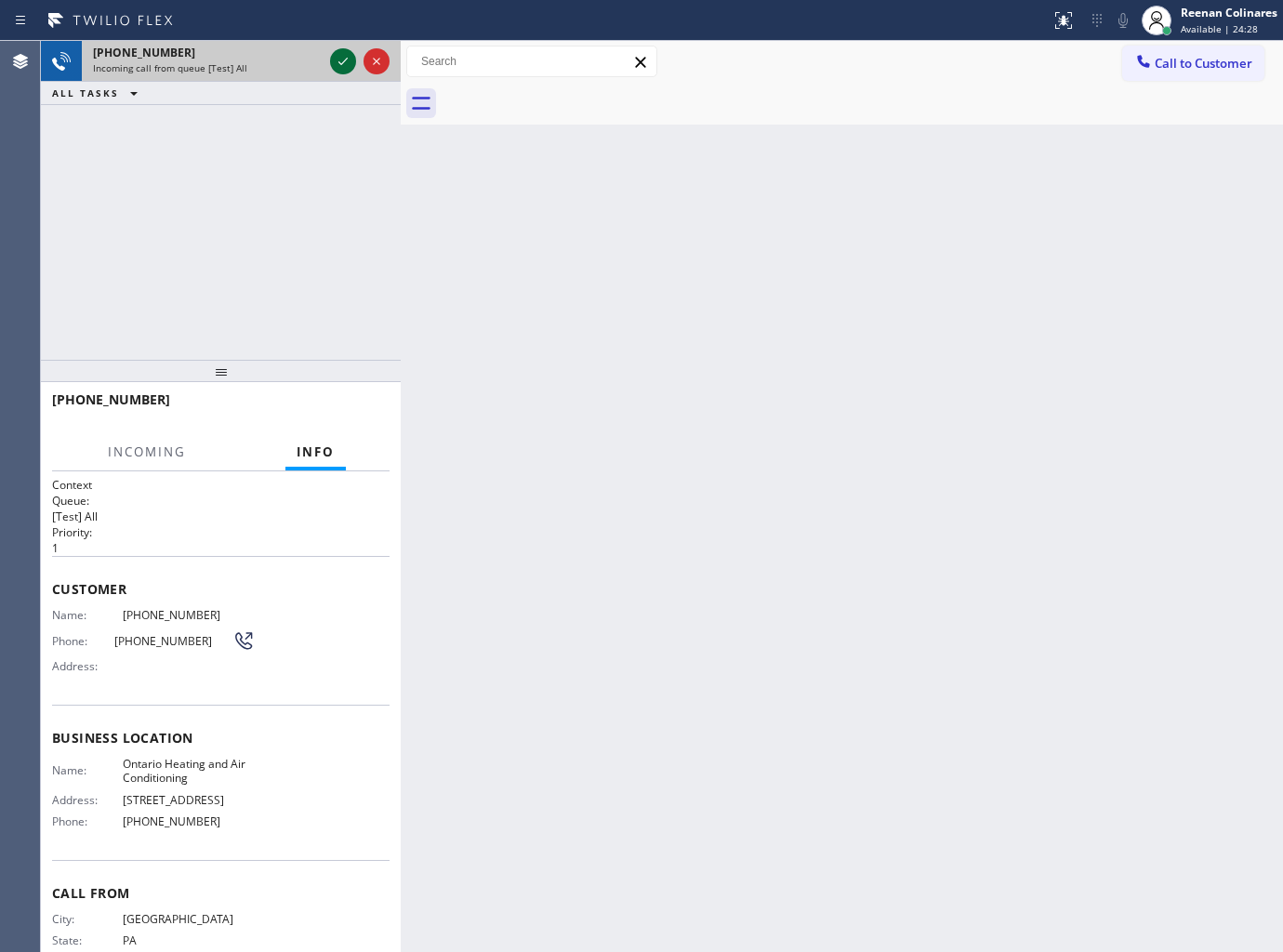
click at [335, 60] on icon at bounding box center [343, 60] width 22 height 22
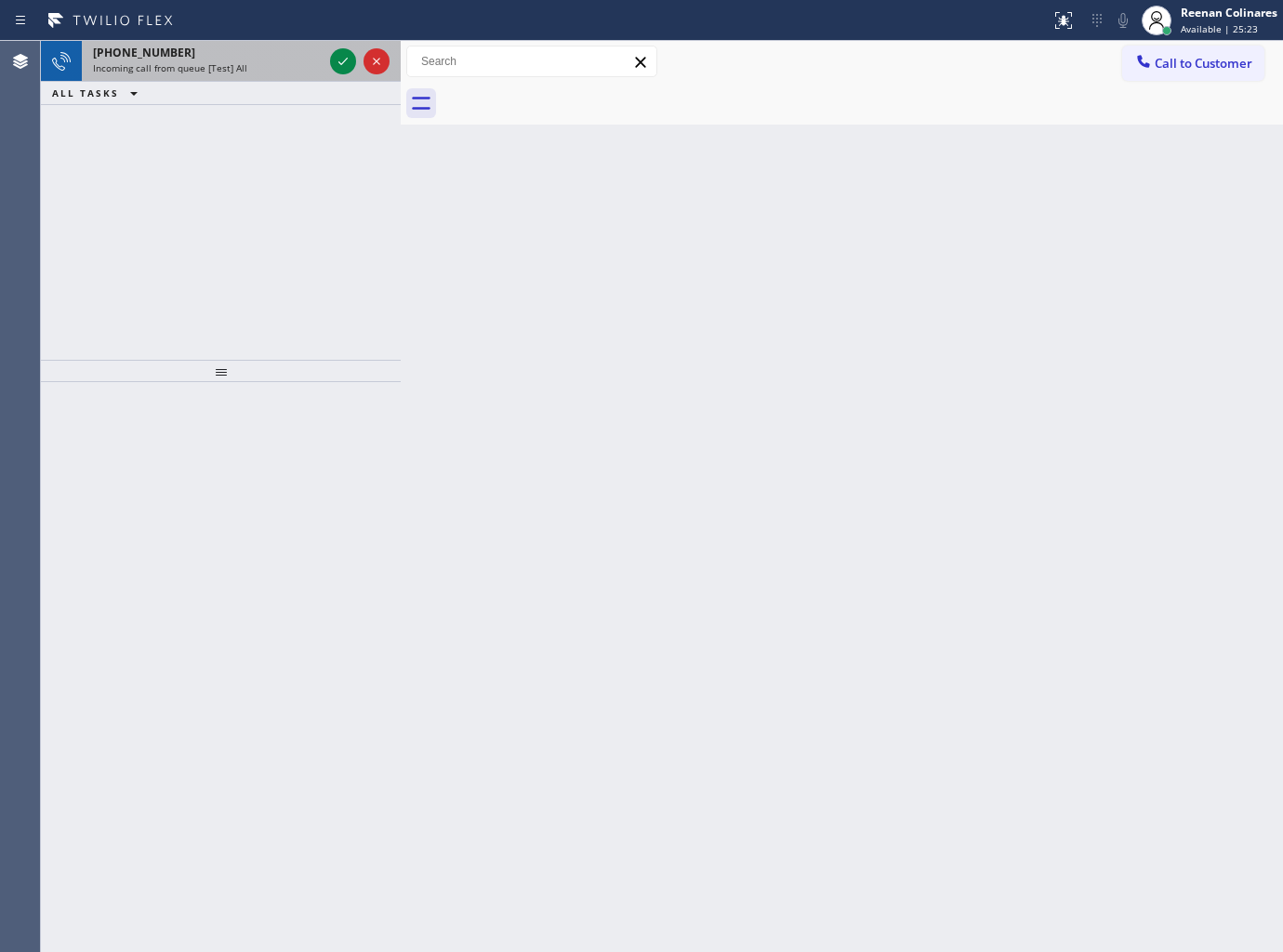
click at [271, 70] on div "Incoming call from queue [Test] All" at bounding box center [208, 68] width 230 height 13
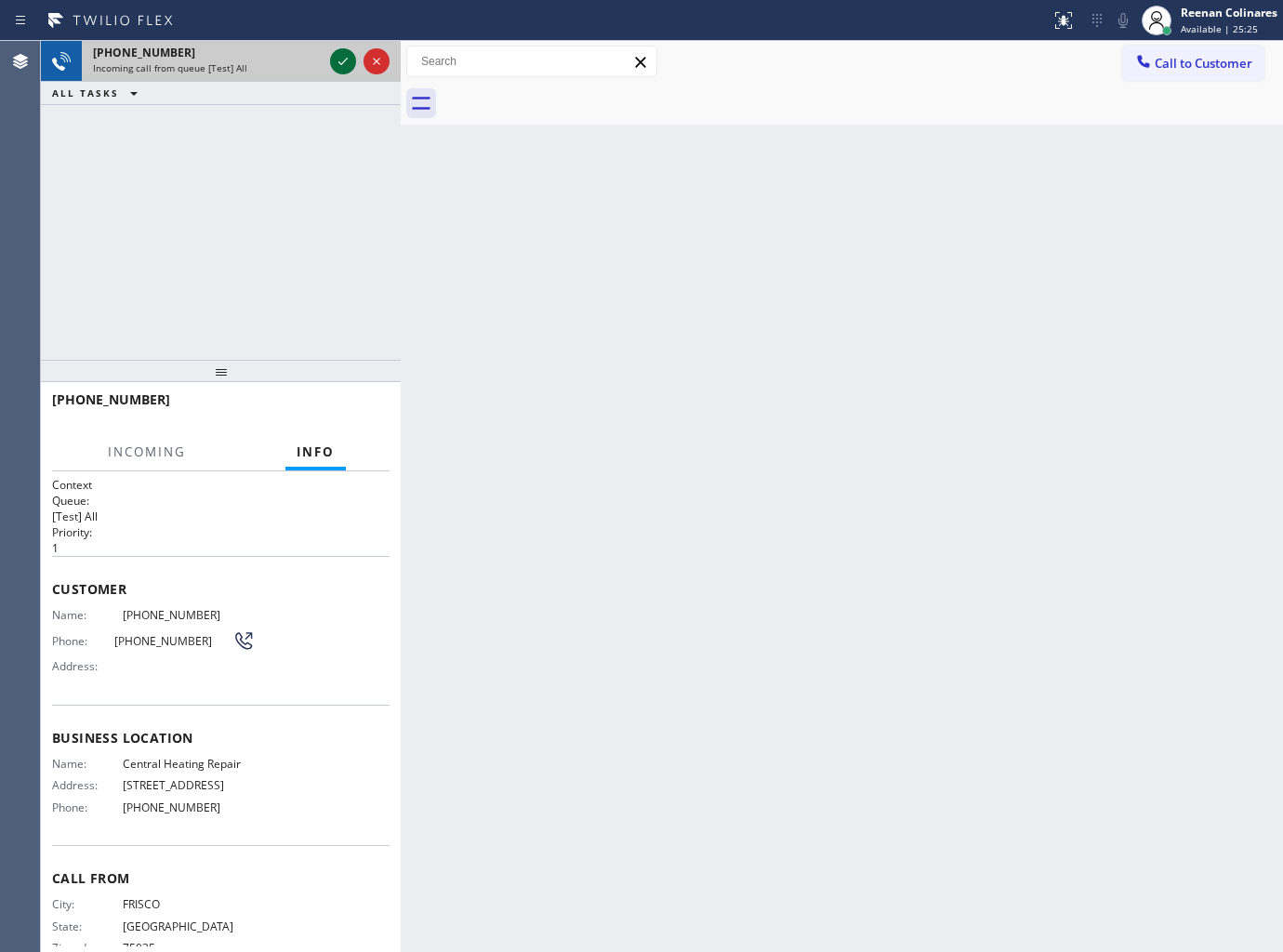
click at [341, 54] on icon at bounding box center [343, 60] width 22 height 22
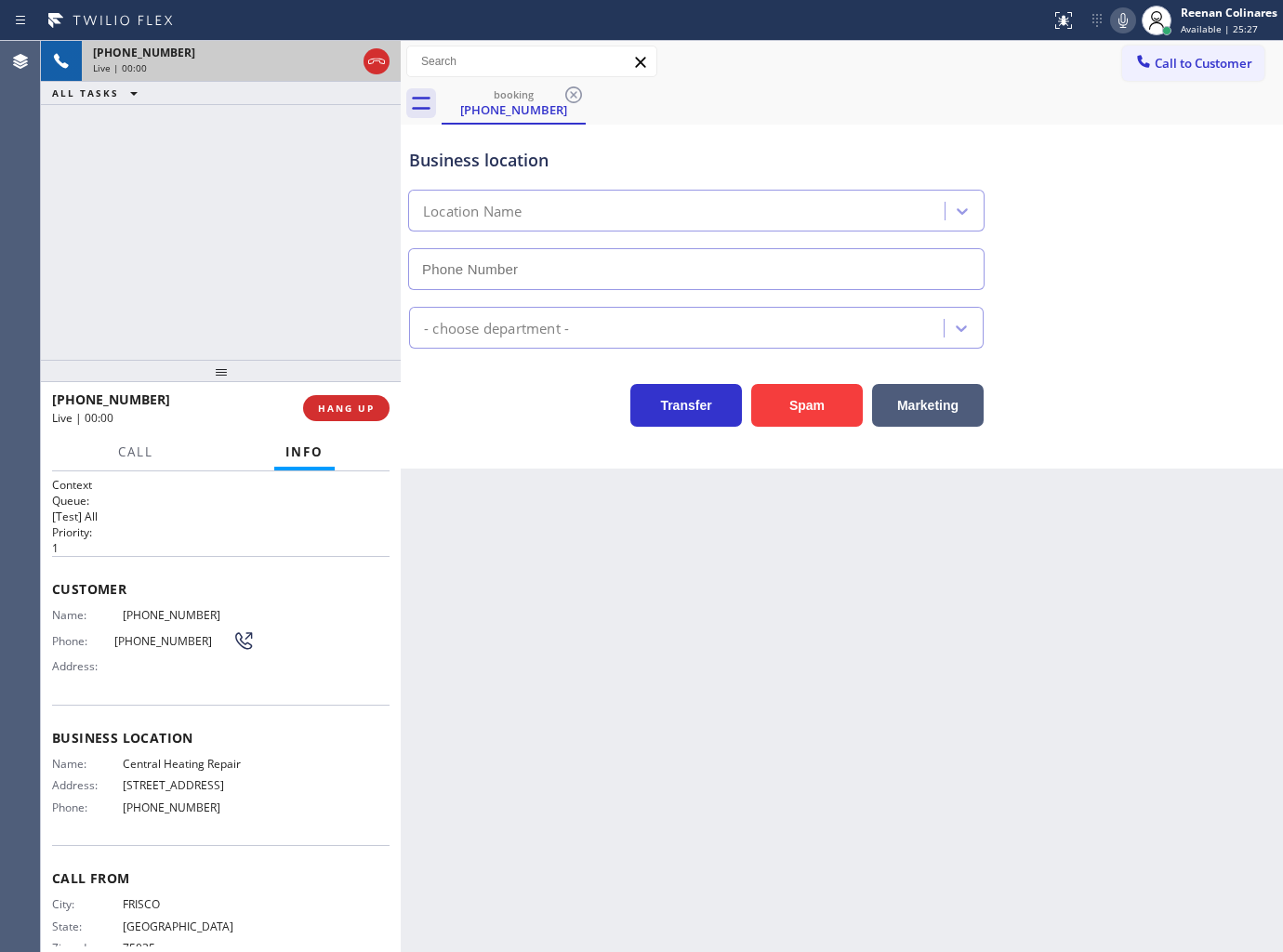
type input "(909) 531-4606"
click at [1114, 21] on icon at bounding box center [1122, 20] width 22 height 22
click at [1116, 19] on icon at bounding box center [1122, 20] width 22 height 22
click at [1121, 24] on icon at bounding box center [1123, 21] width 10 height 15
click at [1126, 23] on icon at bounding box center [1123, 21] width 10 height 15
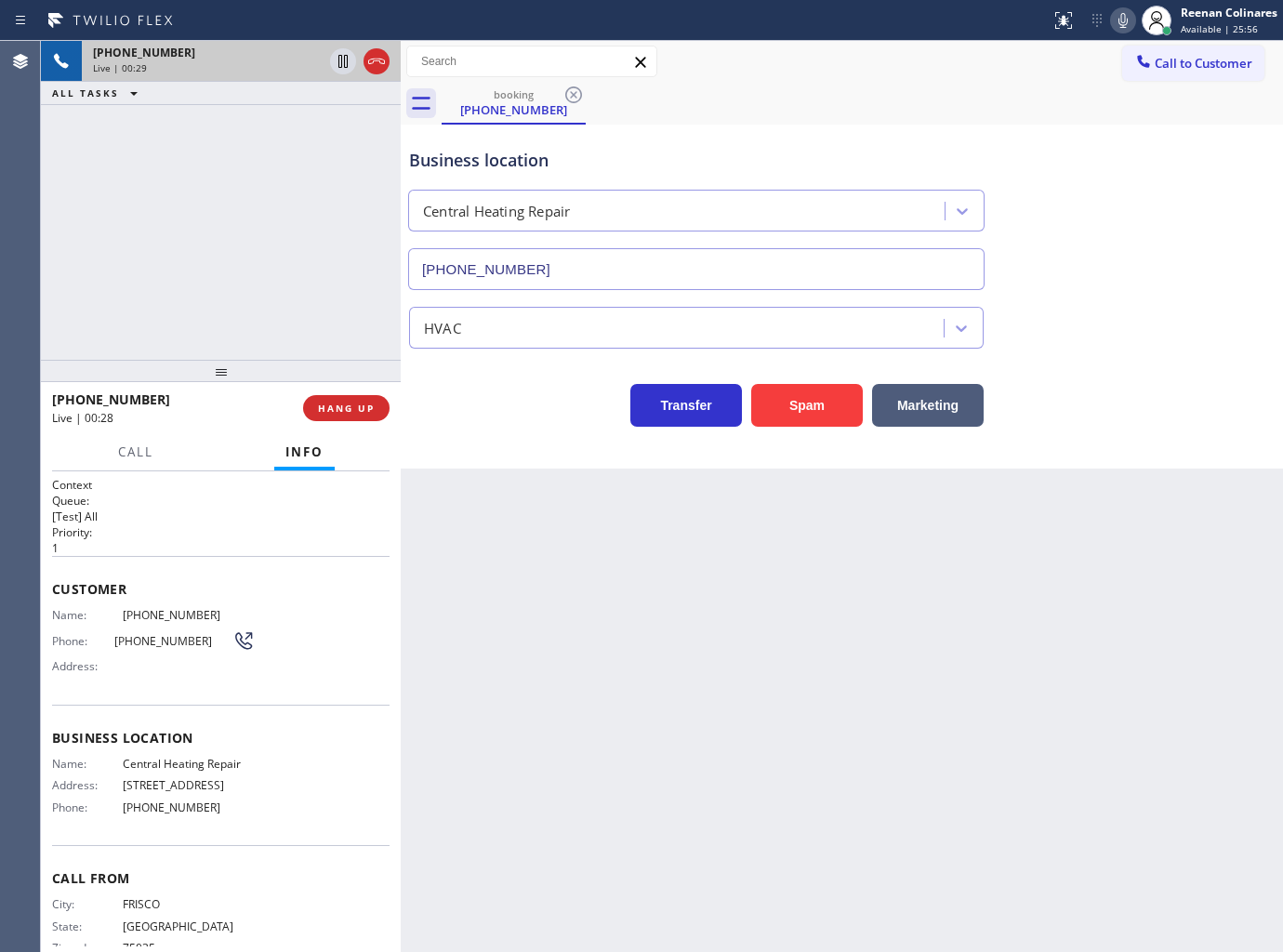
click at [1121, 20] on icon at bounding box center [1122, 20] width 22 height 22
click at [944, 406] on button "Marketing" at bounding box center [927, 405] width 112 height 43
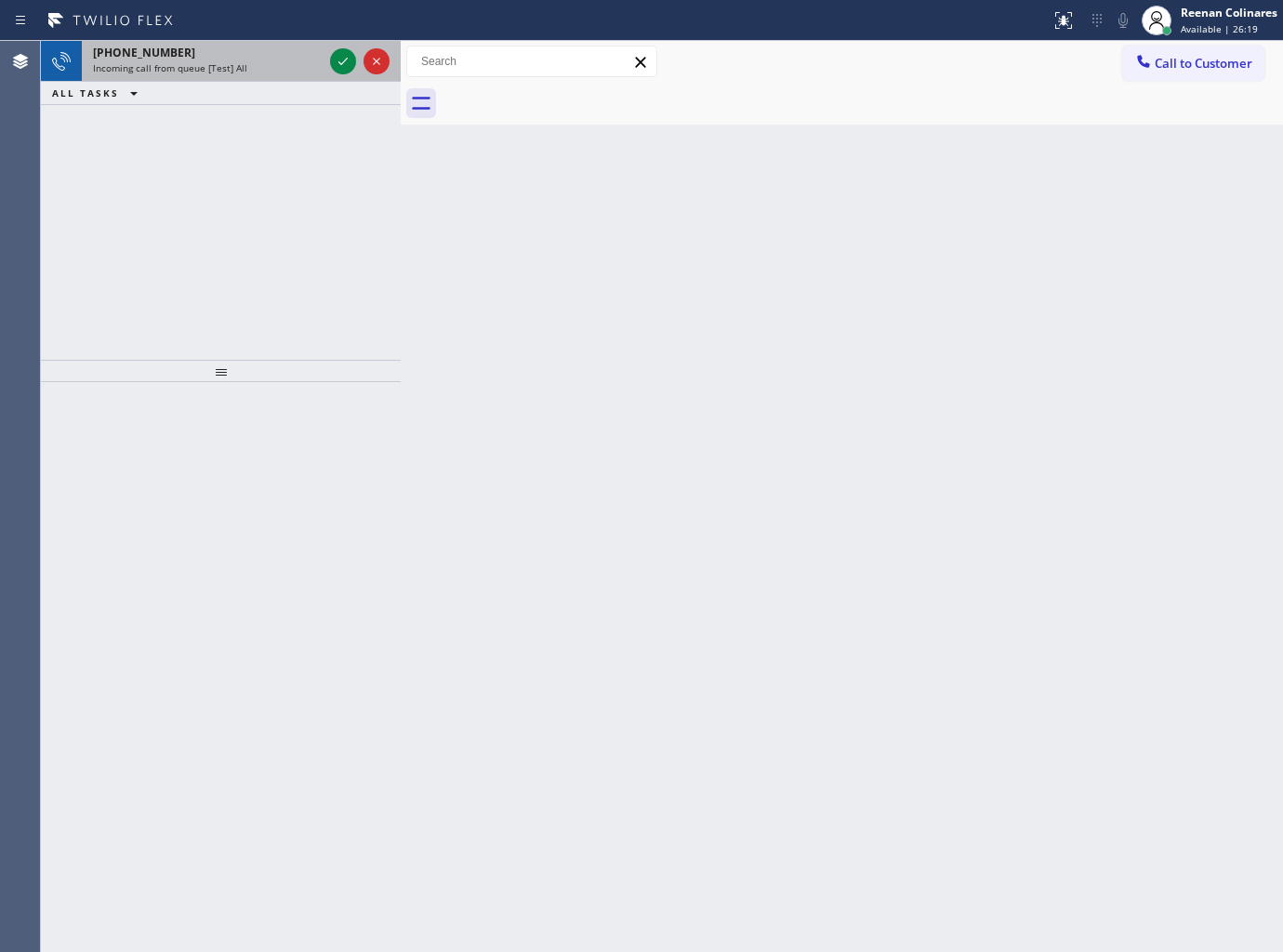
click at [255, 50] on div "+12067868271" at bounding box center [208, 53] width 230 height 16
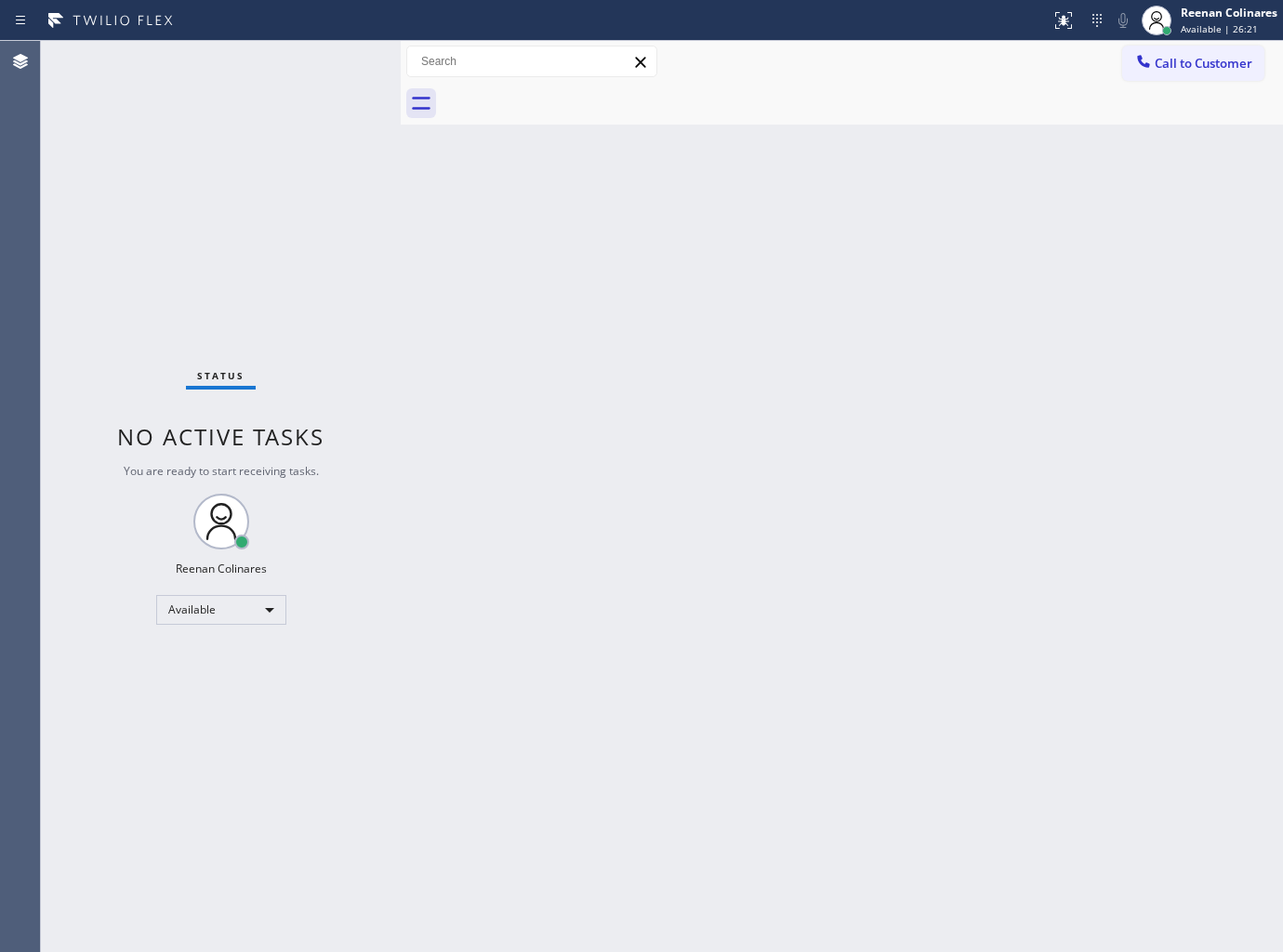
click at [298, 107] on div "Status No active tasks You are ready to start receiving tasks. Reenan Colinares…" at bounding box center [221, 497] width 360 height 911
click at [208, 60] on div "Status No active tasks You are ready to start receiving tasks. Reenan Colinares…" at bounding box center [221, 497] width 360 height 911
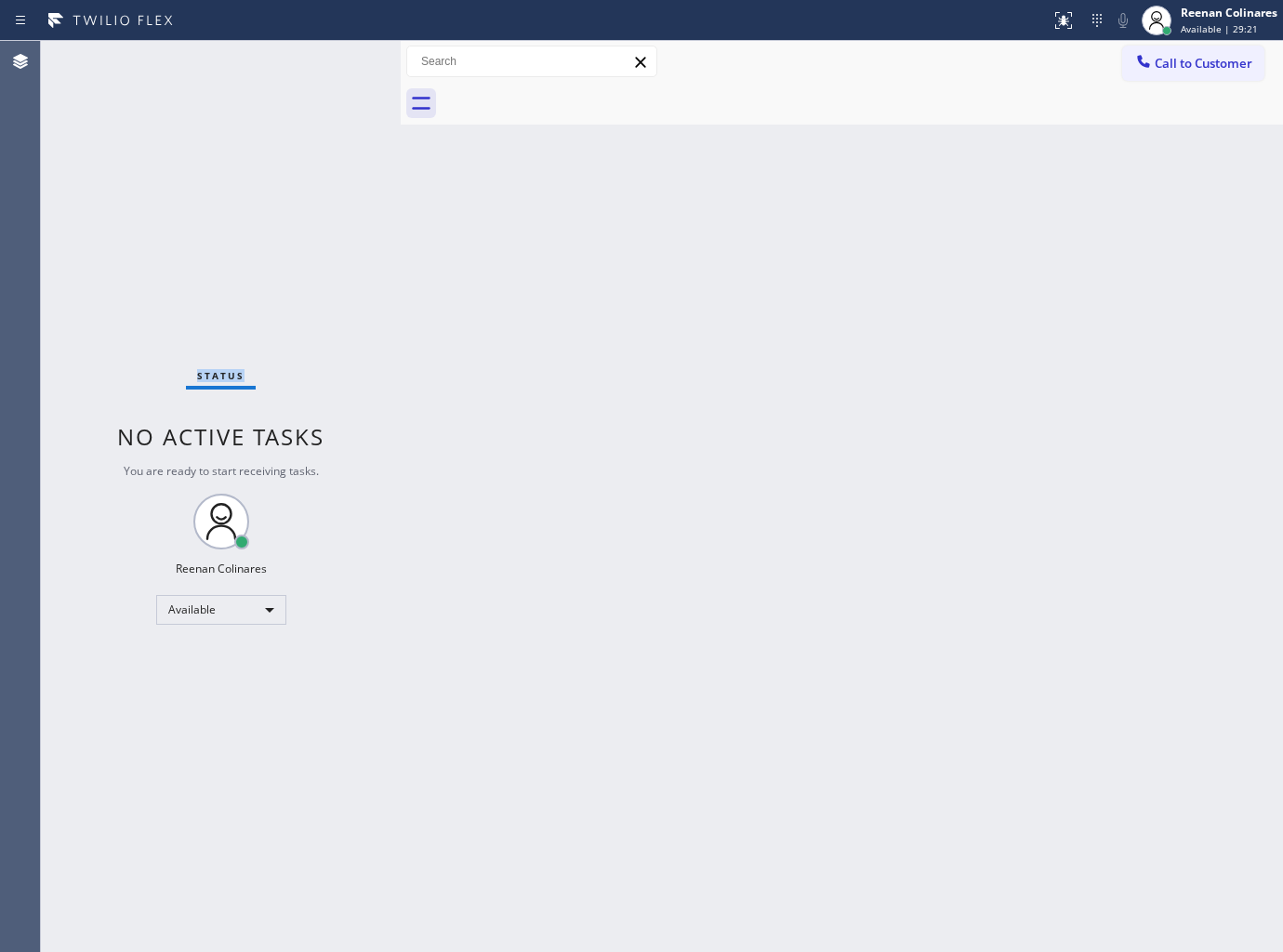
click at [208, 60] on div "Status No active tasks You are ready to start receiving tasks. Reenan Colinares…" at bounding box center [221, 497] width 360 height 911
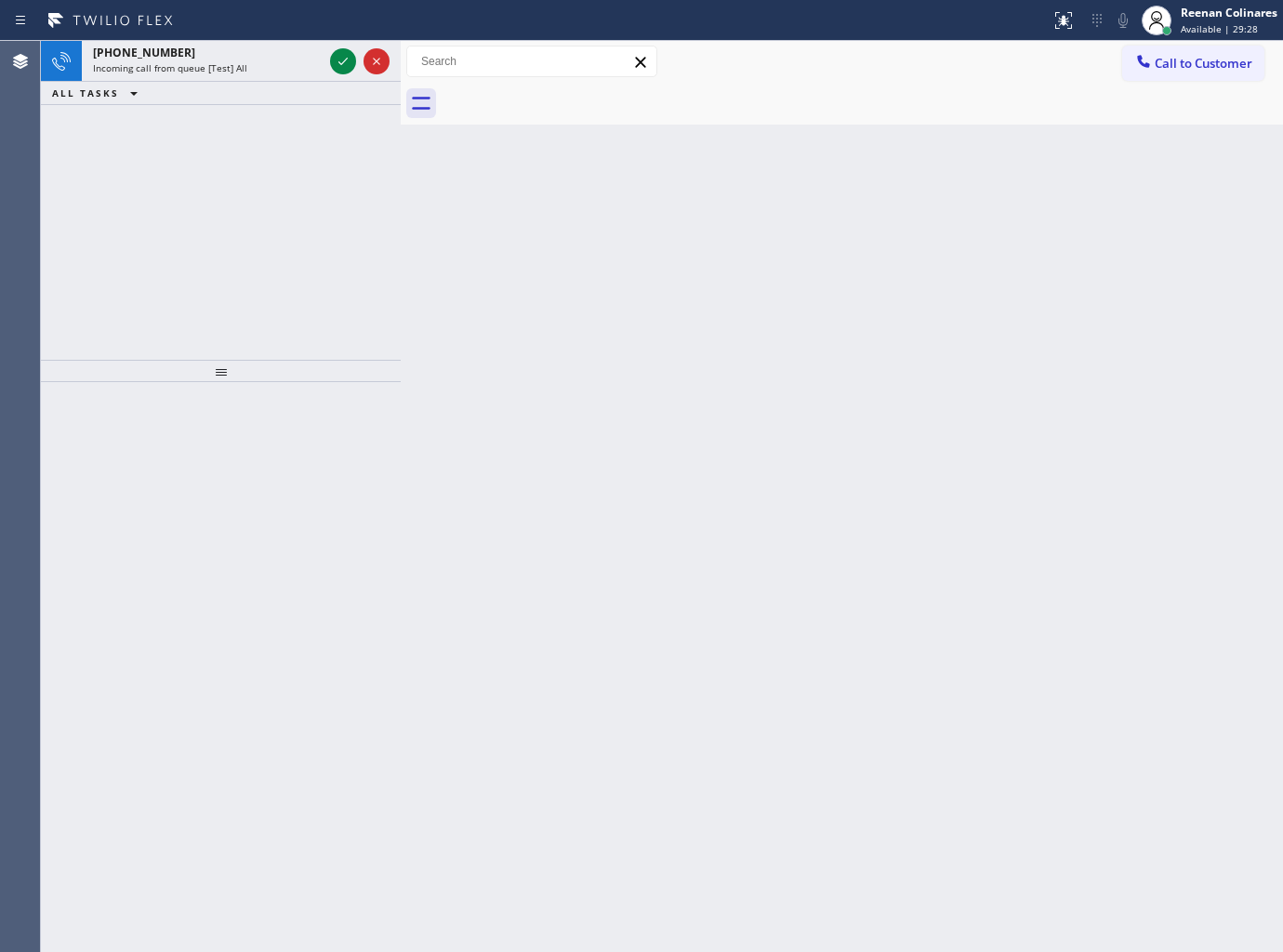
click at [208, 61] on span "Incoming call from queue [Test] All" at bounding box center [169, 68] width 154 height 13
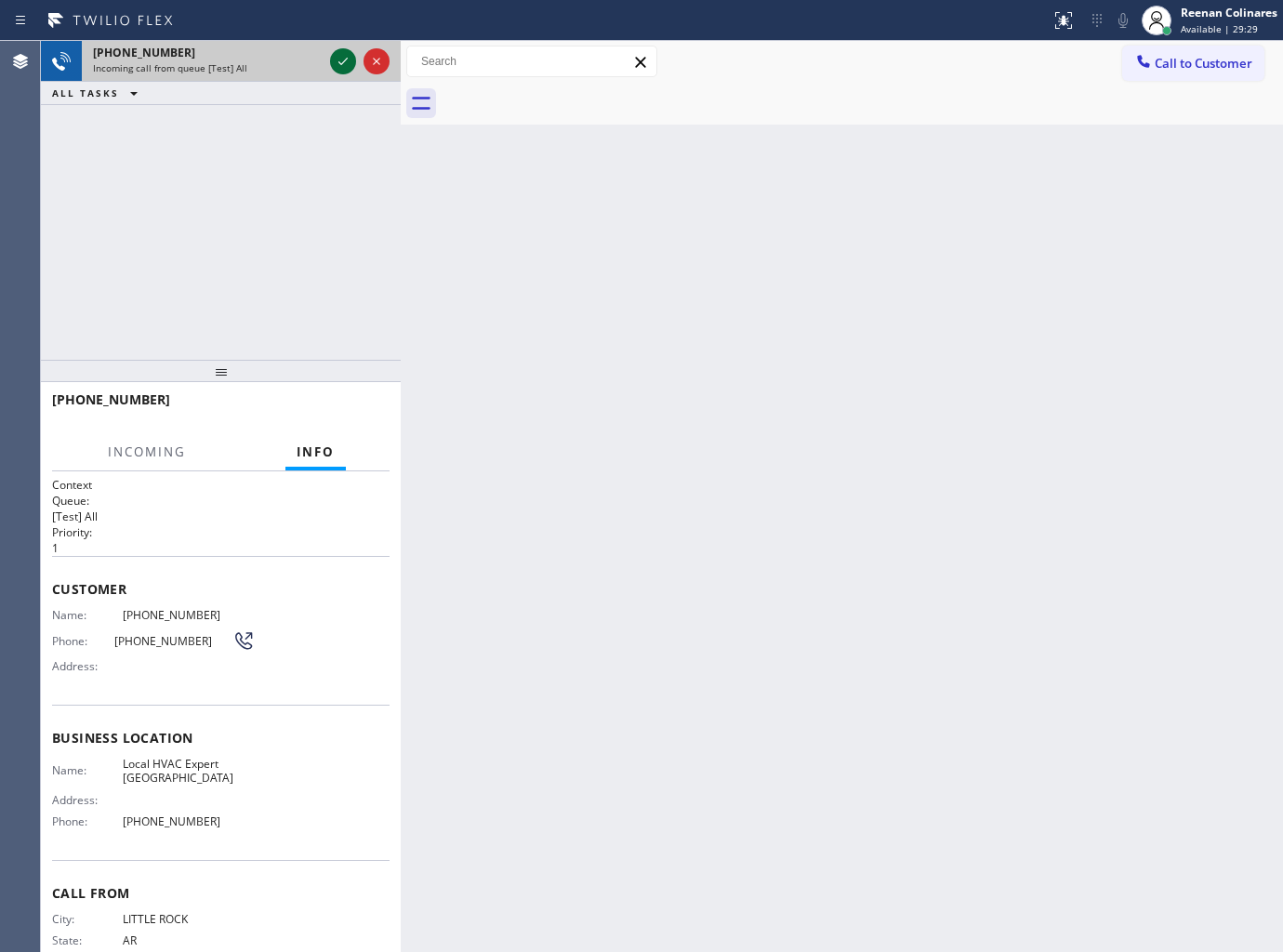
click at [332, 67] on icon at bounding box center [343, 60] width 22 height 22
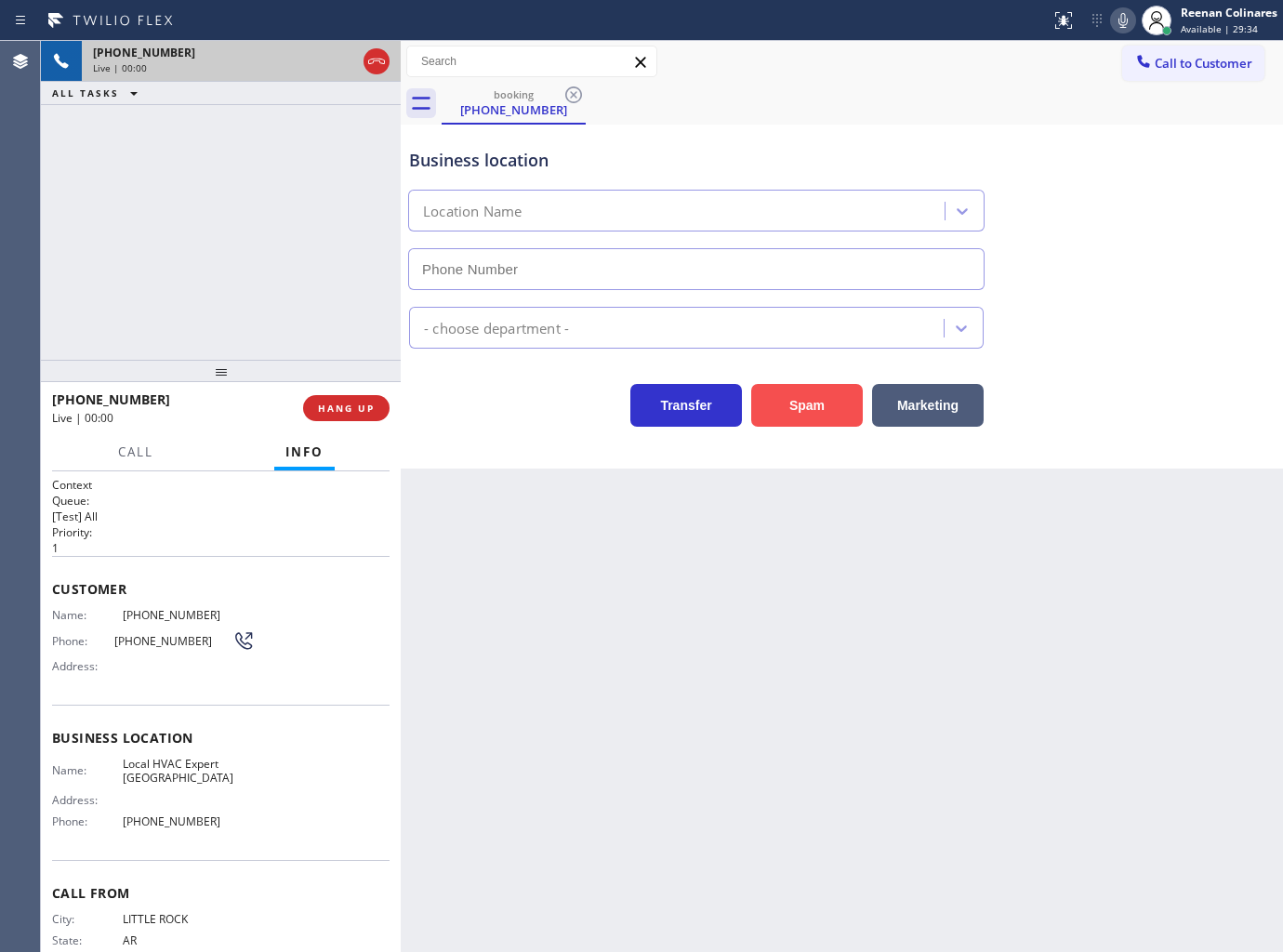
type input "(347) 202-1058"
click at [834, 392] on button "Spam" at bounding box center [807, 405] width 112 height 43
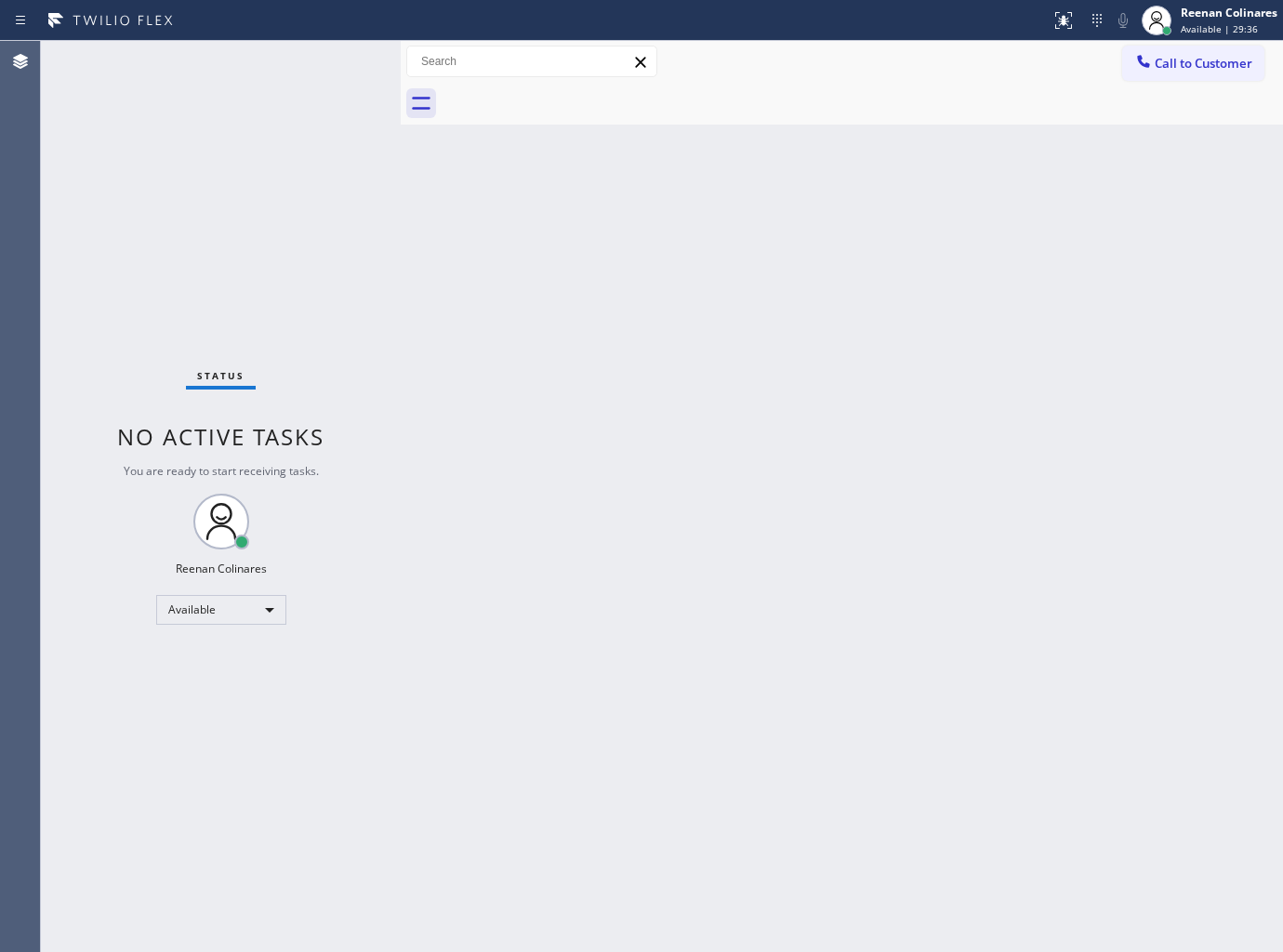
drag, startPoint x: 771, startPoint y: 276, endPoint x: 768, endPoint y: 304, distance: 28.2
click at [771, 276] on div "Back to Dashboard Change Sender ID Customers Technicians Select a contact Outbo…" at bounding box center [842, 497] width 882 height 911
click at [819, 187] on div "Back to Dashboard Change Sender ID Customers Technicians Select a contact Outbo…" at bounding box center [842, 497] width 882 height 911
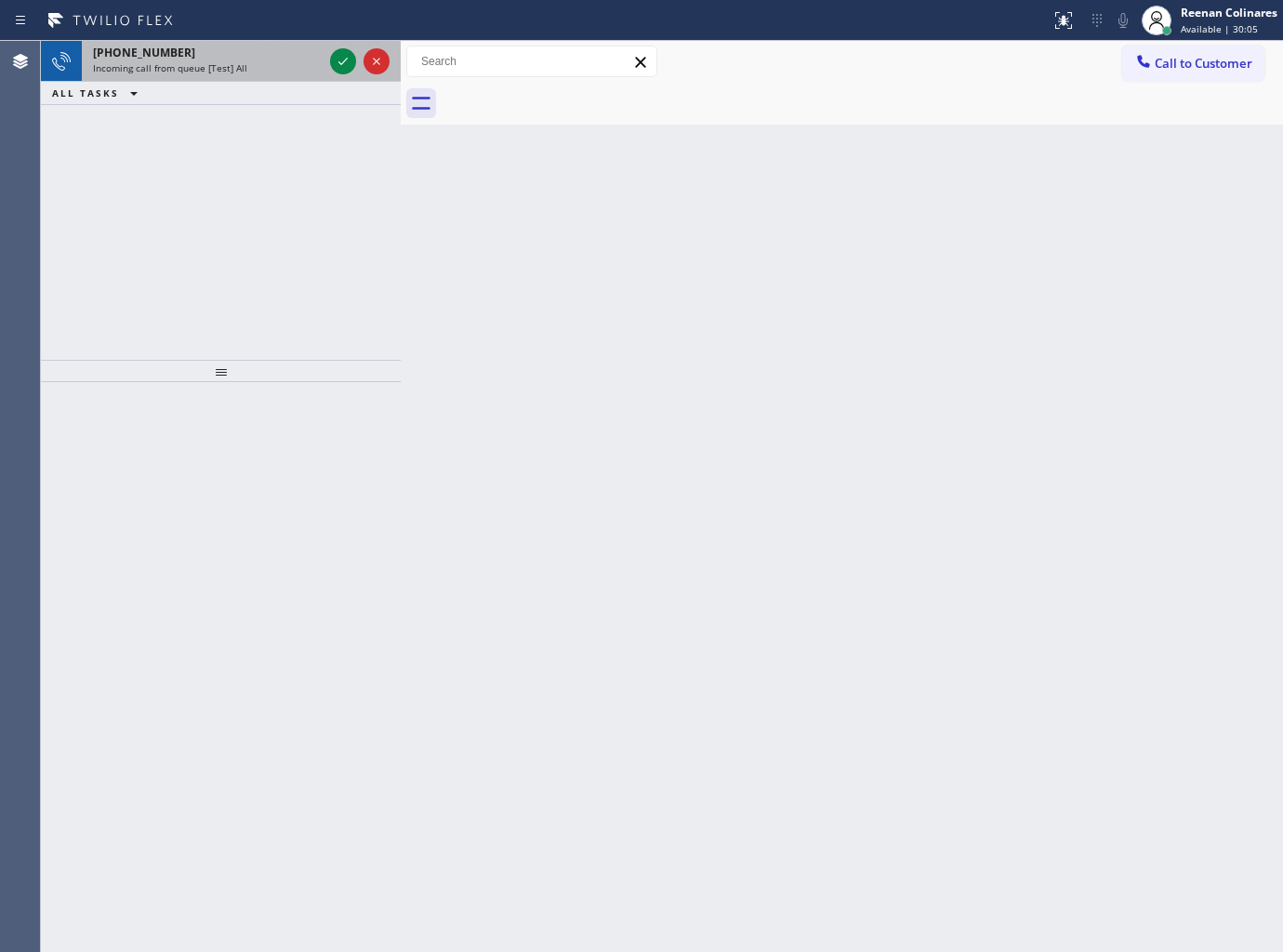
click at [255, 75] on div "Incoming call from queue [Test] All" at bounding box center [208, 68] width 230 height 13
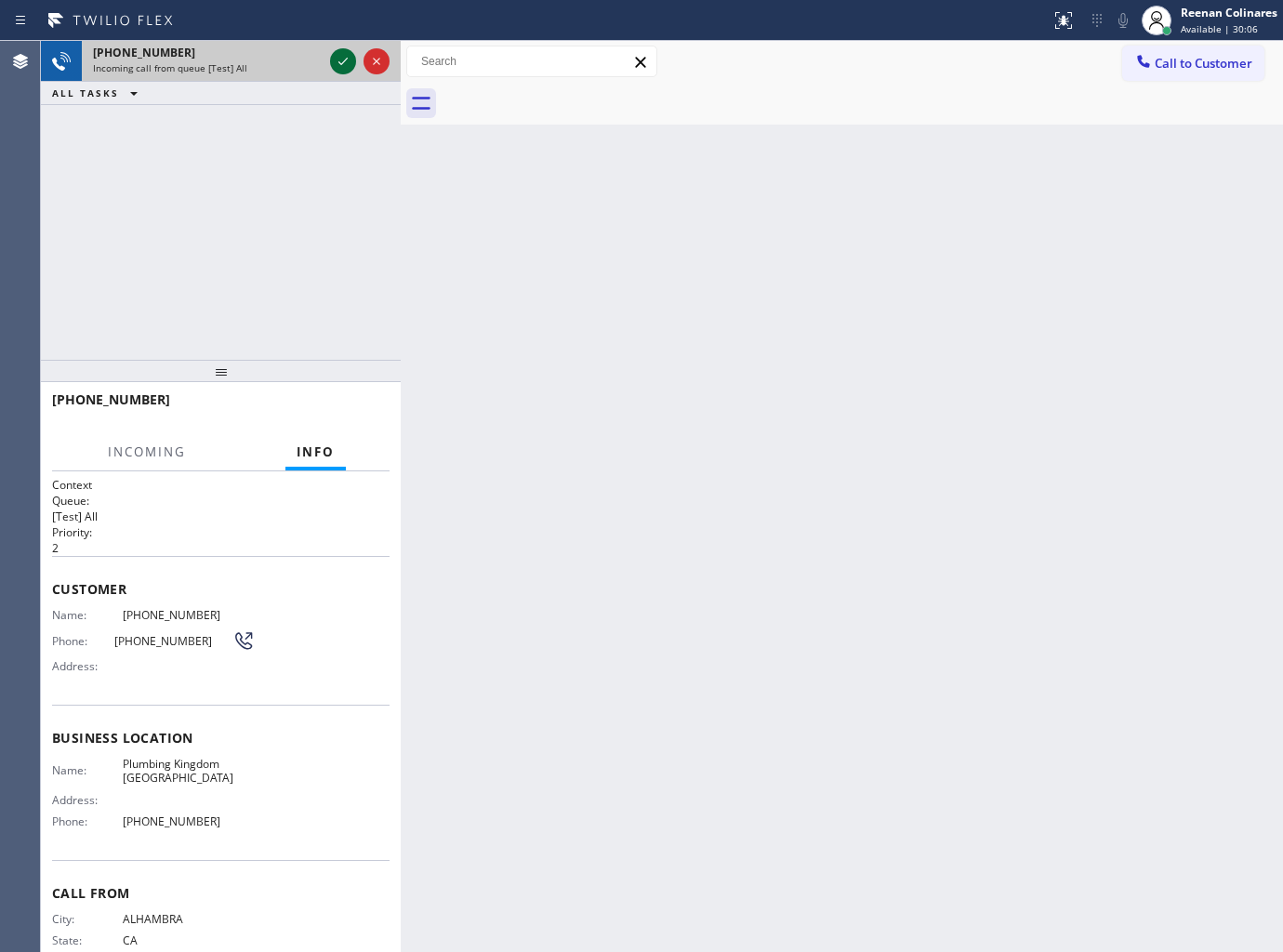
click at [336, 62] on icon at bounding box center [343, 60] width 22 height 22
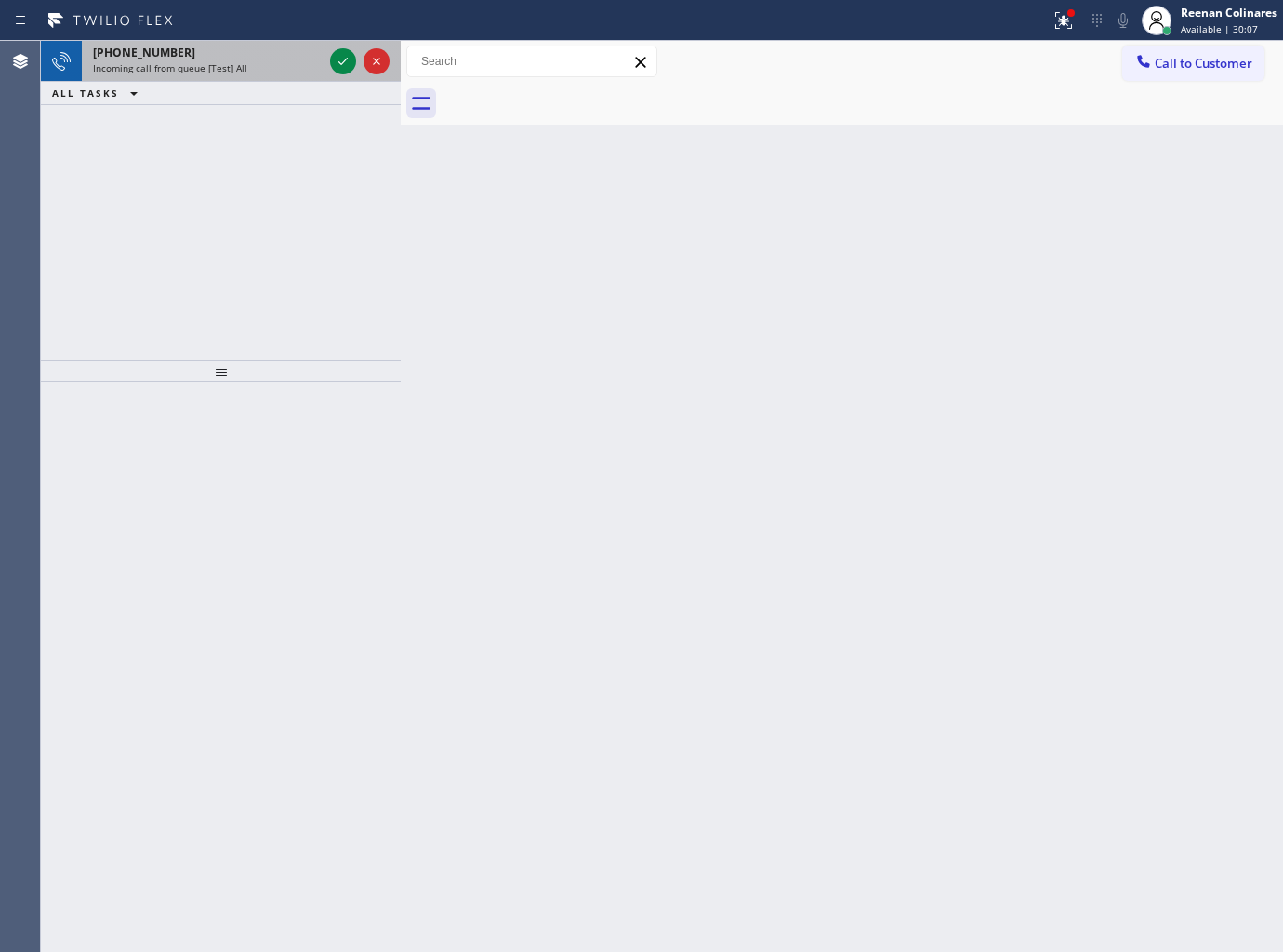
click at [247, 55] on div "+16264226401" at bounding box center [208, 53] width 230 height 16
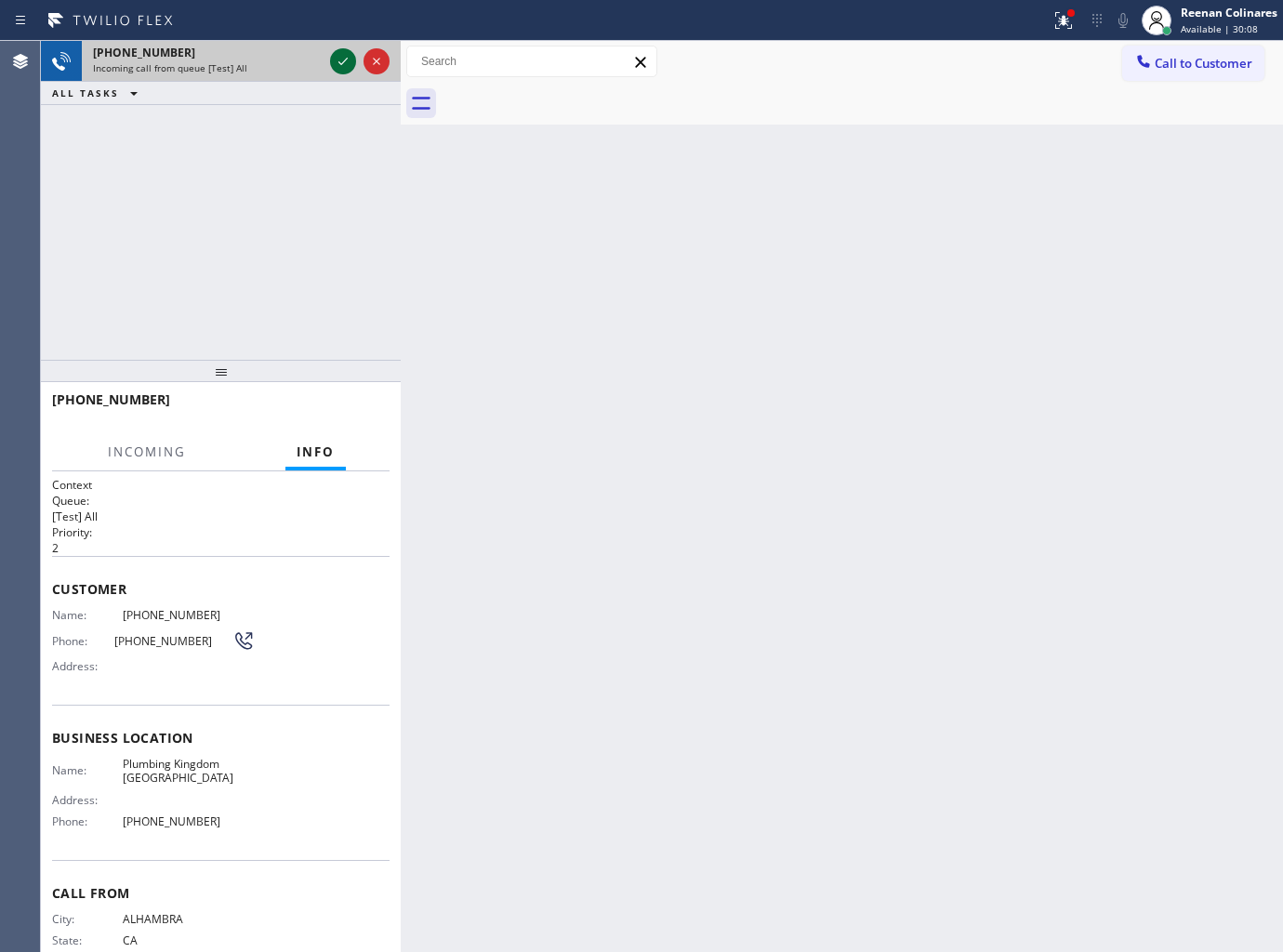
click at [330, 65] on div at bounding box center [343, 60] width 26 height 22
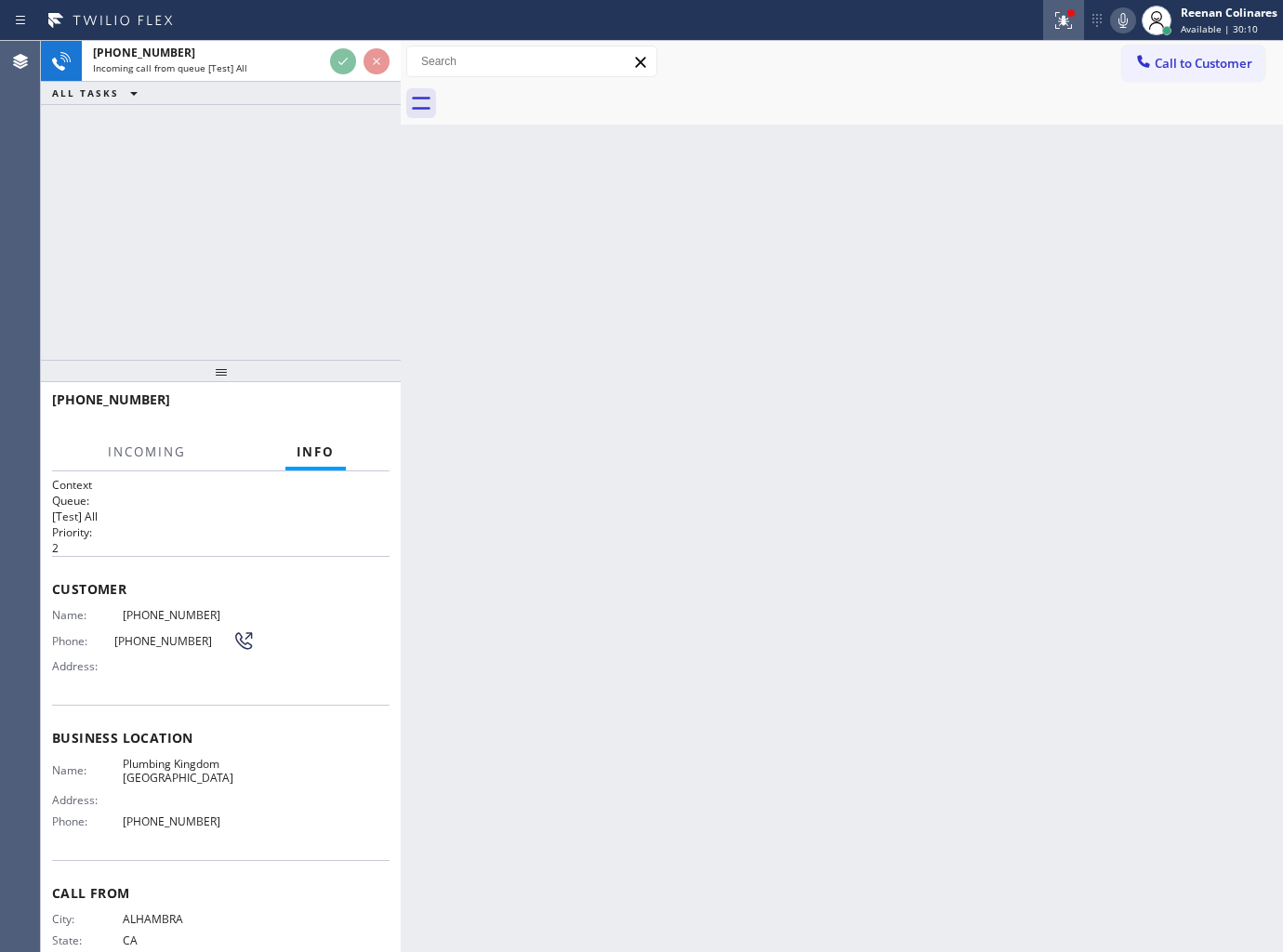
click at [1066, 31] on icon at bounding box center [1063, 20] width 22 height 22
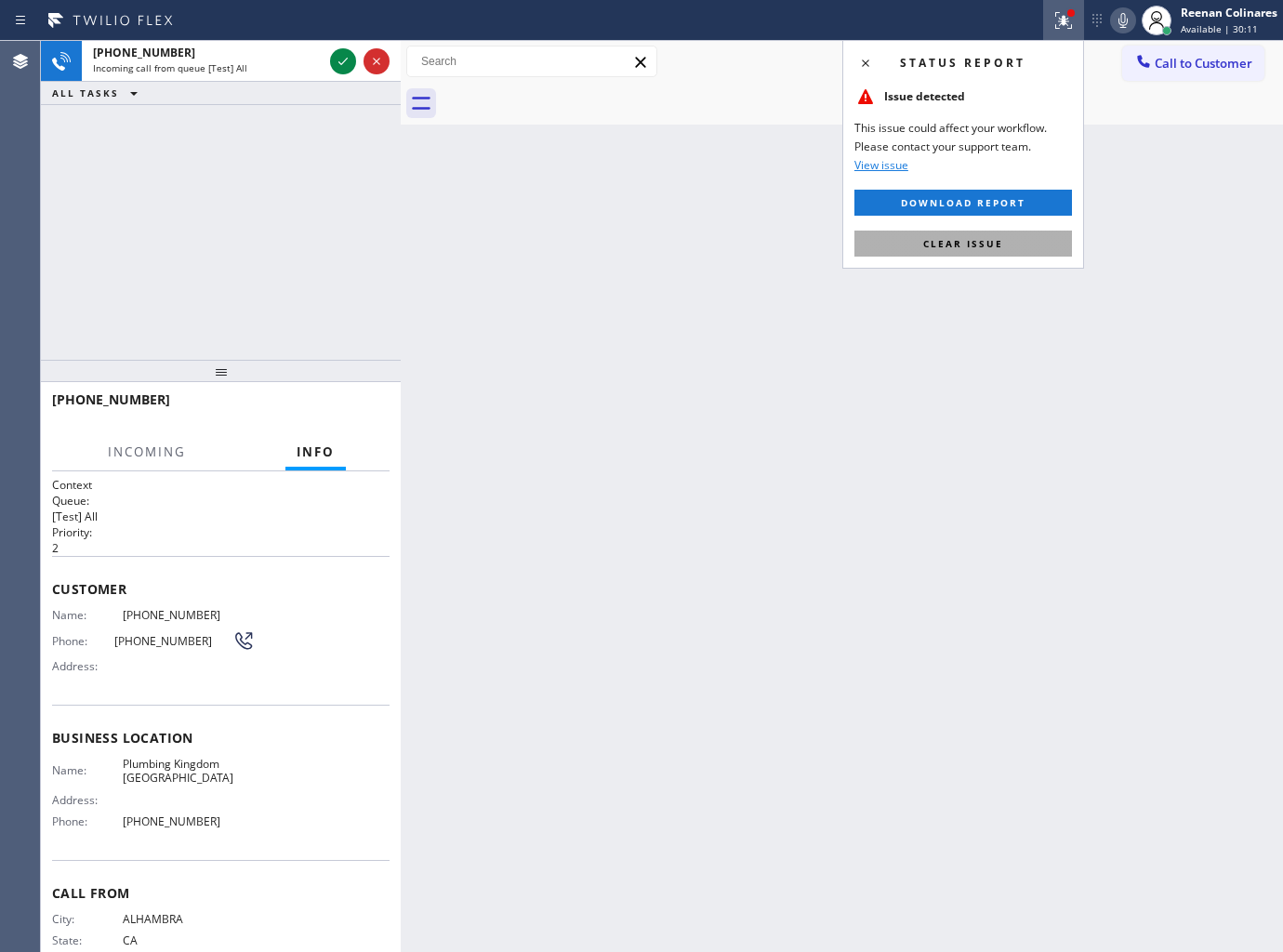
click at [978, 249] on span "Clear issue" at bounding box center [963, 244] width 80 height 13
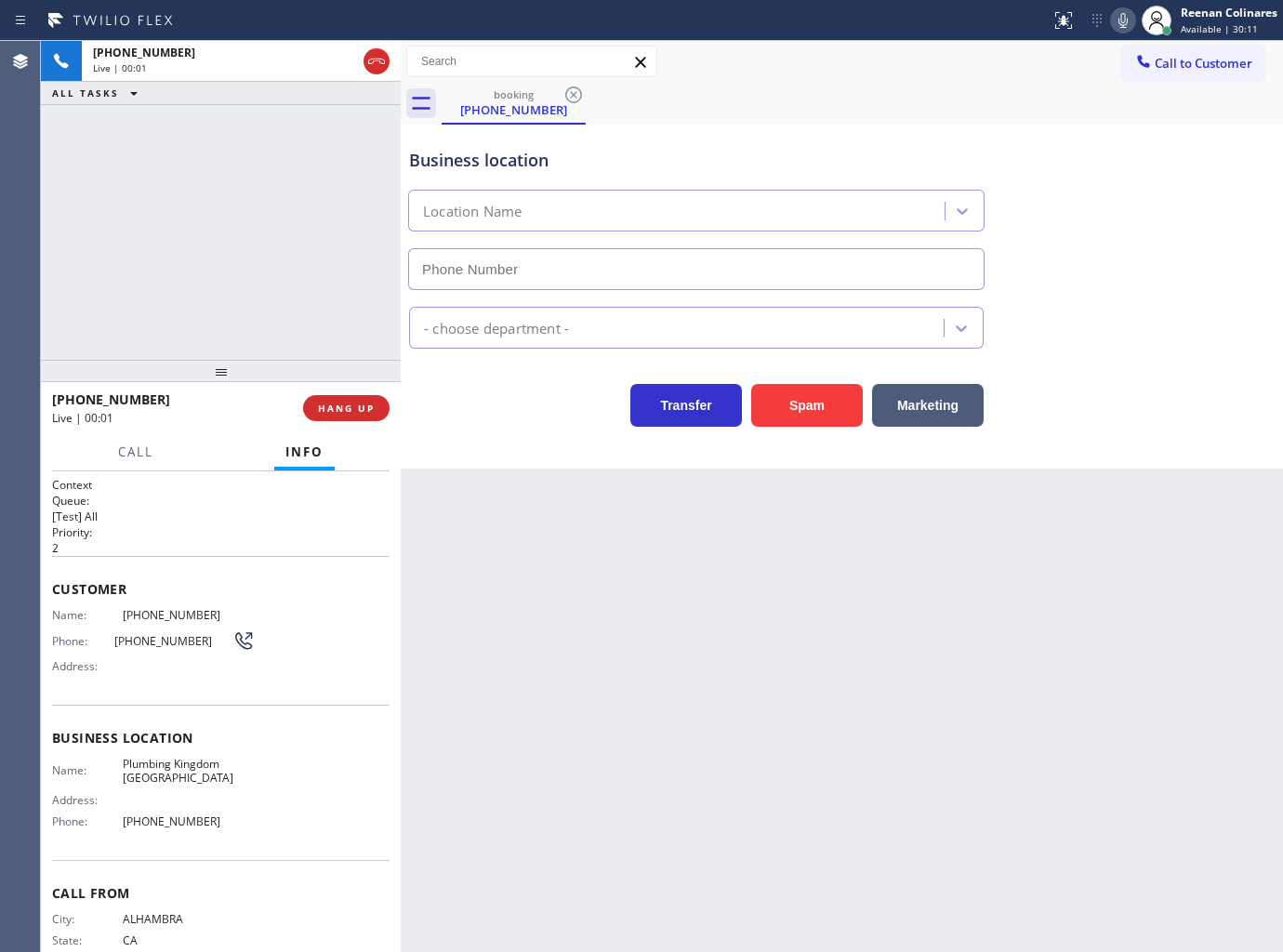
type input "(626) 774-7952"
click at [1118, 13] on icon at bounding box center [1122, 20] width 22 height 22
drag, startPoint x: 1118, startPoint y: 13, endPoint x: 1204, endPoint y: 140, distance: 153.4
click at [1119, 13] on icon at bounding box center [1122, 20] width 22 height 22
click at [1119, 14] on icon at bounding box center [1122, 20] width 22 height 22
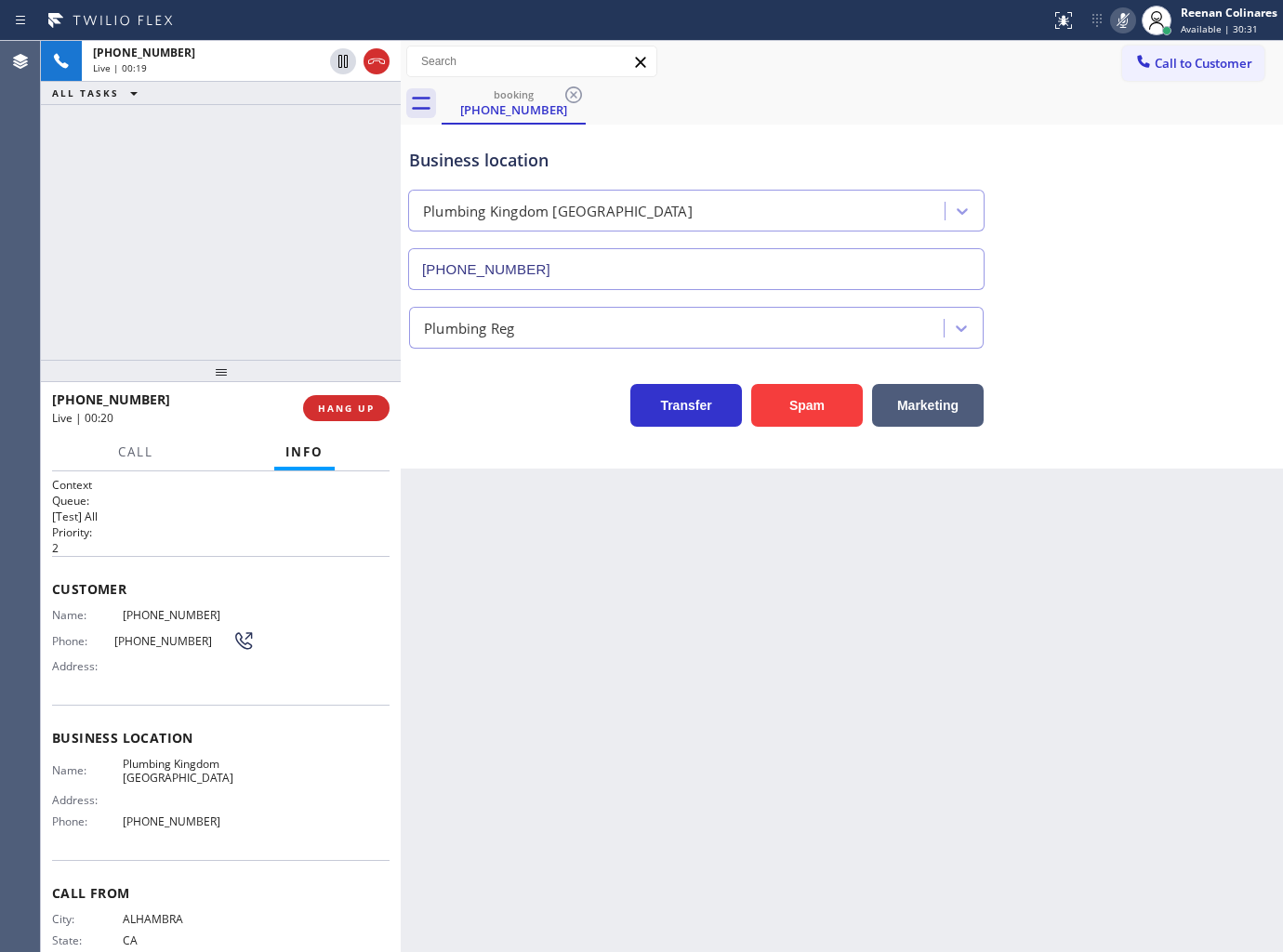
click at [1122, 18] on rect at bounding box center [1123, 19] width 13 height 13
click at [1117, 16] on icon at bounding box center [1122, 20] width 22 height 22
click at [379, 406] on button "HANG UP" at bounding box center [346, 408] width 86 height 26
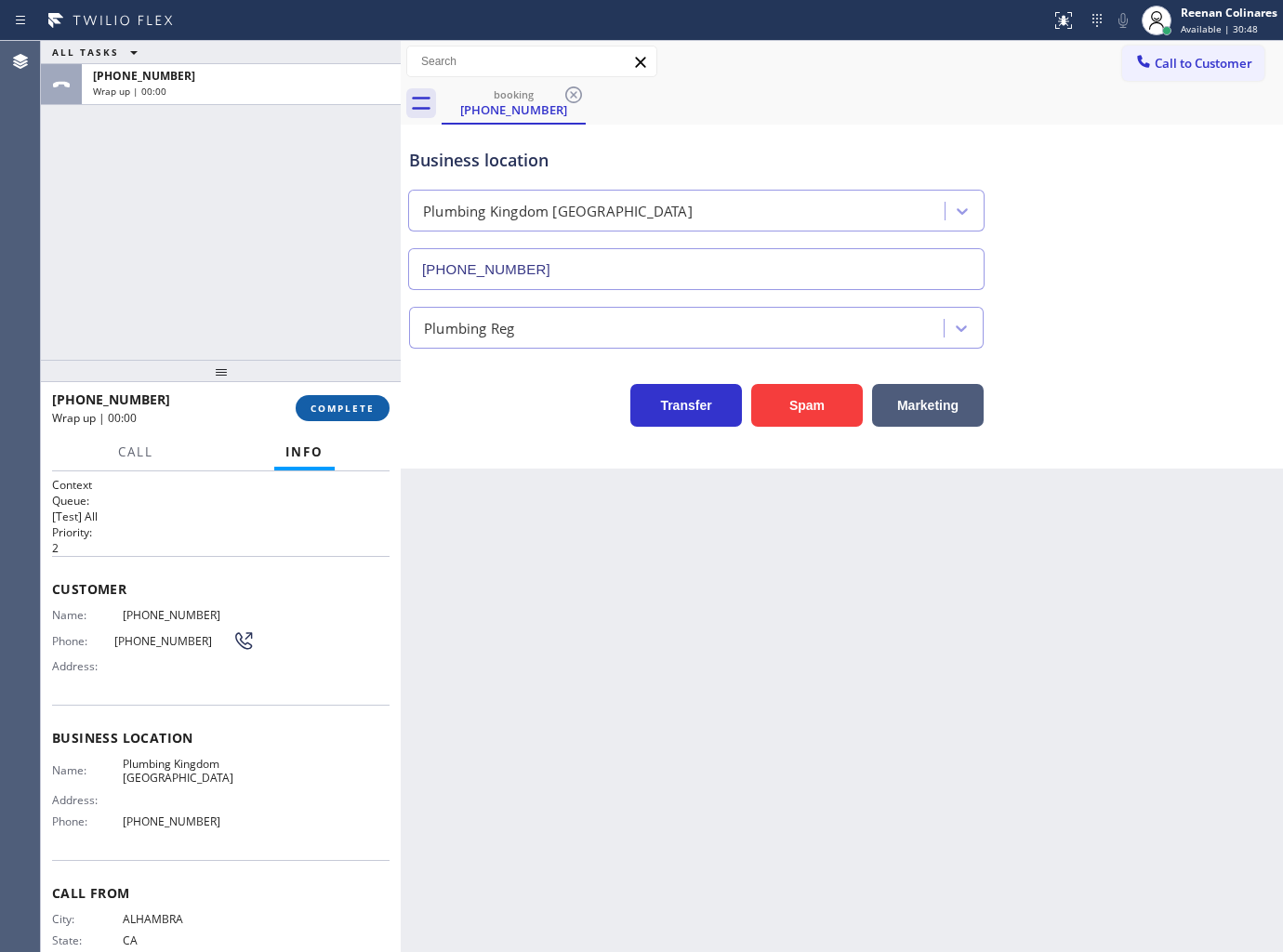
click at [366, 405] on span "COMPLETE" at bounding box center [343, 409] width 64 height 13
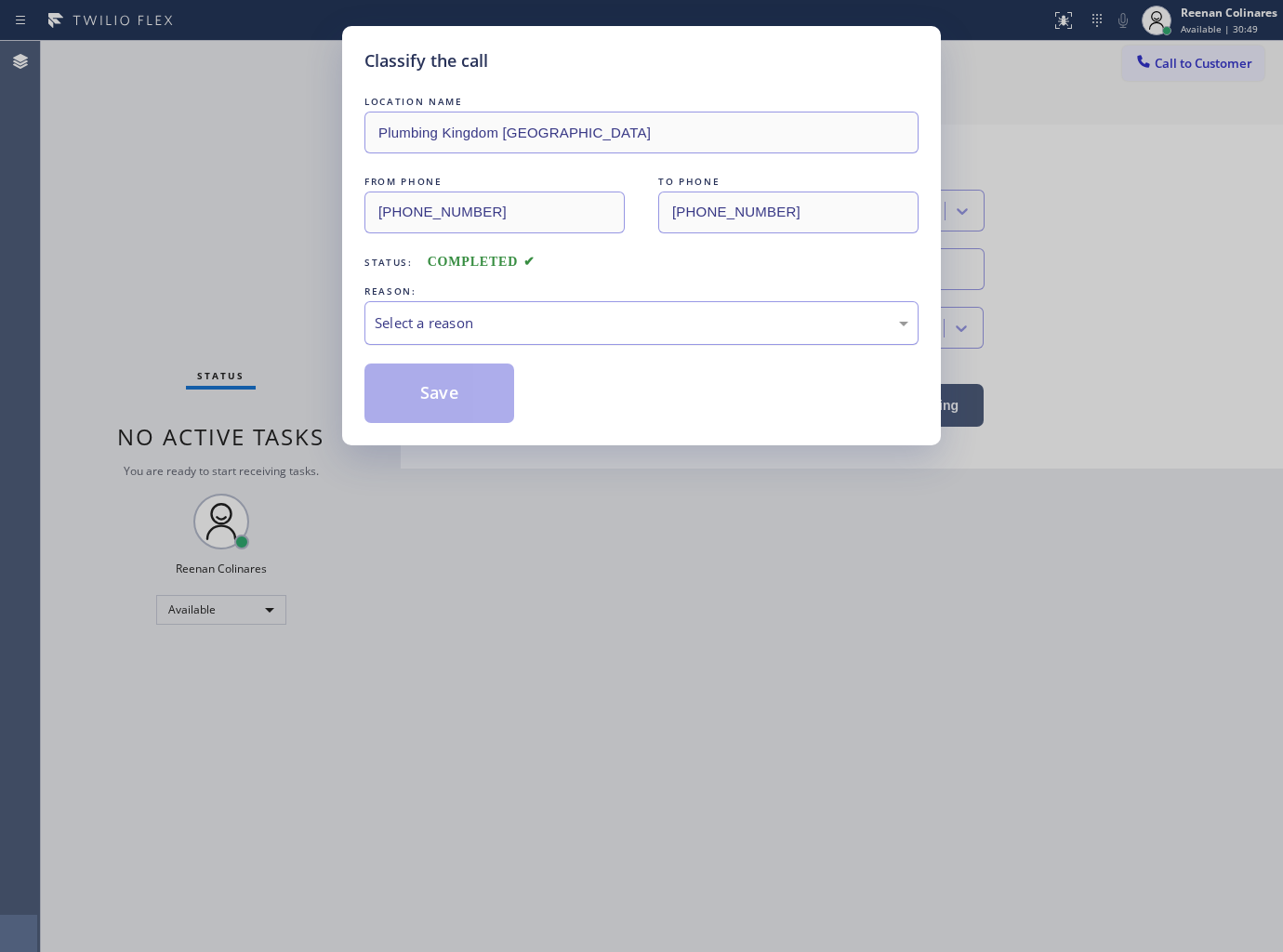
click at [476, 314] on div "Select a reason" at bounding box center [642, 322] width 534 height 21
click at [422, 401] on button "Save" at bounding box center [439, 393] width 149 height 59
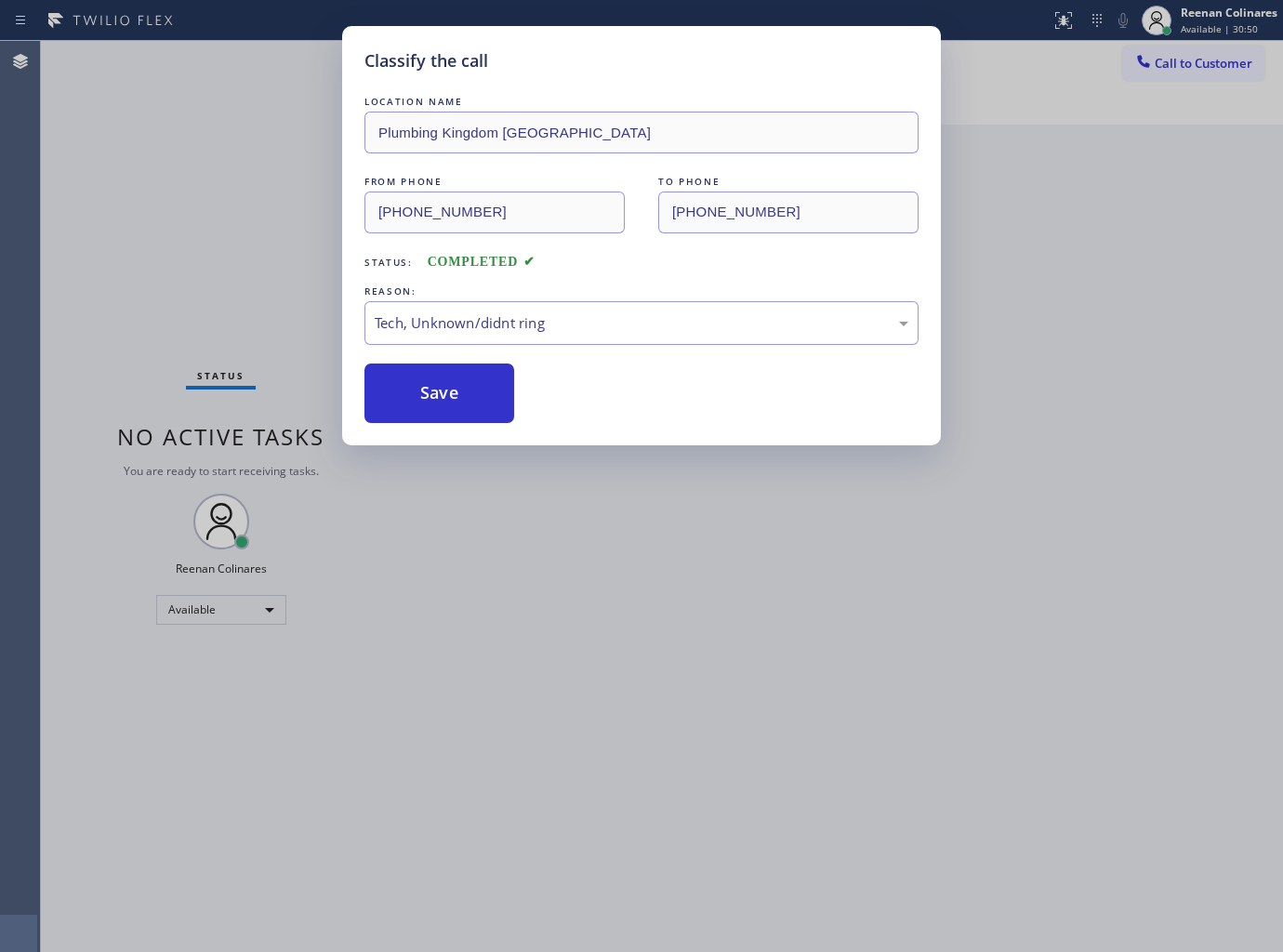
click at [197, 268] on div "Classify the call LOCATION NAME Plumbing Kingdom Pasadena FROM PHONE (626) 422-…" at bounding box center [641, 476] width 1283 height 952
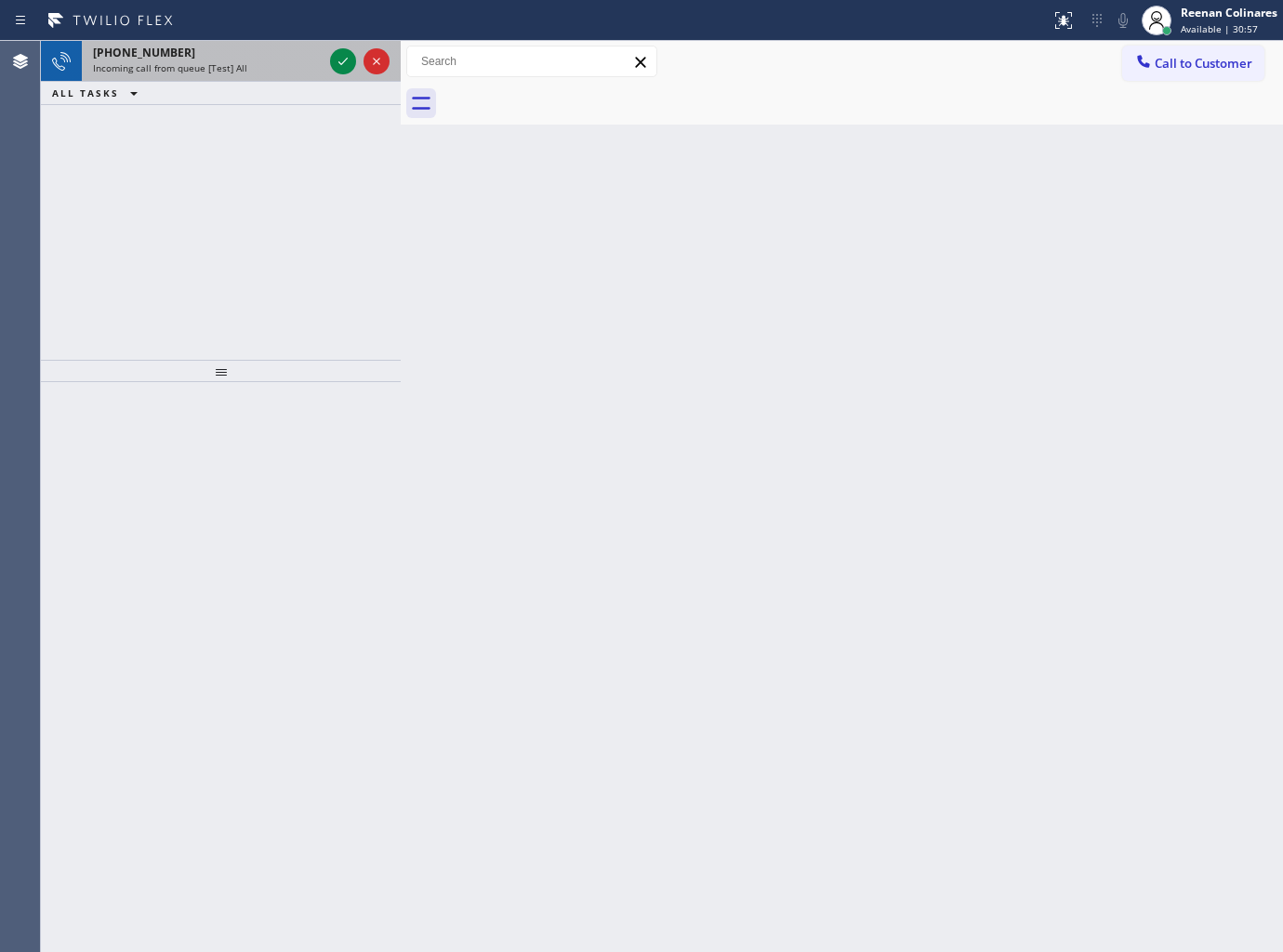
click at [252, 67] on div "+15623319901 Incoming call from queue [Test] All" at bounding box center [205, 61] width 245 height 41
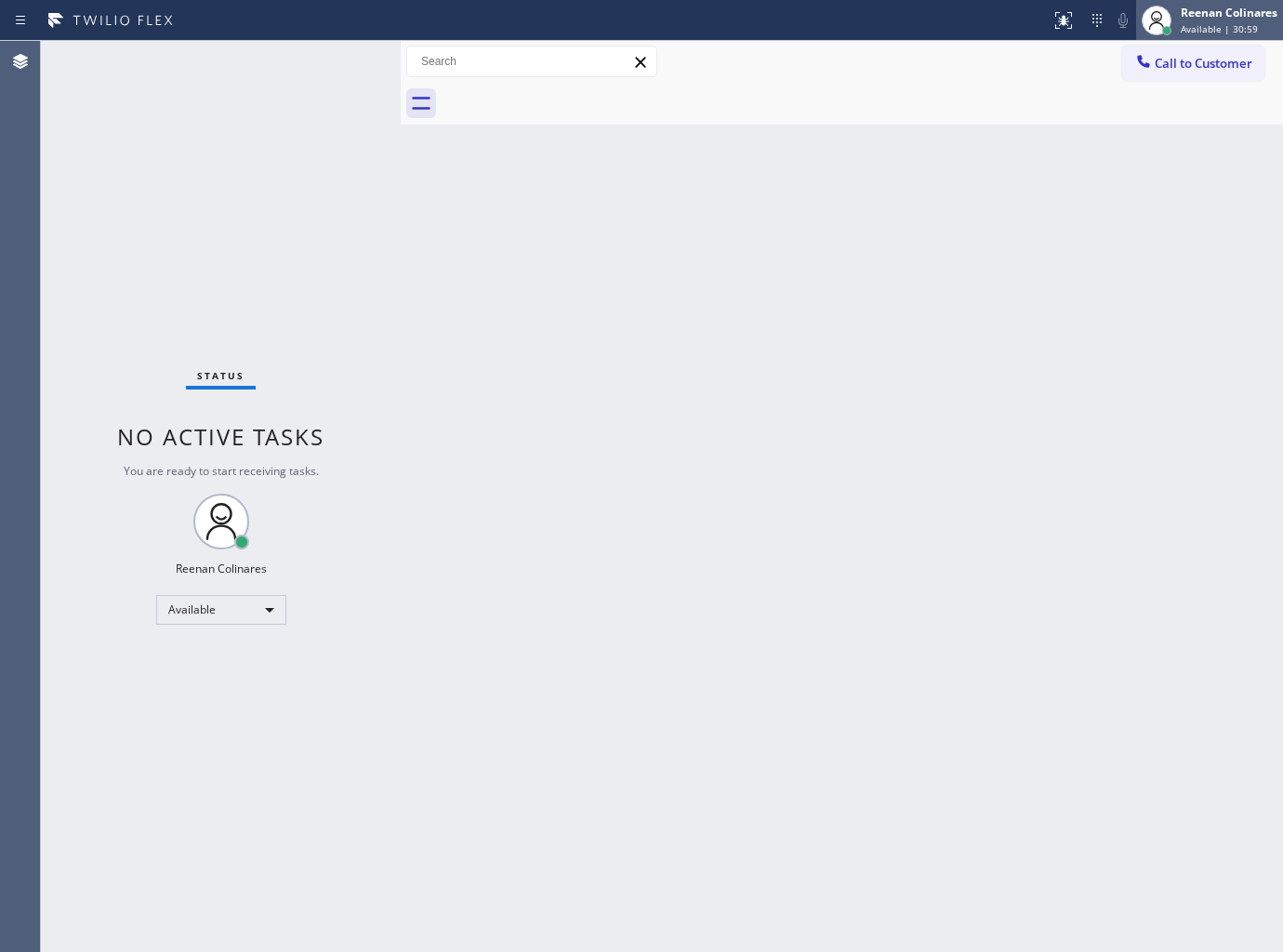
click at [1238, 16] on div "Reenan Colinares" at bounding box center [1228, 12] width 97 height 16
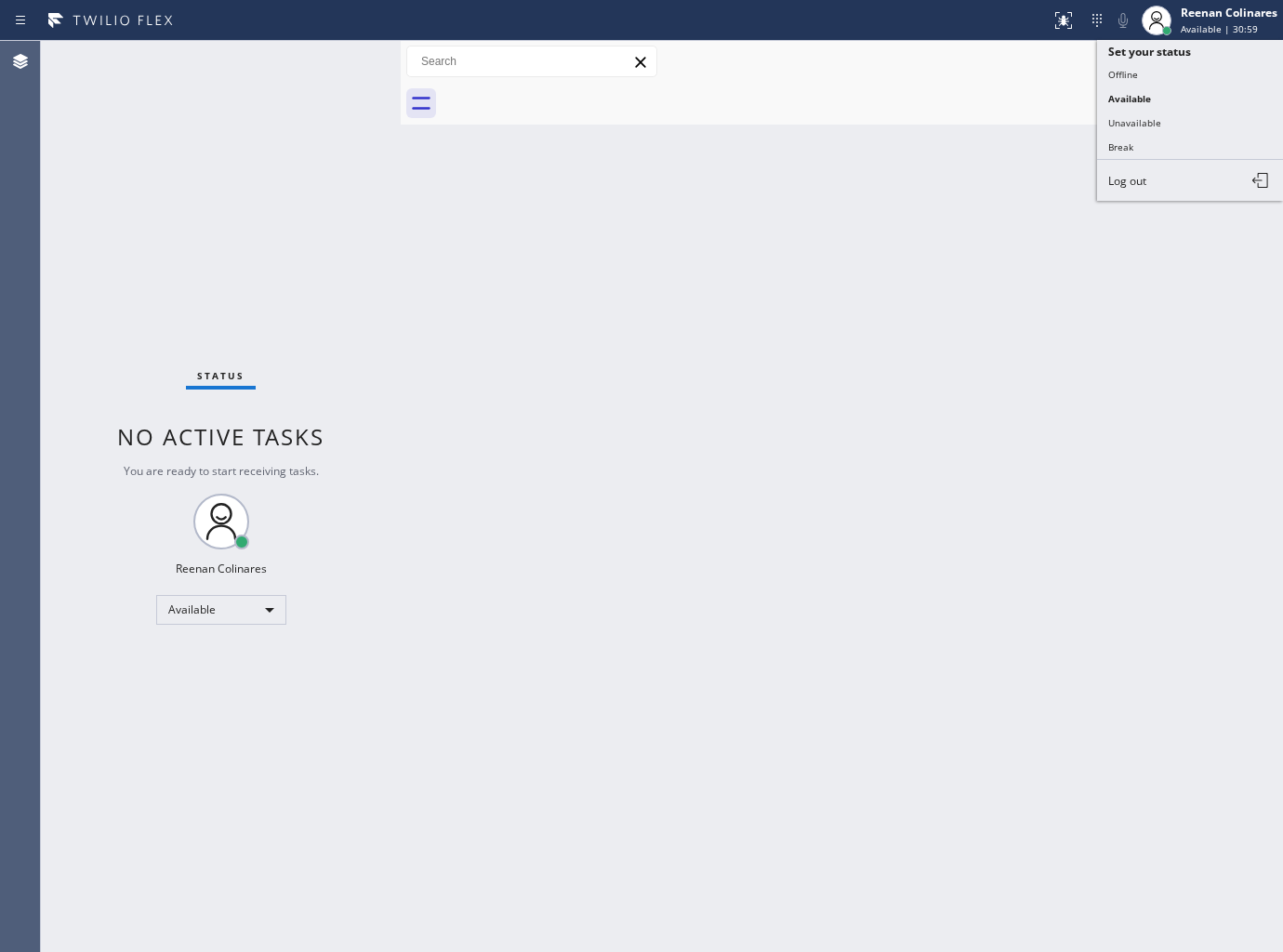
click at [774, 258] on div "Back to Dashboard Change Sender ID Customers Technicians Select a contact Outbo…" at bounding box center [842, 497] width 882 height 911
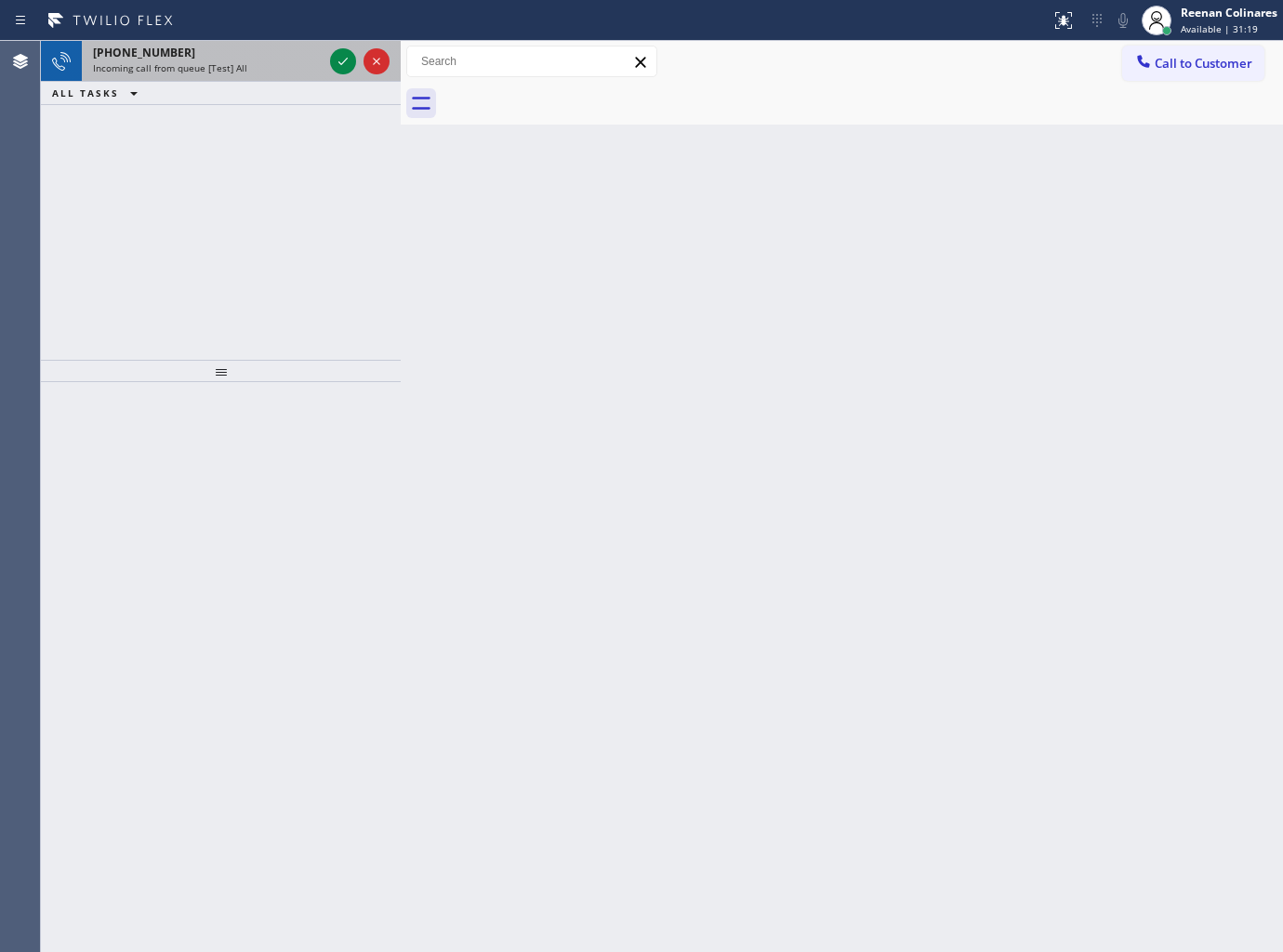
click at [289, 67] on div "Incoming call from queue [Test] All" at bounding box center [208, 68] width 230 height 13
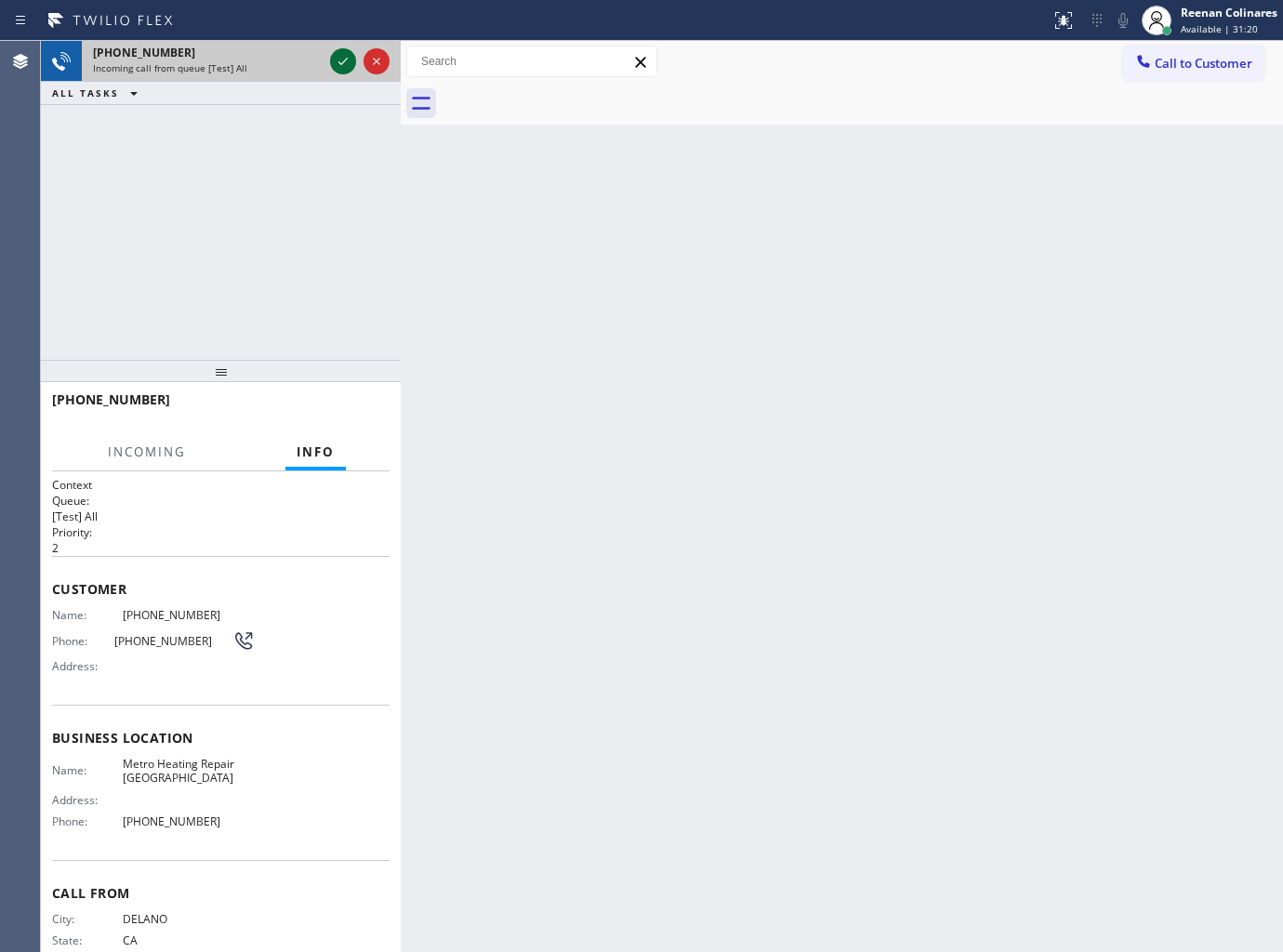
click at [349, 54] on icon at bounding box center [343, 60] width 22 height 22
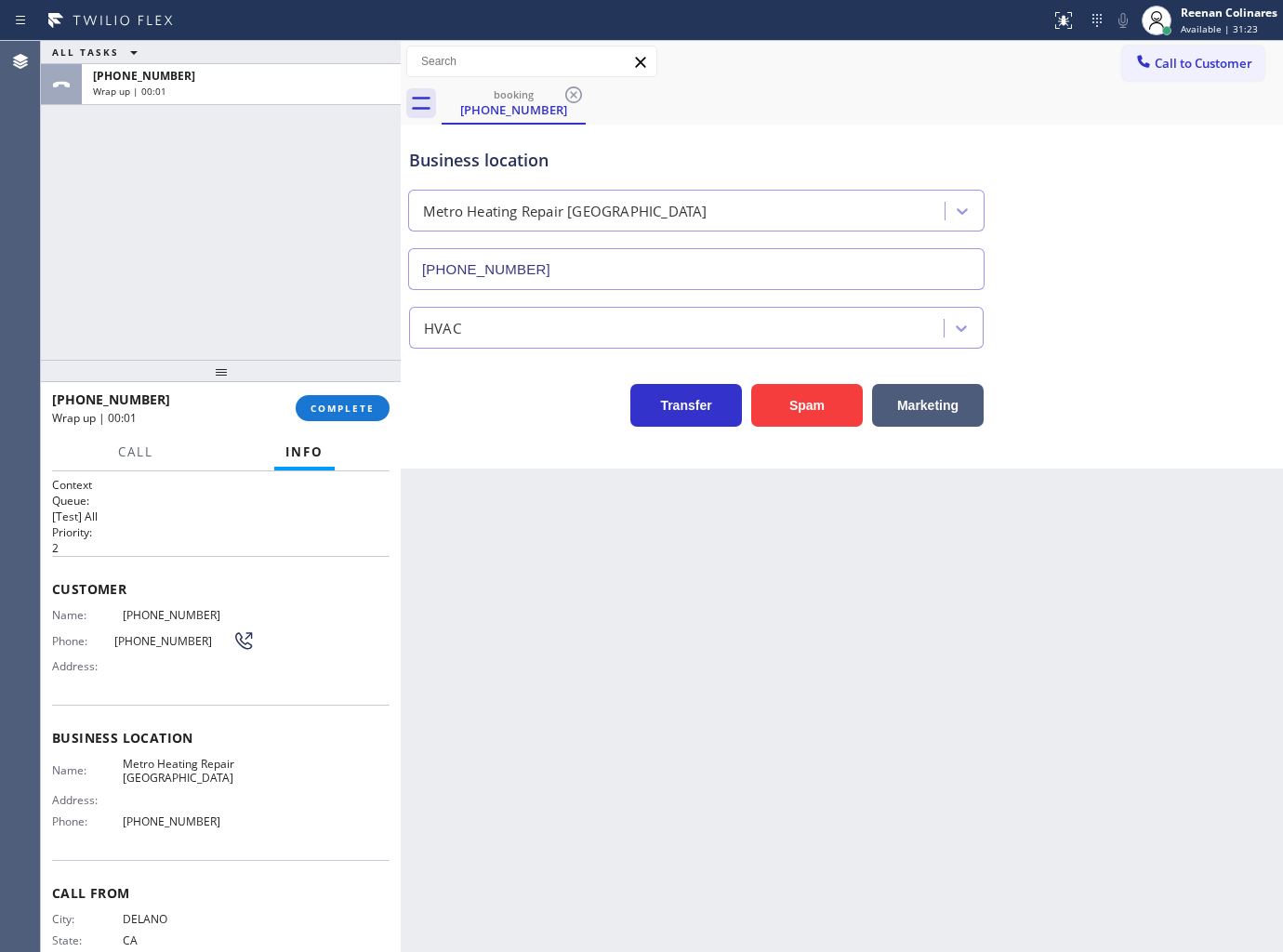
type input "(661) 443-6050"
drag, startPoint x: 342, startPoint y: 397, endPoint x: 358, endPoint y: 410, distance: 20.6
click at [342, 398] on button "COMPLETE" at bounding box center [343, 408] width 94 height 26
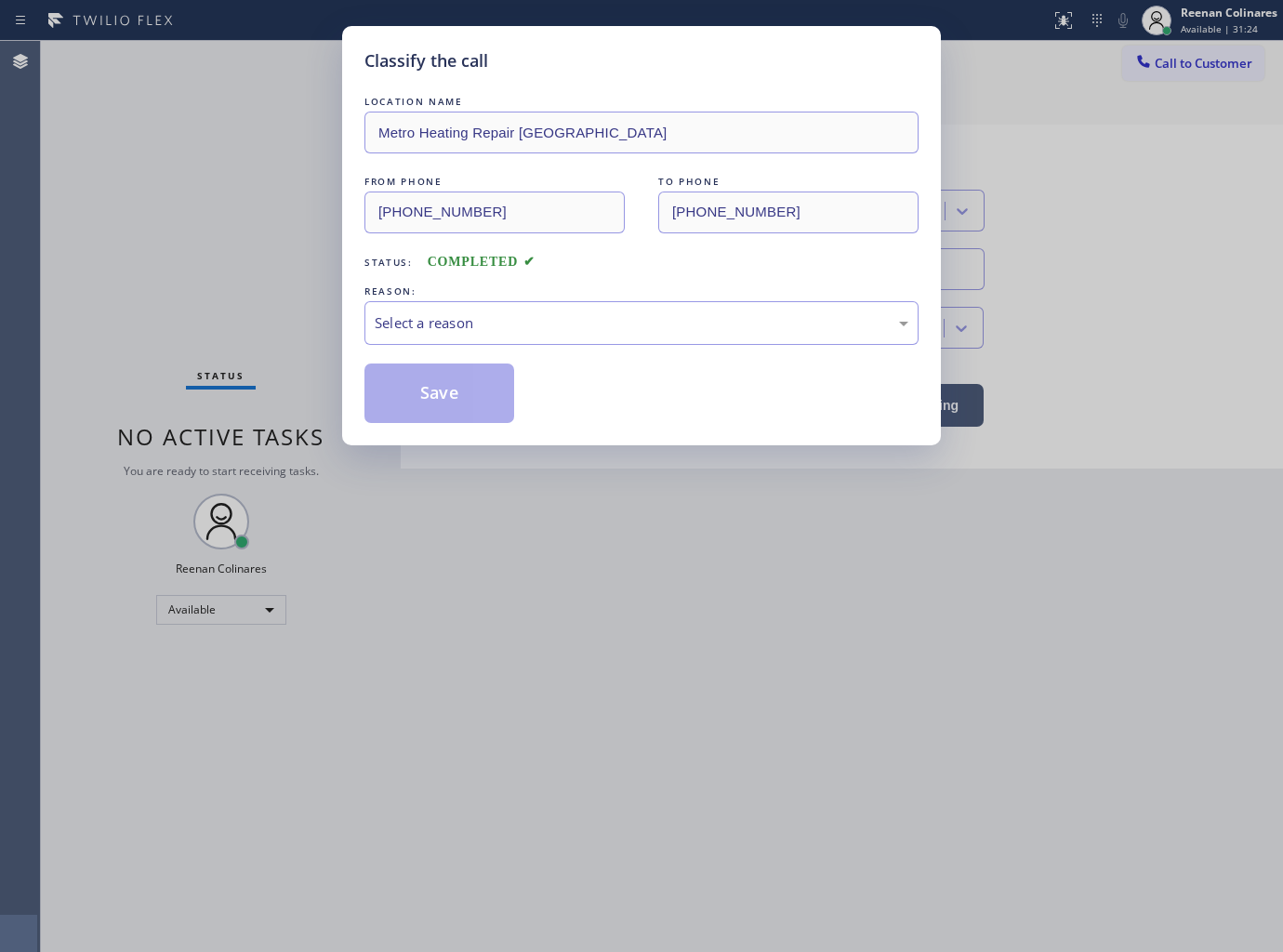
click at [457, 293] on div "REASON:" at bounding box center [641, 291] width 554 height 19
click at [450, 330] on div "Select a reason" at bounding box center [642, 322] width 534 height 21
drag, startPoint x: 418, startPoint y: 459, endPoint x: 418, endPoint y: 404, distance: 55.0
drag, startPoint x: 418, startPoint y: 404, endPoint x: 726, endPoint y: 226, distance: 355.7
click at [419, 404] on button "Save" at bounding box center [439, 393] width 149 height 59
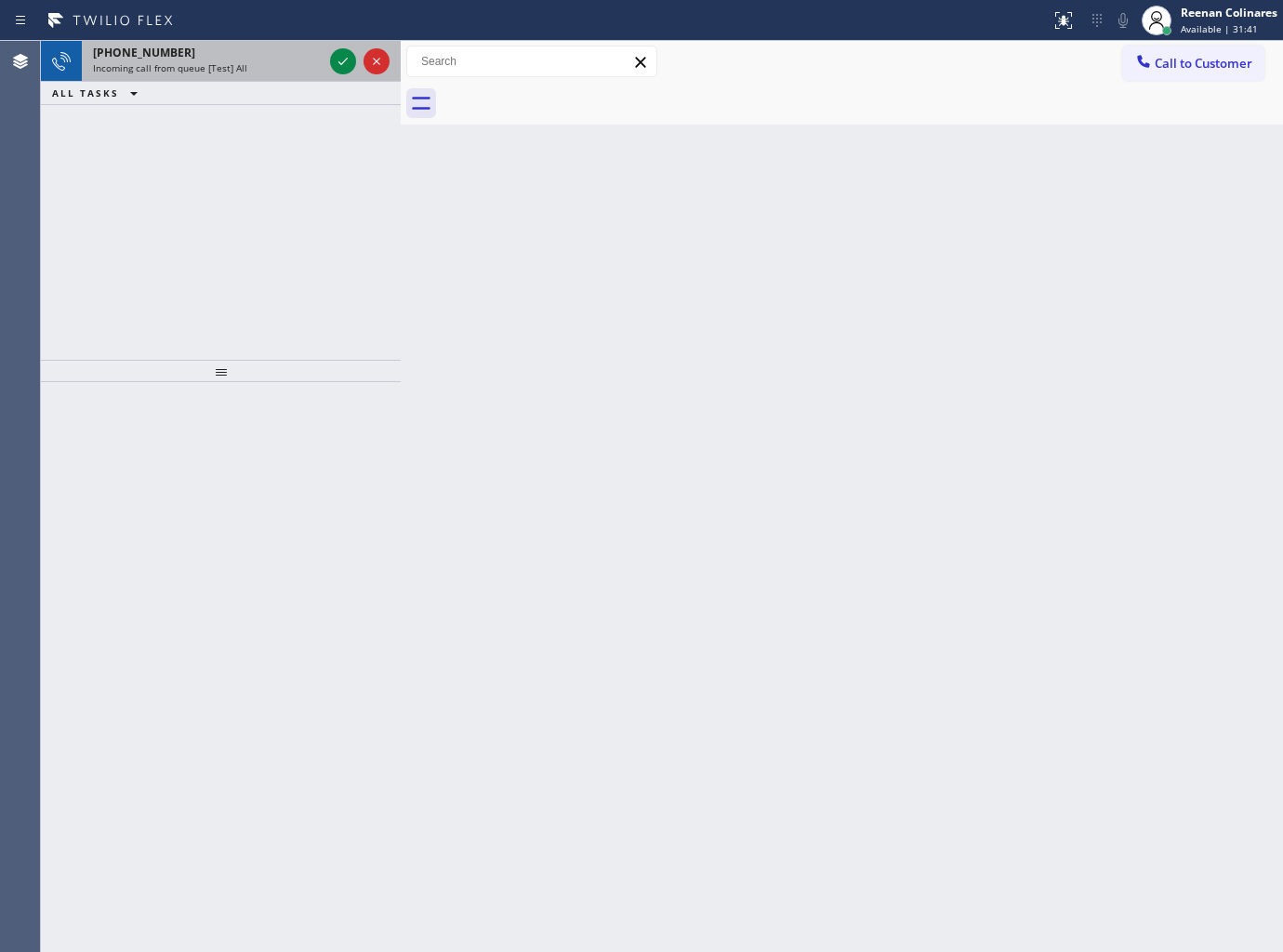
click at [262, 62] on div "Incoming call from queue [Test] All" at bounding box center [208, 68] width 230 height 13
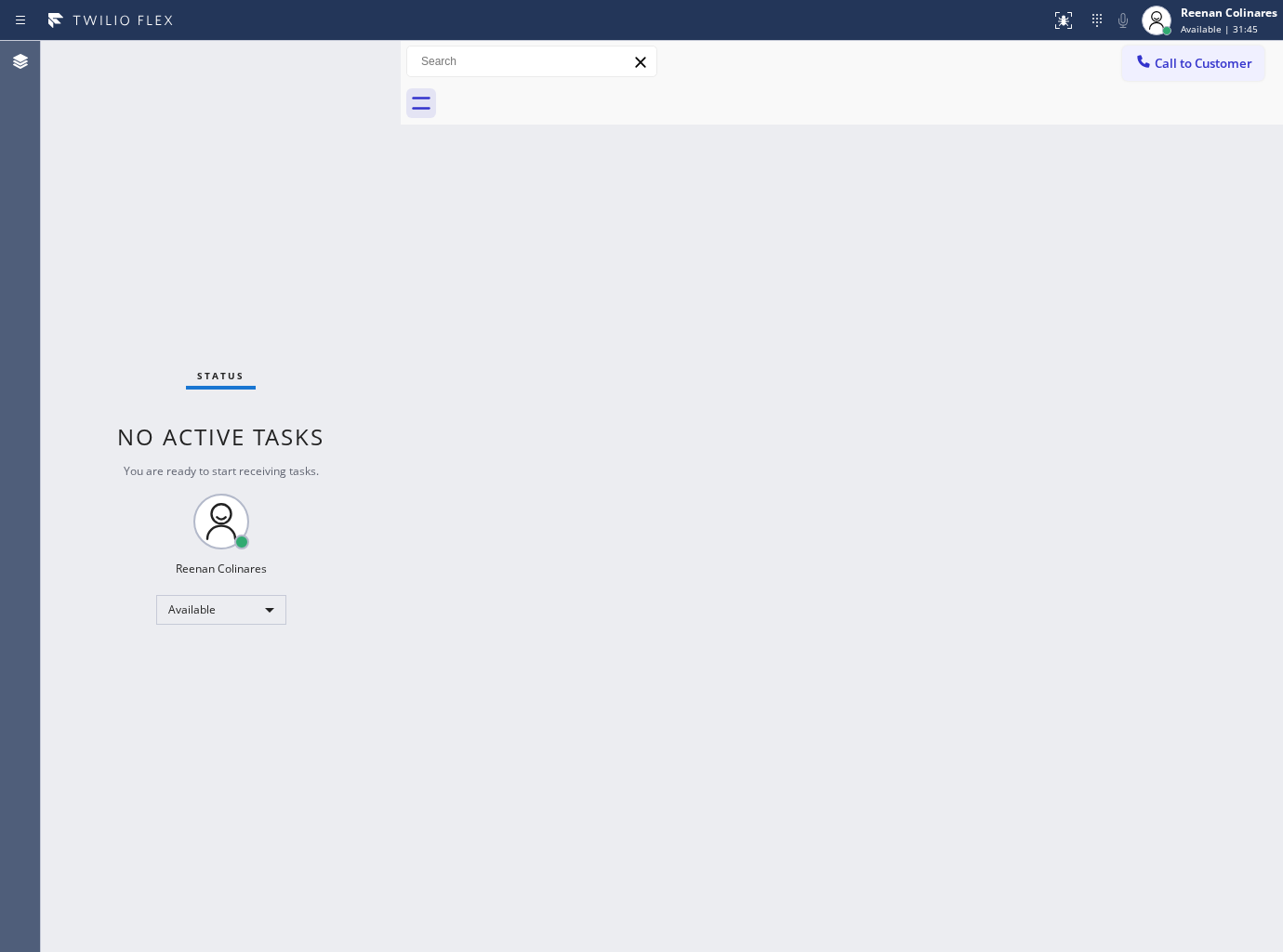
click at [347, 339] on div "Status No active tasks You are ready to start receiving tasks. Reenan Colinares…" at bounding box center [221, 497] width 360 height 911
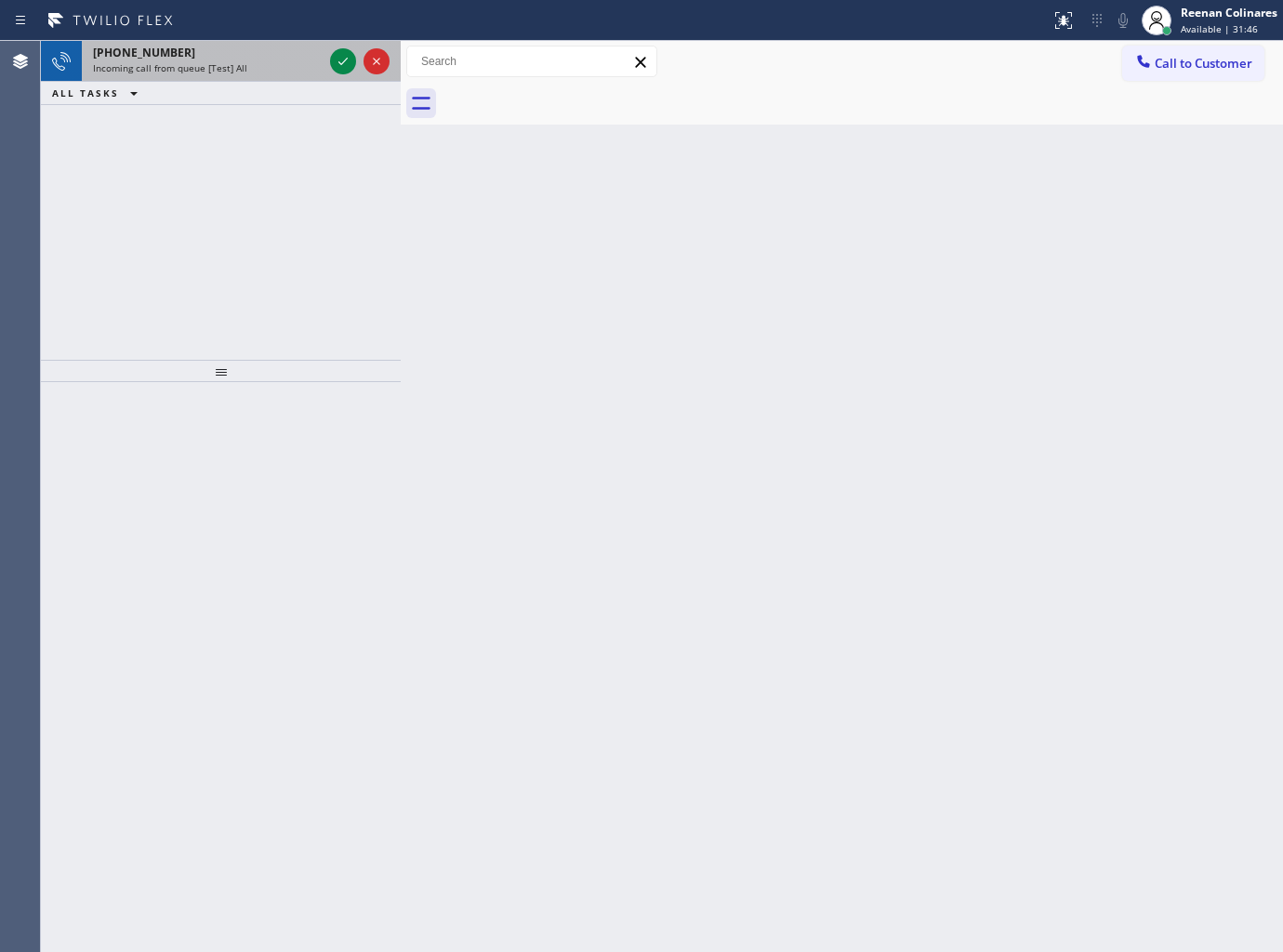
click at [254, 57] on div "+19544486934" at bounding box center [208, 53] width 230 height 16
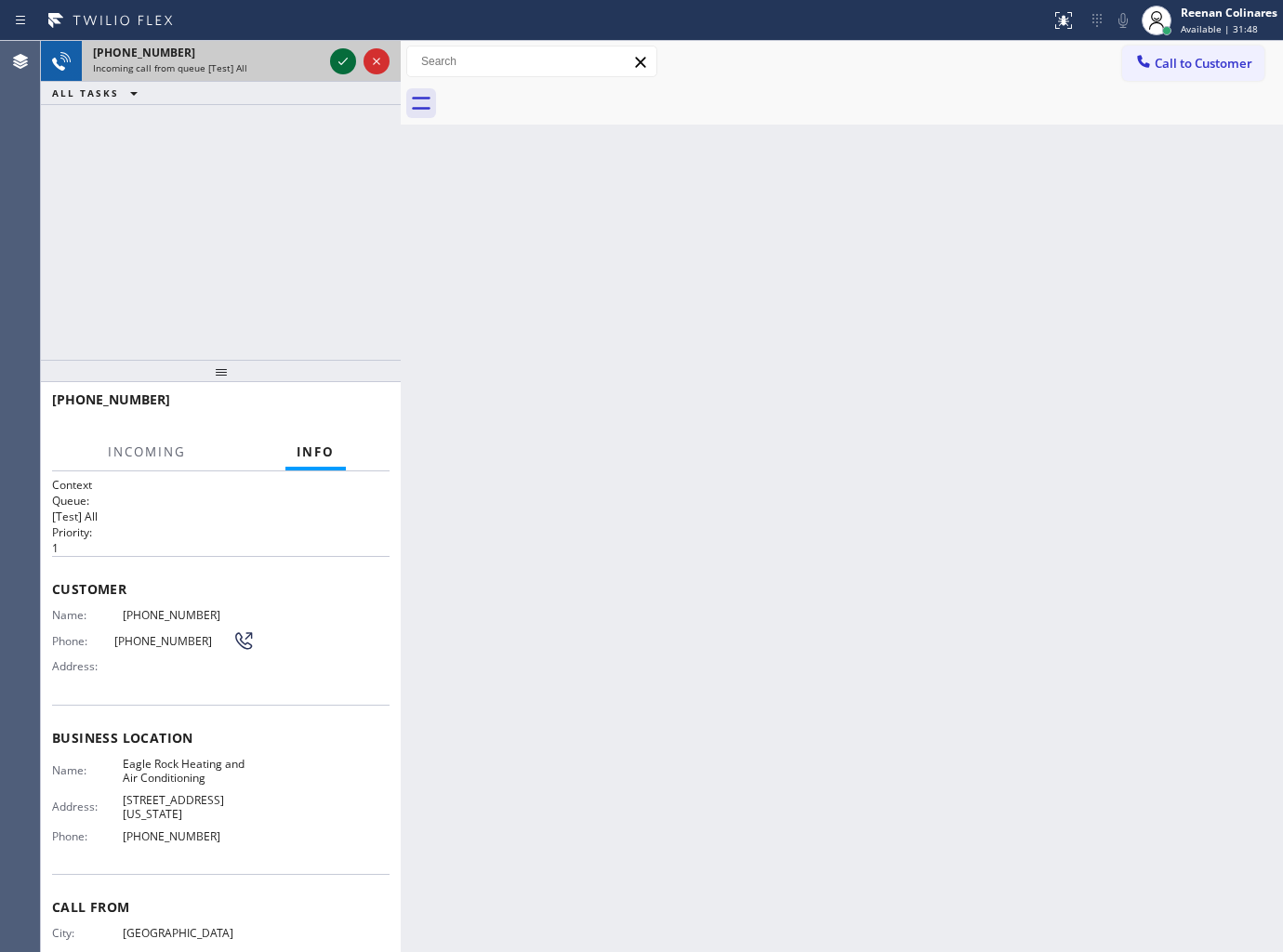
click at [344, 63] on icon at bounding box center [343, 60] width 22 height 22
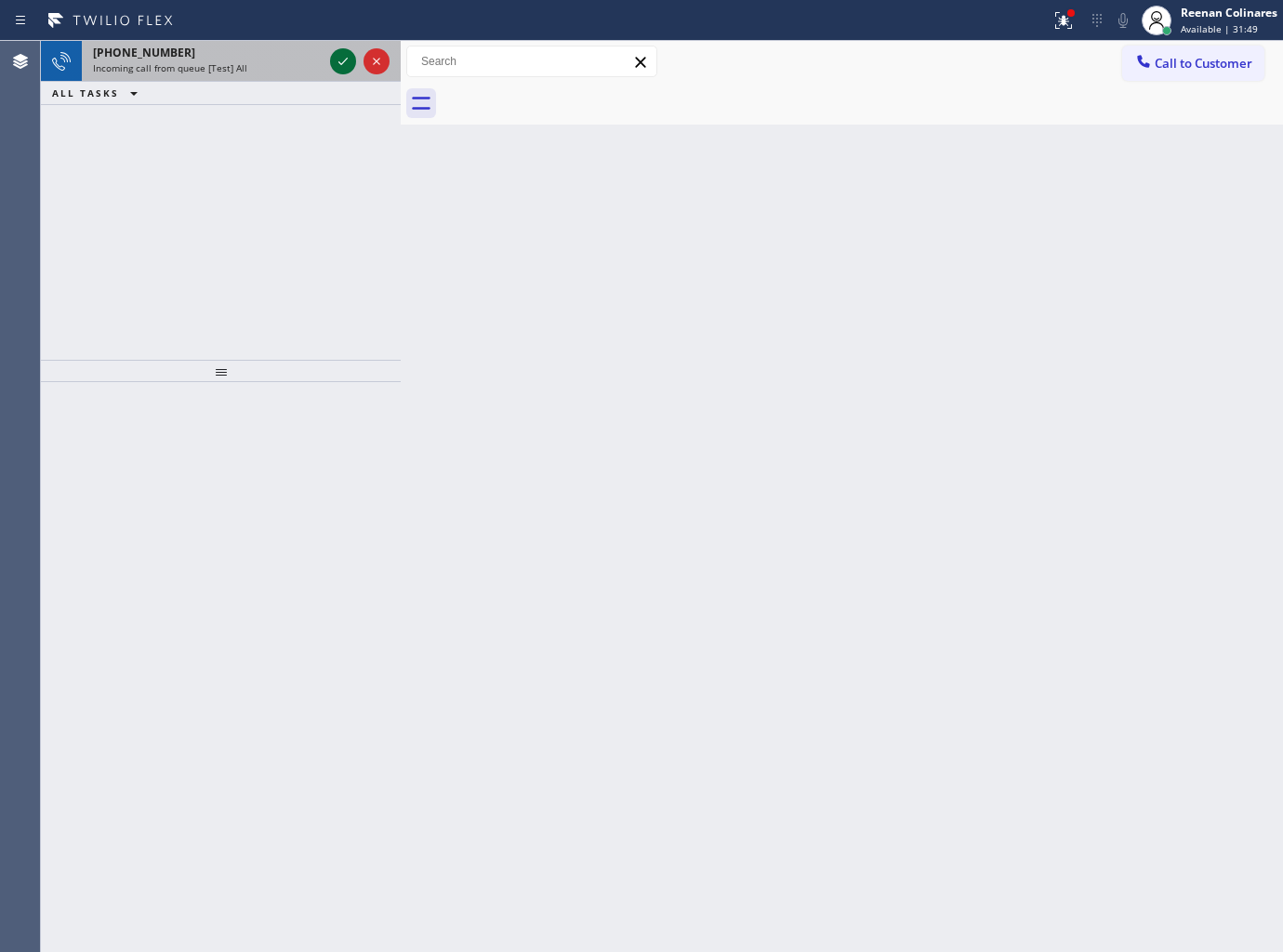
drag, startPoint x: 293, startPoint y: 65, endPoint x: 338, endPoint y: 66, distance: 45.0
click at [298, 66] on div "Incoming call from queue [Test] All" at bounding box center [208, 68] width 230 height 13
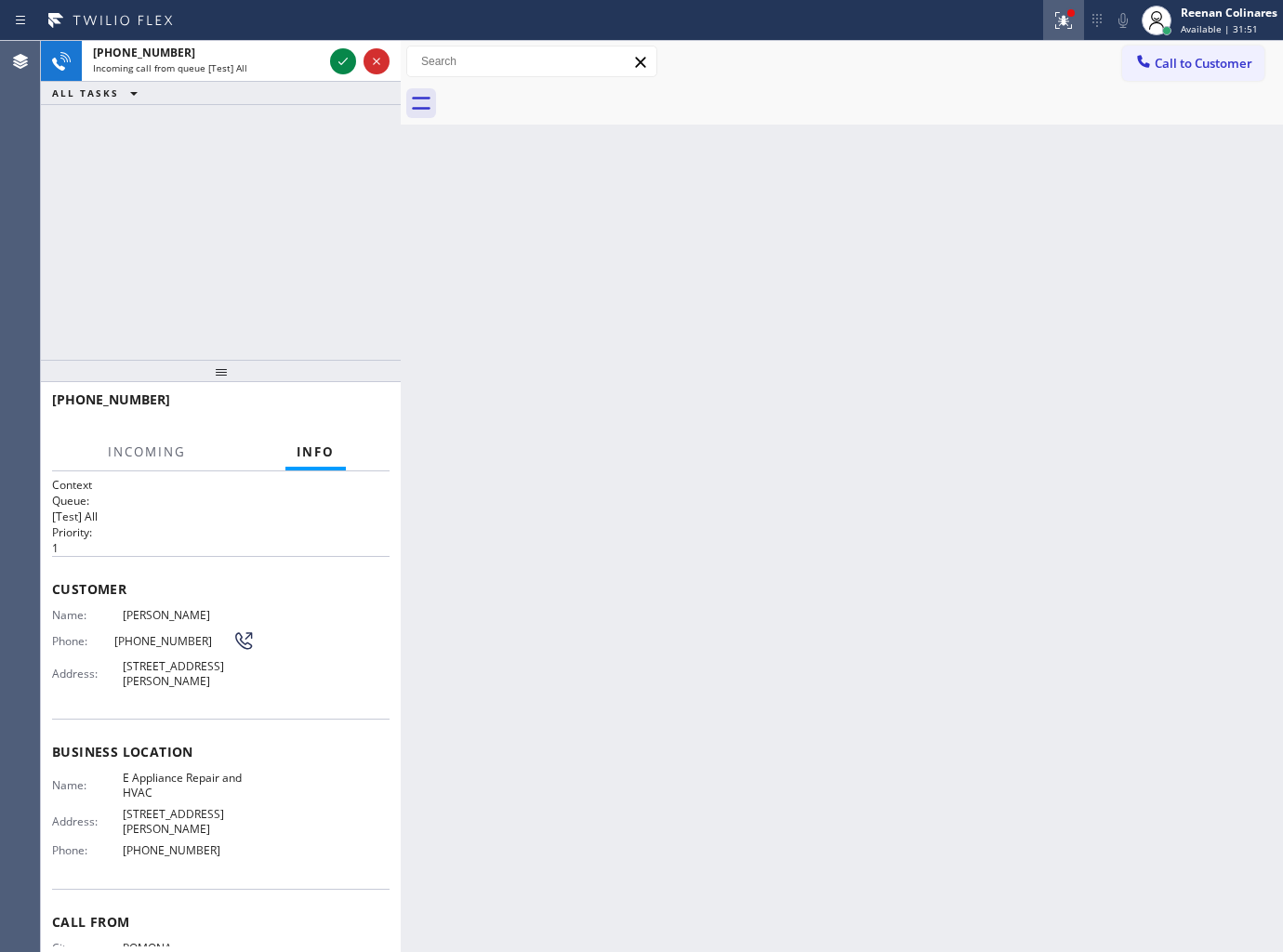
click at [1056, 26] on icon at bounding box center [1063, 20] width 22 height 22
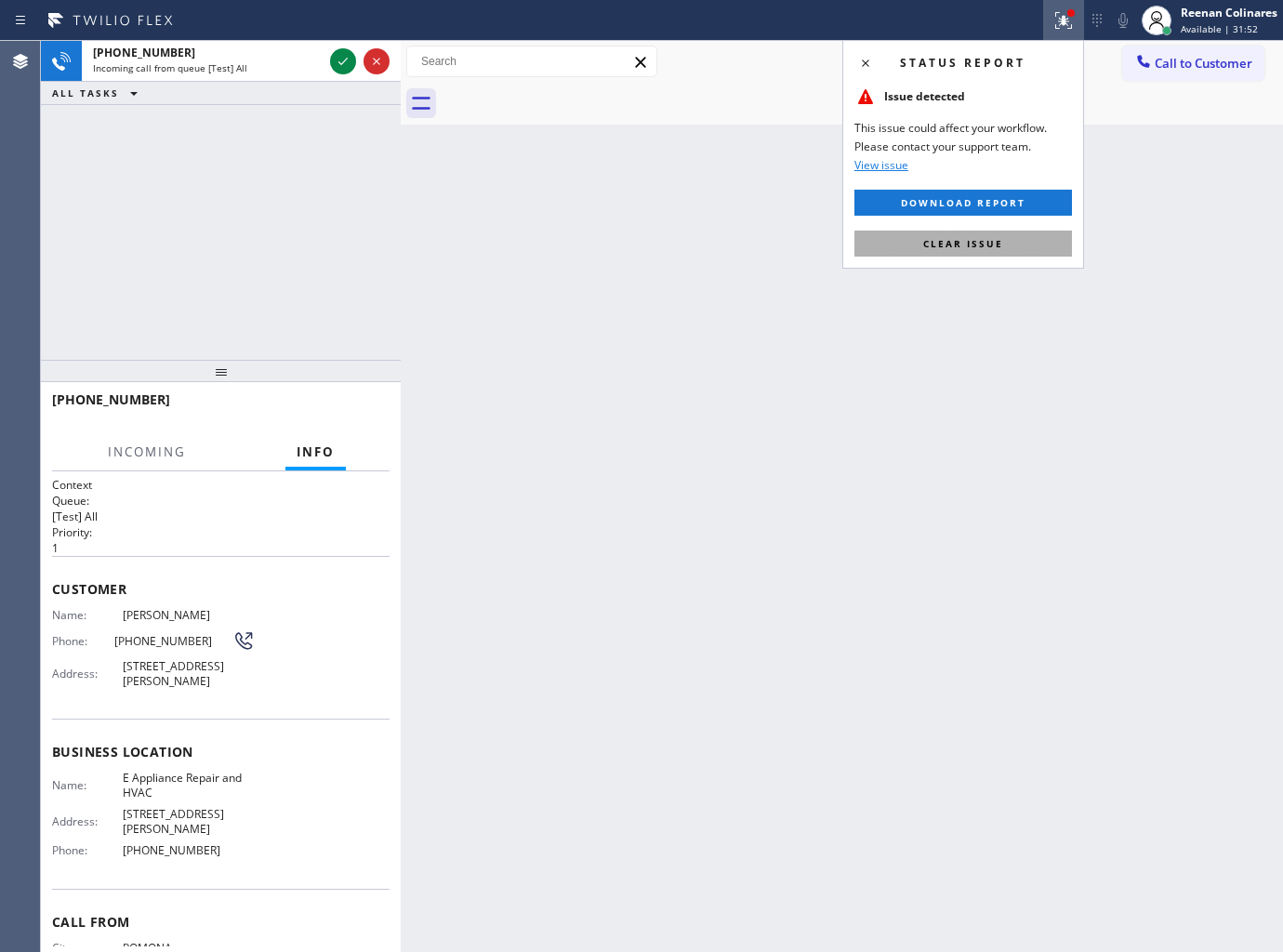
click at [991, 234] on button "Clear issue" at bounding box center [962, 243] width 217 height 26
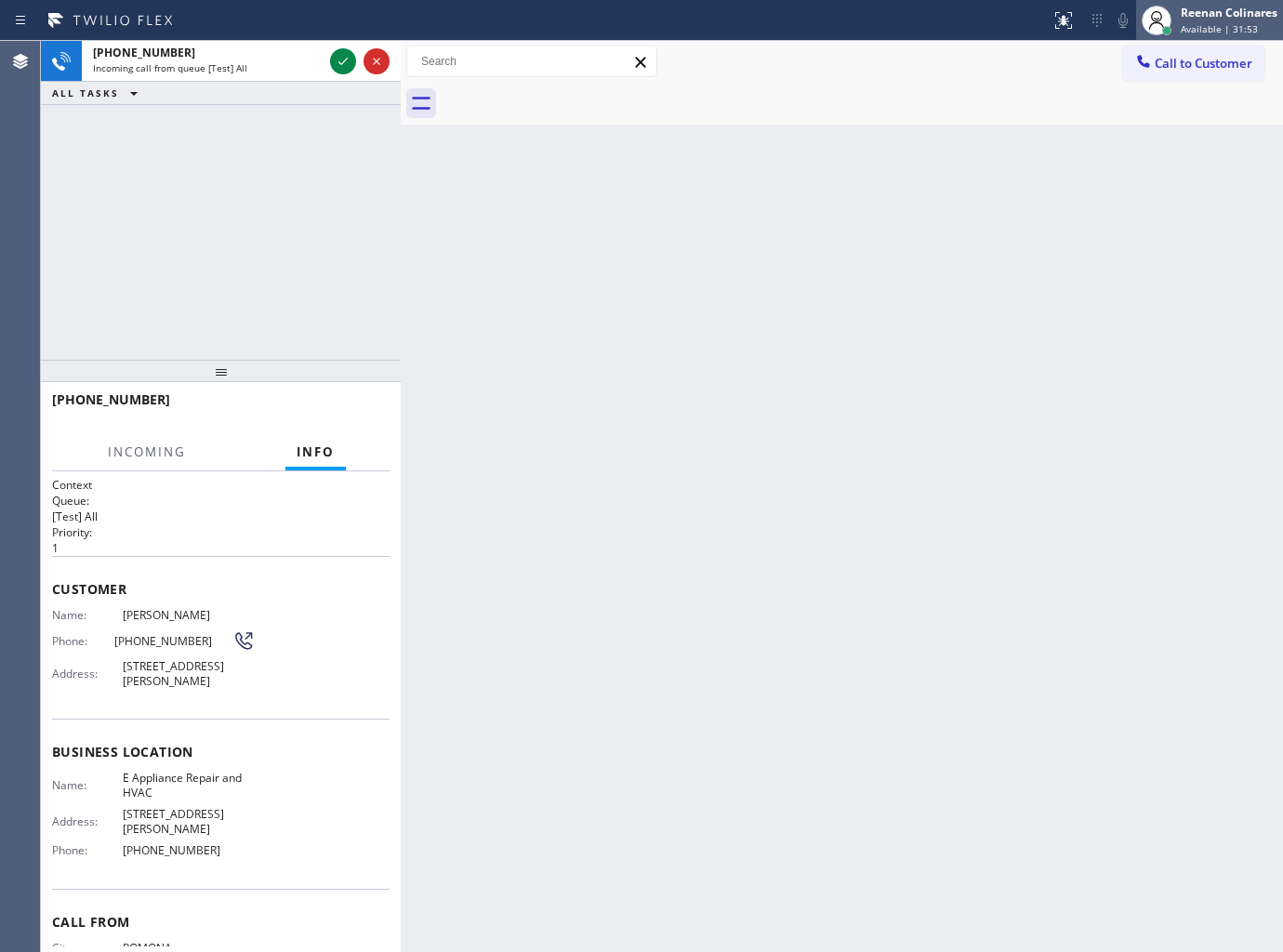
click at [1203, 18] on div "Reenan Colinares" at bounding box center [1228, 12] width 97 height 16
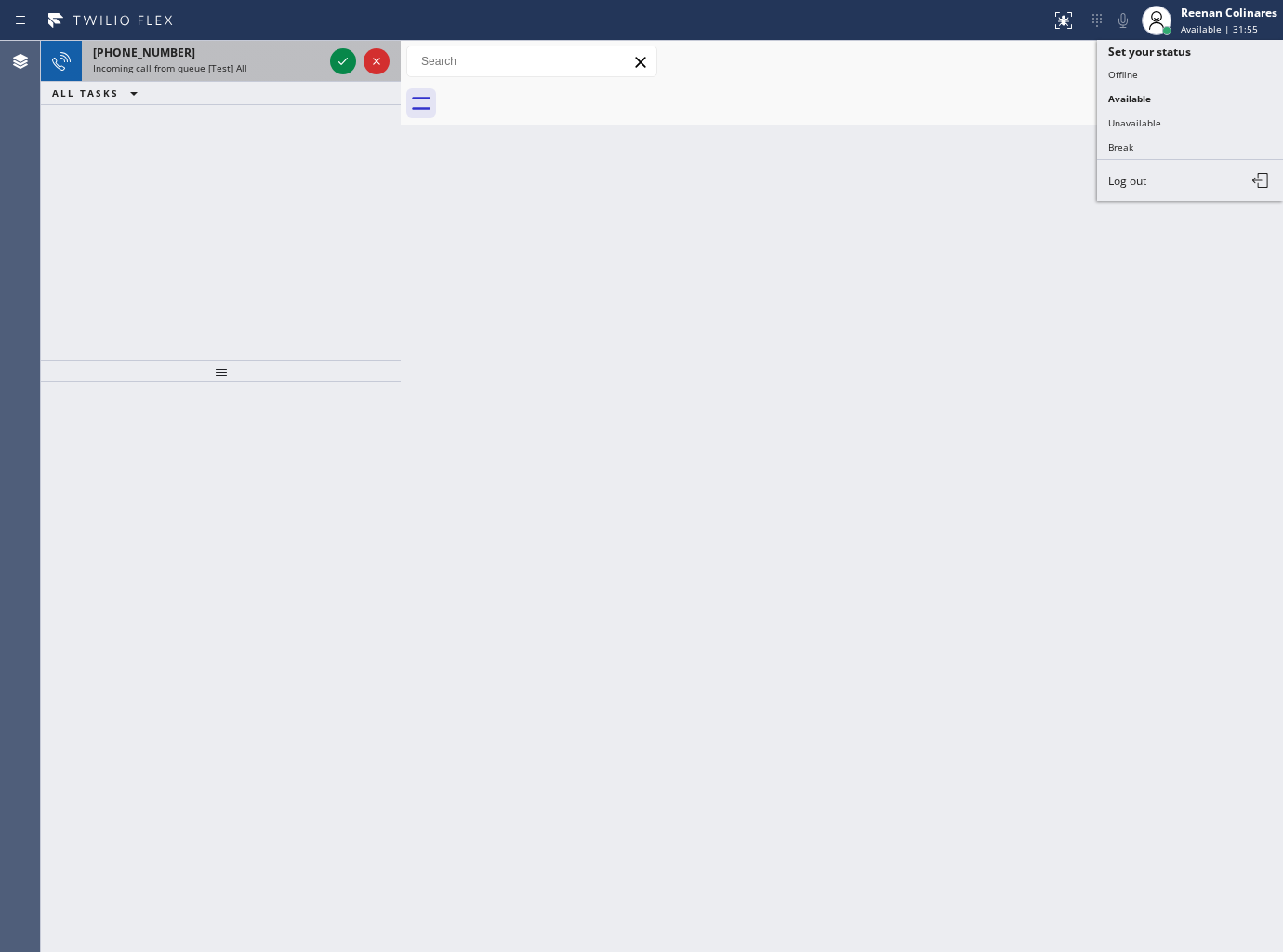
click at [283, 61] on div "Incoming call from queue [Test] All" at bounding box center [208, 68] width 230 height 13
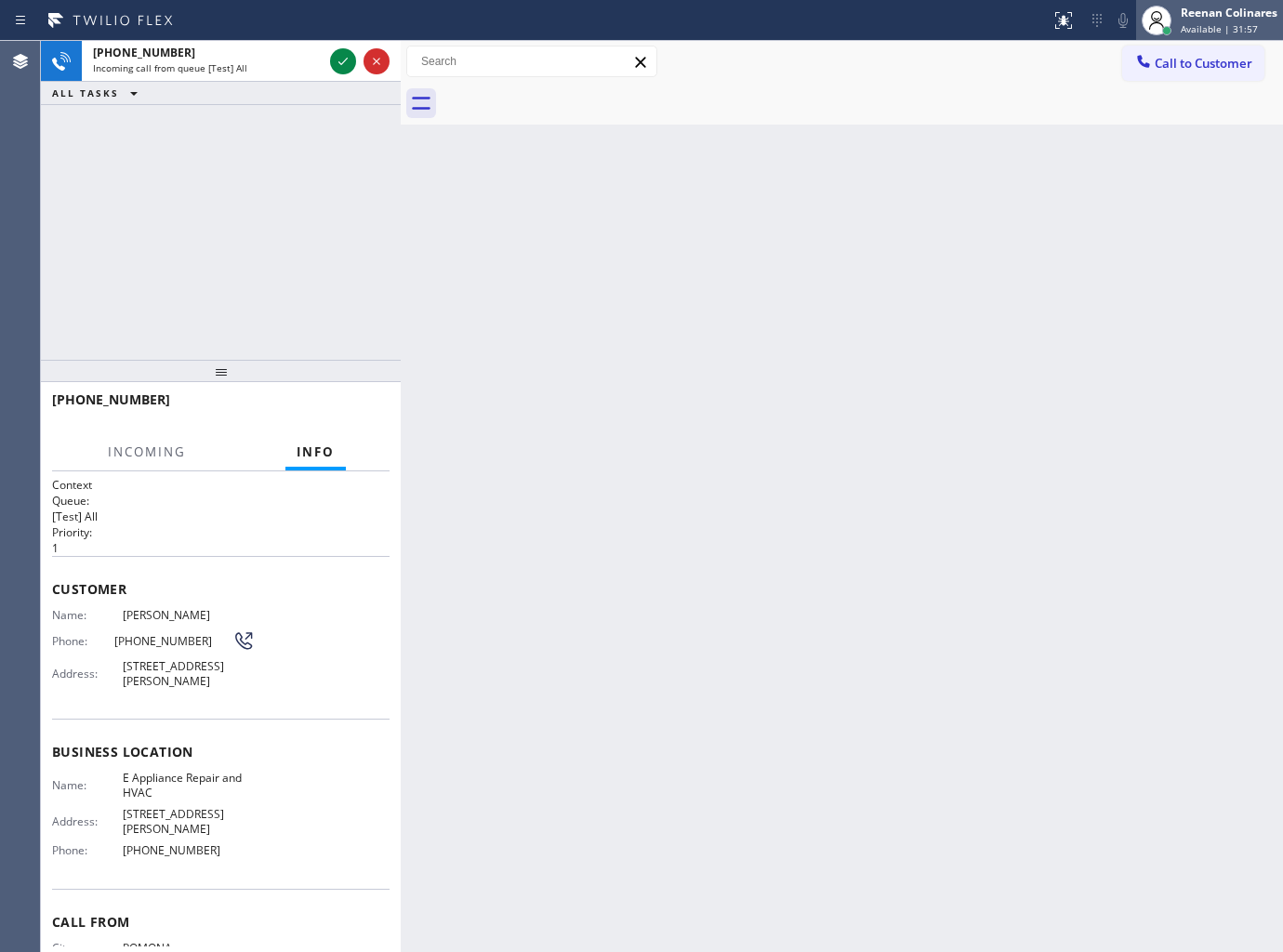
click at [1212, 24] on span "Available | 31:57" at bounding box center [1219, 29] width 77 height 13
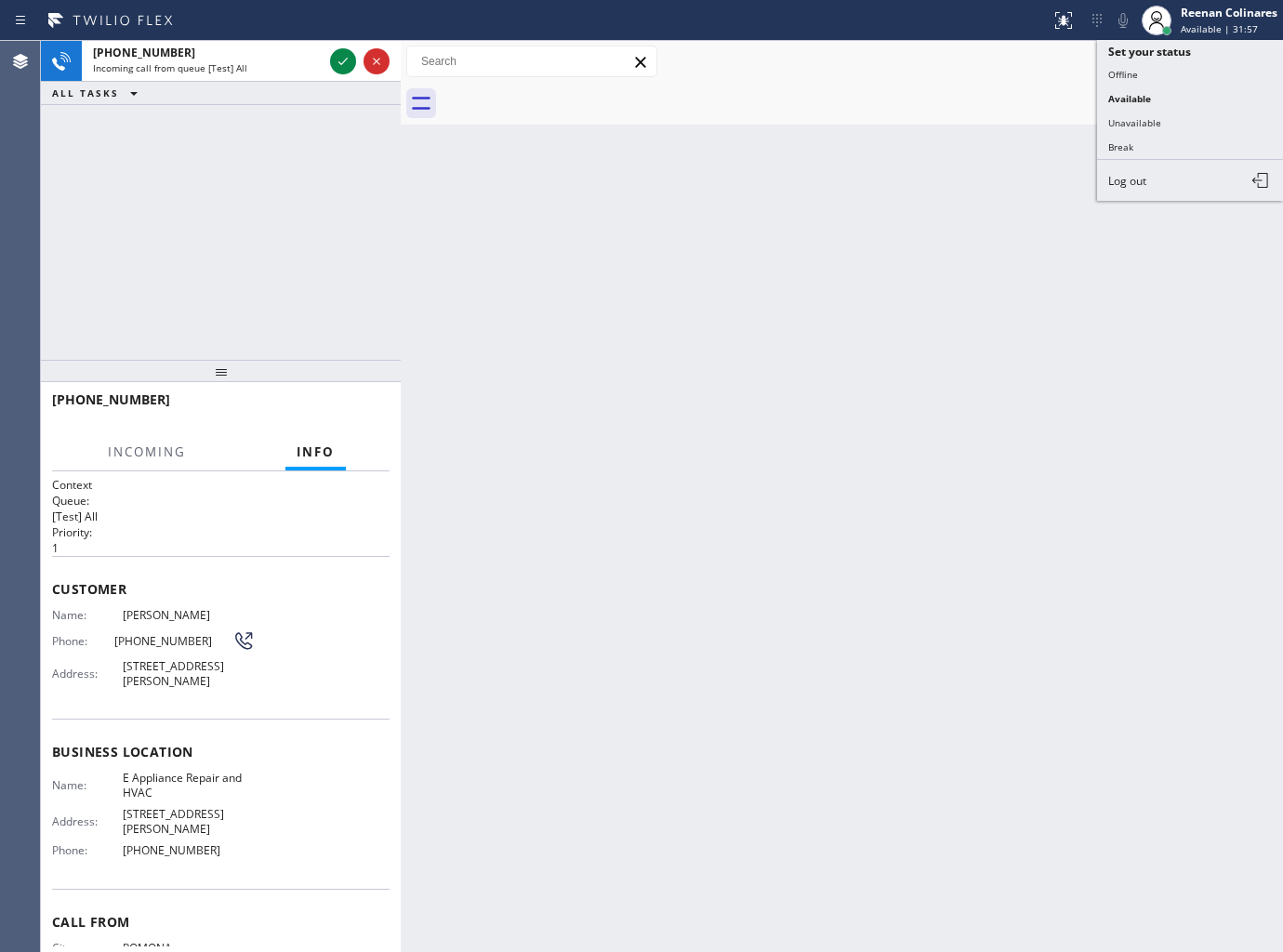
drag, startPoint x: 1132, startPoint y: 113, endPoint x: 1171, endPoint y: 49, distance: 74.9
click at [1132, 114] on button "Unavailable" at bounding box center [1190, 122] width 186 height 24
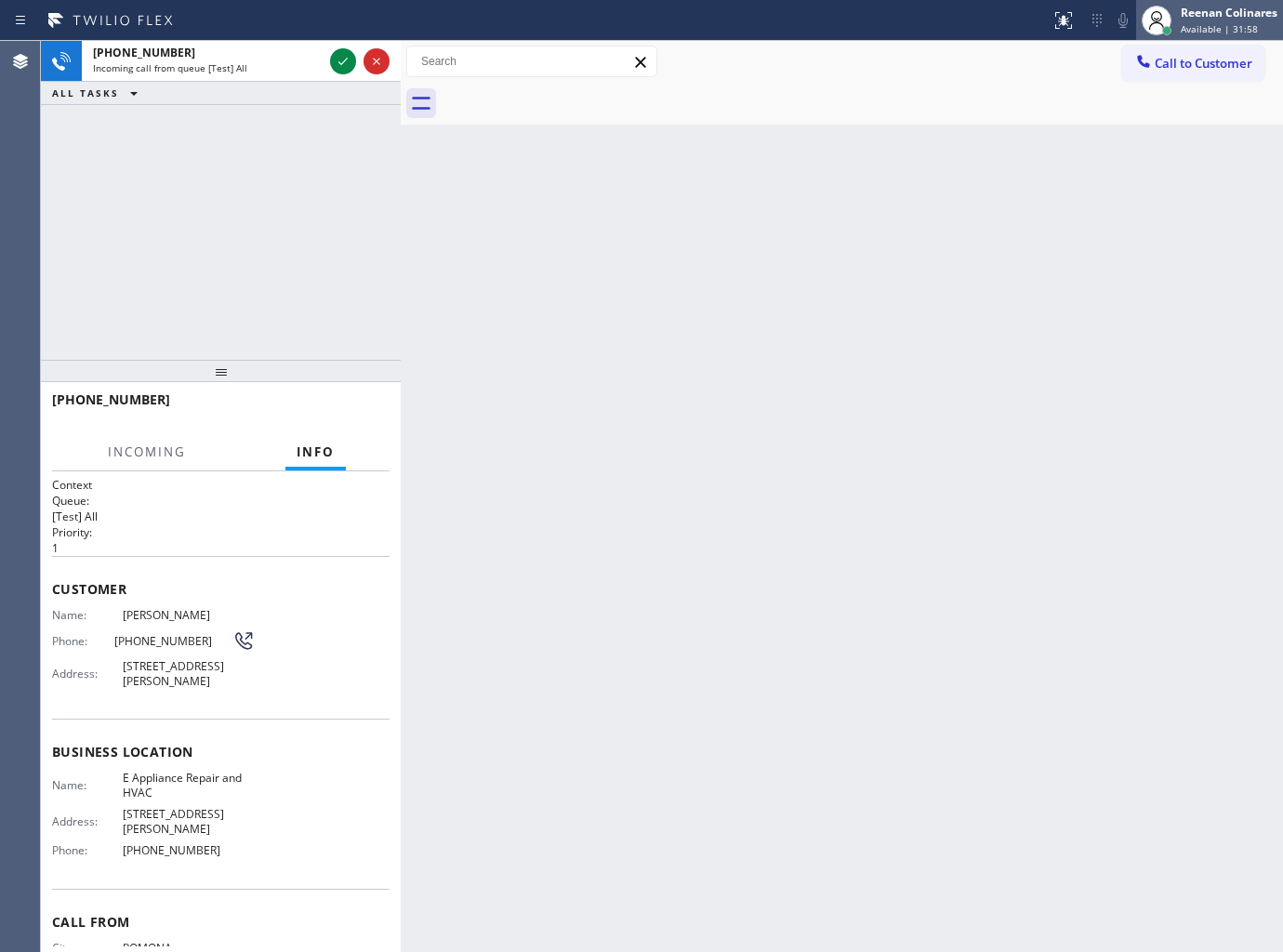
click at [1209, 11] on div "Reenan Colinares" at bounding box center [1228, 12] width 97 height 16
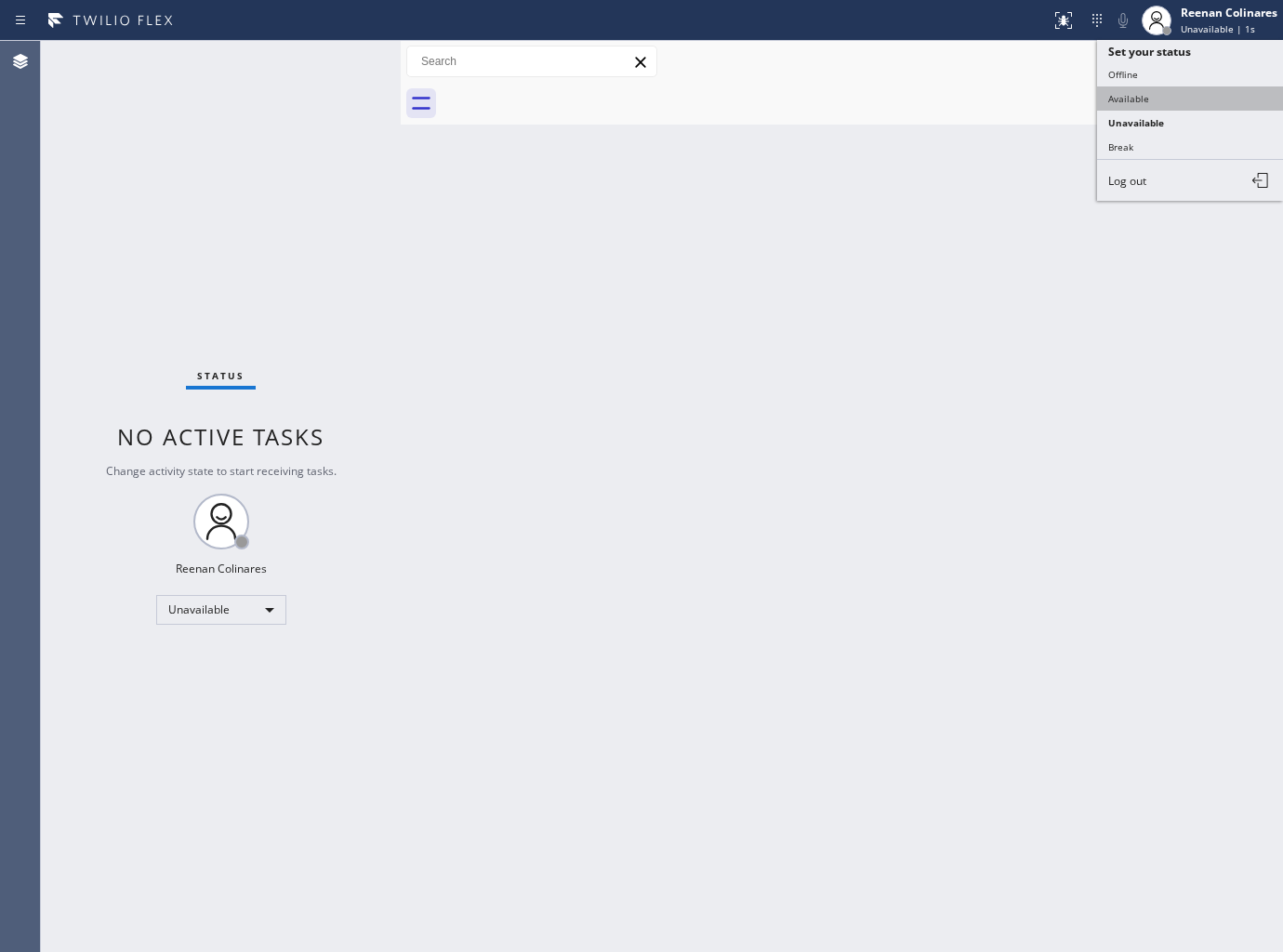
click at [1139, 91] on button "Available" at bounding box center [1190, 98] width 186 height 24
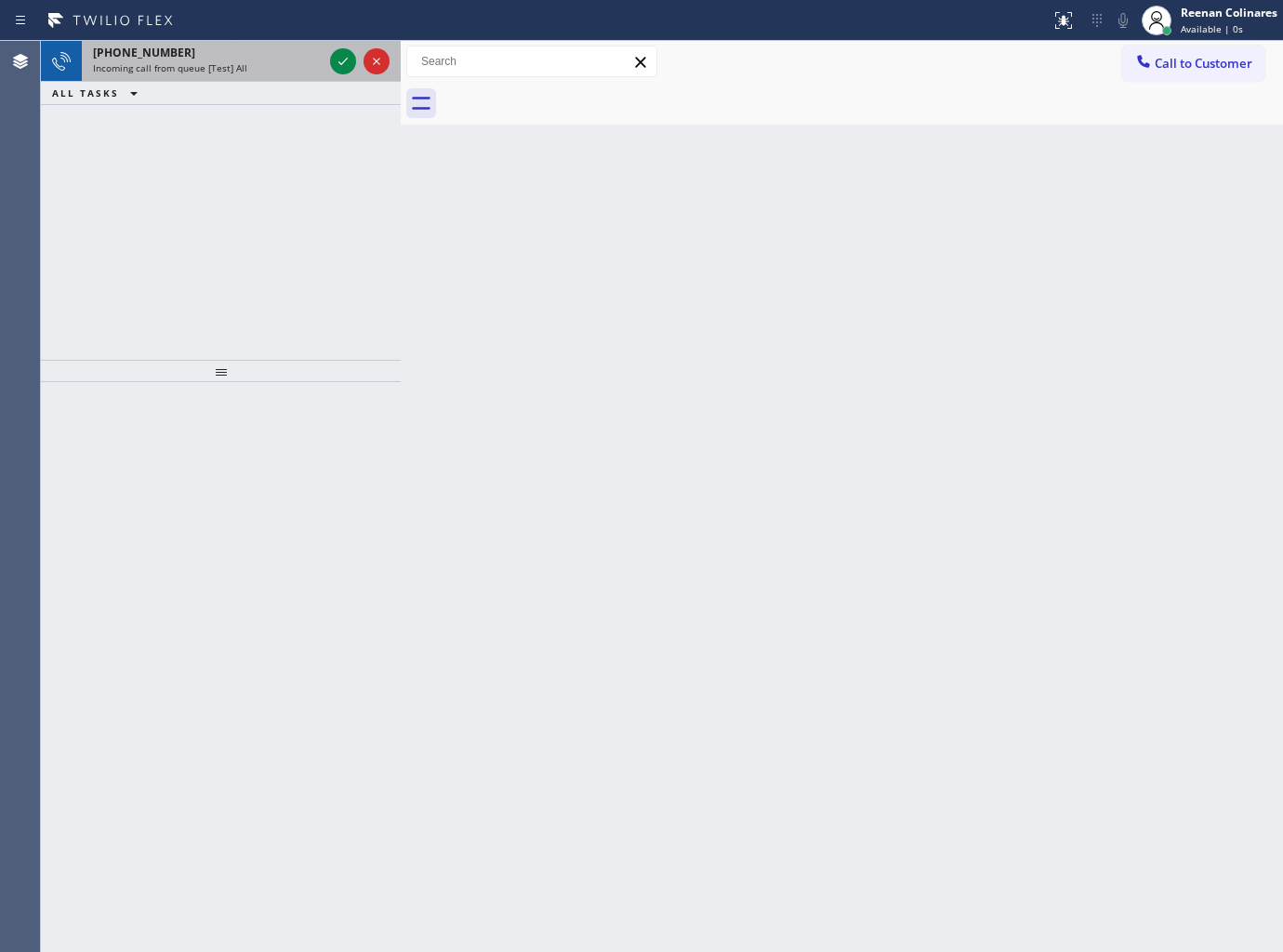
click at [265, 61] on div "Incoming call from queue [Test] All" at bounding box center [208, 68] width 230 height 13
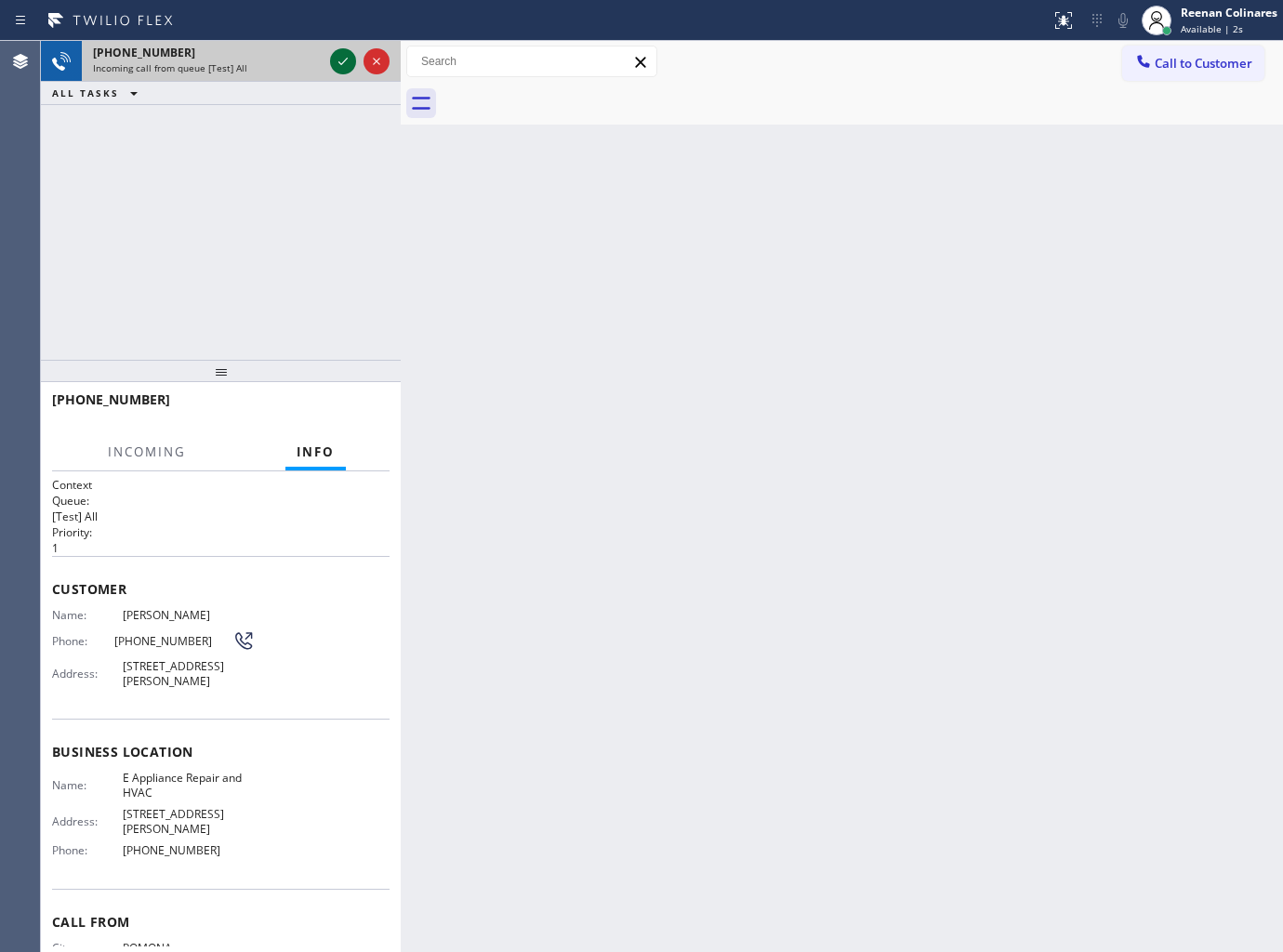
click at [335, 57] on icon at bounding box center [343, 60] width 22 height 22
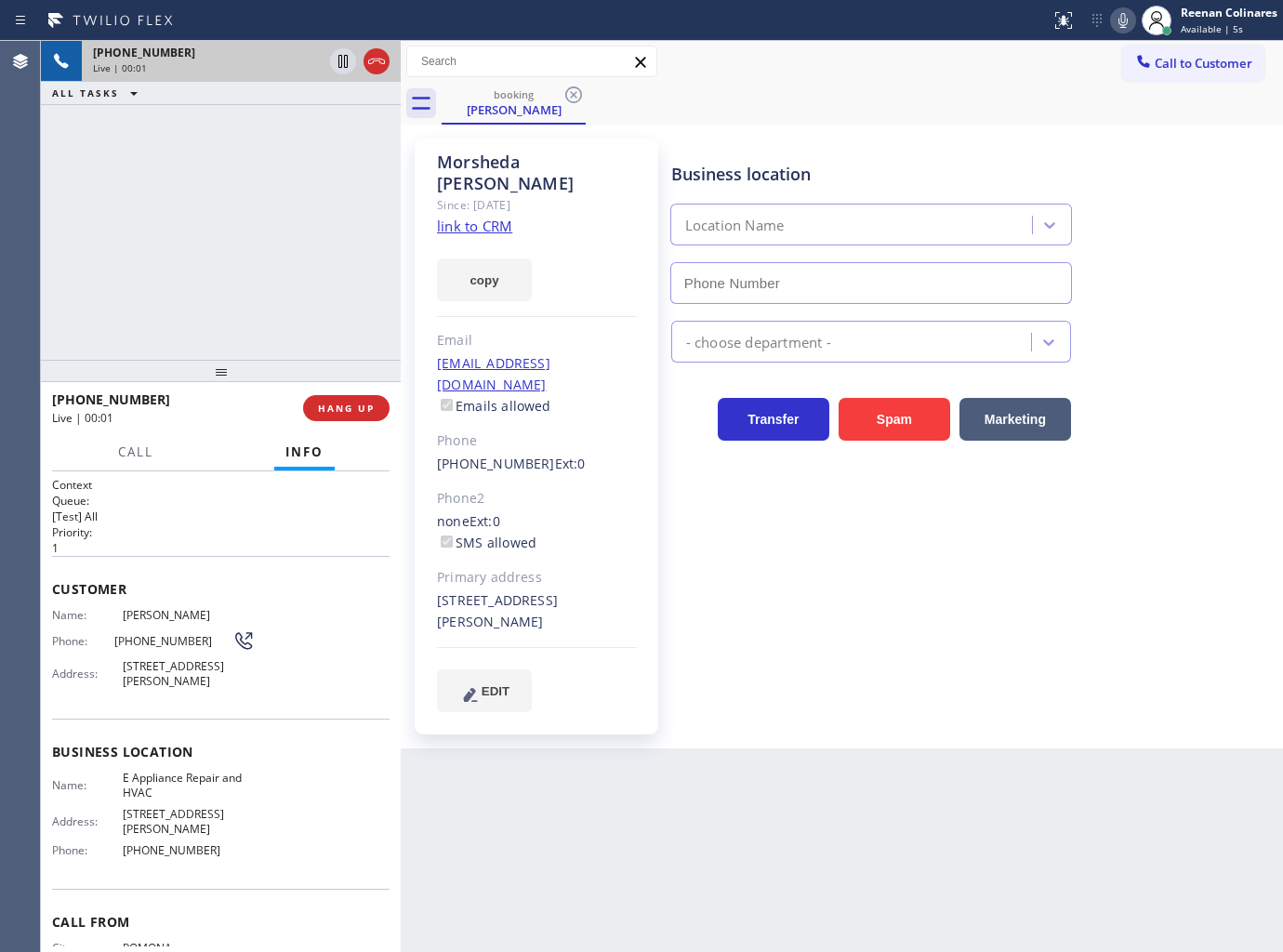
type input "(877) 800-0094"
click at [478, 258] on button "copy" at bounding box center [484, 279] width 95 height 43
click at [1120, 23] on icon at bounding box center [1122, 20] width 22 height 22
click at [1110, 20] on div at bounding box center [1122, 20] width 26 height 22
click at [1132, 18] on icon at bounding box center [1122, 20] width 22 height 22
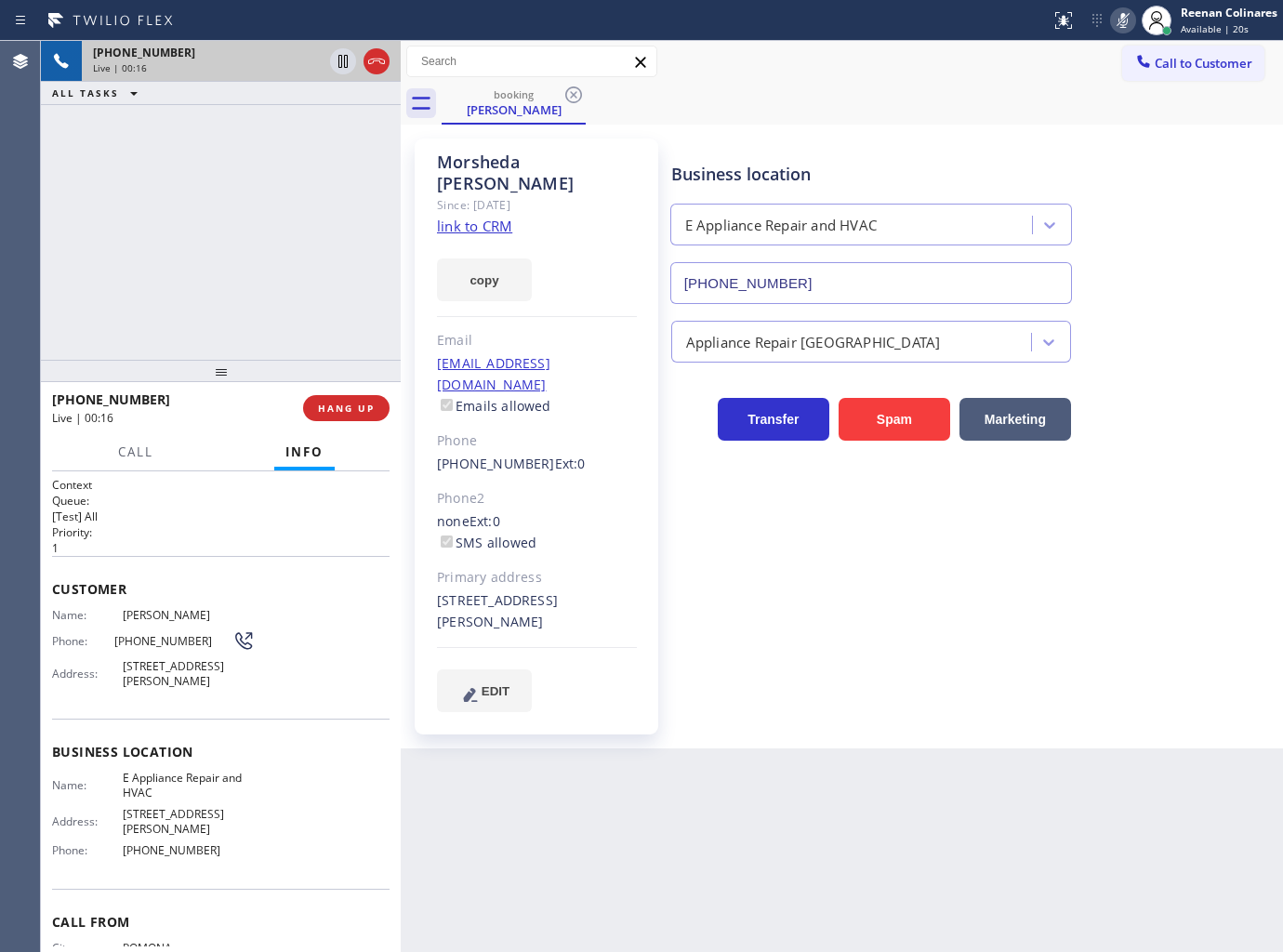
click at [1128, 19] on icon at bounding box center [1122, 20] width 22 height 22
click at [1118, 16] on icon at bounding box center [1122, 20] width 22 height 22
click at [1120, 22] on icon at bounding box center [1122, 20] width 22 height 22
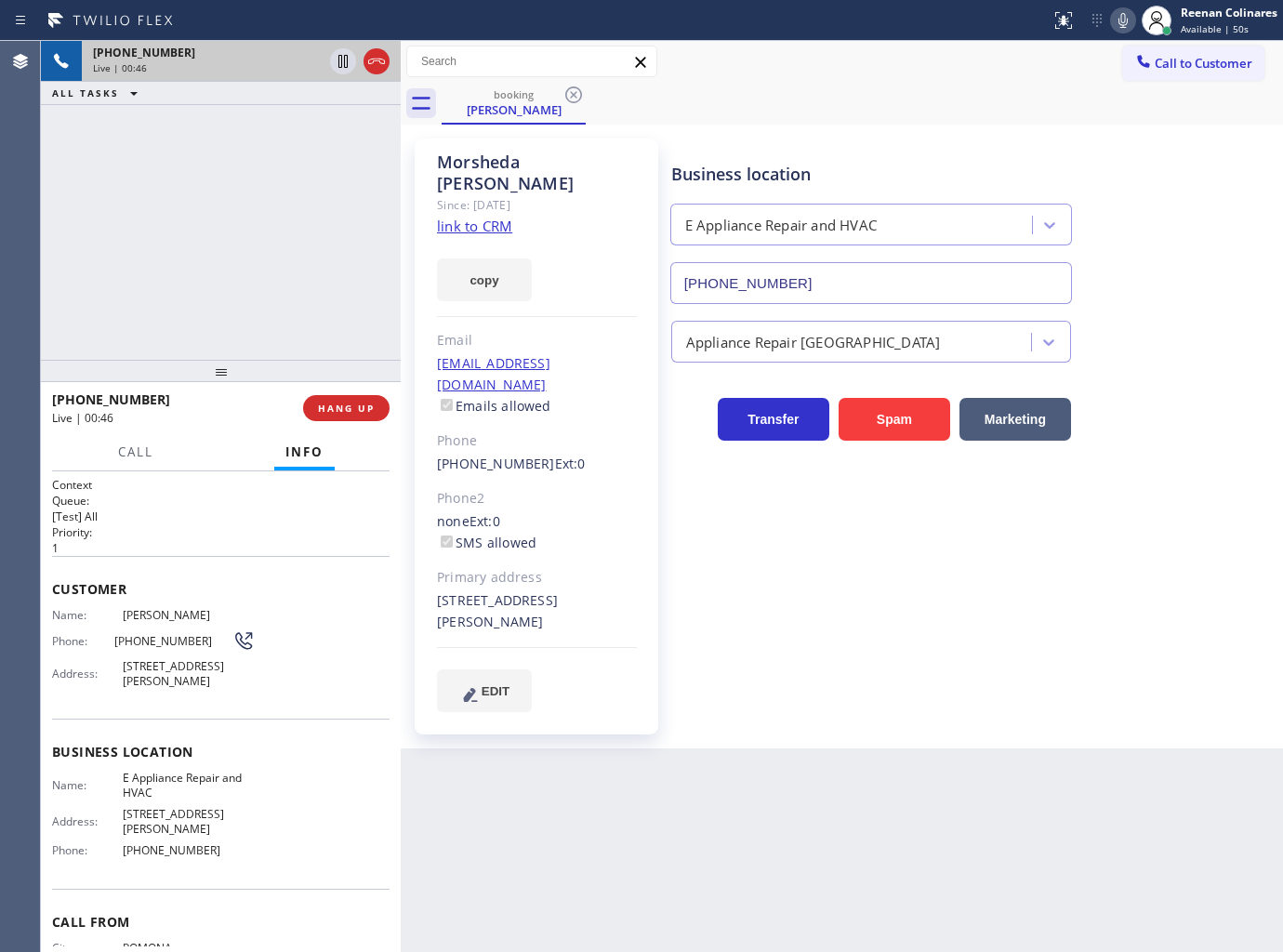
click at [1117, 20] on icon at bounding box center [1122, 20] width 22 height 22
click at [1122, 23] on icon at bounding box center [1122, 20] width 22 height 22
click at [1118, 19] on icon at bounding box center [1122, 20] width 22 height 22
click at [1118, 19] on icon at bounding box center [1123, 21] width 10 height 15
click at [1119, 21] on icon at bounding box center [1122, 20] width 22 height 22
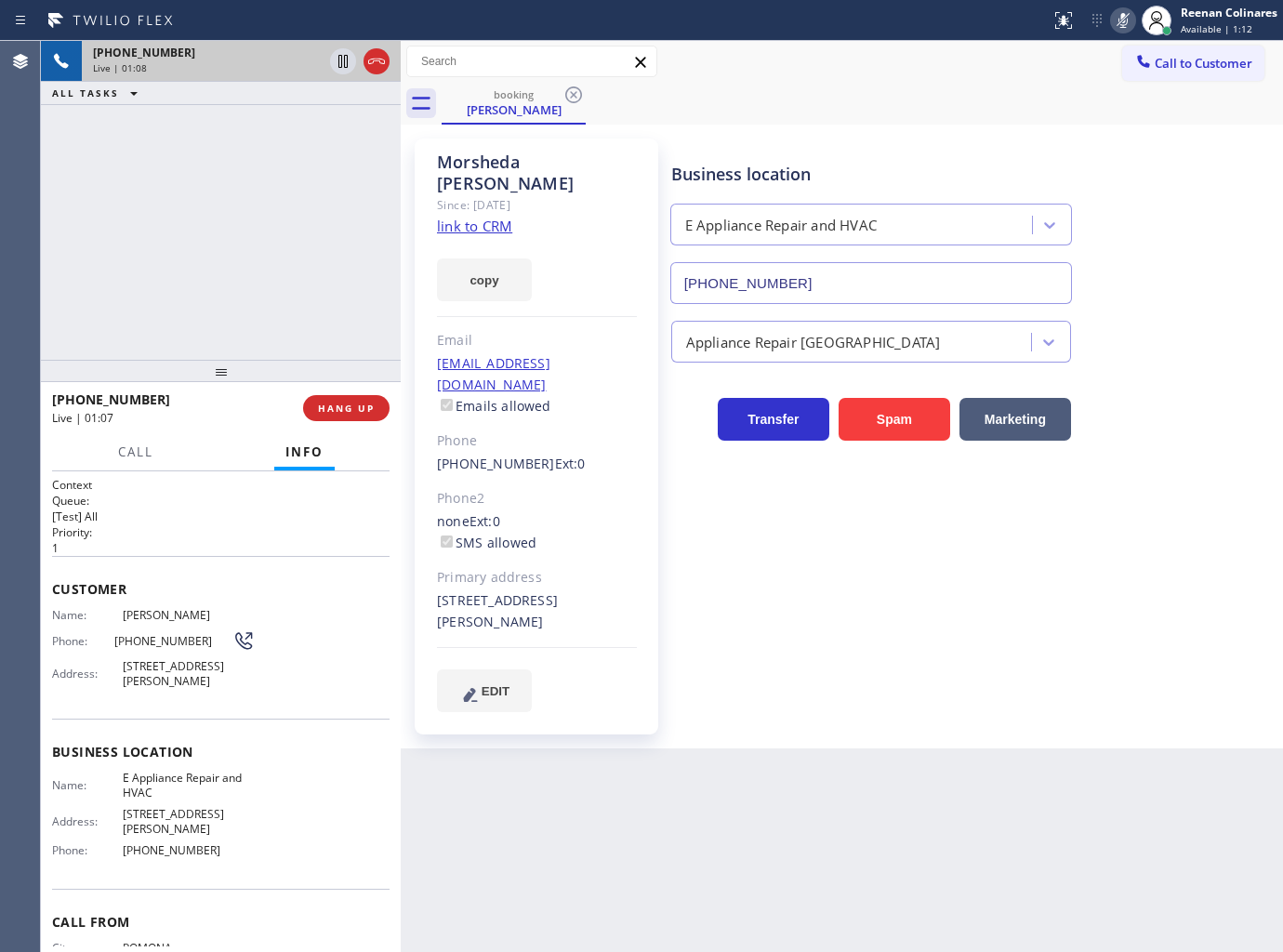
click at [1119, 21] on rect at bounding box center [1123, 19] width 13 height 13
click at [1123, 23] on icon at bounding box center [1122, 20] width 22 height 22
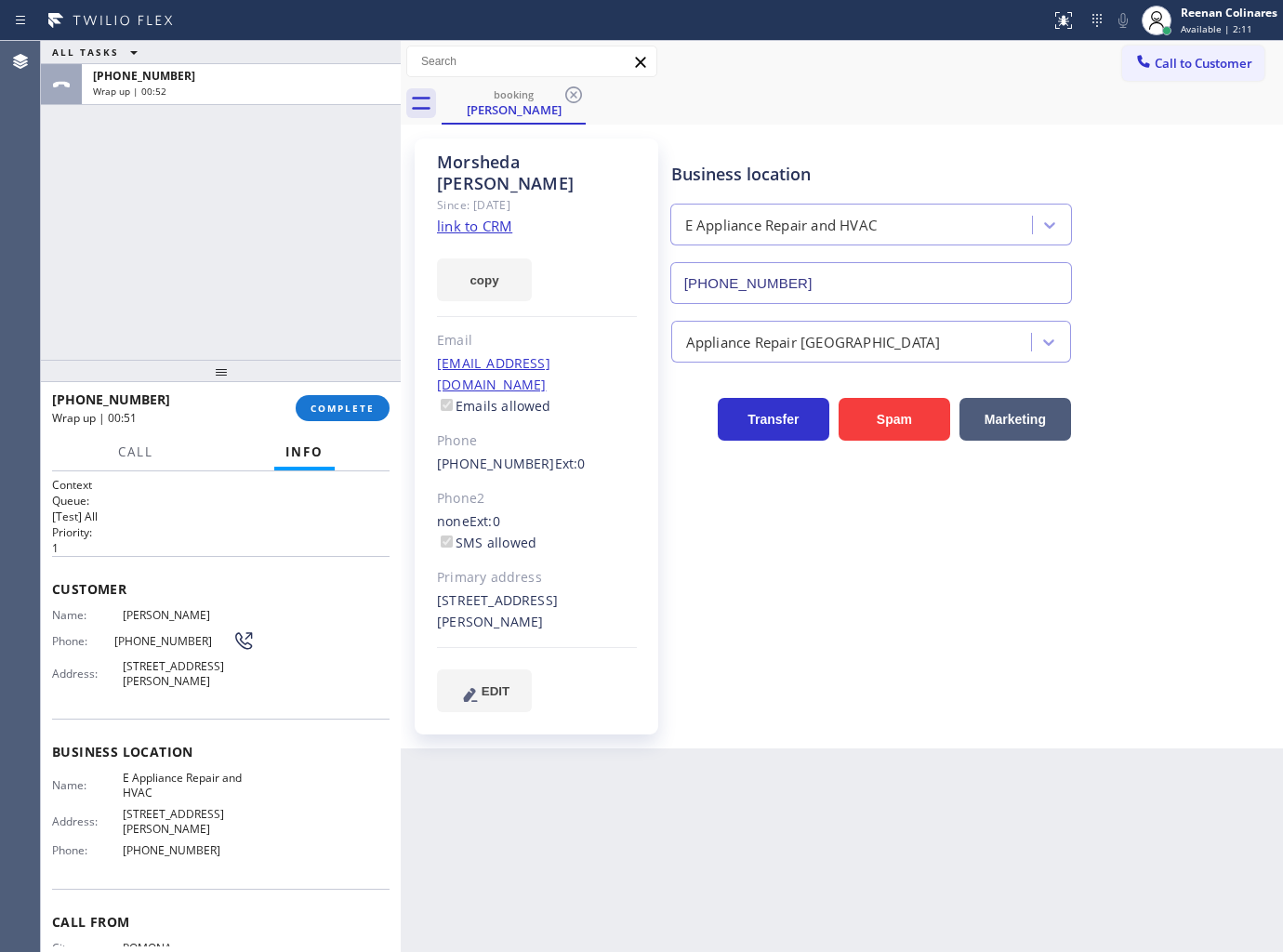
click at [490, 216] on link "link to CRM" at bounding box center [475, 225] width 76 height 18
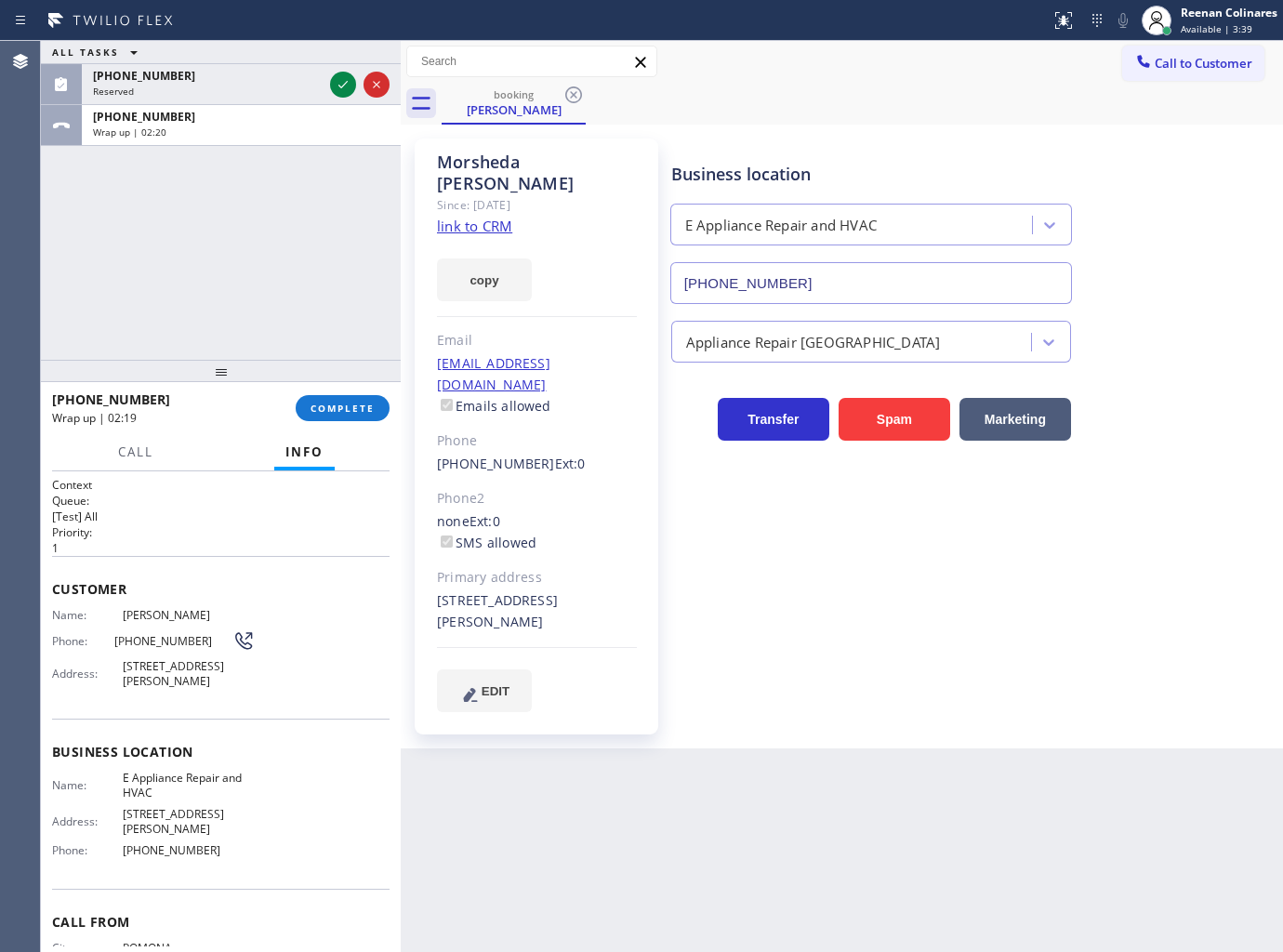
click at [364, 387] on div "+19096340987 Wrap up | 02:19 COMPLETE" at bounding box center [220, 408] width 338 height 49
click at [367, 400] on button "COMPLETE" at bounding box center [343, 408] width 94 height 26
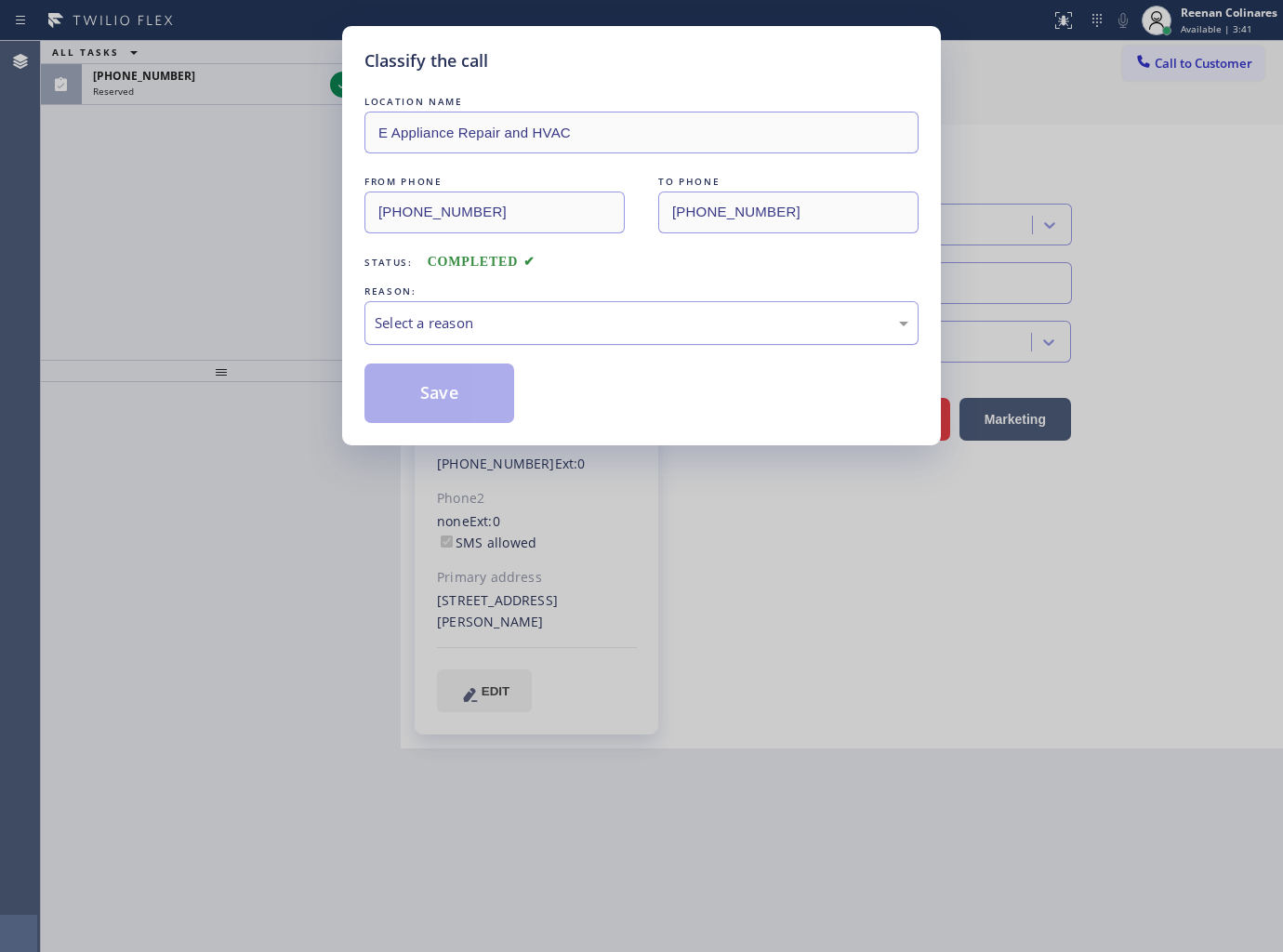
click at [512, 322] on div "Select a reason" at bounding box center [642, 322] width 534 height 21
click at [432, 394] on button "Save" at bounding box center [439, 393] width 149 height 59
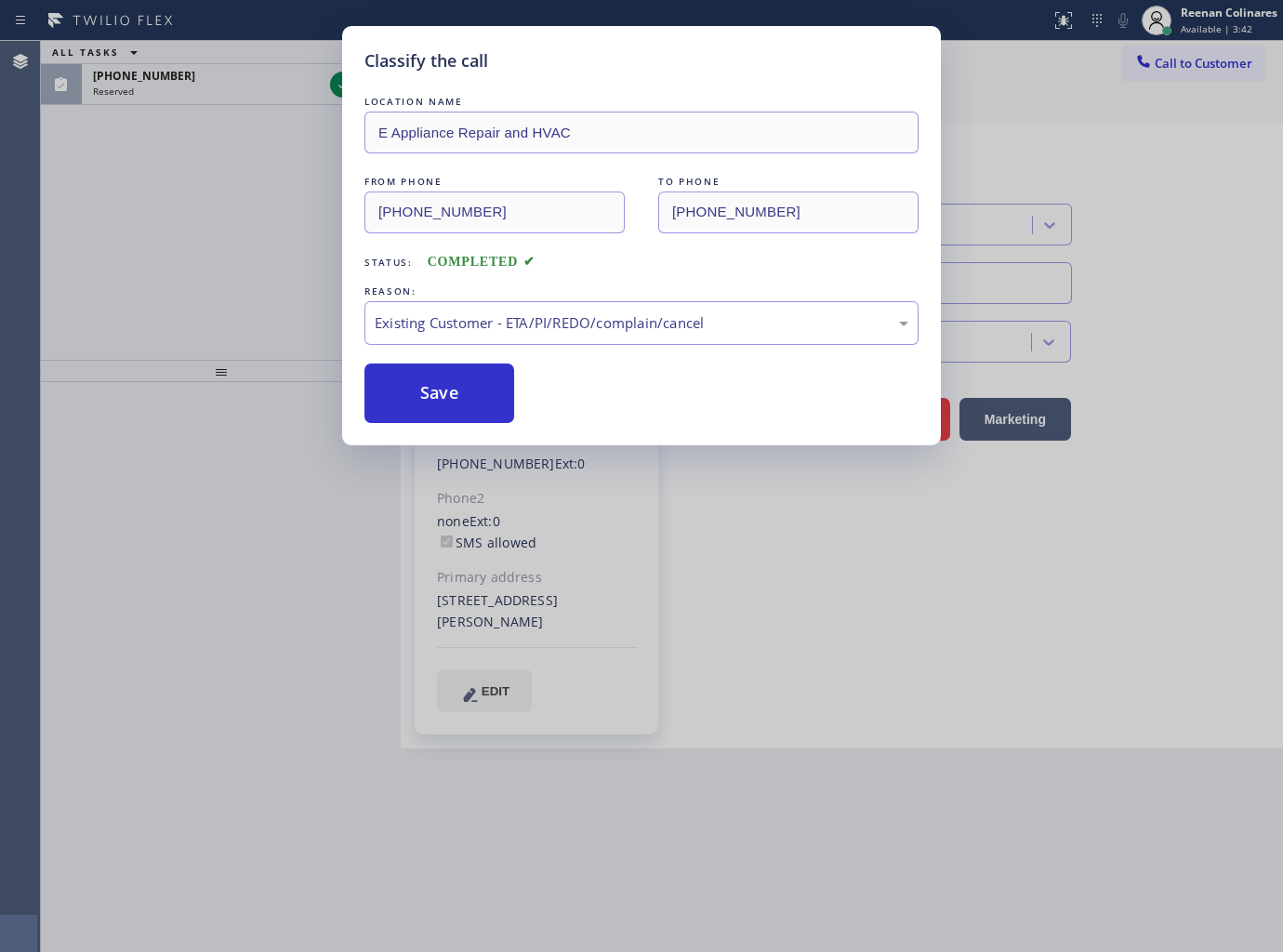
click at [248, 213] on div "Classify the call LOCATION NAME E Appliance Repair and HVAC FROM PHONE (909) 63…" at bounding box center [641, 476] width 1283 height 952
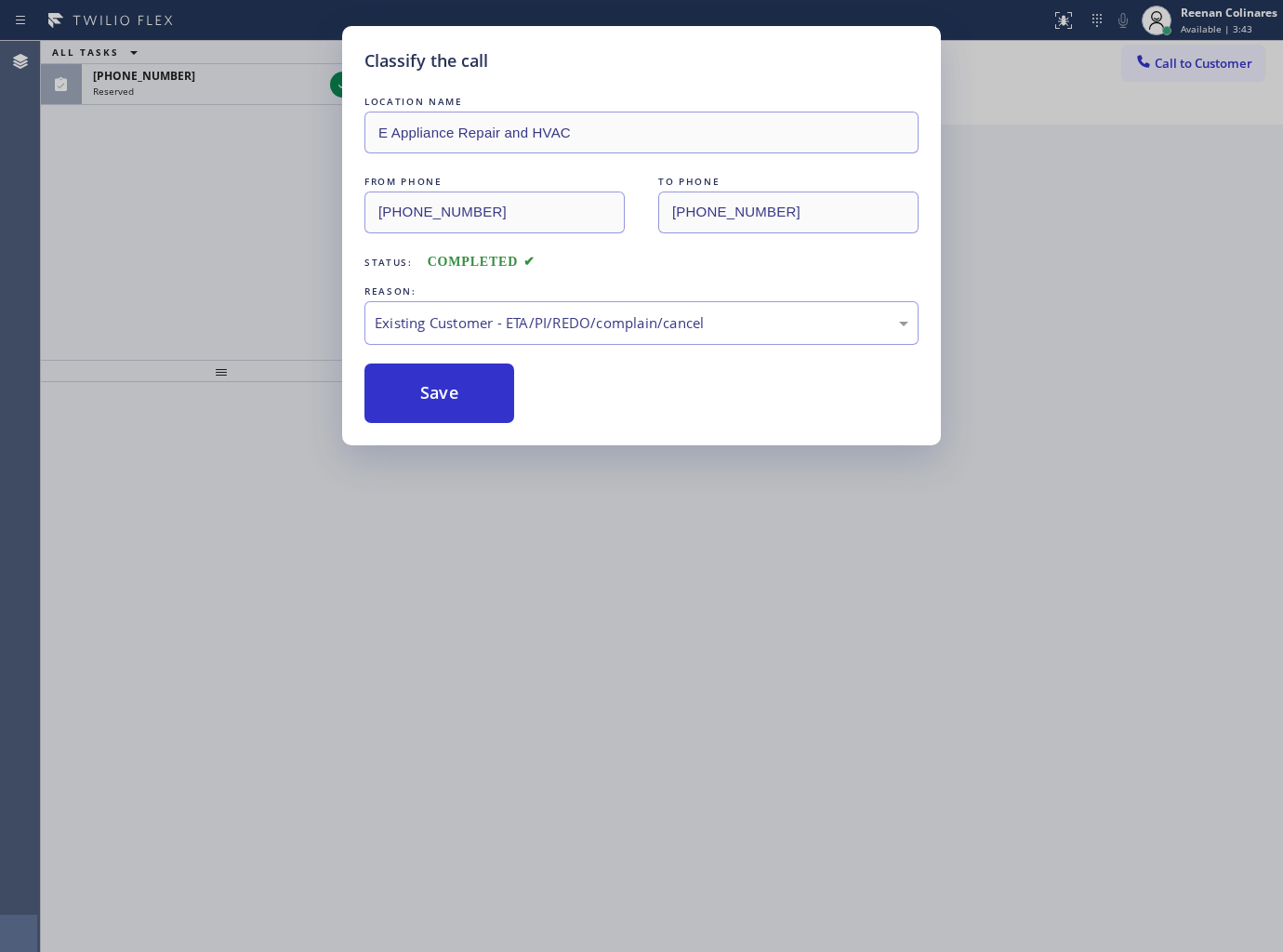
click at [225, 84] on div "Classify the call LOCATION NAME E Appliance Repair and HVAC FROM PHONE (909) 63…" at bounding box center [641, 476] width 1283 height 952
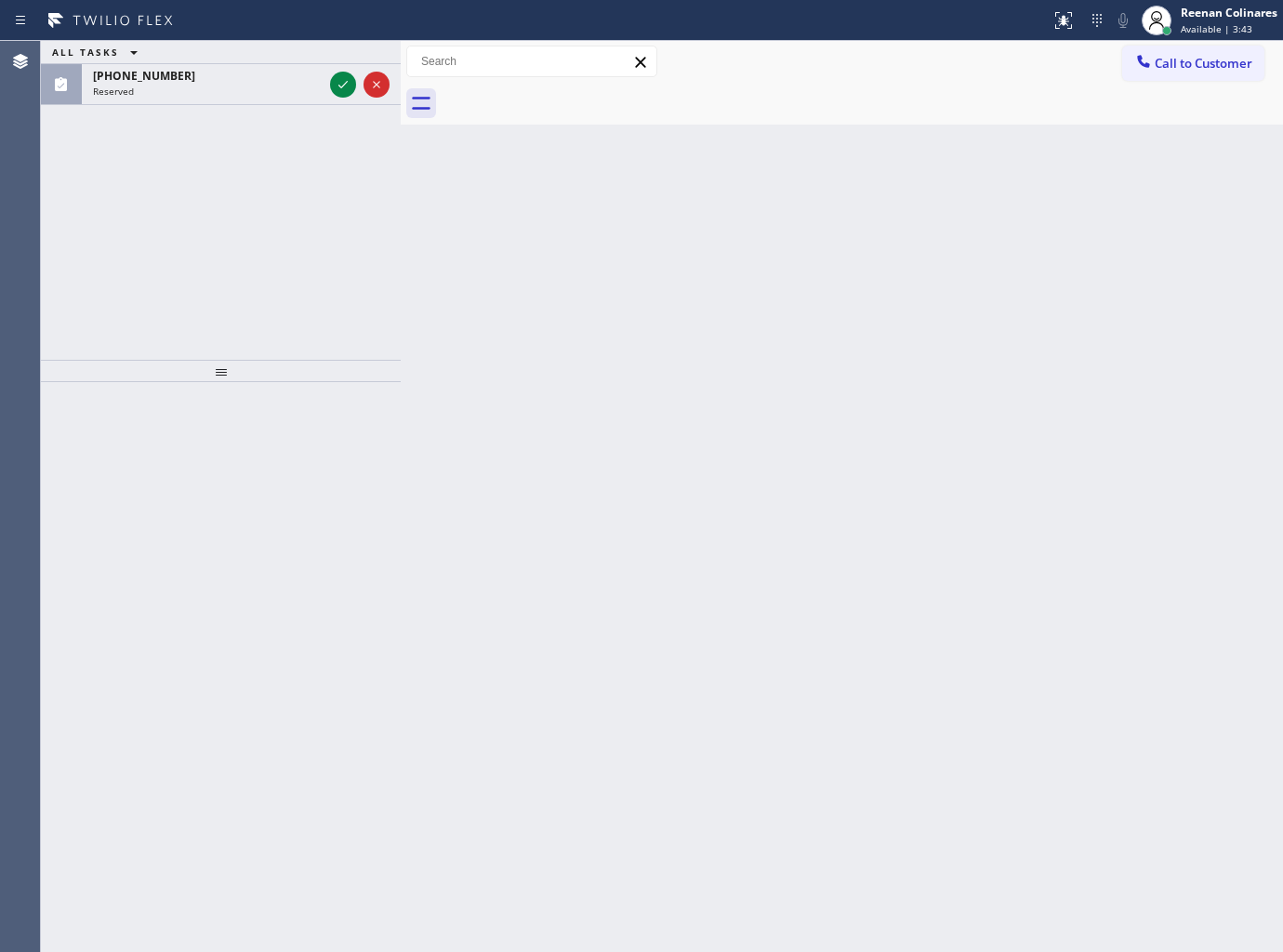
click at [225, 84] on div "Reserved" at bounding box center [208, 91] width 230 height 13
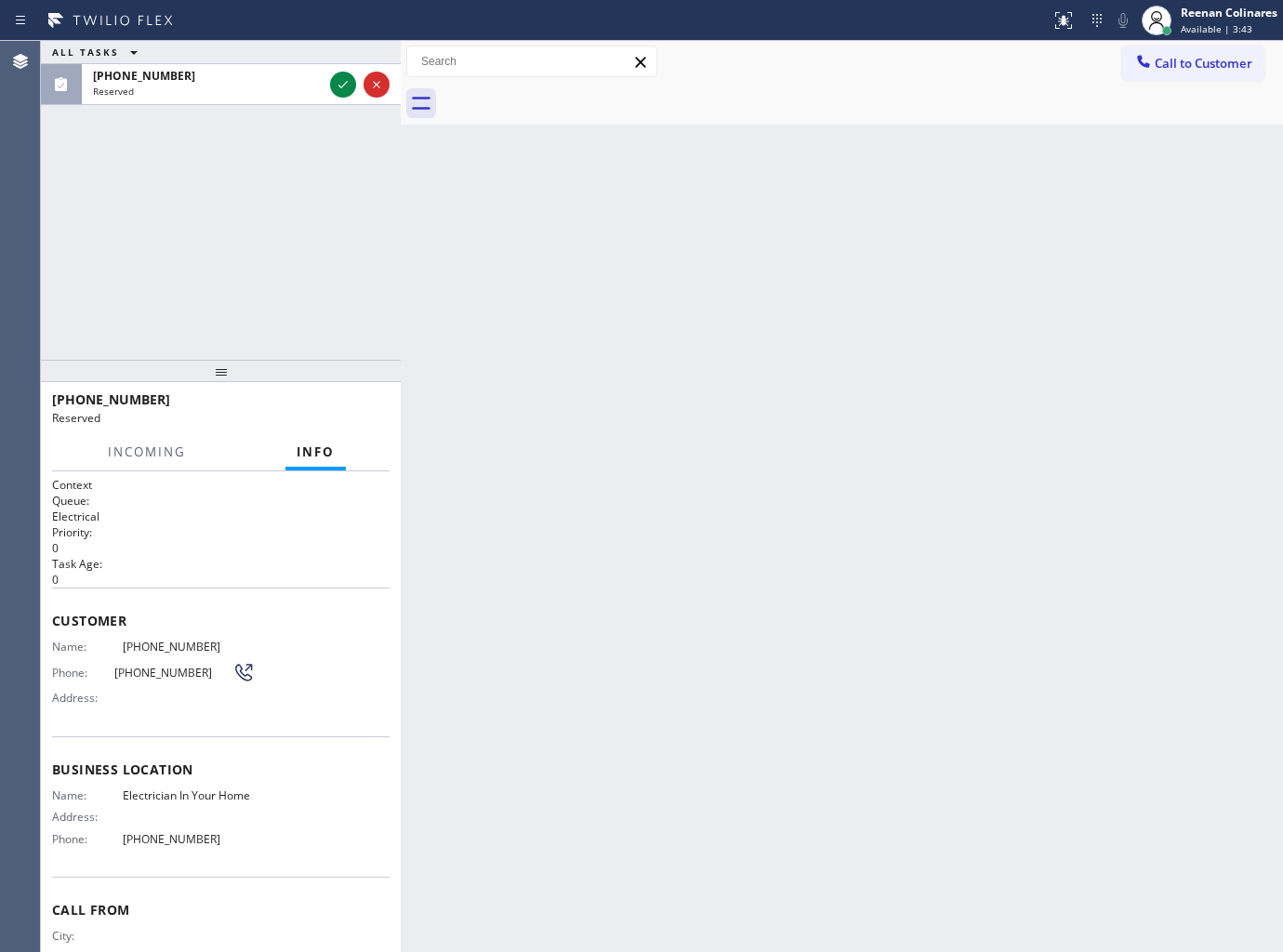
click at [225, 84] on div "Reserved" at bounding box center [208, 91] width 230 height 13
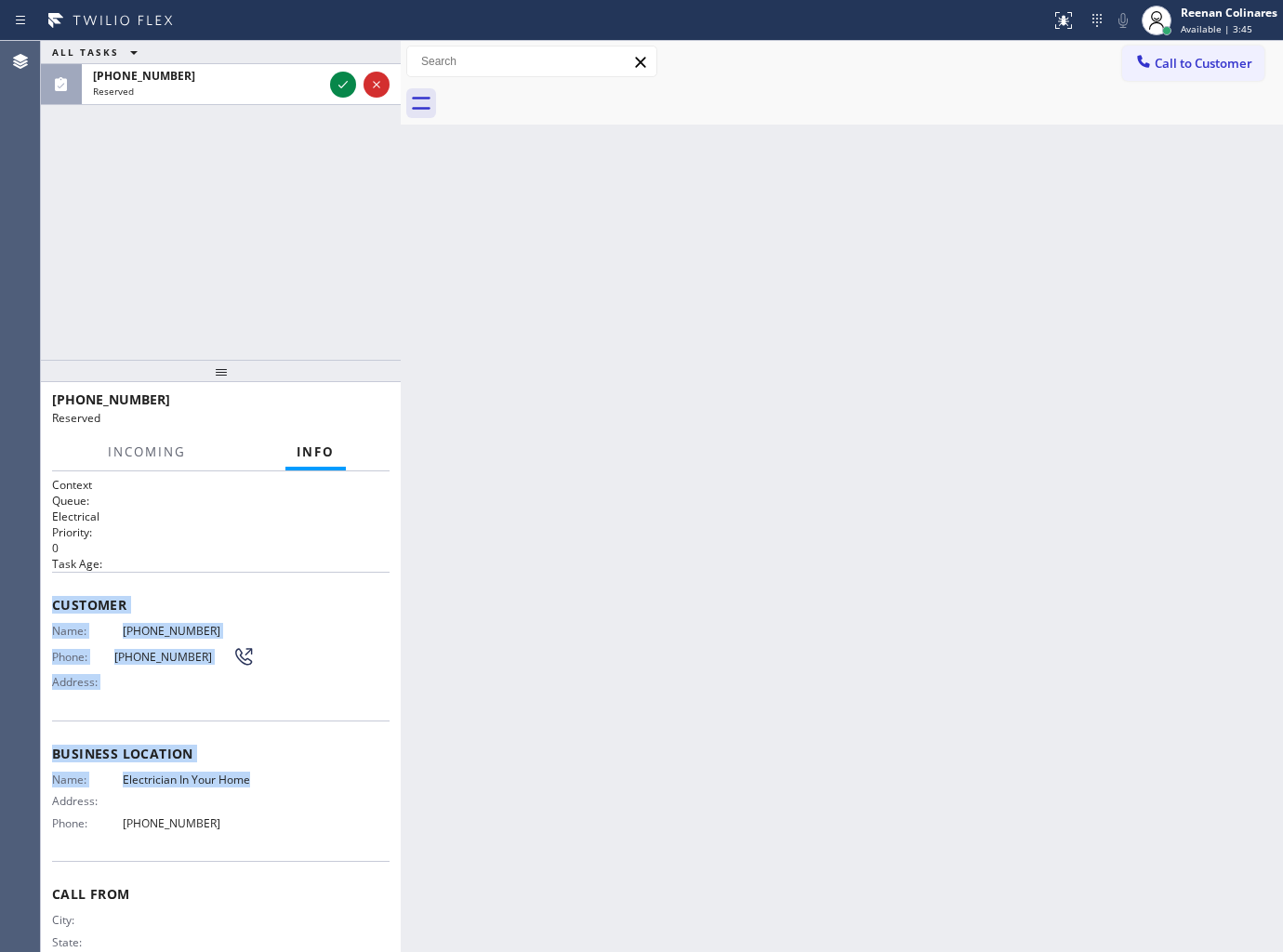
copy div "Customer Name: (501) 287-4459 Phone: (501) 287-4459 Address: Business location …"
drag, startPoint x: 54, startPoint y: 596, endPoint x: 230, endPoint y: 790, distance: 261.9
click at [230, 790] on div "Context Queue: Electrical Priority: 0 Task Age: Customer Name: (501) 287-4459 P…" at bounding box center [220, 739] width 338 height 525
click at [168, 887] on div "Call From City: State: Zipcode:" at bounding box center [220, 931] width 338 height 141
drag, startPoint x: 181, startPoint y: 781, endPoint x: 276, endPoint y: 837, distance: 110.3
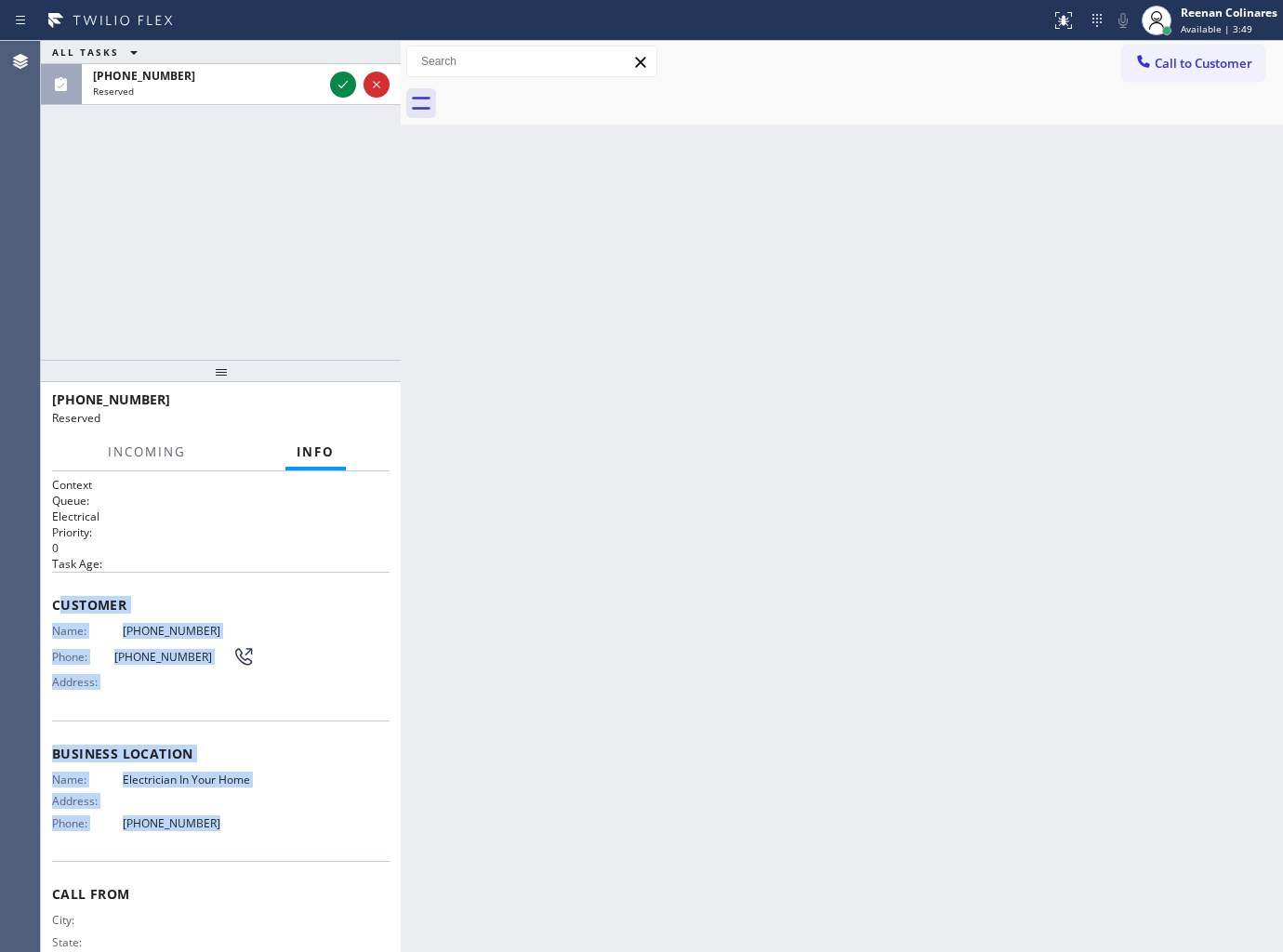
click at [237, 830] on div "Context Queue: Electrical Priority: 0 Task Age: Customer Name: (501) 287-4459 P…" at bounding box center [220, 739] width 338 height 525
copy div "ustomer Name: (501) 287-4459 Phone: (501) 287-4459 Address: Business location N…"
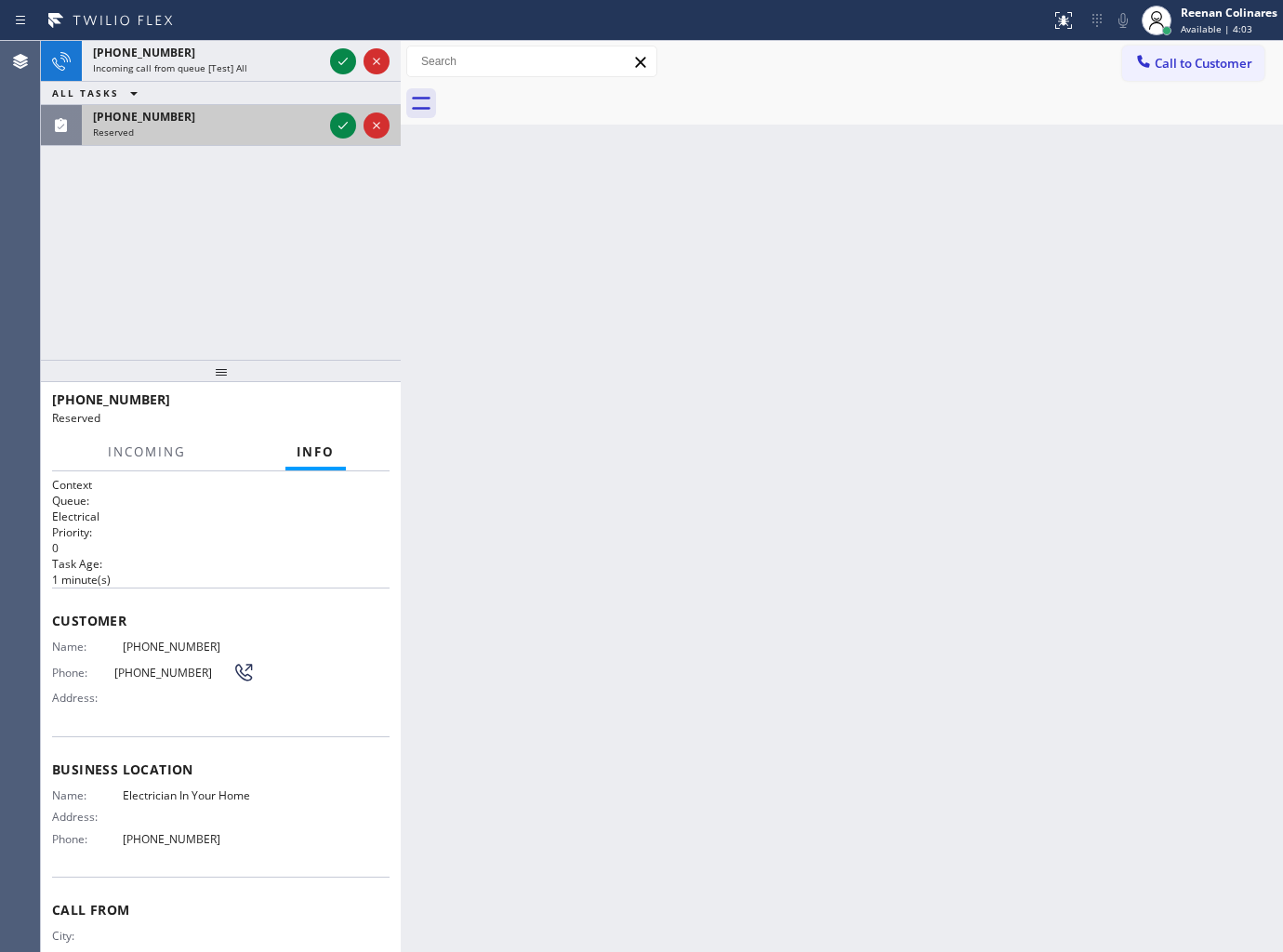
click at [312, 82] on div "ALL TASKS ALL TASKS ACTIVE TASKS TASKS IN WRAP UP" at bounding box center [221, 94] width 360 height 23
click at [332, 125] on icon at bounding box center [343, 125] width 22 height 22
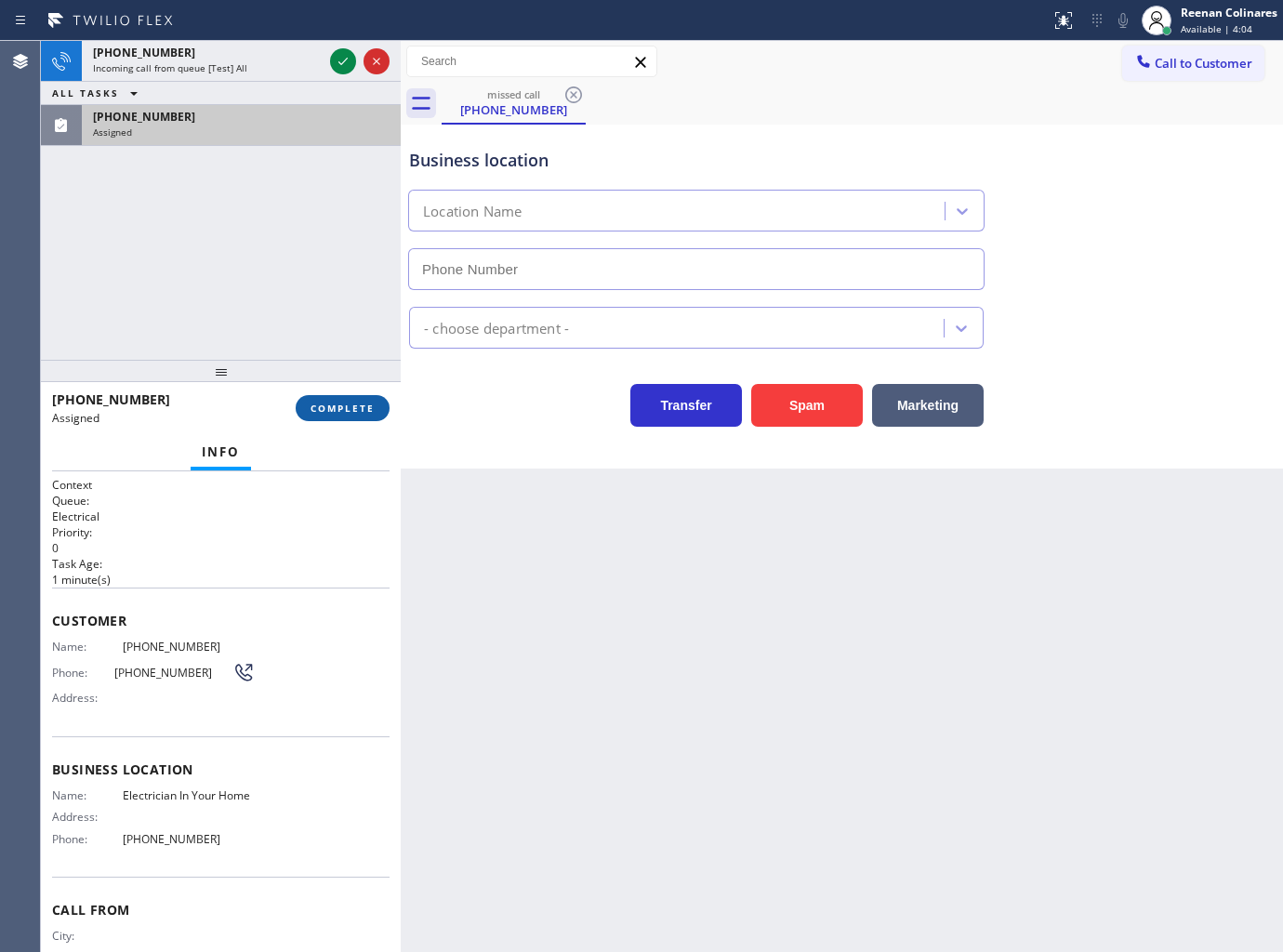
type input "(844) 730-4275"
click at [349, 408] on button "COMPLETE" at bounding box center [343, 408] width 94 height 26
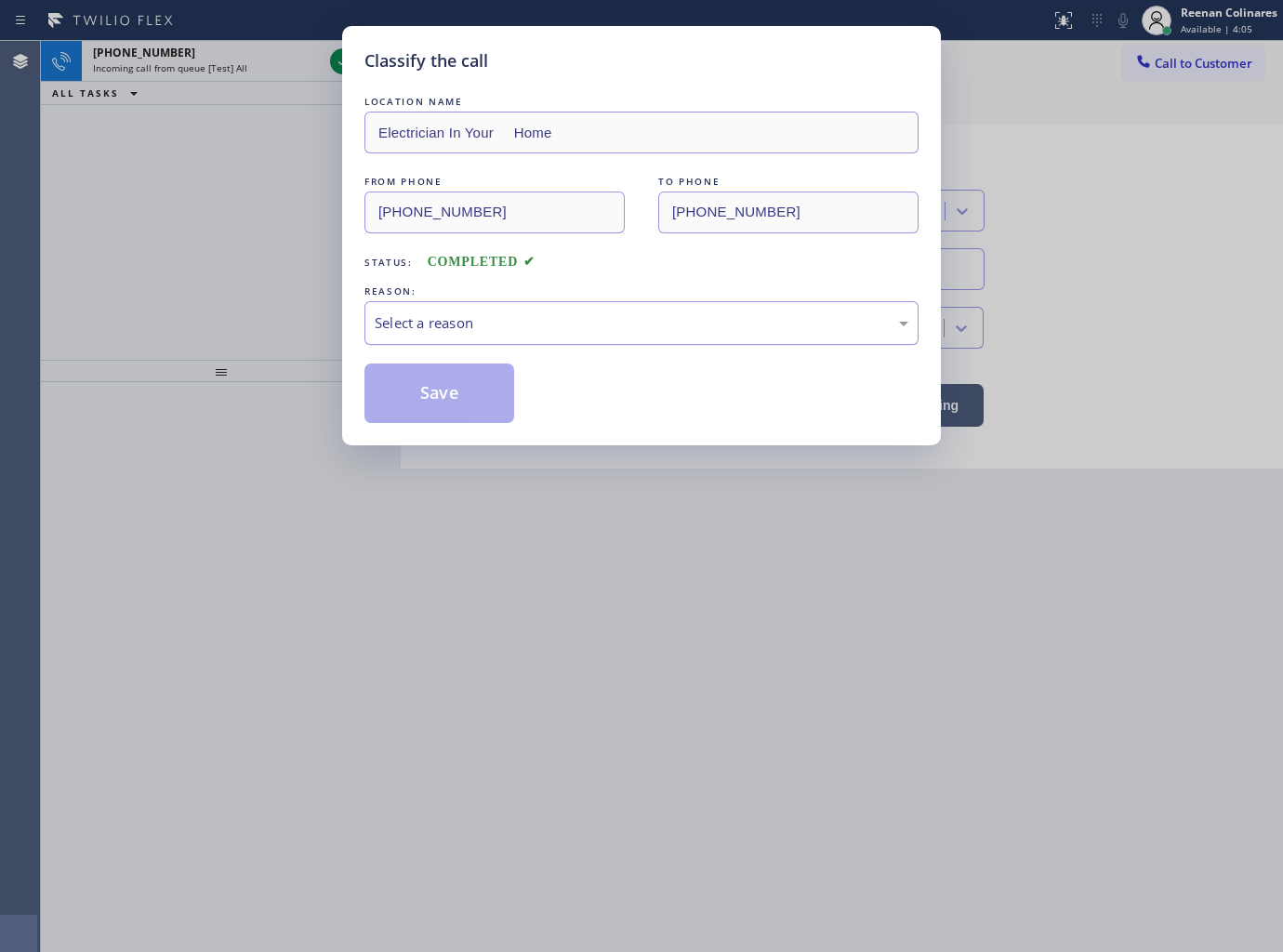
click at [457, 339] on div "Select a reason" at bounding box center [641, 323] width 554 height 44
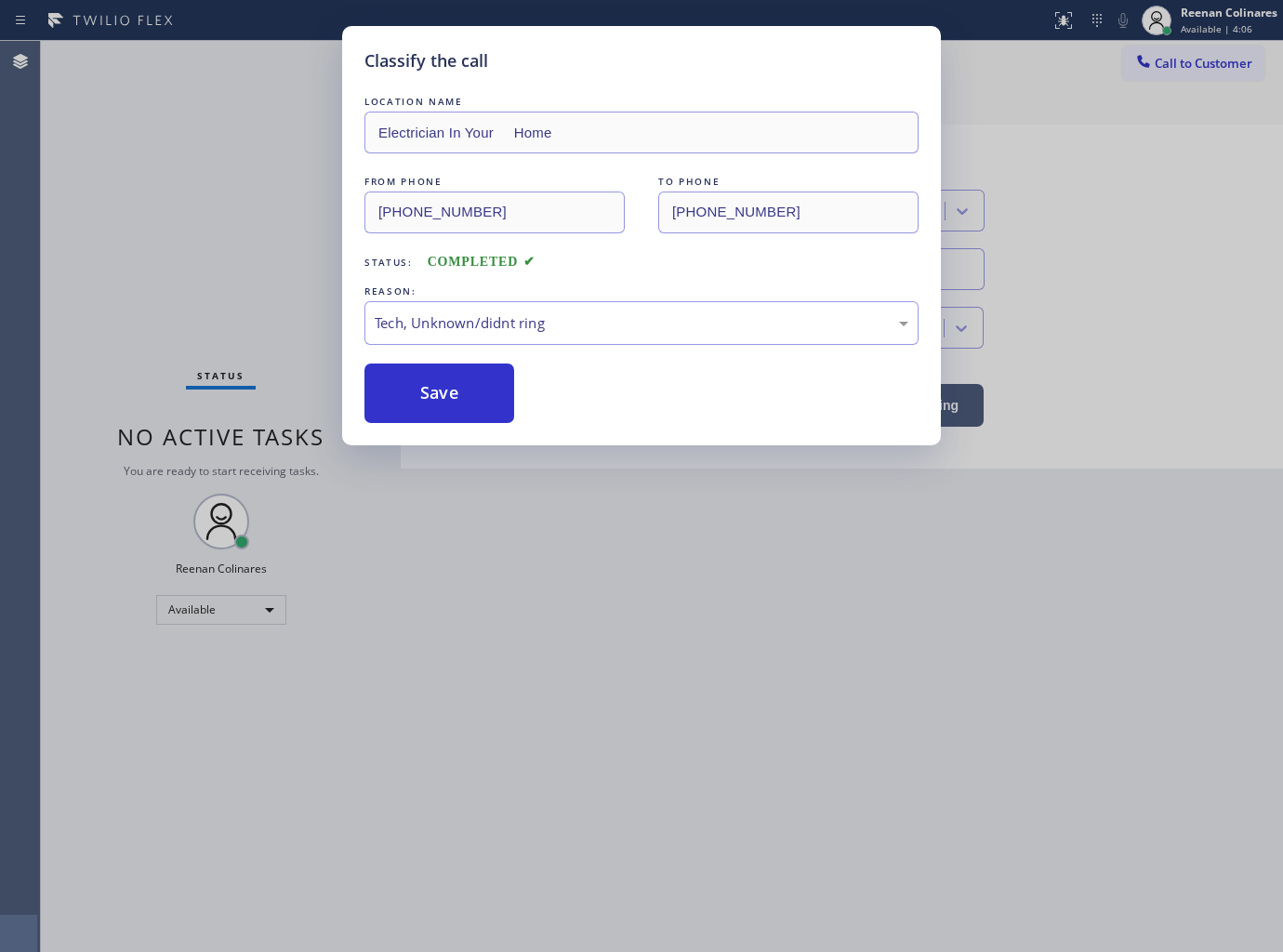
click at [416, 408] on button "Save" at bounding box center [439, 393] width 149 height 59
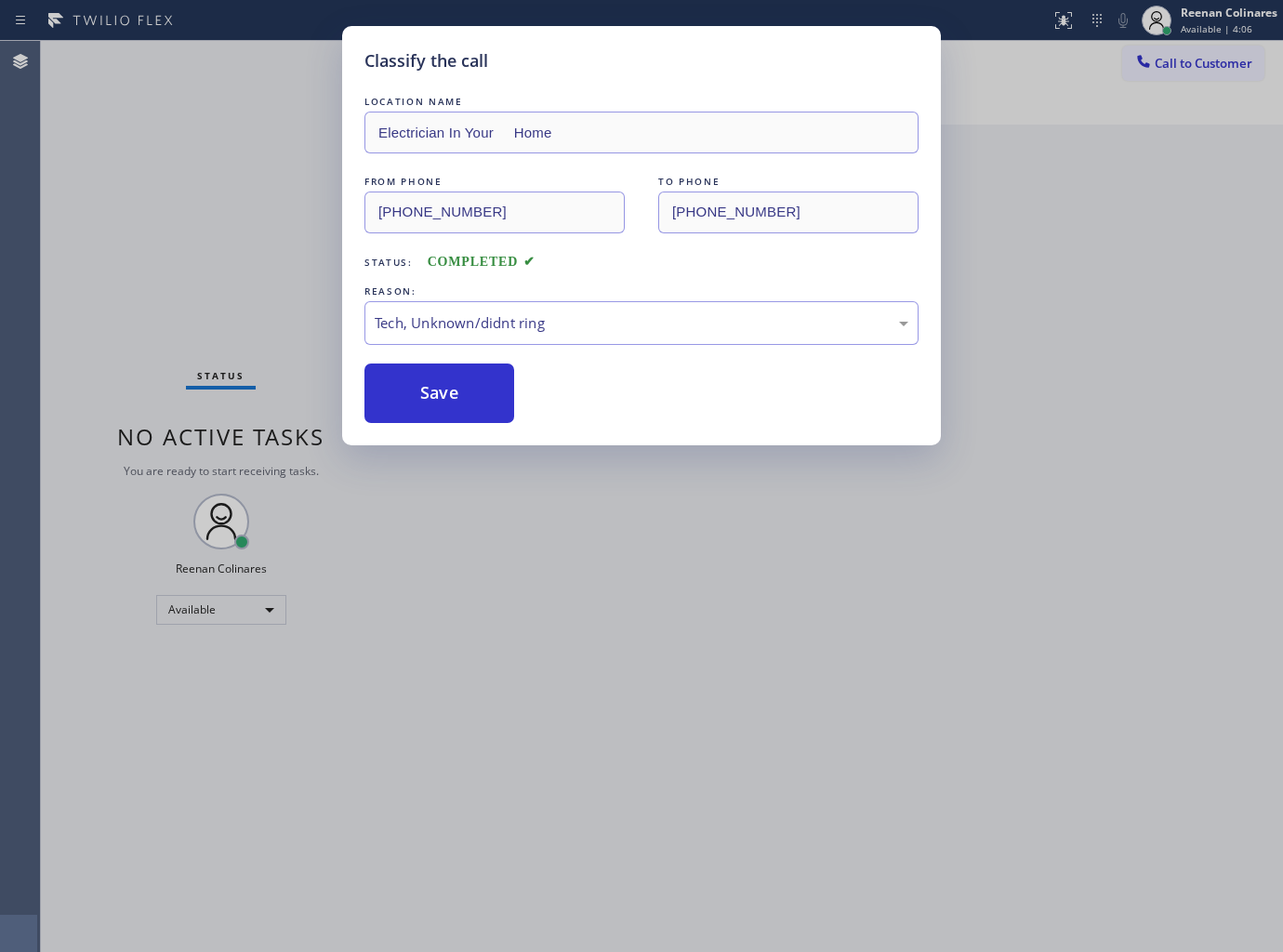
click at [217, 284] on div "Classify the call LOCATION NAME Electrician In Your Home FROM PHONE (501) 287-4…" at bounding box center [641, 476] width 1283 height 952
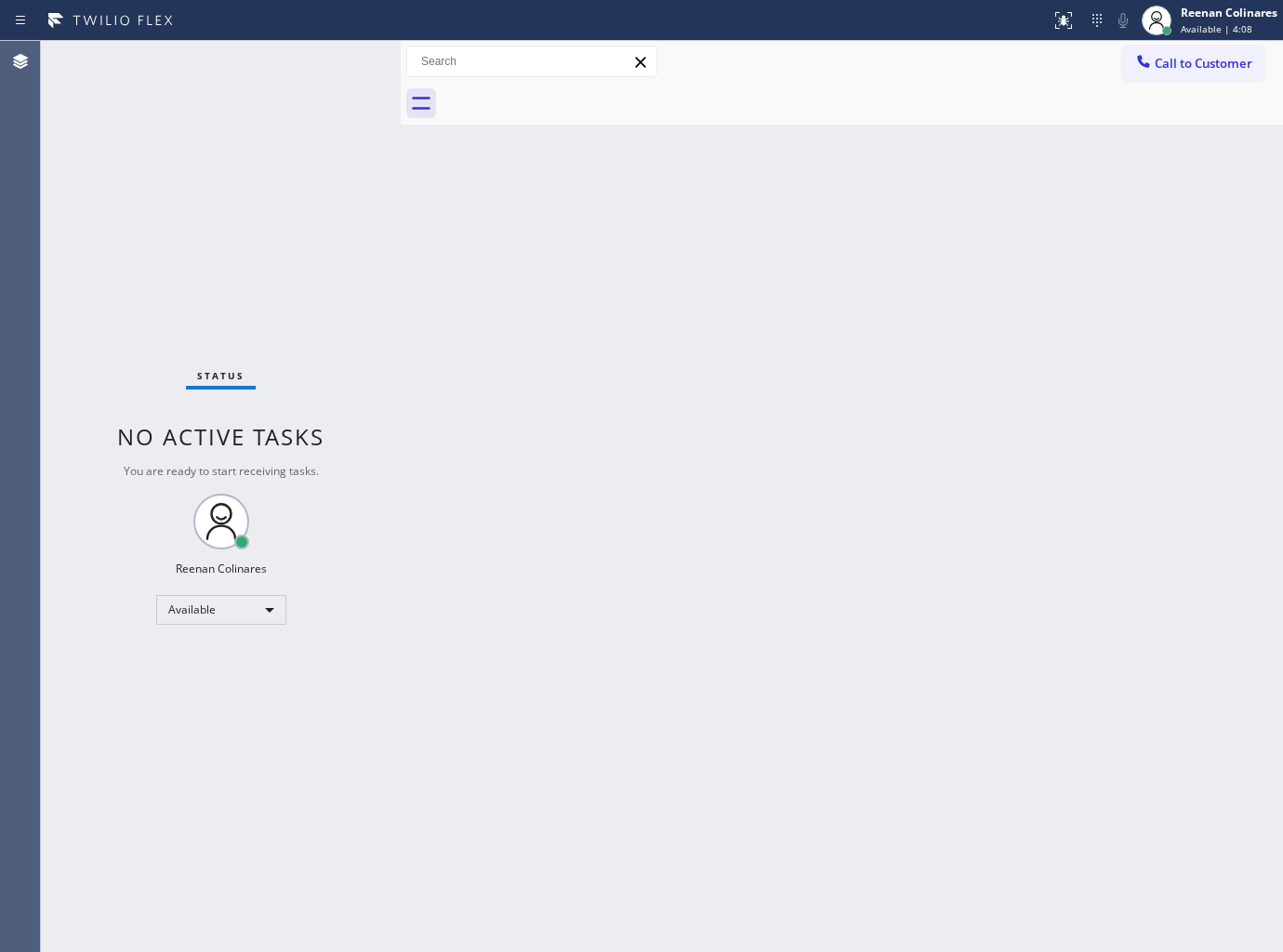
click at [225, 314] on div "Status No active tasks You are ready to start receiving tasks. Reenan Colinares…" at bounding box center [221, 497] width 360 height 911
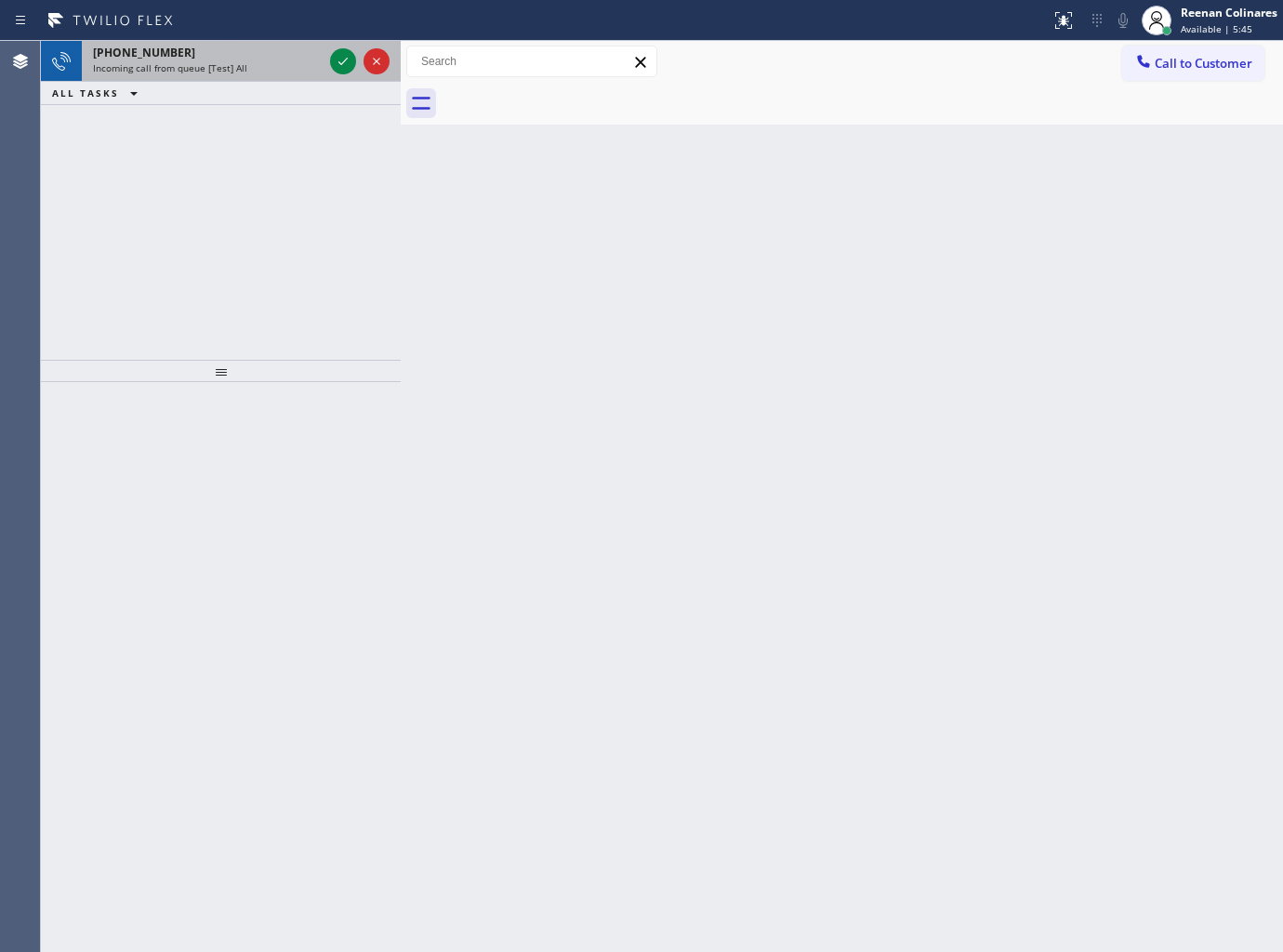
click at [258, 70] on div "Incoming call from queue [Test] All" at bounding box center [208, 68] width 230 height 13
click at [273, 68] on div "Incoming call from queue [Test] All" at bounding box center [208, 68] width 230 height 13
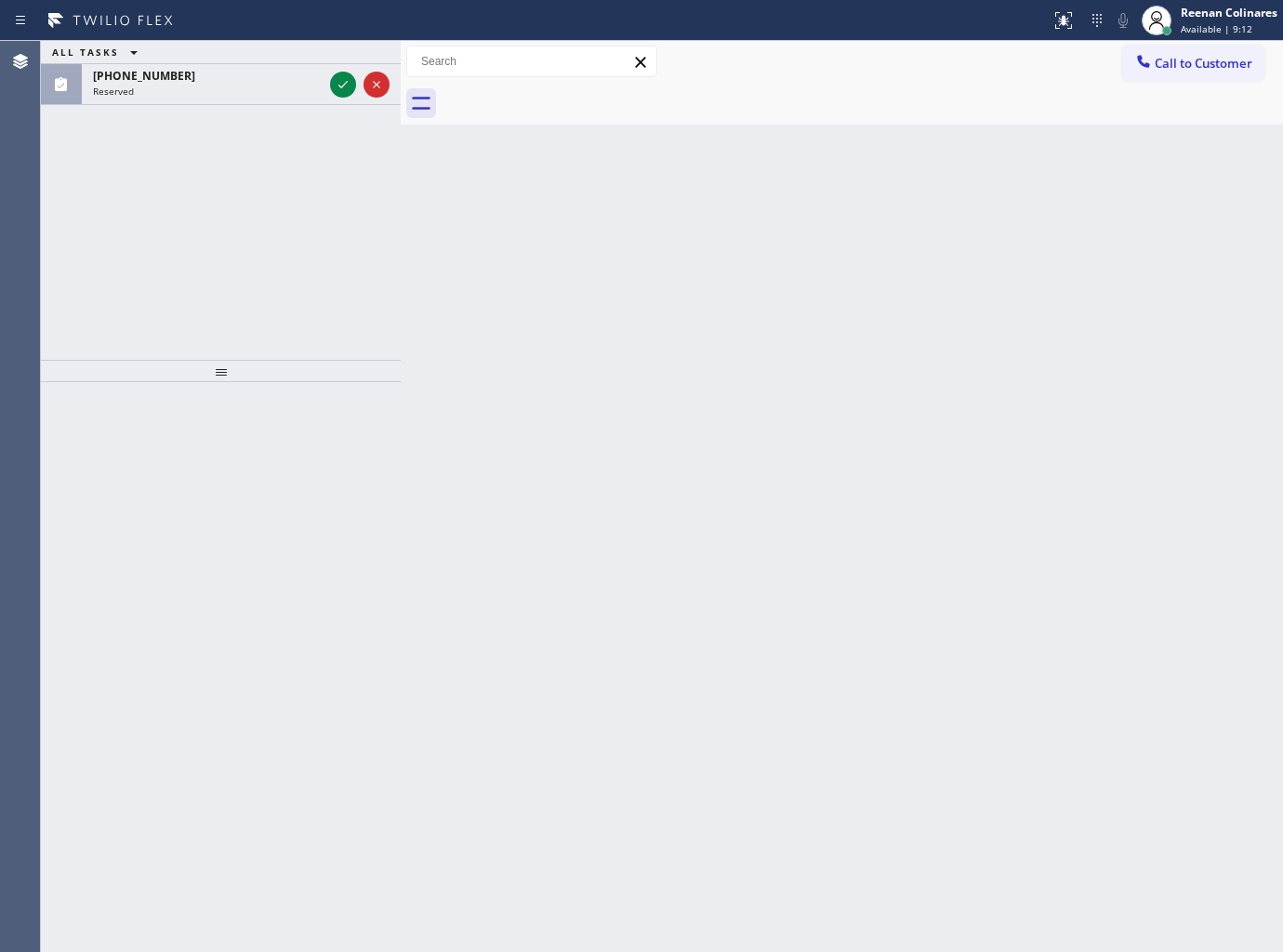
click at [216, 106] on div "ALL TASKS ALL TASKS ACTIVE TASKS TASKS IN WRAP UP (248) 912-8589 Reserved" at bounding box center [221, 200] width 360 height 319
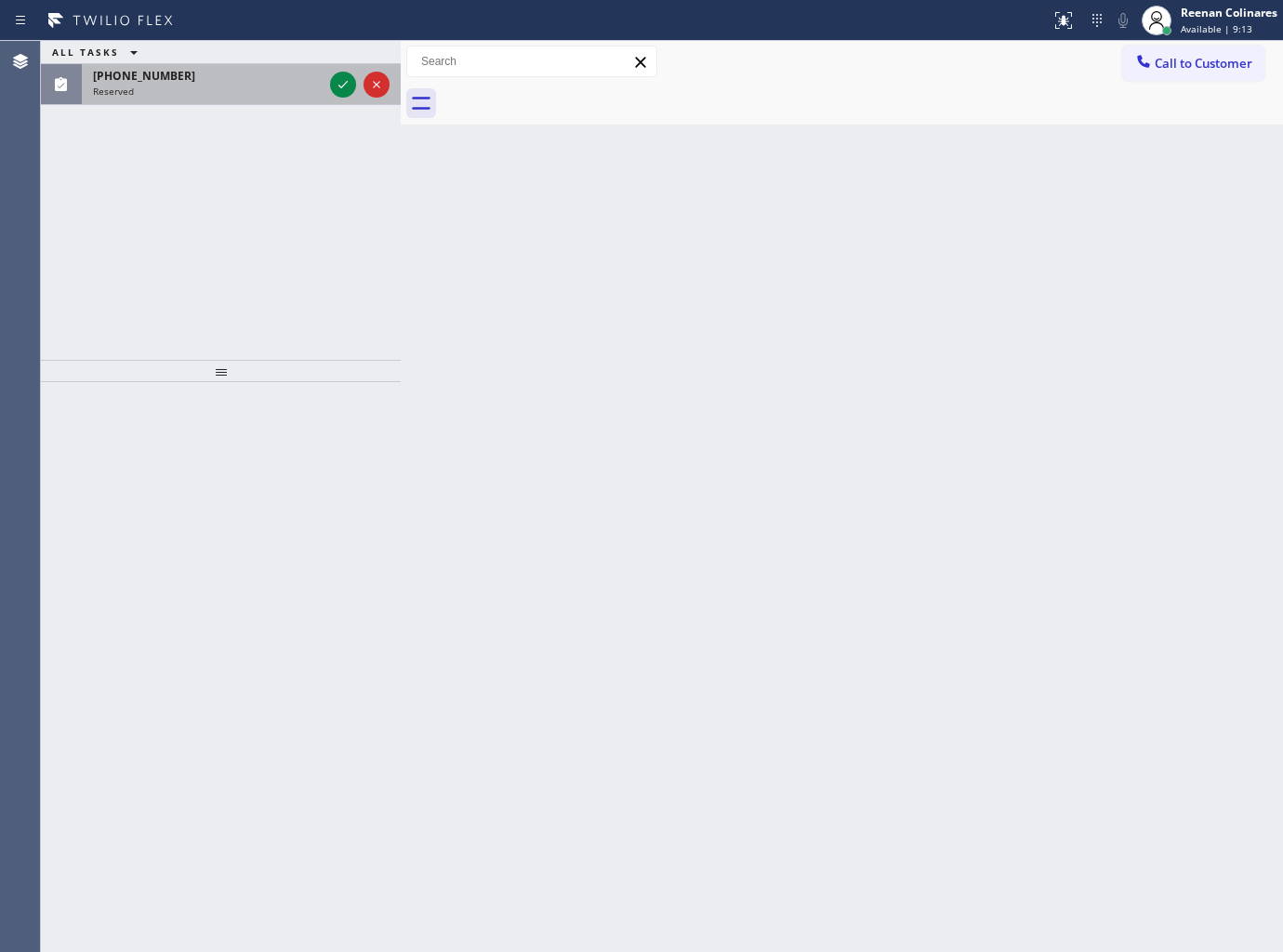
click at [228, 100] on div "(248) 912-8589 Reserved" at bounding box center [205, 84] width 245 height 41
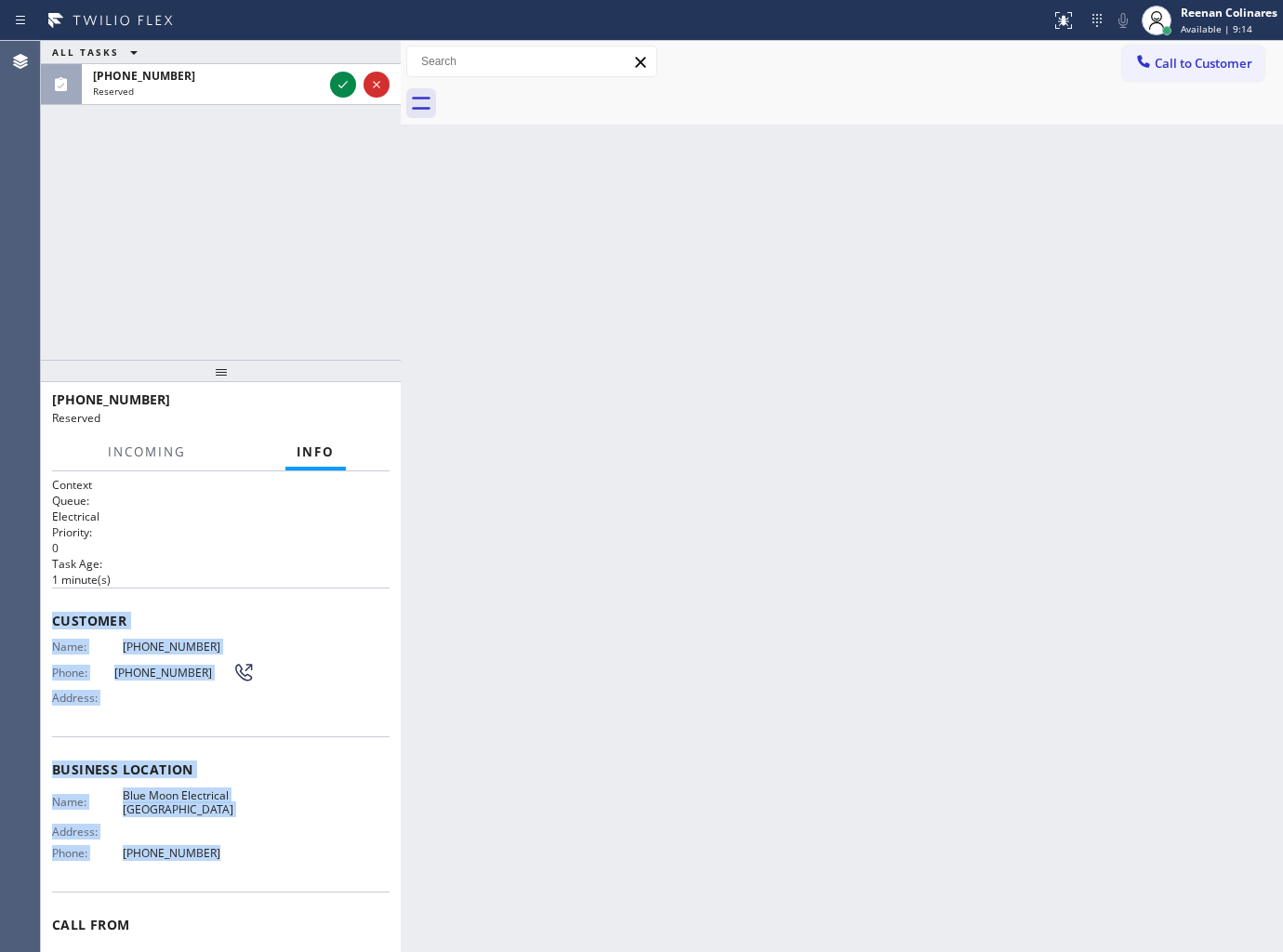
drag, startPoint x: 54, startPoint y: 610, endPoint x: 505, endPoint y: 879, distance: 525.1
click at [294, 863] on div "Context Queue: Electrical Priority: 0 Task Age: 1 minute(s) Customer Name: (248…" at bounding box center [220, 754] width 338 height 555
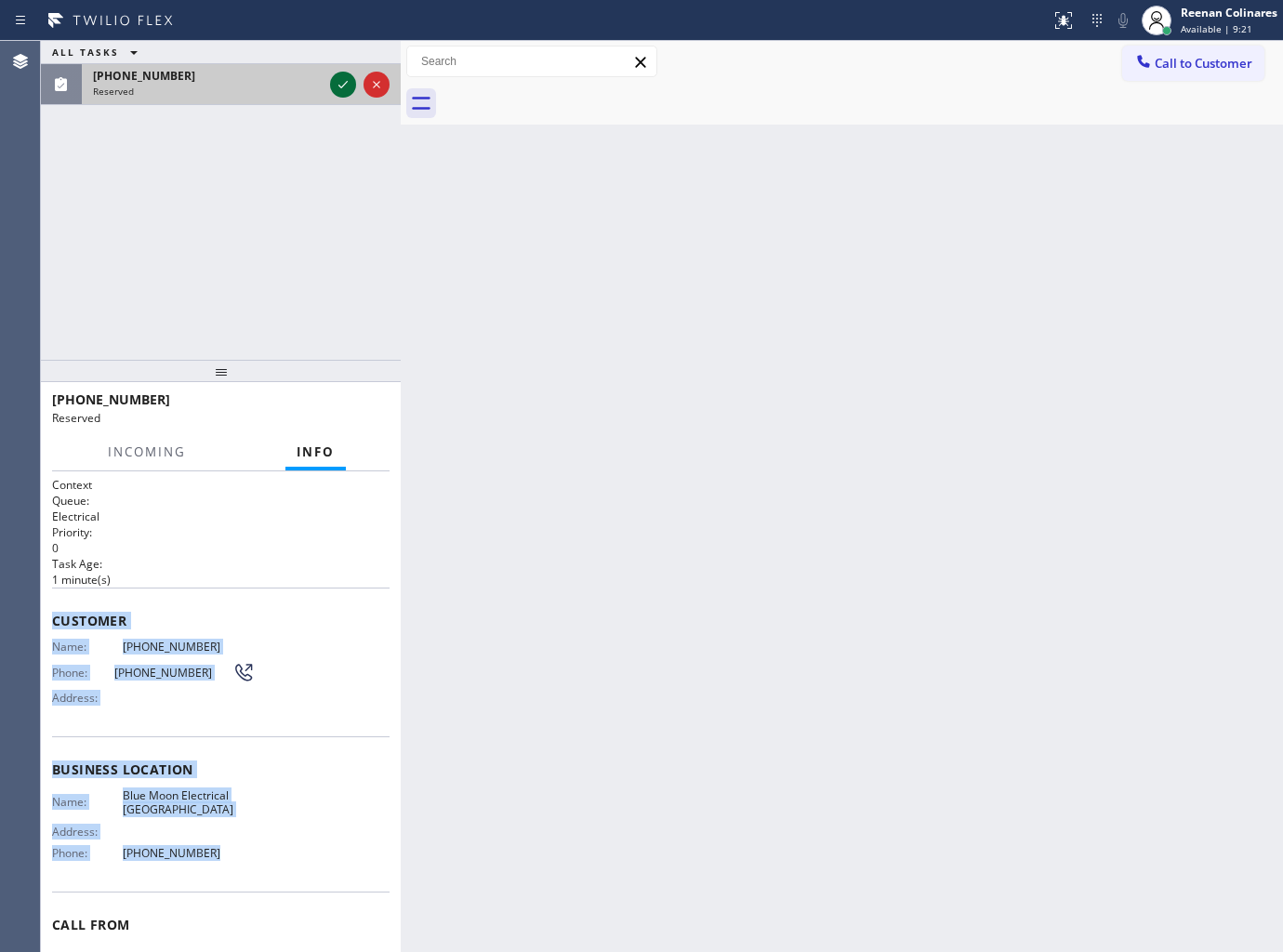
drag, startPoint x: 299, startPoint y: 84, endPoint x: 332, endPoint y: 78, distance: 33.5
click at [299, 84] on div "Reserved" at bounding box center [208, 91] width 230 height 13
click at [340, 77] on icon at bounding box center [343, 84] width 22 height 22
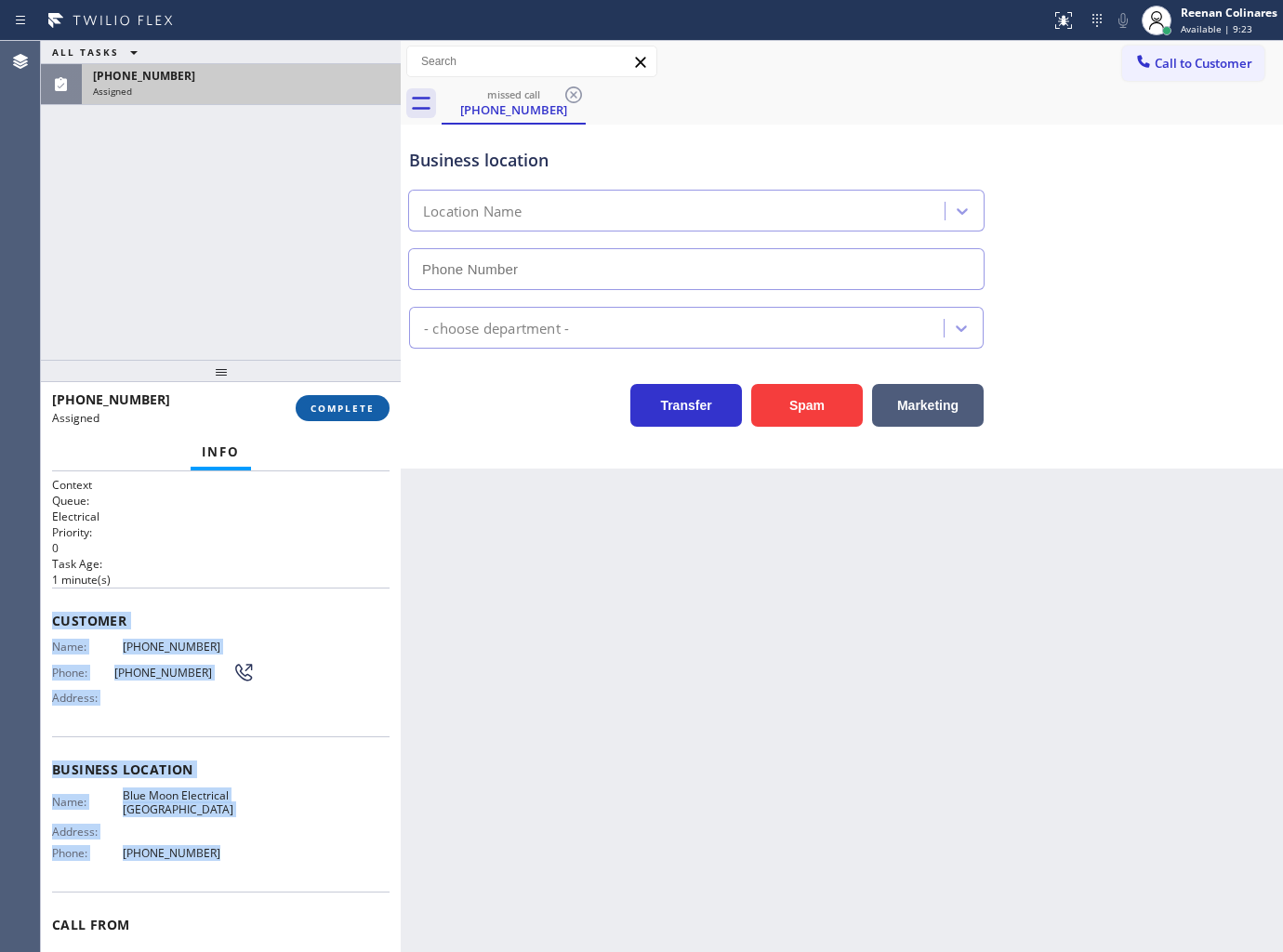
click at [344, 408] on span "COMPLETE" at bounding box center [343, 409] width 64 height 13
type input "(805) 256-7908"
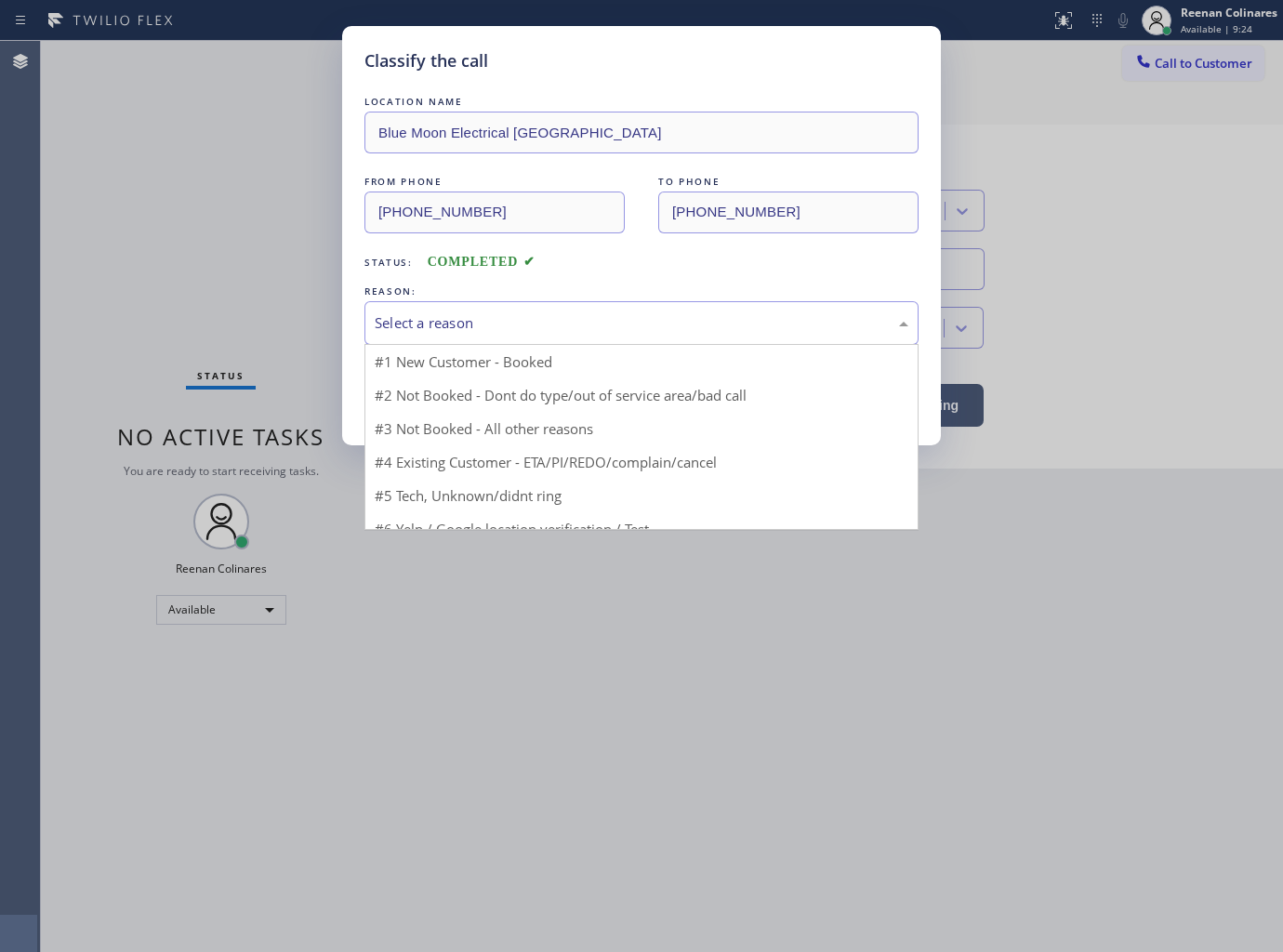
click at [414, 323] on div "Select a reason" at bounding box center [642, 322] width 534 height 21
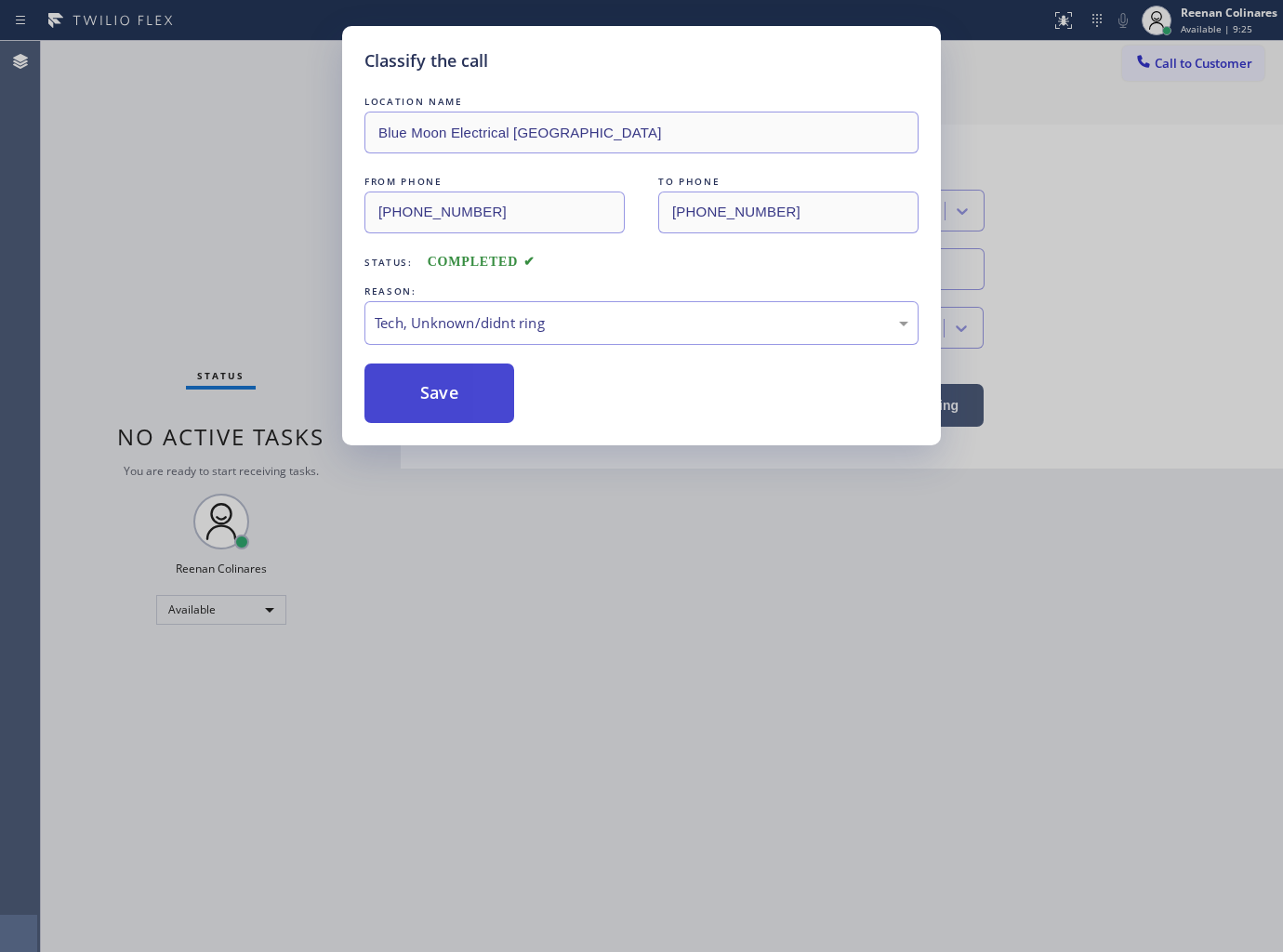
click at [409, 418] on button "Save" at bounding box center [439, 393] width 149 height 59
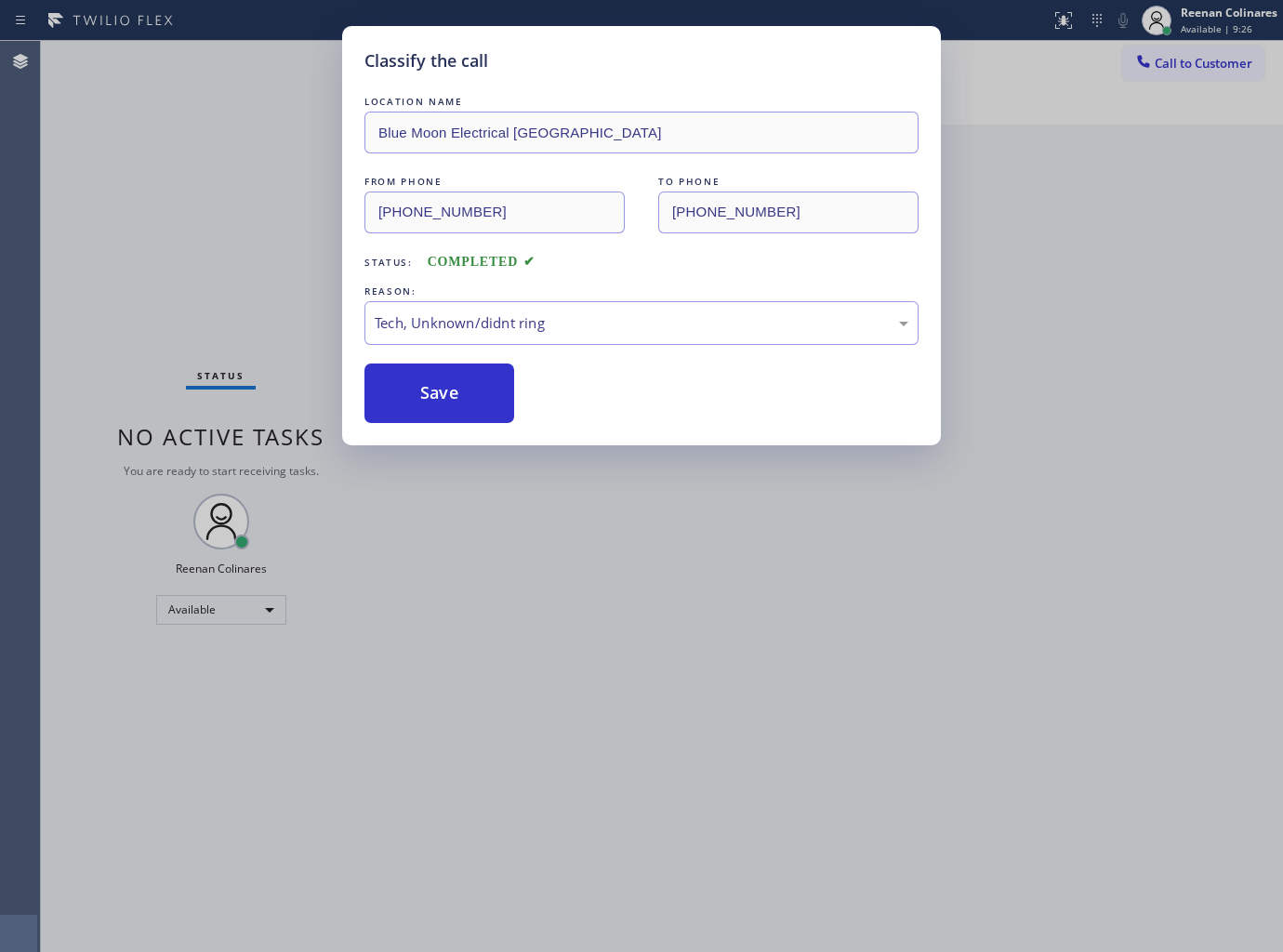
click at [202, 325] on div "Classify the call LOCATION NAME Blue Moon Electrical Thousand Oaks FROM PHONE (…" at bounding box center [641, 476] width 1283 height 952
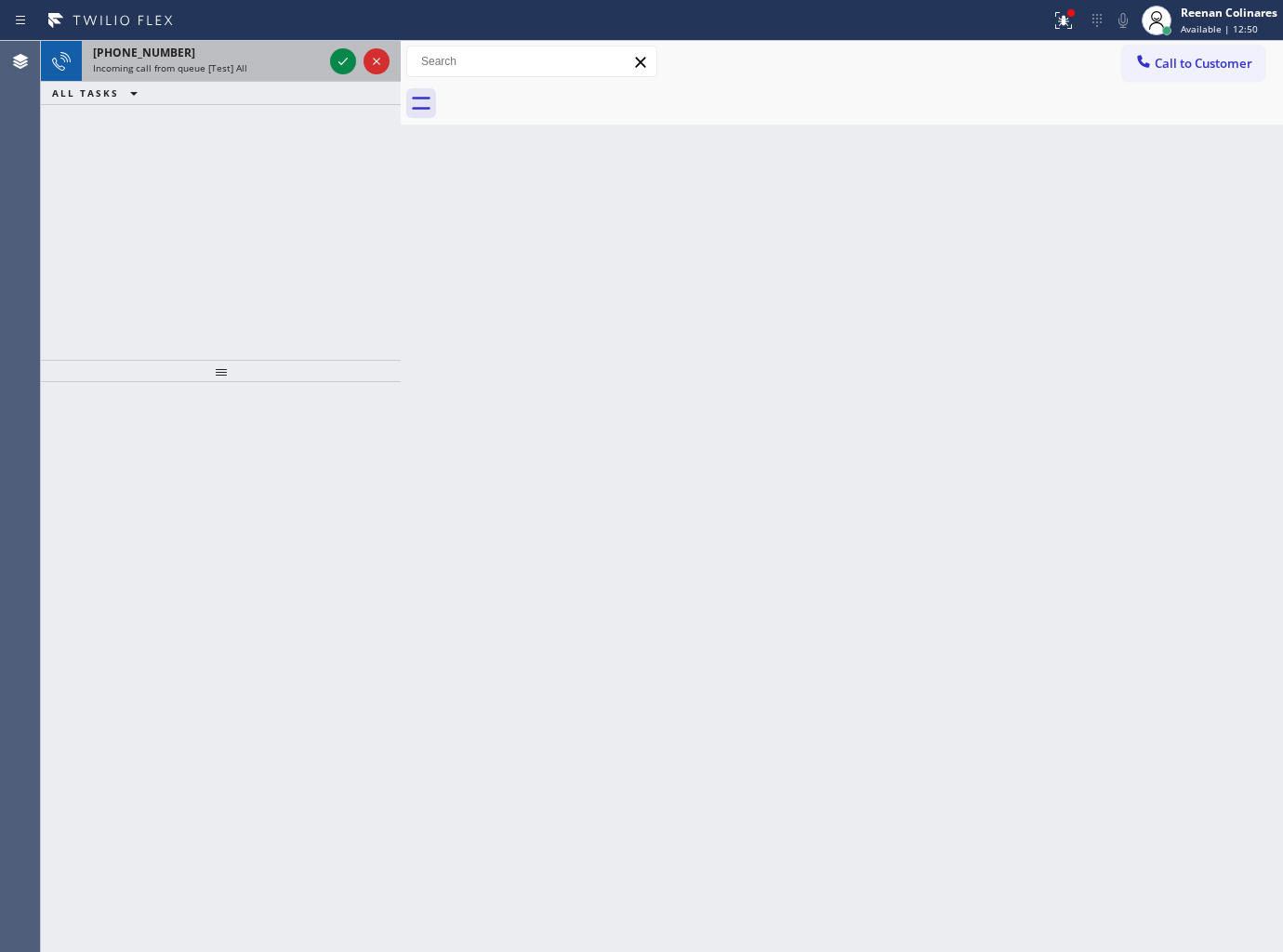
click at [232, 70] on span "Incoming call from queue [Test] All" at bounding box center [169, 68] width 154 height 13
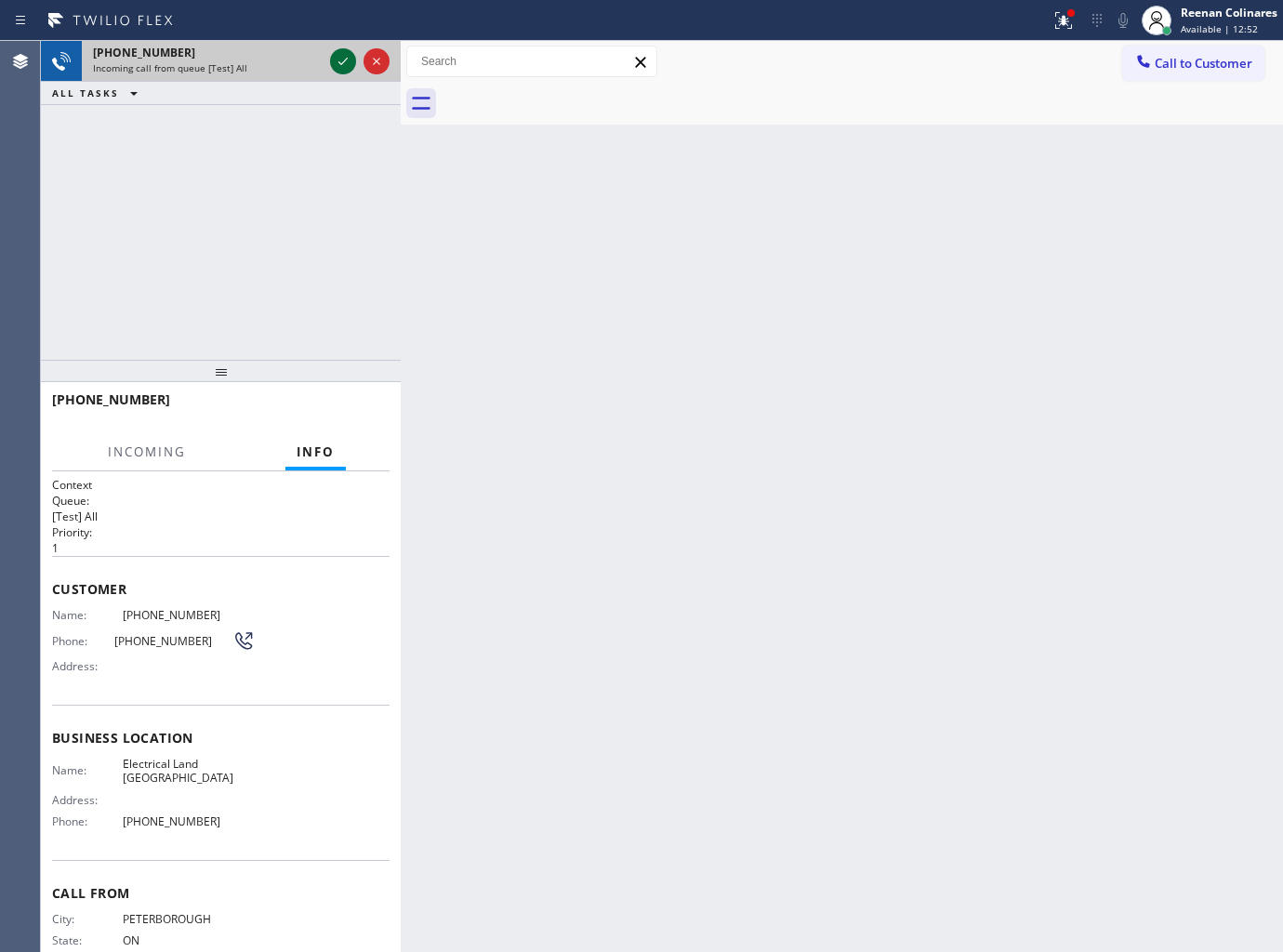
click at [338, 58] on icon at bounding box center [343, 60] width 22 height 22
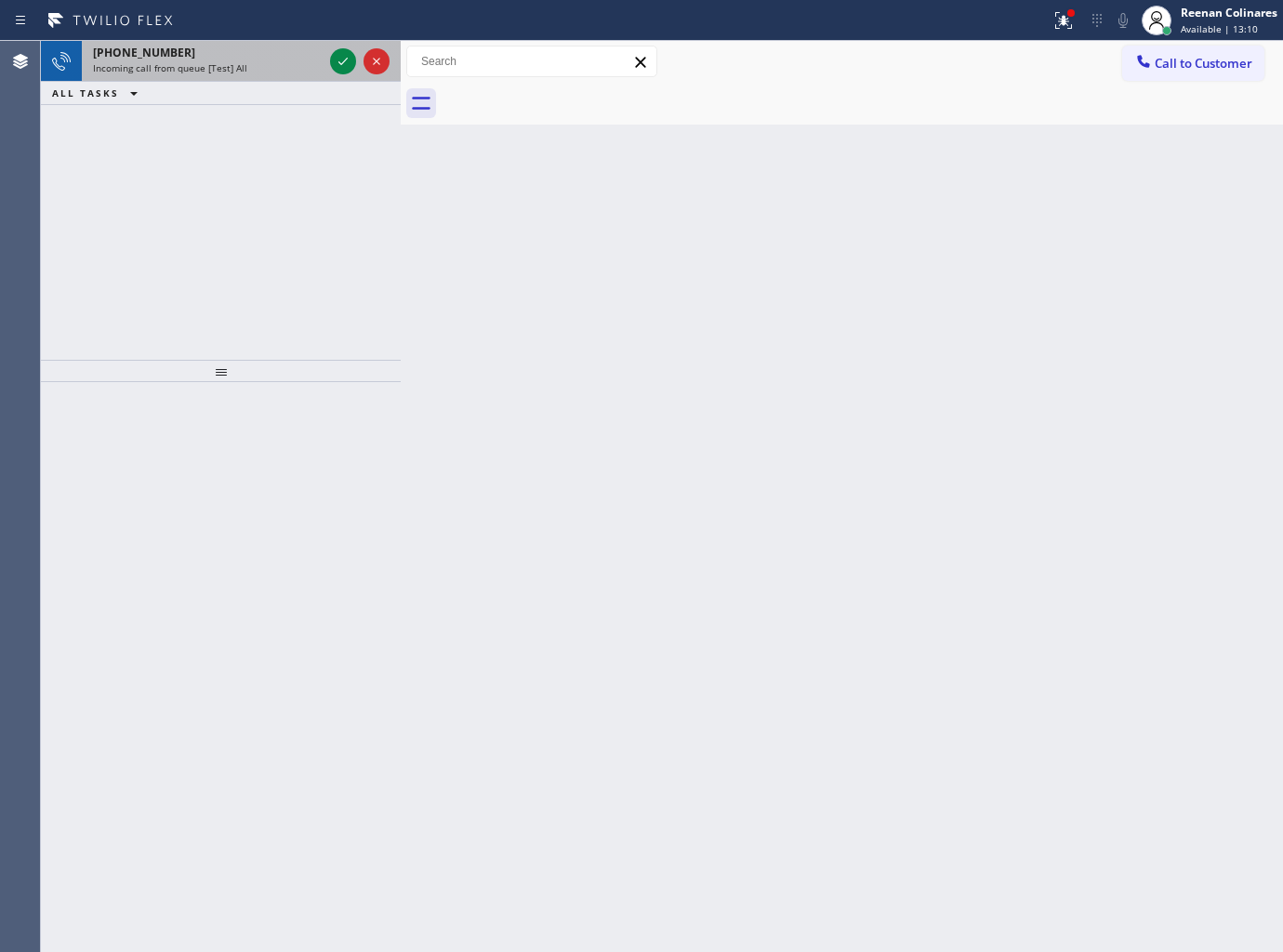
click at [189, 55] on div "+18884455451" at bounding box center [208, 53] width 230 height 16
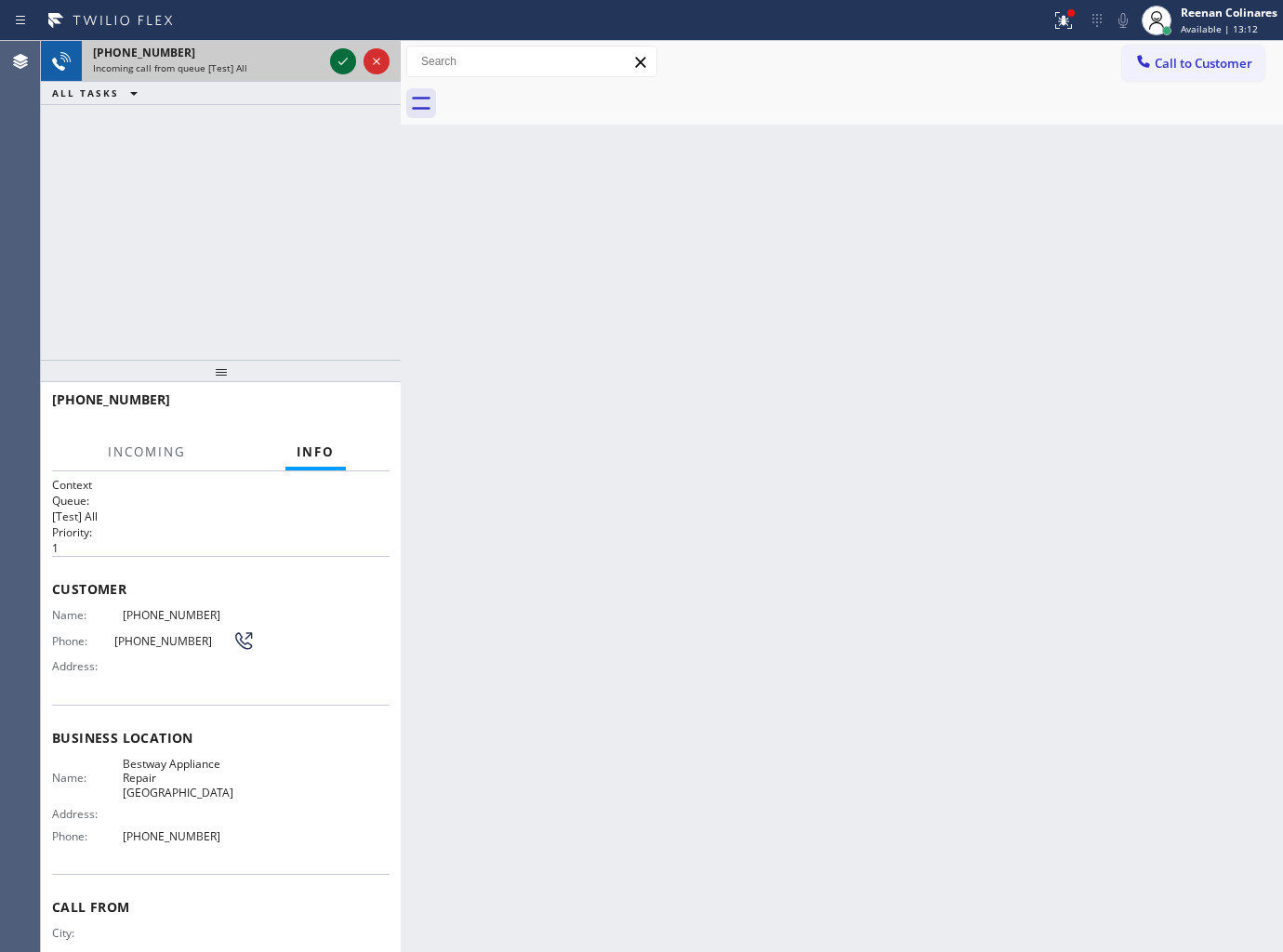
click at [338, 59] on icon at bounding box center [343, 60] width 22 height 22
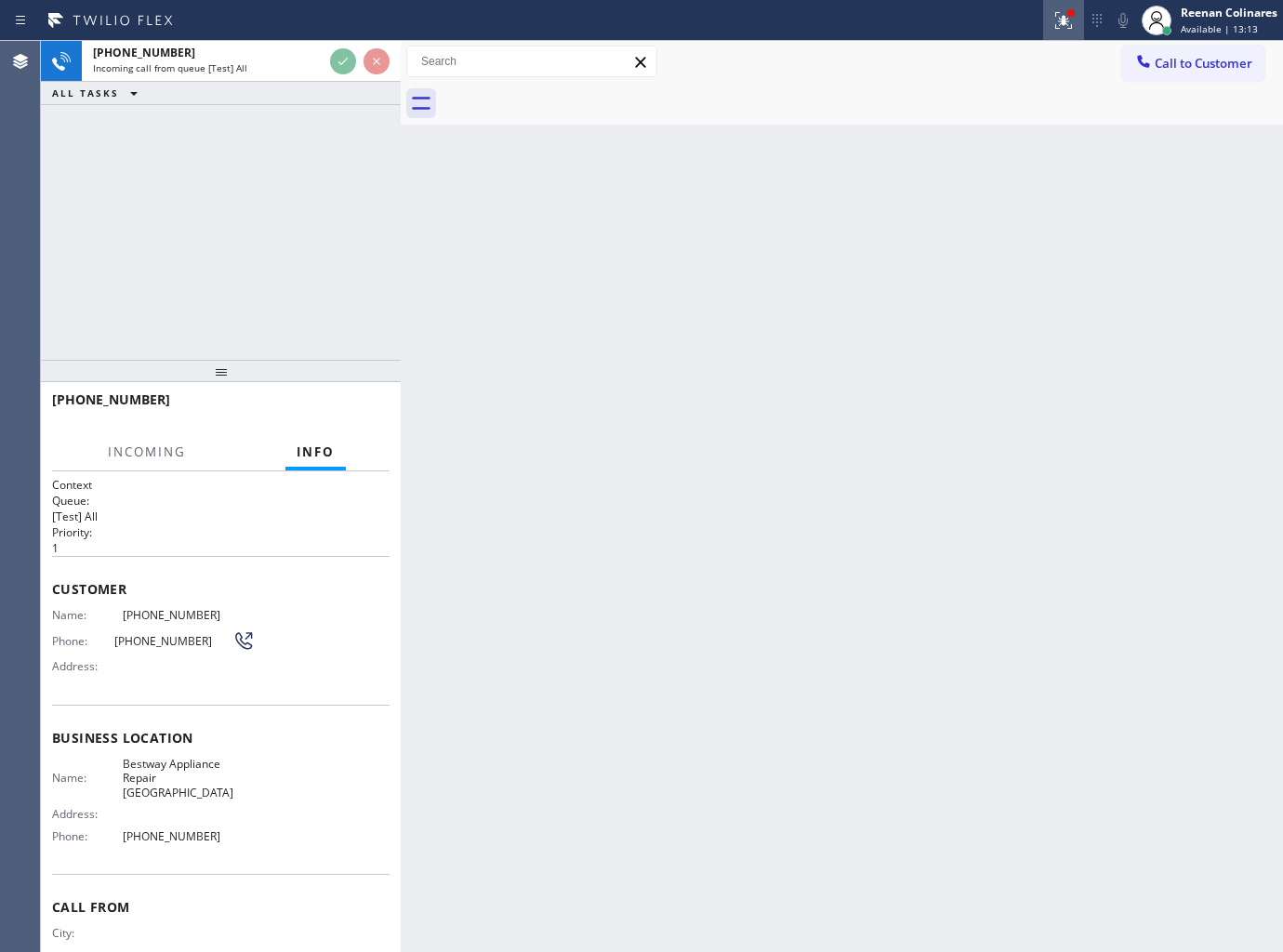
click at [1047, 29] on div at bounding box center [1063, 20] width 41 height 22
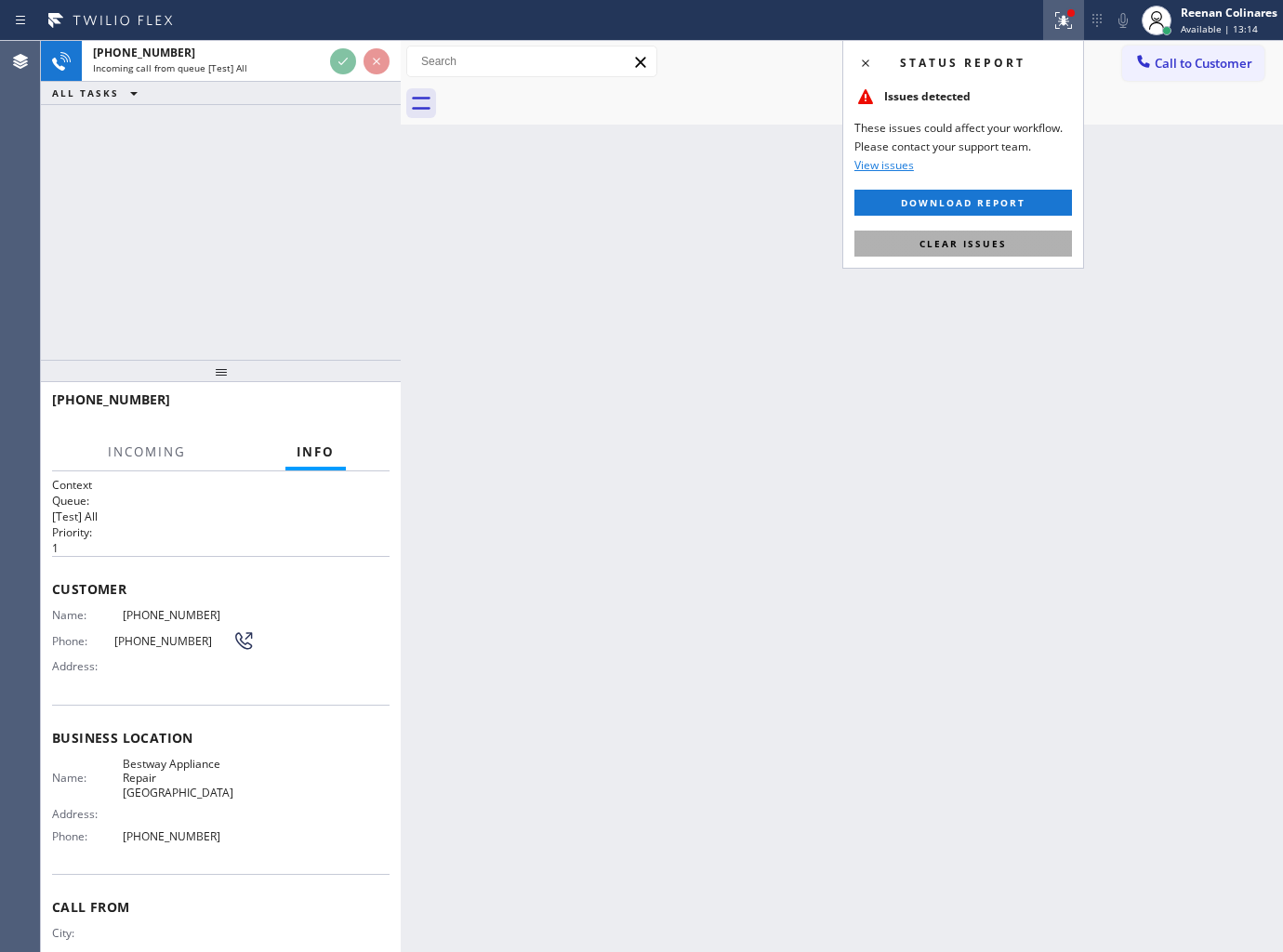
click at [951, 246] on span "Clear issues" at bounding box center [962, 244] width 87 height 13
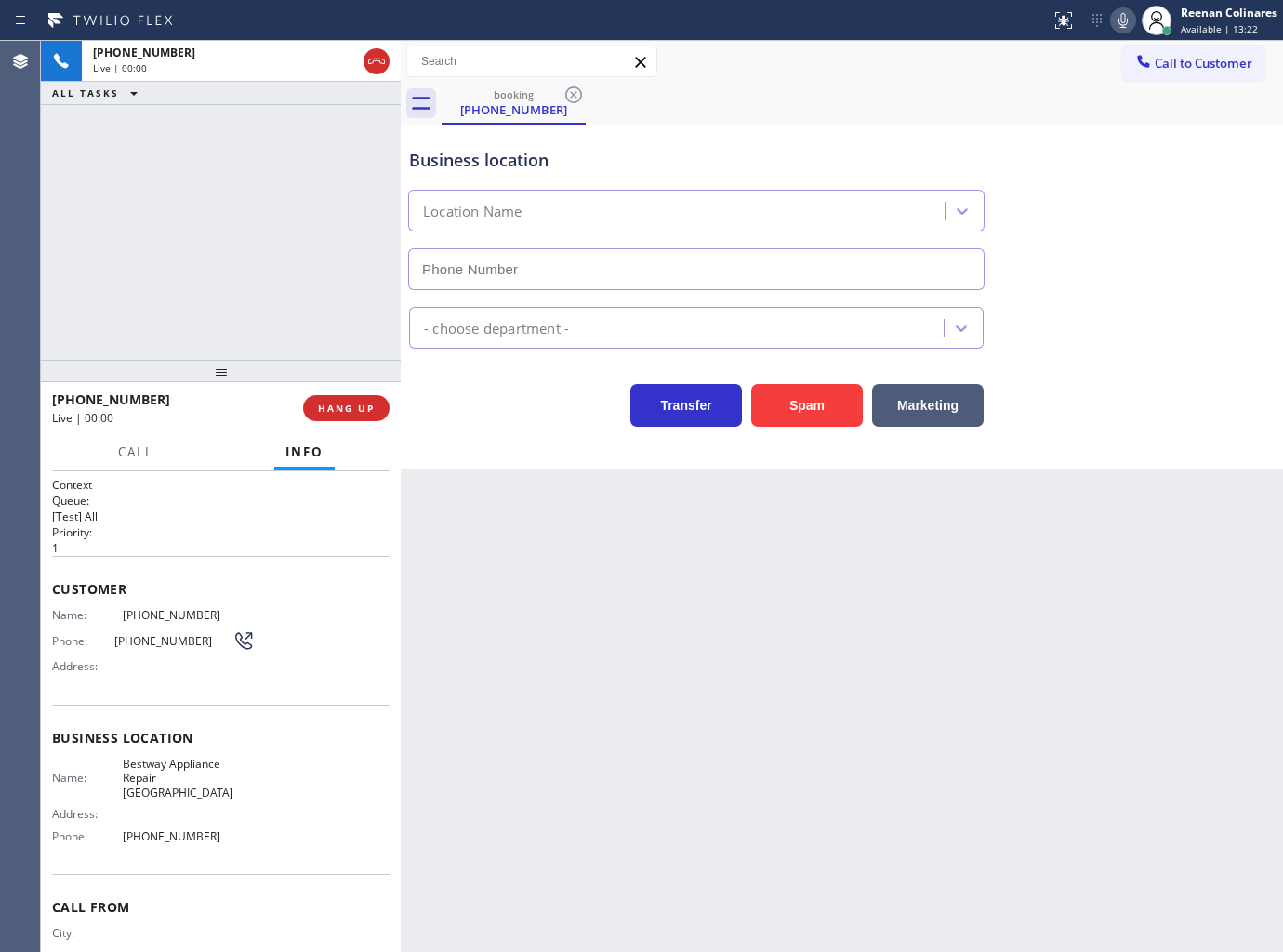
type input "(619) 724-4288"
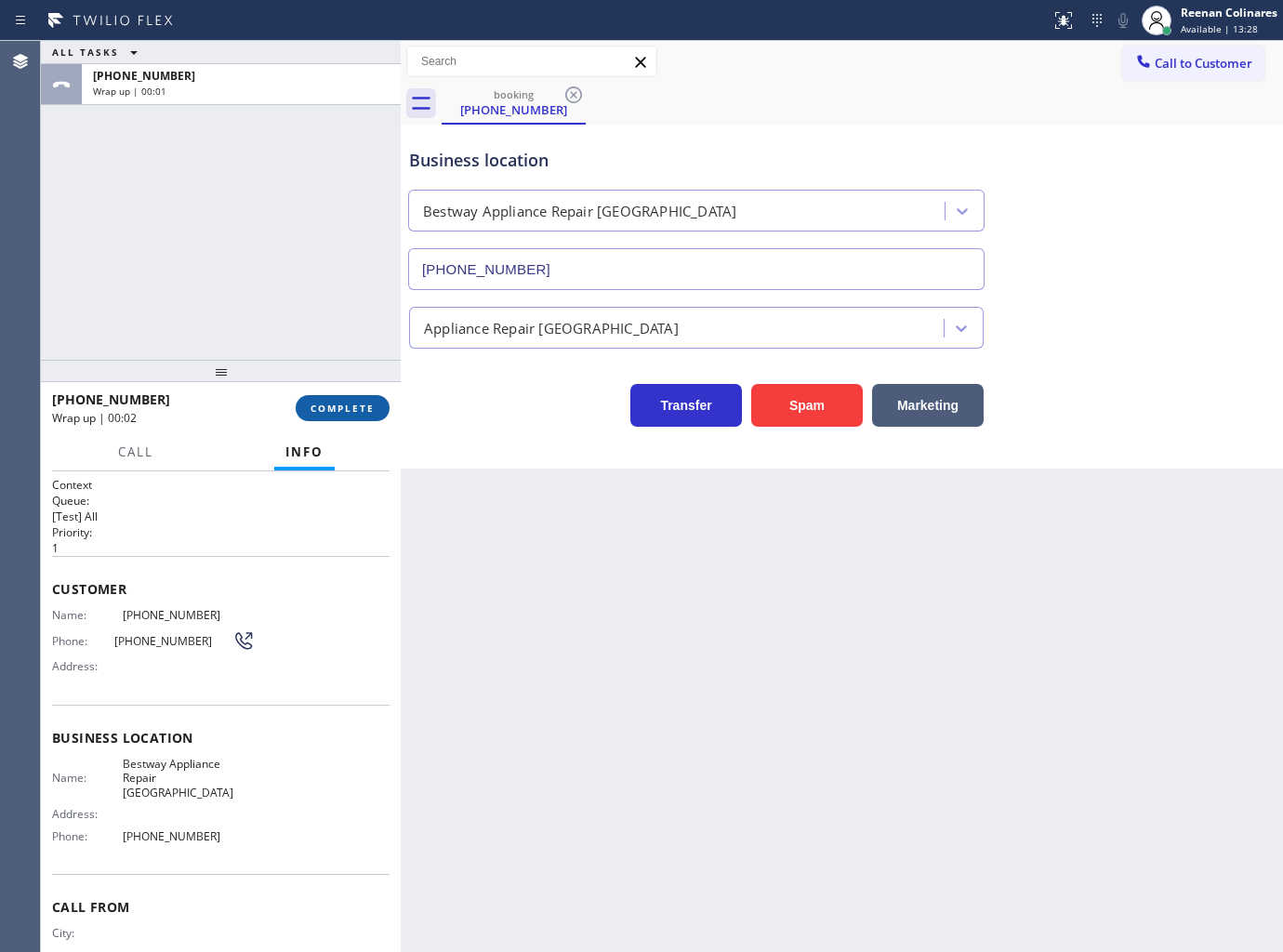
click at [345, 407] on span "COMPLETE" at bounding box center [343, 409] width 64 height 13
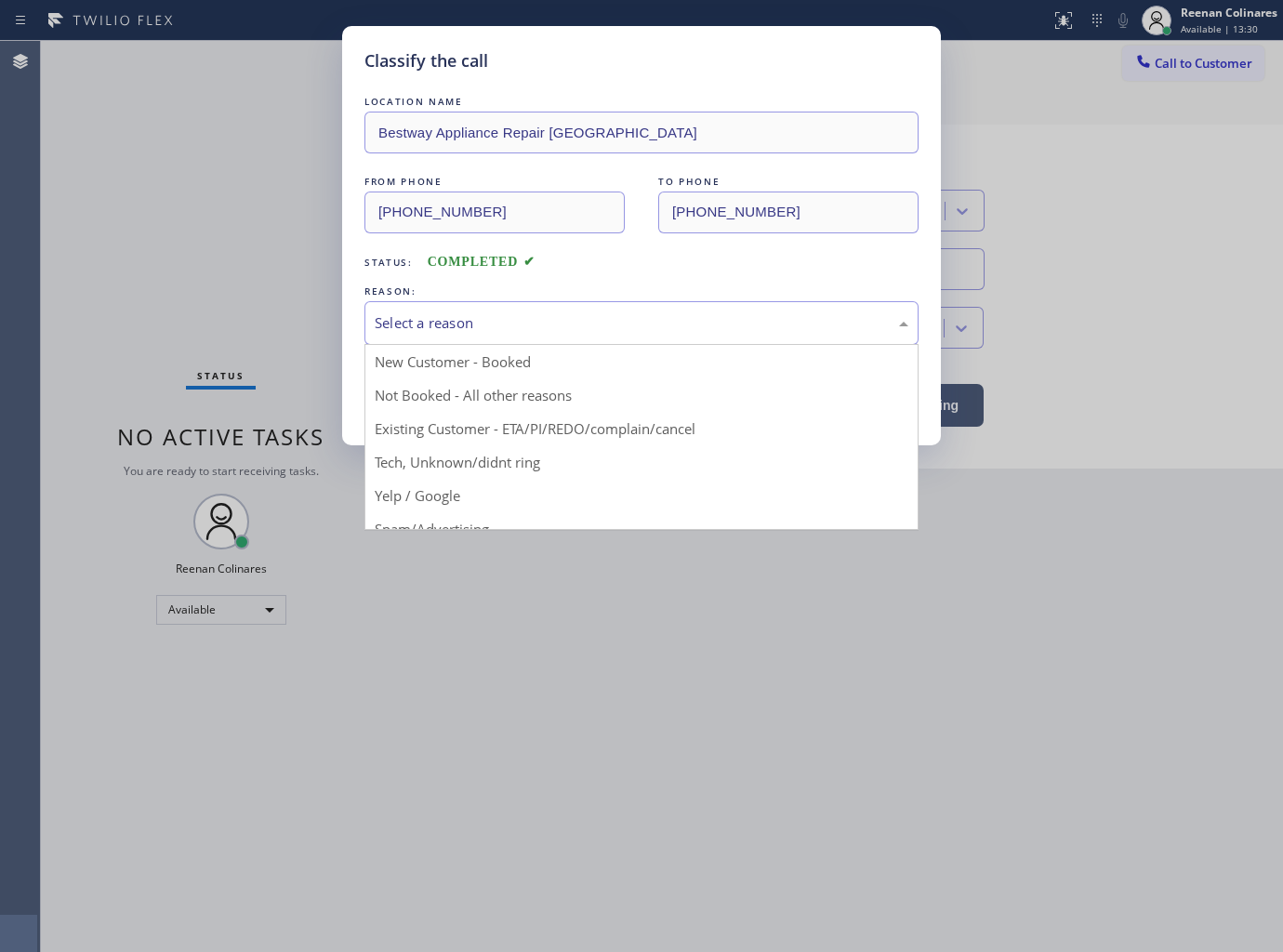
click at [512, 320] on div "Select a reason" at bounding box center [642, 322] width 534 height 21
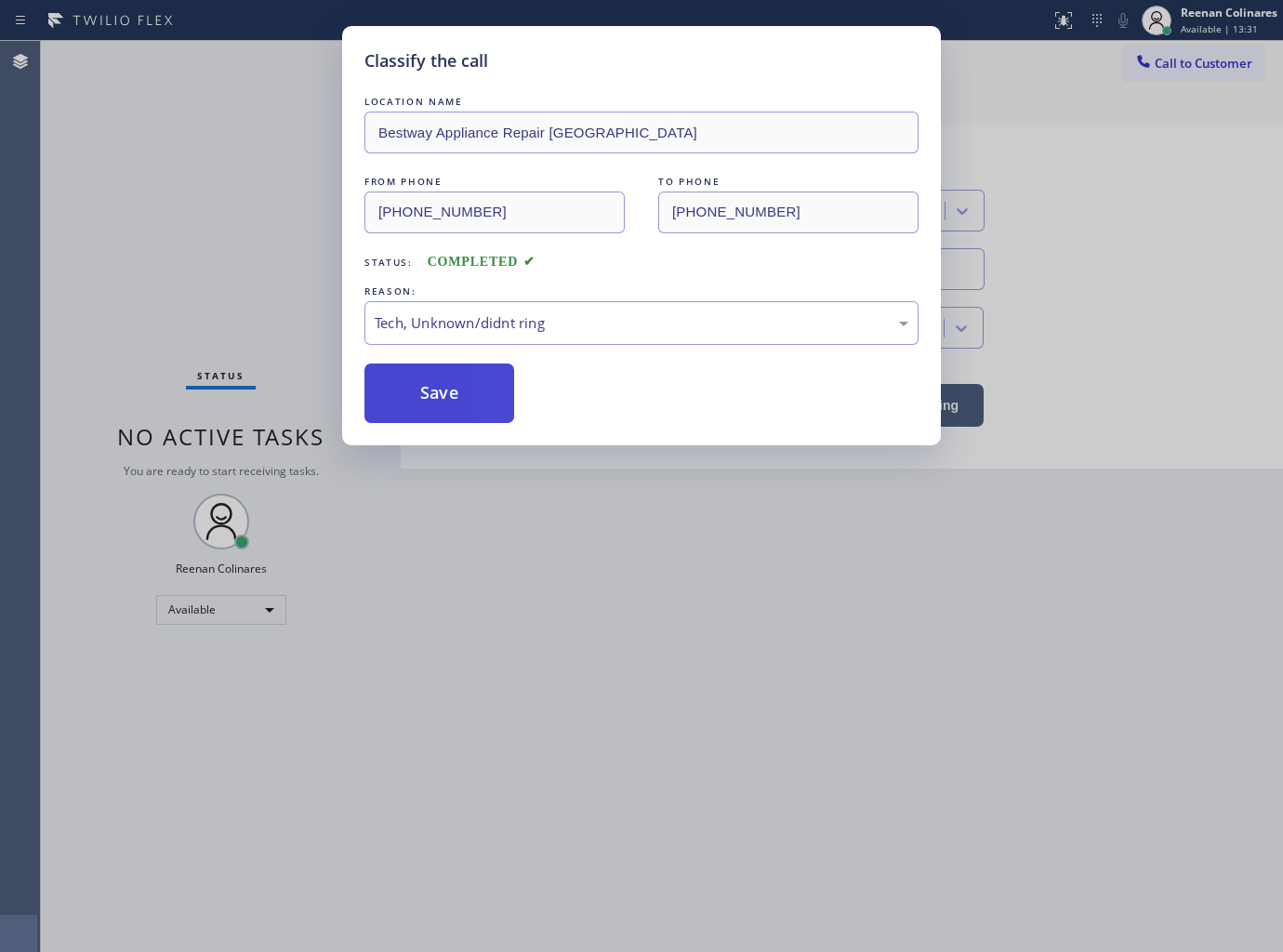
click at [446, 376] on button "Save" at bounding box center [439, 393] width 149 height 59
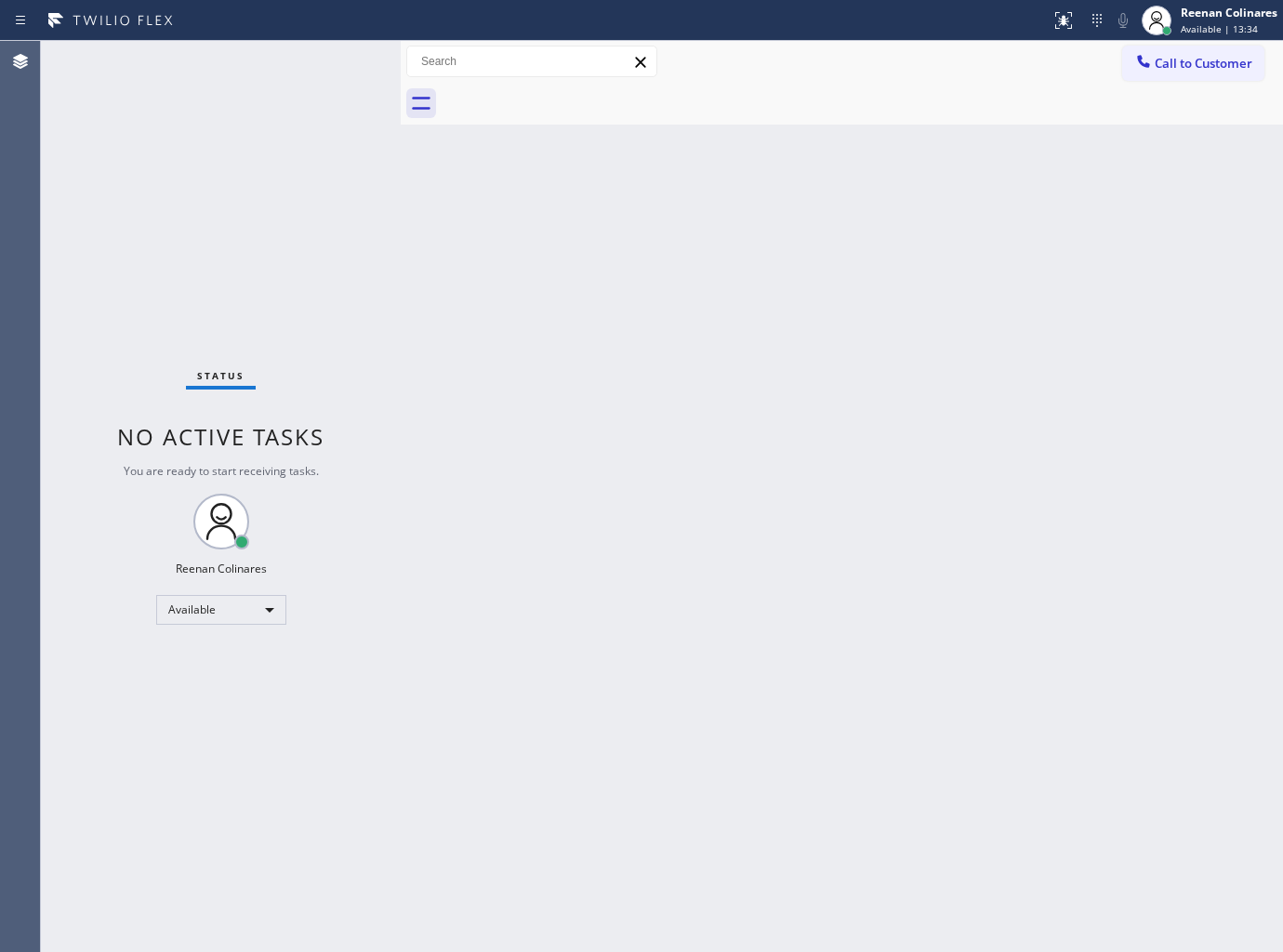
click at [935, 365] on div "Back to Dashboard Change Sender ID Customers Technicians Select a contact Outbo…" at bounding box center [842, 497] width 882 height 911
click at [572, 346] on div "Back to Dashboard Change Sender ID Customers Technicians Select a contact Outbo…" at bounding box center [842, 497] width 882 height 911
click at [252, 48] on div "Status No active tasks You are ready to start receiving tasks. Reenan Colinares…" at bounding box center [221, 497] width 360 height 911
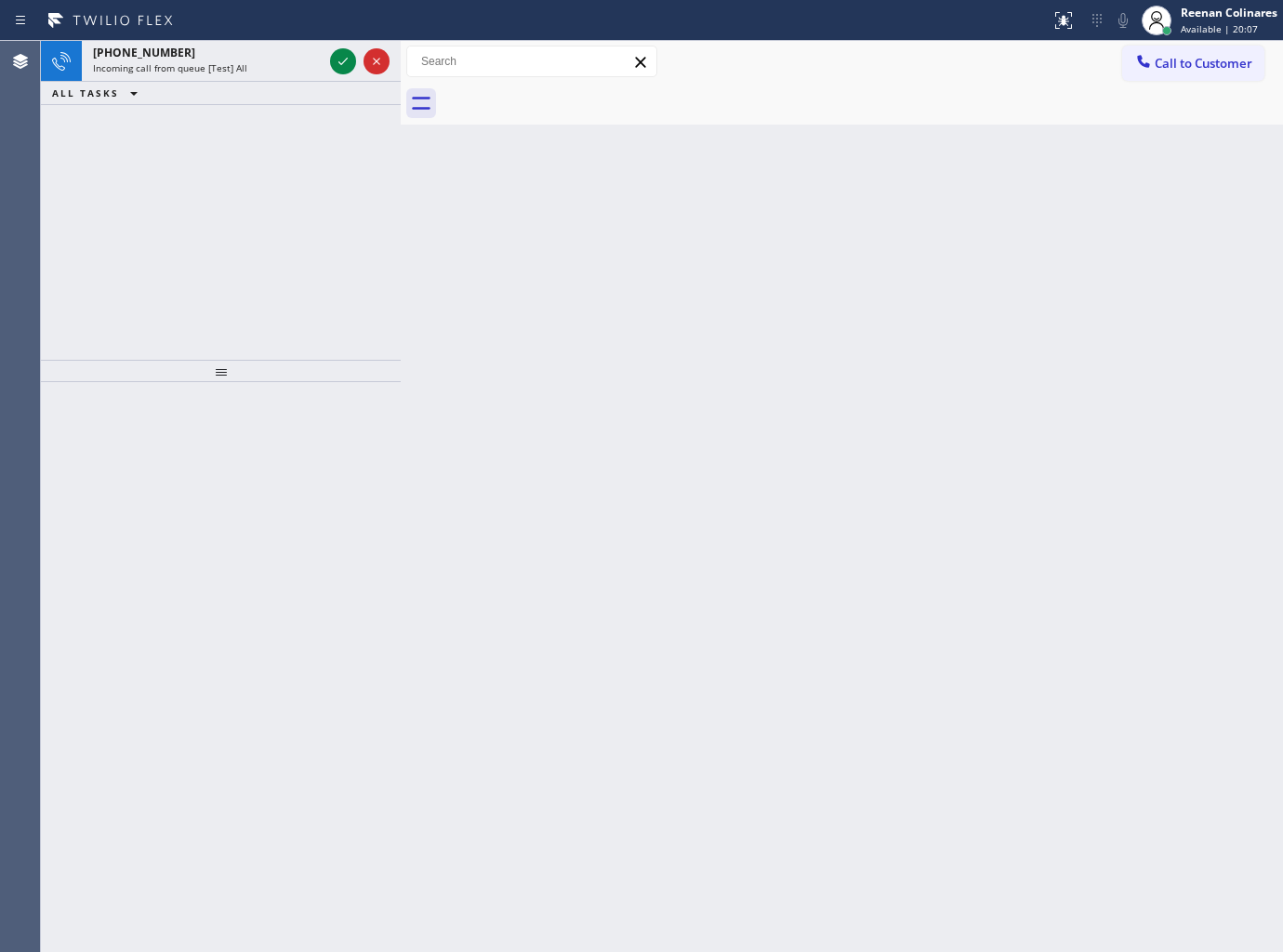
click at [243, 66] on span "Incoming call from queue [Test] All" at bounding box center [169, 68] width 154 height 13
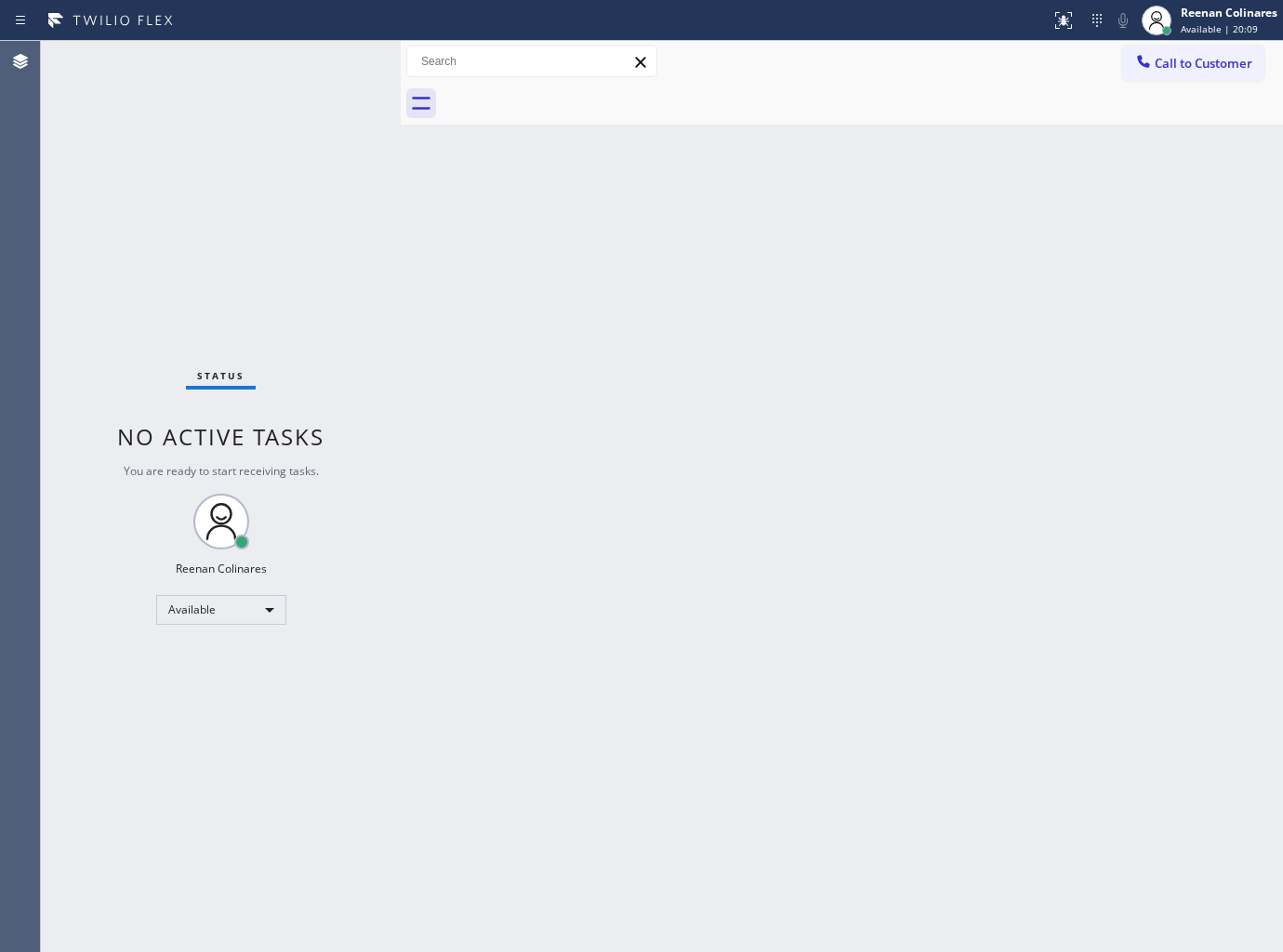
click at [338, 58] on div "Status No active tasks You are ready to start receiving tasks. Reenan Colinares…" at bounding box center [221, 497] width 360 height 911
click at [280, 62] on div "Status No active tasks You are ready to start receiving tasks. Reenan Colinares…" at bounding box center [221, 497] width 360 height 911
click at [281, 61] on div "Status No active tasks You are ready to start receiving tasks. Reenan Colinares…" at bounding box center [221, 497] width 360 height 911
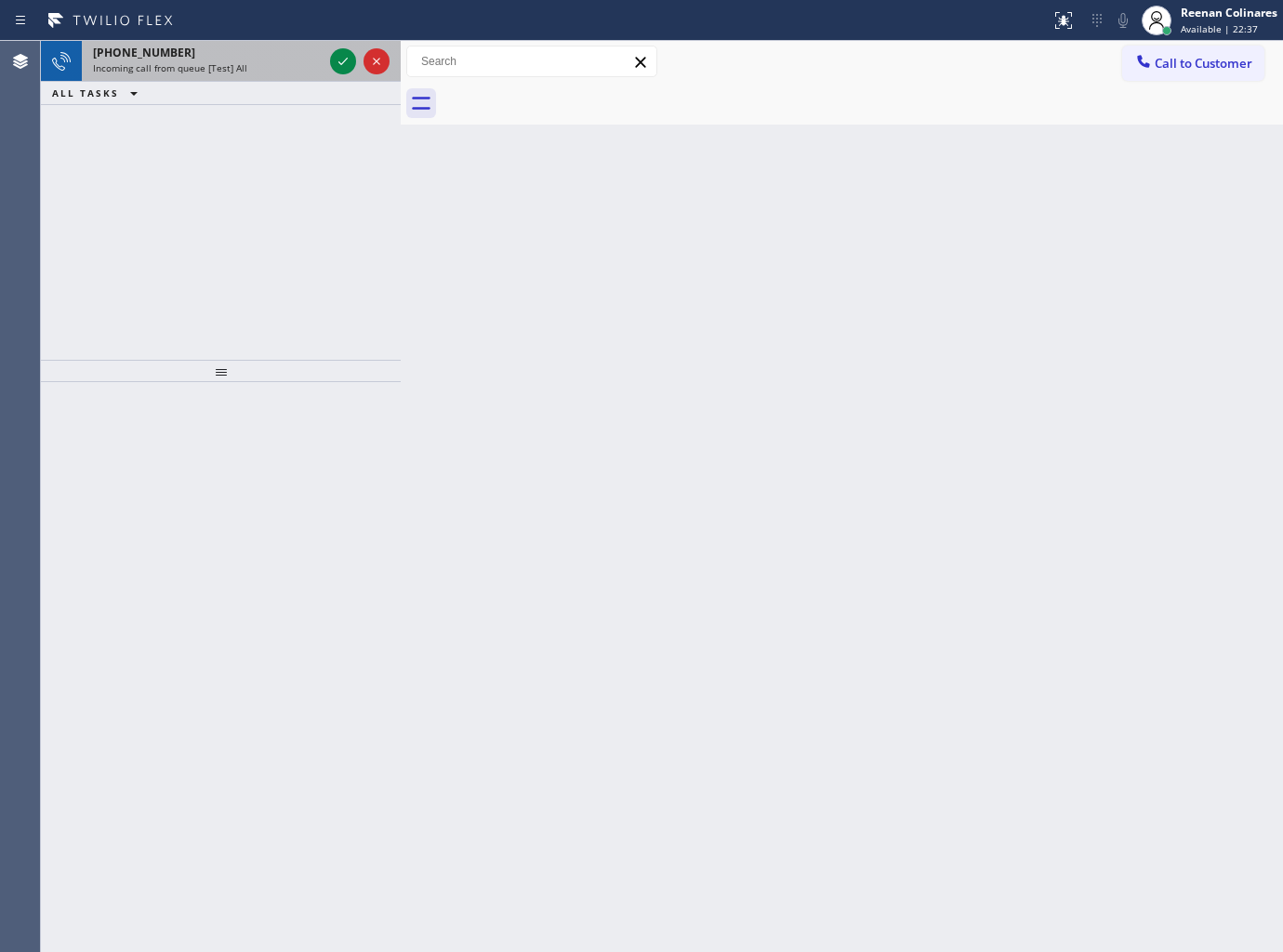
click at [275, 58] on div "+18184728965 Incoming call from queue [Test] All" at bounding box center [205, 61] width 245 height 41
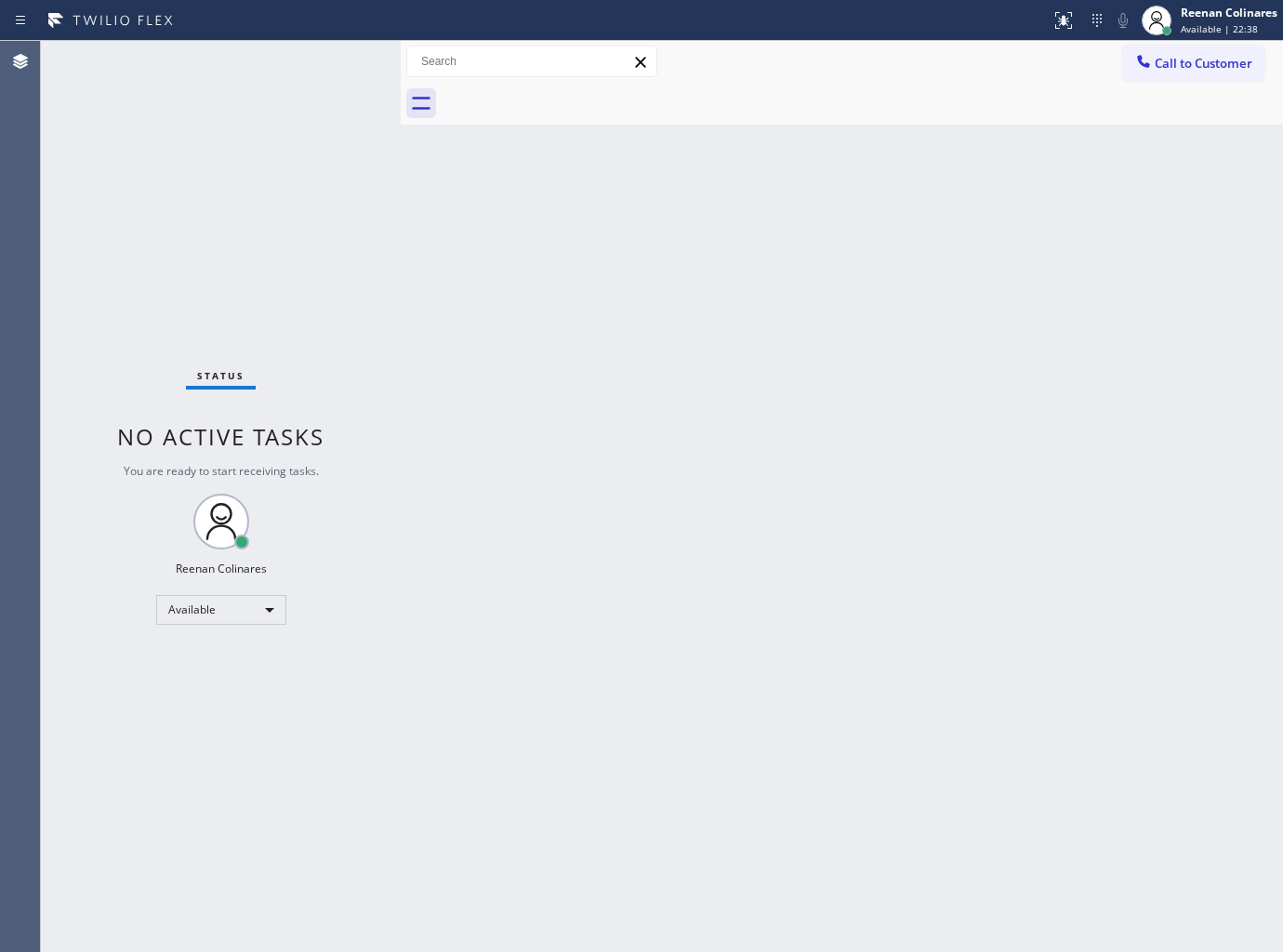
click at [283, 63] on div "Status No active tasks You are ready to start receiving tasks. Reenan Colinares…" at bounding box center [221, 497] width 360 height 911
click at [288, 57] on div "Status No active tasks You are ready to start receiving tasks. Reenan Colinares…" at bounding box center [221, 497] width 360 height 911
click at [286, 51] on div "Status No active tasks You are ready to start receiving tasks. Reenan Colinares…" at bounding box center [221, 497] width 360 height 911
click at [286, 50] on div "Status No active tasks You are ready to start receiving tasks. Reenan Colinares…" at bounding box center [221, 497] width 360 height 911
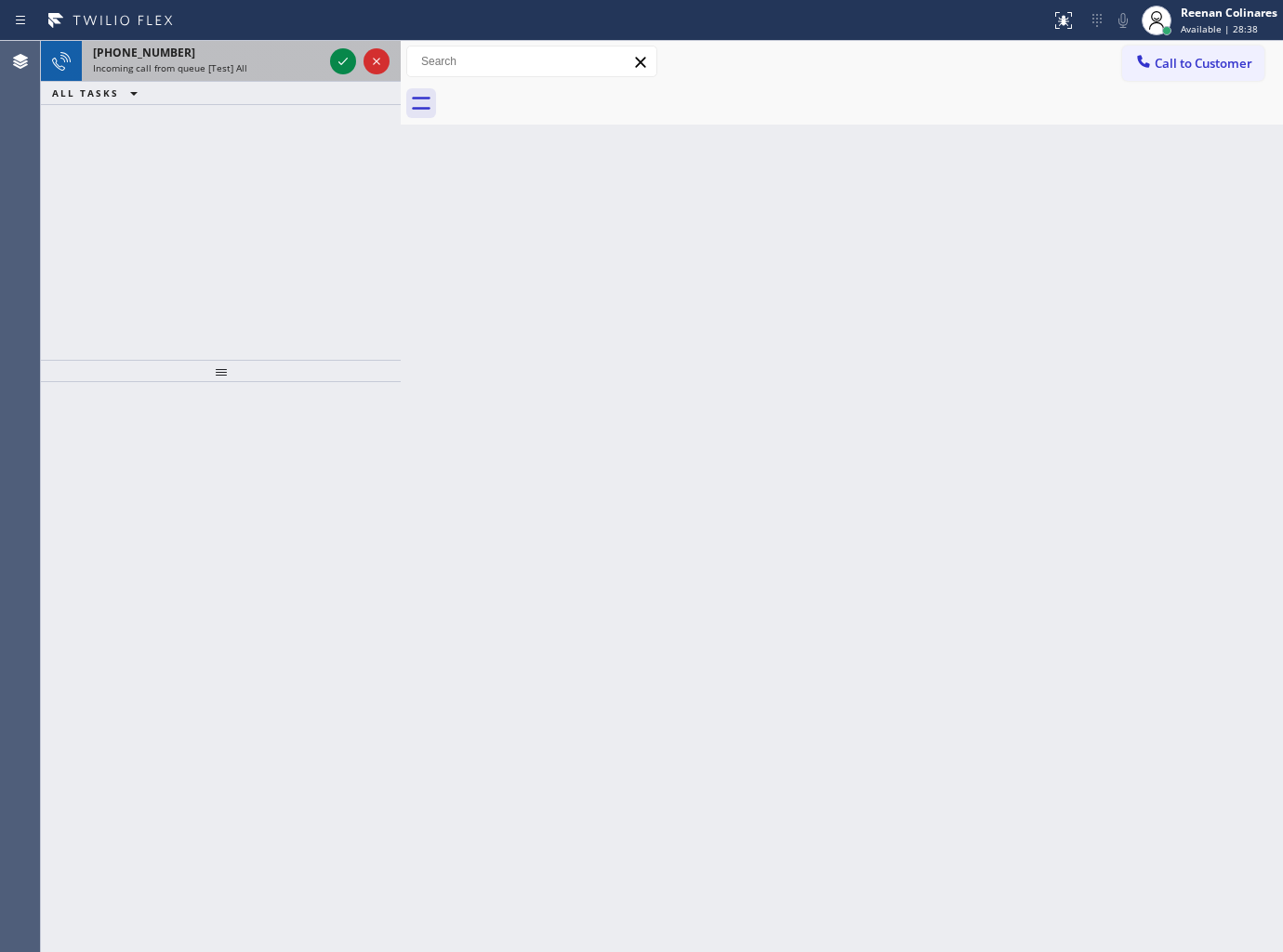
click at [286, 50] on div "+18884455451" at bounding box center [208, 53] width 230 height 16
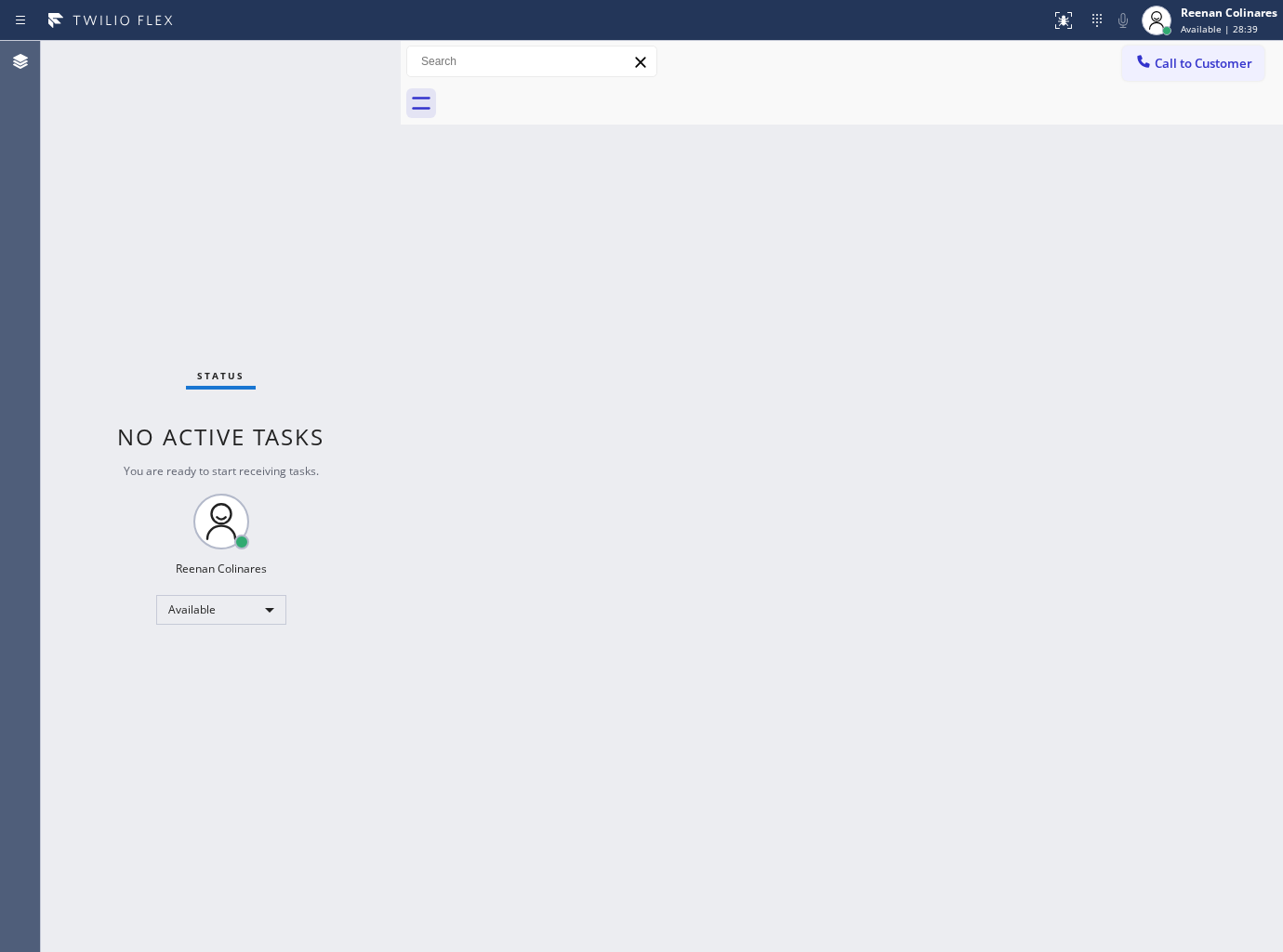
click at [329, 56] on div "Status No active tasks You are ready to start receiving tasks. Reenan Colinares…" at bounding box center [221, 497] width 360 height 911
click at [328, 56] on div "Status No active tasks You are ready to start receiving tasks. Reenan Colinares…" at bounding box center [221, 497] width 360 height 911
click at [327, 56] on div "Status No active tasks You are ready to start receiving tasks. Reenan Colinares…" at bounding box center [221, 497] width 360 height 911
click at [986, 193] on div "Back to Dashboard Change Sender ID Customers Technicians Select a contact Outbo…" at bounding box center [842, 497] width 882 height 911
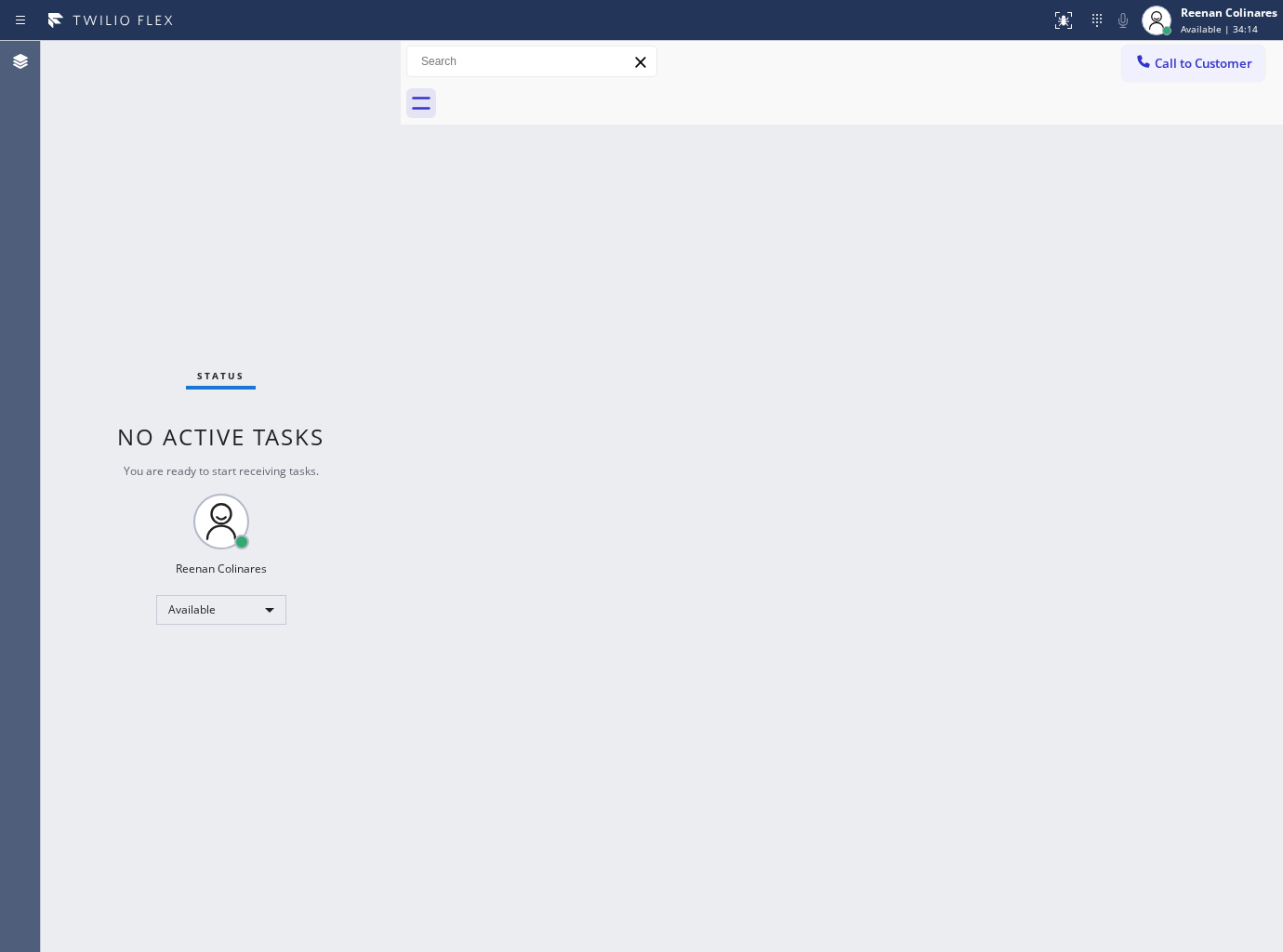
click at [237, 72] on div "Status No active tasks You are ready to start receiving tasks. Reenan Colinares…" at bounding box center [221, 497] width 360 height 911
click at [236, 72] on div "Status No active tasks You are ready to start receiving tasks. Reenan Colinares…" at bounding box center [221, 497] width 360 height 911
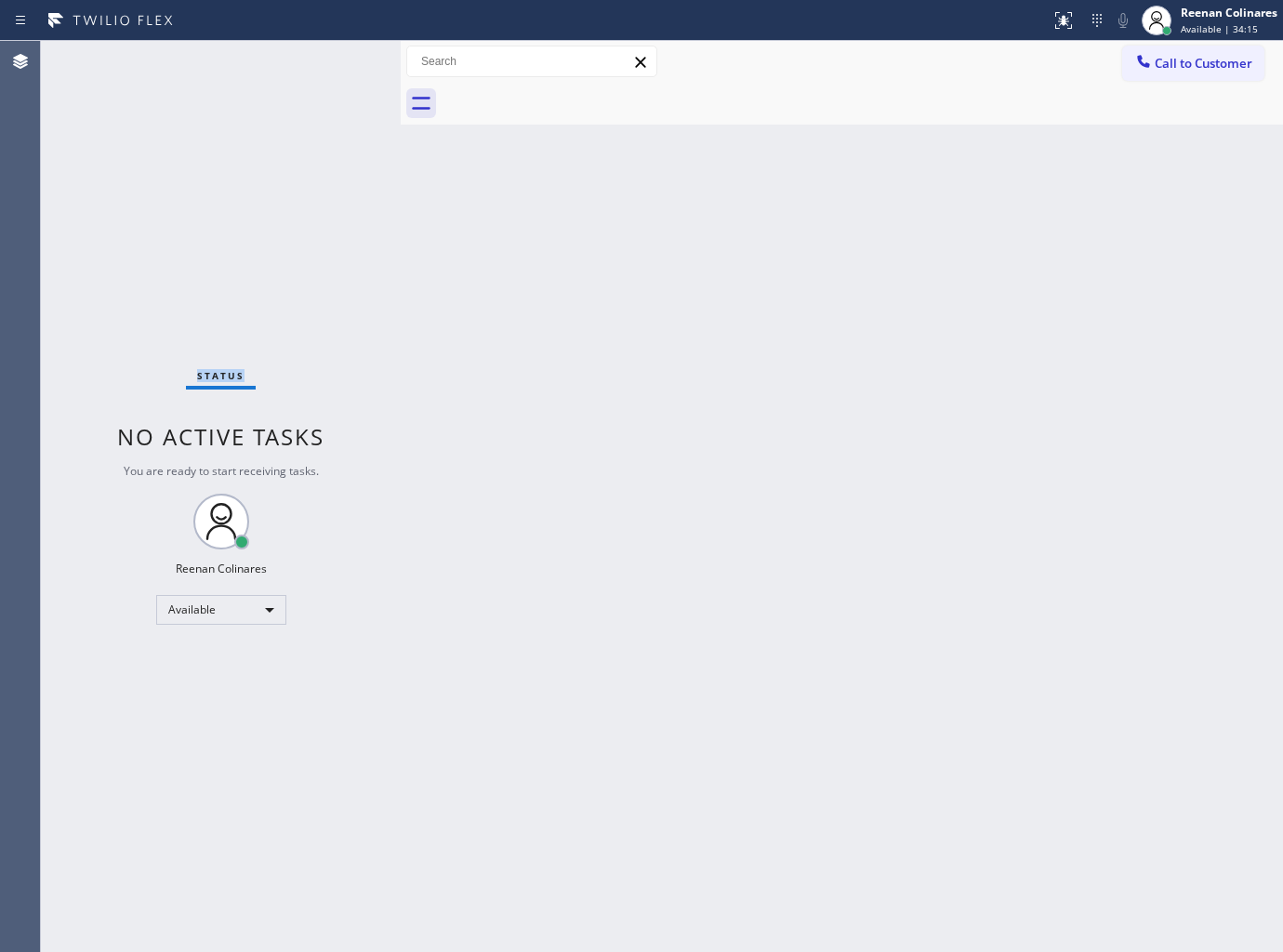
click at [235, 72] on div "Status No active tasks You are ready to start receiving tasks. Reenan Colinares…" at bounding box center [221, 497] width 360 height 911
click at [199, 98] on div "Status No active tasks You are ready to start receiving tasks. Reenan Colinares…" at bounding box center [221, 497] width 360 height 911
click at [238, 81] on div "Status No active tasks You are ready to start receiving tasks. Reenan Colinares…" at bounding box center [221, 497] width 360 height 911
click at [246, 61] on div "Status No active tasks You are ready to start receiving tasks. Reenan Colinares…" at bounding box center [221, 497] width 360 height 911
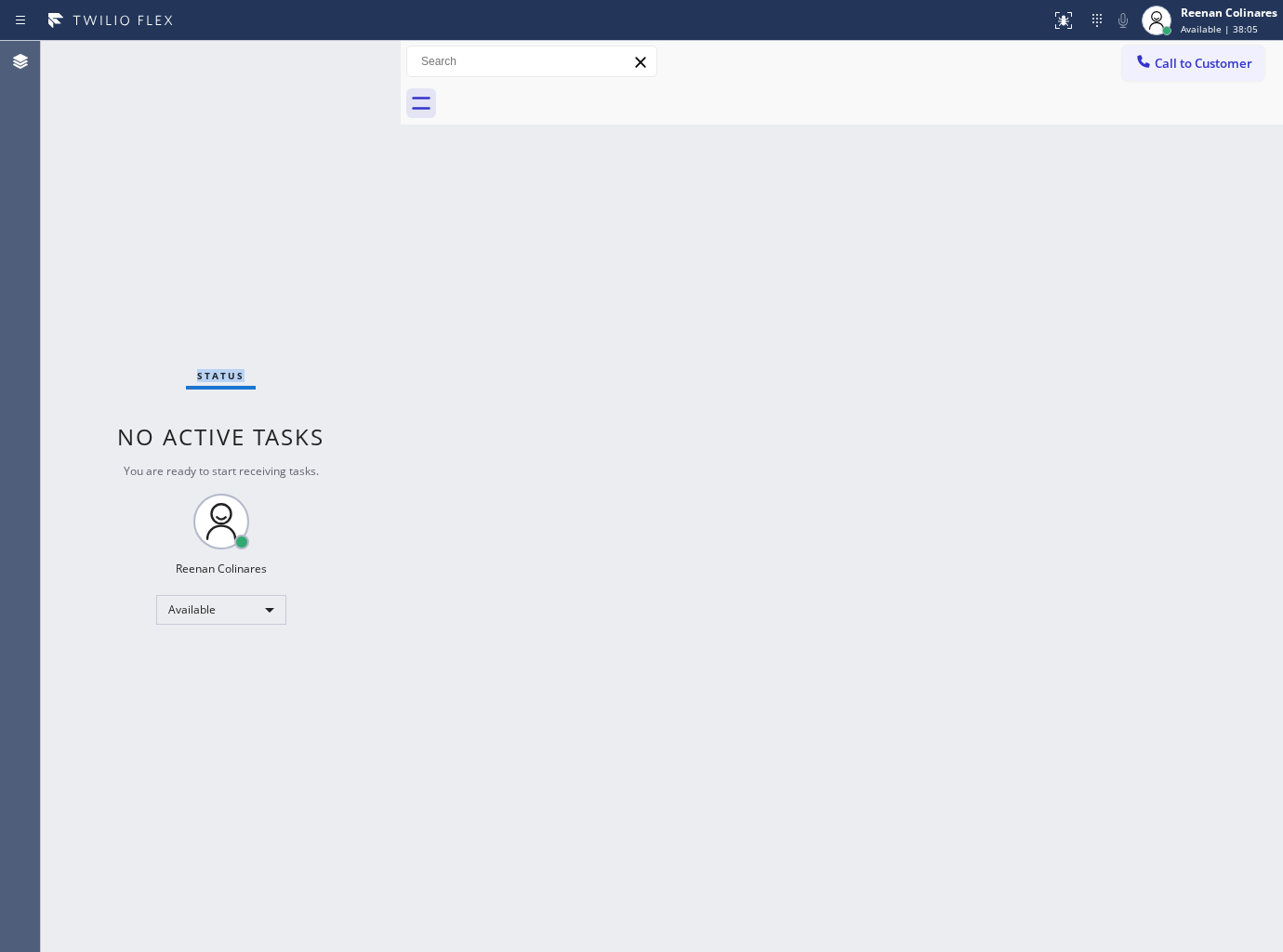
click at [246, 61] on div "Status No active tasks You are ready to start receiving tasks. Reenan Colinares…" at bounding box center [221, 497] width 360 height 911
click at [246, 59] on div "Status No active tasks You are ready to start receiving tasks. Reenan Colinares…" at bounding box center [221, 497] width 360 height 911
click at [246, 58] on div "Status No active tasks You are ready to start receiving tasks. Reenan Colinares…" at bounding box center [221, 497] width 360 height 911
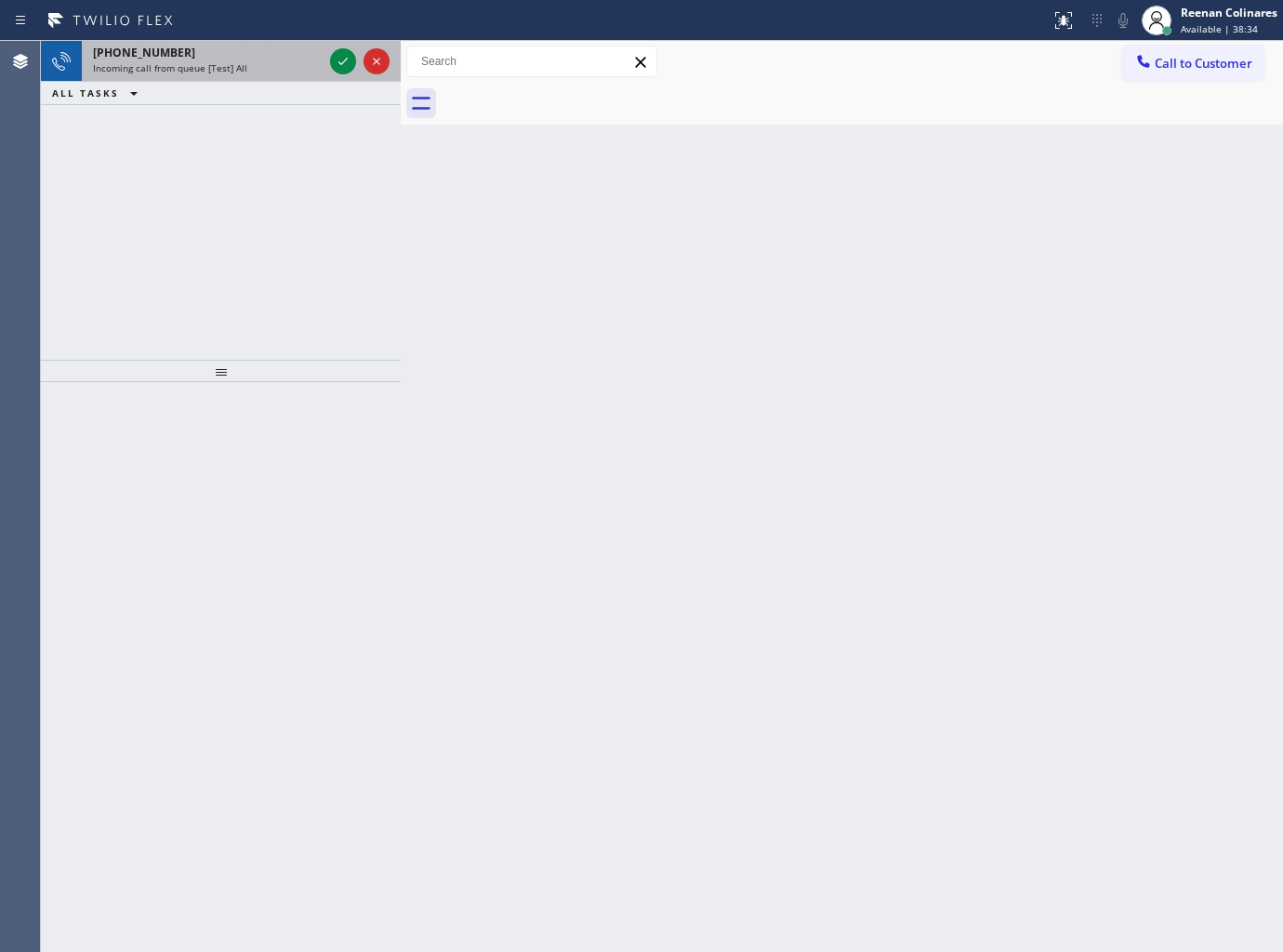
click at [271, 68] on div "Incoming call from queue [Test] All" at bounding box center [208, 68] width 230 height 13
click at [270, 59] on div "+19085918197" at bounding box center [208, 53] width 230 height 16
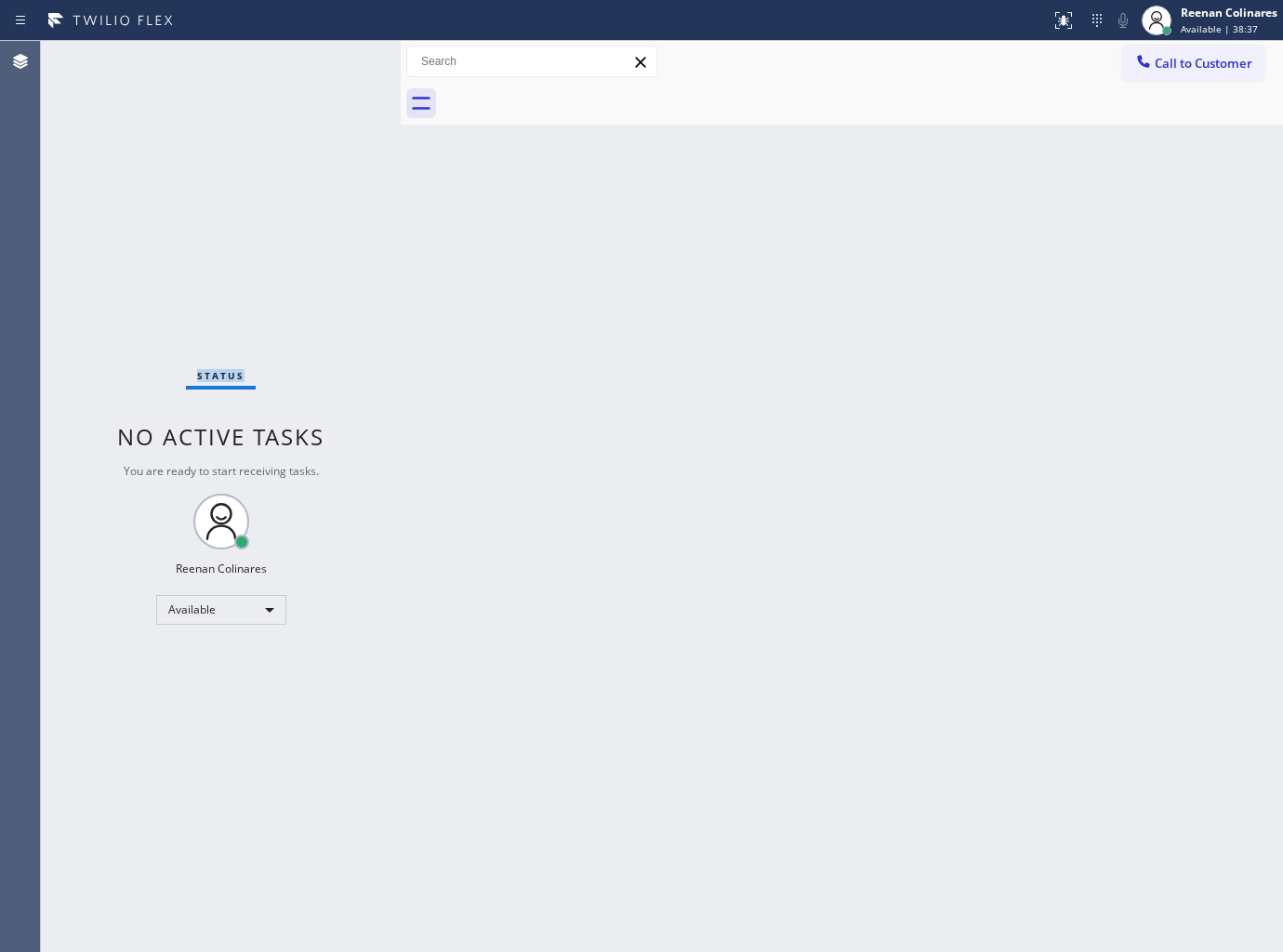
click at [272, 59] on div "Status No active tasks You are ready to start receiving tasks. Reenan Colinares…" at bounding box center [221, 497] width 360 height 911
click at [277, 146] on div "Status No active tasks You are ready to start receiving tasks. Reenan Colinares…" at bounding box center [221, 497] width 360 height 911
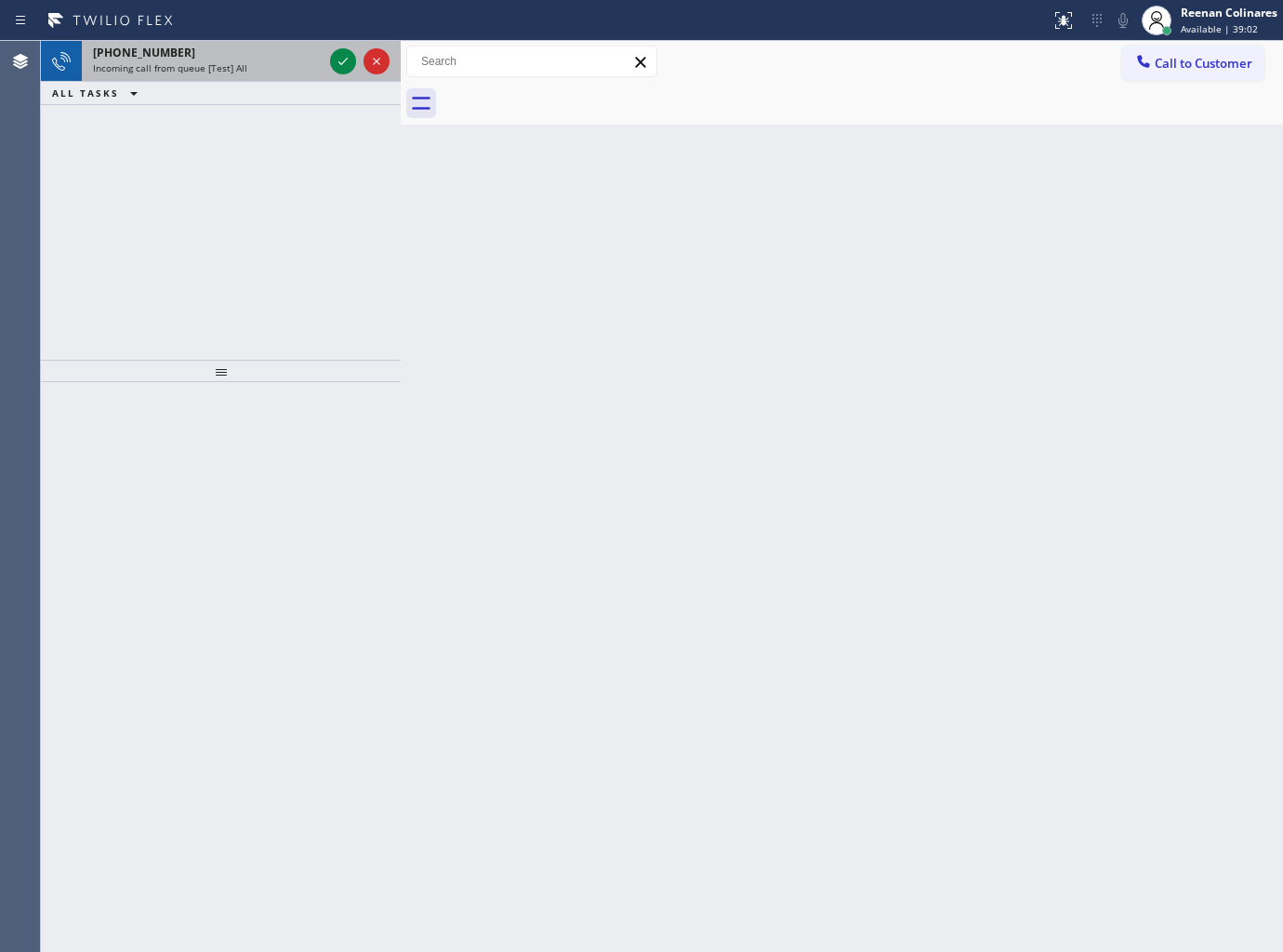
click at [188, 70] on span "Incoming call from queue [Test] All" at bounding box center [169, 68] width 154 height 13
click at [188, 73] on span "Incoming call from queue [Test] All" at bounding box center [169, 68] width 154 height 13
click at [260, 73] on div "Incoming call from queue [Test] All" at bounding box center [208, 68] width 230 height 13
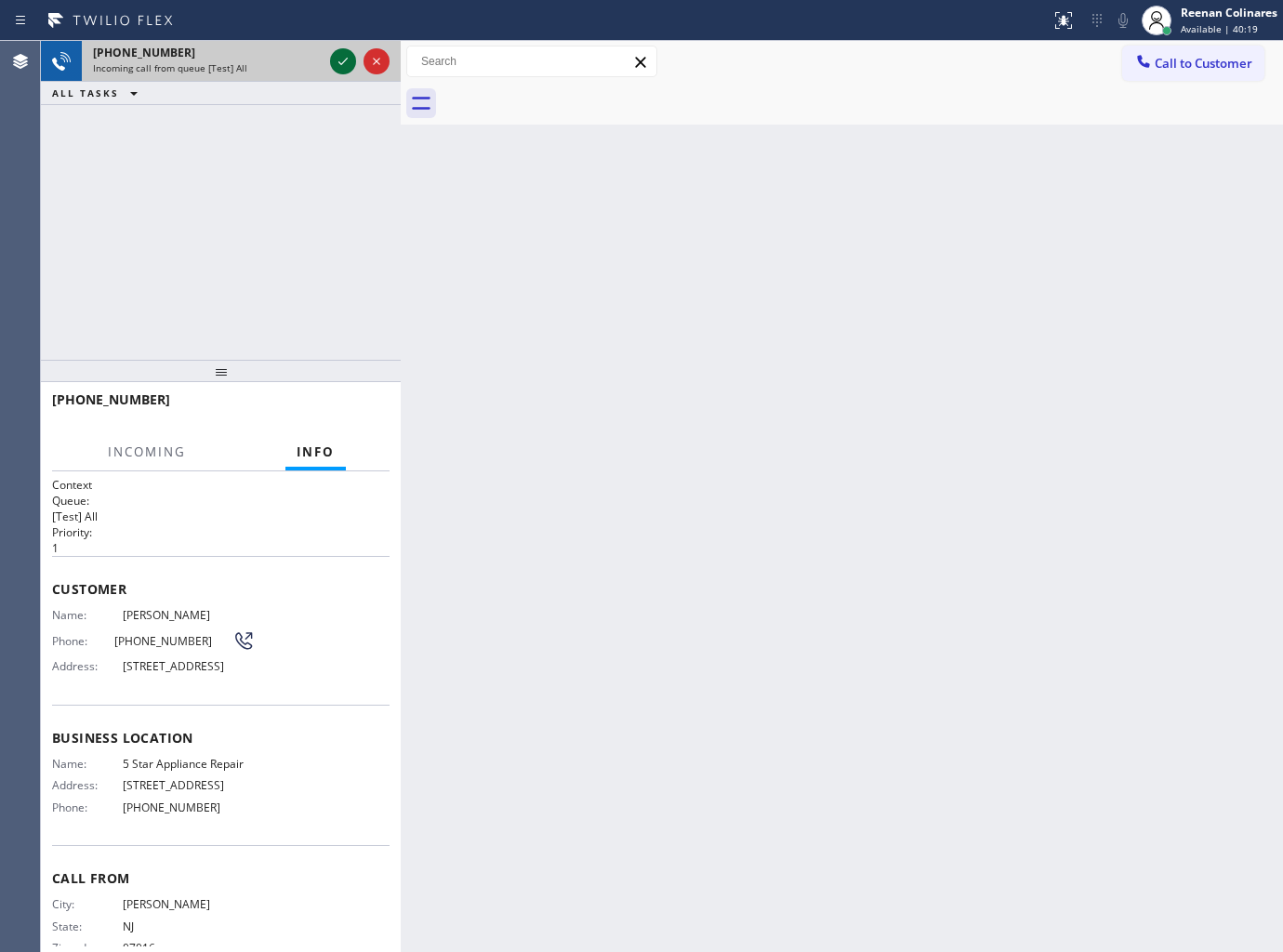
click at [344, 62] on icon at bounding box center [343, 60] width 22 height 22
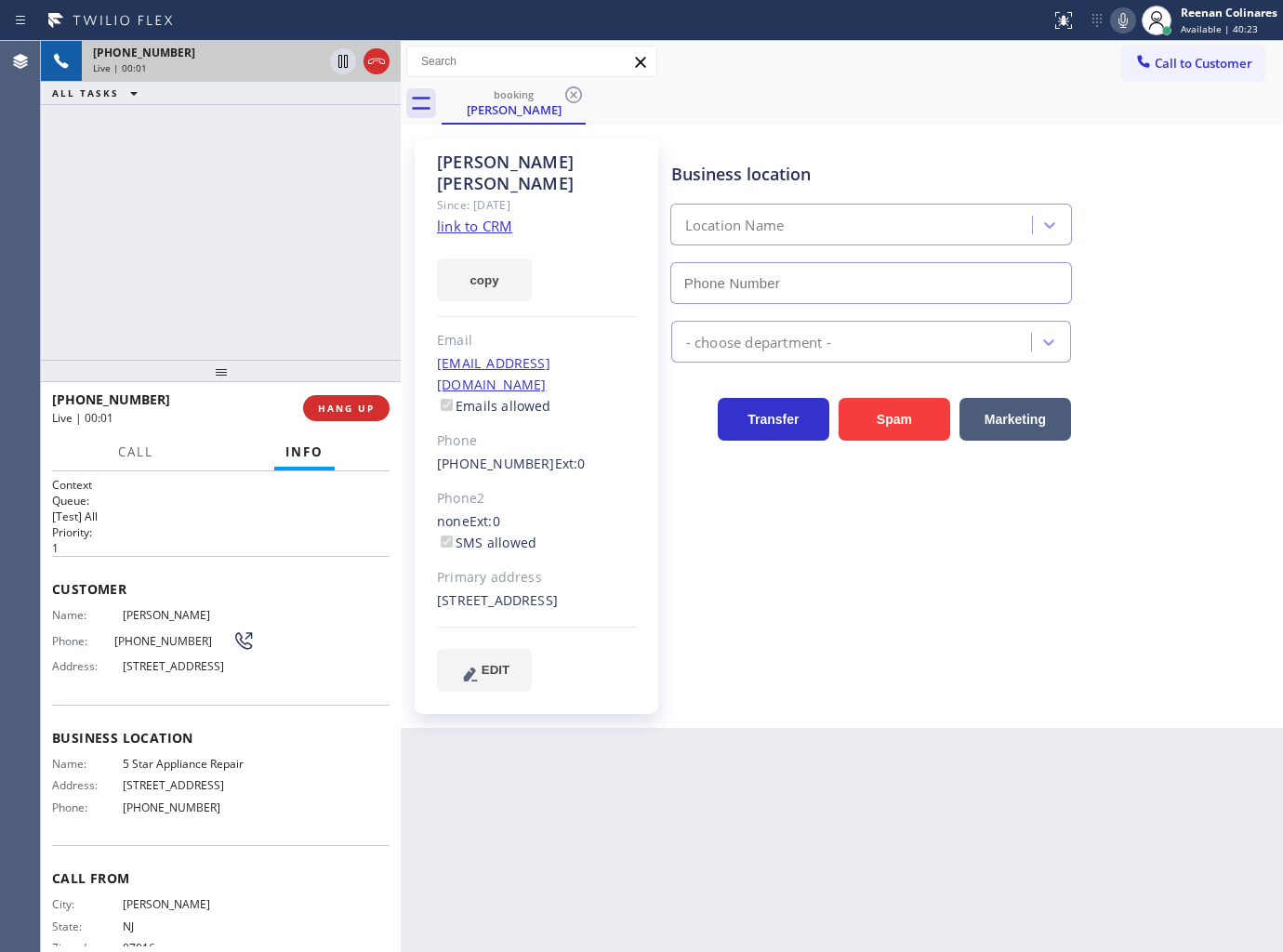
type input "[PHONE_NUMBER]"
click at [1123, 22] on icon at bounding box center [1122, 20] width 22 height 22
click at [1120, 21] on icon at bounding box center [1122, 20] width 22 height 22
click at [122, 449] on span "Call" at bounding box center [135, 451] width 35 height 16
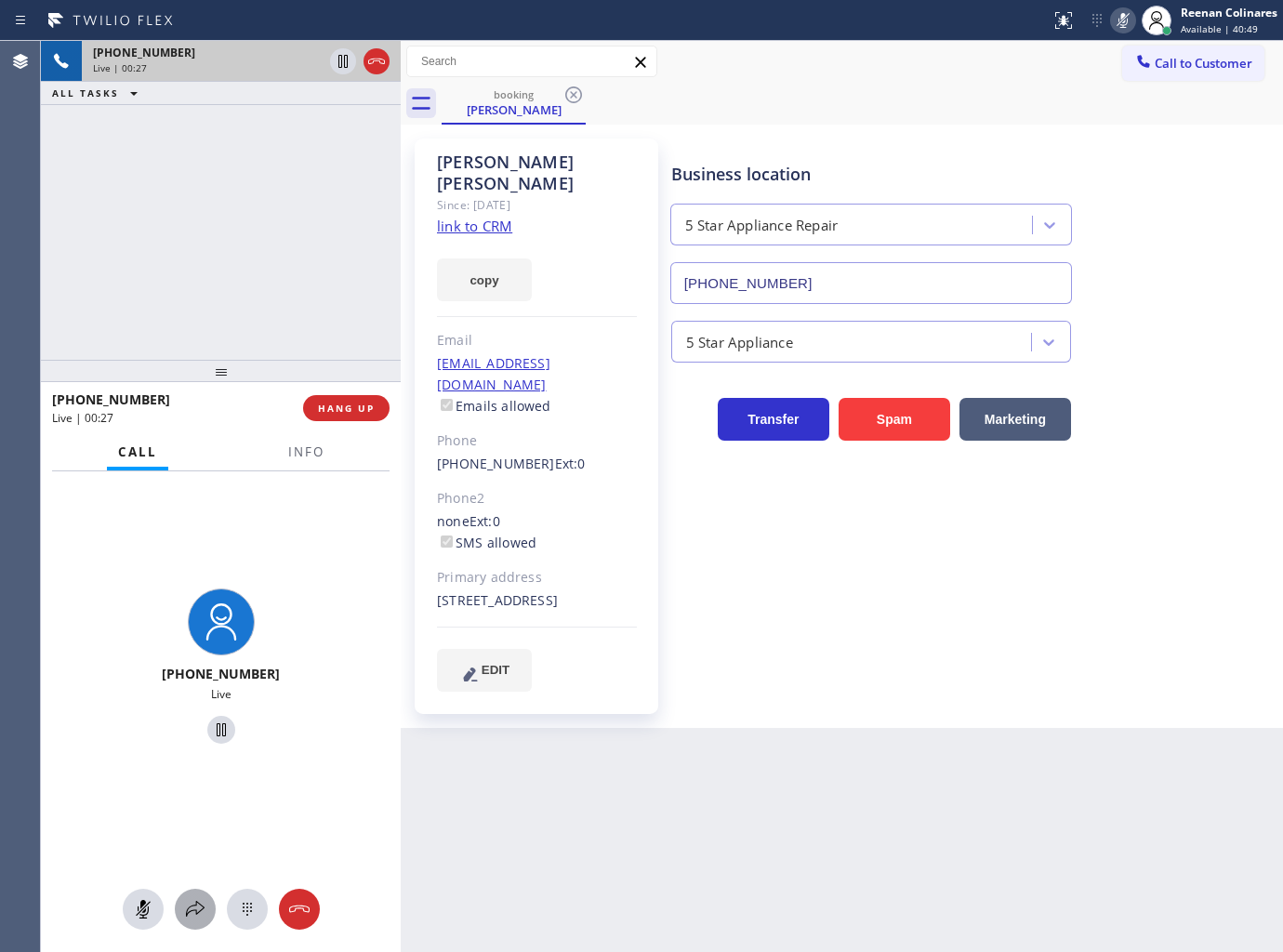
click at [192, 902] on icon at bounding box center [194, 909] width 22 height 22
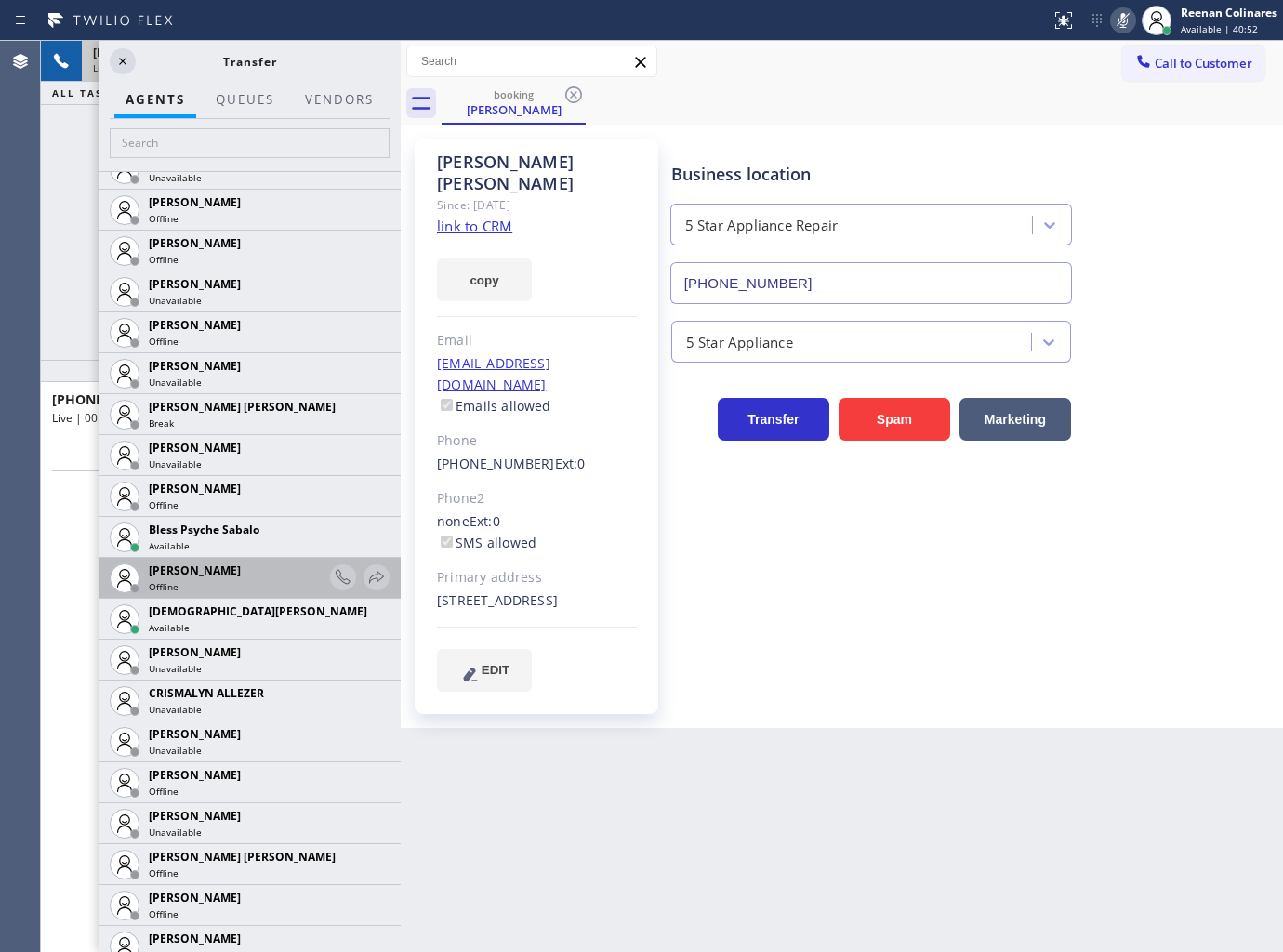
scroll to position [412, 0]
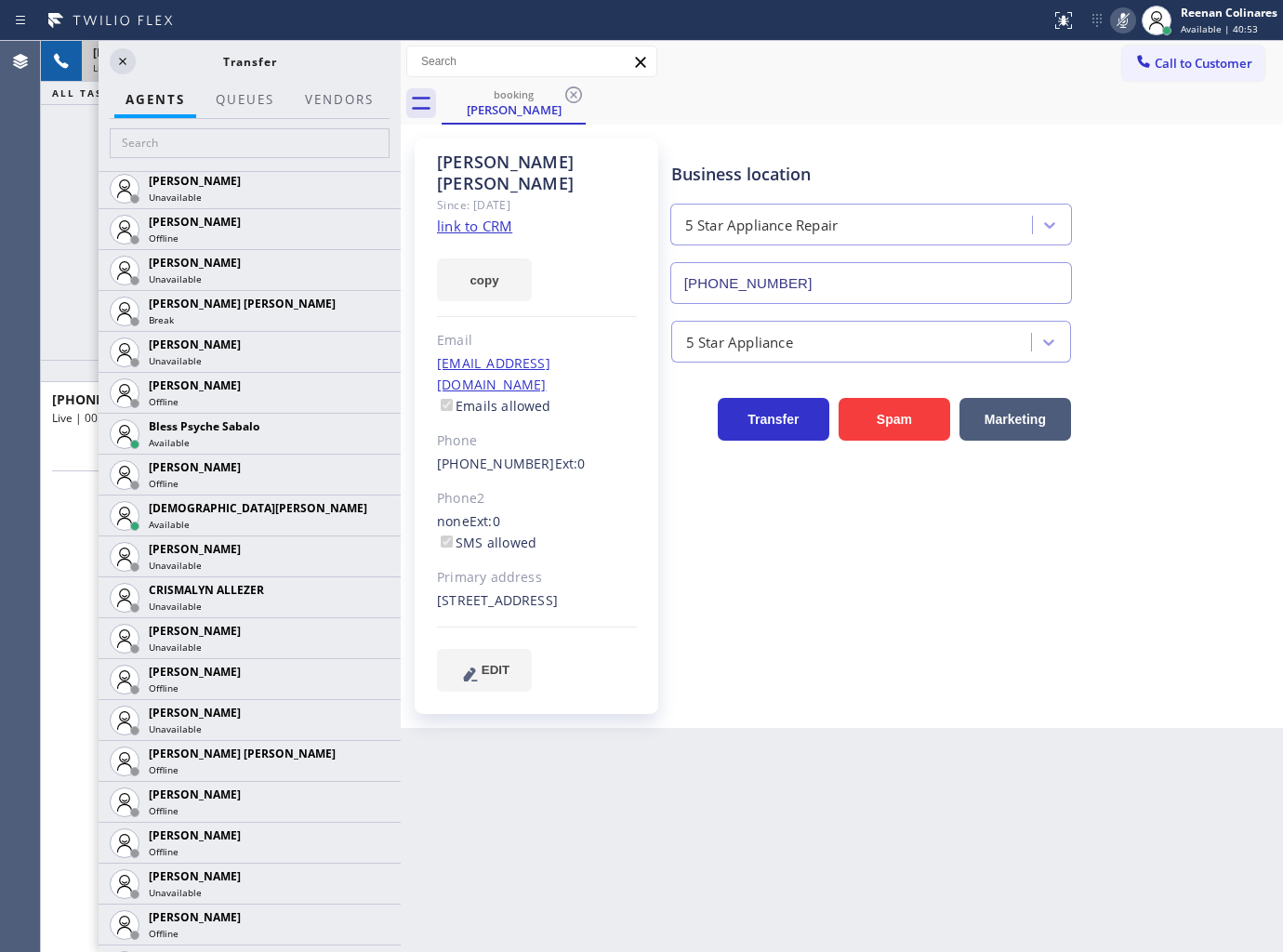
click at [0, 0] on icon at bounding box center [0, 0] width 0 height 0
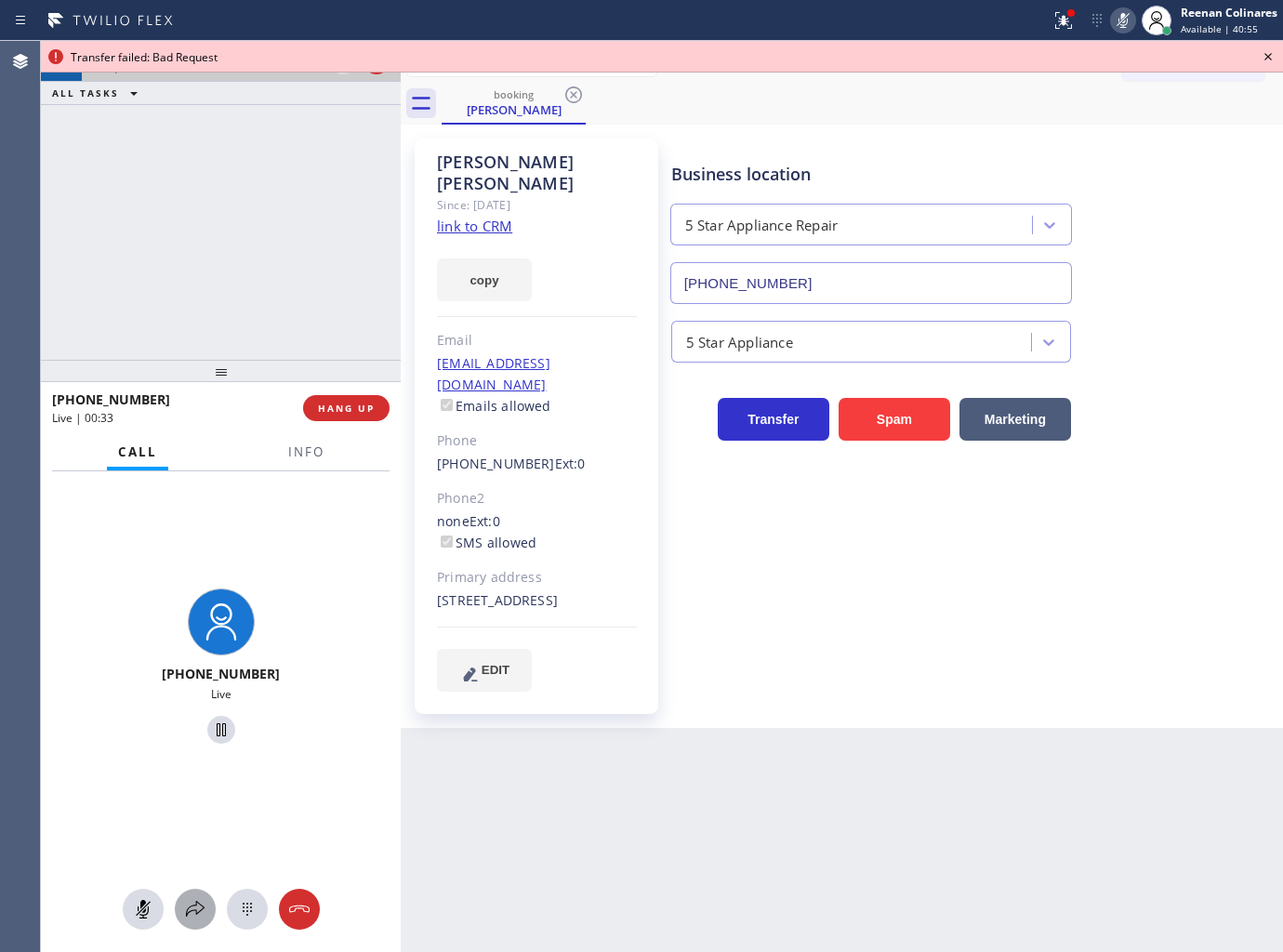
click at [199, 899] on icon at bounding box center [194, 909] width 22 height 22
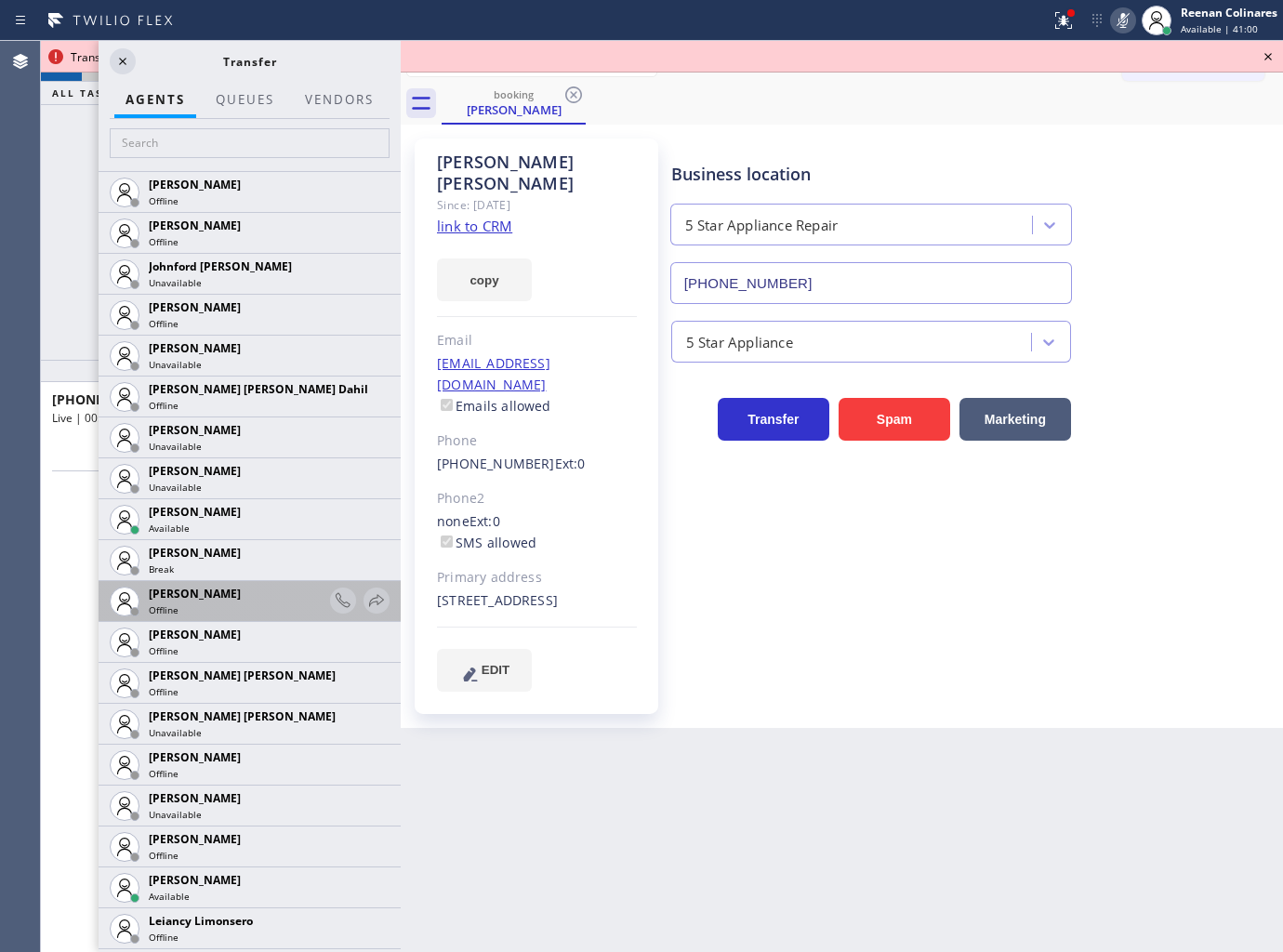
scroll to position [2123, 0]
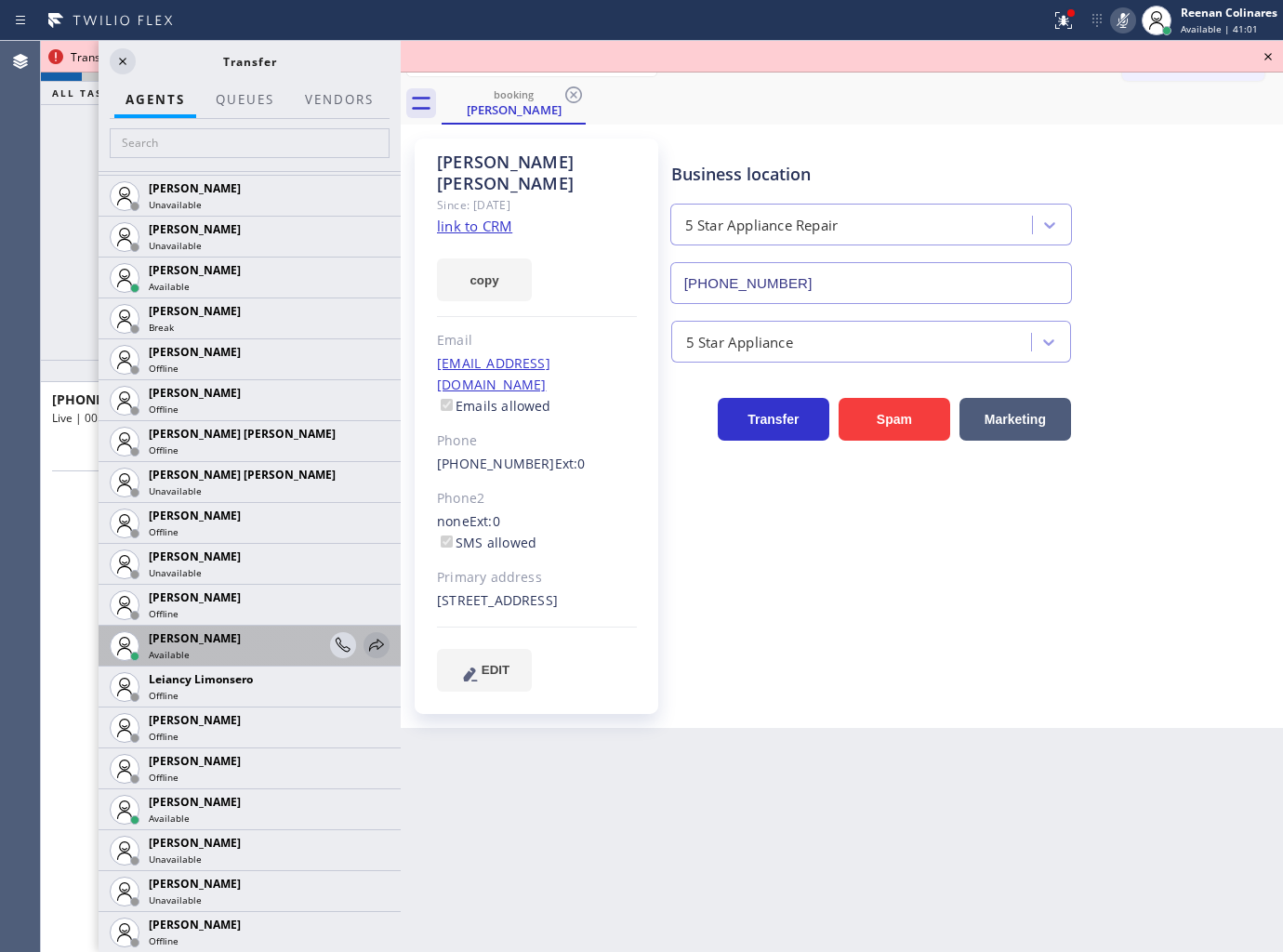
click at [369, 649] on icon at bounding box center [377, 645] width 15 height 12
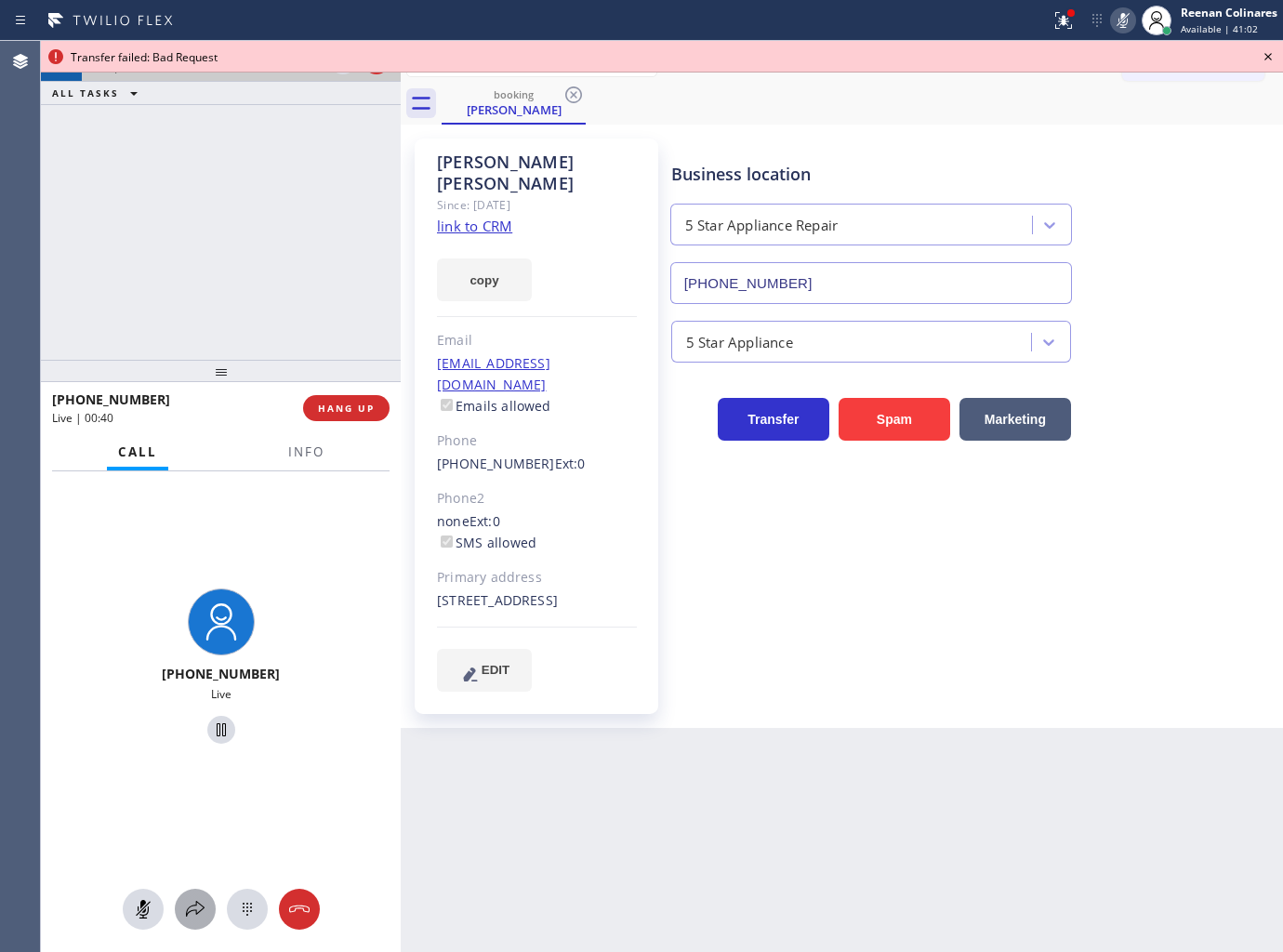
click at [192, 899] on icon at bounding box center [194, 909] width 22 height 22
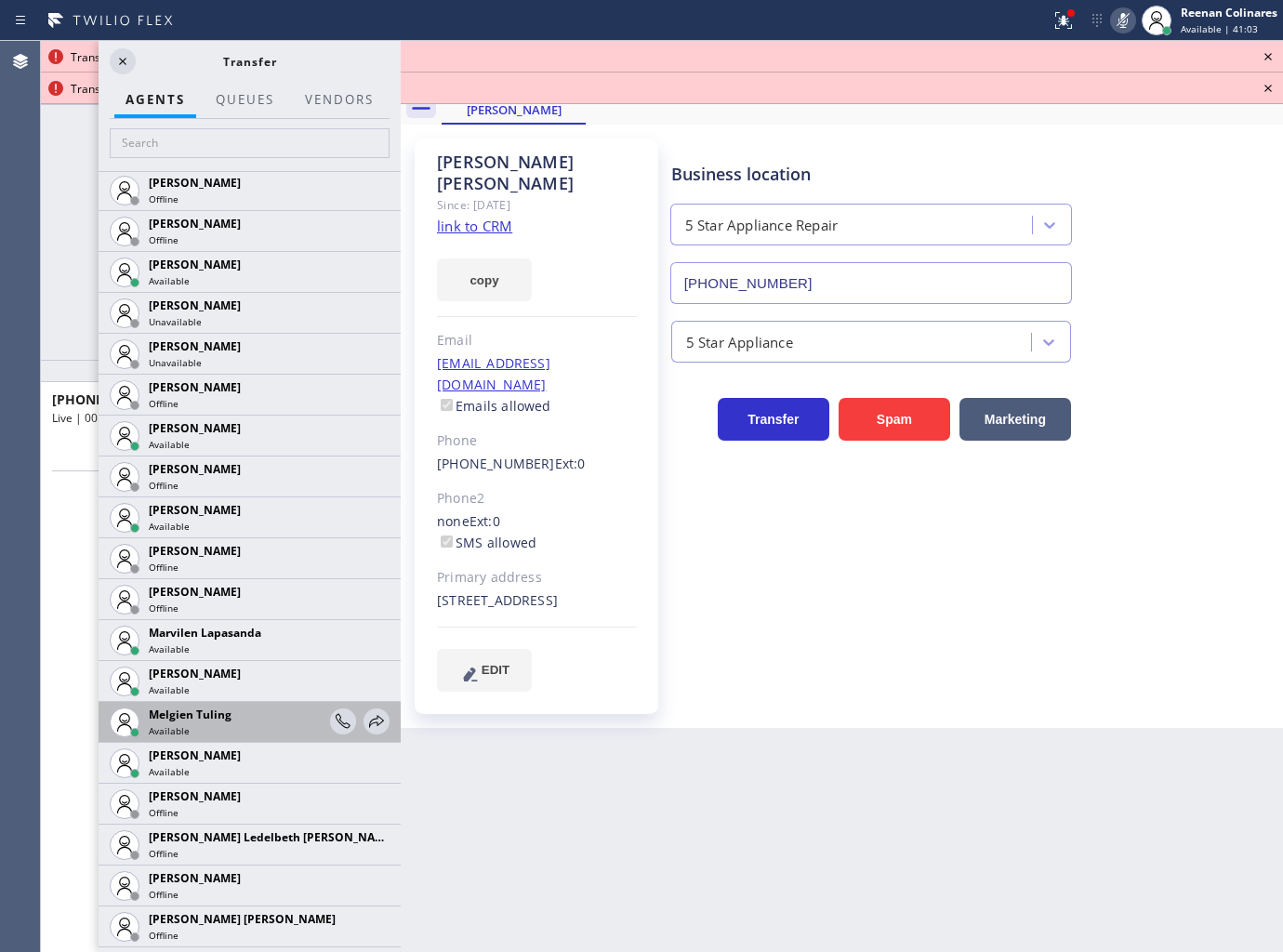
scroll to position [2667, 0]
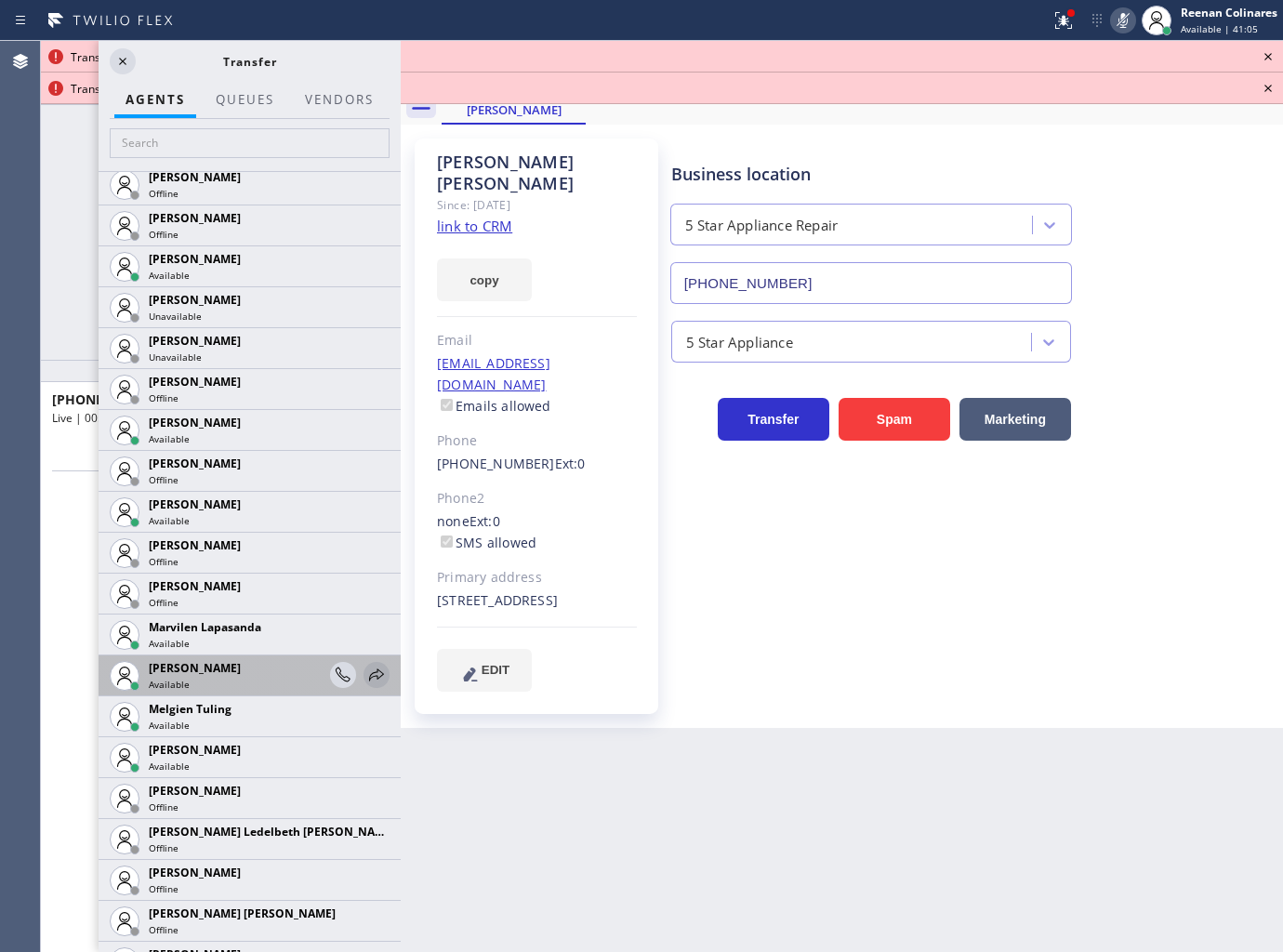
click at [369, 674] on icon at bounding box center [377, 675] width 15 height 12
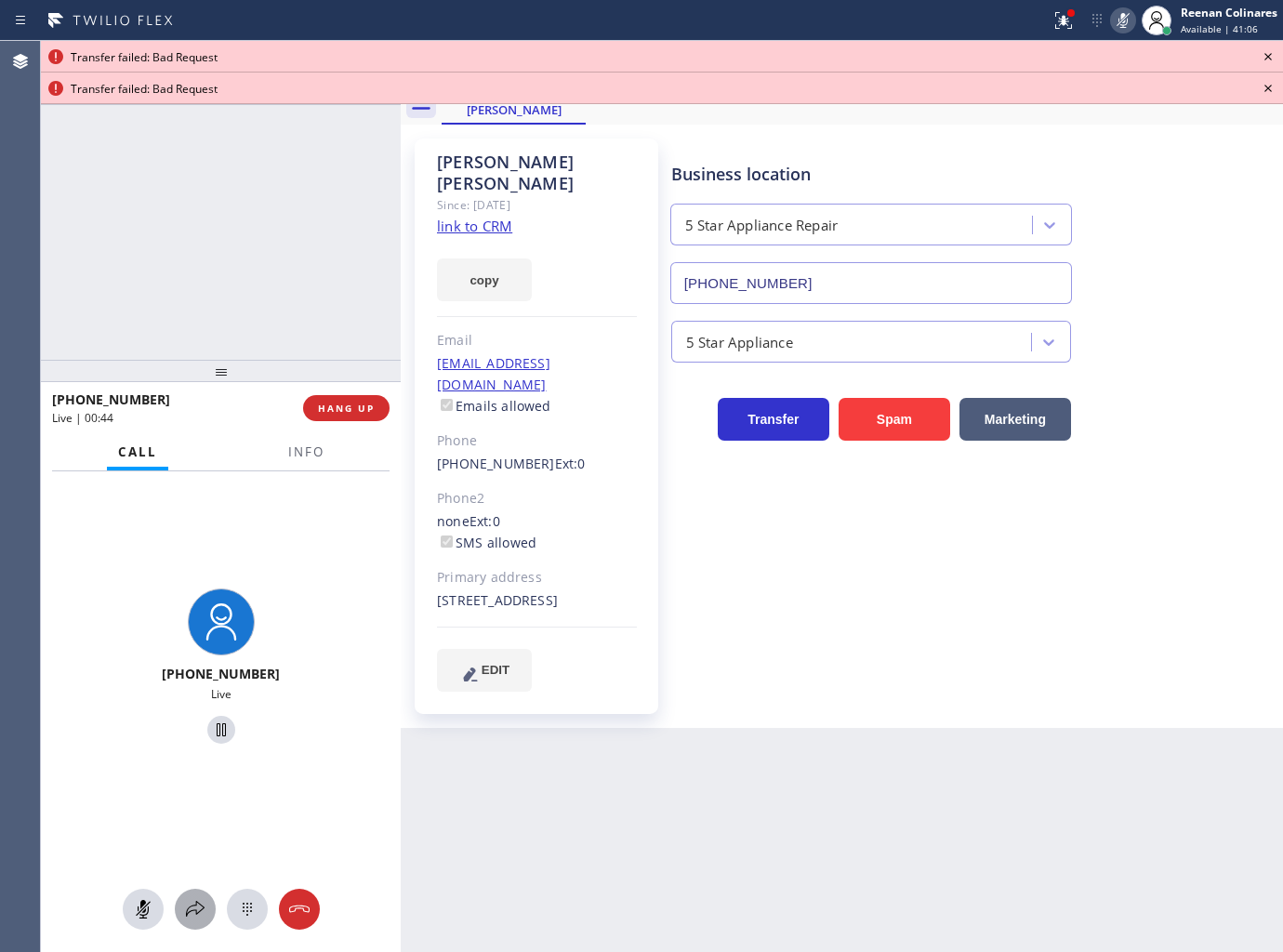
click at [196, 905] on icon at bounding box center [194, 909] width 18 height 16
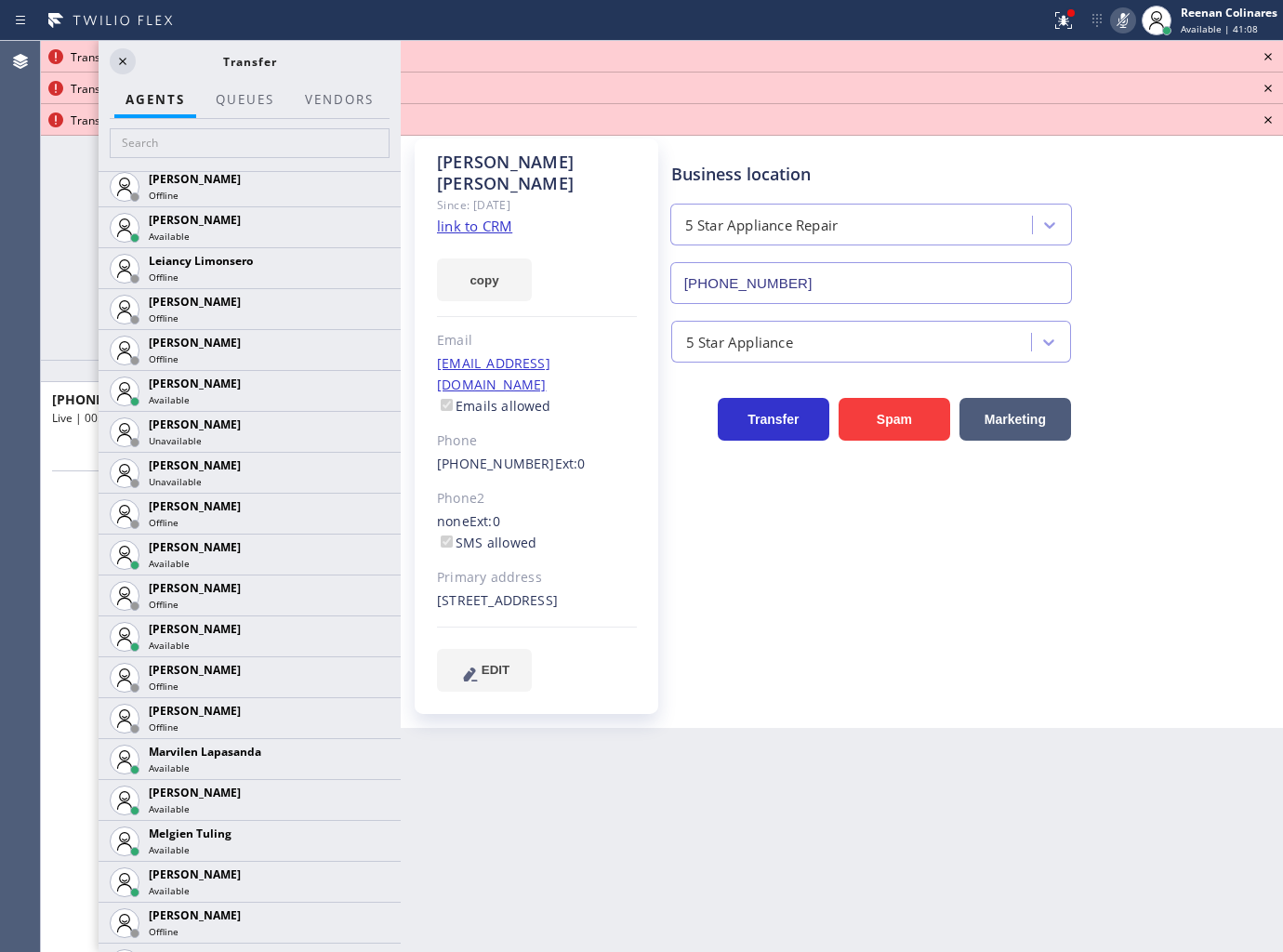
scroll to position [2582, 0]
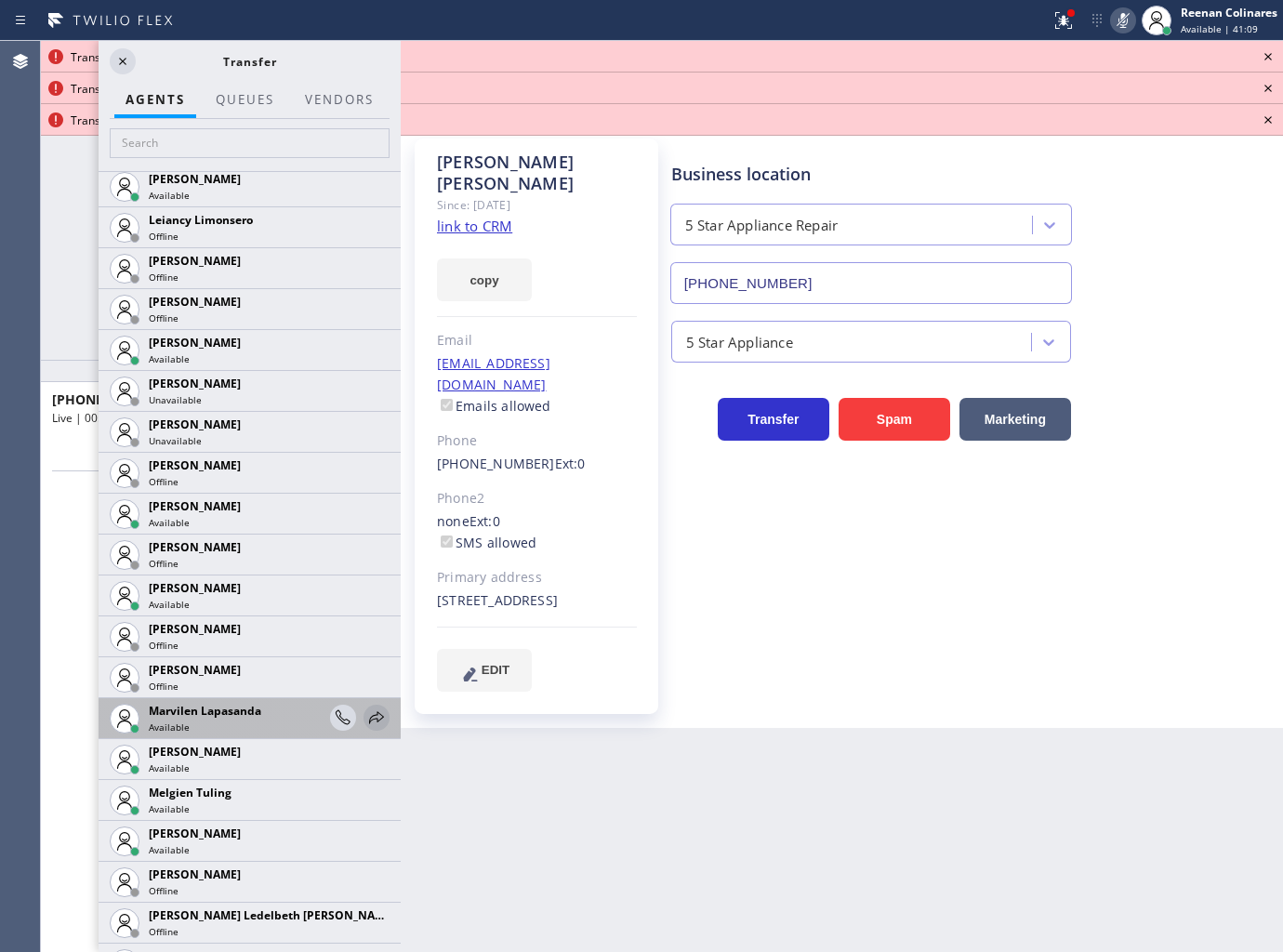
click at [365, 713] on icon at bounding box center [376, 717] width 22 height 22
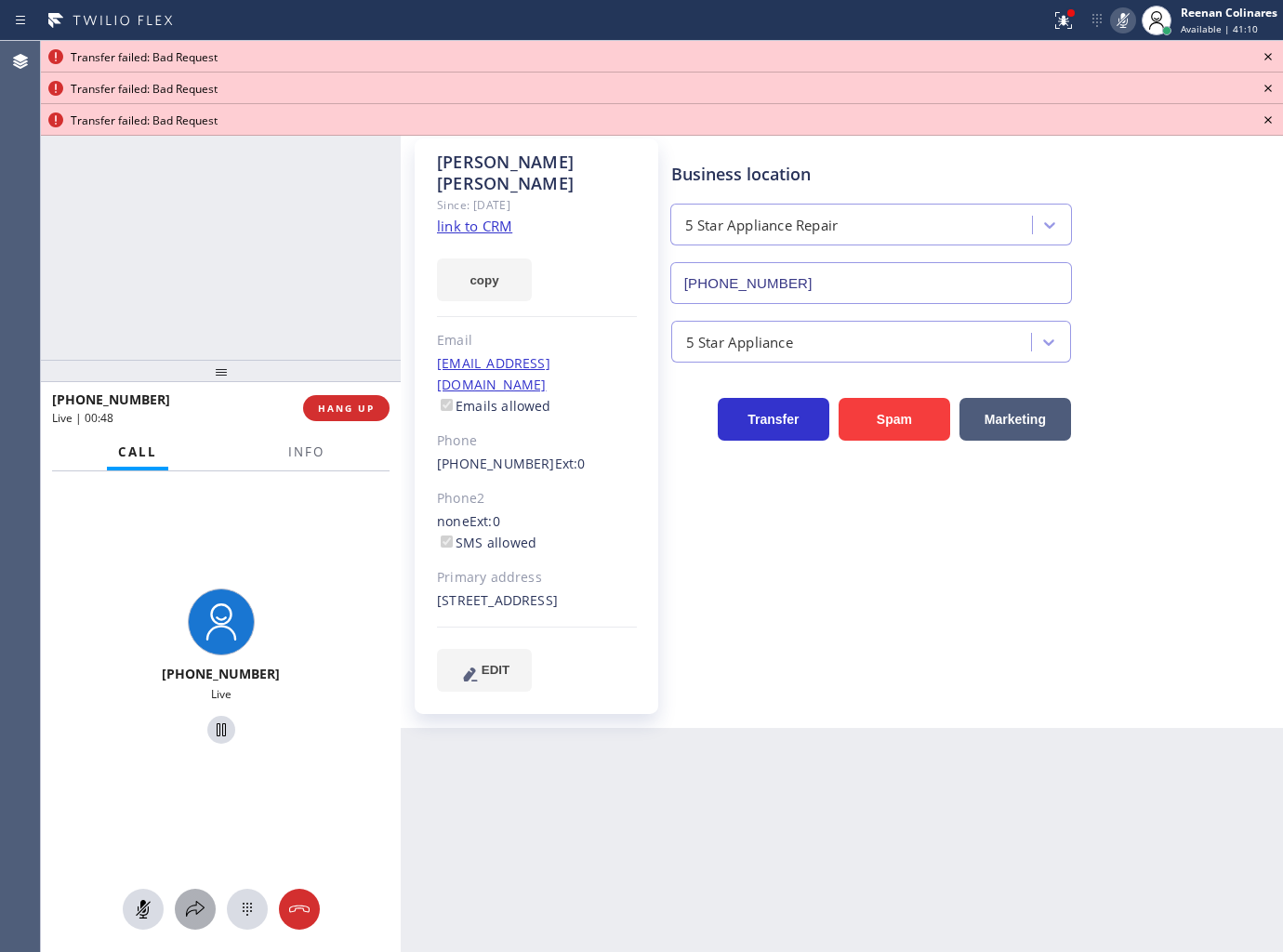
click at [189, 908] on icon at bounding box center [194, 909] width 22 height 22
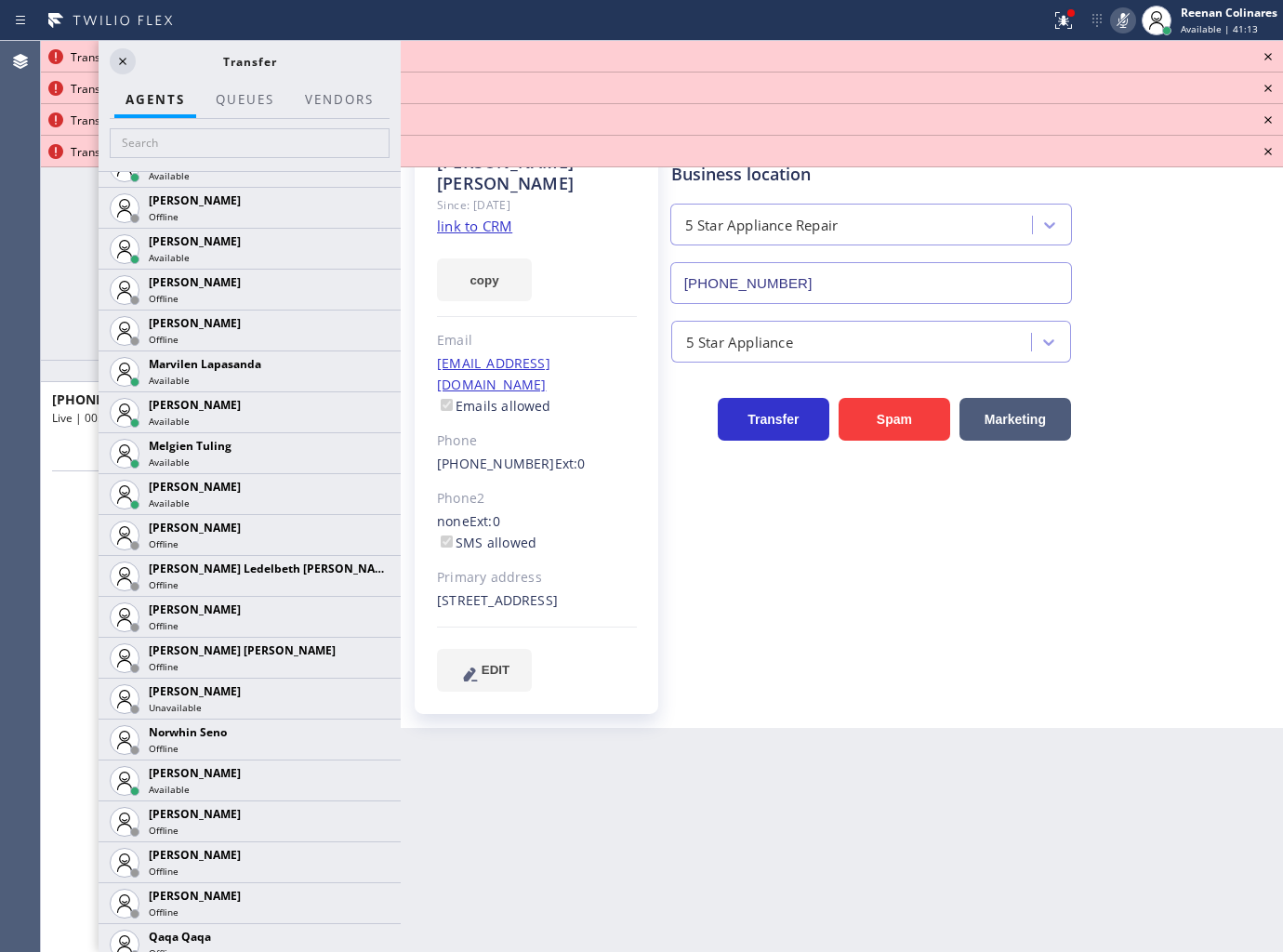
scroll to position [2935, 0]
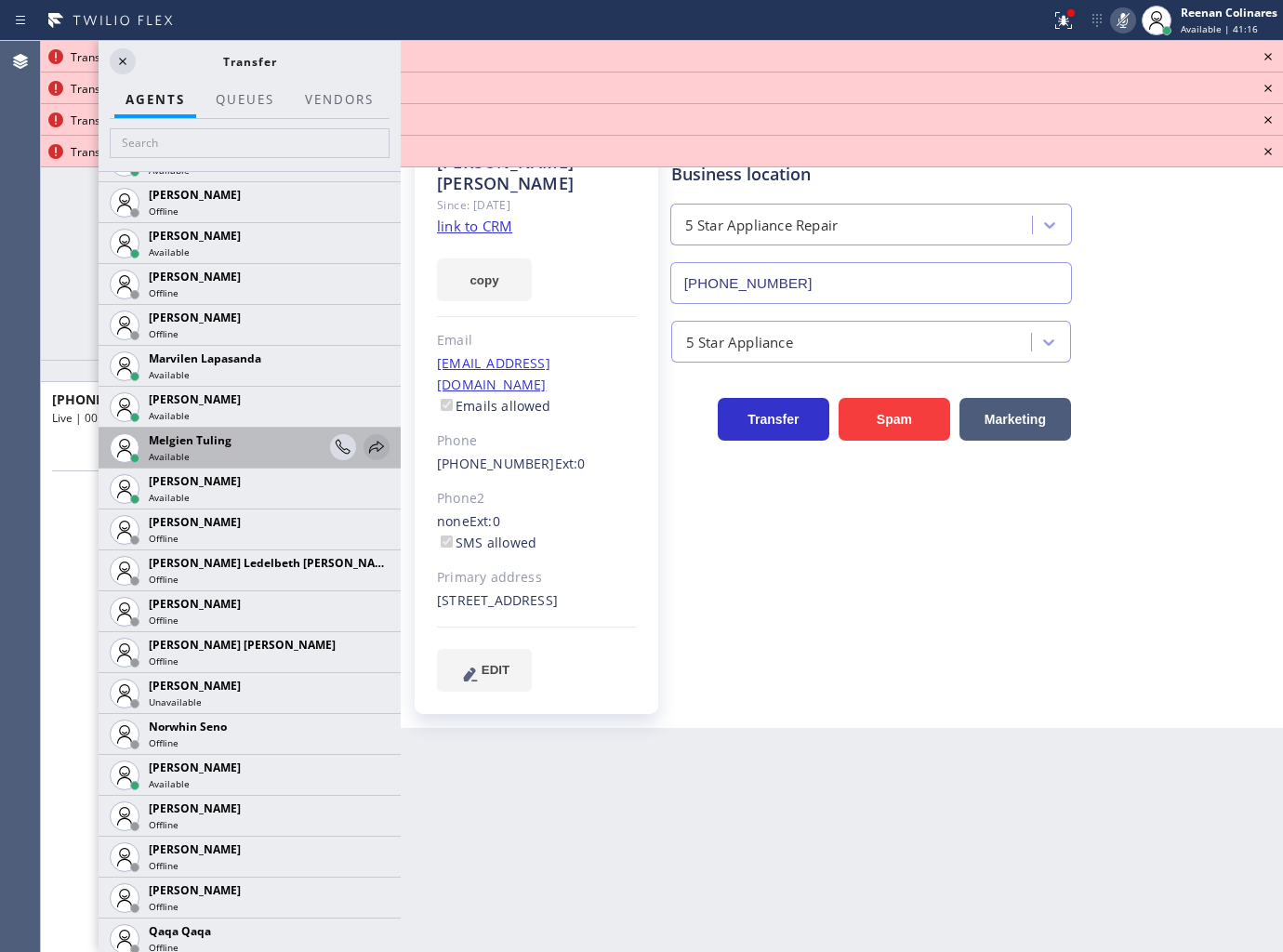
click at [365, 447] on icon at bounding box center [376, 447] width 22 height 22
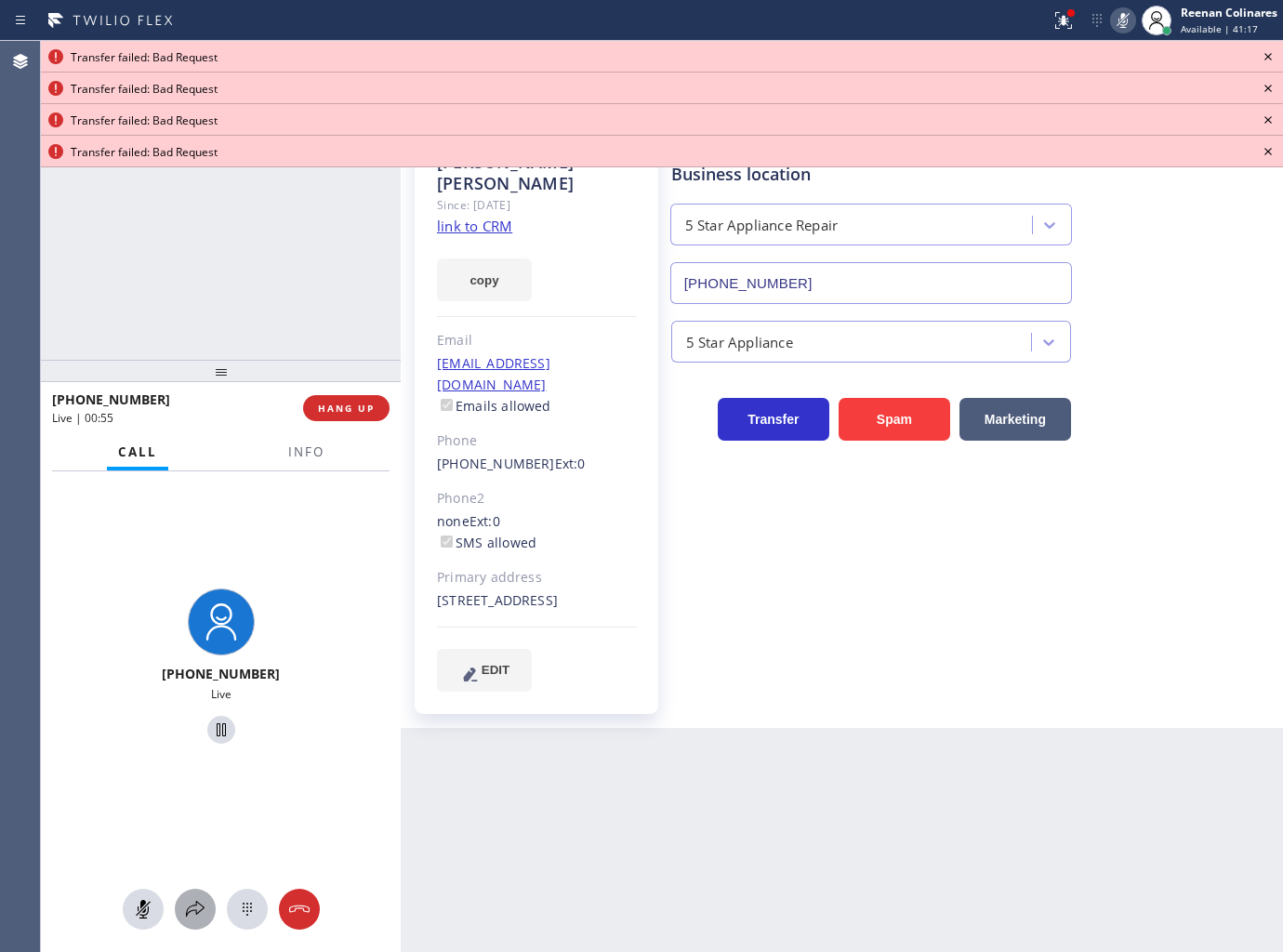
click at [198, 900] on icon at bounding box center [194, 909] width 22 height 22
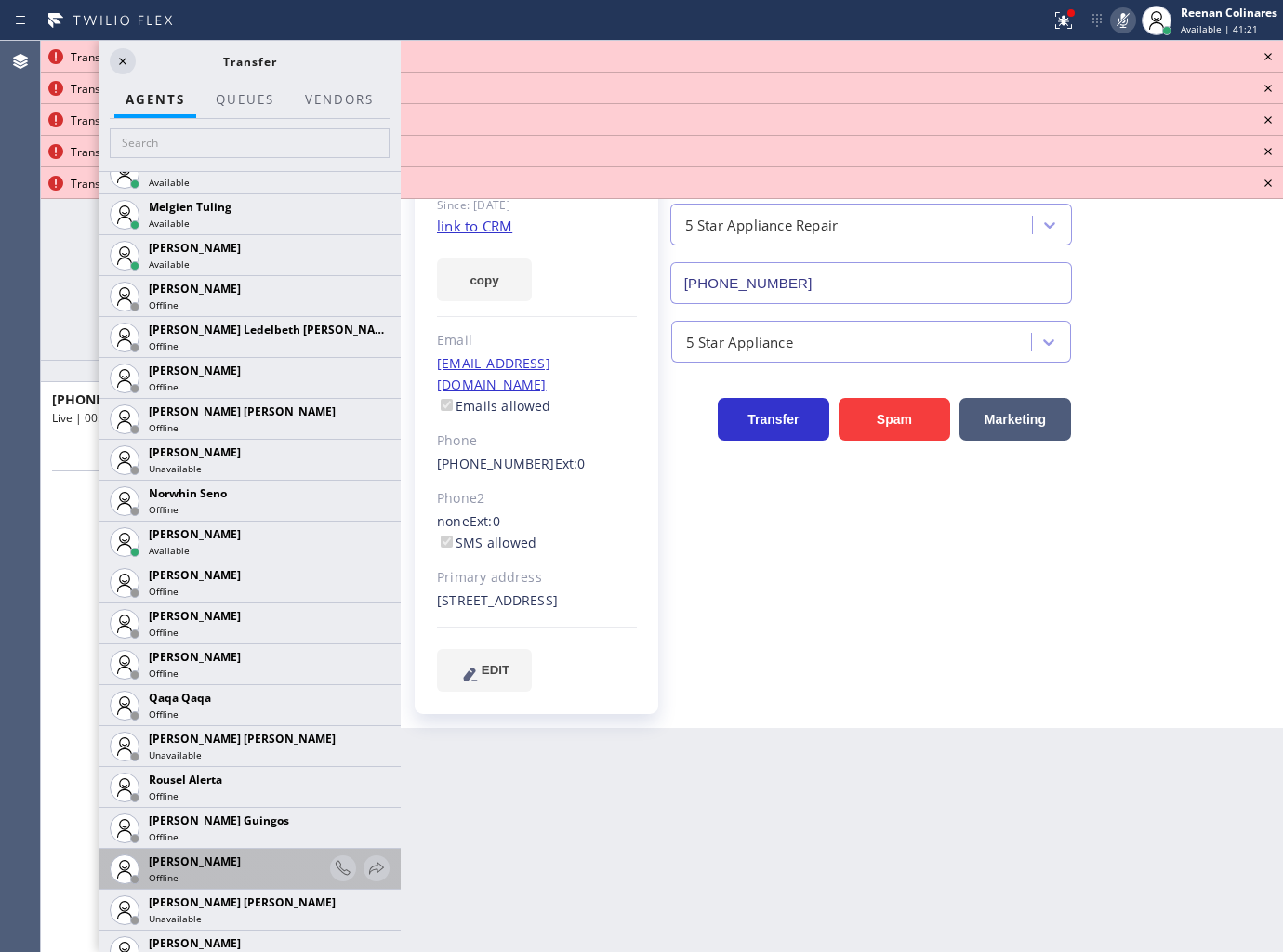
scroll to position [3023, 0]
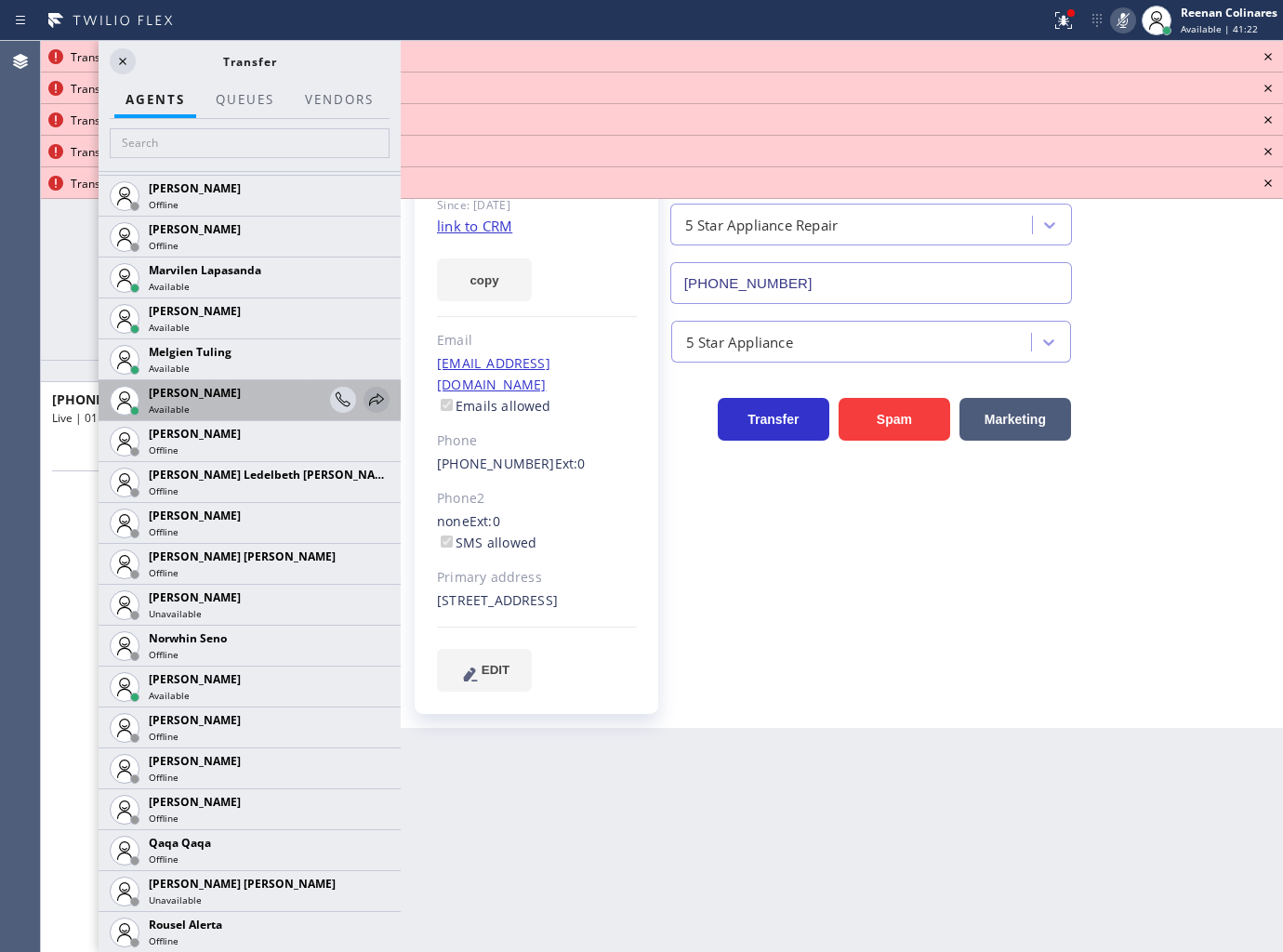
click at [365, 397] on icon at bounding box center [376, 399] width 22 height 22
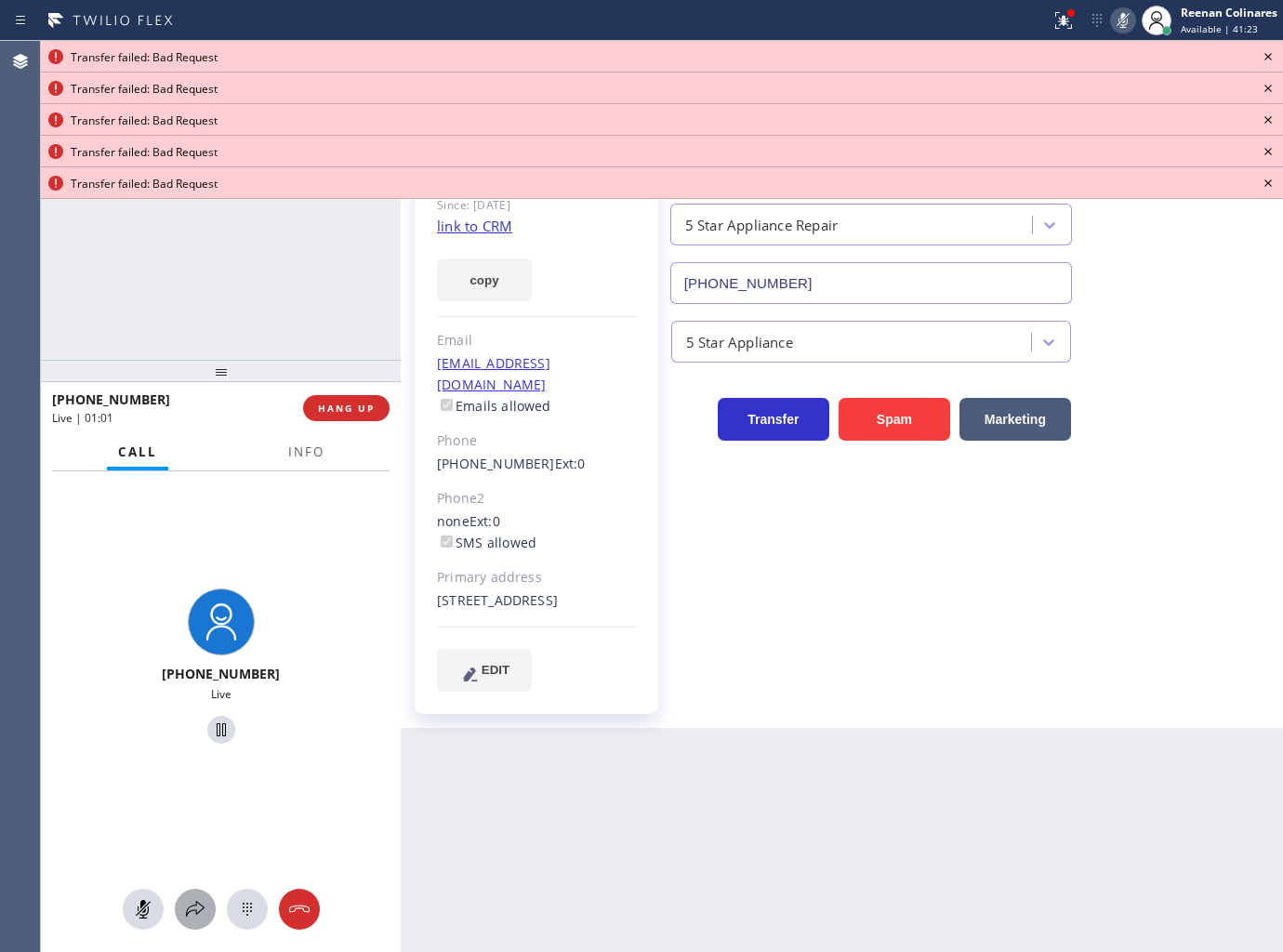
click at [199, 925] on button at bounding box center [195, 909] width 41 height 41
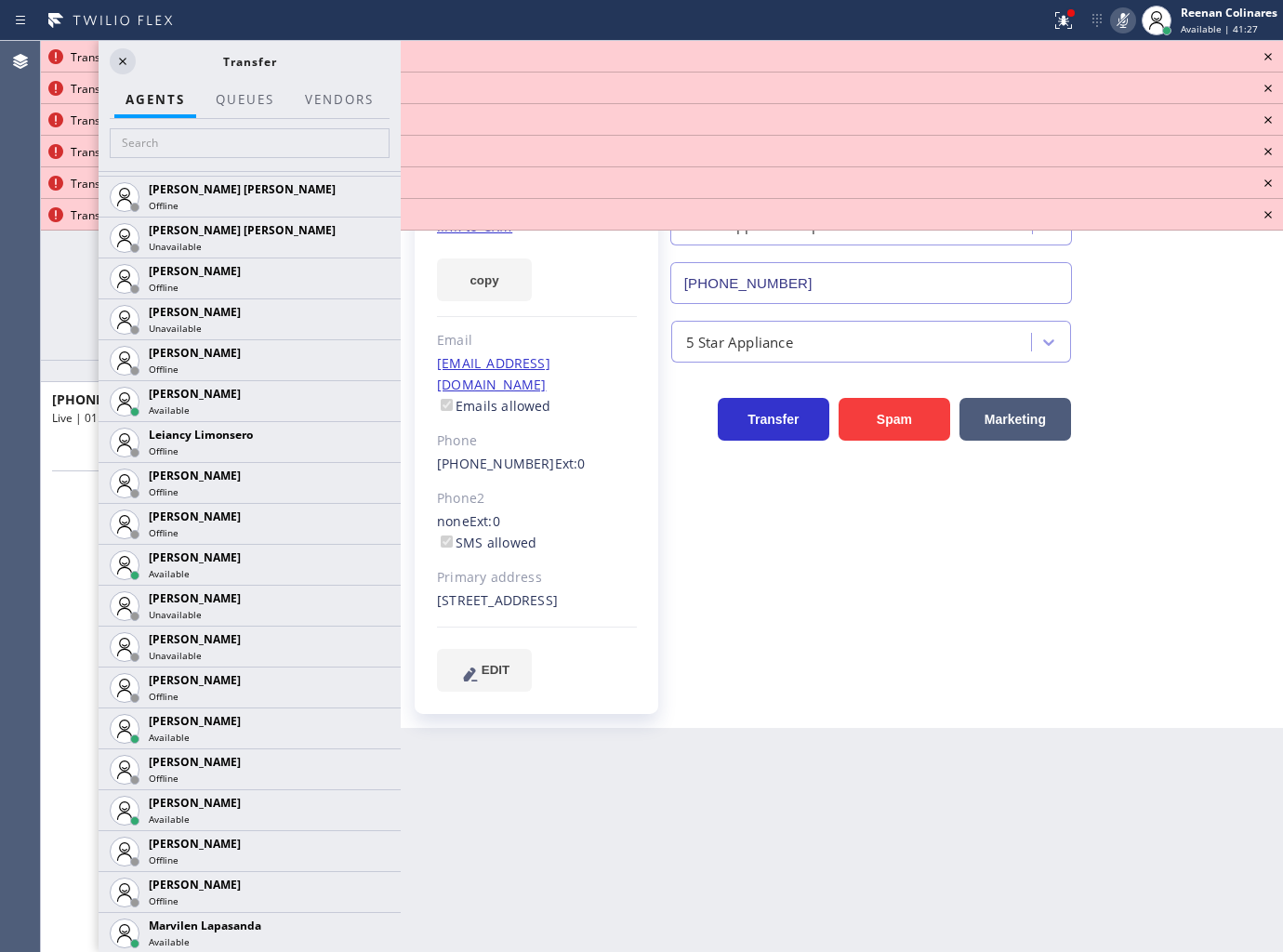
scroll to position [2440, 0]
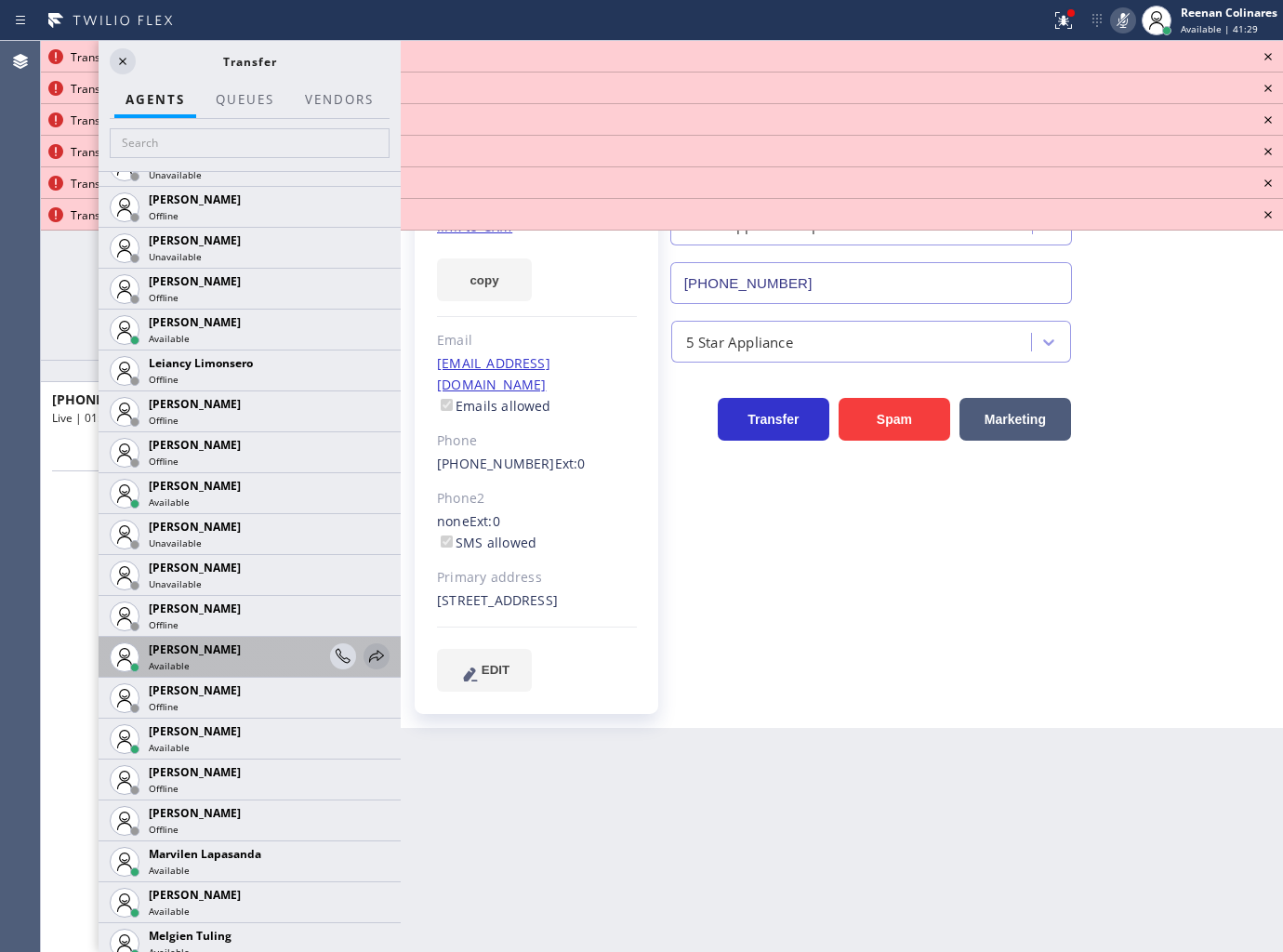
click at [365, 653] on icon at bounding box center [376, 655] width 22 height 22
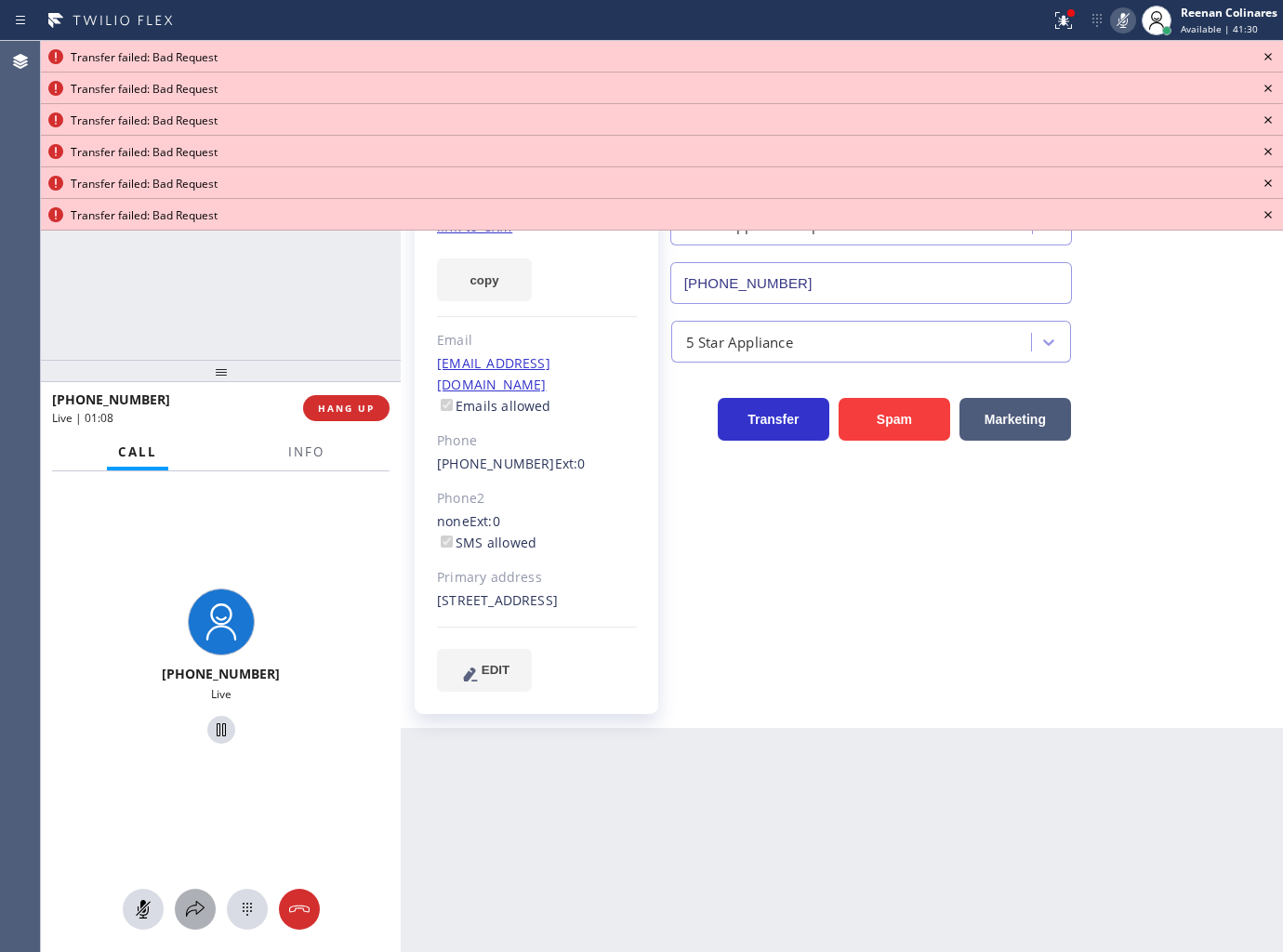
click at [192, 909] on icon at bounding box center [194, 909] width 22 height 22
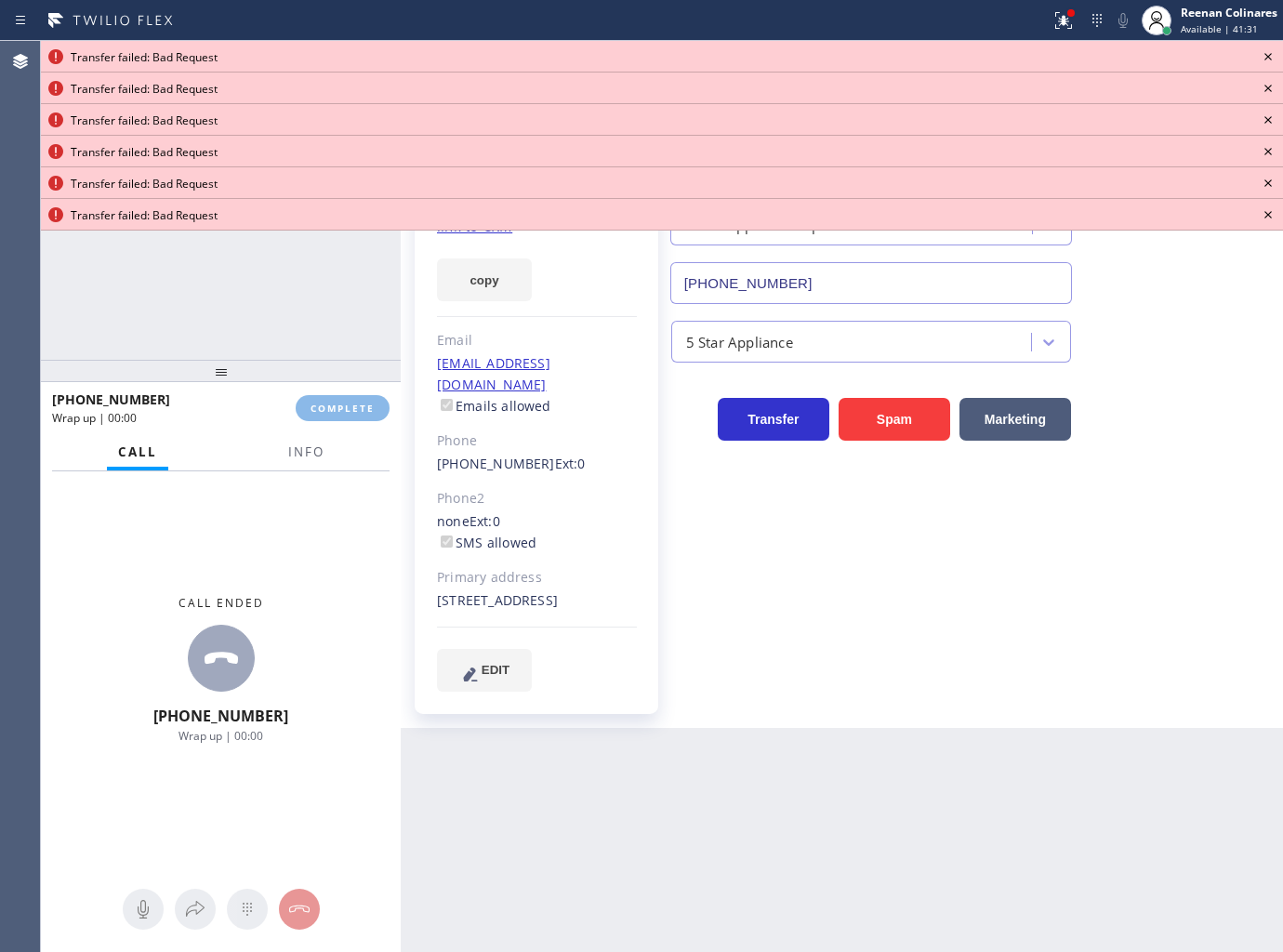
drag, startPoint x: 395, startPoint y: 300, endPoint x: 1279, endPoint y: 100, distance: 906.3
click at [401, 540] on div at bounding box center [401, 497] width 0 height 911
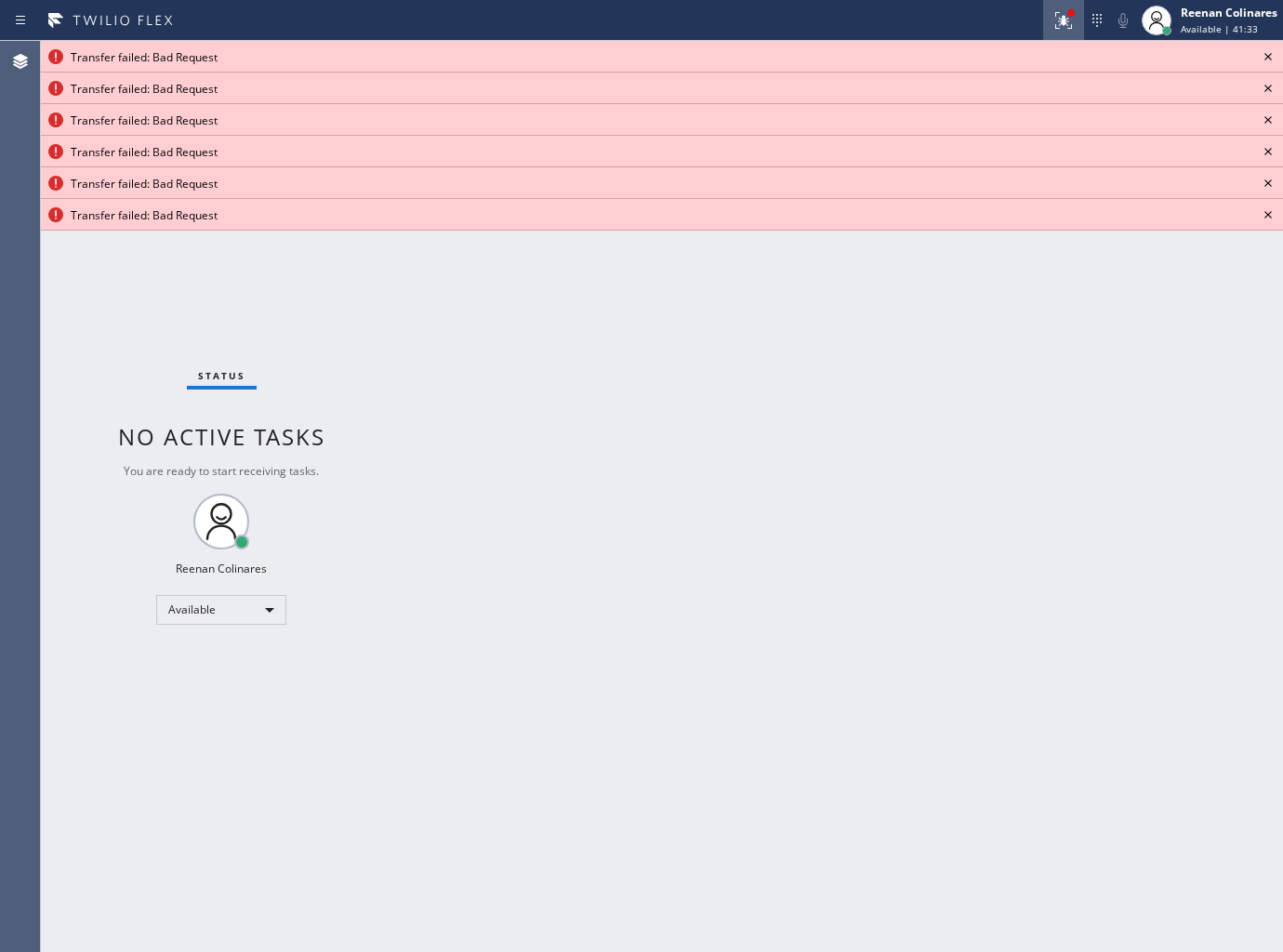
click at [1073, 16] on icon at bounding box center [1063, 20] width 22 height 22
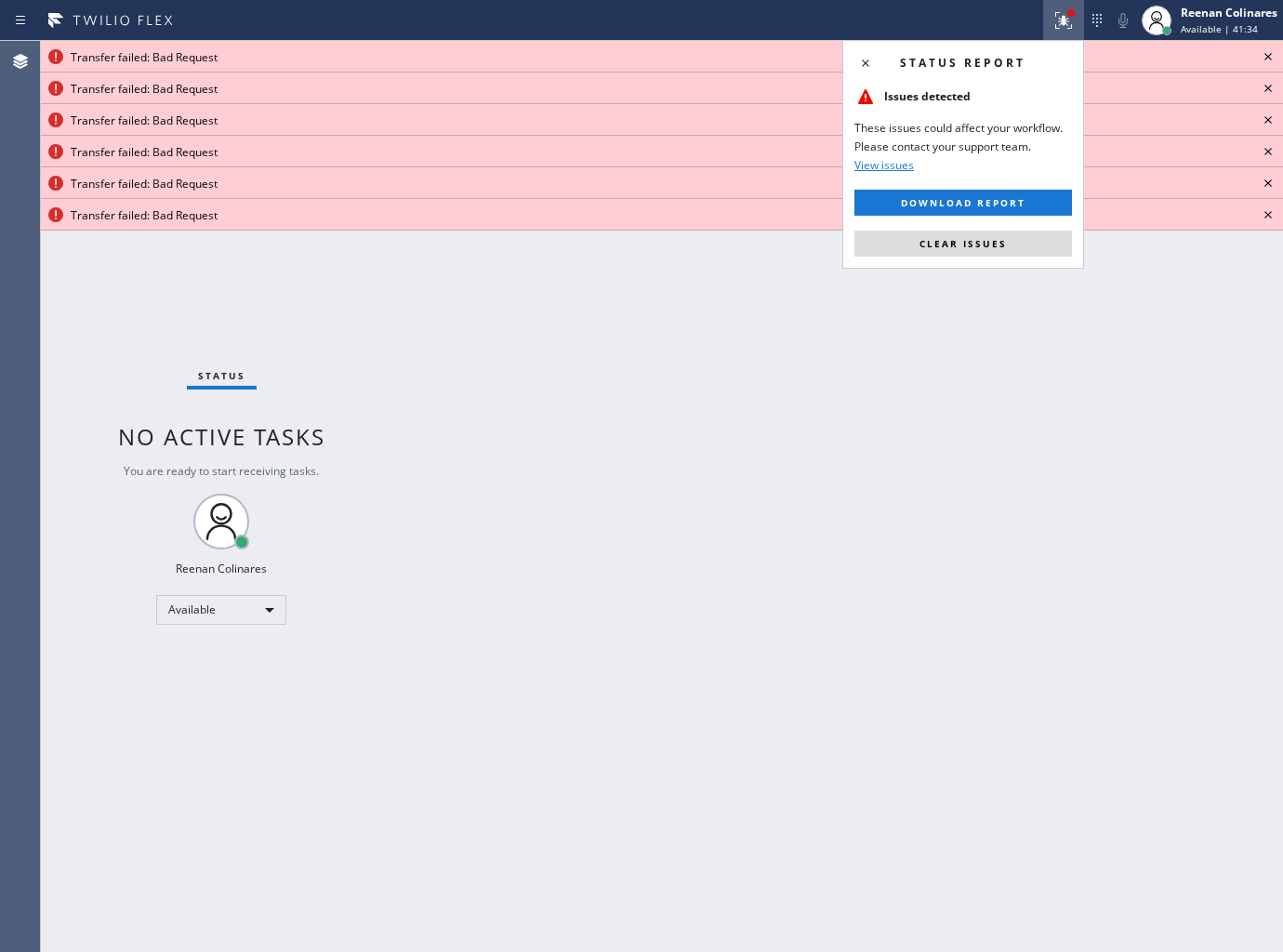
drag, startPoint x: 976, startPoint y: 249, endPoint x: 1273, endPoint y: 110, distance: 327.9
click at [978, 249] on span "Clear issues" at bounding box center [962, 244] width 87 height 13
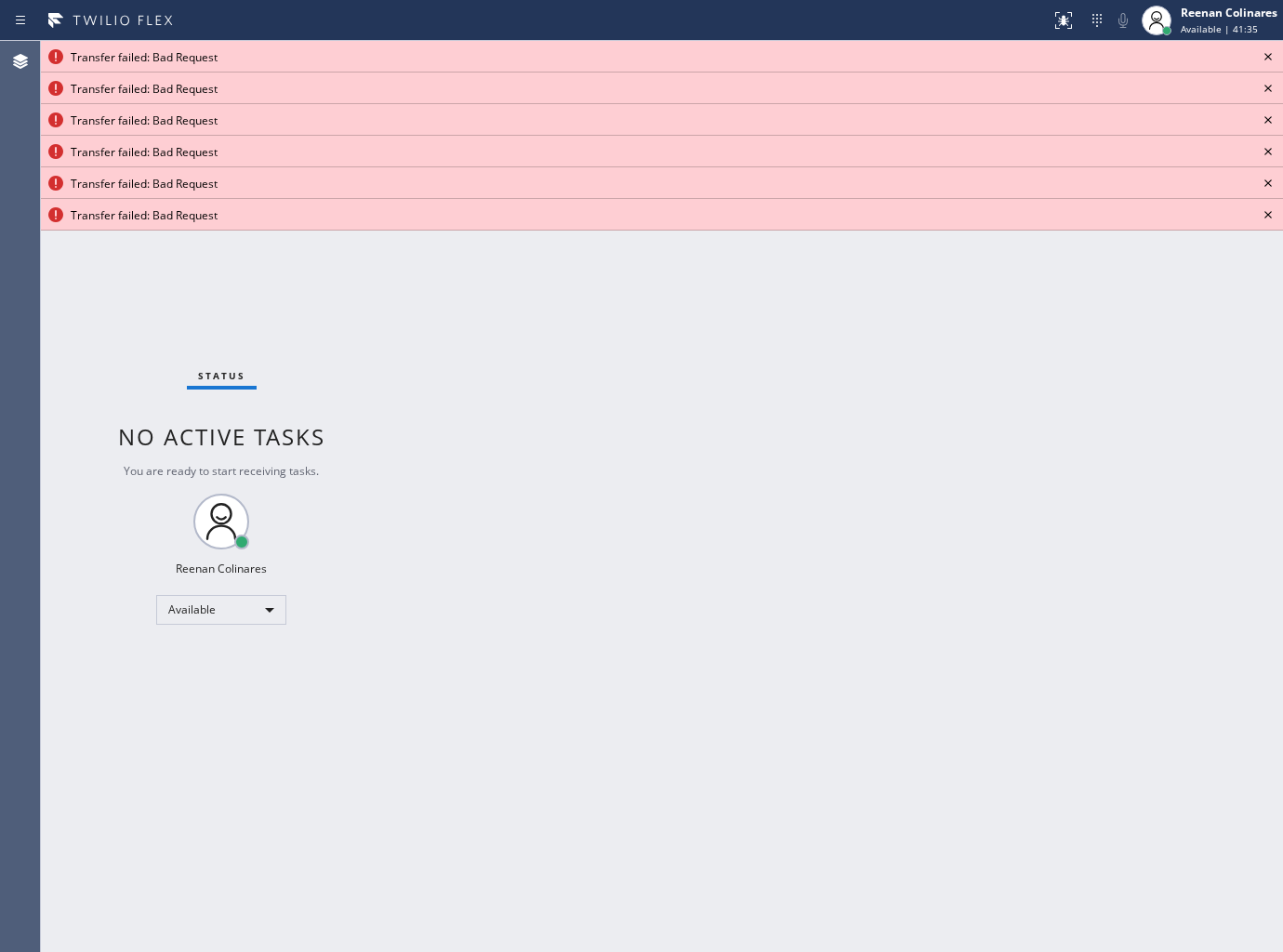
click at [1269, 56] on icon at bounding box center [1268, 56] width 22 height 22
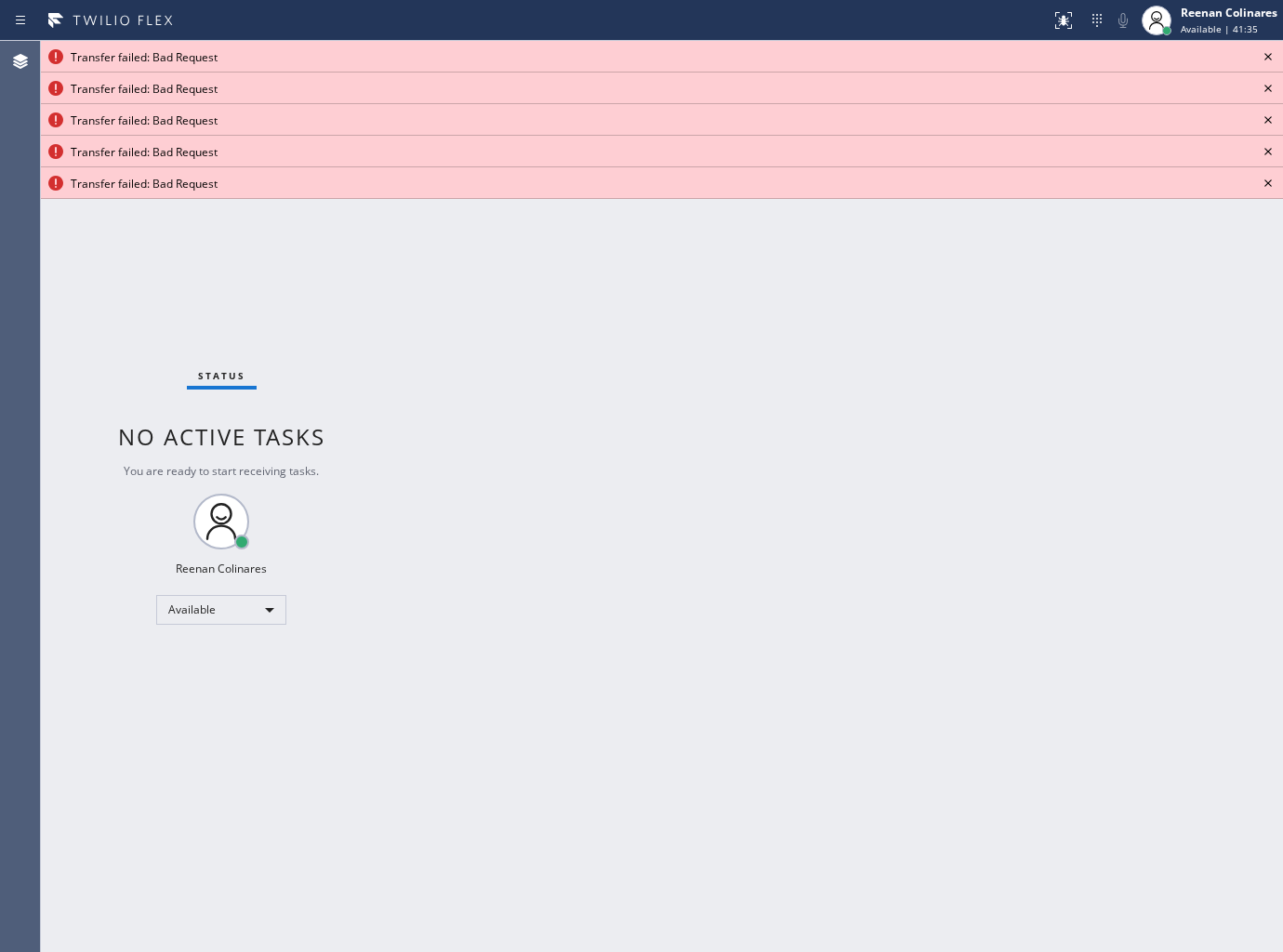
click at [1269, 56] on icon at bounding box center [1268, 56] width 22 height 22
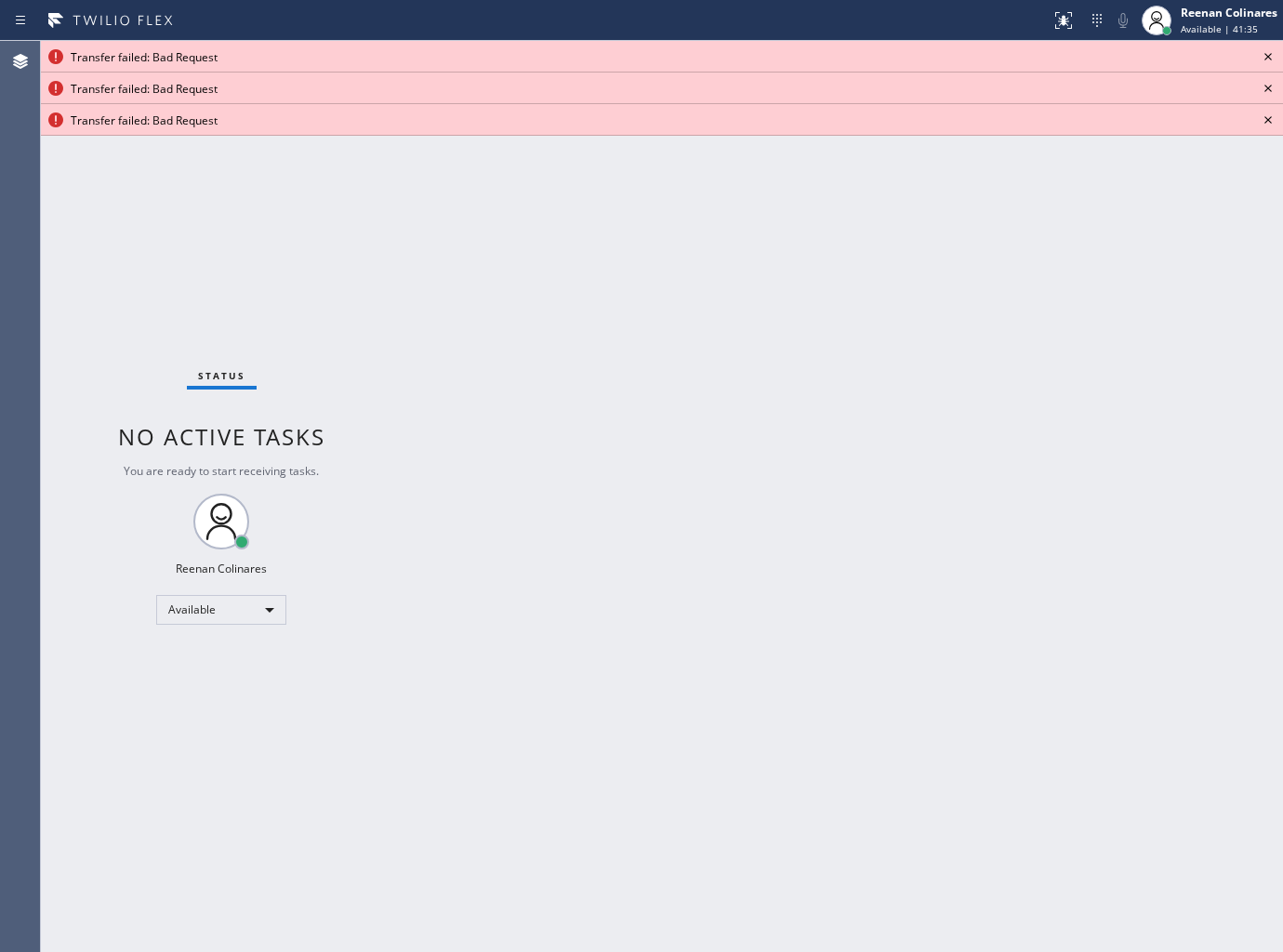
click at [1269, 56] on icon at bounding box center [1268, 56] width 22 height 22
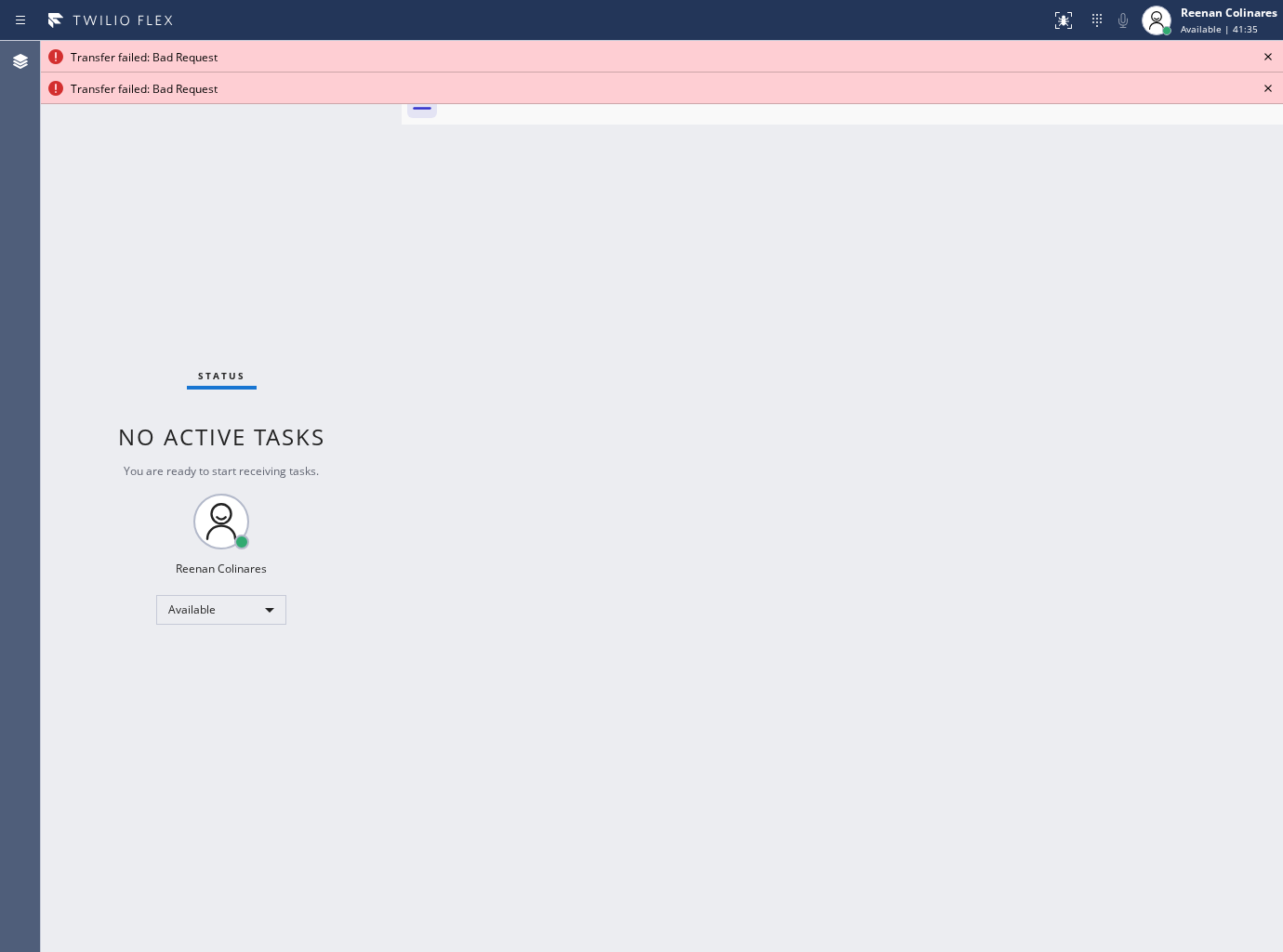
click at [1269, 56] on icon at bounding box center [1268, 56] width 22 height 22
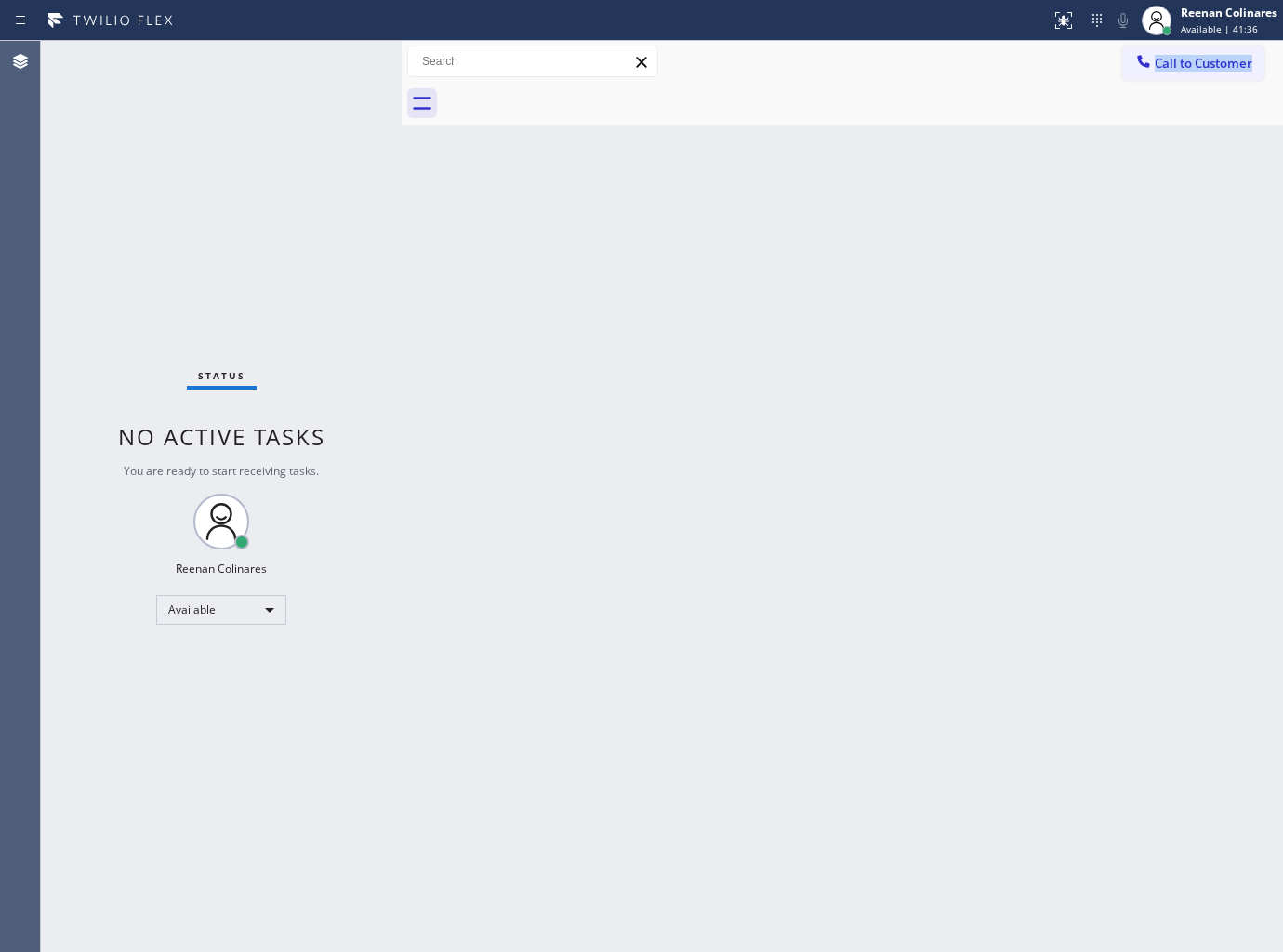
click at [1269, 56] on div "Call to Customer Outbound call Location Search location Your caller id phone nu…" at bounding box center [1203, 62] width 161 height 33
click at [940, 646] on div "Back to Dashboard Change Sender ID Customers Technicians Select a contact Outbo…" at bounding box center [842, 497] width 881 height 911
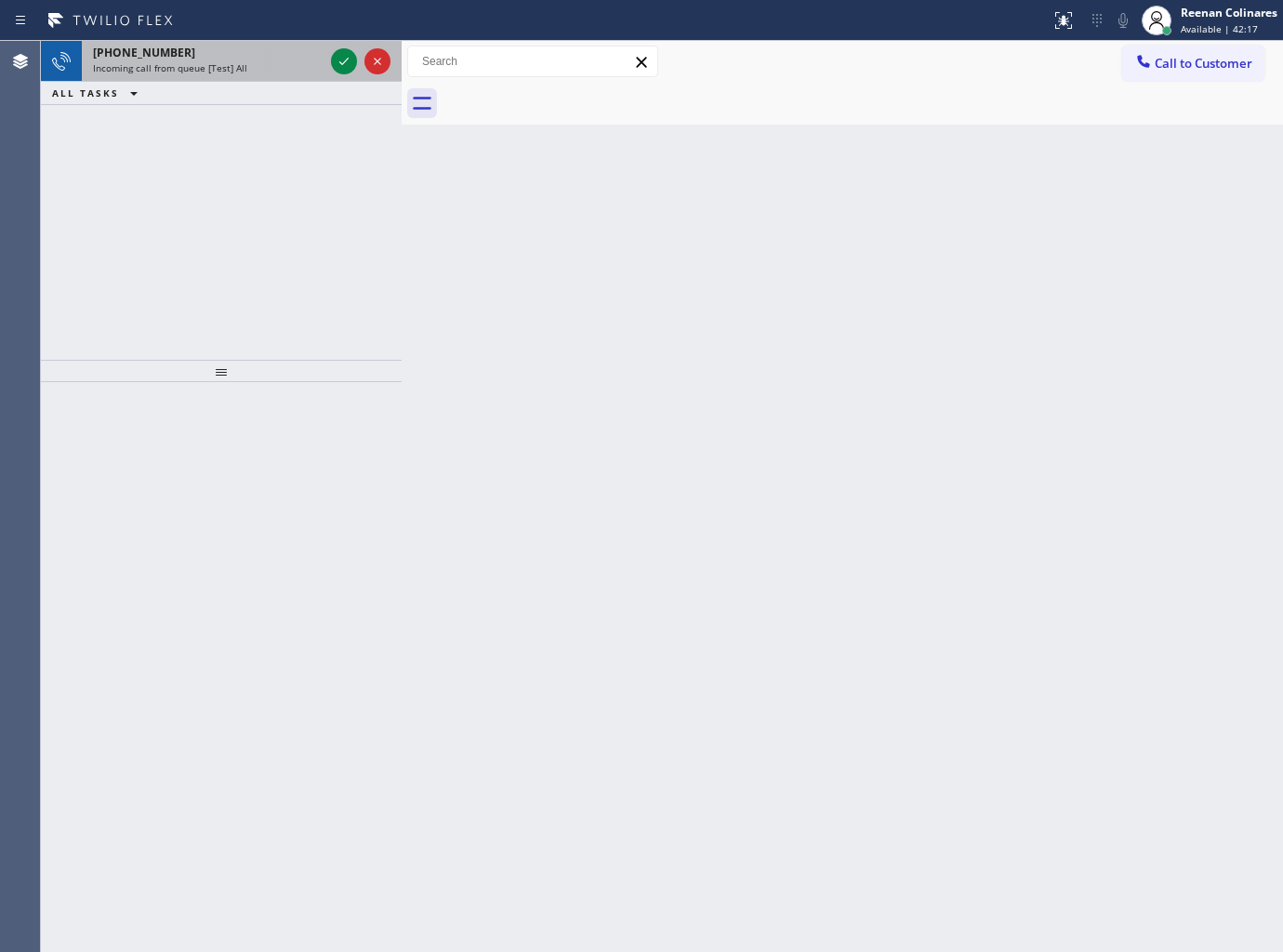
click at [142, 50] on span "+16198128827" at bounding box center [144, 53] width 102 height 16
click at [277, 75] on div "Incoming call from queue [Test] All" at bounding box center [208, 68] width 231 height 13
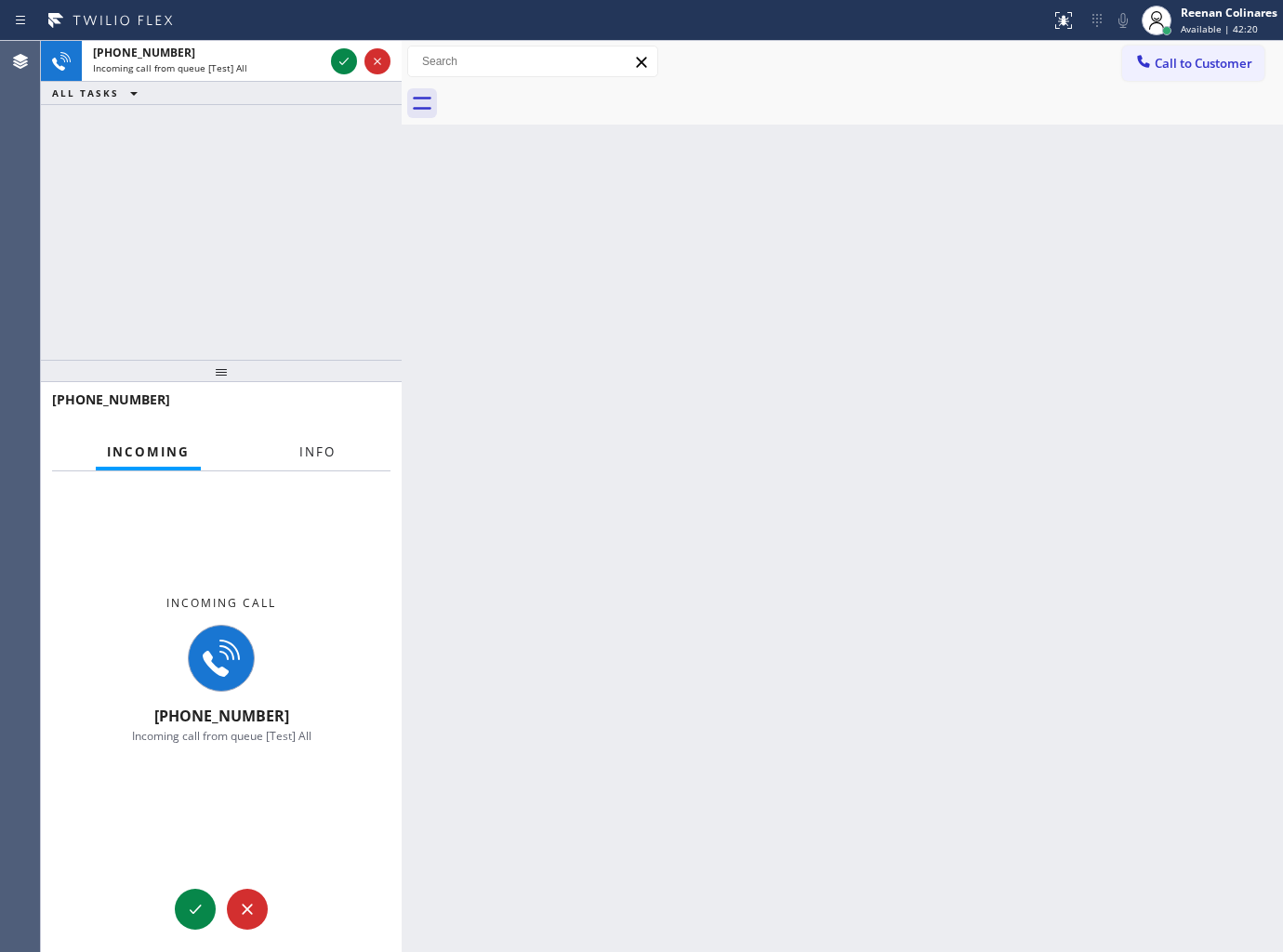
click at [326, 450] on span "Info" at bounding box center [318, 451] width 36 height 16
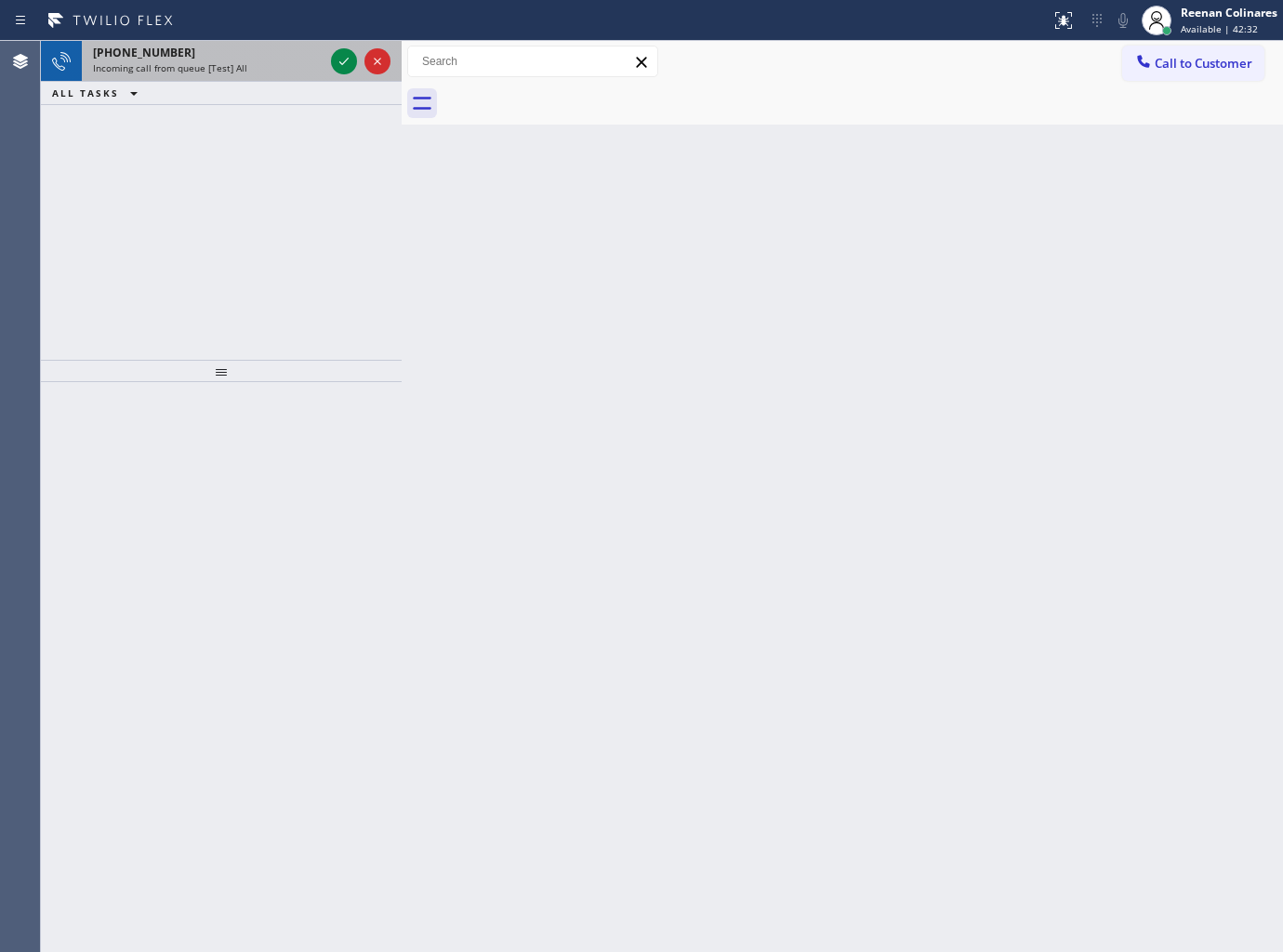
click at [224, 76] on div "+18434963772 Incoming call from queue [Test] All" at bounding box center [205, 61] width 246 height 41
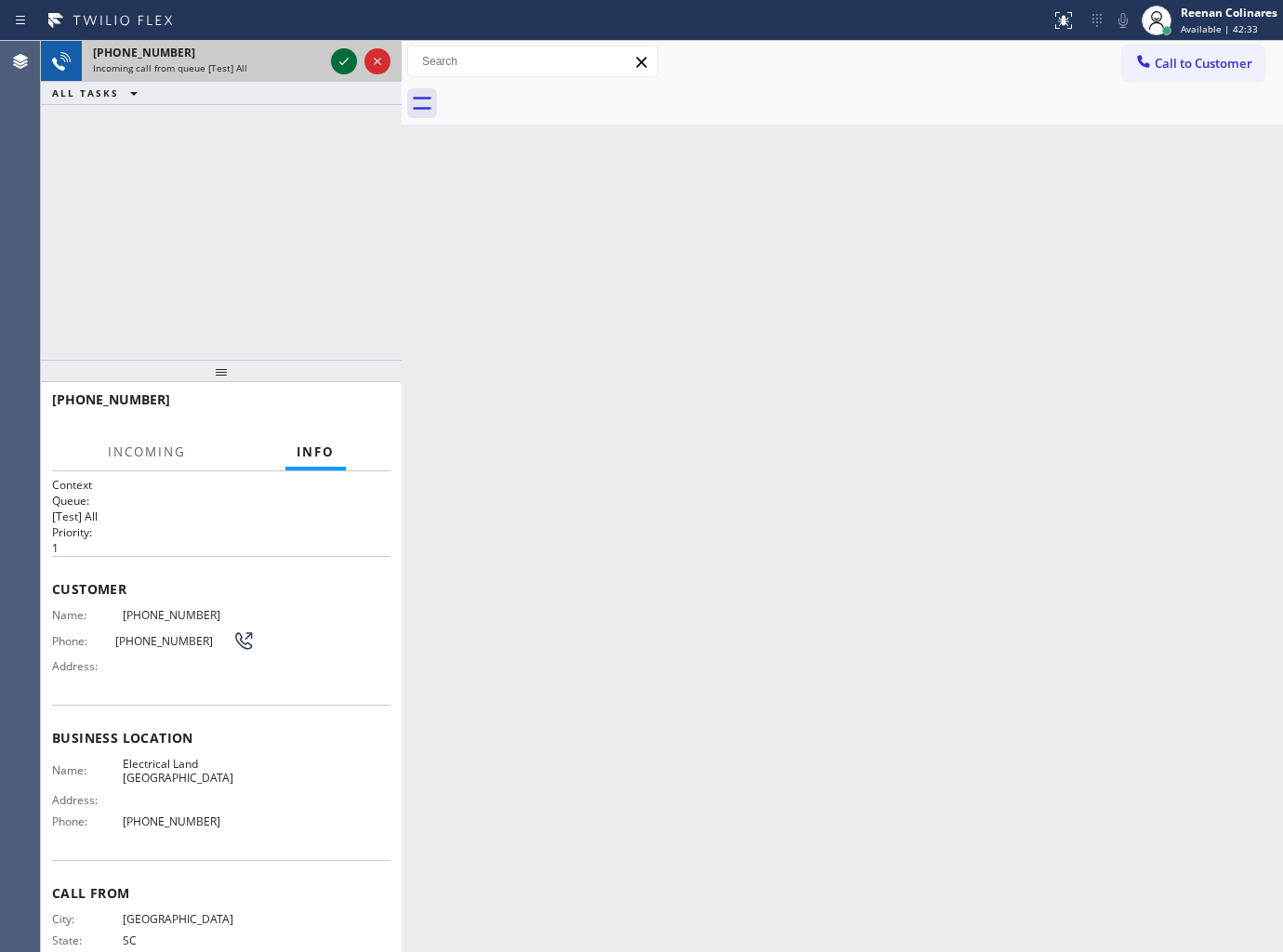
click at [343, 66] on icon at bounding box center [343, 60] width 22 height 22
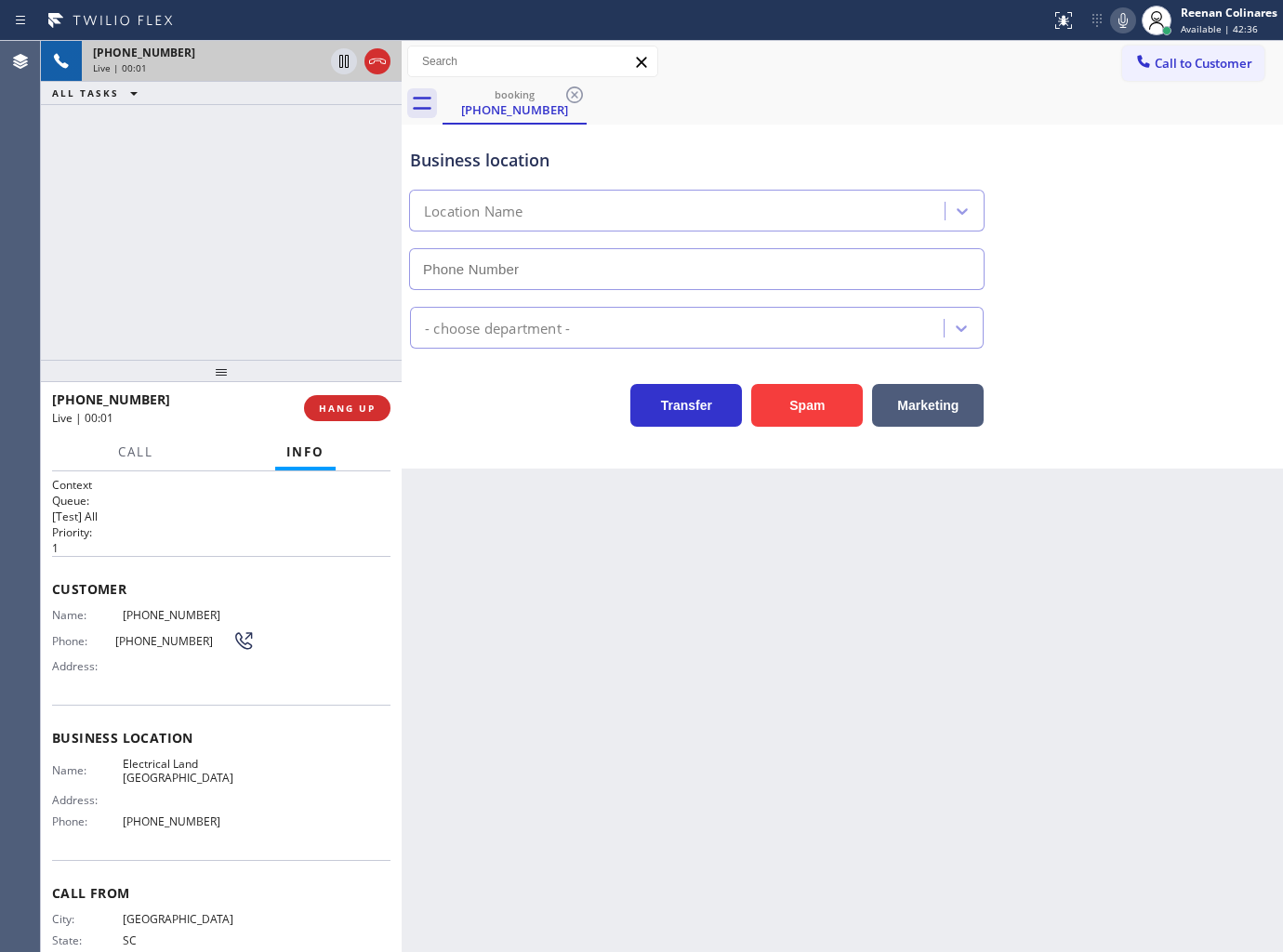
type input "(626) 247-3015"
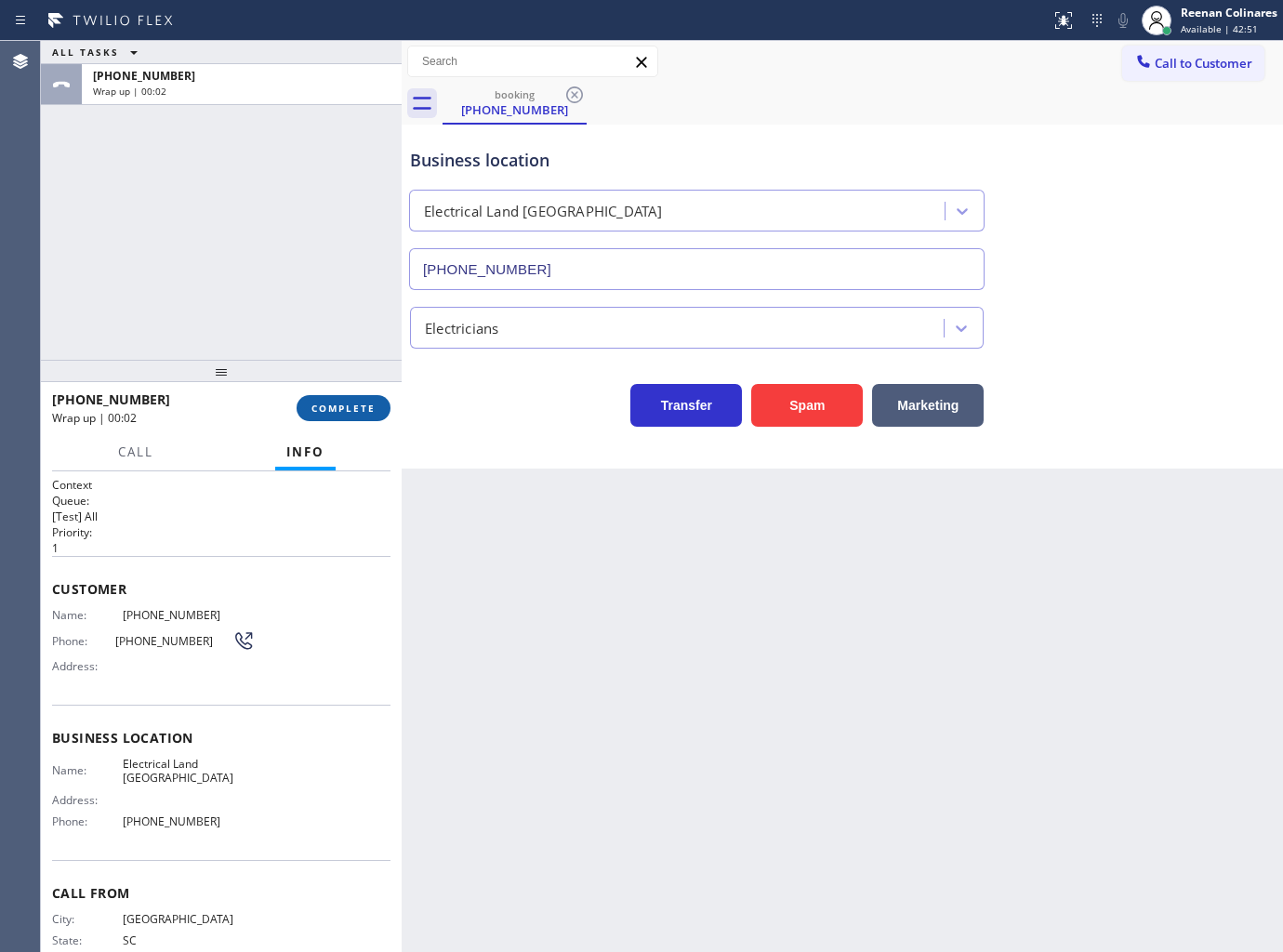
click at [364, 396] on button "COMPLETE" at bounding box center [343, 408] width 94 height 26
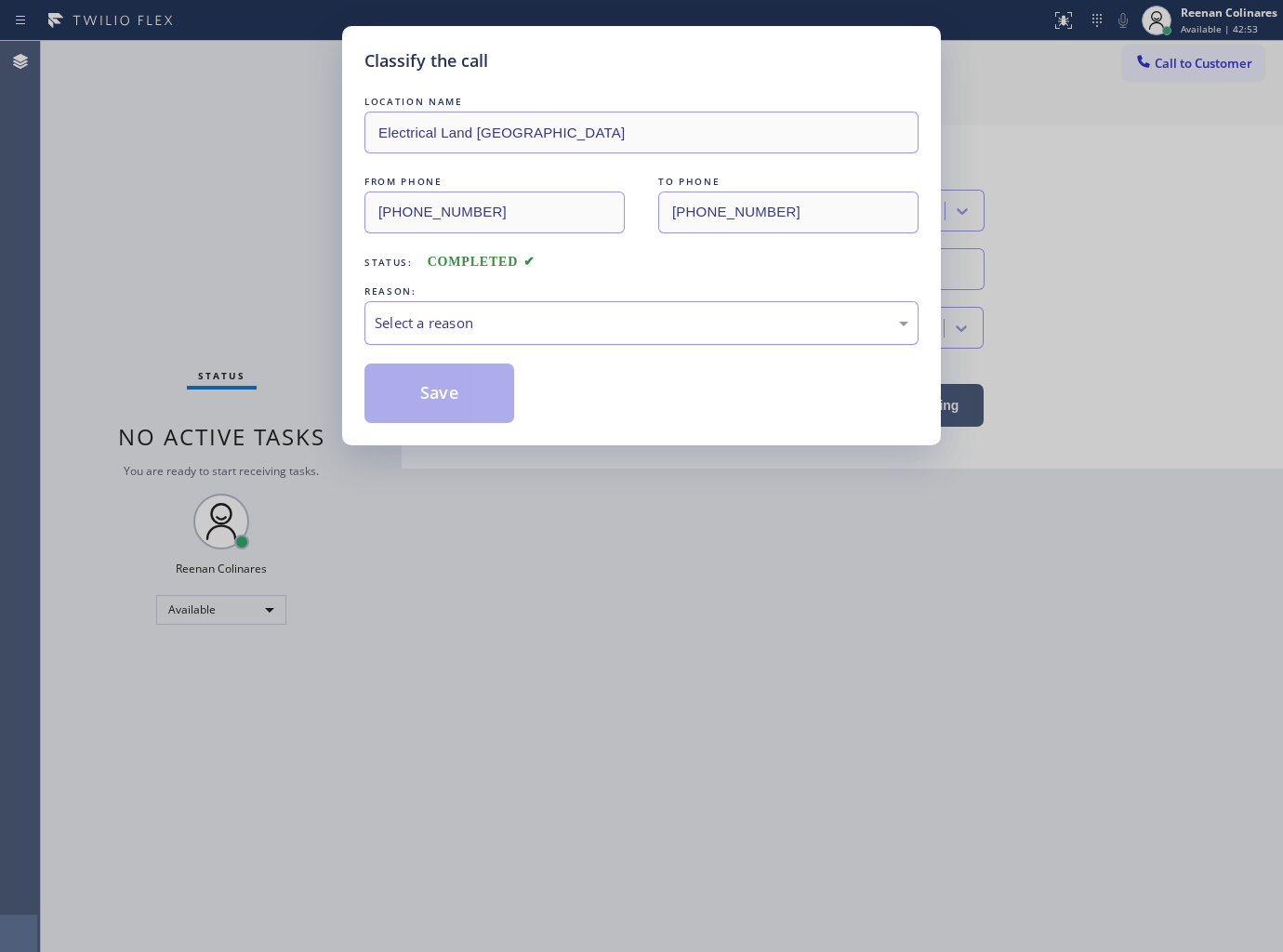
click at [437, 321] on div "Select a reason" at bounding box center [642, 322] width 534 height 21
click at [414, 390] on button "Save" at bounding box center [439, 393] width 149 height 59
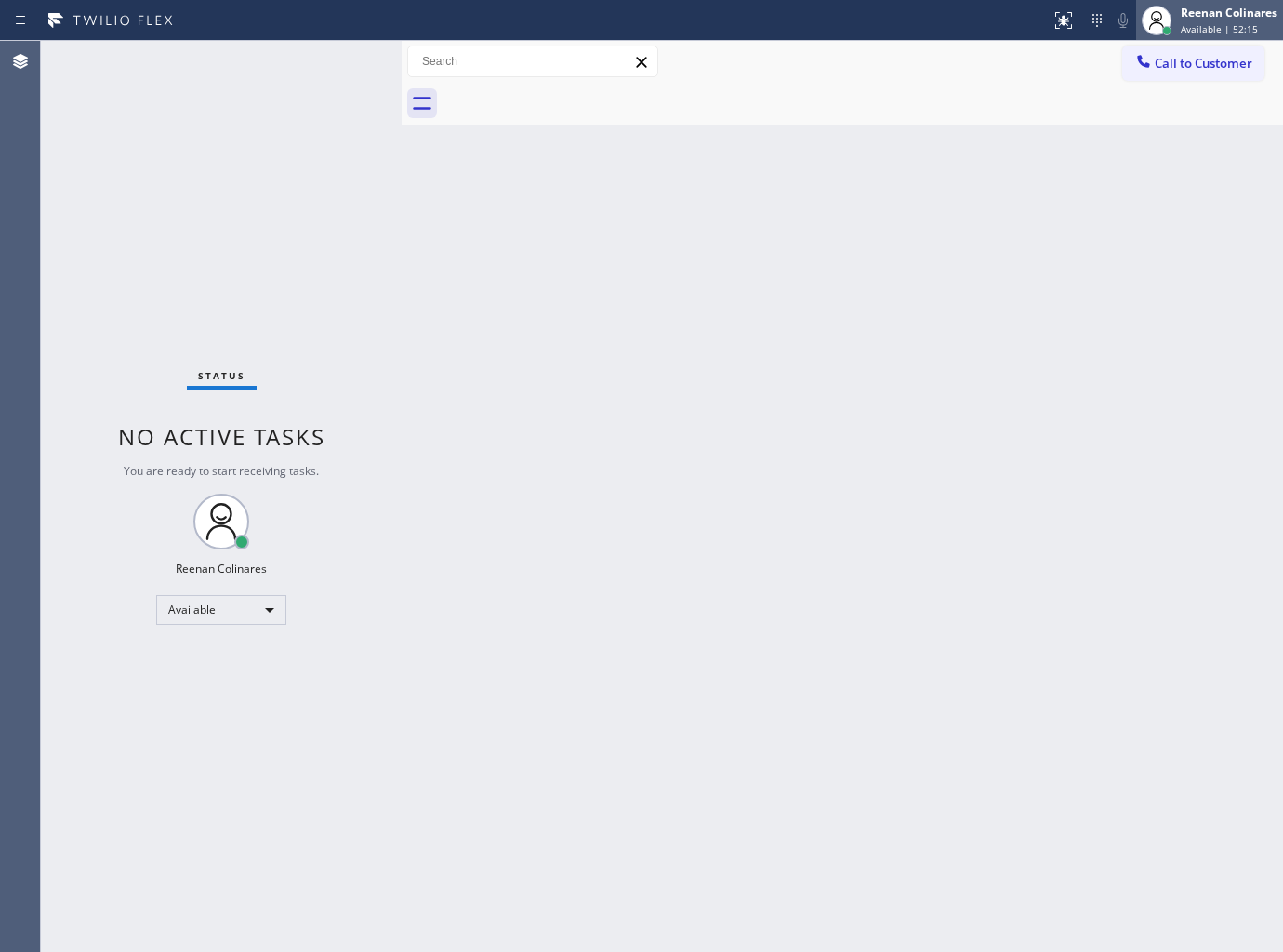
click at [1228, 28] on span "Available | 52:15" at bounding box center [1219, 29] width 77 height 13
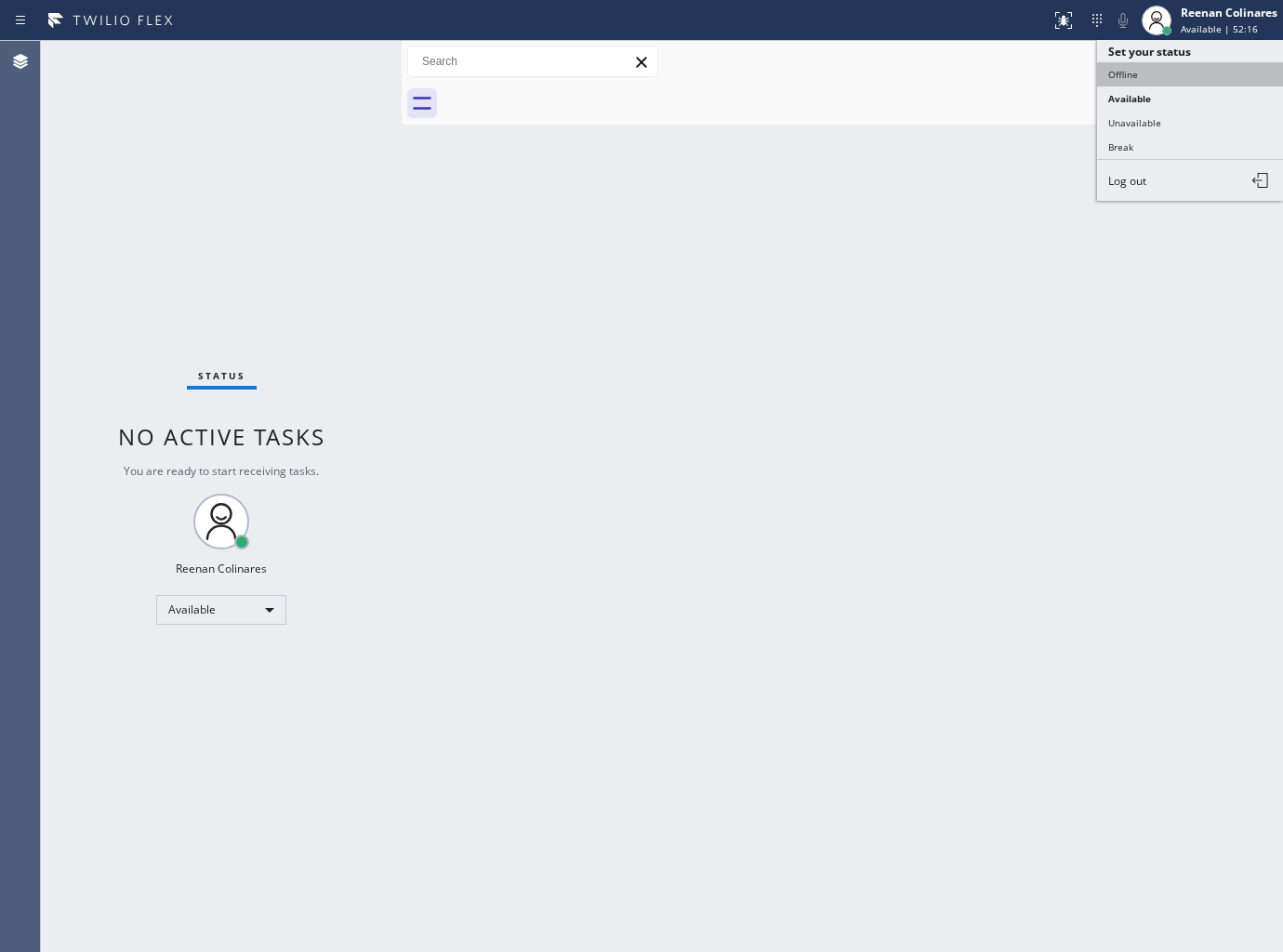
click at [1135, 71] on button "Offline" at bounding box center [1190, 74] width 186 height 24
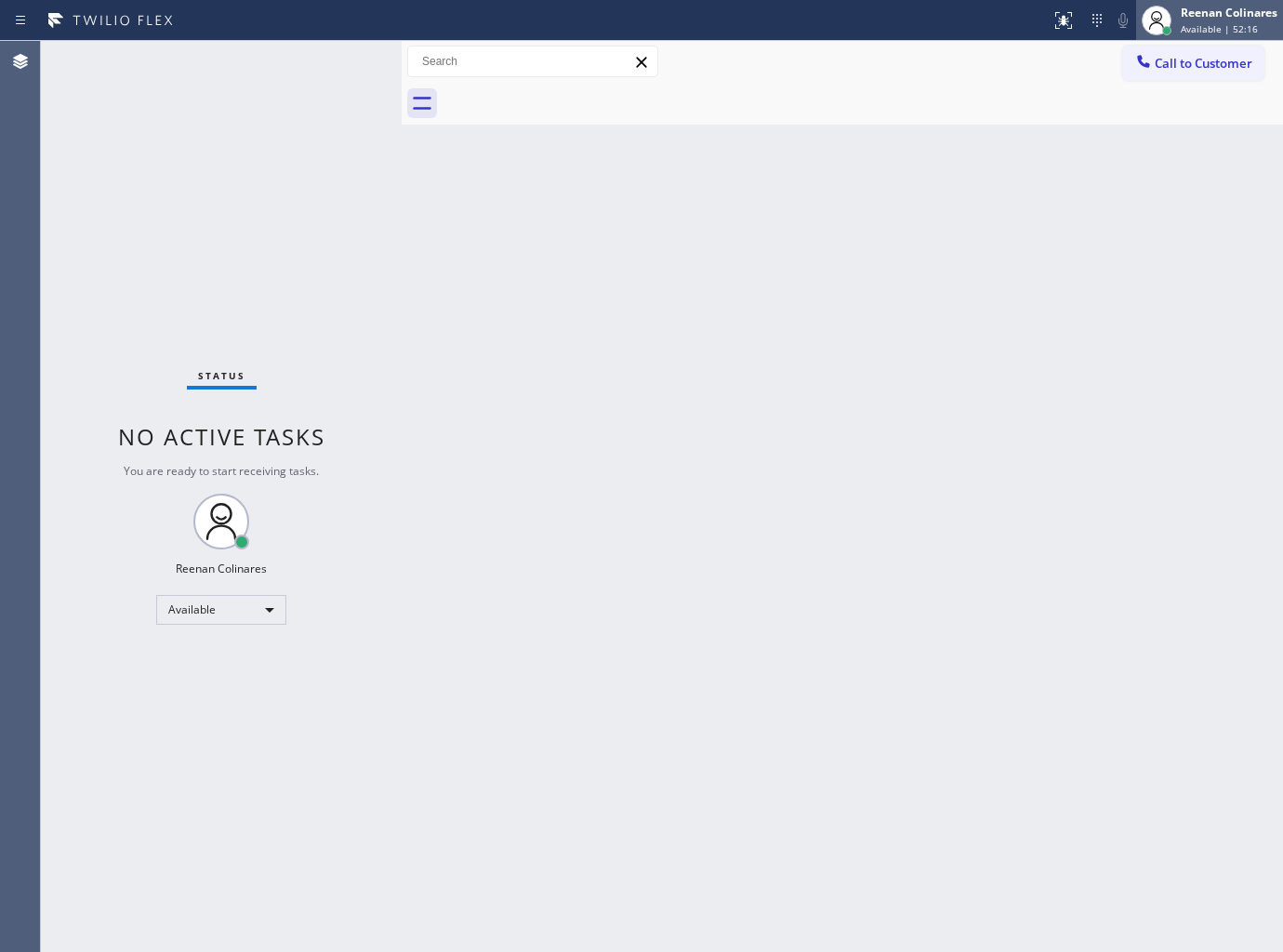
click at [1236, 18] on div "Reenan Colinares" at bounding box center [1228, 12] width 97 height 16
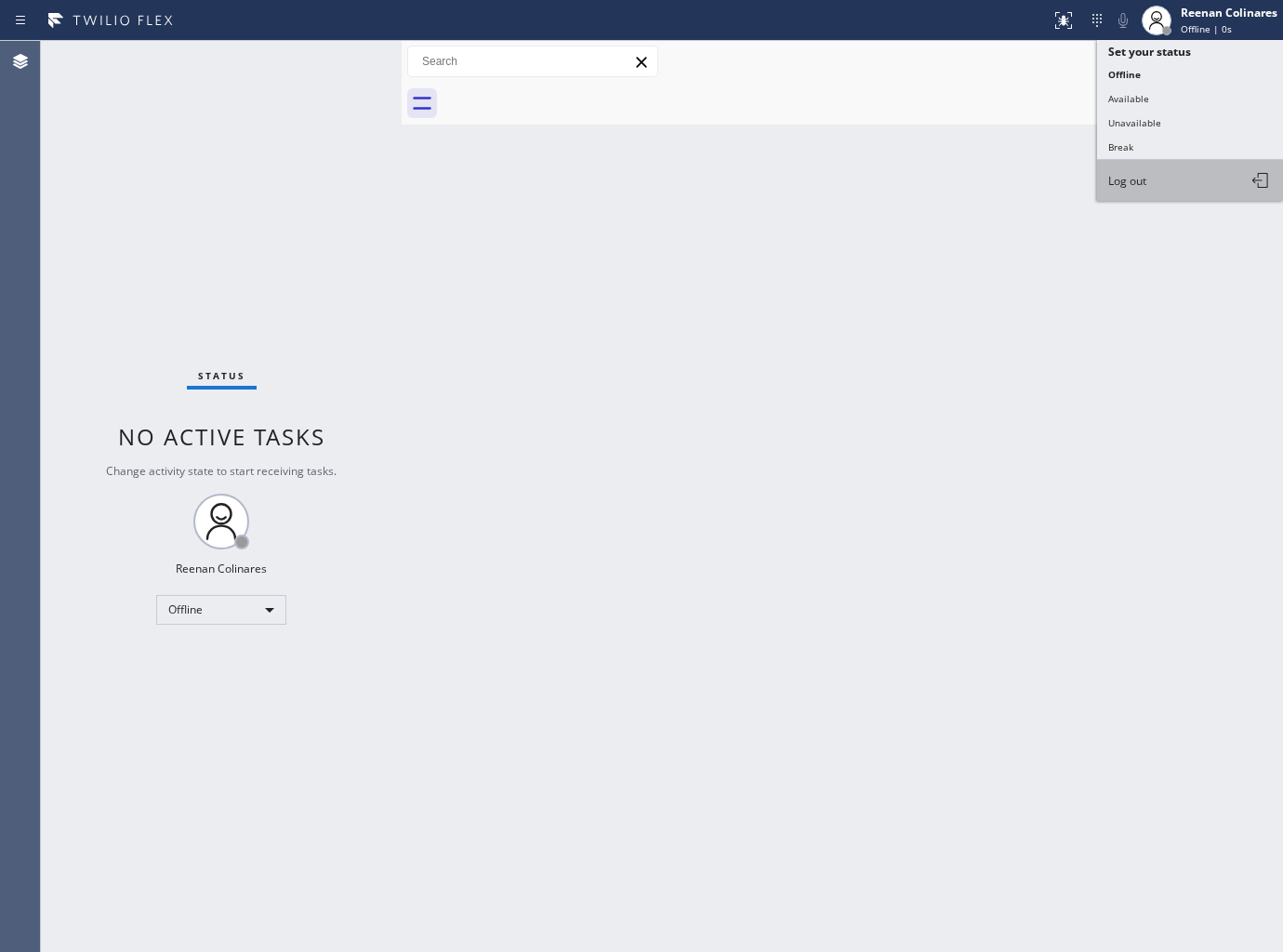
click at [1120, 184] on span "Log out" at bounding box center [1127, 181] width 38 height 16
